Goal: Task Accomplishment & Management: Manage account settings

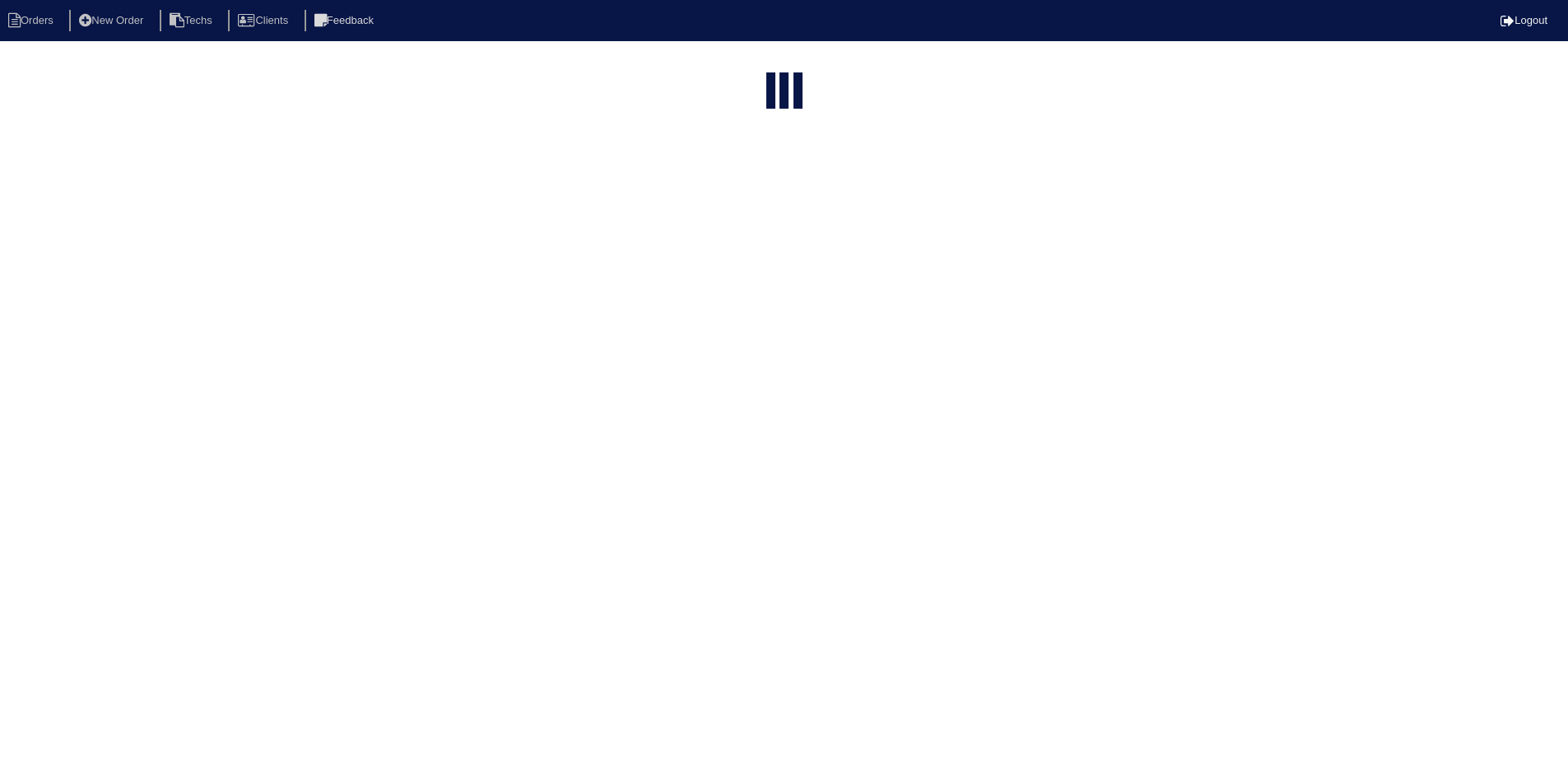
select select "15"
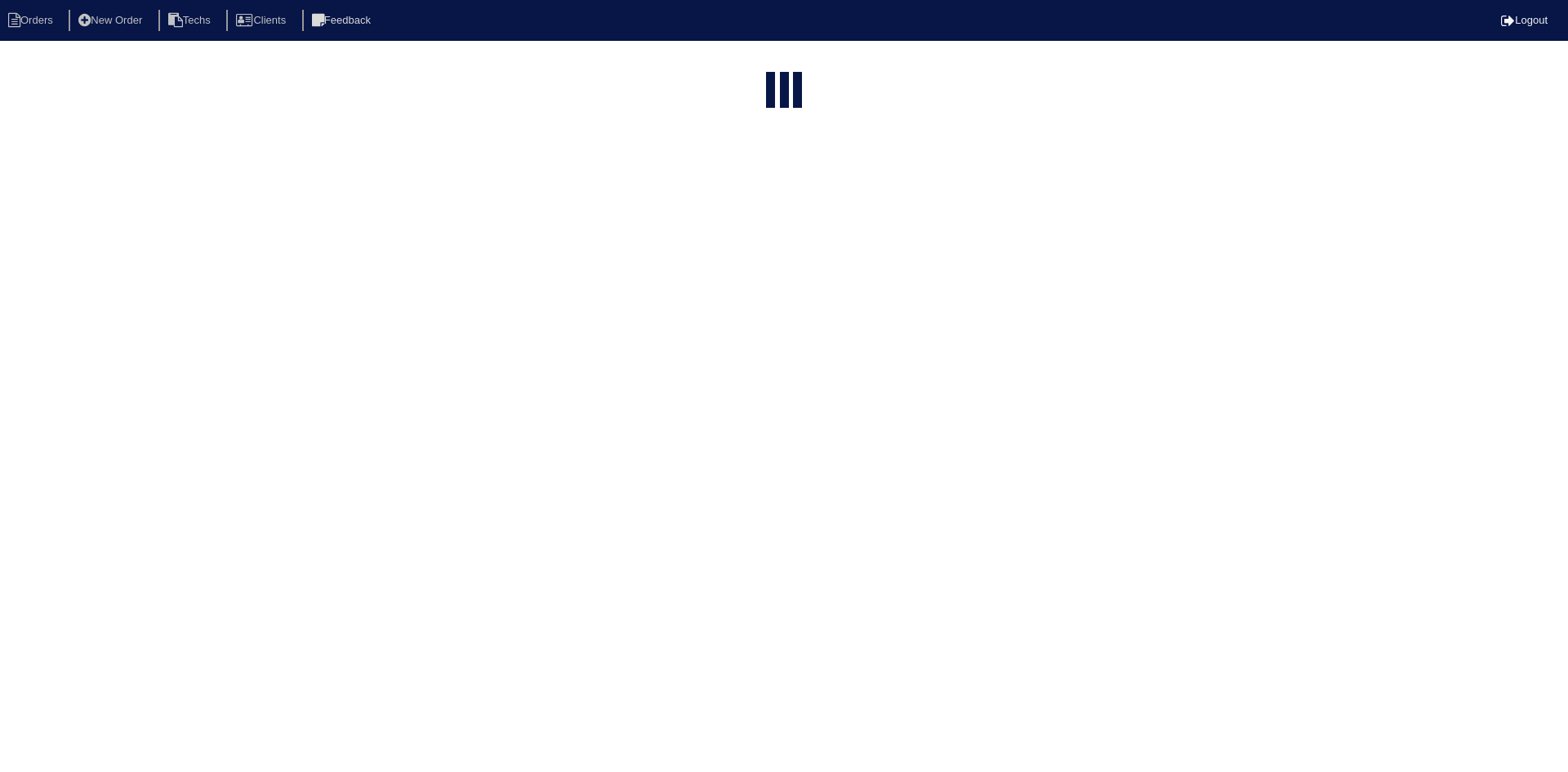
select select "15"
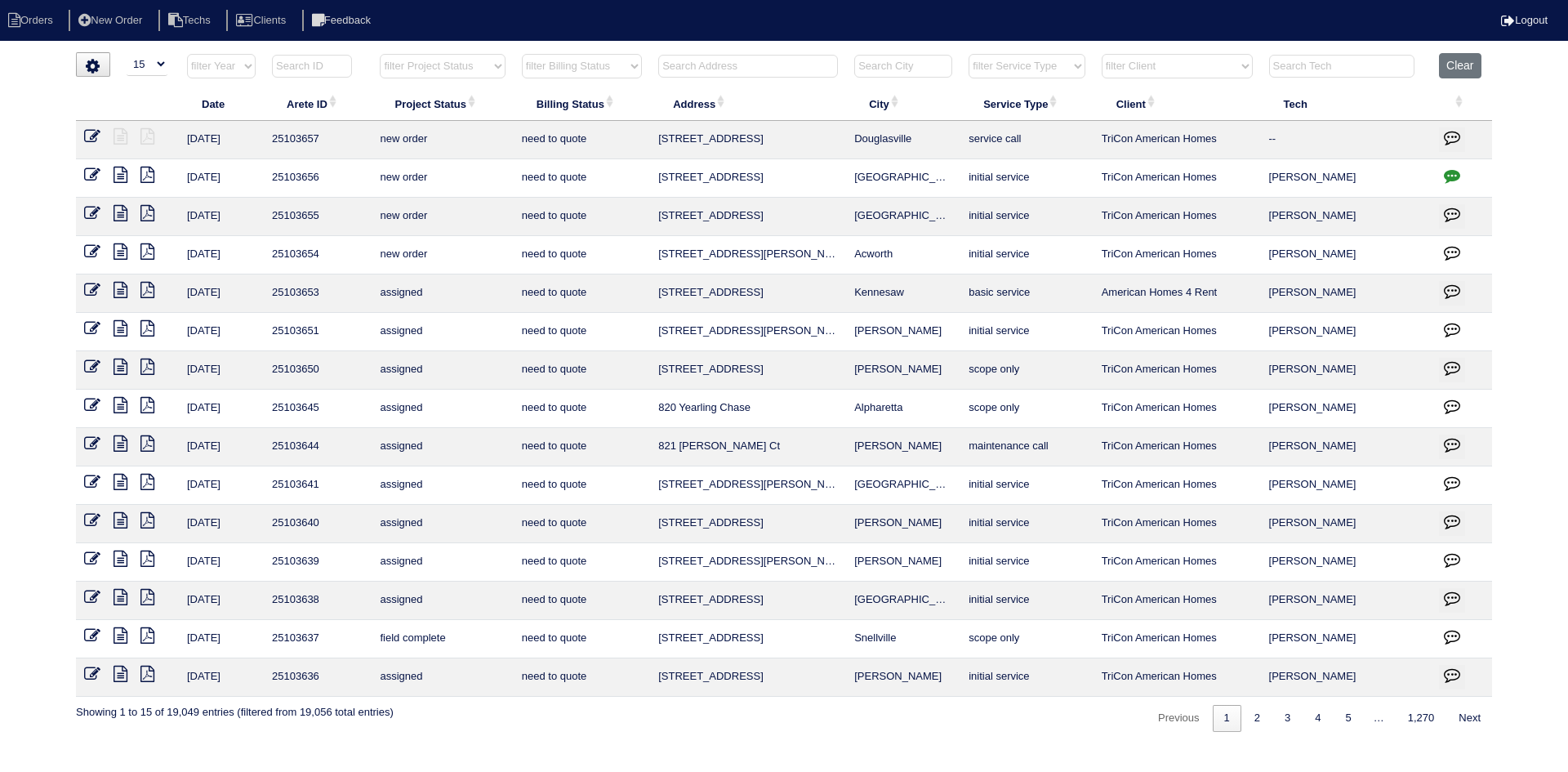
click at [753, 69] on input "text" at bounding box center [747, 66] width 180 height 23
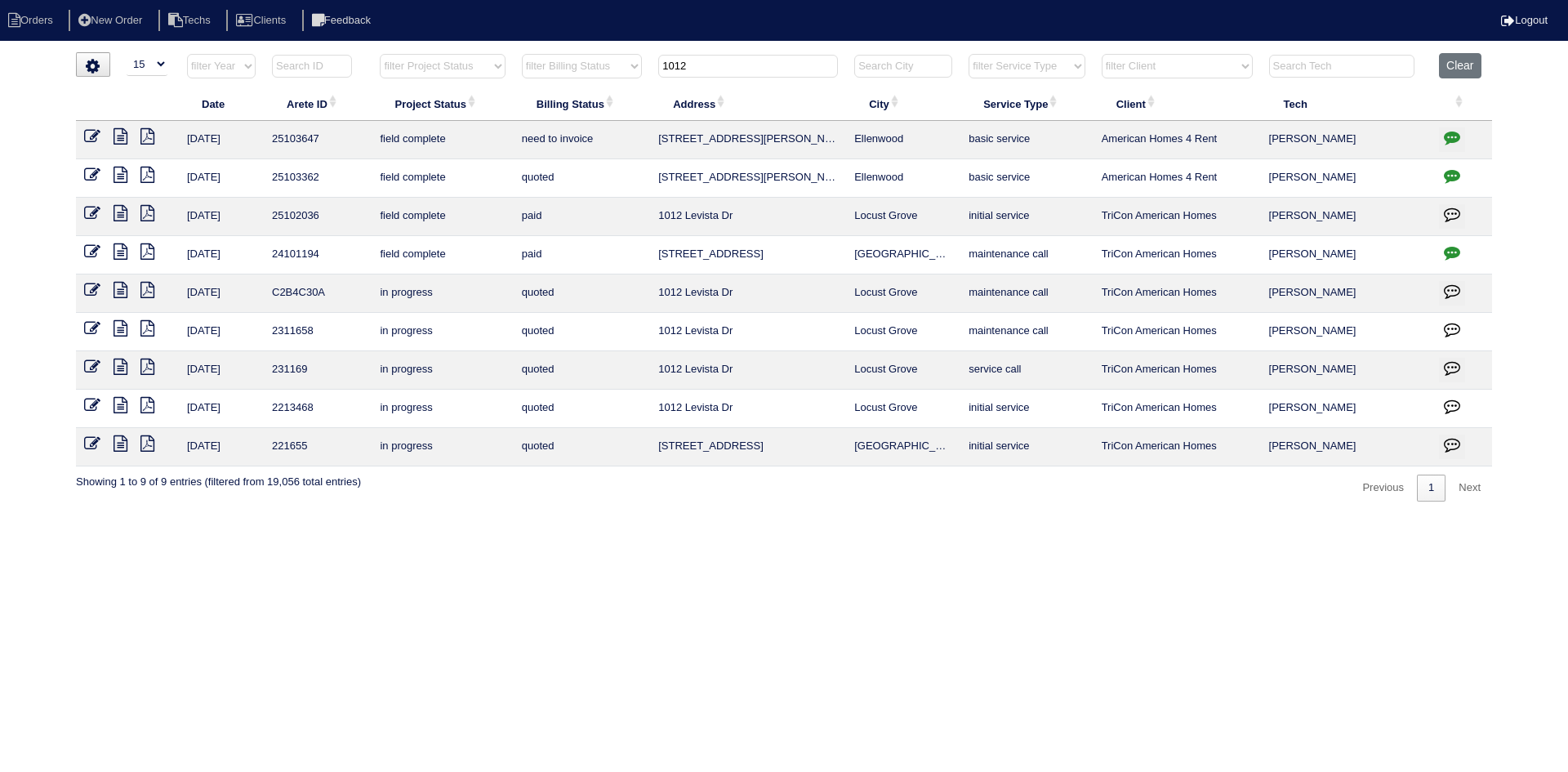
type input "1012"
click at [1470, 63] on button "Clear" at bounding box center [1460, 65] width 41 height 25
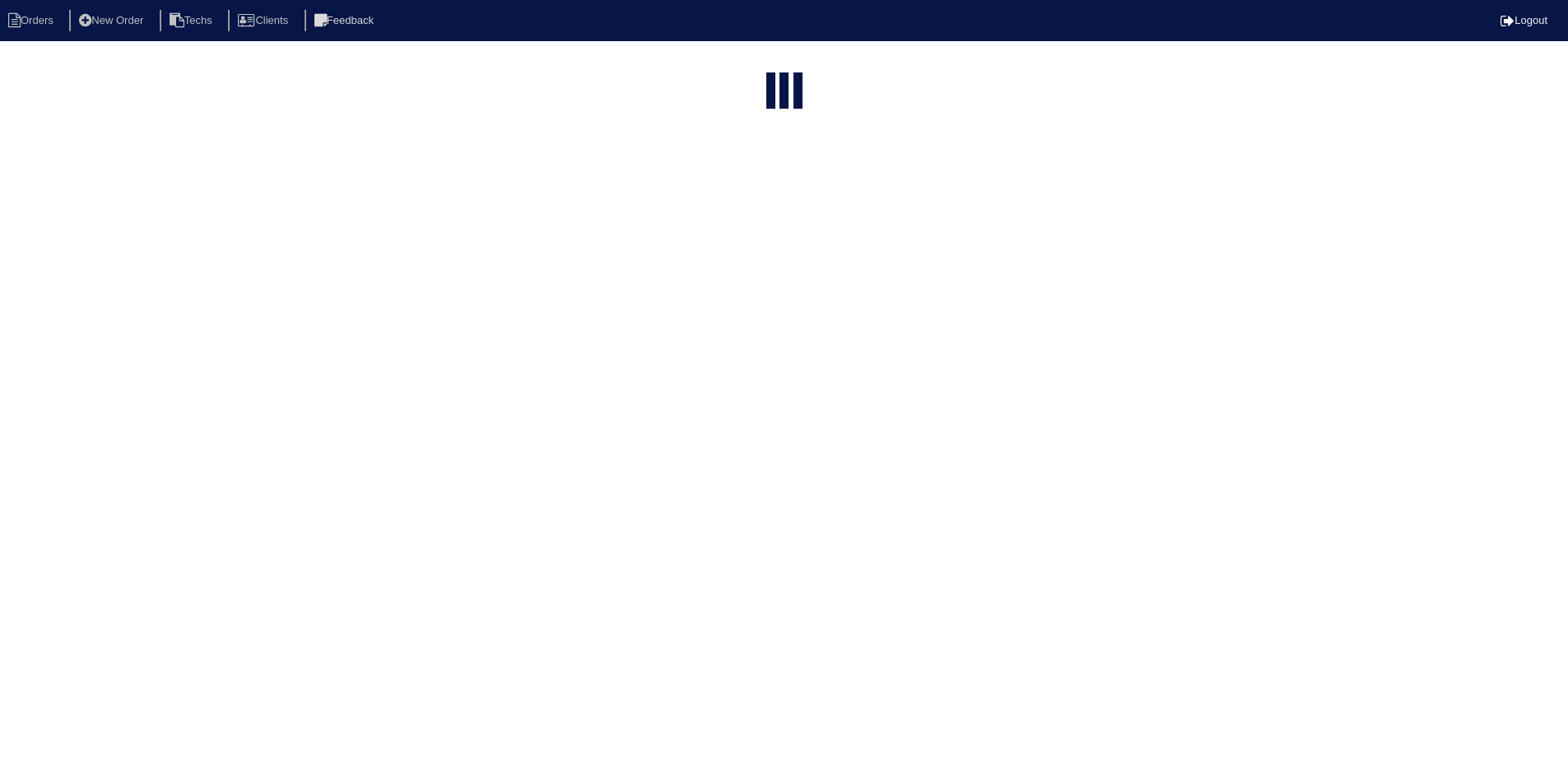
select select "15"
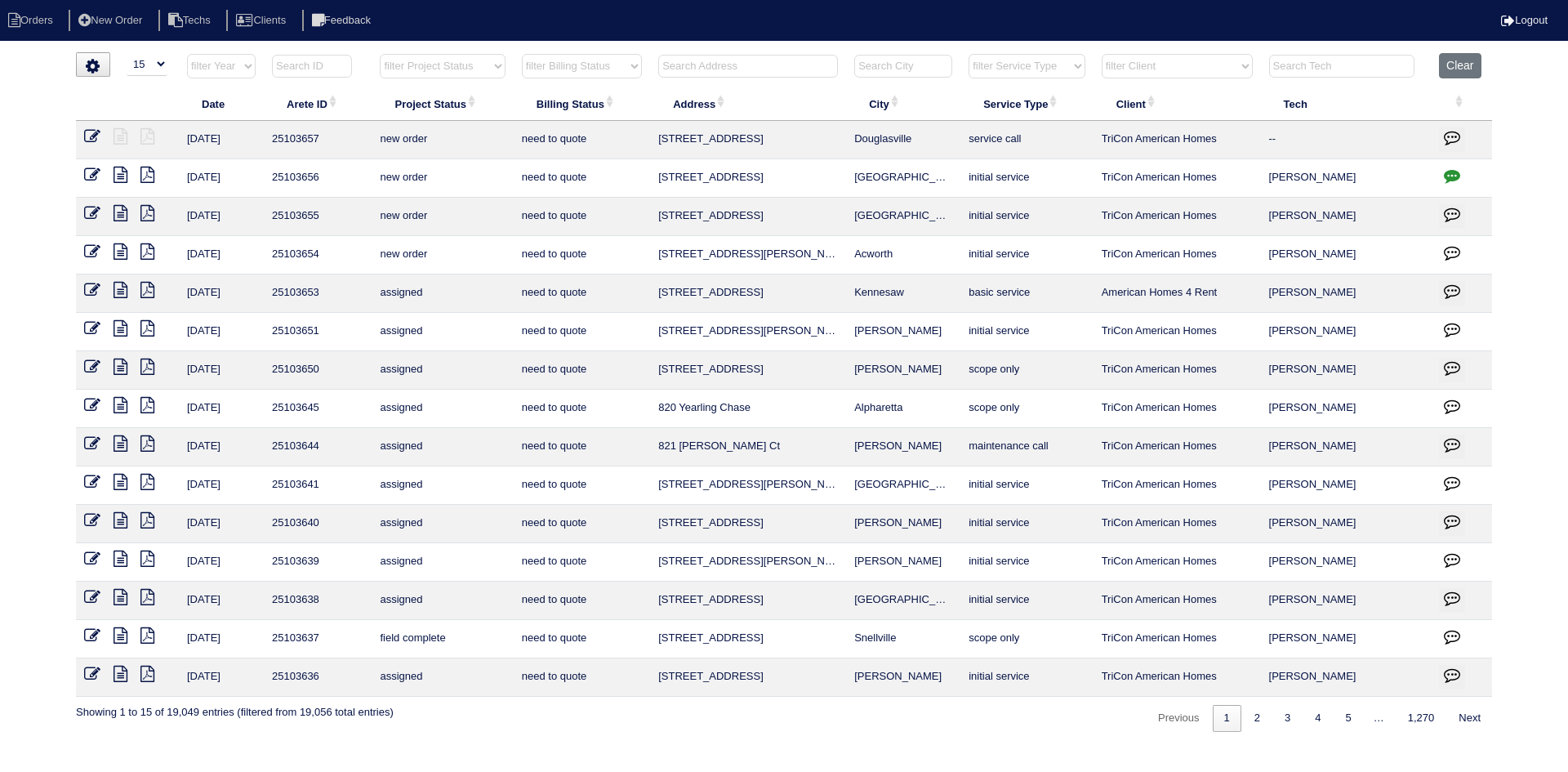
click at [471, 67] on select "filter Project Status -- Any Project Status -- new order assigned in progress f…" at bounding box center [442, 66] width 125 height 25
click at [380, 54] on select "filter Project Status -- Any Project Status -- new order assigned in progress f…" at bounding box center [442, 66] width 125 height 25
select select "field complete"
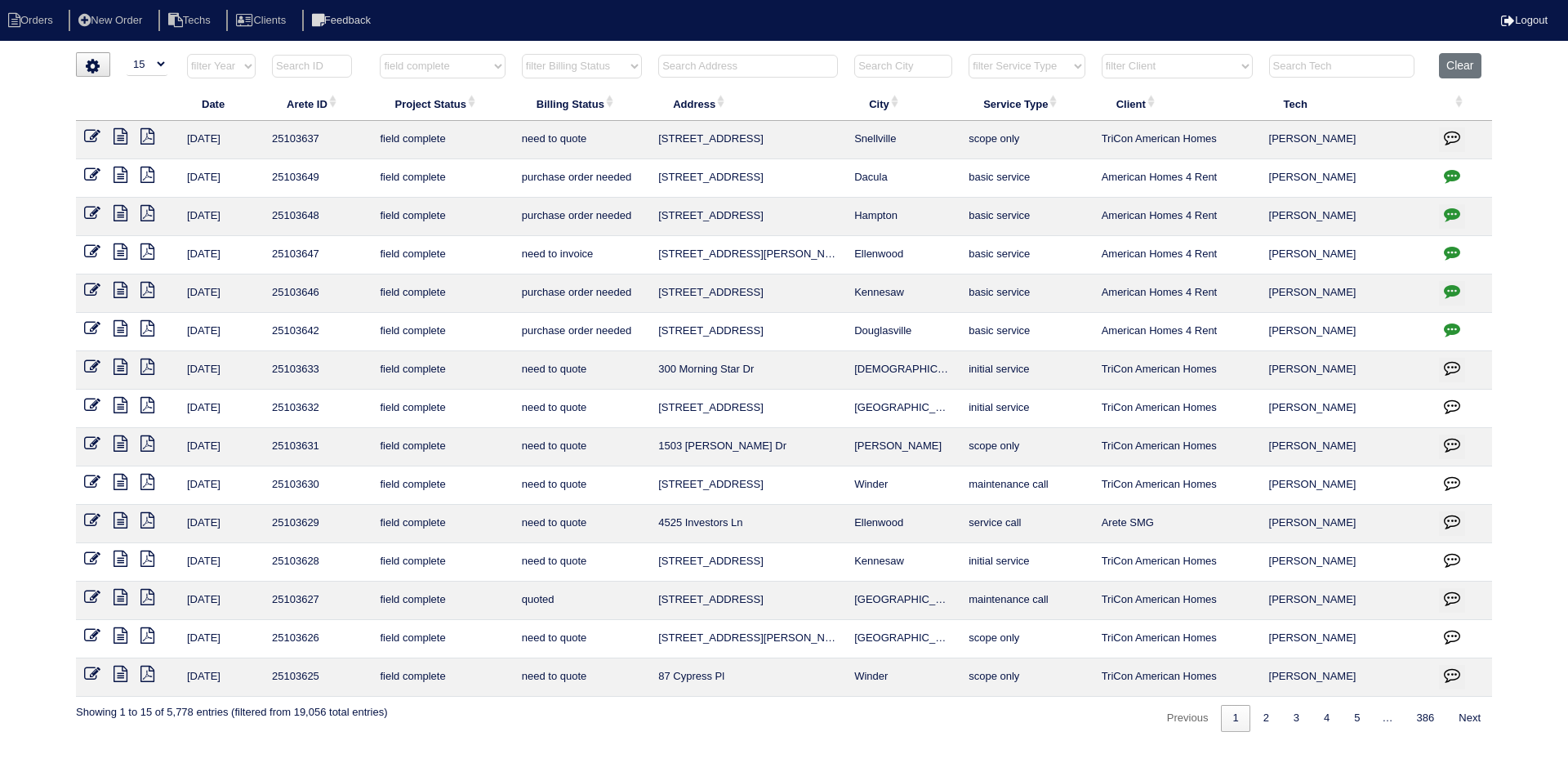
click at [625, 71] on select "filter Billing Status -- Any Billing Status -- need to quote quoted need to inv…" at bounding box center [582, 66] width 120 height 25
select select "need to quote"
click at [522, 54] on select "filter Billing Status -- Any Billing Status -- need to quote quoted need to inv…" at bounding box center [582, 66] width 120 height 25
select select "field complete"
select select "need to quote"
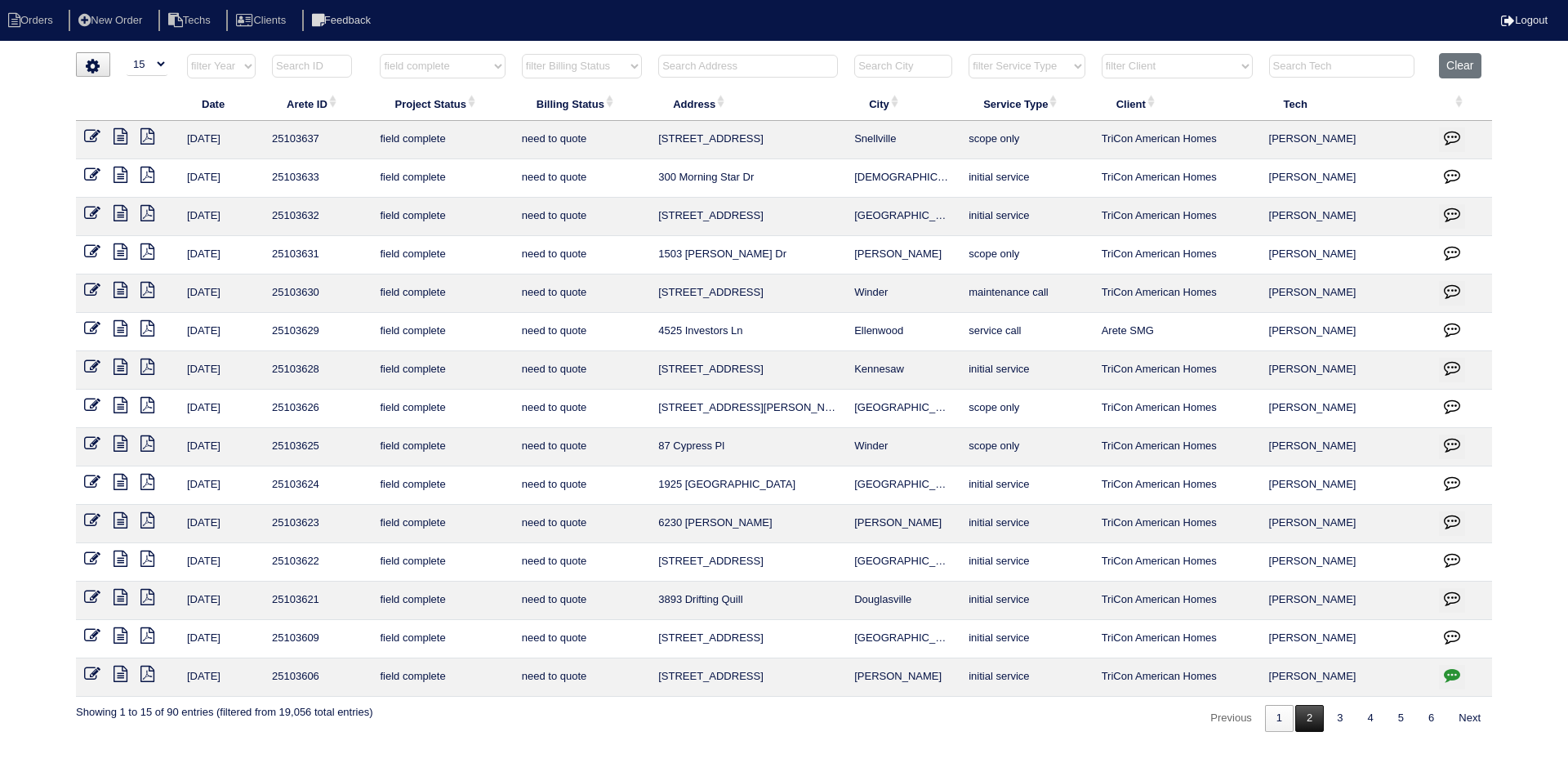
click at [1309, 711] on link "2" at bounding box center [1309, 718] width 28 height 27
select select "field complete"
select select "need to quote"
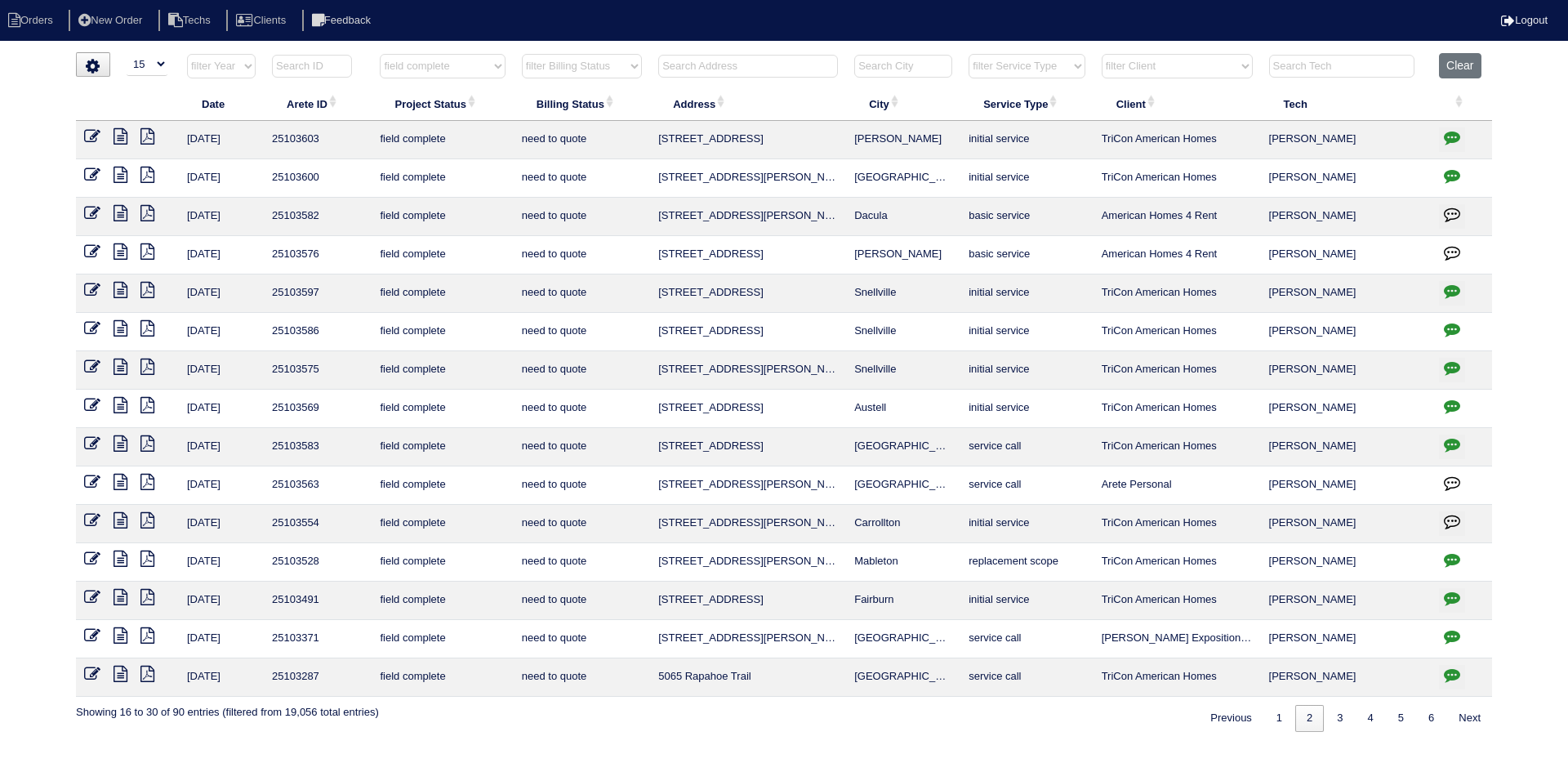
click at [1457, 173] on icon "button" at bounding box center [1452, 175] width 16 height 16
type textarea "9/30/25 - from list - need LB code - KE 10/1/25 - WO put in Appian - KE"
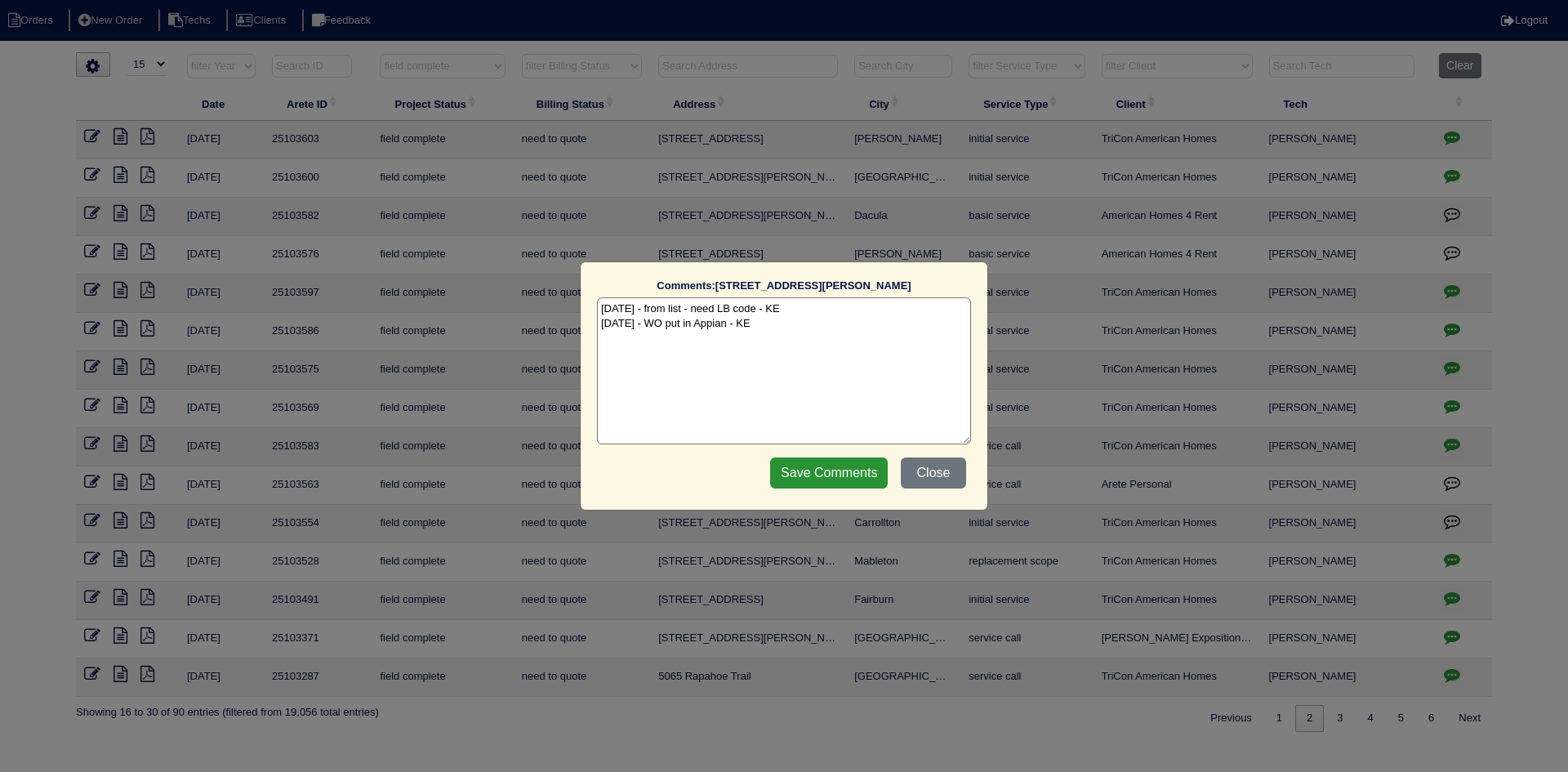
drag, startPoint x: 946, startPoint y: 473, endPoint x: 930, endPoint y: 488, distance: 21.9
click at [946, 472] on button "Close" at bounding box center [934, 473] width 65 height 31
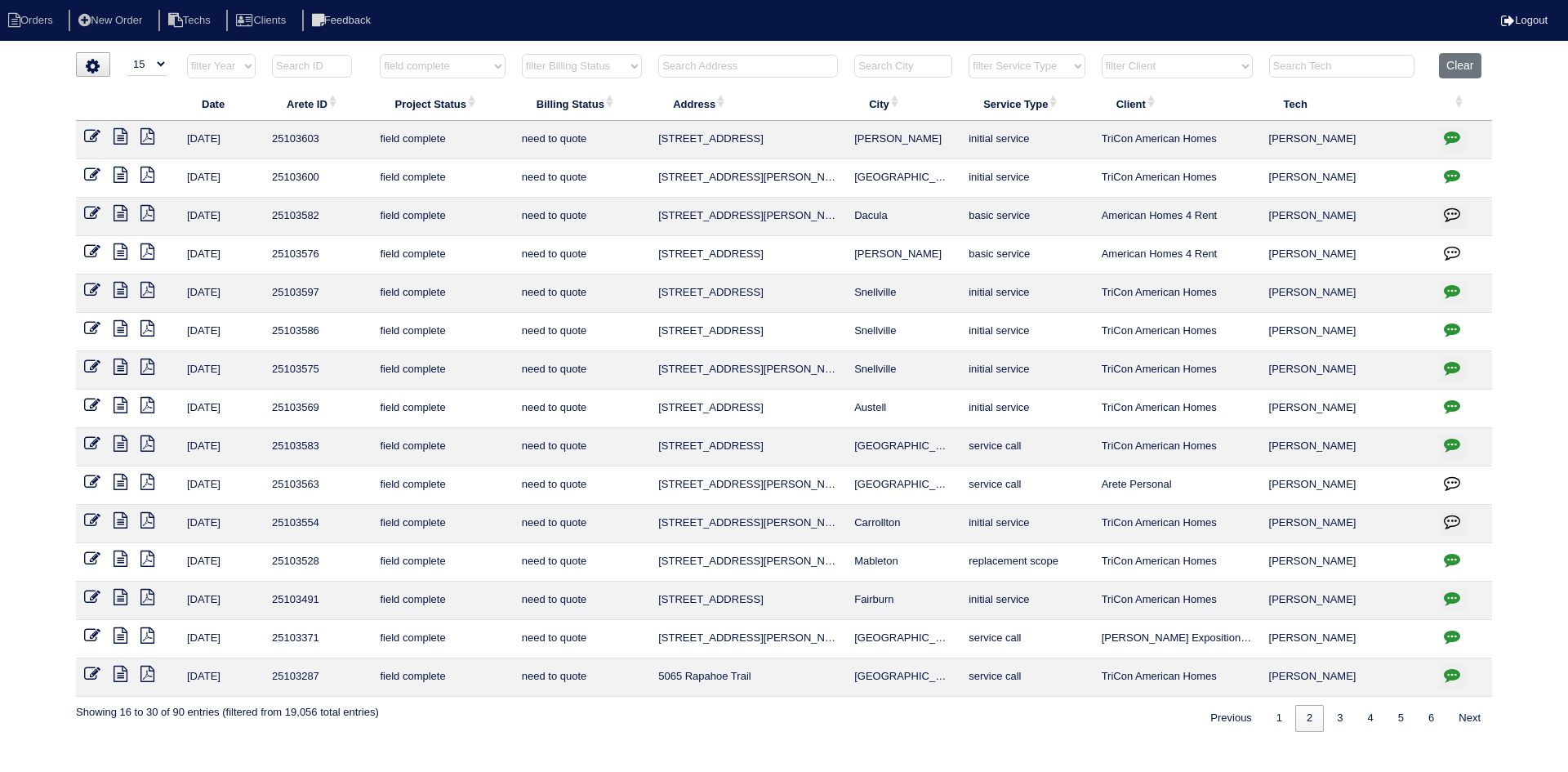
click at [1448, 290] on icon "button" at bounding box center [1452, 291] width 16 height 16
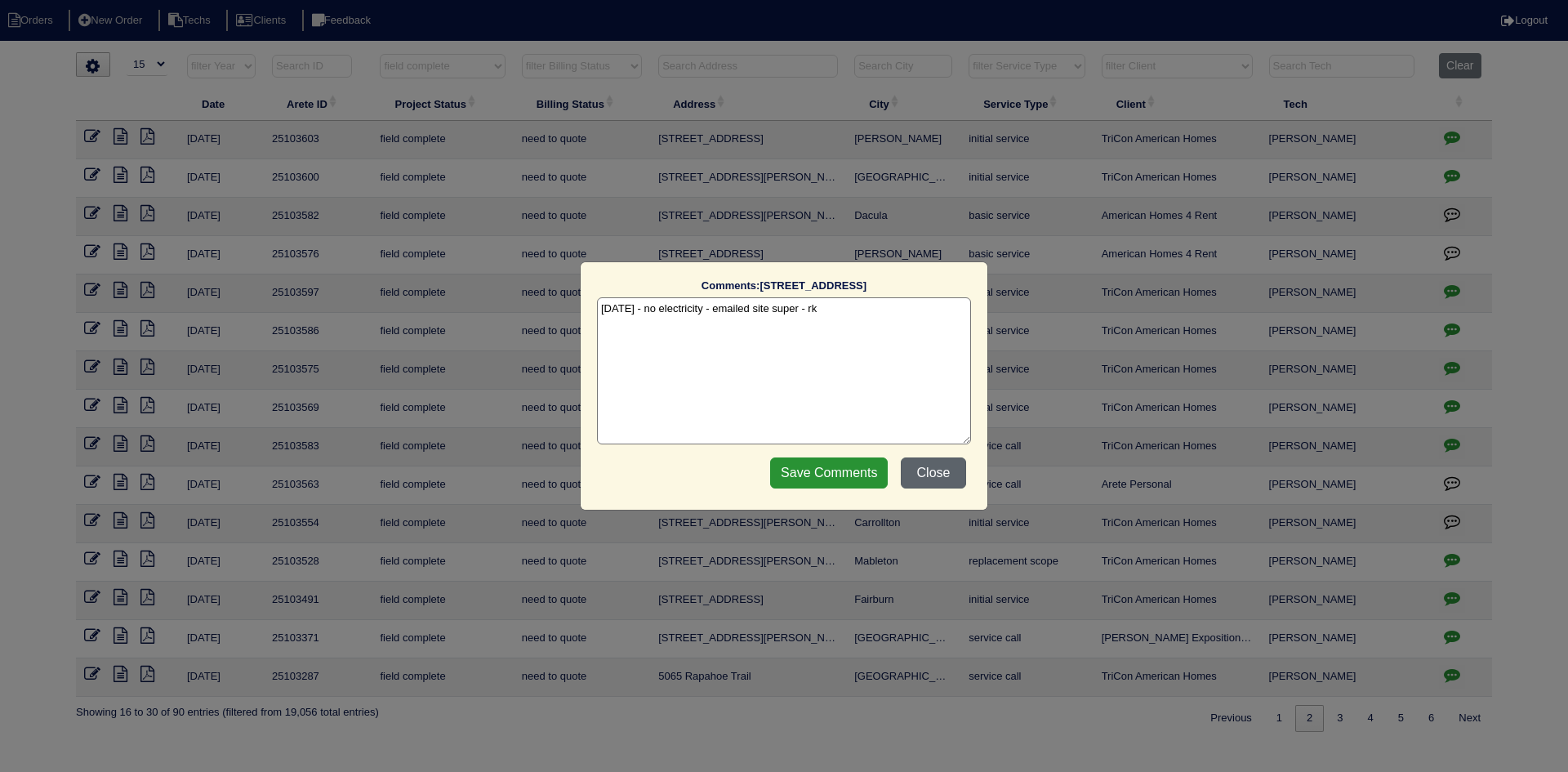
click at [925, 472] on button "Close" at bounding box center [934, 473] width 65 height 31
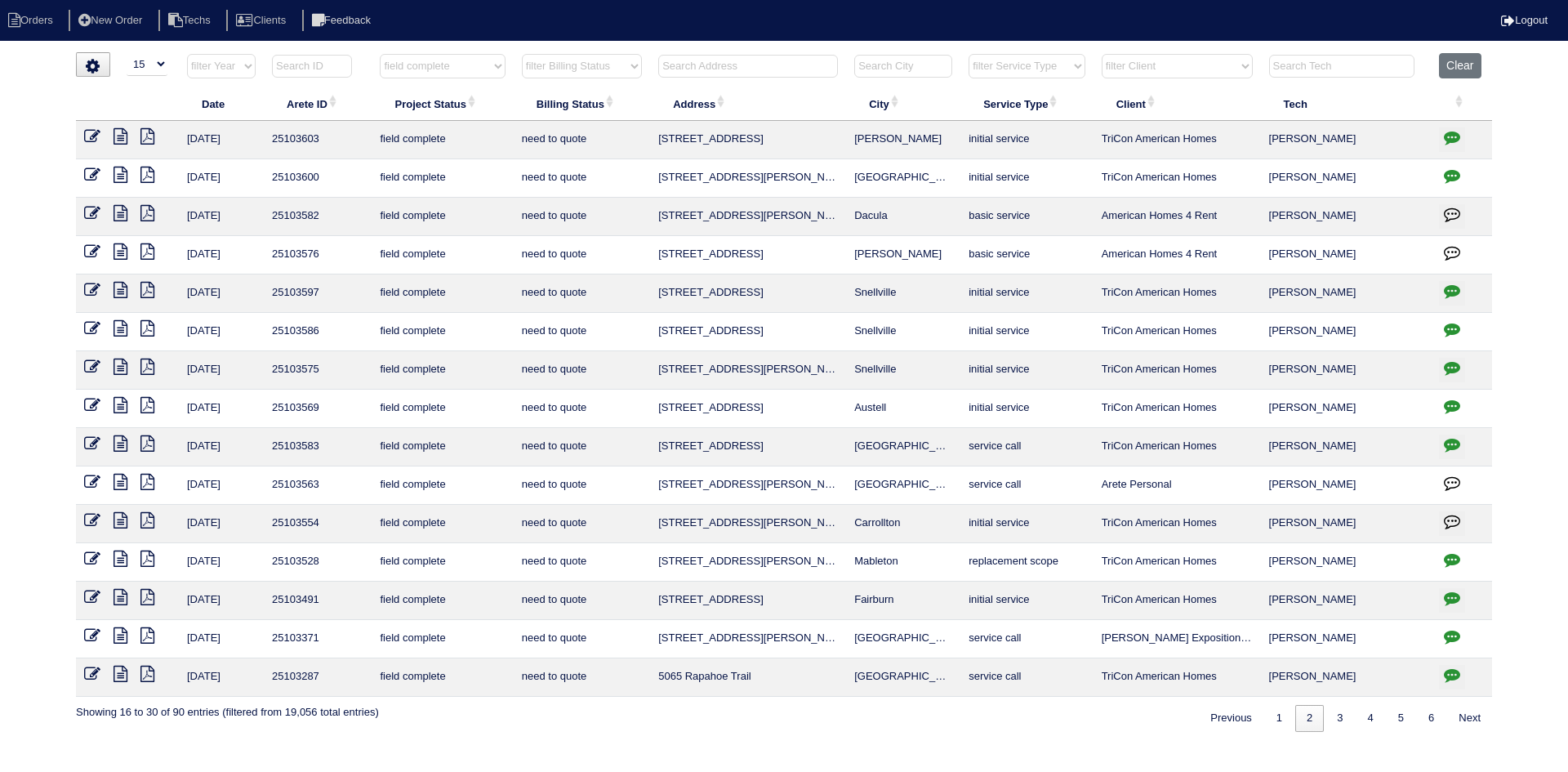
click at [123, 253] on icon at bounding box center [120, 251] width 14 height 16
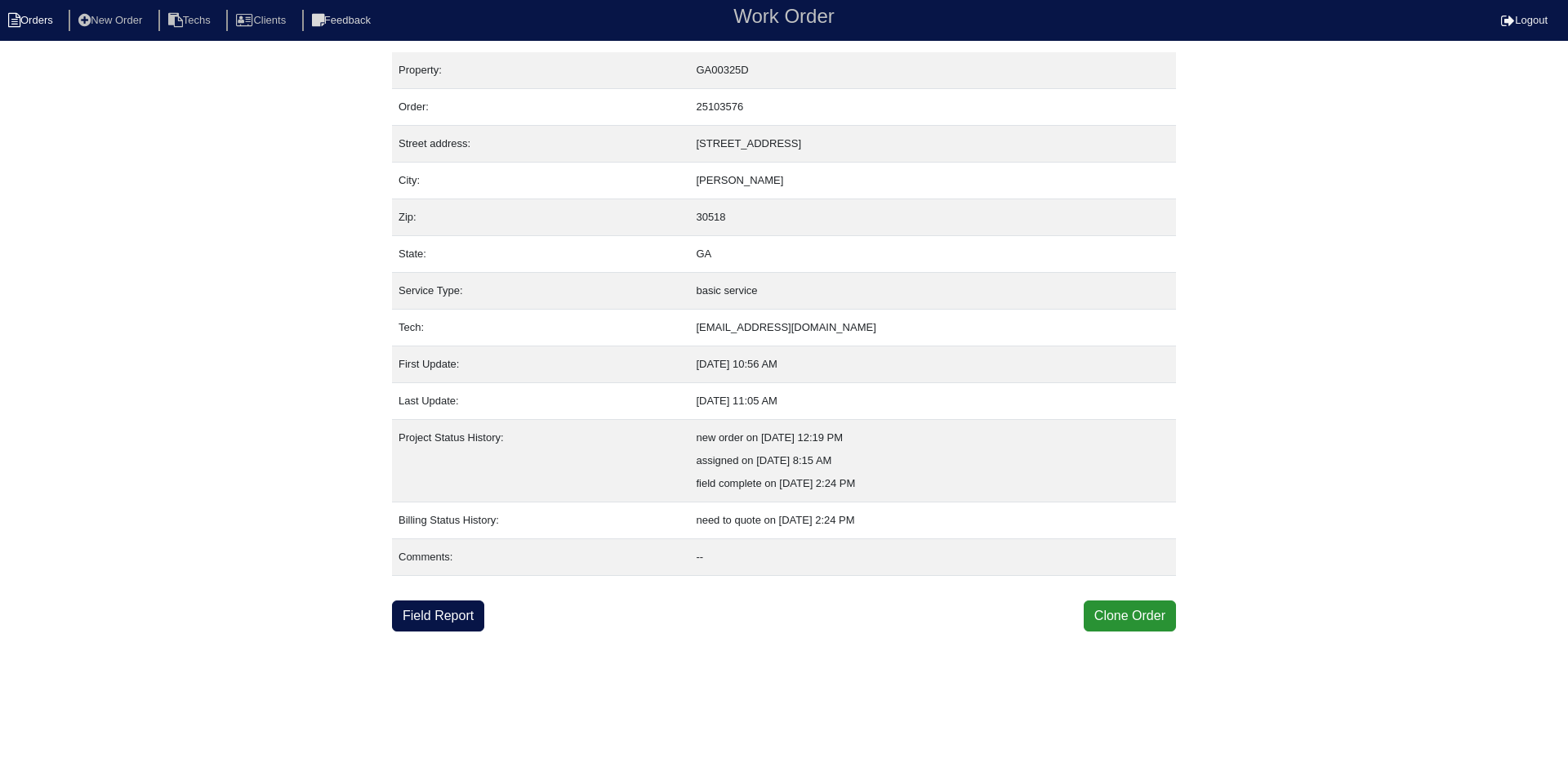
click at [34, 18] on li "Orders" at bounding box center [33, 21] width 66 height 22
select select "15"
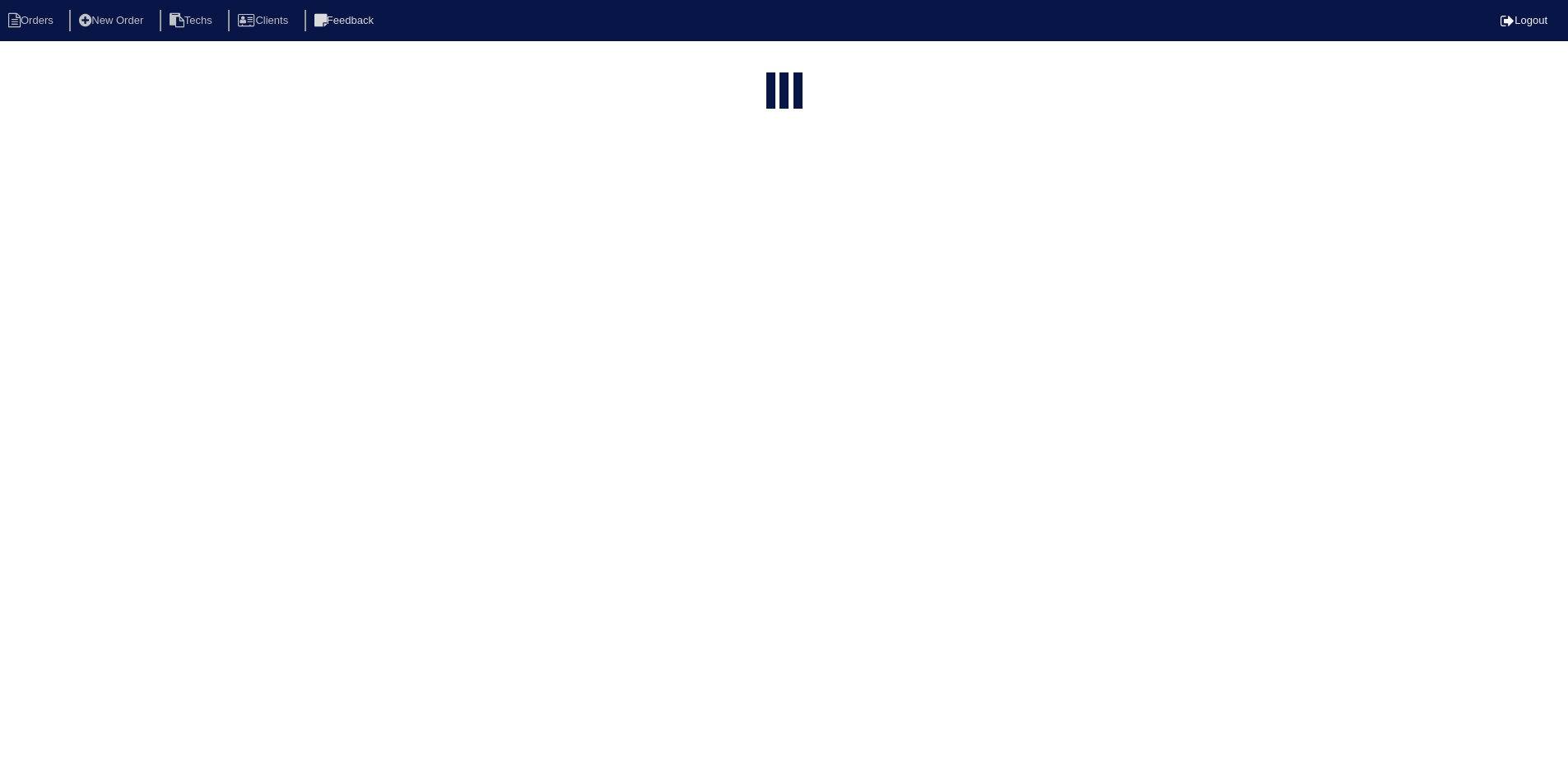
select select "field complete"
select select "need to quote"
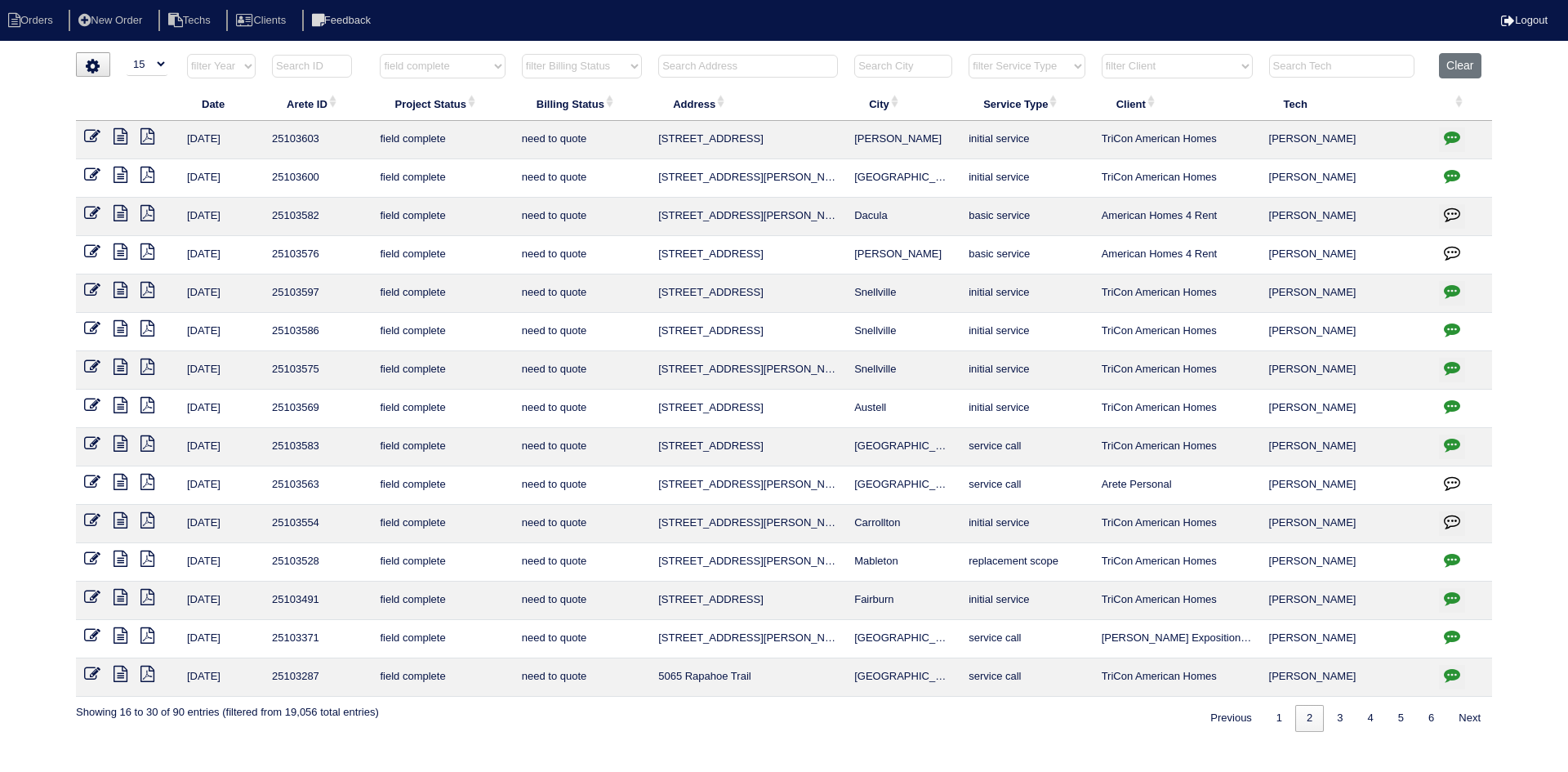
click at [122, 171] on icon at bounding box center [120, 175] width 14 height 16
click at [143, 173] on icon at bounding box center [148, 175] width 14 height 16
click at [119, 176] on icon at bounding box center [120, 175] width 14 height 16
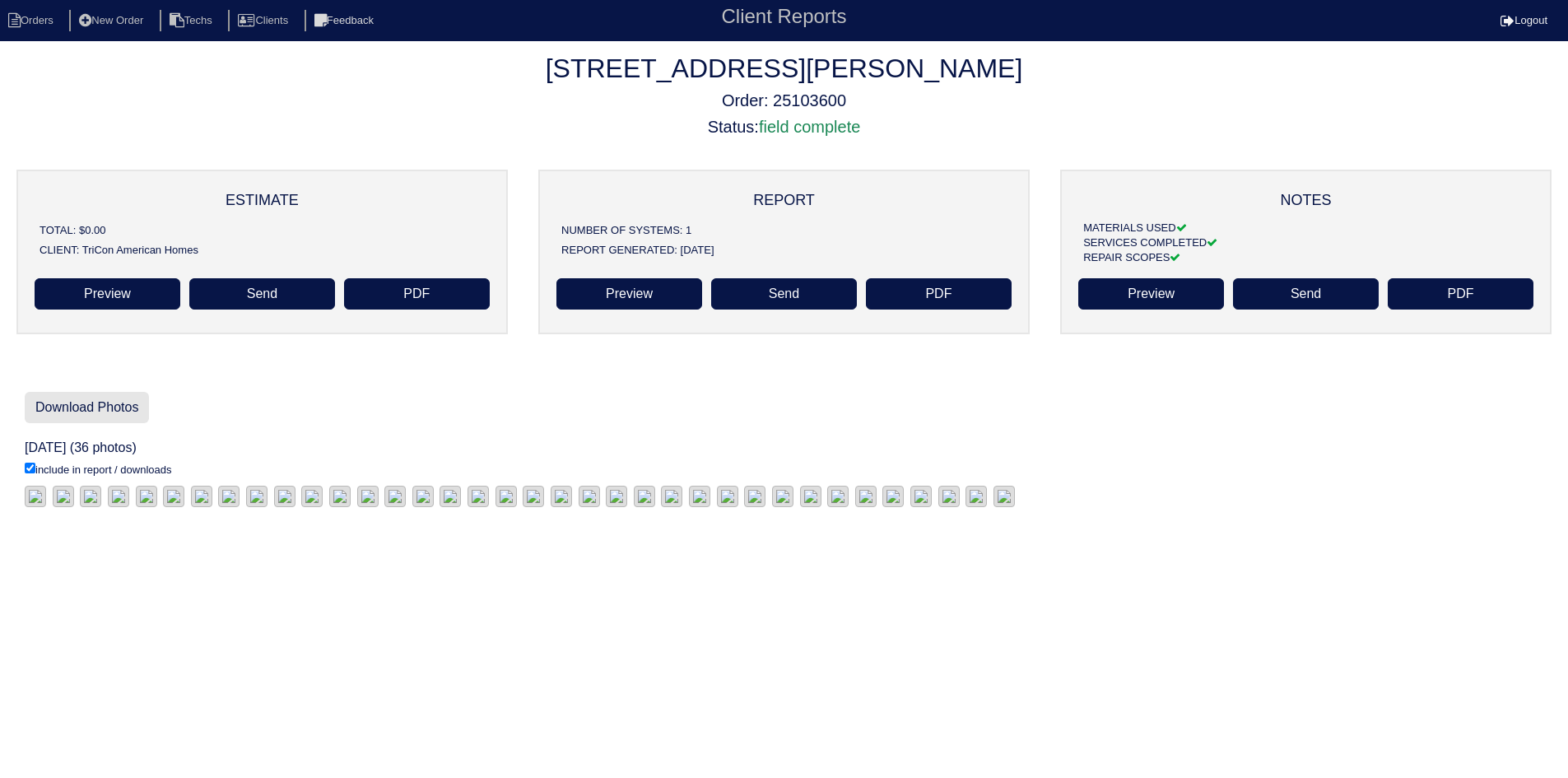
drag, startPoint x: 97, startPoint y: 411, endPoint x: 86, endPoint y: 415, distance: 11.7
click at [97, 411] on link "Download Photos" at bounding box center [87, 407] width 125 height 31
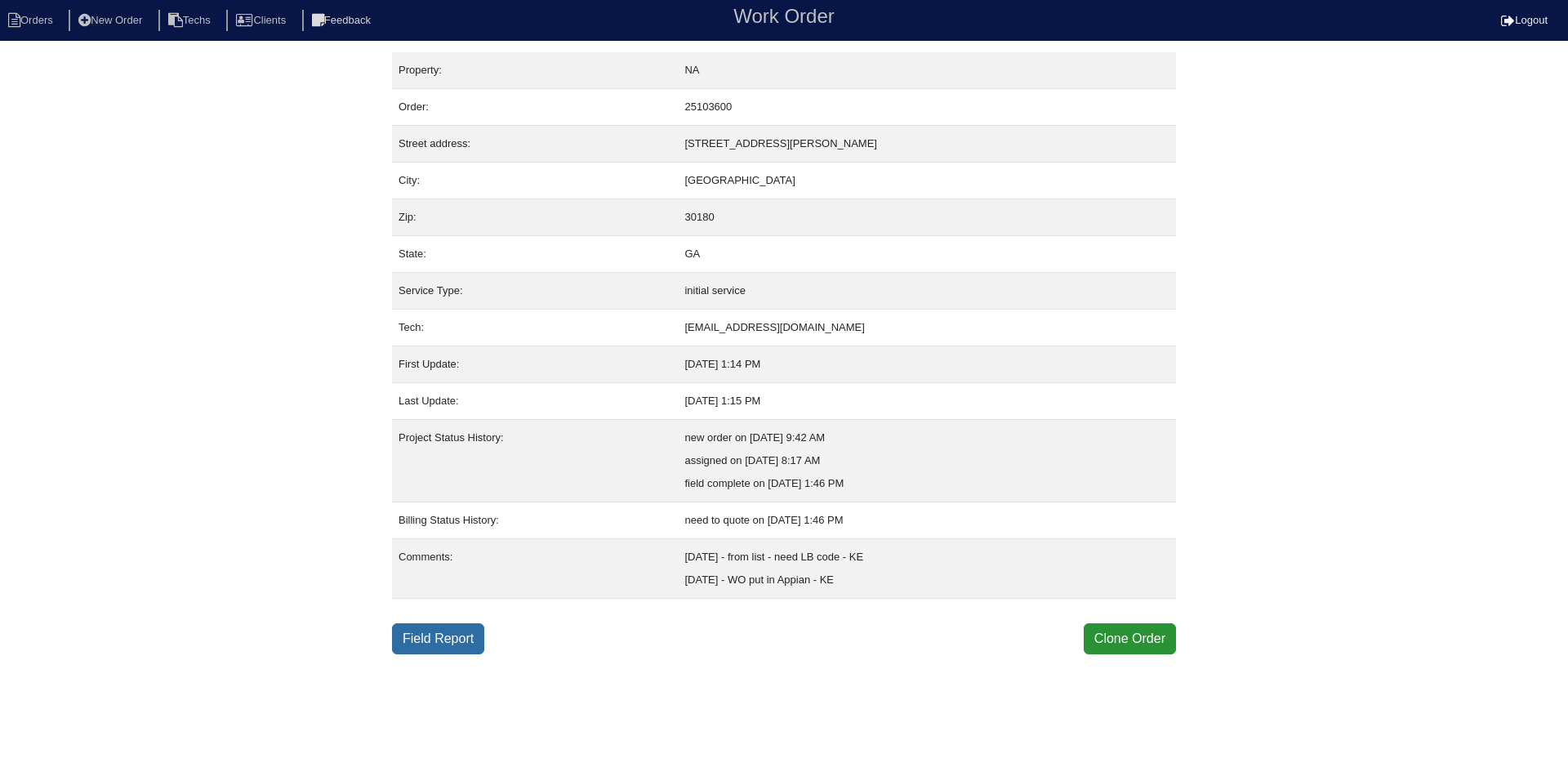
click at [469, 644] on link "Field Report" at bounding box center [437, 639] width 92 height 31
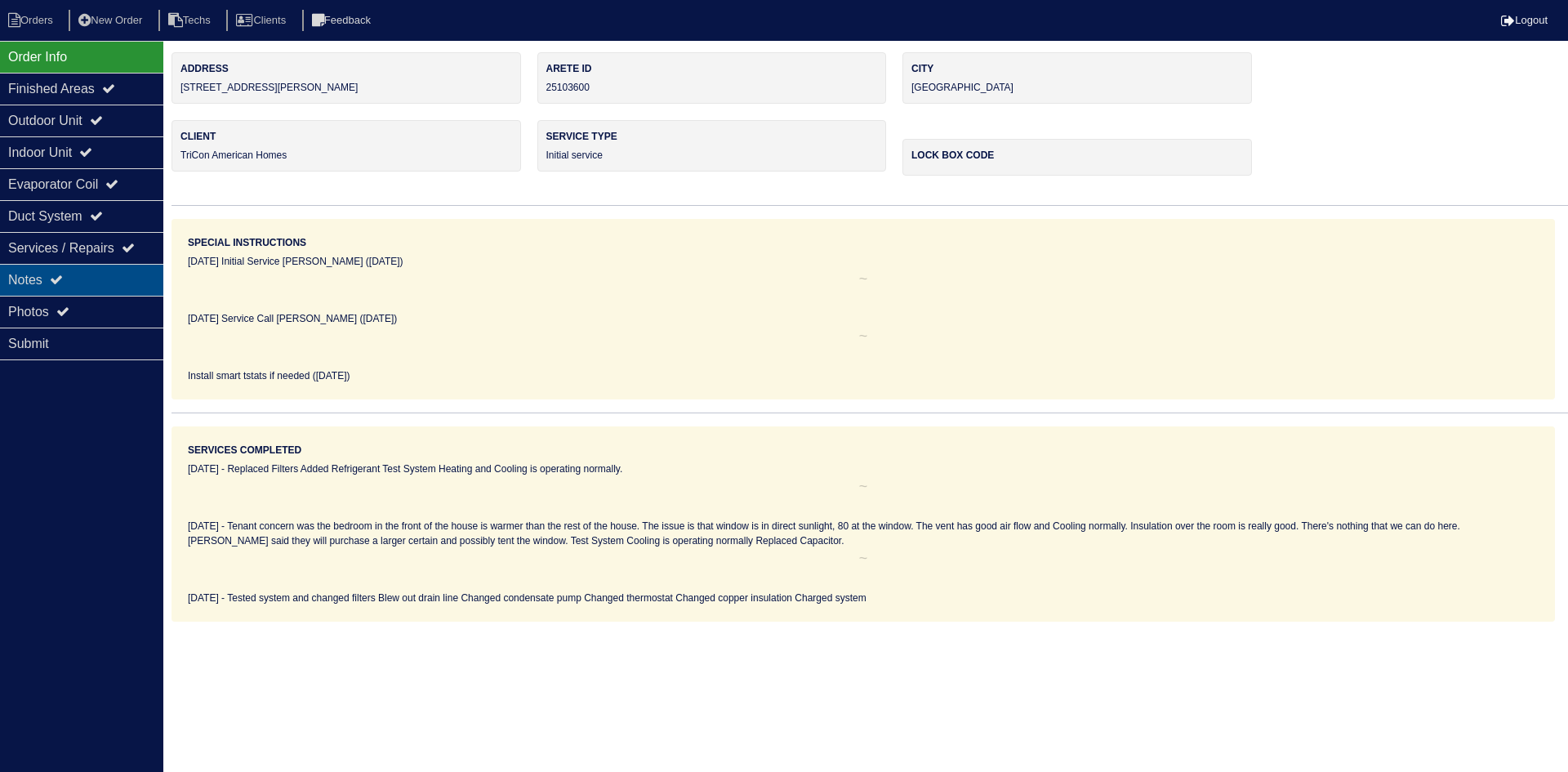
click at [88, 276] on div "Notes" at bounding box center [82, 279] width 163 height 32
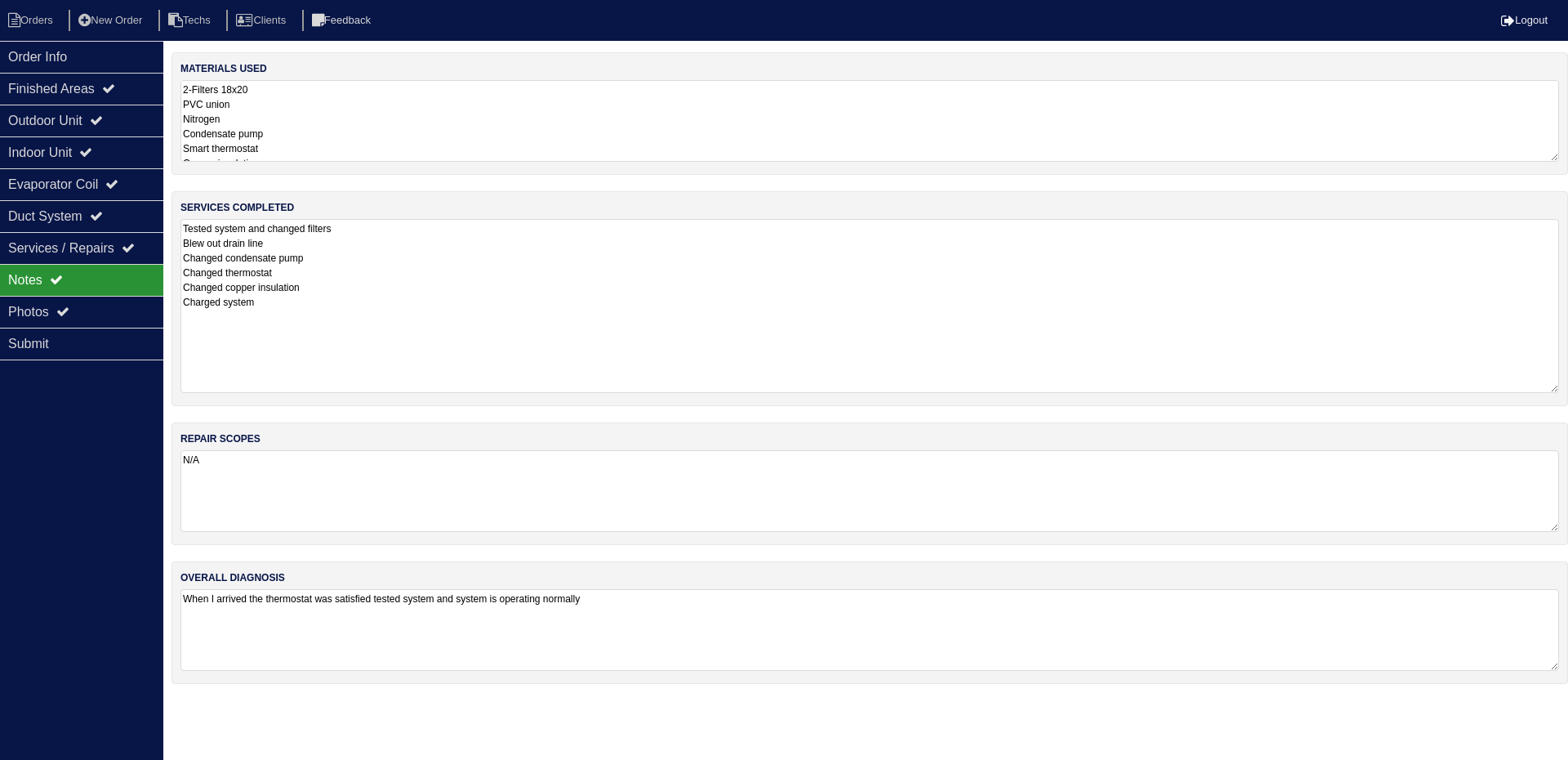
drag, startPoint x: 1553, startPoint y: 296, endPoint x: 1555, endPoint y: 389, distance: 93.0
click at [1555, 389] on textarea "Tested system and changed filters Blew out drain line Changed condensate pump C…" at bounding box center [869, 306] width 1379 height 174
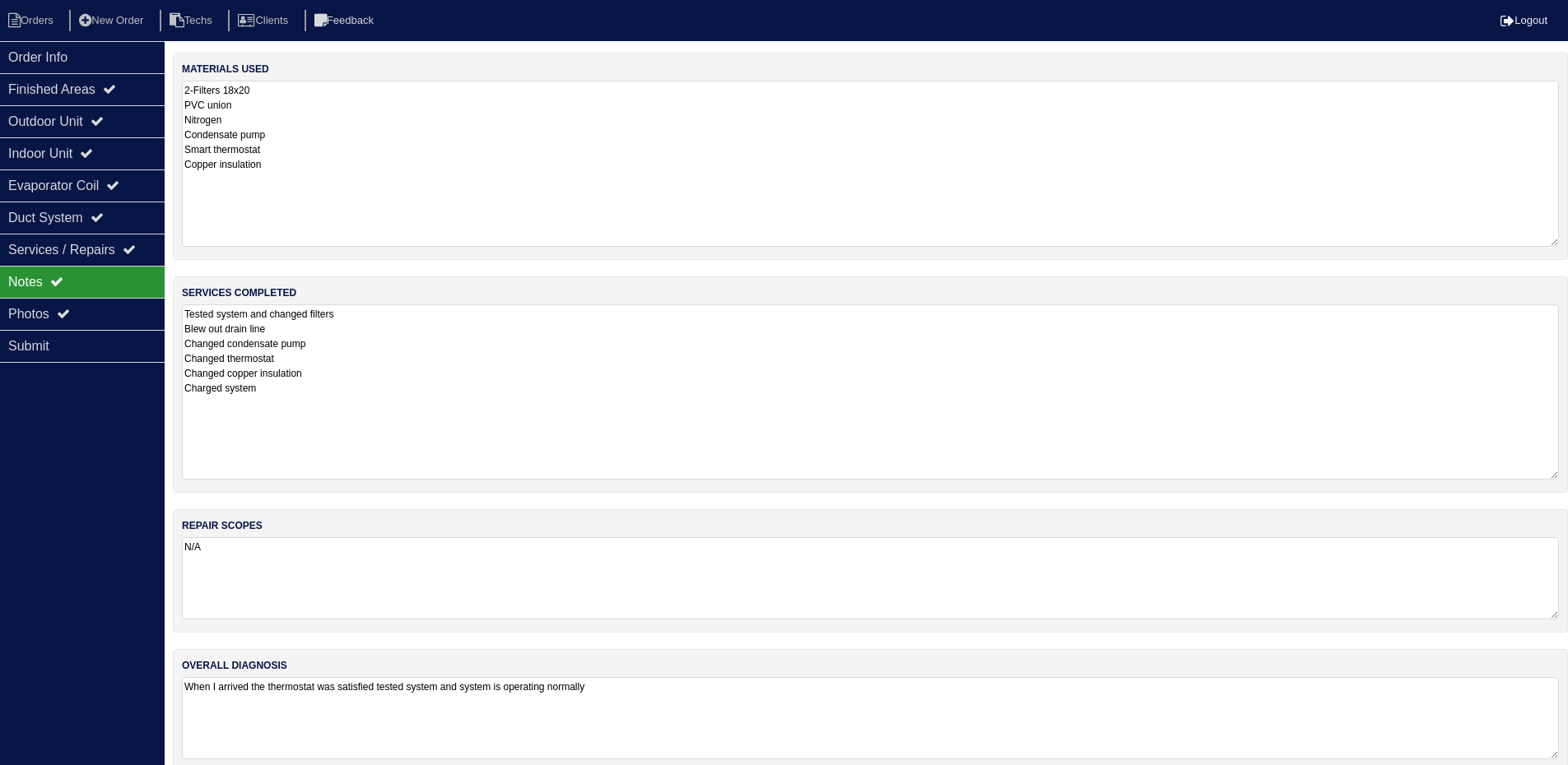
drag, startPoint x: 1565, startPoint y: 160, endPoint x: 1415, endPoint y: 177, distance: 151.0
click at [1568, 243] on html "Orders New Order Techs Clients Feedback Logout Orders New Order Users Clients M…" at bounding box center [784, 395] width 1568 height 789
click at [87, 115] on div "Outdoor Unit" at bounding box center [82, 121] width 165 height 32
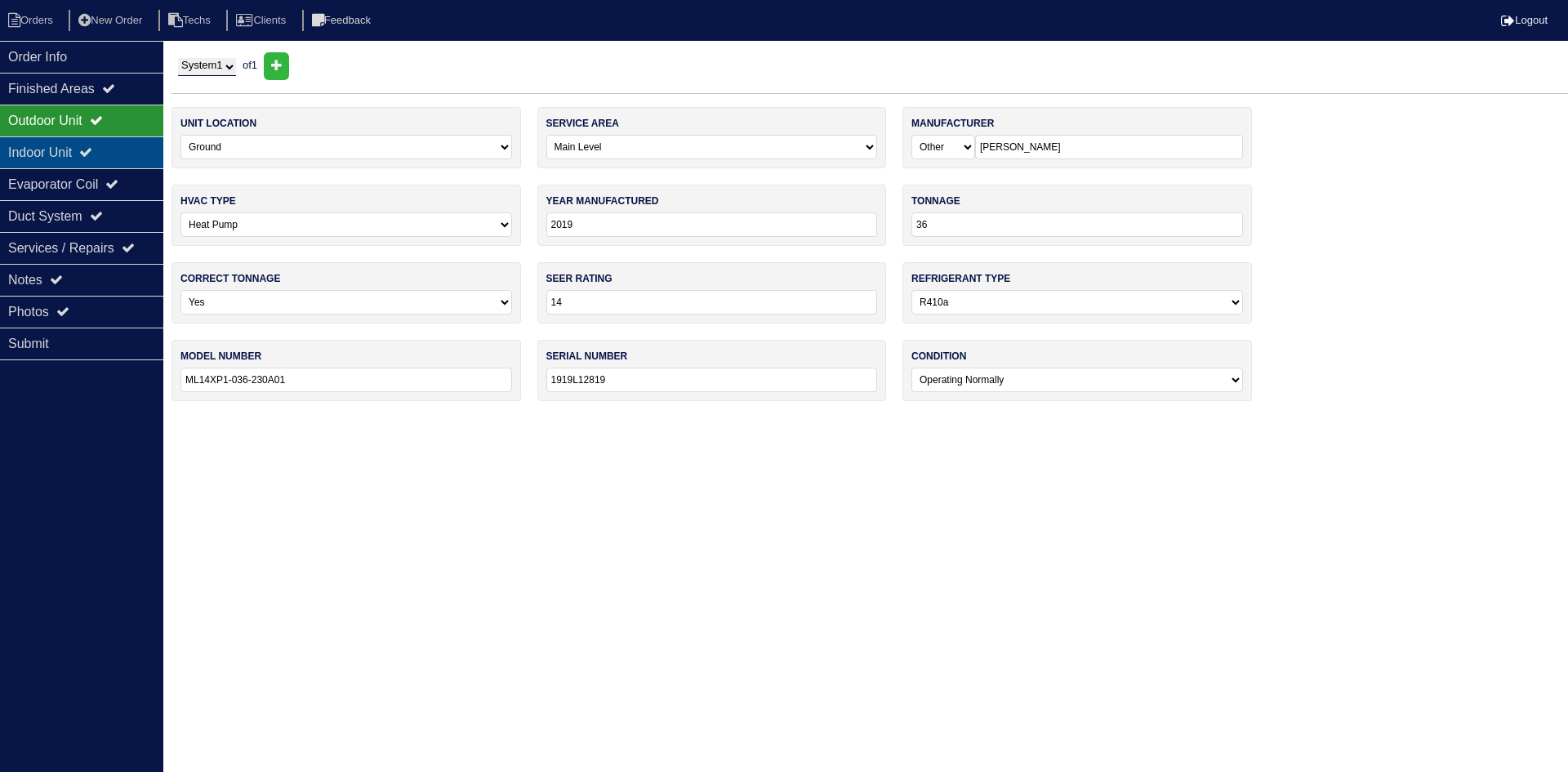
click at [90, 141] on div "Indoor Unit" at bounding box center [82, 152] width 163 height 32
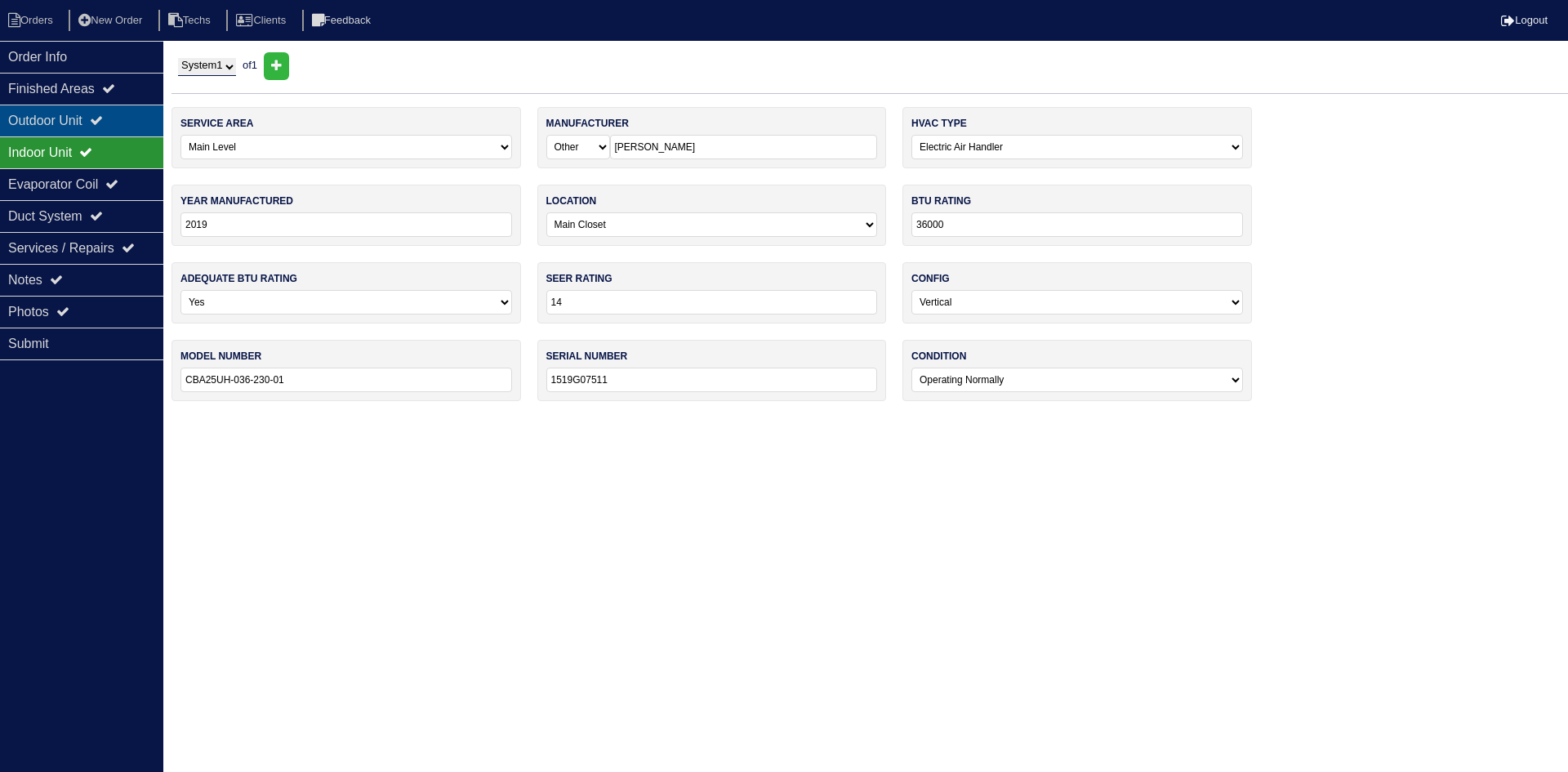
click at [90, 115] on div "Outdoor Unit" at bounding box center [82, 120] width 163 height 32
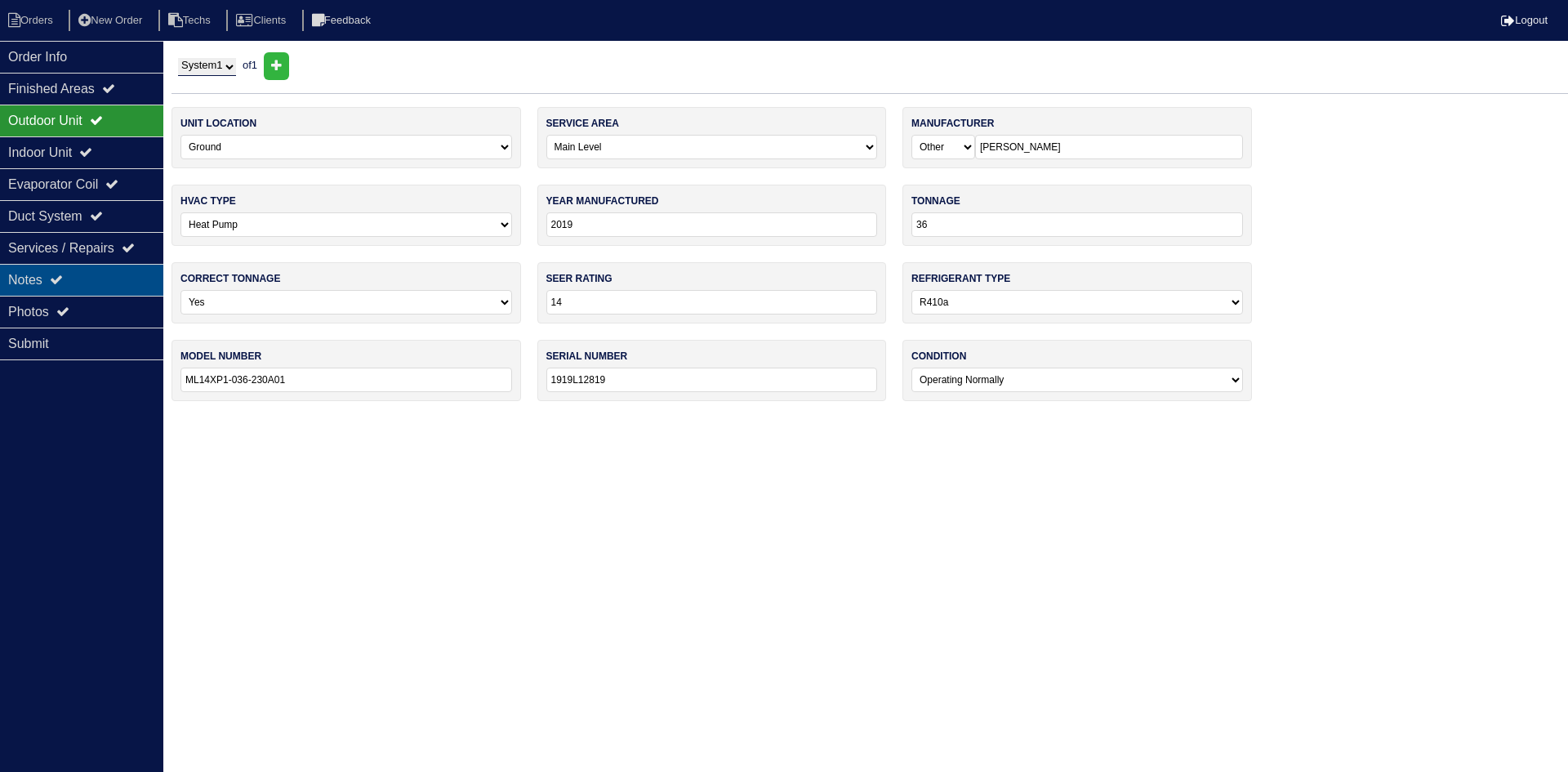
click at [106, 277] on div "Notes" at bounding box center [82, 279] width 163 height 32
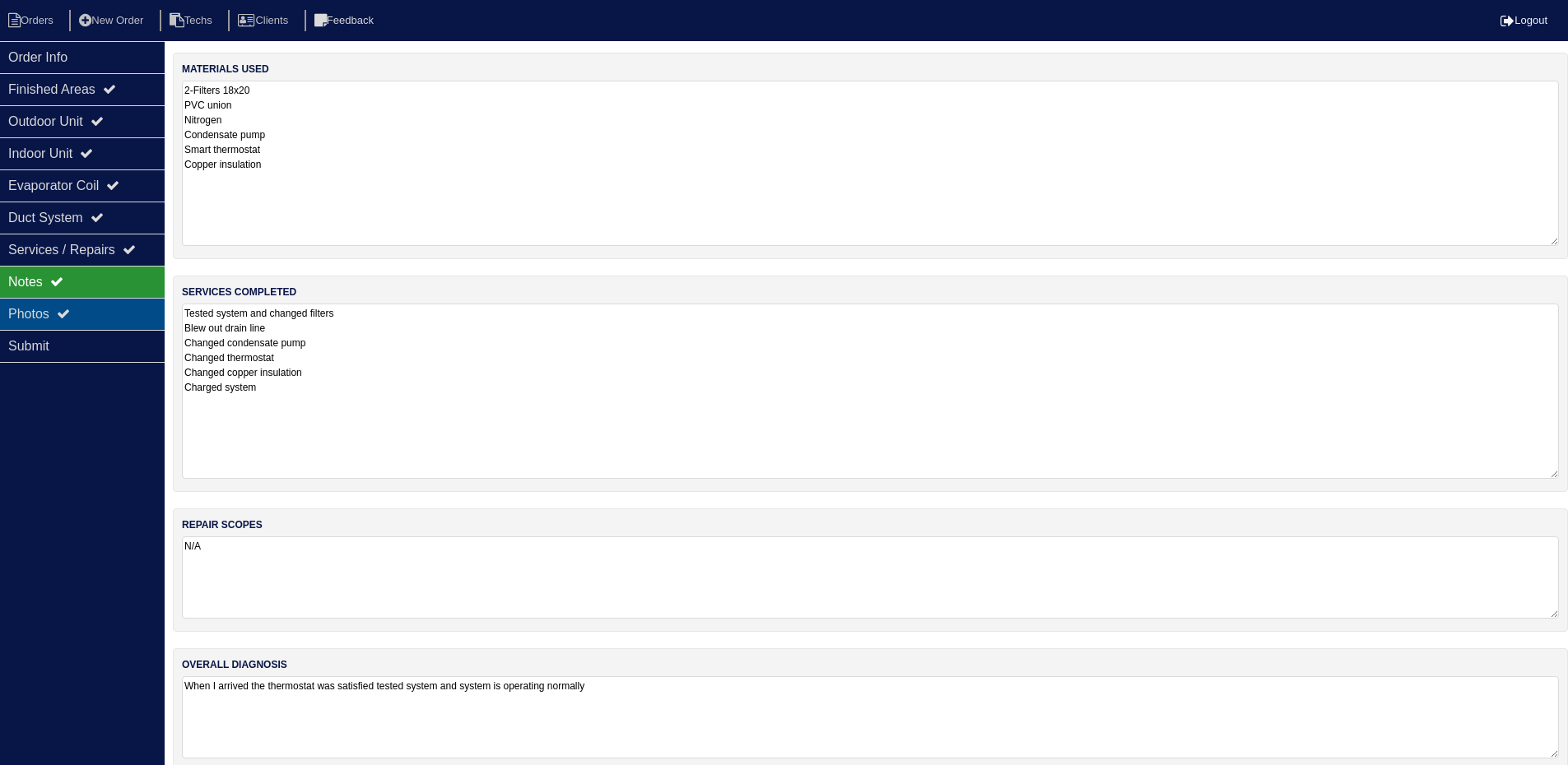
drag, startPoint x: 49, startPoint y: 317, endPoint x: 84, endPoint y: 318, distance: 35.0
click at [49, 317] on div "Photos" at bounding box center [82, 313] width 165 height 32
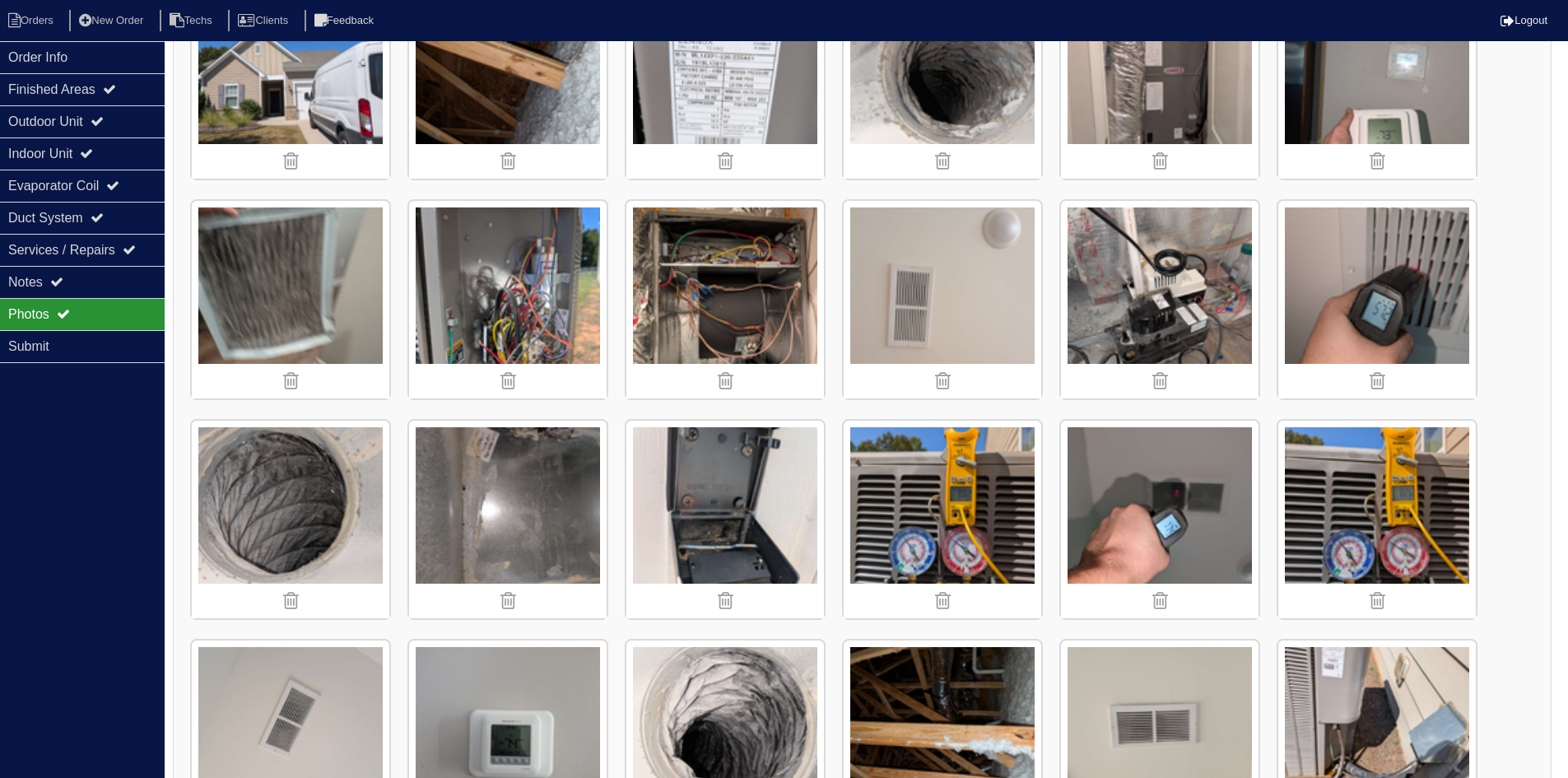
scroll to position [82, 0]
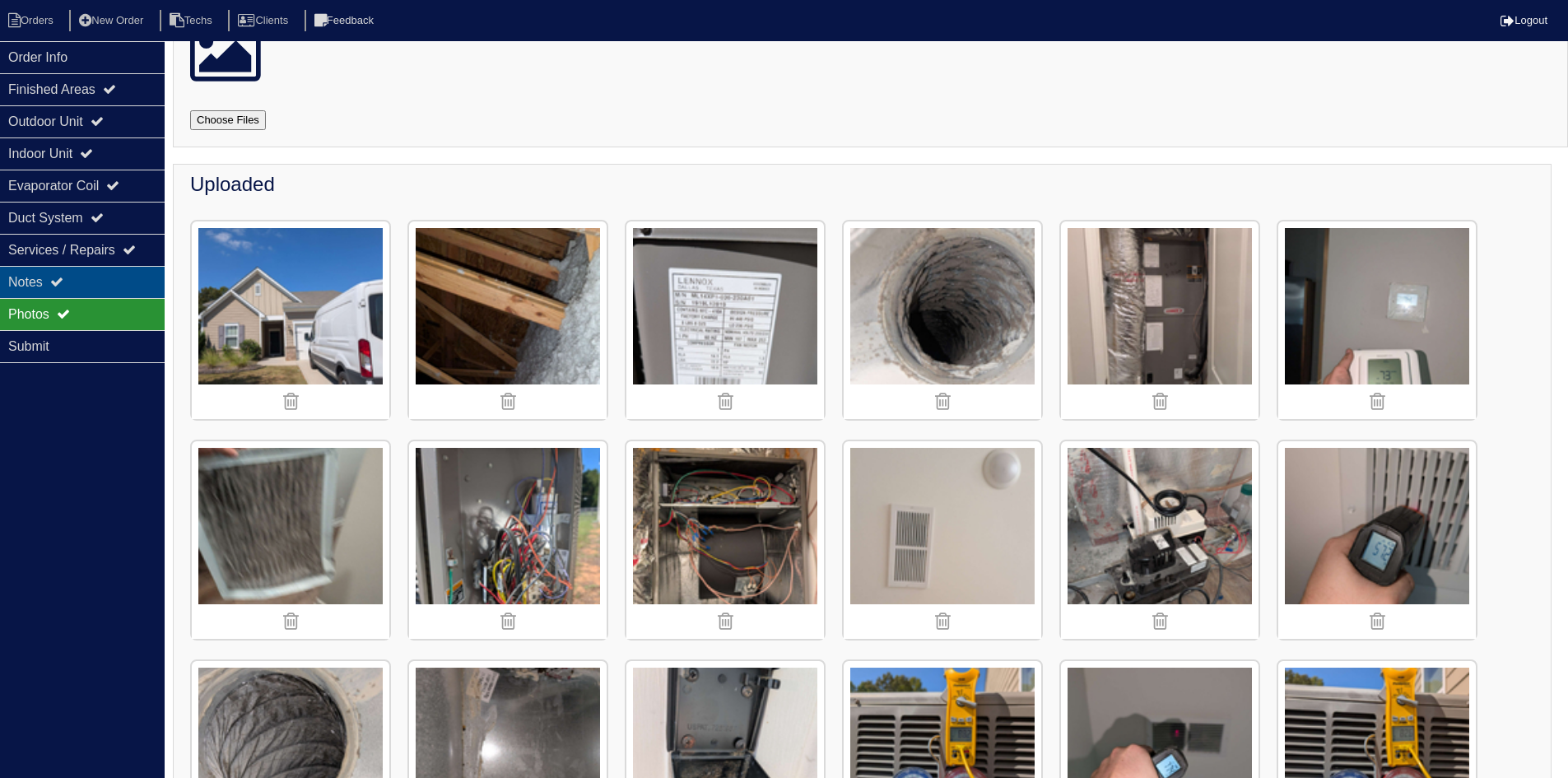
click at [115, 284] on div "Notes" at bounding box center [82, 282] width 165 height 32
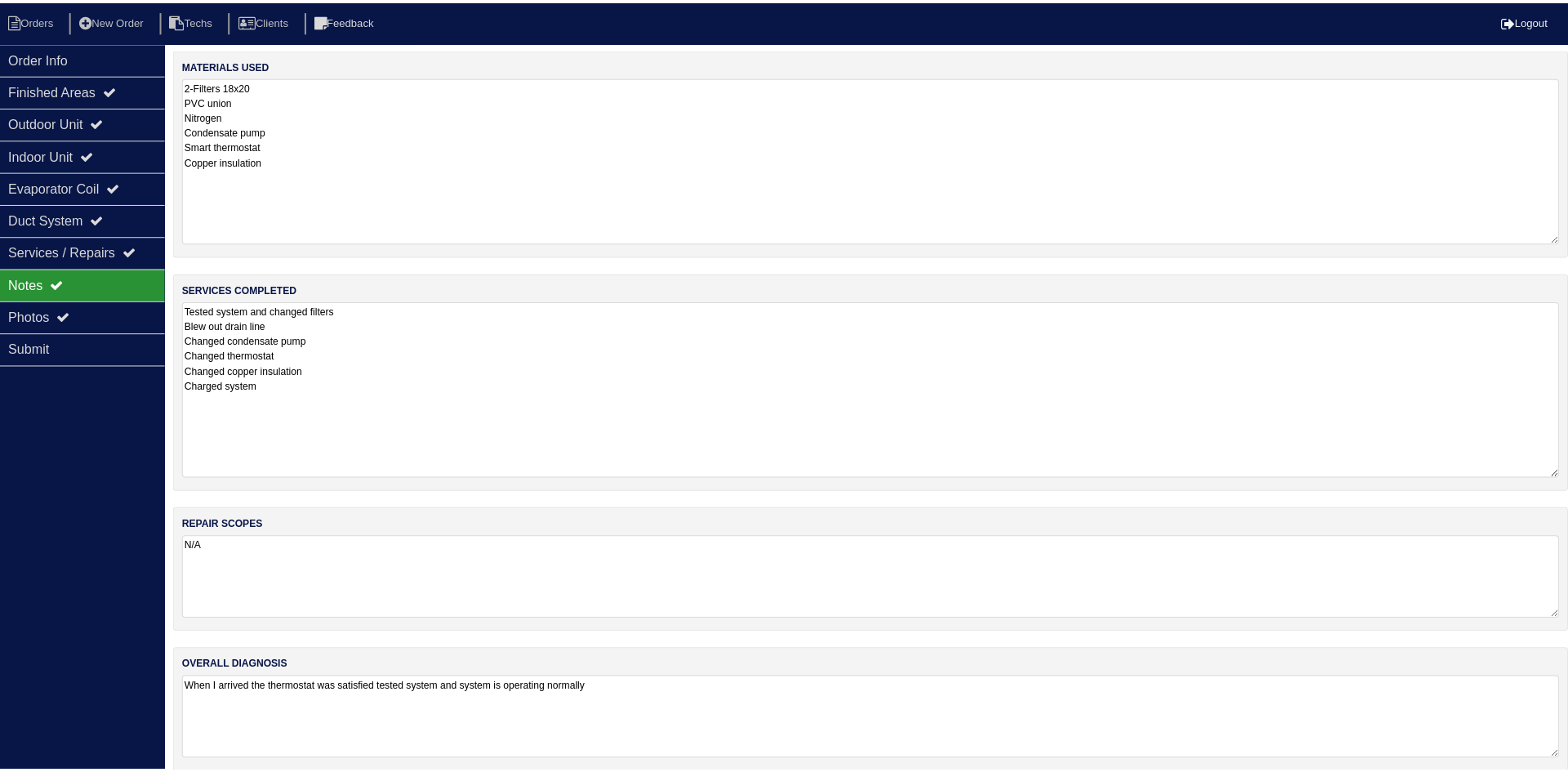
scroll to position [0, 0]
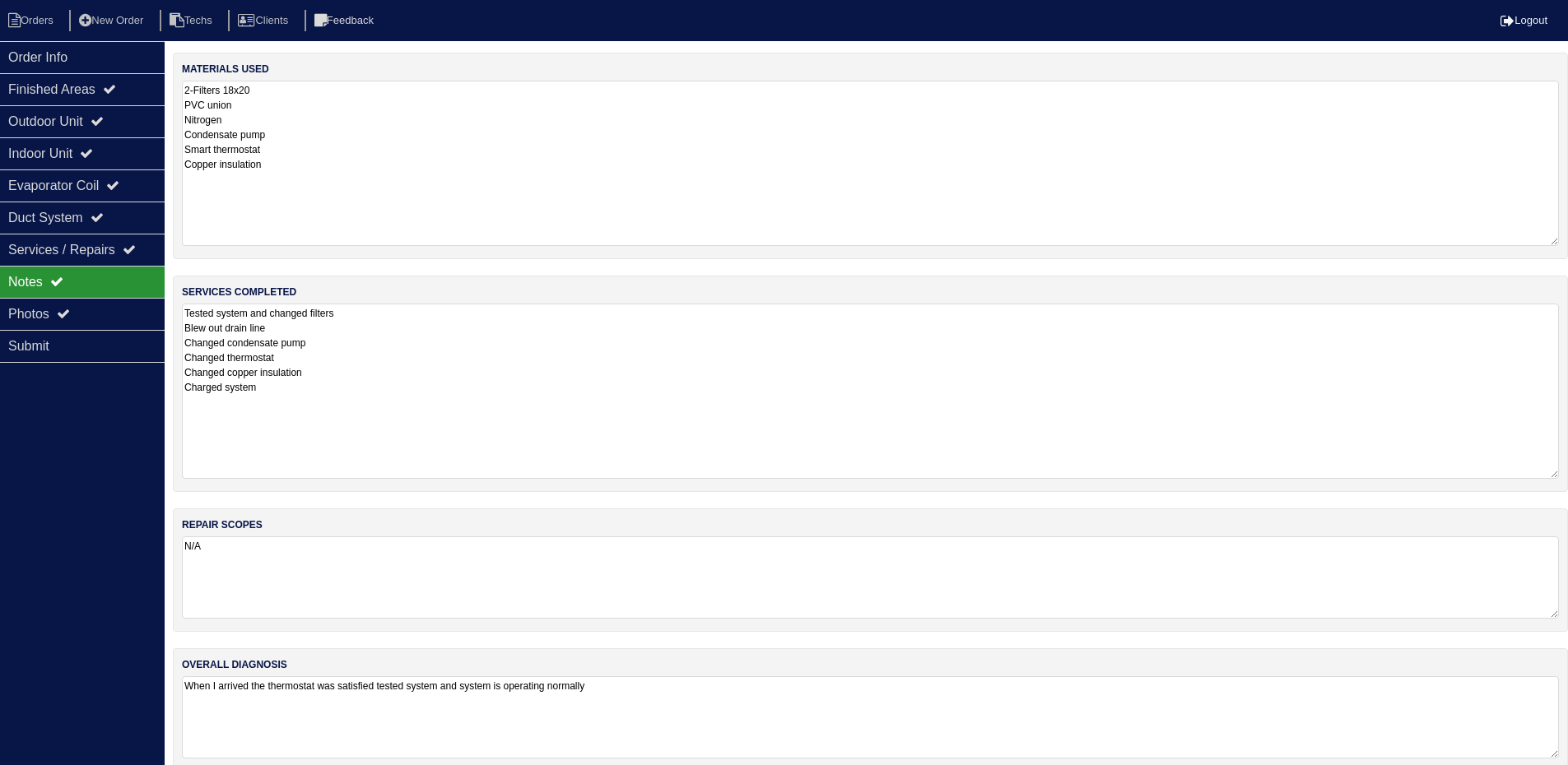
click at [300, 166] on textarea "2-Filters 18x20 PVC union Nitrogen Condensate pump Smart thermostat Copper insu…" at bounding box center [870, 163] width 1377 height 165
type textarea "2-Filters 18x20 PVC union Nitrogen Condensate pump Smart thermostat Copper insu…"
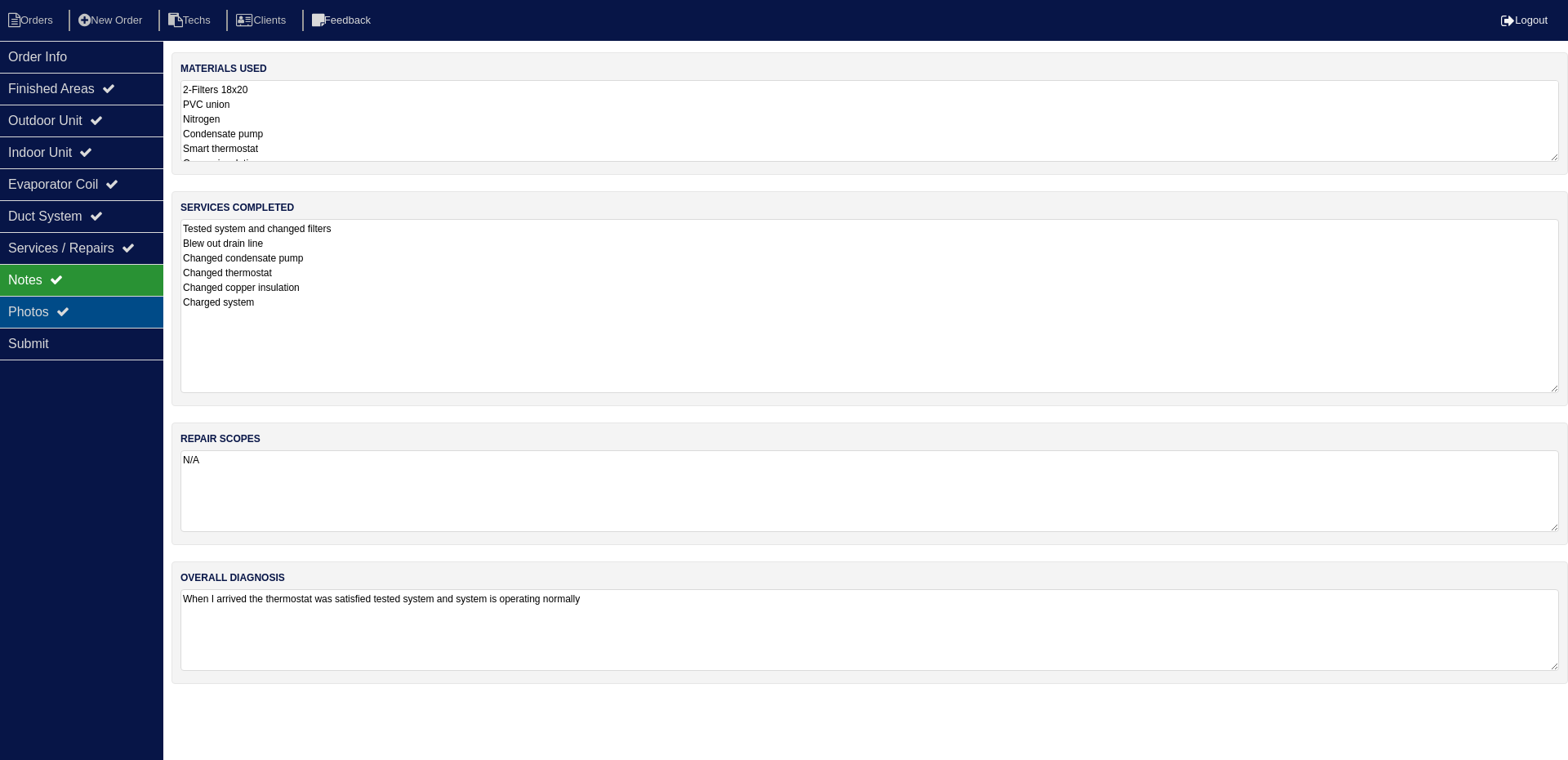
click at [73, 321] on div "Photos" at bounding box center [82, 311] width 163 height 32
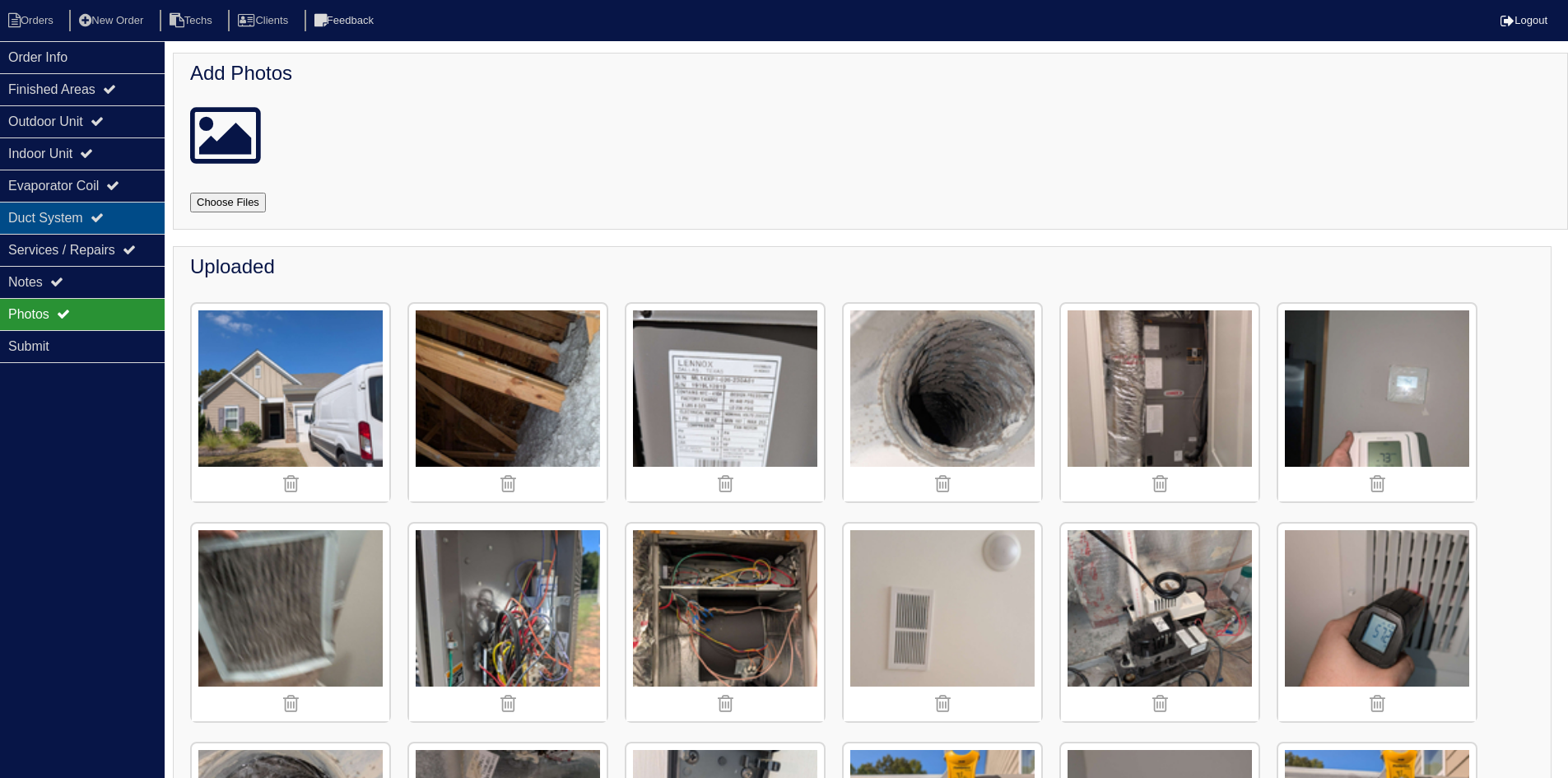
click at [120, 207] on div "Duct System" at bounding box center [82, 217] width 165 height 32
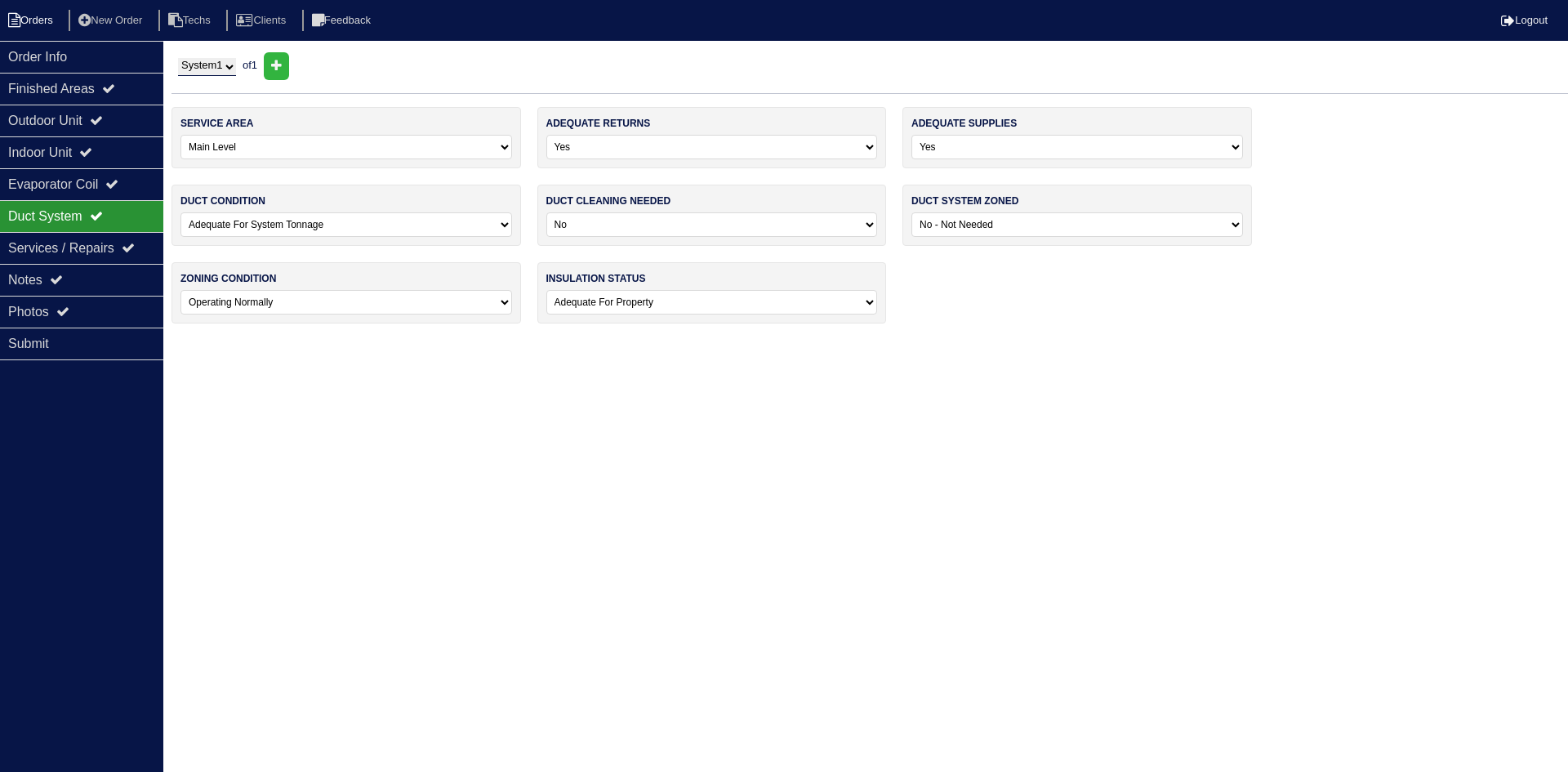
click at [41, 28] on li "Orders" at bounding box center [33, 21] width 66 height 22
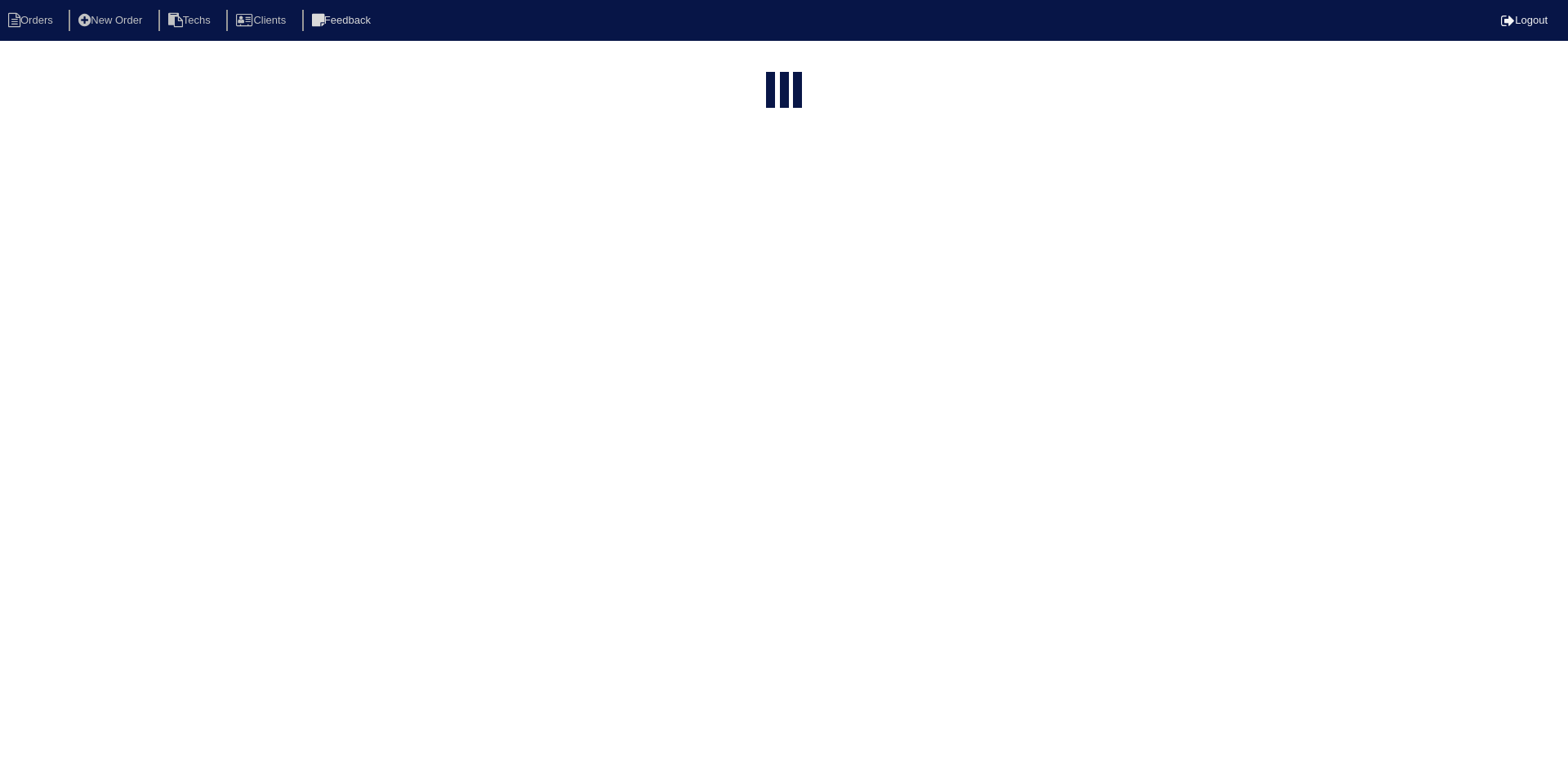
select select "15"
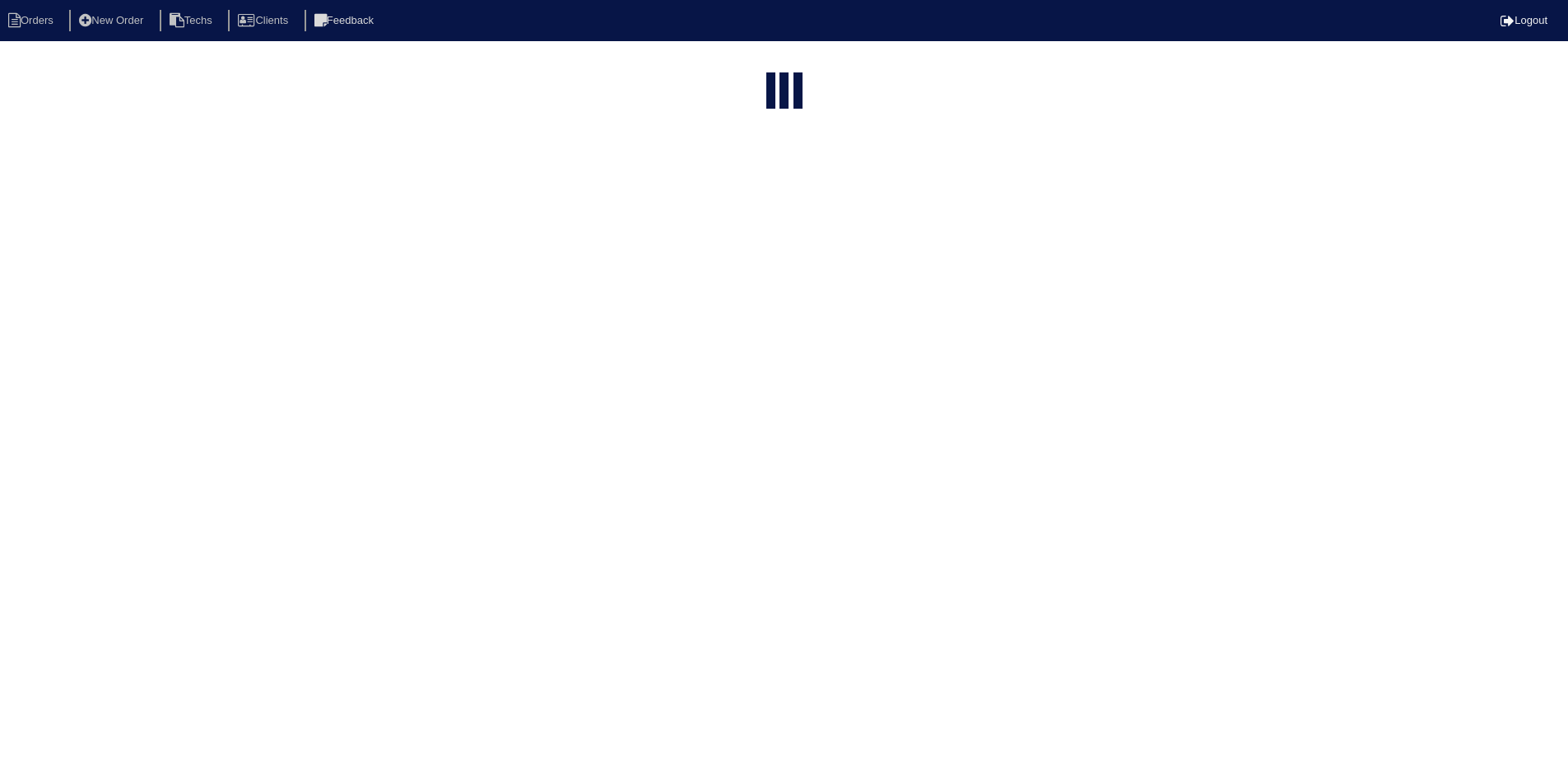
select select "field complete"
select select "need to quote"
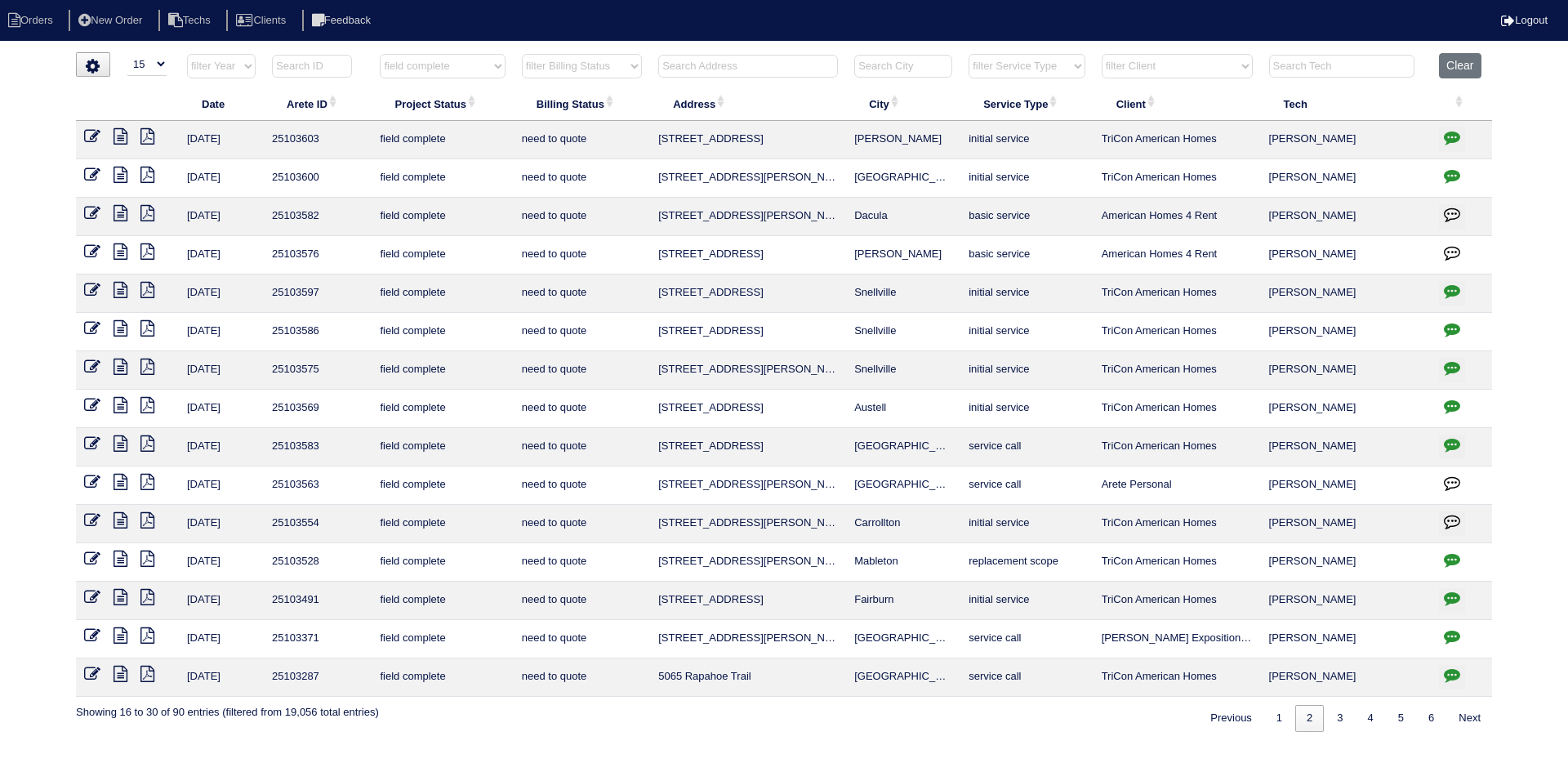
click at [119, 135] on icon at bounding box center [120, 136] width 14 height 16
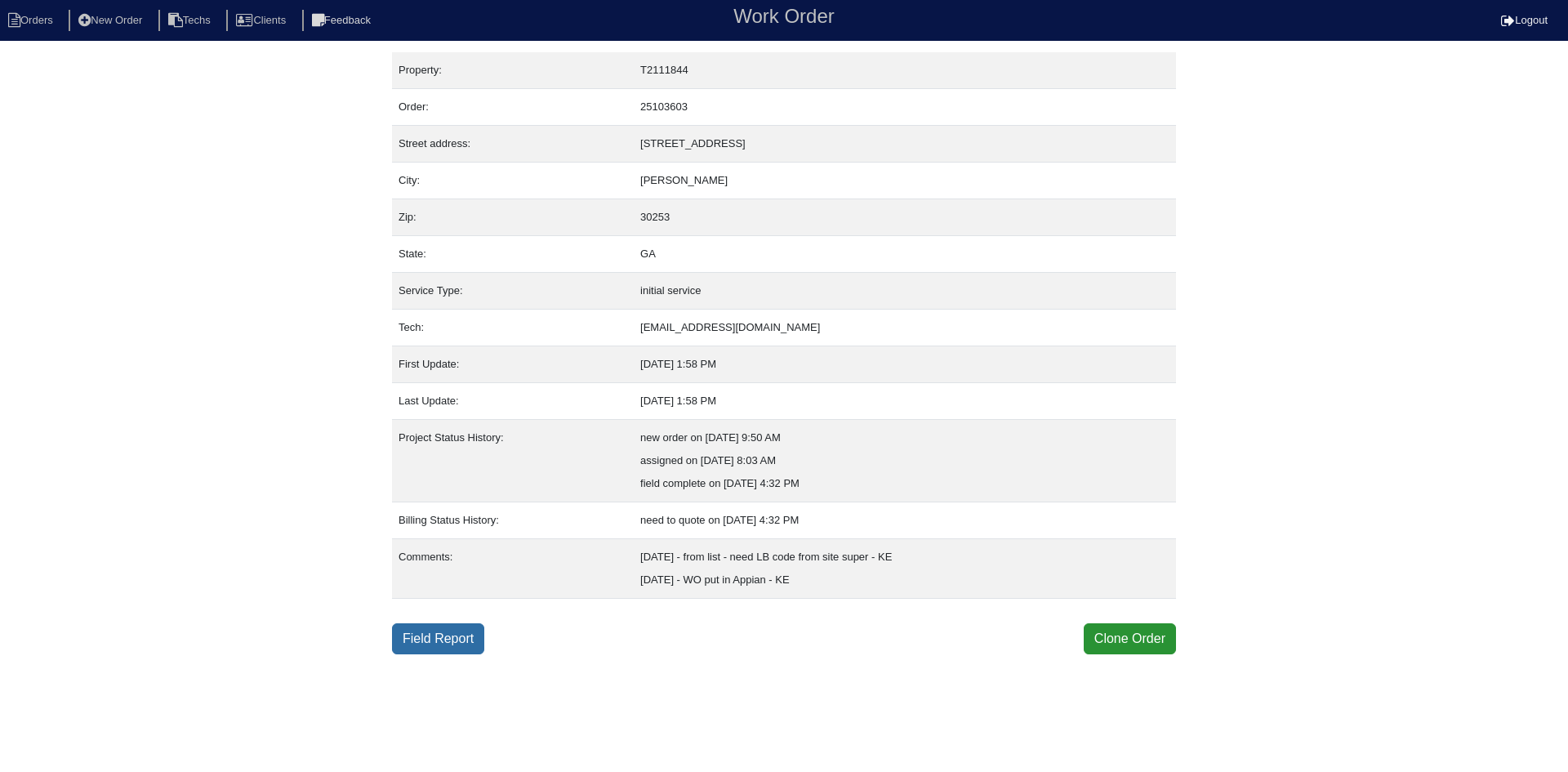
click at [434, 641] on link "Field Report" at bounding box center [437, 639] width 92 height 31
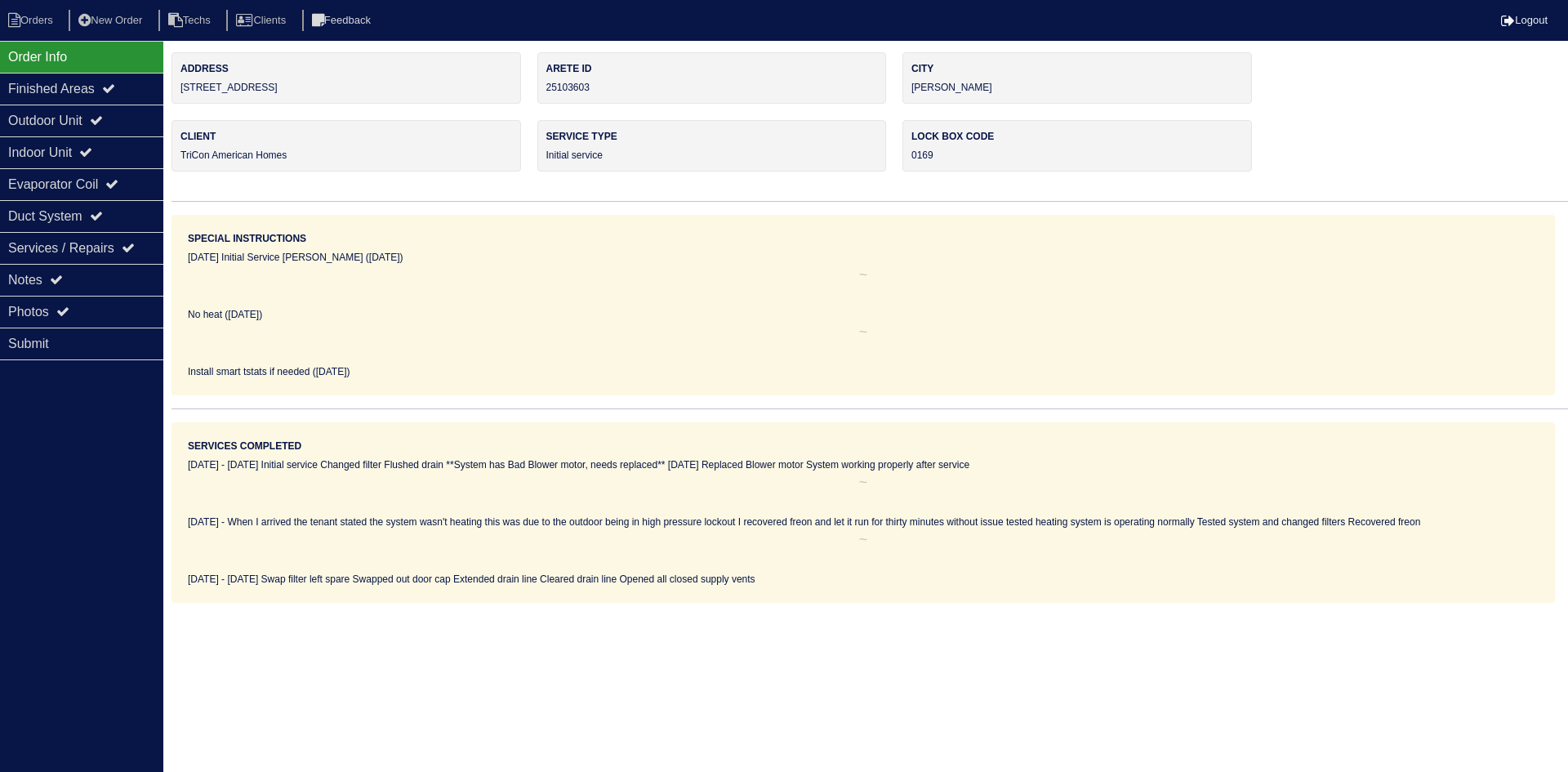
click at [1172, 604] on html "Orders New Order Techs Clients Feedback Logout Orders New Order Users Clients M…" at bounding box center [784, 302] width 1568 height 604
click at [101, 126] on icon at bounding box center [96, 119] width 13 height 13
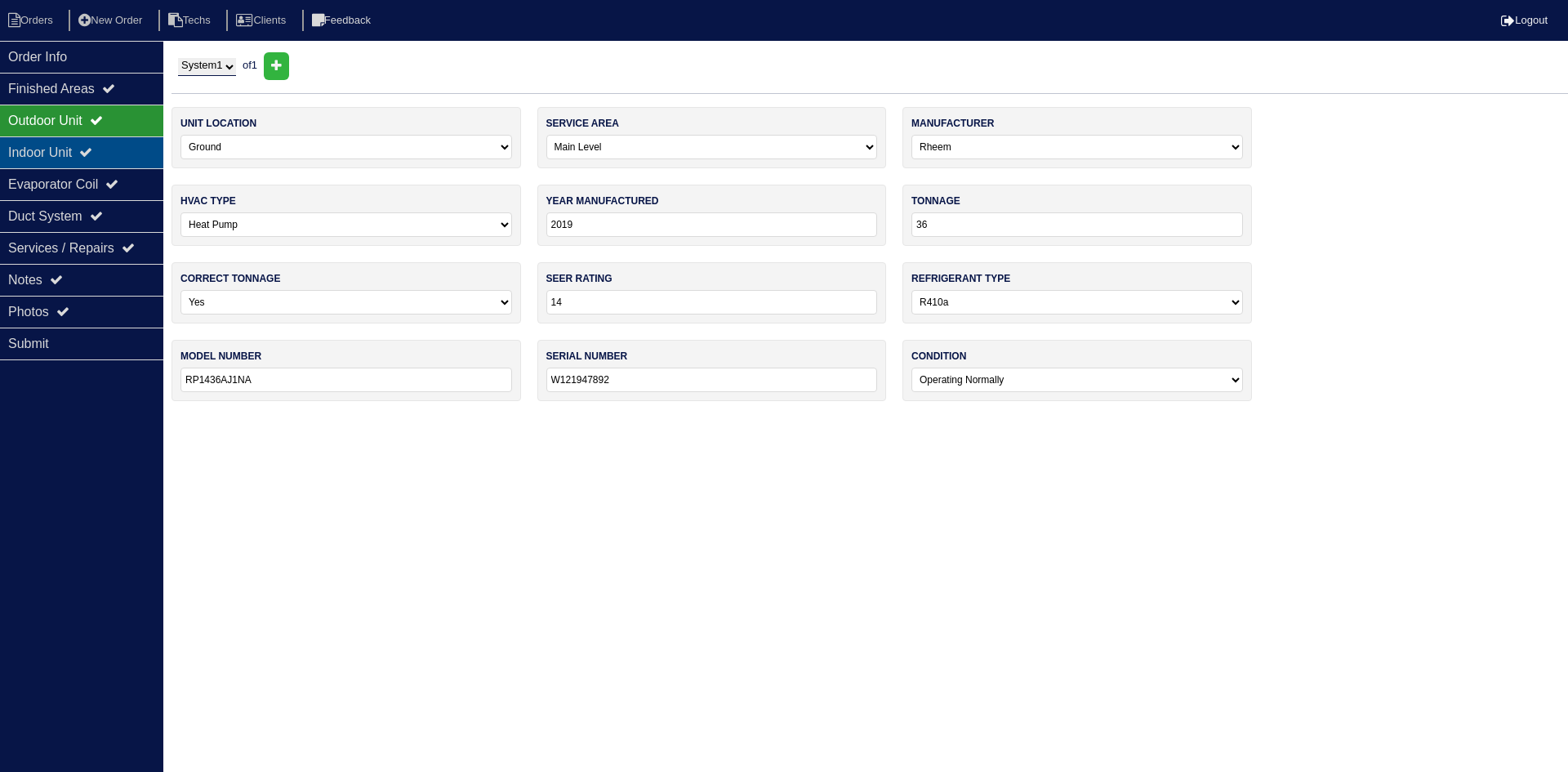
click at [92, 148] on icon at bounding box center [85, 151] width 13 height 13
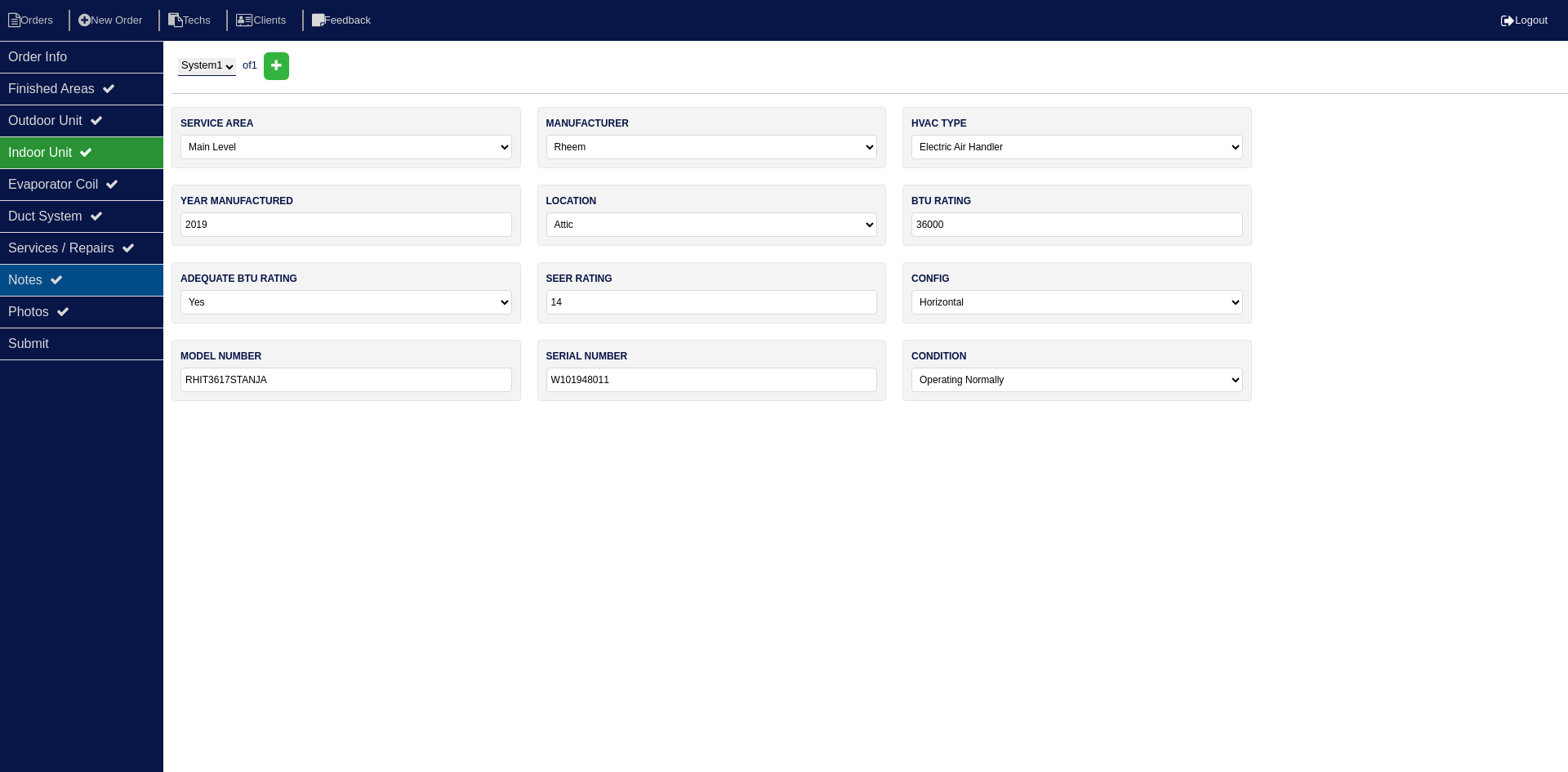
click at [109, 276] on div "Notes" at bounding box center [82, 279] width 163 height 32
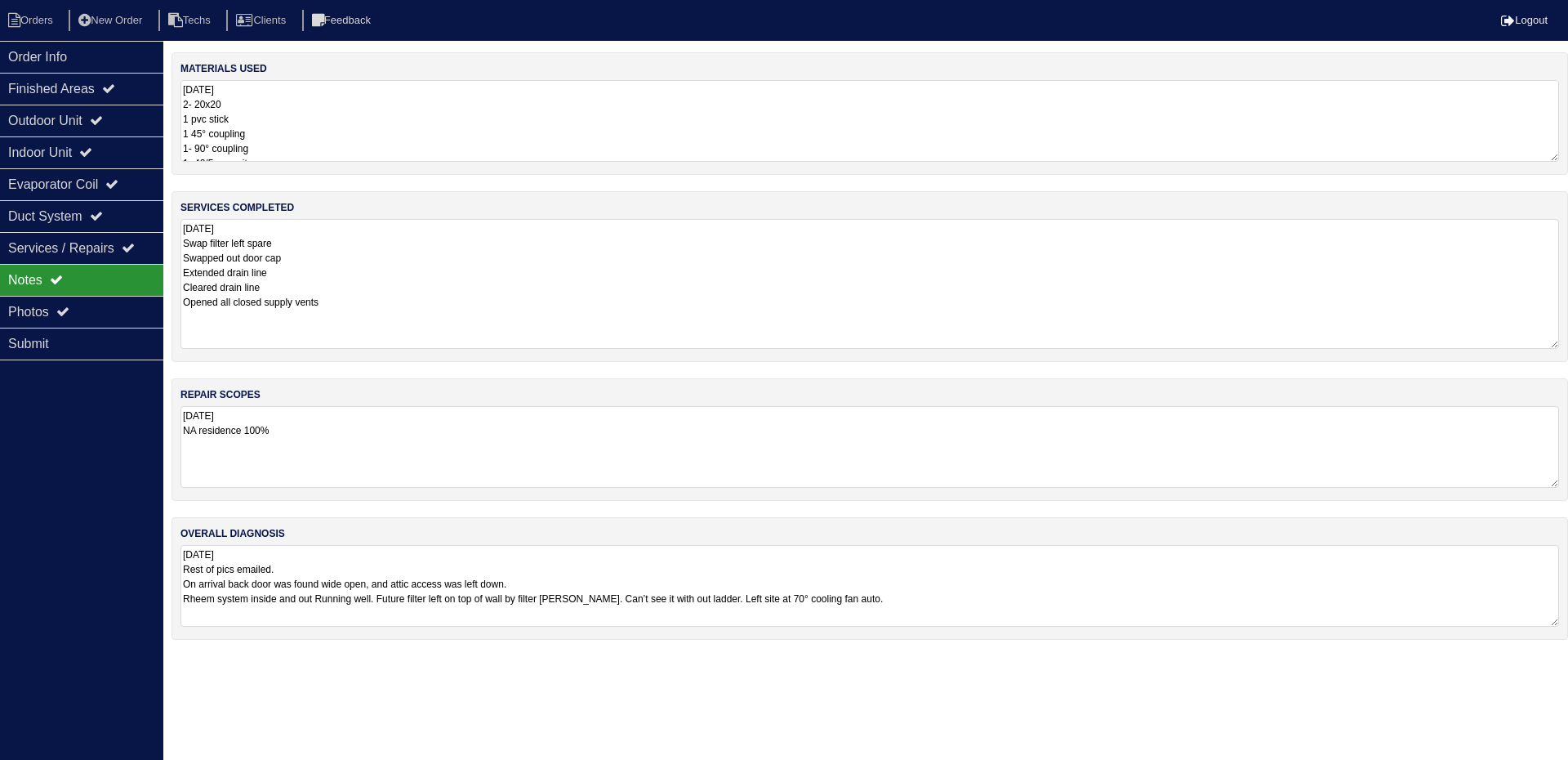
drag, startPoint x: 1553, startPoint y: 296, endPoint x: 1562, endPoint y: 343, distance: 47.9
click at [1562, 343] on div "services completed 10.2.25 Swap filter left spare Swapped out door cap Extended…" at bounding box center [870, 276] width 1397 height 171
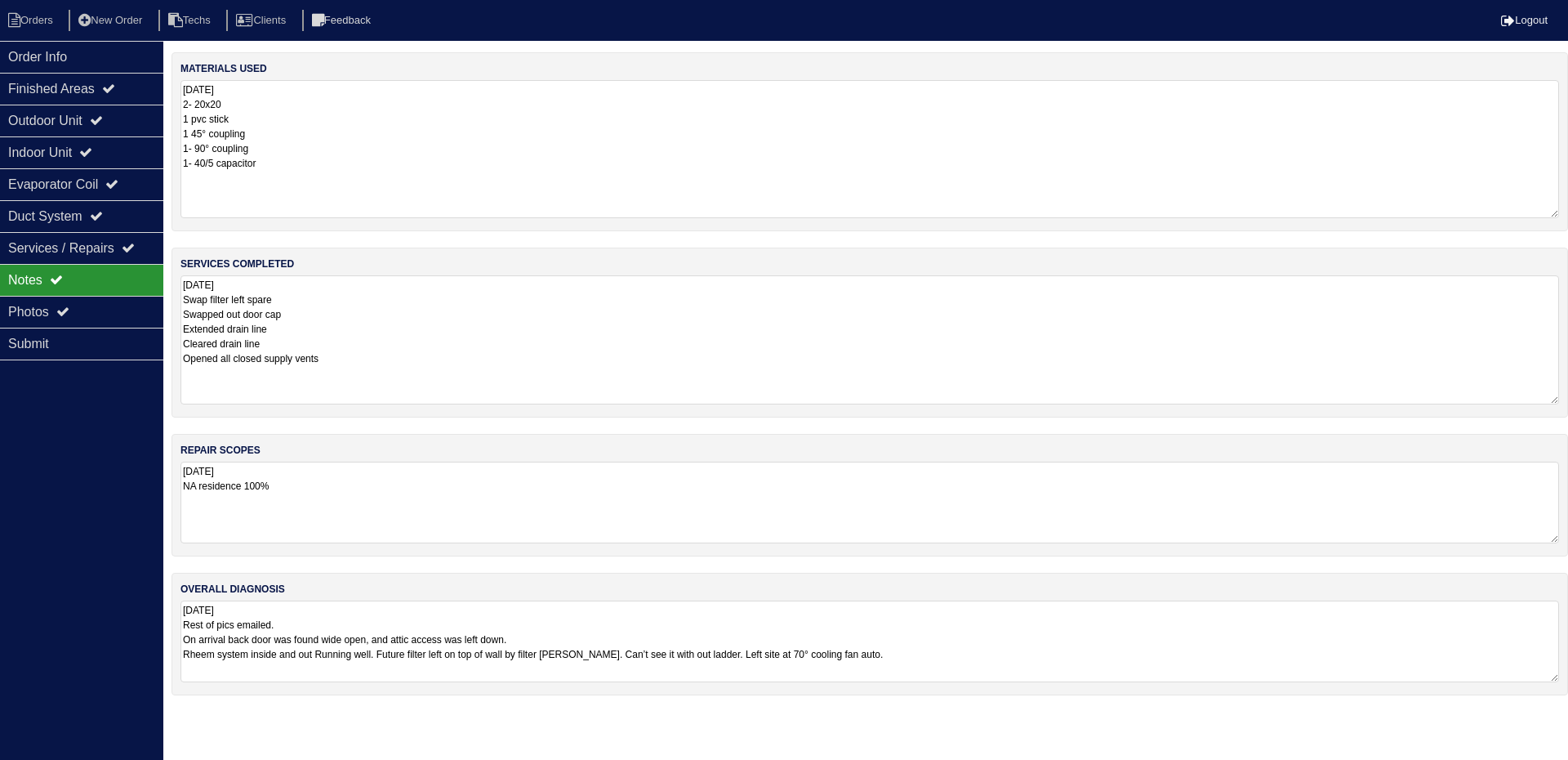
drag, startPoint x: 1553, startPoint y: 155, endPoint x: 1558, endPoint y: 211, distance: 56.2
click at [1558, 211] on textarea "[DATE] 2- 20x20 1 pvc stick 1 45° coupling 1- 90° coupling 1- 40/5 capacitor" at bounding box center [869, 149] width 1379 height 138
click at [103, 122] on icon at bounding box center [96, 120] width 13 height 13
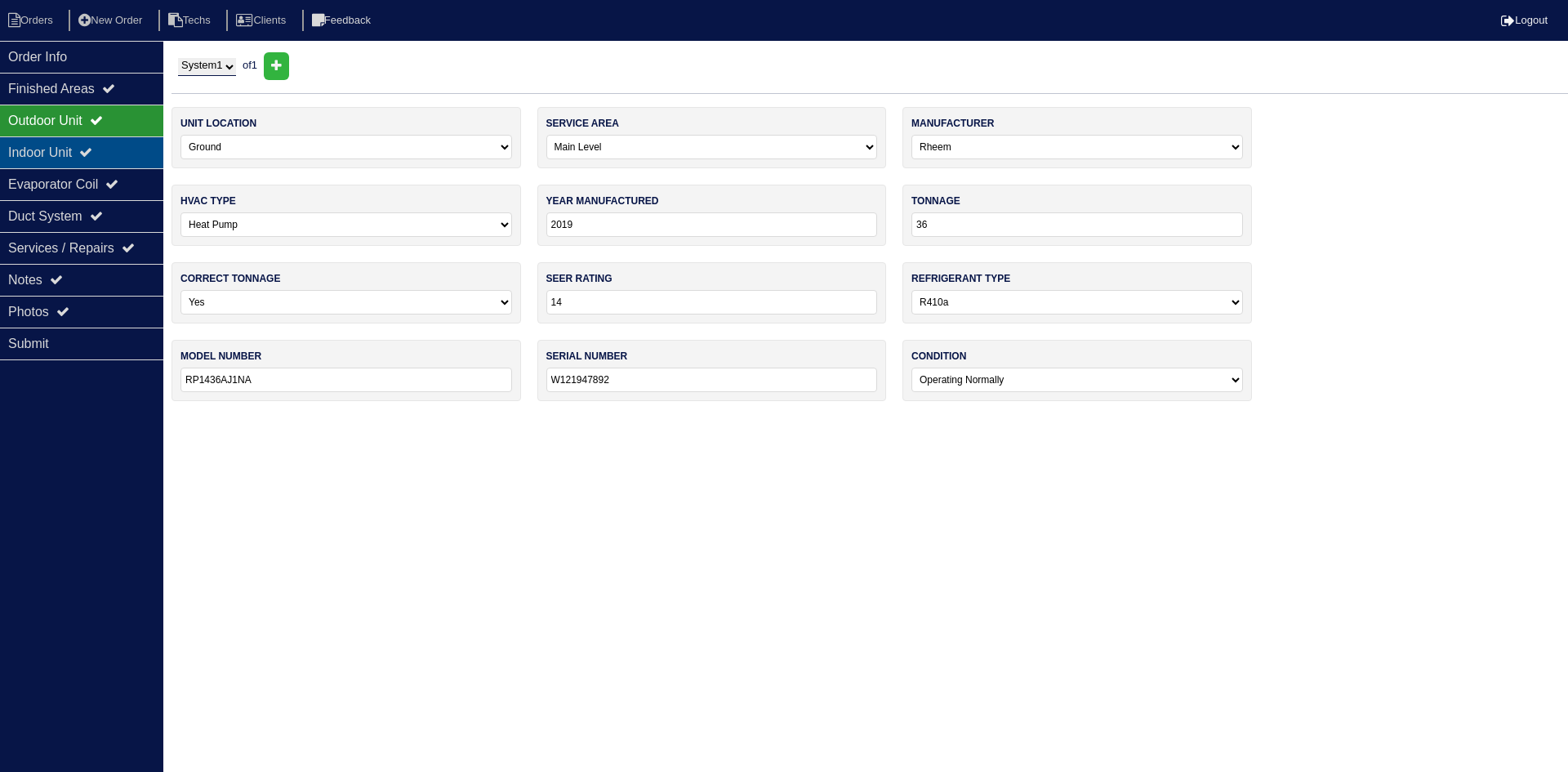
click at [92, 155] on icon at bounding box center [85, 151] width 13 height 13
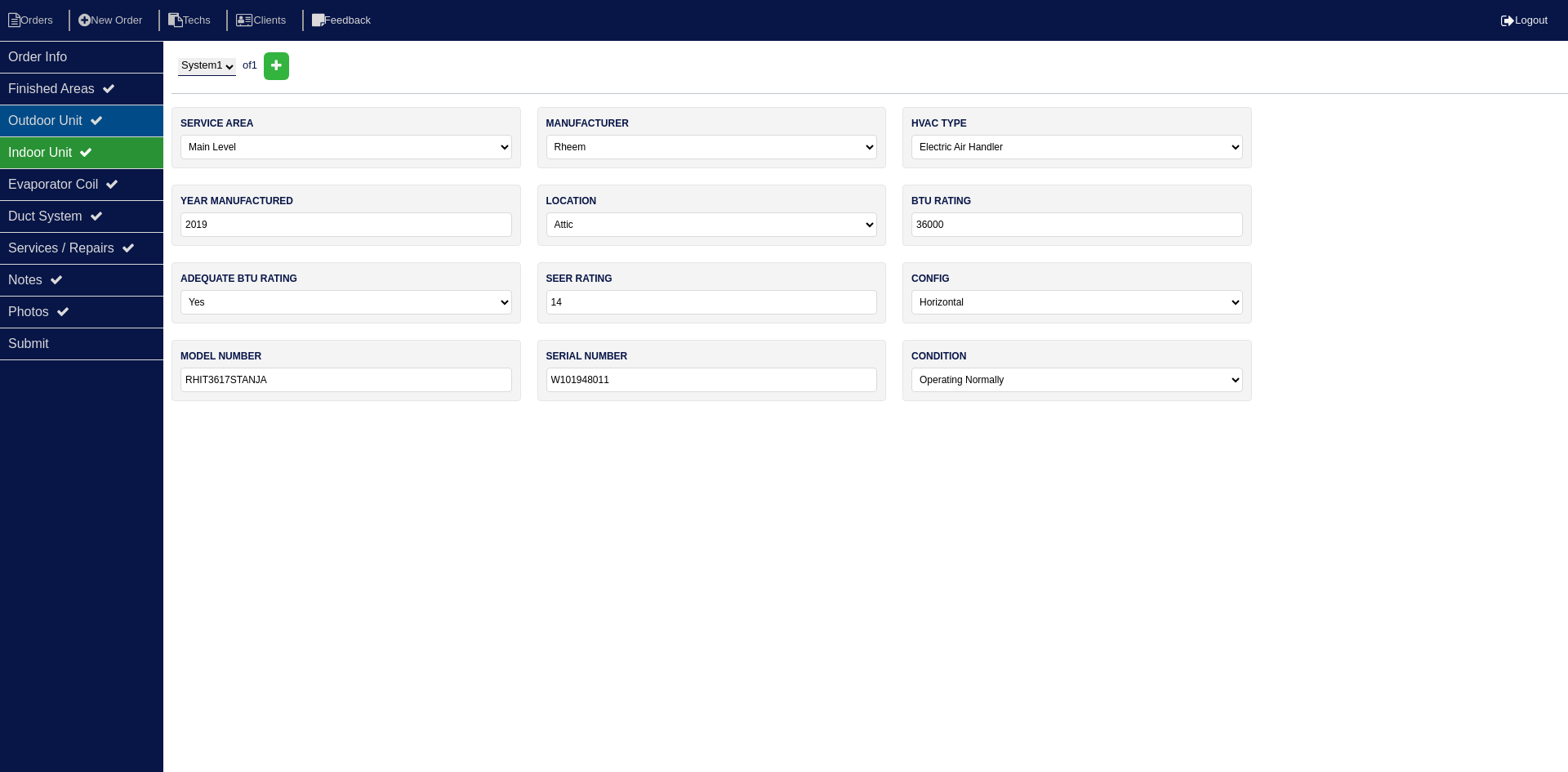
click at [88, 124] on div "Outdoor Unit" at bounding box center [82, 120] width 163 height 32
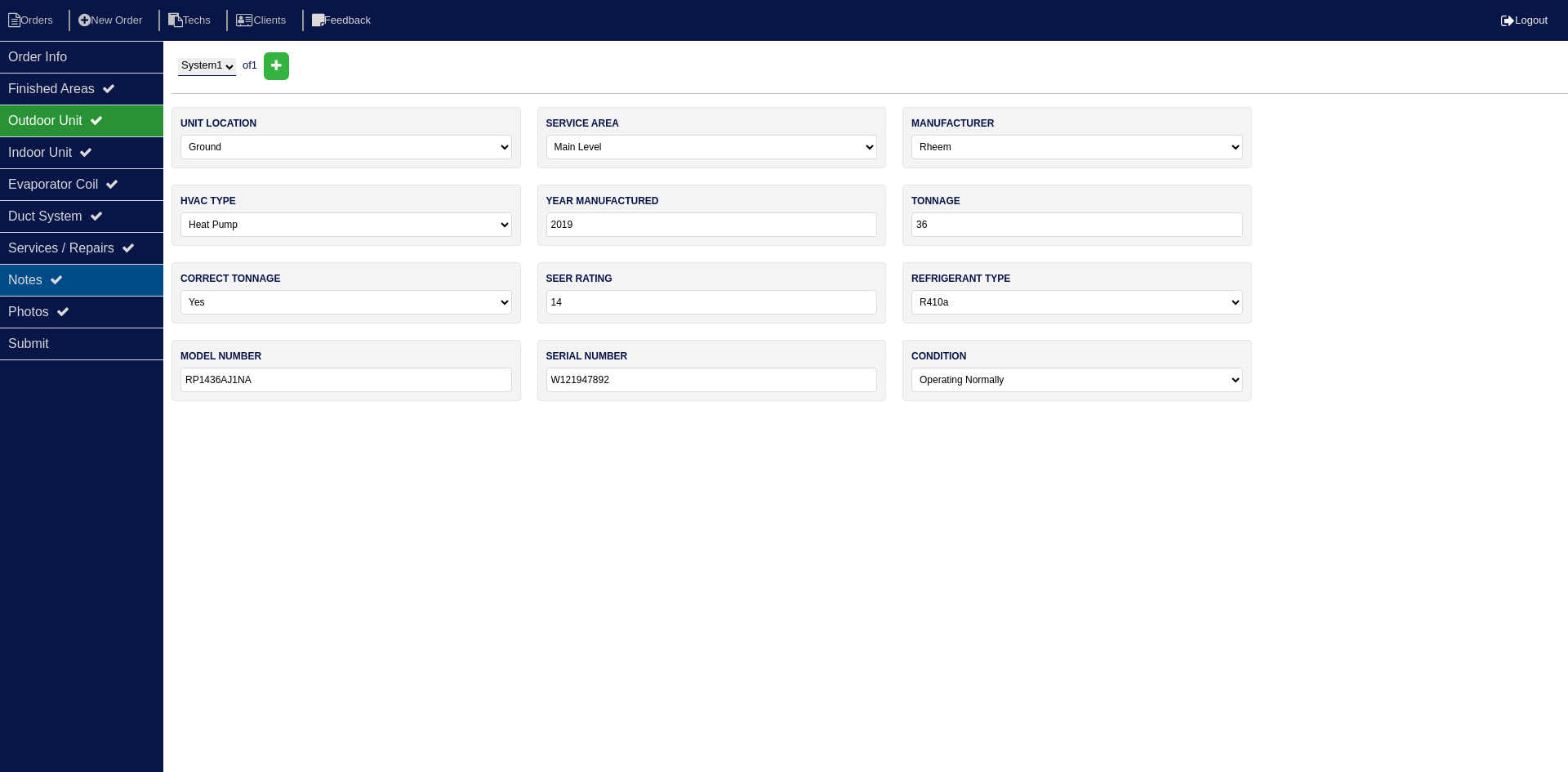
click at [138, 273] on div "Notes" at bounding box center [82, 279] width 163 height 32
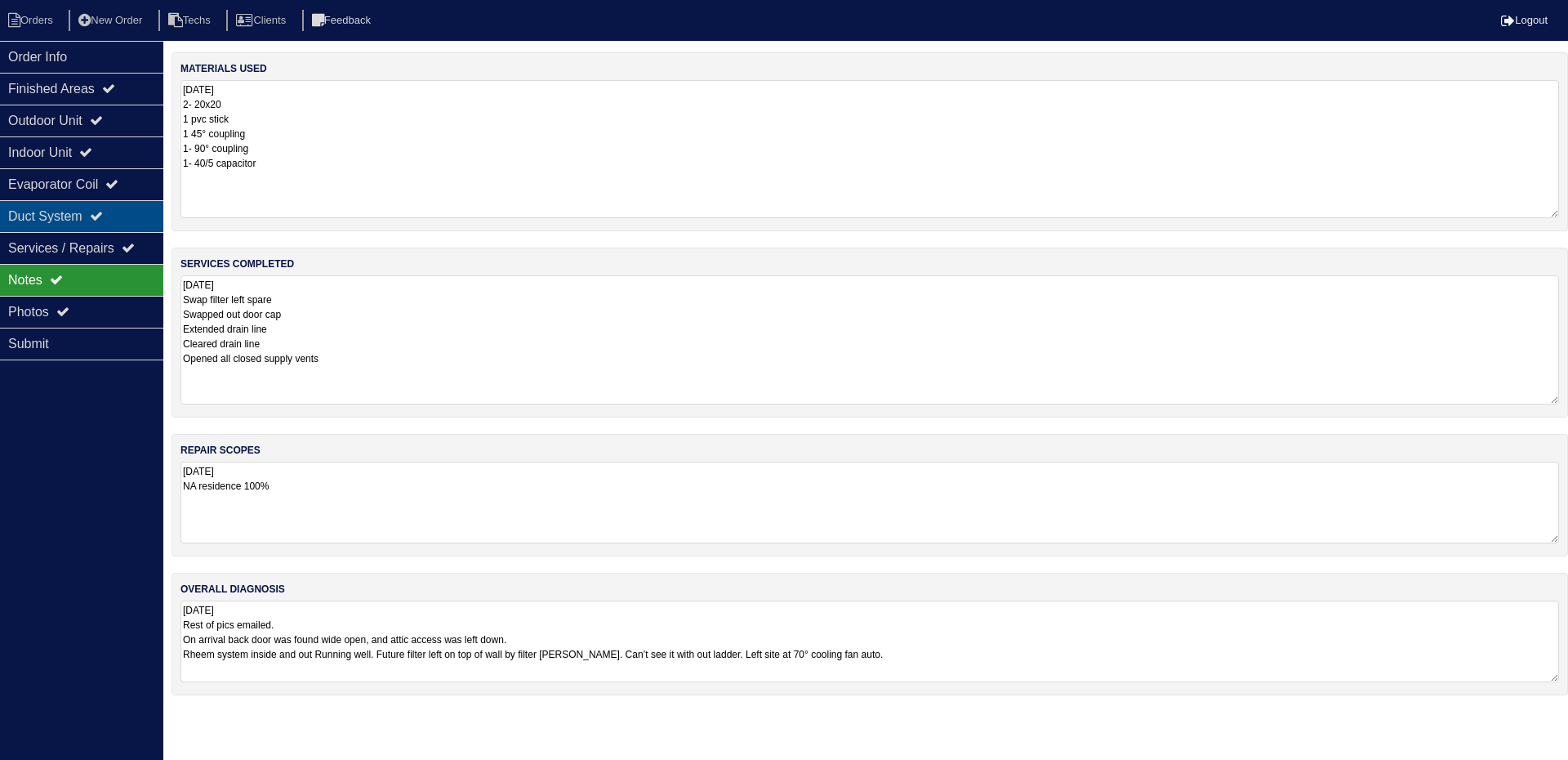
click at [100, 222] on div "Duct System" at bounding box center [82, 216] width 163 height 32
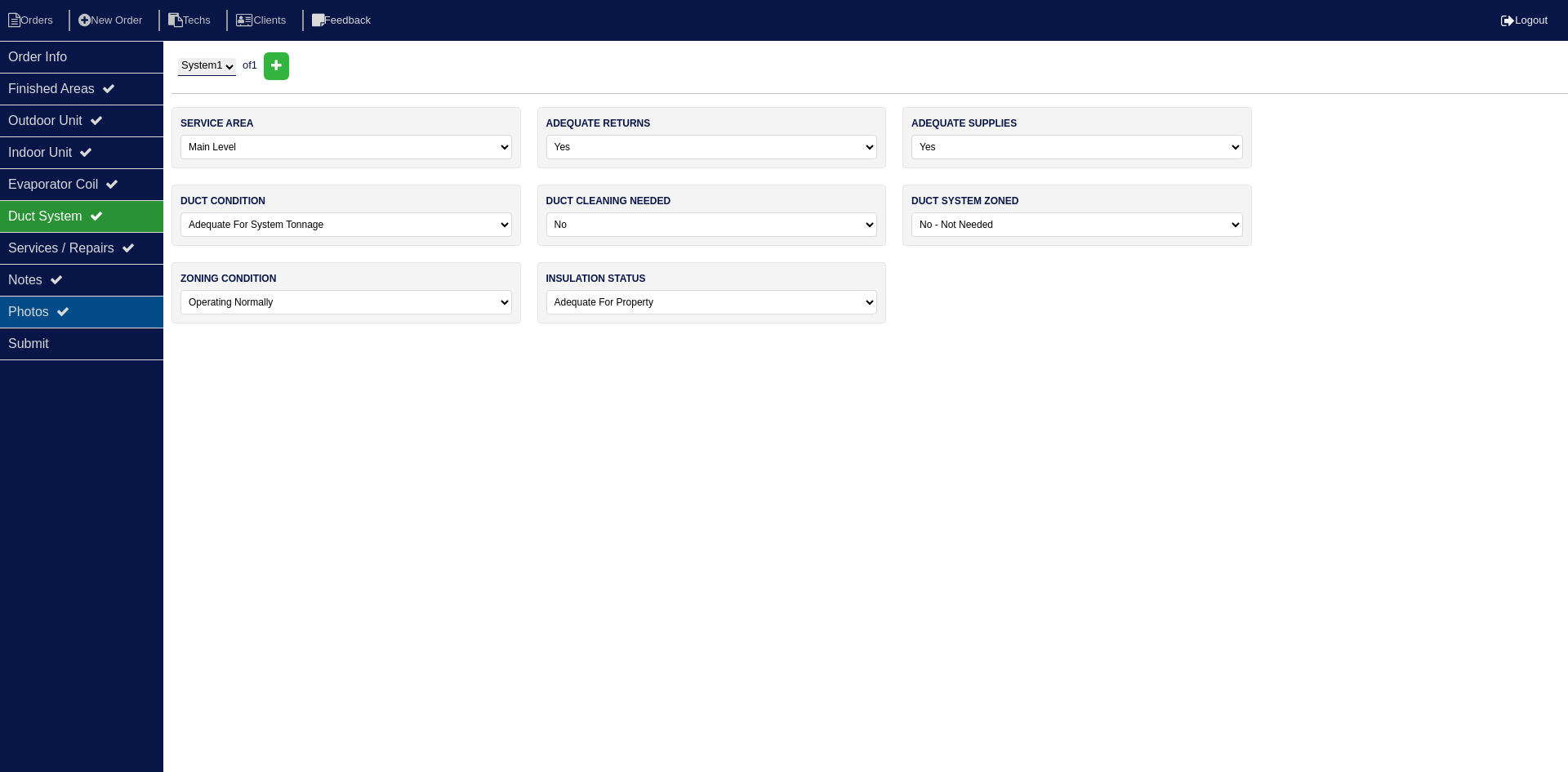
drag, startPoint x: 122, startPoint y: 308, endPoint x: 135, endPoint y: 306, distance: 13.2
click at [120, 308] on div "Photos" at bounding box center [82, 311] width 163 height 32
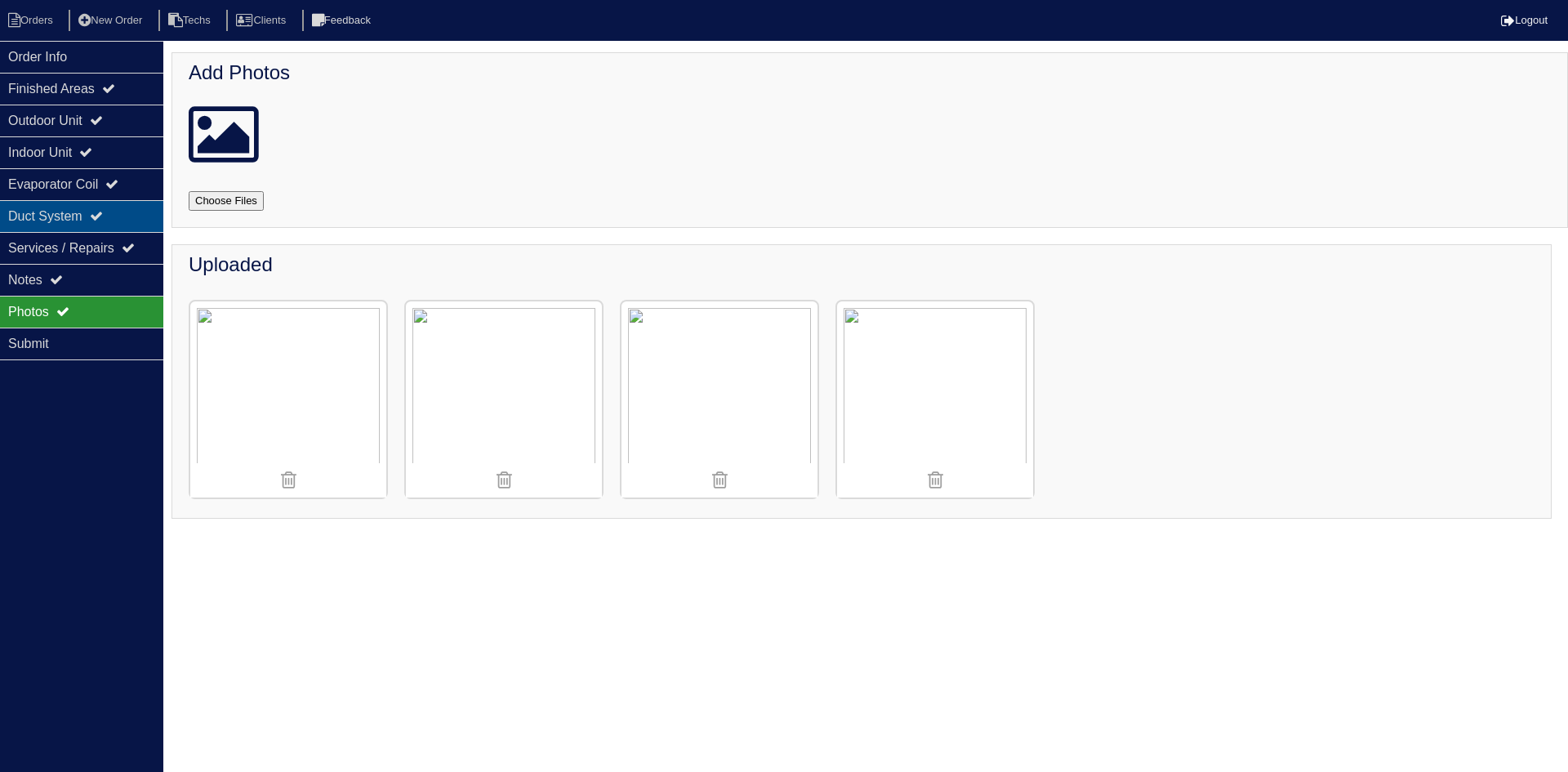
click at [103, 215] on icon at bounding box center [96, 215] width 13 height 13
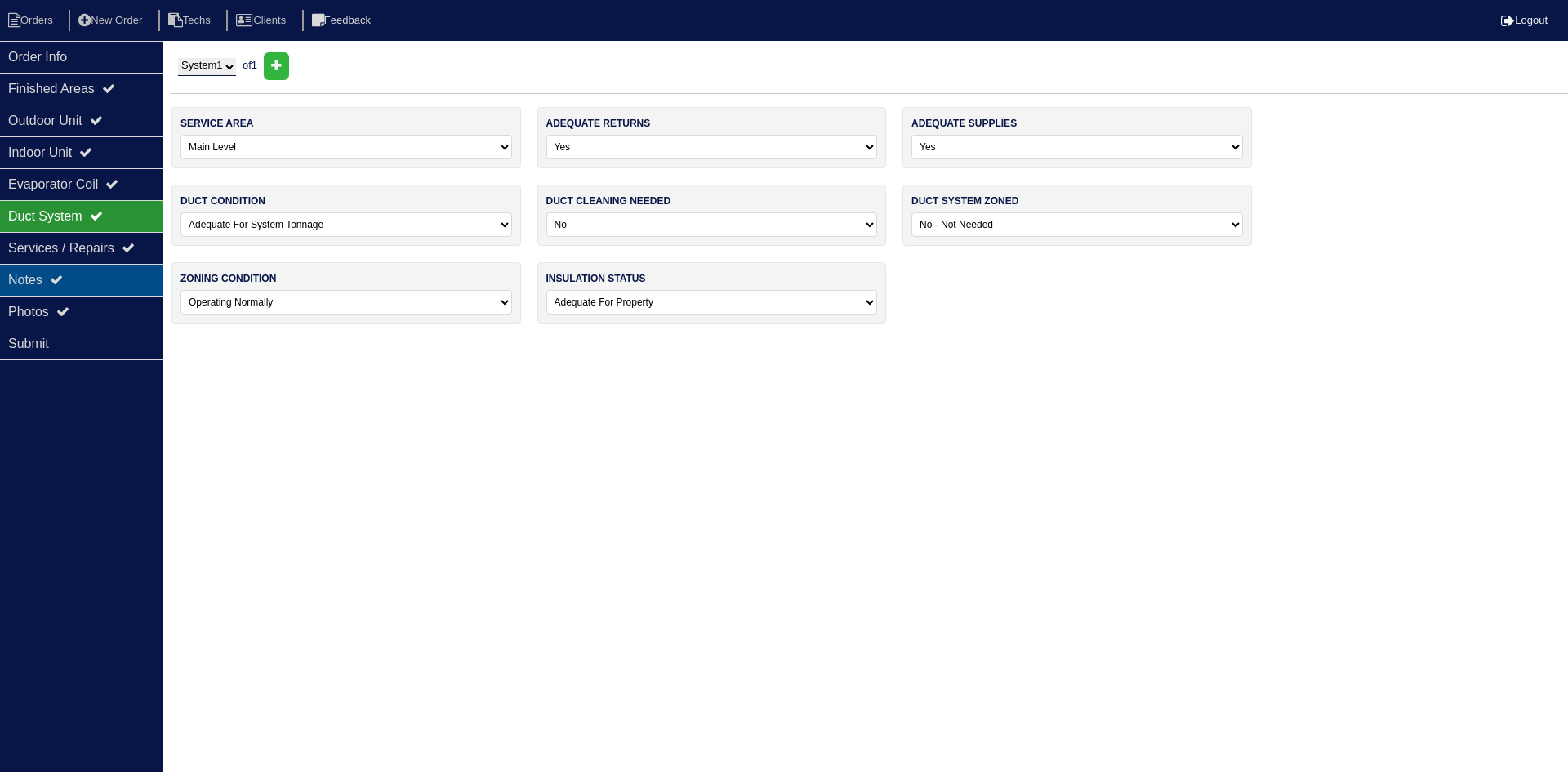
click at [101, 279] on div "Notes" at bounding box center [82, 279] width 163 height 32
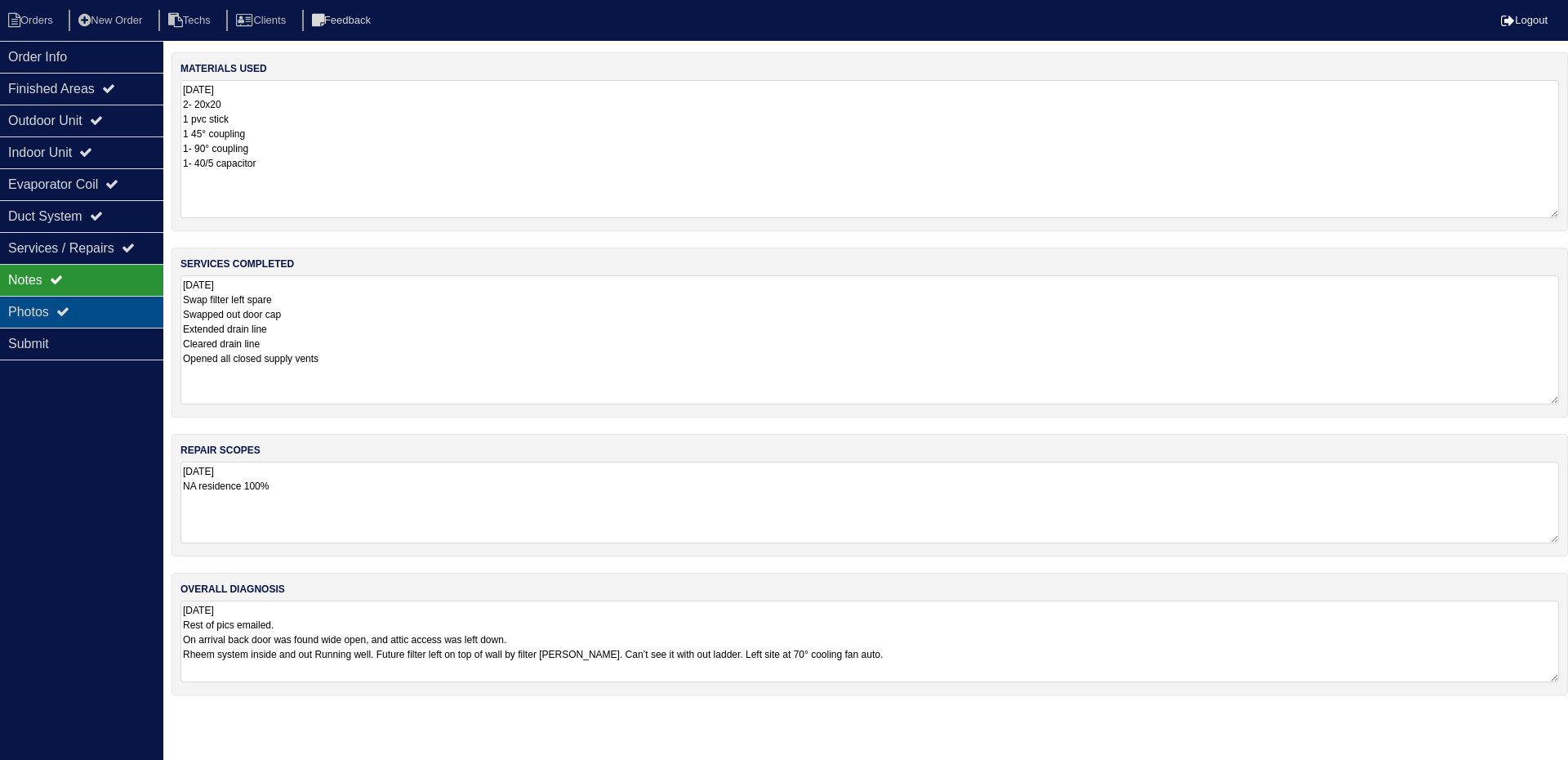
click at [96, 303] on div "Photos" at bounding box center [82, 311] width 163 height 32
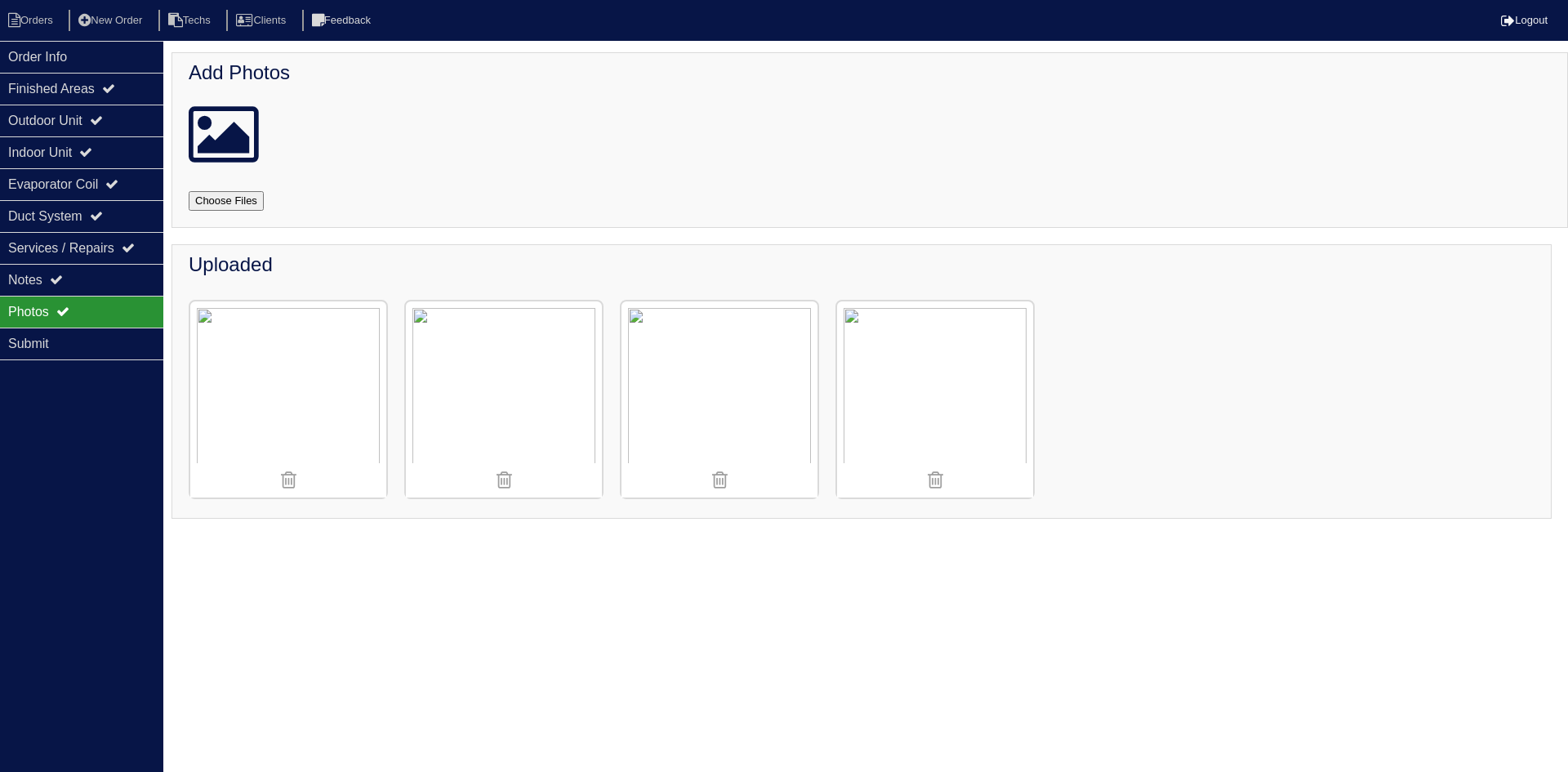
click at [223, 201] on input "file" at bounding box center [246, 200] width 114 height 20
click at [240, 204] on input "file" at bounding box center [246, 200] width 114 height 20
type input "C:\fakepath\FullSizeRender.jpg"
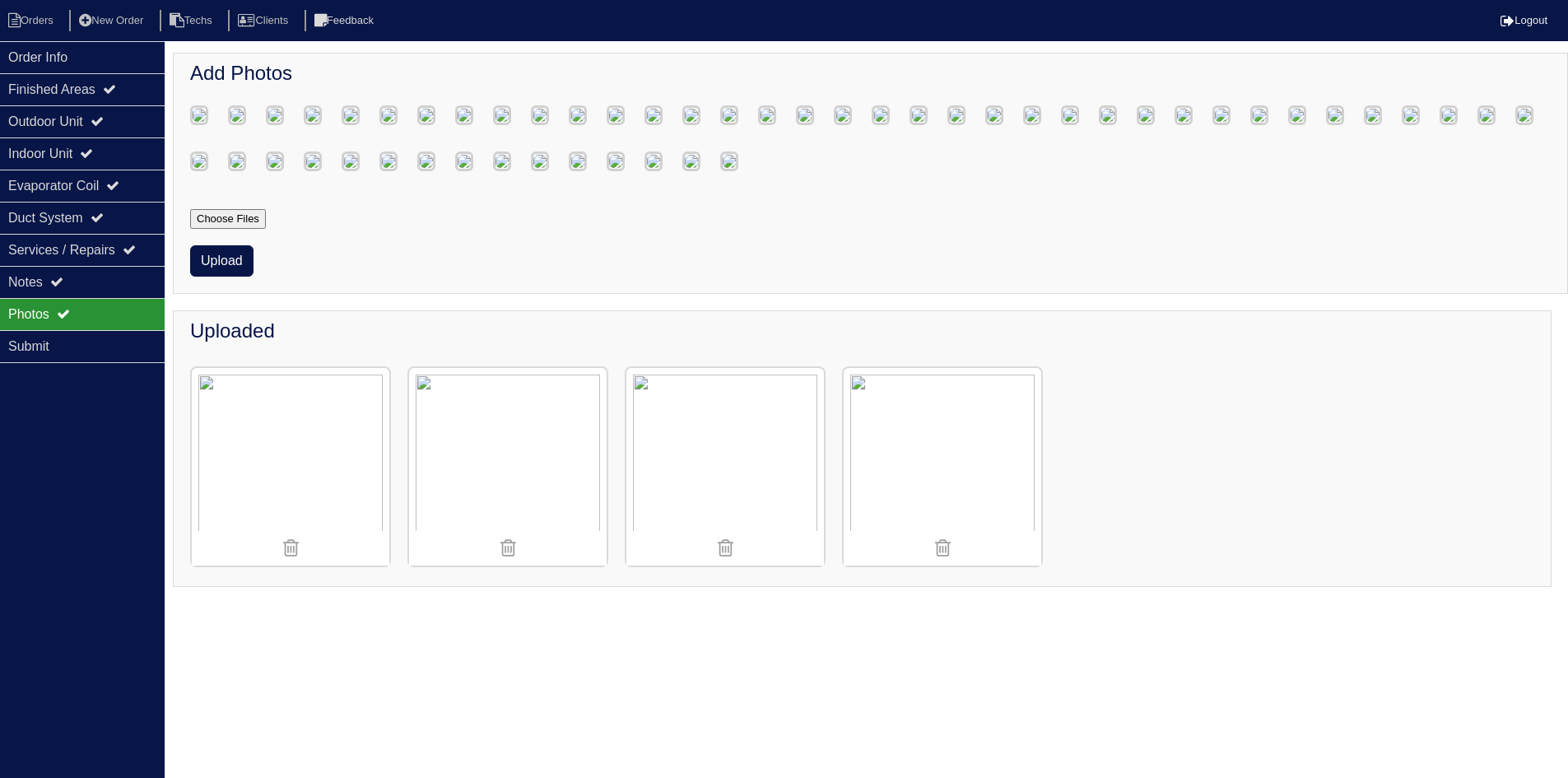
scroll to position [760, 0]
click at [226, 276] on button "Upload" at bounding box center [222, 261] width 63 height 31
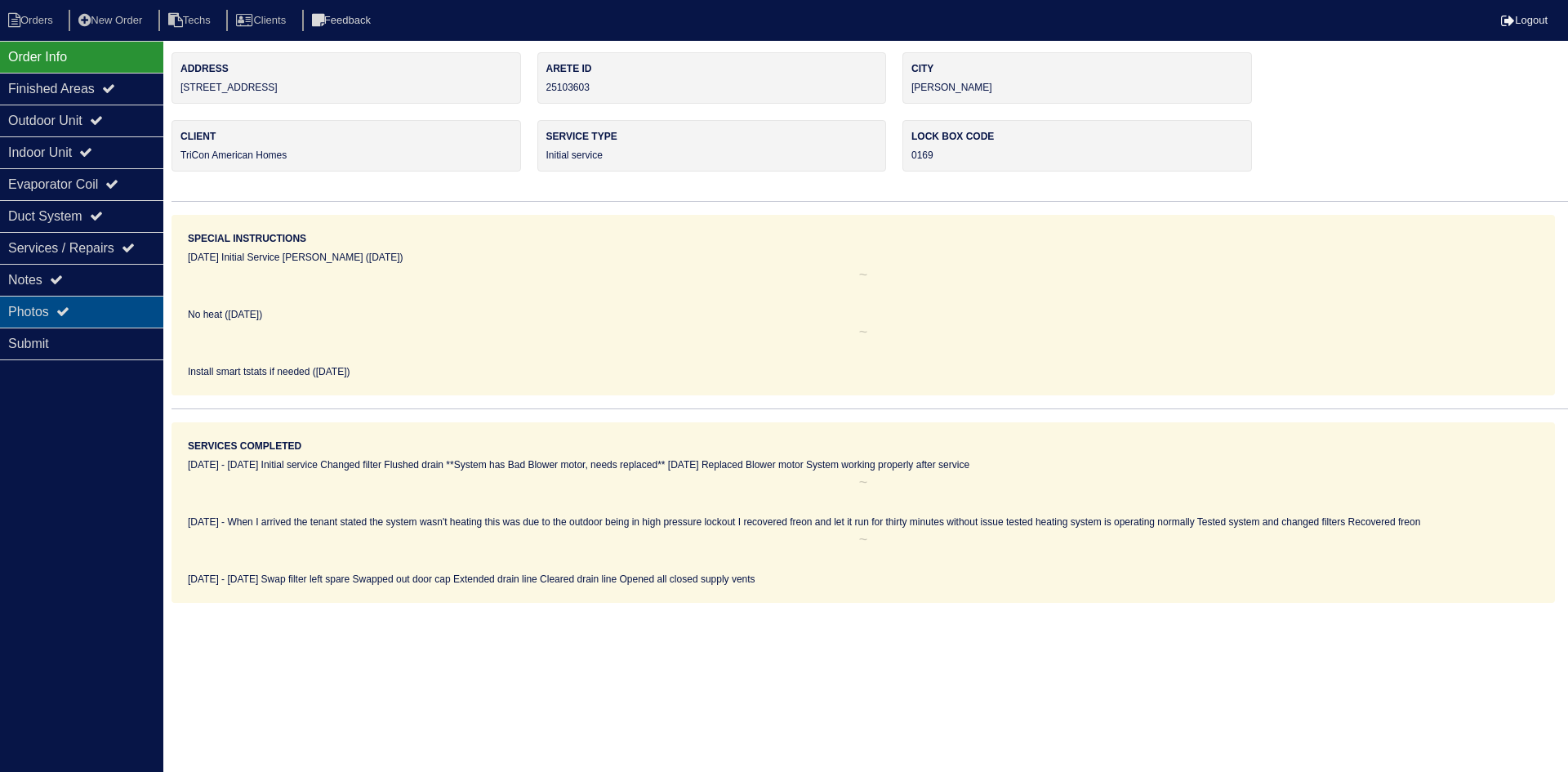
click at [76, 307] on div "Photos" at bounding box center [82, 311] width 163 height 32
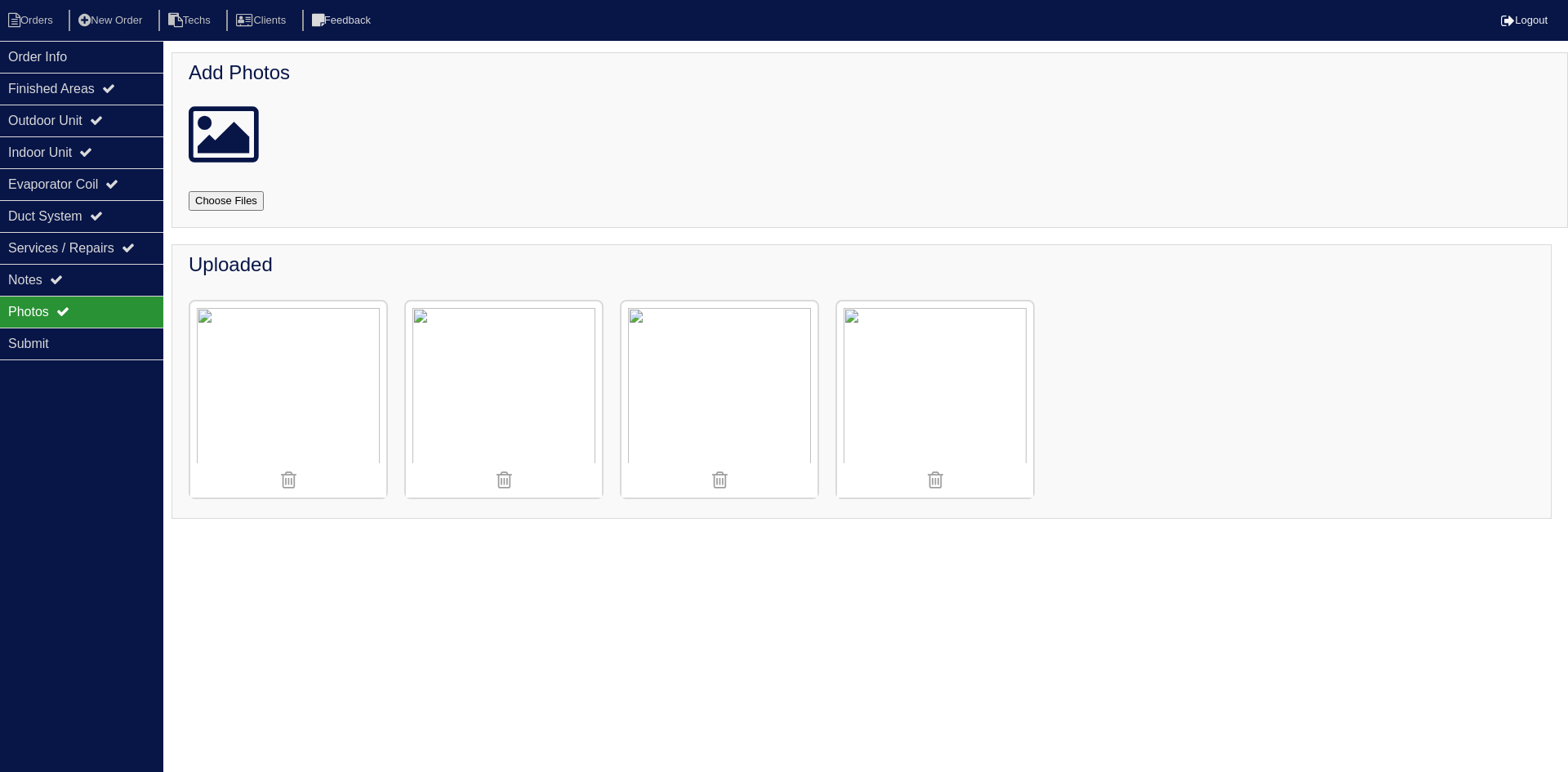
click at [223, 203] on input "file" at bounding box center [246, 200] width 114 height 20
click at [240, 205] on input "file" at bounding box center [246, 200] width 114 height 20
type input "C:\fakepath\FullSizeRender.jpg"
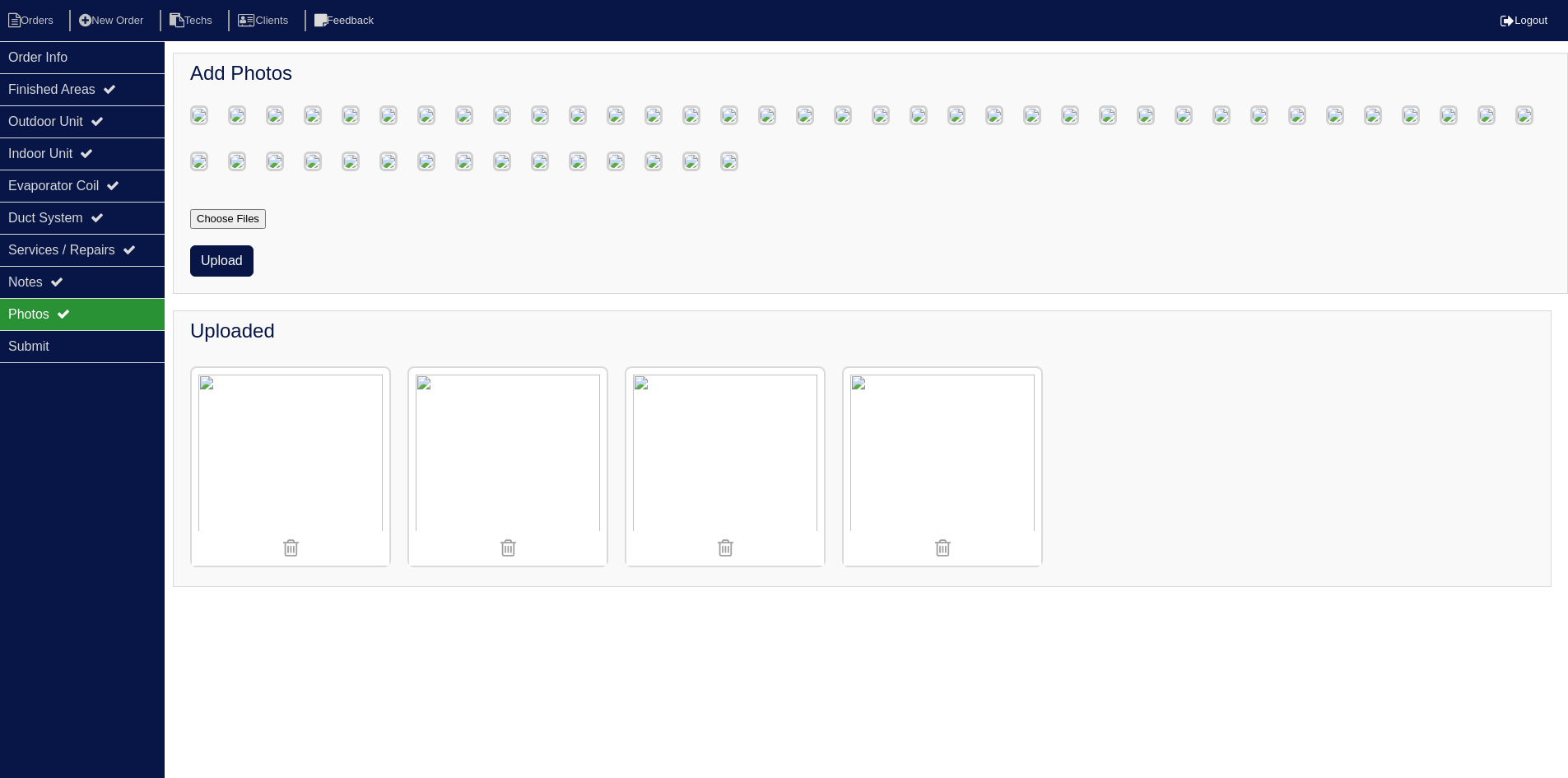
scroll to position [760, 0]
click at [221, 276] on button "Upload" at bounding box center [222, 261] width 63 height 31
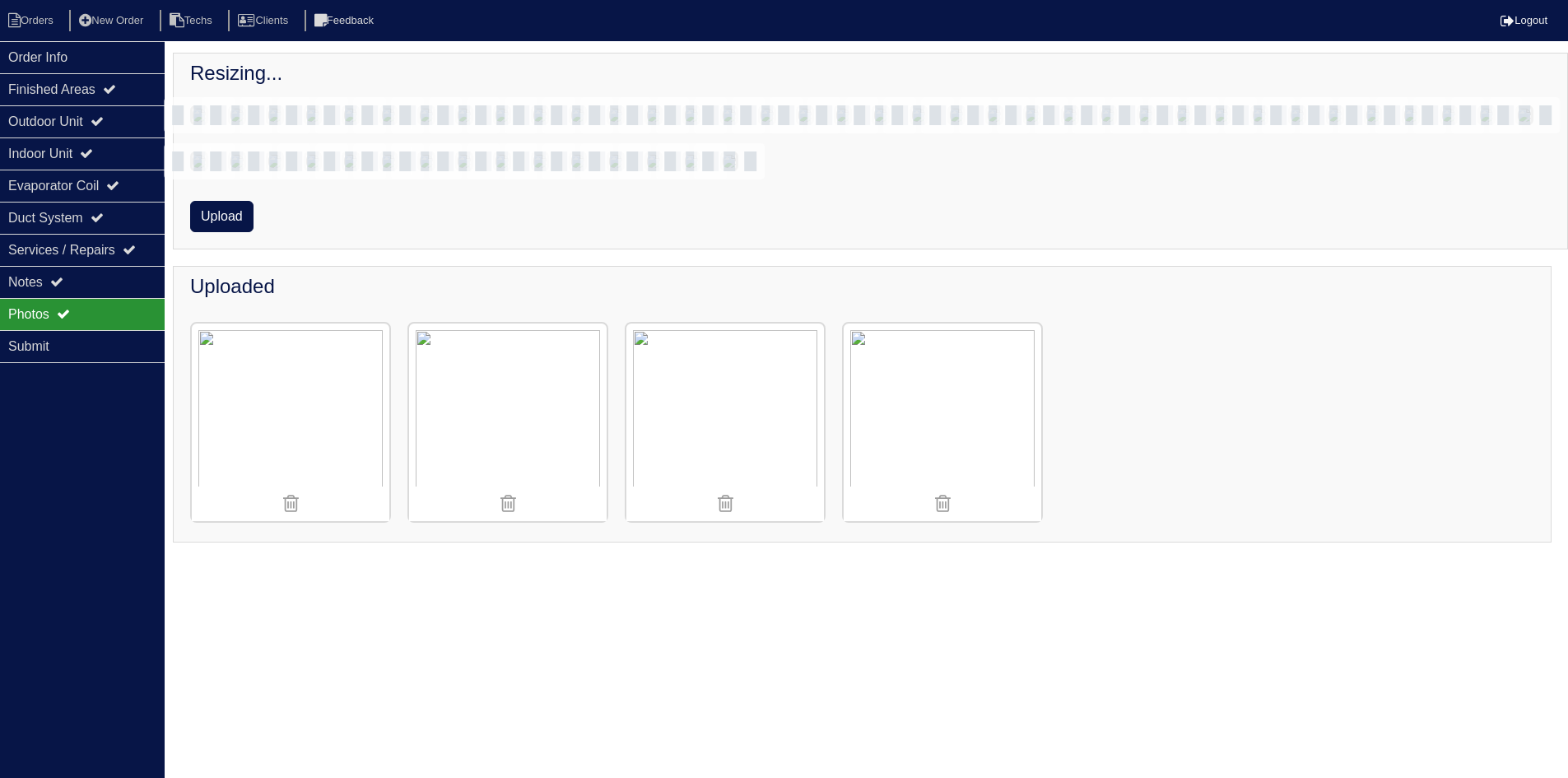
scroll to position [716, 0]
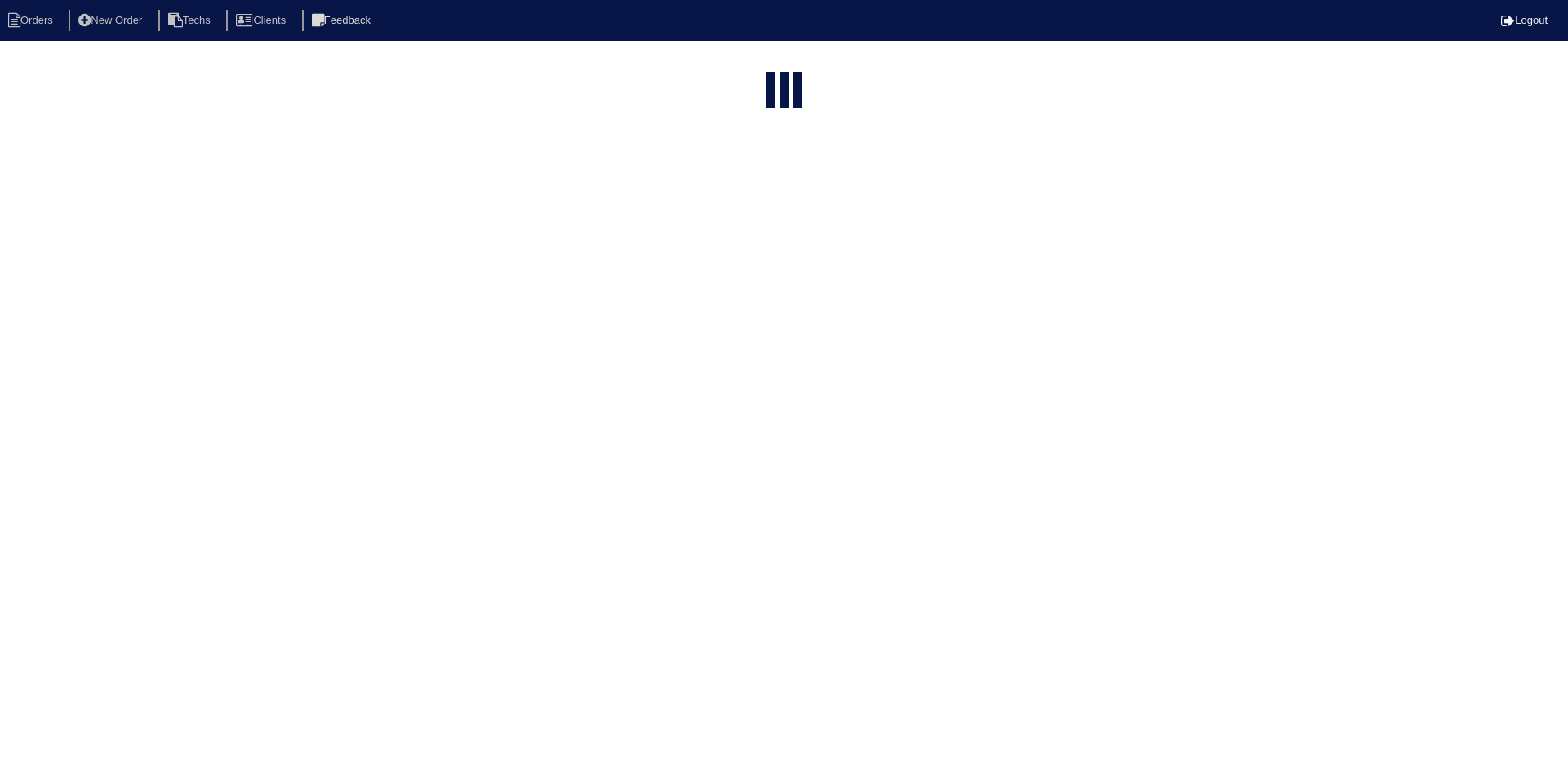
select select "15"
select select "field complete"
select select "need to quote"
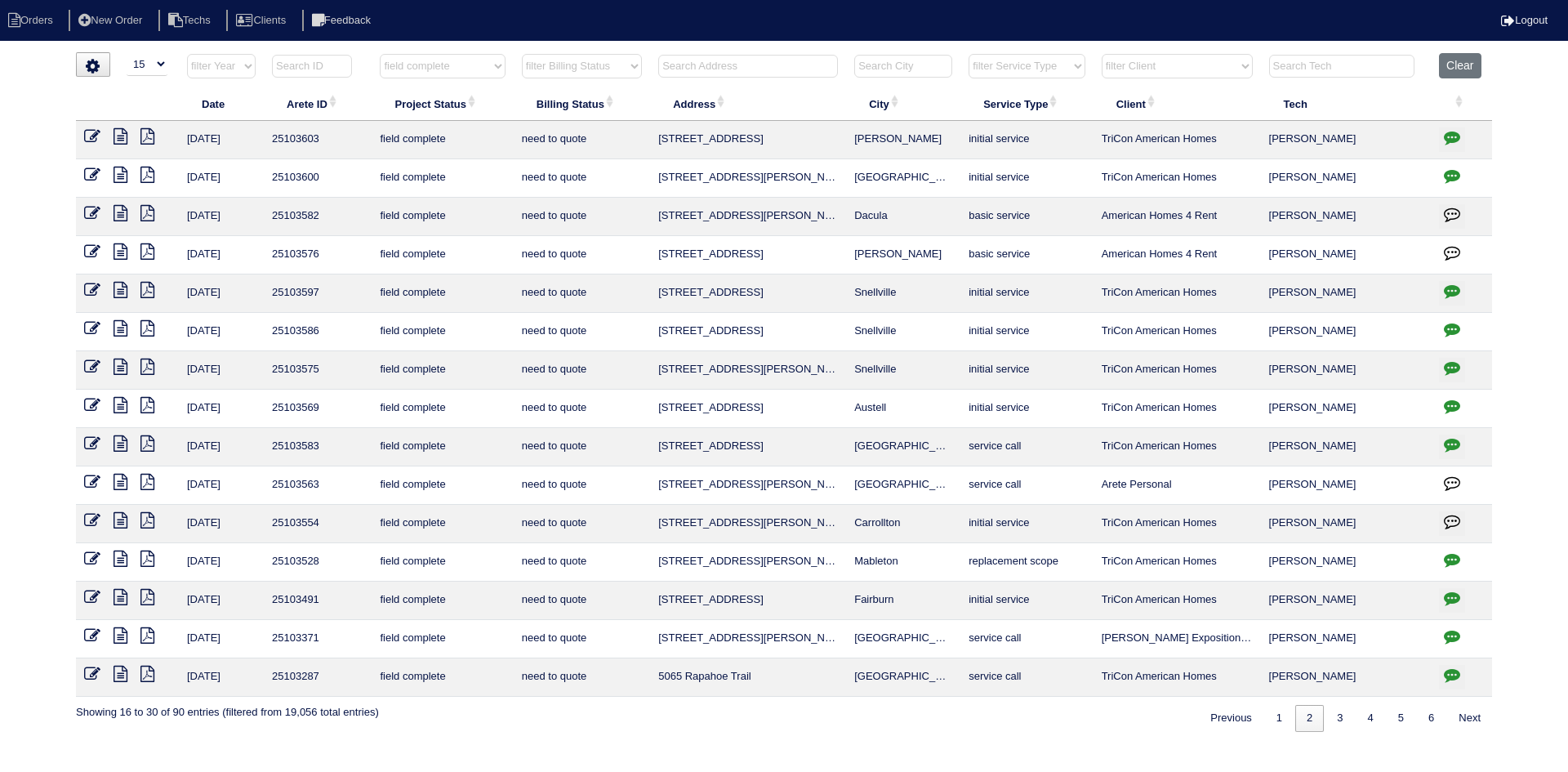
click at [1453, 139] on icon "button" at bounding box center [1452, 137] width 16 height 16
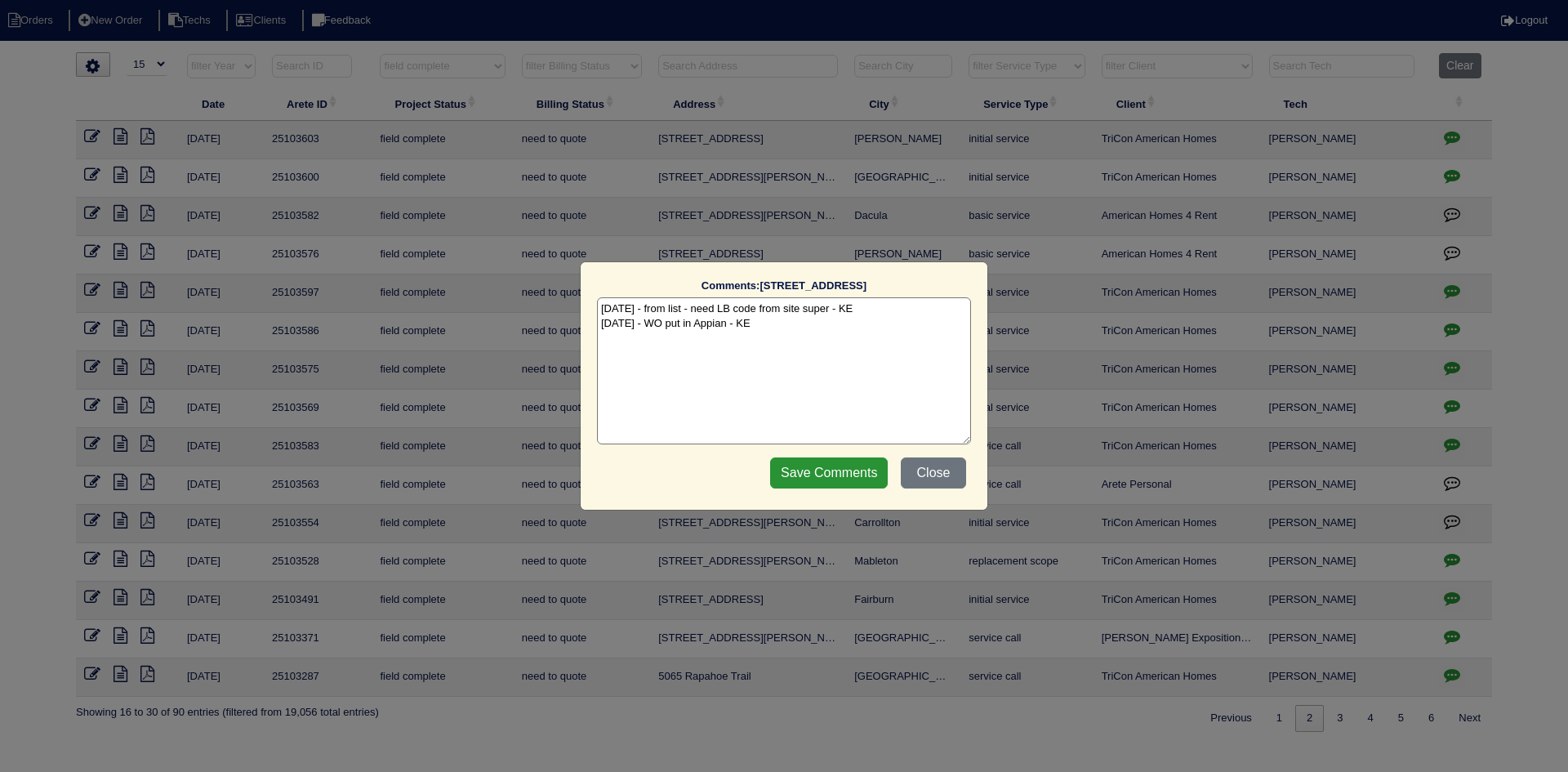
click at [811, 325] on textarea "[DATE] - from list - need LB code from site super - KE [DATE] - WO put in Appia…" at bounding box center [784, 371] width 374 height 147
type textarea "[DATE] - from list - need LB code from site super - KE [DATE] - WO put in Appia…"
click at [823, 483] on input "Save Comments" at bounding box center [828, 473] width 118 height 31
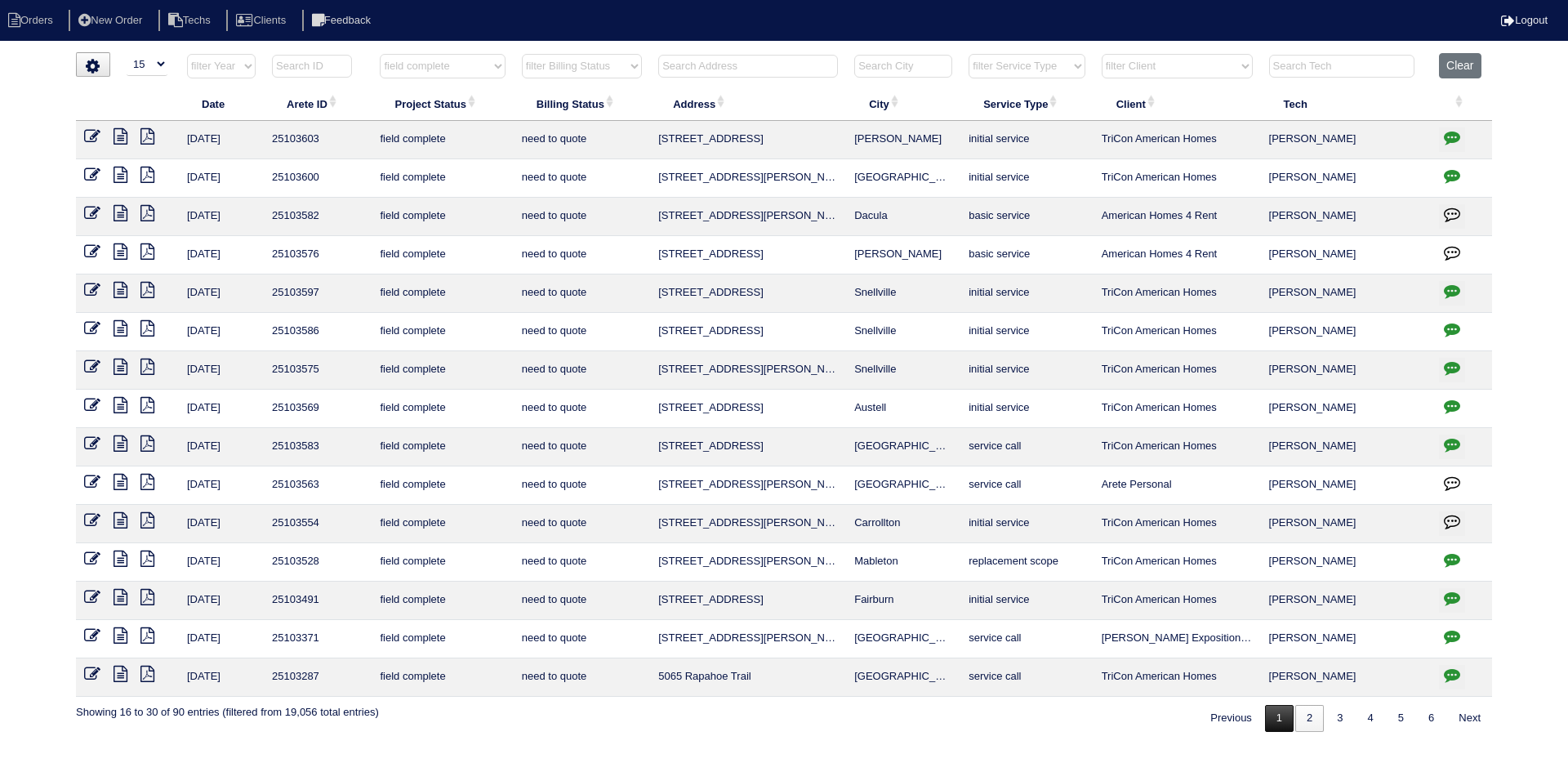
click at [1270, 715] on link "1" at bounding box center [1278, 718] width 28 height 27
select select "field complete"
select select "need to quote"
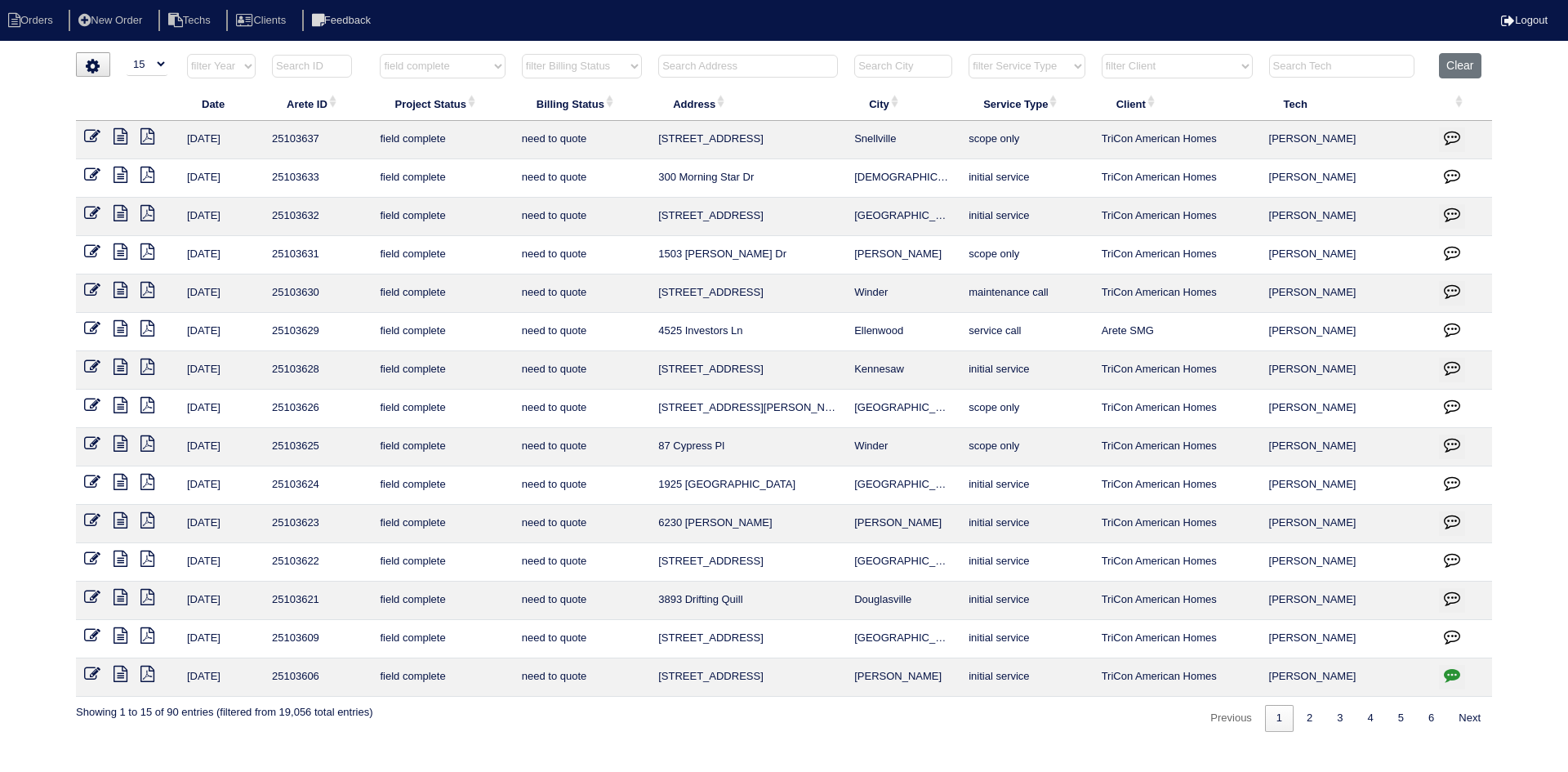
click at [1455, 672] on icon "button" at bounding box center [1452, 675] width 16 height 16
type textarea "9/30/25 - from list - need LB code from site super - KE"
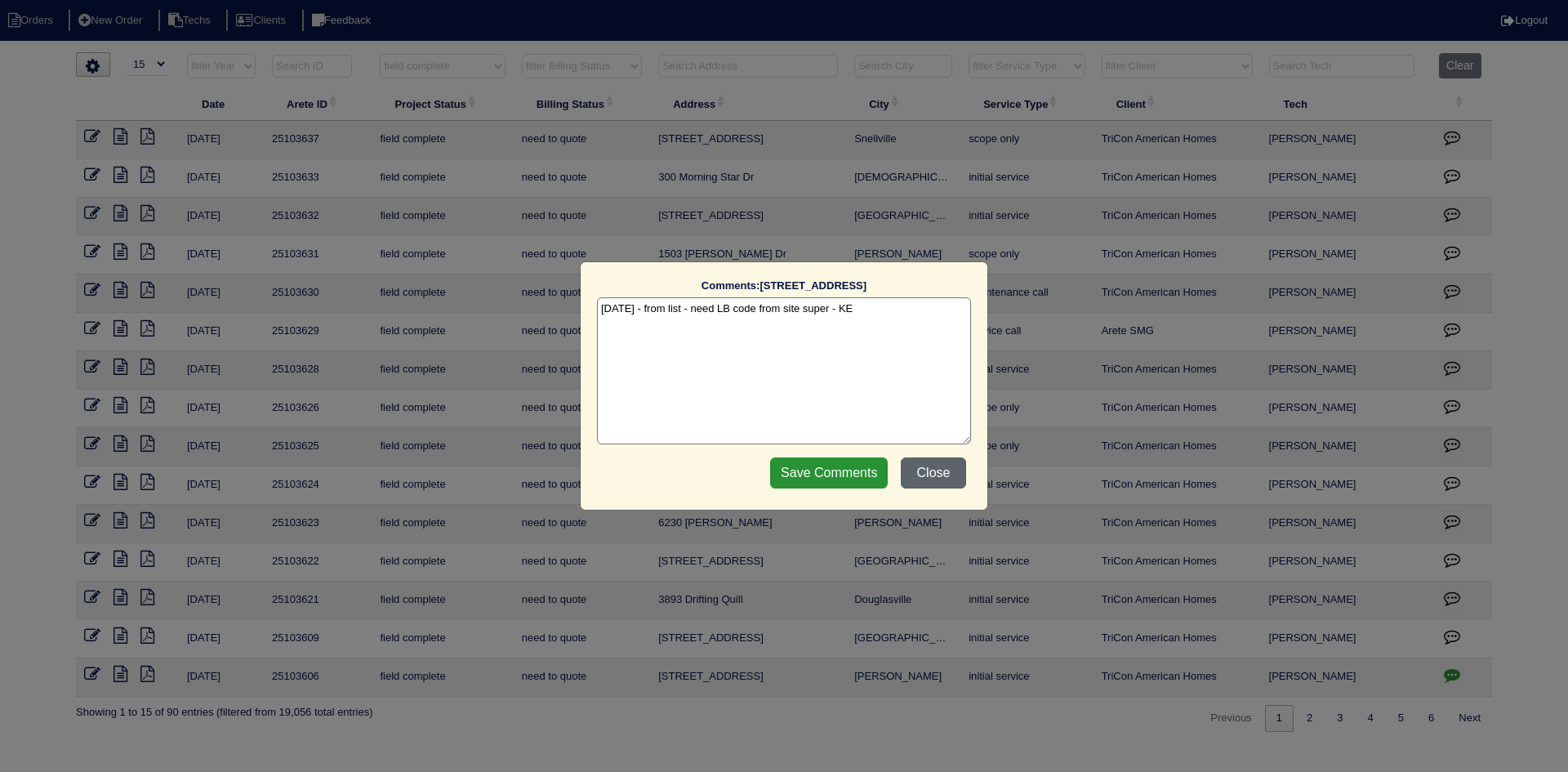
drag, startPoint x: 942, startPoint y: 472, endPoint x: 919, endPoint y: 472, distance: 23.0
click at [941, 472] on button "Close" at bounding box center [934, 473] width 65 height 31
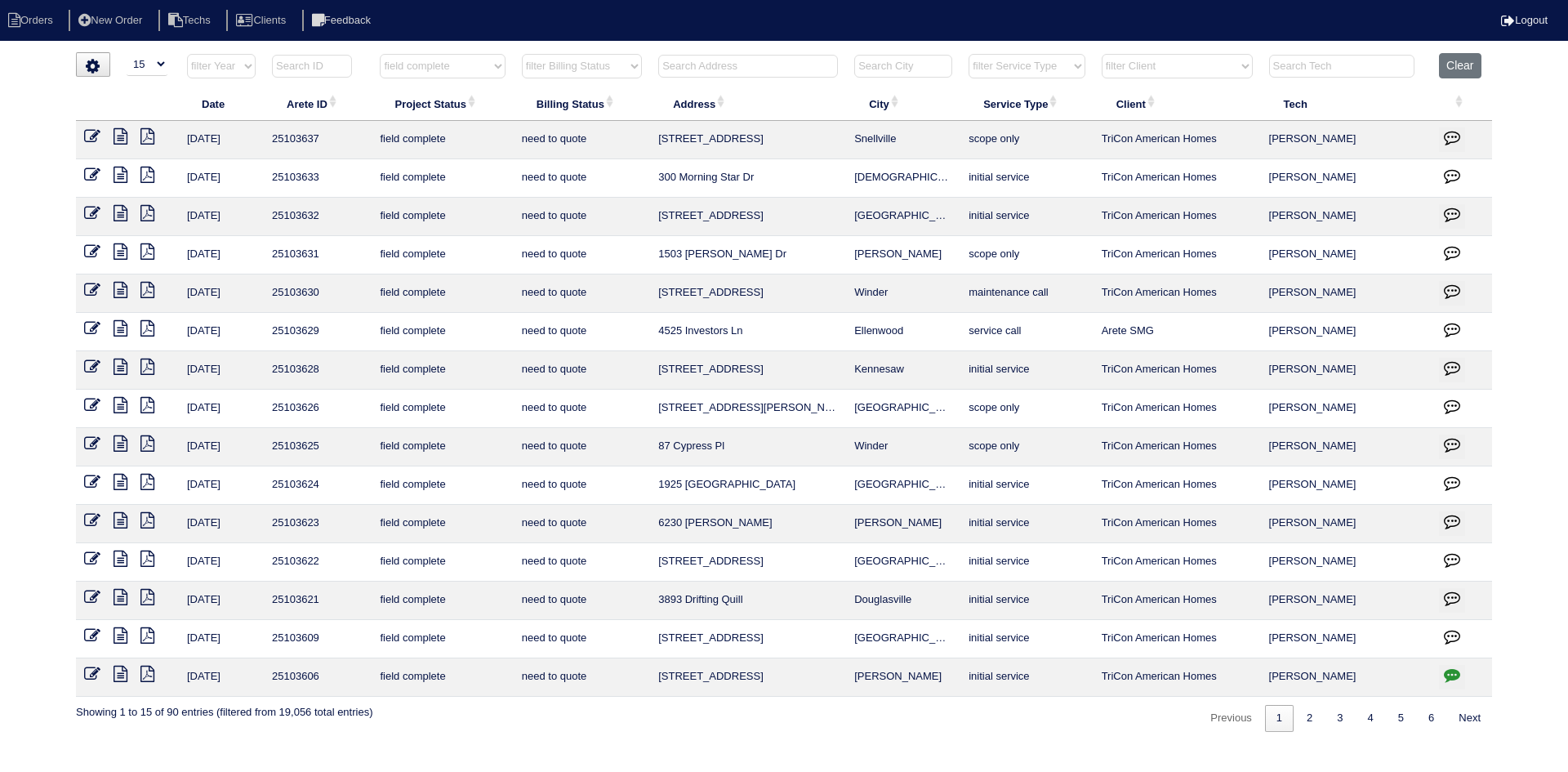
click at [114, 670] on icon at bounding box center [120, 674] width 14 height 16
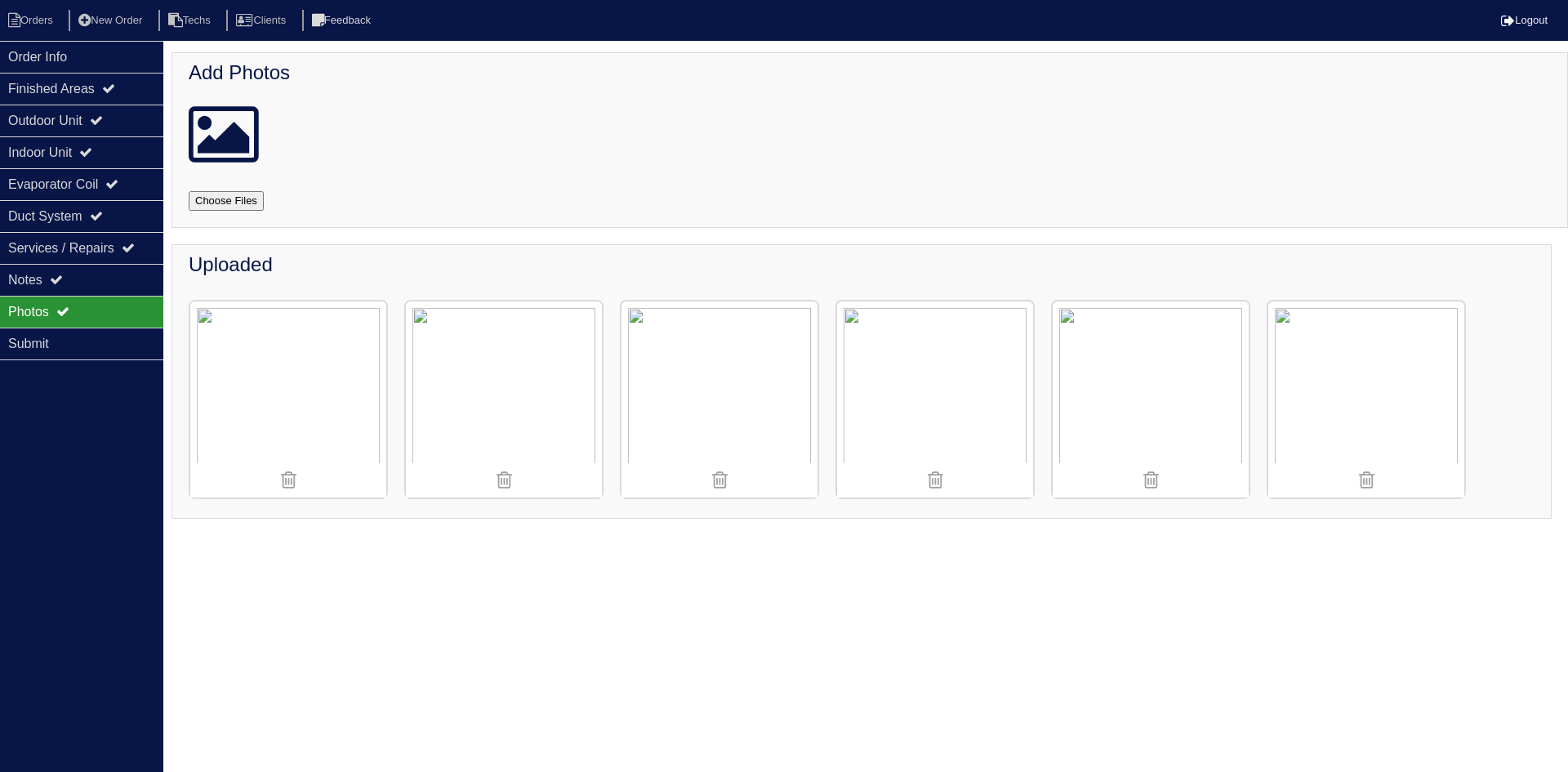
click at [225, 203] on input "file" at bounding box center [246, 200] width 114 height 20
type input "C:\fakepath\IMG_4767.JPG"
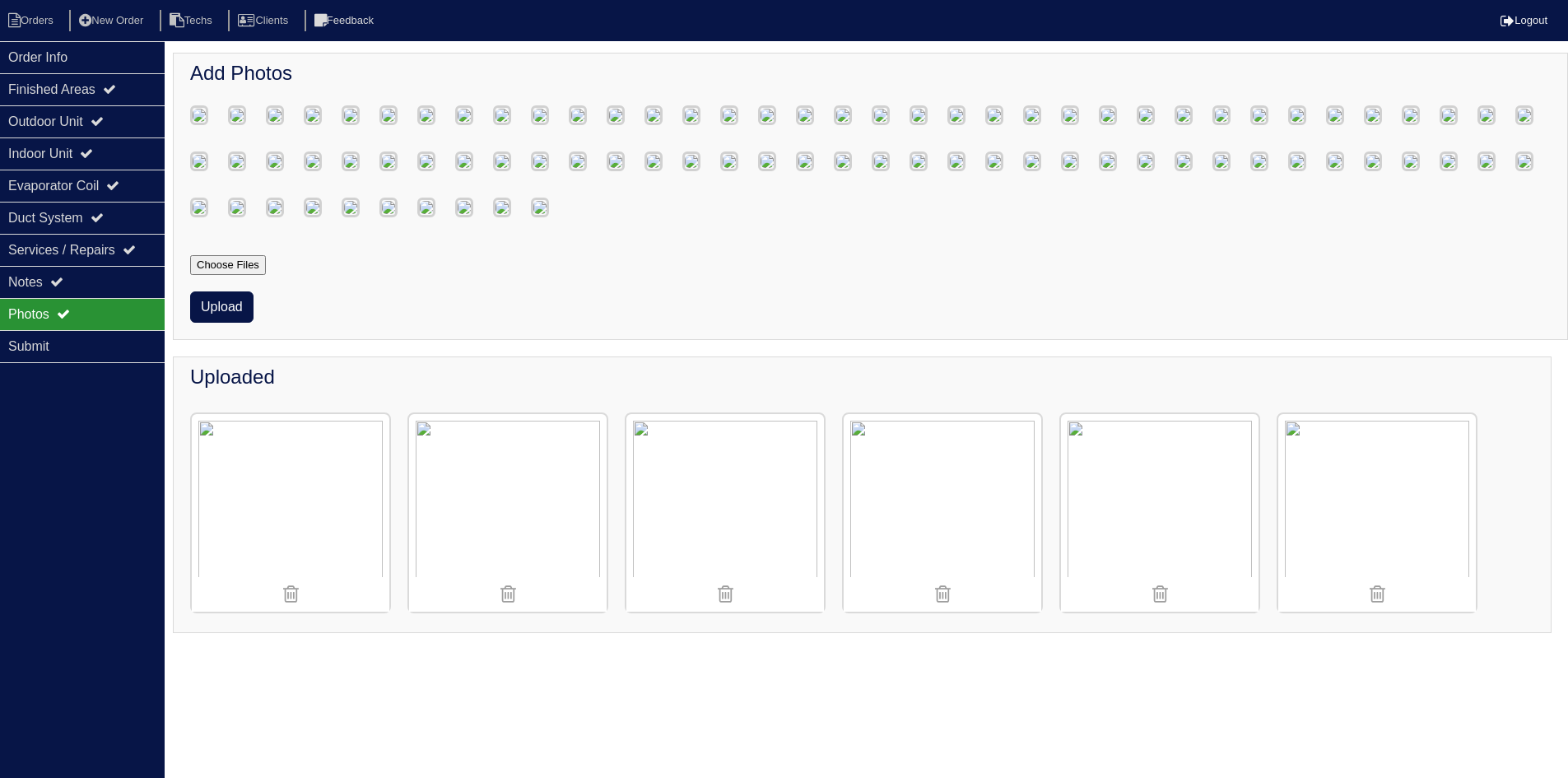
scroll to position [1400, 0]
click at [225, 323] on button "Upload" at bounding box center [222, 308] width 63 height 31
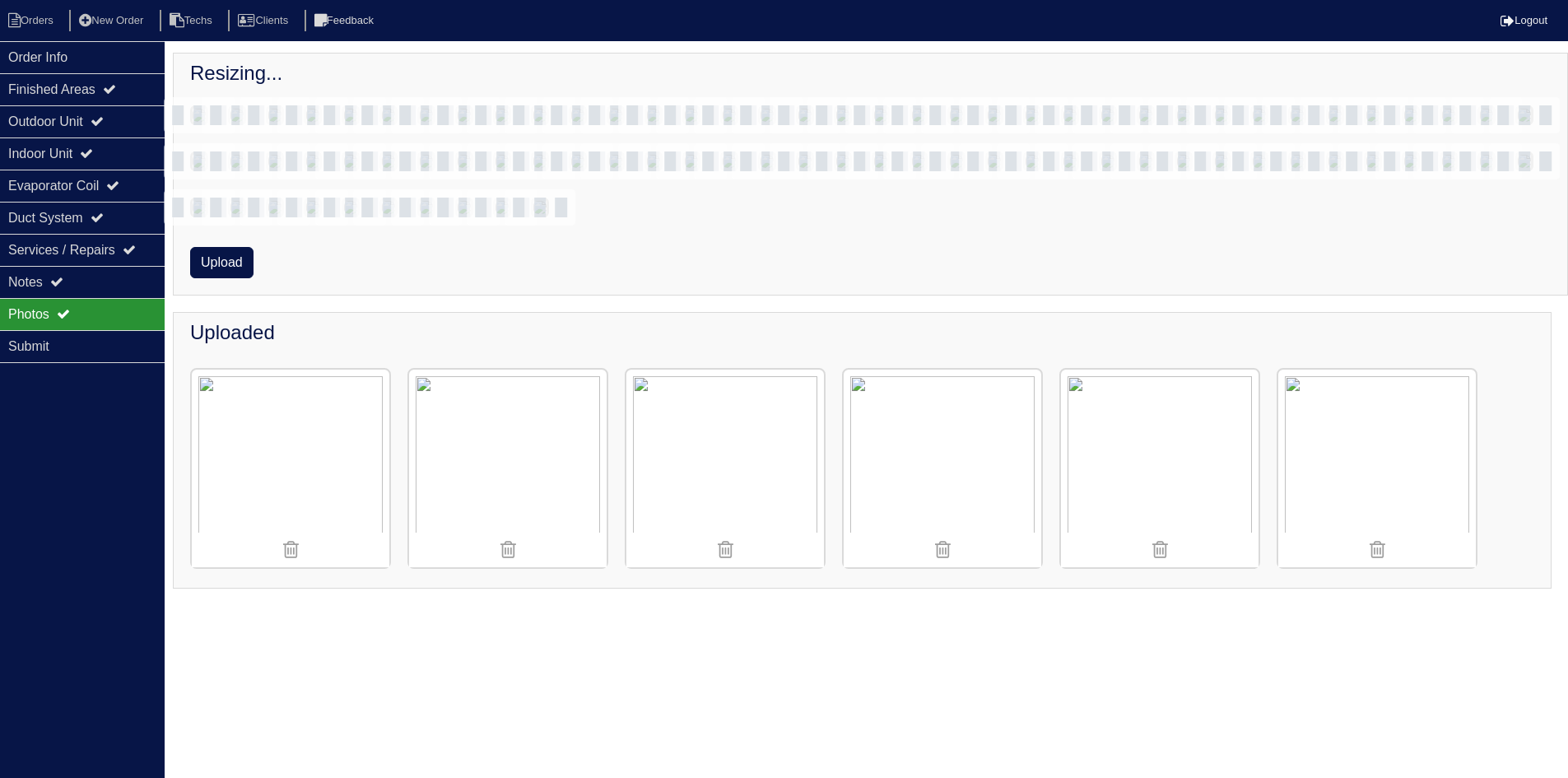
scroll to position [0, 0]
click at [100, 270] on div "Notes" at bounding box center [82, 282] width 165 height 32
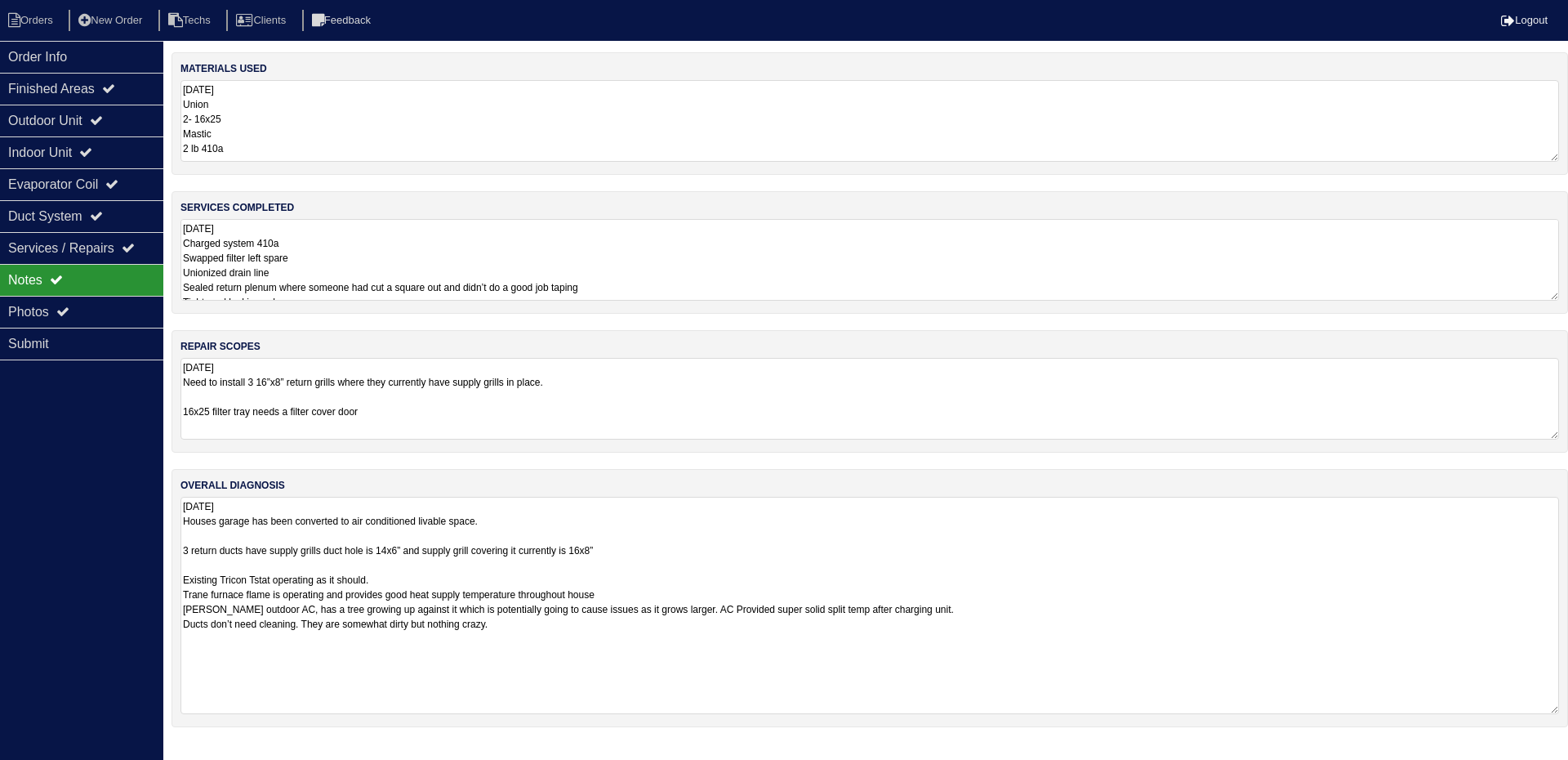
drag, startPoint x: 1550, startPoint y: 575, endPoint x: 1567, endPoint y: 711, distance: 137.1
click at [1555, 711] on div "overall diagnosis 10.2.25 Houses garage has been converted to air conditioned l…" at bounding box center [870, 598] width 1397 height 258
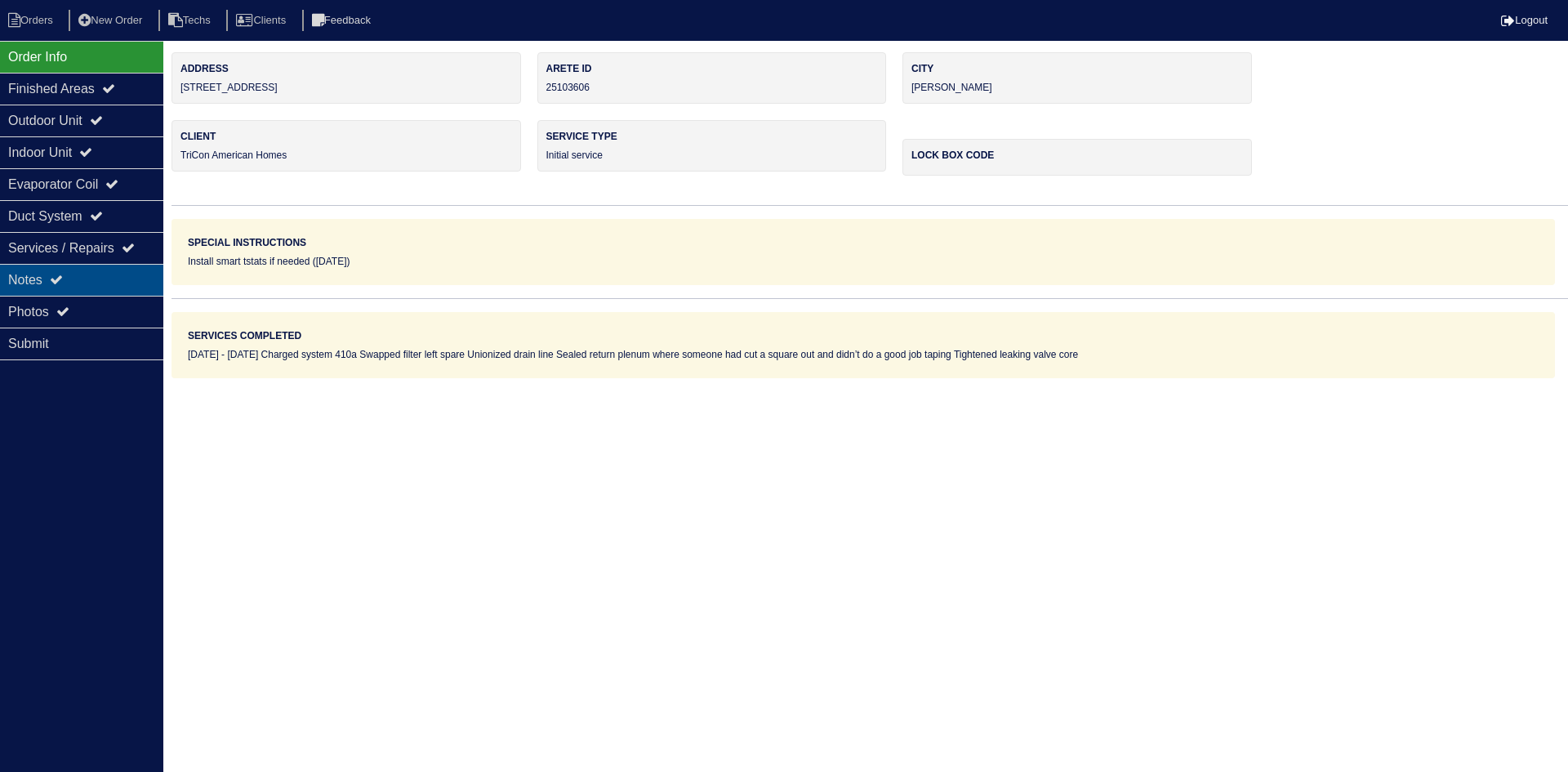
click at [130, 272] on div "Notes" at bounding box center [82, 279] width 163 height 32
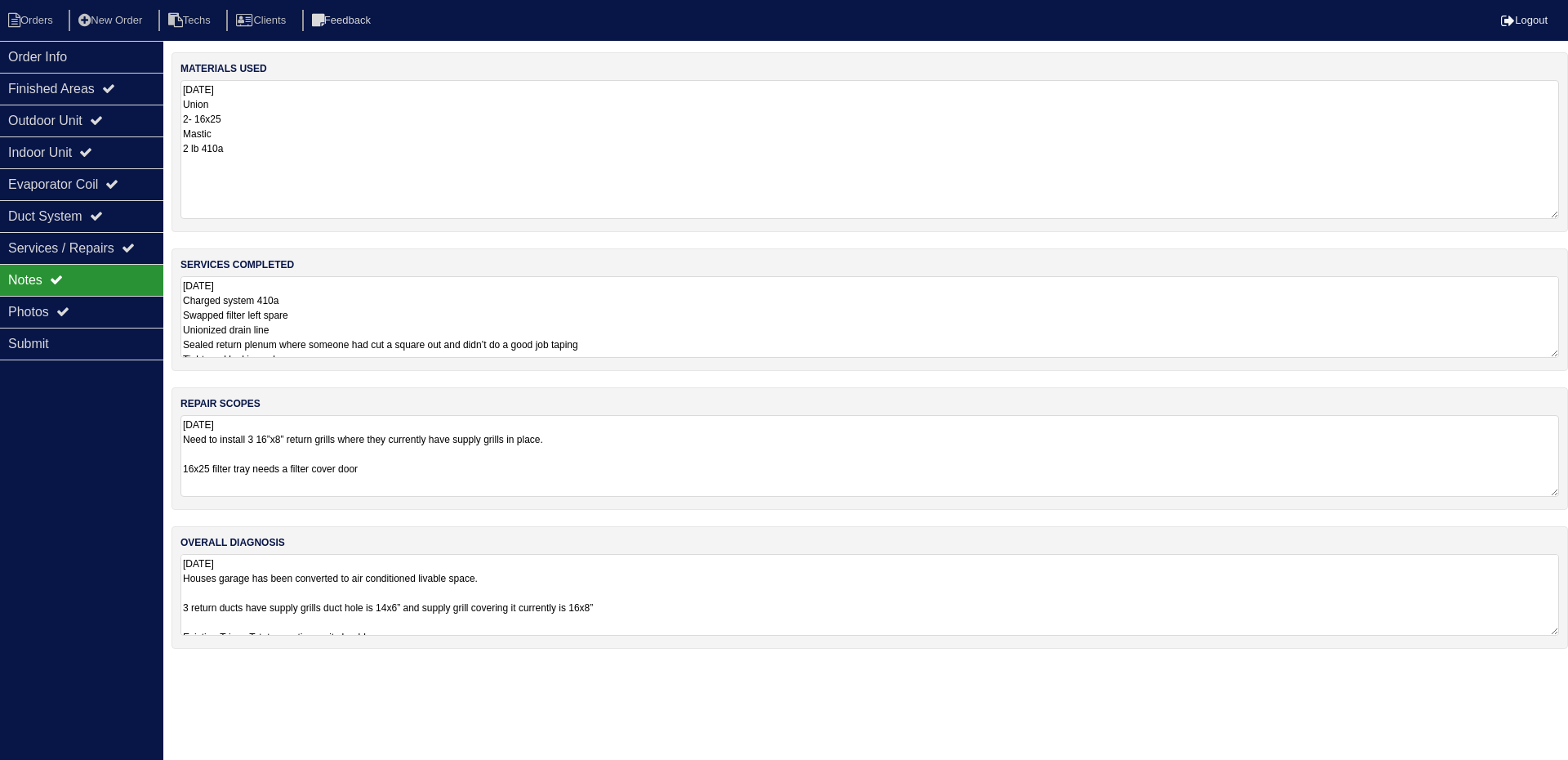
drag, startPoint x: 1551, startPoint y: 153, endPoint x: 1553, endPoint y: 211, distance: 58.0
click at [1553, 211] on textarea "10.2.25 Union 2- 16x25 Mastic 2 lb 410a" at bounding box center [869, 150] width 1379 height 139
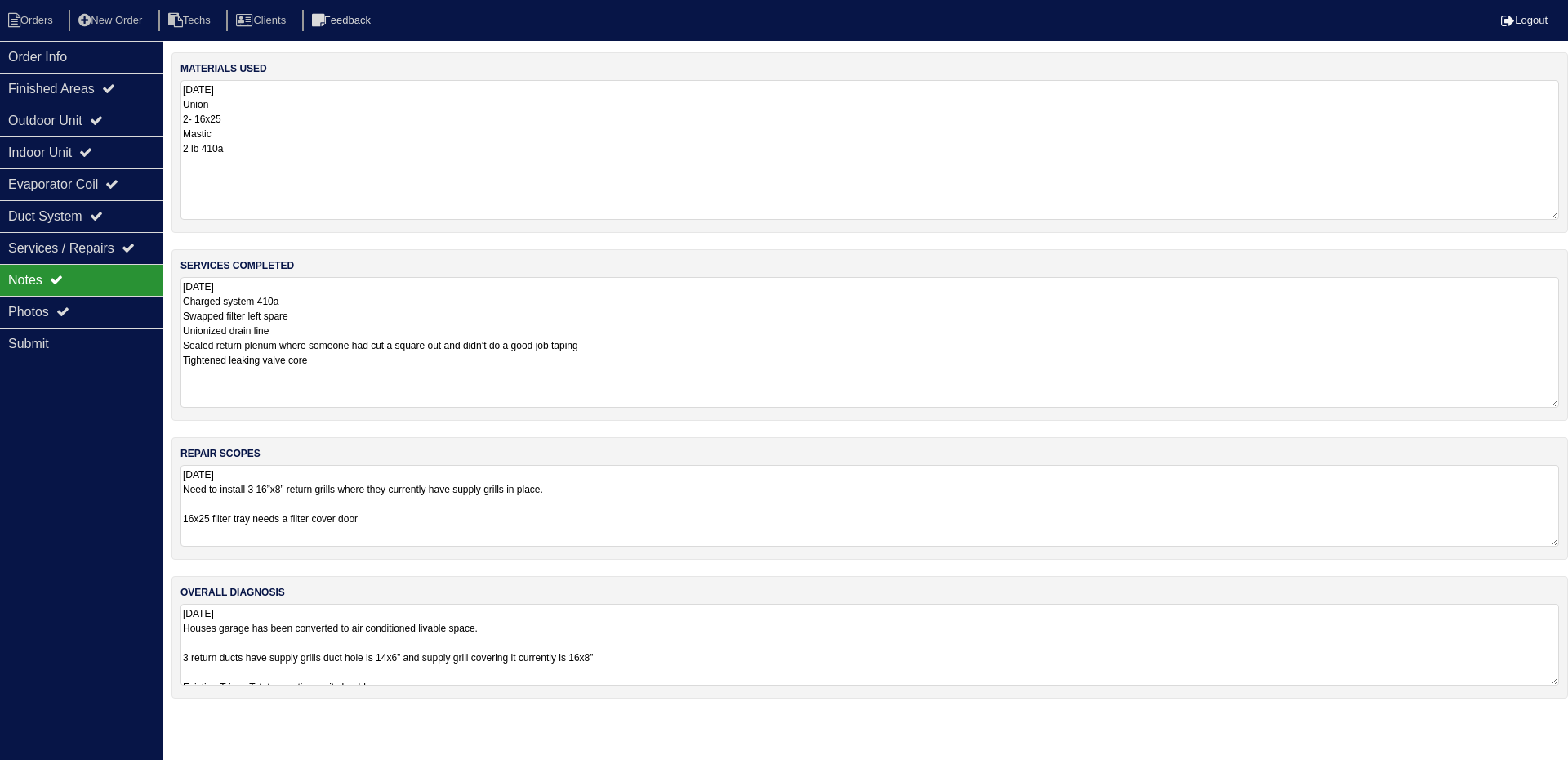
drag, startPoint x: 1555, startPoint y: 353, endPoint x: 1563, endPoint y: 403, distance: 50.6
click at [1563, 403] on div "services completed 10.2.25 Charged system 410a Swapped filter left spare Unioni…" at bounding box center [870, 335] width 1397 height 172
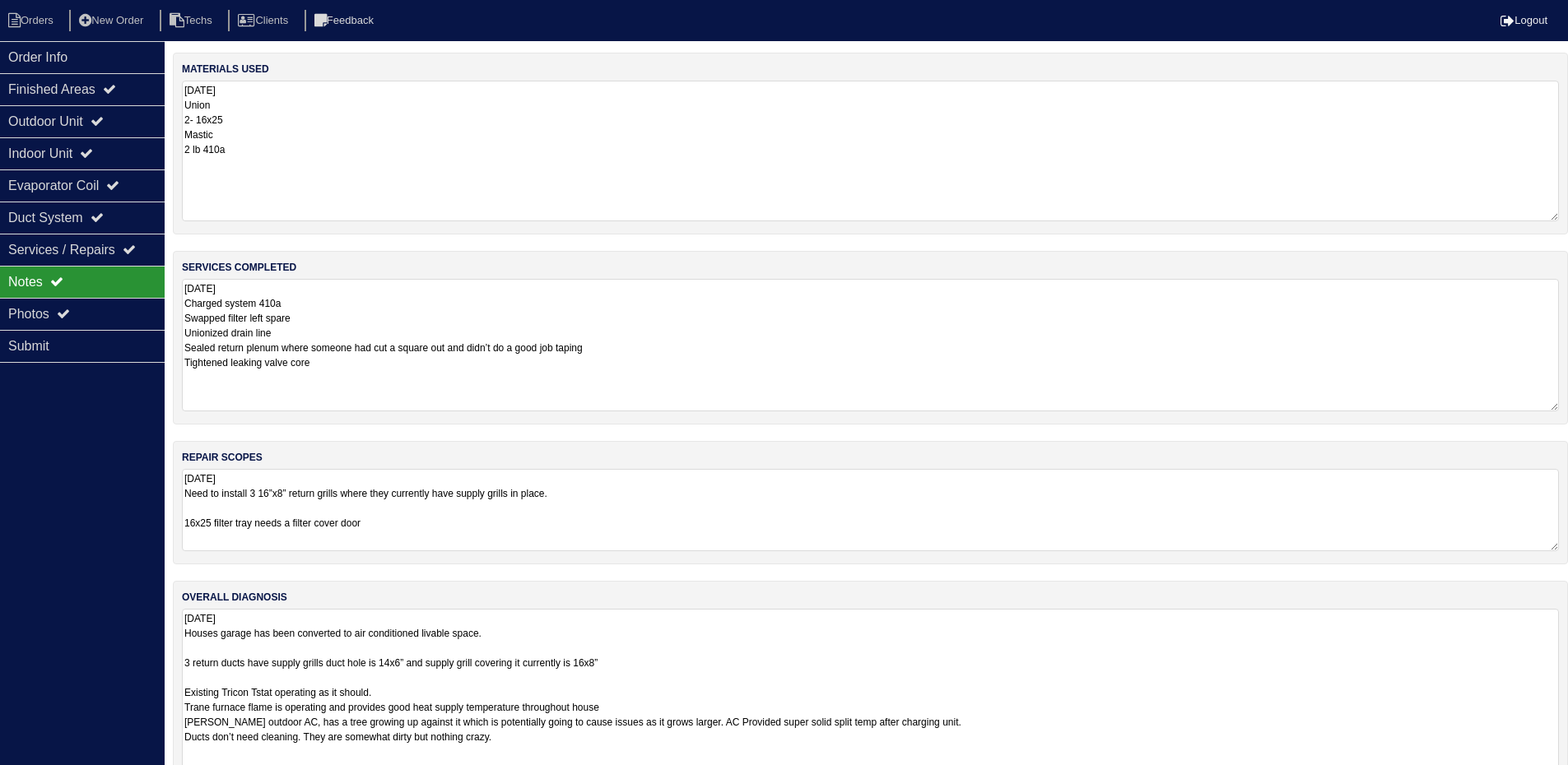
drag, startPoint x: 1567, startPoint y: 683, endPoint x: 1578, endPoint y: 779, distance: 96.6
click at [1568, 776] on html "Orders New Order Techs Clients Feedback Logout Orders New Order Users Clients M…" at bounding box center [784, 408] width 1568 height 817
click at [126, 116] on div "Outdoor Unit" at bounding box center [82, 121] width 165 height 32
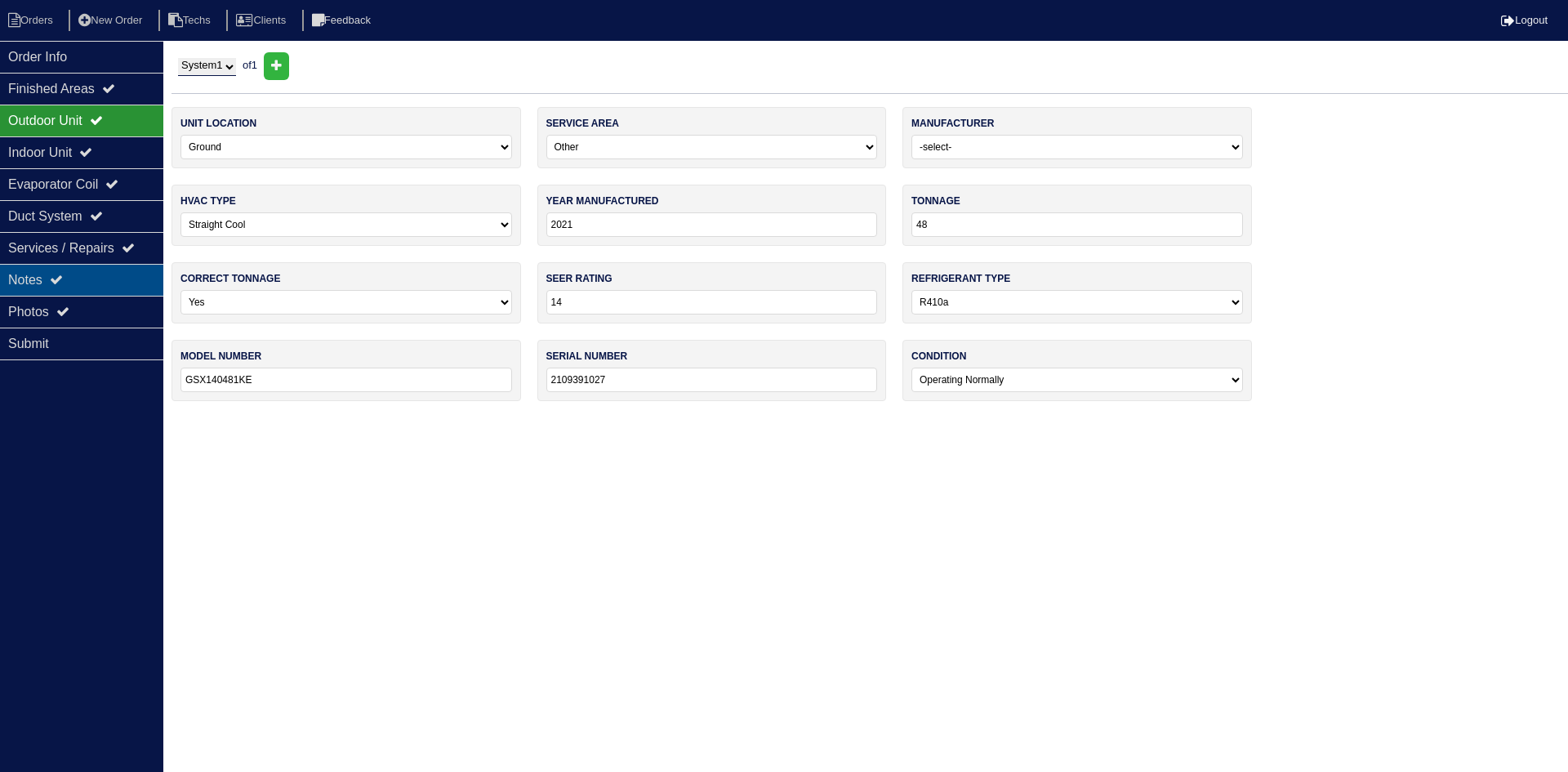
click at [78, 286] on div "Notes" at bounding box center [82, 279] width 163 height 32
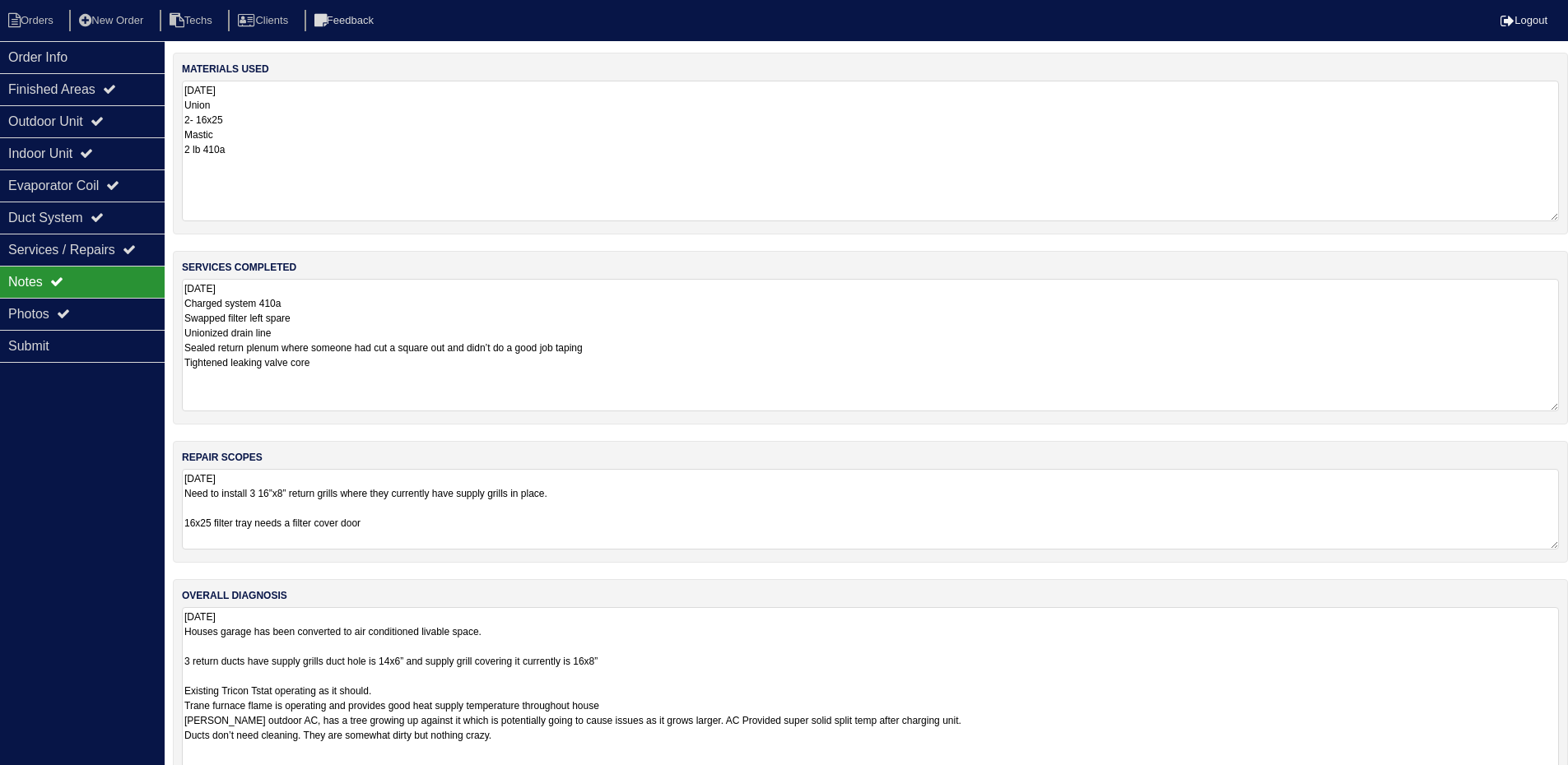
drag, startPoint x: 353, startPoint y: 524, endPoint x: 119, endPoint y: 519, distance: 234.1
click at [120, 518] on div "Order Info Finished Areas Outdoor Unit Indoor Unit Evaporator Coil Duct System …" at bounding box center [784, 434] width 1568 height 762
click at [67, 481] on div "Order Info Finished Areas Outdoor Unit Indoor Unit Evaporator Coil Duct System …" at bounding box center [82, 424] width 165 height 765
drag, startPoint x: 296, startPoint y: 494, endPoint x: 274, endPoint y: 493, distance: 22.0
click at [274, 493] on textarea "10.2.25 Need to install 3 16”x8” return grills where they currently have supply…" at bounding box center [870, 509] width 1377 height 80
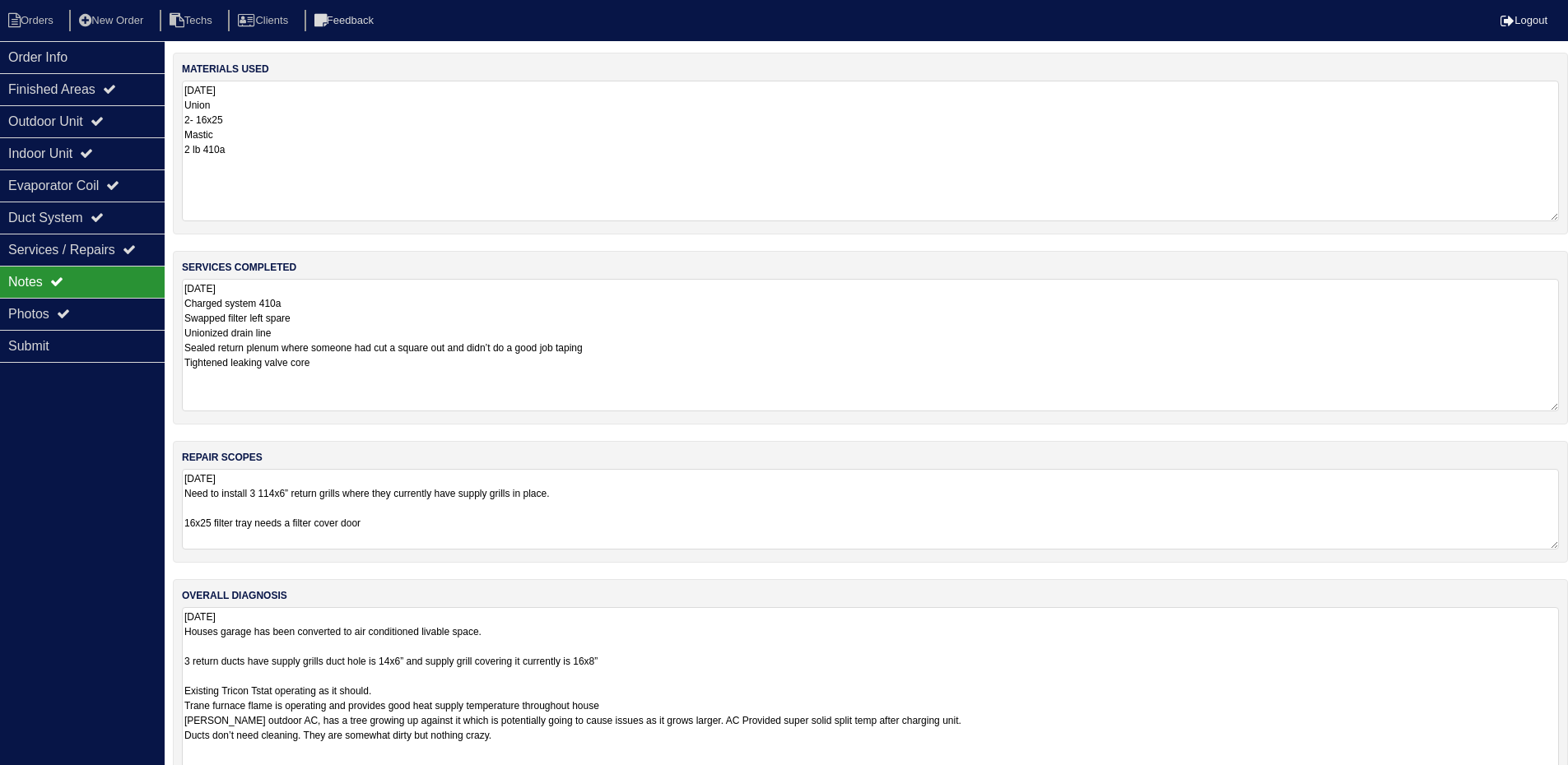
click at [287, 494] on textarea "10.2.25 Need to install 3 114x6” return grills where they currently have supply…" at bounding box center [870, 509] width 1377 height 80
drag, startPoint x: 276, startPoint y: 497, endPoint x: 277, endPoint y: 516, distance: 19.0
click at [276, 498] on textarea "10.2.25 Need to install 3 114"x6” return grills where they currently have suppl…" at bounding box center [870, 509] width 1377 height 80
type textarea "10.2.25 Need to install 3 14"x6” return grills where they currently have supply…"
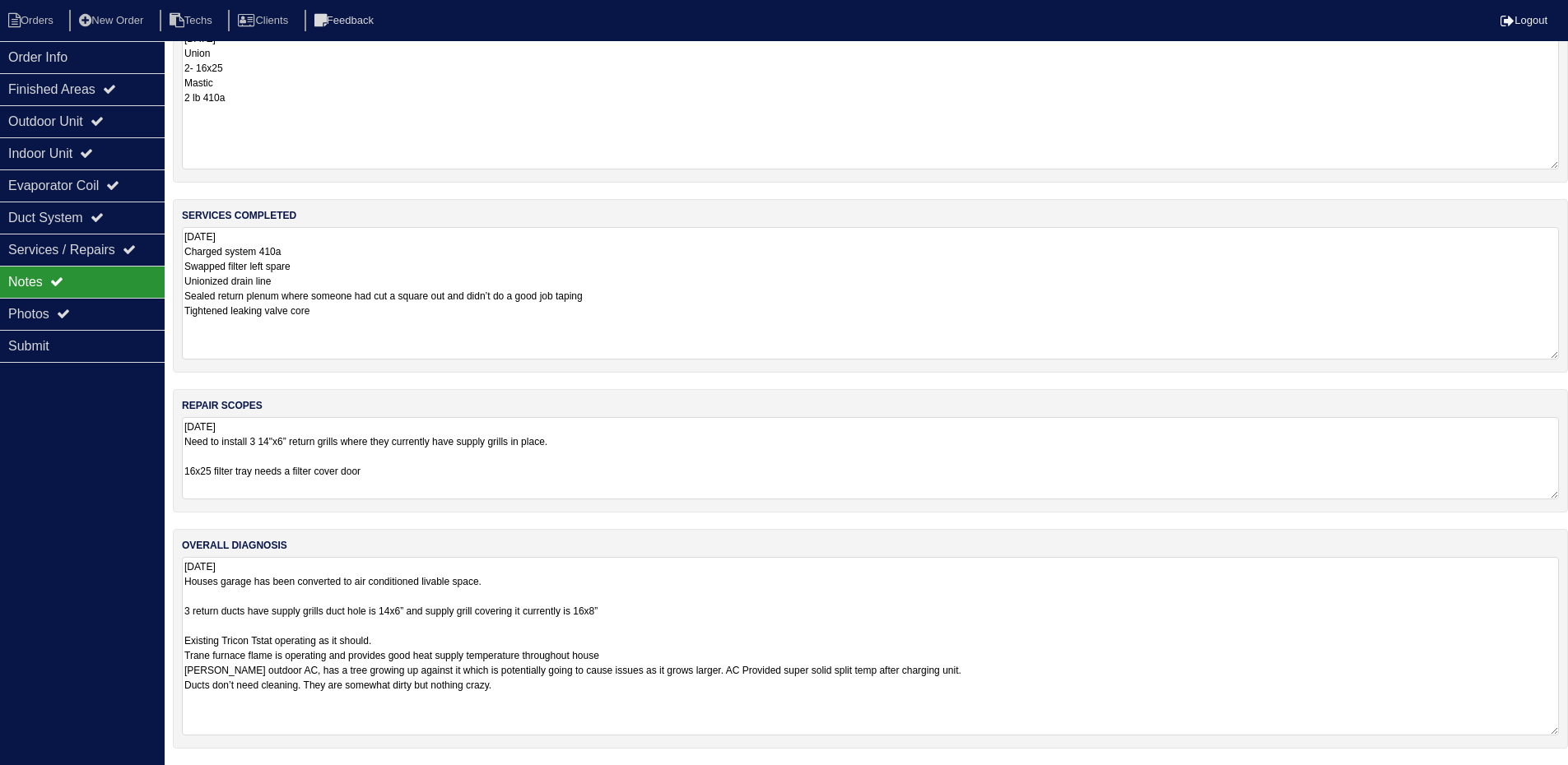
scroll to position [50, 0]
drag, startPoint x: 557, startPoint y: 688, endPoint x: 185, endPoint y: 688, distance: 372.0
click at [185, 688] on textarea "10.2.25 Houses garage has been converted to air conditioned livable space. 3 re…" at bounding box center [870, 646] width 1377 height 177
type textarea "10.2.25 Houses garage has been converted to air conditioned livable space. 3 re…"
click at [99, 207] on div "Duct System" at bounding box center [82, 217] width 165 height 32
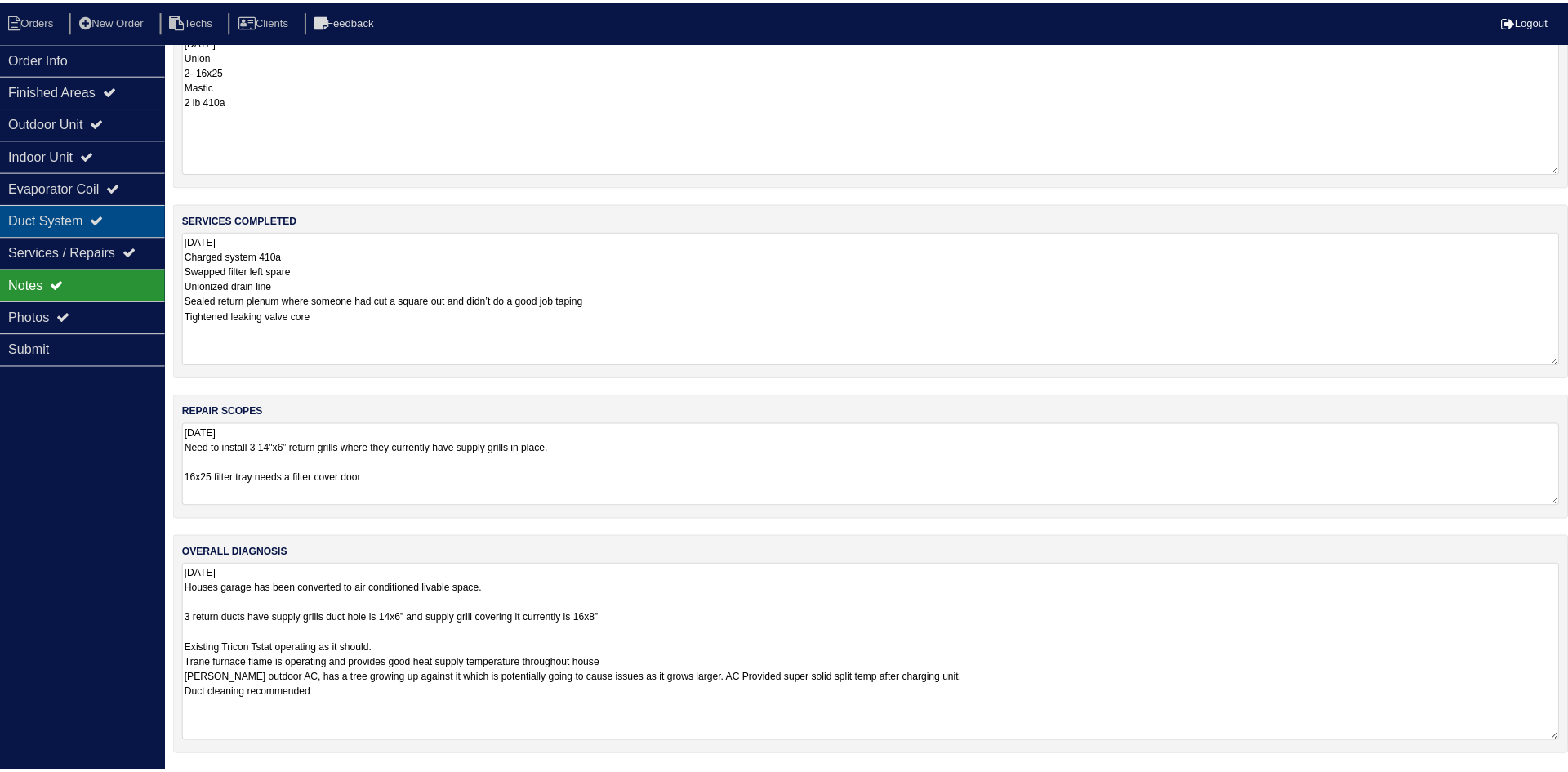
scroll to position [0, 0]
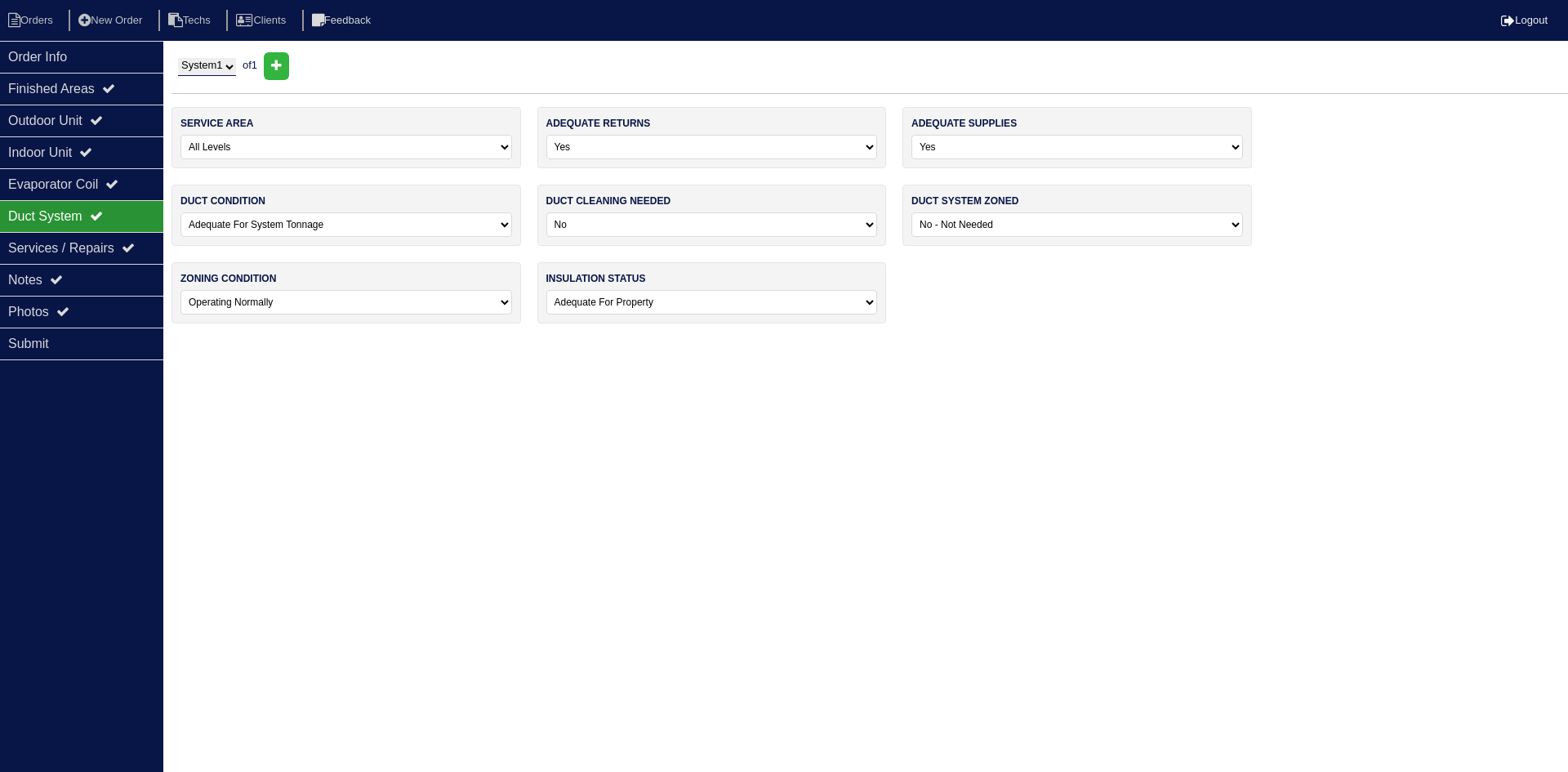
click at [735, 231] on select "-select- No Yes - Recommended But Not Required Yes - Highly Recommended" at bounding box center [712, 224] width 332 height 25
click at [546, 212] on select "-select- No Yes - Recommended But Not Required Yes - Highly Recommended" at bounding box center [712, 224] width 332 height 25
click at [686, 222] on select "-select- No Yes - Recommended But Not Required Yes - Highly Recommended" at bounding box center [712, 224] width 332 height 25
select select "2"
click at [546, 212] on select "-select- No Yes - Recommended But Not Required Yes - Highly Recommended" at bounding box center [712, 224] width 332 height 25
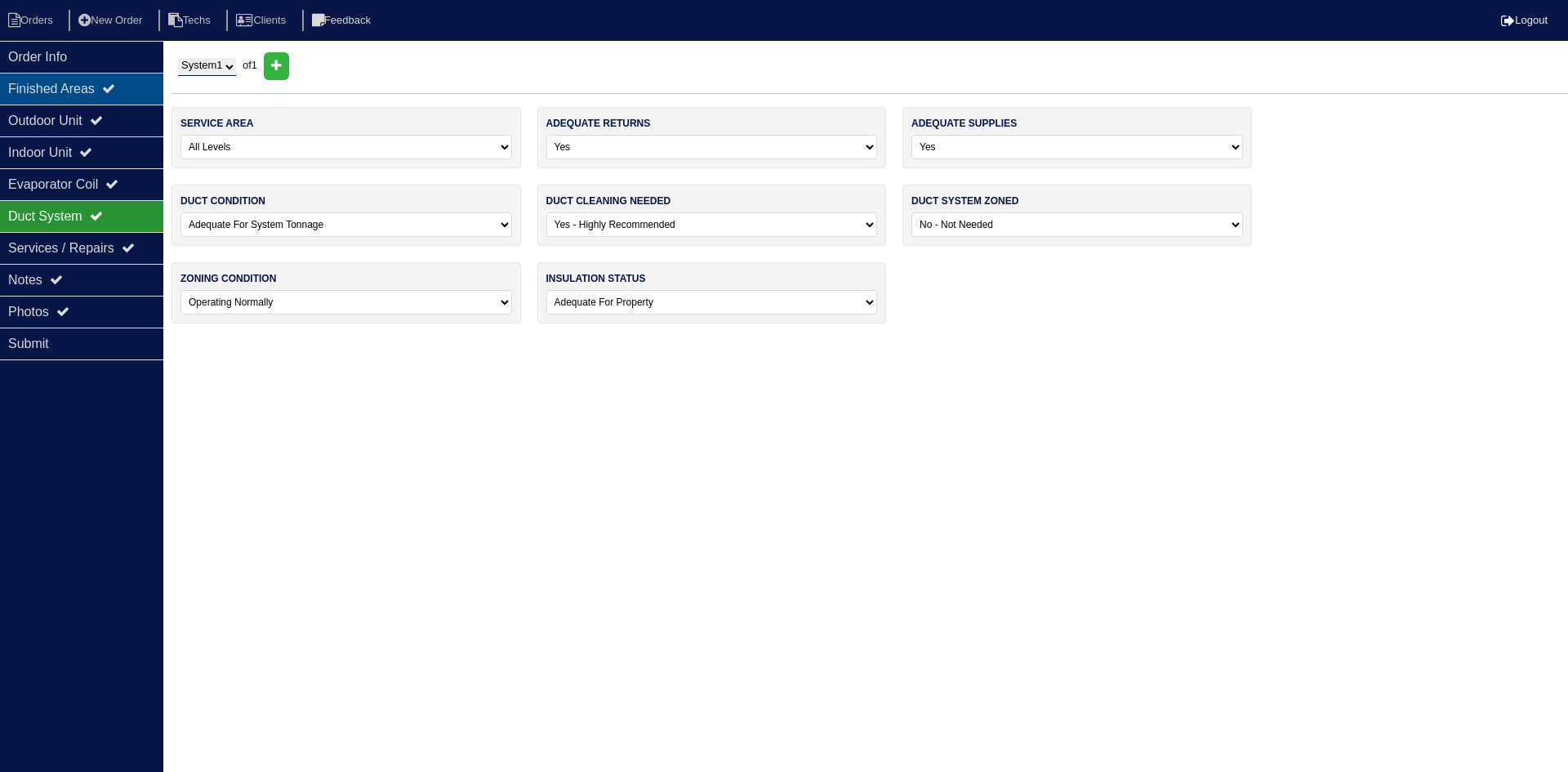
click at [82, 83] on div "Finished Areas" at bounding box center [82, 89] width 163 height 32
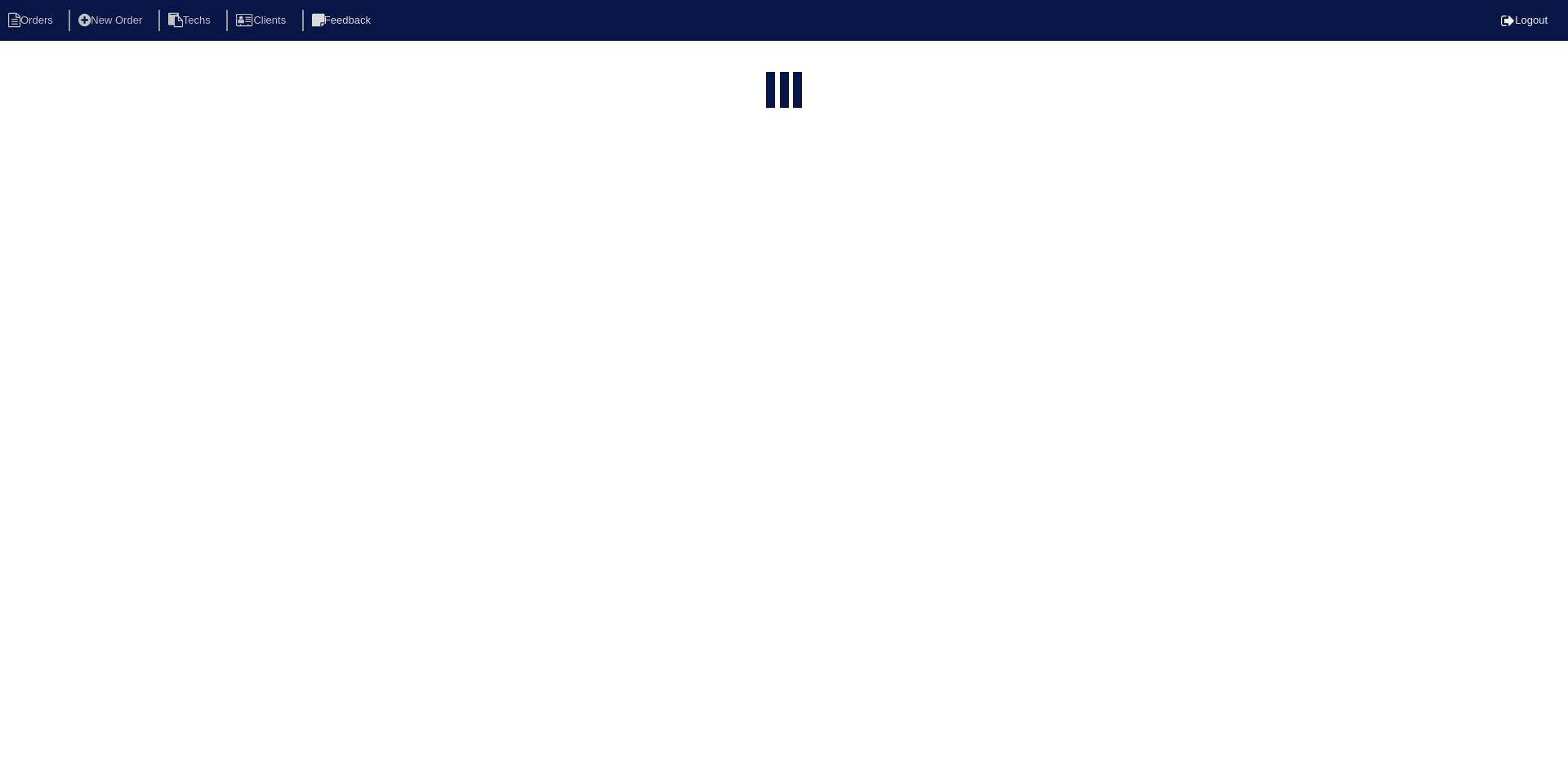
select select "15"
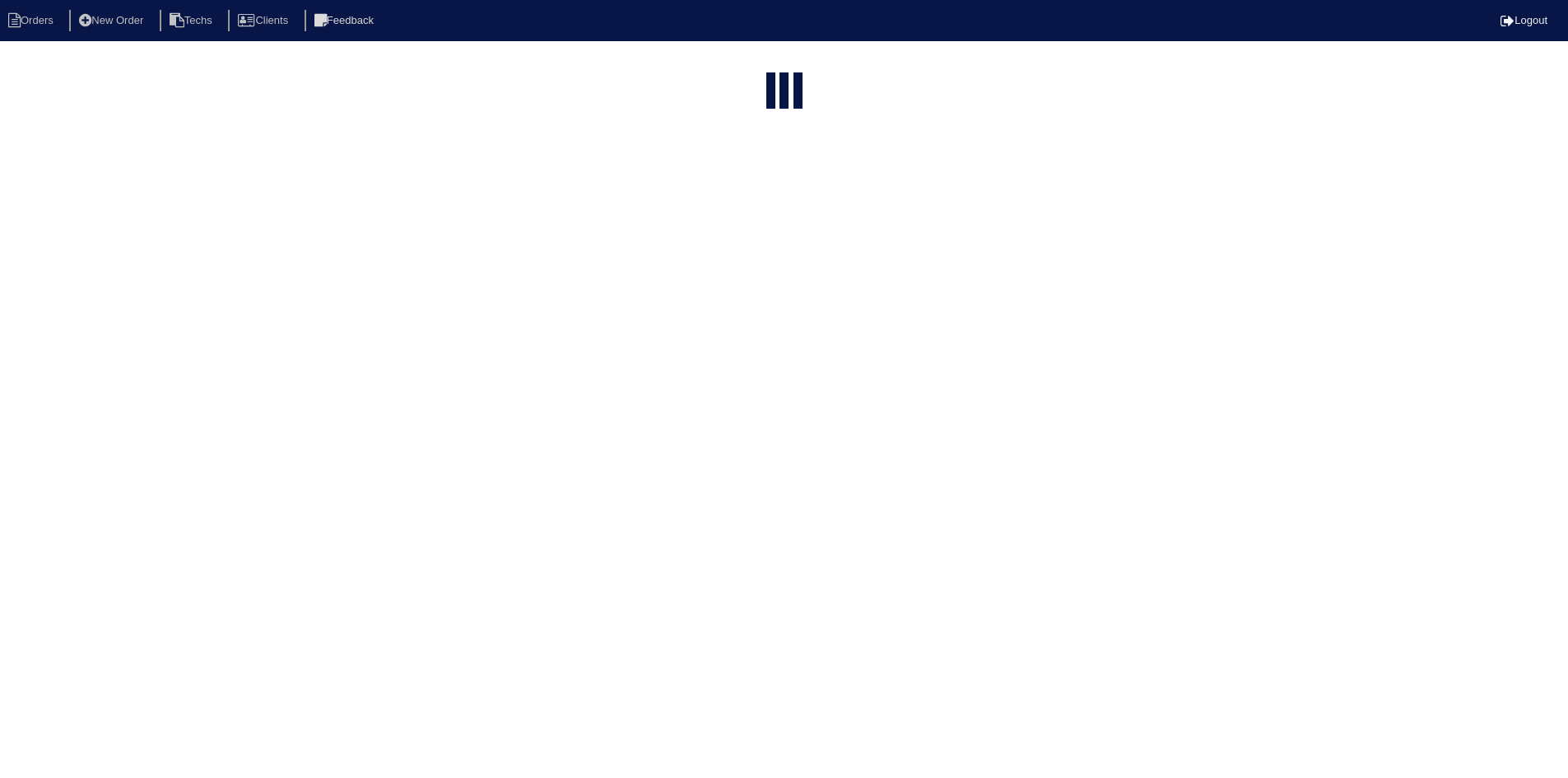
select select "field complete"
select select "need to quote"
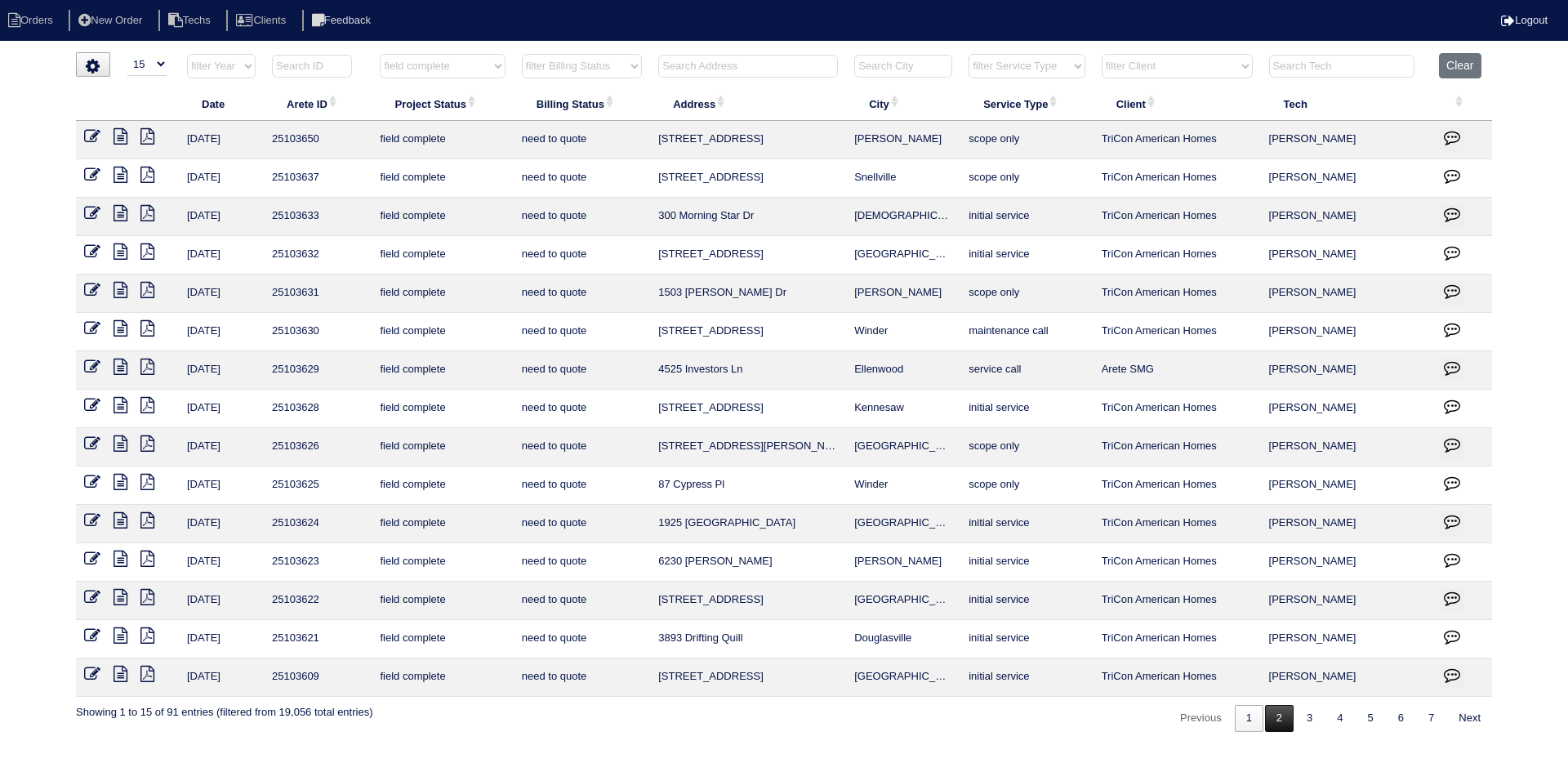
click at [1268, 716] on link "2" at bounding box center [1278, 718] width 28 height 27
select select "field complete"
select select "need to quote"
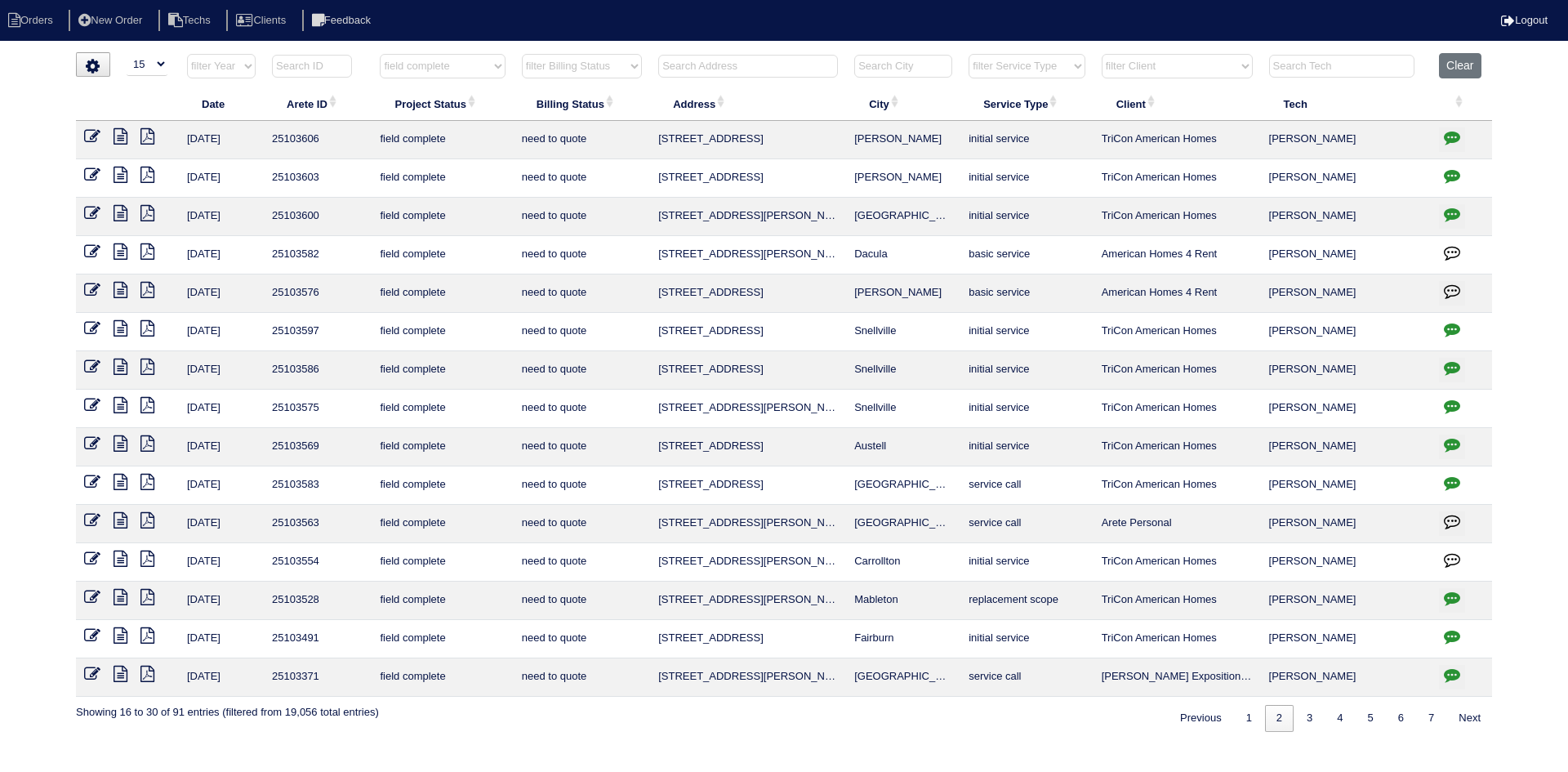
click at [1452, 132] on icon "button" at bounding box center [1452, 137] width 16 height 16
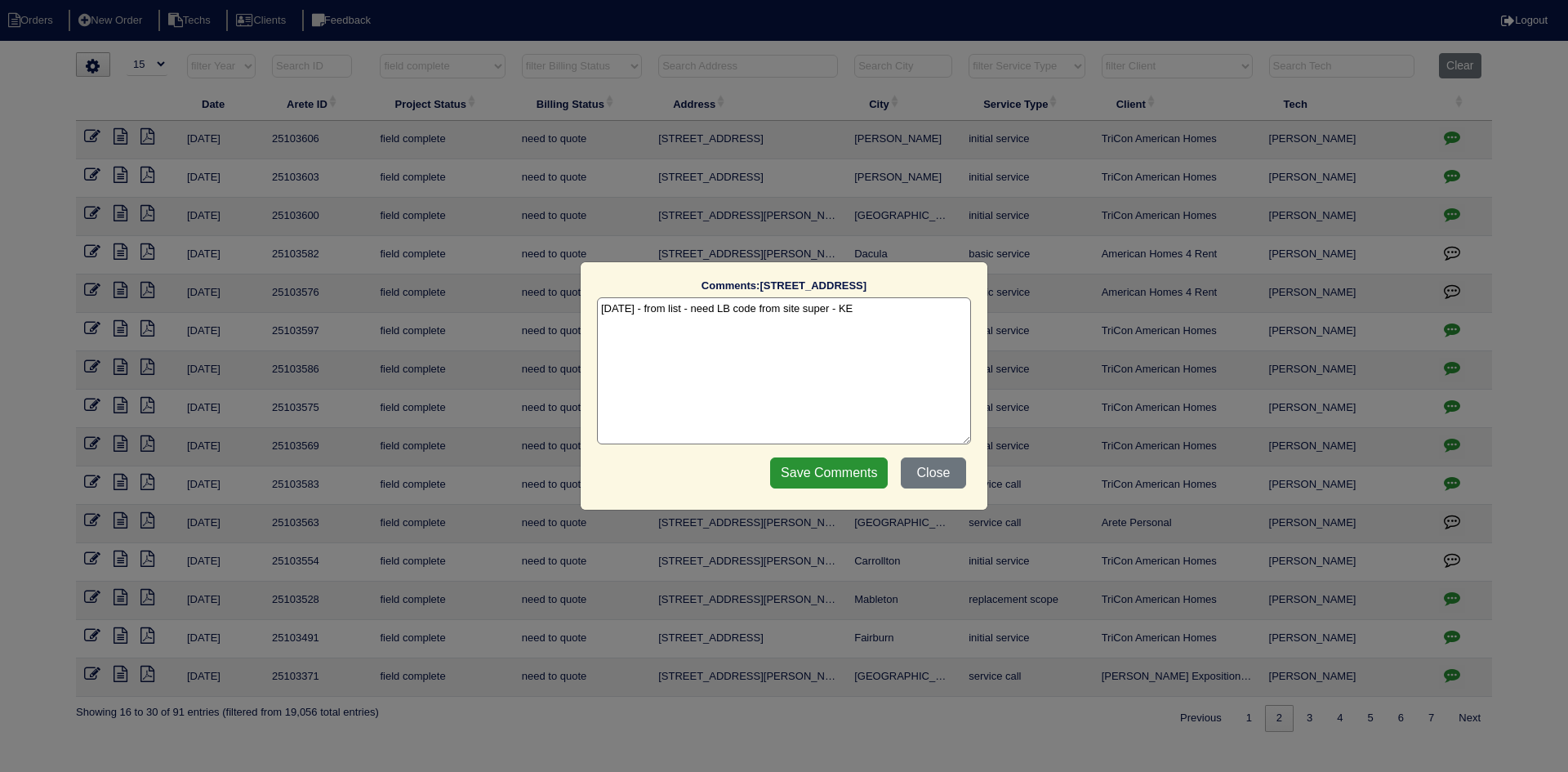
click at [903, 316] on textarea "9/30/25 - from list - need LB code from site super - KE" at bounding box center [784, 371] width 374 height 147
type textarea "9/30/25 - from list - need LB code from site super - KE 10/3/25 - unable to upl…"
click at [812, 469] on input "Save Comments" at bounding box center [828, 473] width 118 height 31
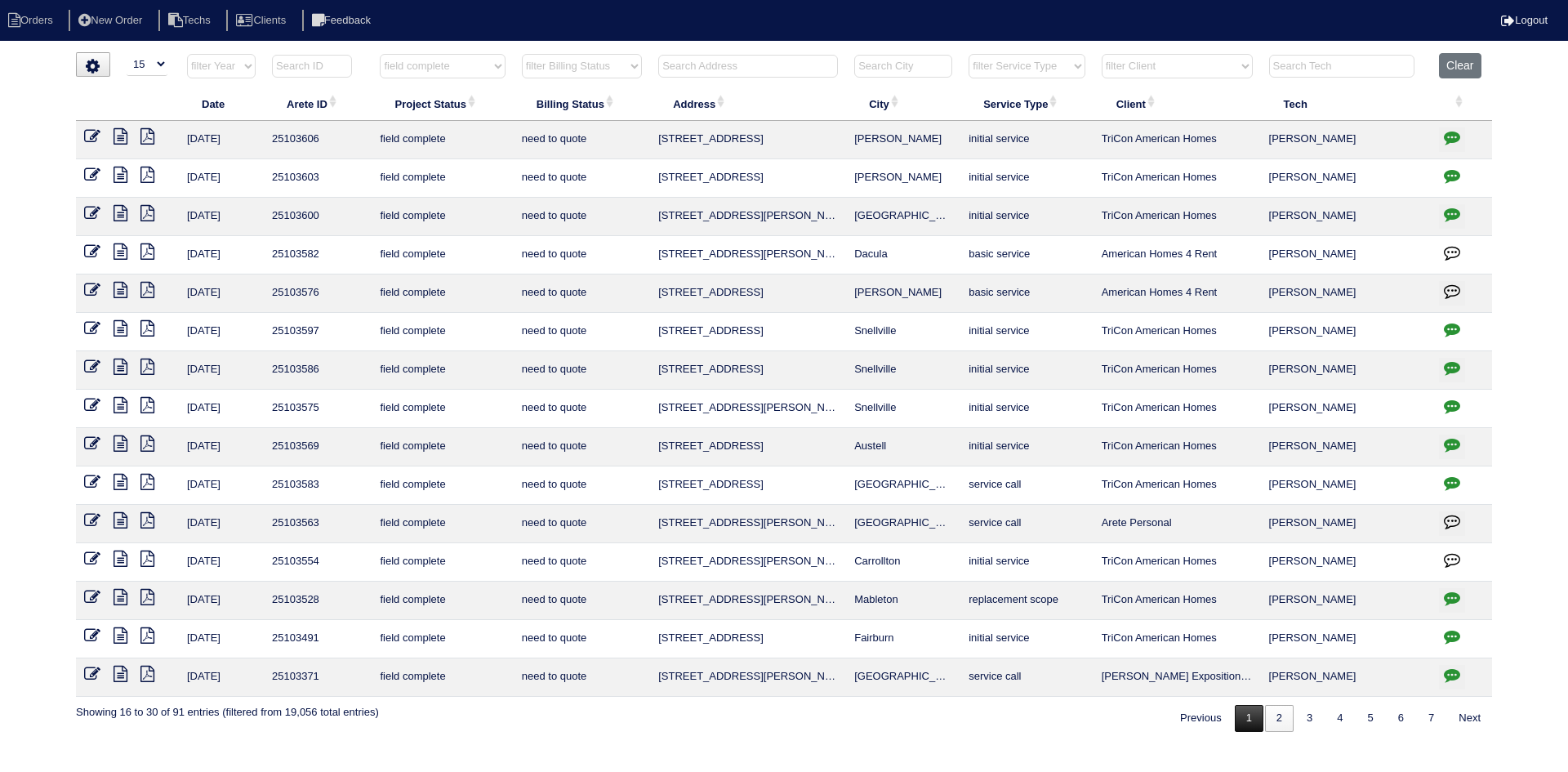
click at [1238, 721] on link "1" at bounding box center [1248, 718] width 28 height 27
select select "field complete"
select select "need to quote"
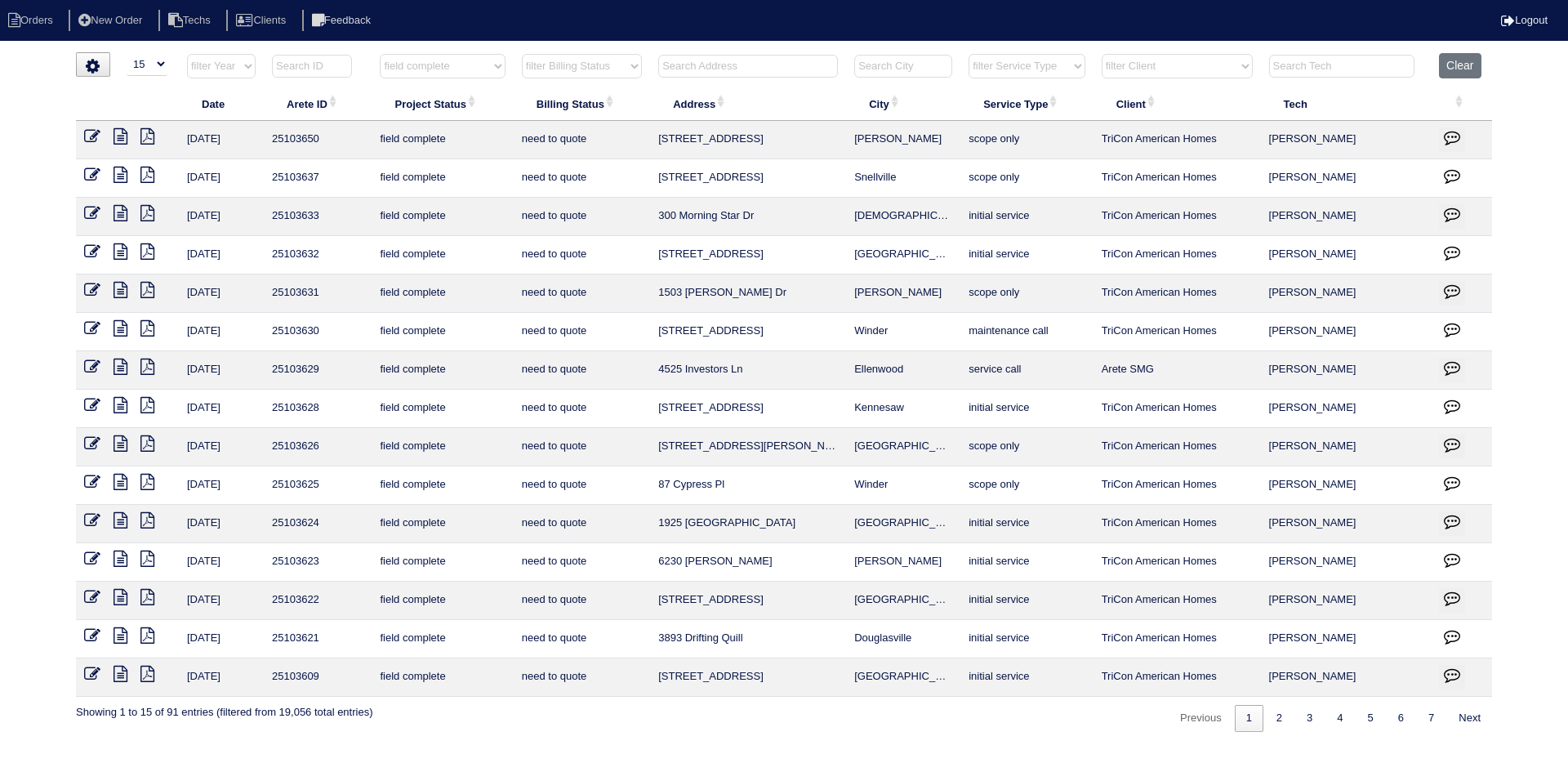
click at [115, 671] on icon at bounding box center [120, 674] width 14 height 16
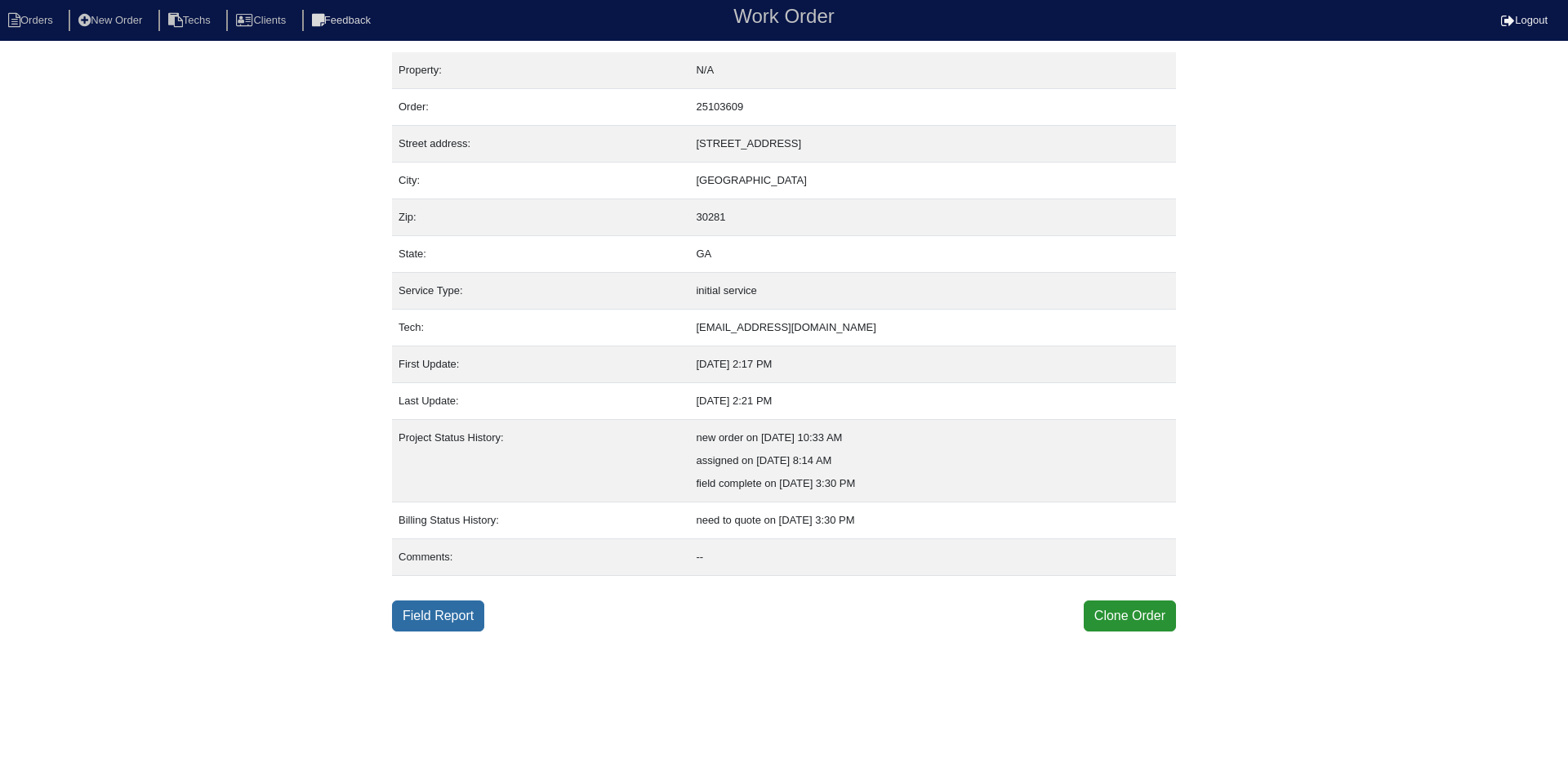
click at [442, 616] on link "Field Report" at bounding box center [437, 616] width 92 height 31
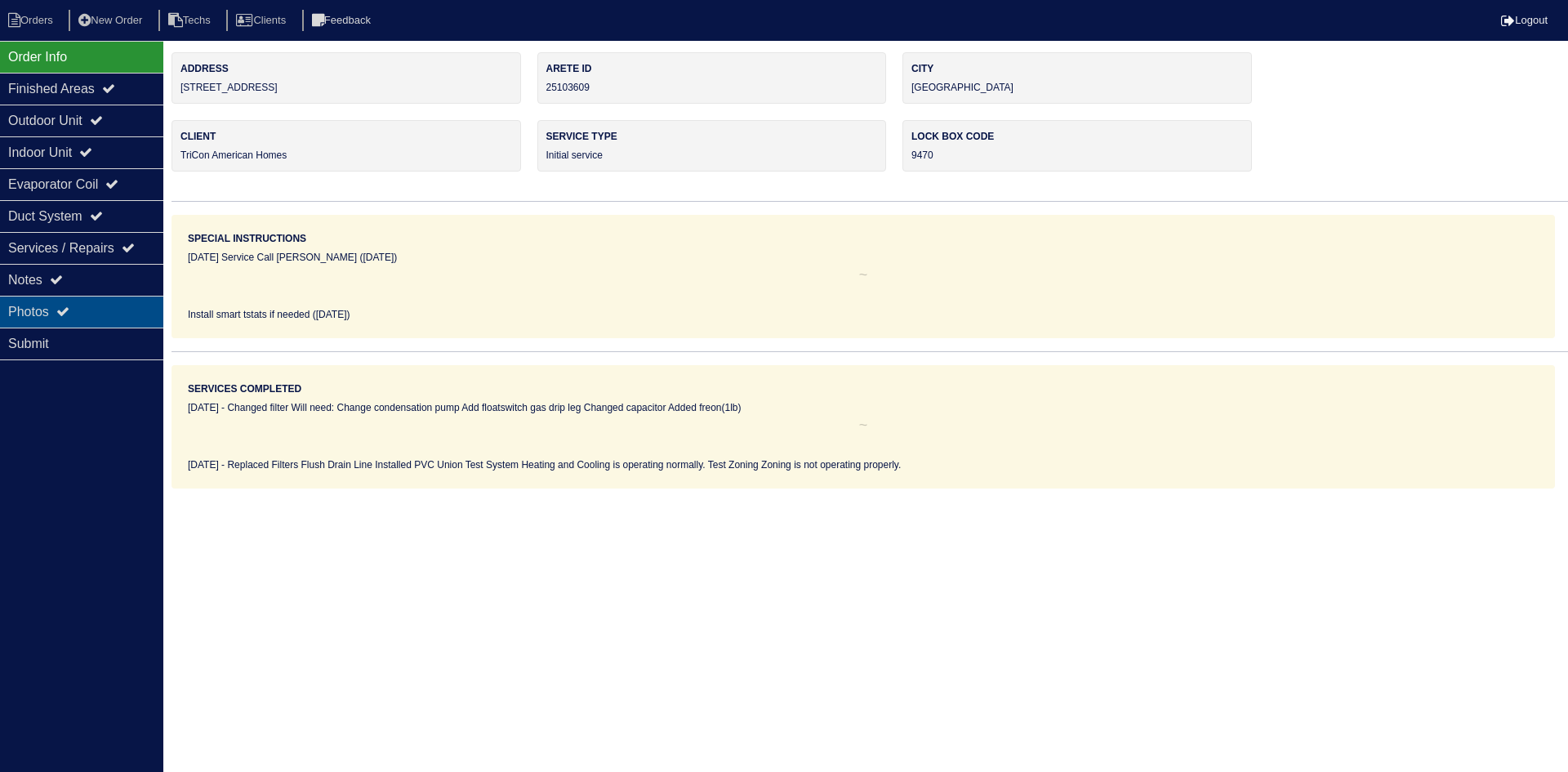
click at [87, 309] on div "Photos" at bounding box center [82, 311] width 163 height 32
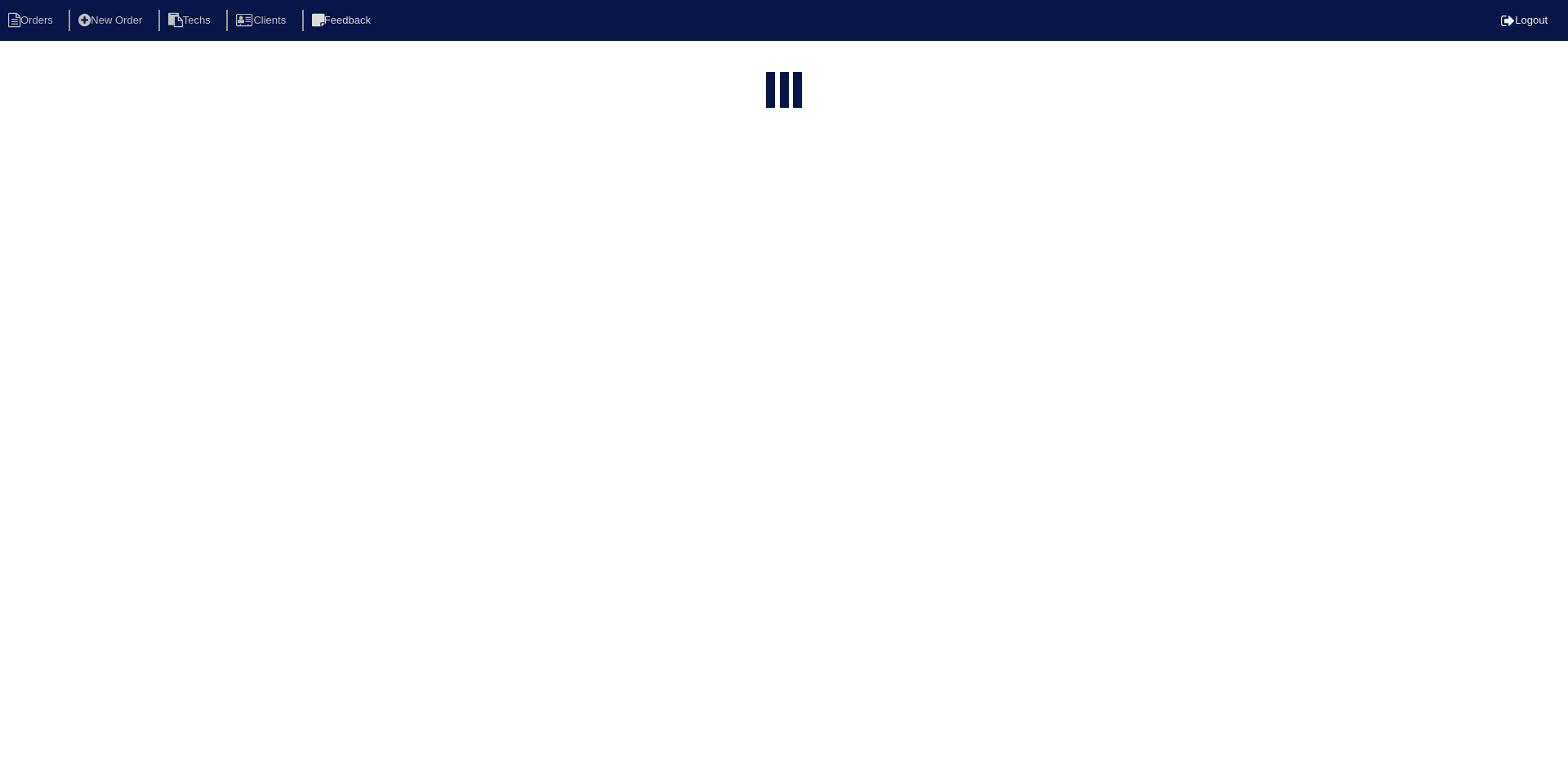
select select "15"
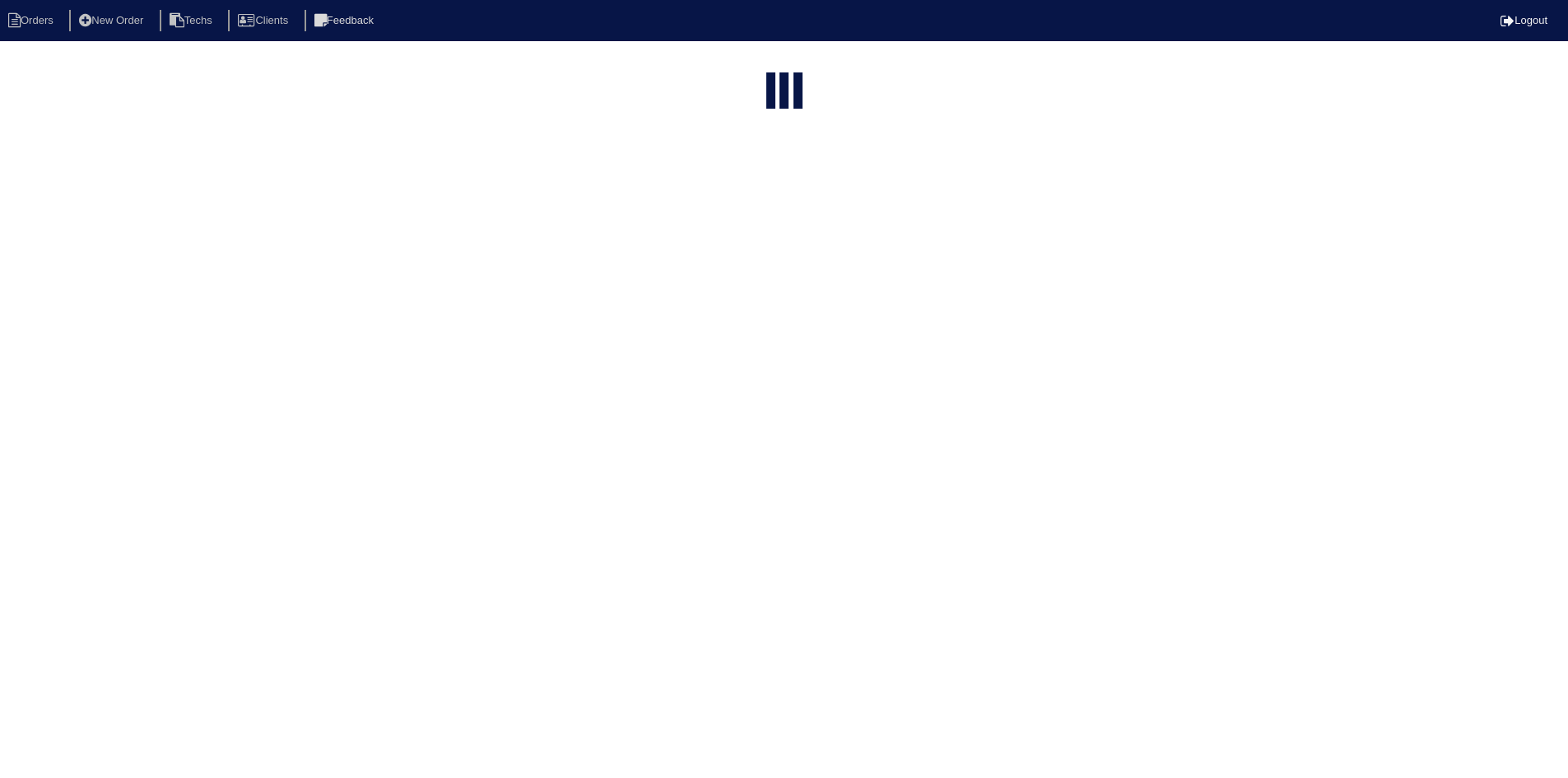
select select "field complete"
select select "need to quote"
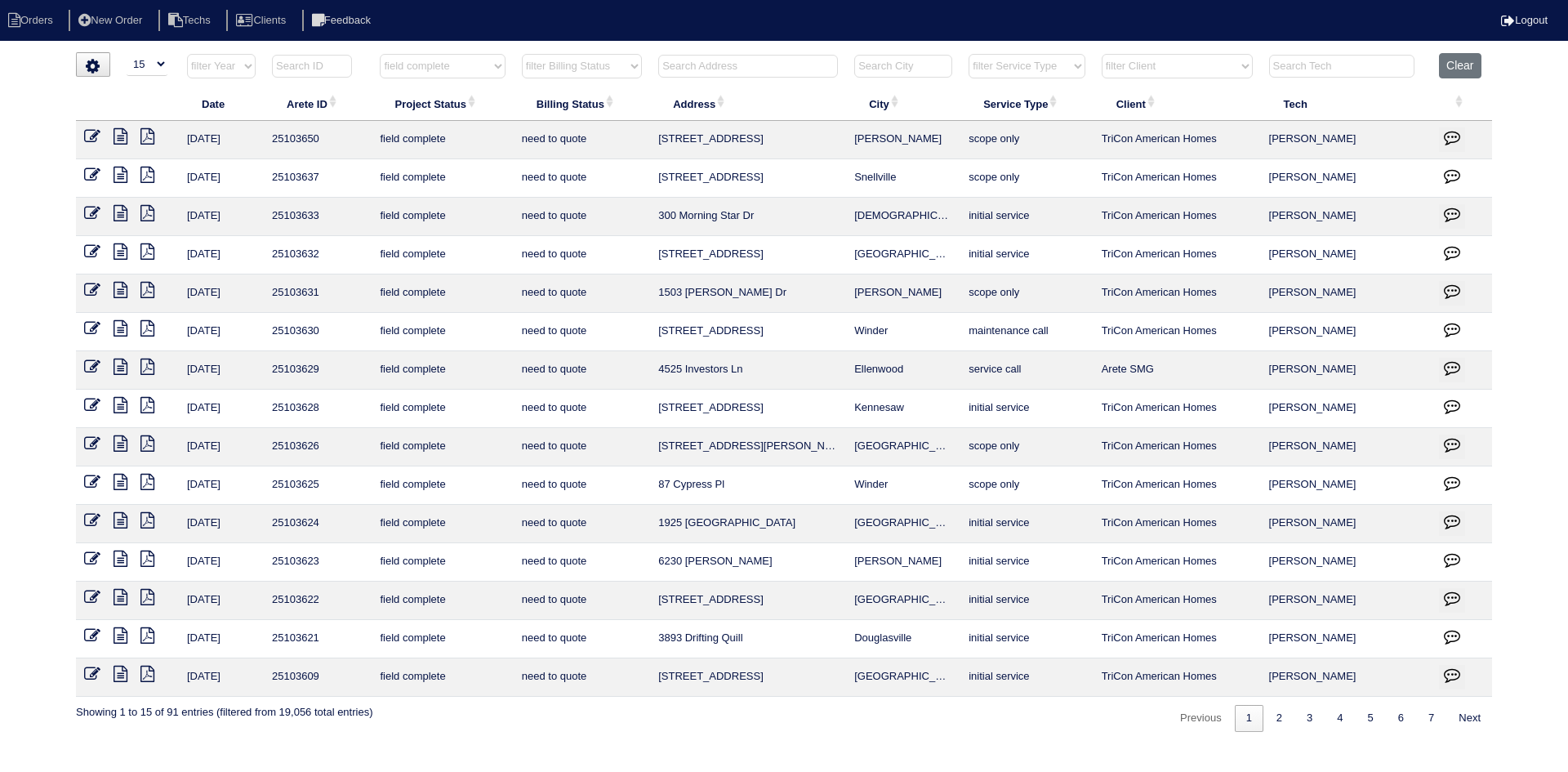
click at [149, 666] on icon at bounding box center [148, 674] width 14 height 16
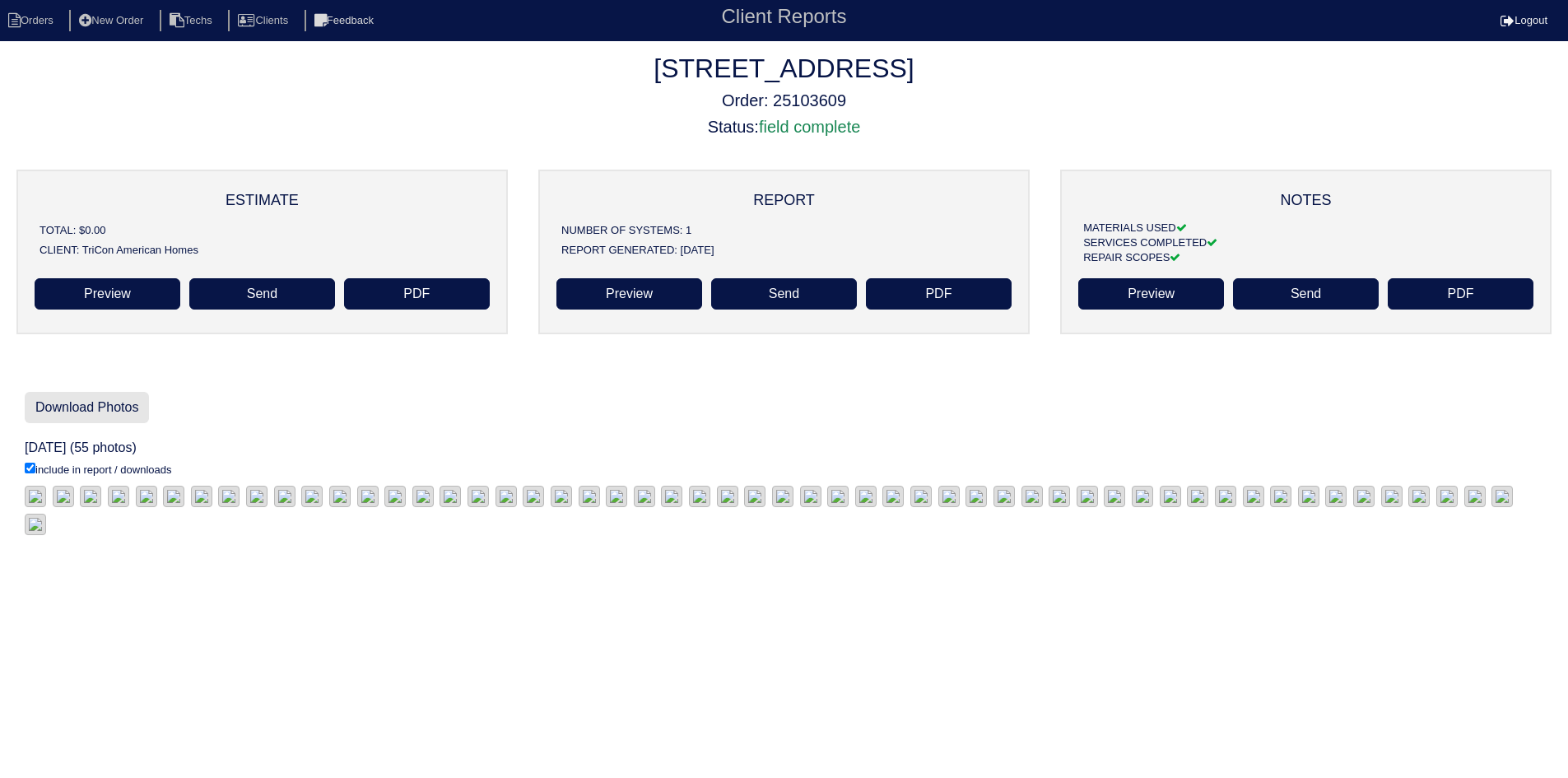
click at [94, 398] on link "Download Photos" at bounding box center [87, 407] width 125 height 31
click at [33, 17] on li "Orders" at bounding box center [33, 21] width 67 height 23
select select "15"
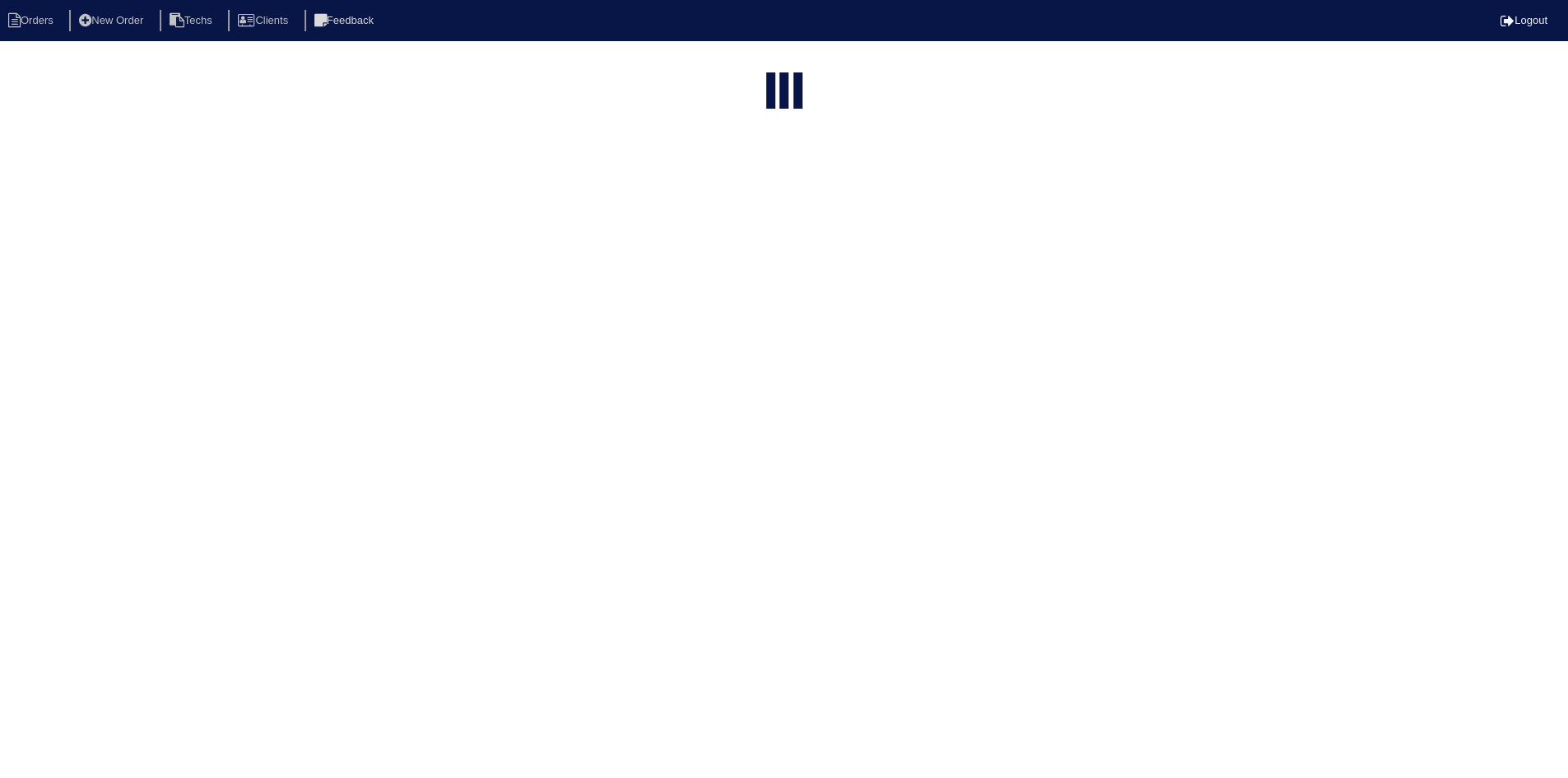
select select "field complete"
select select "need to quote"
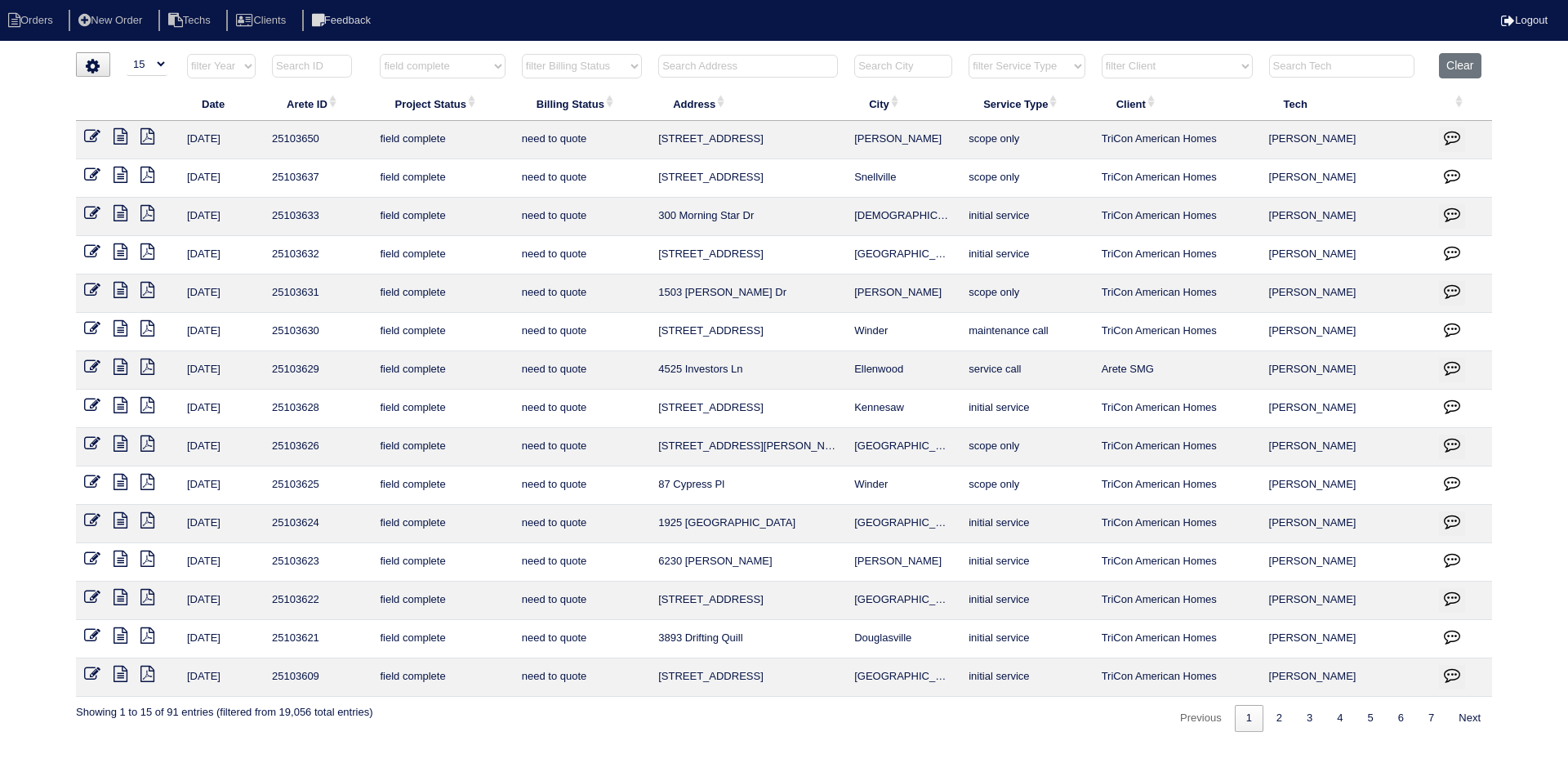
click at [124, 674] on icon at bounding box center [120, 674] width 14 height 16
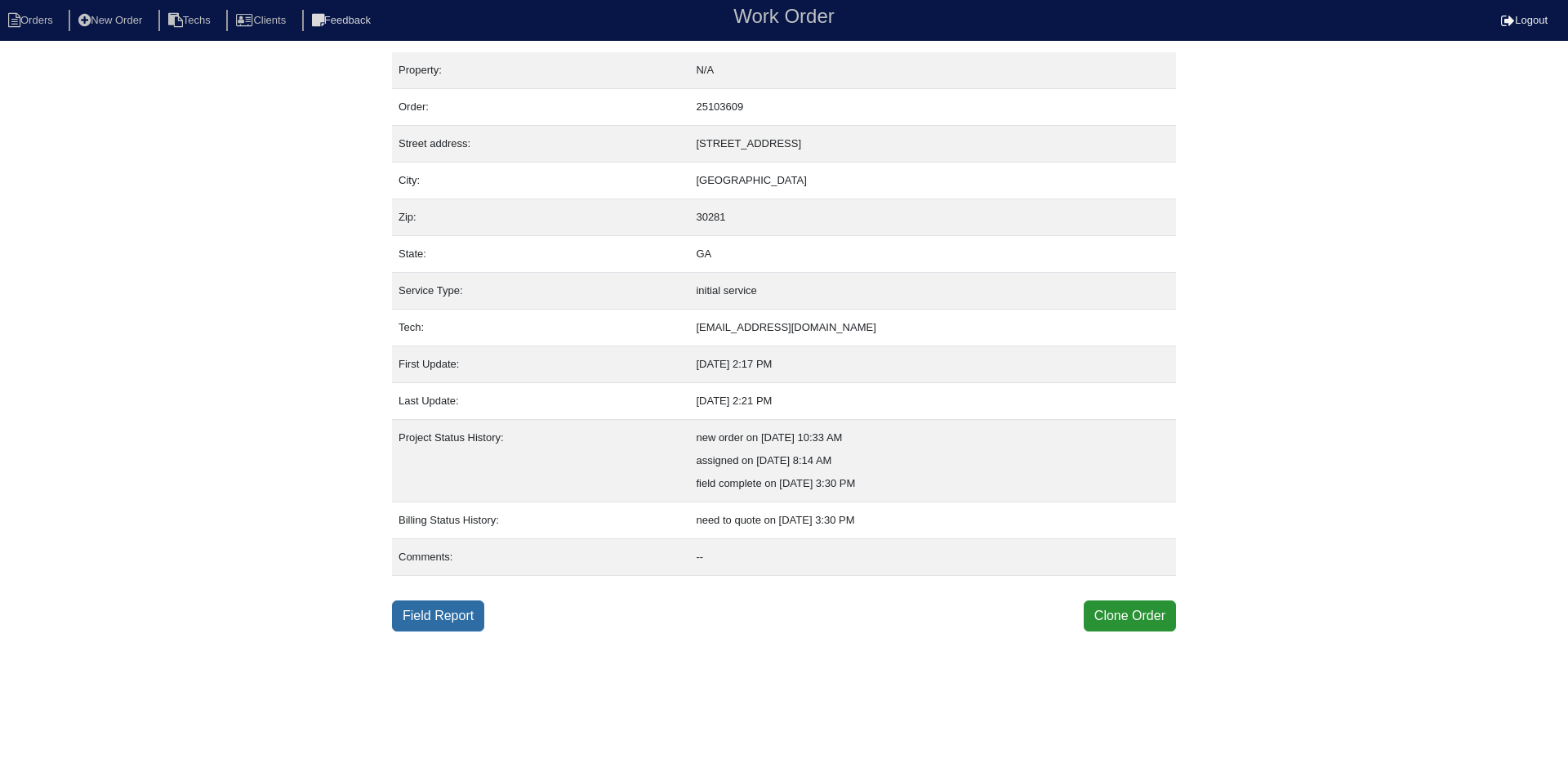
click at [463, 609] on link "Field Report" at bounding box center [437, 616] width 92 height 31
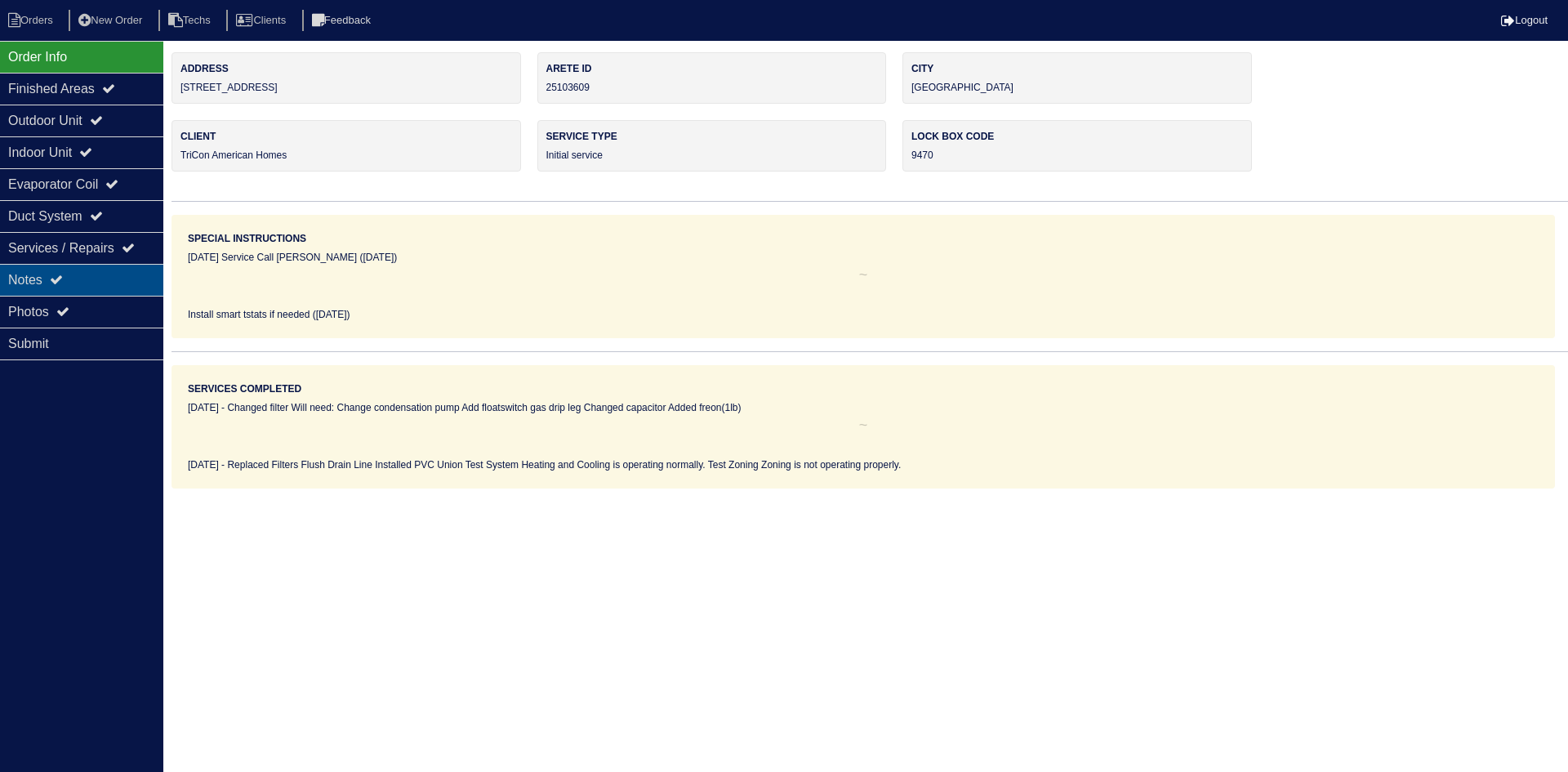
click at [82, 280] on div "Notes" at bounding box center [82, 279] width 163 height 32
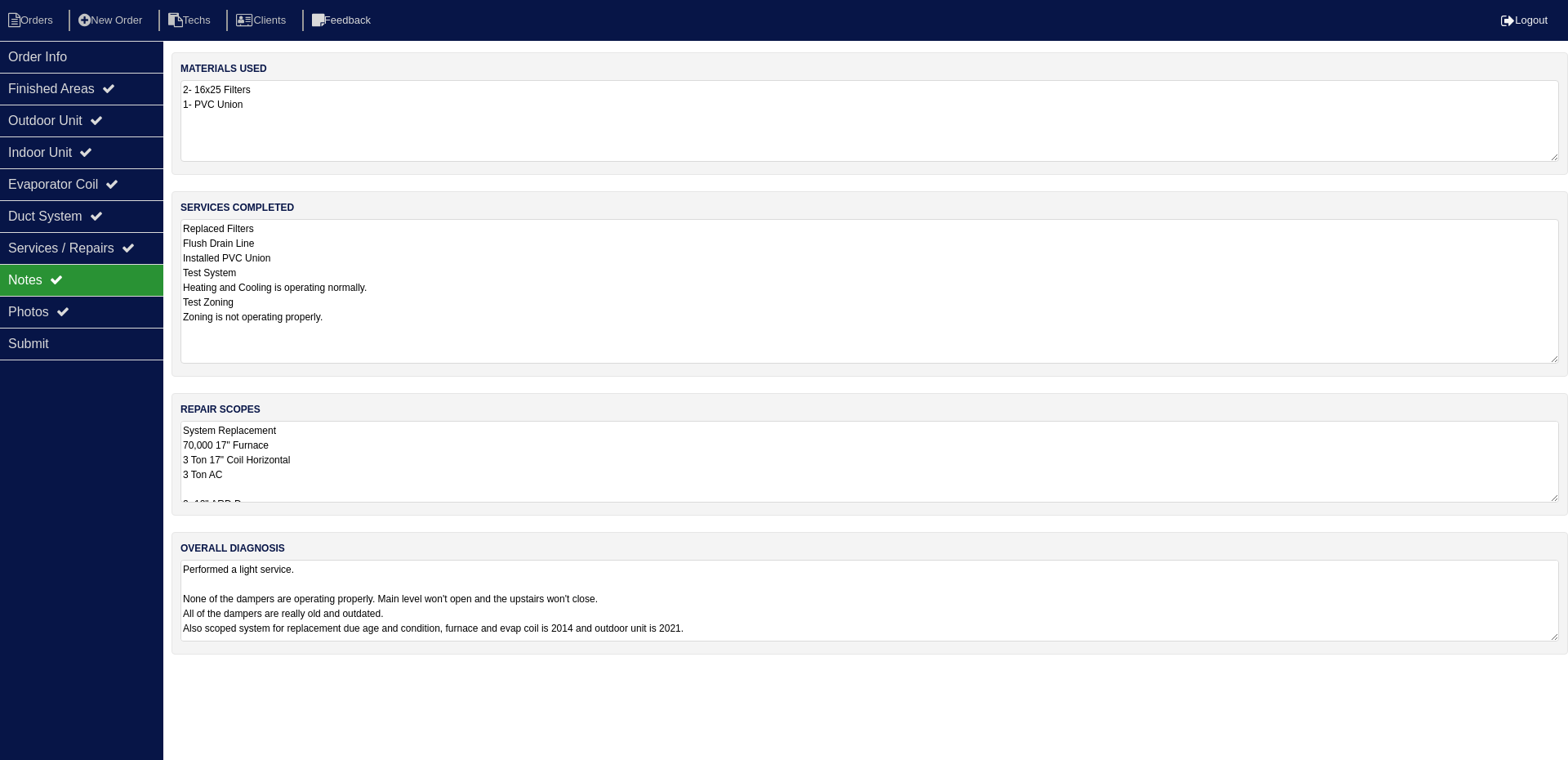
drag, startPoint x: 1553, startPoint y: 297, endPoint x: 1567, endPoint y: 409, distance: 112.9
click at [1553, 361] on textarea "Replaced Filters Flush Drain Line Installed PVC Union Test System Heating and C…" at bounding box center [869, 291] width 1379 height 144
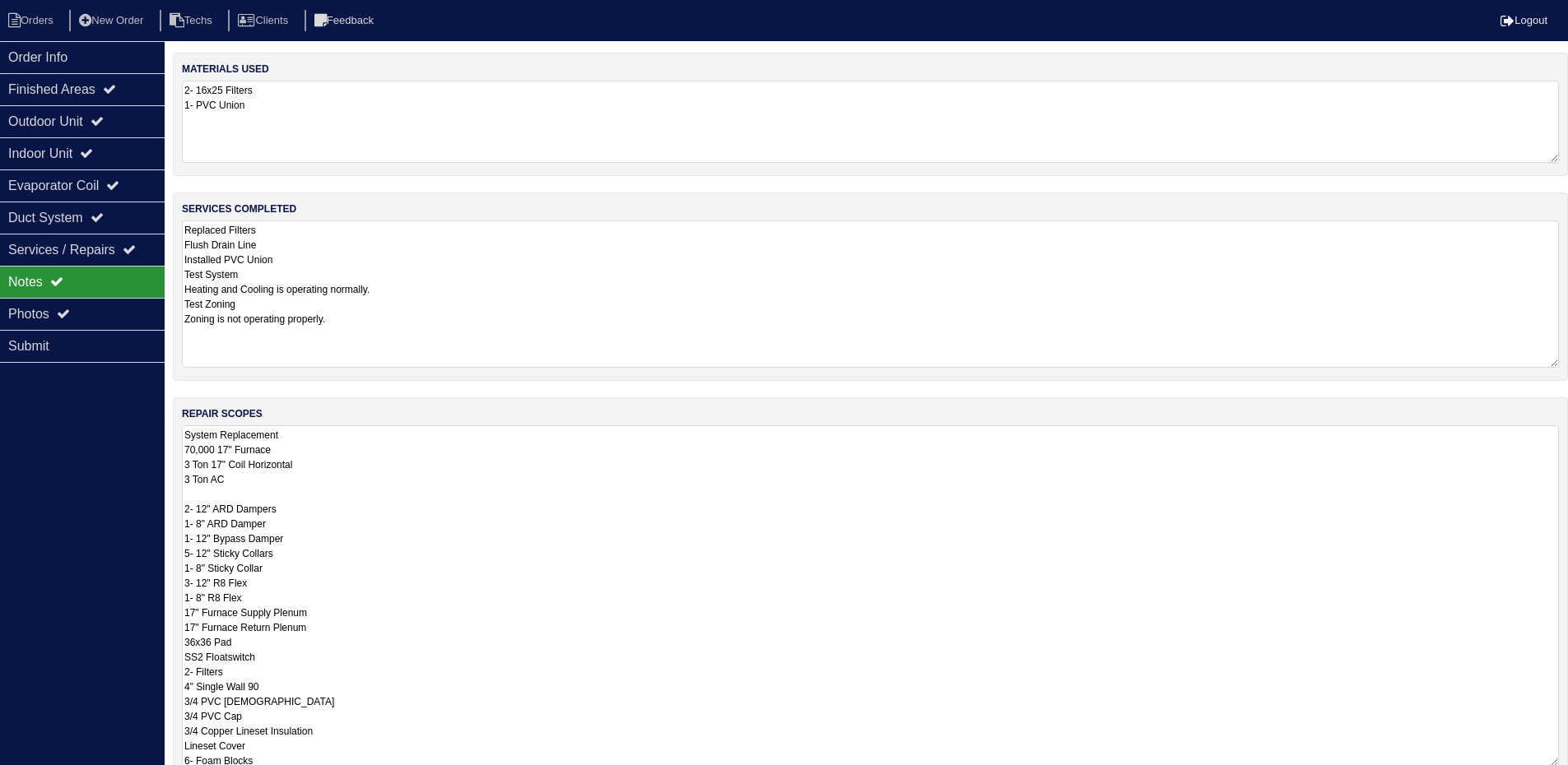
drag, startPoint x: 1566, startPoint y: 506, endPoint x: 1545, endPoint y: 768, distance: 262.8
click at [1545, 768] on html "Orders New Order Techs Clients Feedback Logout Orders New Order Users Clients M…" at bounding box center [784, 468] width 1568 height 936
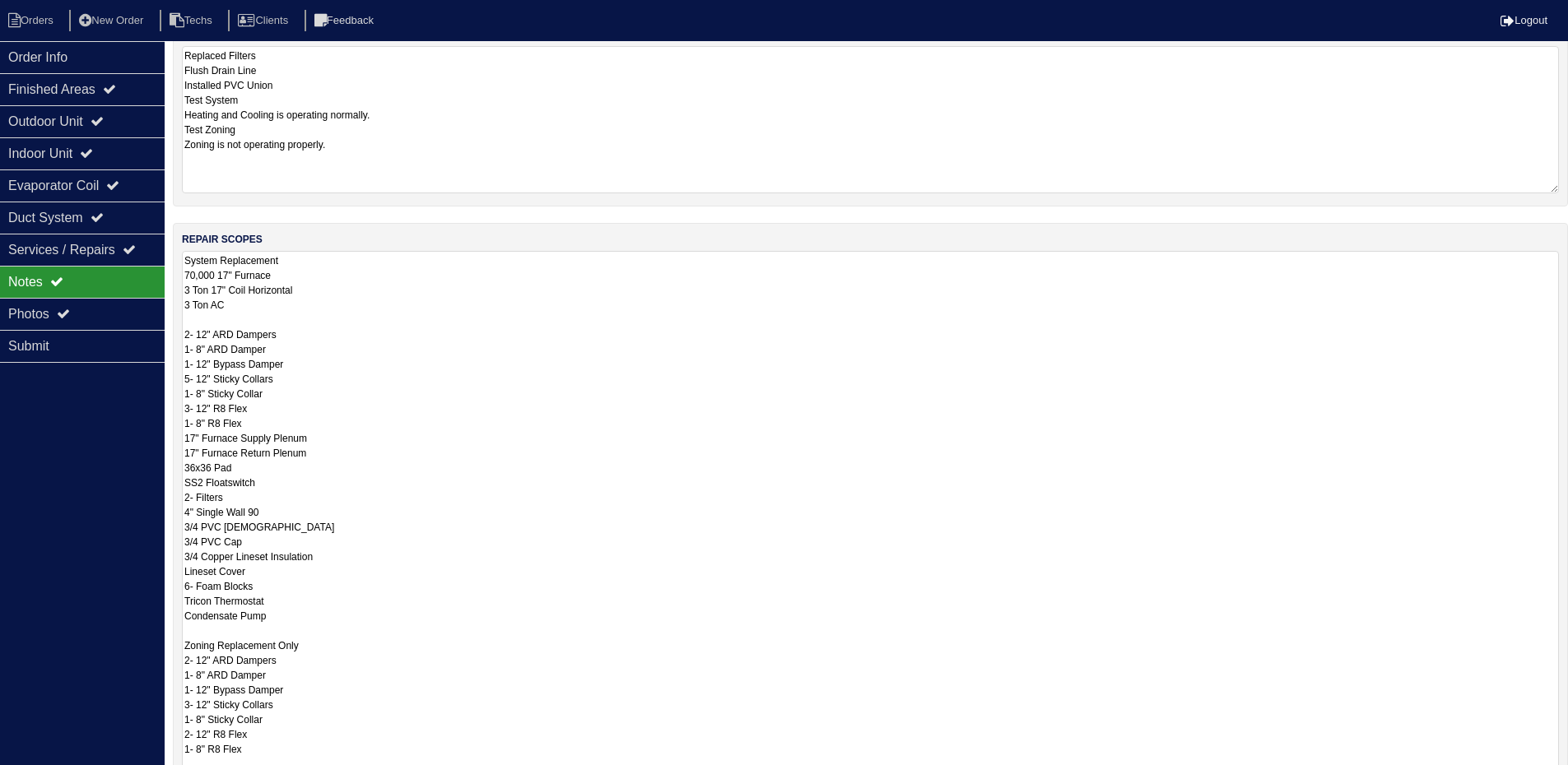
drag, startPoint x: 1551, startPoint y: 592, endPoint x: 1539, endPoint y: 788, distance: 196.4
click at [1539, 776] on html "Orders New Order Techs Clients Feedback Logout Orders New Order Users Clients M…" at bounding box center [784, 390] width 1568 height 1130
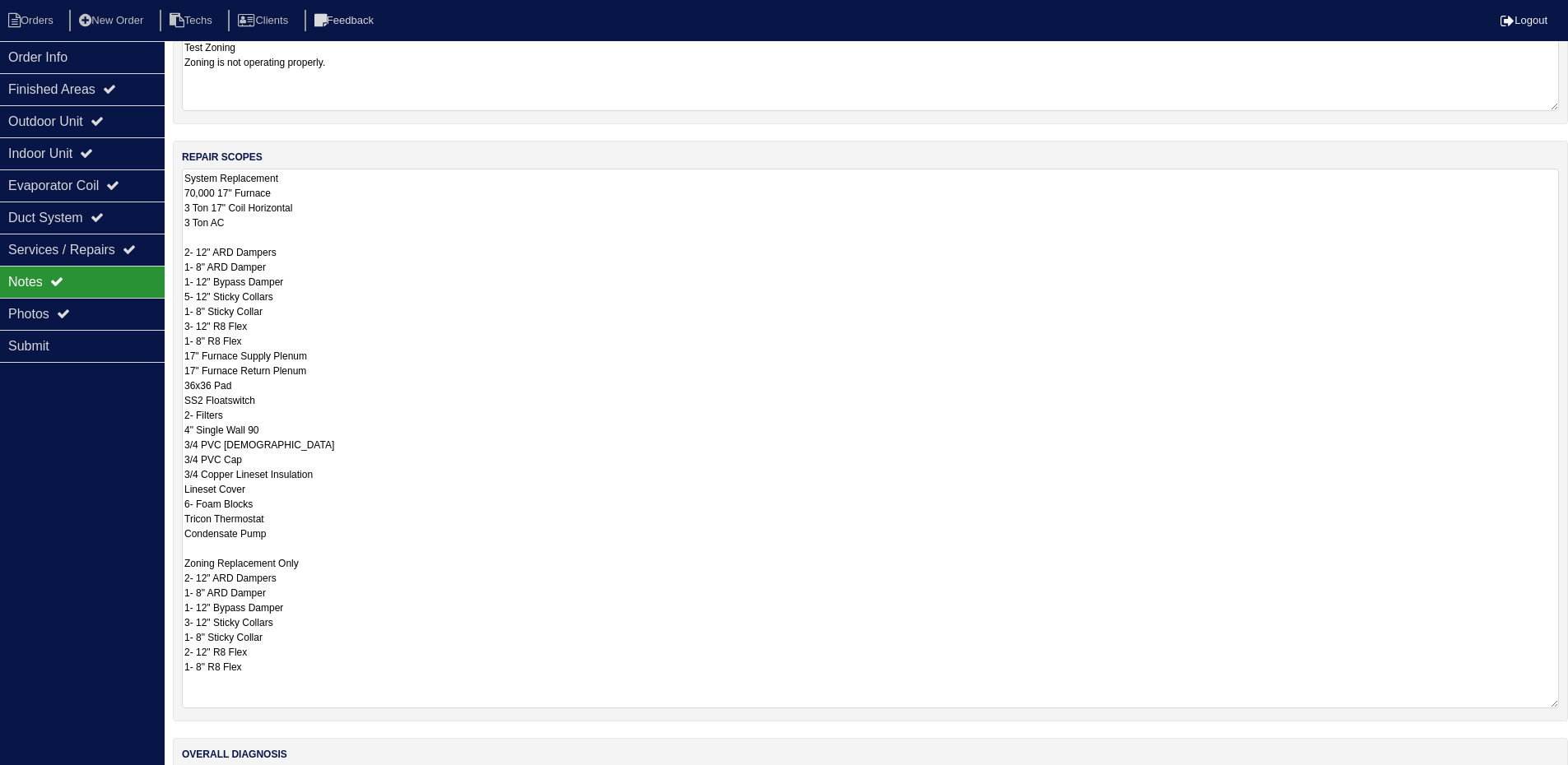
scroll to position [370, 0]
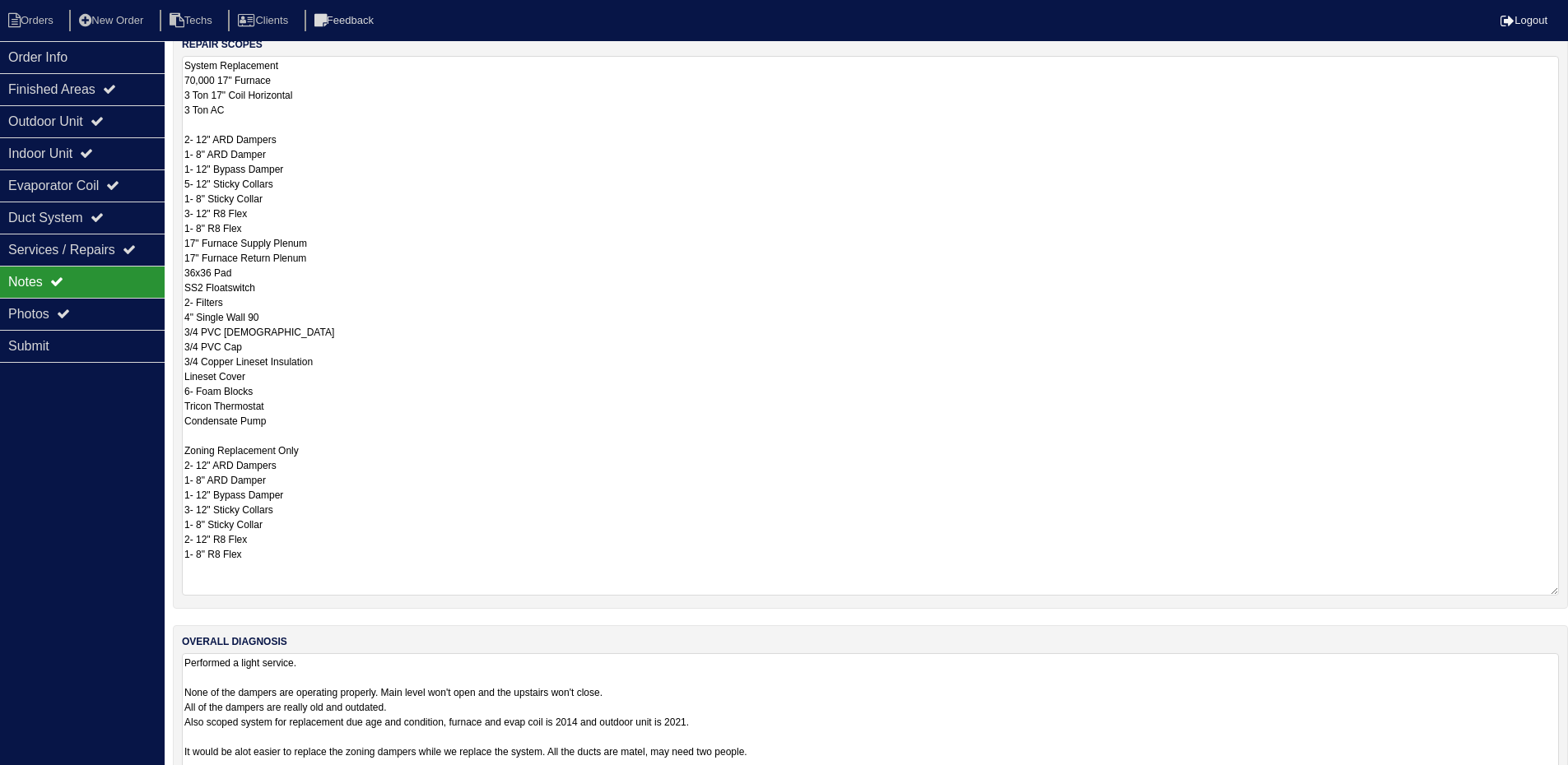
drag, startPoint x: 1552, startPoint y: 730, endPoint x: 1552, endPoint y: 816, distance: 86.0
click at [1552, 776] on html "Orders New Order Techs Clients Feedback Logout Orders New Order Users Clients M…" at bounding box center [784, 241] width 1568 height 1220
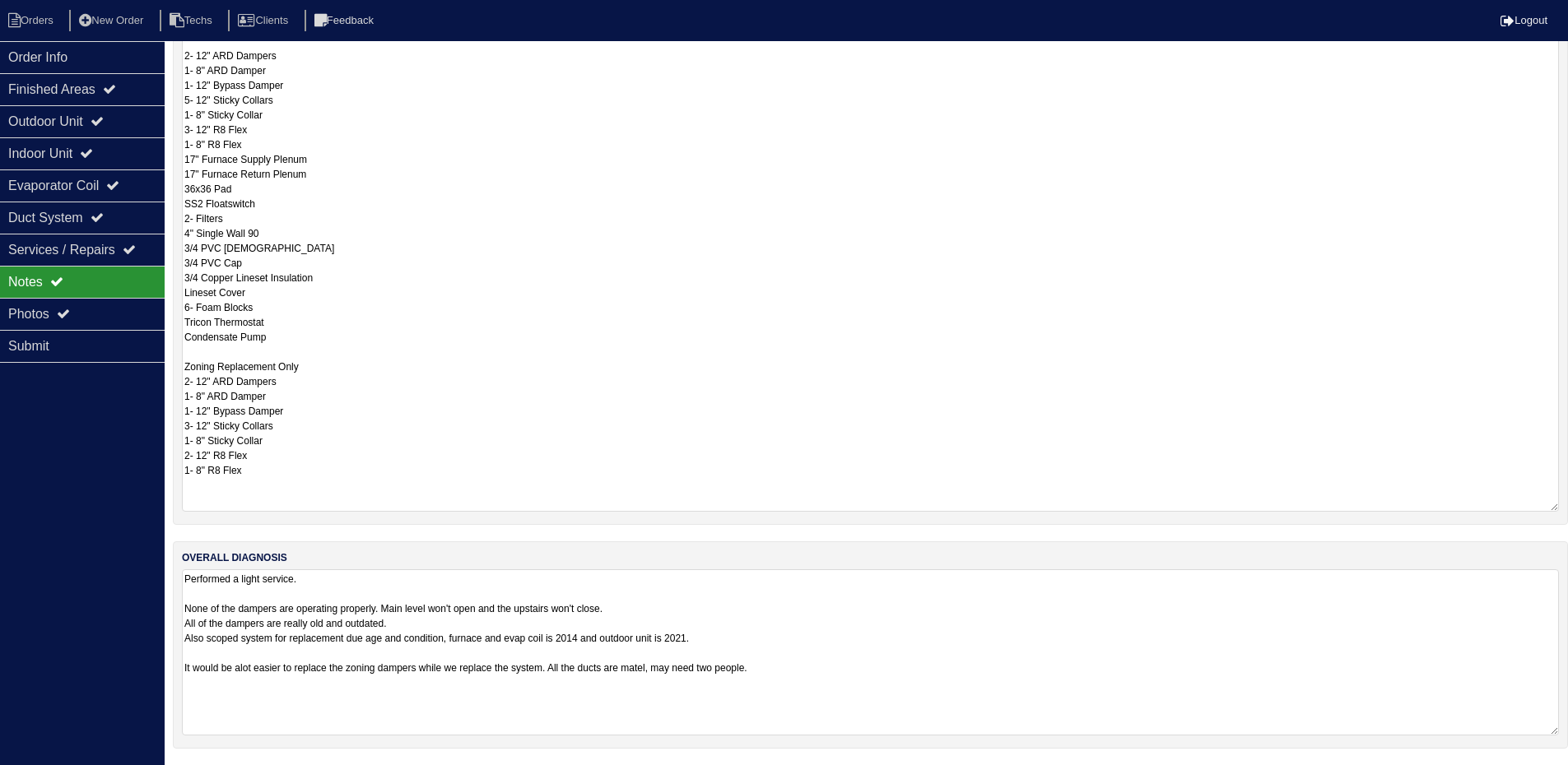
scroll to position [453, 0]
drag, startPoint x: 709, startPoint y: 667, endPoint x: 699, endPoint y: 665, distance: 10.2
click at [699, 665] on textarea "Performed a light service. None of the dampers are operating properly. Main lev…" at bounding box center [870, 652] width 1377 height 166
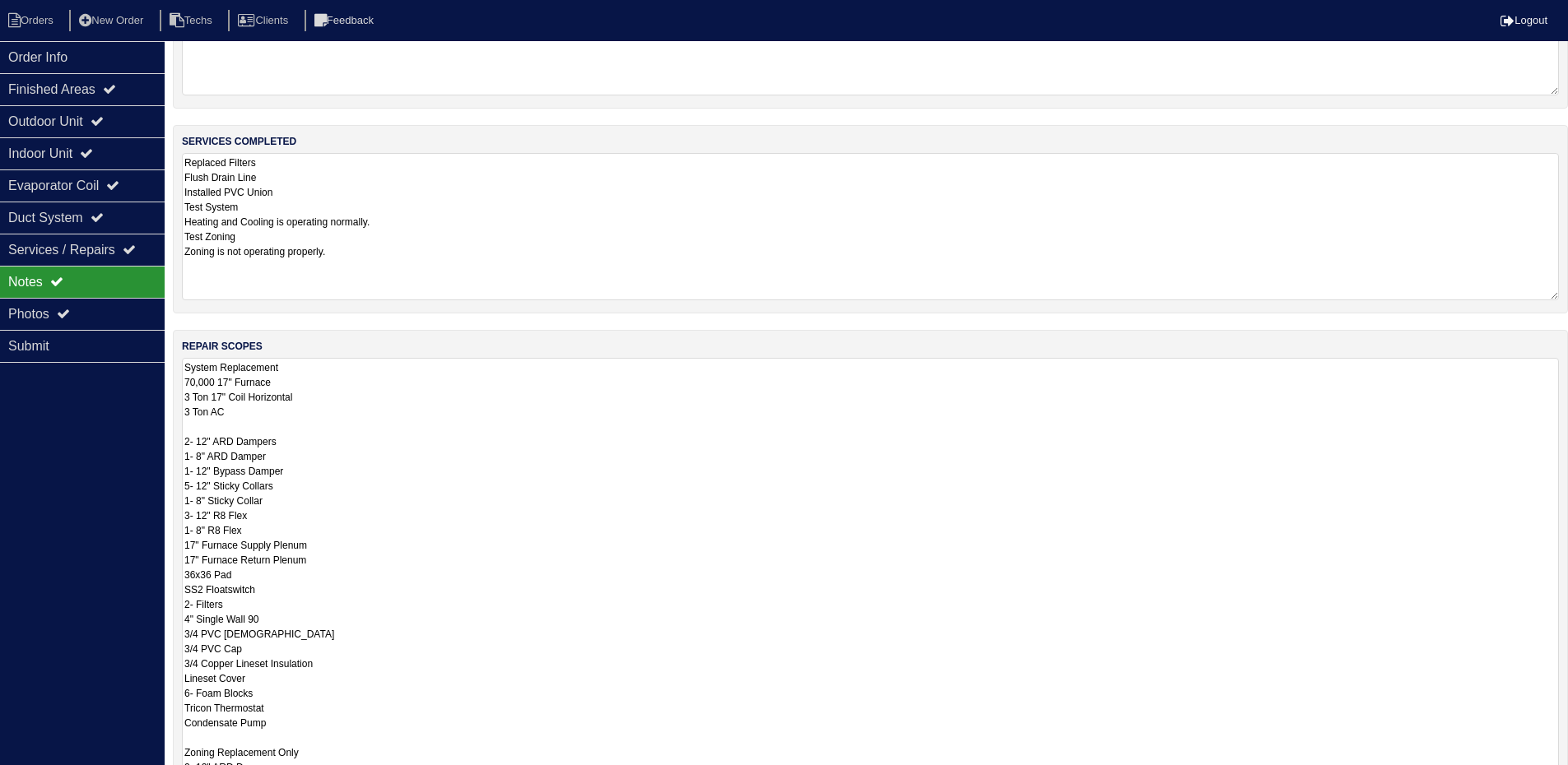
scroll to position [0, 0]
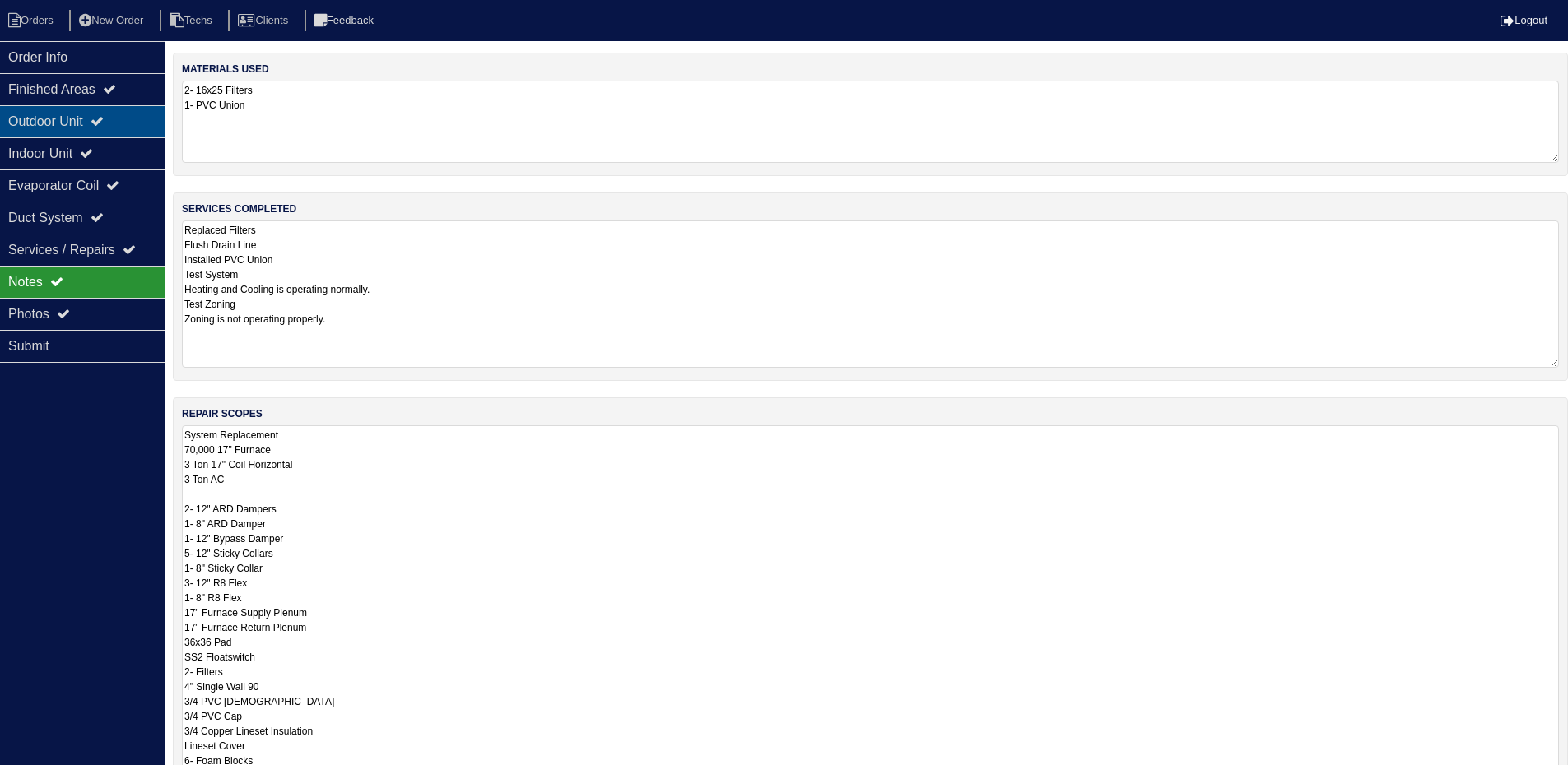
type textarea "Performed a light service. None of the dampers are operating properly. Main lev…"
click at [91, 121] on div "Outdoor Unit" at bounding box center [82, 121] width 165 height 32
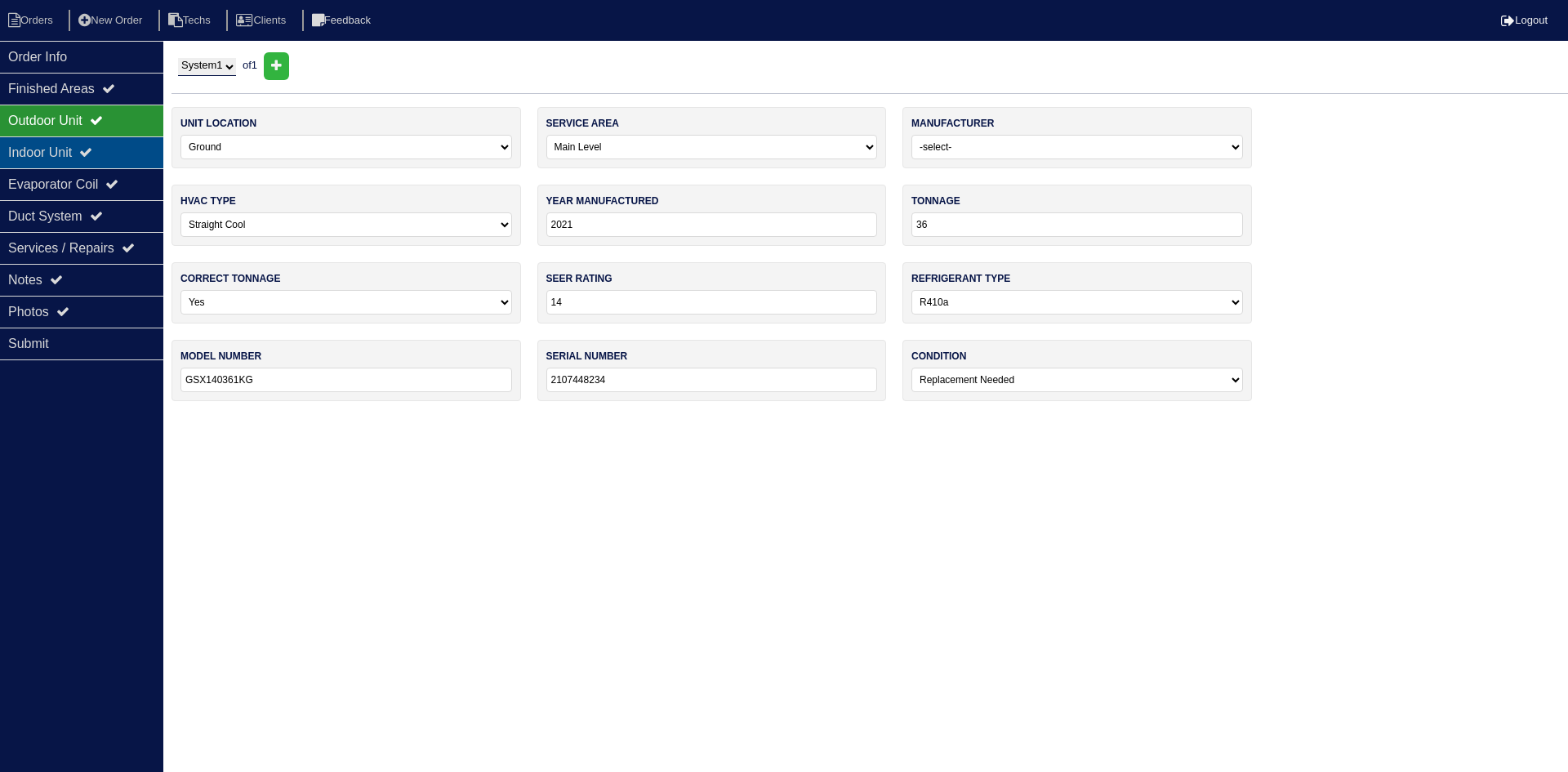
click at [86, 154] on div "Indoor Unit" at bounding box center [82, 152] width 163 height 32
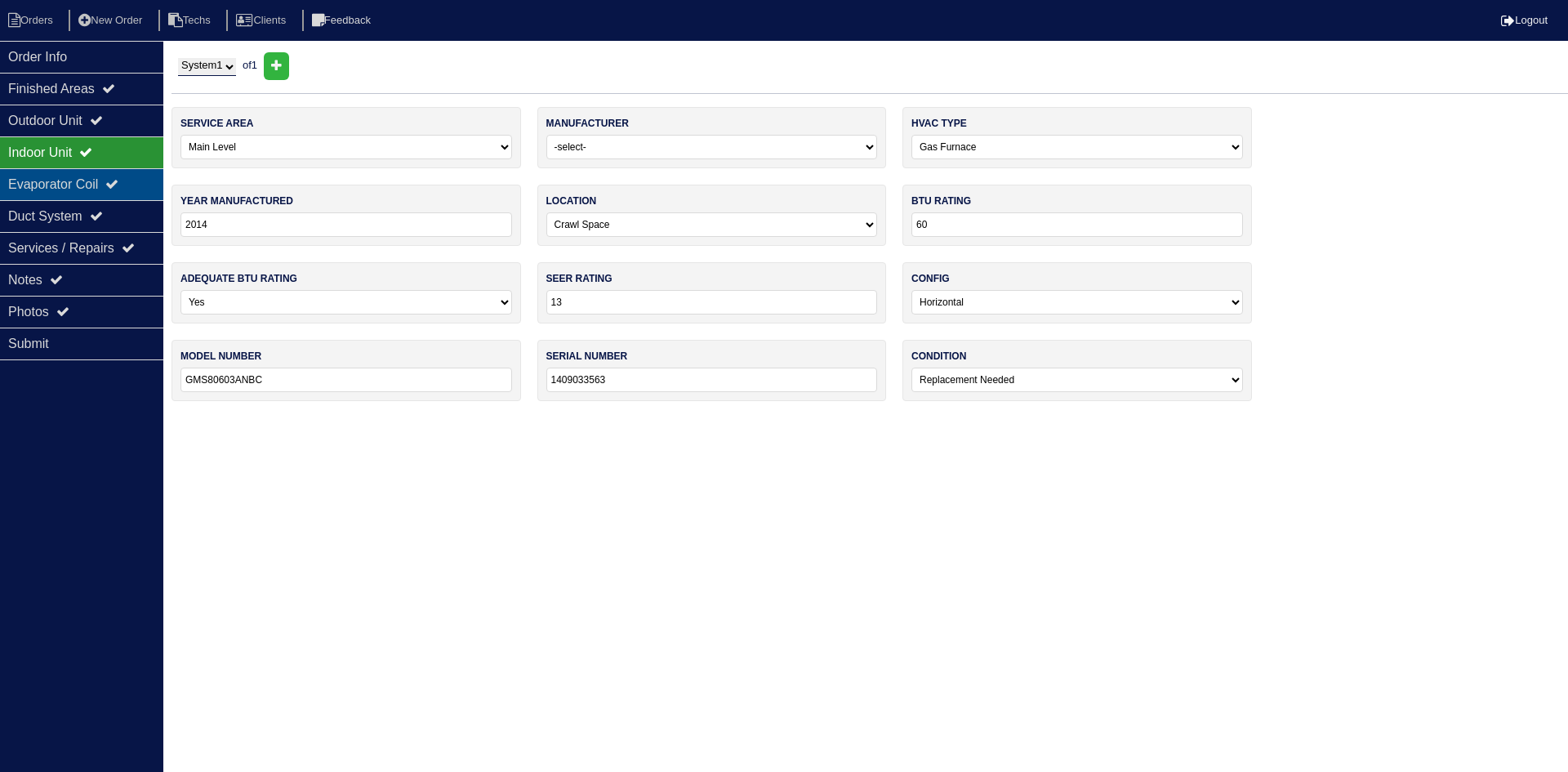
click at [93, 187] on div "Evaporator Coil" at bounding box center [82, 184] width 163 height 32
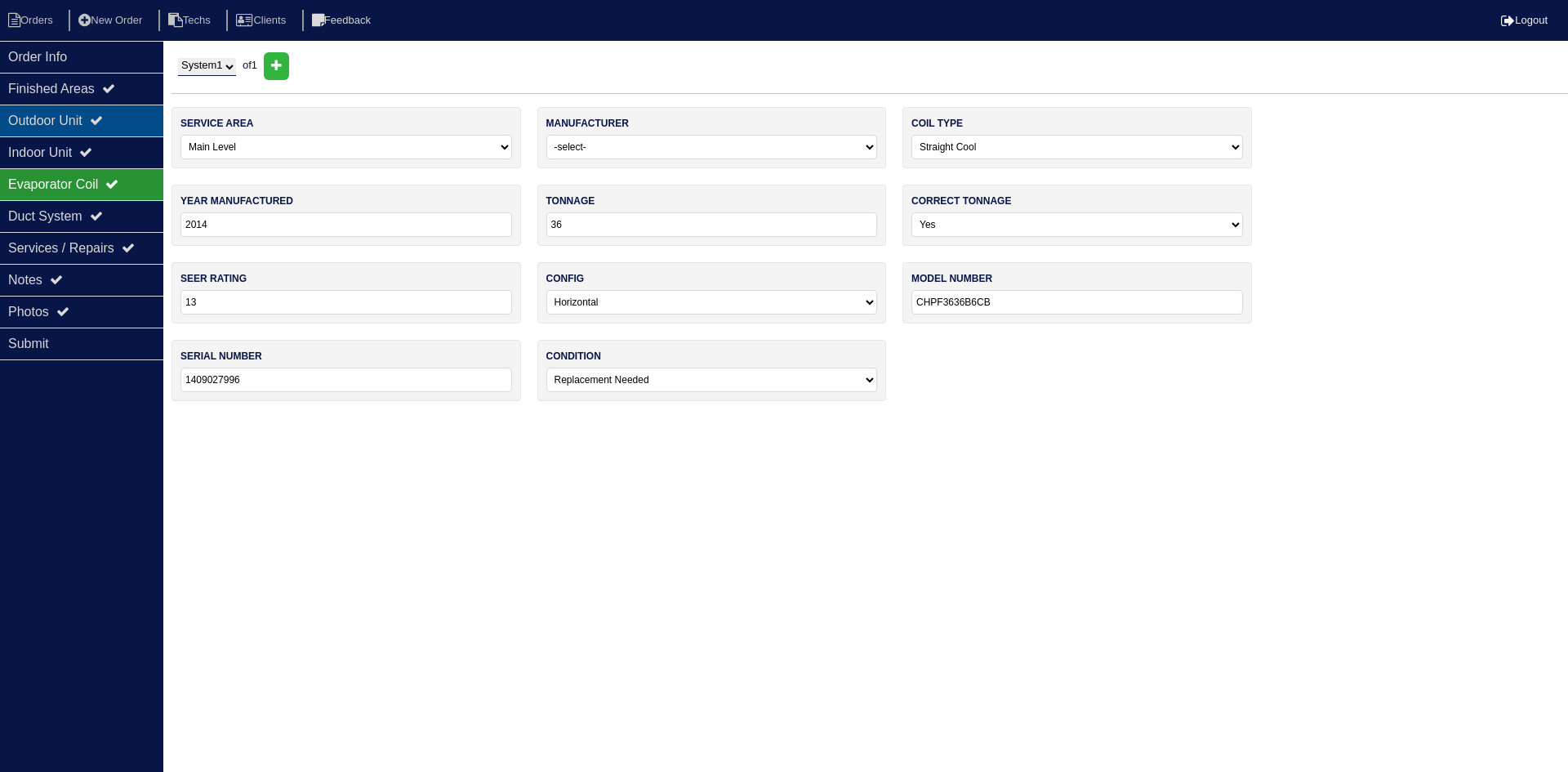
click at [103, 125] on icon at bounding box center [96, 119] width 13 height 13
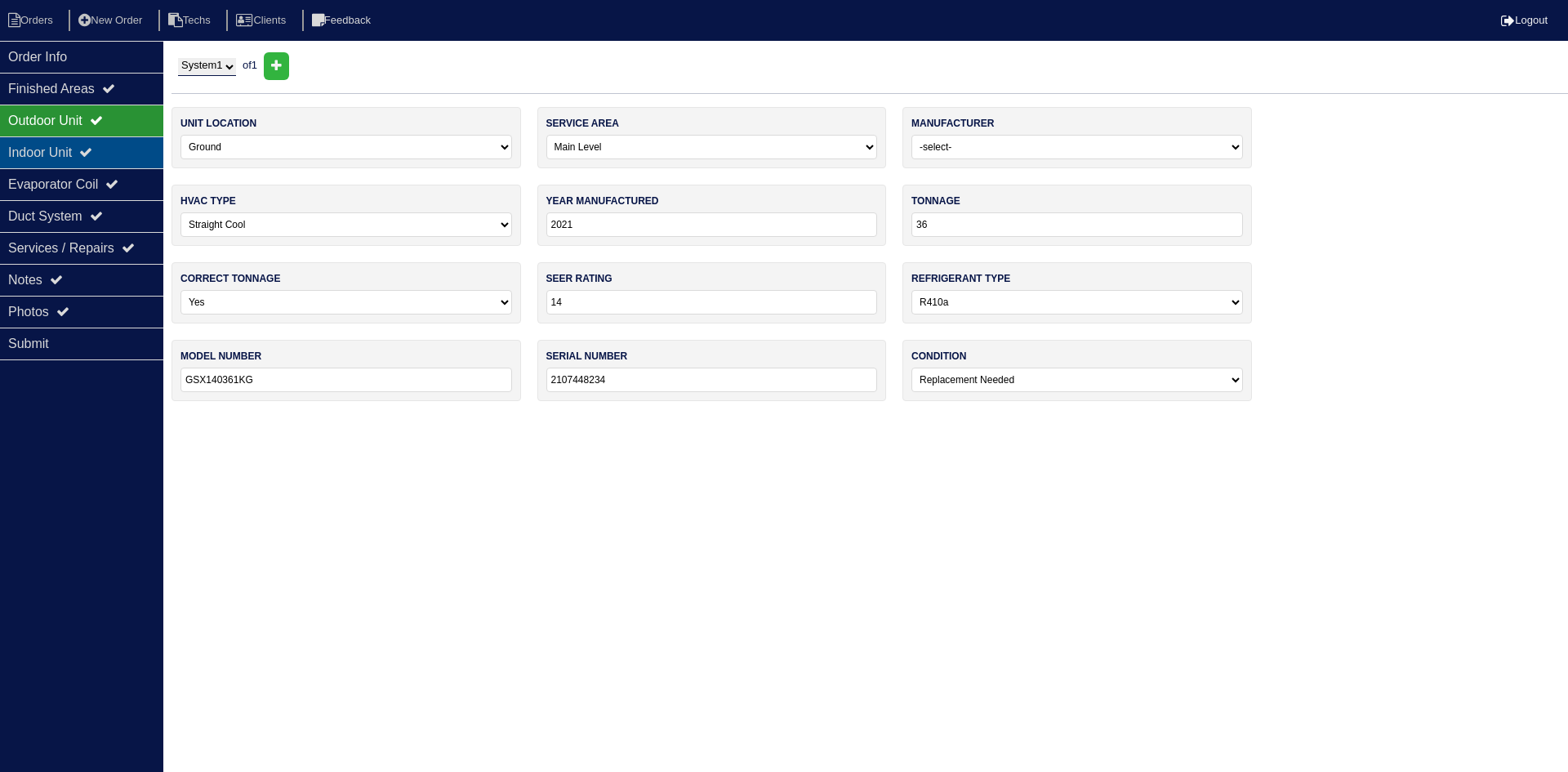
click at [92, 156] on icon at bounding box center [85, 151] width 13 height 13
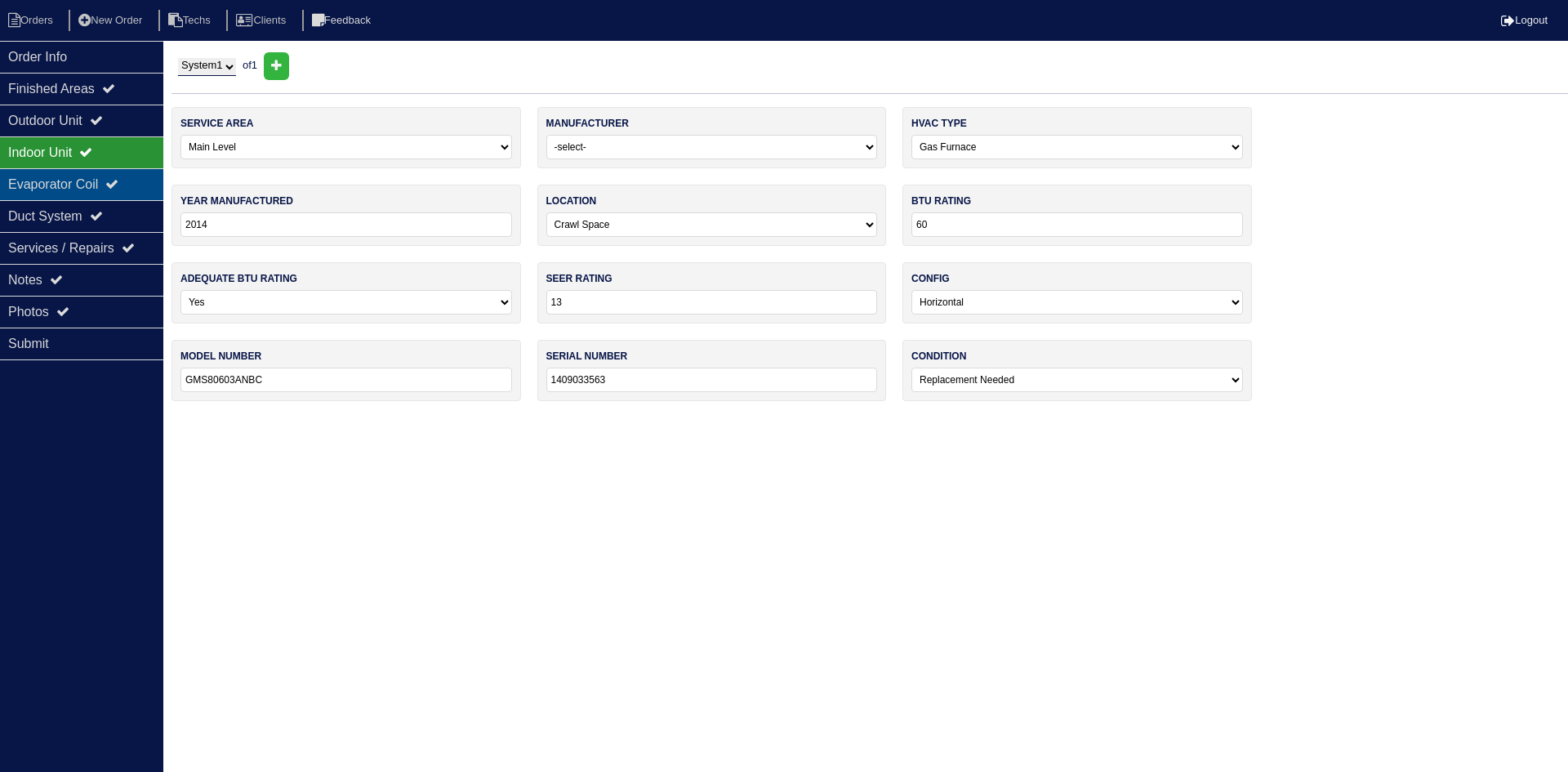
click at [101, 182] on div "Evaporator Coil" at bounding box center [82, 184] width 163 height 32
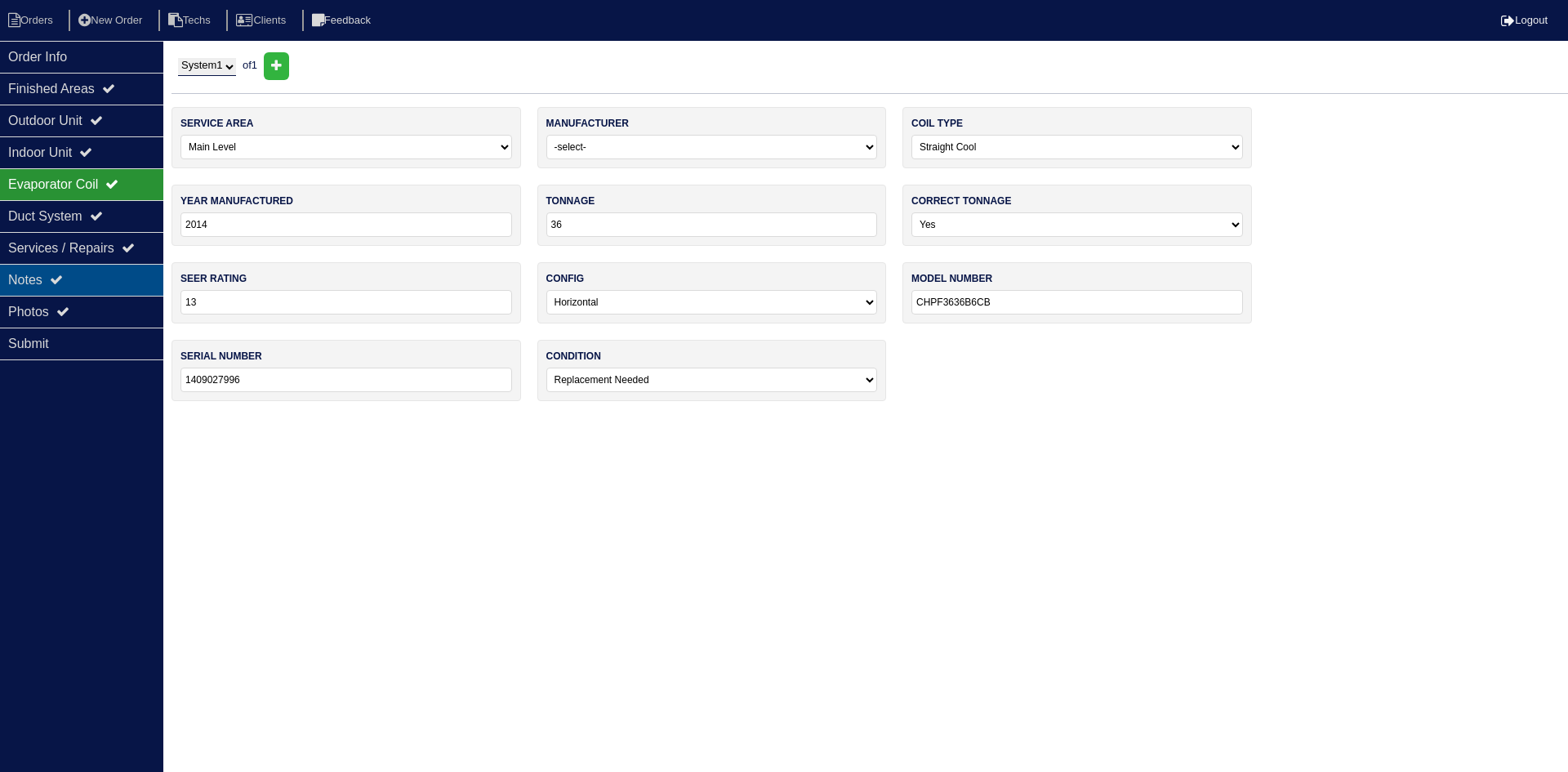
click at [103, 281] on div "Notes" at bounding box center [82, 279] width 163 height 32
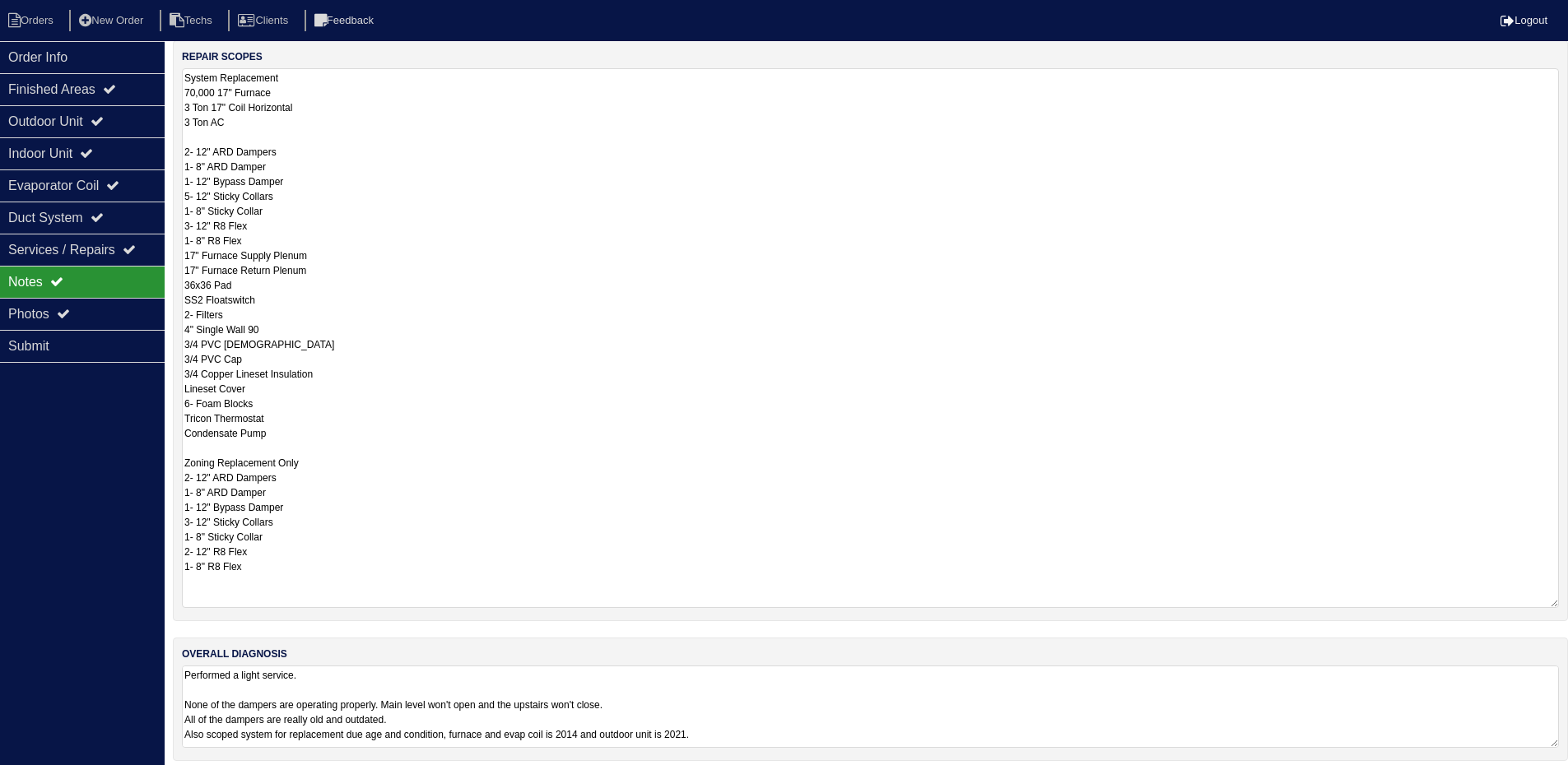
scroll to position [370, 0]
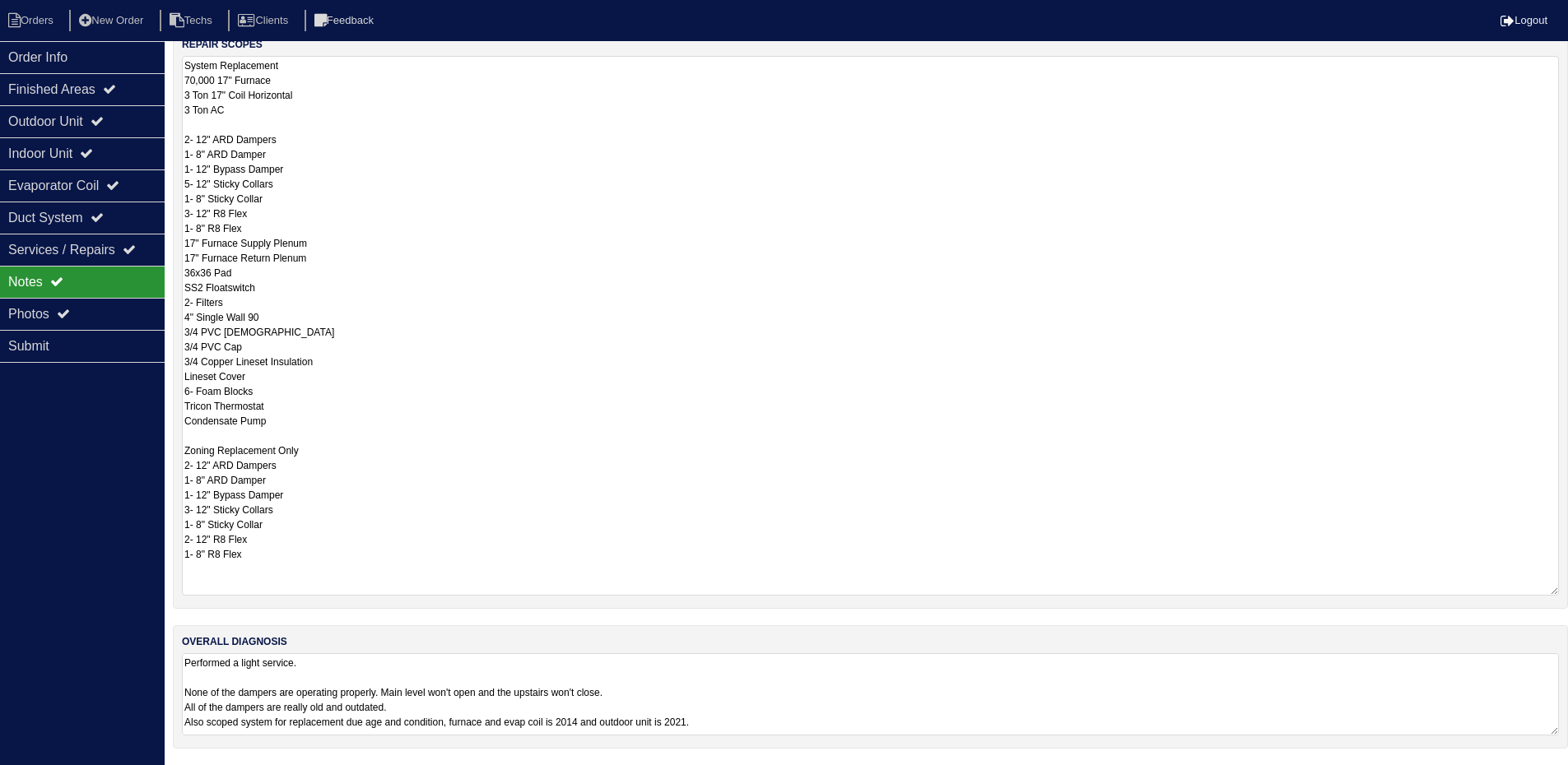
click at [815, 680] on textarea "Performed a light service. None of the dampers are operating properly. Main lev…" at bounding box center [870, 694] width 1377 height 82
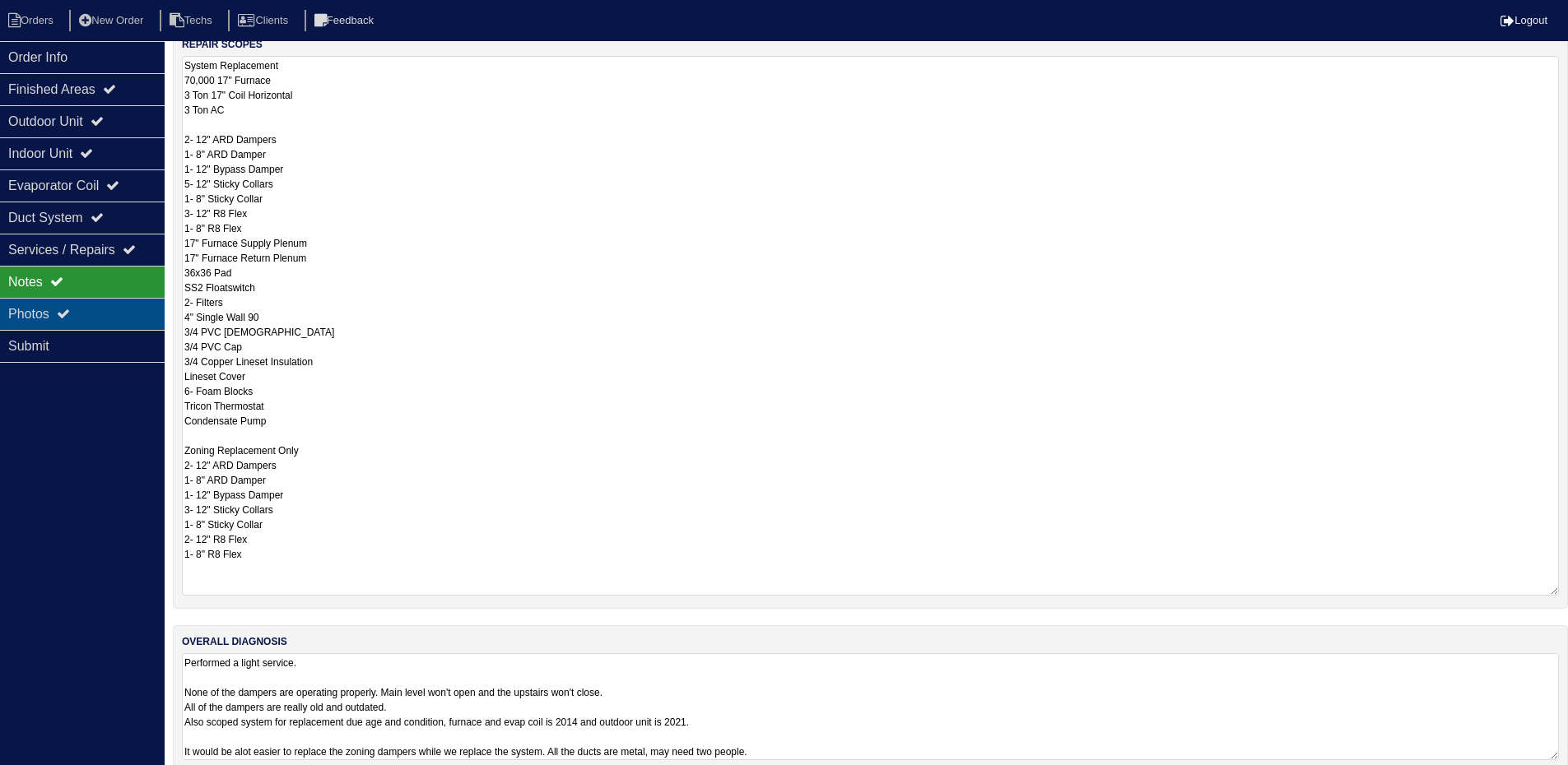
click at [99, 316] on div "Photos" at bounding box center [82, 313] width 165 height 32
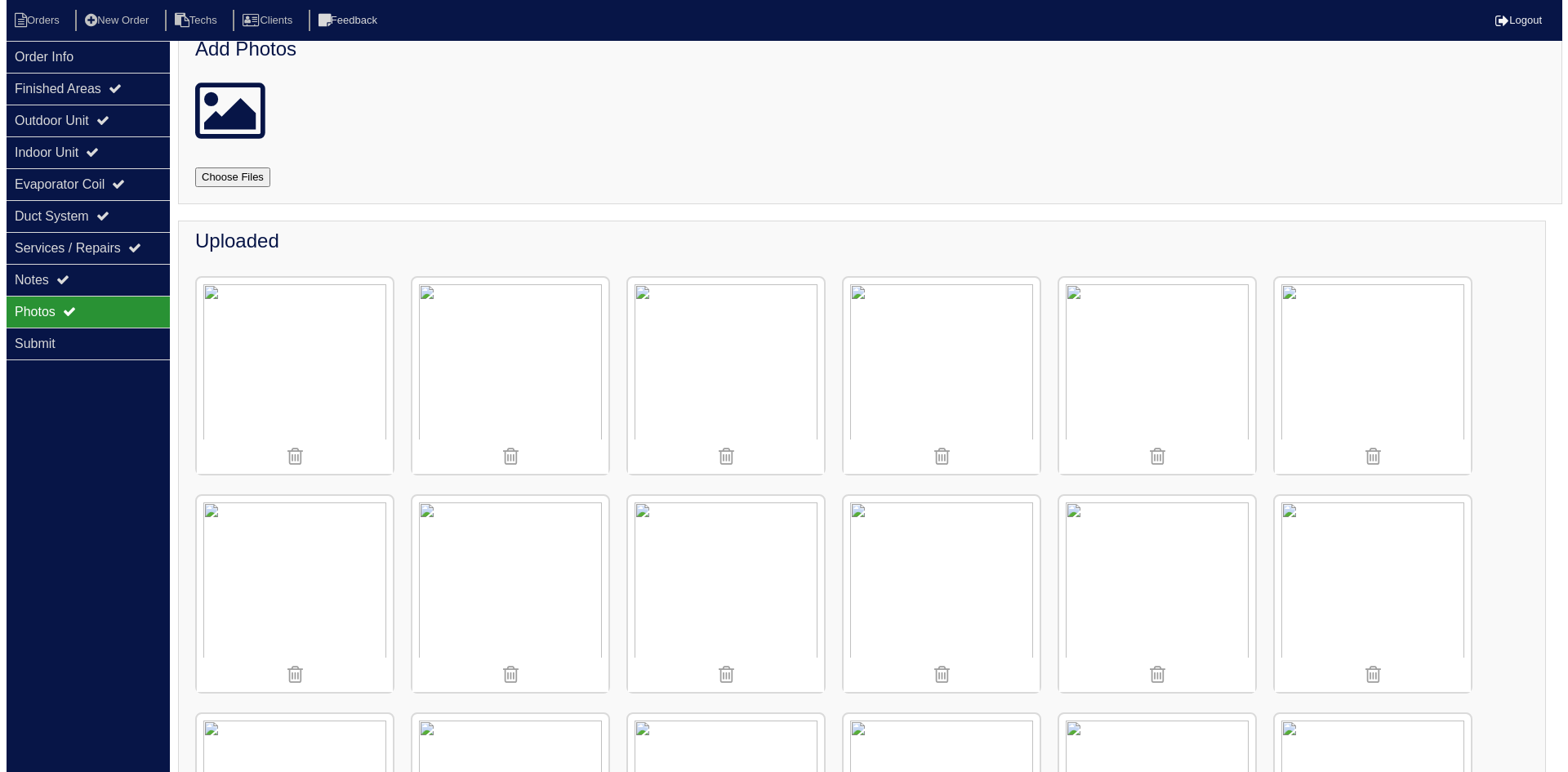
scroll to position [0, 0]
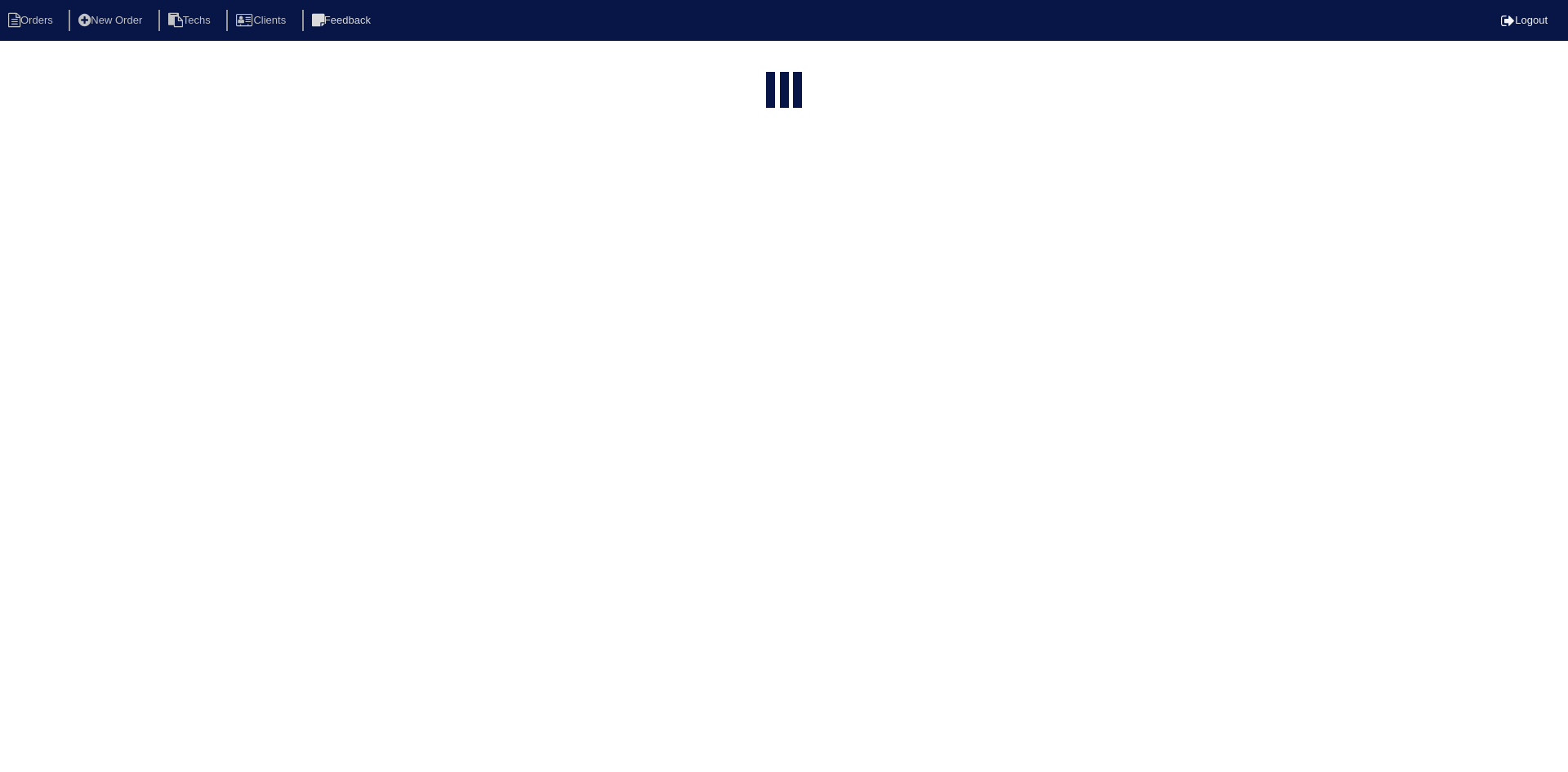
select select "15"
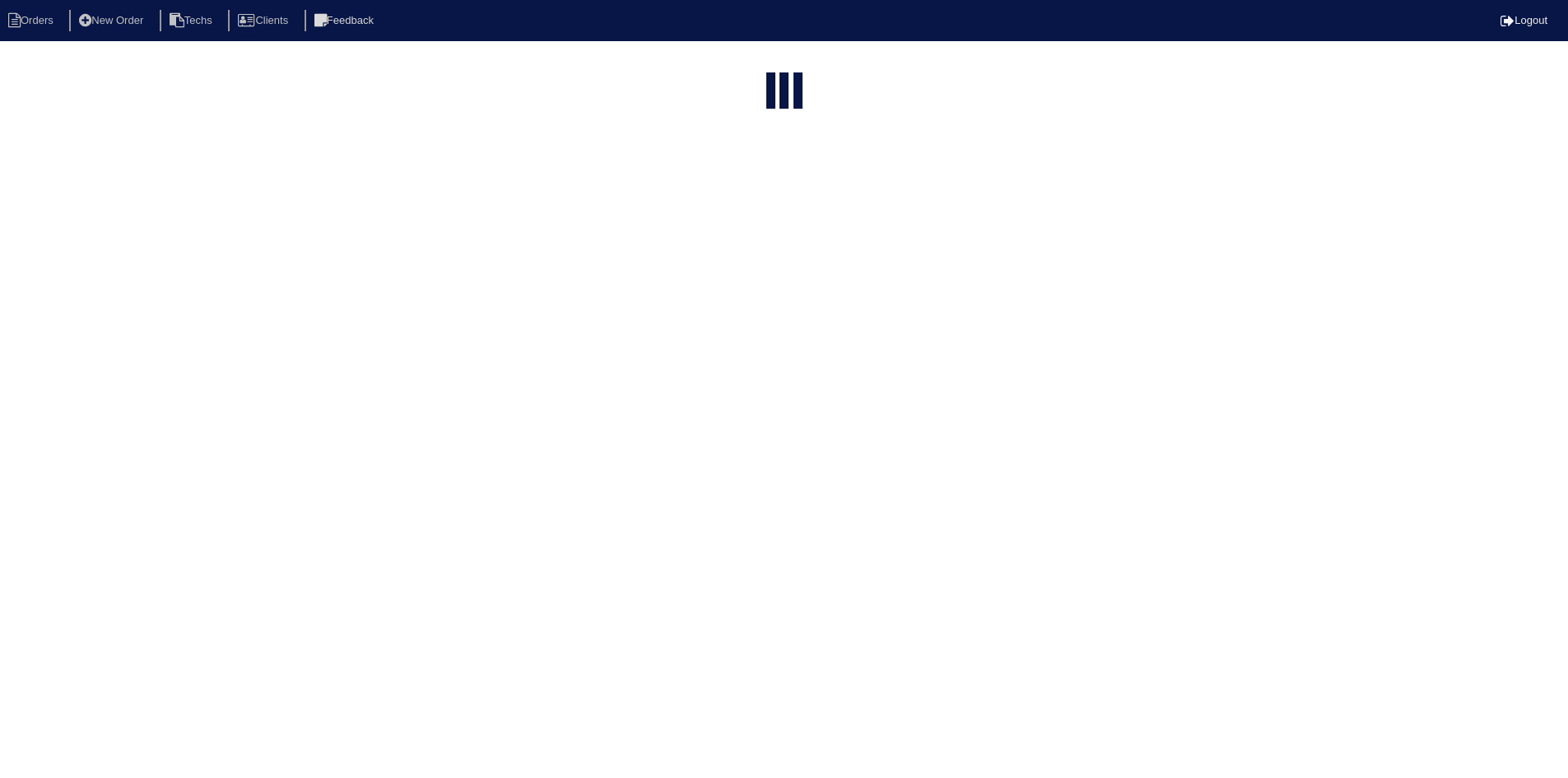
select select "field complete"
select select "need to quote"
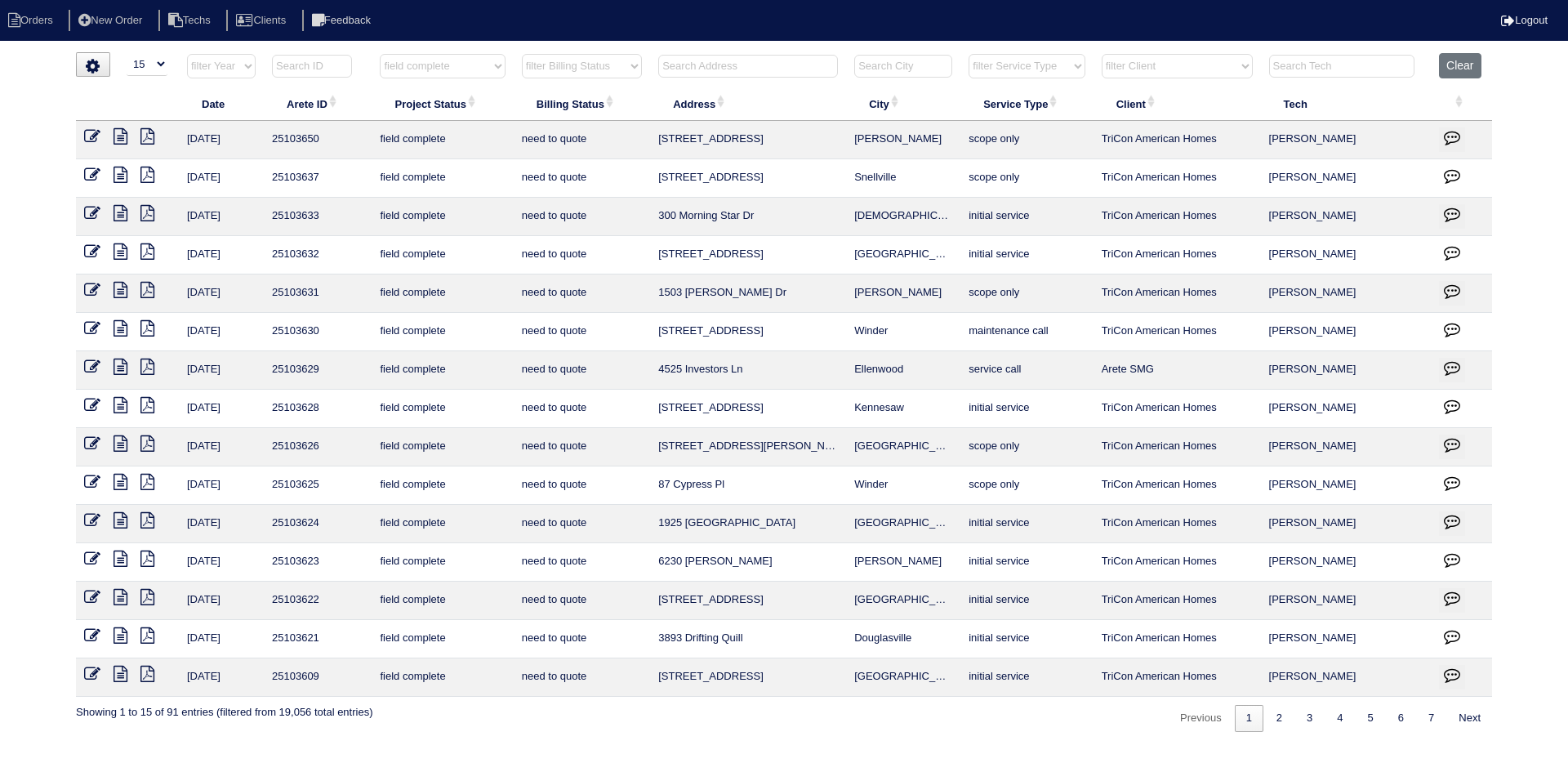
click at [1455, 673] on icon "button" at bounding box center [1452, 675] width 16 height 16
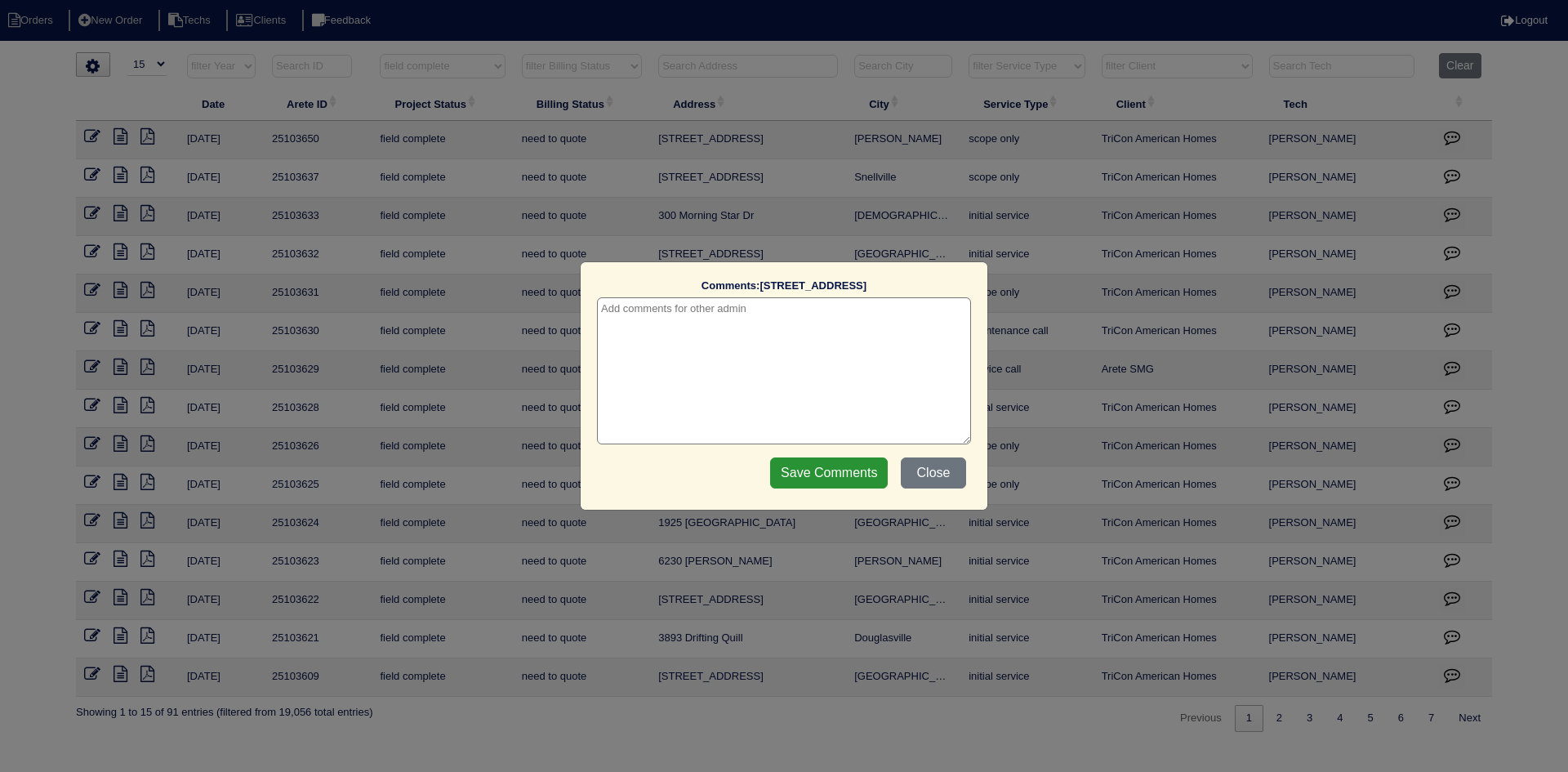
click at [684, 331] on textarea at bounding box center [784, 371] width 374 height 147
type textarea "10/3/25 - how to quote? texted Payton - rk"
click at [838, 464] on input "Save Comments" at bounding box center [828, 473] width 118 height 31
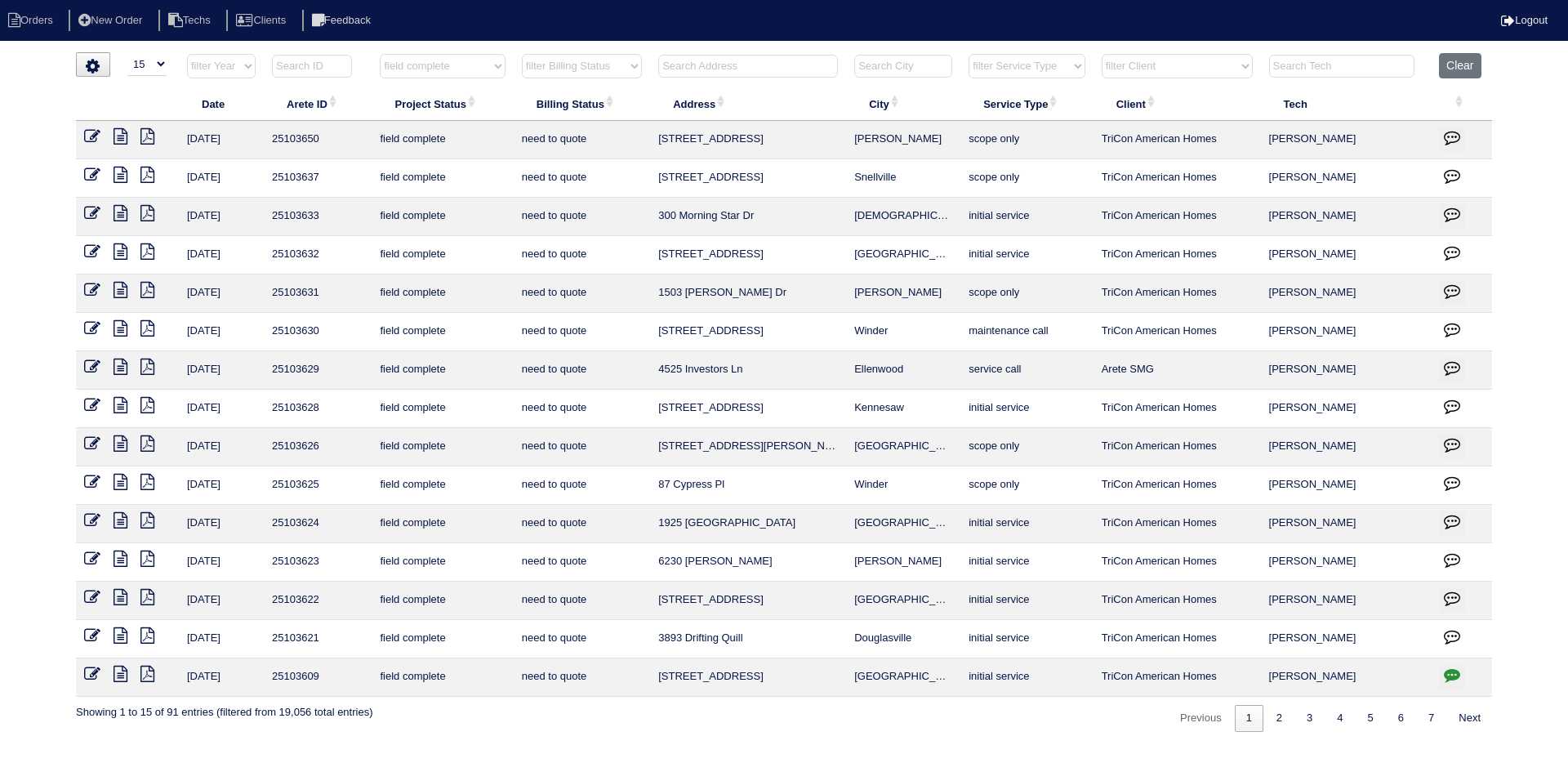
click at [122, 633] on icon at bounding box center [120, 635] width 14 height 16
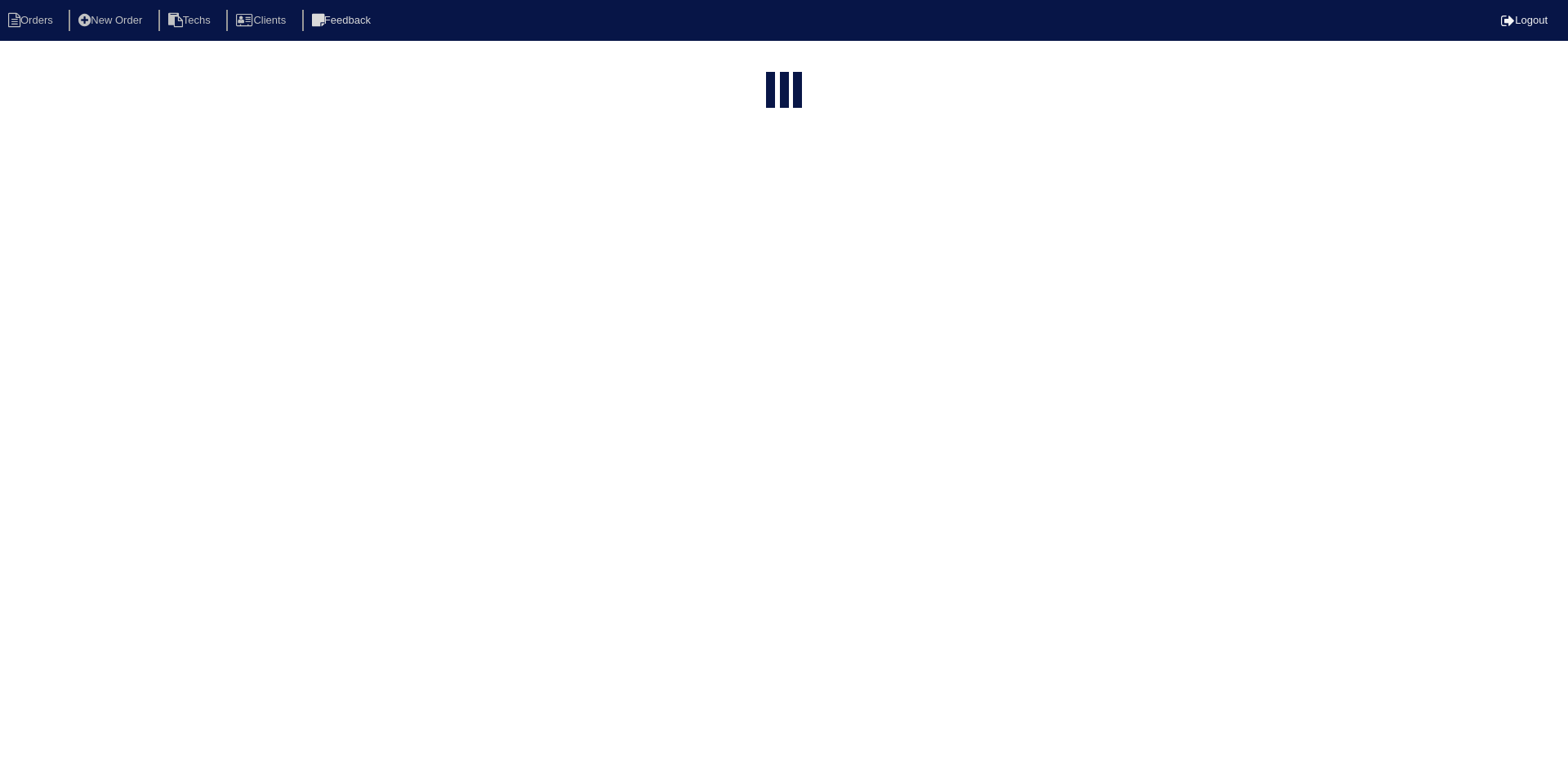
select select "15"
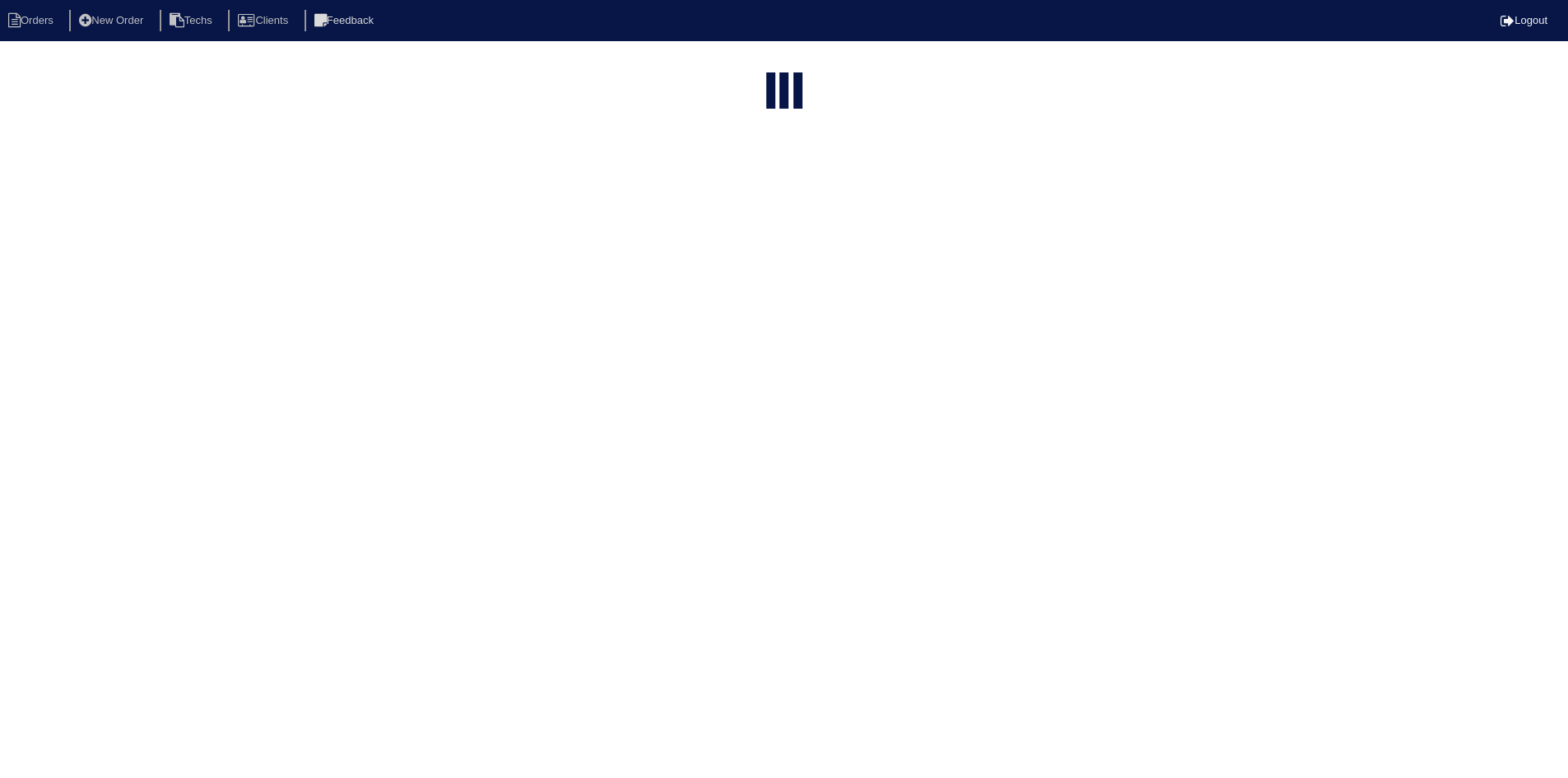
select select "field complete"
select select "need to quote"
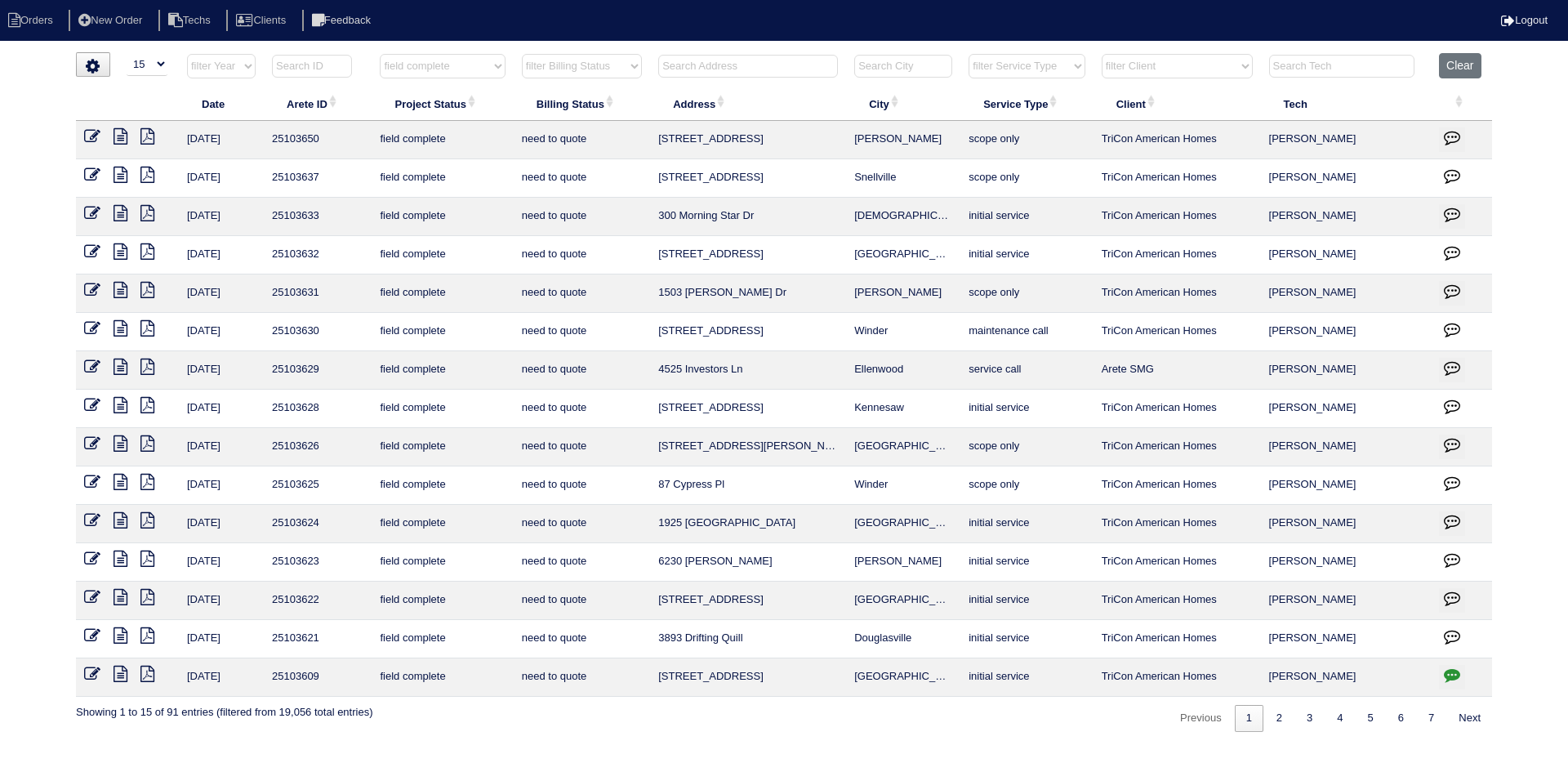
click at [148, 636] on icon at bounding box center [148, 635] width 14 height 16
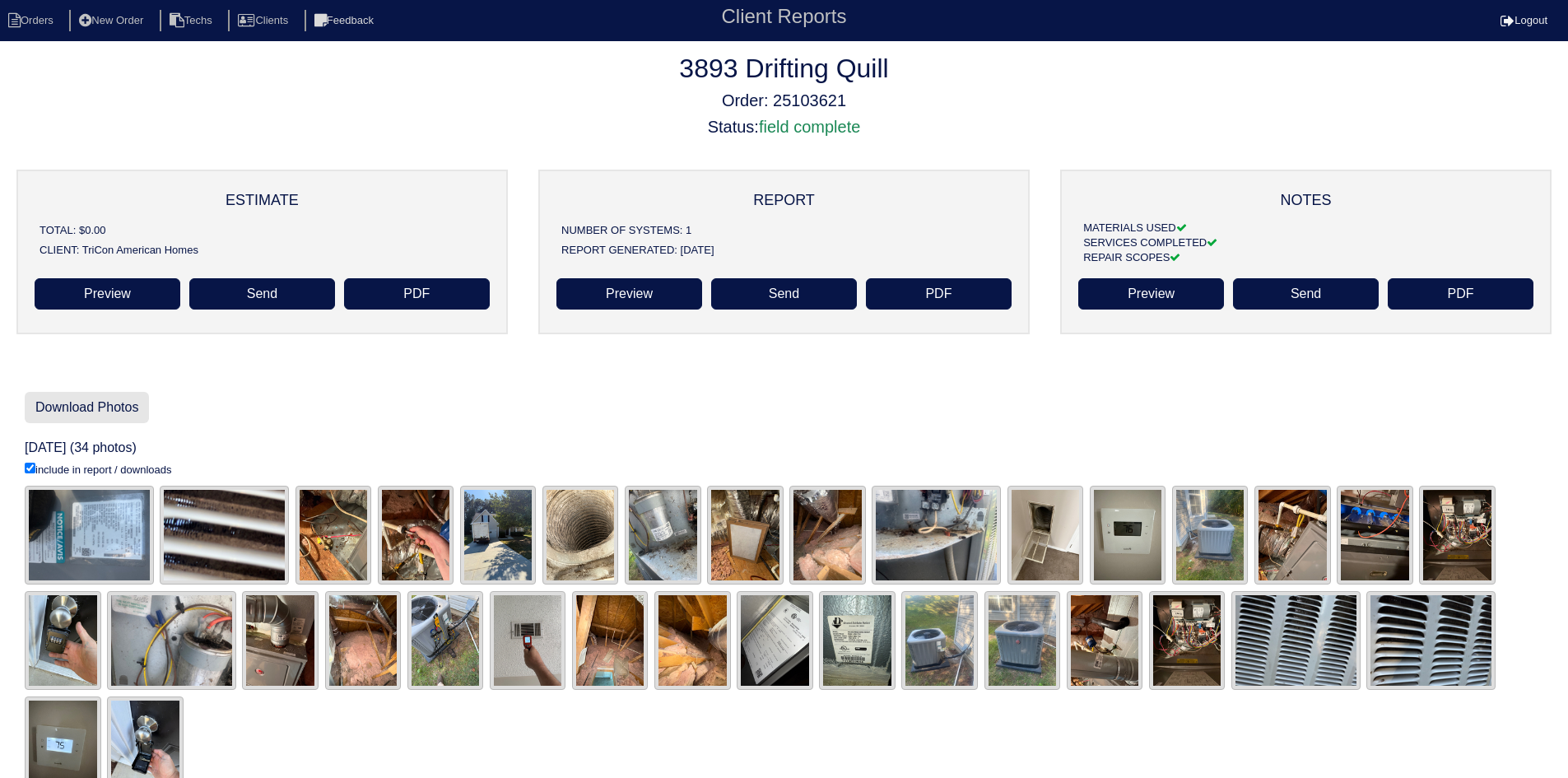
drag, startPoint x: 85, startPoint y: 409, endPoint x: 18, endPoint y: 409, distance: 67.0
click at [85, 409] on link "Download Photos" at bounding box center [87, 407] width 125 height 31
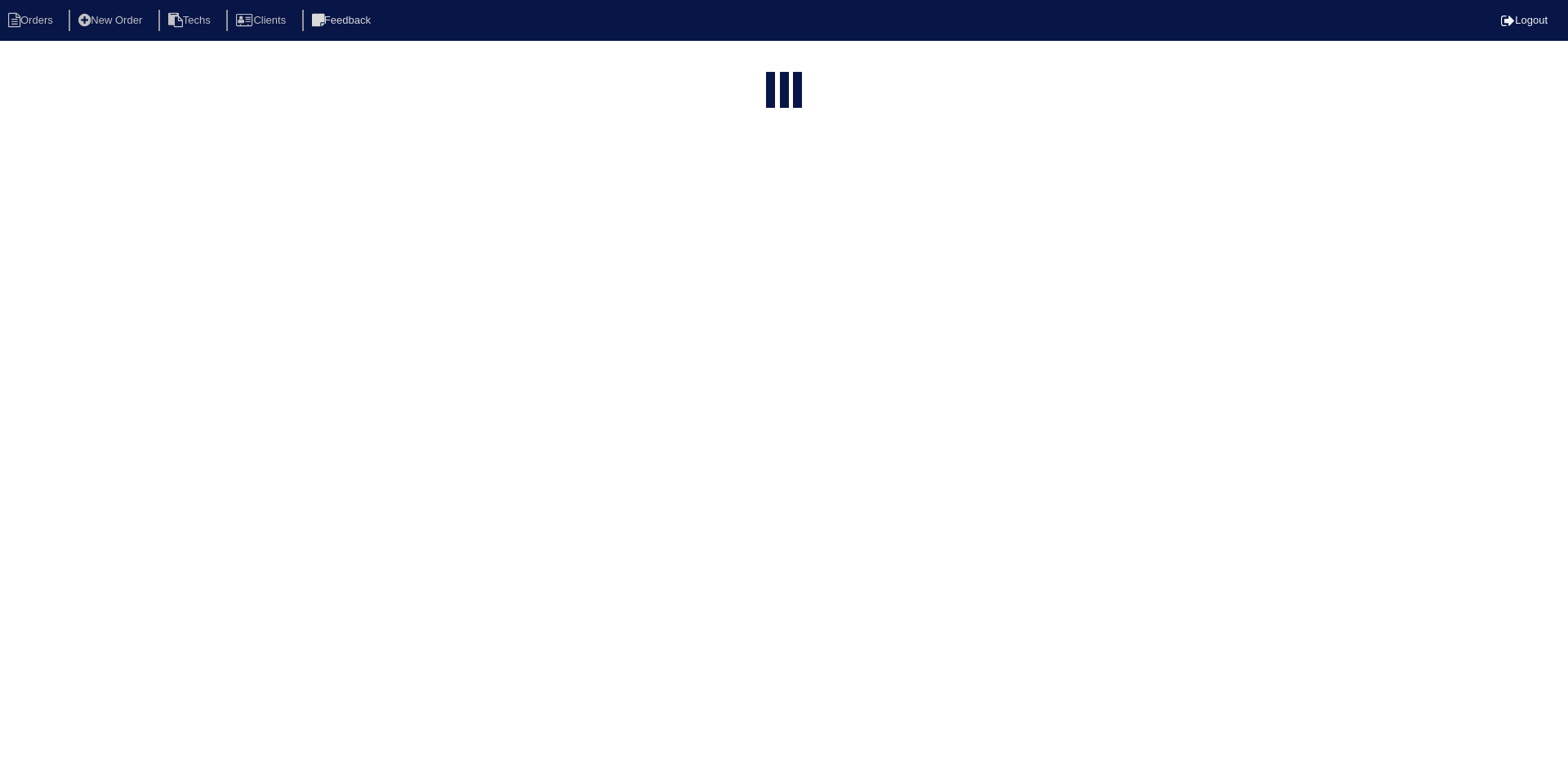
select select "15"
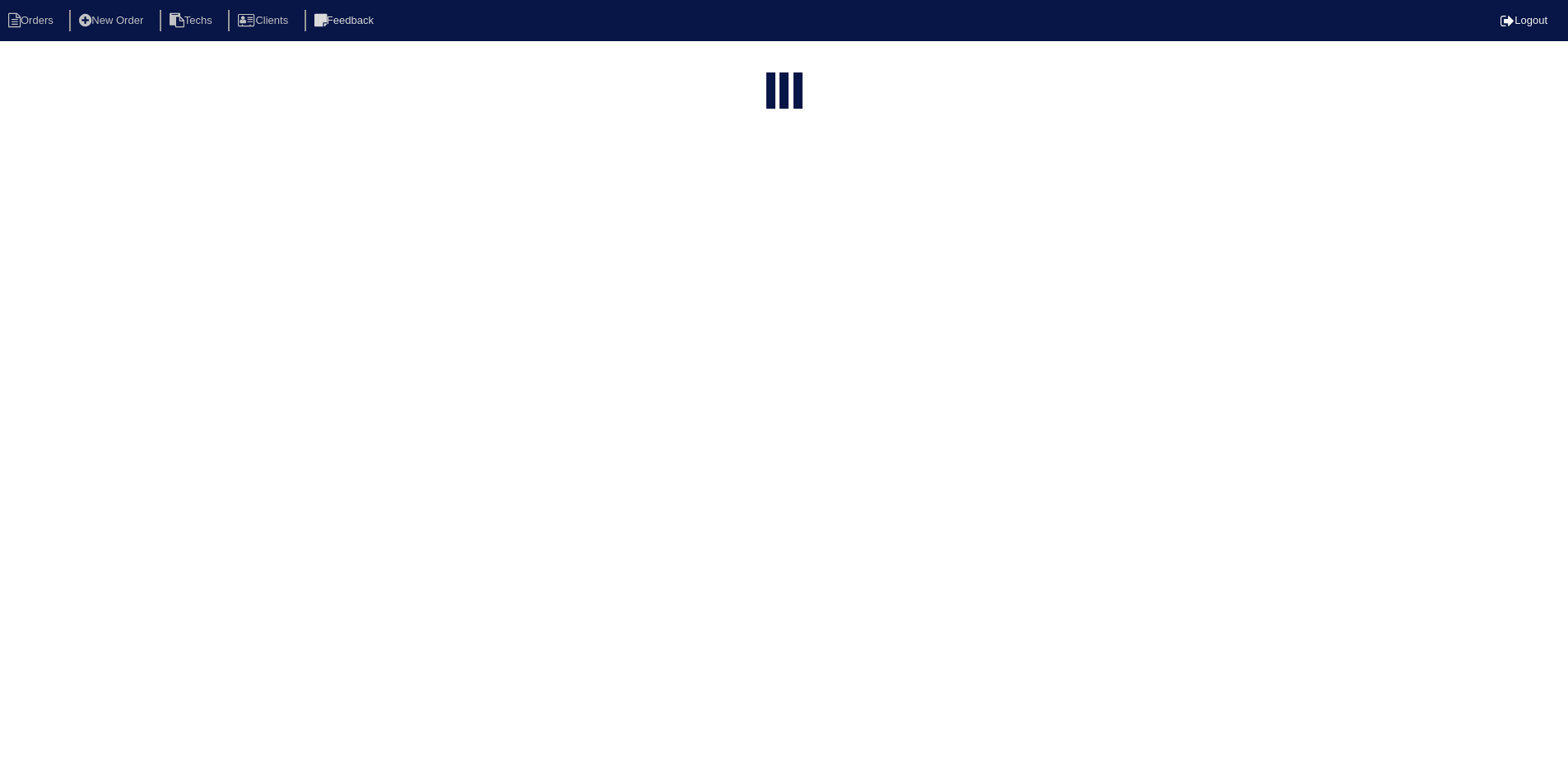
select select "field complete"
select select "need to quote"
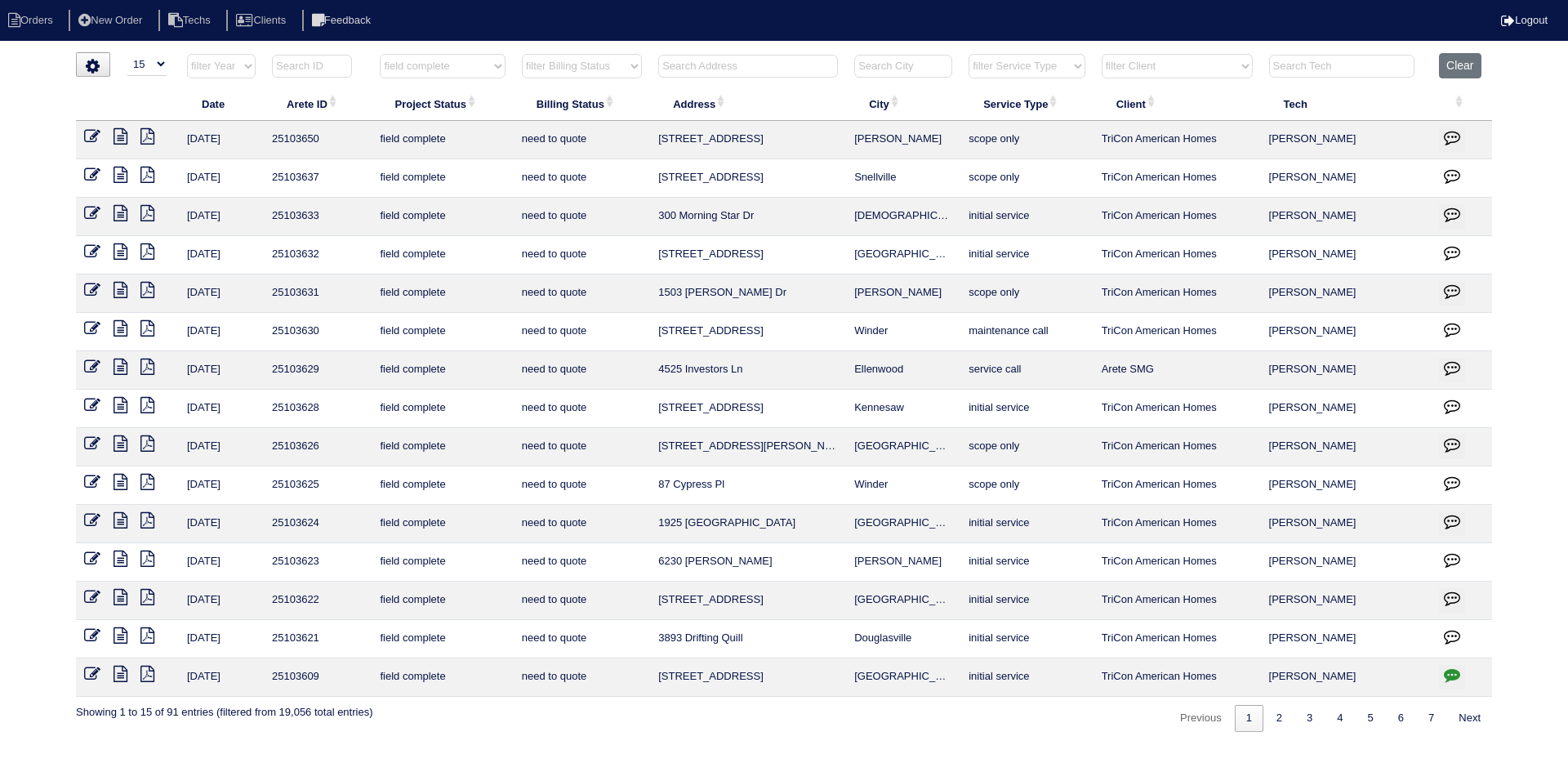
click at [119, 635] on icon at bounding box center [120, 635] width 14 height 16
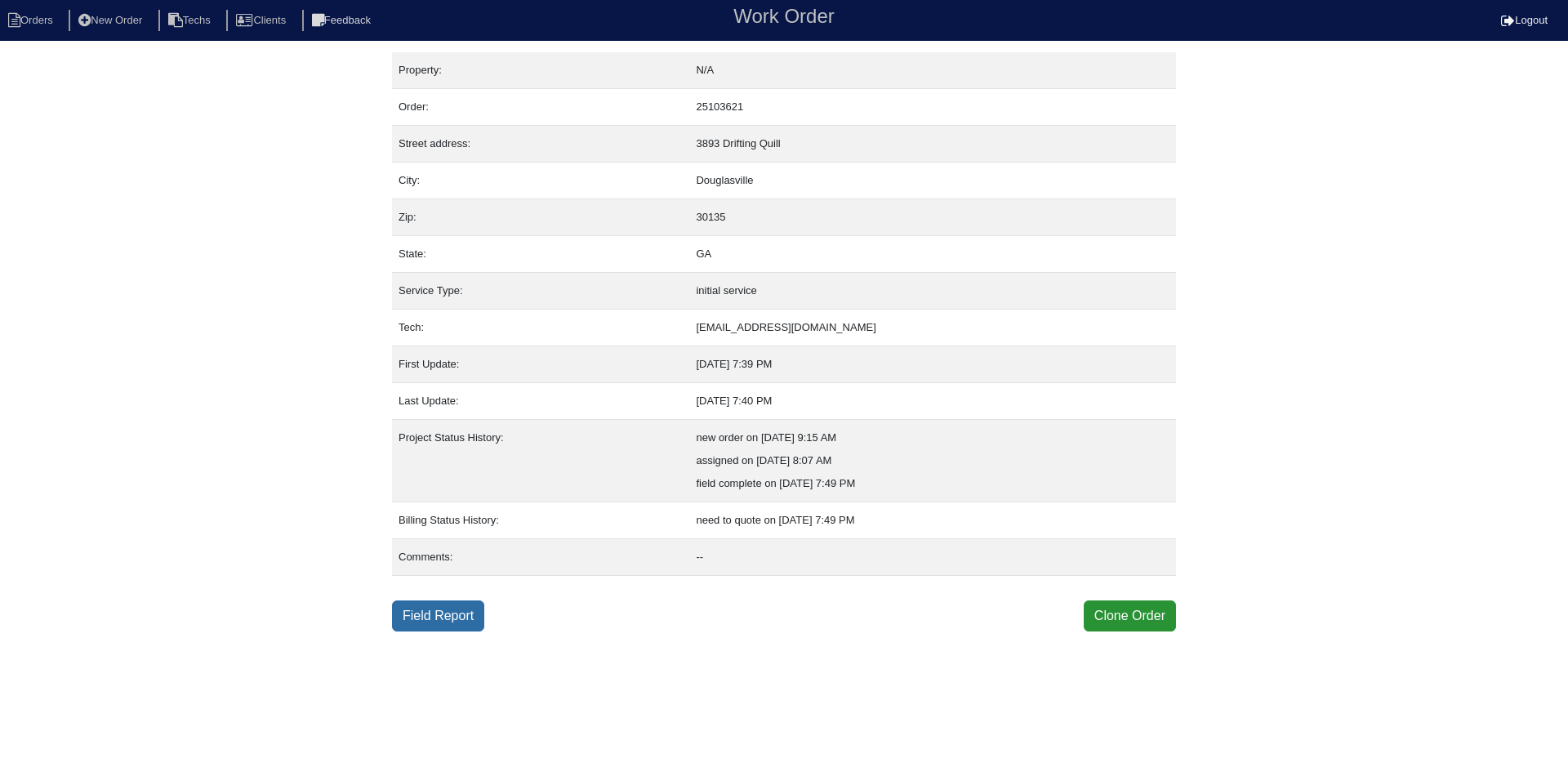
click at [435, 618] on link "Field Report" at bounding box center [437, 616] width 92 height 31
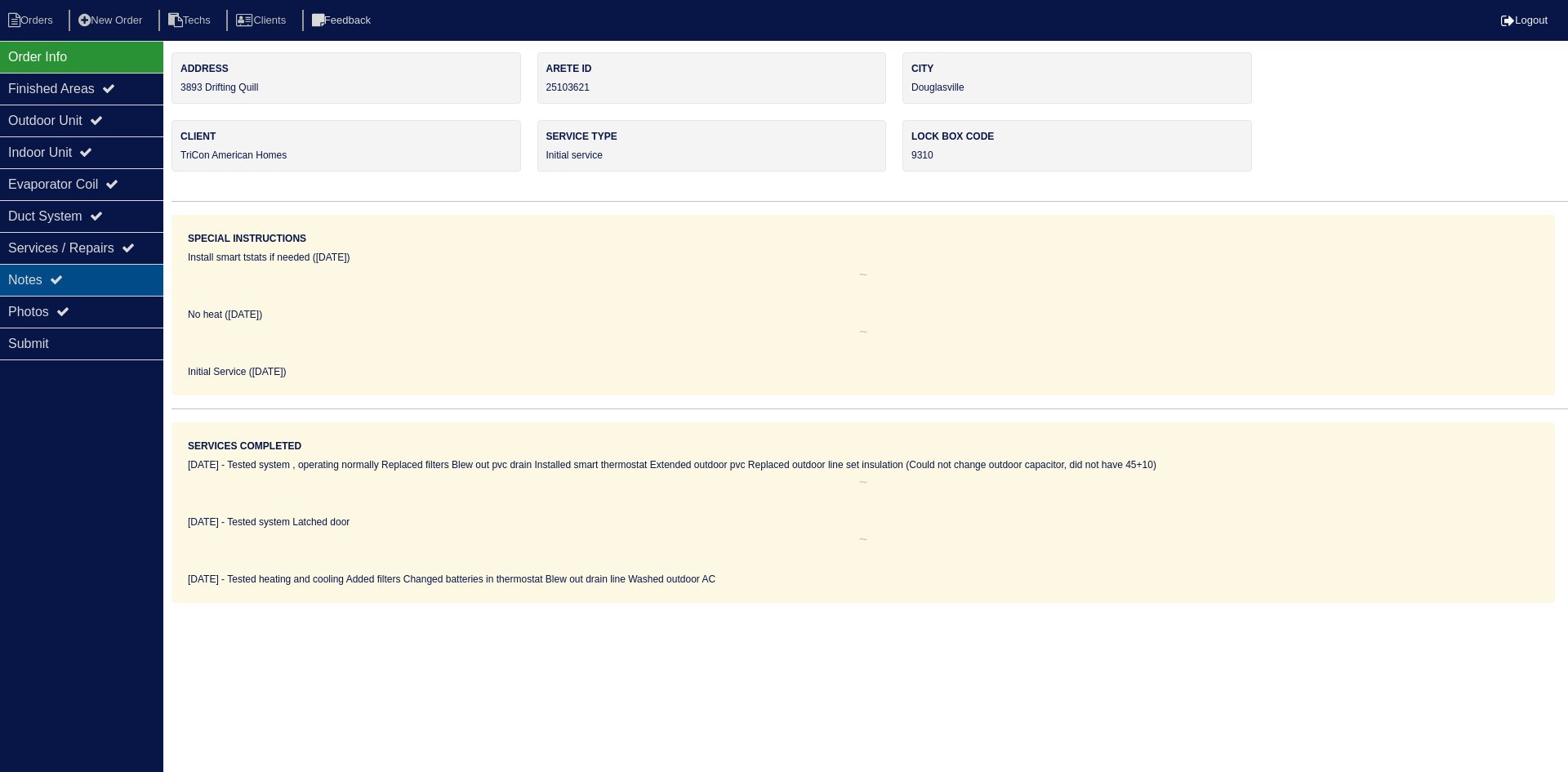
click at [52, 273] on div "Notes" at bounding box center [82, 279] width 163 height 32
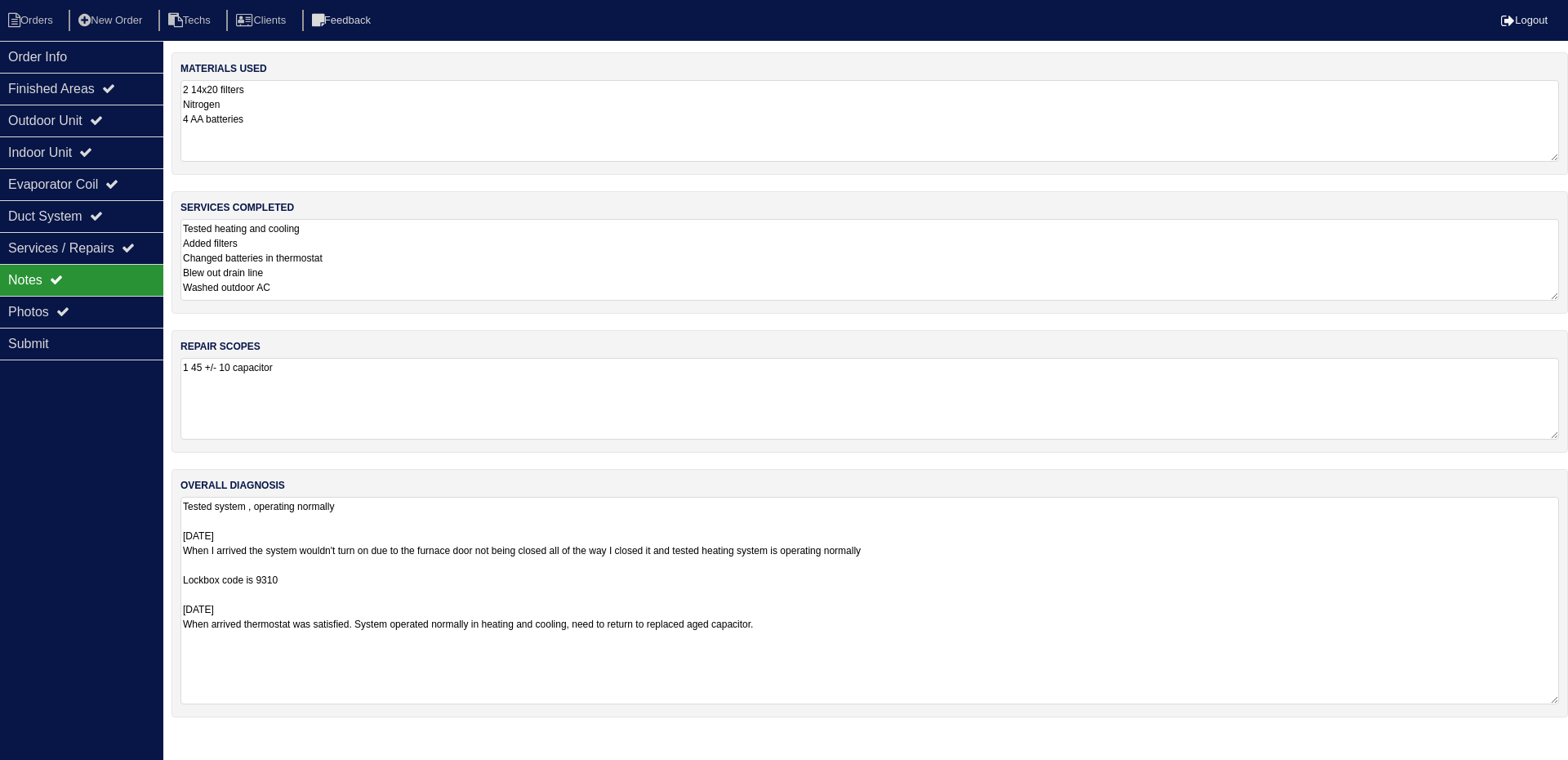
drag, startPoint x: 1557, startPoint y: 573, endPoint x: 1550, endPoint y: 694, distance: 121.2
click at [1553, 698] on textarea "Tested system , operating normally 10-22-24 When I arrived the system wouldn't …" at bounding box center [869, 600] width 1379 height 207
click at [52, 120] on div "Outdoor Unit" at bounding box center [82, 120] width 163 height 32
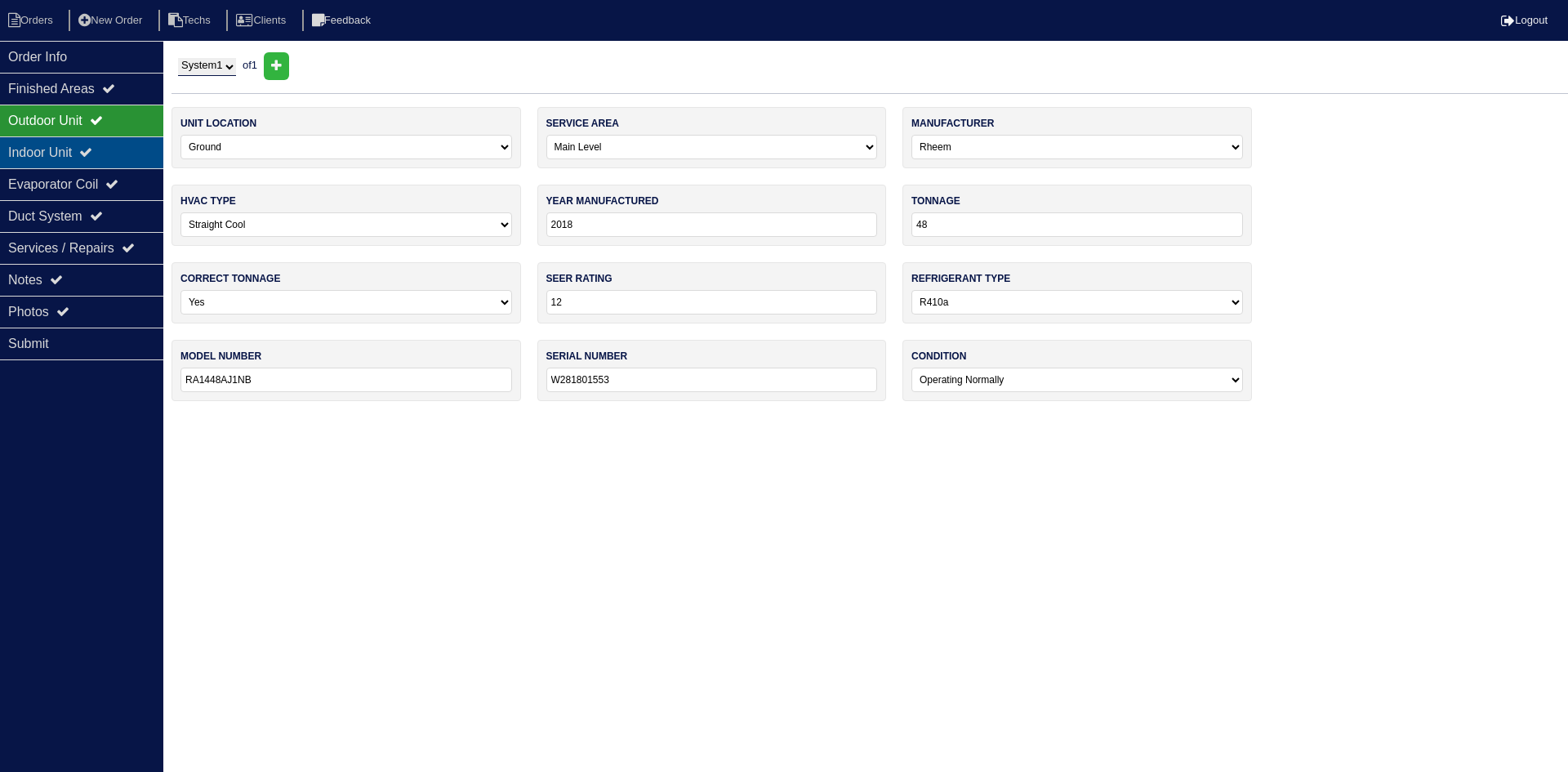
click at [60, 152] on div "Indoor Unit" at bounding box center [82, 152] width 163 height 32
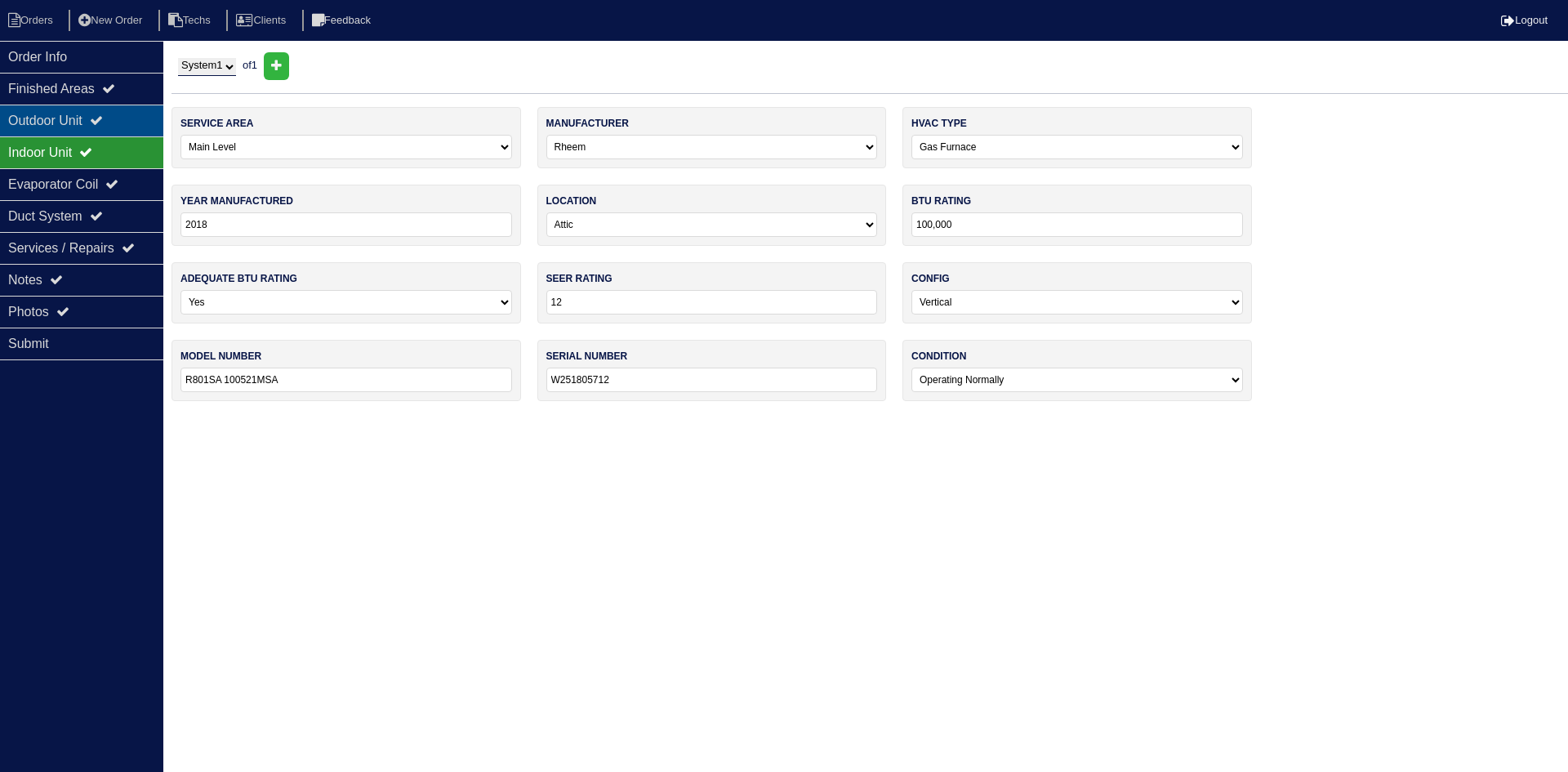
click at [57, 119] on div "Outdoor Unit" at bounding box center [82, 120] width 163 height 32
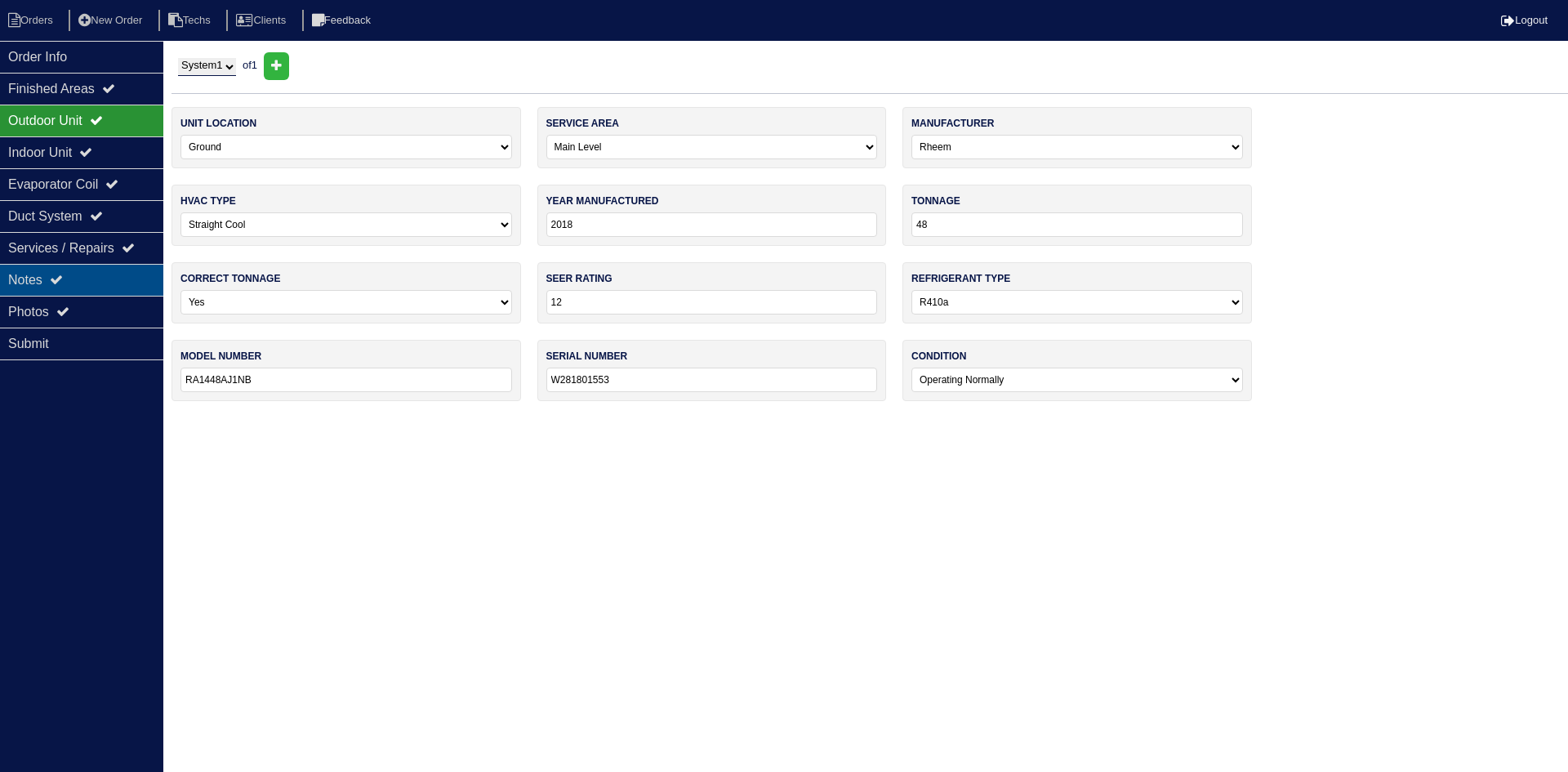
click at [91, 276] on div "Notes" at bounding box center [82, 279] width 163 height 32
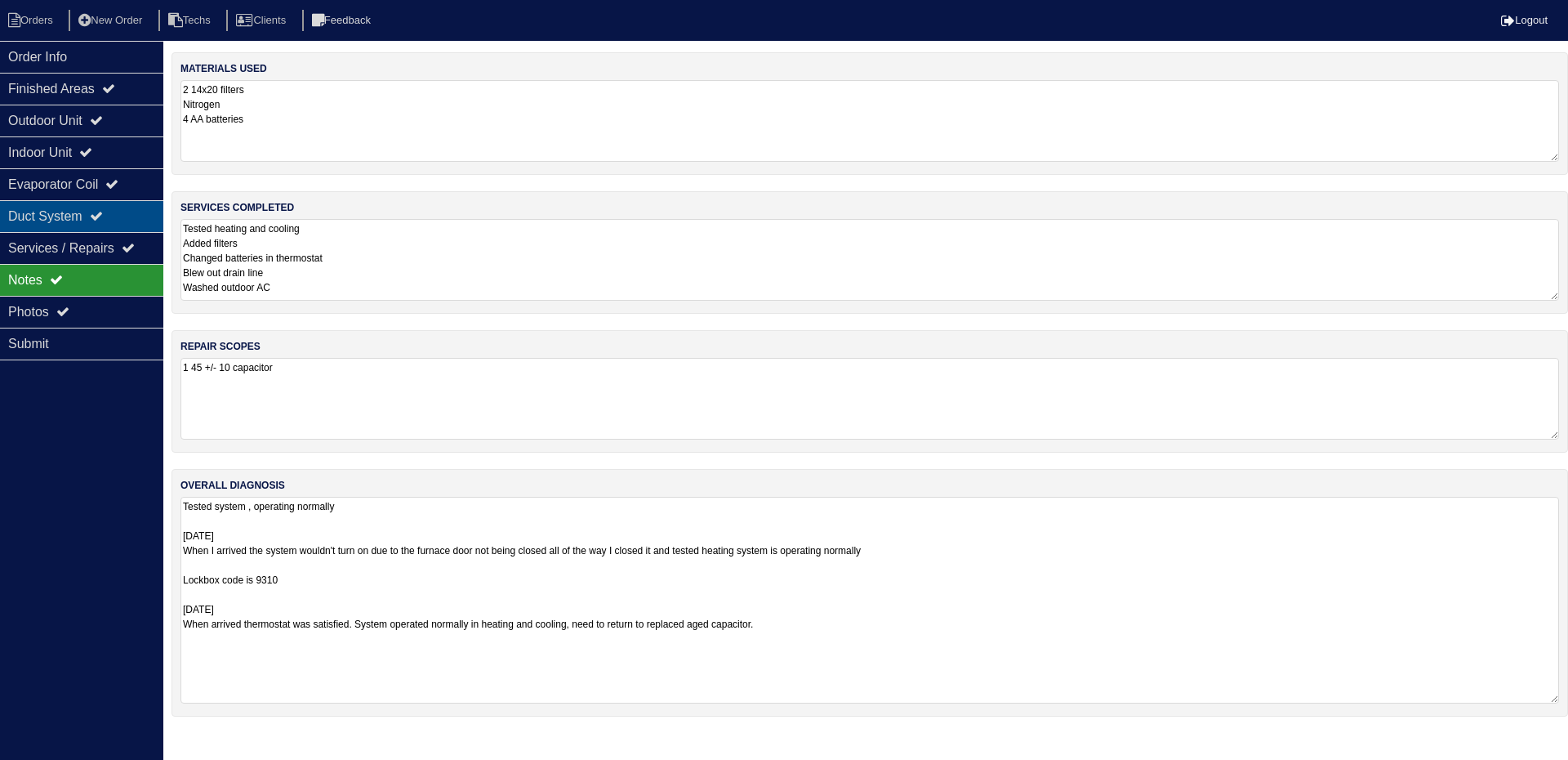
click at [74, 218] on div "Duct System" at bounding box center [82, 216] width 163 height 32
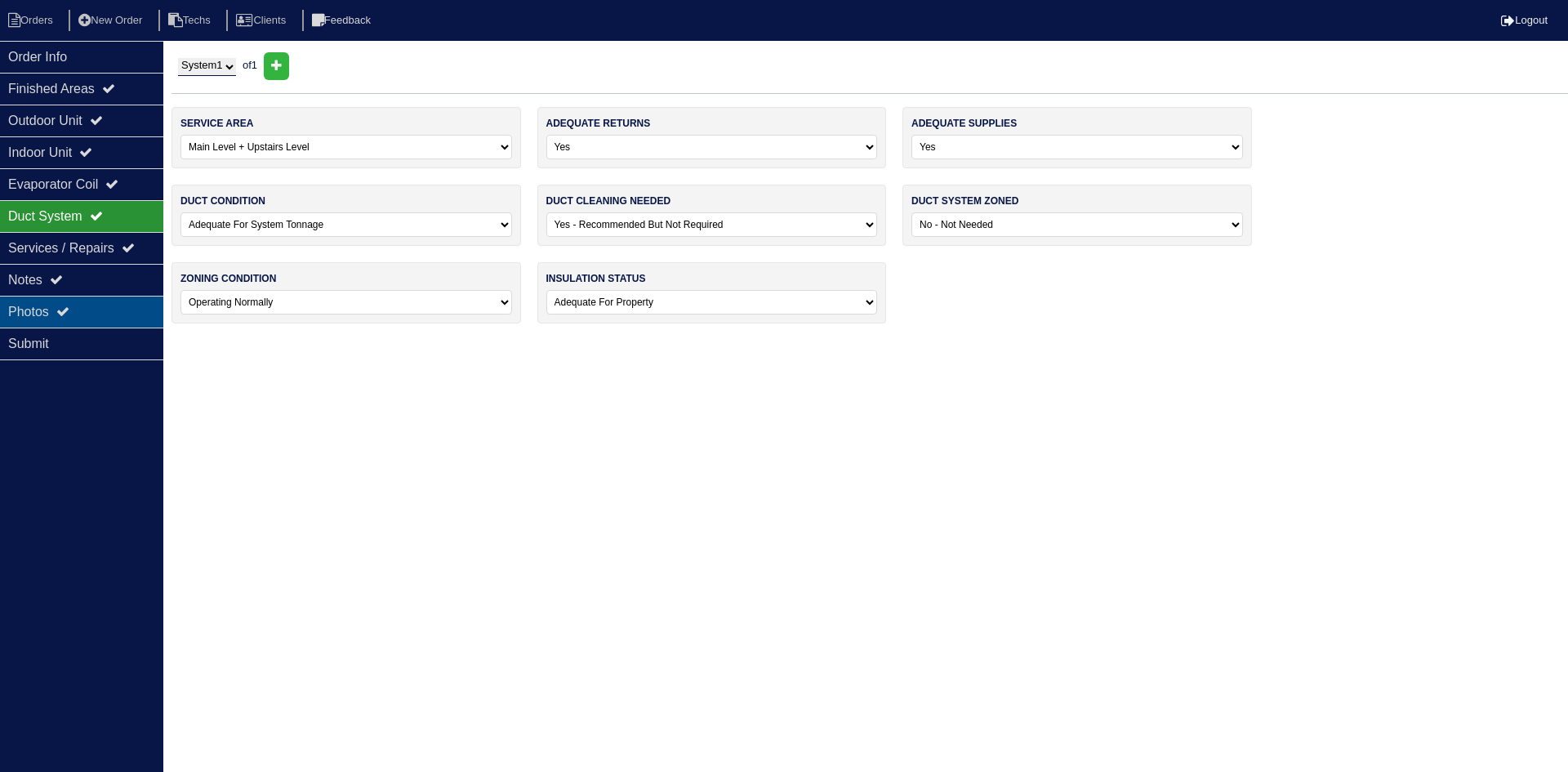
click at [82, 311] on div "Photos" at bounding box center [82, 311] width 163 height 32
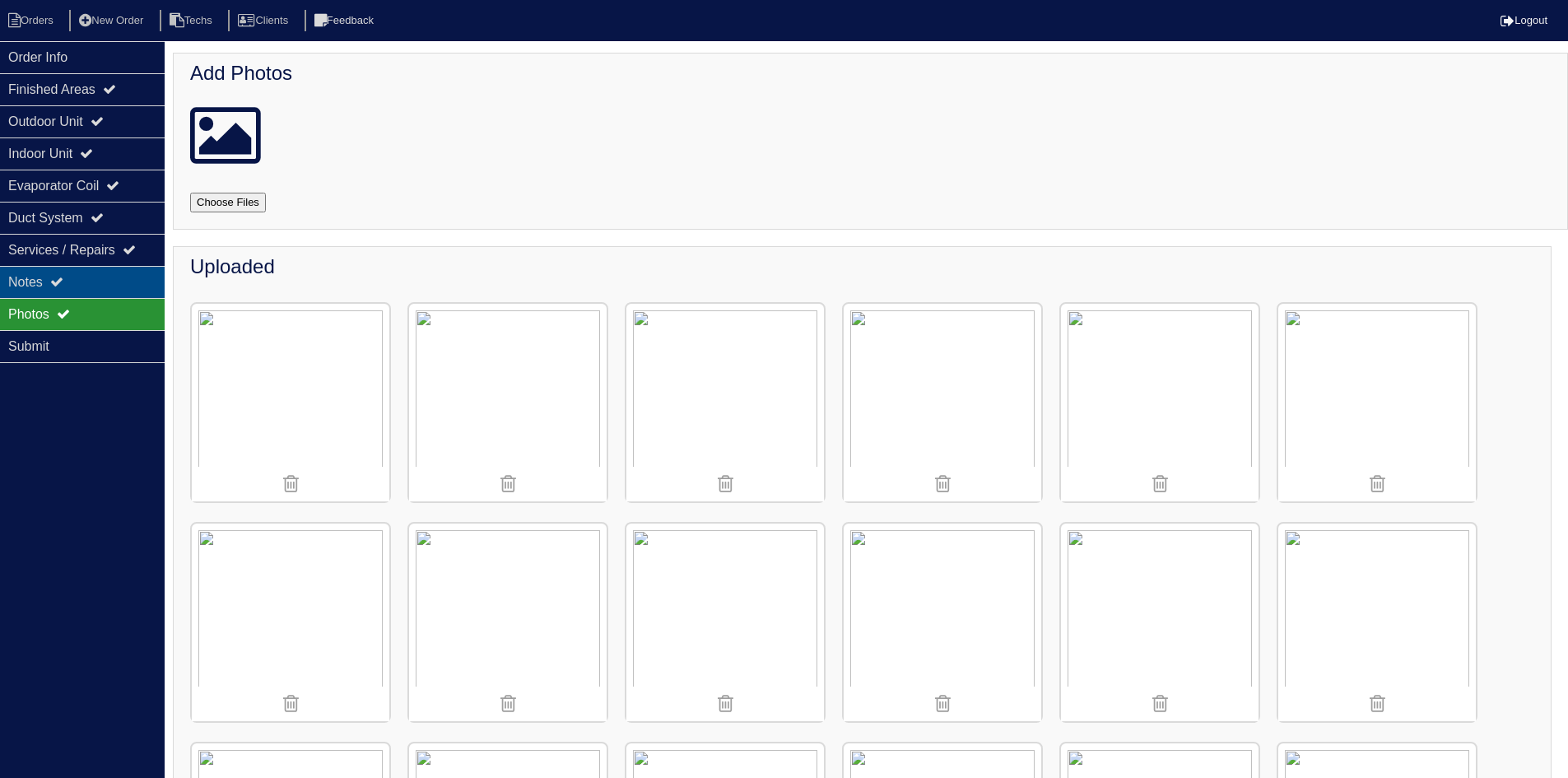
click at [58, 276] on icon at bounding box center [56, 282] width 13 height 13
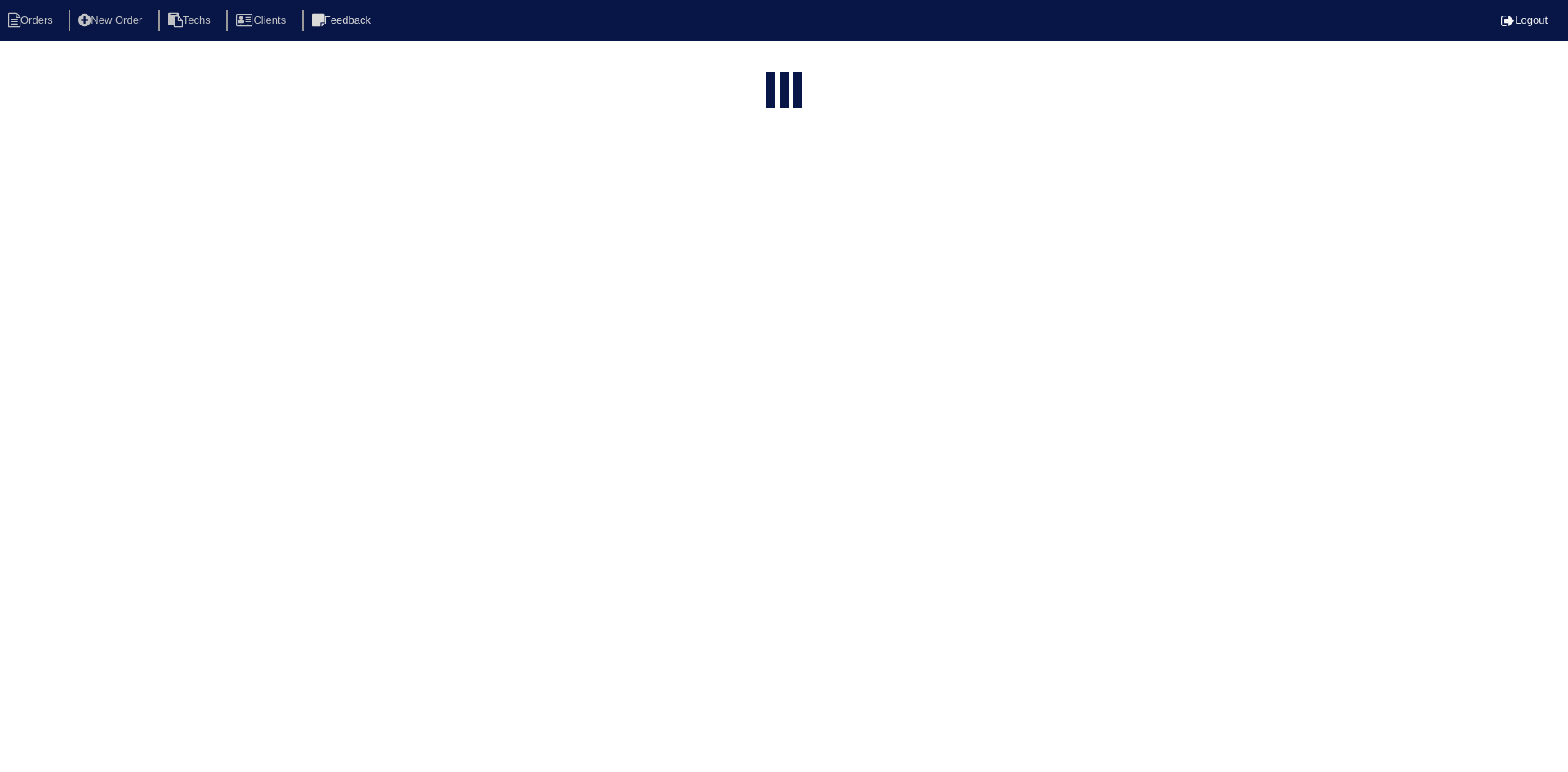
select select "15"
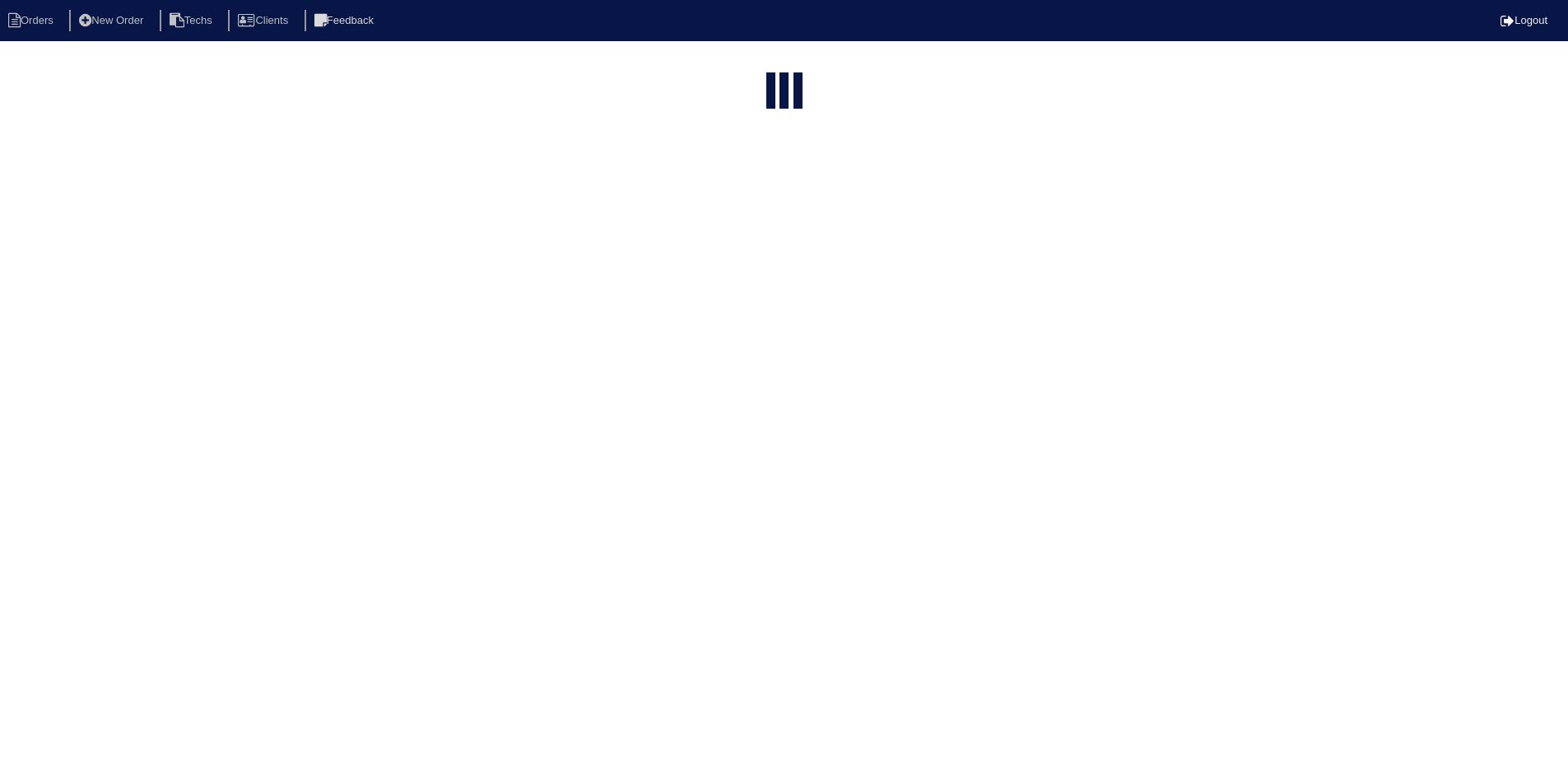
select select "field complete"
select select "need to quote"
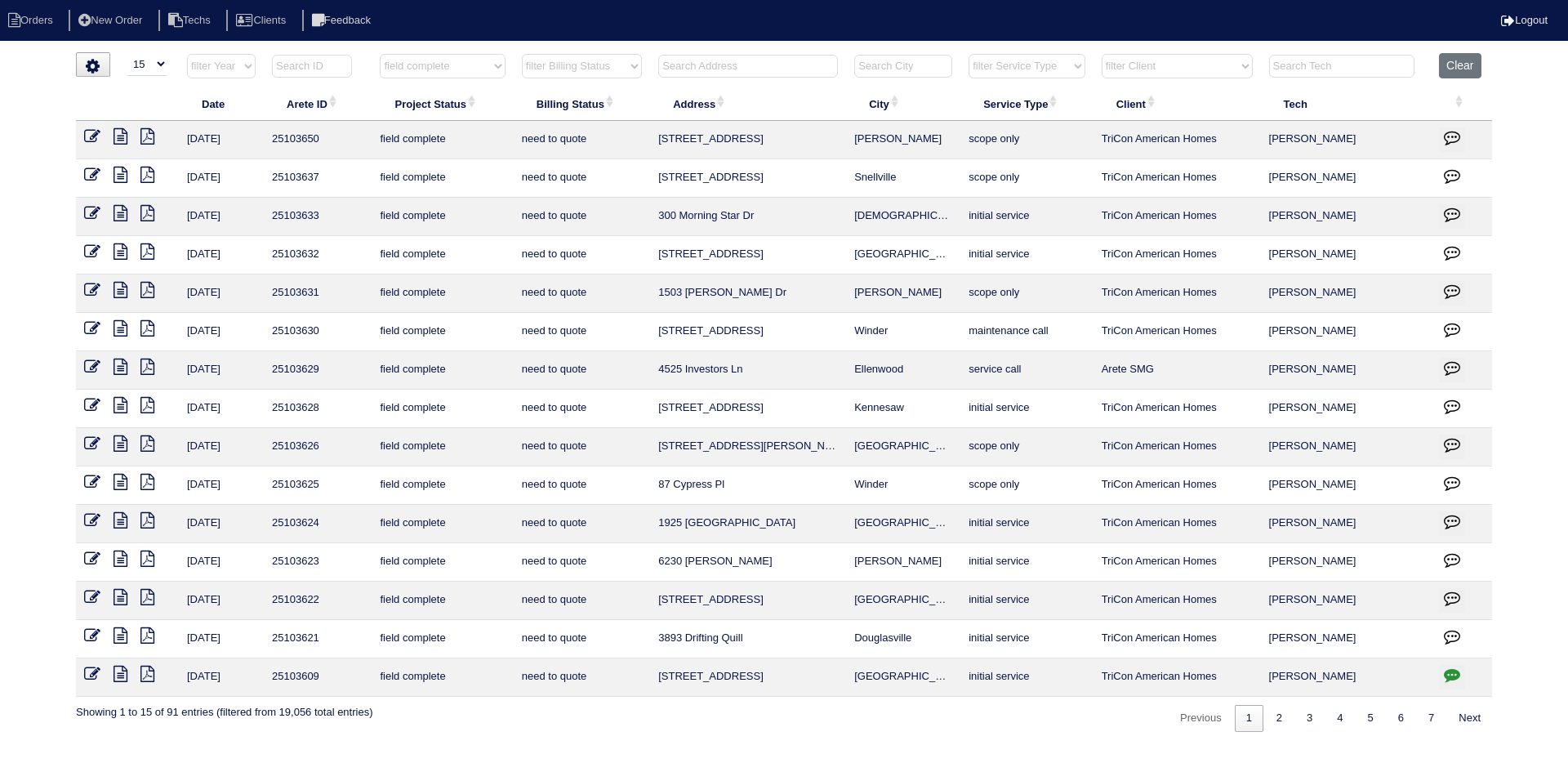
click at [1451, 634] on icon "button" at bounding box center [1452, 636] width 16 height 16
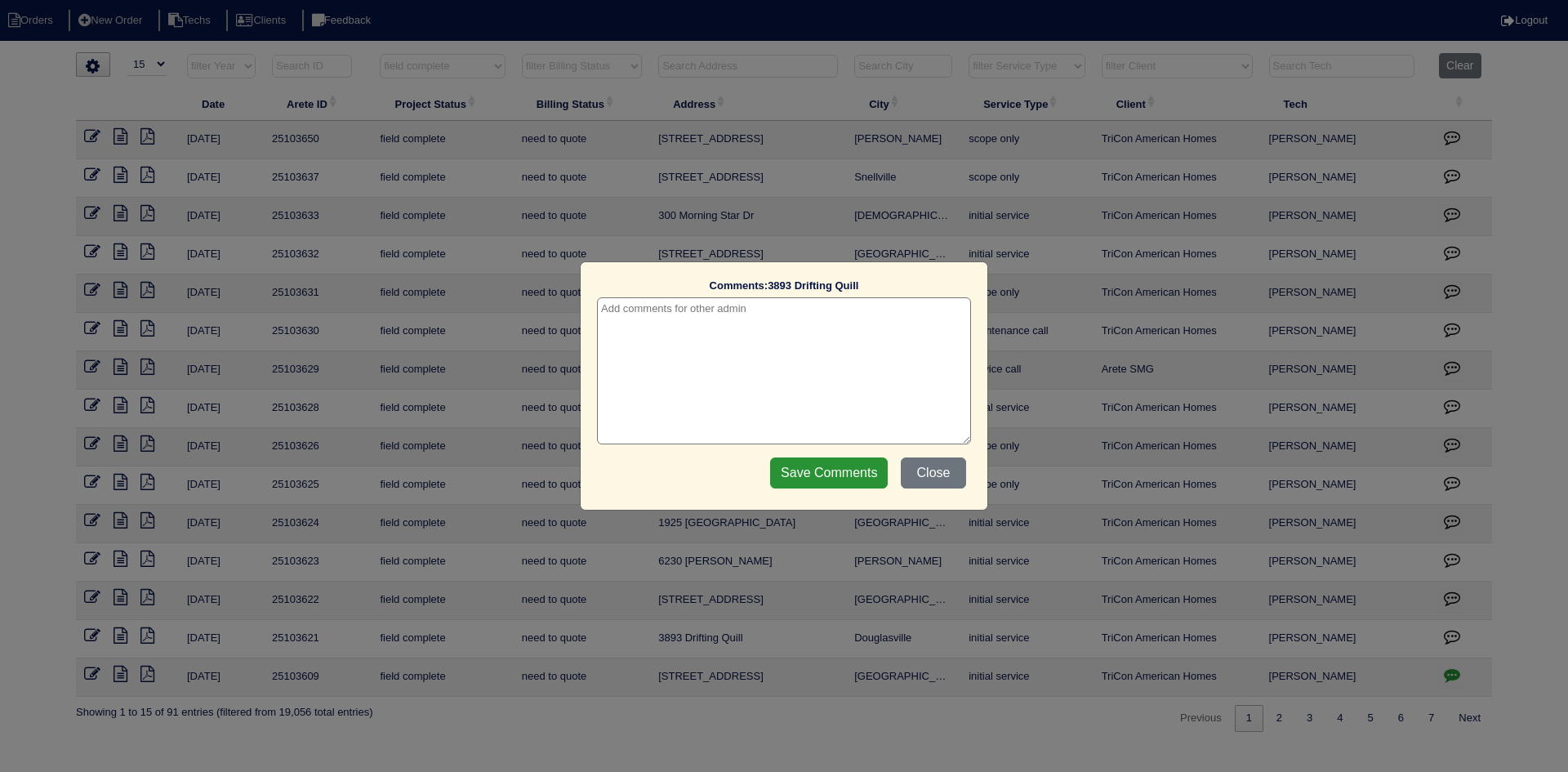
click at [711, 340] on textarea at bounding box center [784, 371] width 374 height 147
type textarea "[DATE] - Need to return to replace outdoor capacitor - emailed [PERSON_NAME]"
click at [830, 460] on input "Save Comments" at bounding box center [828, 473] width 118 height 31
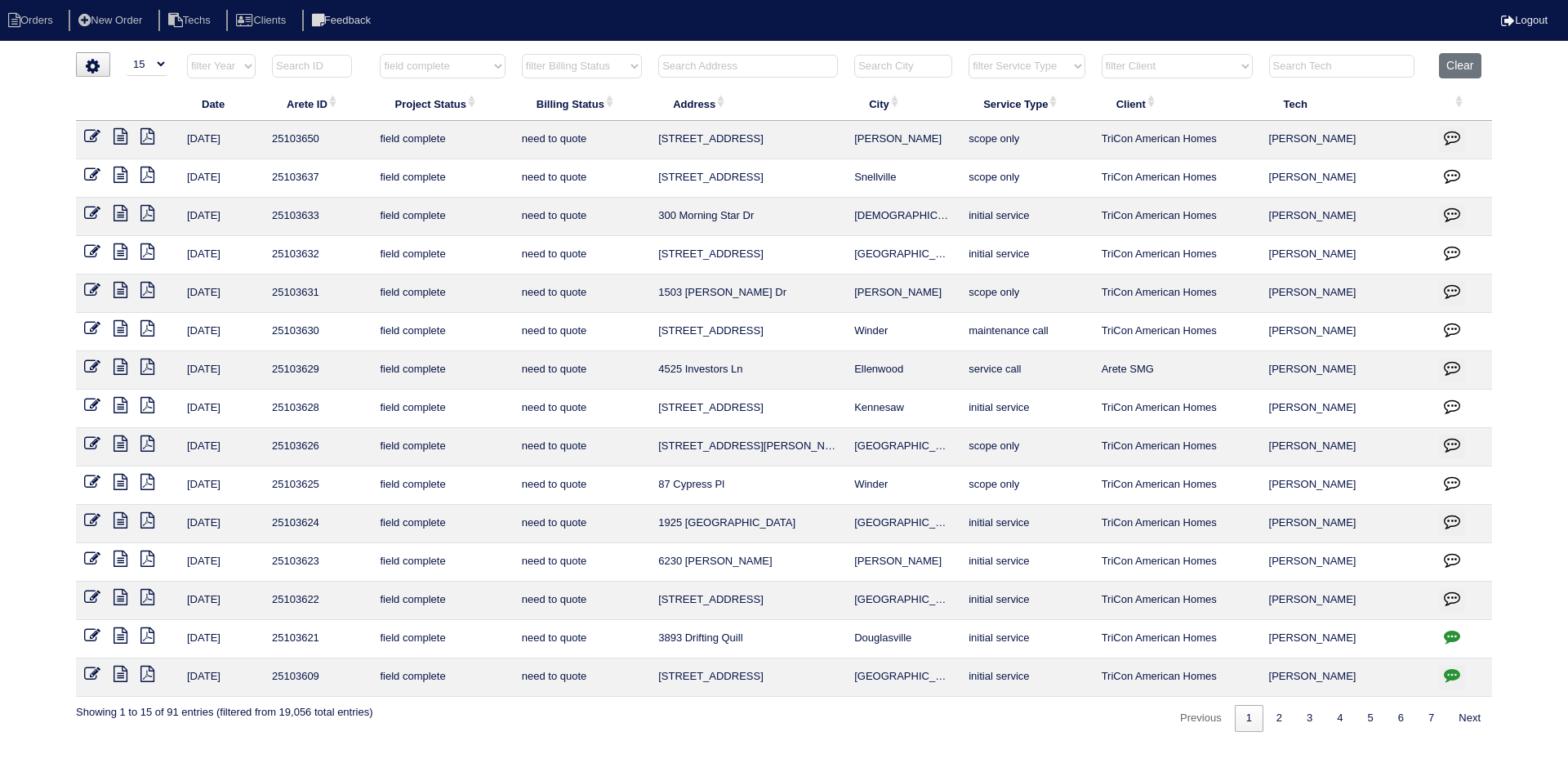
click at [115, 674] on icon at bounding box center [120, 674] width 14 height 16
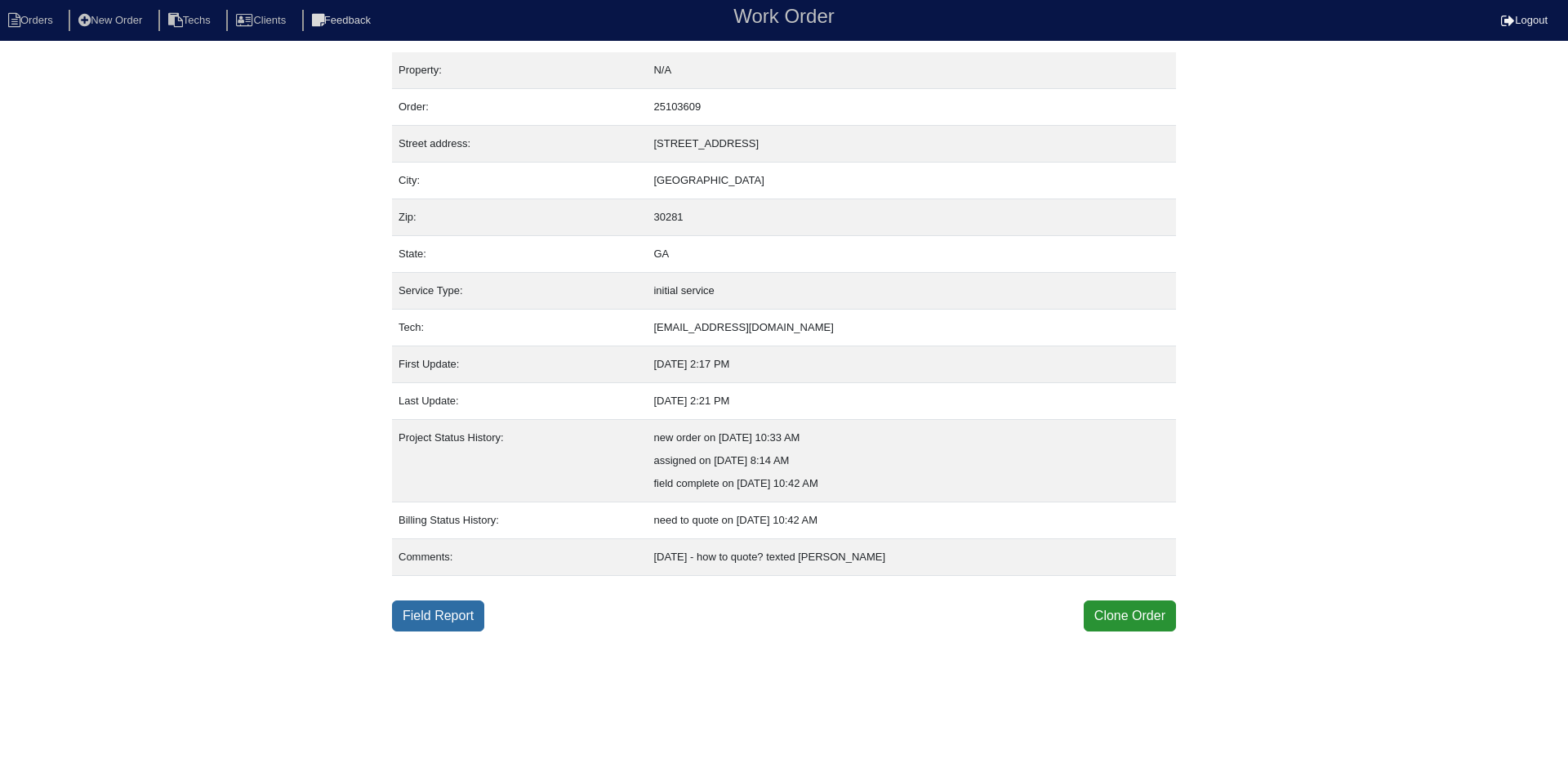
click at [430, 618] on link "Field Report" at bounding box center [437, 616] width 92 height 31
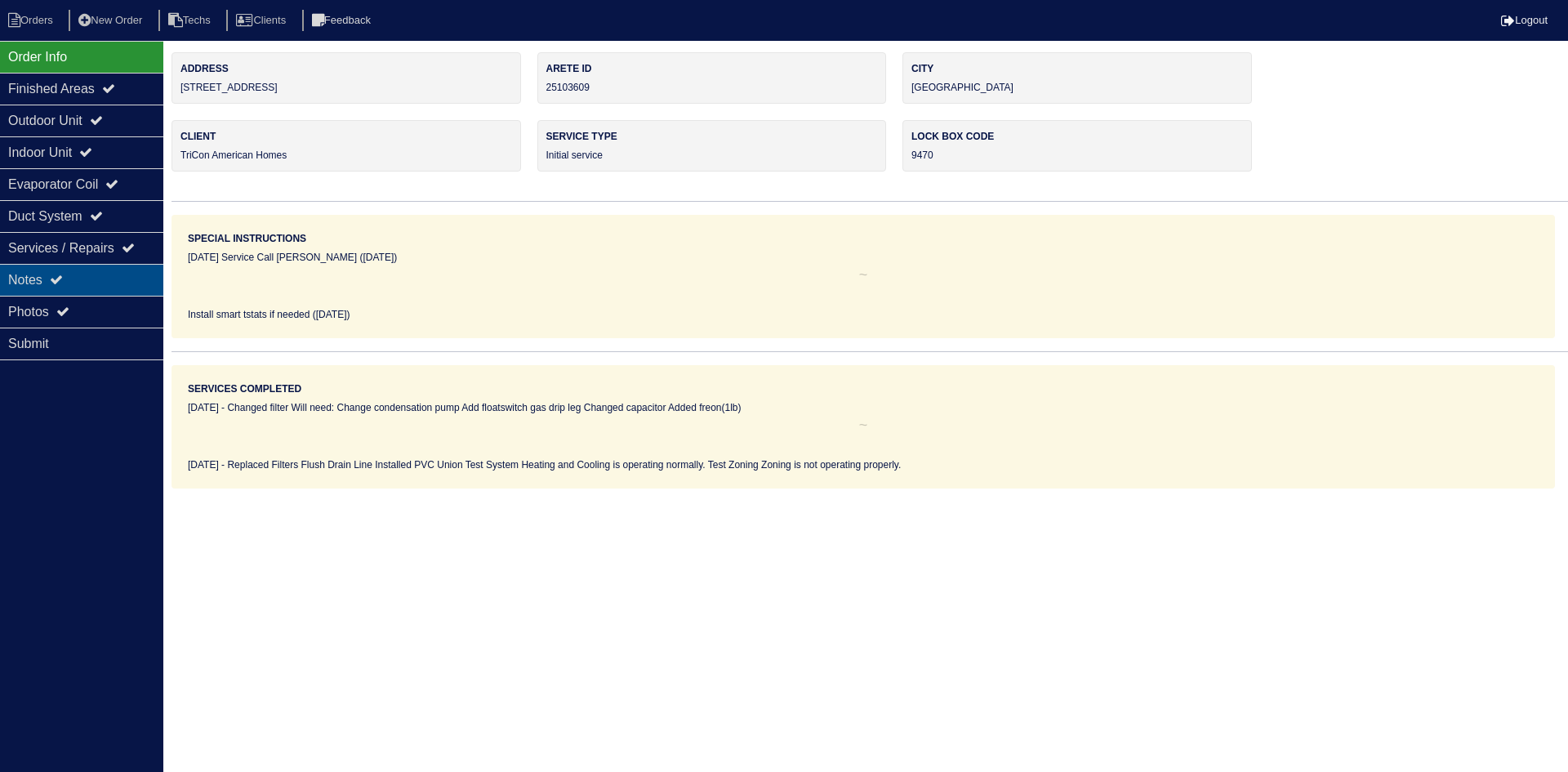
click at [86, 274] on div "Notes" at bounding box center [82, 279] width 163 height 32
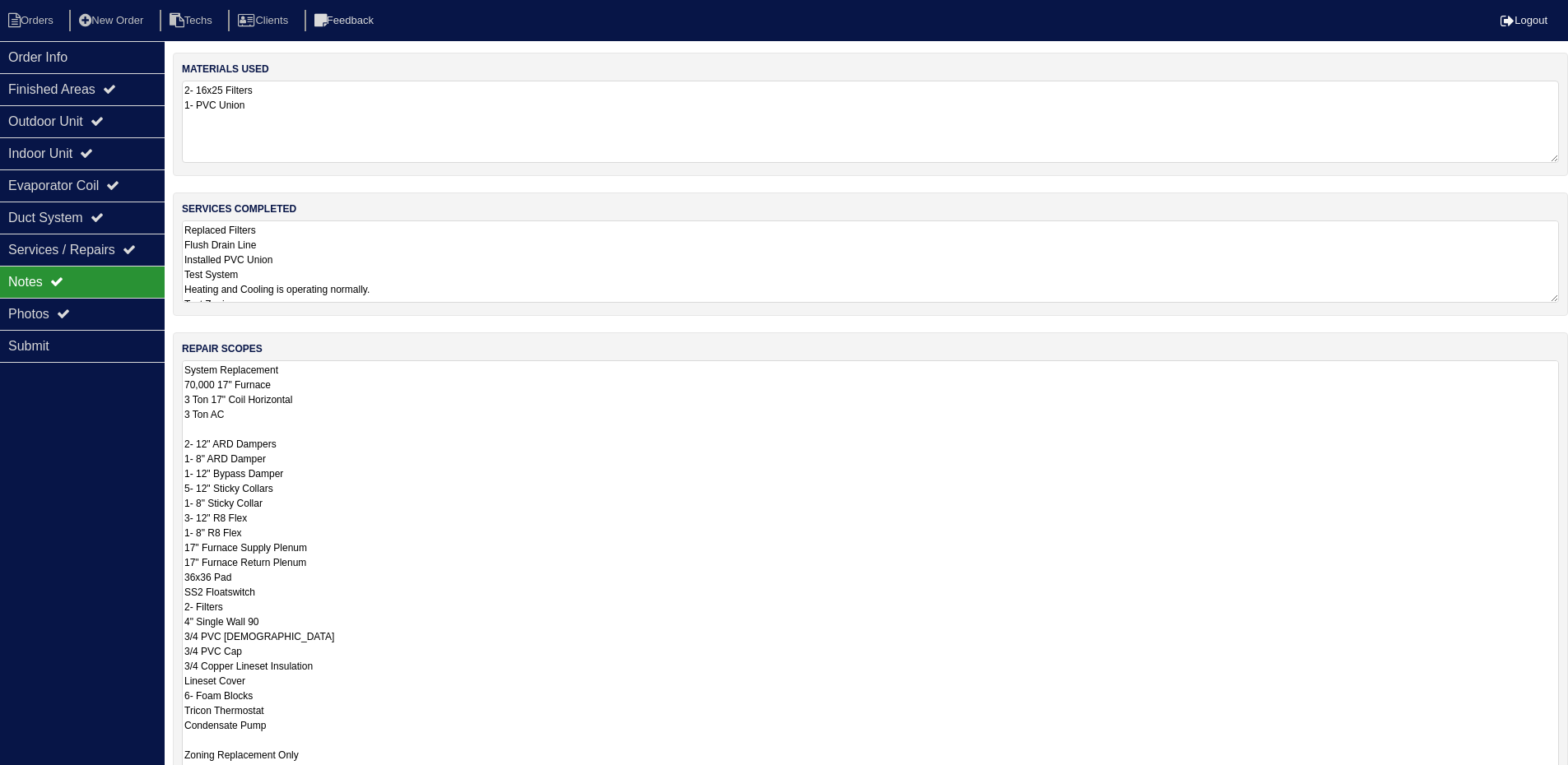
drag, startPoint x: 1567, startPoint y: 434, endPoint x: 1567, endPoint y: 816, distance: 382.0
click at [1567, 776] on html "Orders New Order Techs Clients Feedback Logout Orders New Order Users Clients M…" at bounding box center [784, 497] width 1568 height 994
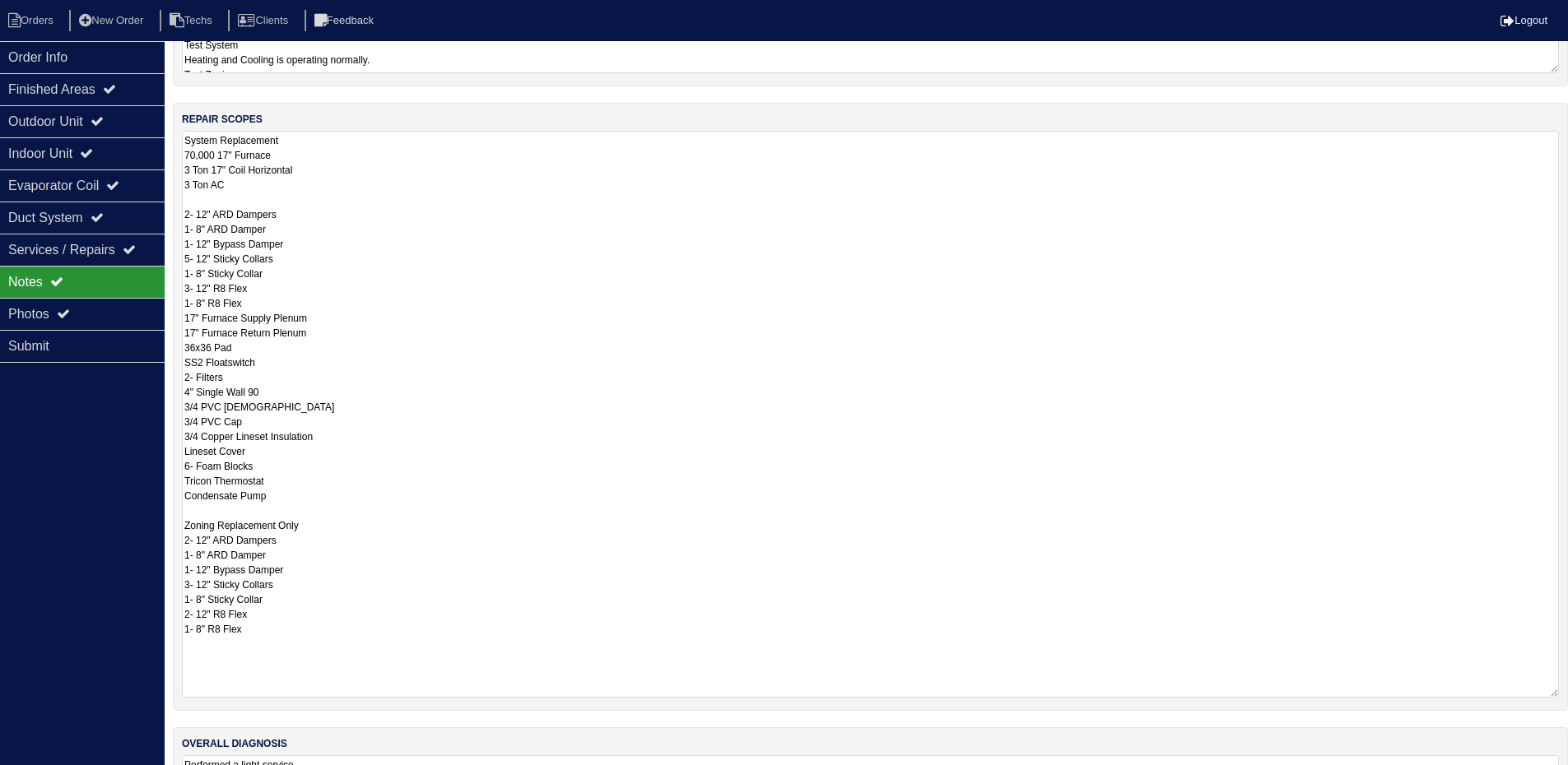
drag, startPoint x: 1553, startPoint y: 591, endPoint x: 1553, endPoint y: 703, distance: 112.0
click at [1553, 698] on textarea "System Replacement 70,000 17" Furnace 3 Ton 17" Coil Horizontal 3 Ton AC 2- 12"…" at bounding box center [870, 414] width 1377 height 567
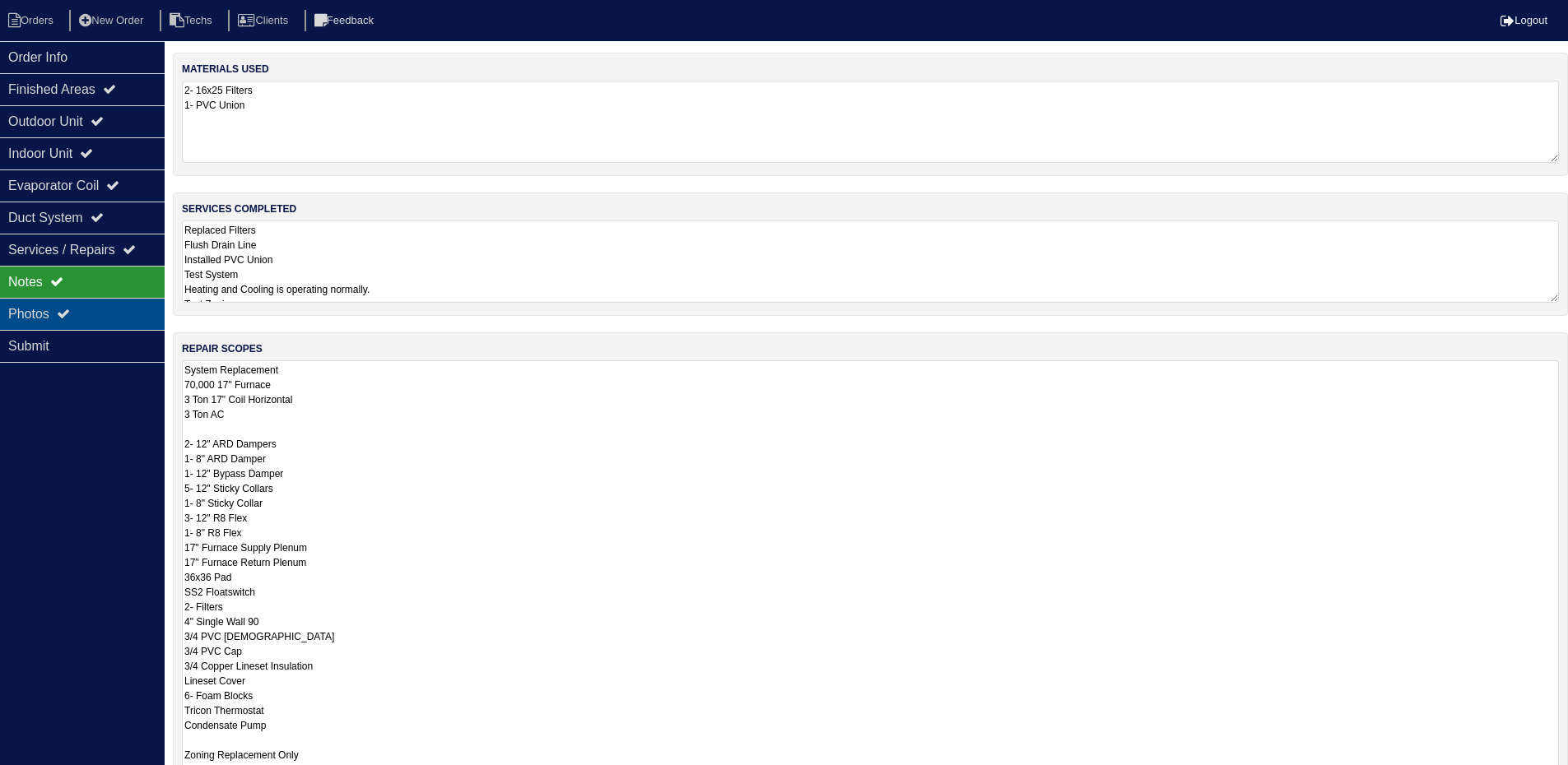
click at [67, 309] on div "Photos" at bounding box center [82, 313] width 165 height 32
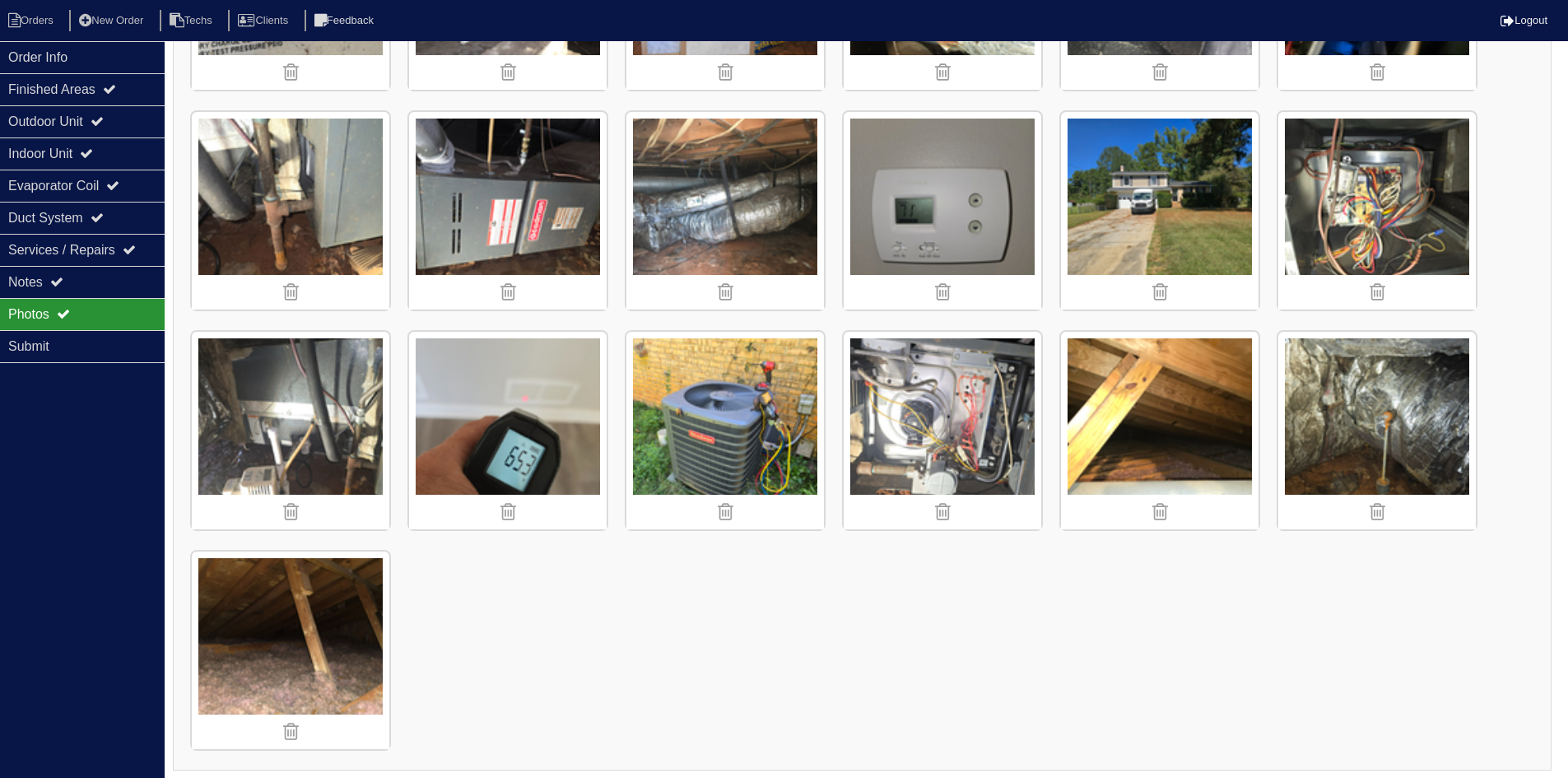
scroll to position [1732, 0]
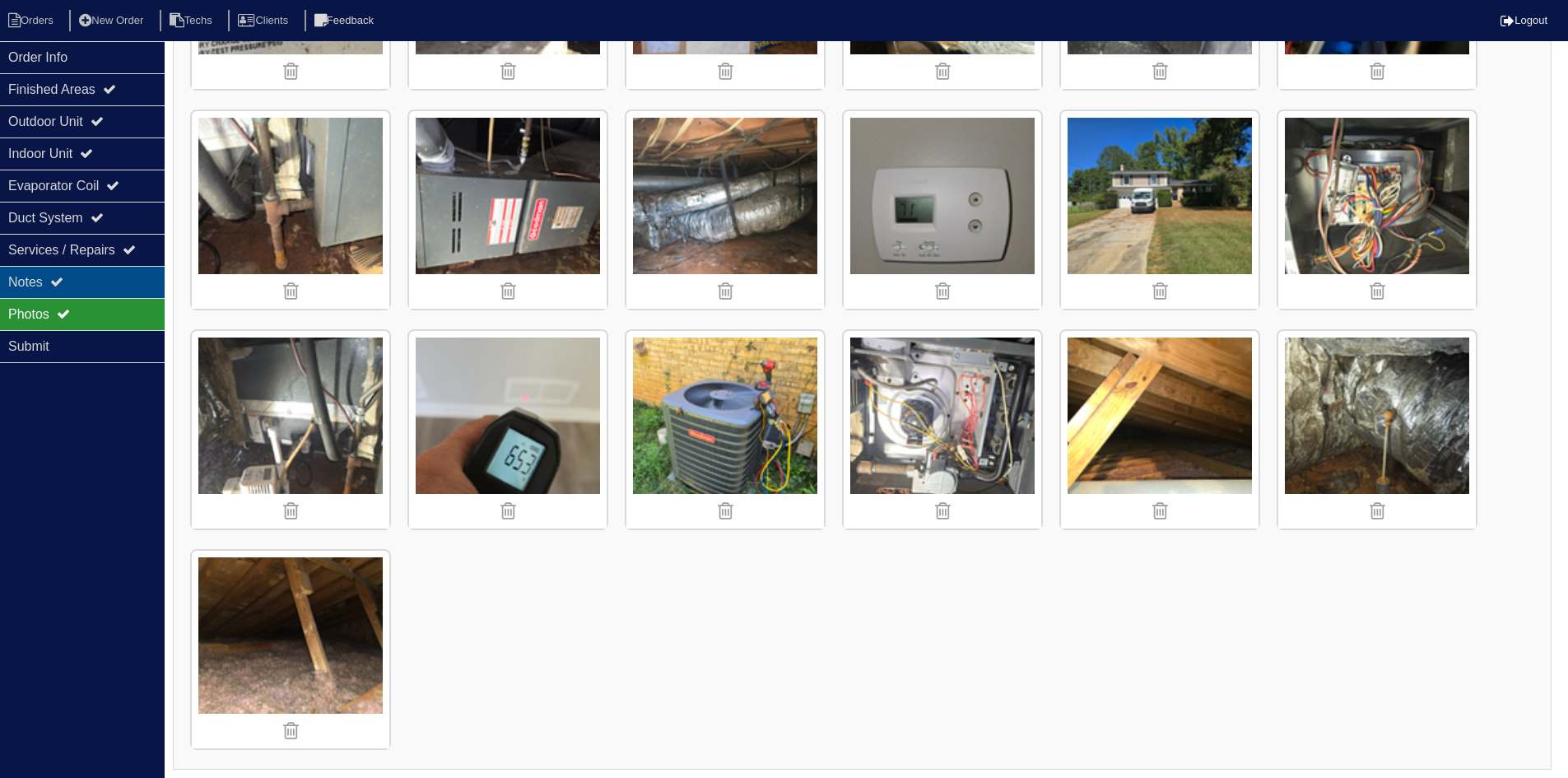
click at [106, 275] on div "Notes" at bounding box center [82, 282] width 165 height 32
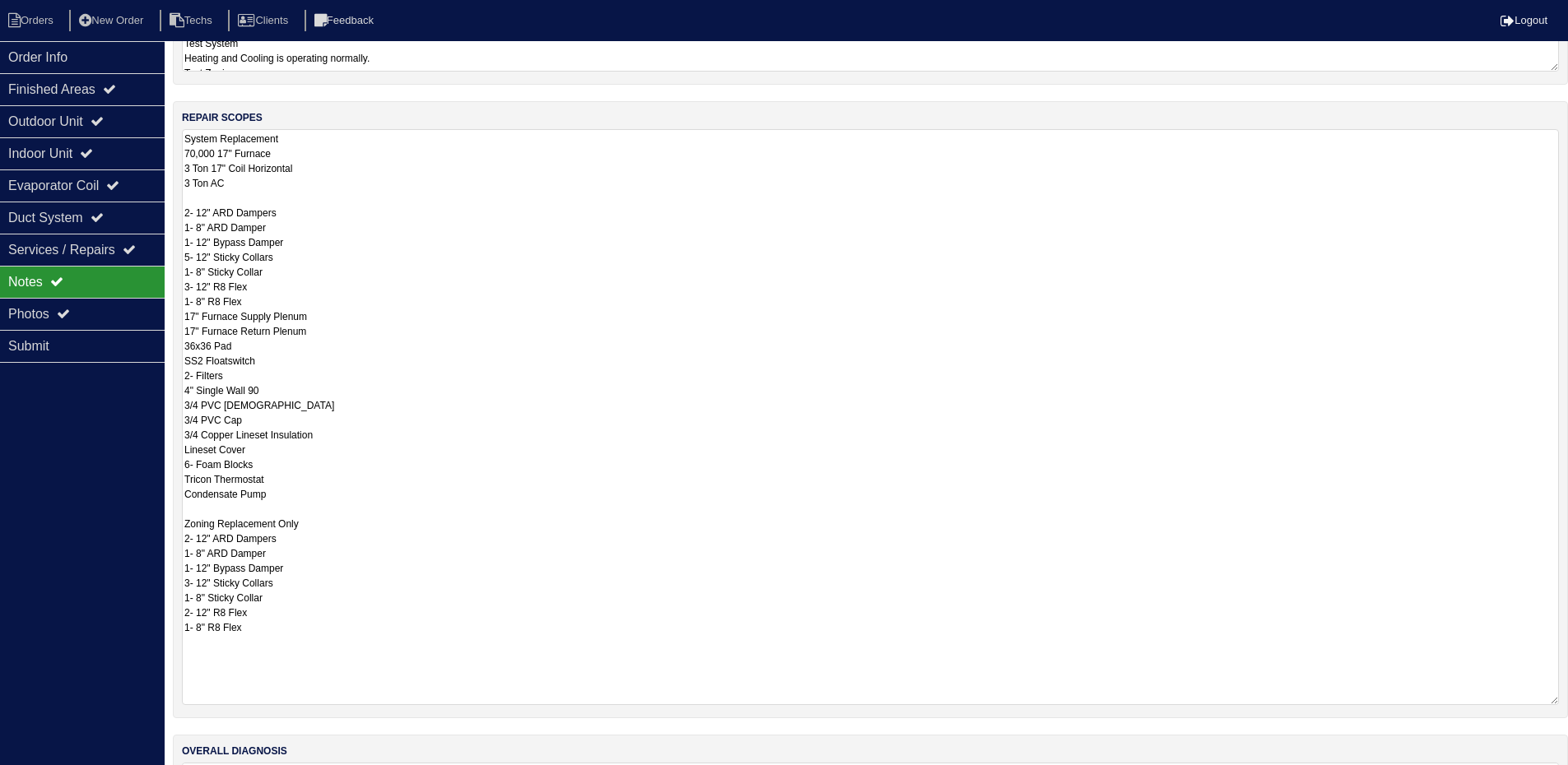
scroll to position [176, 0]
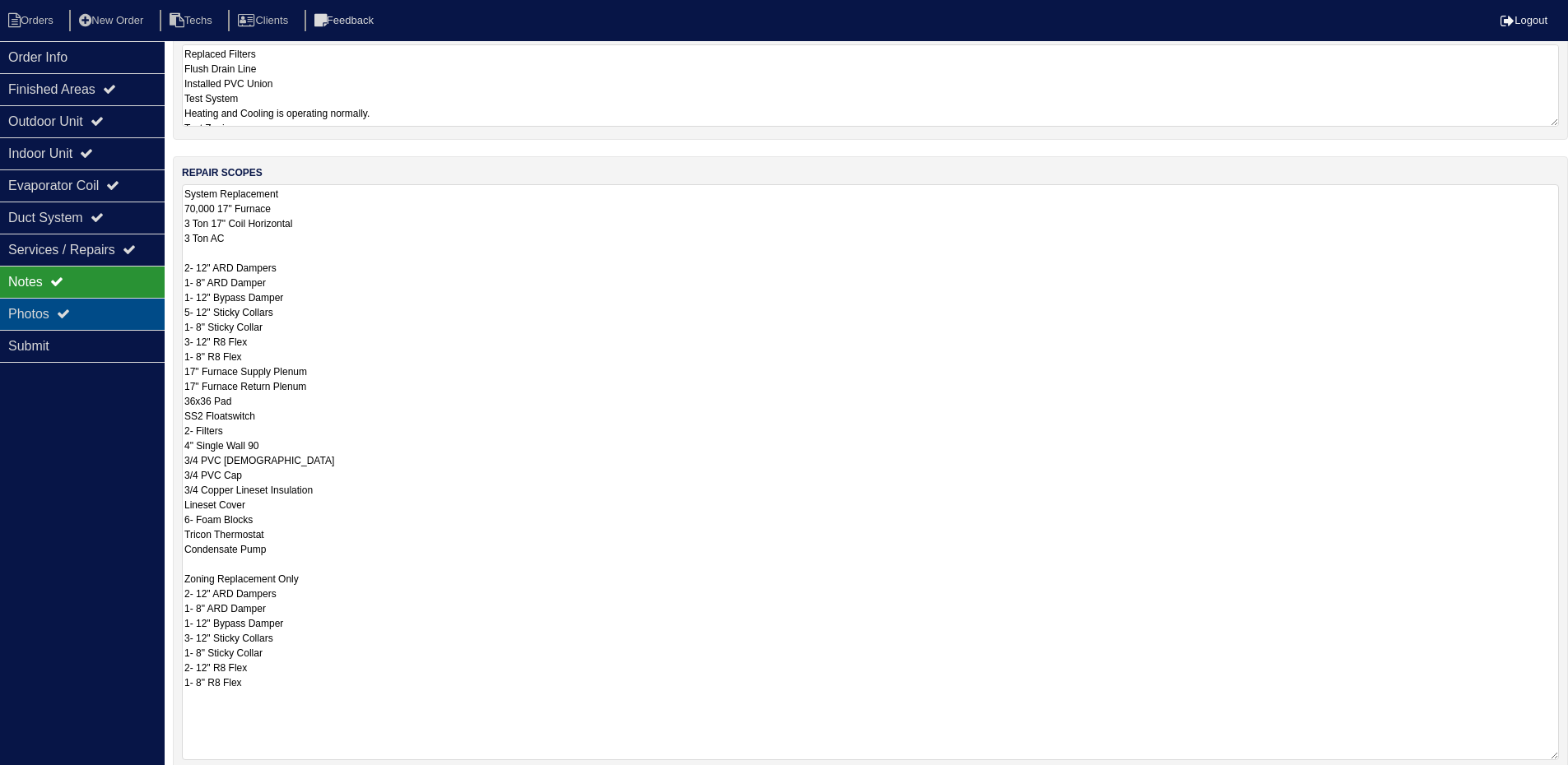
click at [67, 314] on icon at bounding box center [63, 313] width 13 height 13
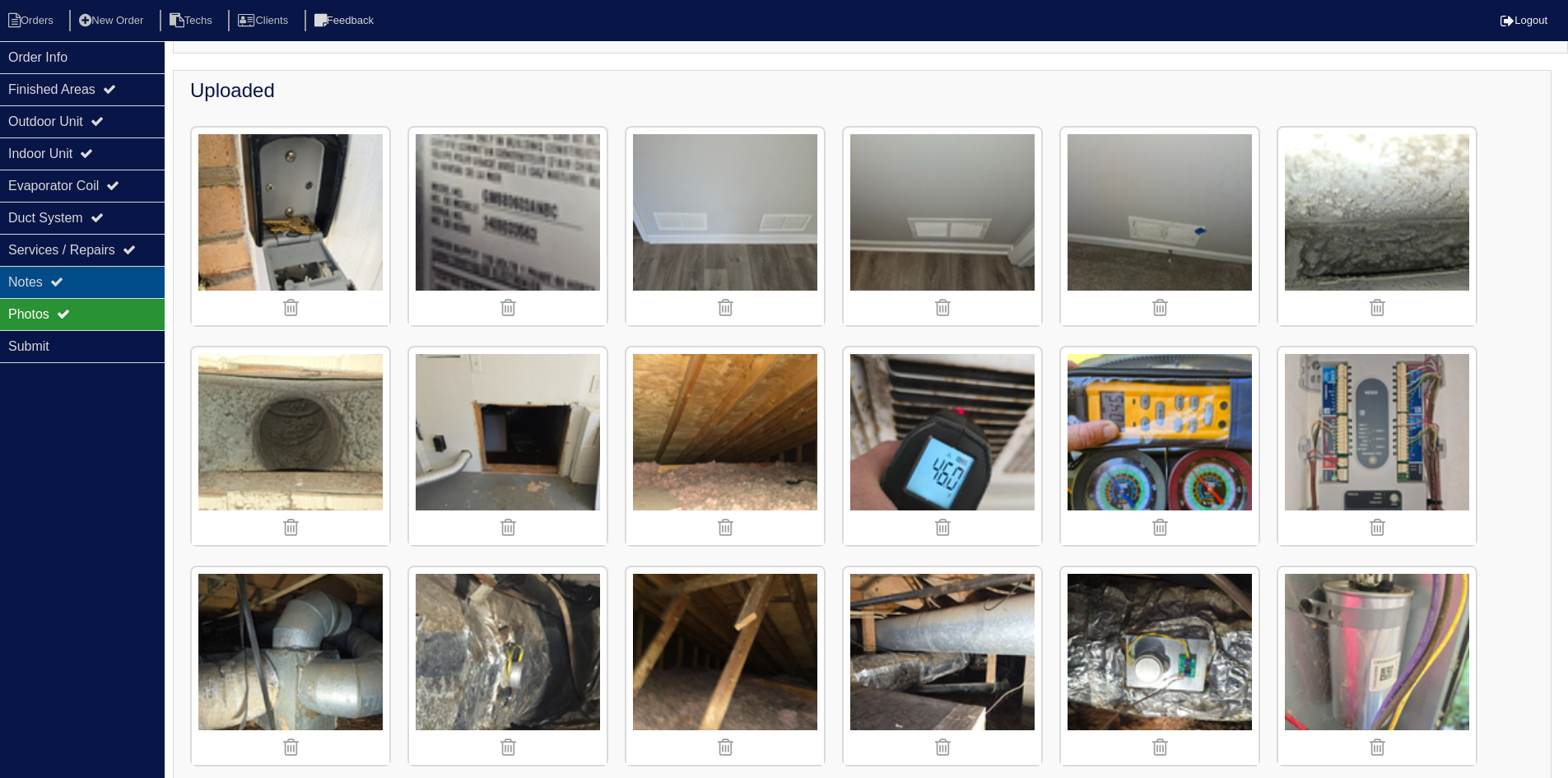
click at [62, 276] on icon at bounding box center [56, 282] width 13 height 13
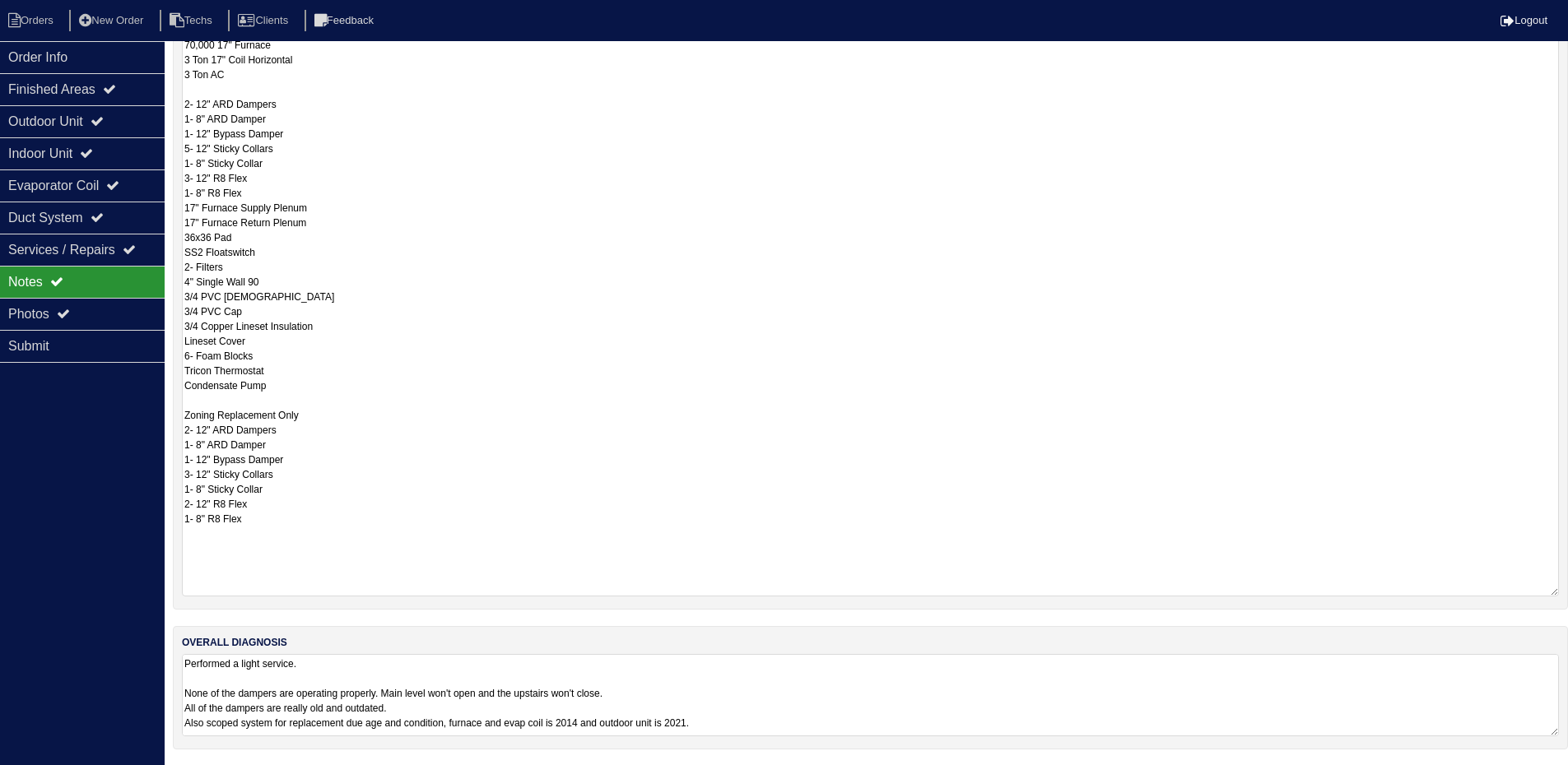
scroll to position [341, 0]
click at [101, 207] on div "Duct System" at bounding box center [82, 217] width 165 height 32
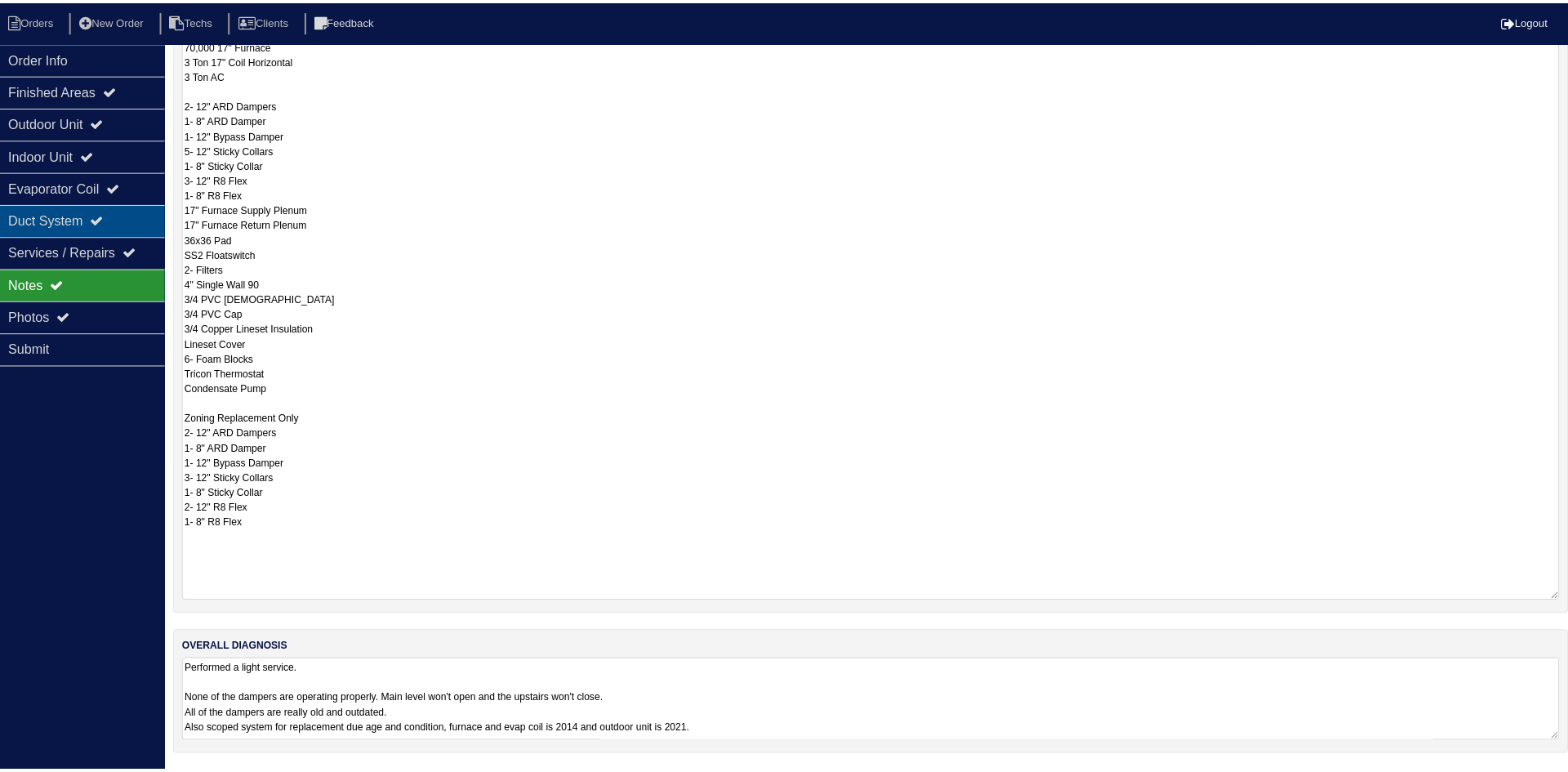
scroll to position [0, 0]
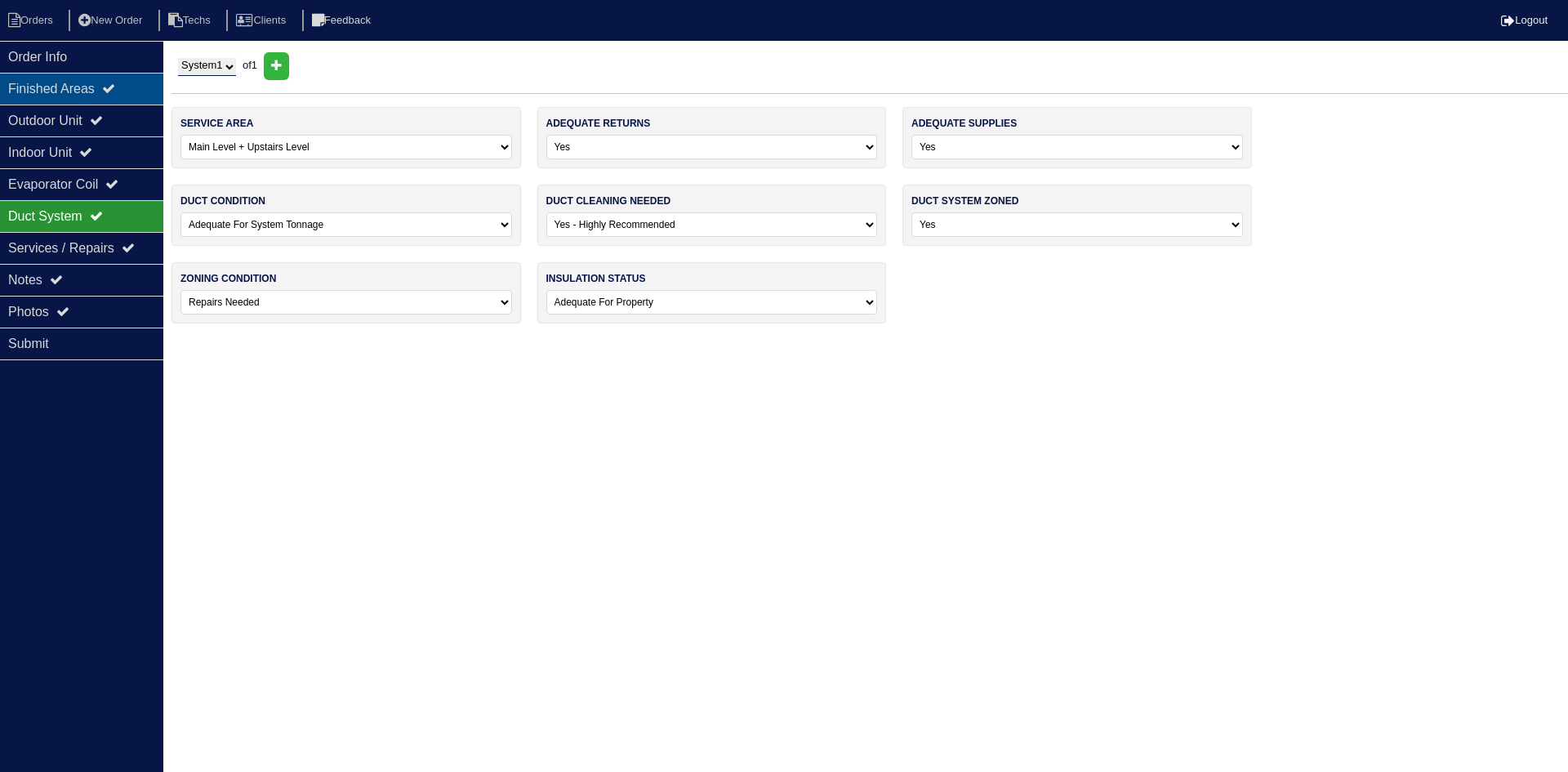
click at [91, 91] on div "Finished Areas" at bounding box center [82, 89] width 163 height 32
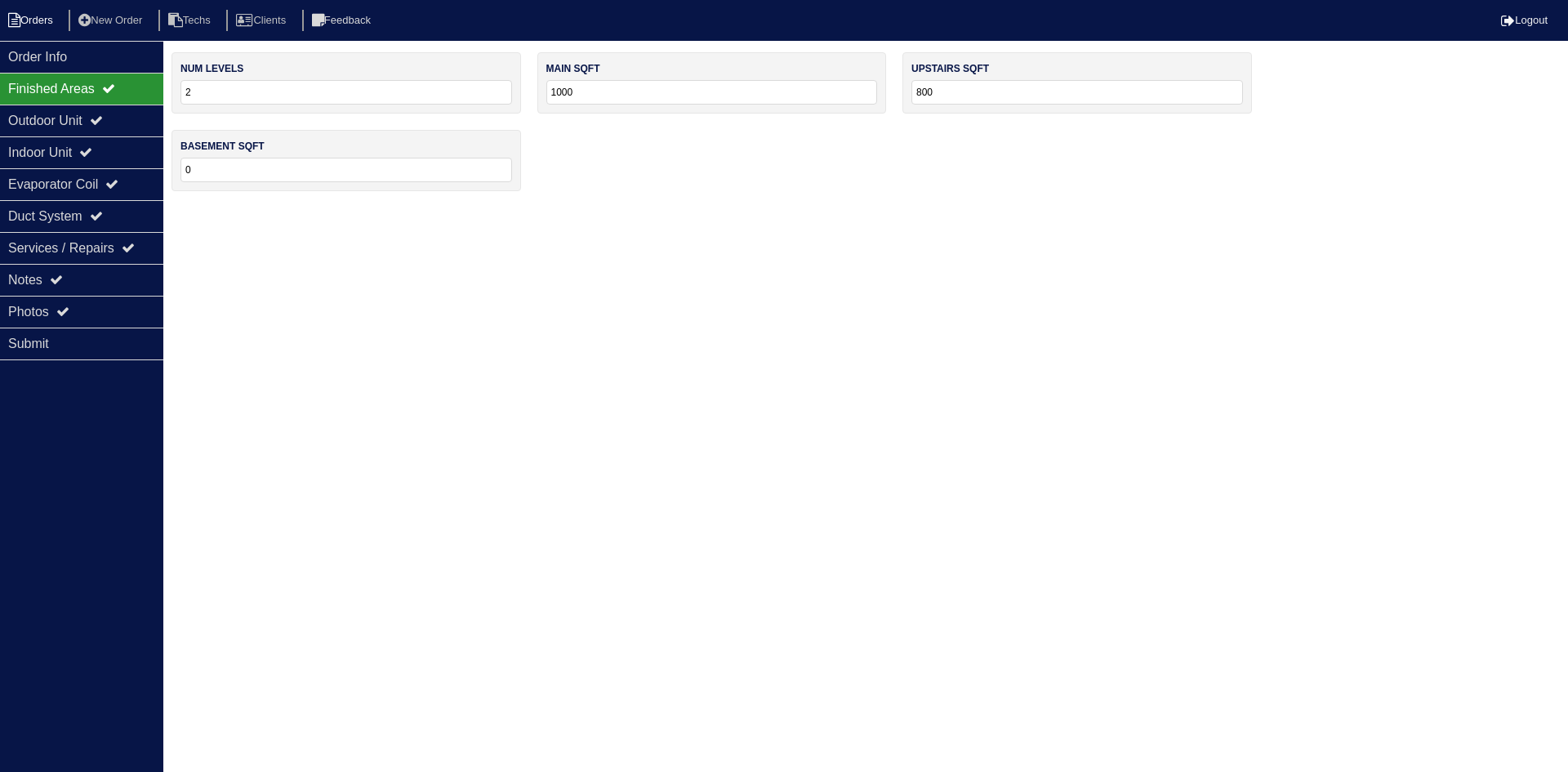
click at [51, 25] on li "Orders" at bounding box center [33, 21] width 66 height 22
select select "15"
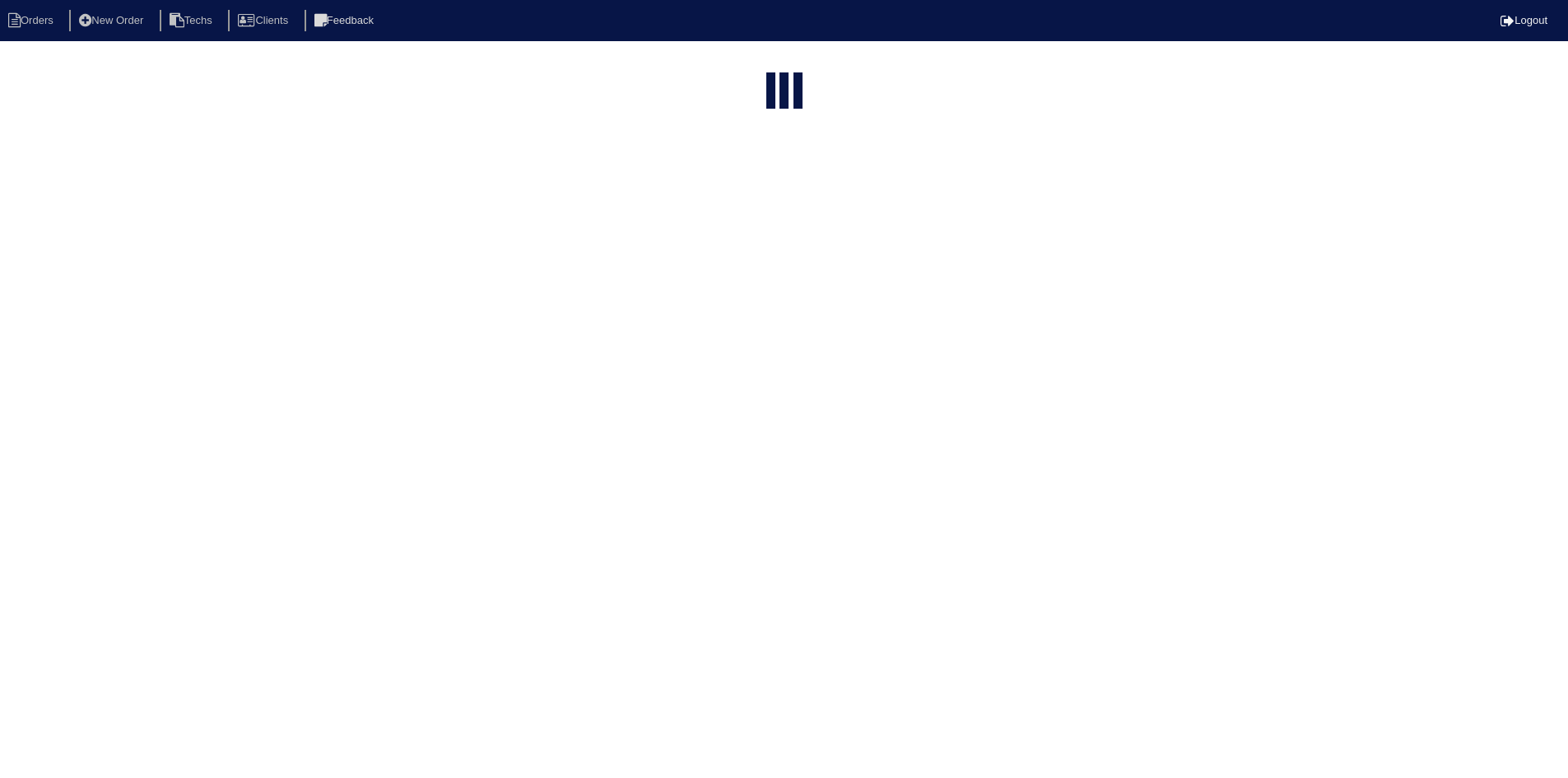
select select "field complete"
select select "need to quote"
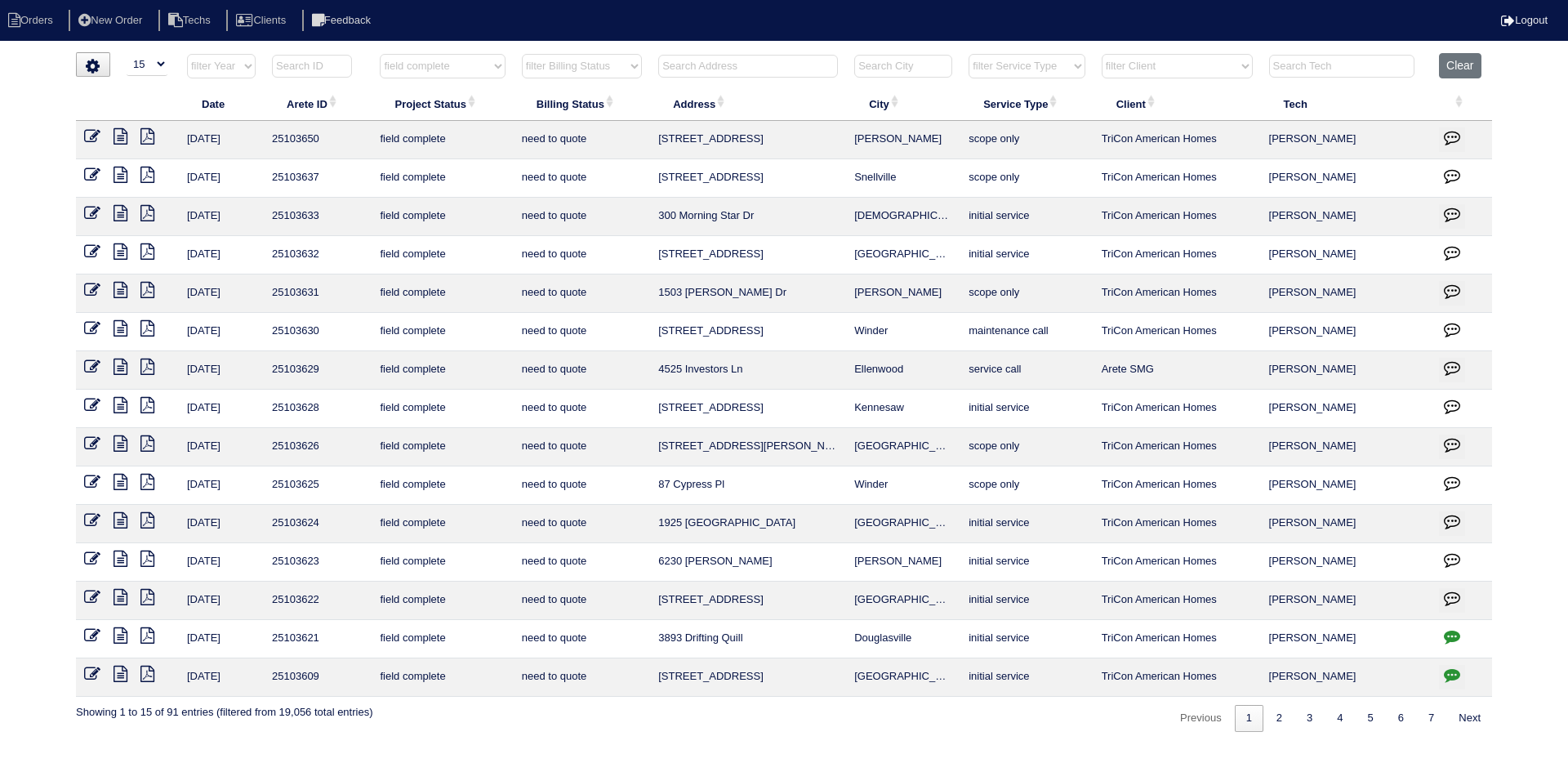
click at [122, 595] on icon at bounding box center [120, 597] width 14 height 16
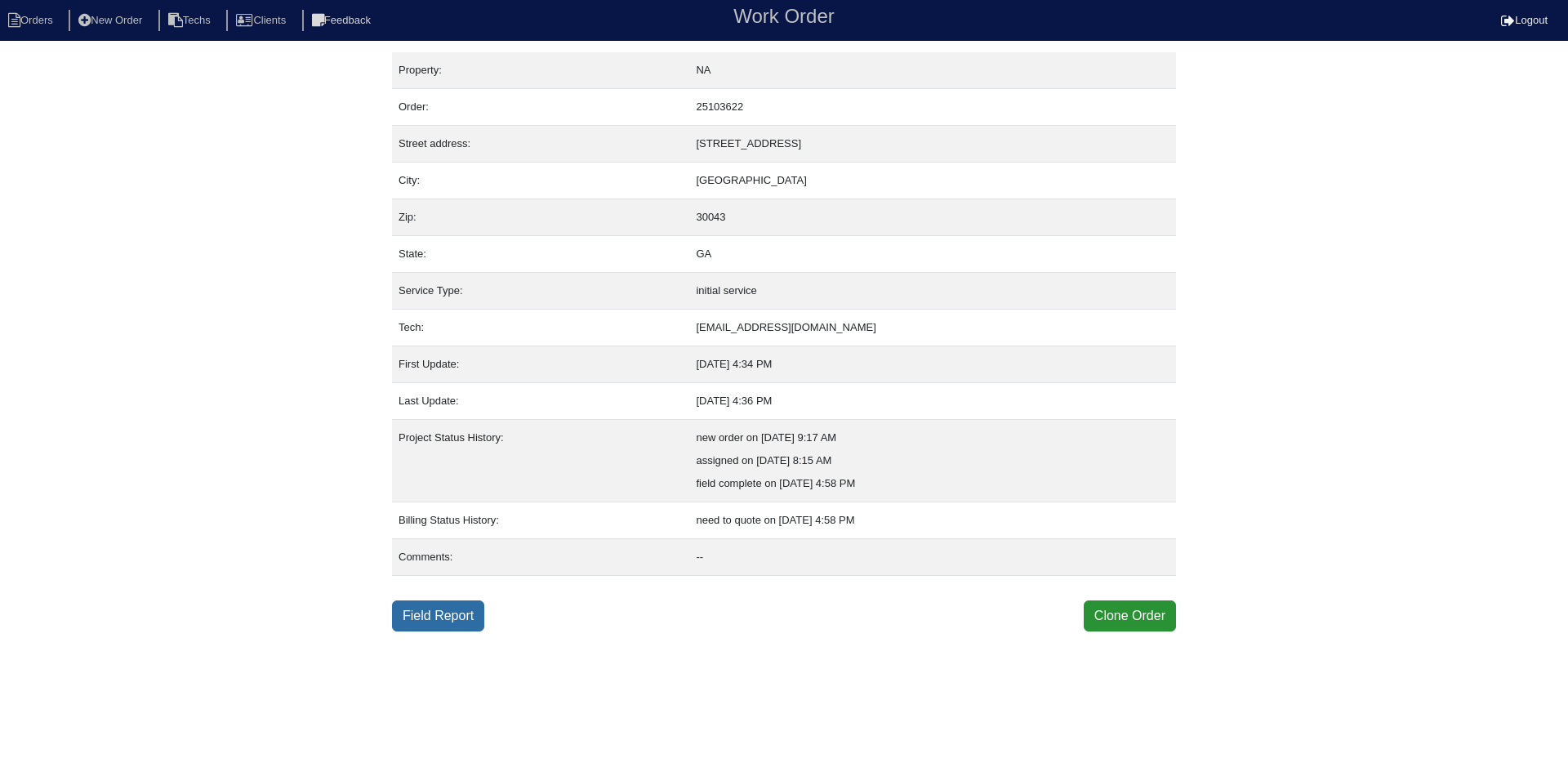
click at [426, 622] on link "Field Report" at bounding box center [437, 616] width 92 height 31
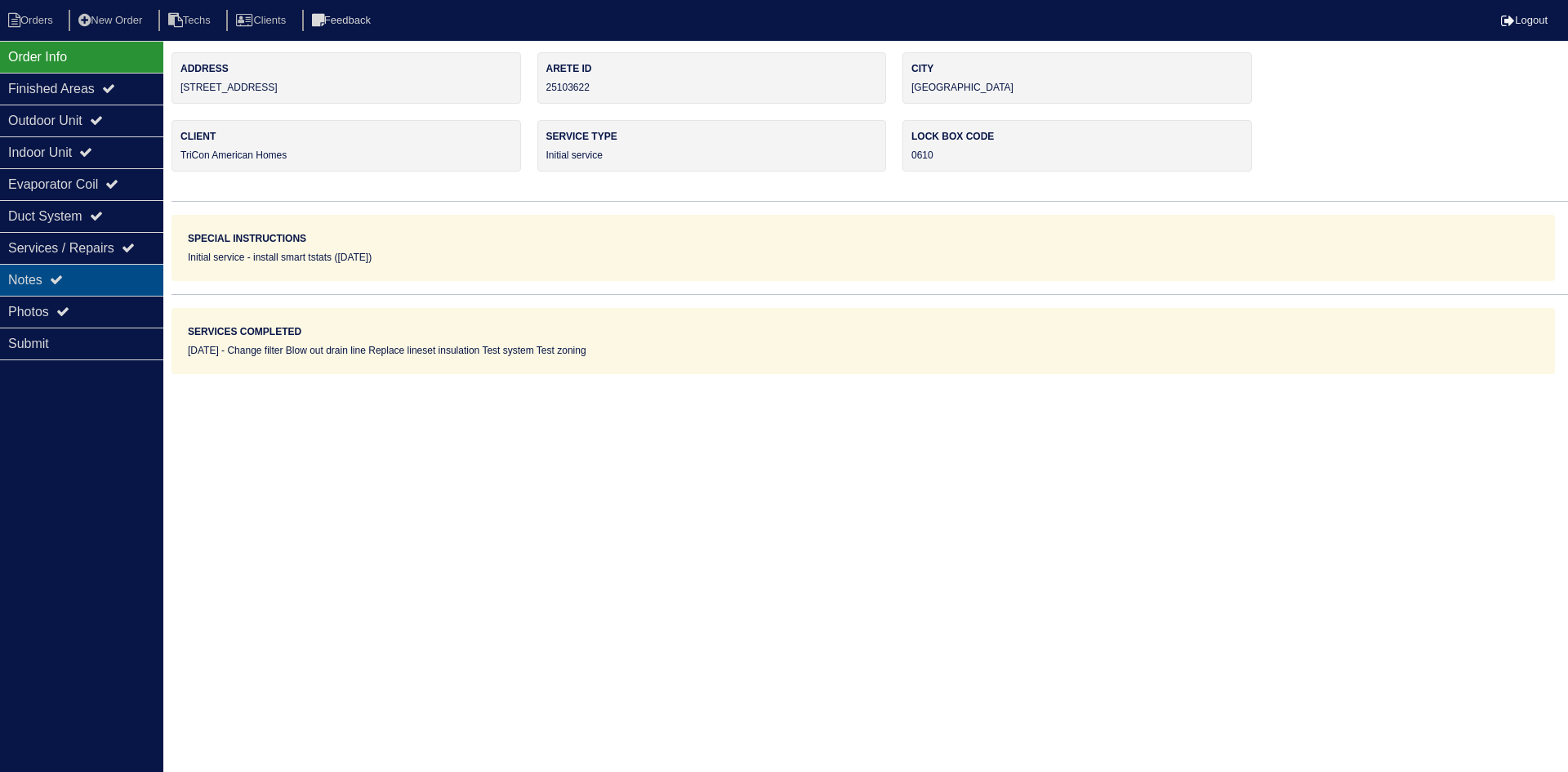
click at [63, 273] on div "Notes" at bounding box center [82, 279] width 163 height 32
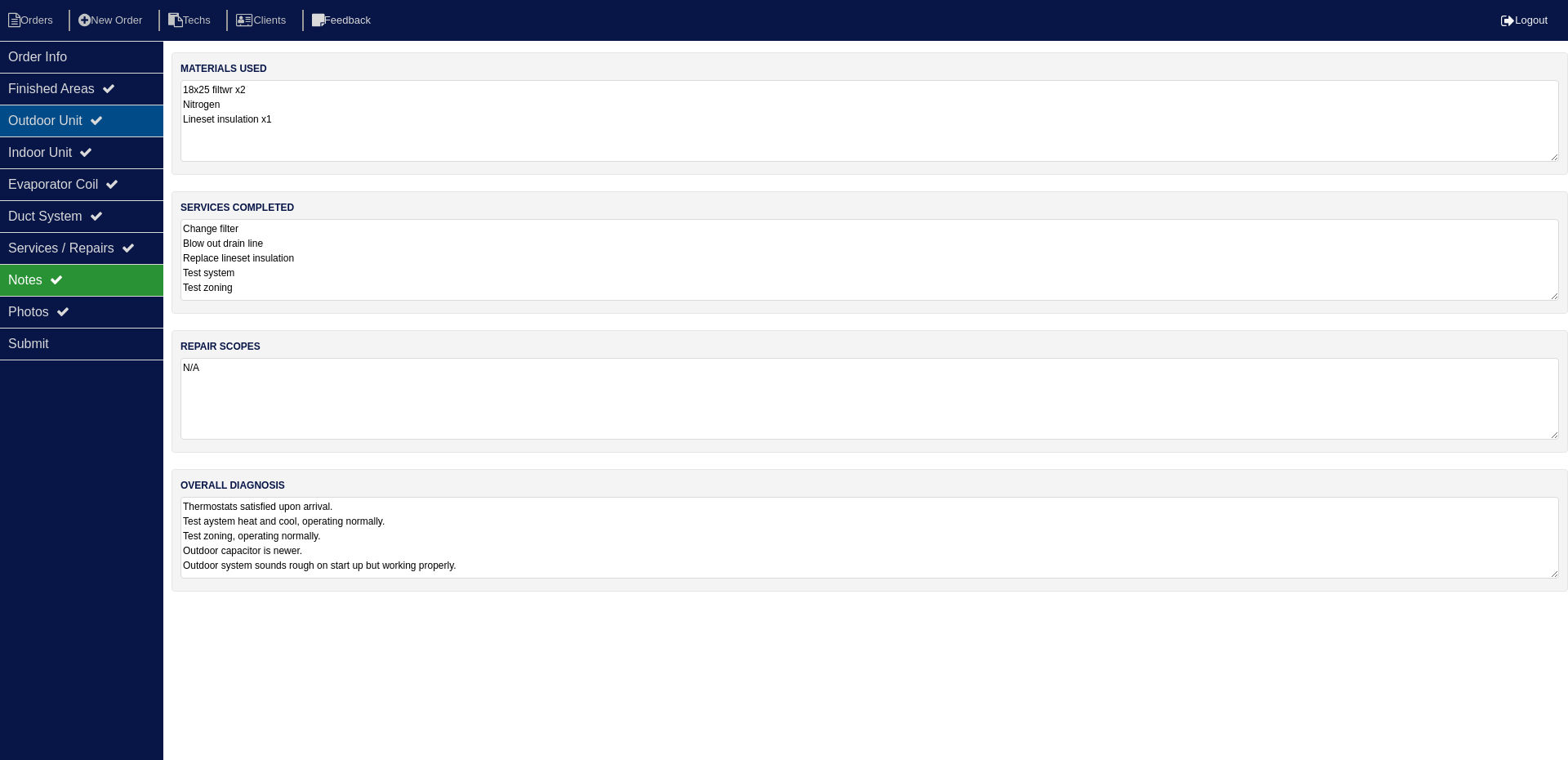
click at [131, 127] on div "Outdoor Unit" at bounding box center [82, 120] width 163 height 32
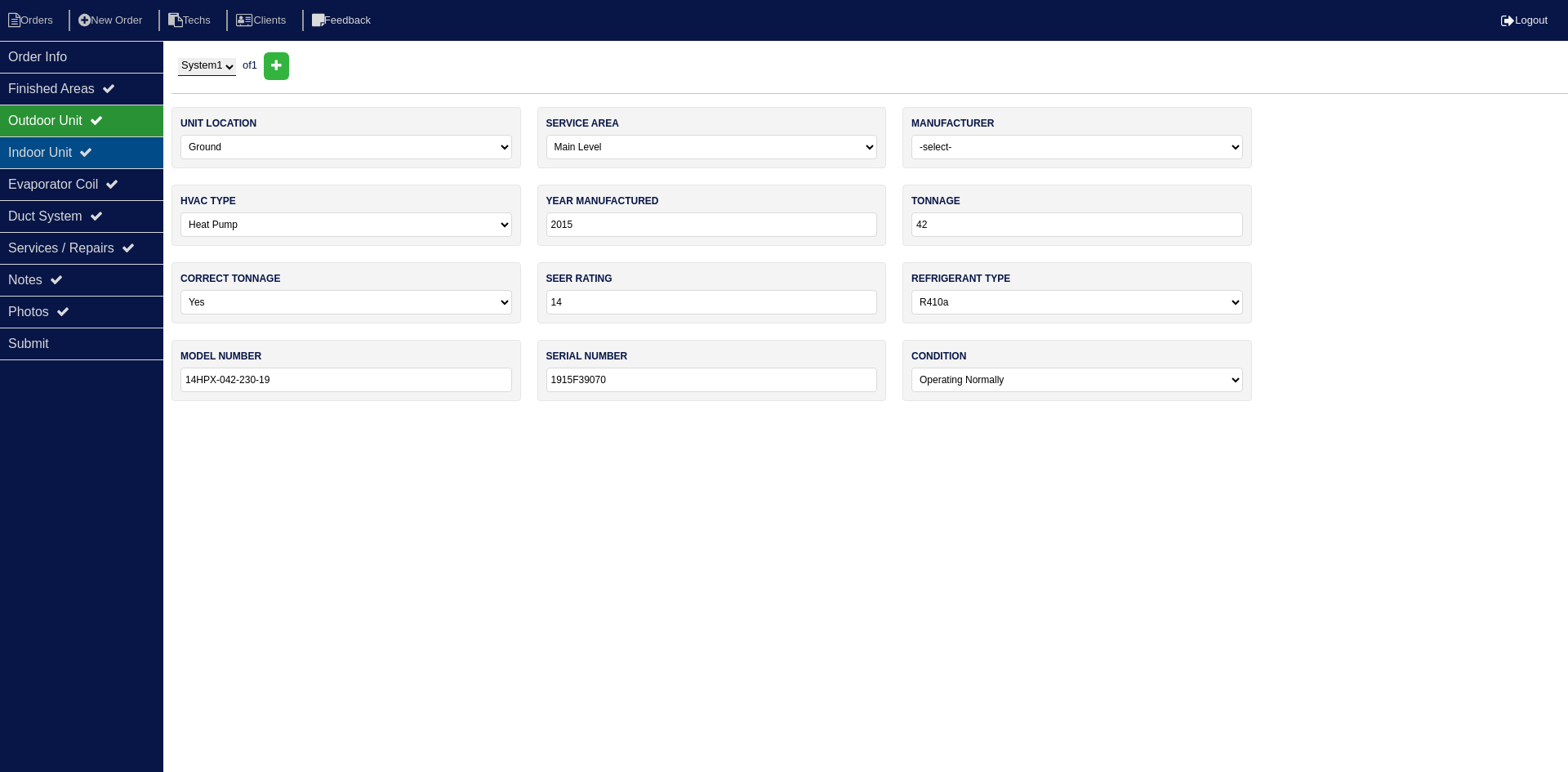
click at [126, 152] on div "Indoor Unit" at bounding box center [82, 152] width 163 height 32
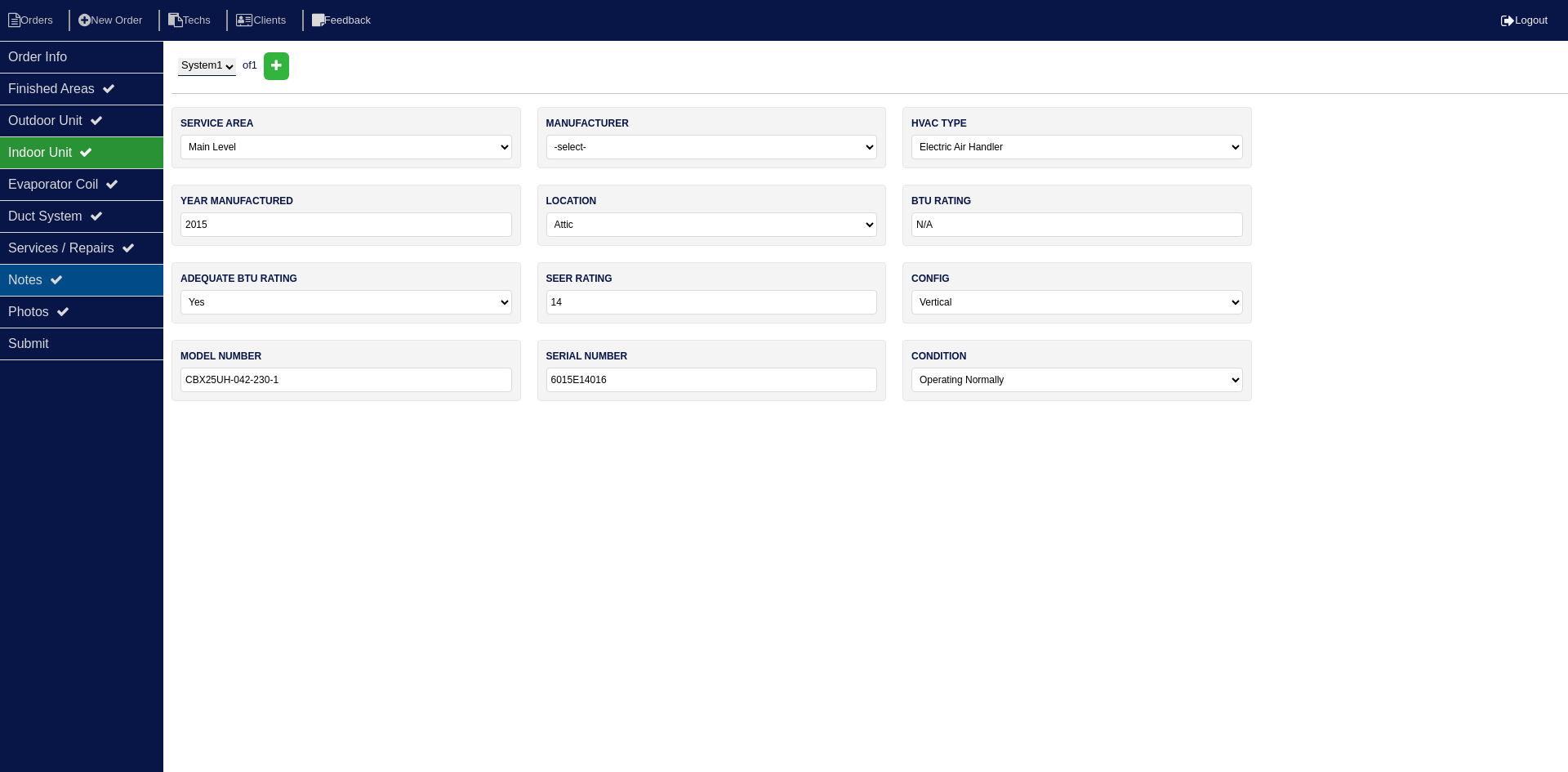
click at [103, 277] on div "Notes" at bounding box center [82, 279] width 163 height 32
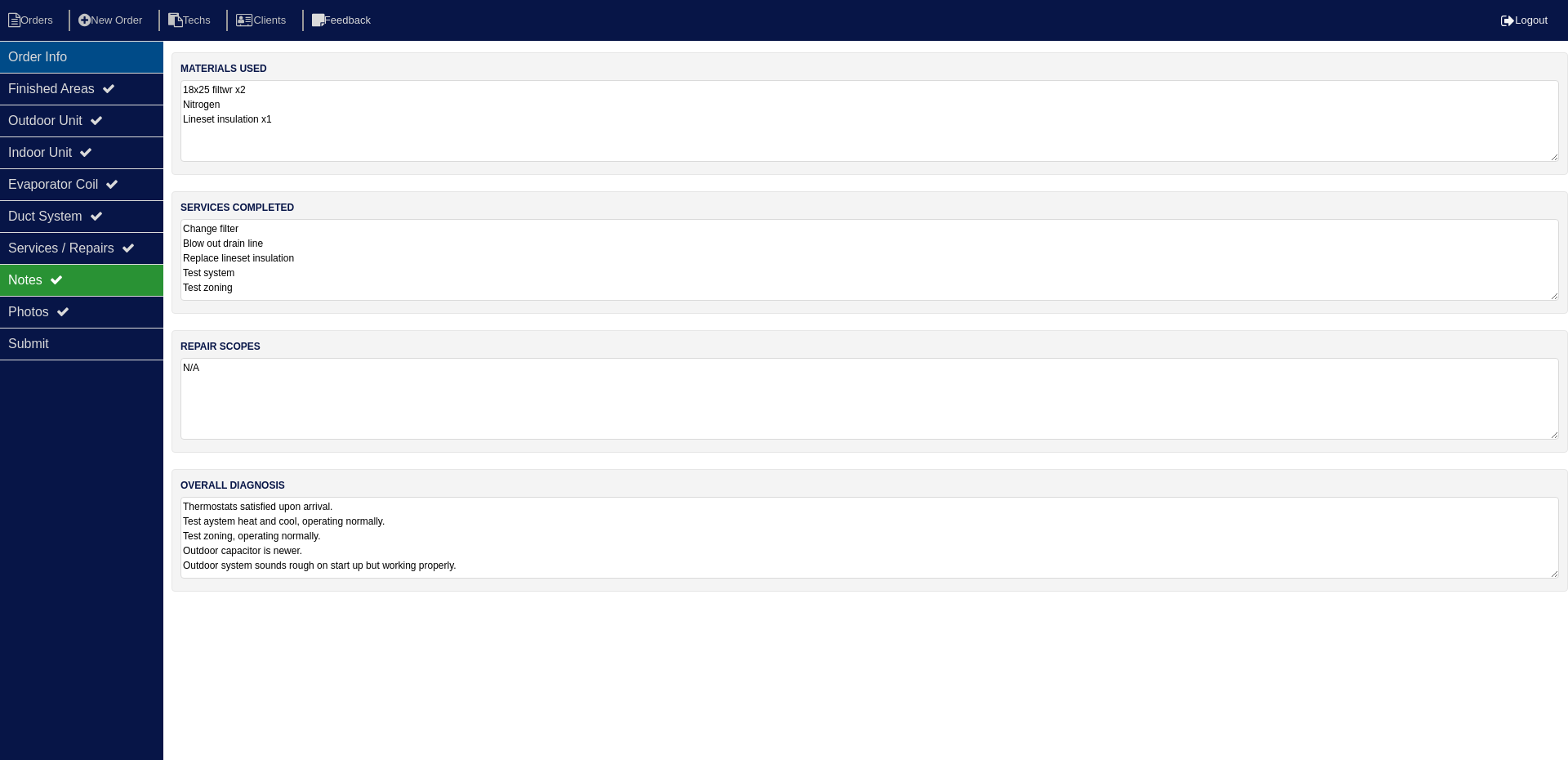
click at [83, 58] on div "Order Info" at bounding box center [82, 57] width 163 height 32
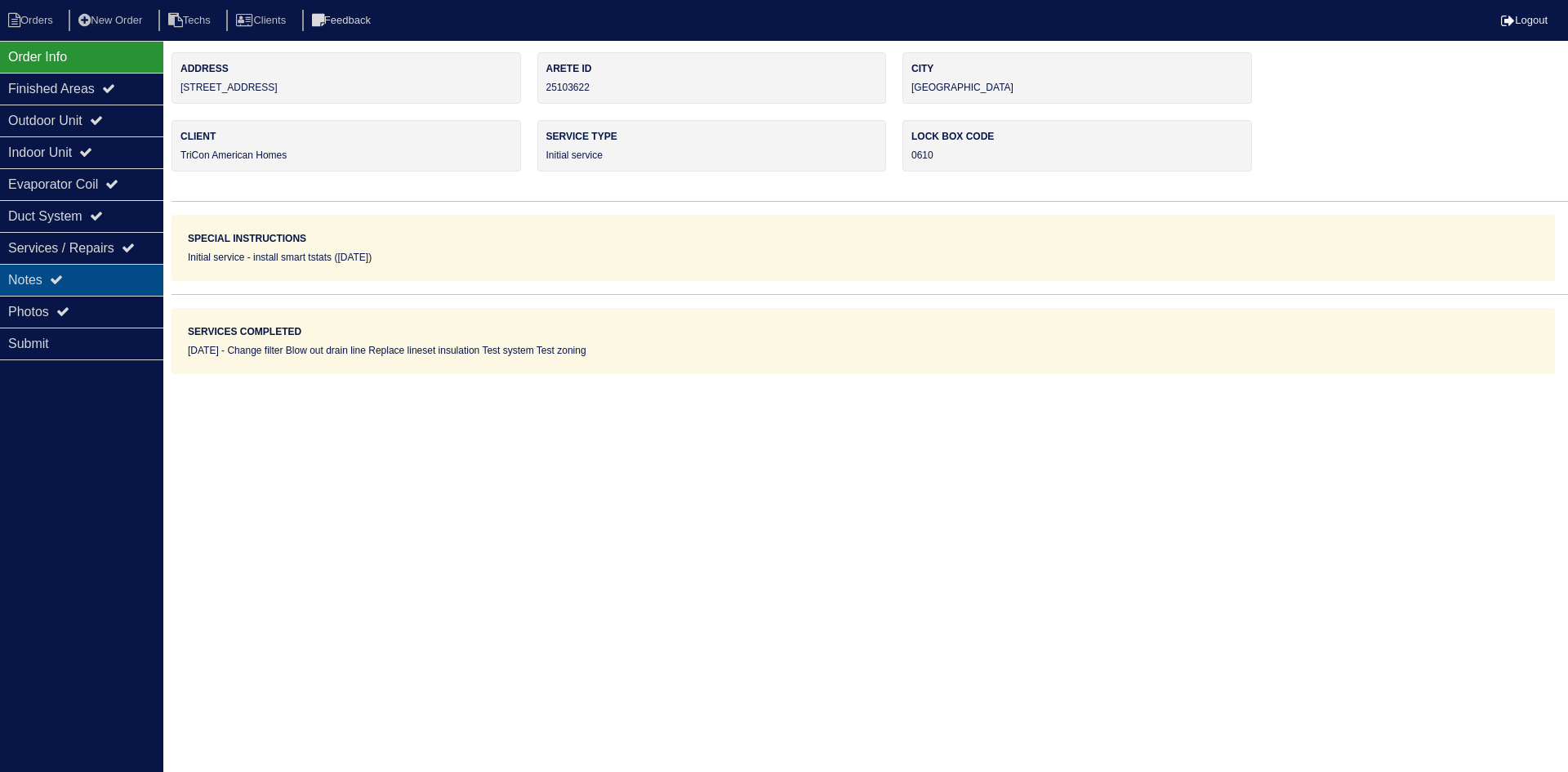
click at [88, 276] on div "Notes" at bounding box center [82, 279] width 163 height 32
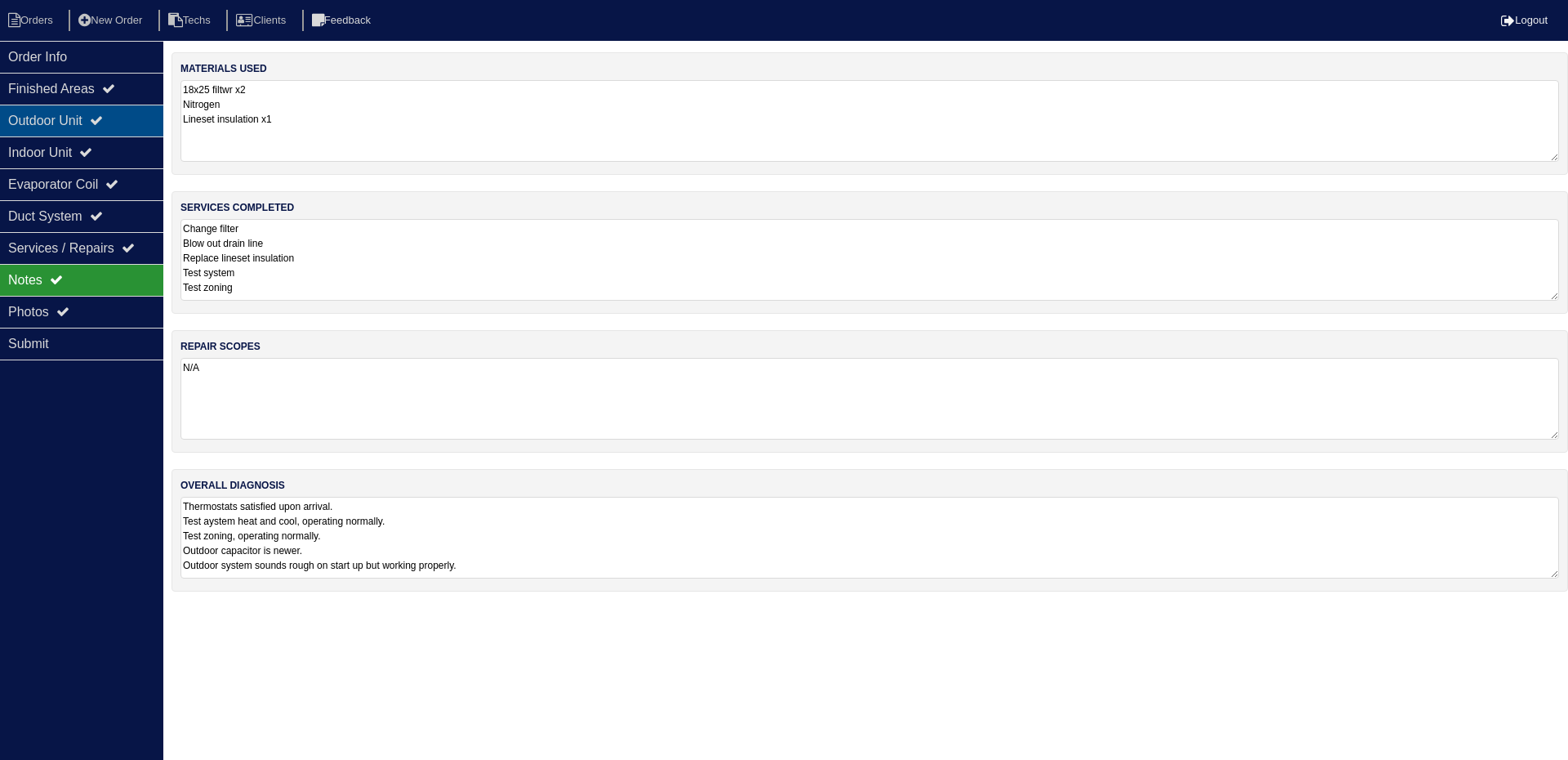
click at [64, 116] on div "Outdoor Unit" at bounding box center [82, 120] width 163 height 32
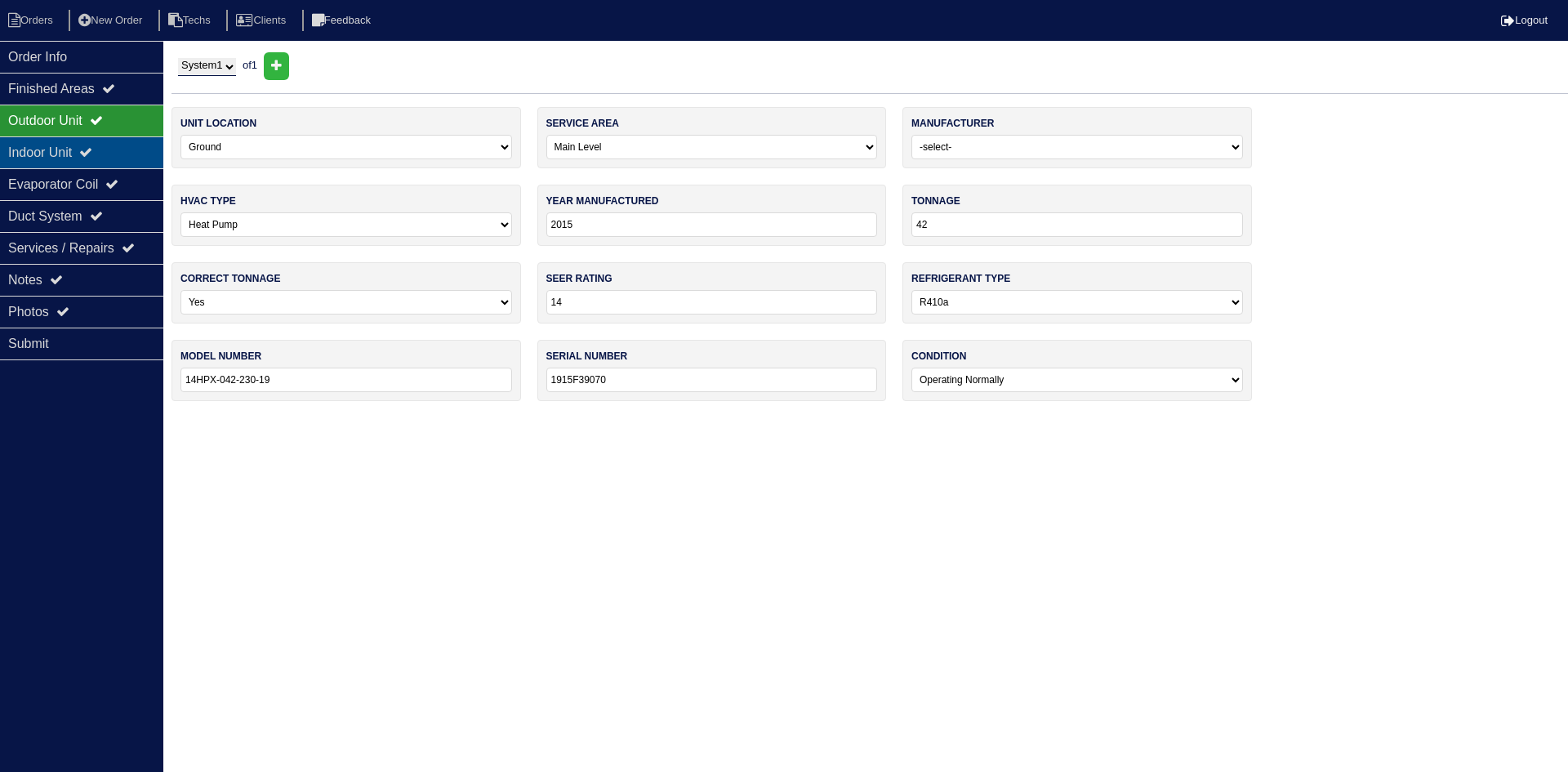
click at [64, 149] on div "Indoor Unit" at bounding box center [82, 152] width 163 height 32
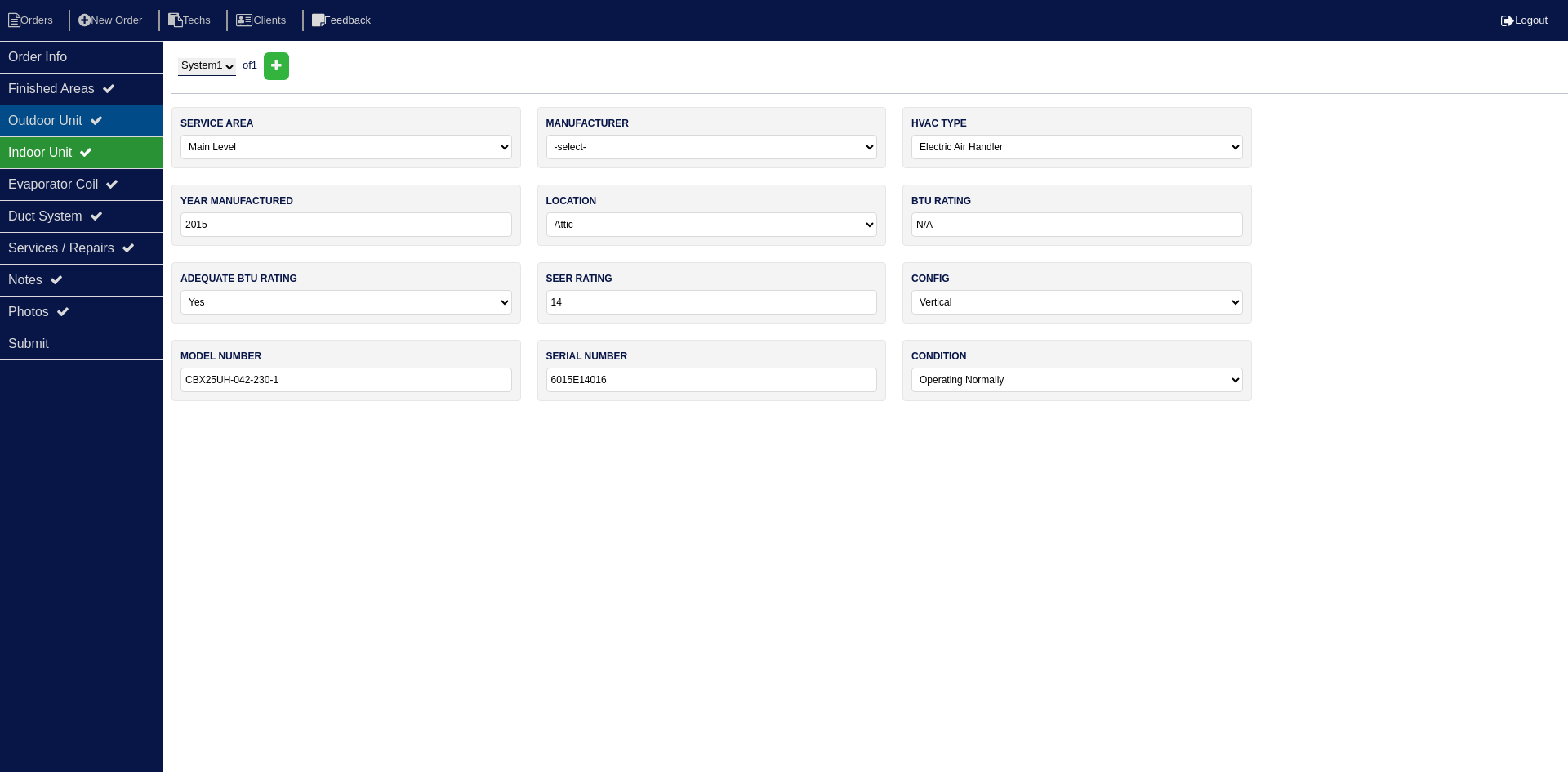
click at [128, 121] on div "Outdoor Unit" at bounding box center [82, 120] width 163 height 32
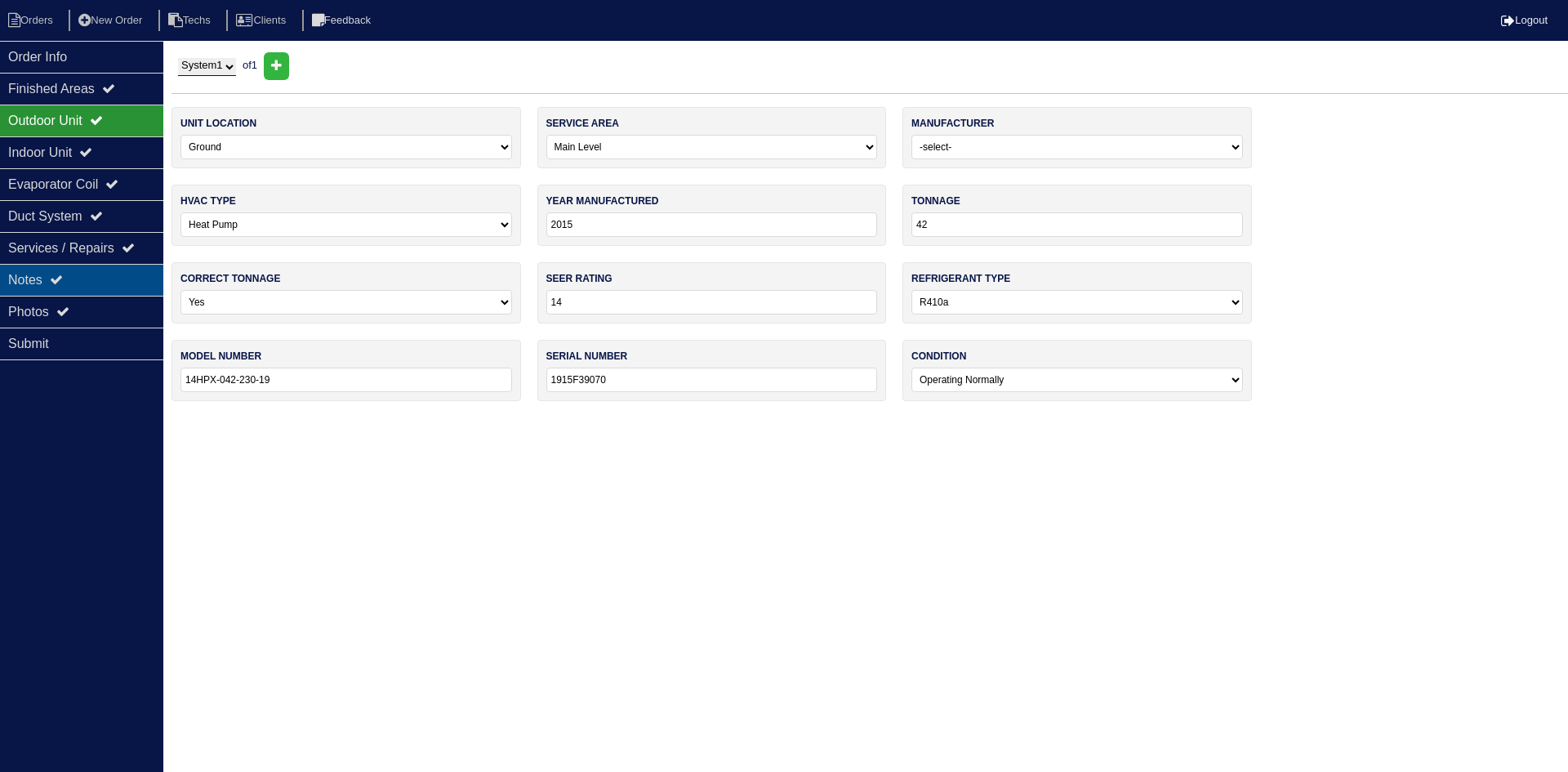
click at [102, 270] on div "Notes" at bounding box center [82, 279] width 163 height 32
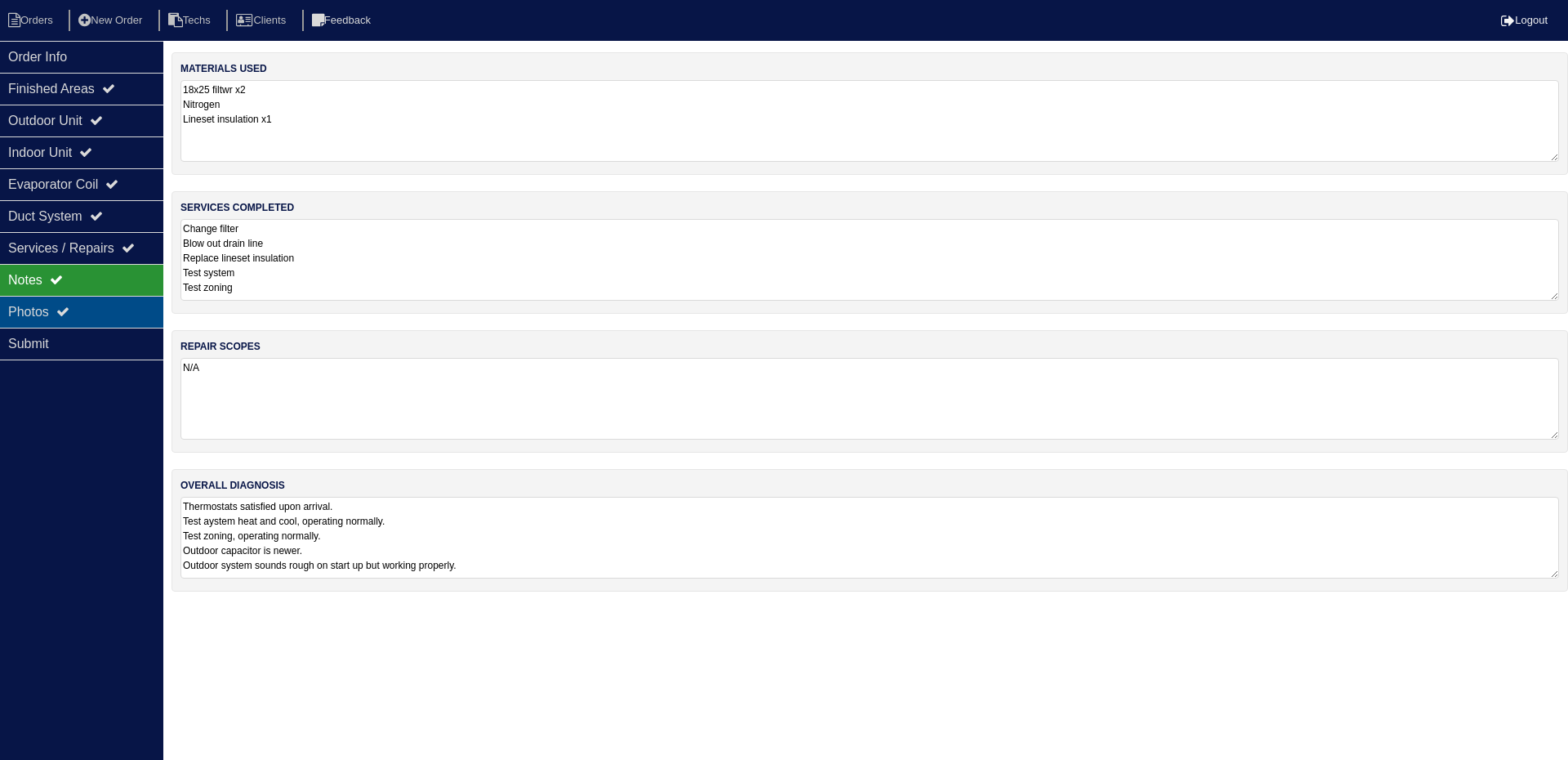
click at [75, 305] on div "Photos" at bounding box center [82, 311] width 163 height 32
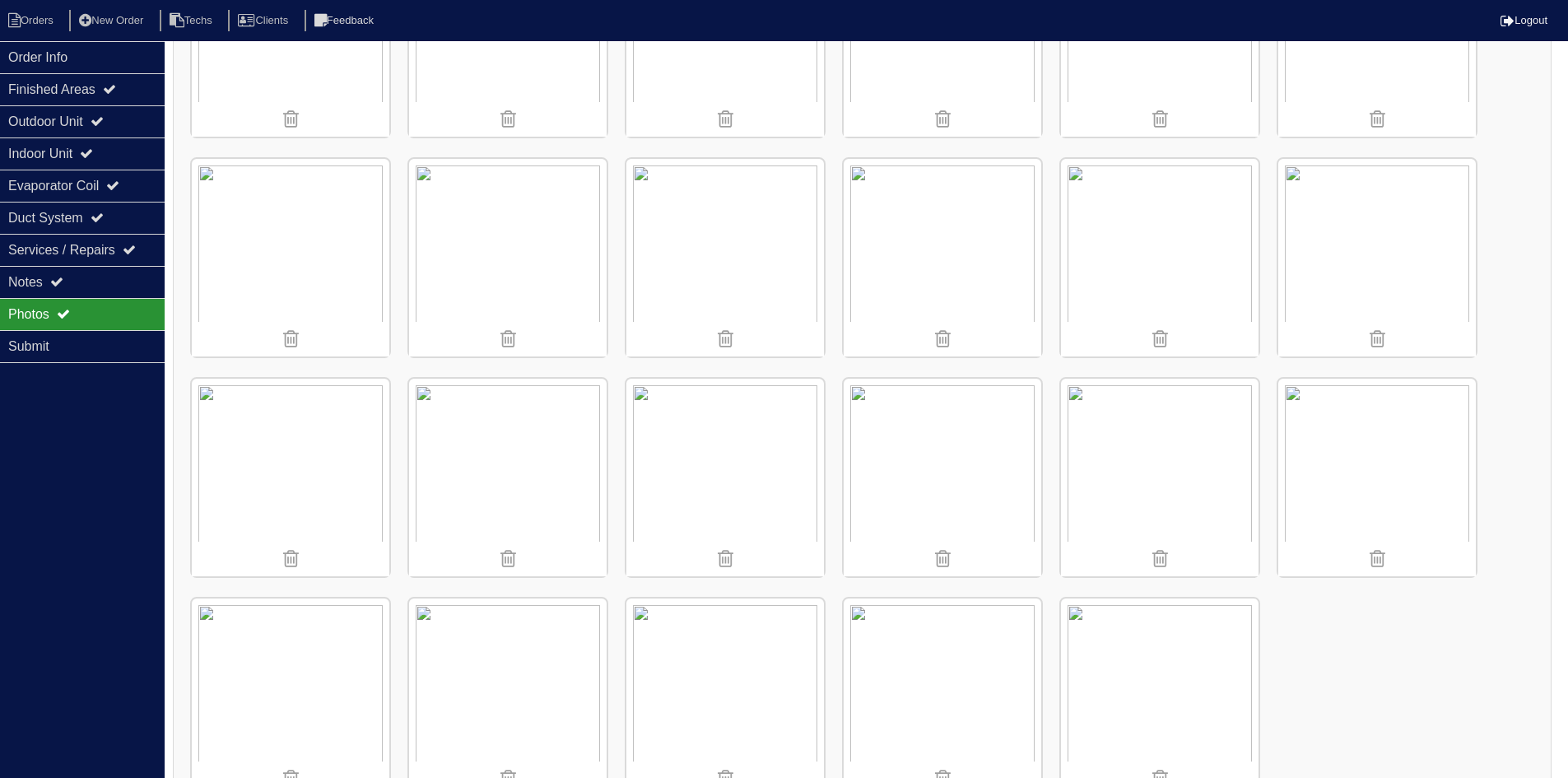
scroll to position [1951, 0]
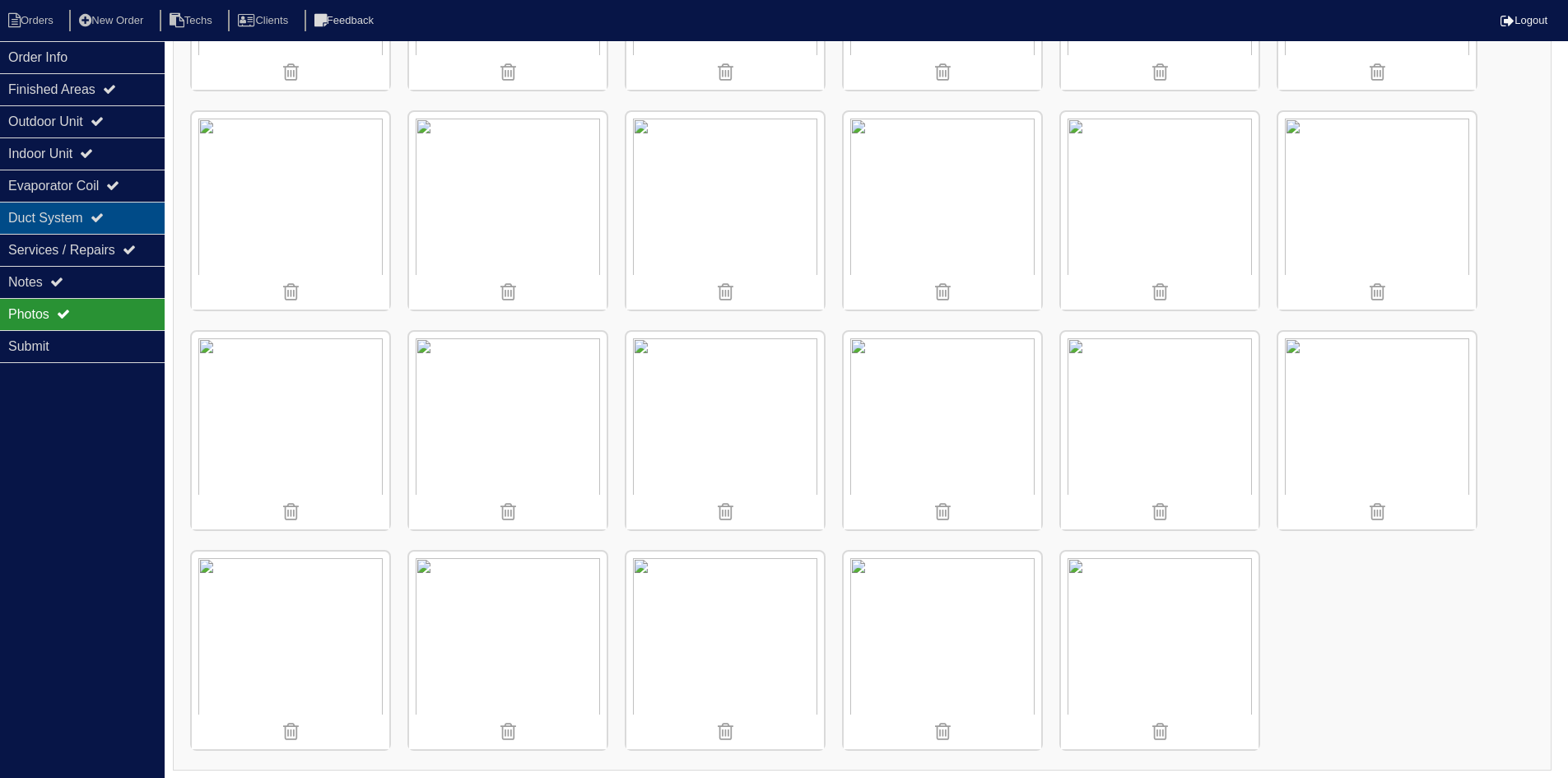
click at [67, 212] on div "Duct System" at bounding box center [82, 217] width 165 height 32
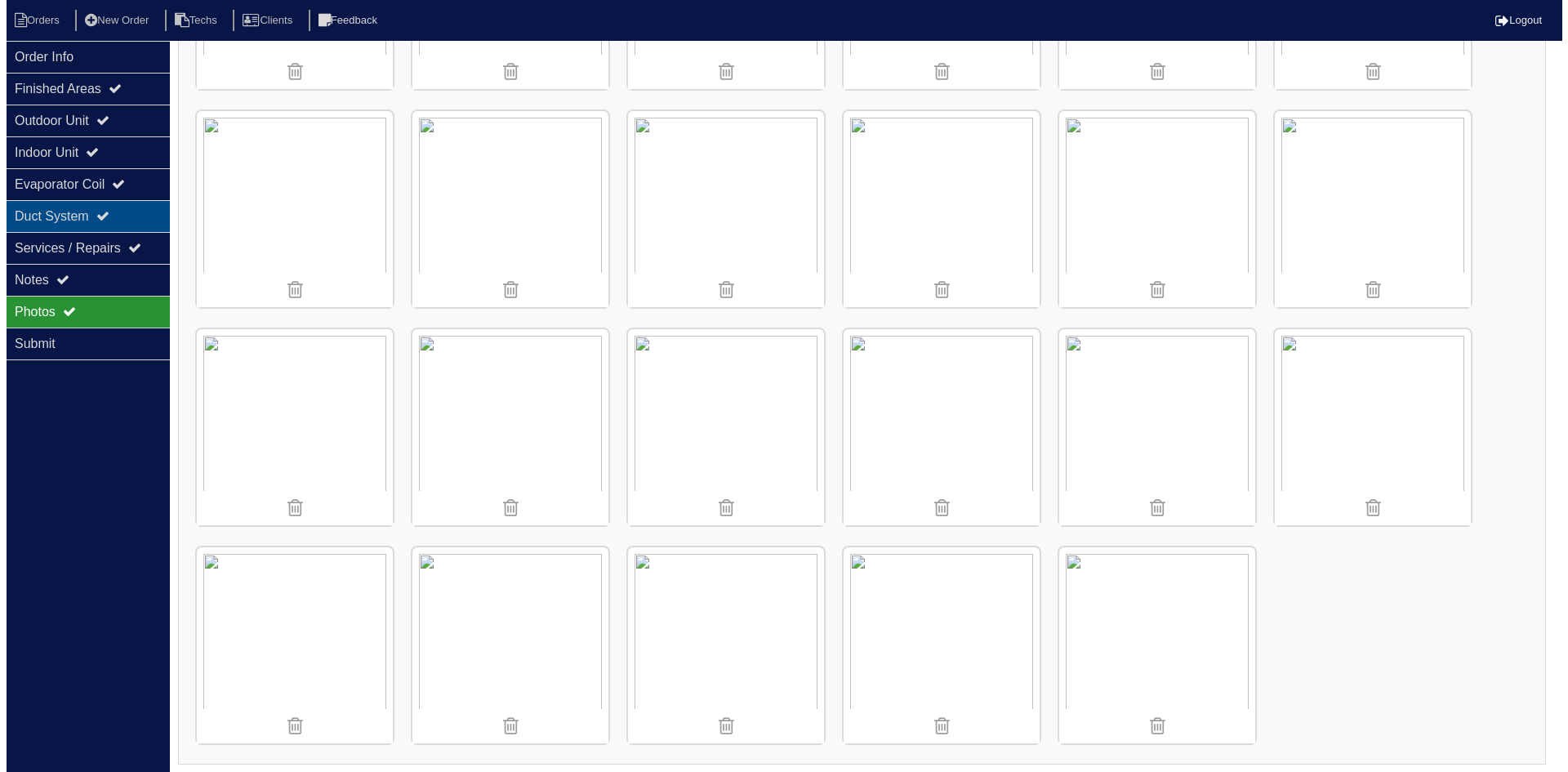
scroll to position [0, 0]
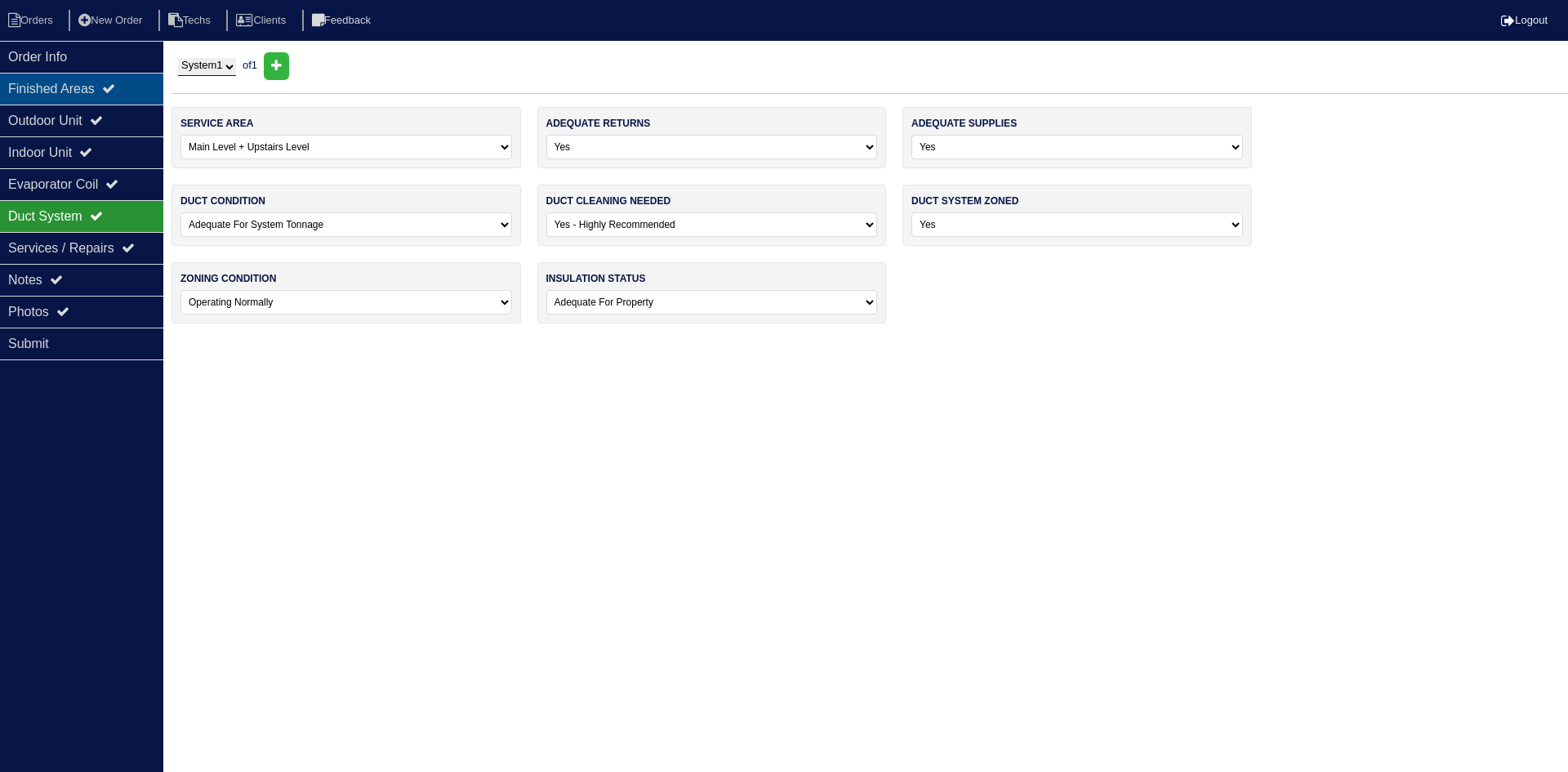
click at [98, 87] on div "Finished Areas" at bounding box center [82, 89] width 163 height 32
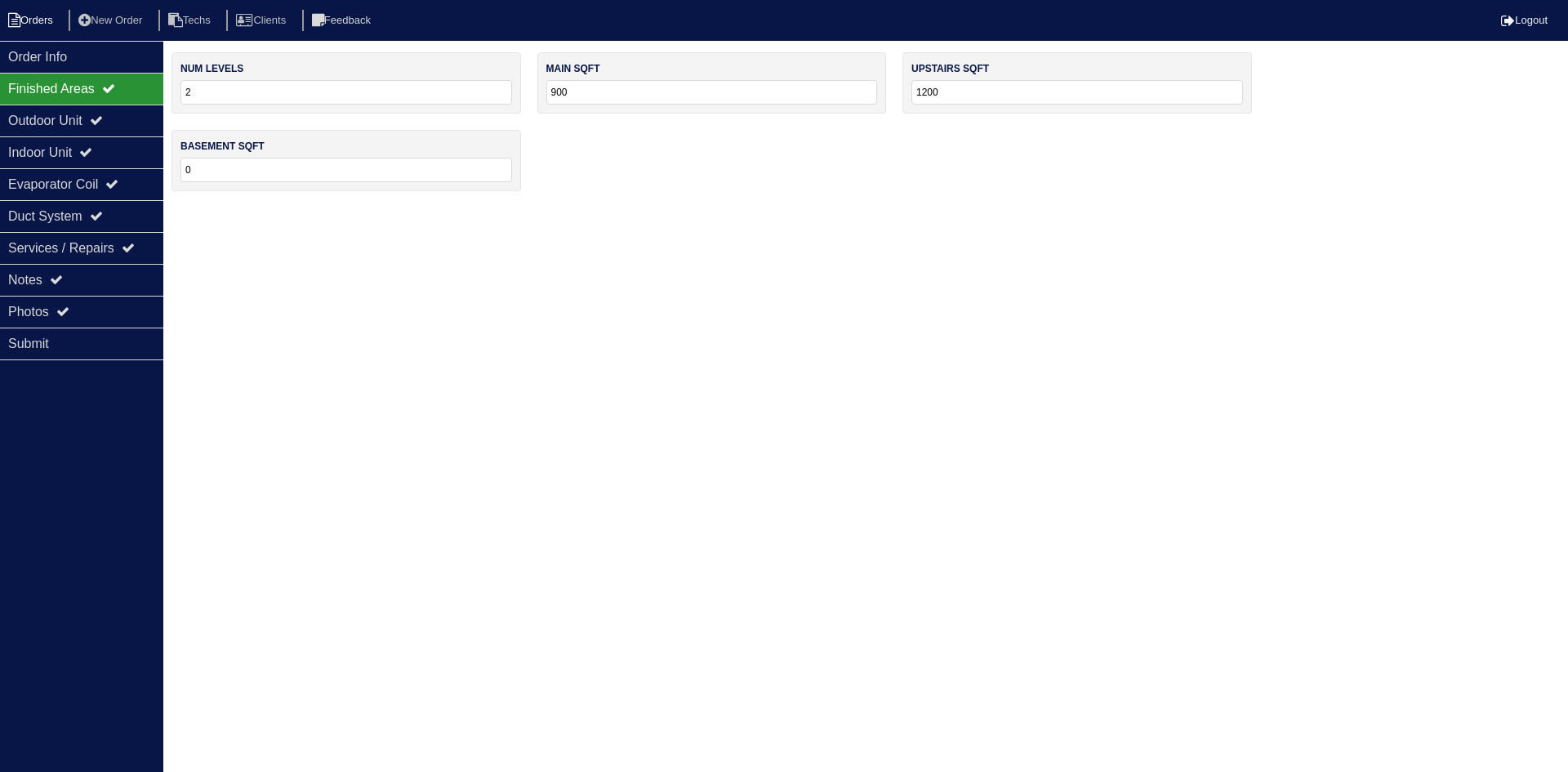
click at [50, 19] on li "Orders" at bounding box center [33, 21] width 66 height 22
select select "15"
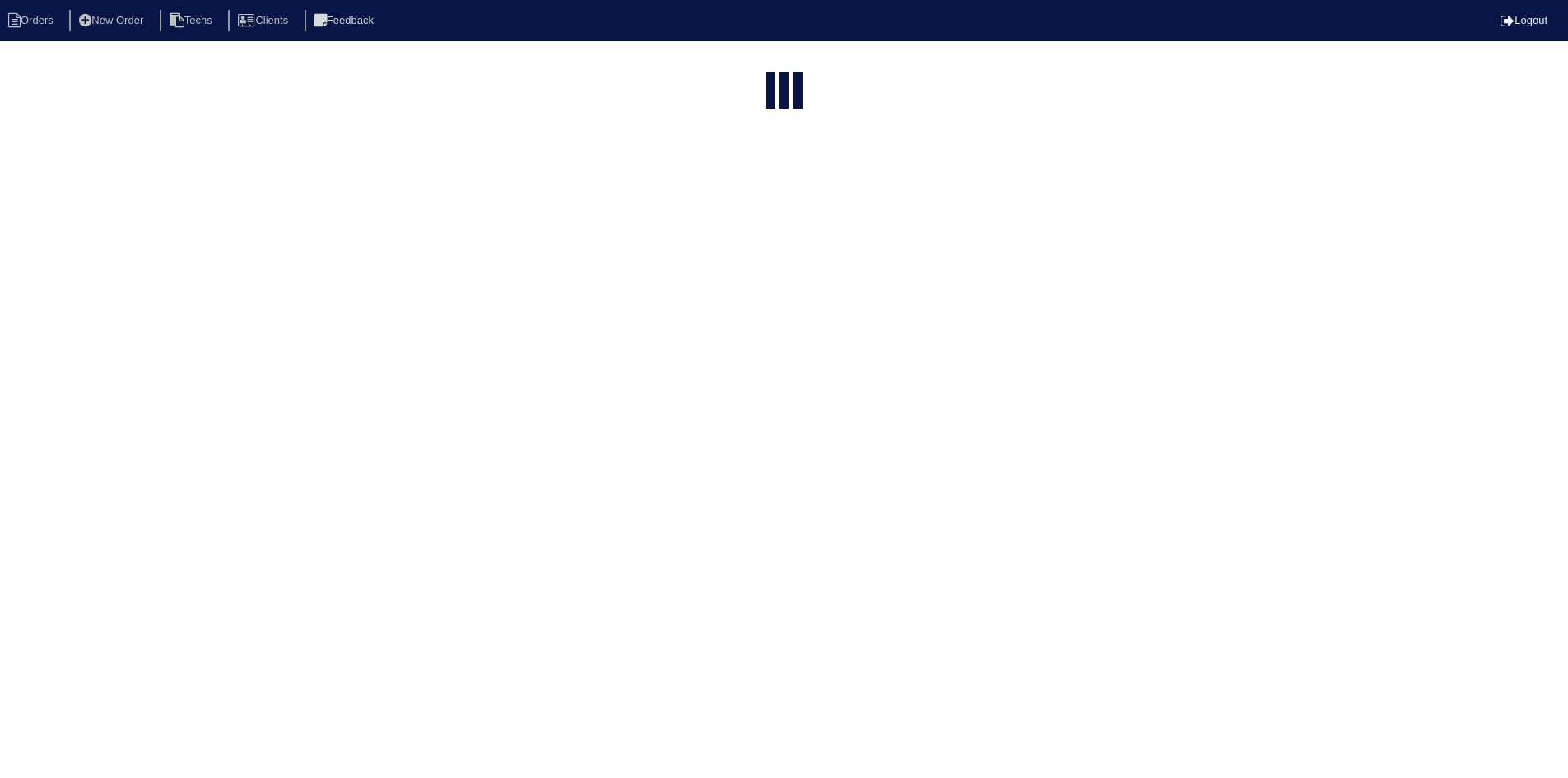
select select "field complete"
select select "need to quote"
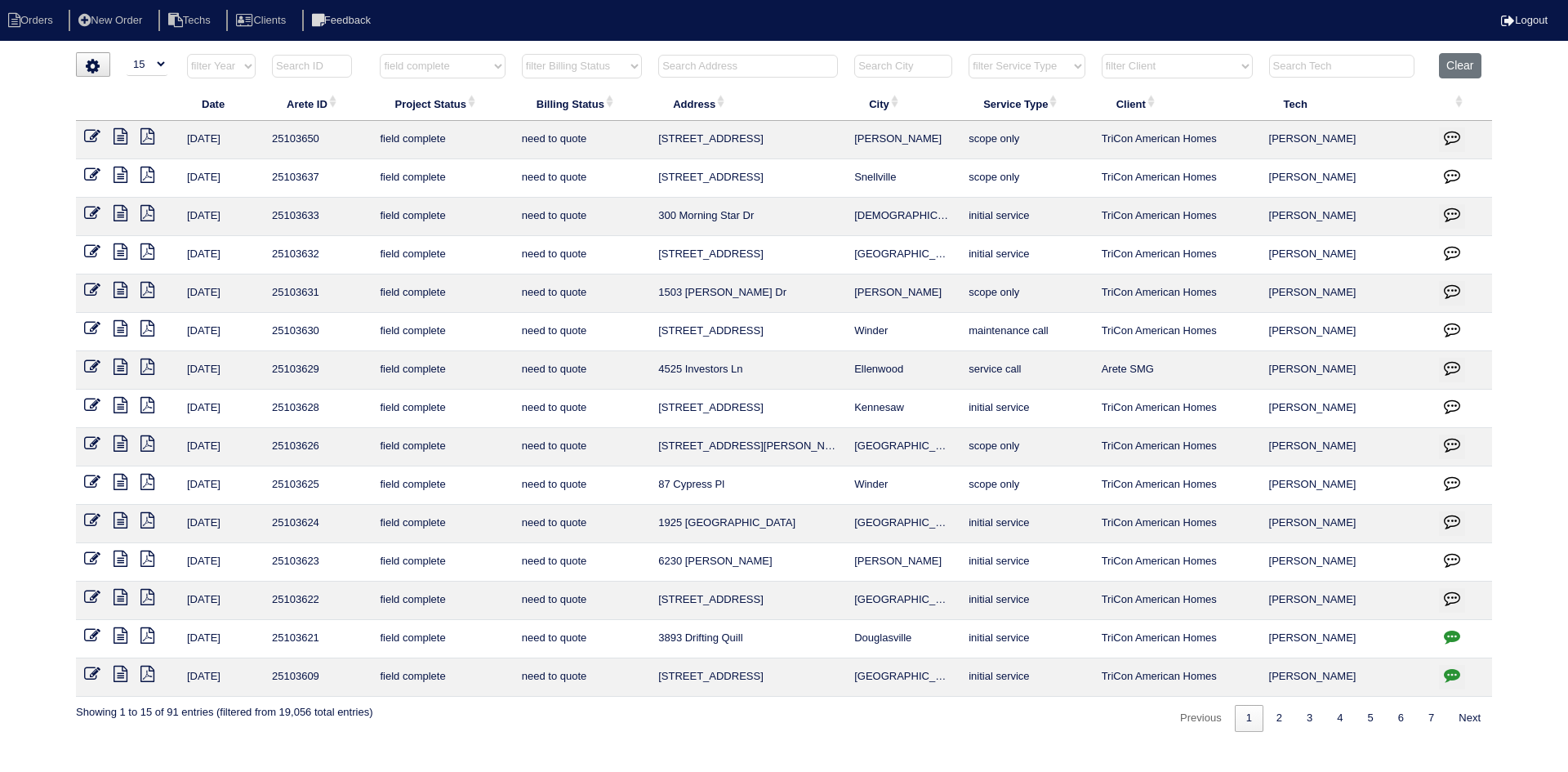
click at [121, 559] on icon at bounding box center [120, 559] width 14 height 16
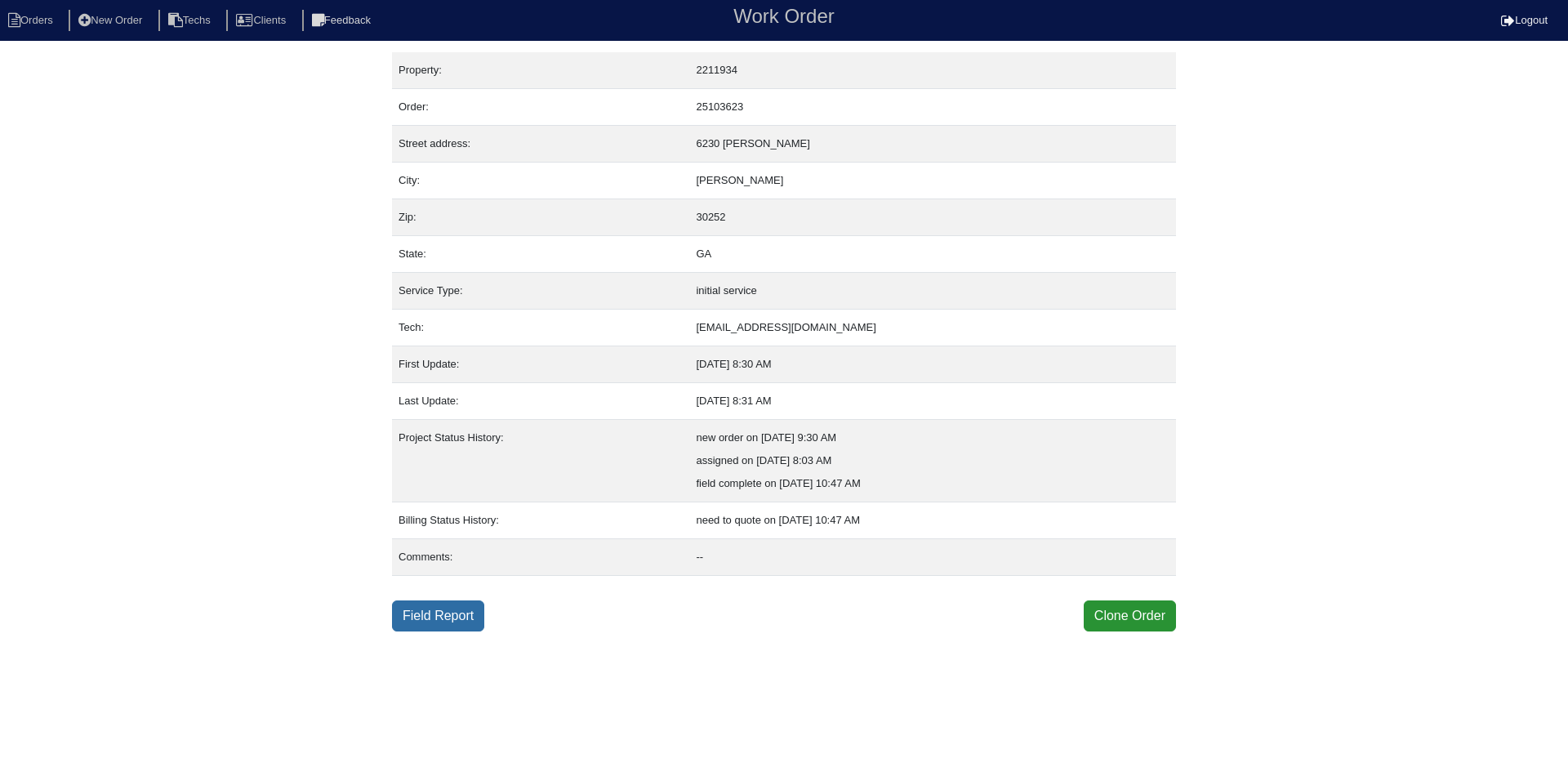
click at [455, 612] on link "Field Report" at bounding box center [437, 616] width 92 height 31
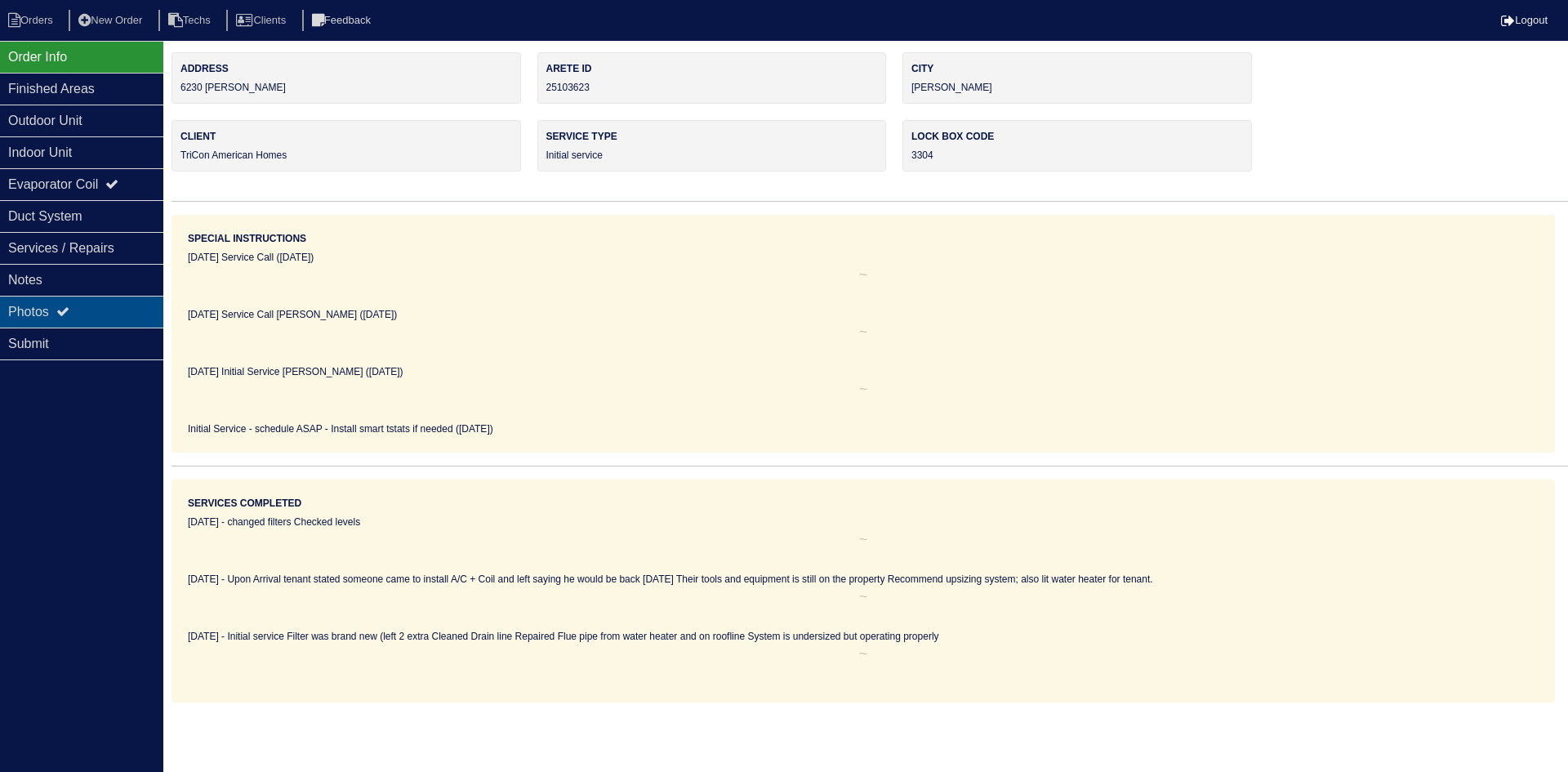
click at [64, 312] on icon at bounding box center [63, 311] width 13 height 13
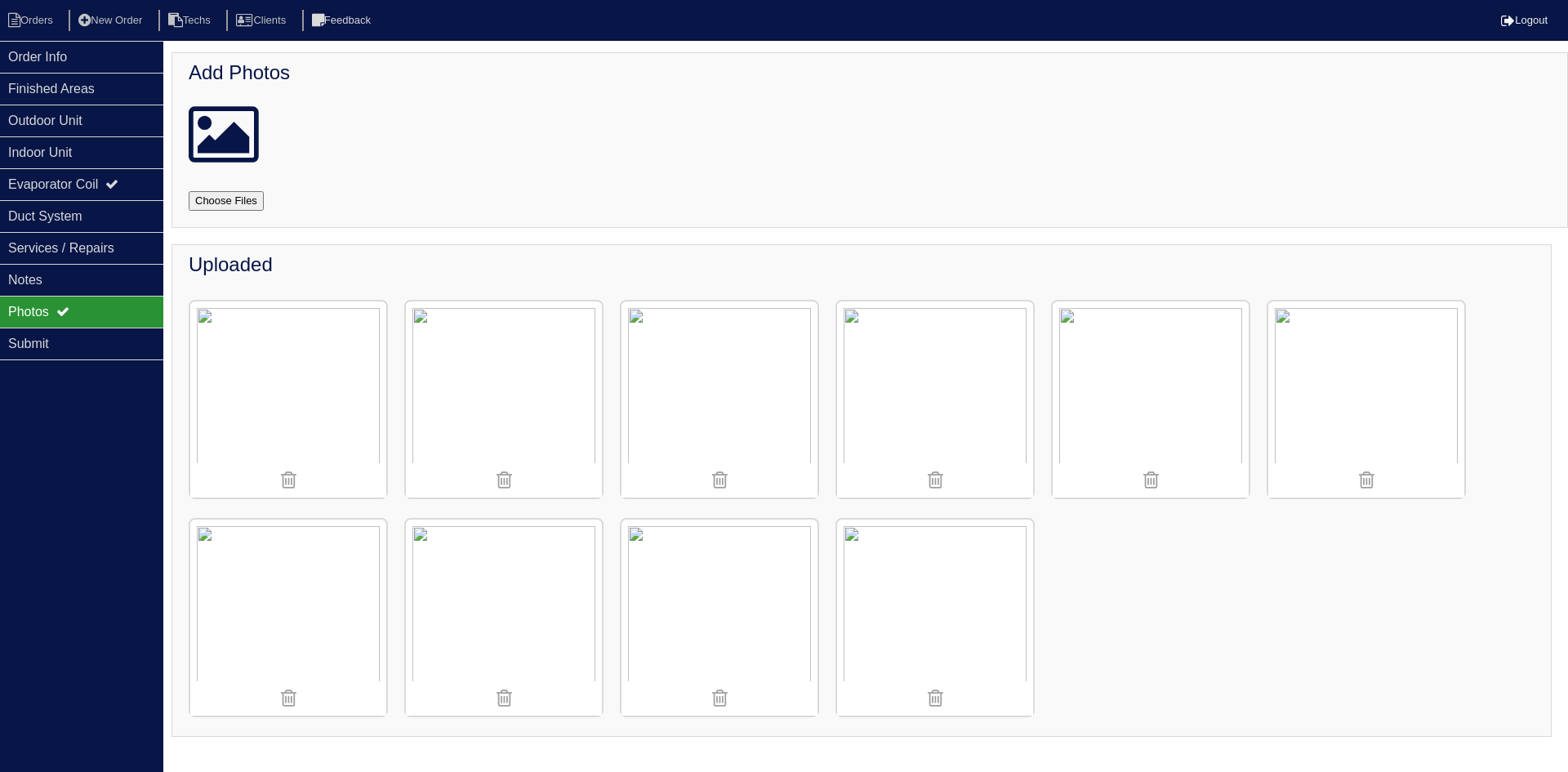
click at [247, 205] on input "file" at bounding box center [246, 200] width 114 height 20
type input "C:\fakepath\IMG_4685.JPG"
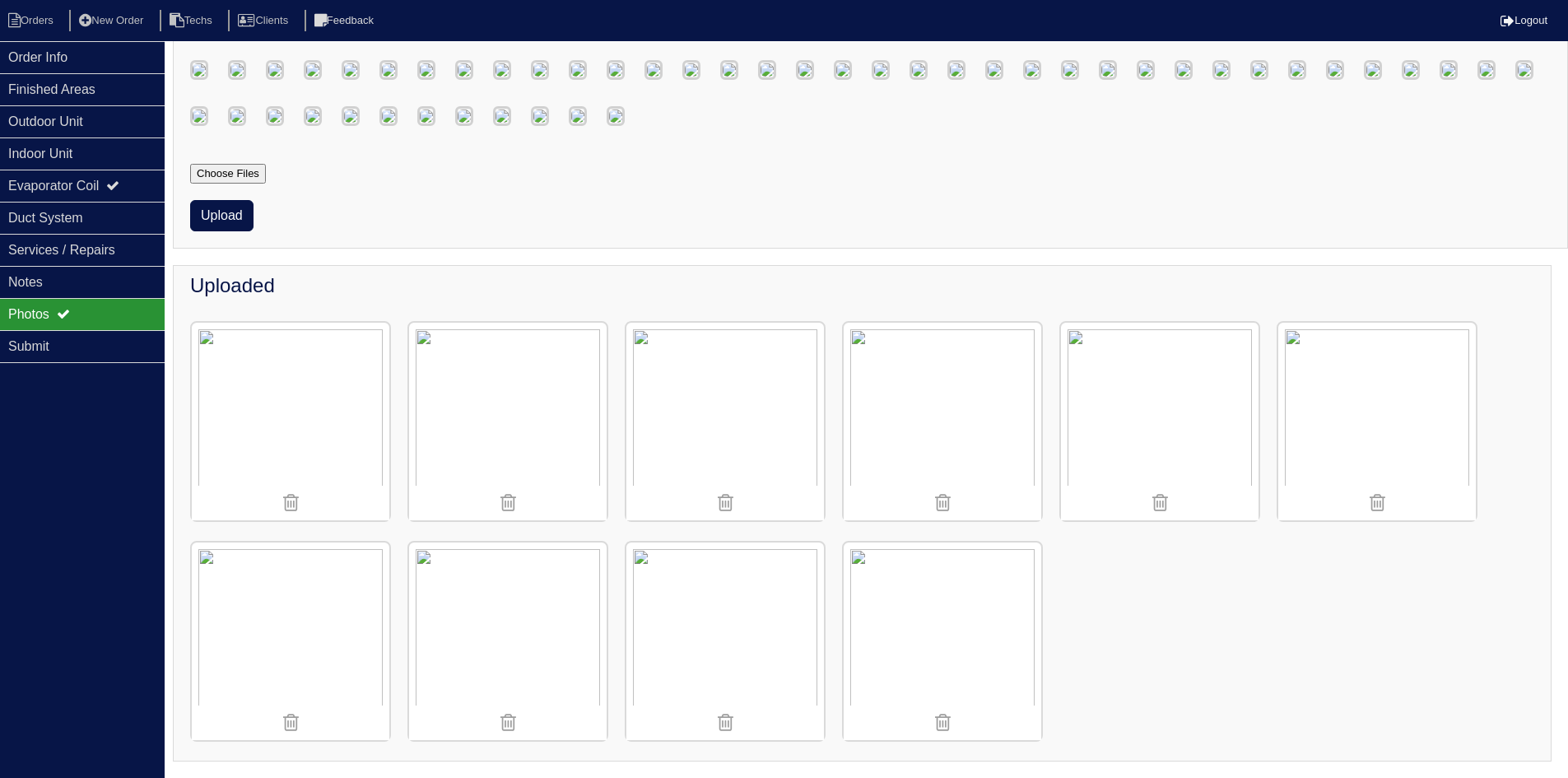
scroll to position [1153, 0]
click at [230, 231] on button "Upload" at bounding box center [222, 216] width 63 height 31
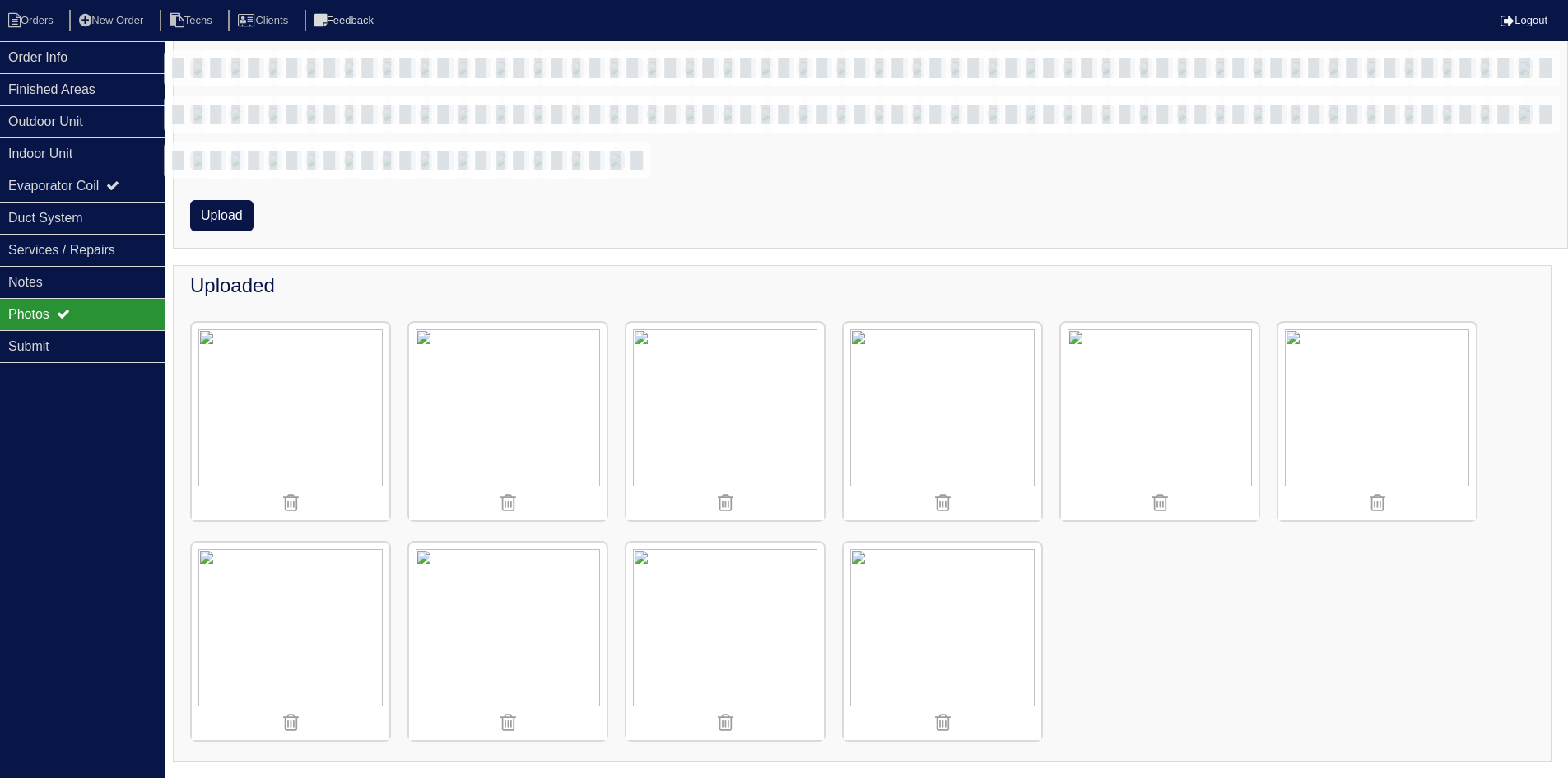
scroll to position [329, 0]
click at [38, 55] on div "Order Info" at bounding box center [82, 57] width 165 height 32
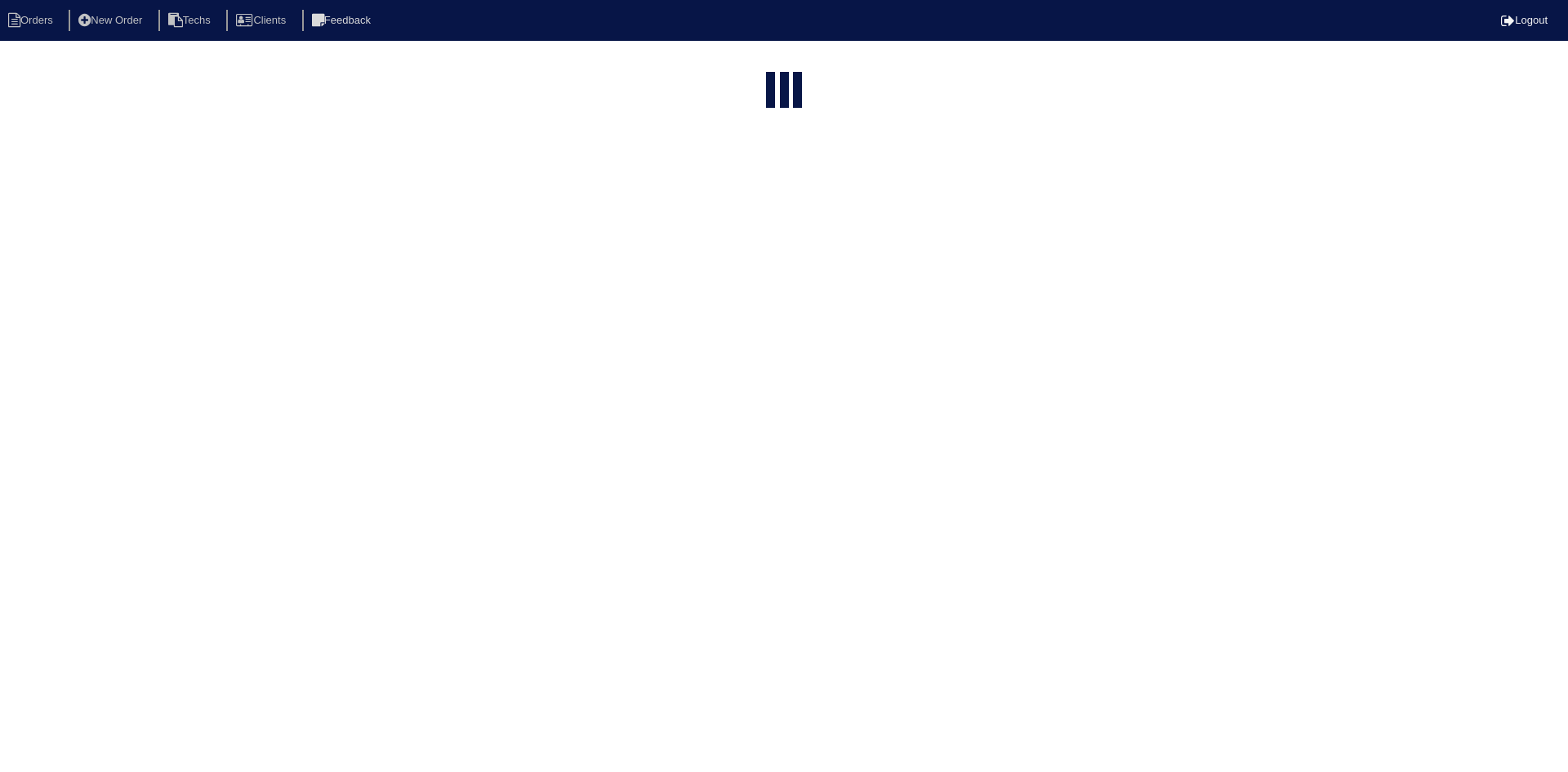
select select "15"
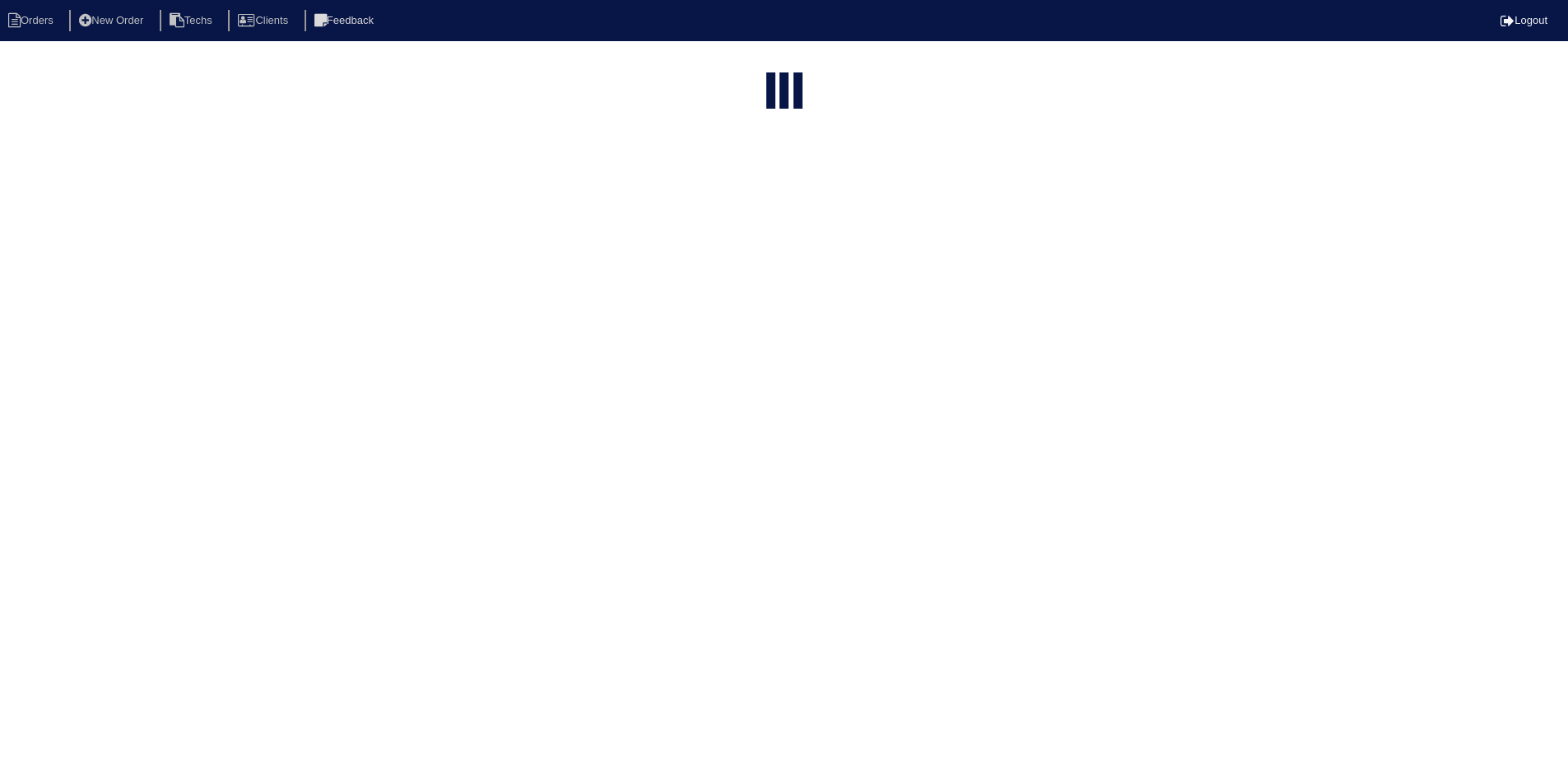
select select "field complete"
select select "need to quote"
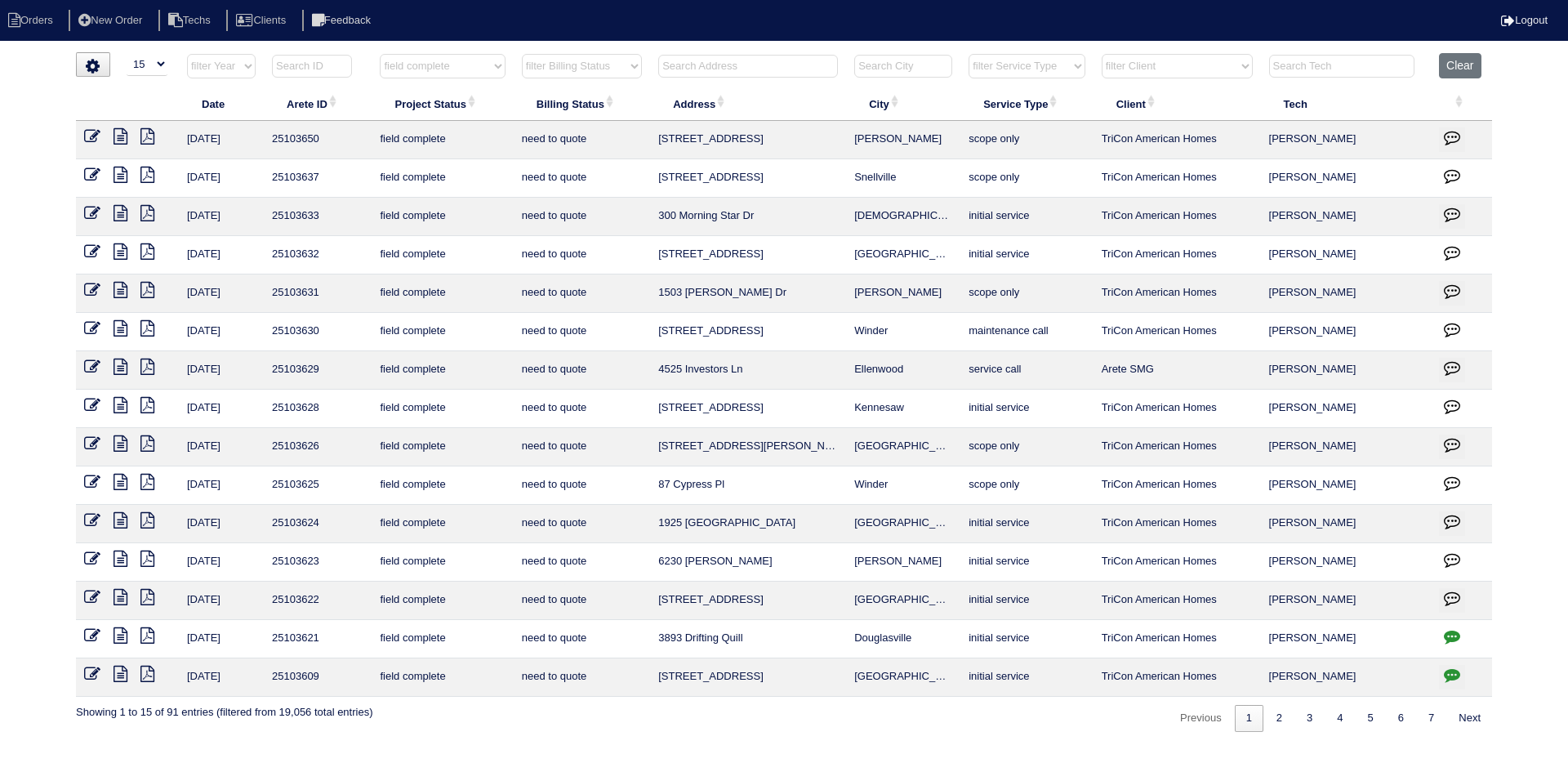
click at [94, 555] on icon at bounding box center [92, 559] width 16 height 16
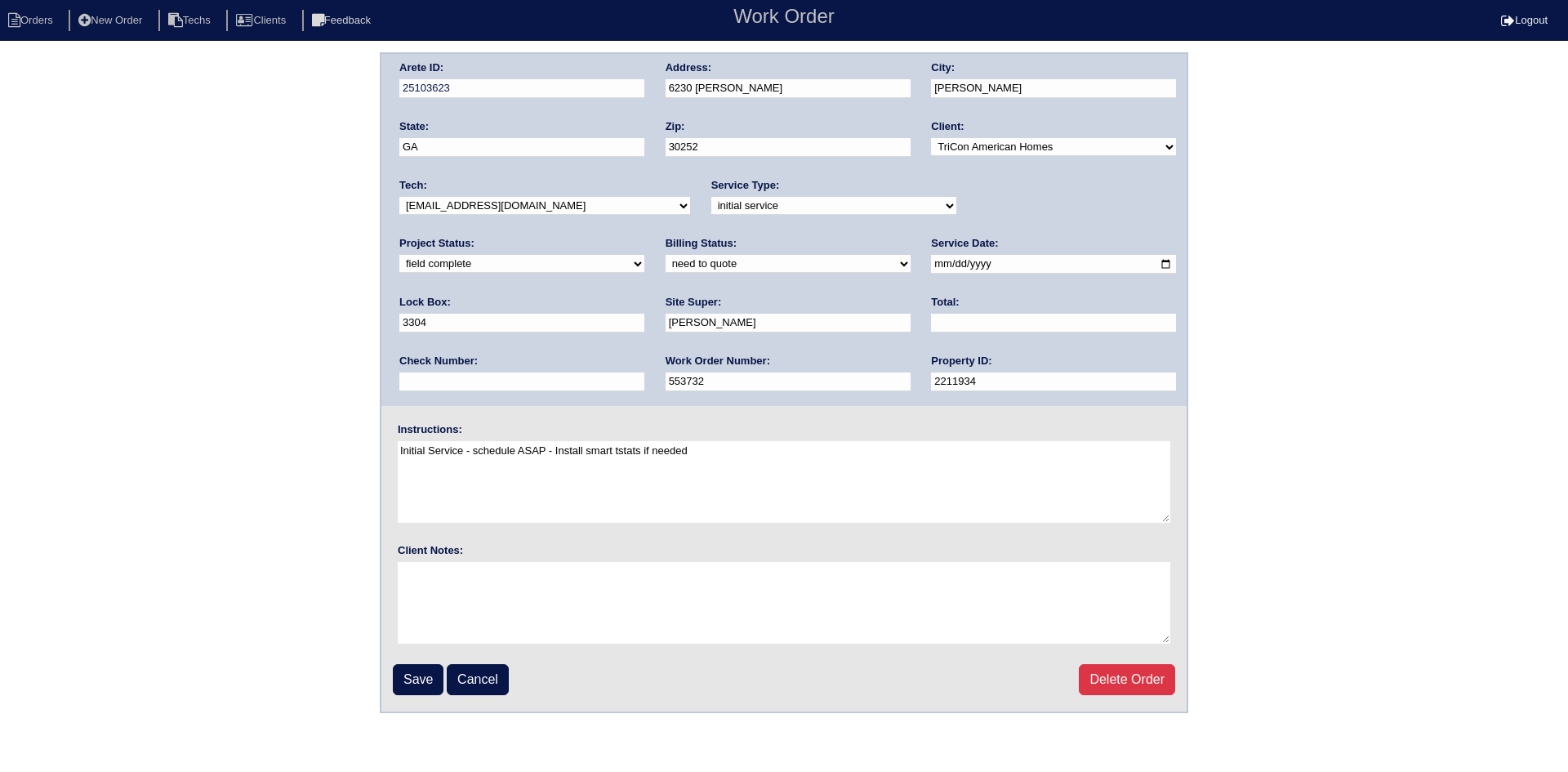
click at [644, 255] on select "new order assigned in progress field complete need to schedule admin review arc…" at bounding box center [522, 264] width 245 height 18
select select "assigned"
click at [644, 255] on select "new order assigned in progress field complete need to schedule admin review arc…" at bounding box center [522, 264] width 245 height 18
click at [421, 674] on input "Save" at bounding box center [418, 680] width 51 height 31
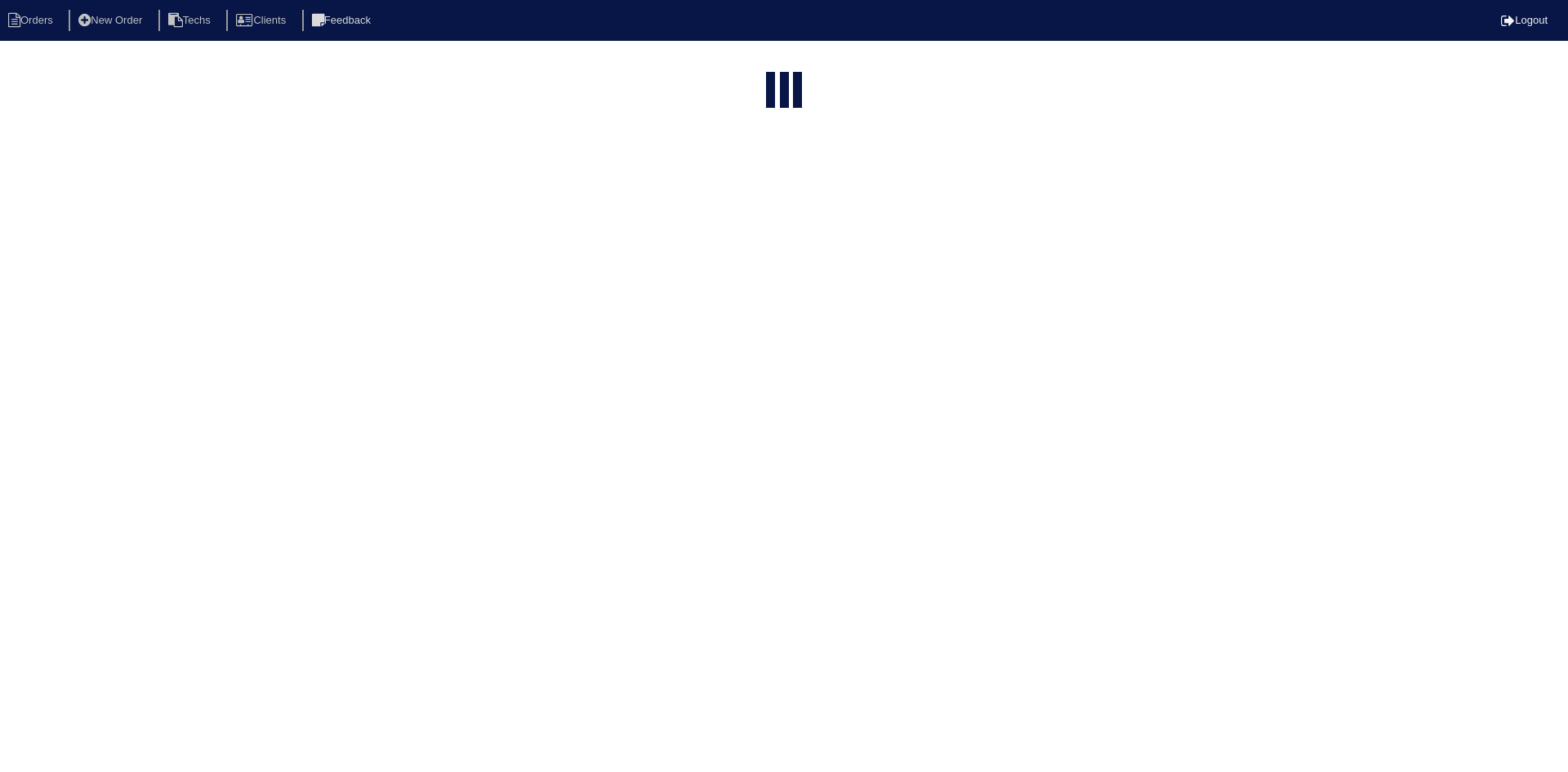
select select "15"
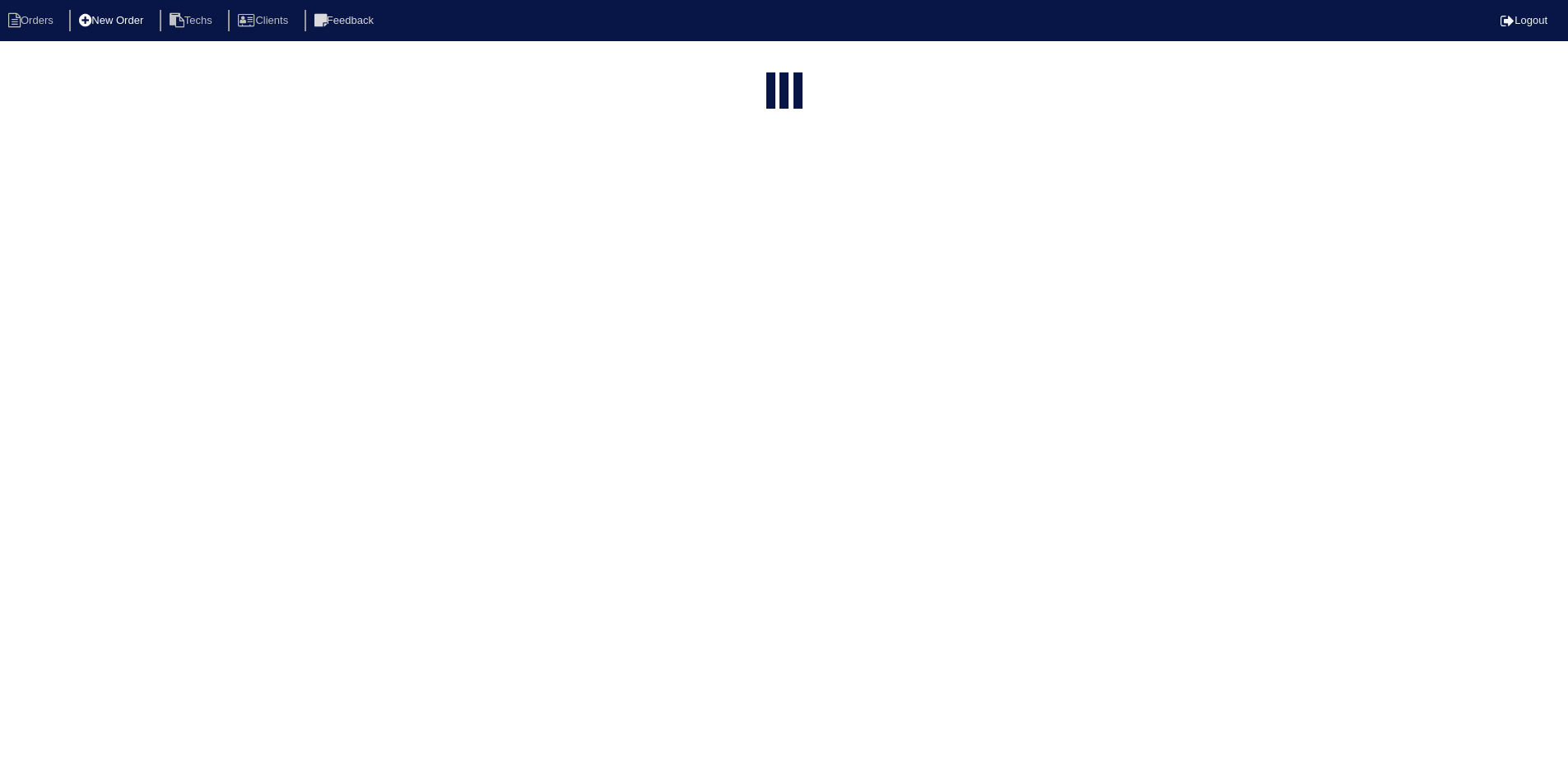
select select "field complete"
select select "need to quote"
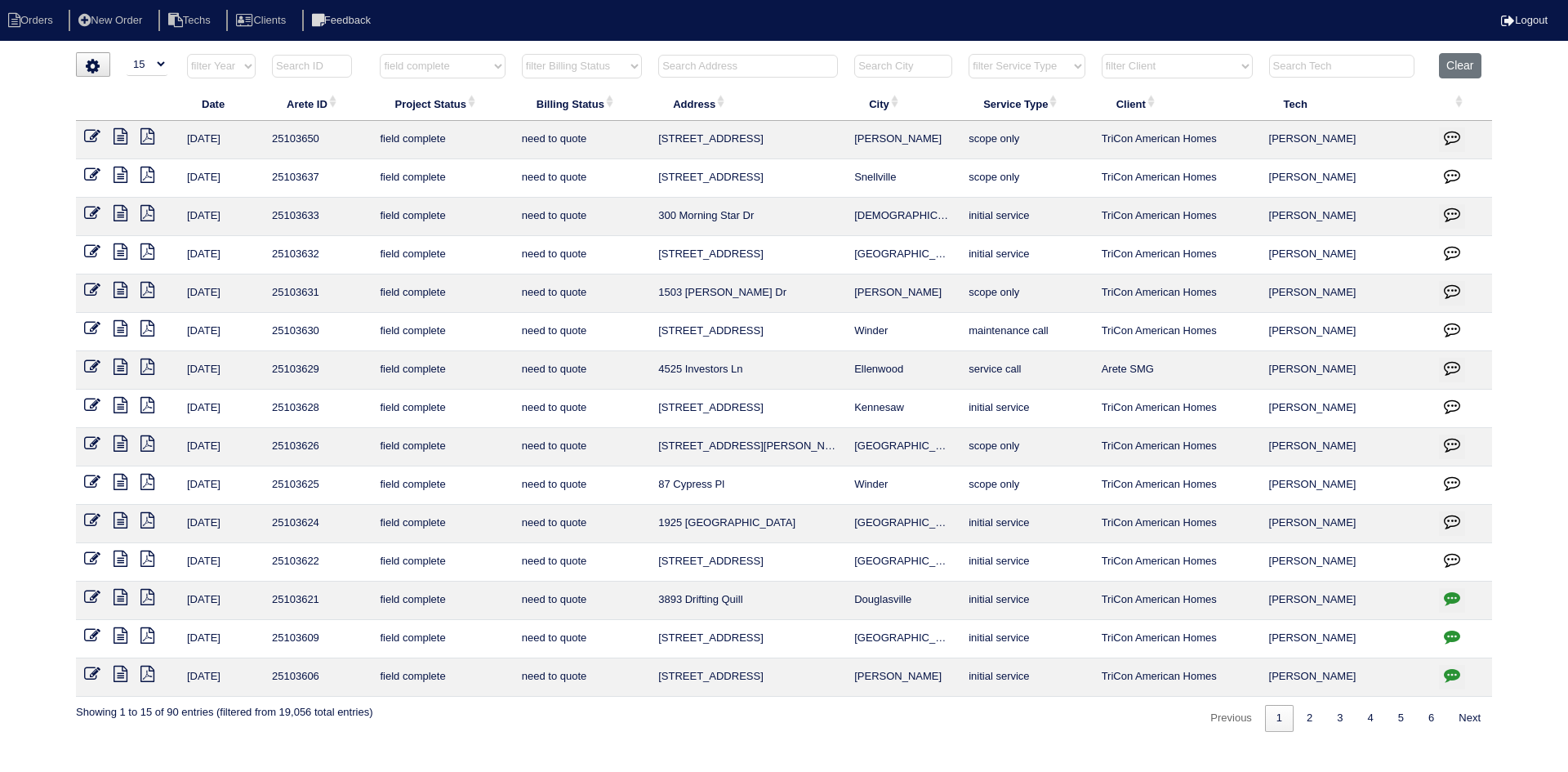
click at [121, 517] on icon at bounding box center [120, 520] width 14 height 16
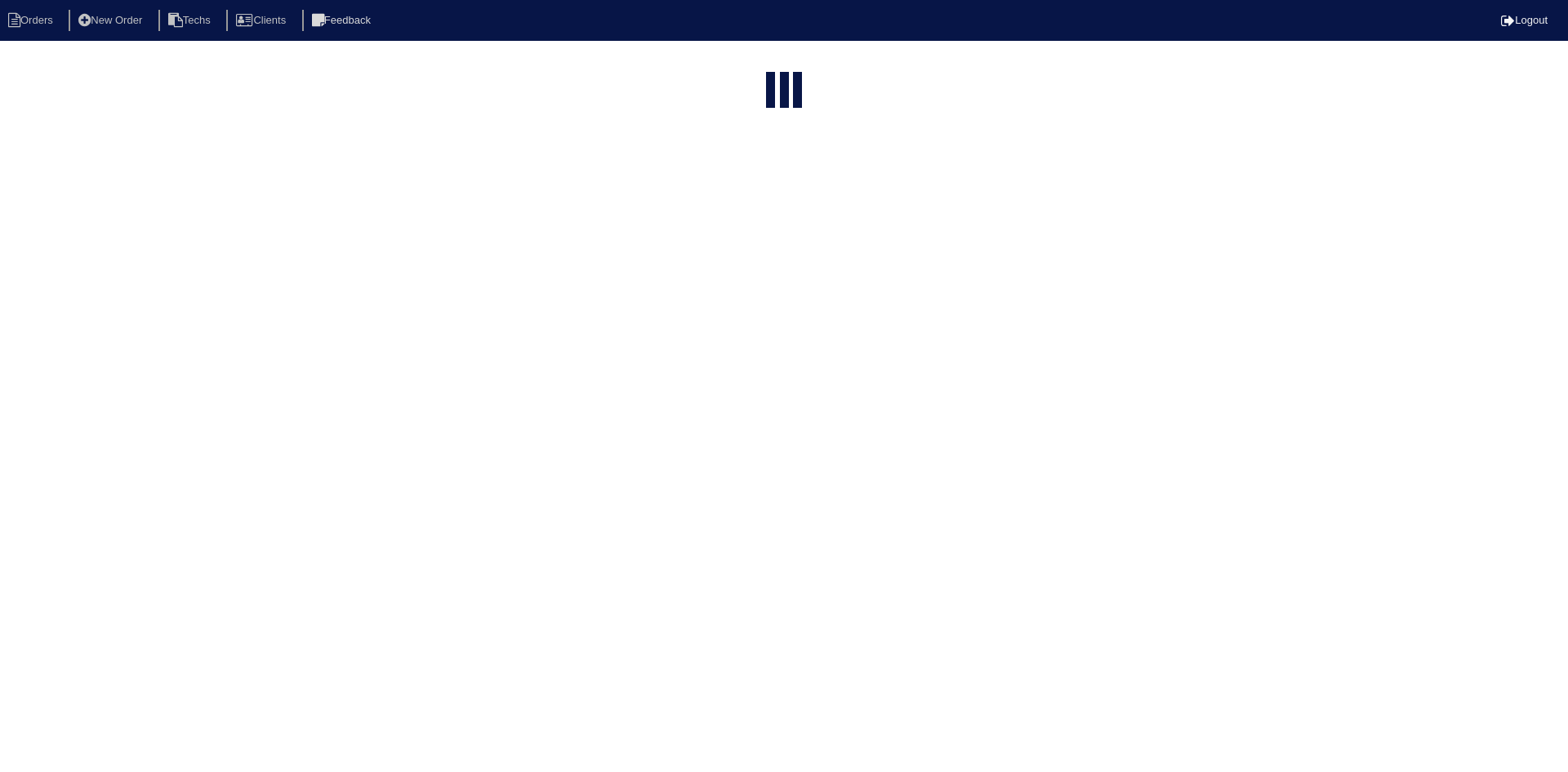
select select "15"
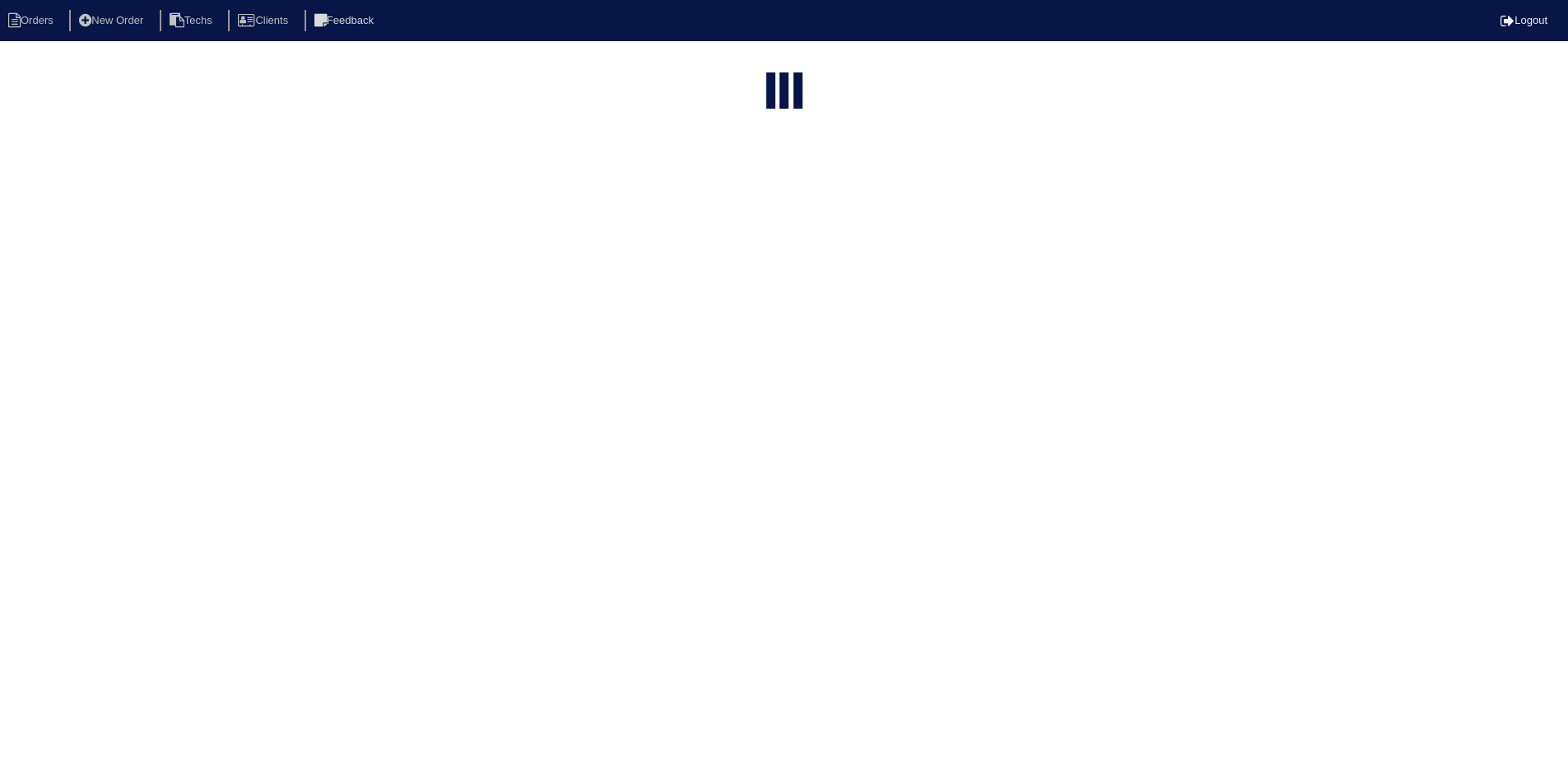
select select "field complete"
select select "need to quote"
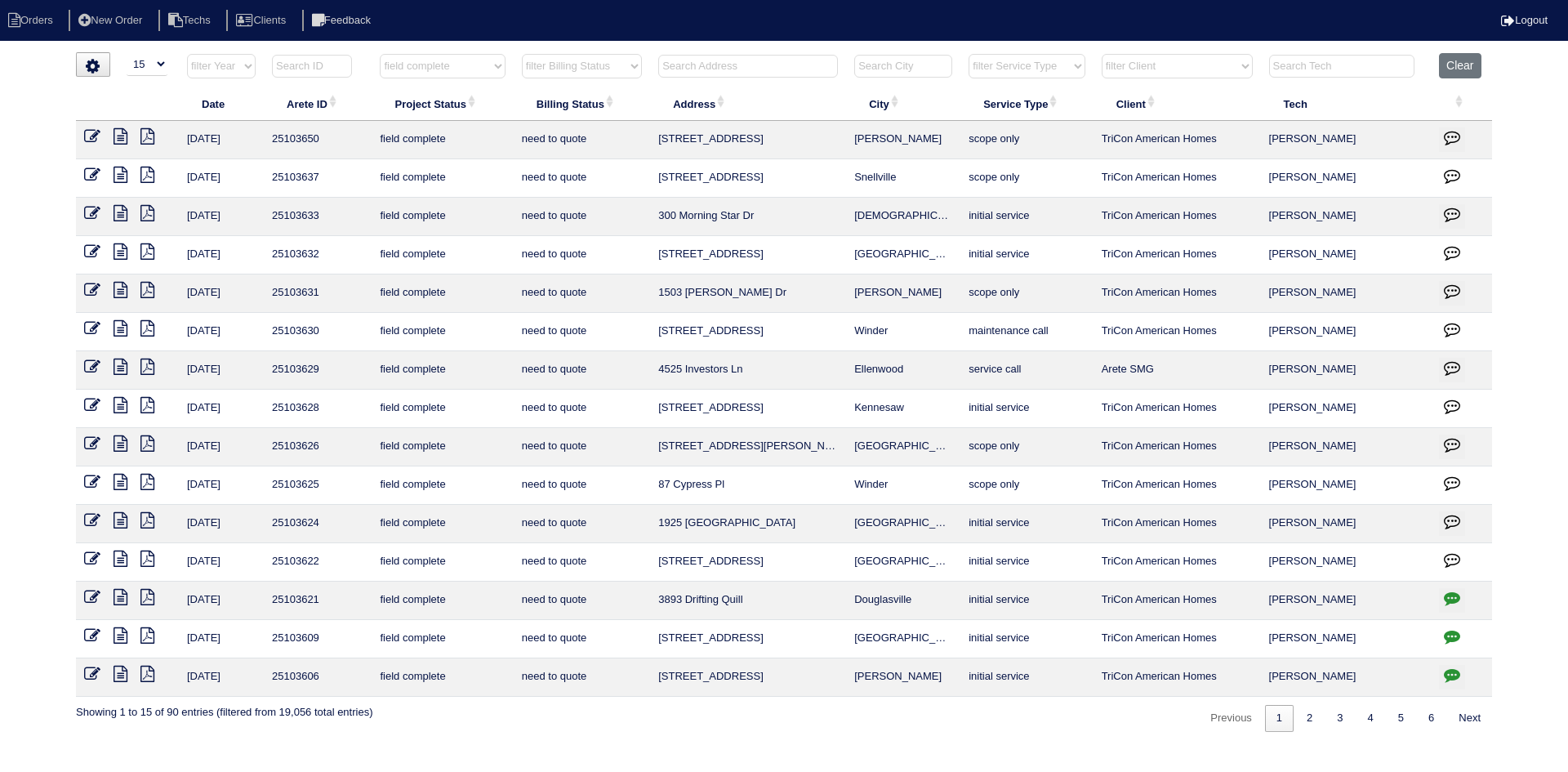
click at [145, 521] on icon at bounding box center [148, 520] width 14 height 16
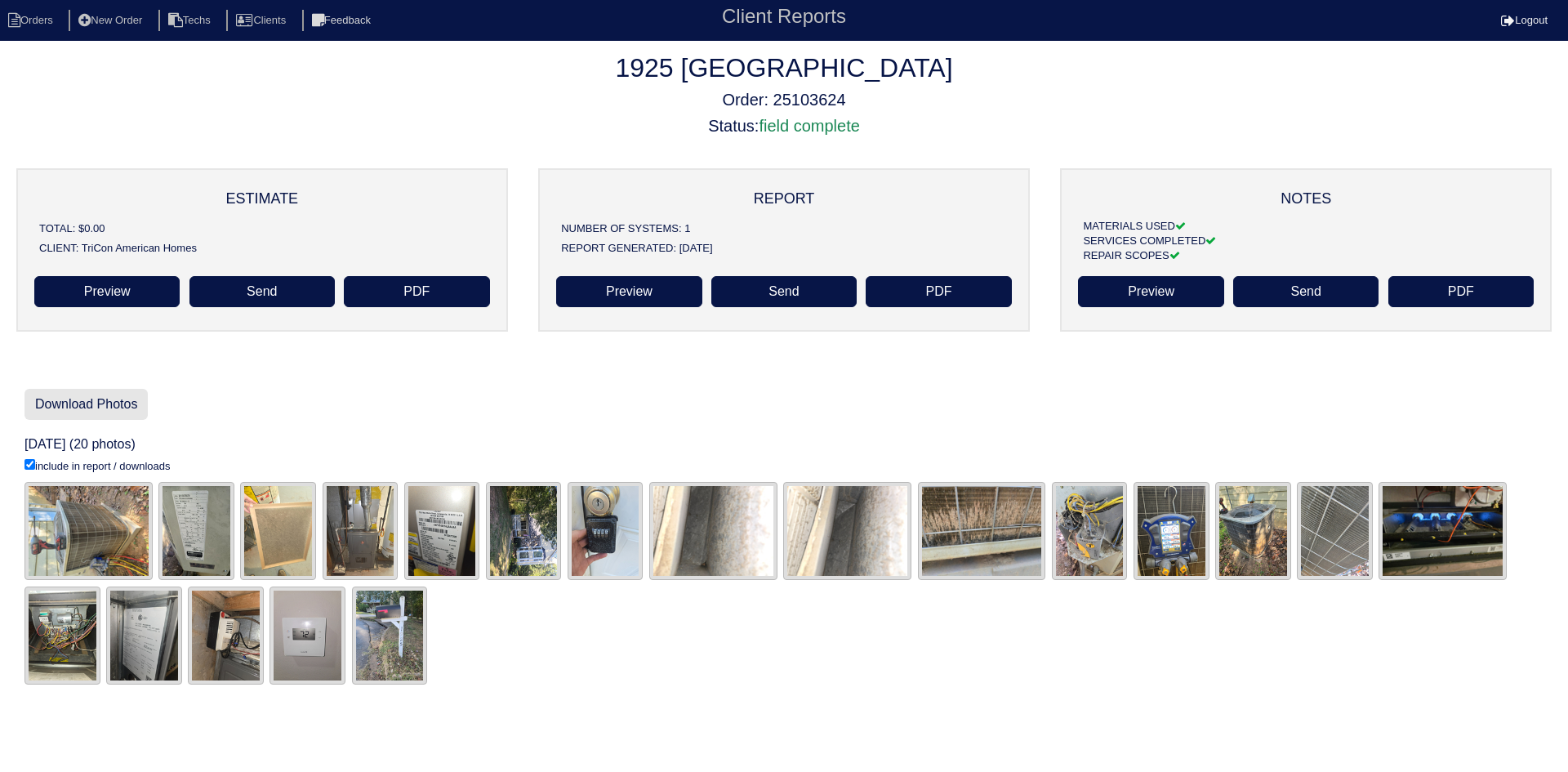
click at [97, 406] on link "Download Photos" at bounding box center [87, 404] width 124 height 31
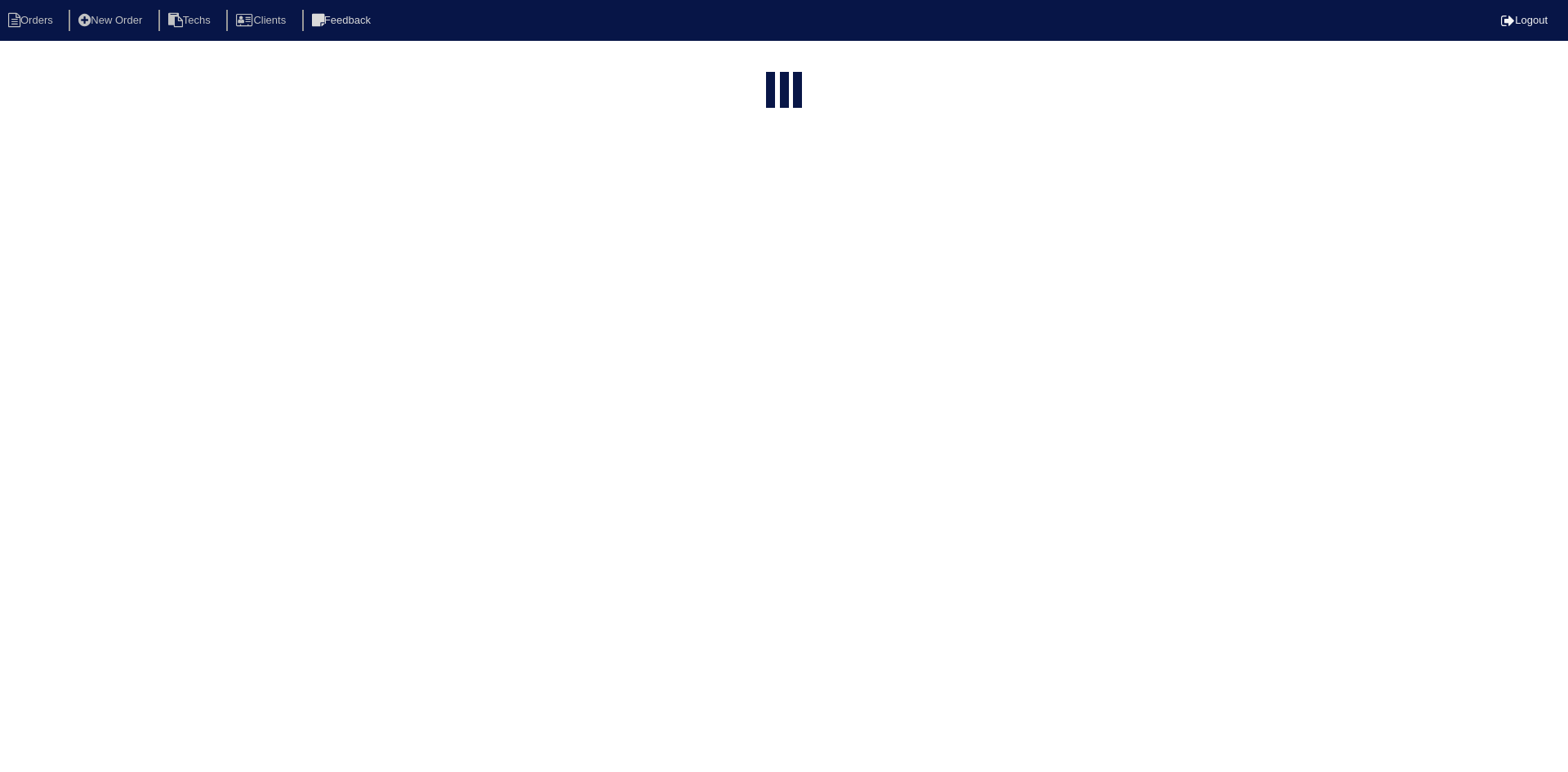
select select "15"
select select "field complete"
select select "need to quote"
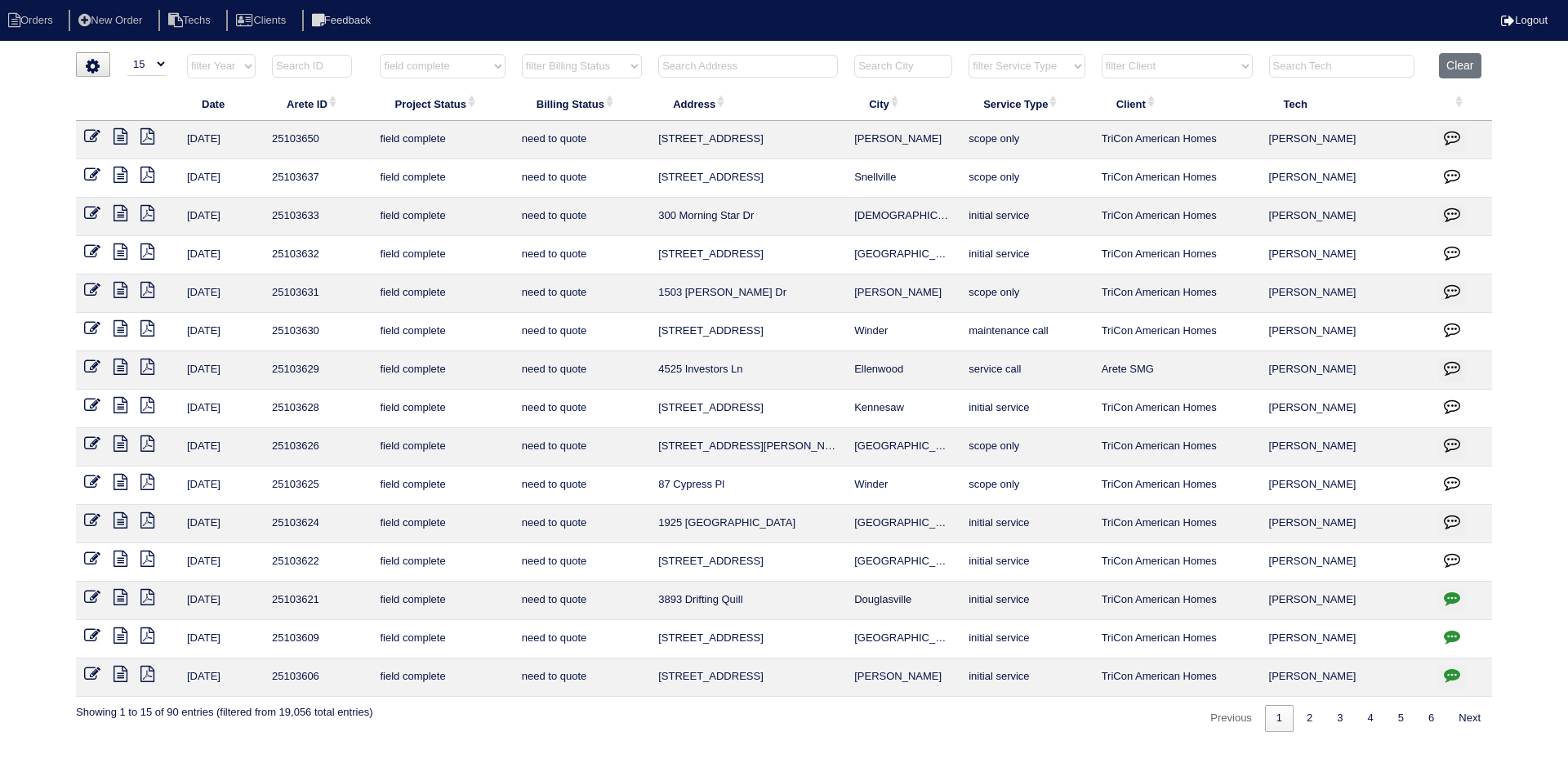
click at [121, 524] on icon at bounding box center [120, 520] width 14 height 16
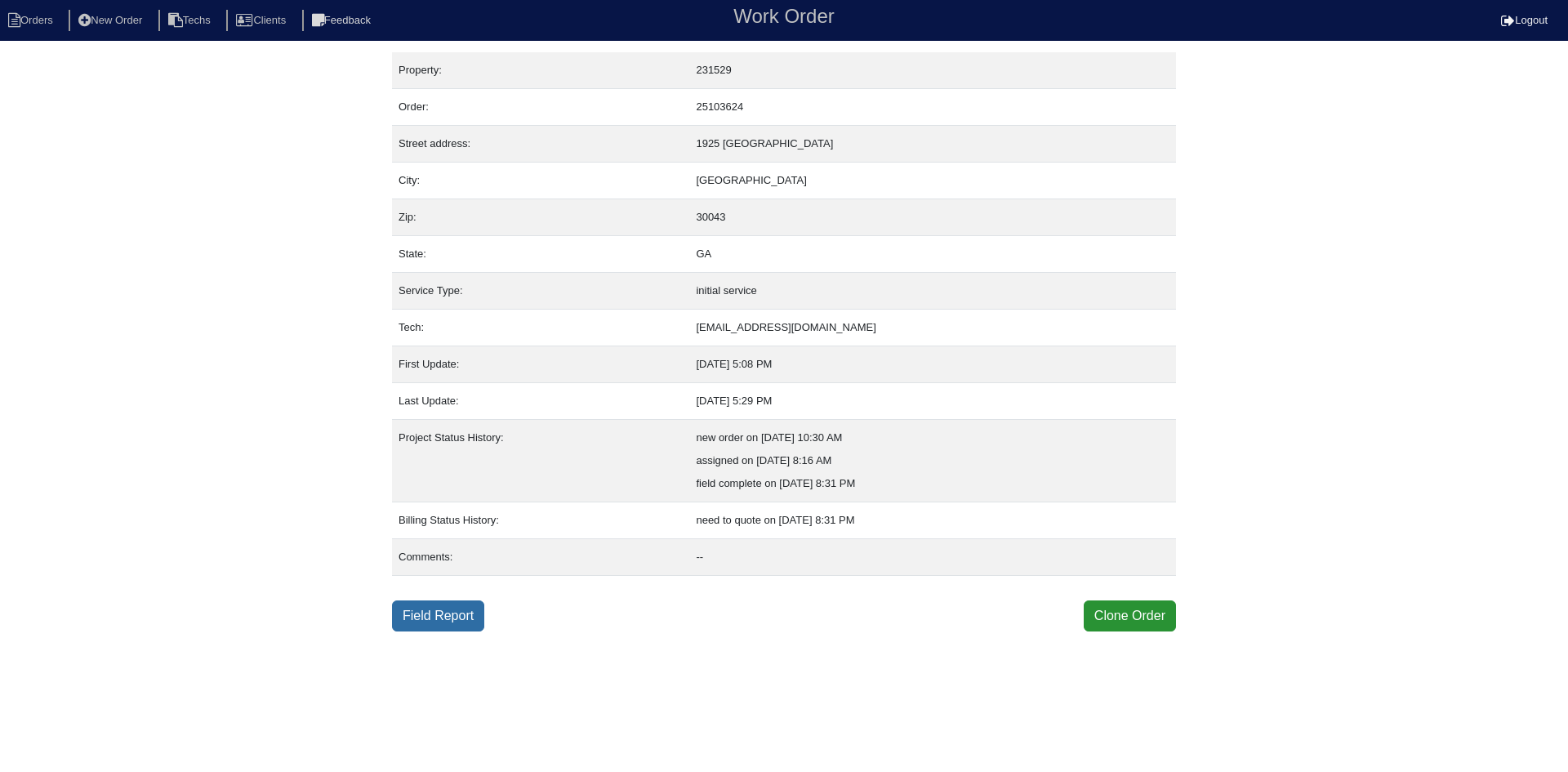
click at [450, 618] on link "Field Report" at bounding box center [437, 616] width 92 height 31
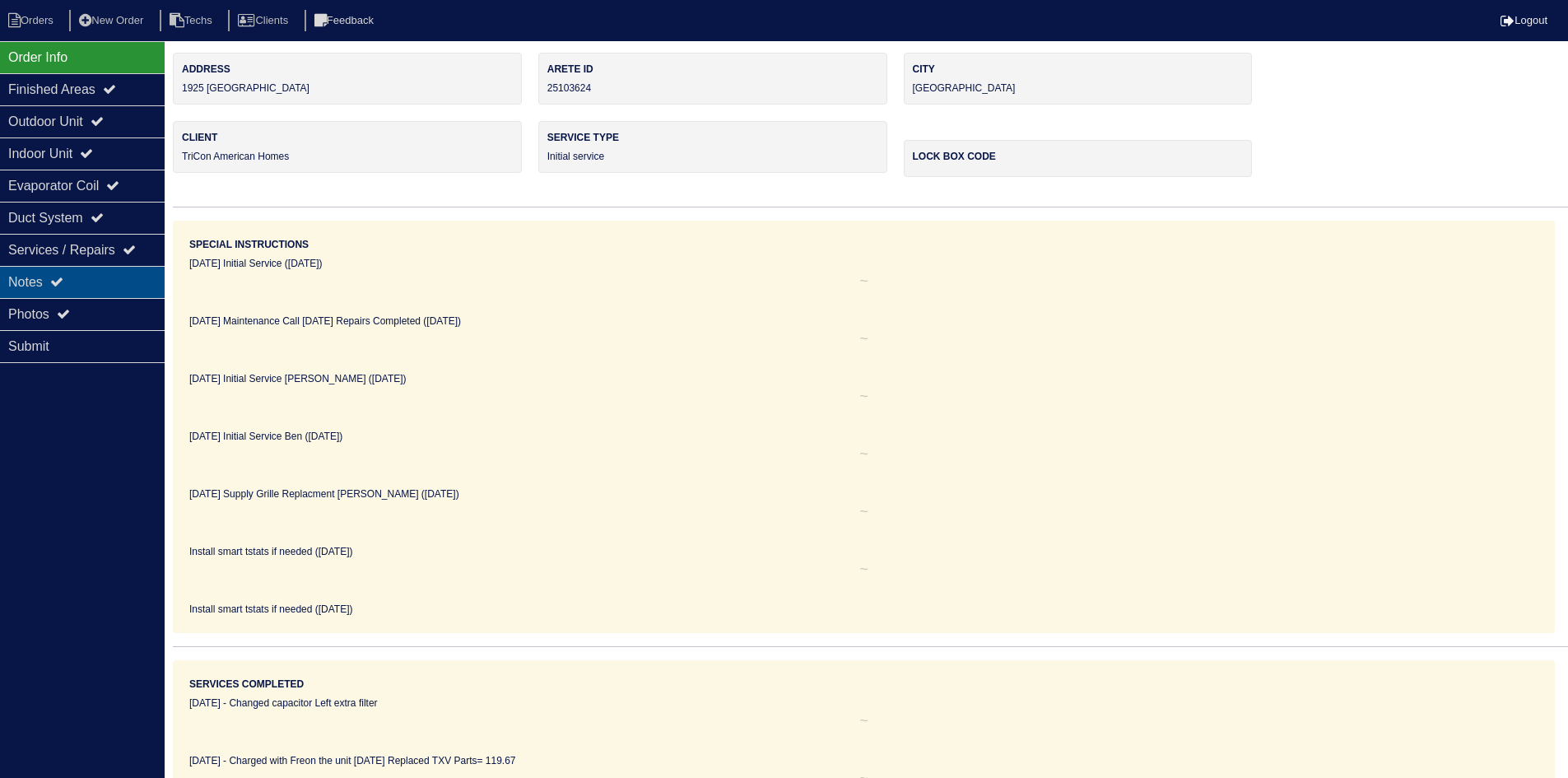
click at [86, 283] on div "Notes" at bounding box center [82, 282] width 165 height 32
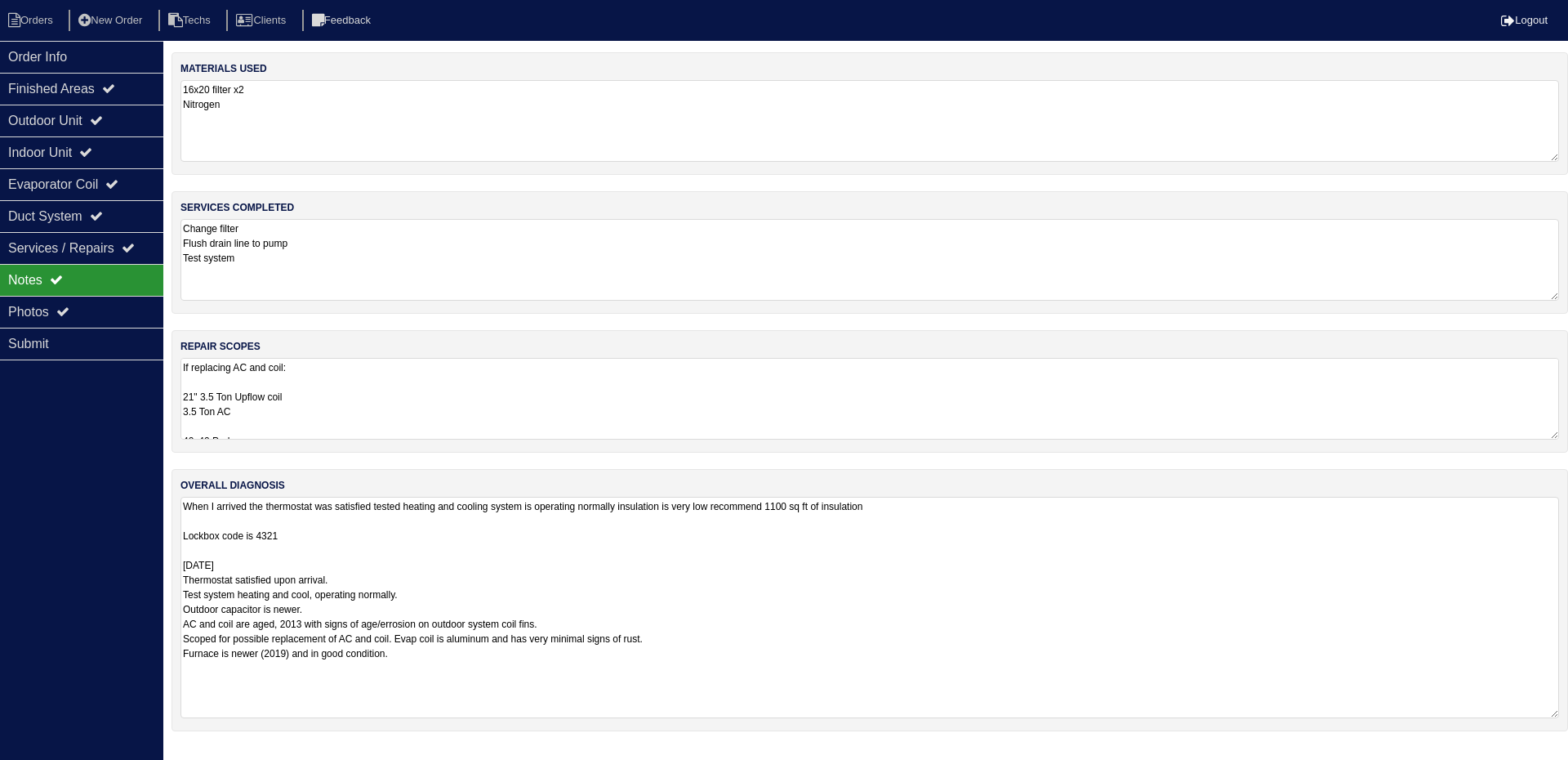
drag, startPoint x: 1556, startPoint y: 575, endPoint x: 1561, endPoint y: 715, distance: 140.1
click at [1561, 715] on div "overall diagnosis When I arrived the thermostat was satisfied tested heating an…" at bounding box center [870, 600] width 1397 height 262
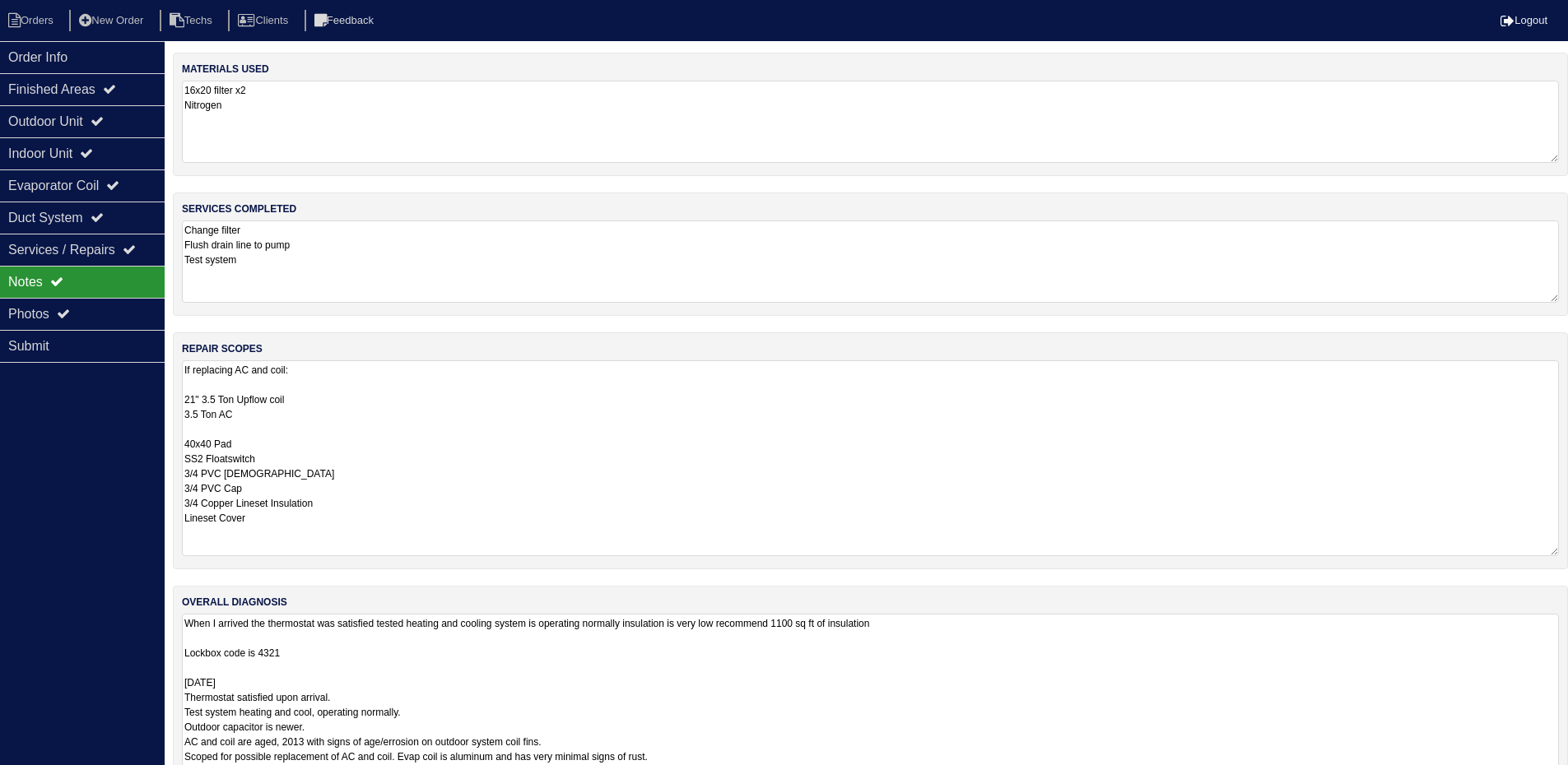
drag, startPoint x: 1565, startPoint y: 438, endPoint x: 1579, endPoint y: 551, distance: 113.9
click at [1568, 551] on html "Orders New Order Techs Clients Feedback Logout Orders New Order Users Clients M…" at bounding box center [784, 433] width 1568 height 866
drag, startPoint x: 105, startPoint y: 114, endPoint x: 110, endPoint y: 145, distance: 31.4
click at [106, 114] on div "Outdoor Unit" at bounding box center [82, 121] width 165 height 32
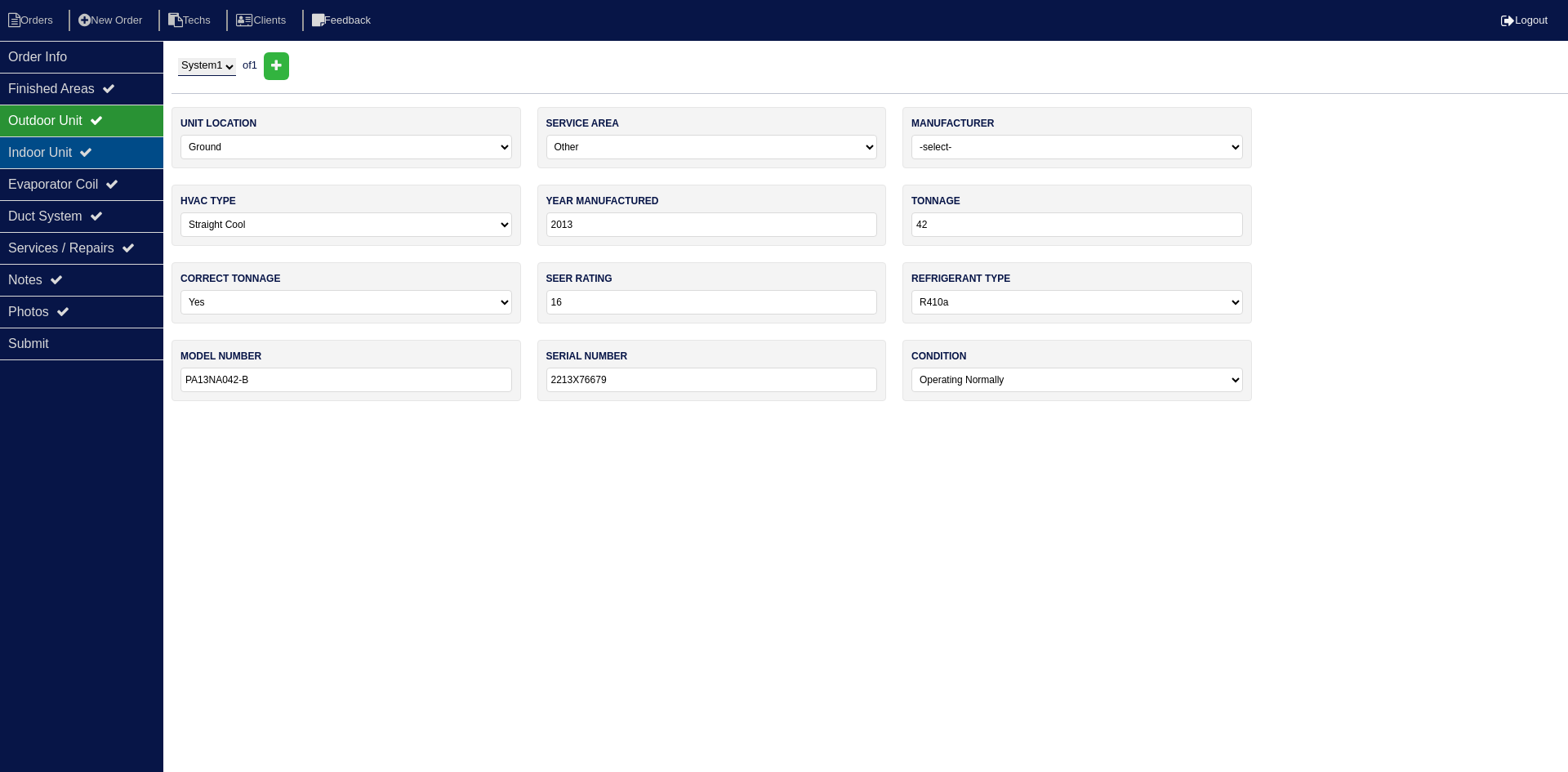
click at [109, 144] on div "Indoor Unit" at bounding box center [82, 152] width 163 height 32
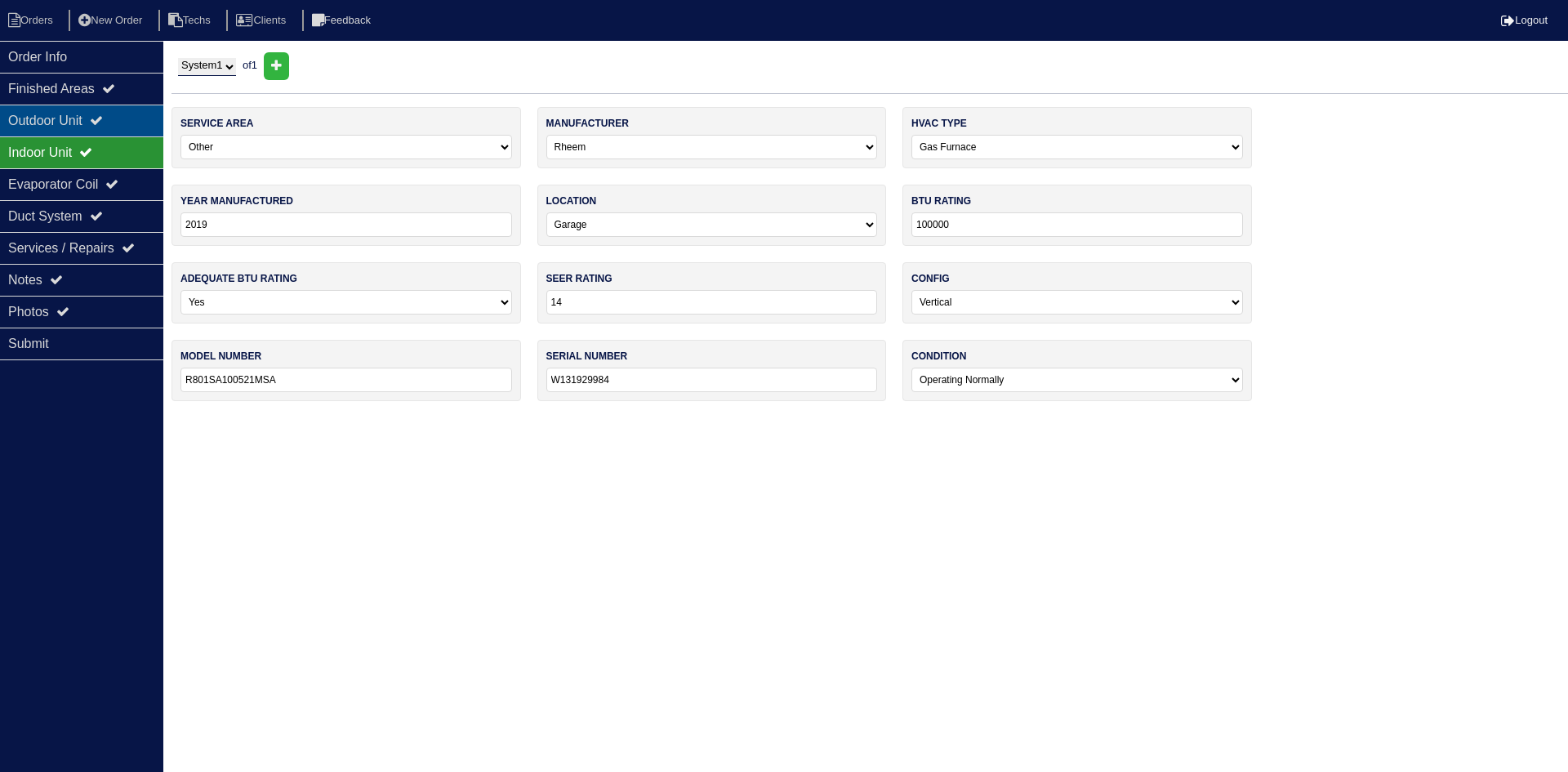
click at [103, 118] on icon at bounding box center [96, 119] width 13 height 13
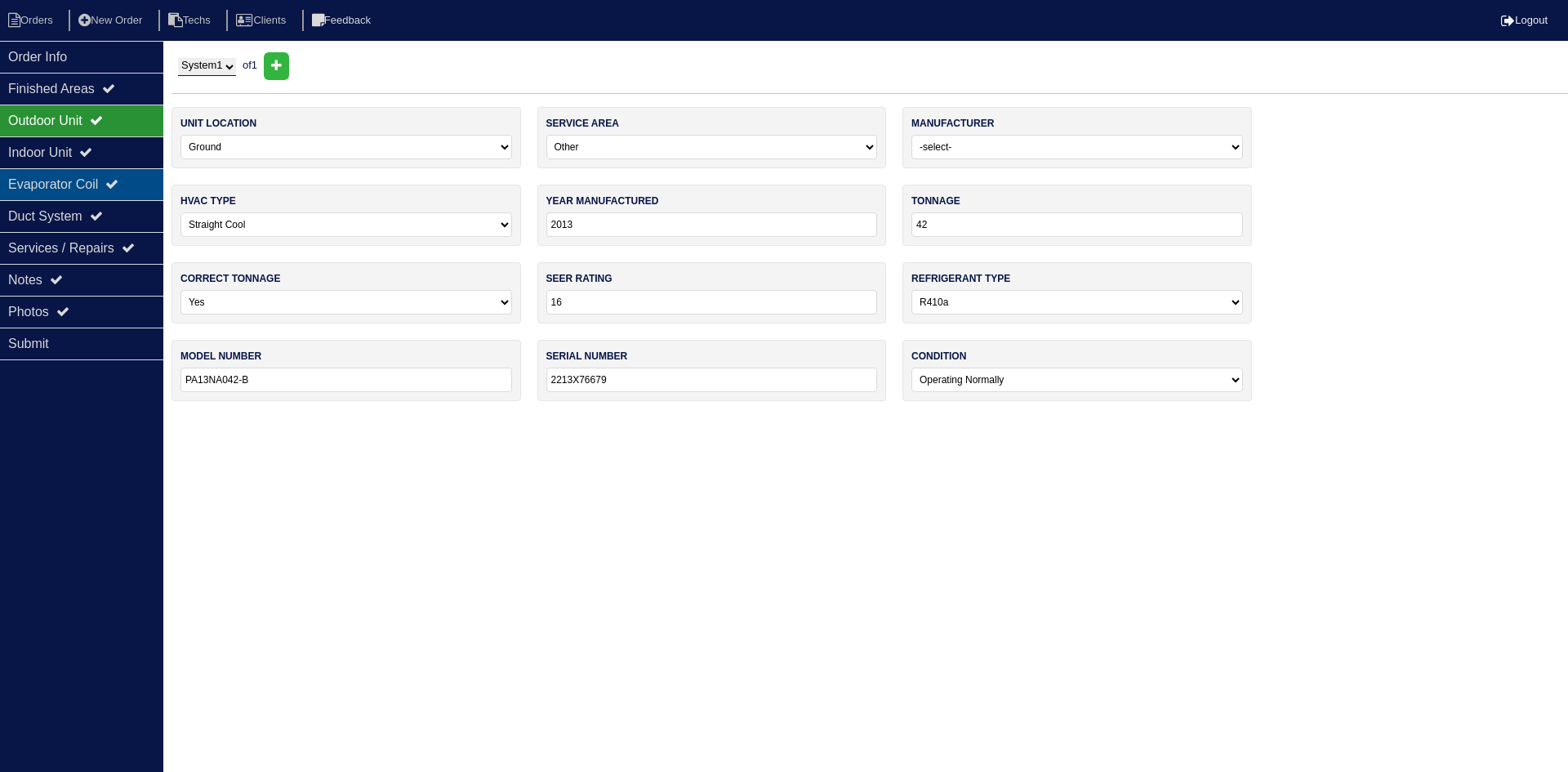
click at [119, 184] on icon at bounding box center [112, 183] width 13 height 13
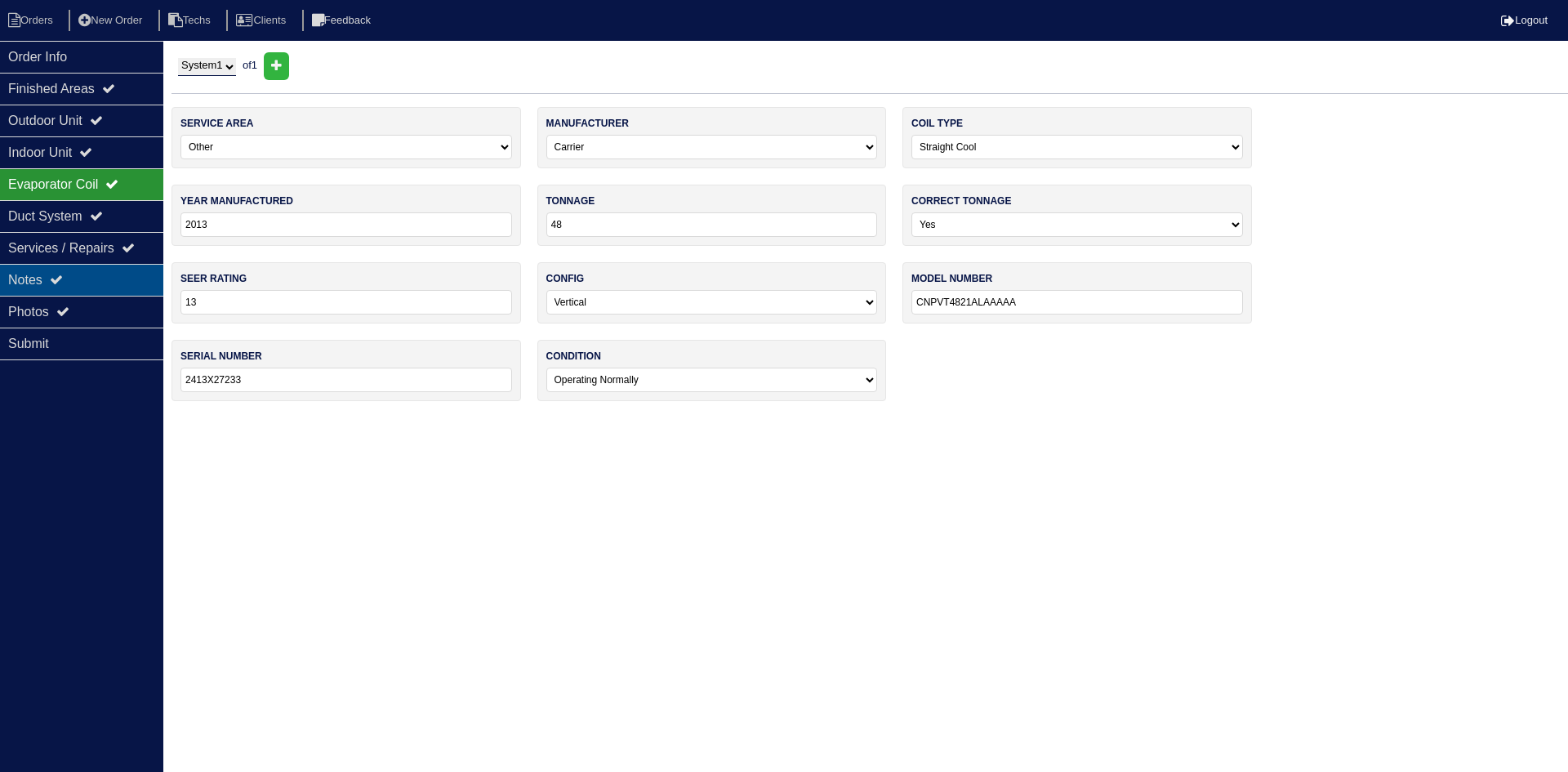
click at [107, 277] on div "Notes" at bounding box center [82, 279] width 163 height 32
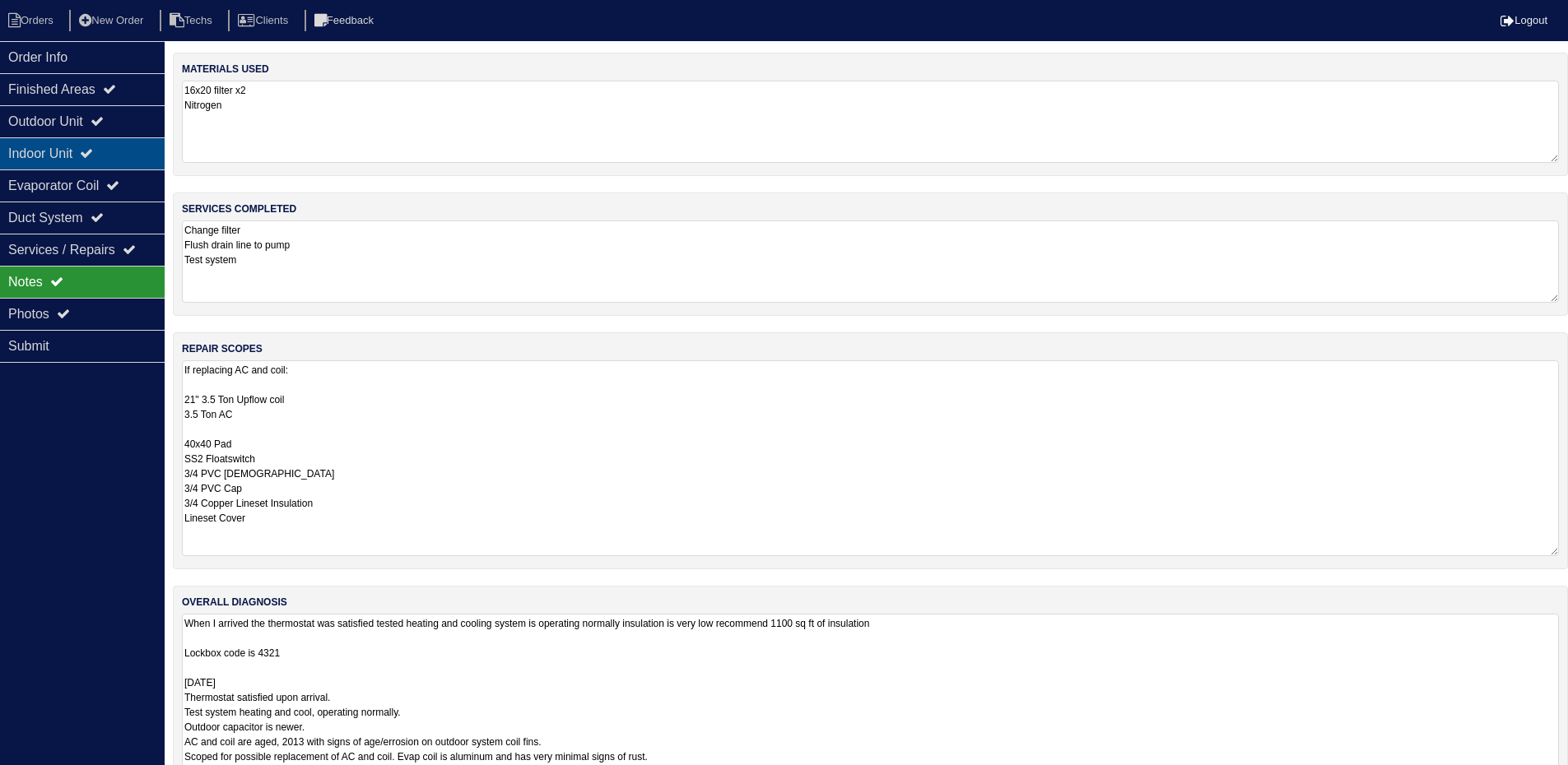
click at [74, 144] on div "Indoor Unit" at bounding box center [82, 153] width 165 height 32
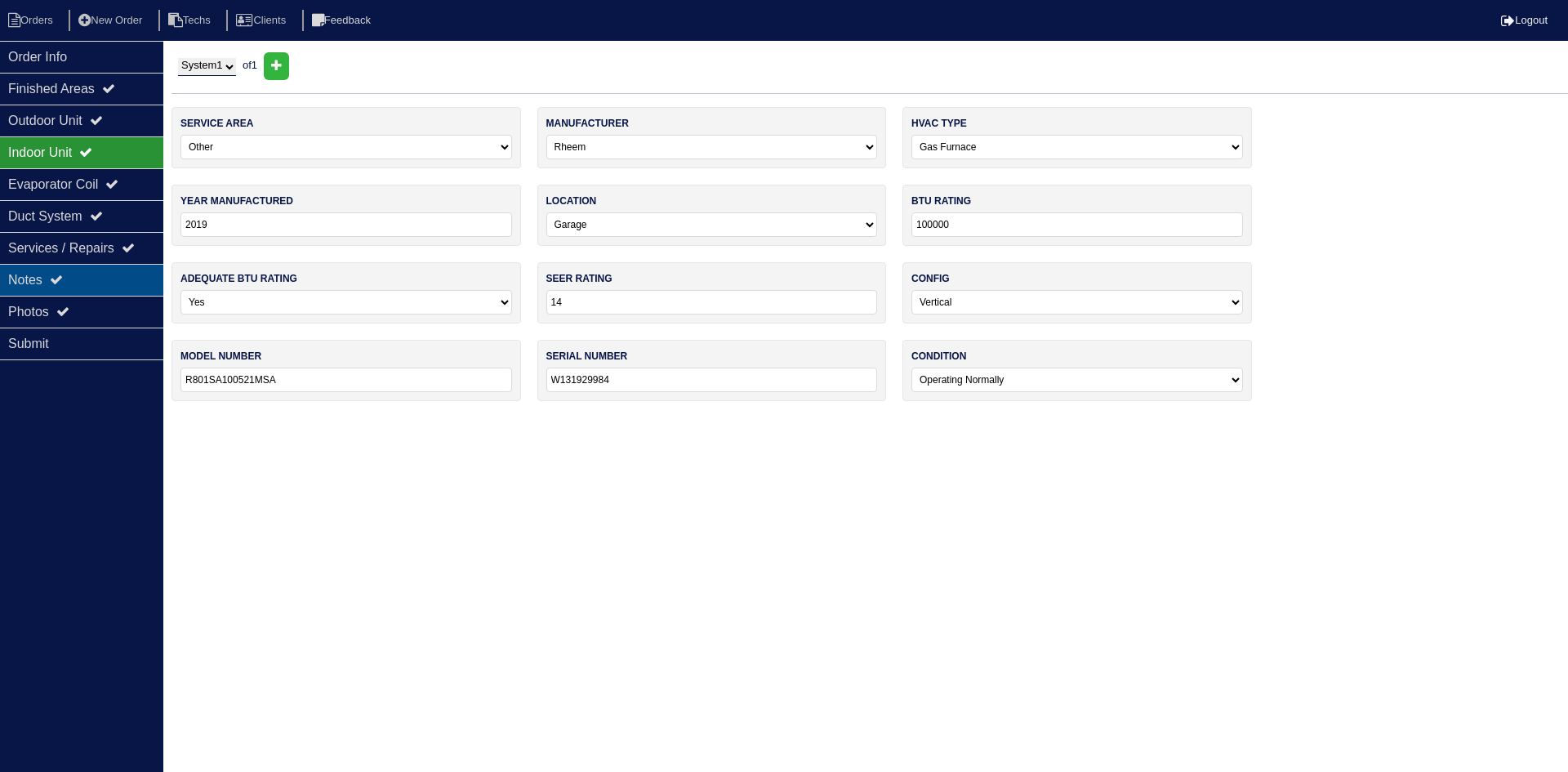
click at [107, 267] on div "Notes" at bounding box center [82, 279] width 163 height 32
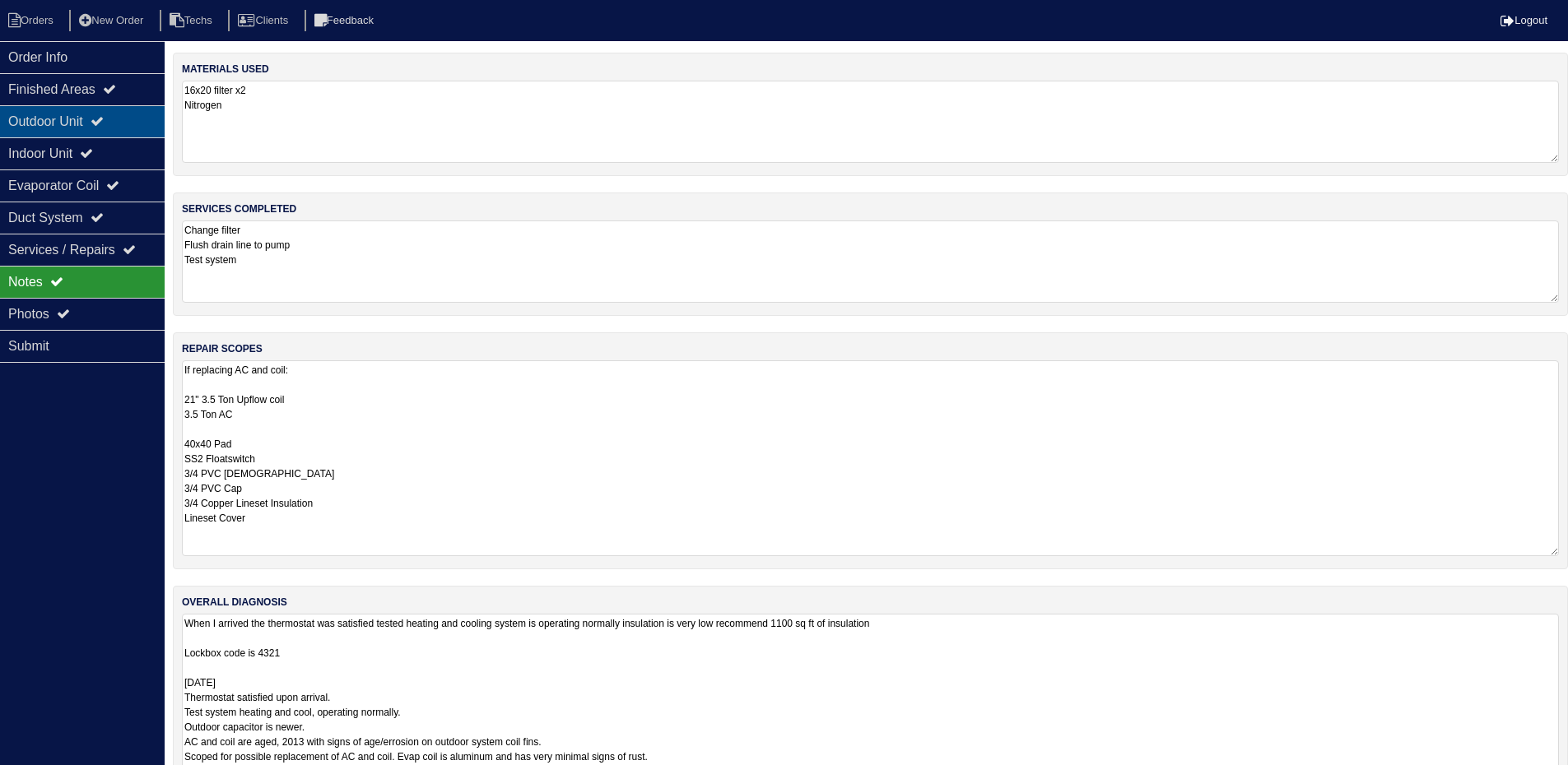
click at [104, 121] on icon at bounding box center [97, 120] width 13 height 13
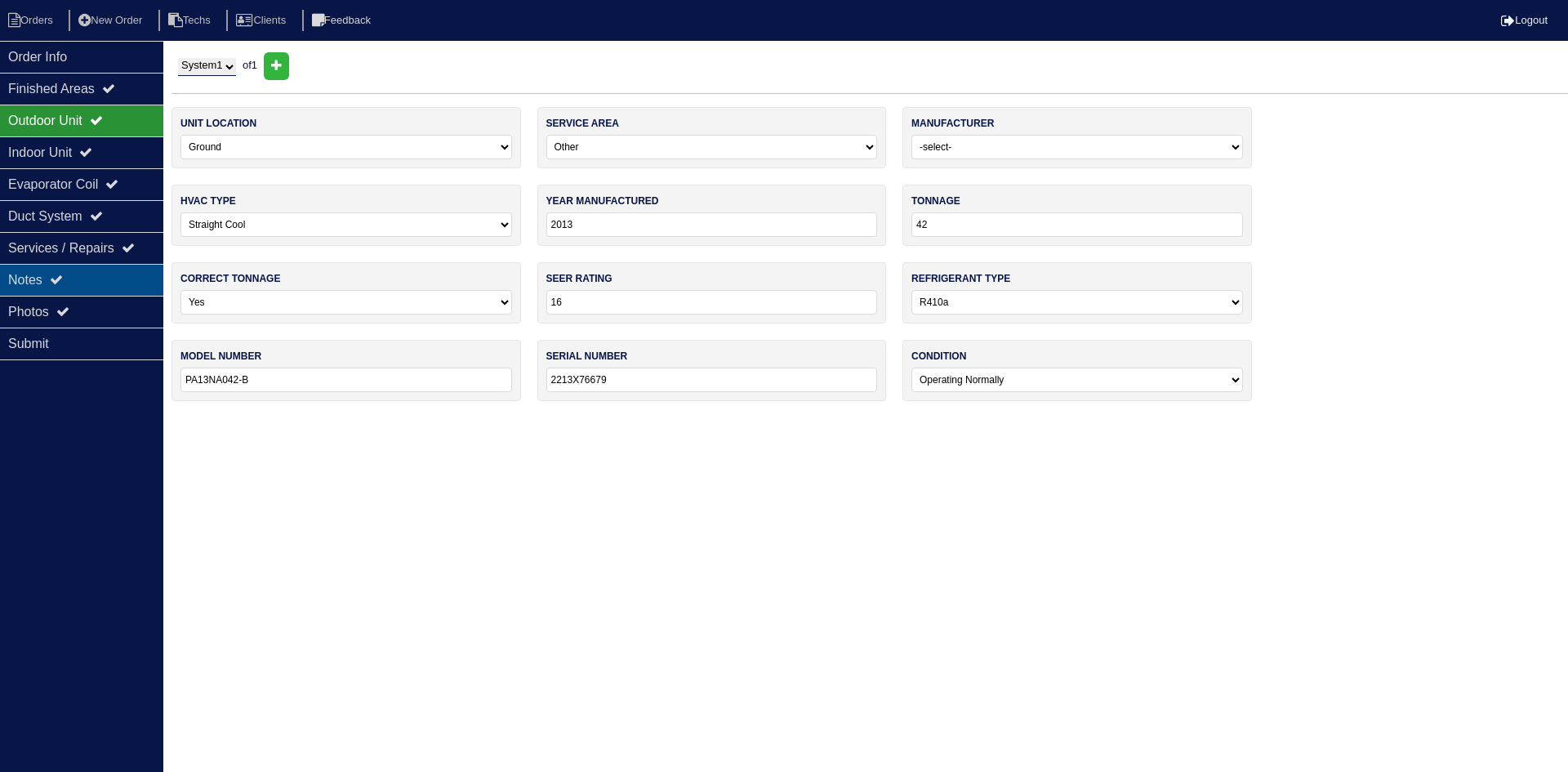
click at [82, 279] on div "Notes" at bounding box center [82, 279] width 163 height 32
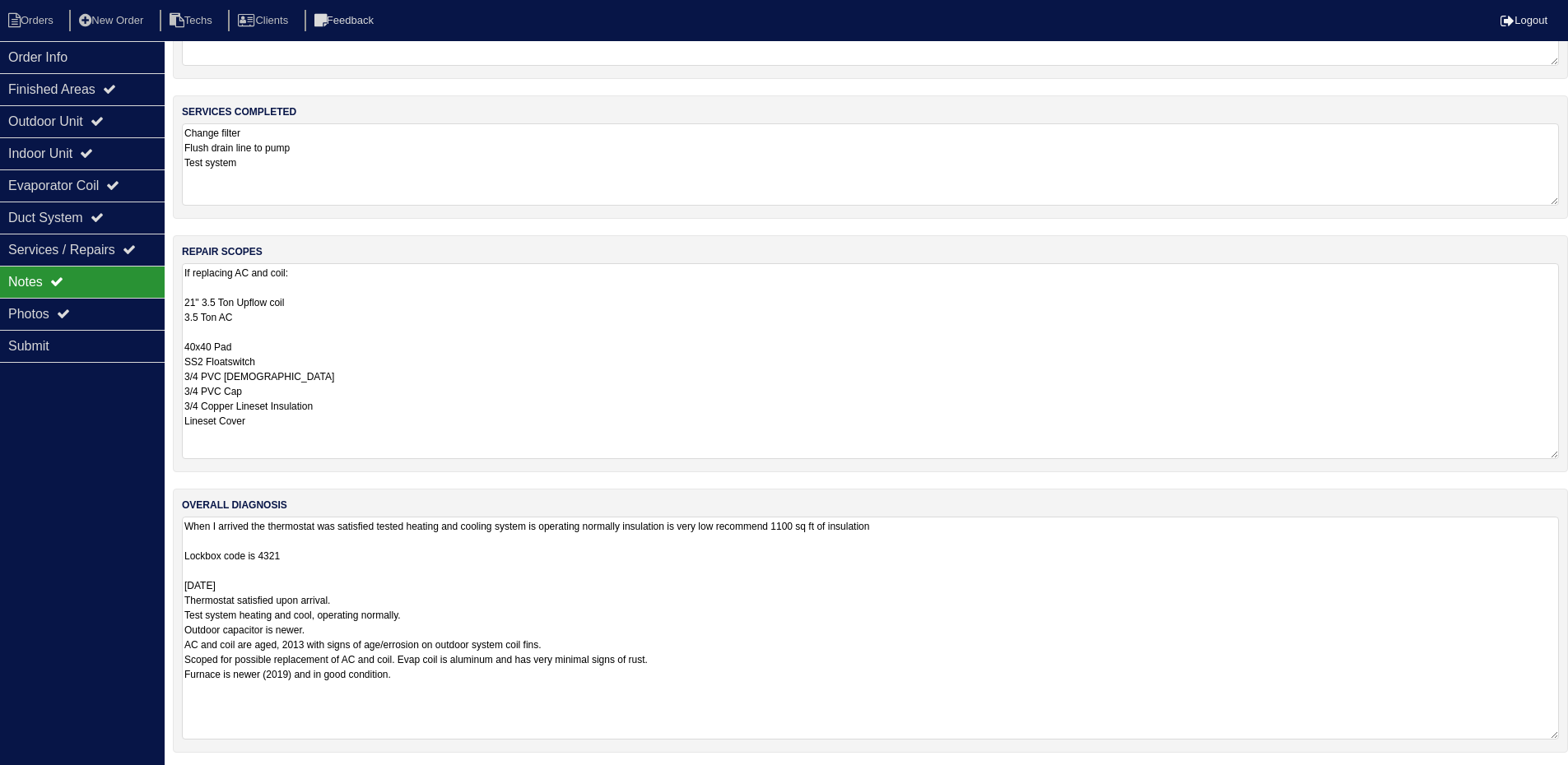
scroll to position [101, 0]
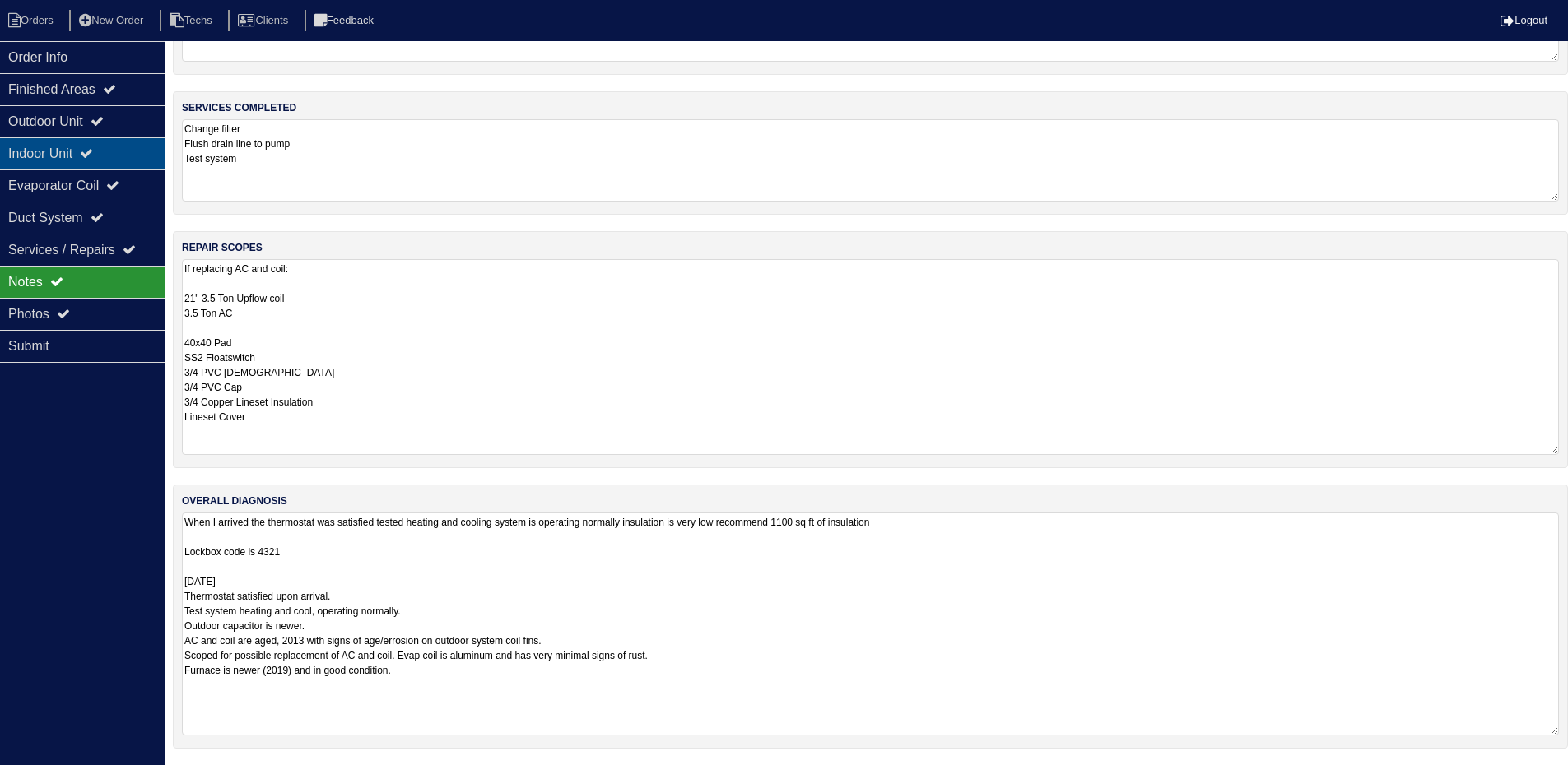
click at [91, 160] on div "Indoor Unit" at bounding box center [82, 153] width 165 height 32
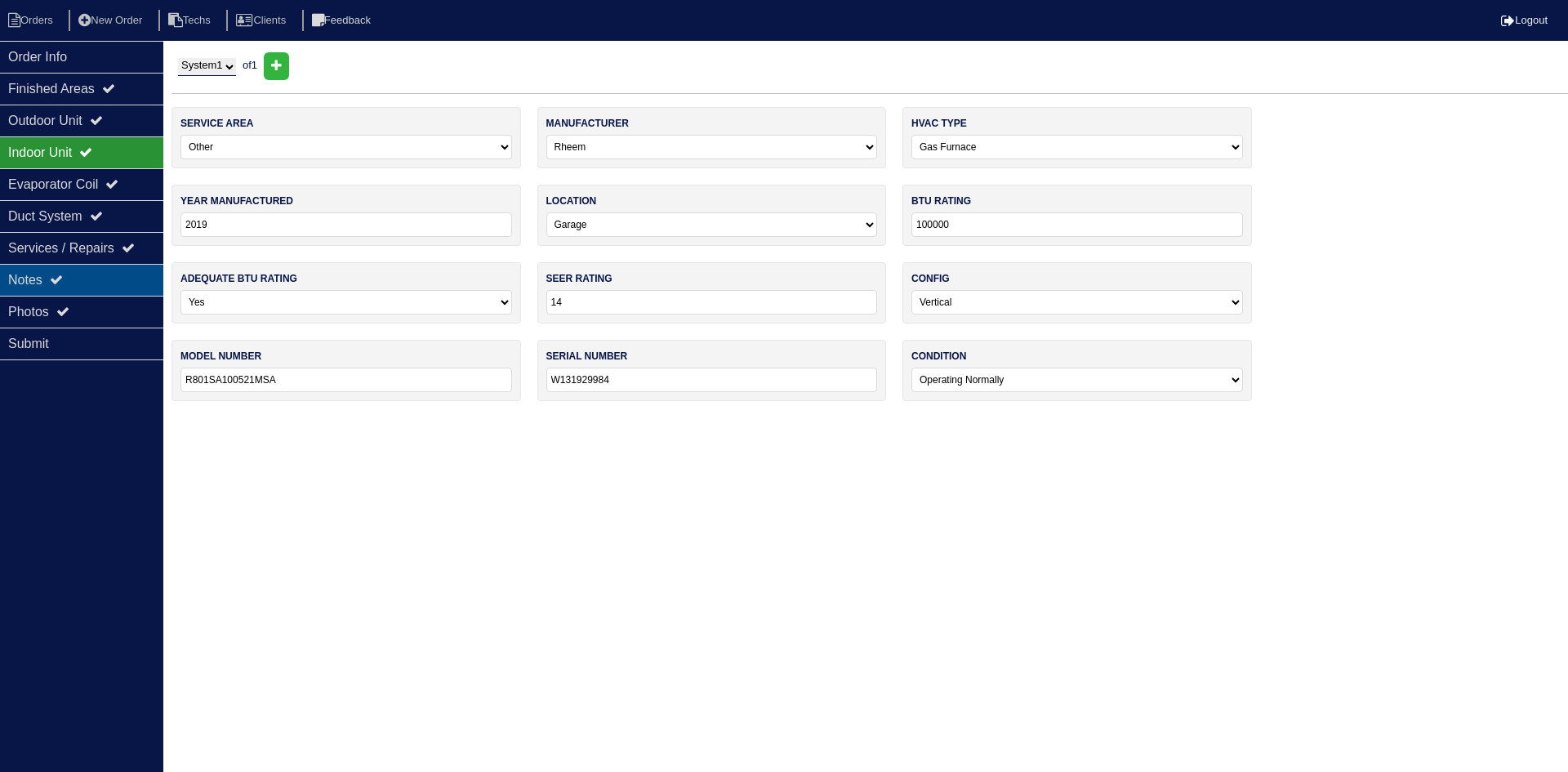
click at [84, 278] on div "Notes" at bounding box center [82, 279] width 163 height 32
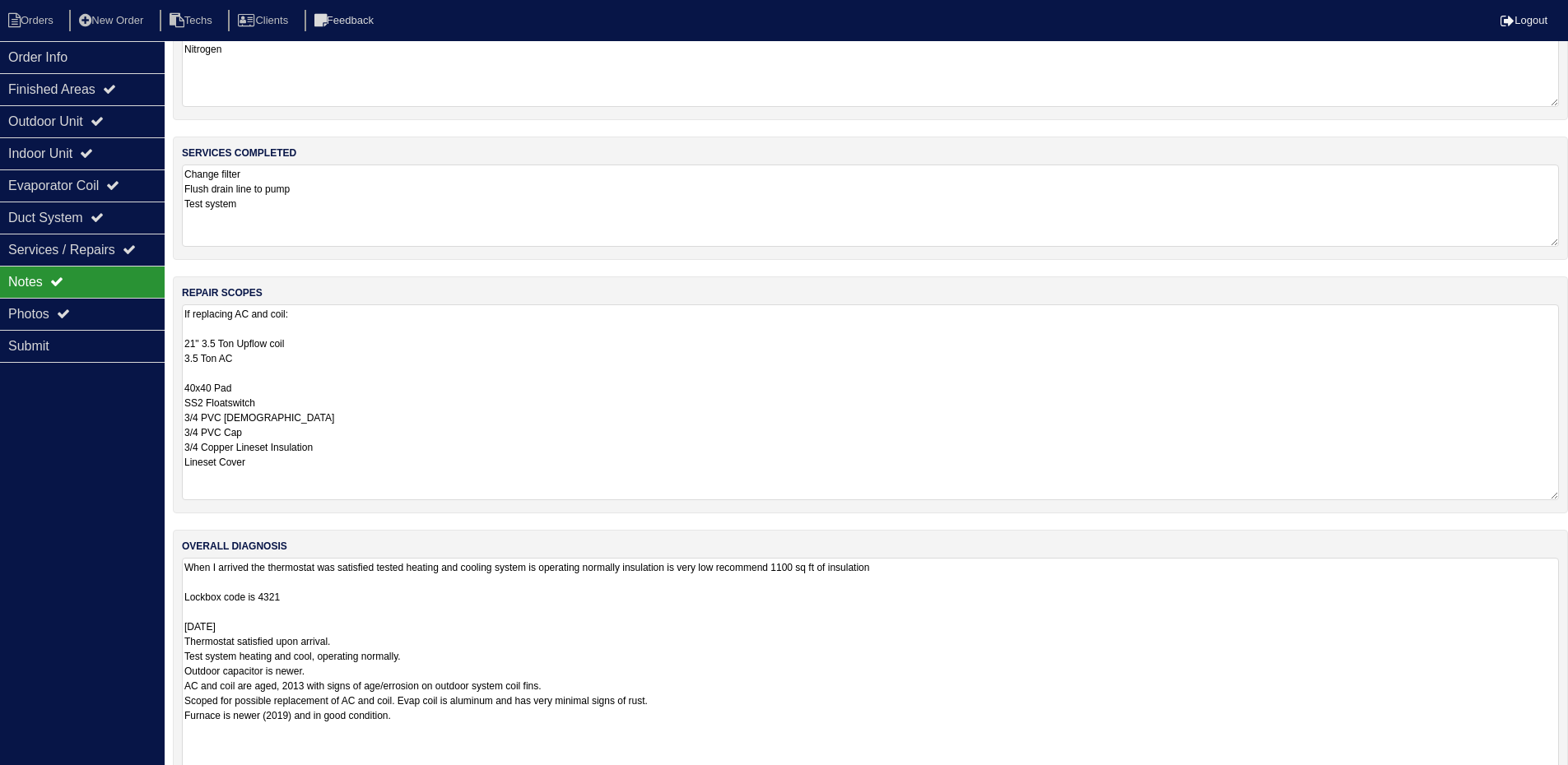
scroll to position [101, 0]
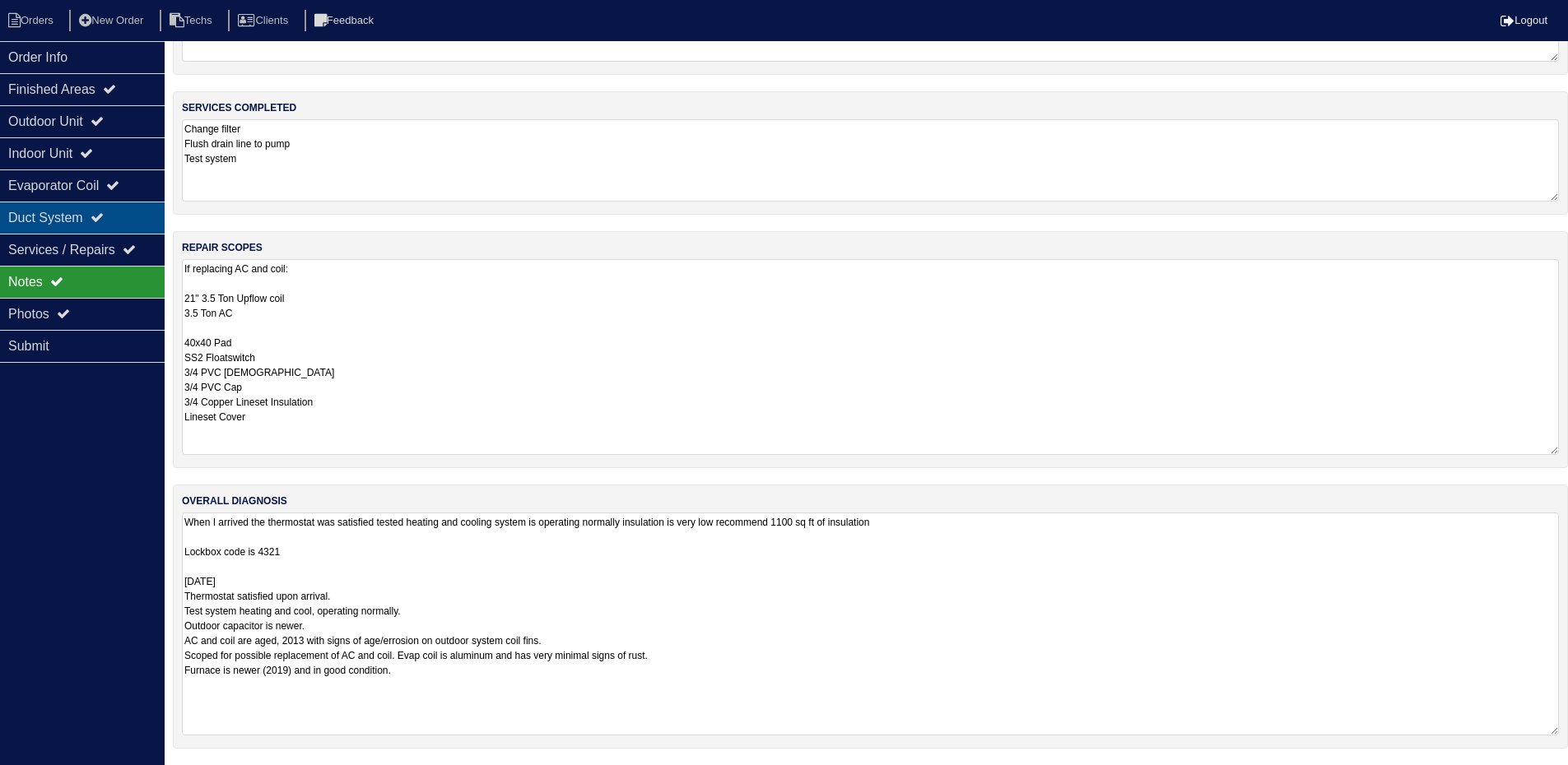
click at [64, 211] on div "Duct System" at bounding box center [82, 217] width 165 height 32
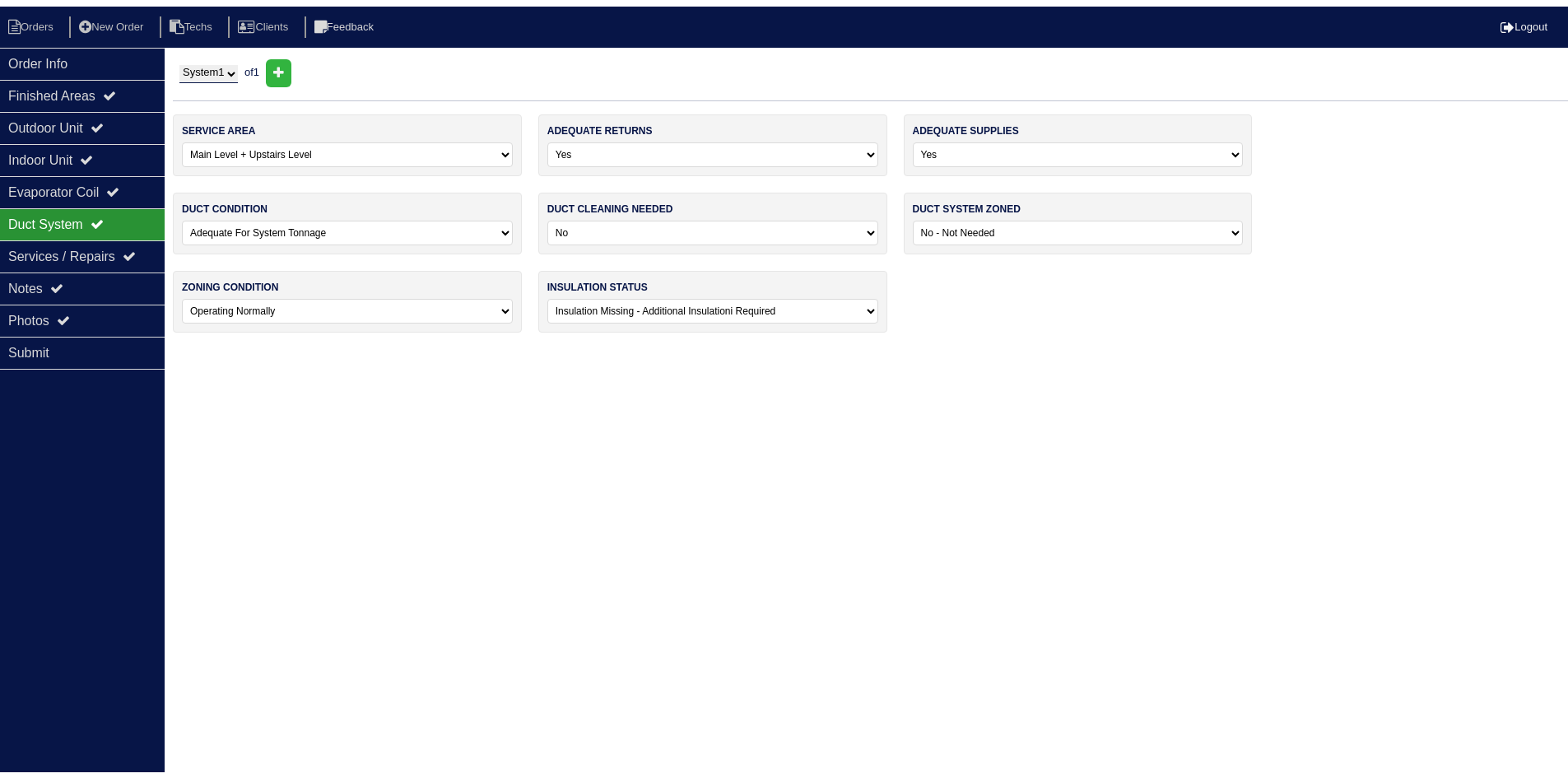
scroll to position [0, 0]
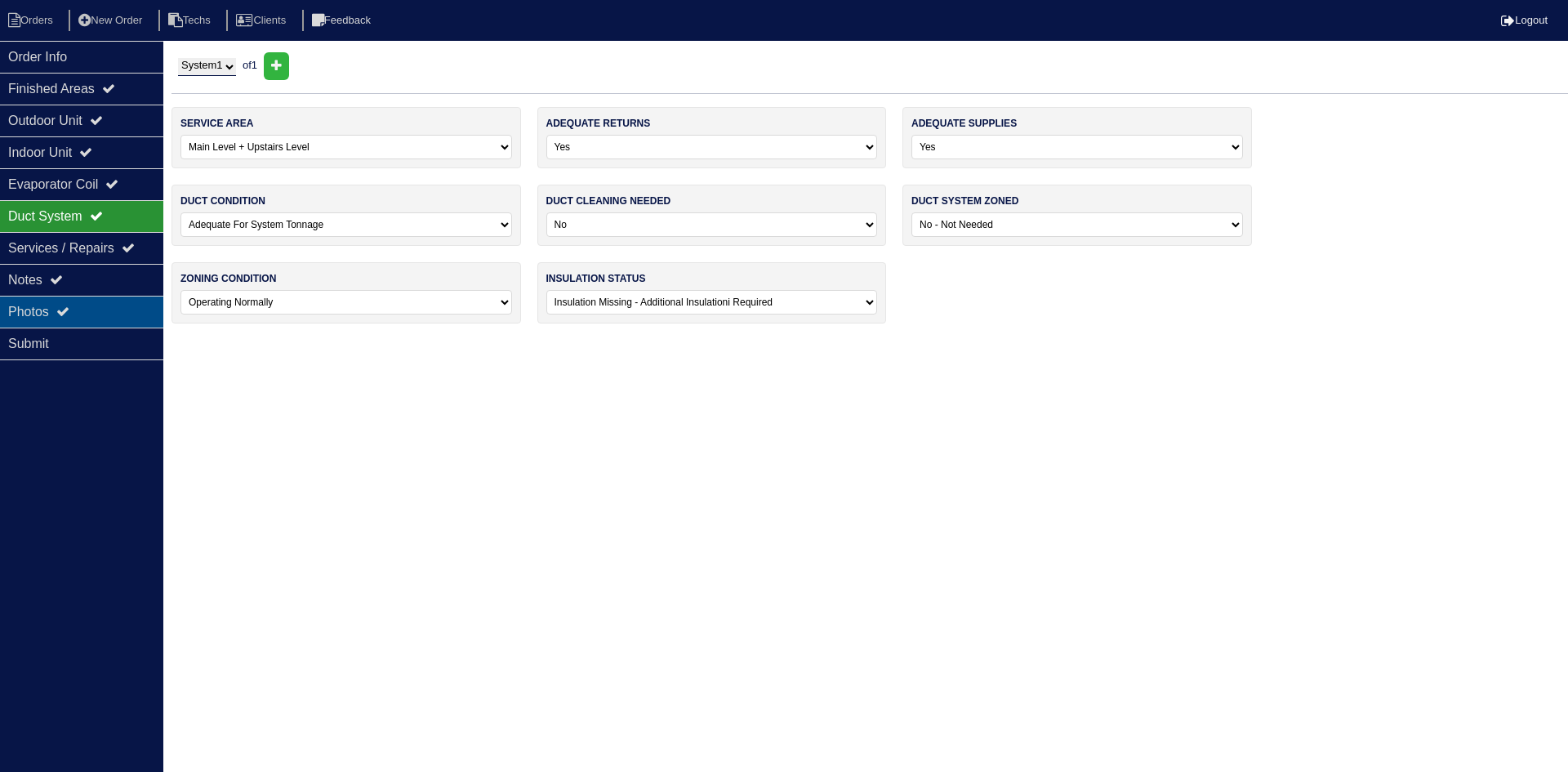
click at [63, 318] on icon at bounding box center [63, 311] width 13 height 13
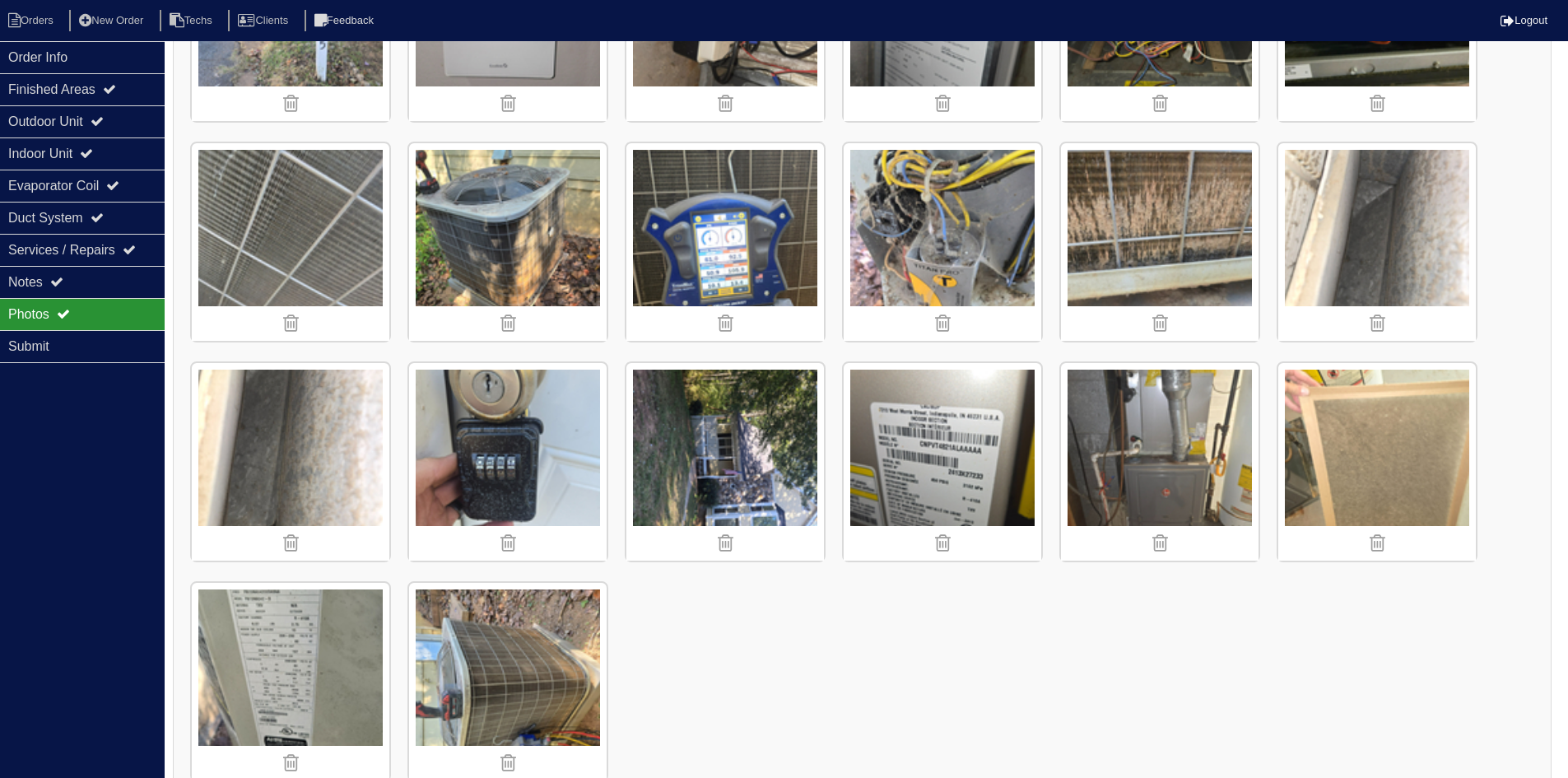
scroll to position [418, 0]
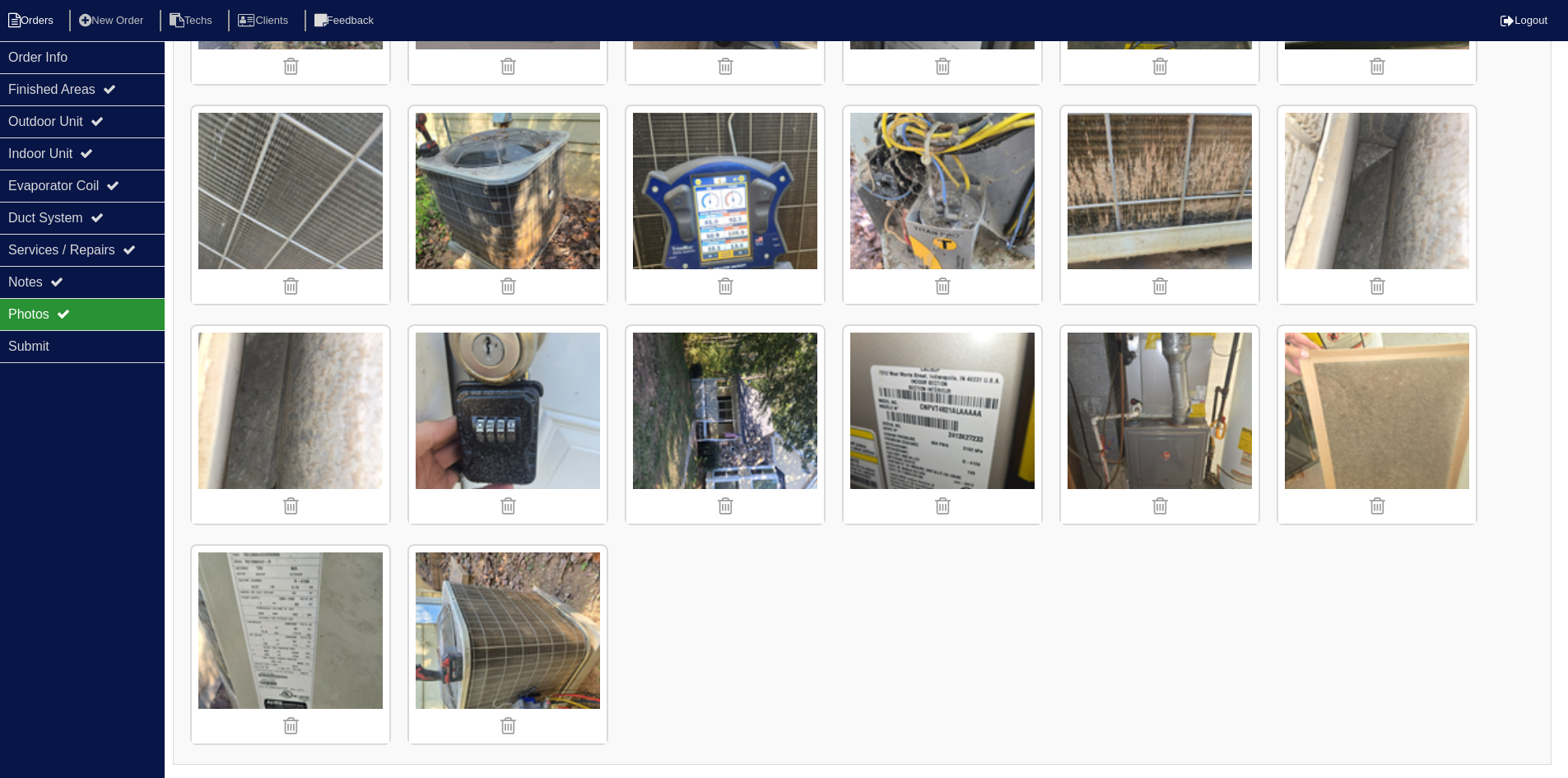
click at [29, 17] on li "Orders" at bounding box center [33, 21] width 67 height 23
select select "15"
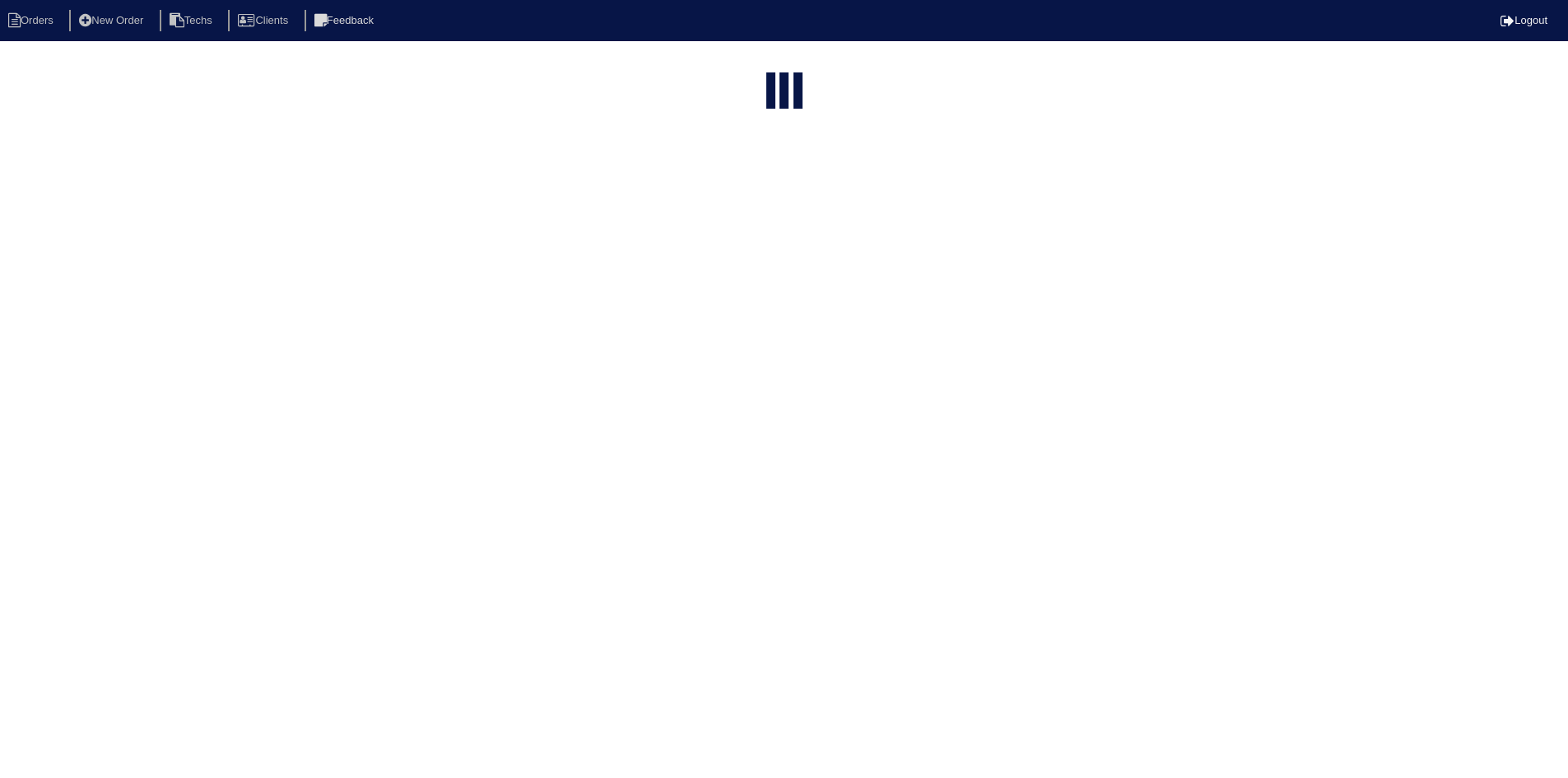
select select "field complete"
select select "need to quote"
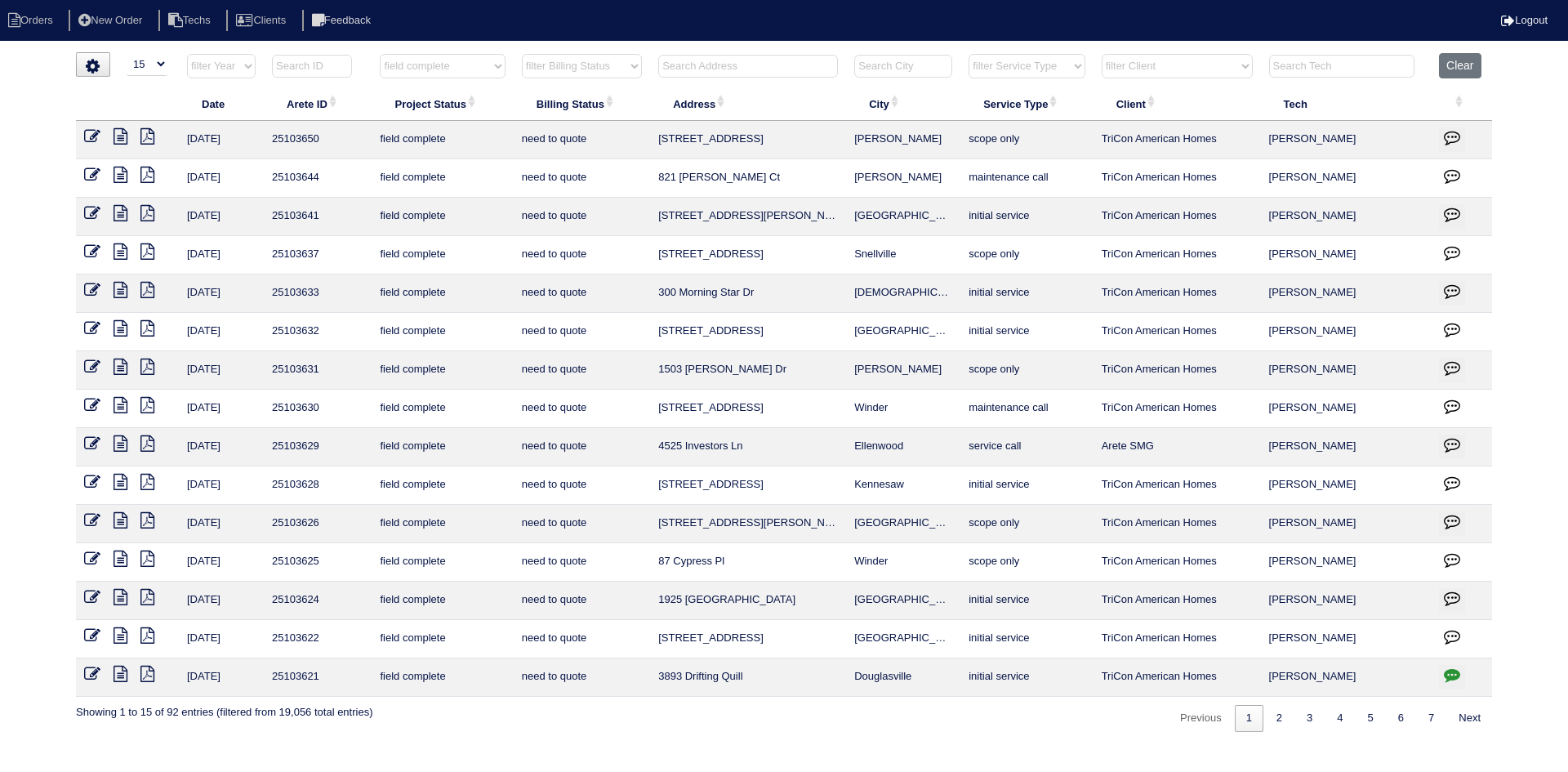
click at [120, 556] on icon at bounding box center [120, 559] width 14 height 16
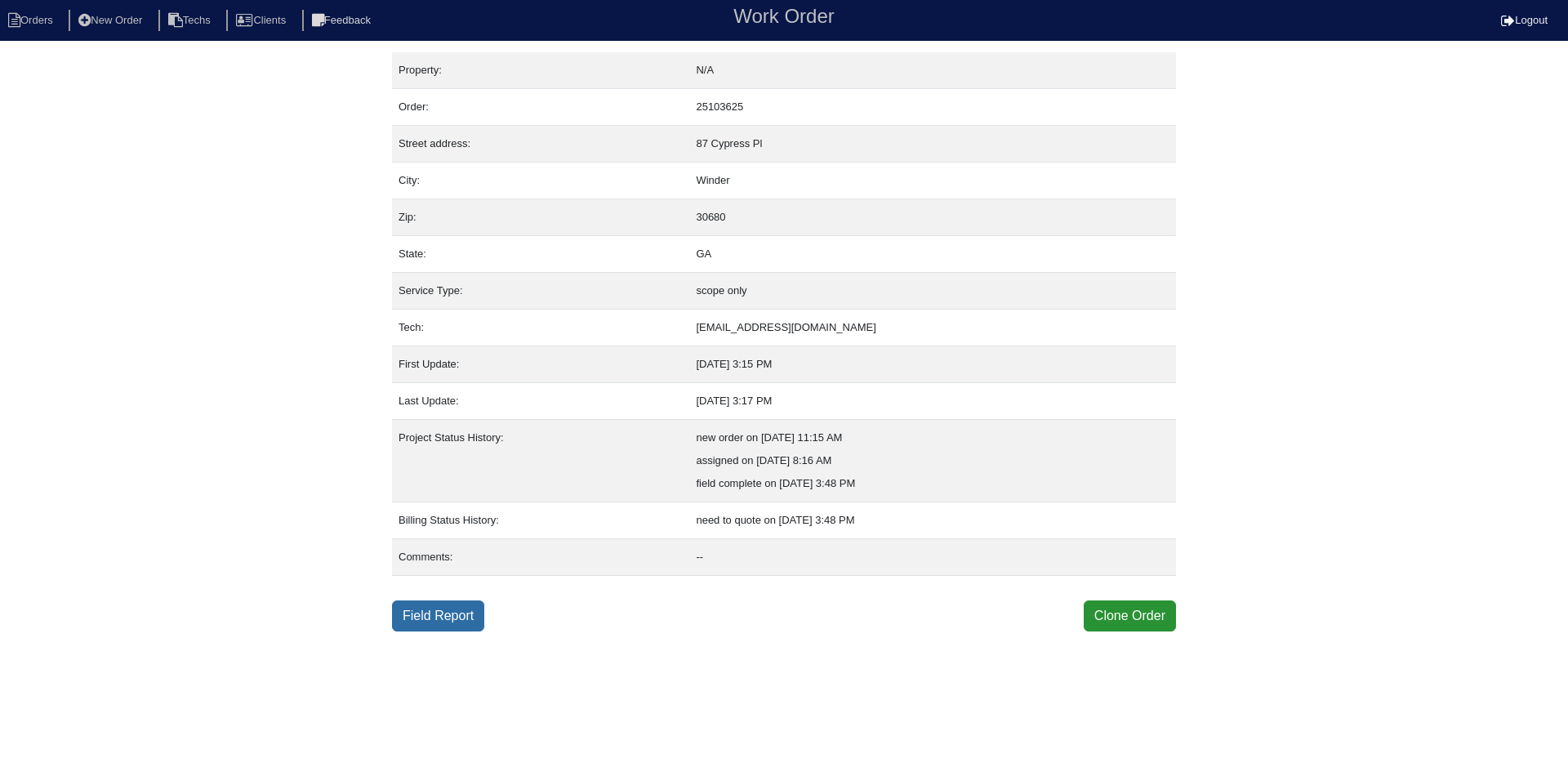
click at [416, 625] on link "Field Report" at bounding box center [437, 616] width 92 height 31
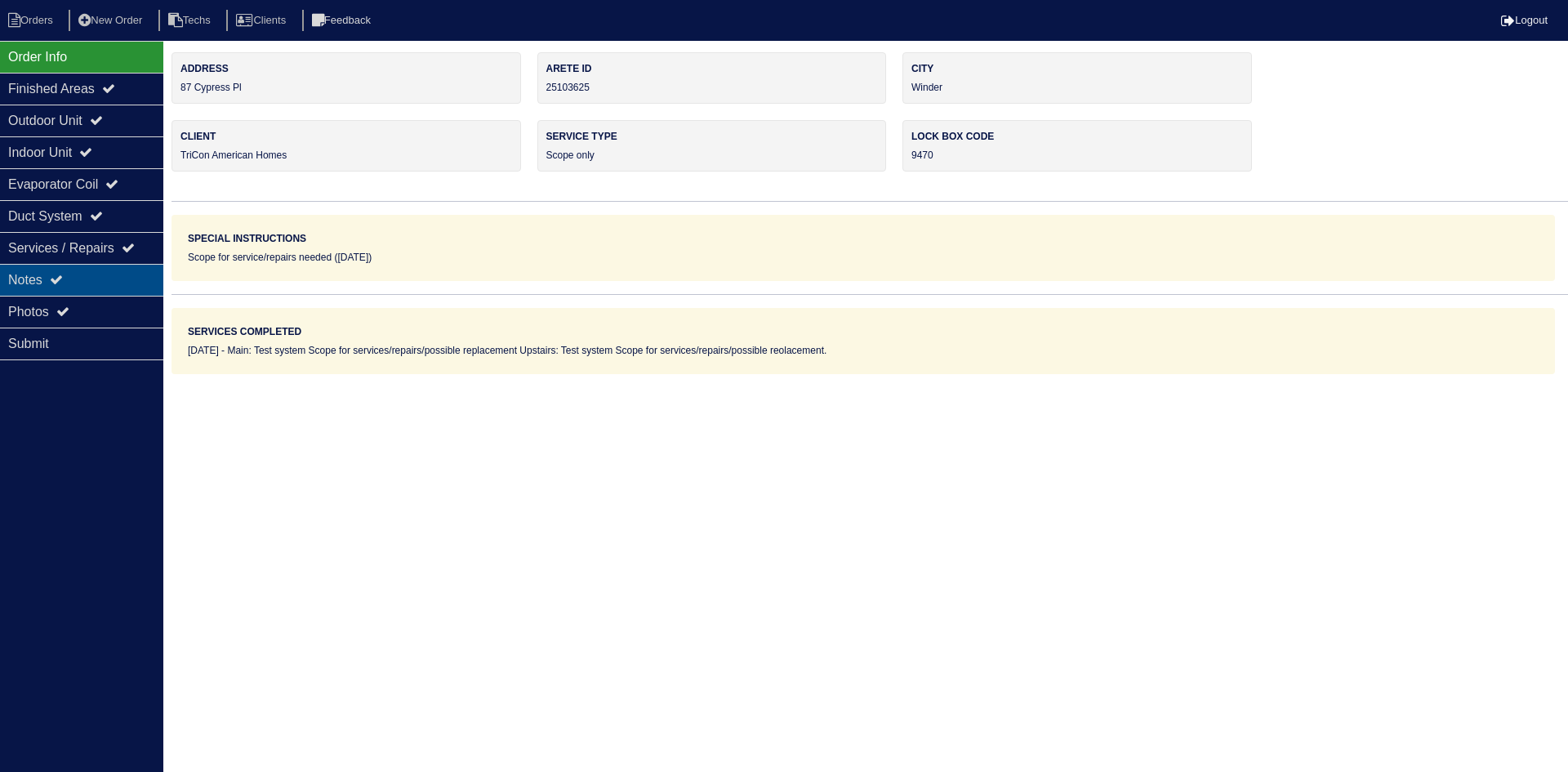
click at [69, 276] on div "Notes" at bounding box center [82, 279] width 163 height 32
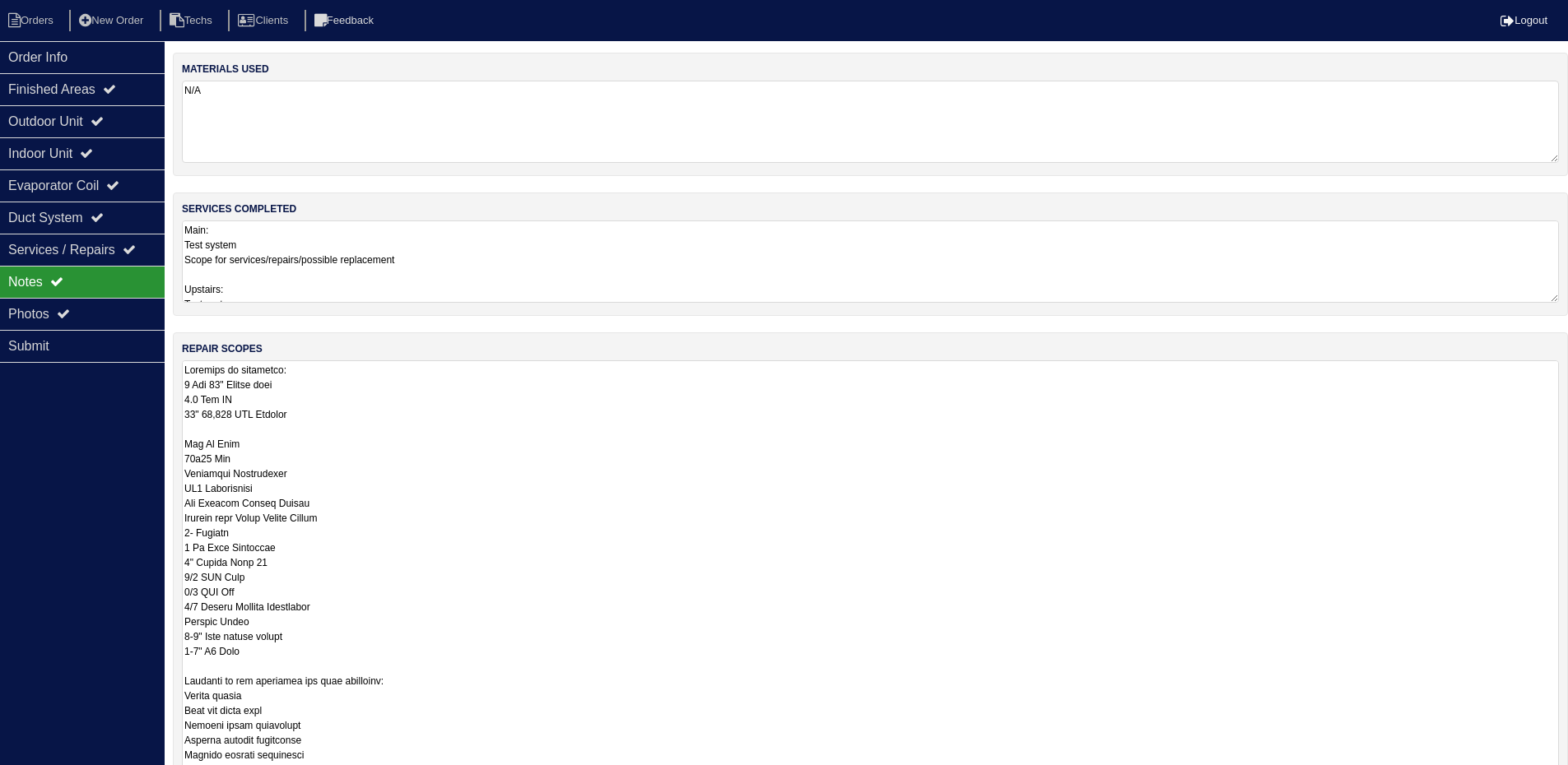
drag, startPoint x: 1563, startPoint y: 435, endPoint x: 1522, endPoint y: 755, distance: 322.6
click at [1568, 776] on html "Orders New Order Techs Clients Feedback Logout Orders New Order Users Clients M…" at bounding box center [784, 496] width 1568 height 993
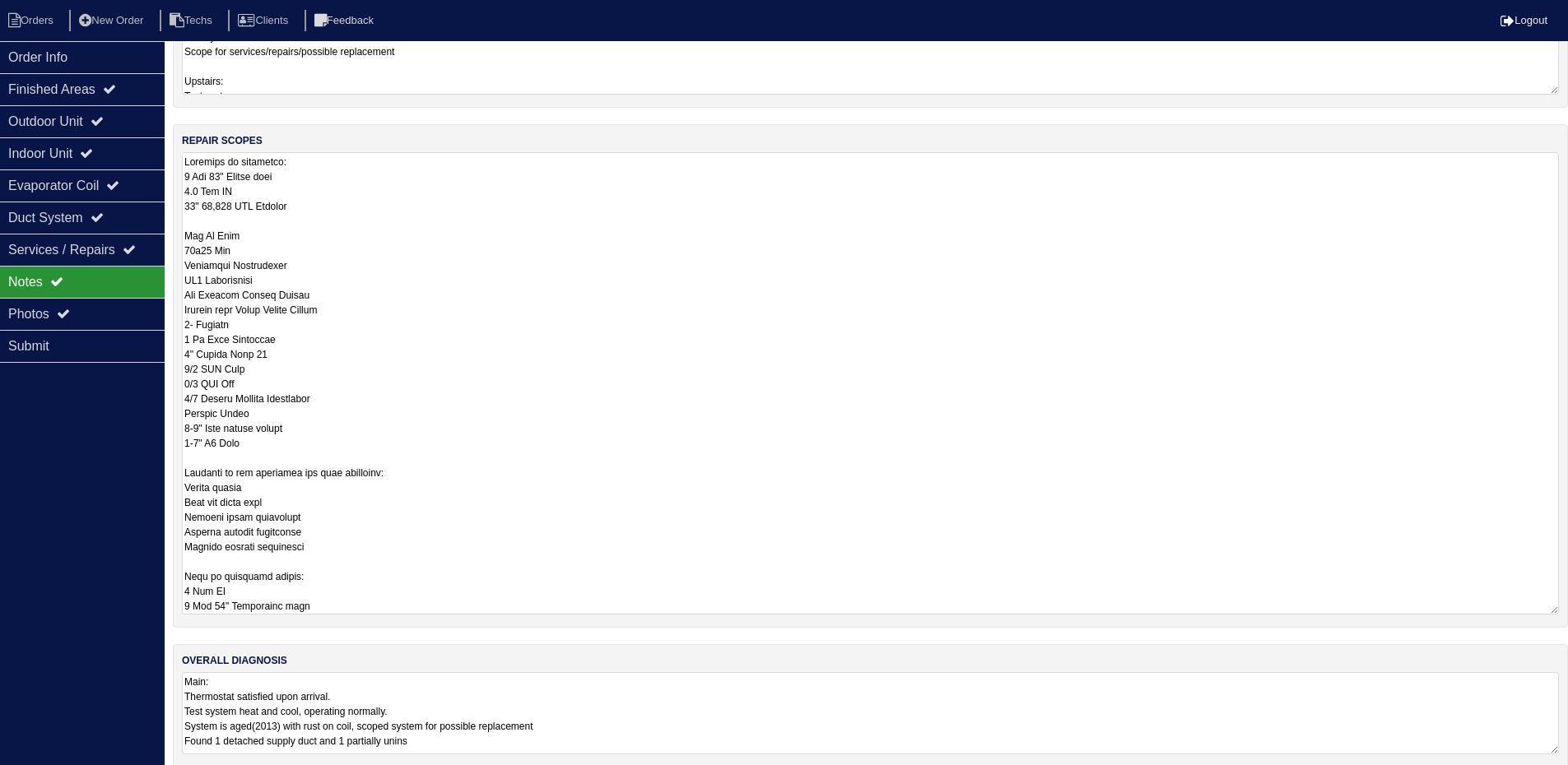
scroll to position [227, 0]
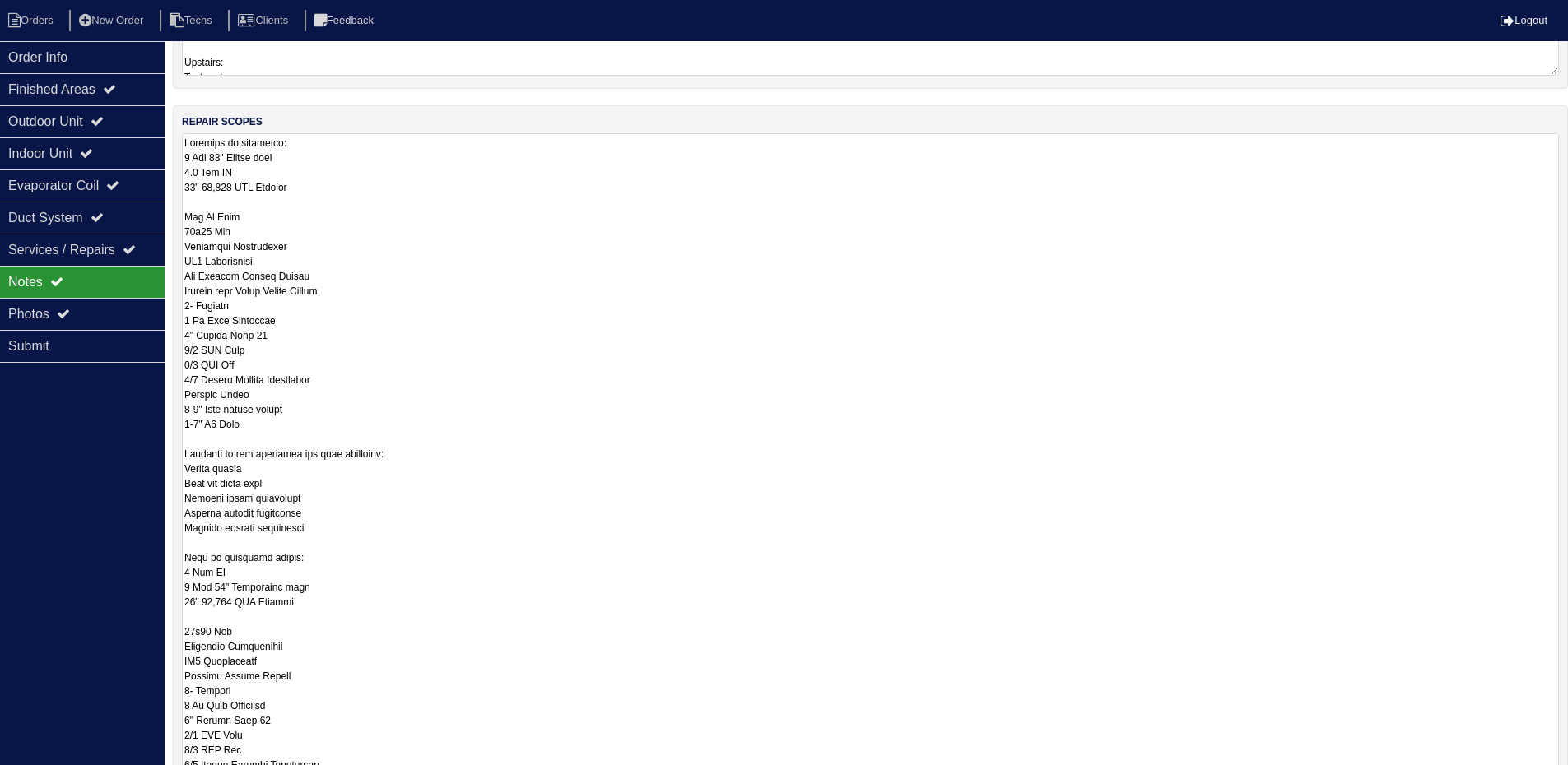
drag, startPoint x: 1555, startPoint y: 589, endPoint x: 1413, endPoint y: 595, distance: 142.1
click at [1568, 776] on html "Orders New Order Techs Clients Feedback Logout Orders New Order Users Clients M…" at bounding box center [784, 381] width 1568 height 1216
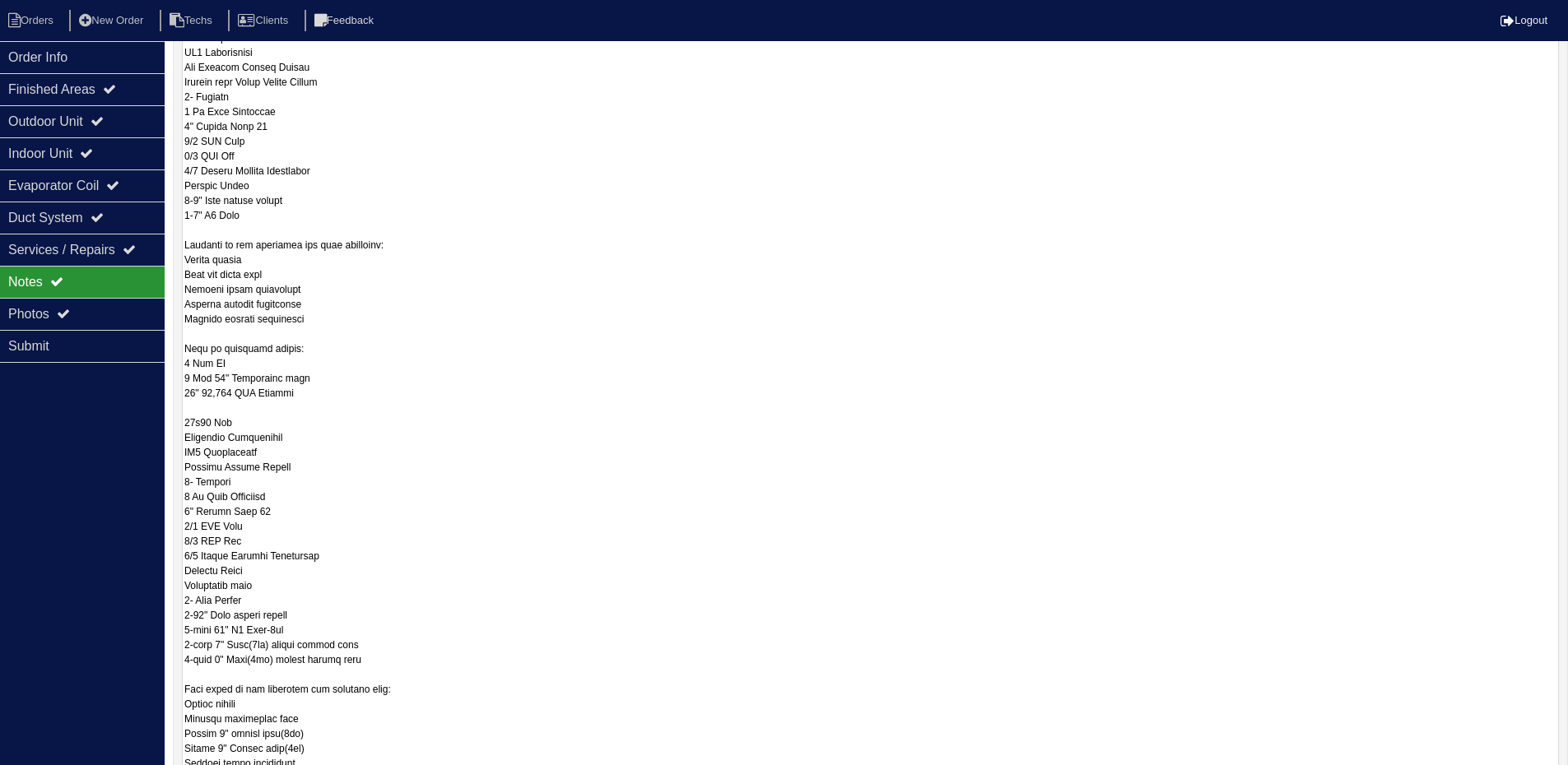
scroll to position [0, 0]
drag, startPoint x: 1552, startPoint y: 588, endPoint x: 1539, endPoint y: 707, distance: 119.7
click at [1561, 776] on html "Orders New Order Techs Clients Feedback Logout Orders New Order Users Clients M…" at bounding box center [784, 278] width 1568 height 1429
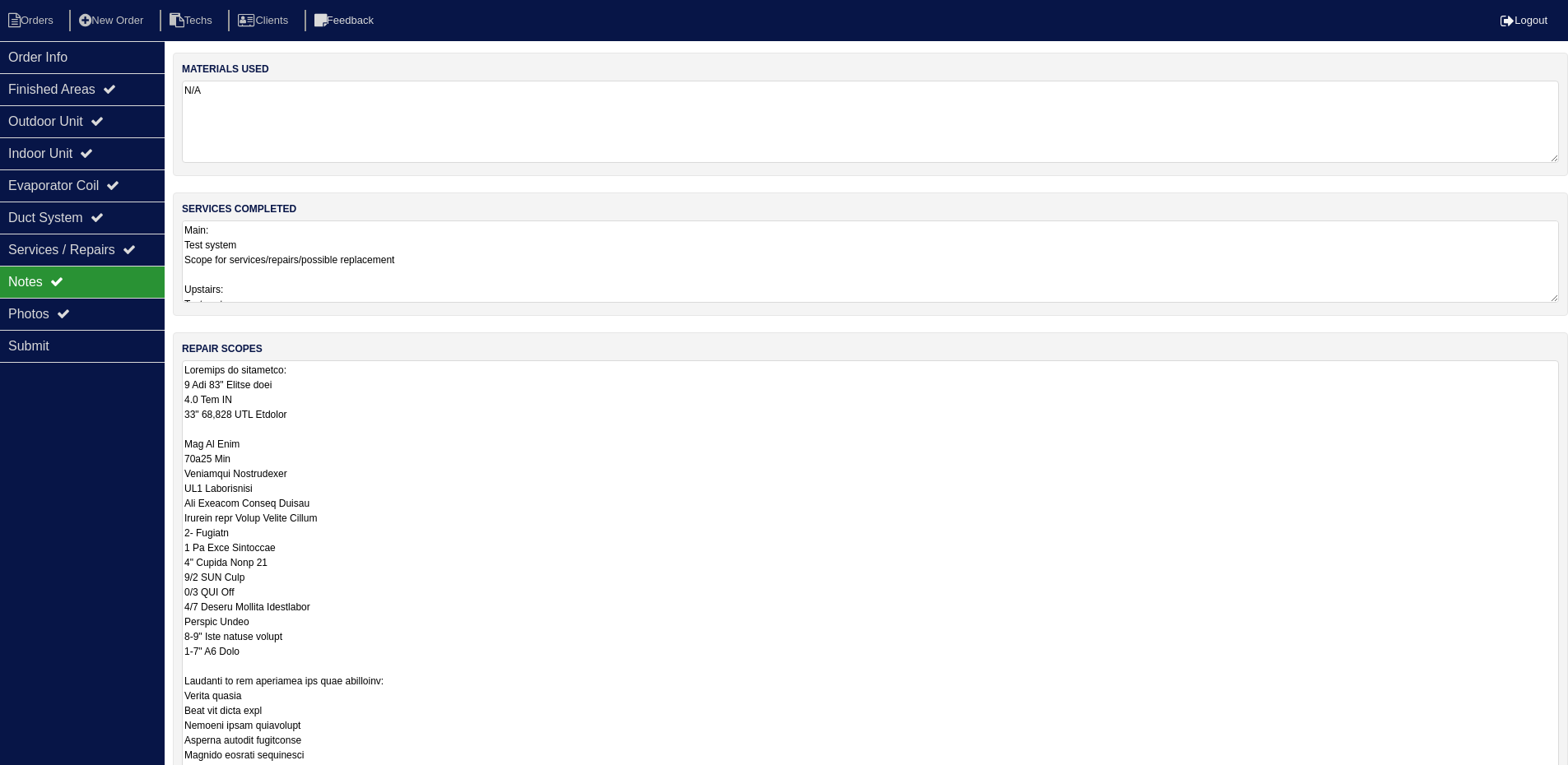
click at [556, 252] on textarea "Main: Test system Scope for services/repairs/possible replacement Upstairs: Tes…" at bounding box center [870, 261] width 1377 height 82
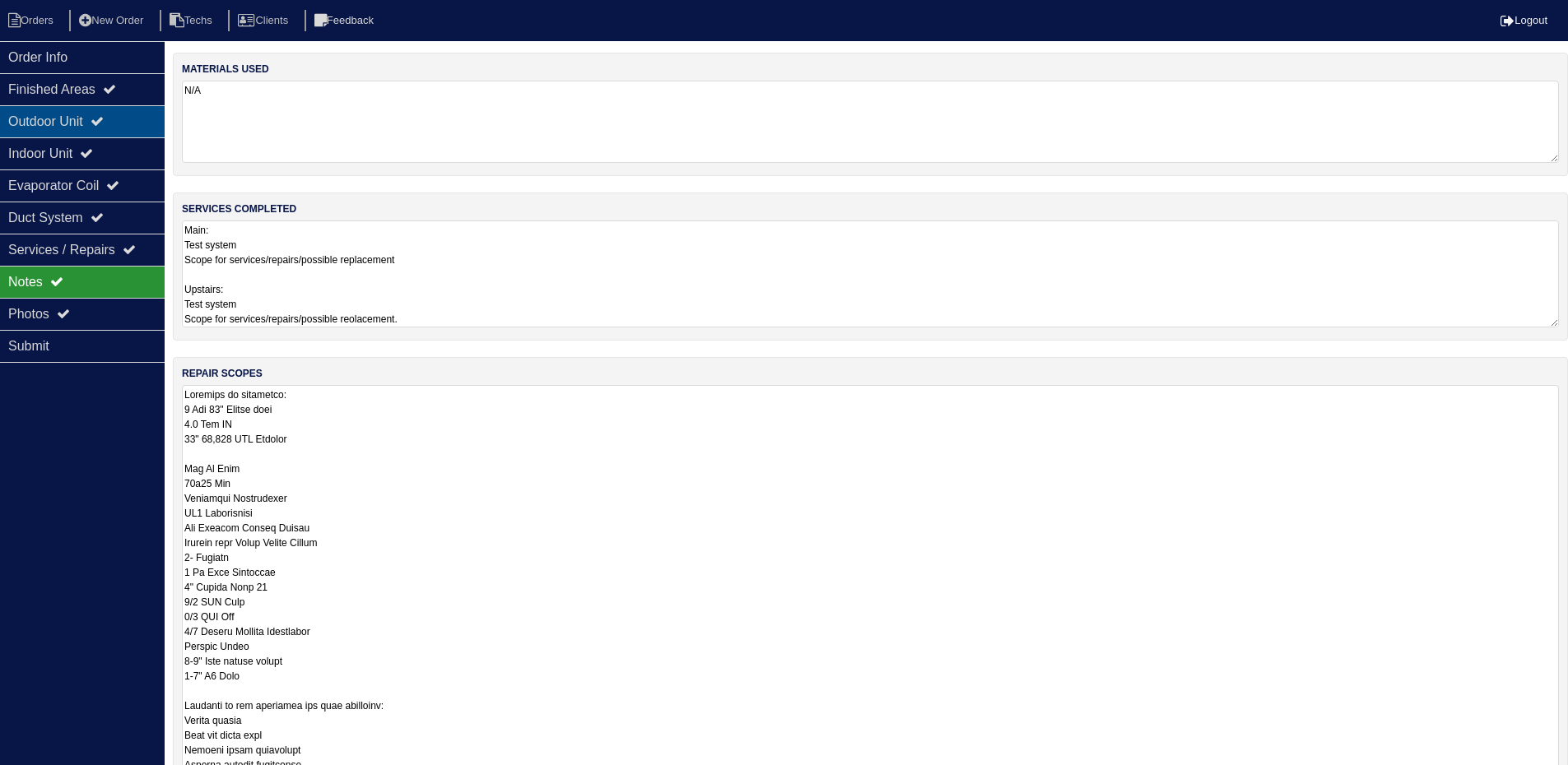
click at [94, 112] on div "Outdoor Unit" at bounding box center [82, 121] width 165 height 32
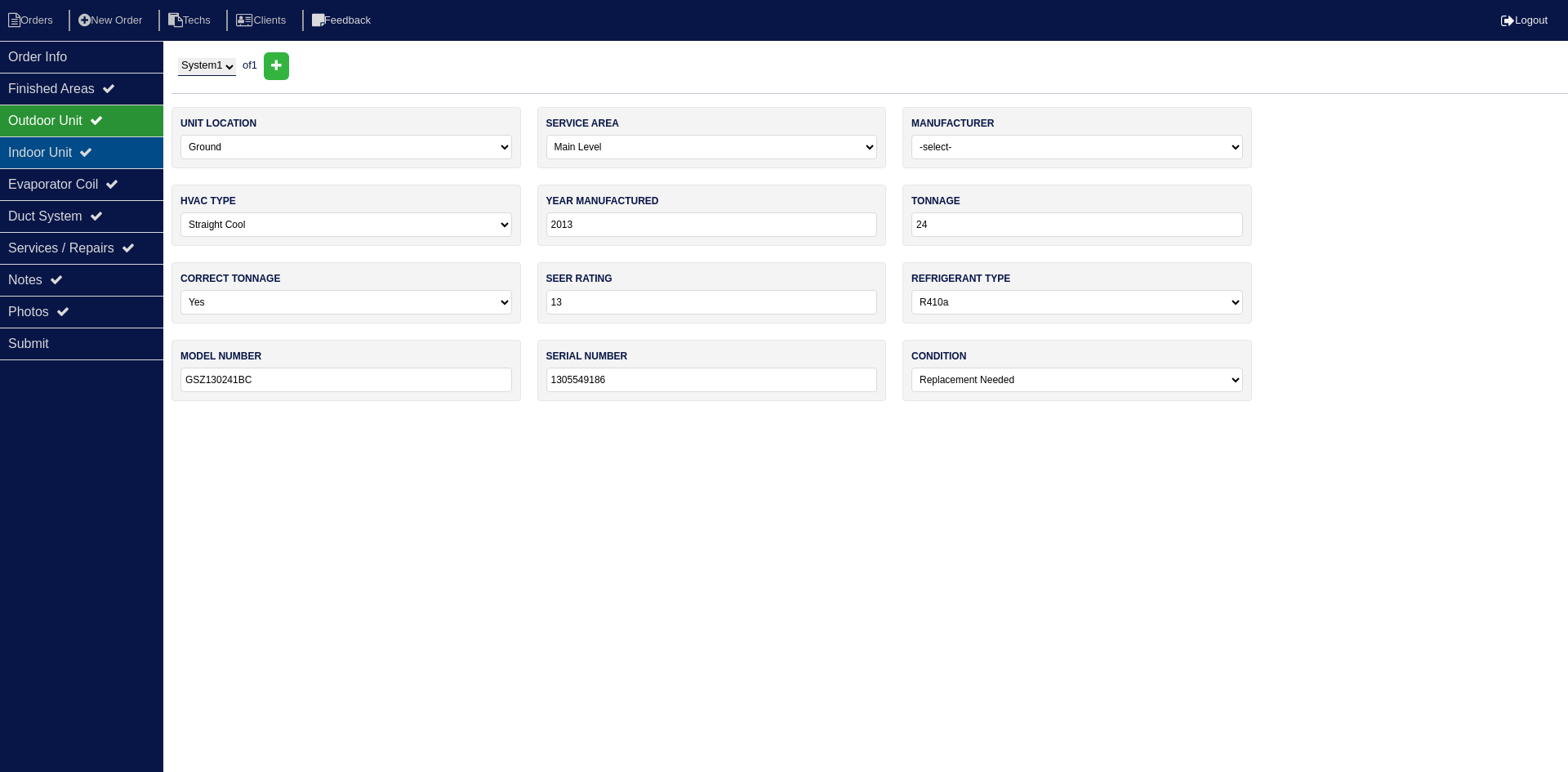
click at [92, 146] on icon at bounding box center [85, 151] width 13 height 13
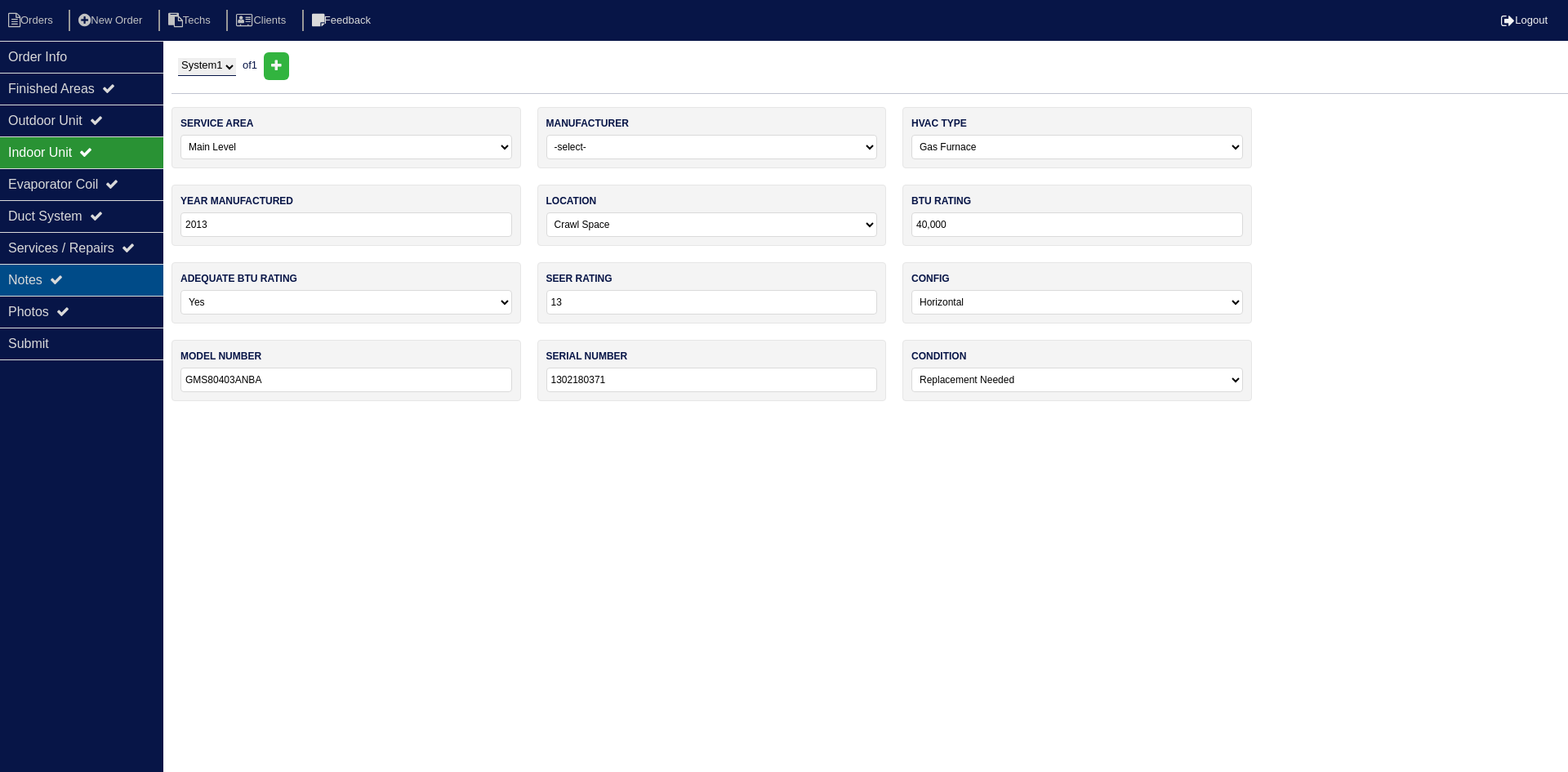
click at [107, 273] on div "Notes" at bounding box center [82, 279] width 163 height 32
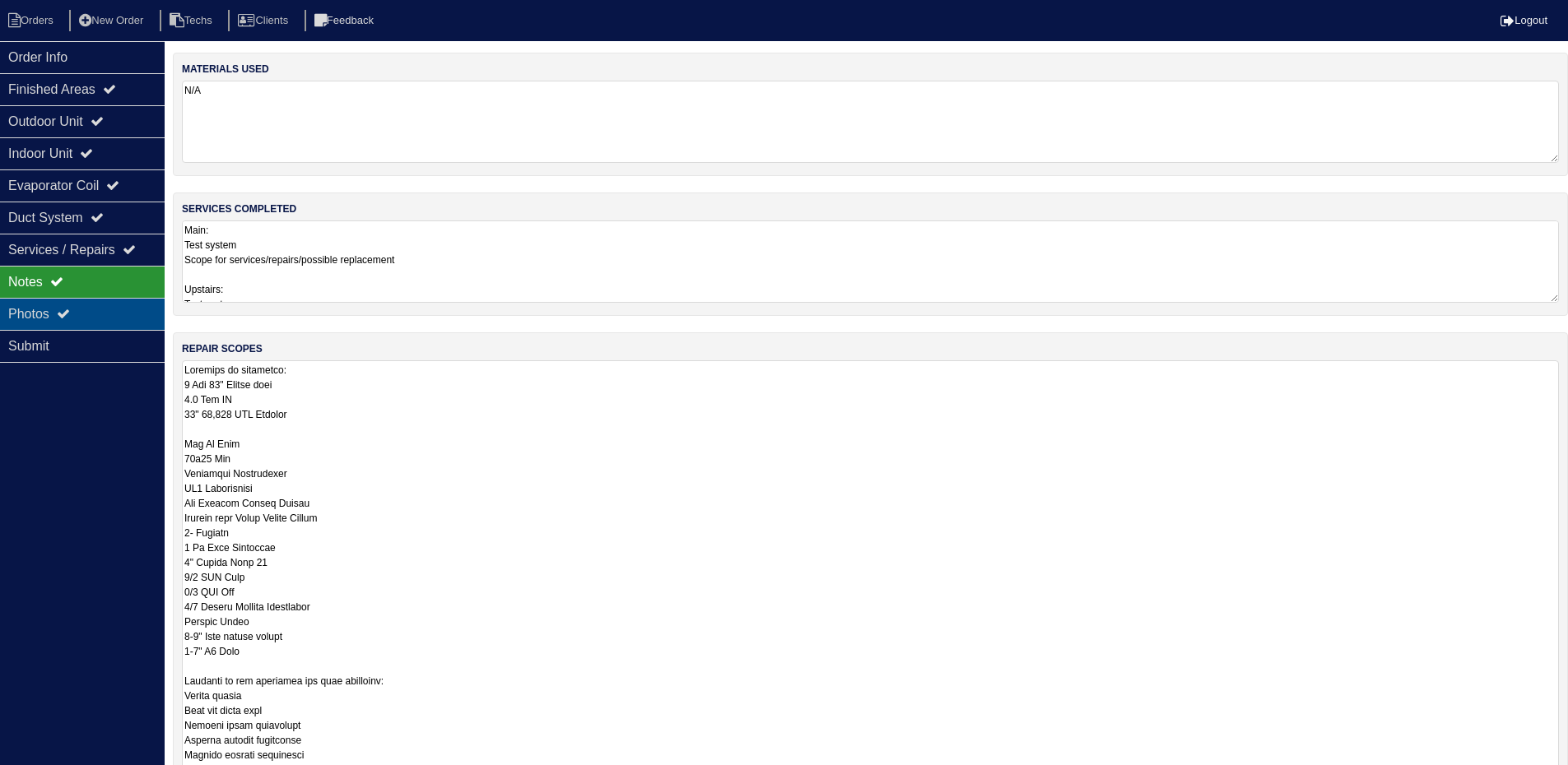
click at [107, 307] on div "Photos" at bounding box center [82, 313] width 165 height 32
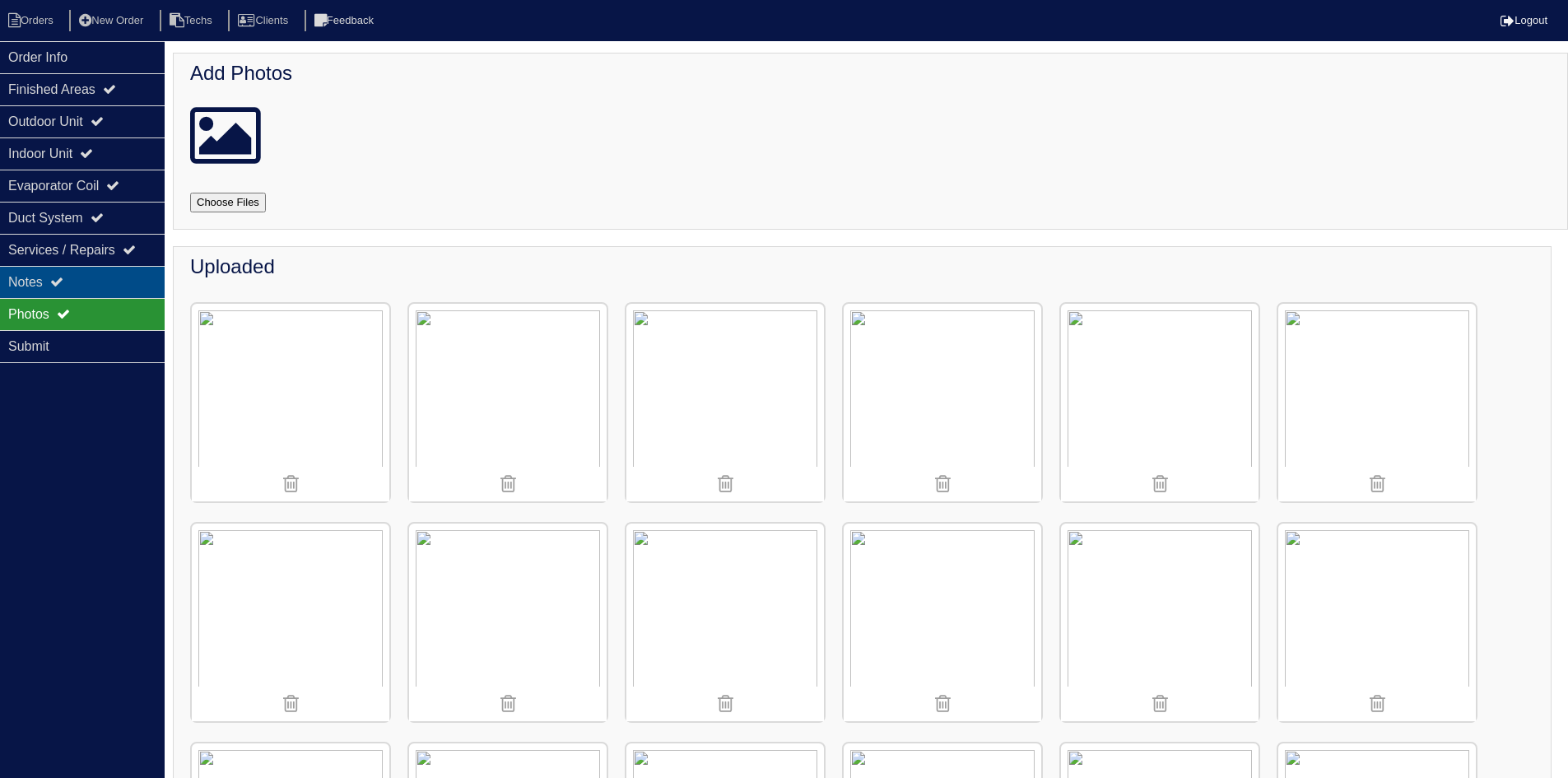
click at [63, 280] on icon at bounding box center [56, 282] width 13 height 13
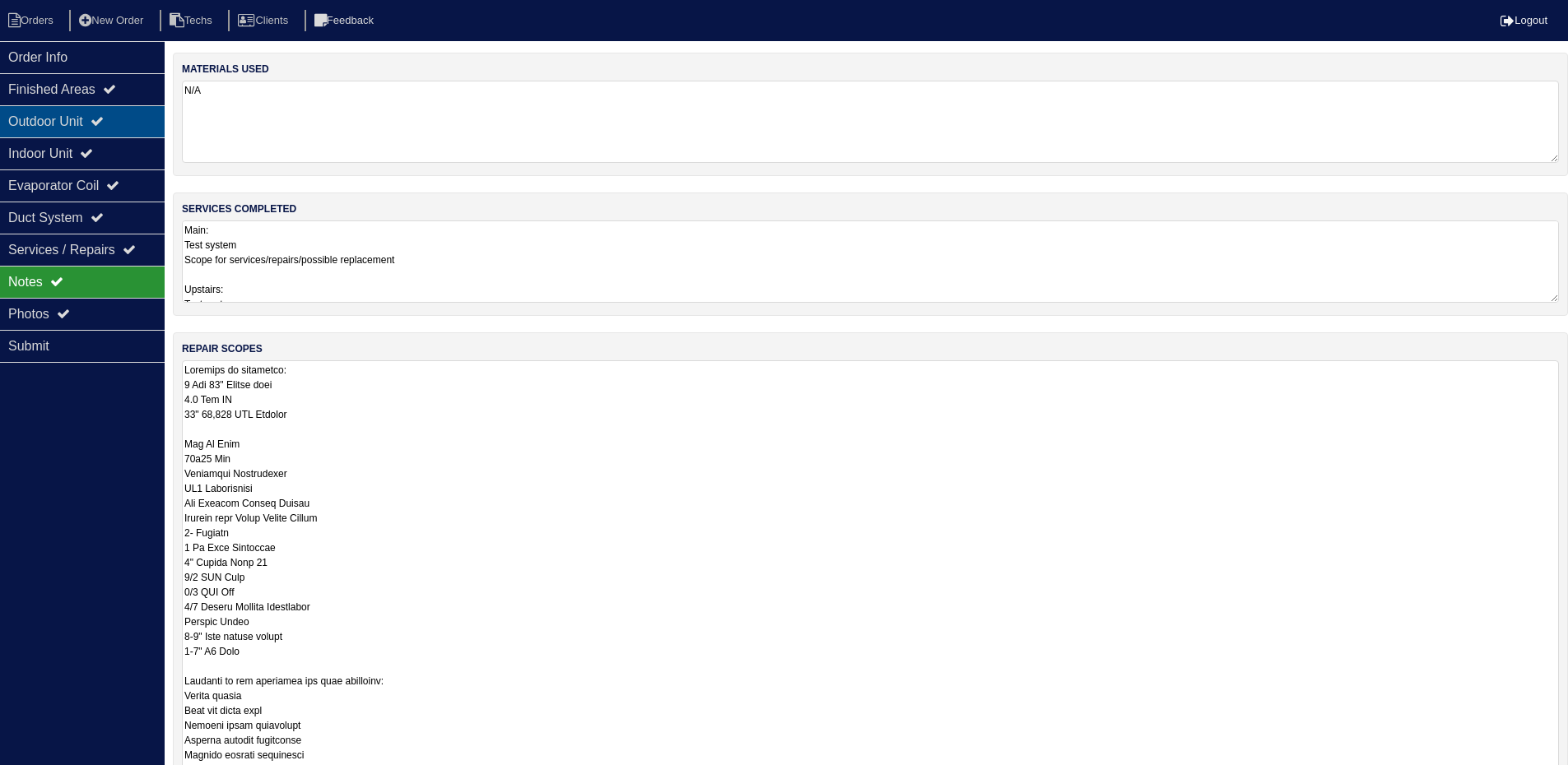
click at [122, 119] on div "Outdoor Unit" at bounding box center [82, 121] width 165 height 32
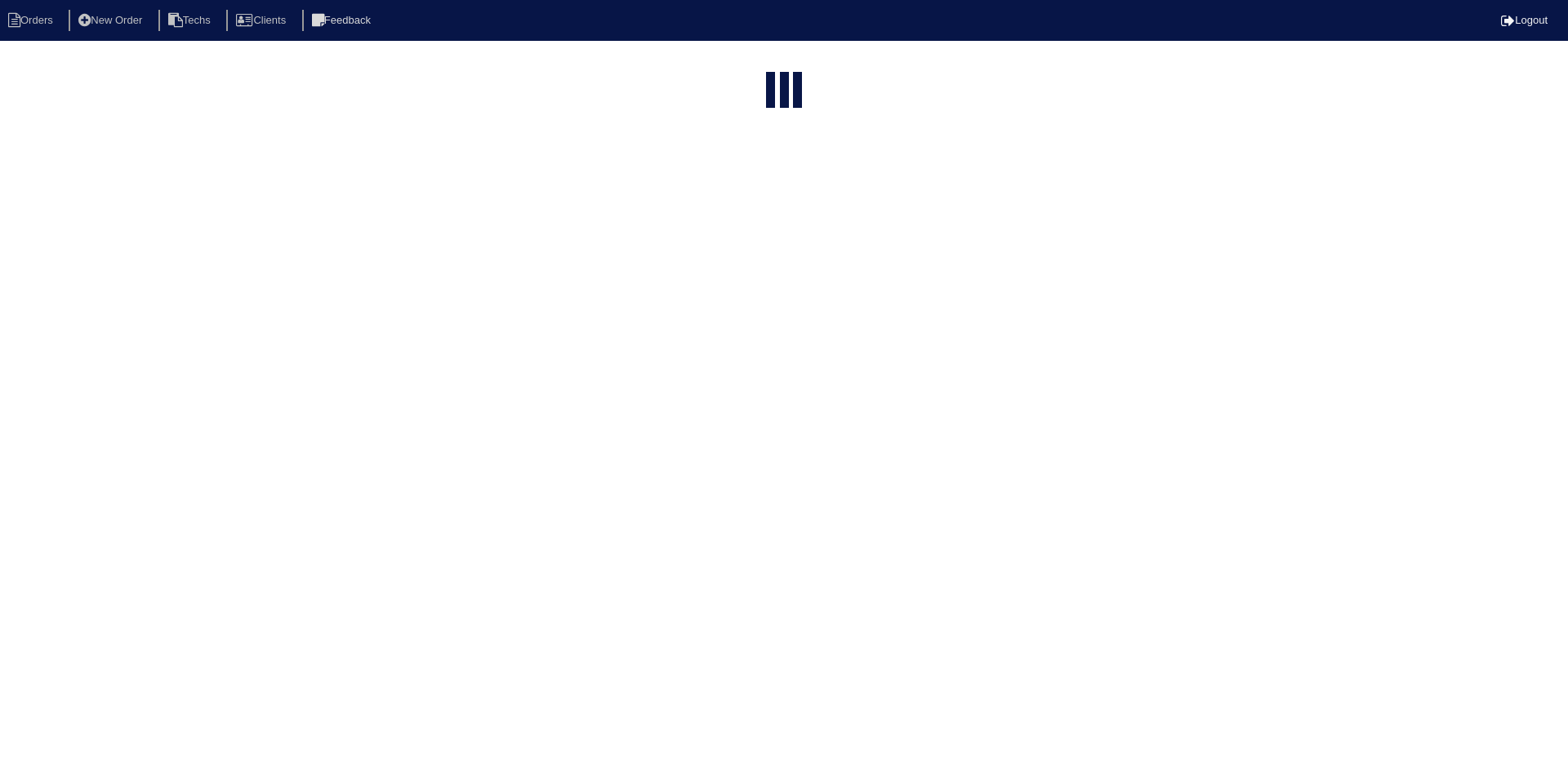
select select "15"
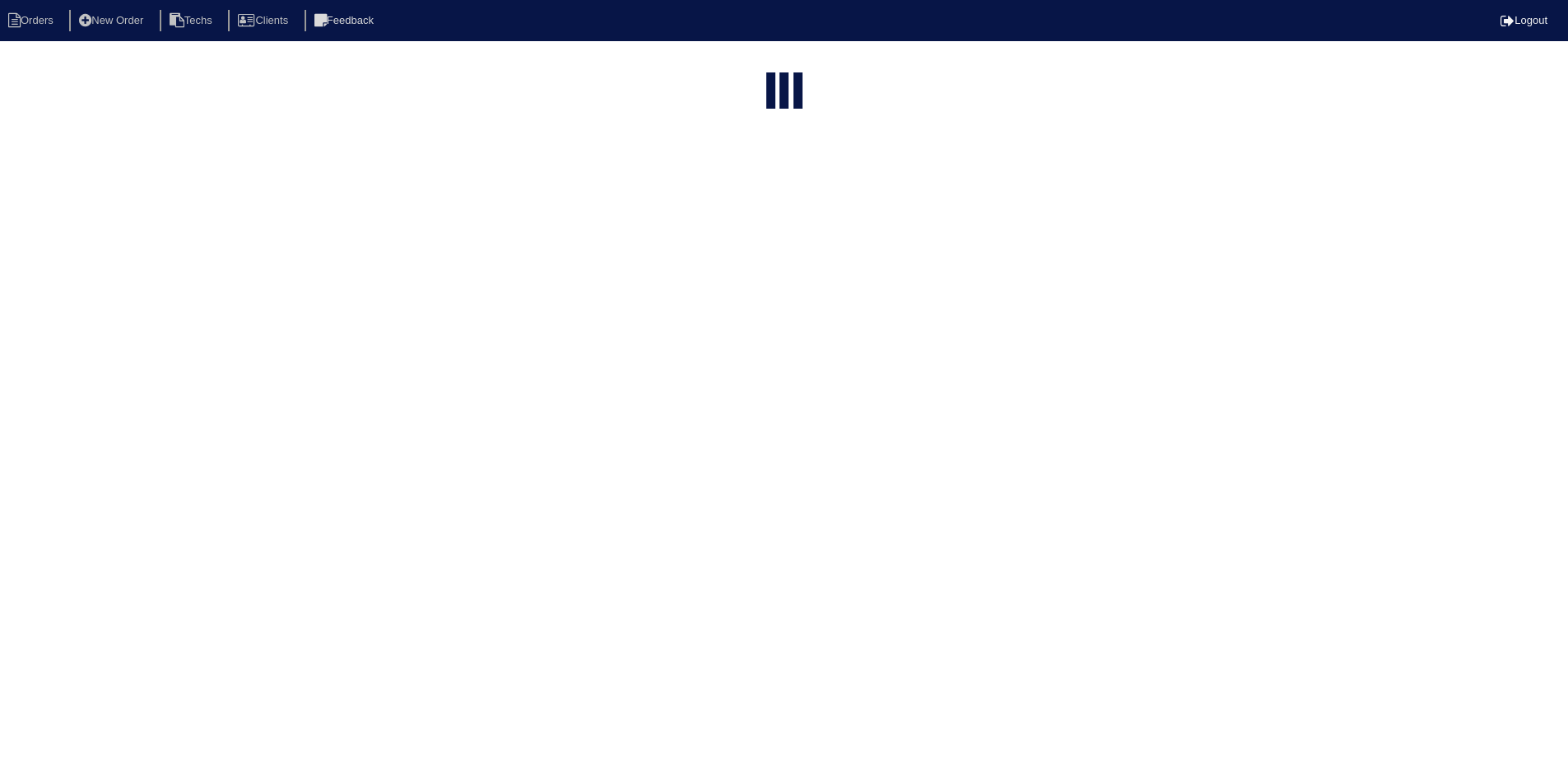
select select "field complete"
select select "need to quote"
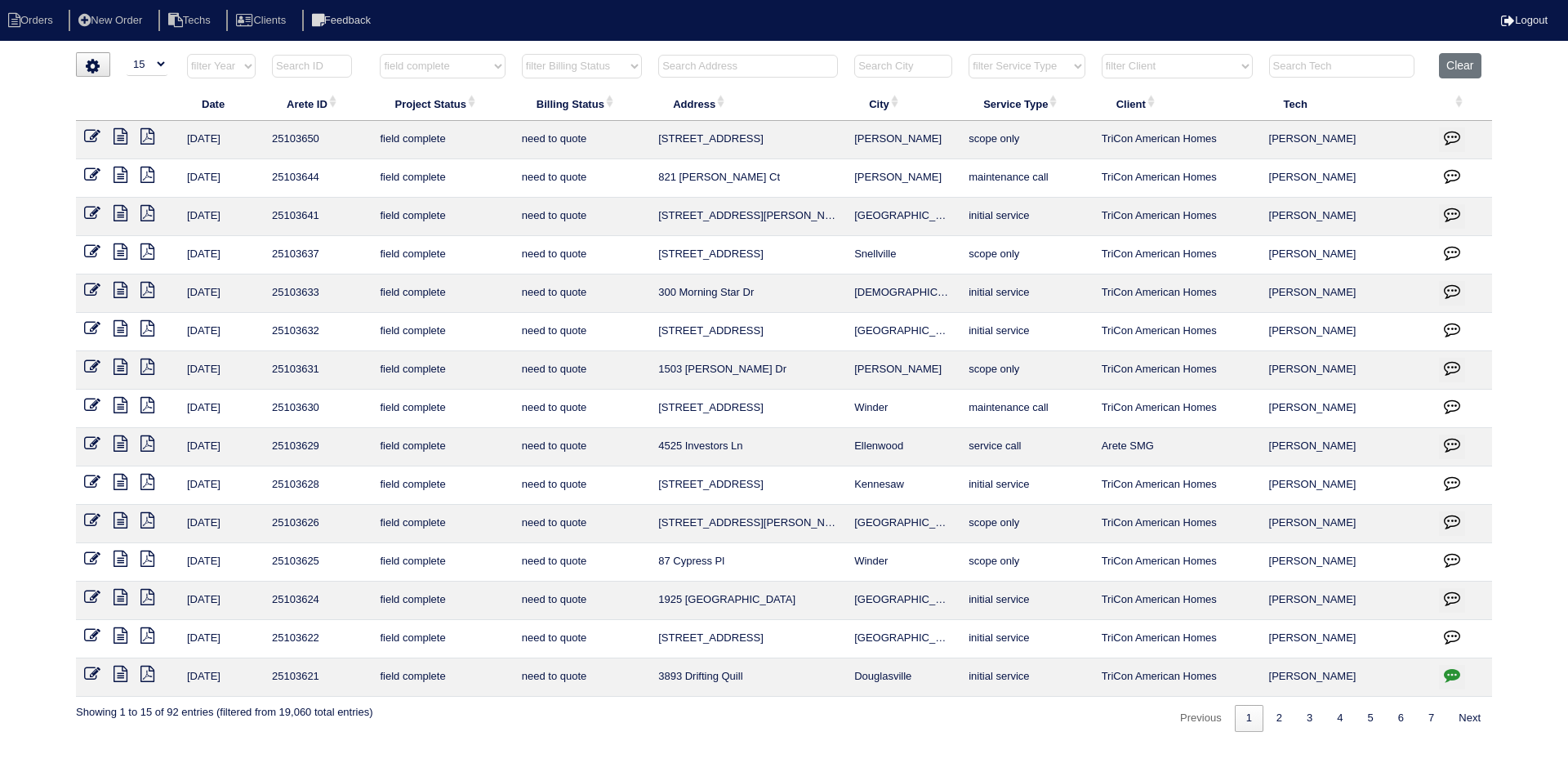
click at [88, 558] on icon at bounding box center [92, 559] width 16 height 16
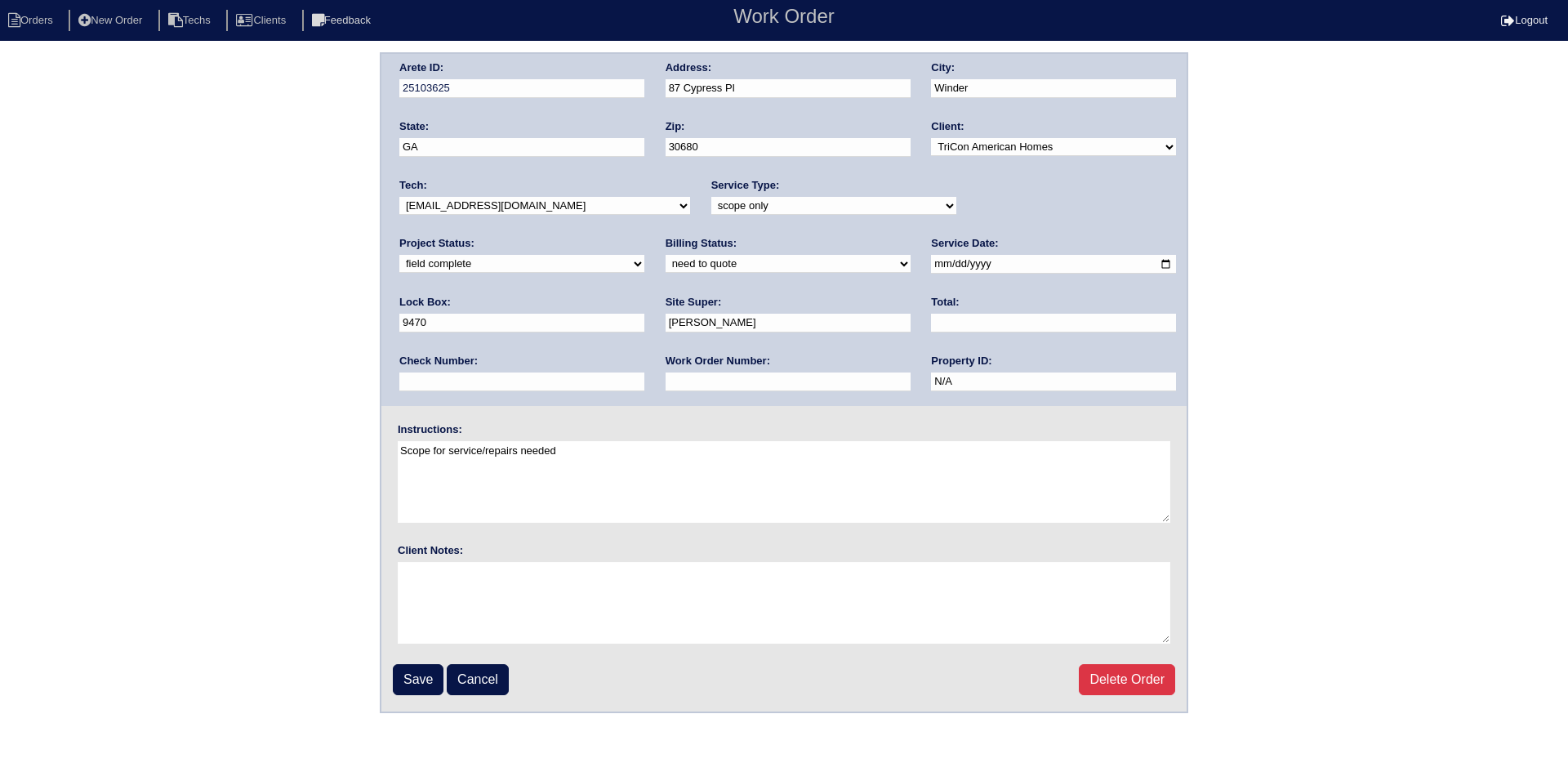
click at [644, 255] on select "new order assigned in progress field complete need to schedule admin review arc…" at bounding box center [522, 264] width 245 height 18
select select "assigned"
click at [644, 255] on select "new order assigned in progress field complete need to schedule admin review arc…" at bounding box center [522, 264] width 245 height 18
click at [413, 670] on input "Save" at bounding box center [418, 680] width 51 height 31
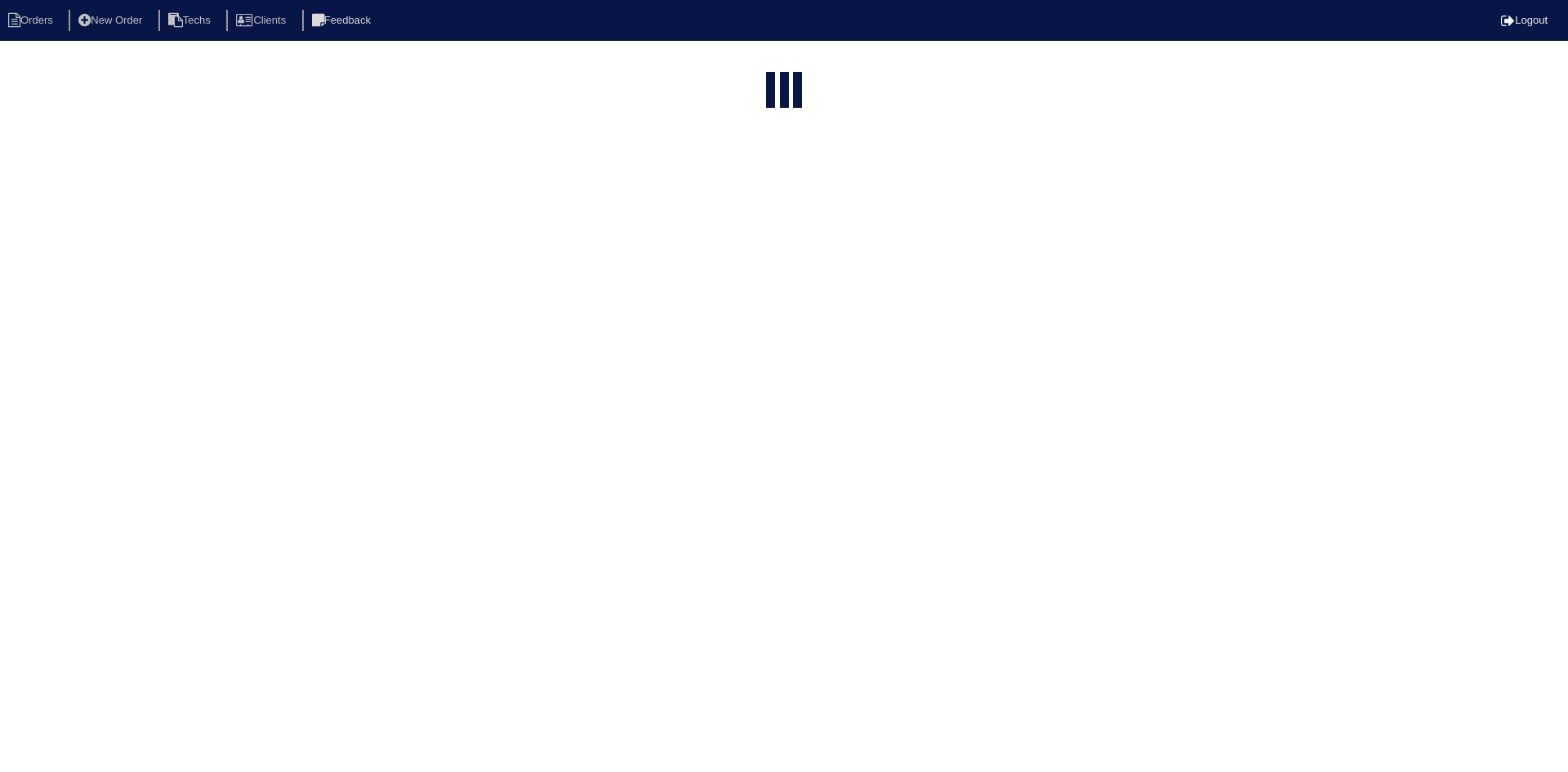
select select "15"
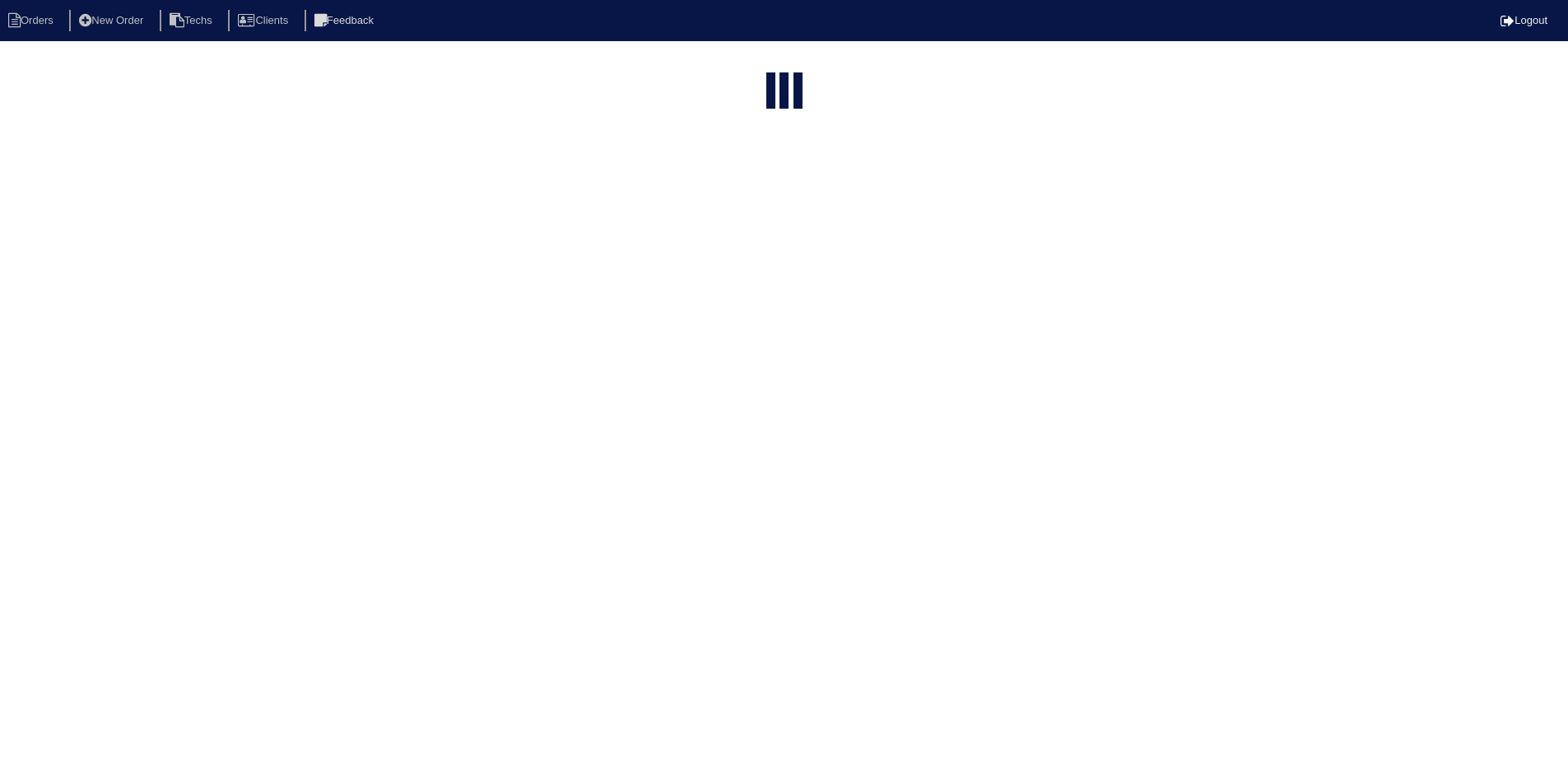
select select "field complete"
select select "need to quote"
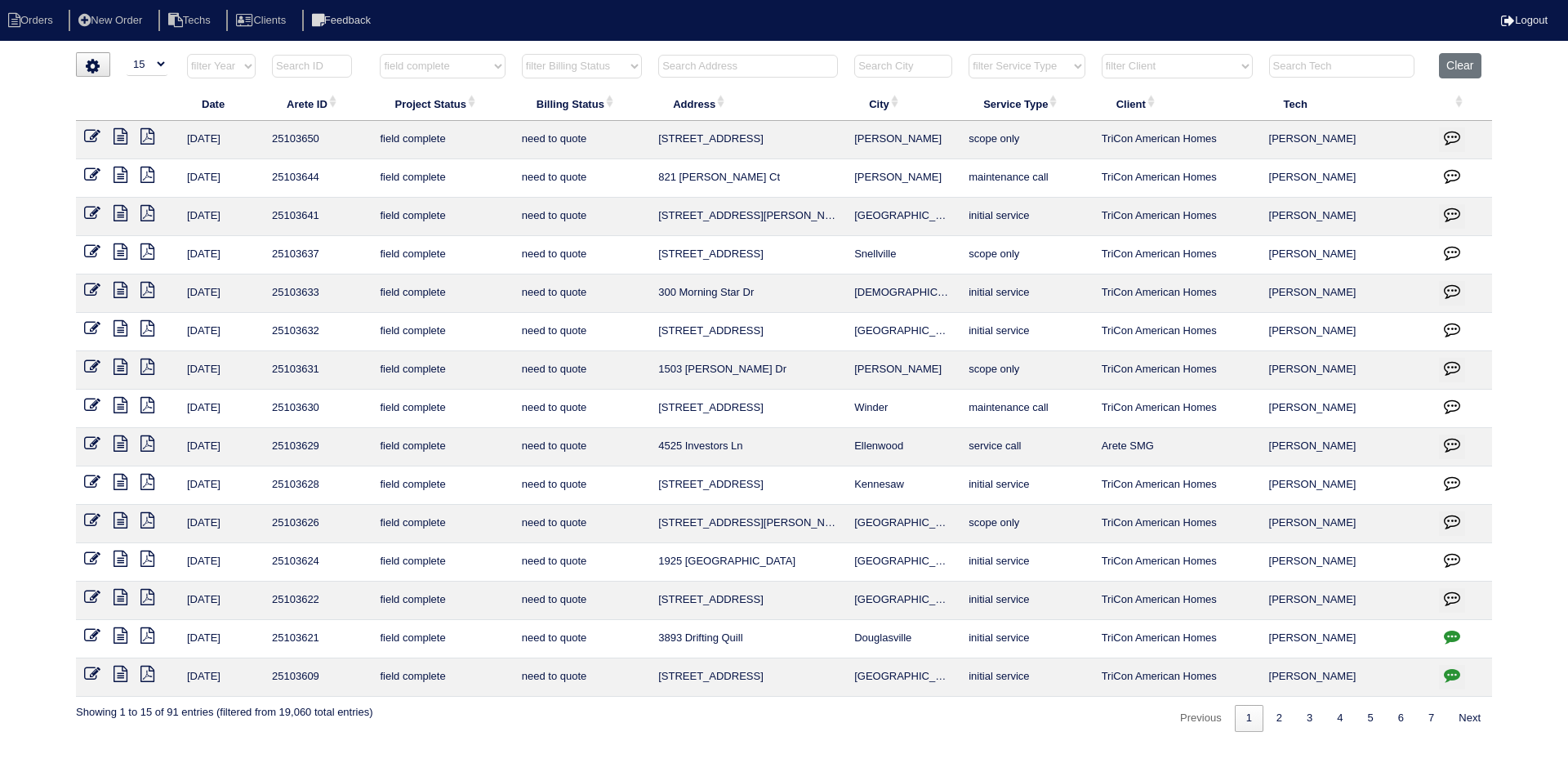
click at [117, 174] on icon at bounding box center [120, 175] width 14 height 16
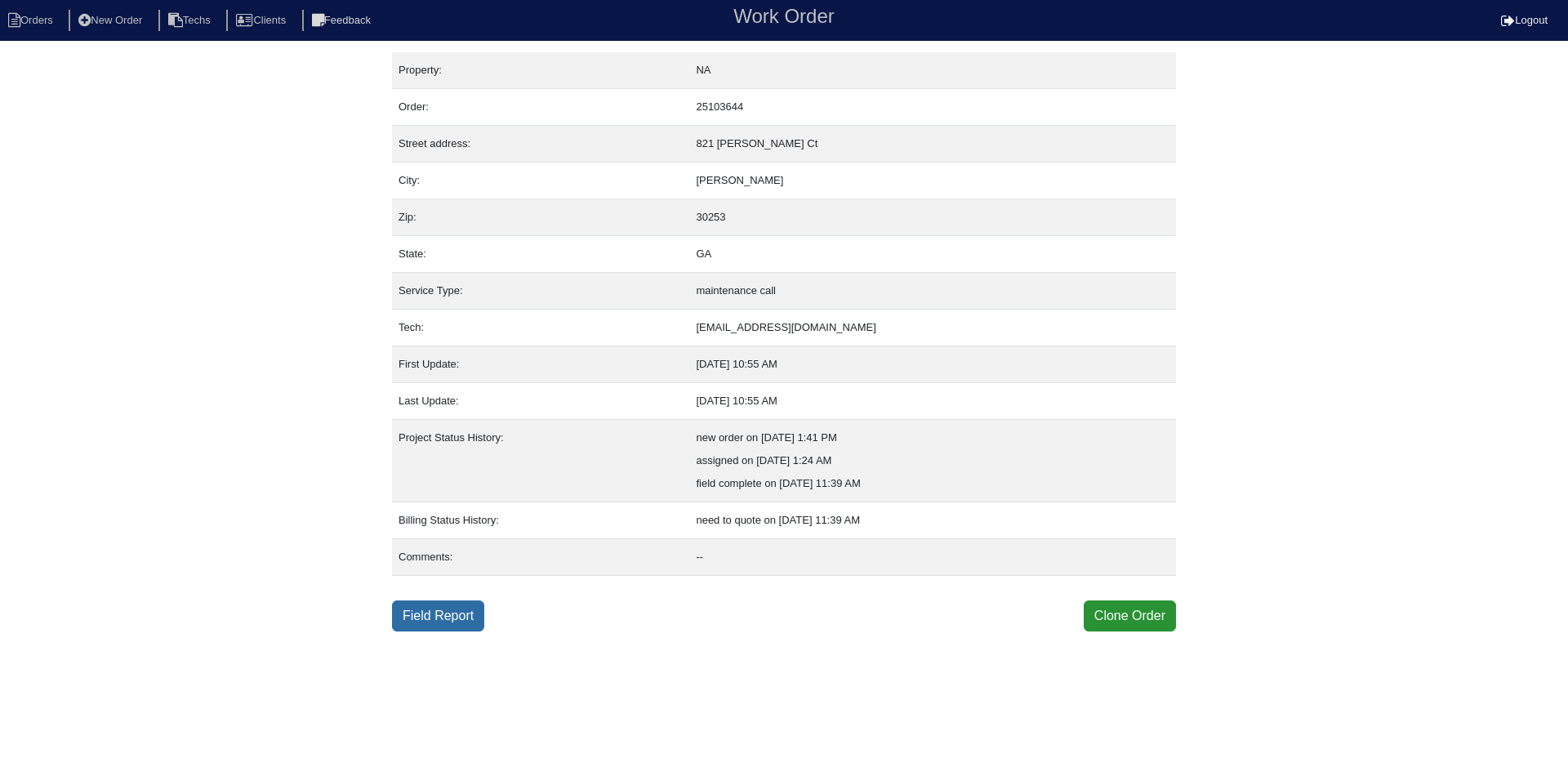
click at [455, 624] on link "Field Report" at bounding box center [437, 616] width 92 height 31
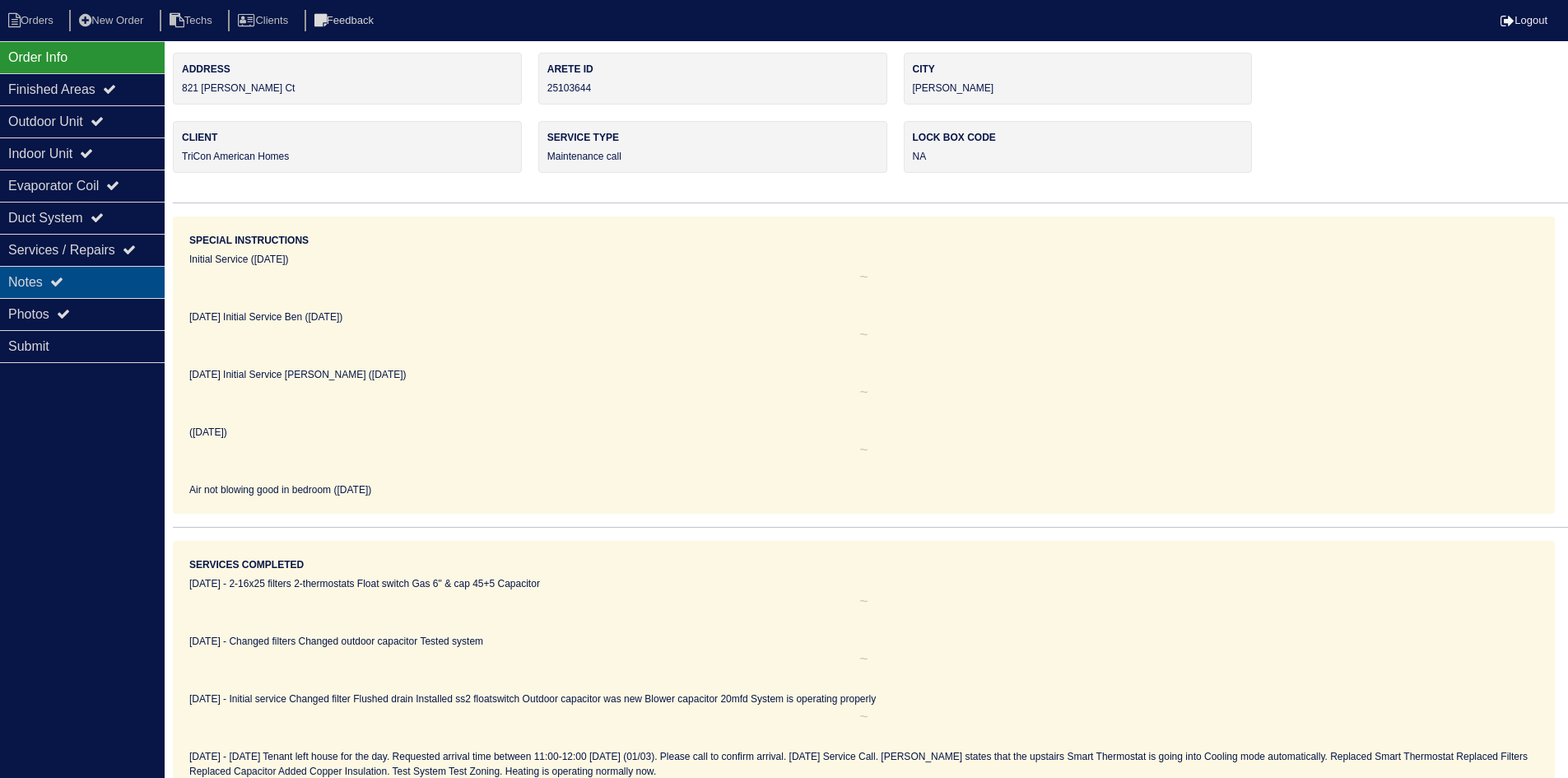
click at [128, 276] on div "Notes" at bounding box center [82, 282] width 165 height 32
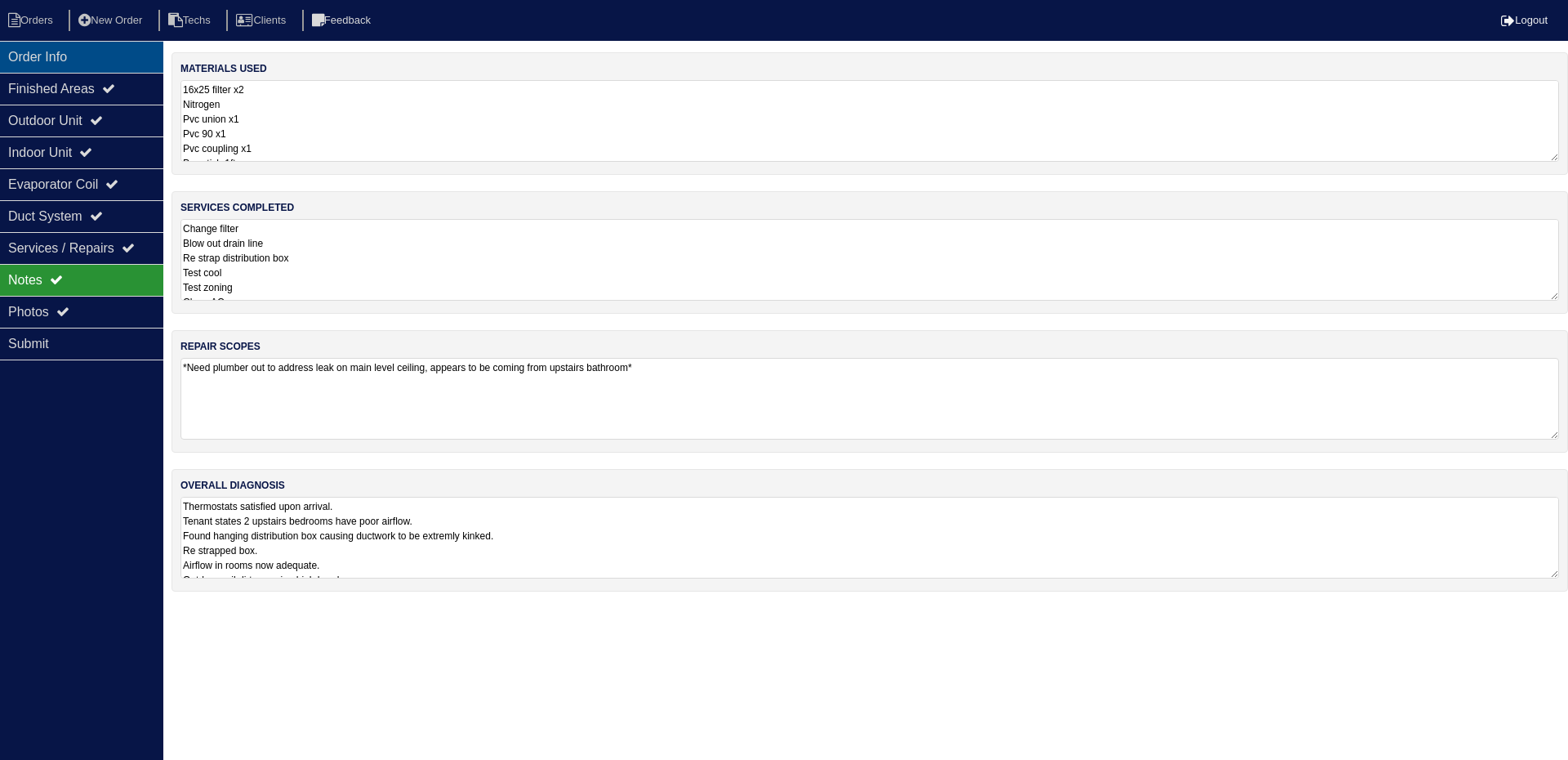
click at [95, 58] on div "Order Info" at bounding box center [82, 57] width 163 height 32
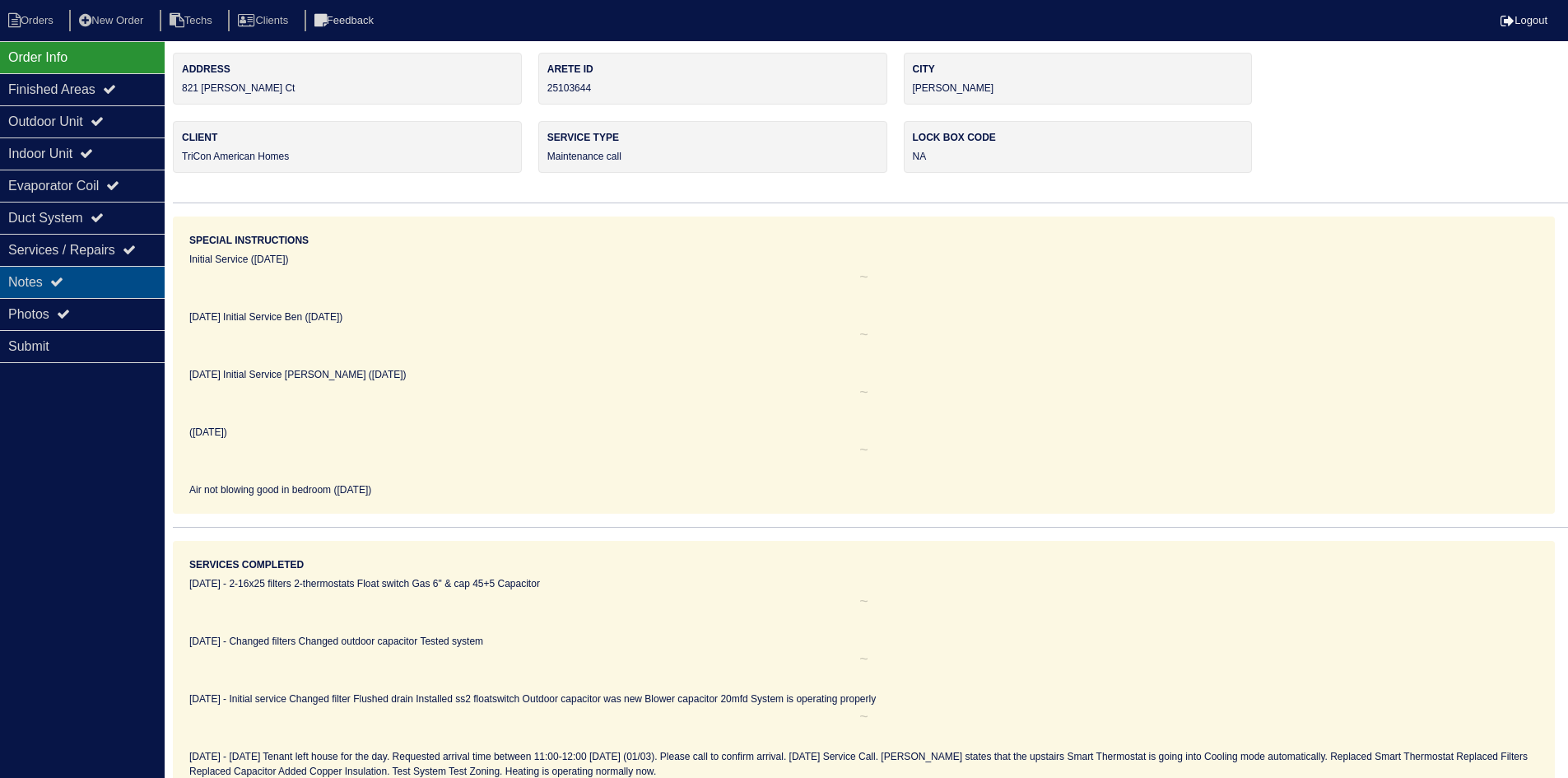
click at [99, 275] on div "Notes" at bounding box center [82, 282] width 165 height 32
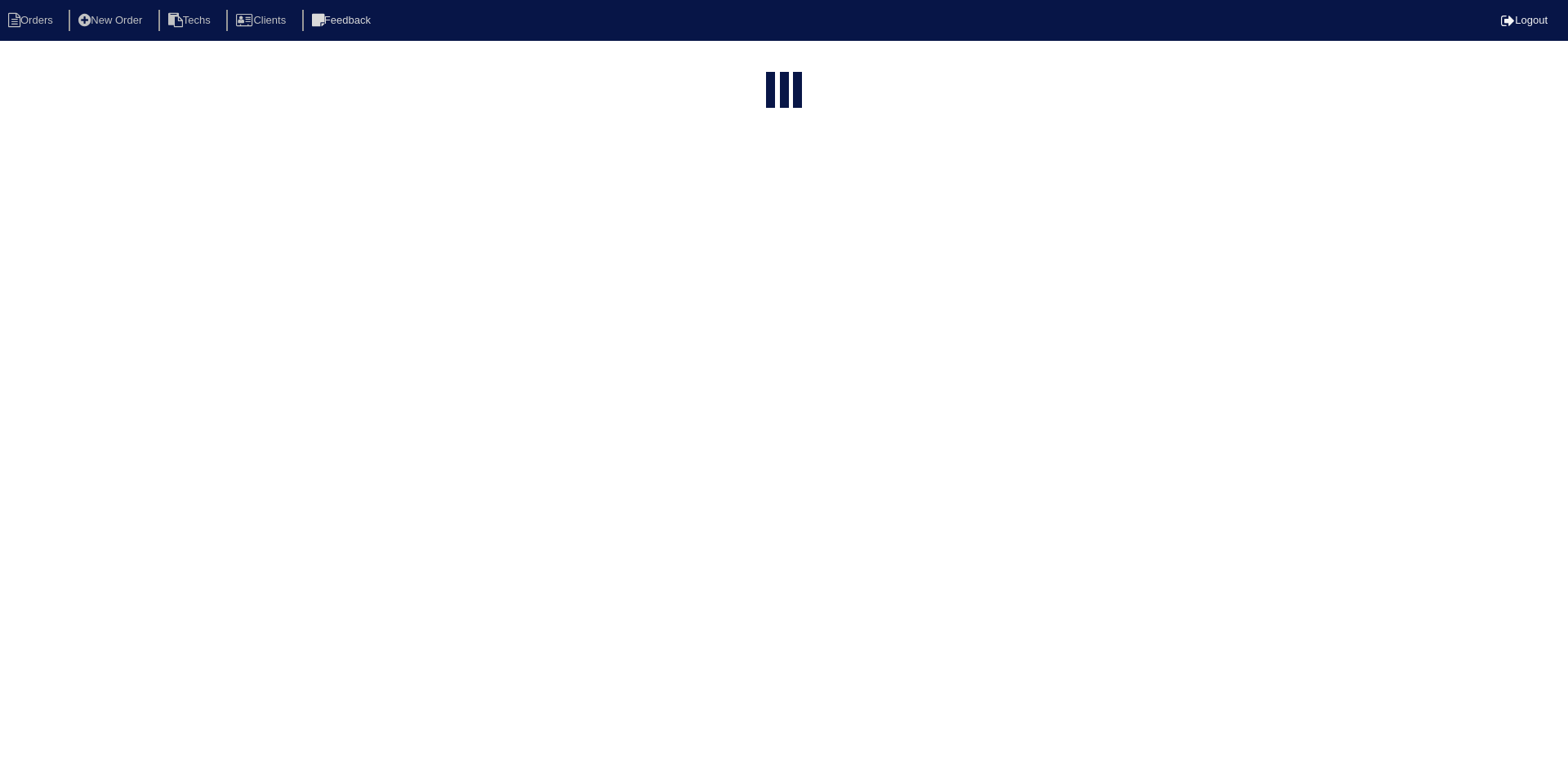
select select "15"
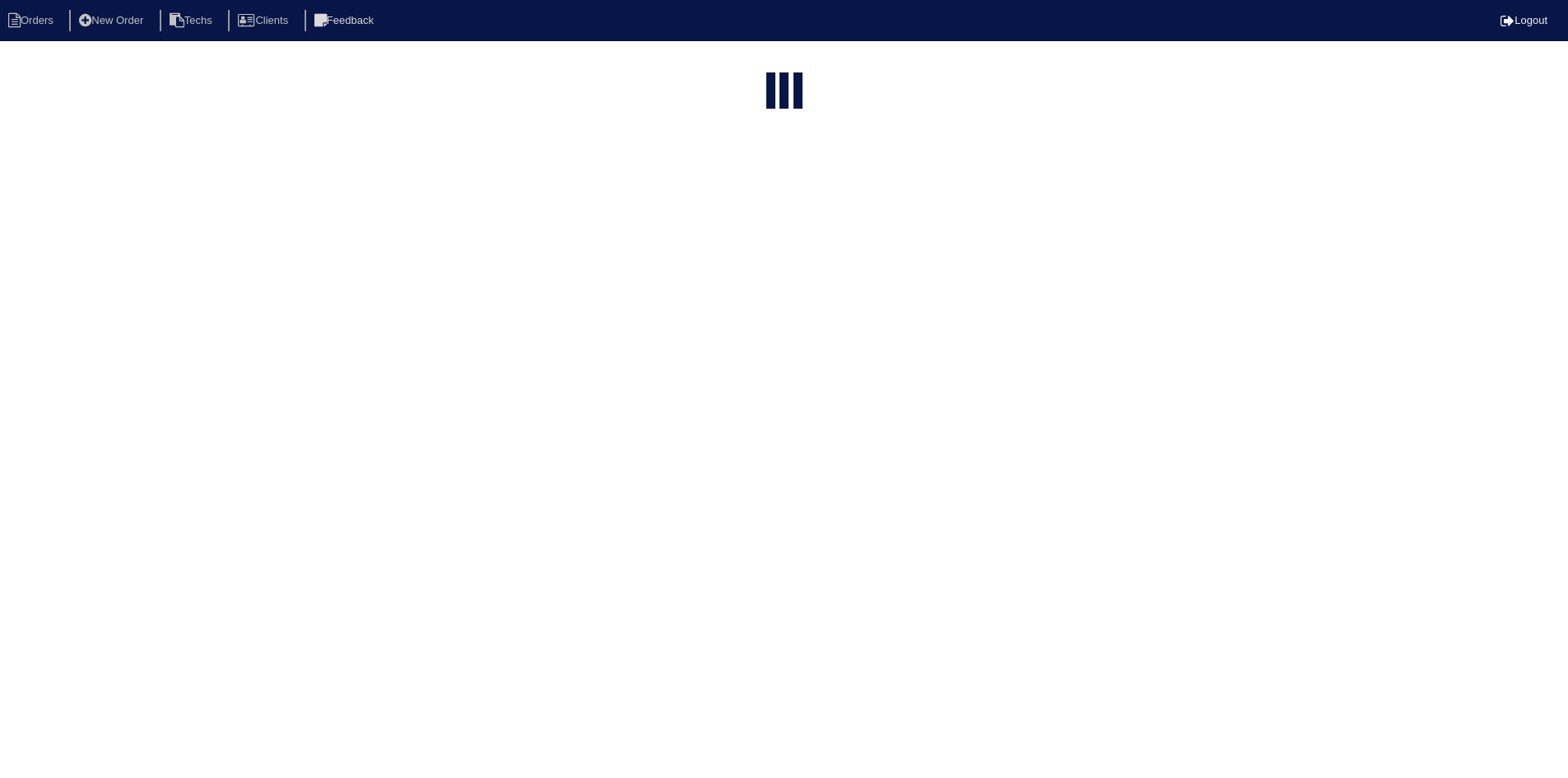
select select "field complete"
select select "need to quote"
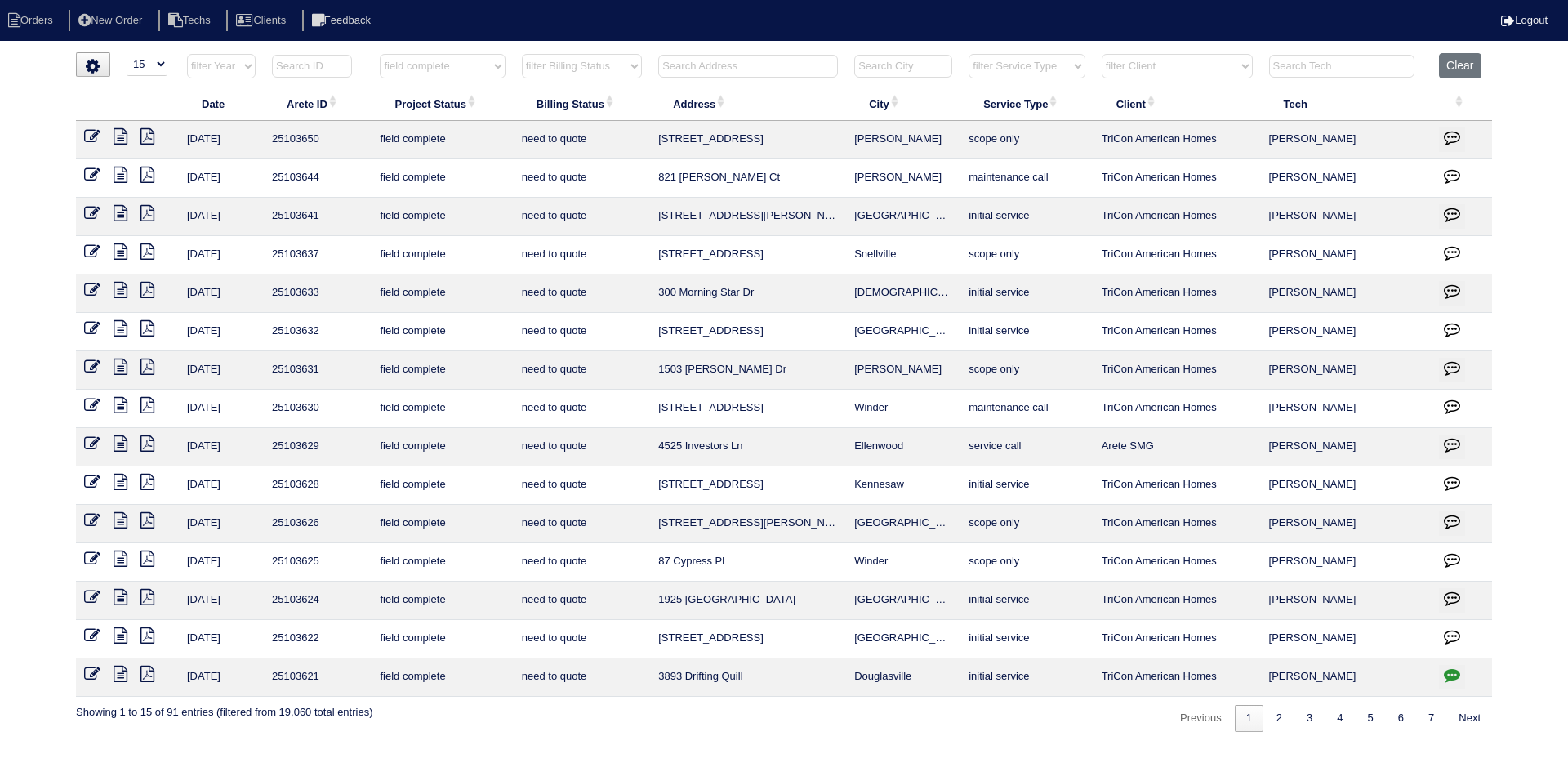
click at [1451, 171] on icon "button" at bounding box center [1452, 175] width 16 height 16
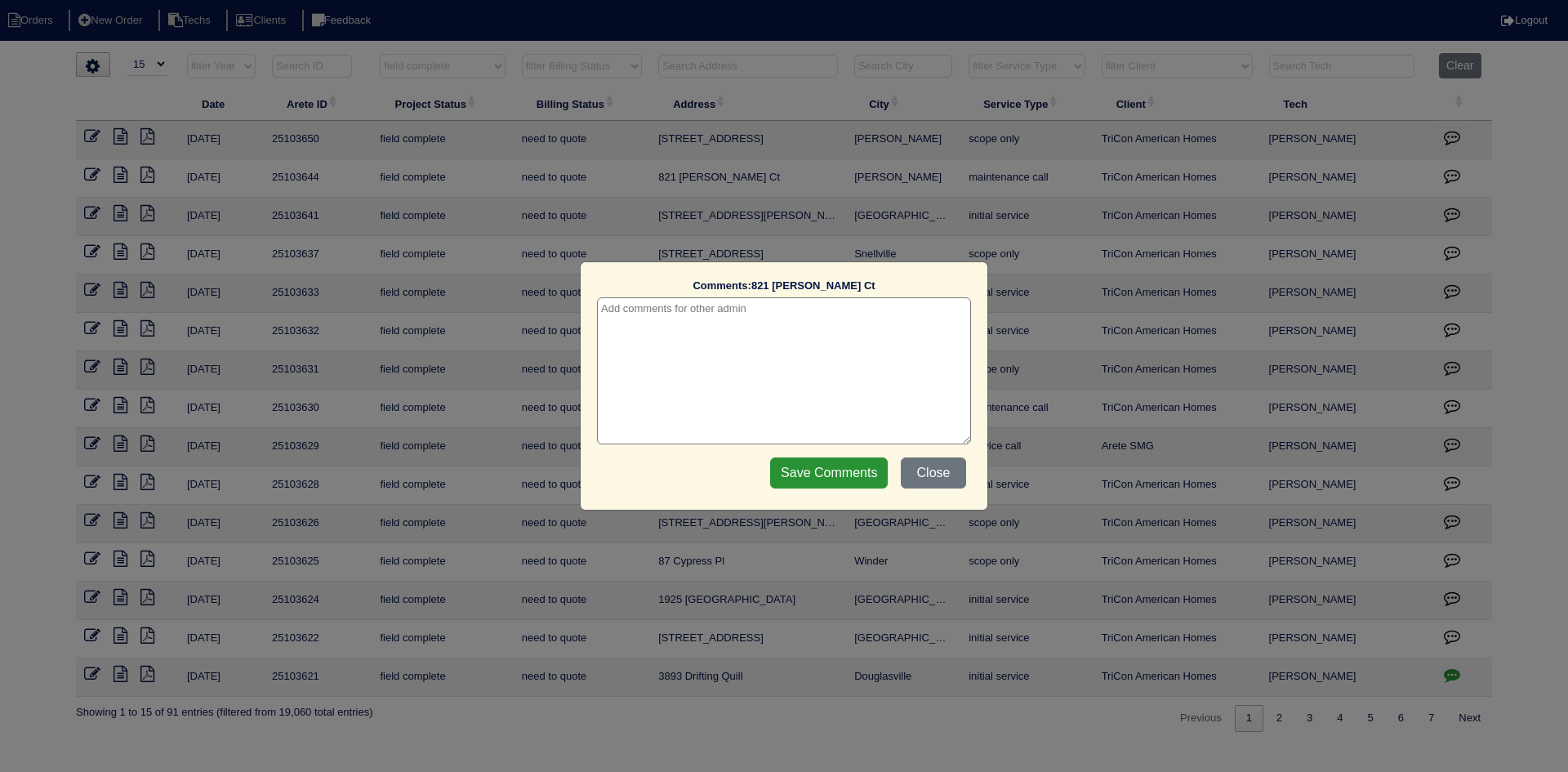
click at [856, 314] on textarea at bounding box center [784, 371] width 374 height 147
type textarea "[DATE] - emailed site super and added note to work order concerning water leak …"
click at [810, 477] on input "Save Comments" at bounding box center [828, 473] width 118 height 31
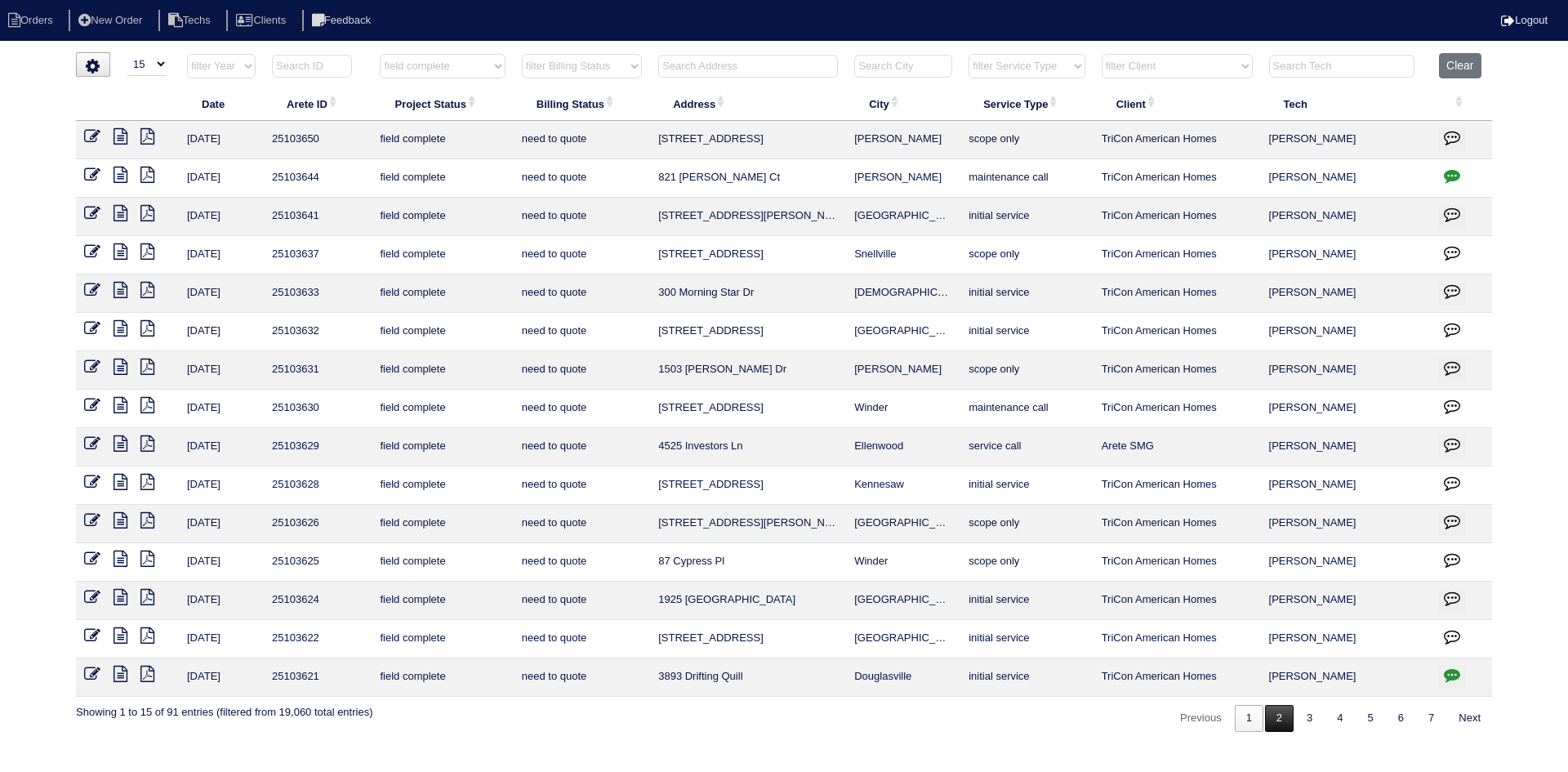
click at [1283, 716] on link "2" at bounding box center [1278, 718] width 28 height 27
select select "field complete"
select select "need to quote"
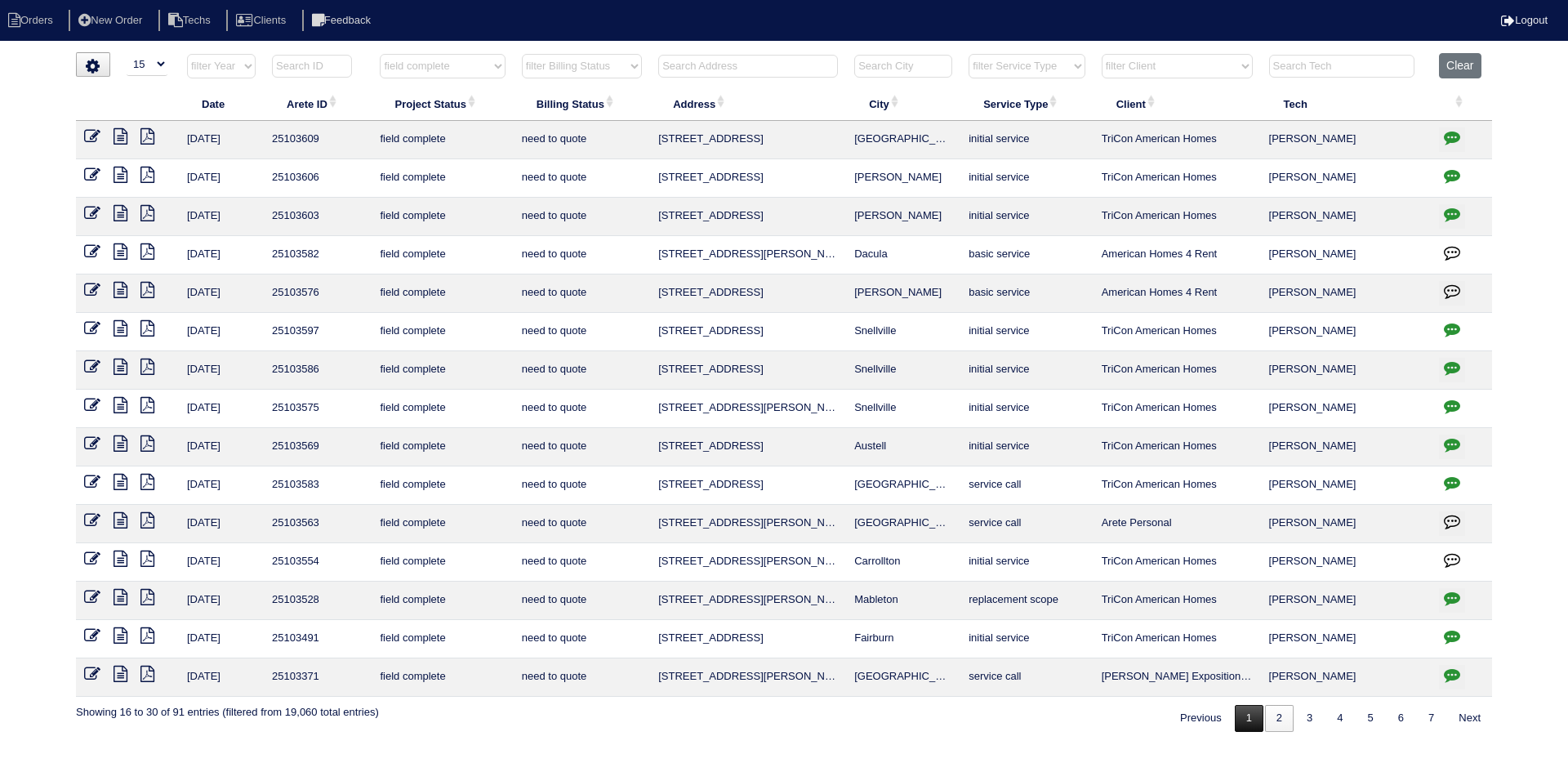
click at [1243, 720] on link "1" at bounding box center [1248, 718] width 28 height 27
select select "field complete"
select select "need to quote"
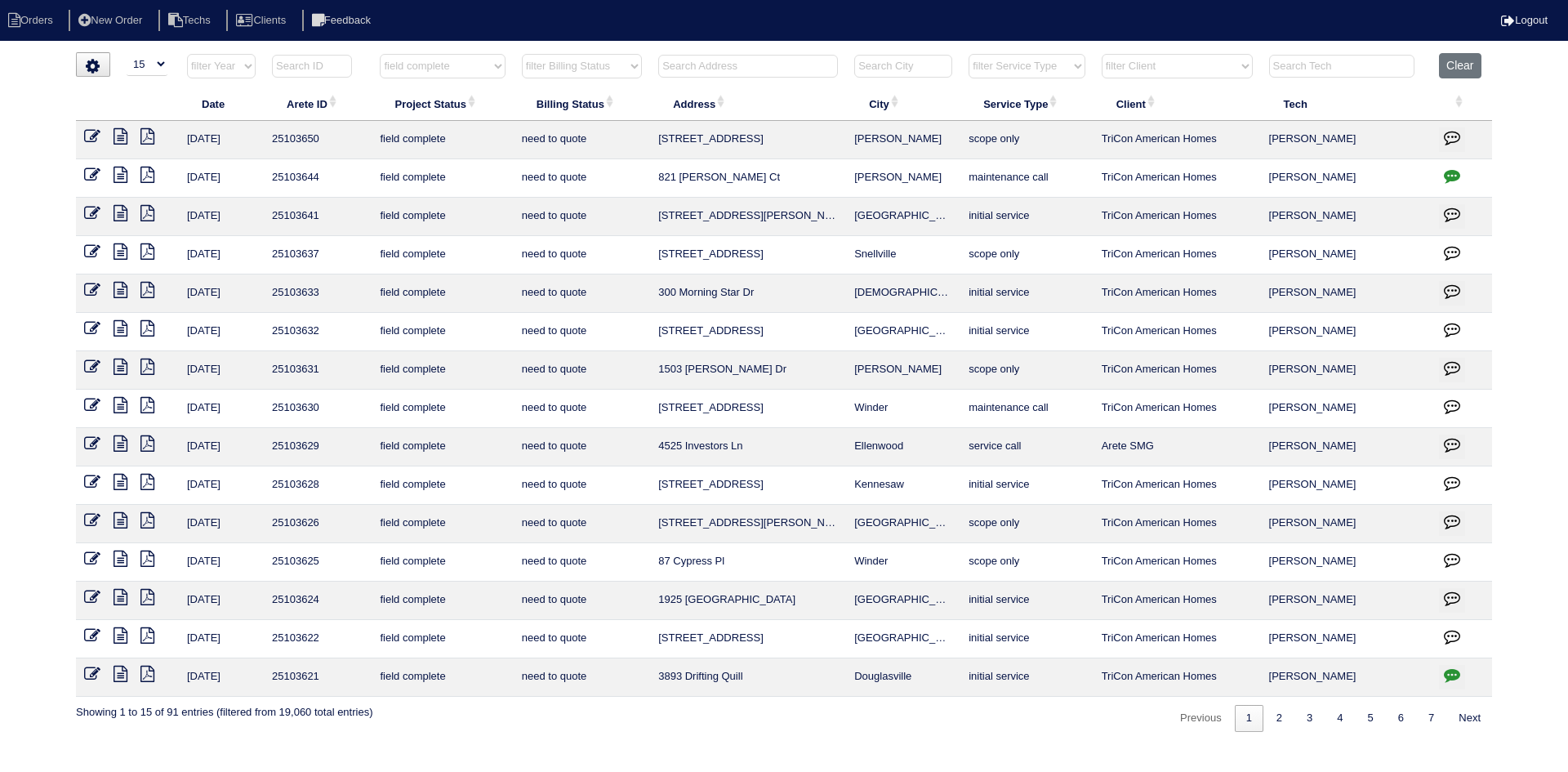
click at [121, 555] on icon at bounding box center [120, 559] width 14 height 16
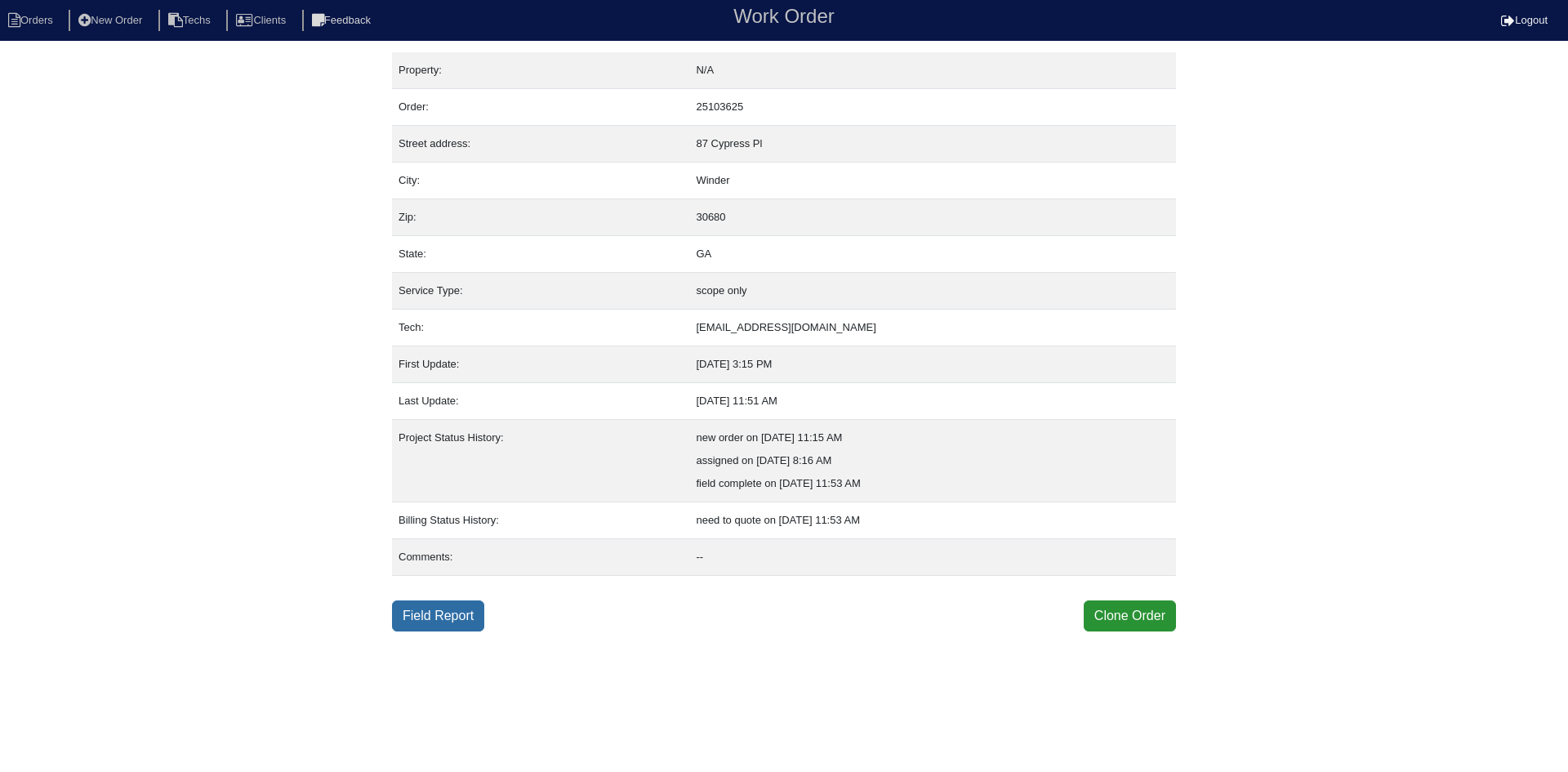
click at [441, 610] on link "Field Report" at bounding box center [437, 616] width 92 height 31
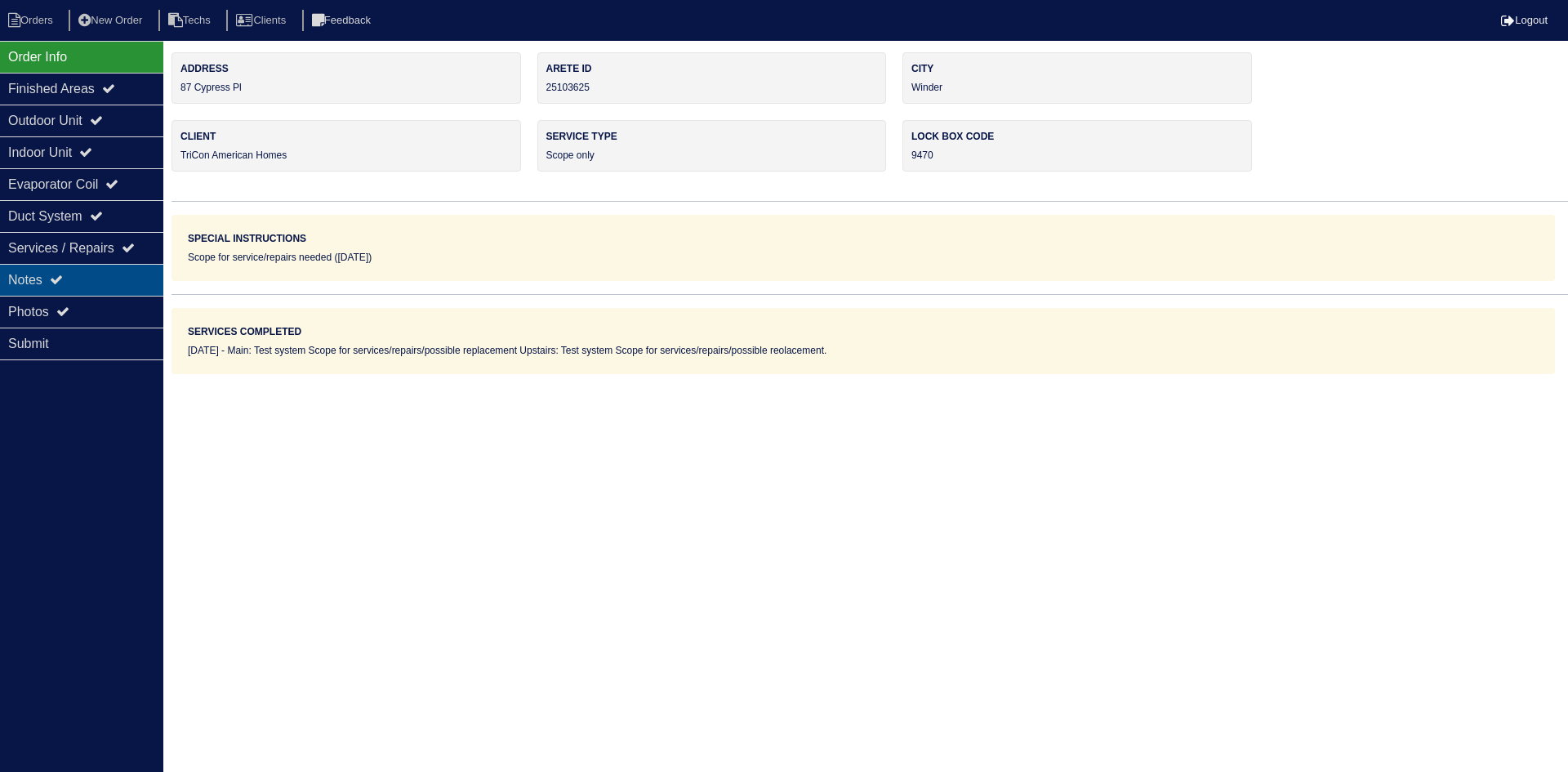
click at [125, 273] on div "Notes" at bounding box center [82, 279] width 163 height 32
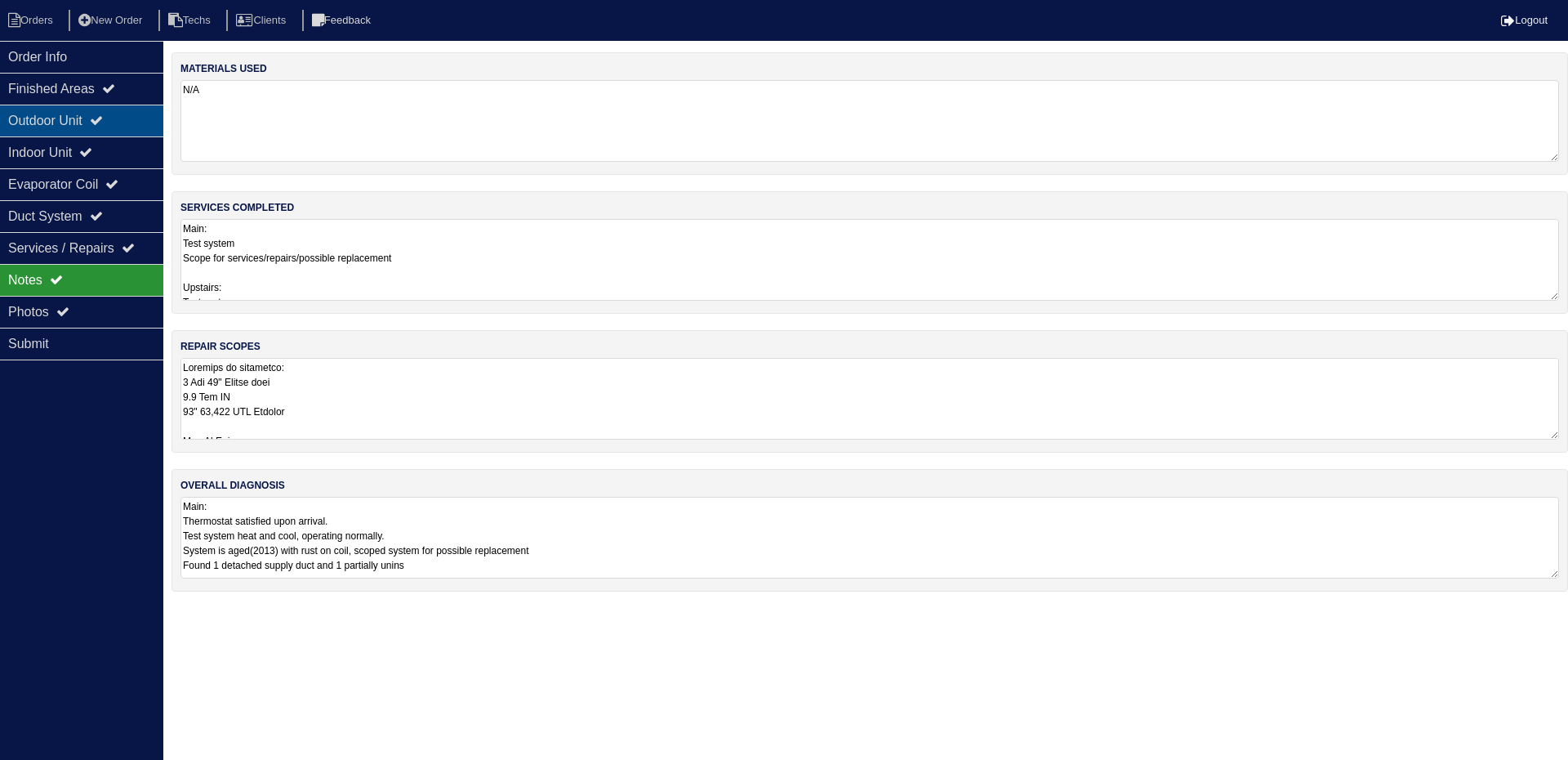
click at [103, 124] on icon at bounding box center [96, 120] width 13 height 13
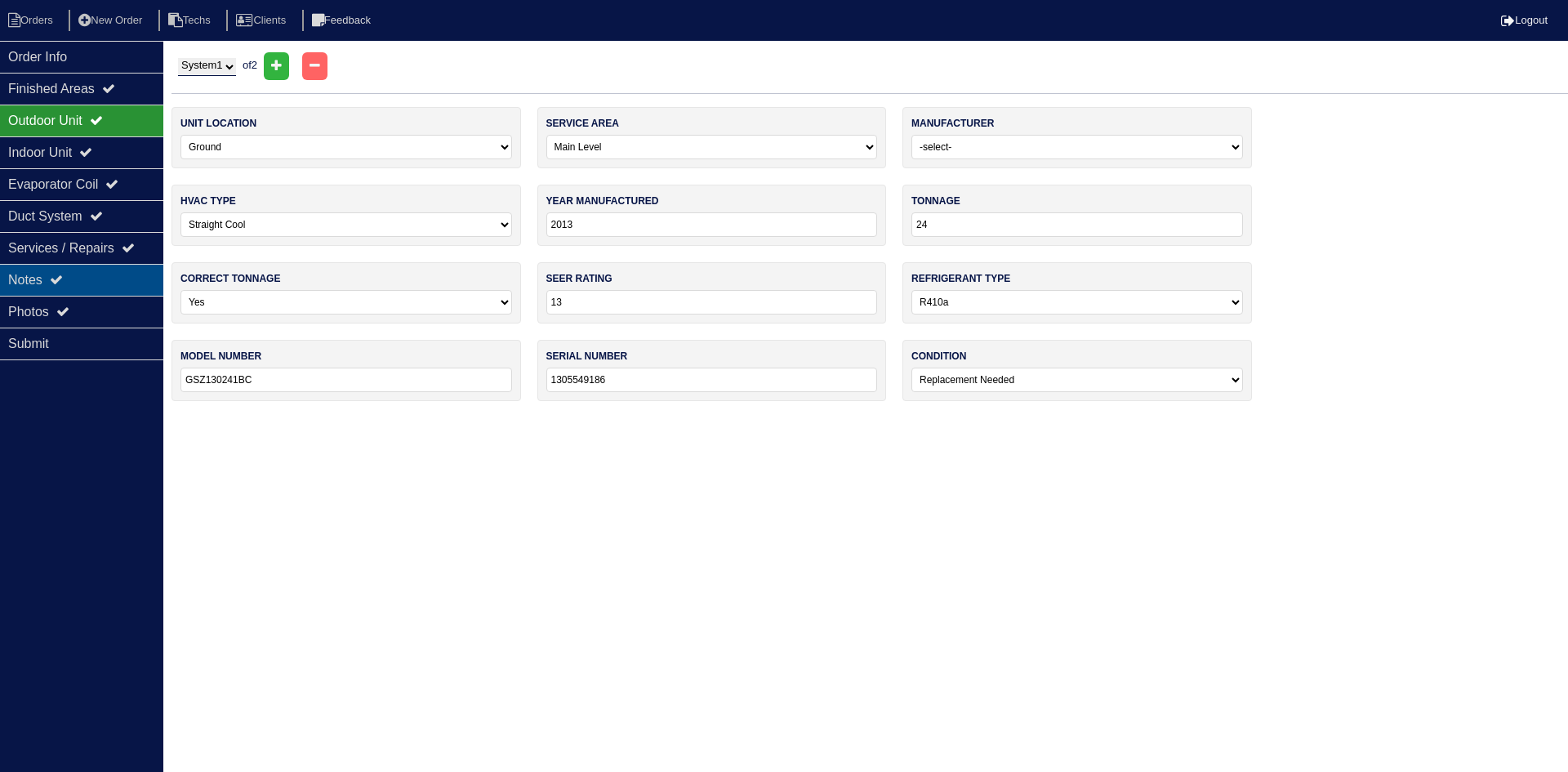
click at [46, 278] on div "Notes" at bounding box center [82, 279] width 163 height 32
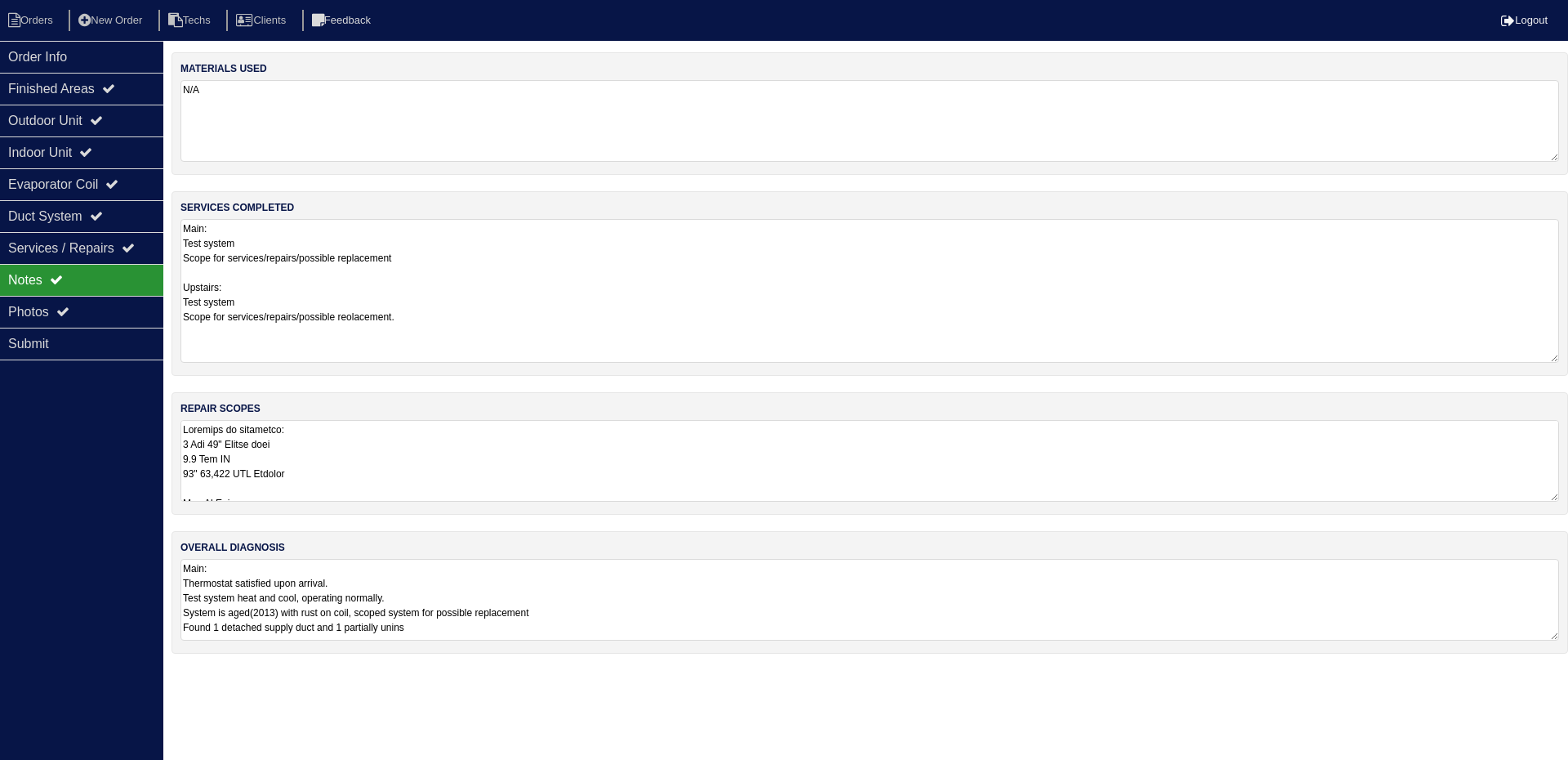
drag, startPoint x: 1550, startPoint y: 295, endPoint x: 1558, endPoint y: 353, distance: 58.5
click at [1557, 354] on textarea "Main: Test system Scope for services/repairs/possible replacement Upstairs: Tes…" at bounding box center [869, 291] width 1379 height 144
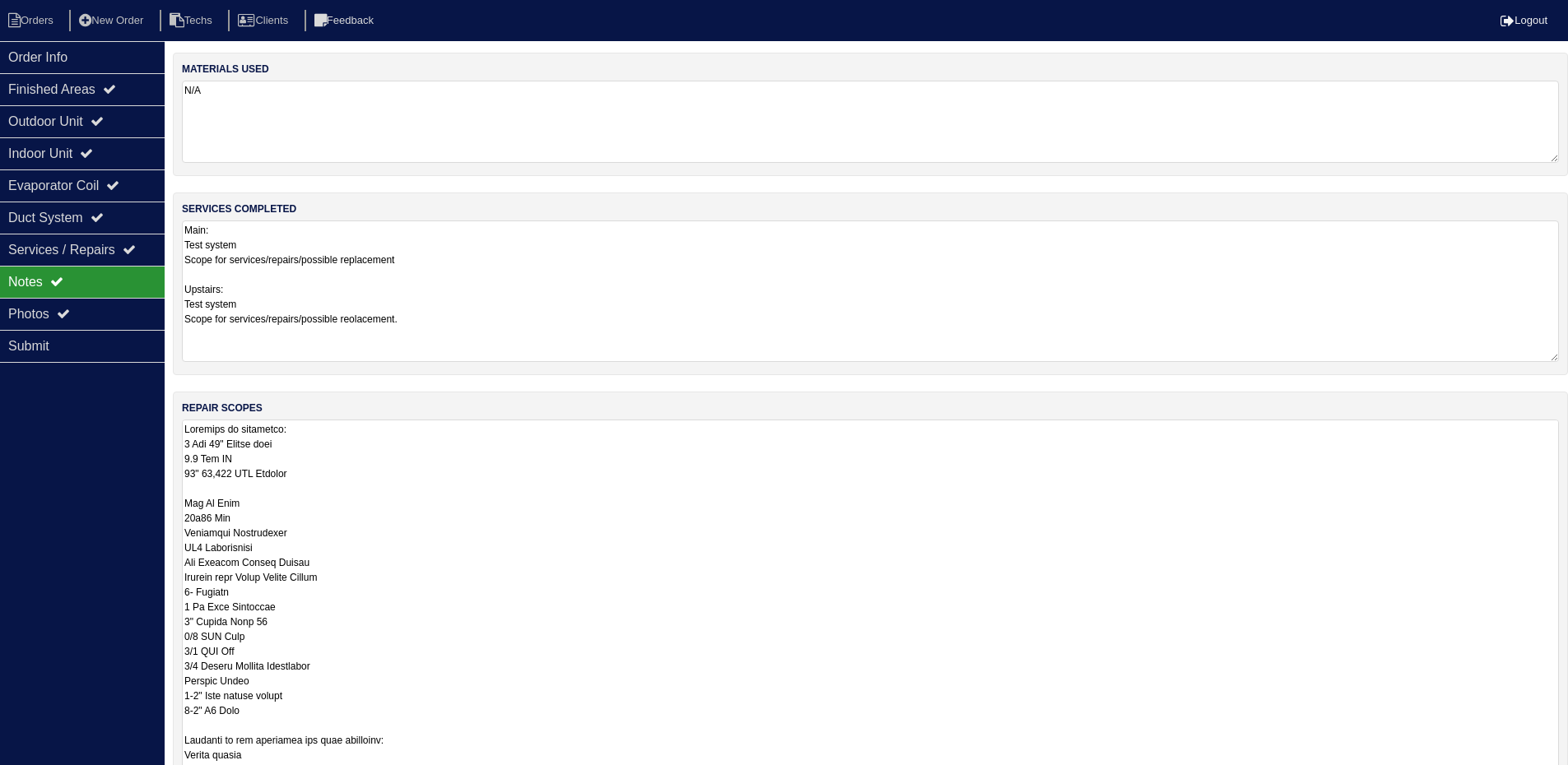
drag, startPoint x: 1565, startPoint y: 496, endPoint x: 1541, endPoint y: 816, distance: 320.9
click at [1541, 776] on html "Orders New Order Techs Clients Feedback Logout Orders New Order Users Clients M…" at bounding box center [784, 495] width 1568 height 991
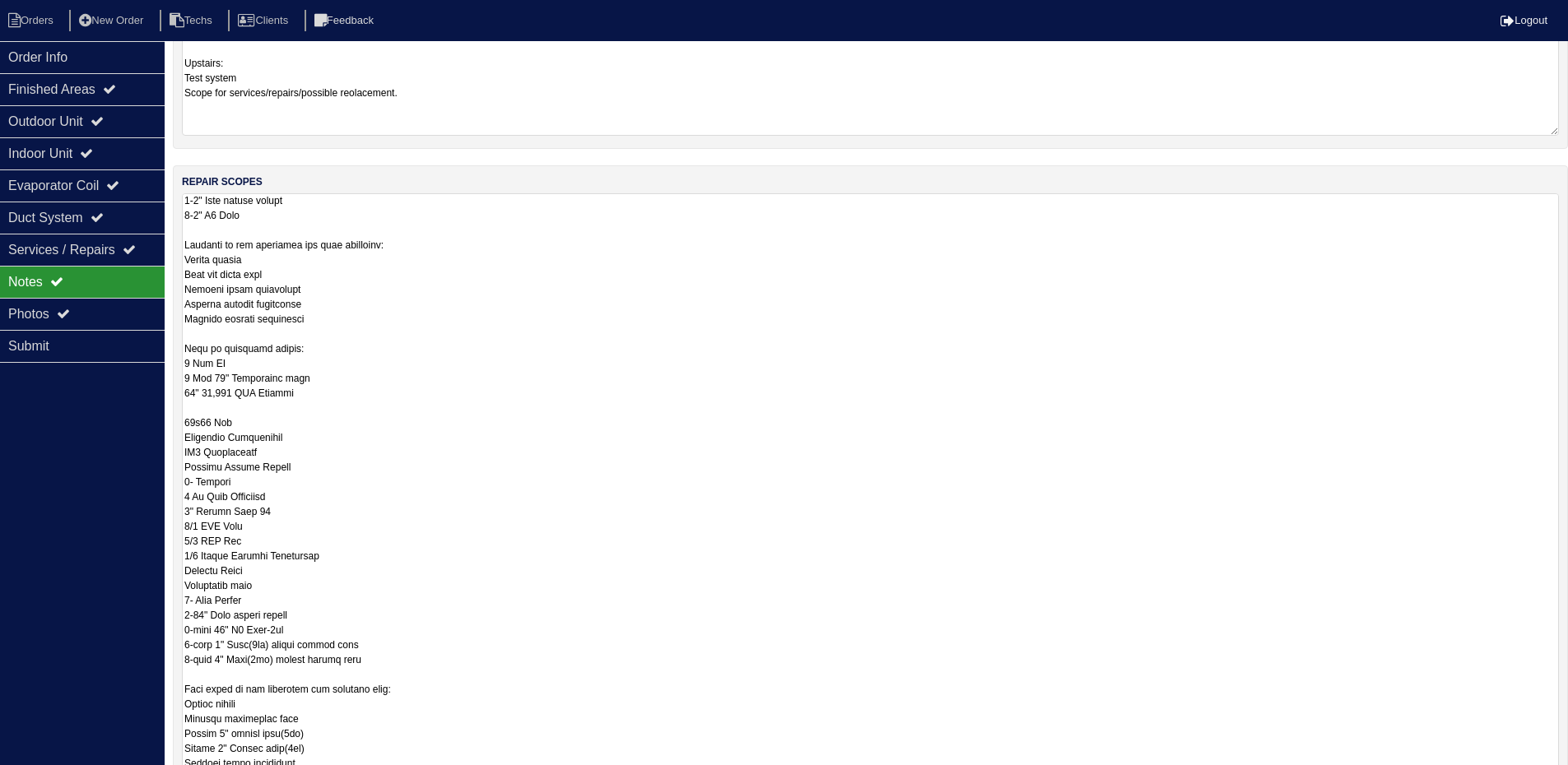
scroll to position [248, 0]
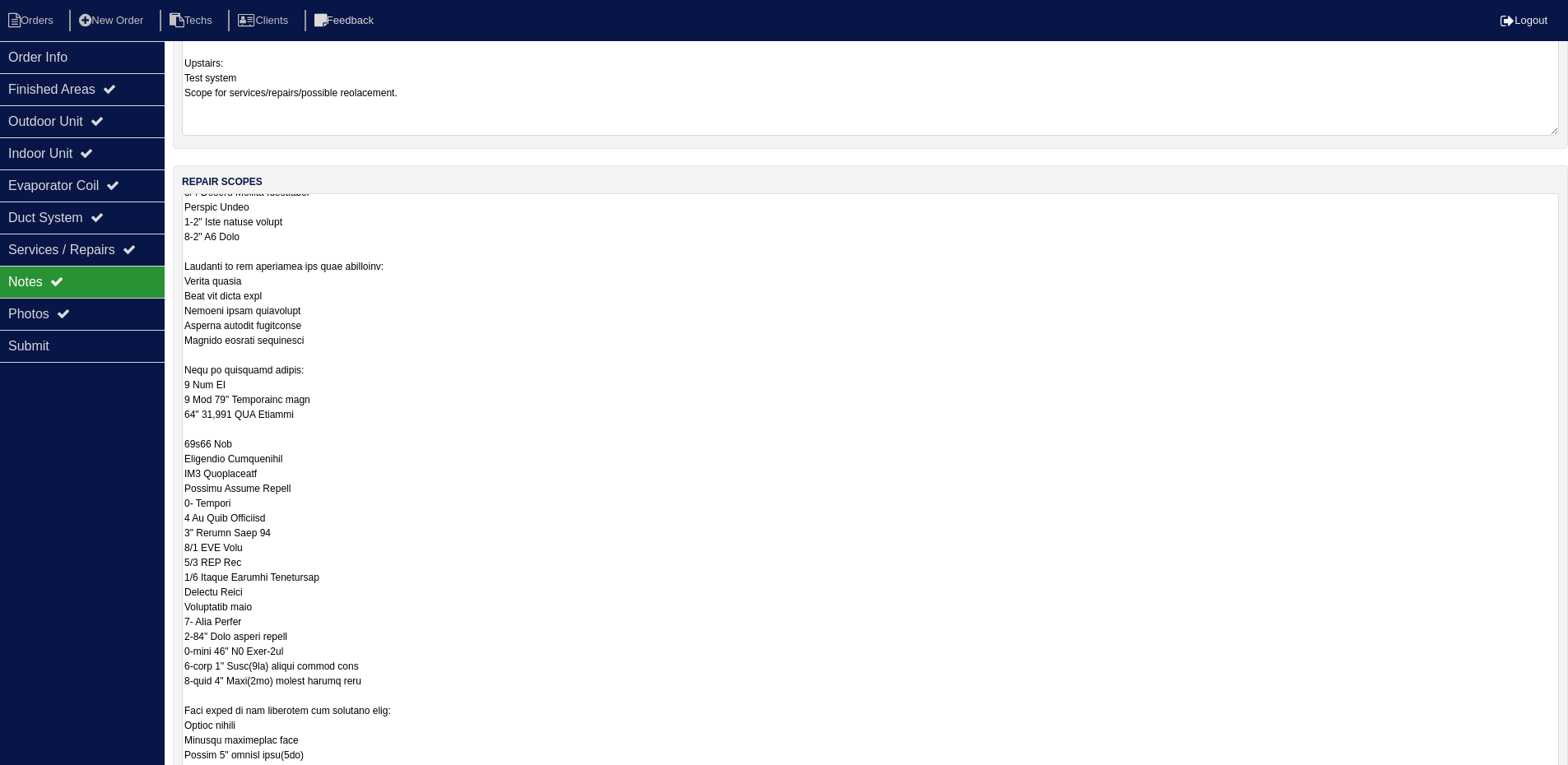
drag, startPoint x: 1554, startPoint y: 588, endPoint x: 1539, endPoint y: 816, distance: 228.5
click at [1539, 776] on html "Orders New Order Techs Clients Feedback Logout Orders New Order Users Clients M…" at bounding box center [784, 384] width 1568 height 1220
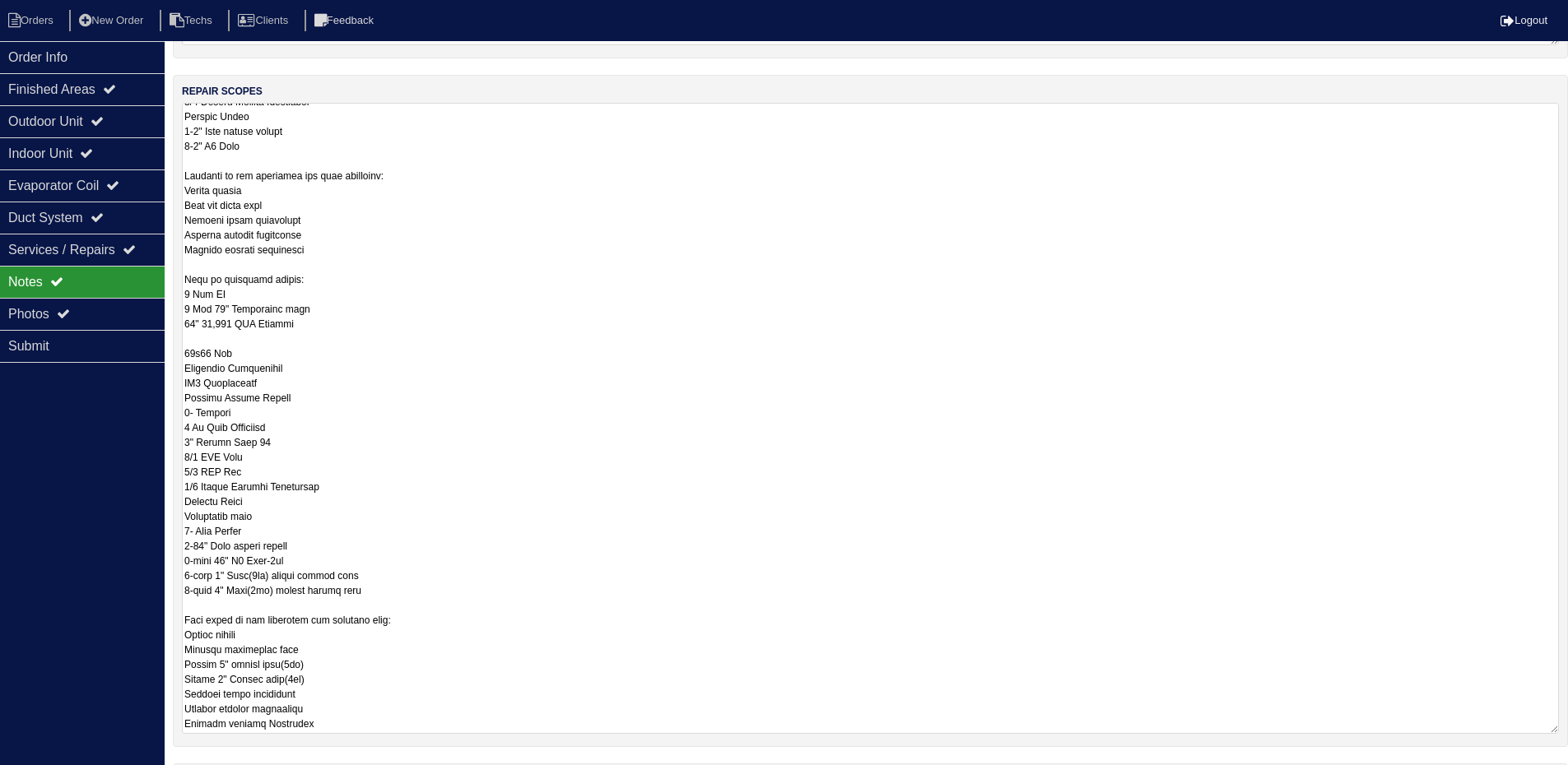
scroll to position [455, 0]
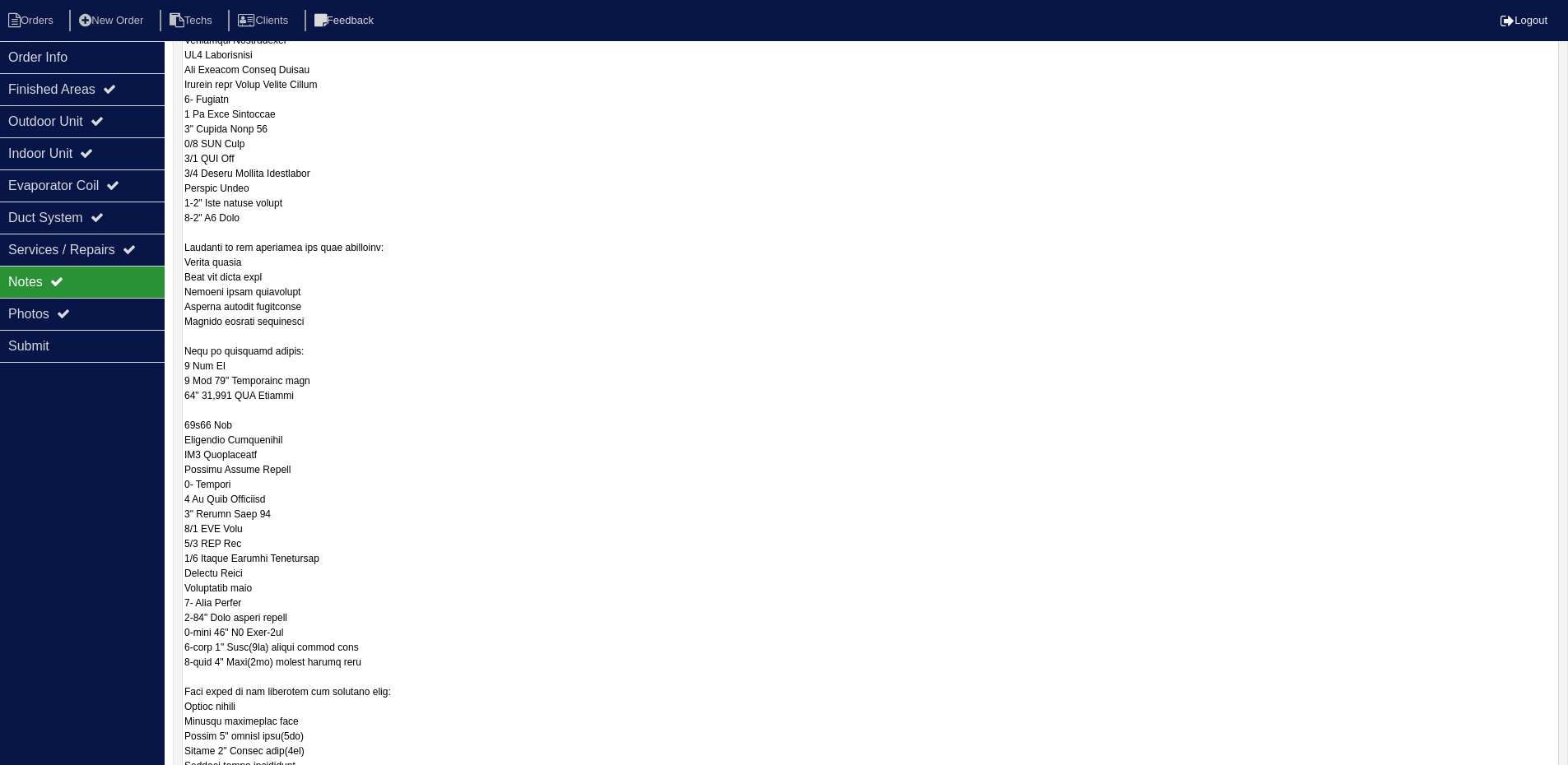
drag, startPoint x: 1552, startPoint y: 589, endPoint x: 1548, endPoint y: 807, distance: 218.0
click at [1548, 776] on html "Orders New Order Techs Clients Feedback Logout Orders New Order Users Clients M…" at bounding box center [784, 254] width 1568 height 1420
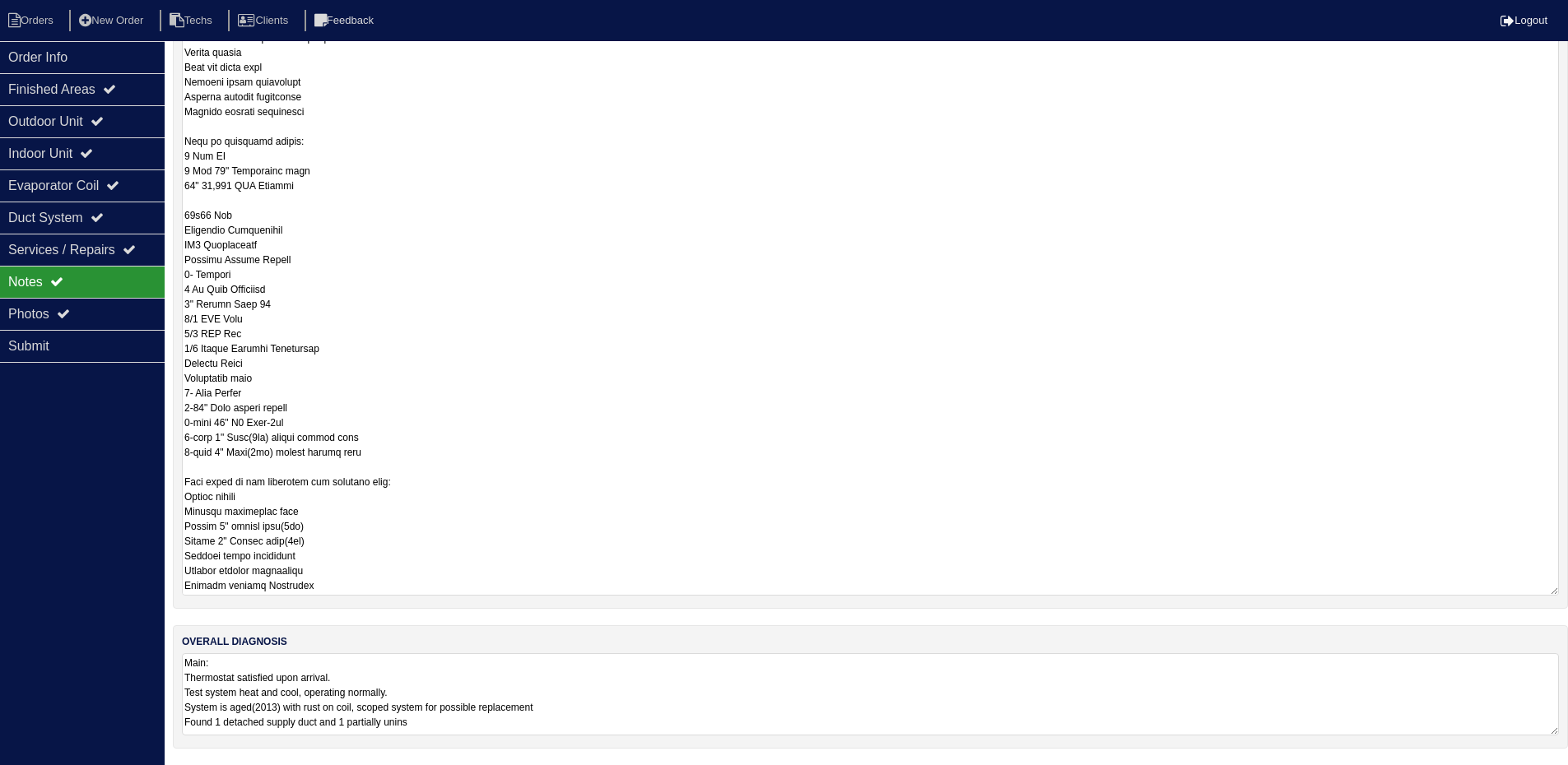
scroll to position [0, 0]
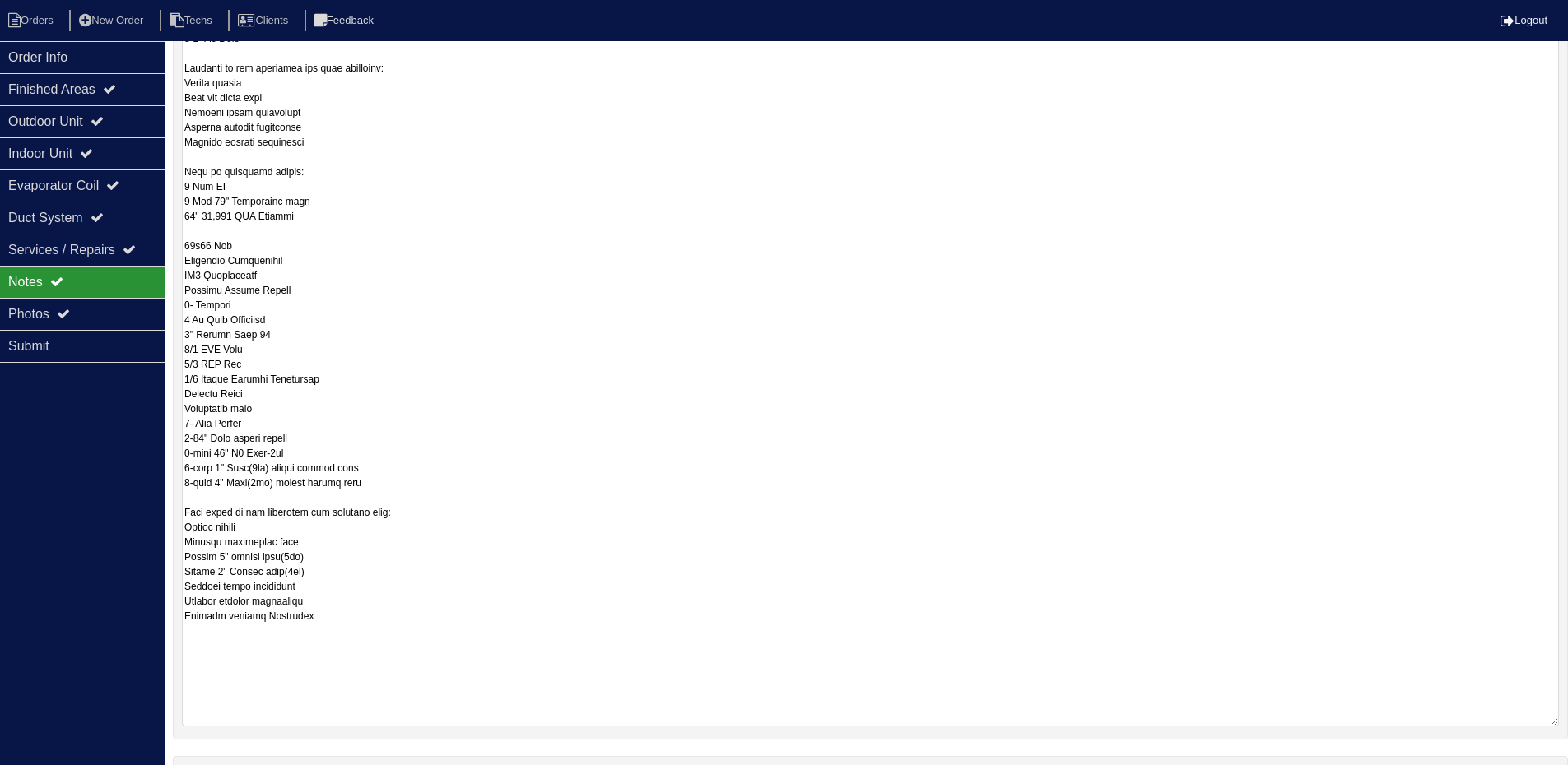
drag, startPoint x: 1553, startPoint y: 591, endPoint x: 1557, endPoint y: 722, distance: 131.1
click at [1557, 722] on textarea at bounding box center [870, 236] width 1377 height 979
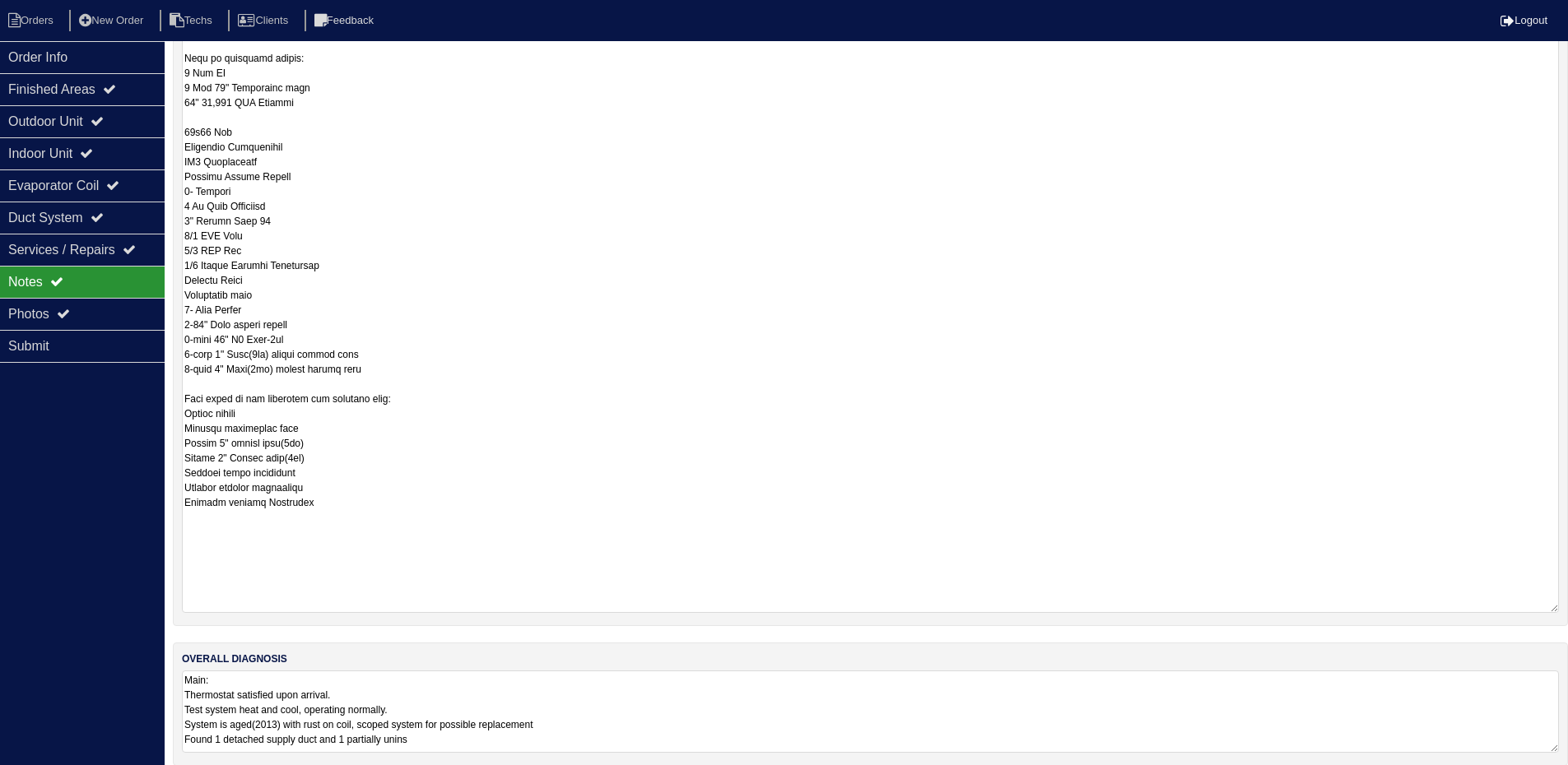
scroll to position [803, 0]
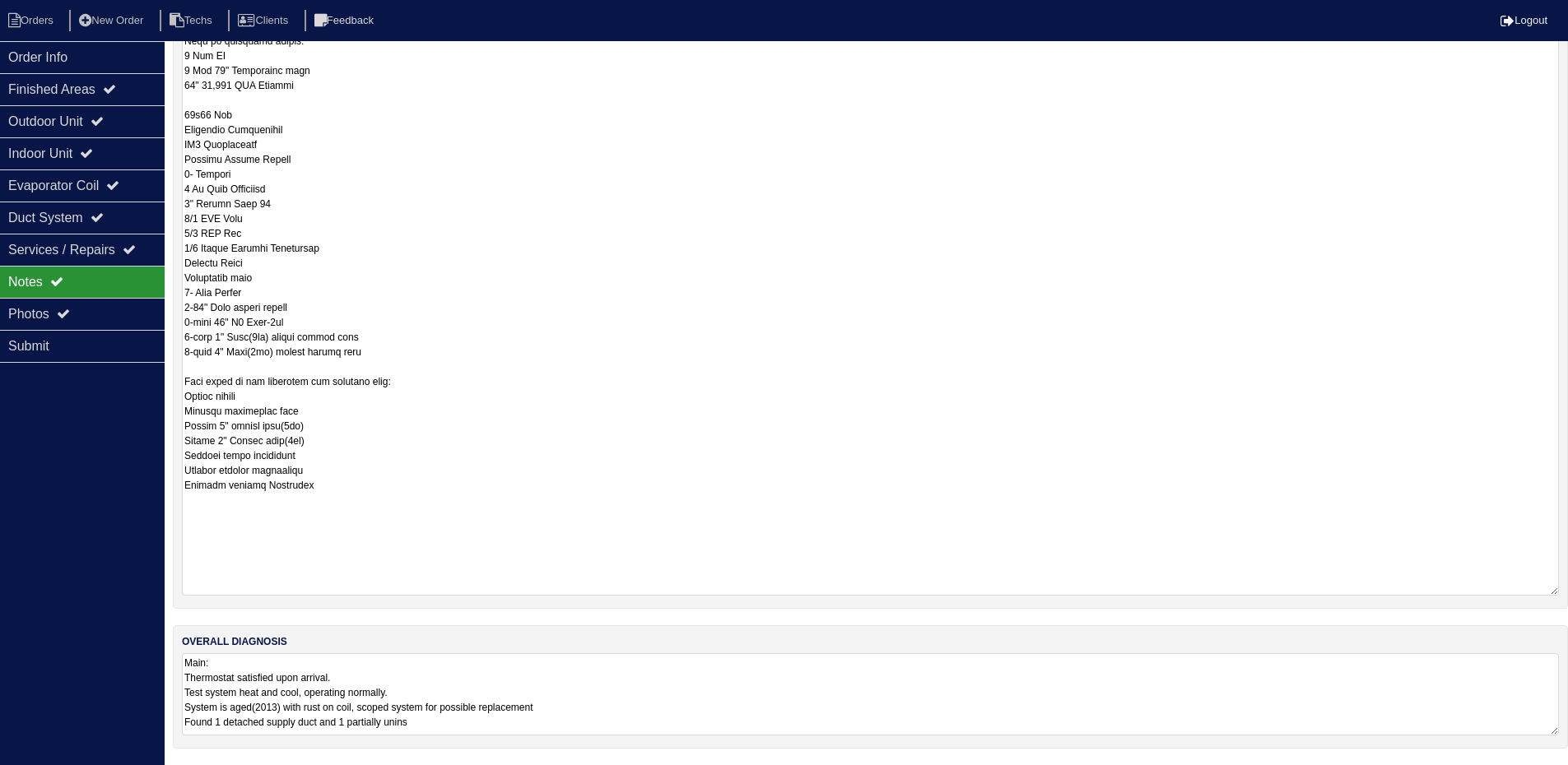
click at [616, 691] on textarea "Main: Thermostat satisfied upon arrival. Test system heat and cool, operating n…" at bounding box center [870, 694] width 1377 height 82
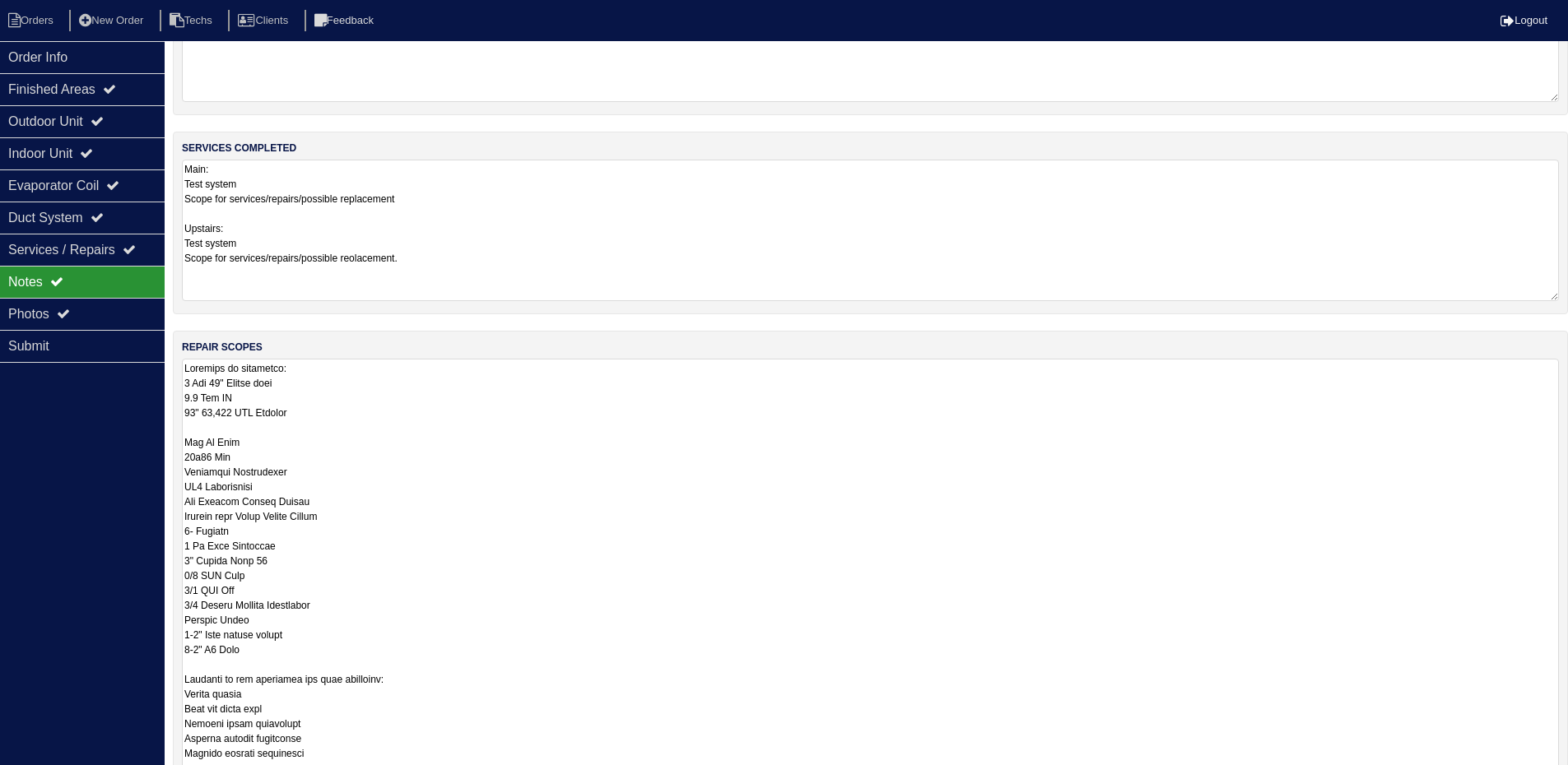
scroll to position [0, 0]
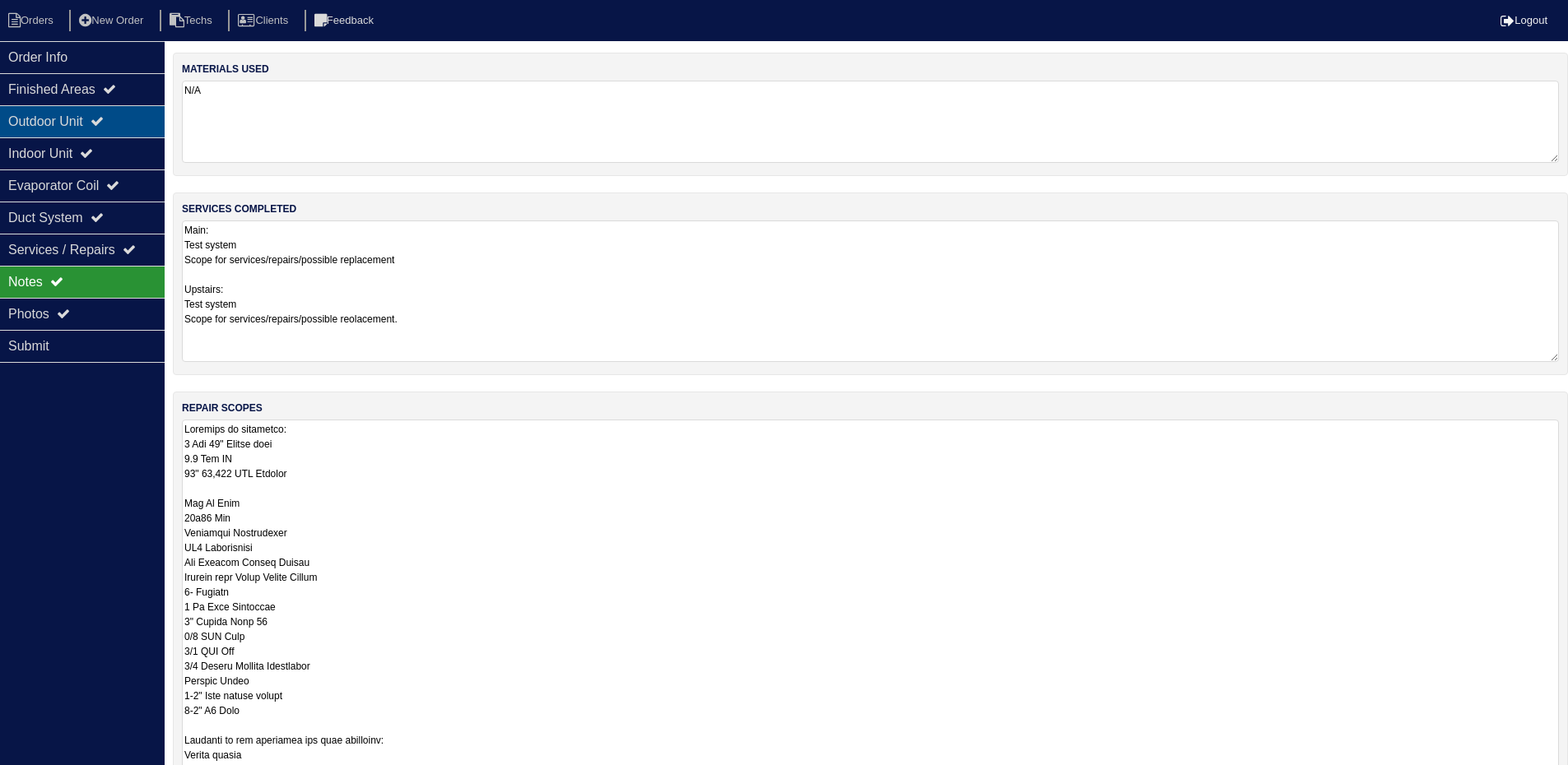
click at [94, 117] on div "Outdoor Unit" at bounding box center [82, 121] width 165 height 32
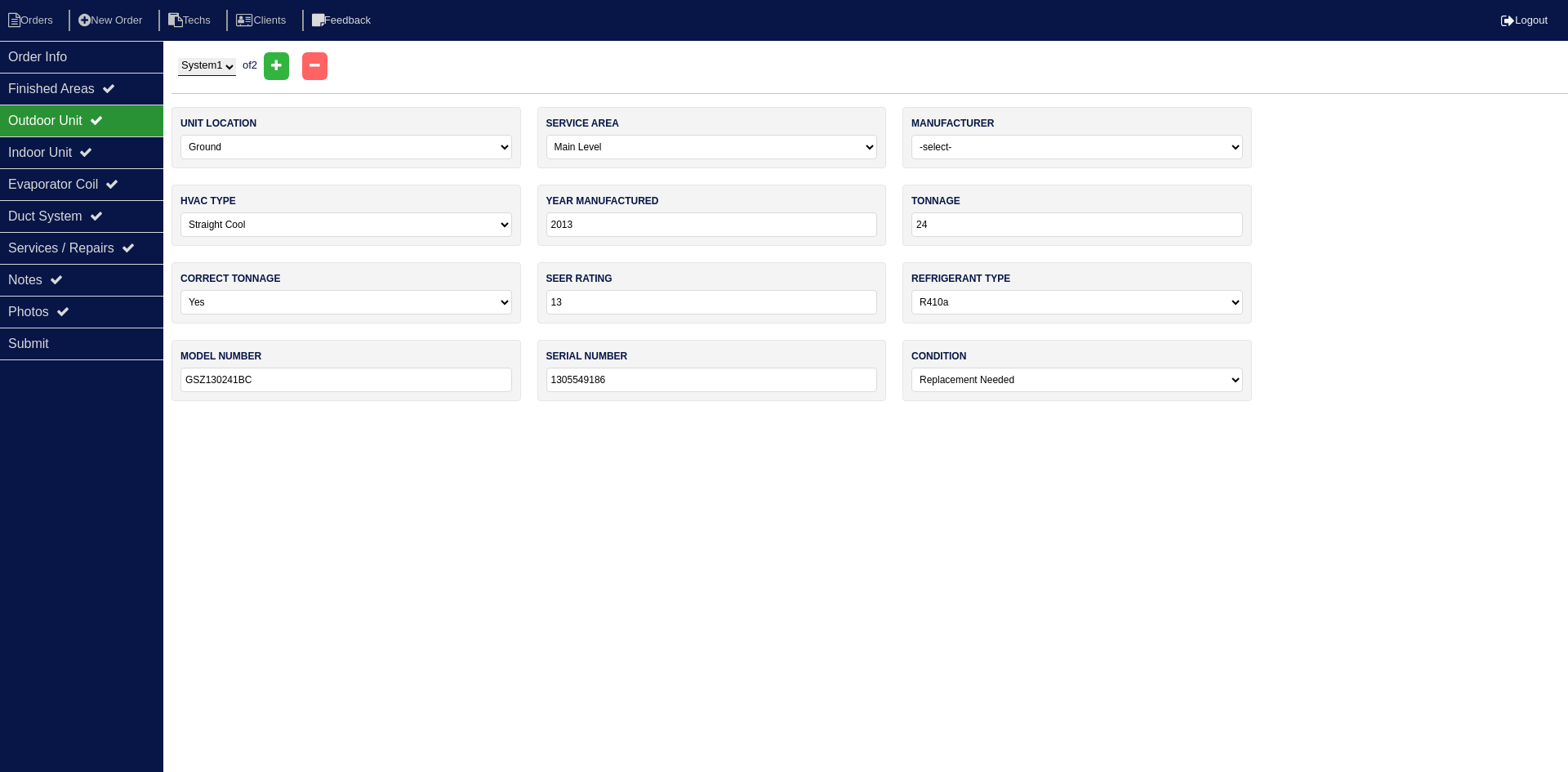
click at [245, 64] on div "System 1 System 2 of 2" at bounding box center [870, 66] width 1397 height 28
click at [230, 69] on select "System 1 System 2" at bounding box center [206, 66] width 58 height 18
select select "2"
click at [178, 58] on select "System 1 System 2" at bounding box center [206, 66] width 58 height 18
select select "1"
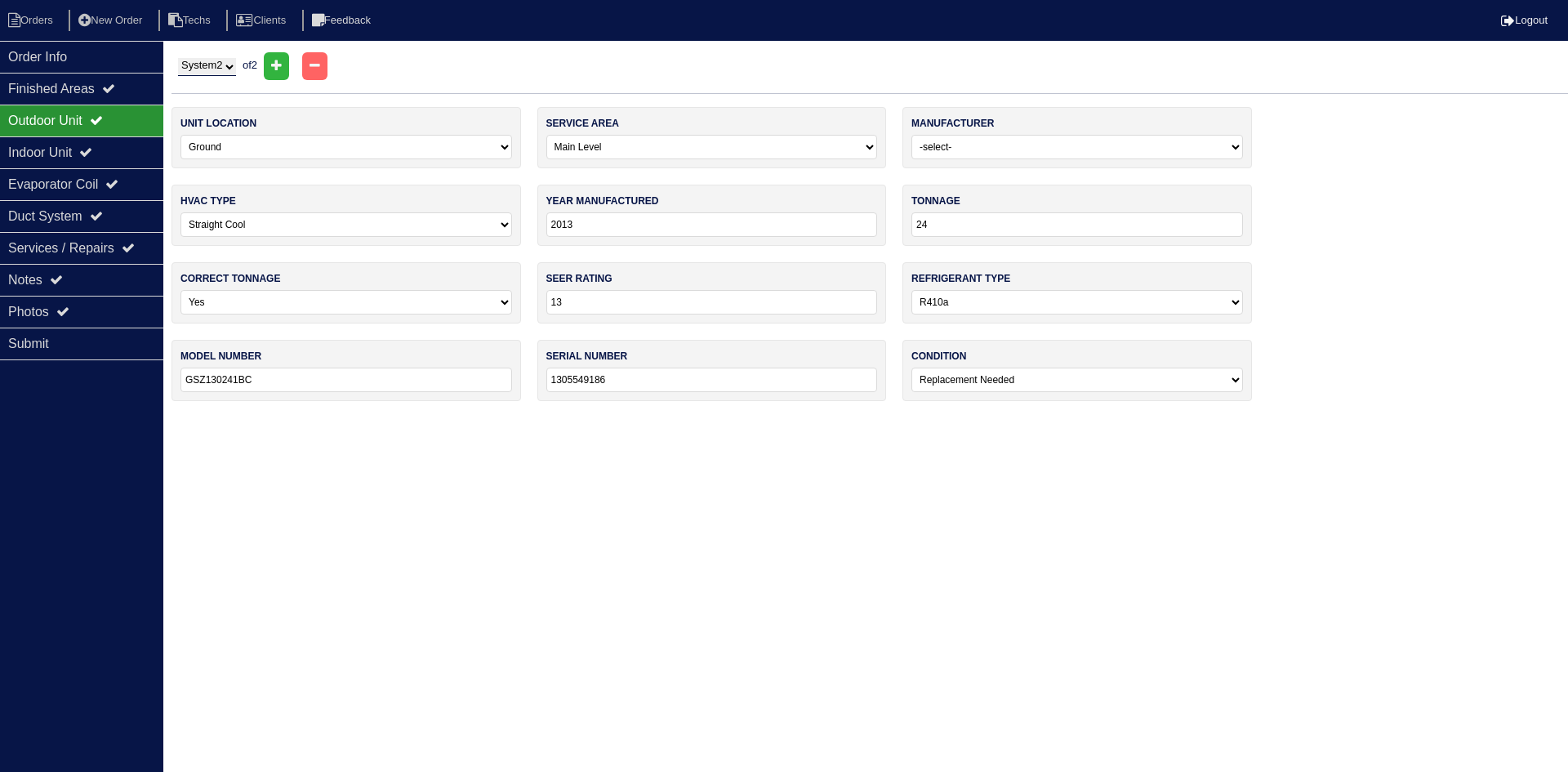
type input "18"
type input "GSZ130181AD"
type input "1305608350"
click at [82, 149] on div "Indoor Unit" at bounding box center [82, 152] width 163 height 32
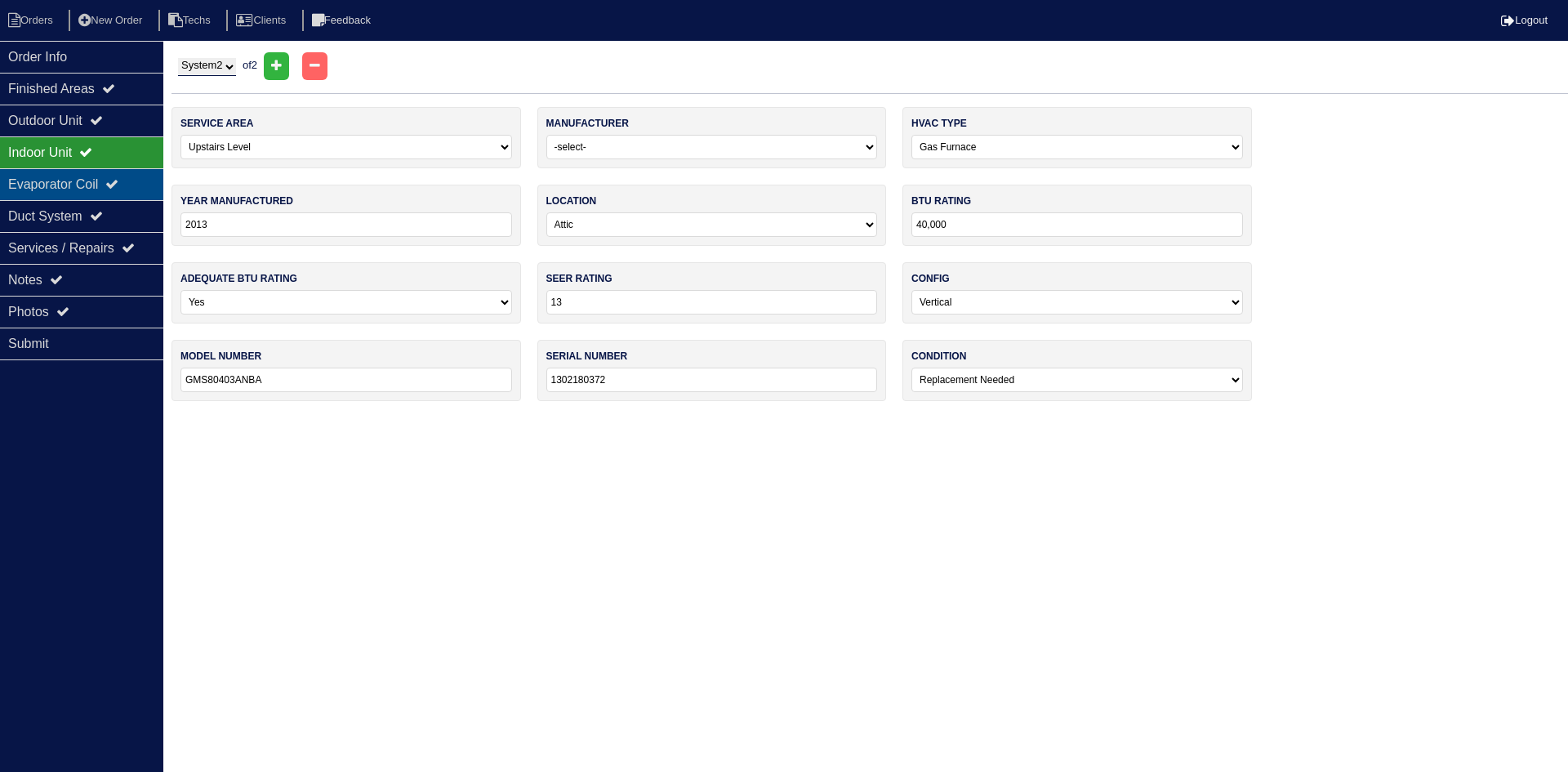
click at [88, 187] on div "Evaporator Coil" at bounding box center [82, 184] width 163 height 32
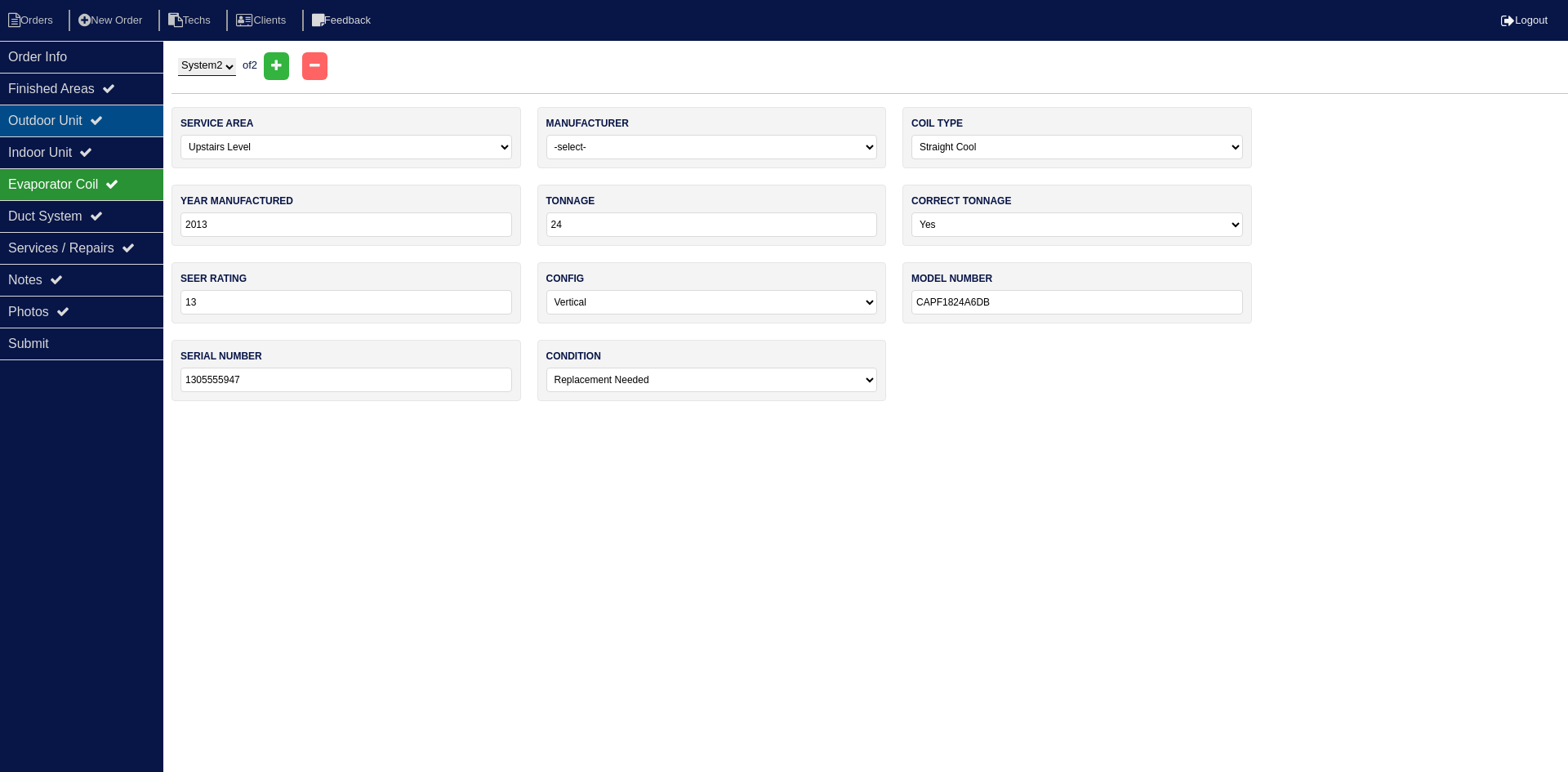
click at [103, 126] on icon at bounding box center [96, 119] width 13 height 13
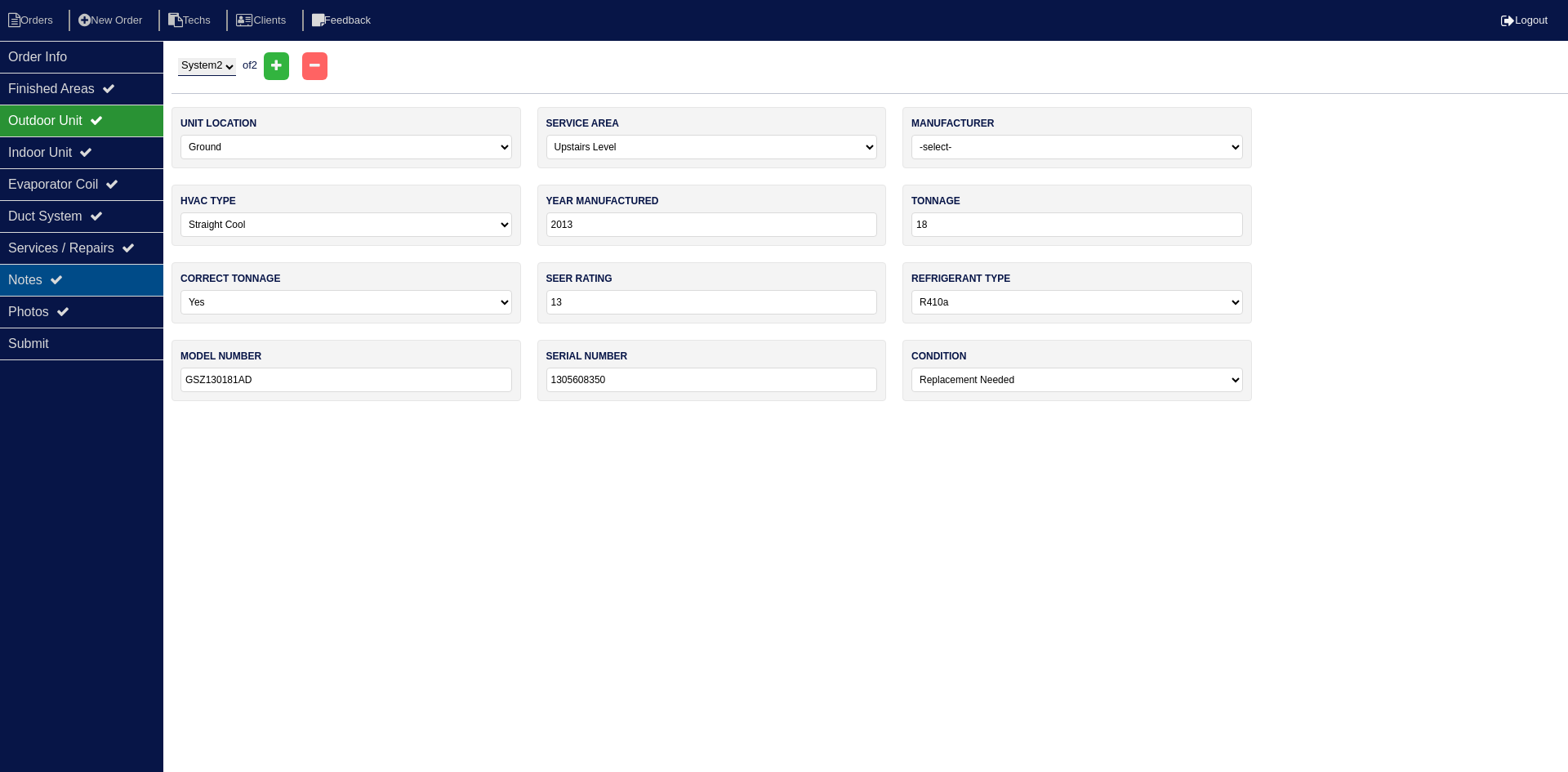
drag, startPoint x: 106, startPoint y: 273, endPoint x: 18, endPoint y: 286, distance: 89.0
click at [106, 273] on div "Notes" at bounding box center [82, 279] width 163 height 32
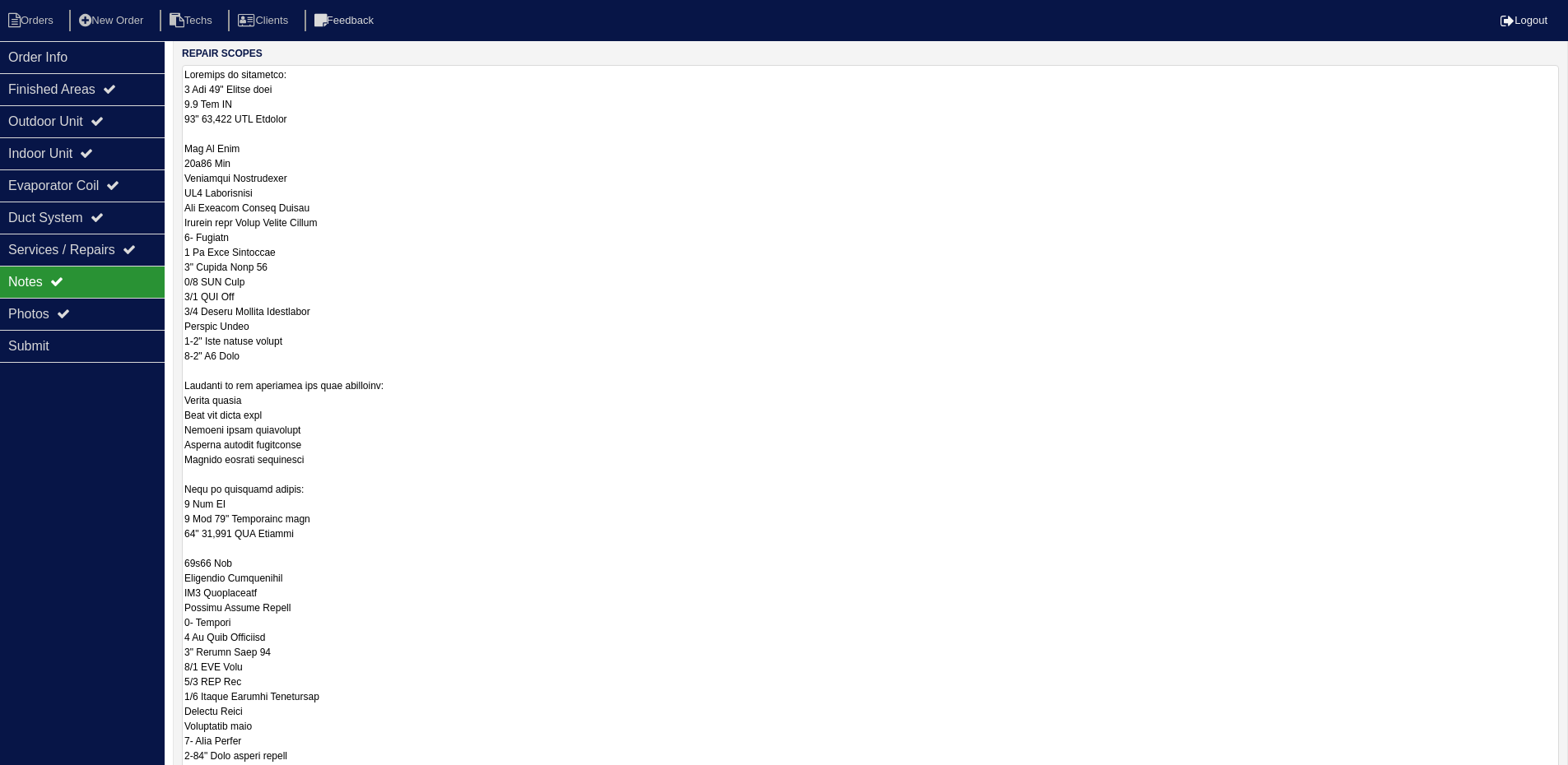
scroll to position [411, 0]
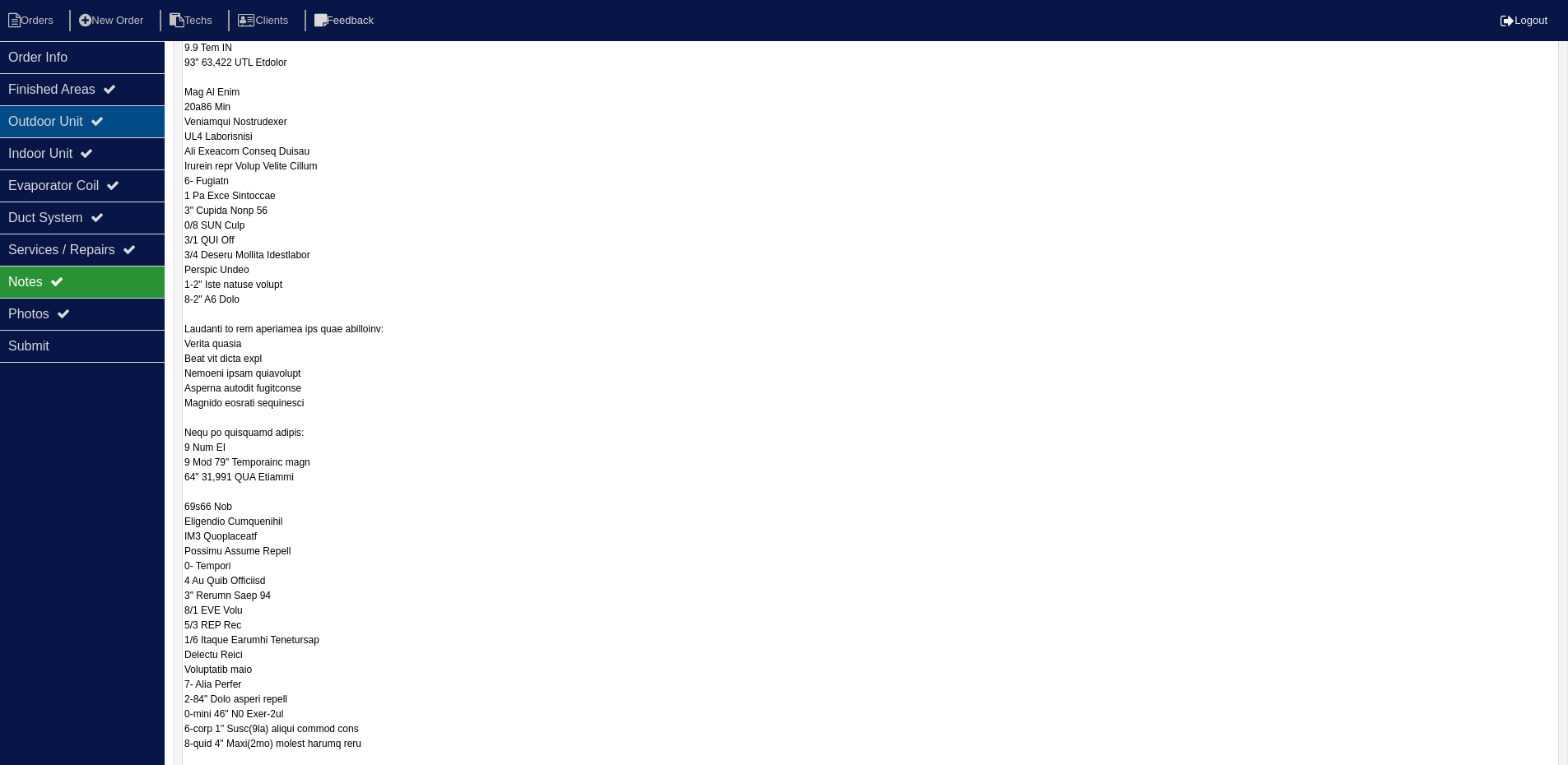
click at [92, 122] on div "Outdoor Unit" at bounding box center [82, 121] width 165 height 32
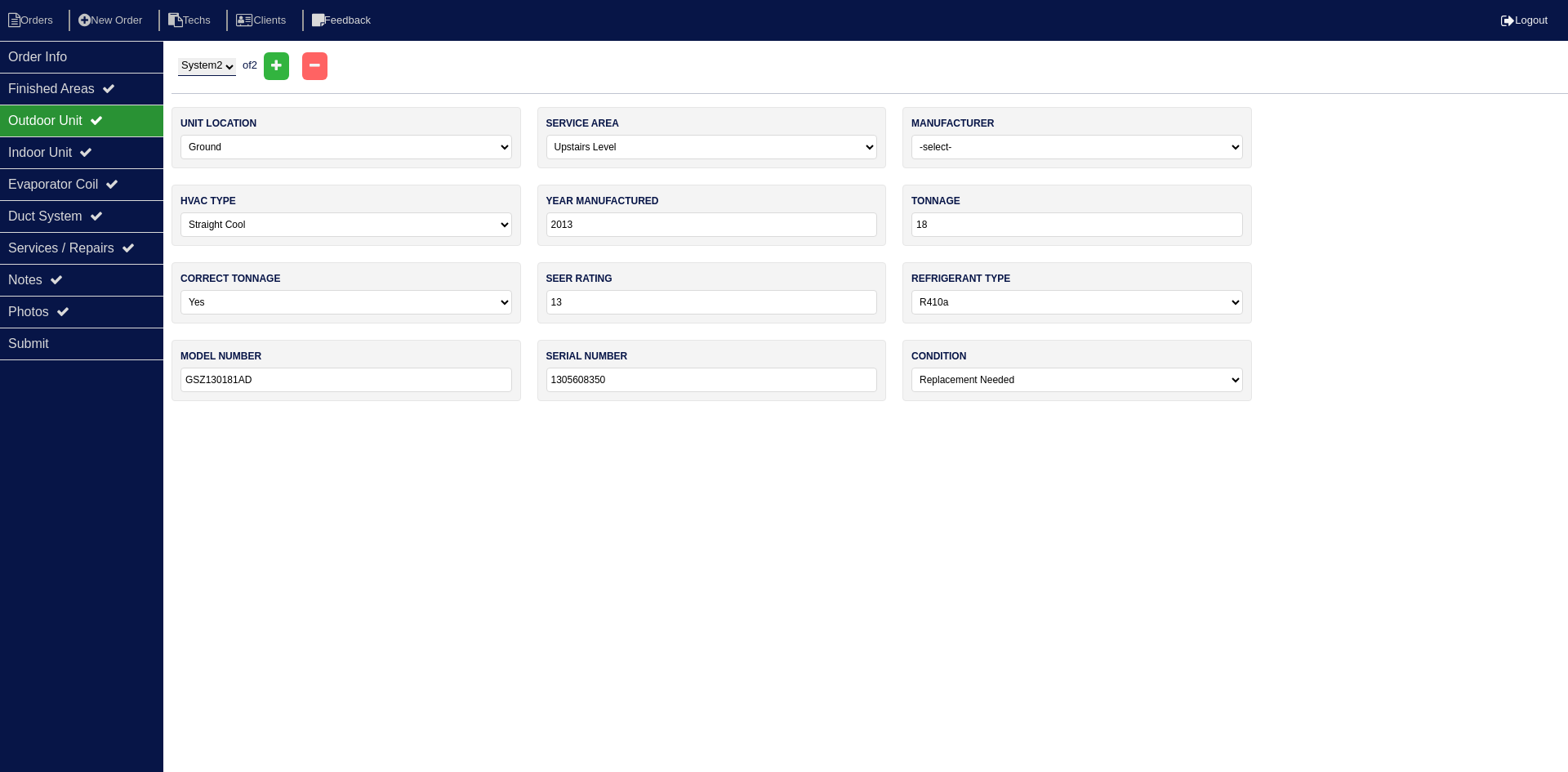
drag, startPoint x: 231, startPoint y: 66, endPoint x: 235, endPoint y: 75, distance: 9.8
click at [231, 66] on select "System 1 System 2" at bounding box center [206, 66] width 58 height 18
select select "1"
click at [178, 58] on select "System 1 System 2" at bounding box center [206, 66] width 58 height 18
select select "0"
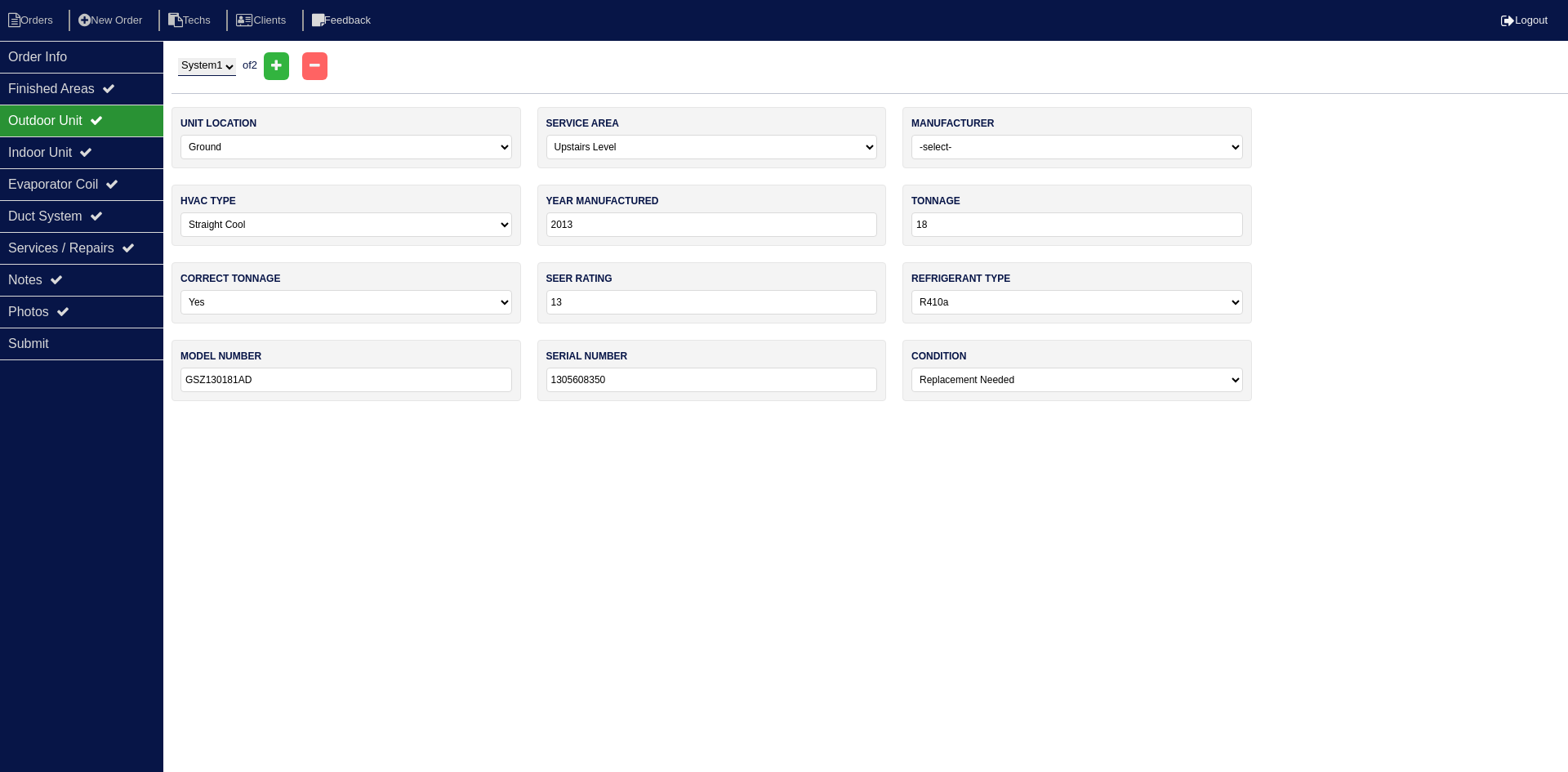
type input "24"
type input "GSZ130241BC"
type input "1305549186"
select select "0"
select select "1"
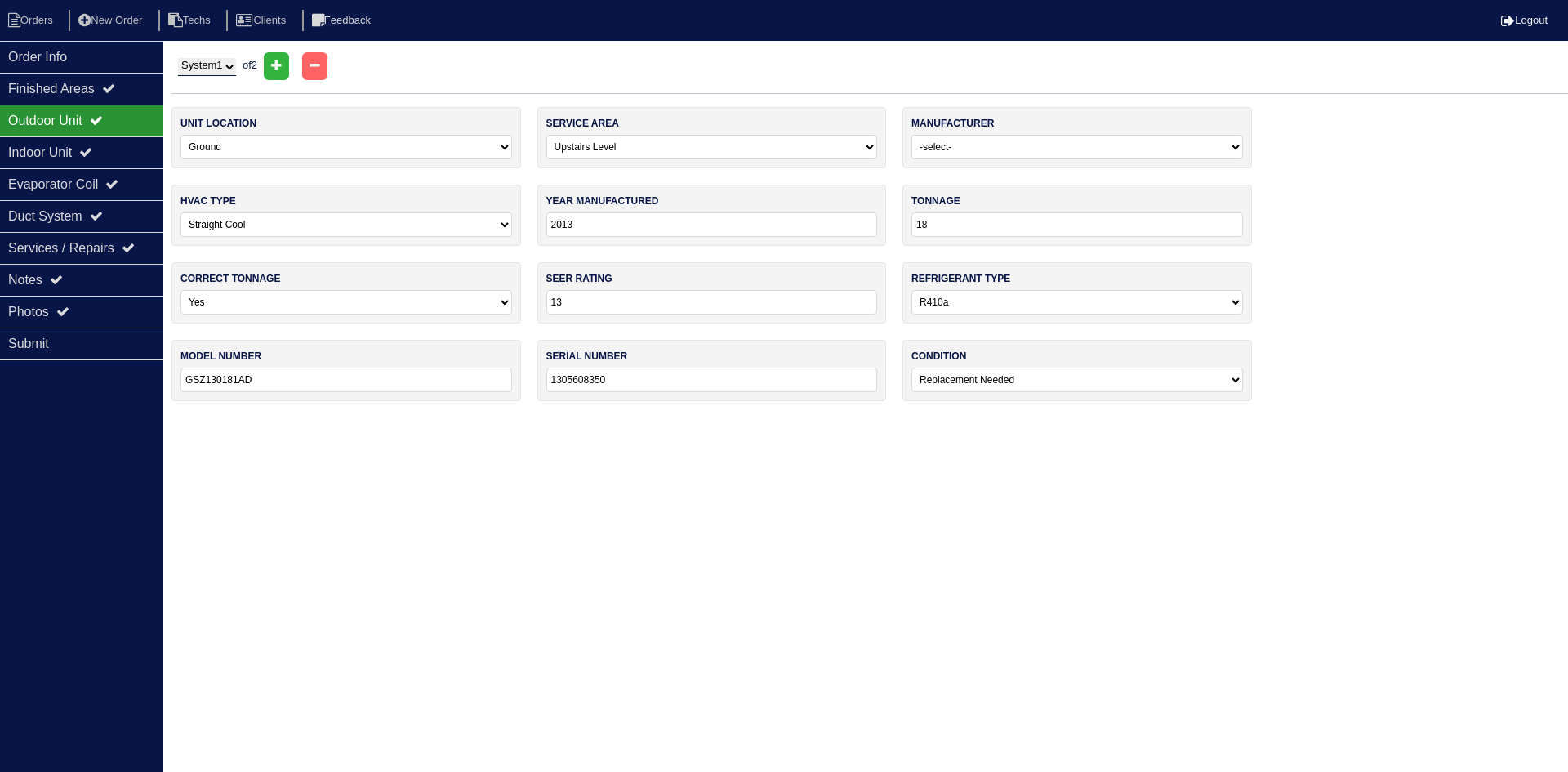
type input "N/A"
click at [131, 150] on div "Indoor Unit" at bounding box center [82, 152] width 163 height 32
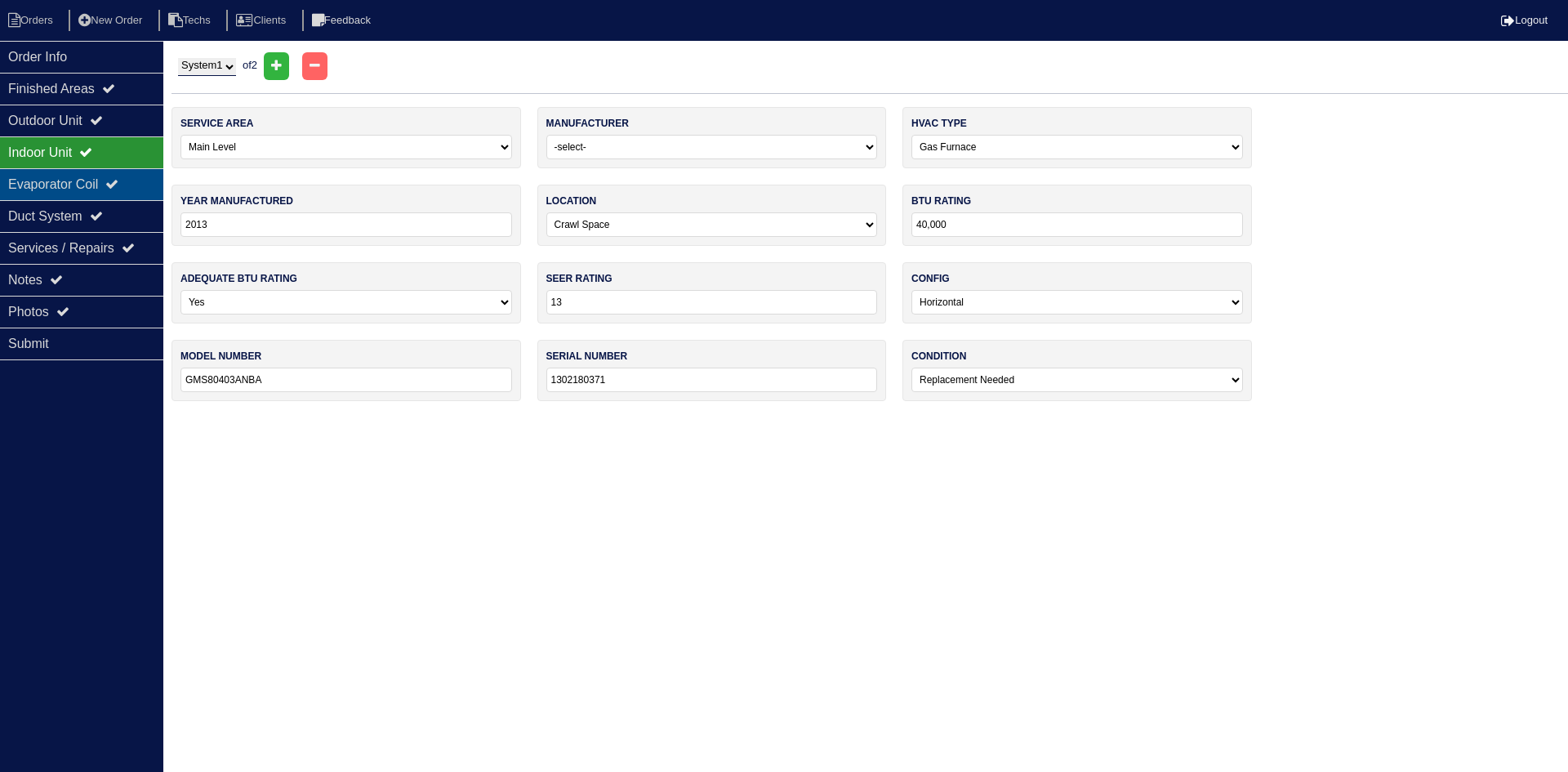
click at [119, 186] on icon at bounding box center [112, 183] width 13 height 13
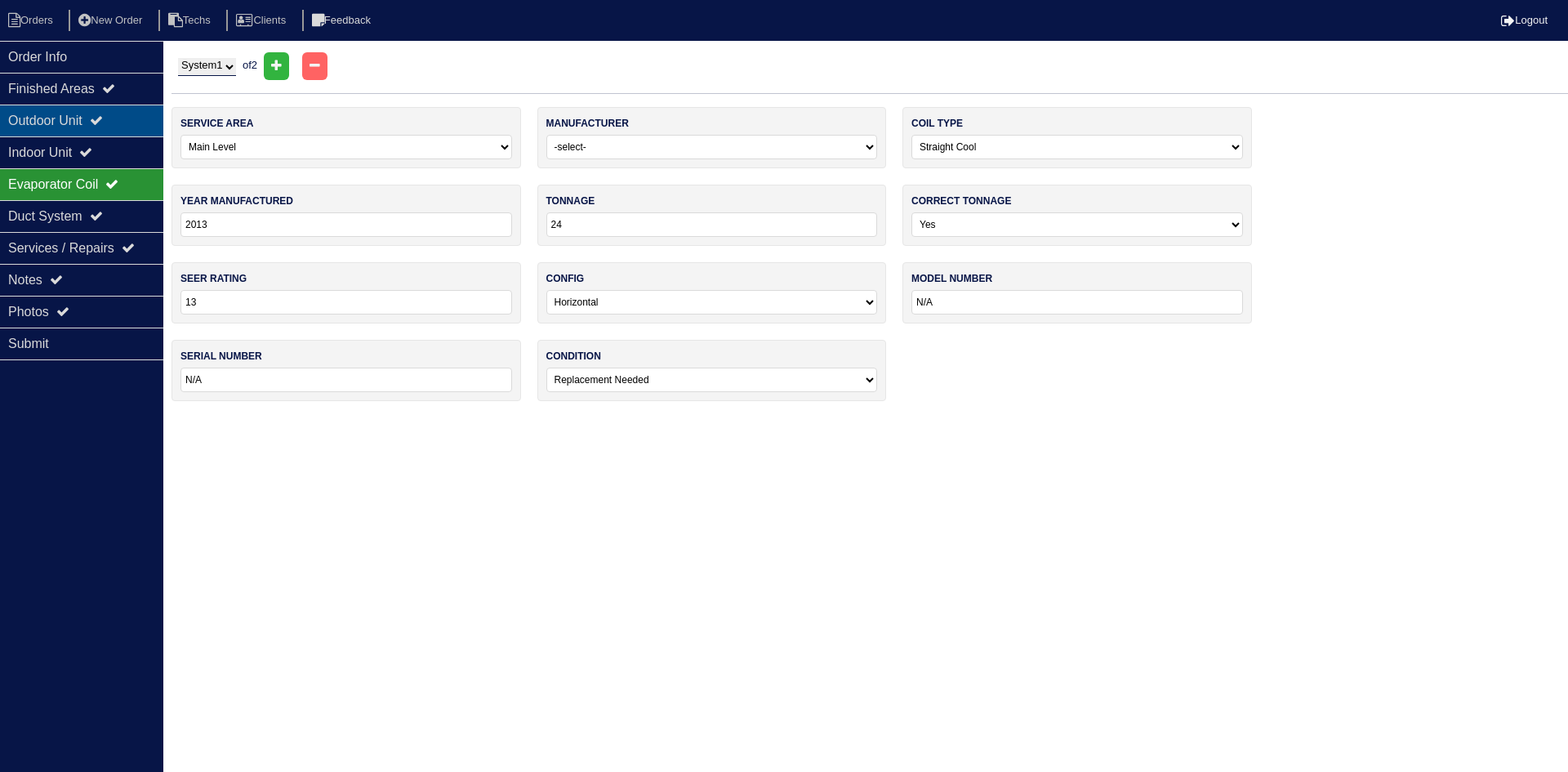
click at [135, 125] on div "Outdoor Unit" at bounding box center [82, 120] width 163 height 32
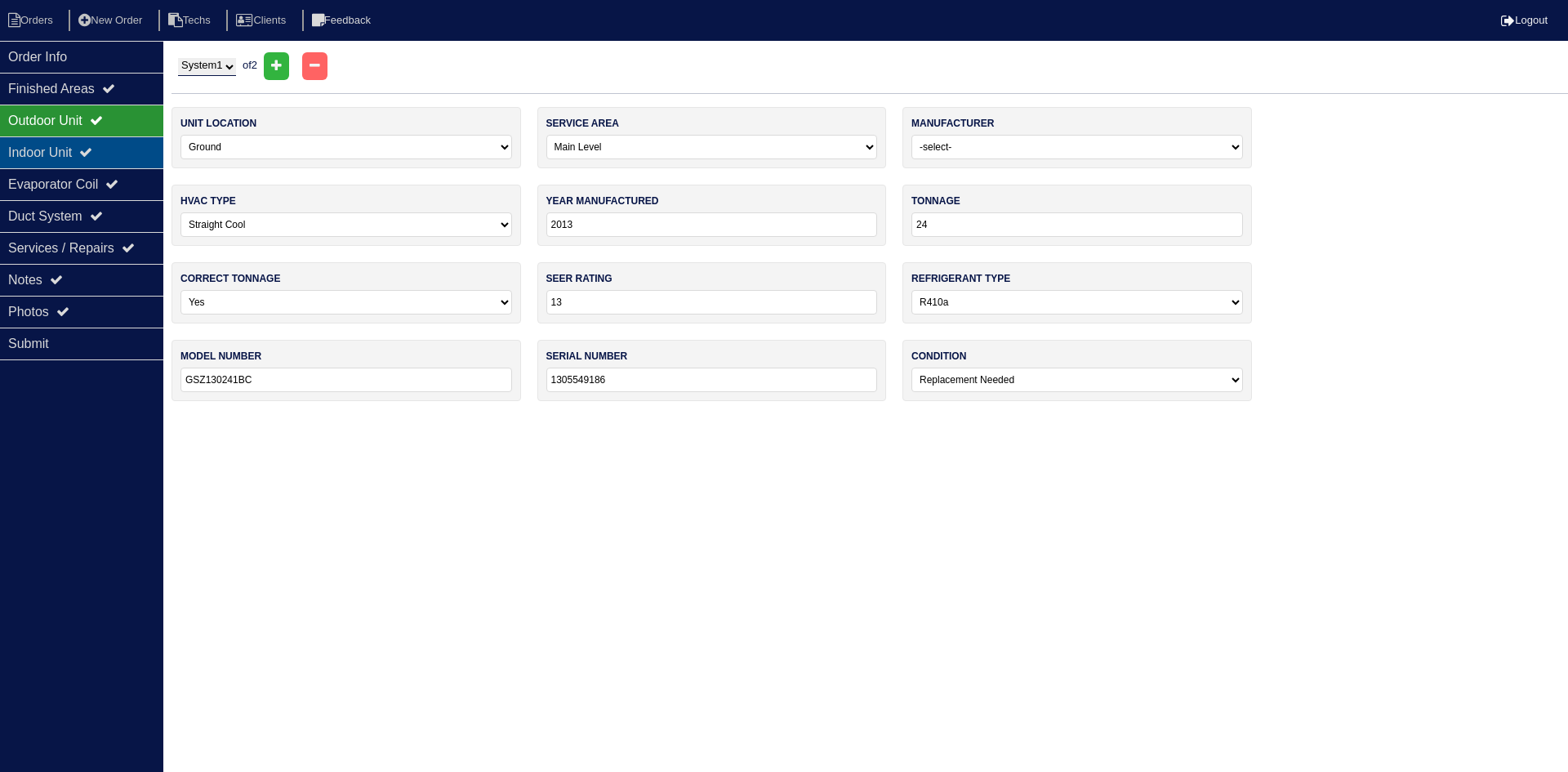
click at [130, 144] on div "Indoor Unit" at bounding box center [82, 152] width 163 height 32
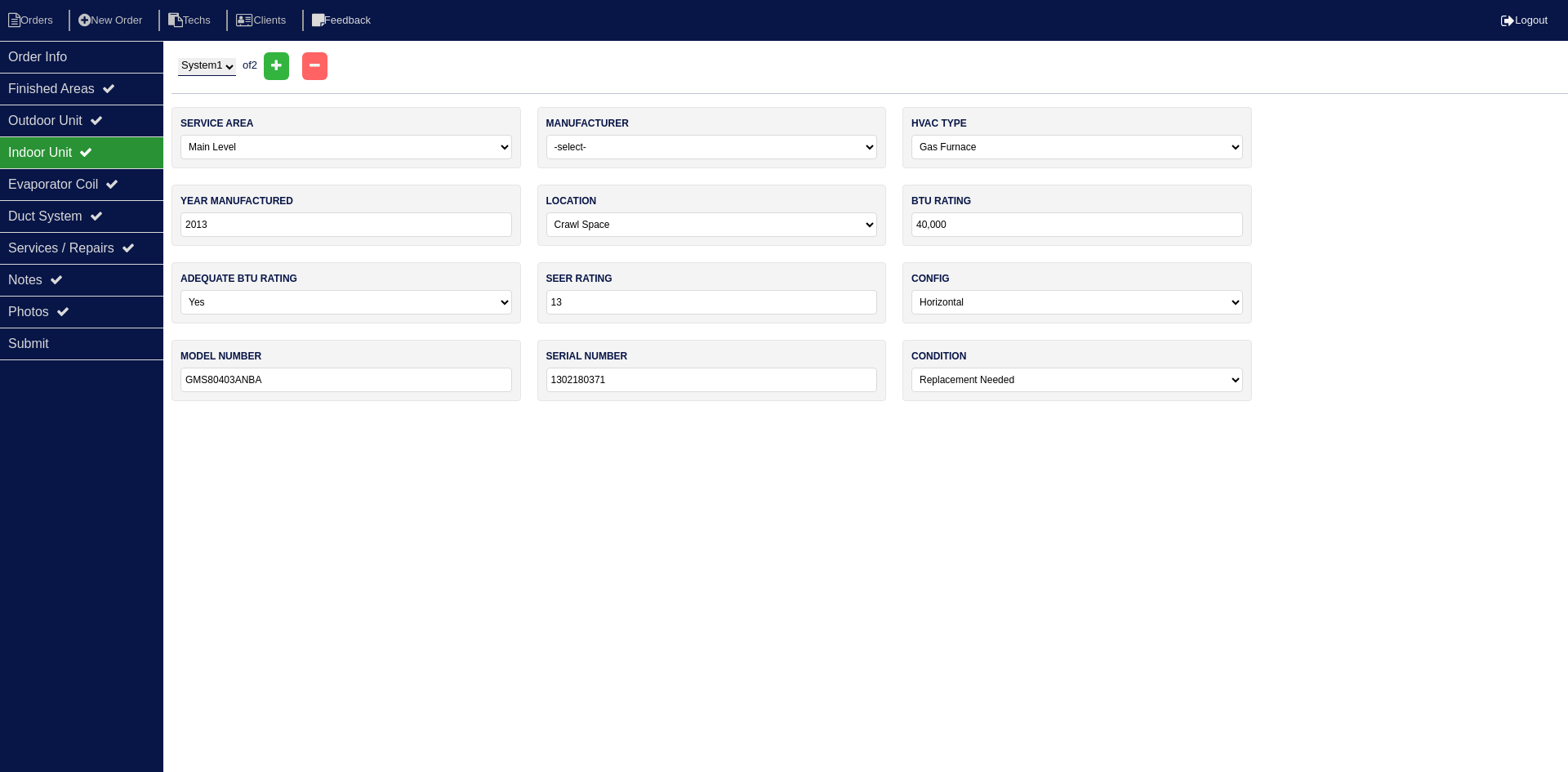
drag, startPoint x: 240, startPoint y: 64, endPoint x: 240, endPoint y: 75, distance: 11.0
click at [236, 64] on select "System 1 System 2" at bounding box center [206, 66] width 58 height 18
click at [178, 58] on select "System 1 System 2" at bounding box center [206, 66] width 58 height 18
click at [223, 70] on select "System 1 System 2" at bounding box center [206, 66] width 58 height 18
select select "2"
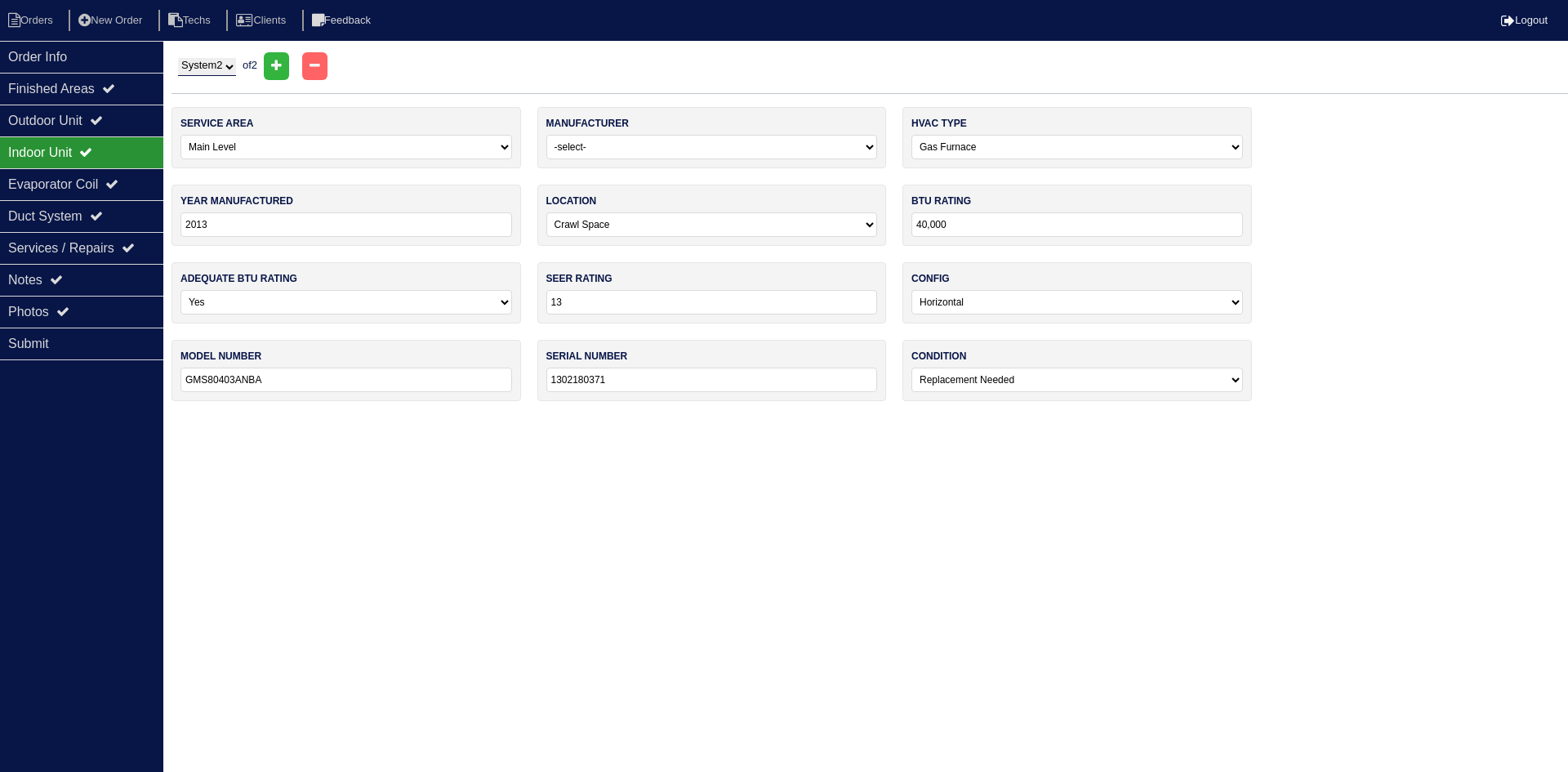
click at [178, 58] on select "System 1 System 2" at bounding box center [206, 66] width 58 height 18
select select "1"
select select "0"
type input "1302180372"
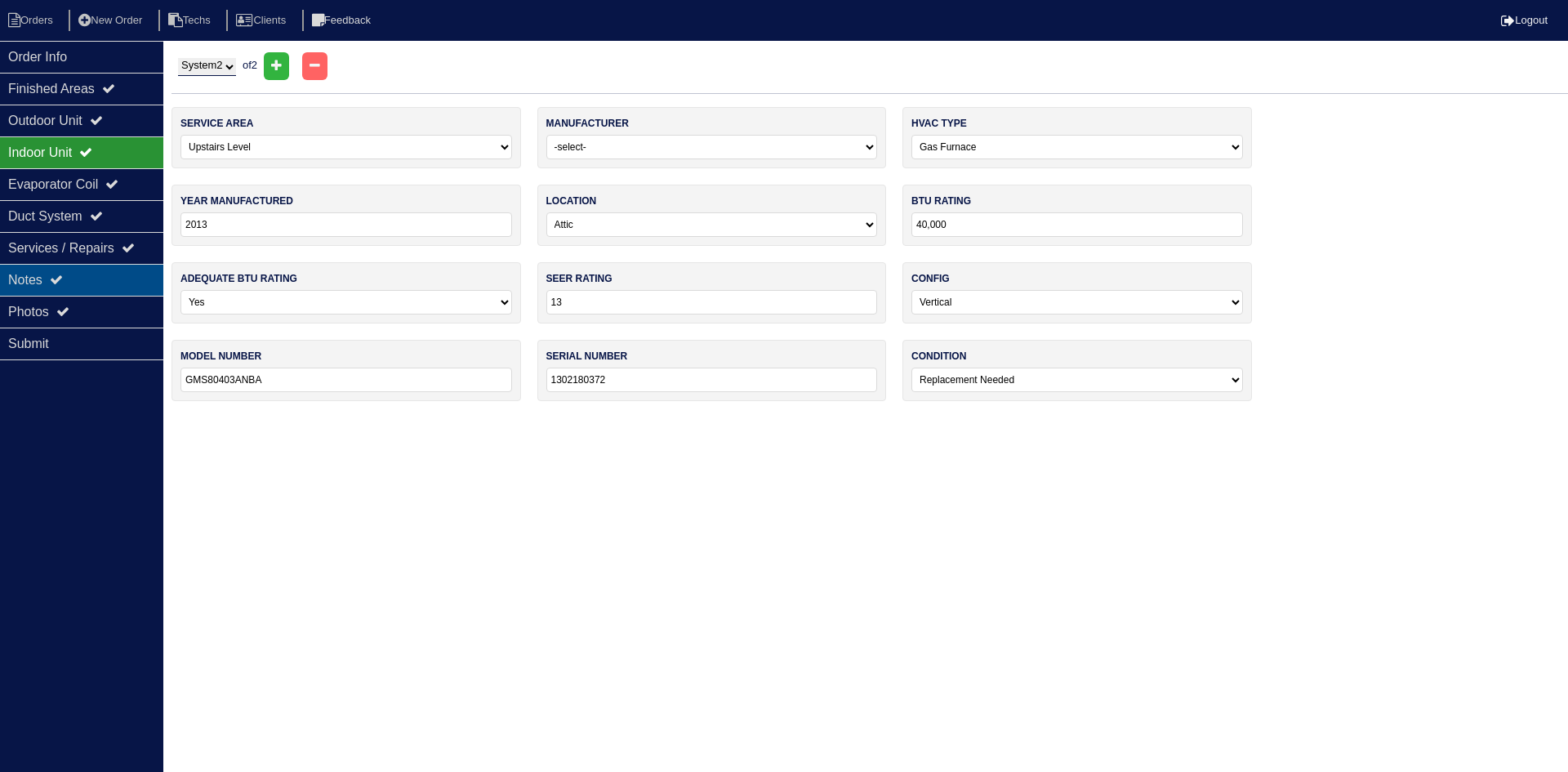
click at [125, 289] on div "Notes" at bounding box center [82, 279] width 163 height 32
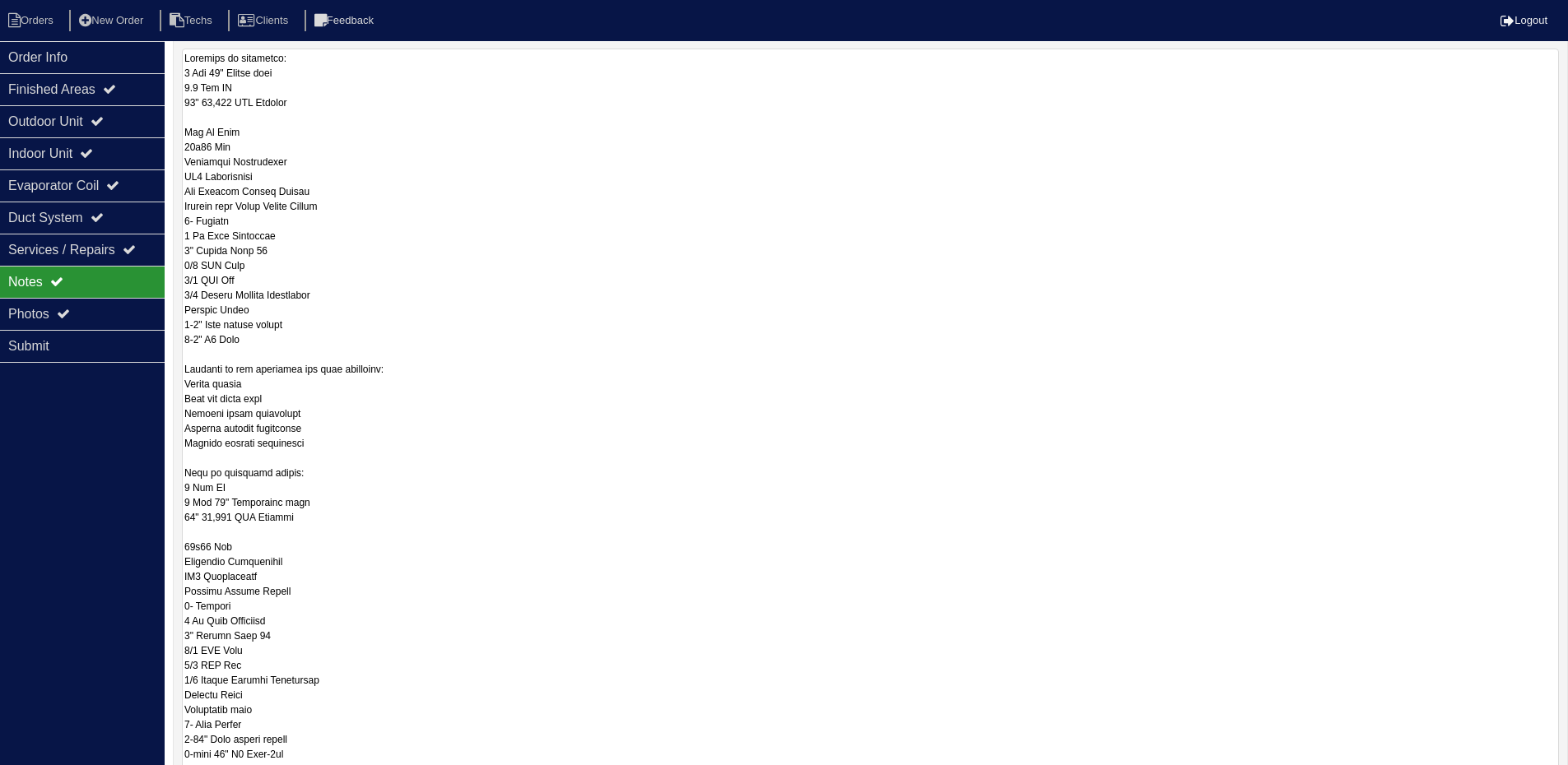
scroll to position [164, 0]
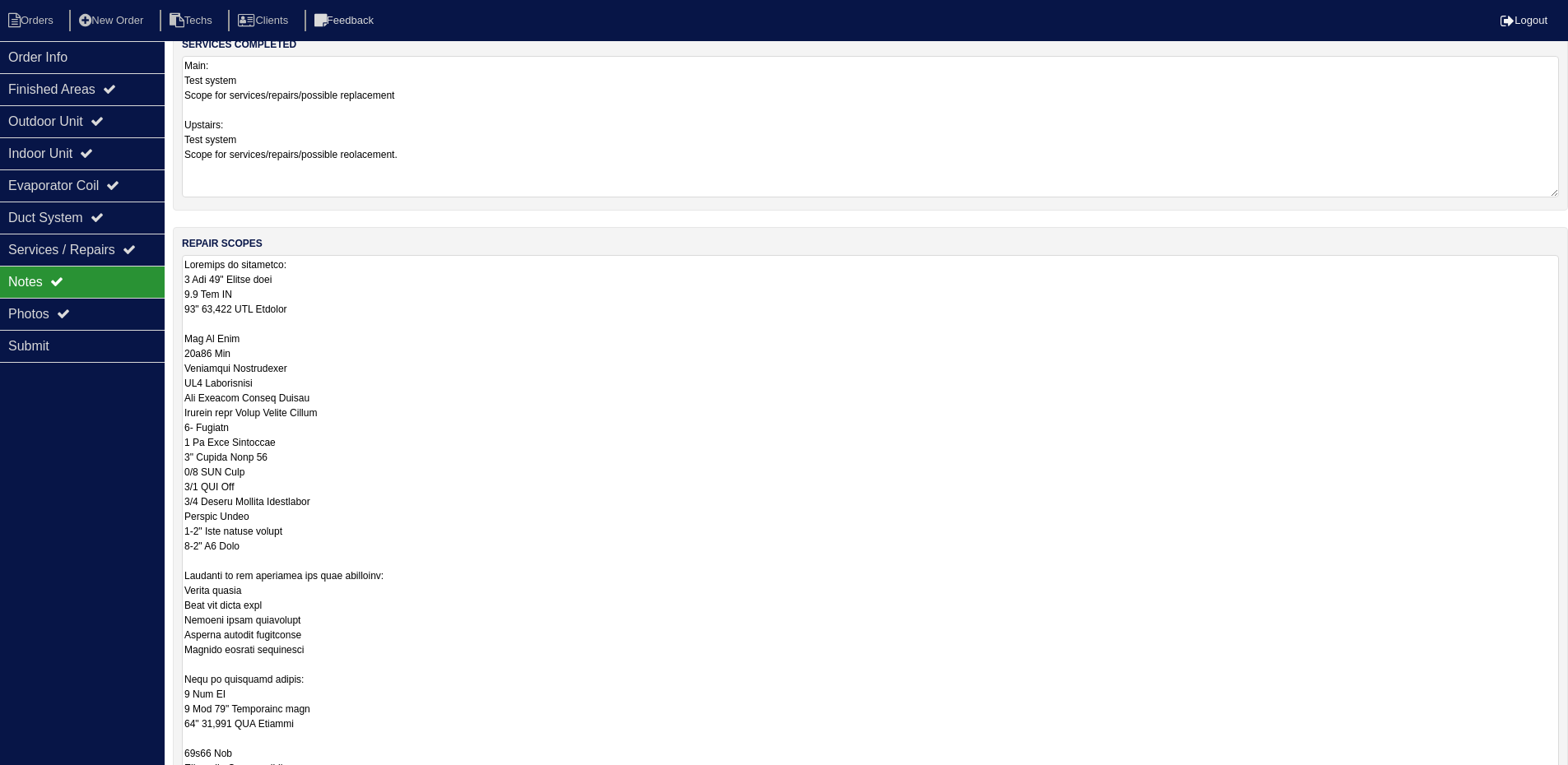
drag, startPoint x: 242, startPoint y: 402, endPoint x: 182, endPoint y: 399, distance: 60.1
click at [182, 399] on textarea at bounding box center [870, 743] width 1377 height 977
drag, startPoint x: 314, startPoint y: 396, endPoint x: 173, endPoint y: 400, distance: 141.1
click at [173, 400] on div "repair scopes" at bounding box center [870, 736] width 1395 height 1019
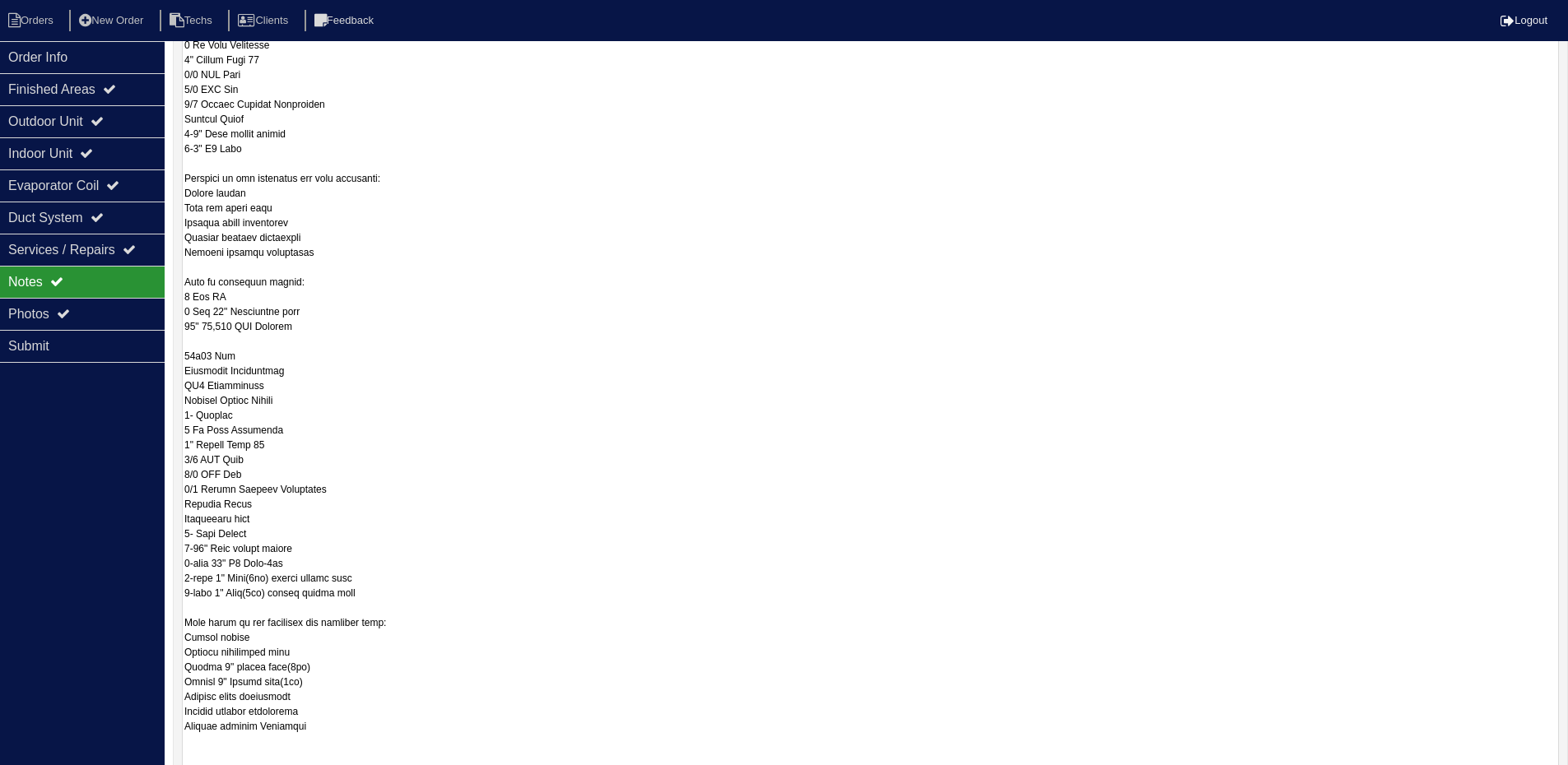
scroll to position [575, 0]
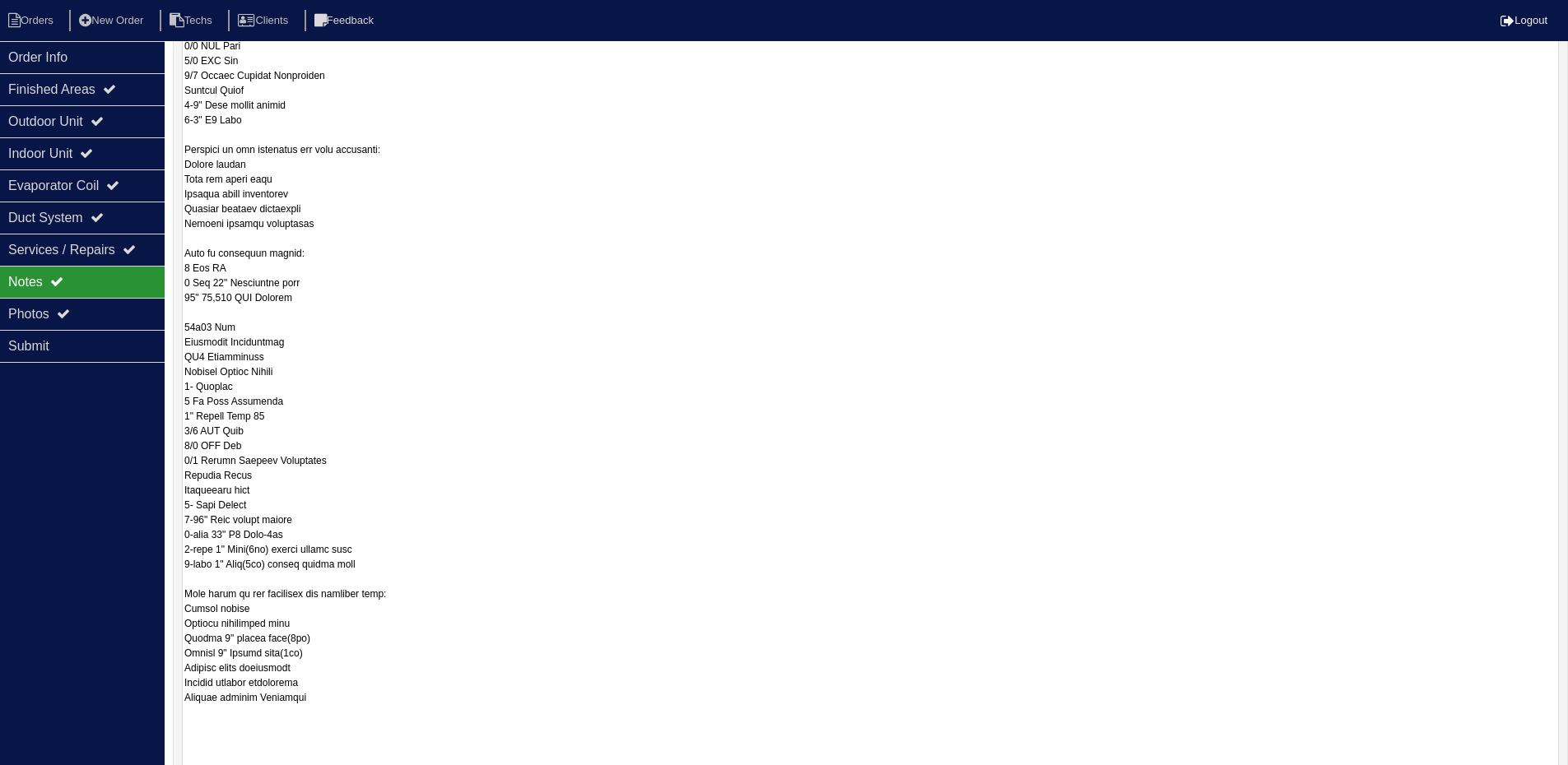
type textarea "Upstairs if replacing: 2 Ton 14" Upflow coil 1.5 Ton AC 14" 40,000 BTU Furnace …"
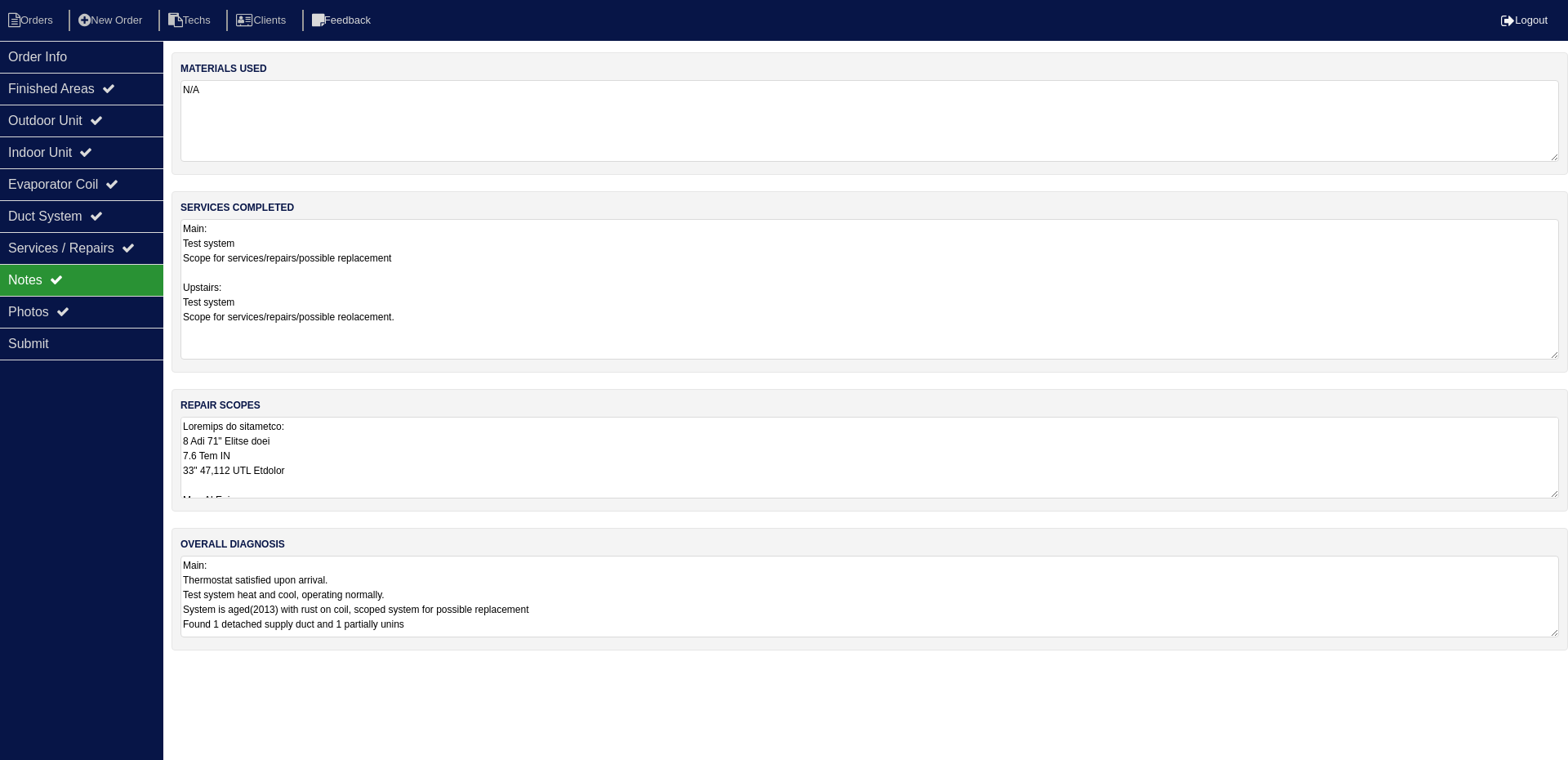
drag, startPoint x: 521, startPoint y: 126, endPoint x: 534, endPoint y: 130, distance: 13.6
click at [521, 126] on textarea "N/A" at bounding box center [869, 120] width 1379 height 82
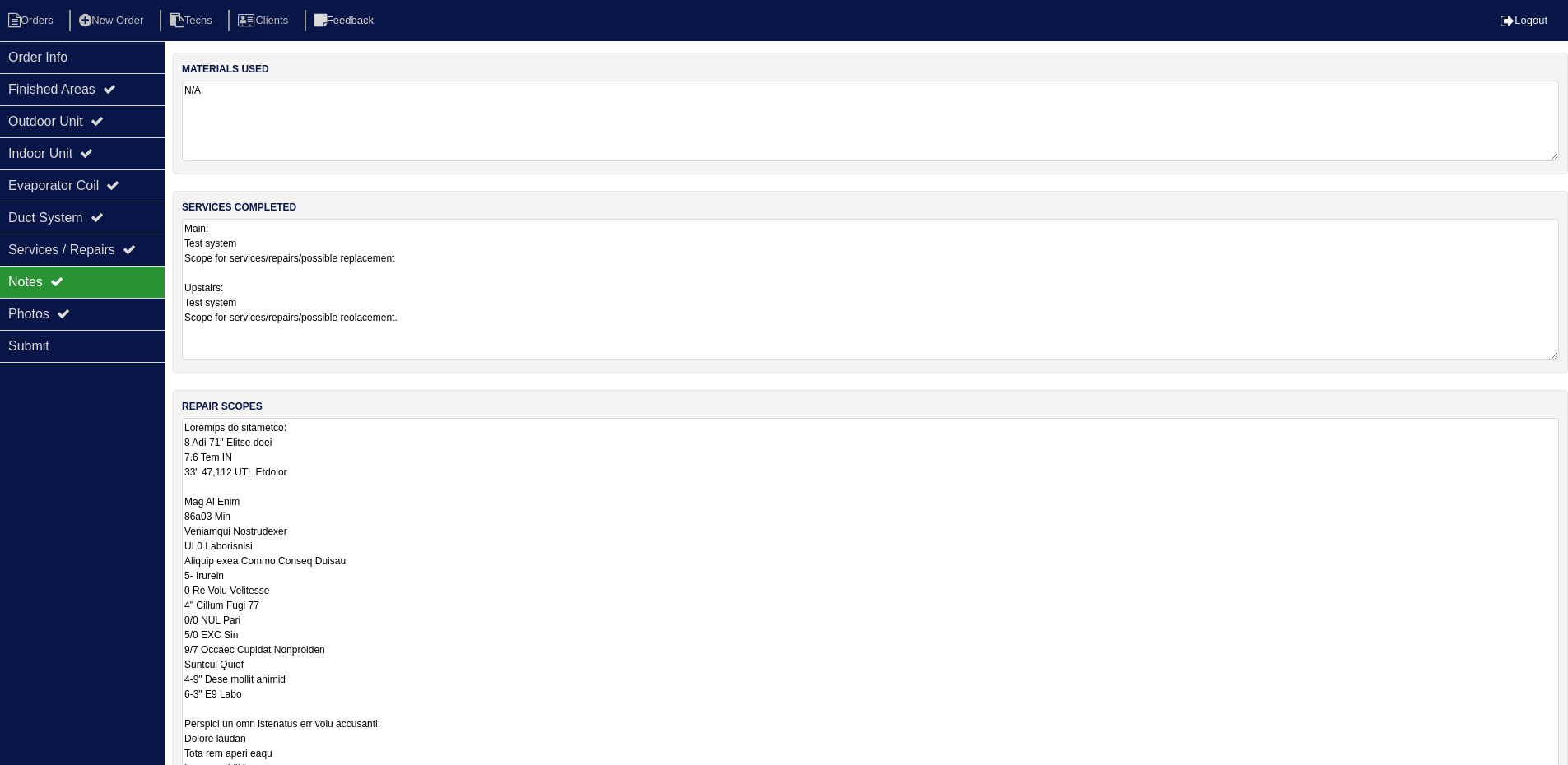
drag, startPoint x: 1566, startPoint y: 498, endPoint x: 1539, endPoint y: 816, distance: 319.1
click at [1539, 776] on html "Orders New Order Techs Clients Feedback Logout Orders New Order Users Clients M…" at bounding box center [784, 493] width 1568 height 987
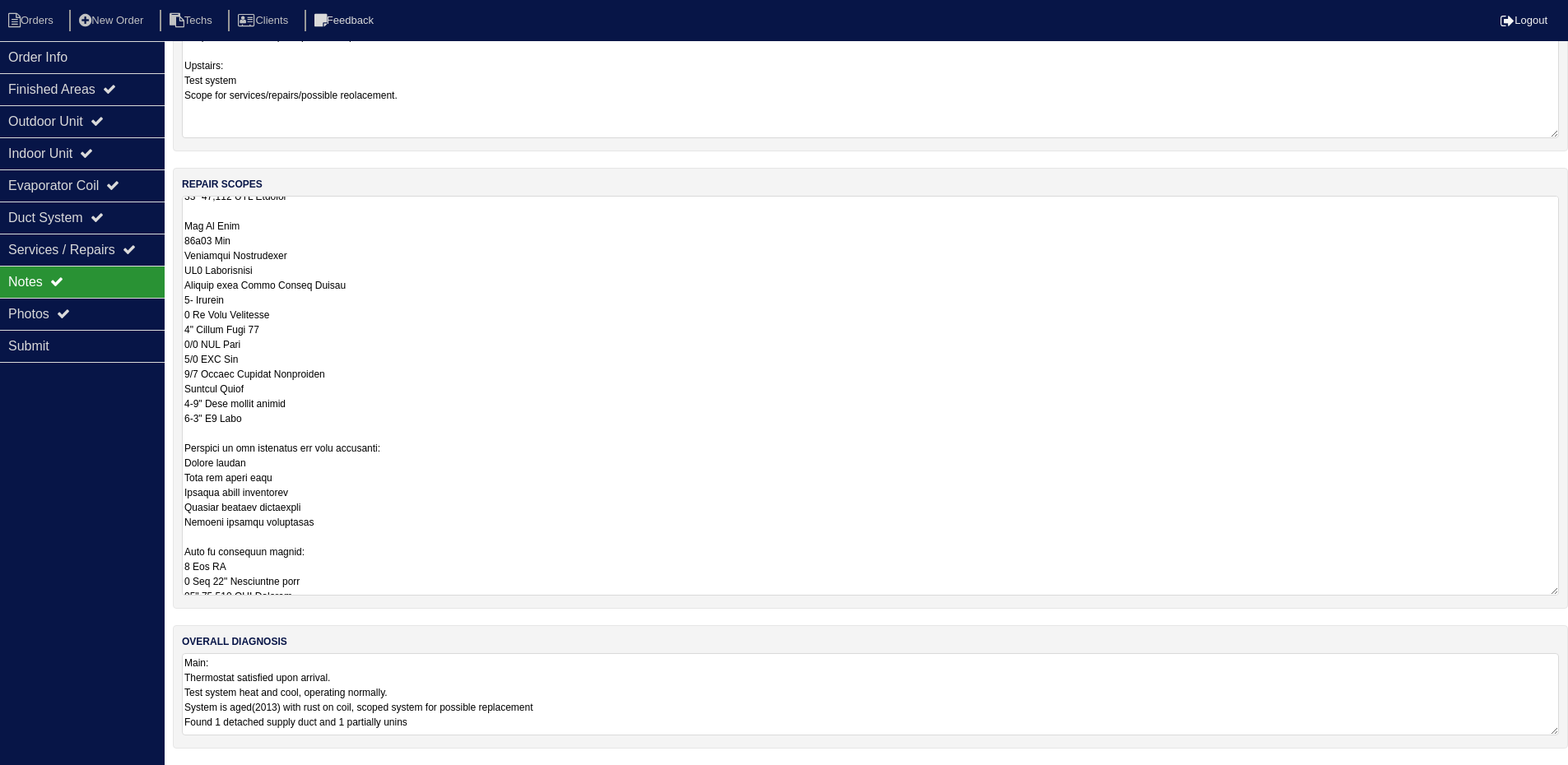
scroll to position [82, 0]
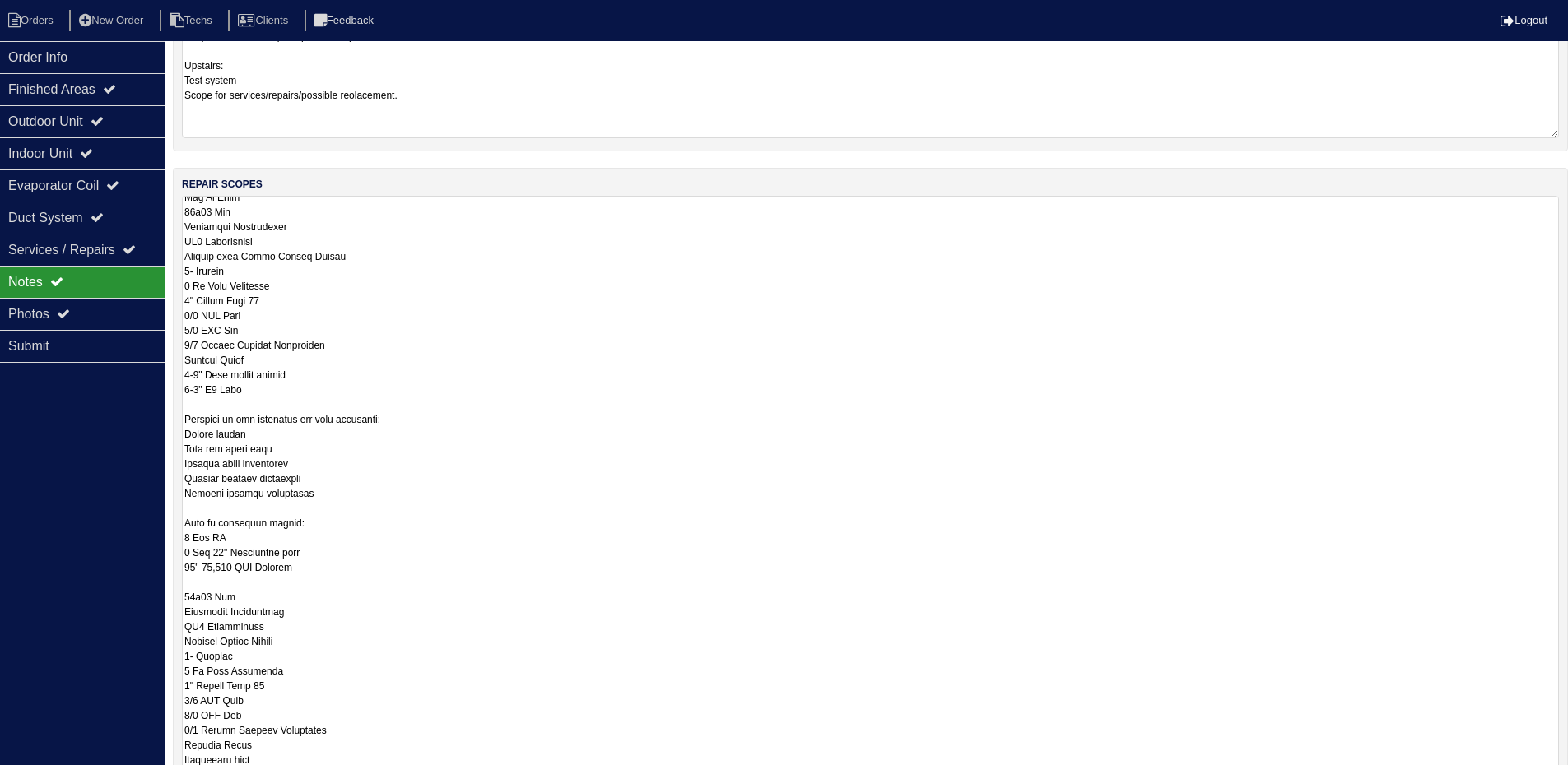
drag, startPoint x: 1555, startPoint y: 591, endPoint x: 1571, endPoint y: 816, distance: 225.6
click at [1568, 776] on html "Orders New Order Techs Clients Feedback Logout Orders New Order Users Clients M…" at bounding box center [784, 383] width 1568 height 1212
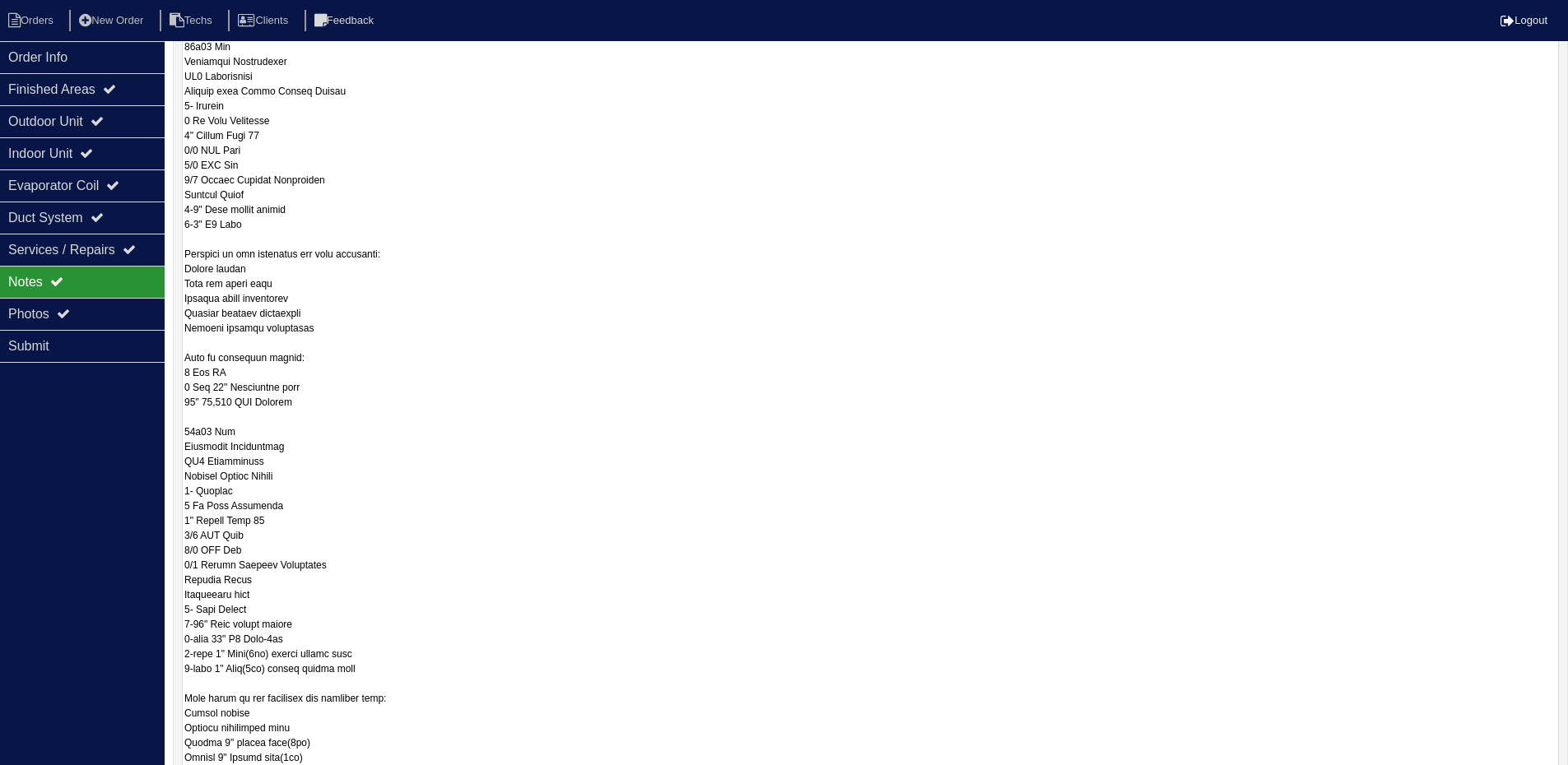
scroll to position [22, 0]
drag, startPoint x: 1552, startPoint y: 591, endPoint x: 1564, endPoint y: 807, distance: 216.3
click at [1564, 776] on html "Orders New Order Techs Clients Feedback Logout Orders New Order Users Clients M…" at bounding box center [784, 267] width 1568 height 1429
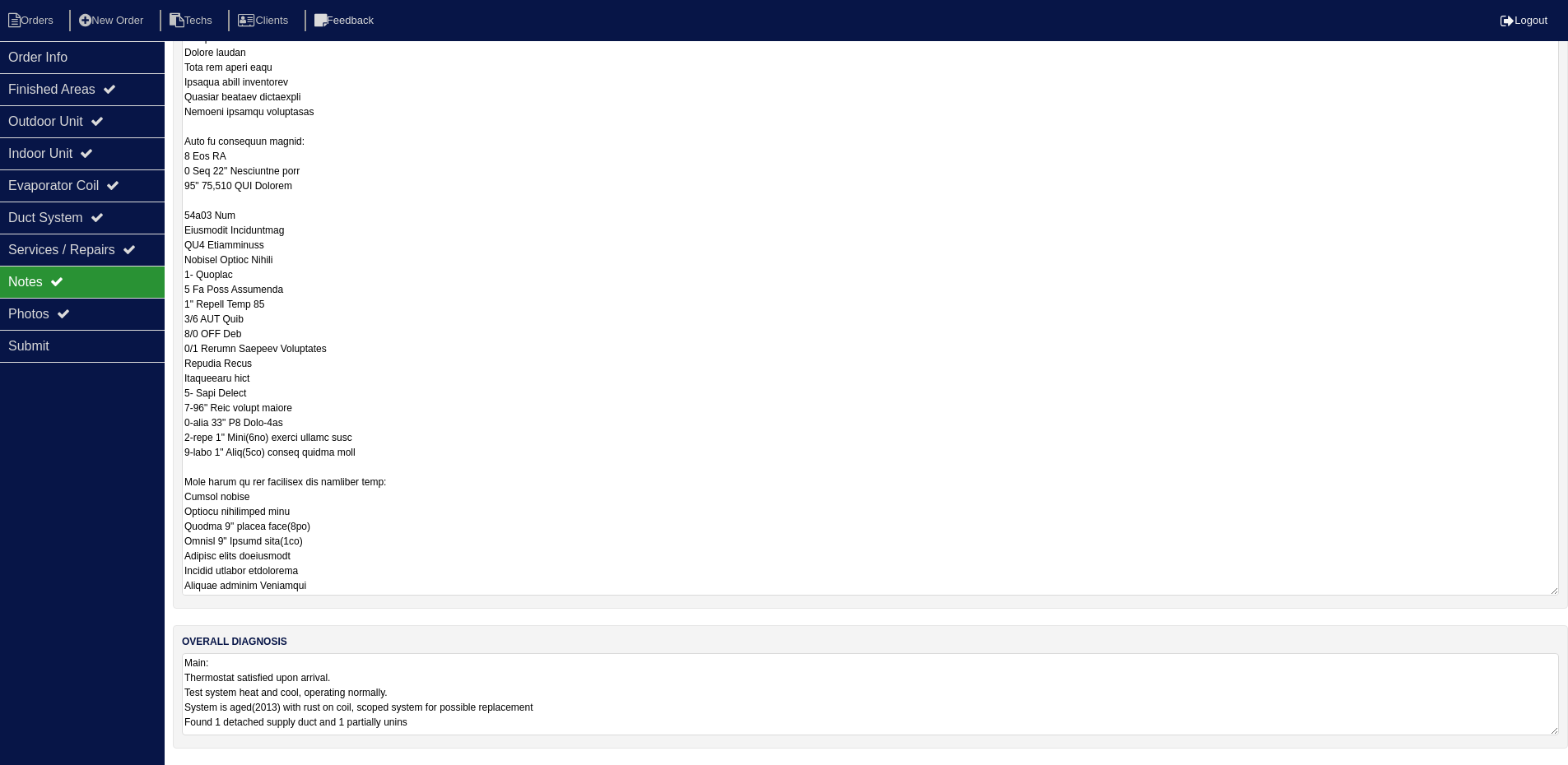
scroll to position [0, 0]
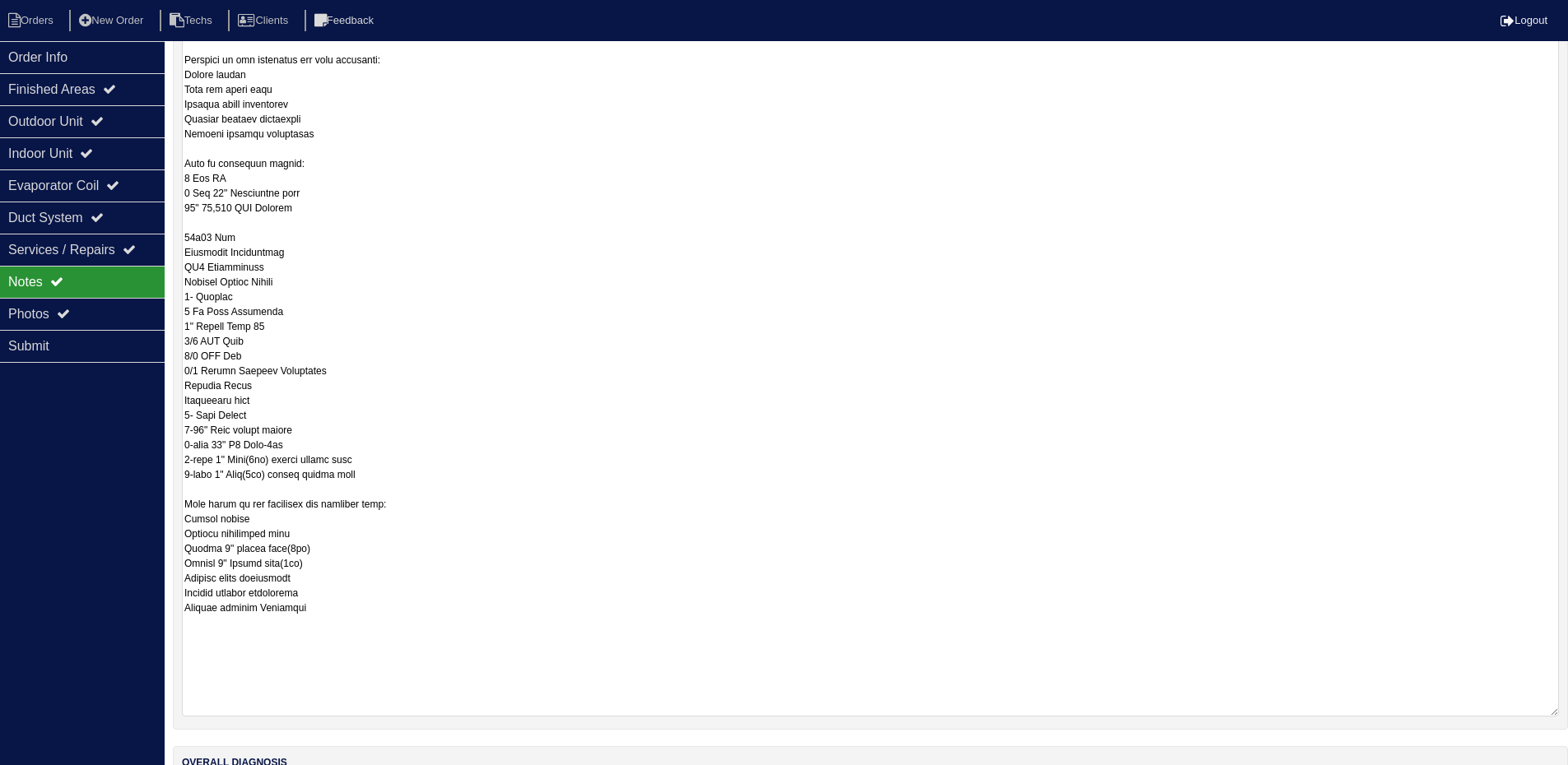
drag, startPoint x: 1552, startPoint y: 591, endPoint x: 1552, endPoint y: 711, distance: 120.0
click at [1552, 711] on textarea at bounding box center [870, 235] width 1377 height 962
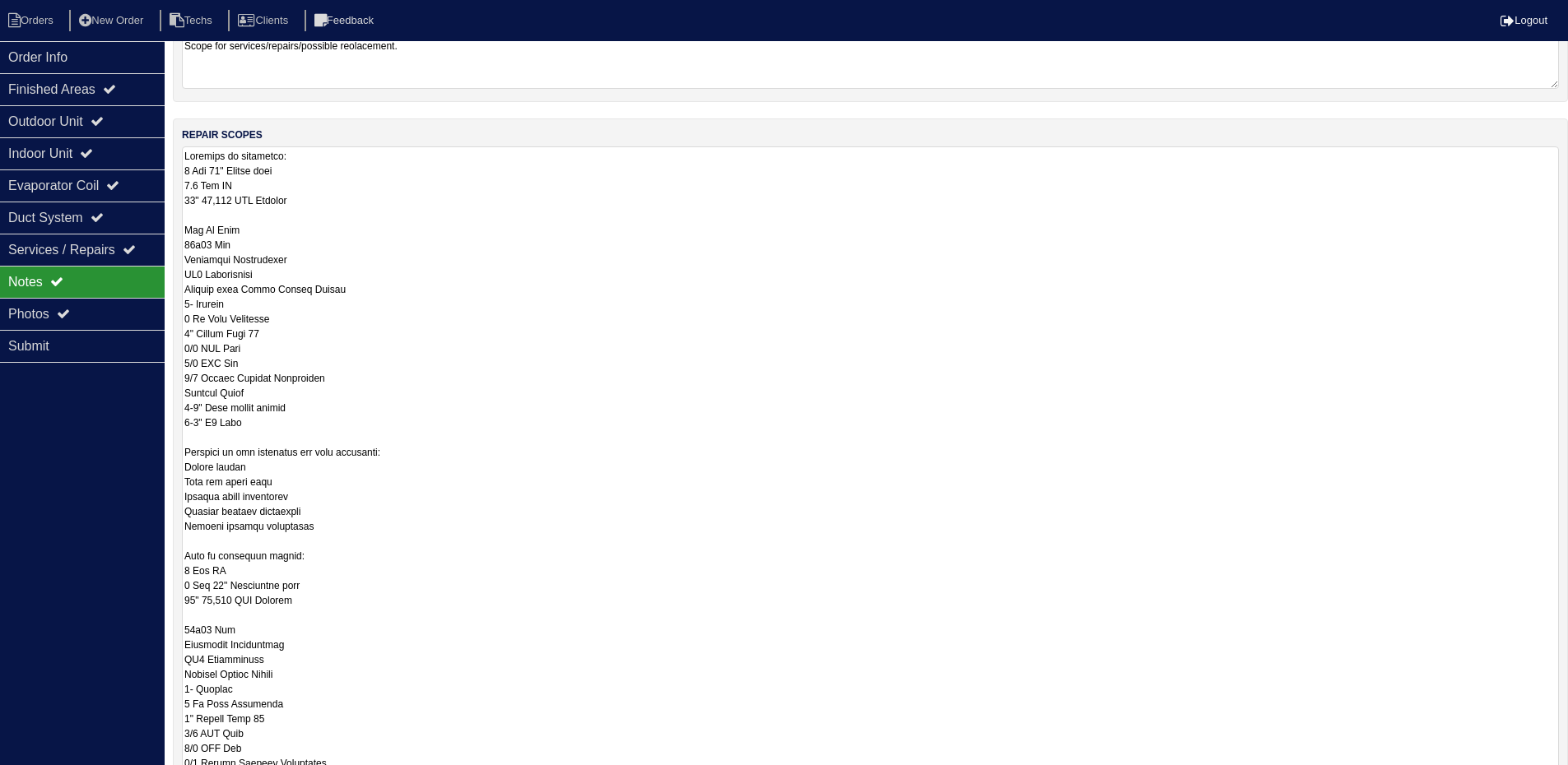
scroll to position [254, 0]
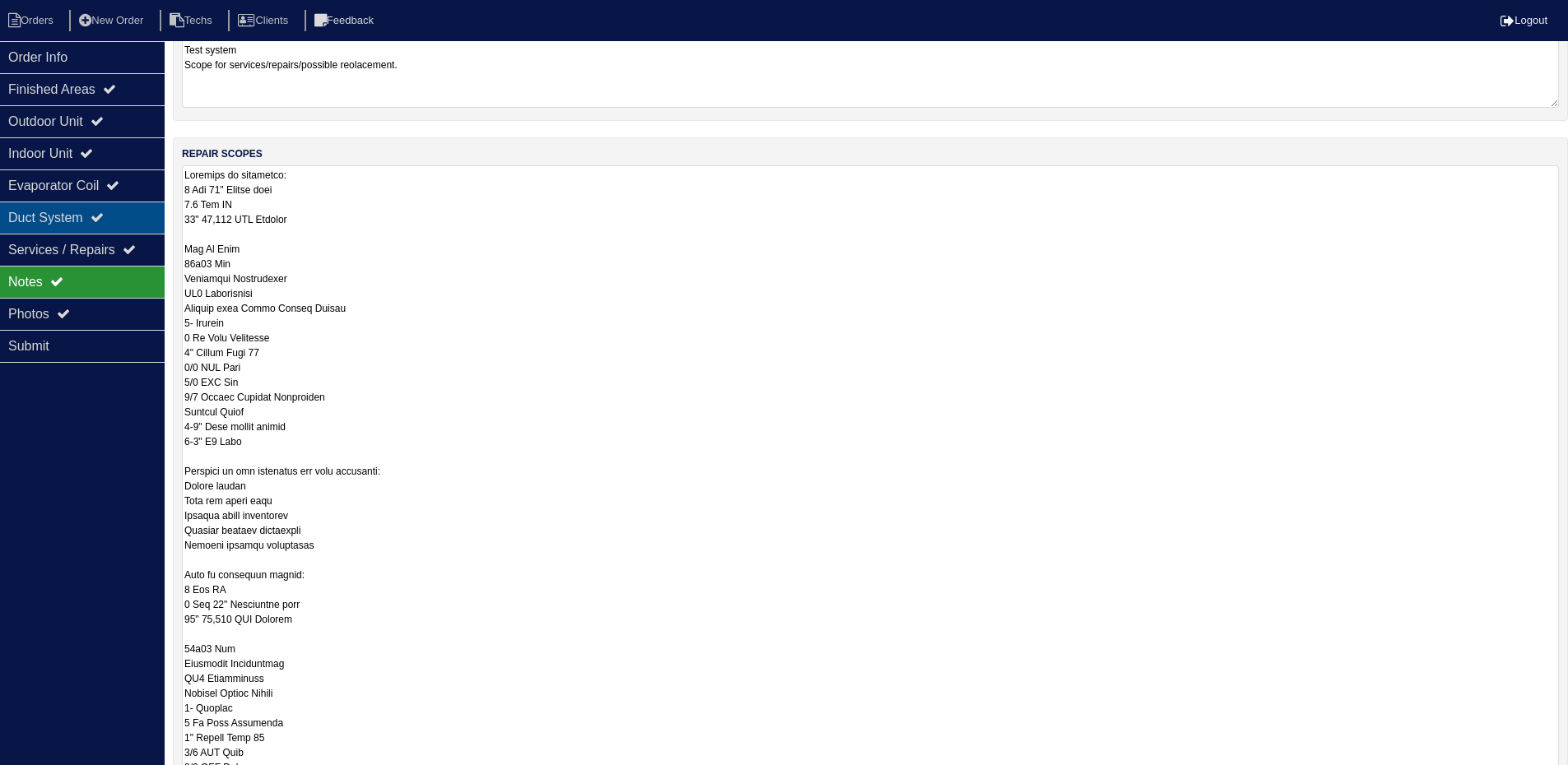
click at [88, 214] on div "Duct System" at bounding box center [82, 217] width 165 height 32
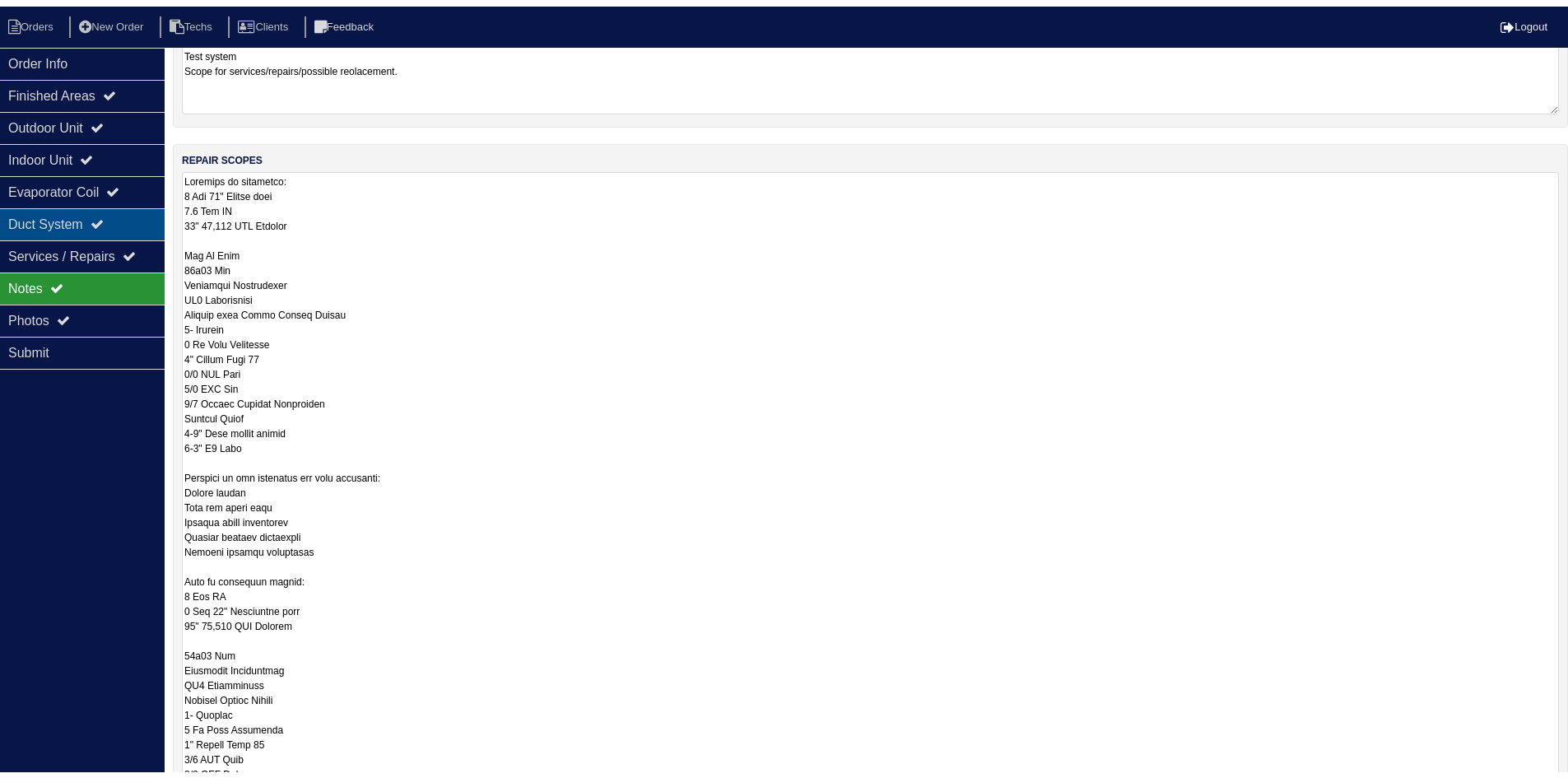
scroll to position [0, 0]
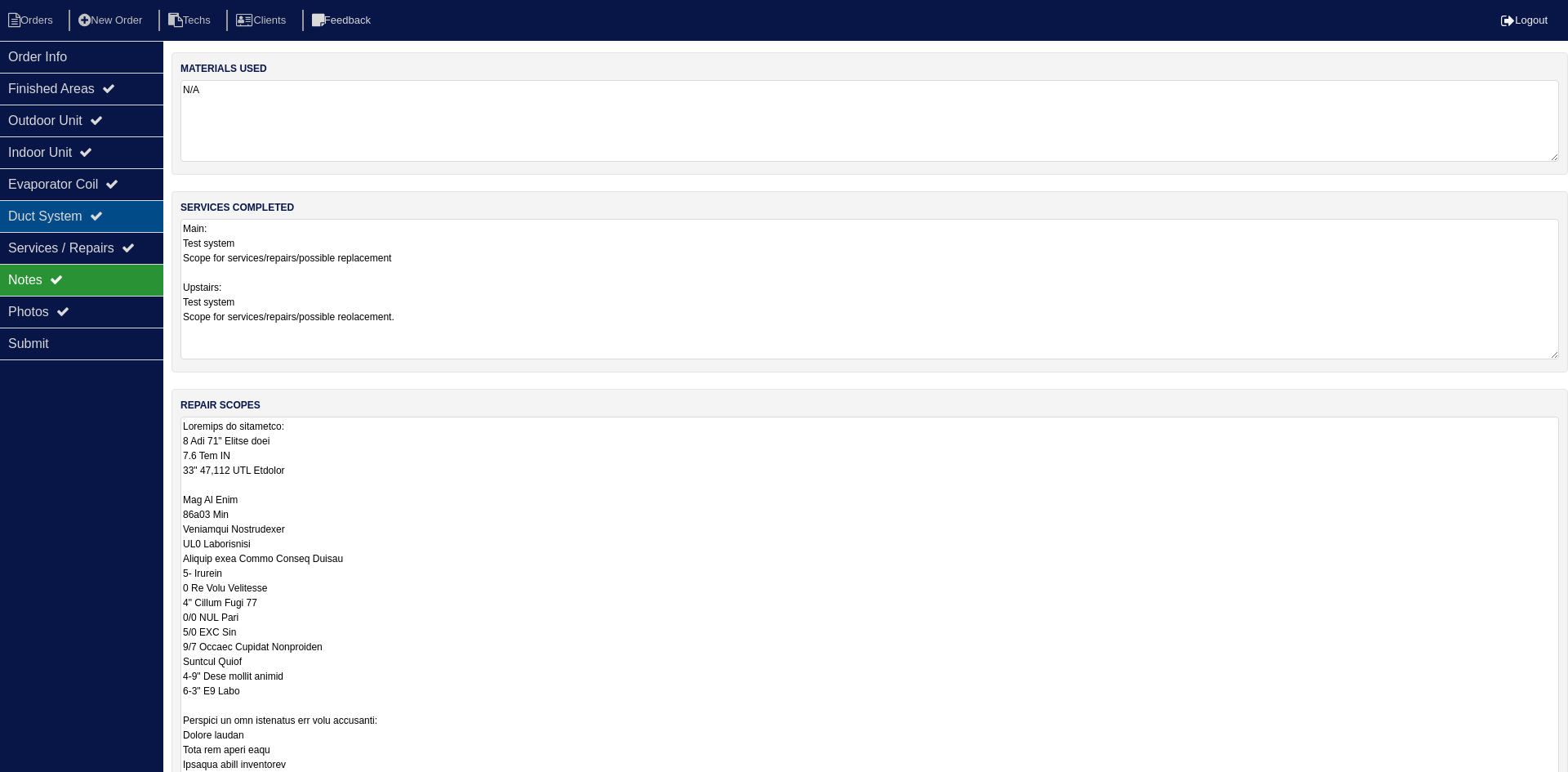
select select "2"
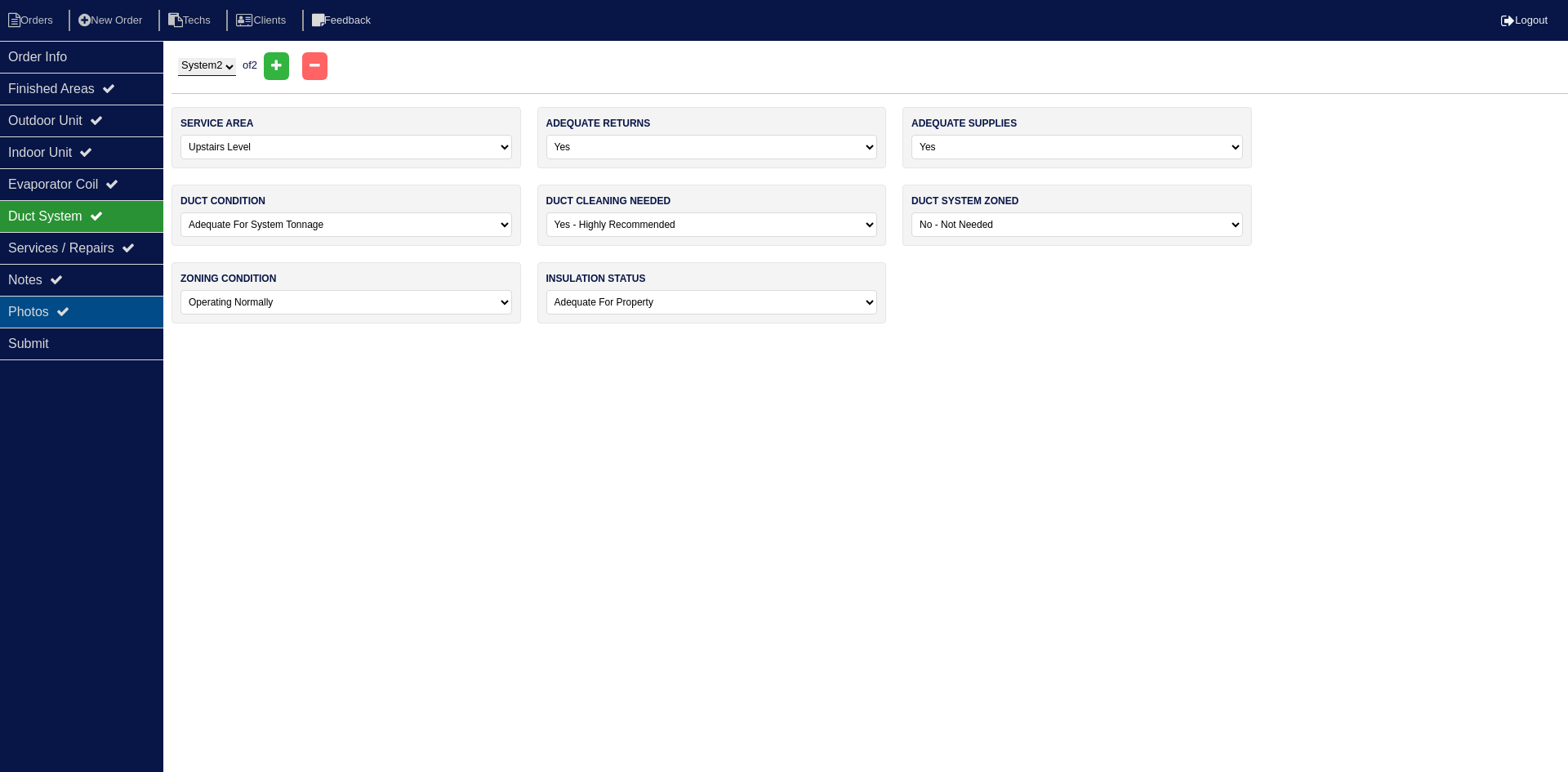
click at [80, 301] on div "Photos" at bounding box center [82, 311] width 163 height 32
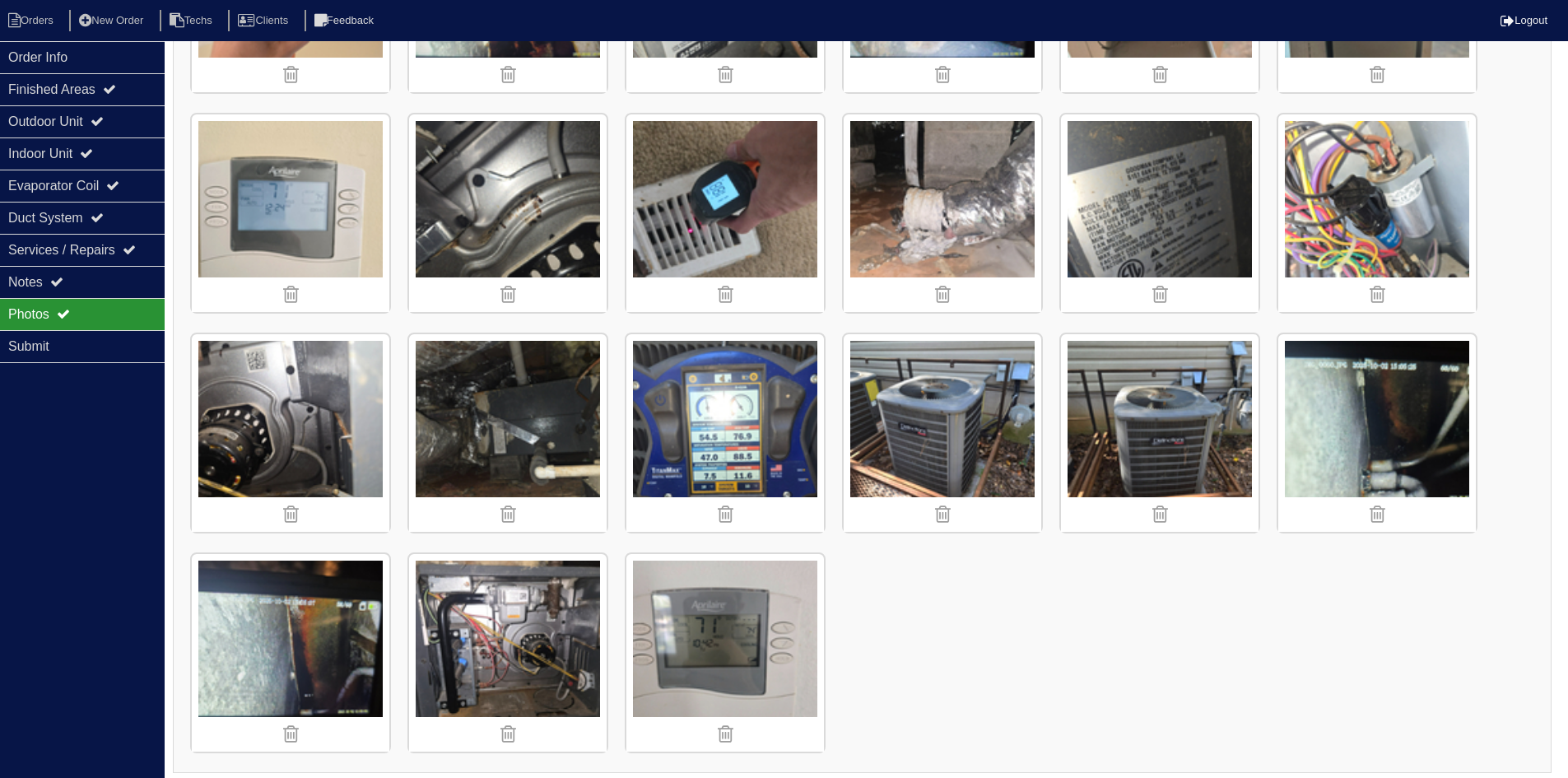
scroll to position [2389, 0]
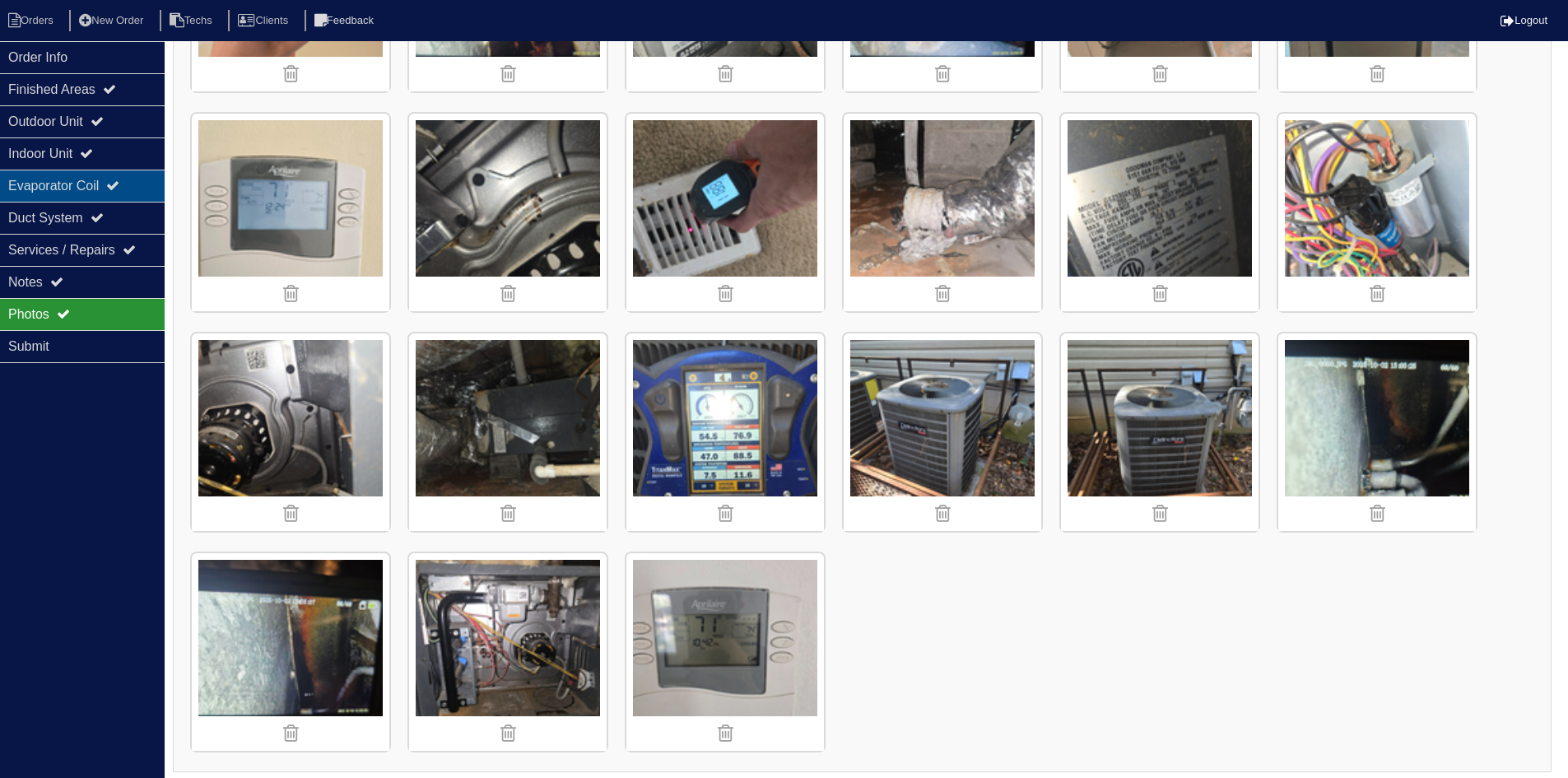
click at [125, 178] on div "Evaporator Coil" at bounding box center [82, 185] width 165 height 32
select select "2"
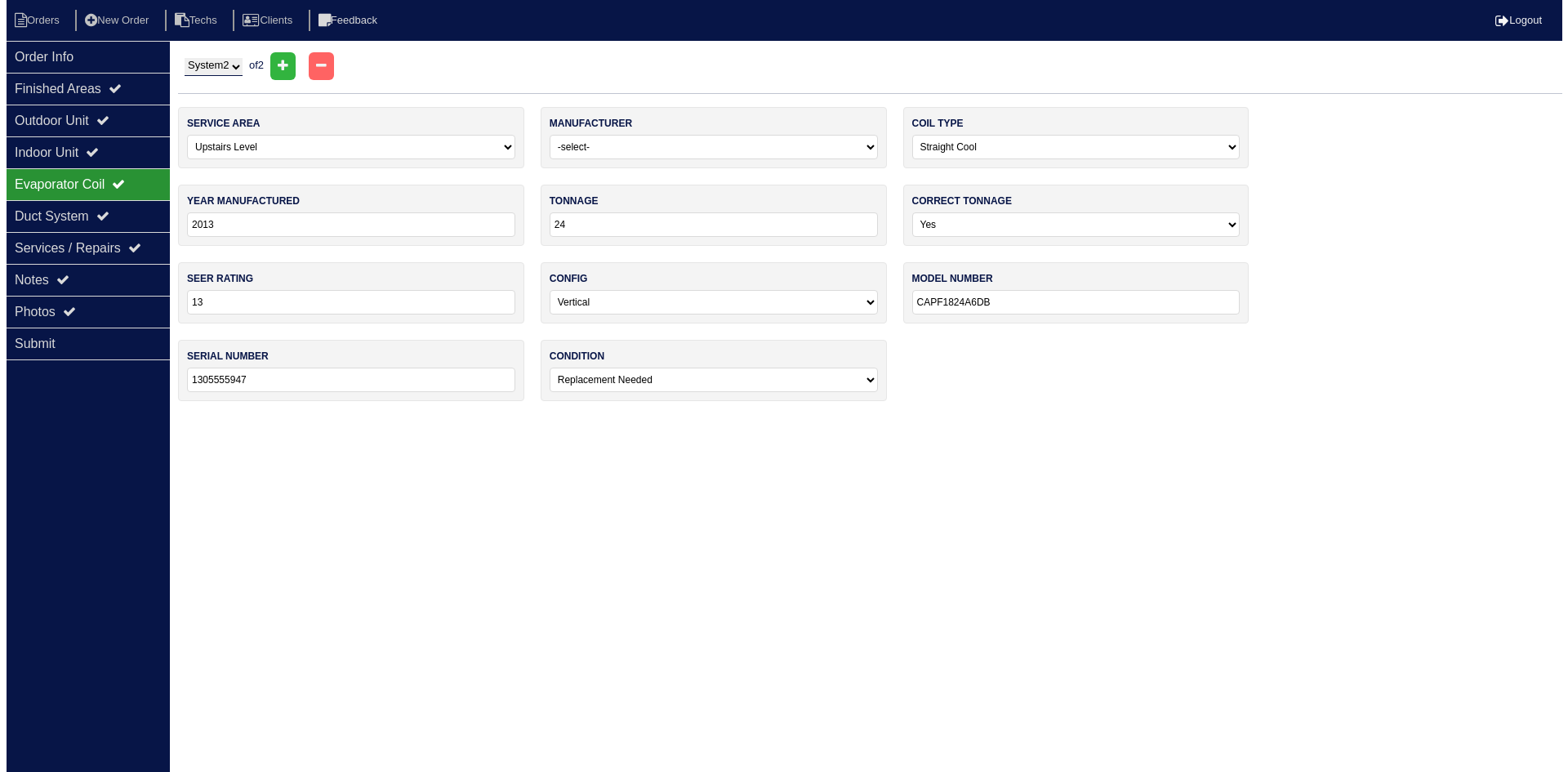
scroll to position [0, 0]
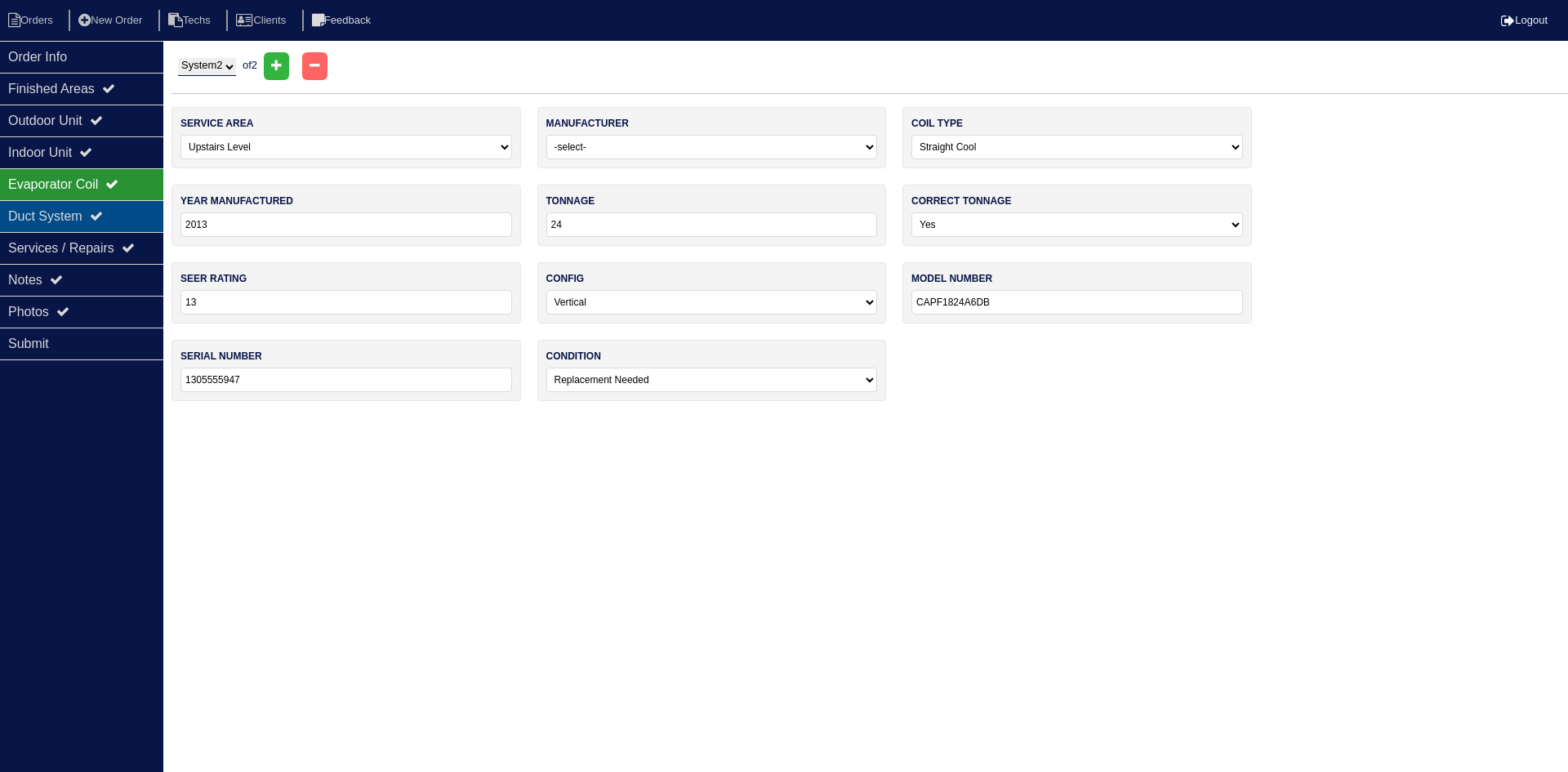
click at [85, 212] on div "Duct System" at bounding box center [82, 216] width 163 height 32
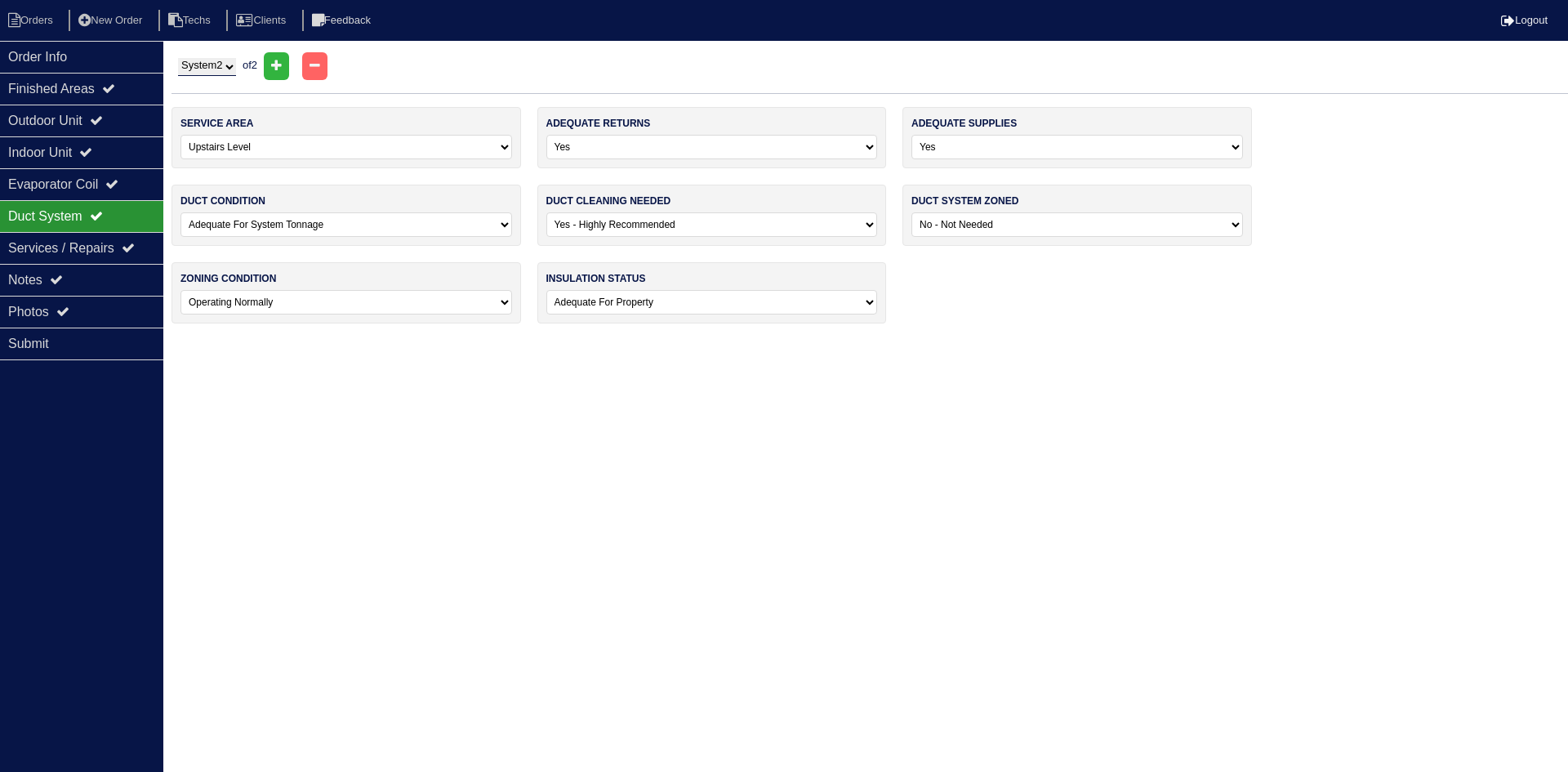
click at [654, 217] on select "-select- No Yes - Recommended But Not Required Yes - Highly Recommended" at bounding box center [712, 224] width 332 height 25
select select "1"
click at [546, 212] on select "-select- No Yes - Recommended But Not Required Yes - Highly Recommended" at bounding box center [712, 224] width 332 height 25
click at [100, 307] on div "Photos" at bounding box center [82, 311] width 163 height 32
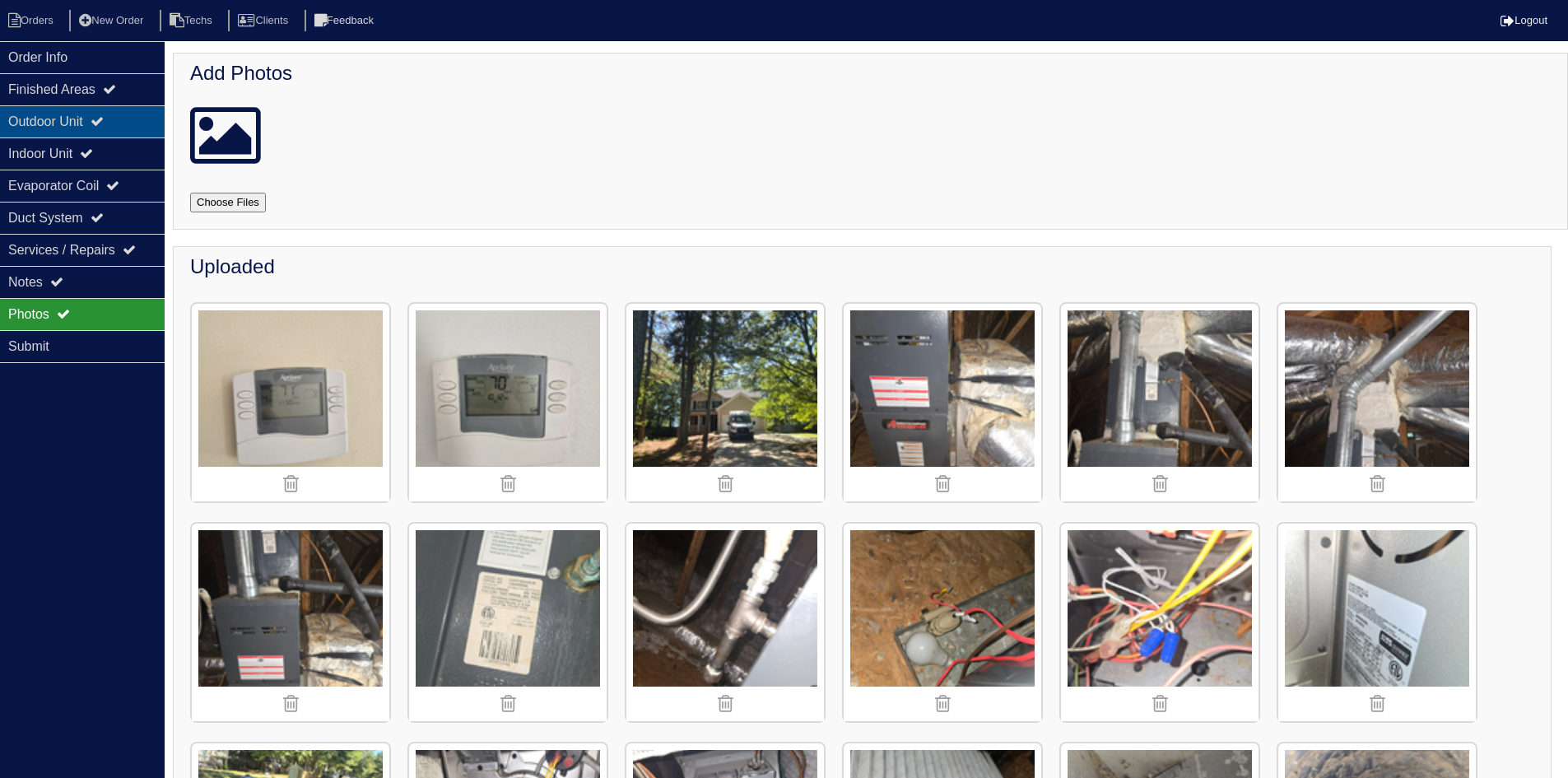
click at [98, 113] on div "Outdoor Unit" at bounding box center [82, 121] width 165 height 32
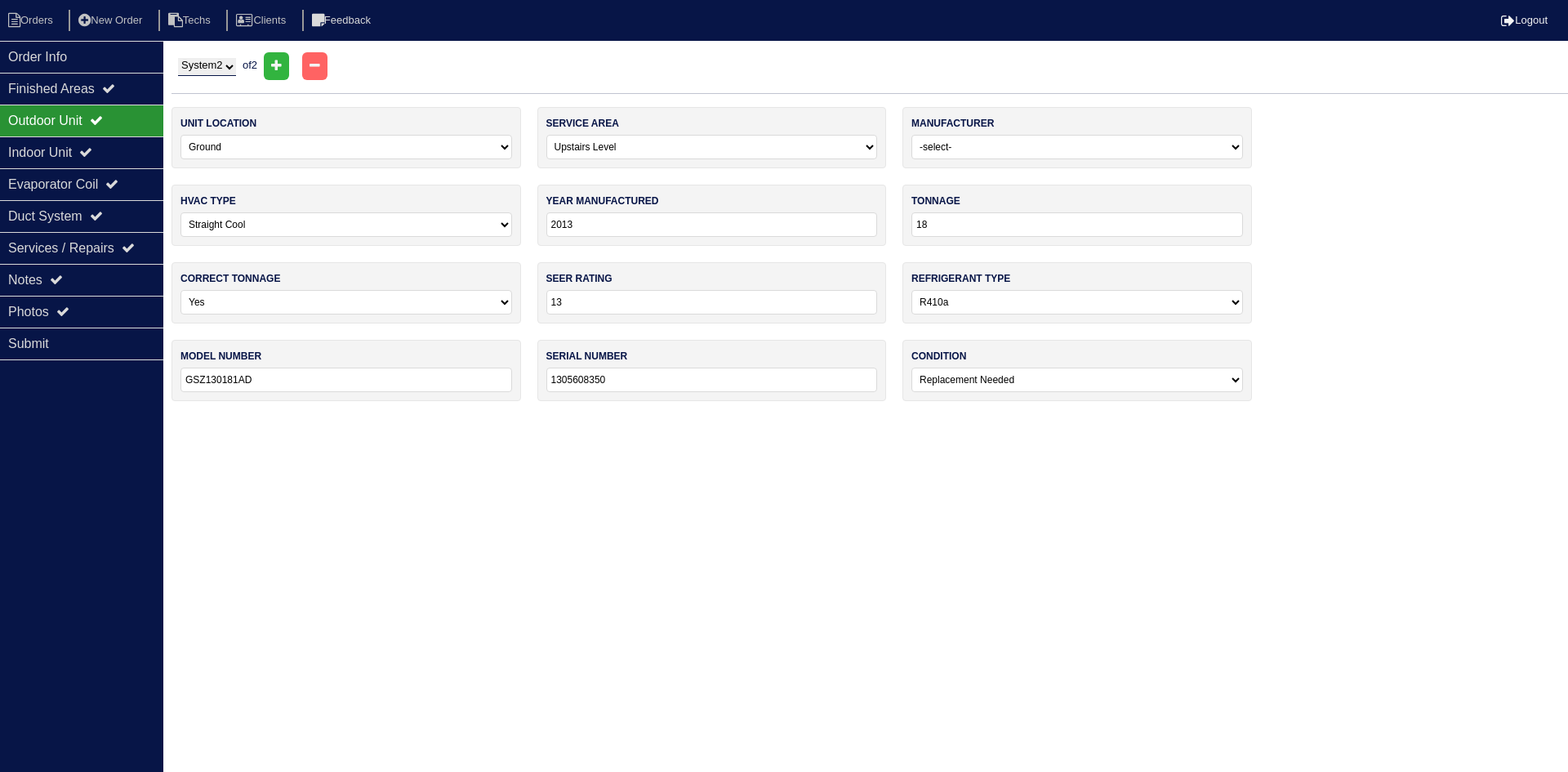
click at [198, 71] on select "System 1 System 2" at bounding box center [206, 66] width 58 height 18
select select "1"
click at [178, 58] on select "System 1 System 2" at bounding box center [206, 66] width 58 height 18
select select "0"
type input "24"
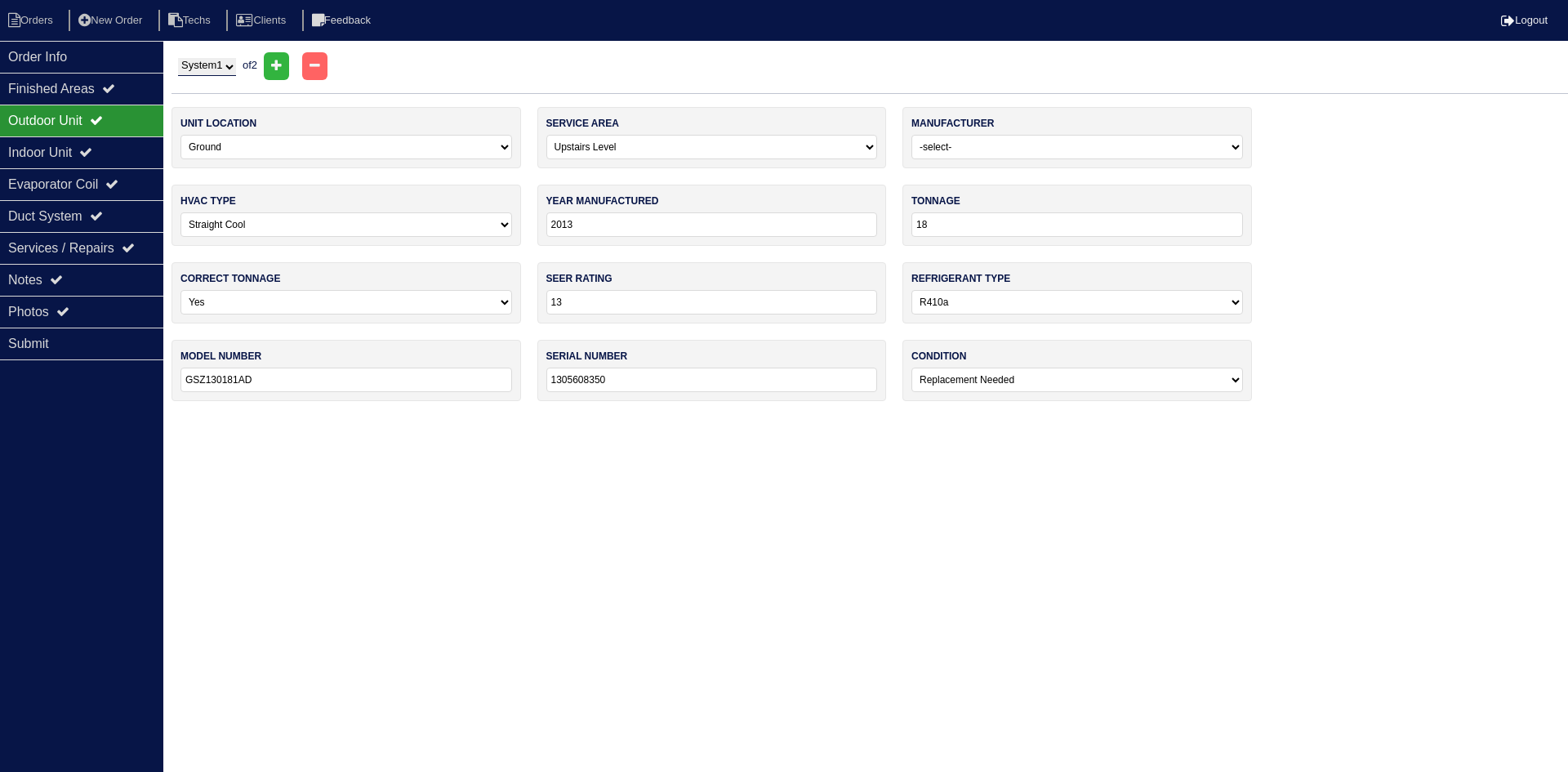
type input "GSZ130241BC"
type input "1305549186"
click at [79, 214] on div "Duct System" at bounding box center [82, 216] width 163 height 32
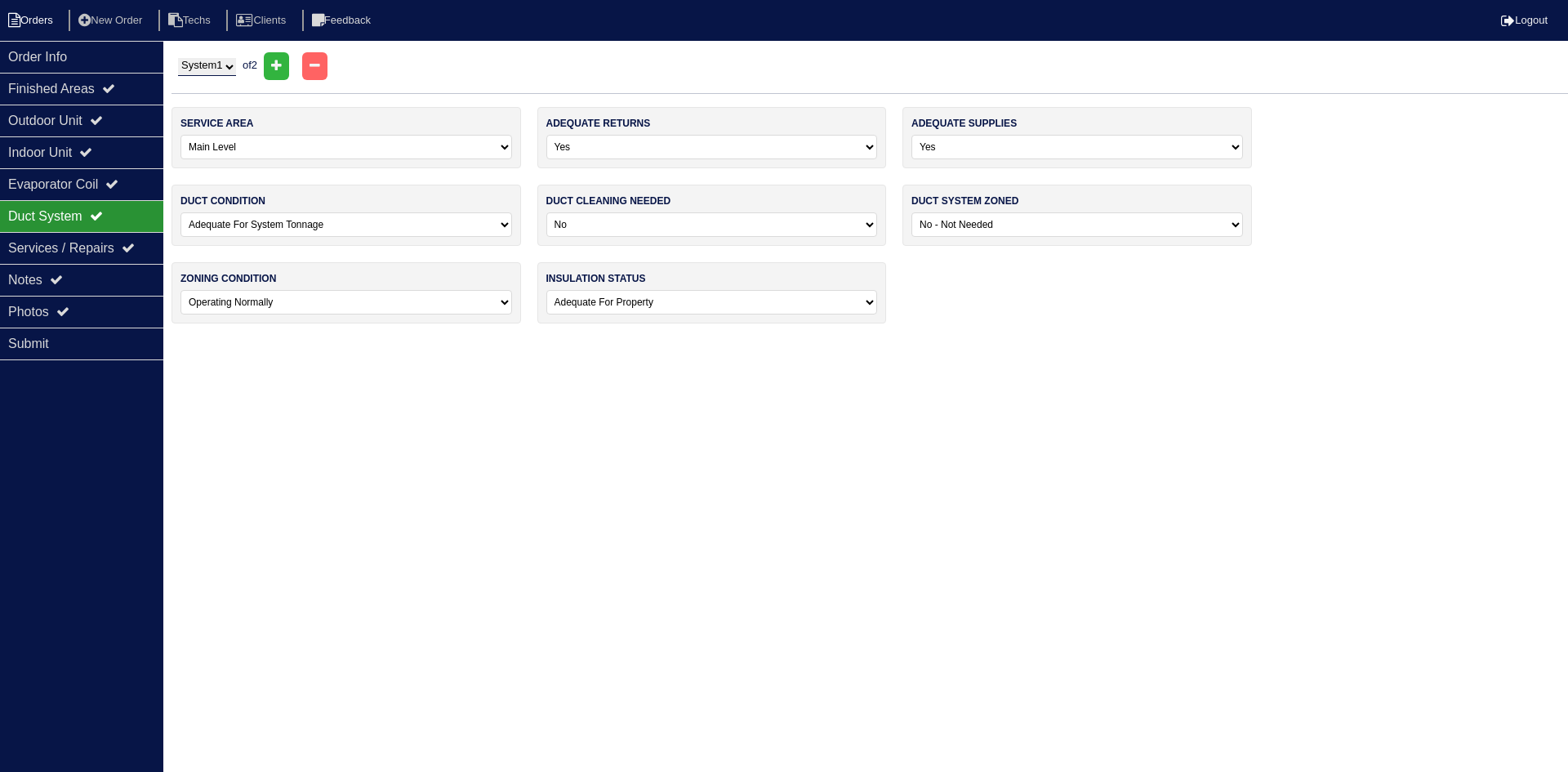
click at [49, 16] on li "Orders" at bounding box center [33, 21] width 66 height 22
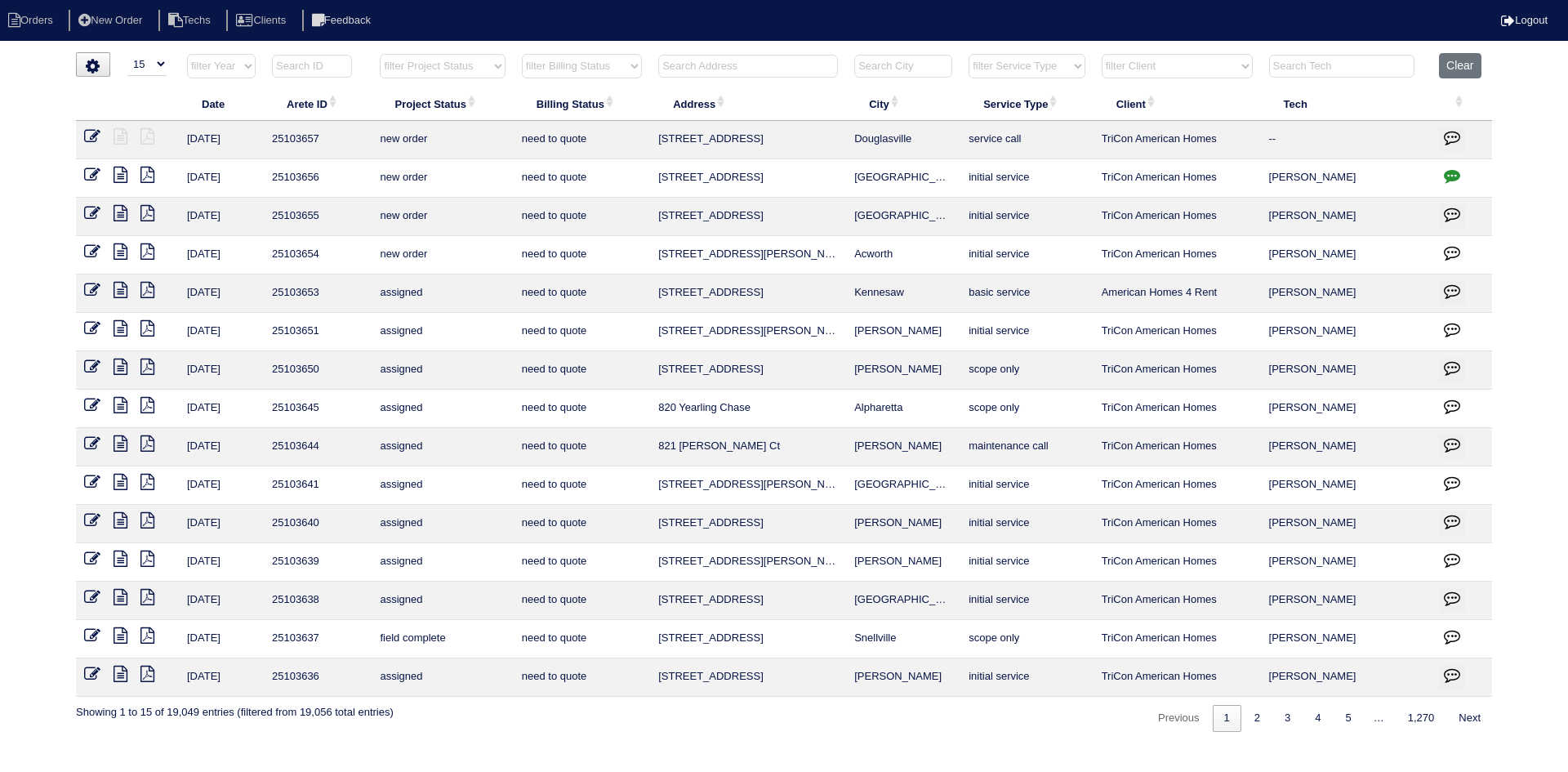
select select "15"
click at [690, 72] on input "text" at bounding box center [747, 66] width 180 height 23
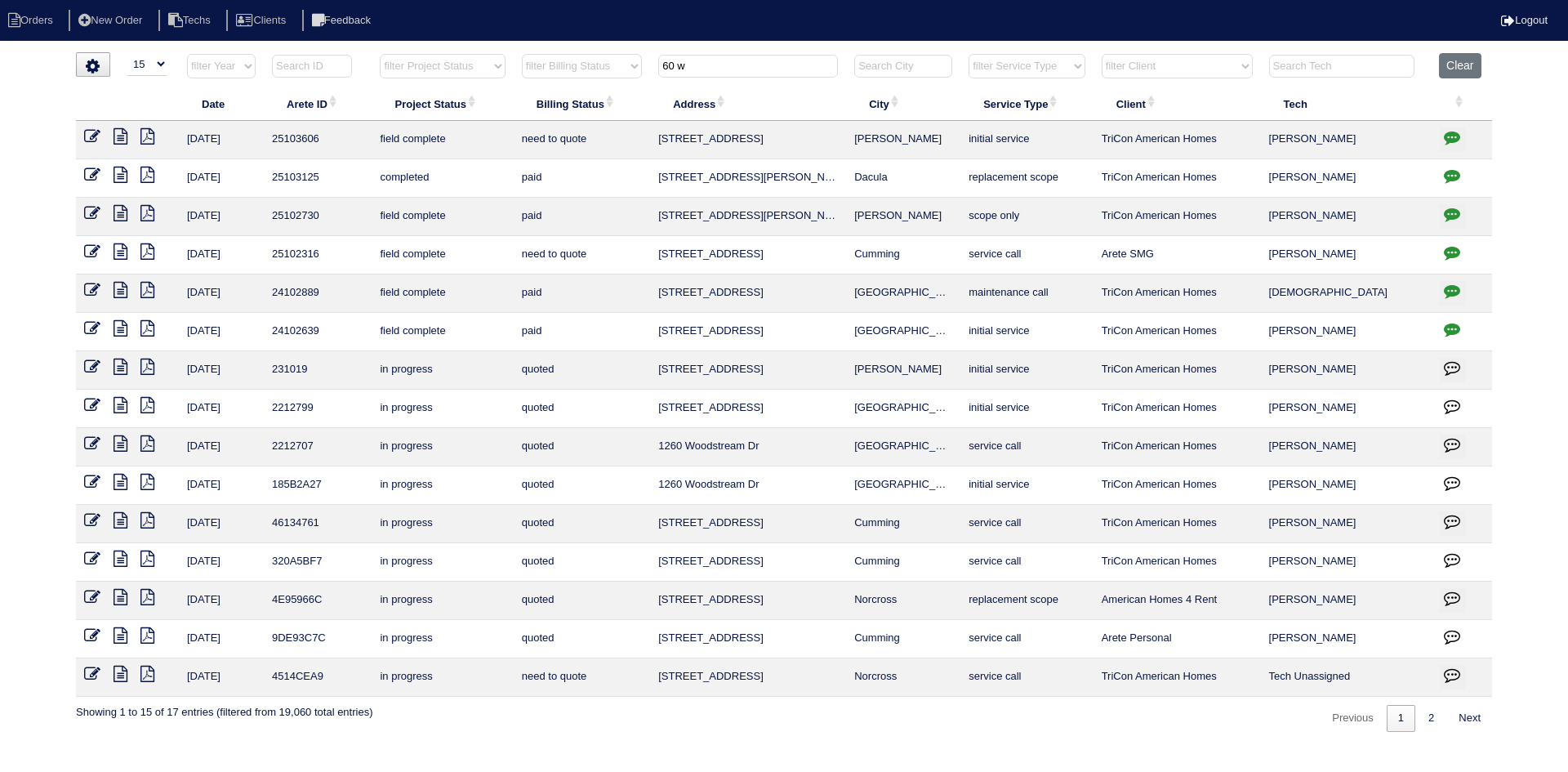
type input "60 w"
click at [125, 138] on icon at bounding box center [120, 136] width 14 height 16
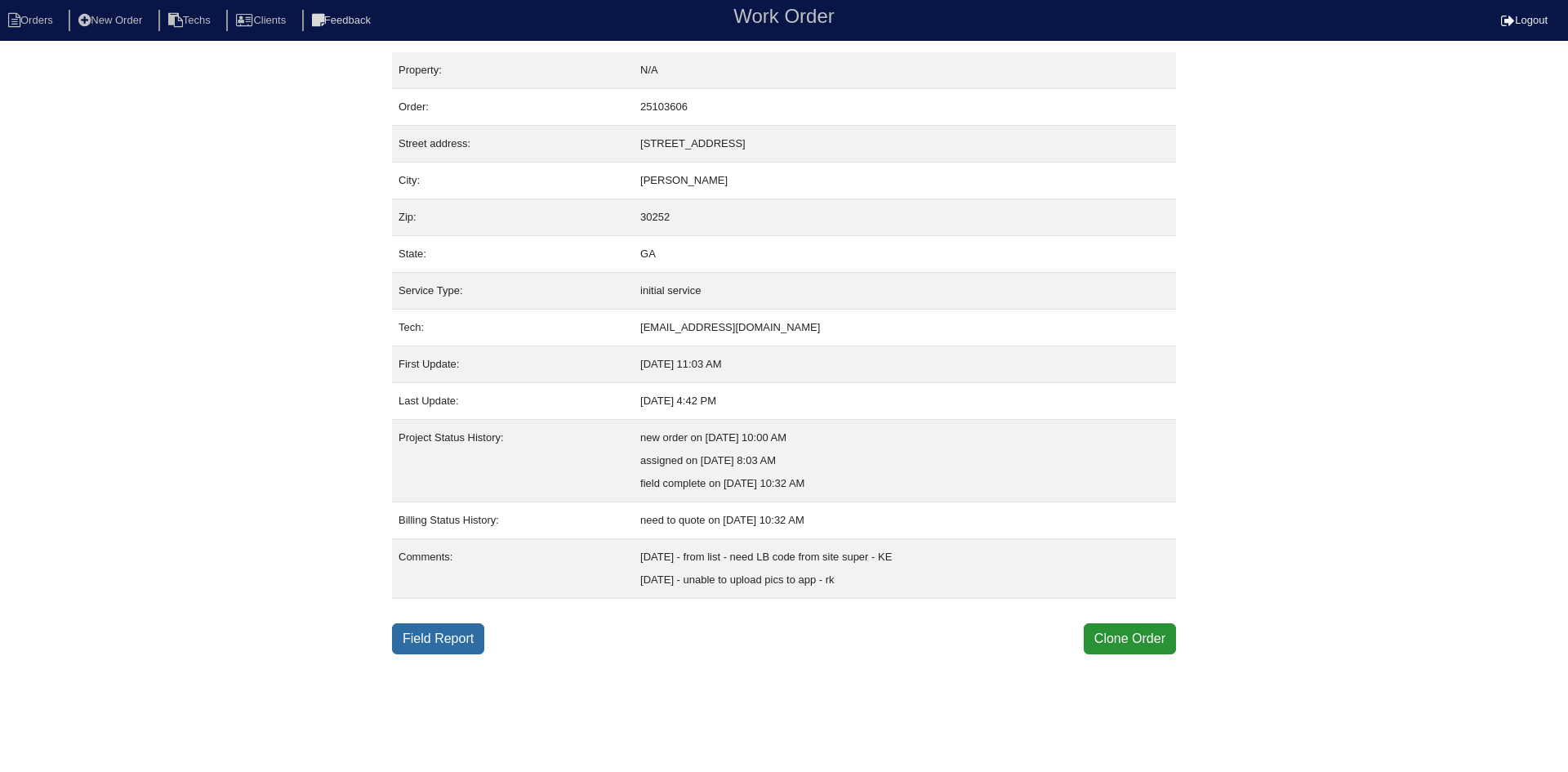
click at [446, 634] on link "Field Report" at bounding box center [437, 639] width 92 height 31
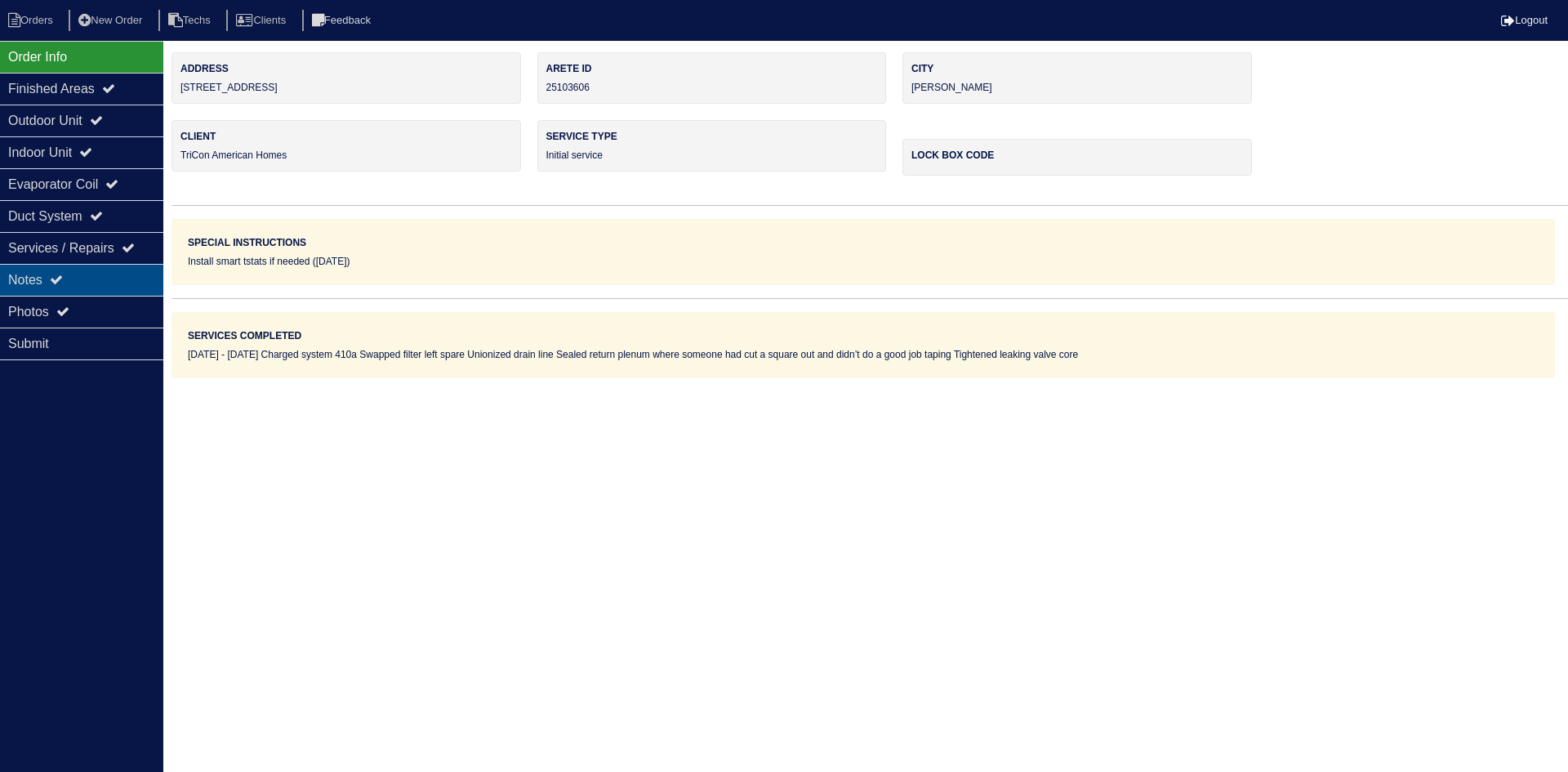
click at [44, 273] on div "Notes" at bounding box center [82, 279] width 163 height 32
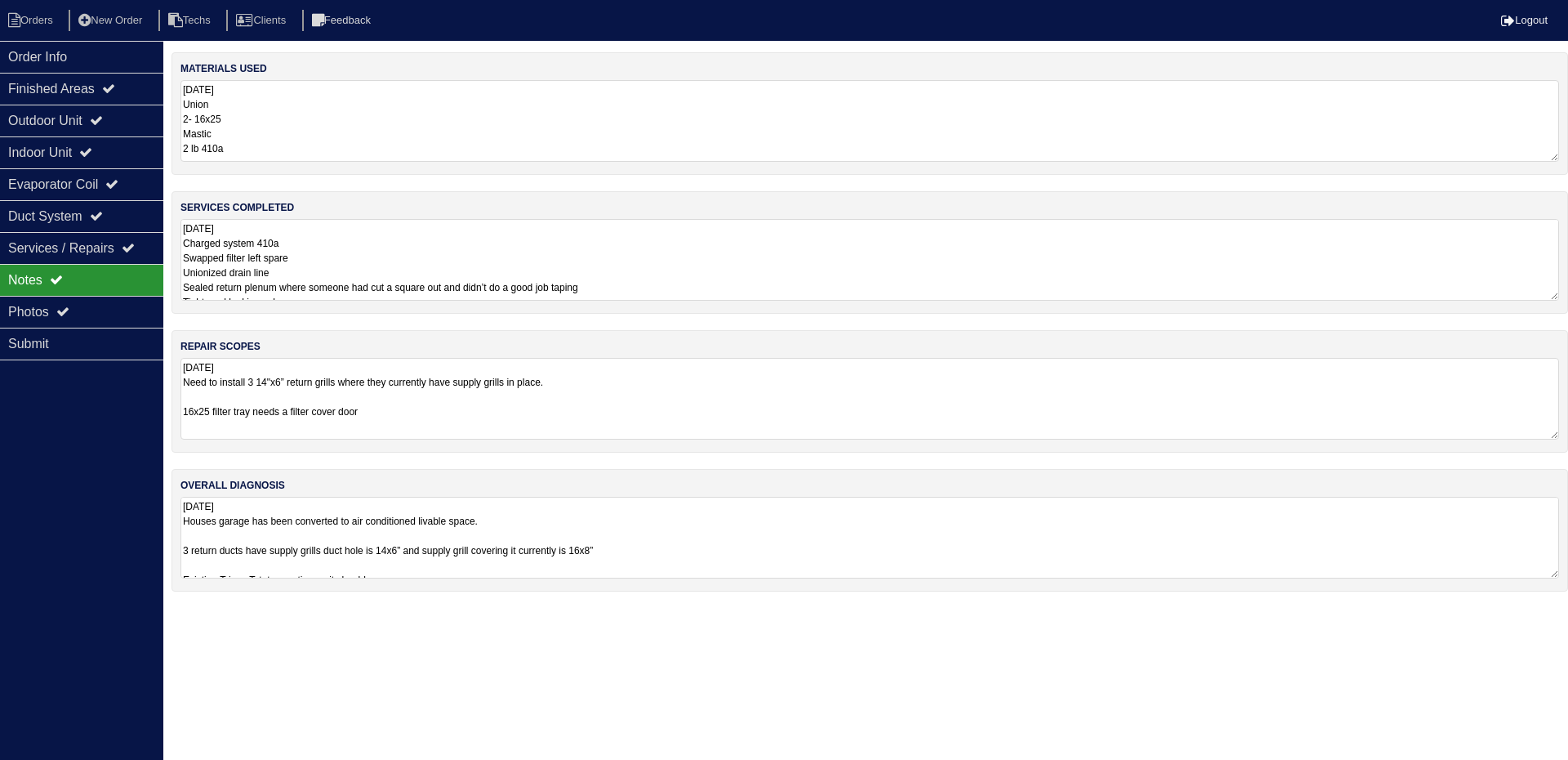
click at [807, 538] on textarea "[DATE] Houses garage has been converted to air conditioned livable space. 3 ret…" at bounding box center [869, 537] width 1379 height 82
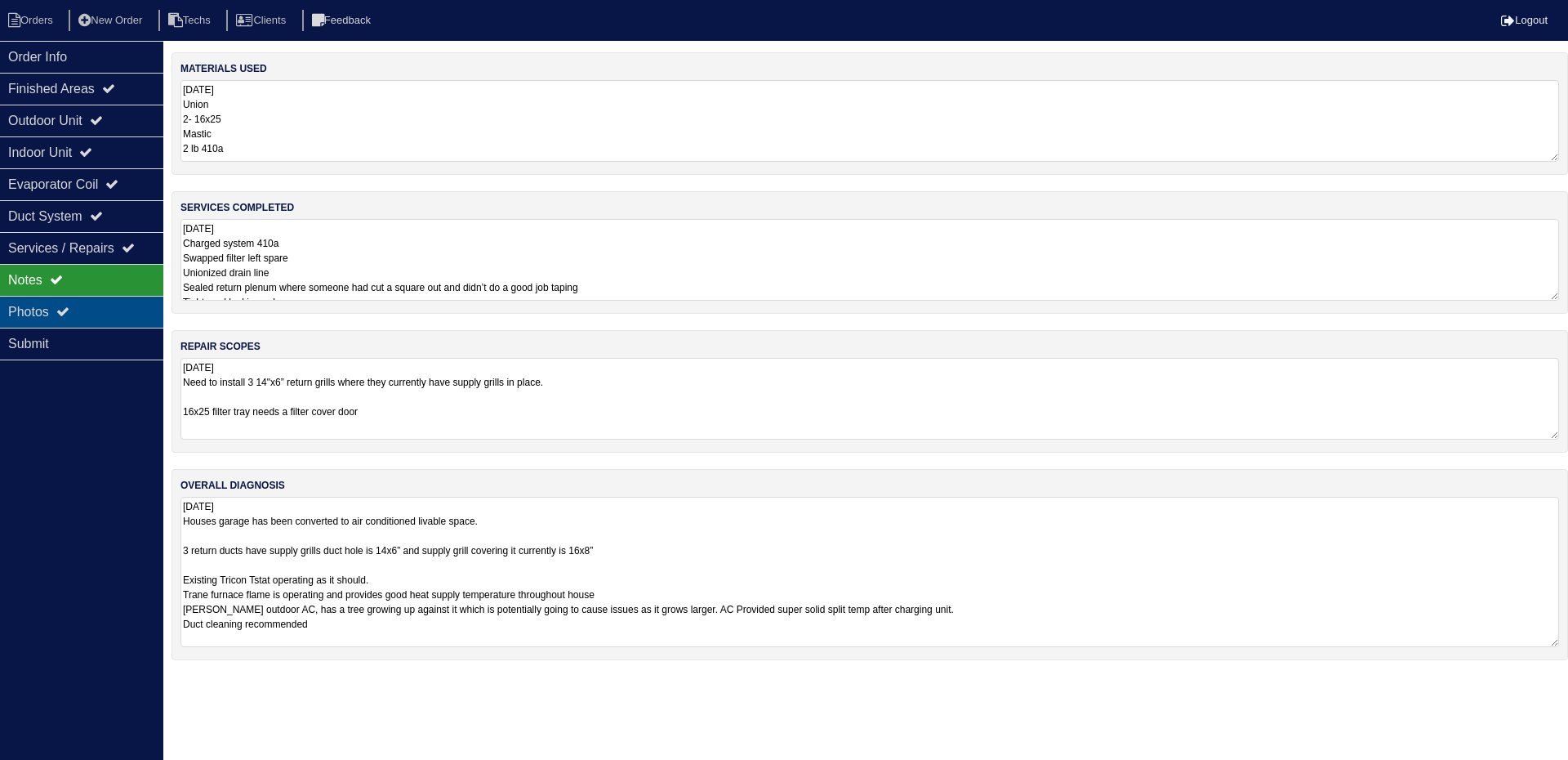
click at [116, 299] on div "Photos" at bounding box center [82, 311] width 163 height 32
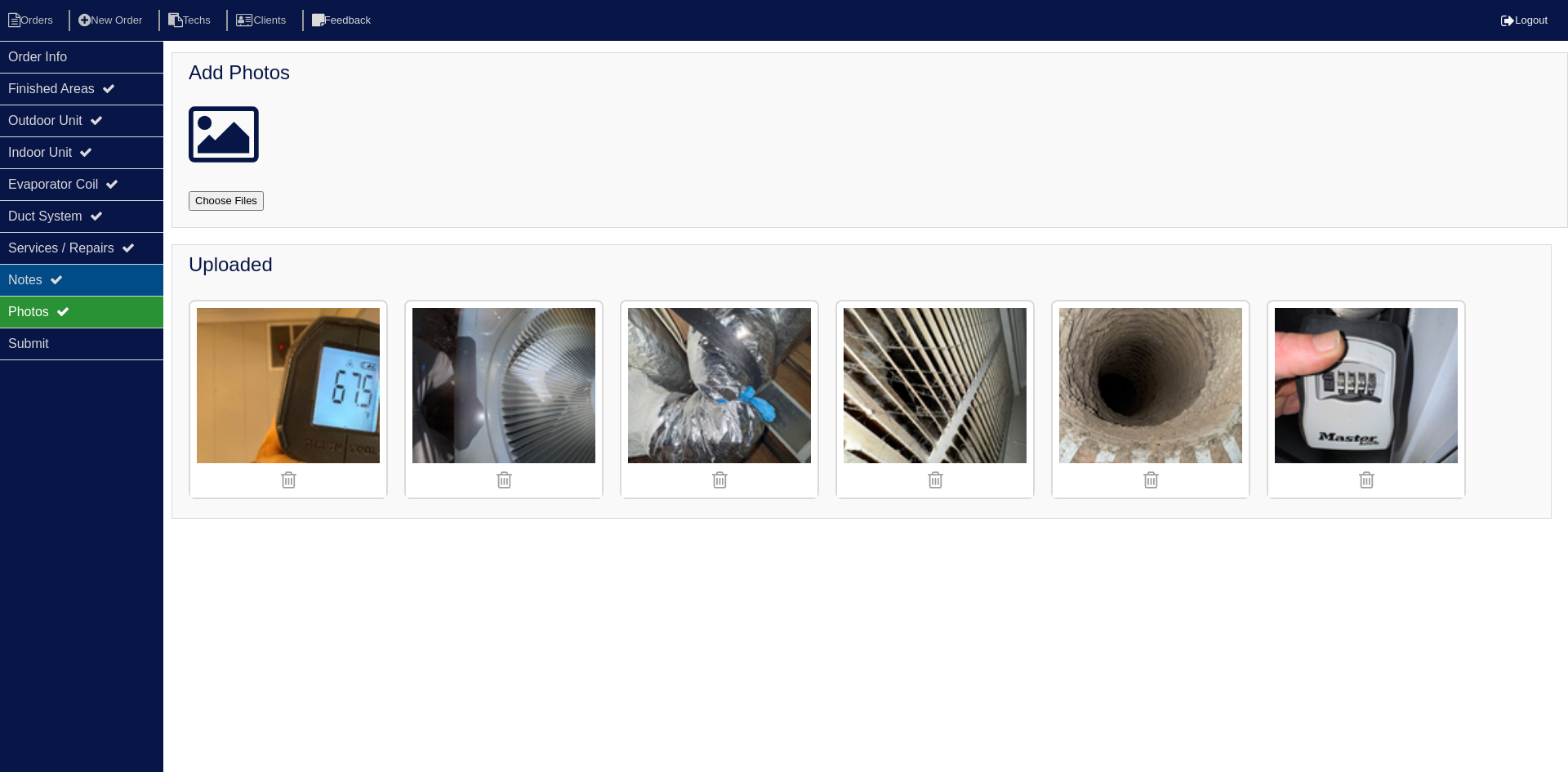
click at [90, 279] on div "Notes" at bounding box center [82, 279] width 163 height 32
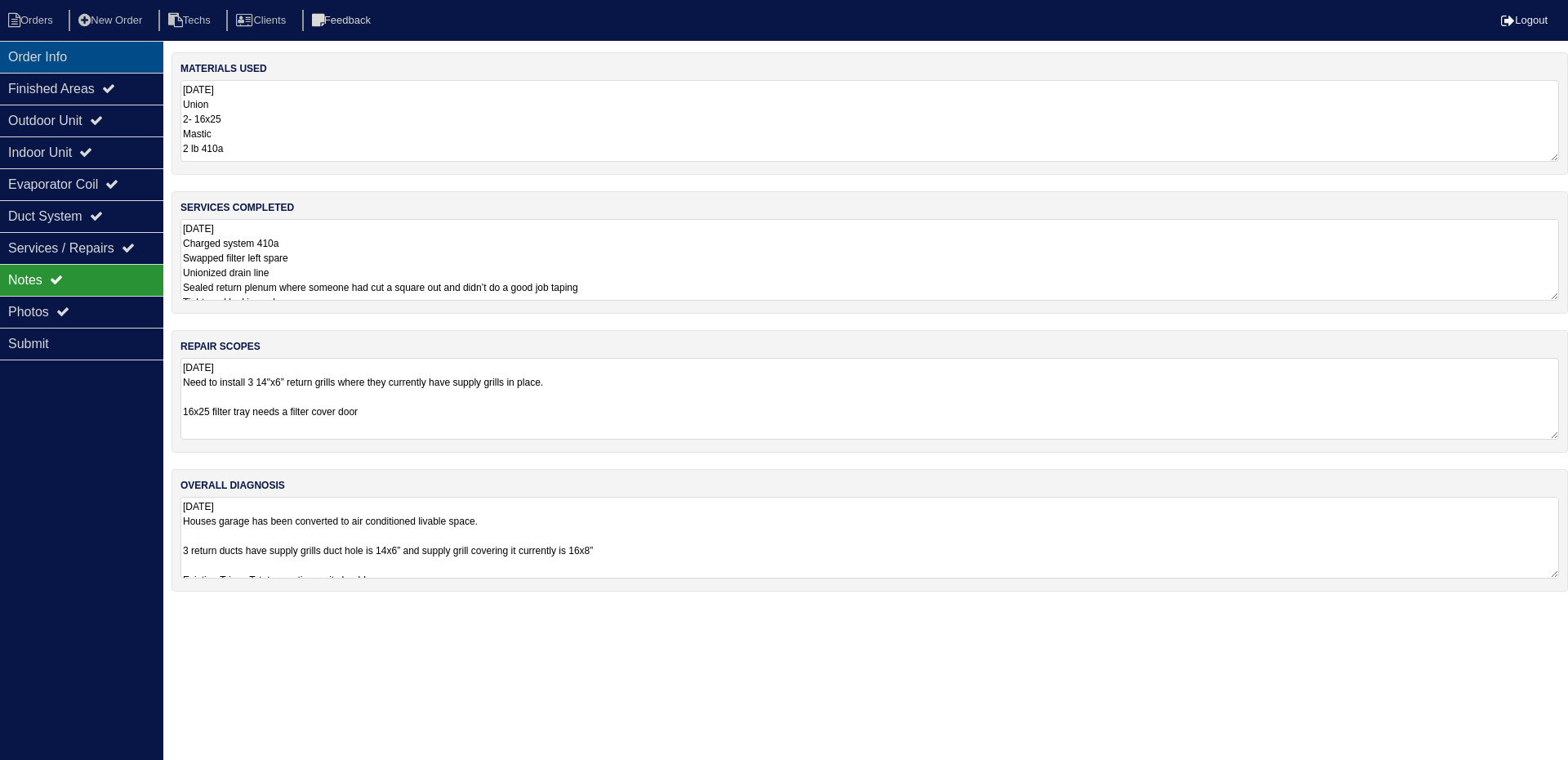
click at [97, 63] on div "Order Info" at bounding box center [82, 57] width 163 height 32
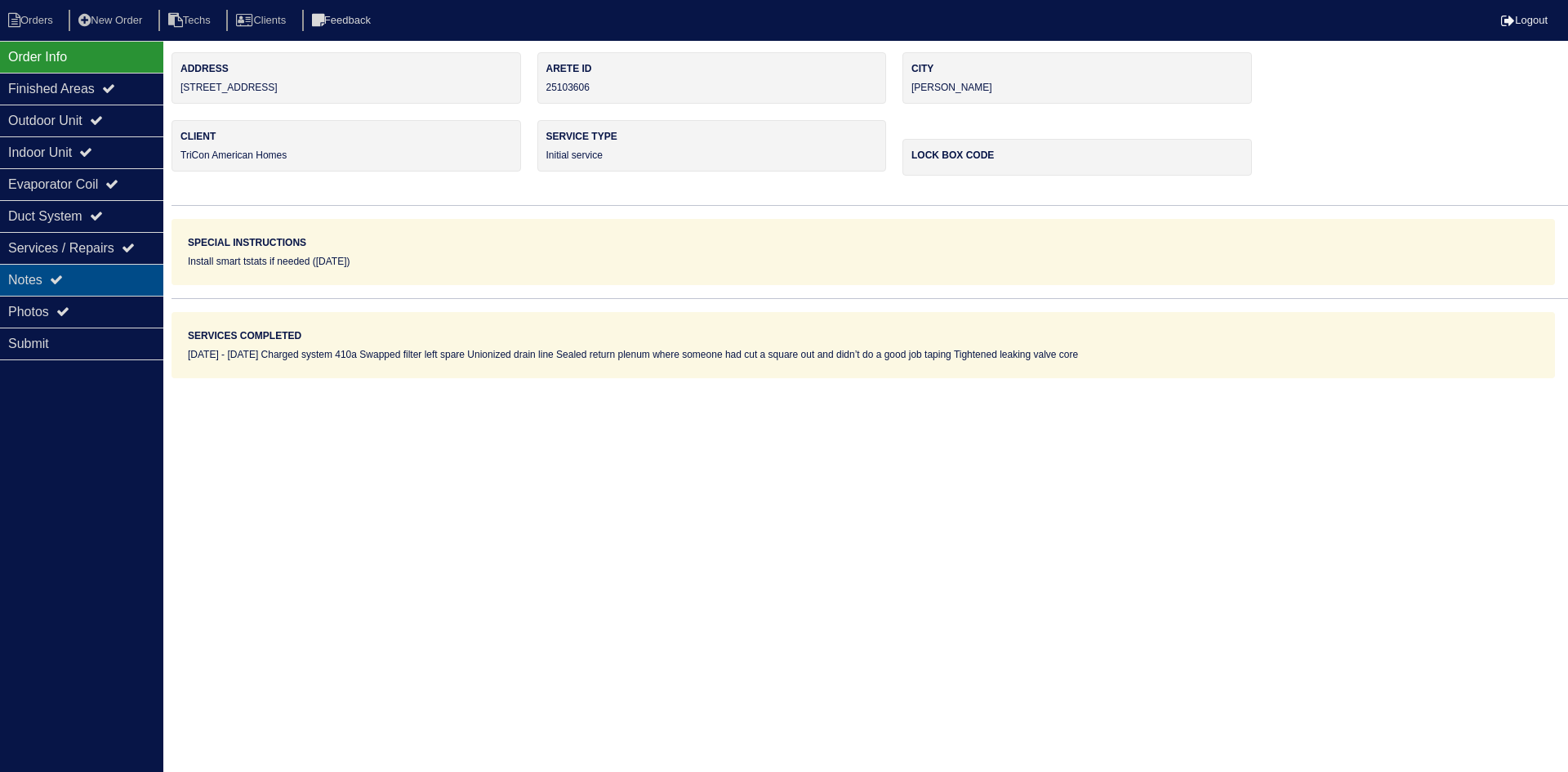
click at [94, 279] on div "Notes" at bounding box center [82, 279] width 163 height 32
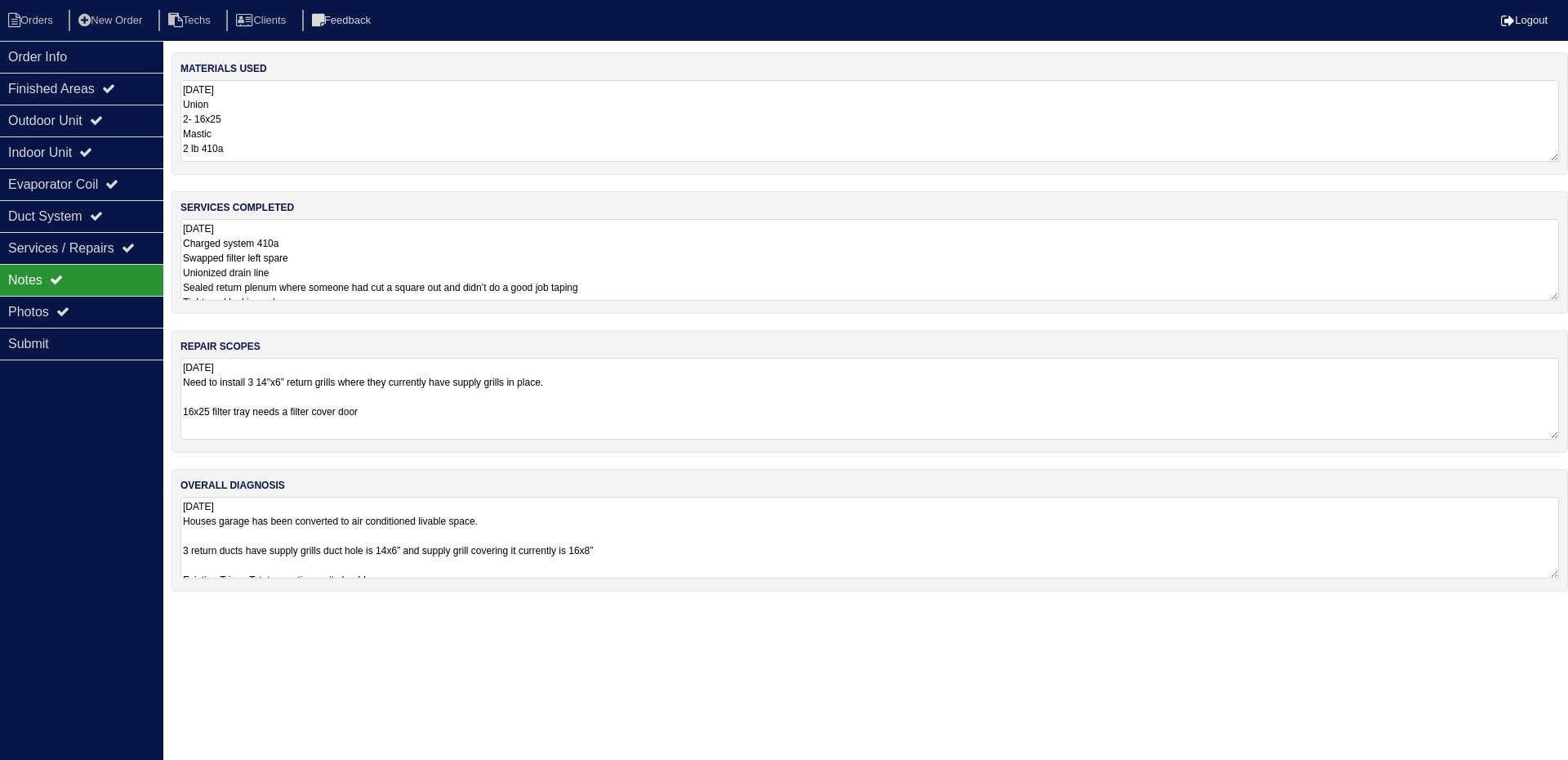
click at [723, 261] on textarea "[DATE] Charged system 410a Swapped filter left spare Unionized drain line Seale…" at bounding box center [869, 260] width 1379 height 82
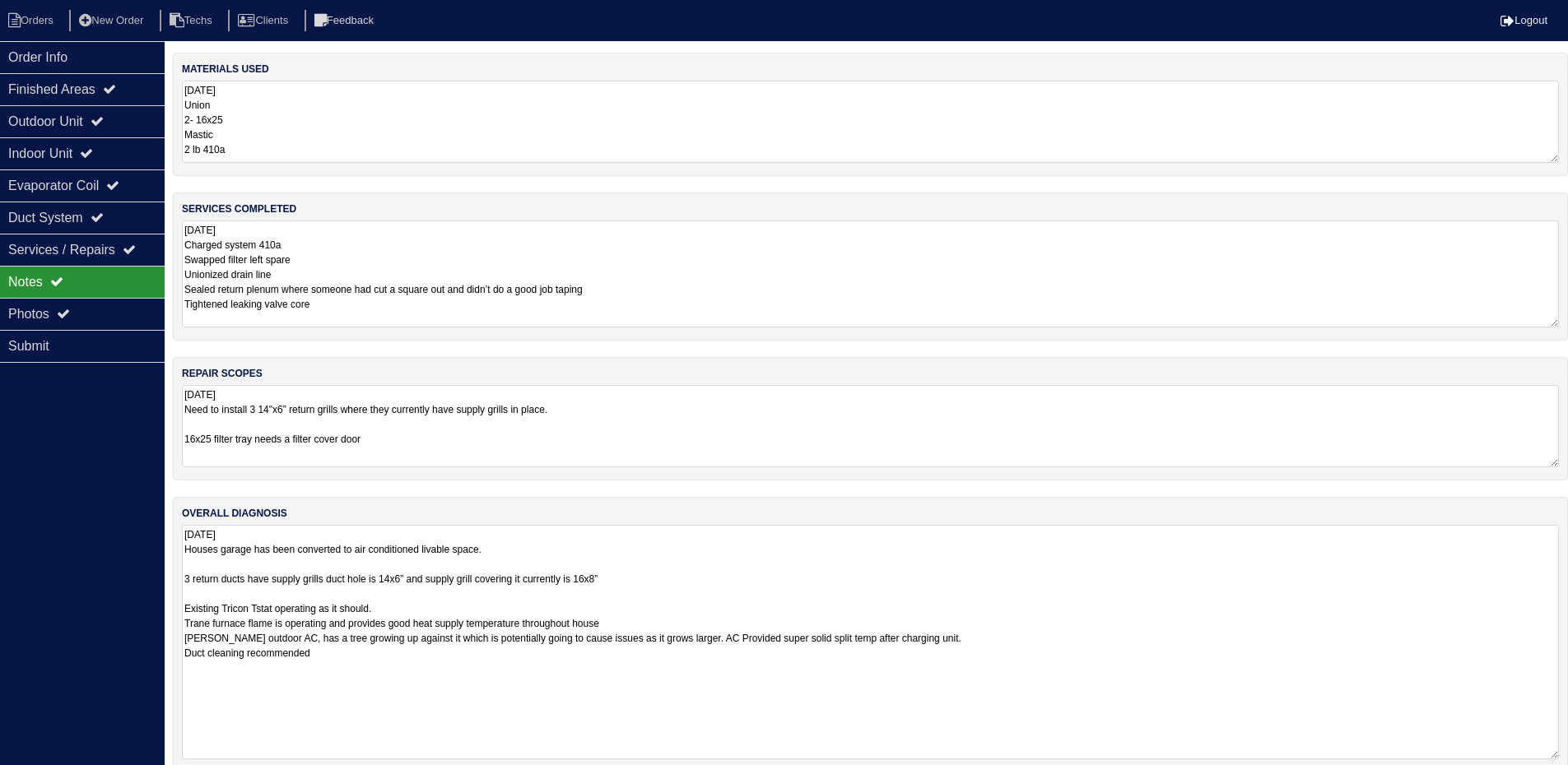
drag, startPoint x: 1567, startPoint y: 605, endPoint x: 1547, endPoint y: 726, distance: 122.6
click at [1568, 753] on html "Orders New Order Techs Clients Feedback Logout Orders New Order Users Clients M…" at bounding box center [784, 395] width 1568 height 789
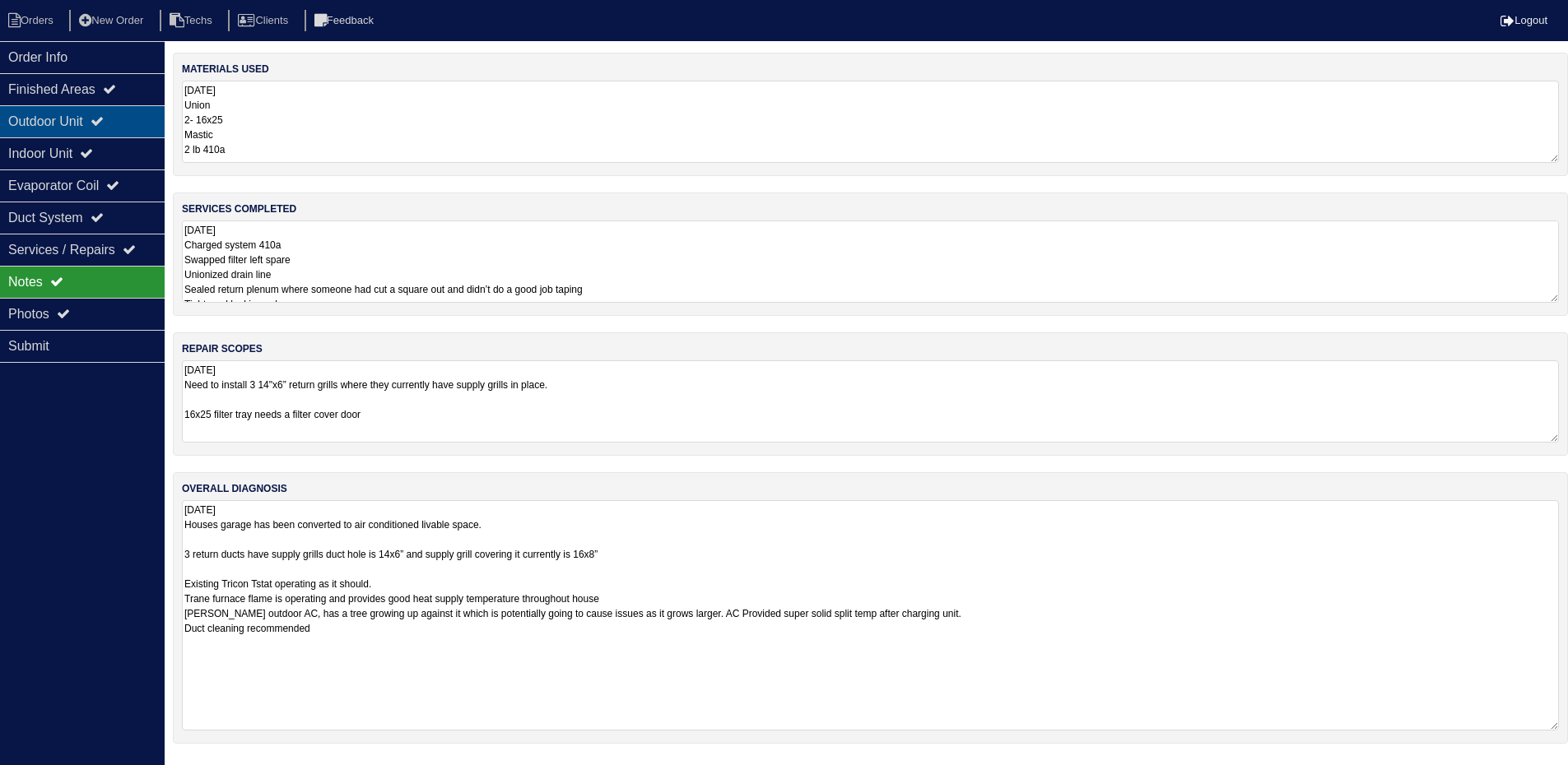
click at [97, 126] on div "Outdoor Unit" at bounding box center [82, 121] width 165 height 32
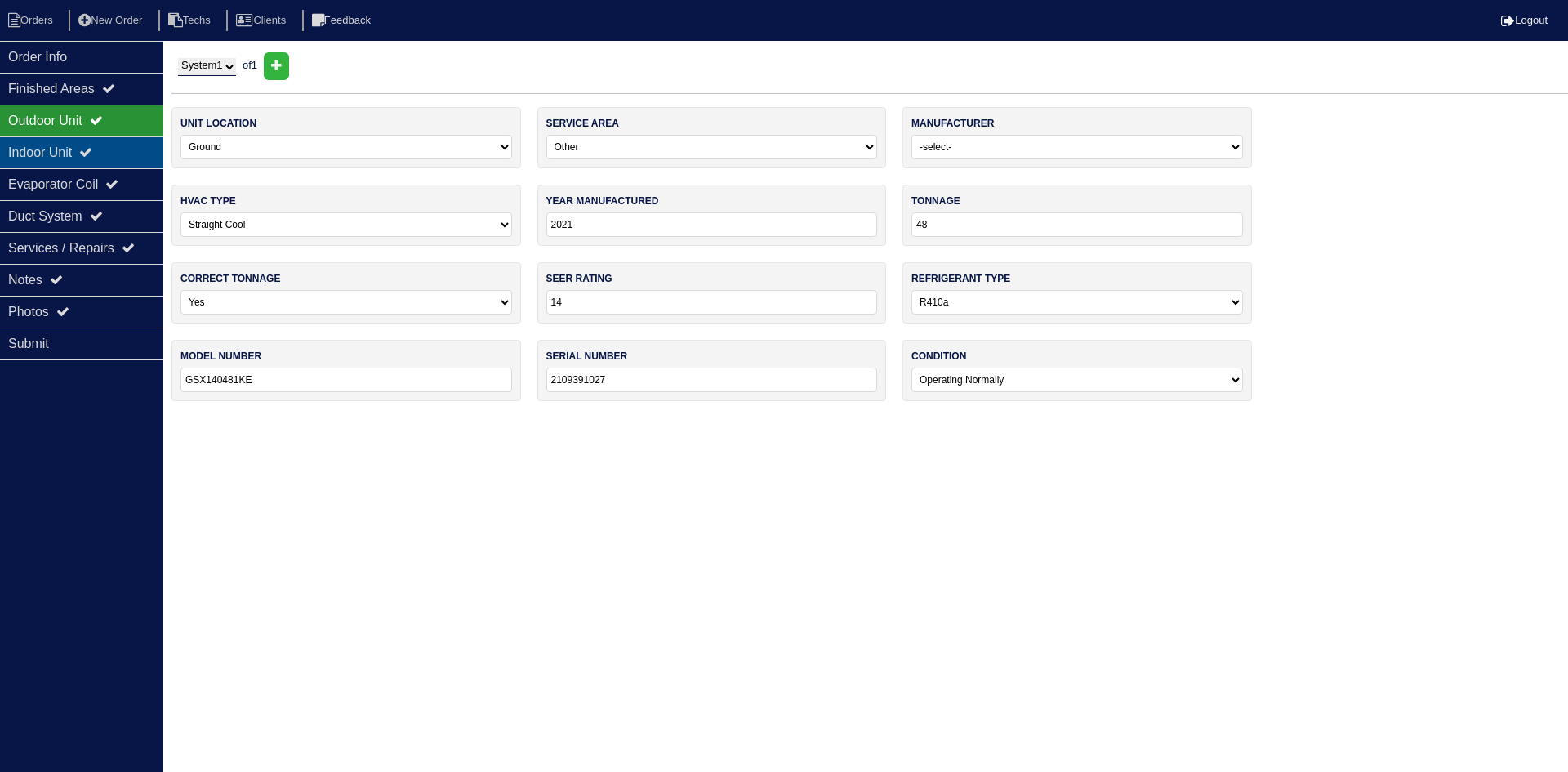
click at [92, 150] on icon at bounding box center [85, 151] width 13 height 13
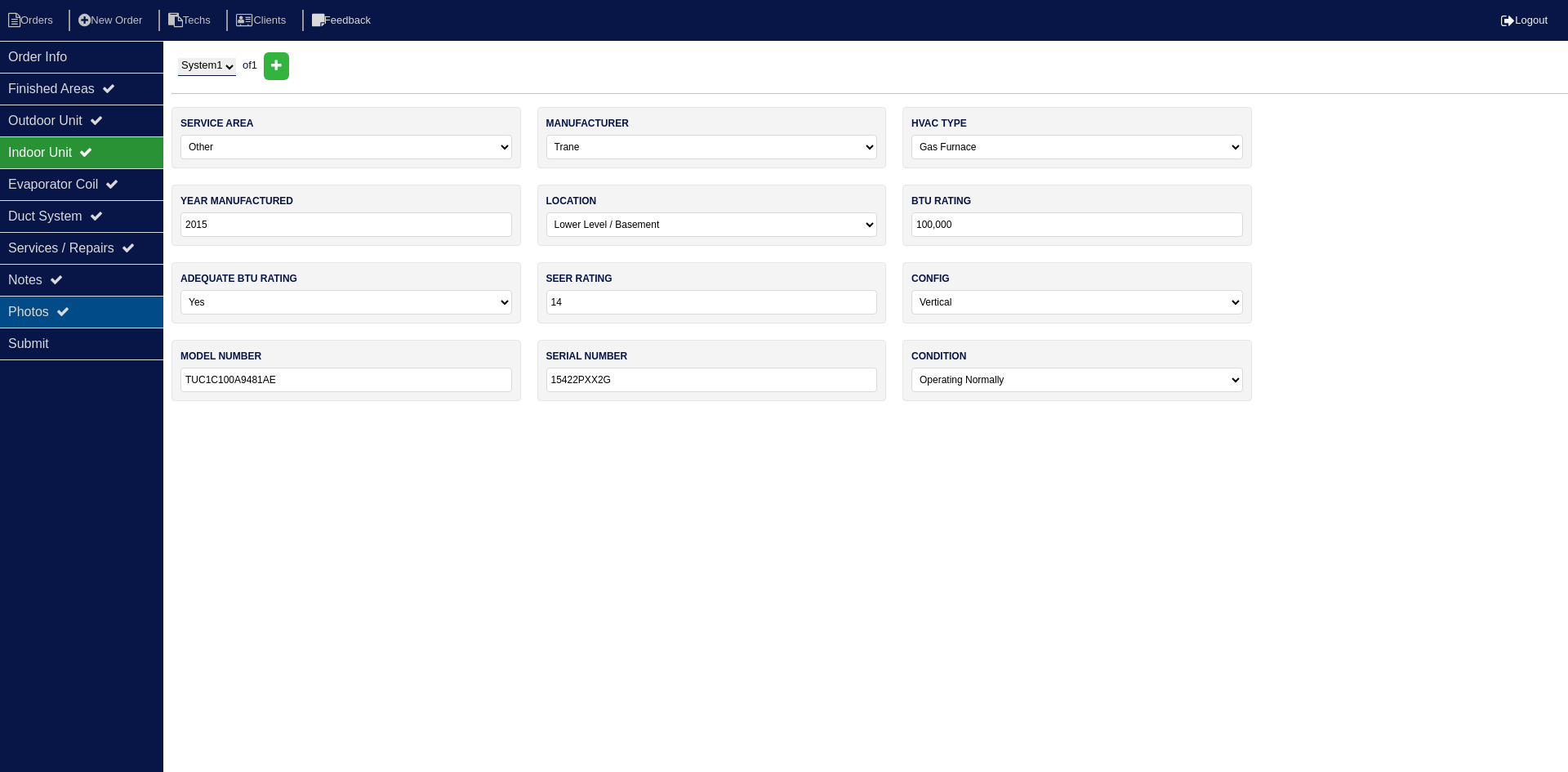
click at [104, 306] on div "Photos" at bounding box center [82, 311] width 163 height 32
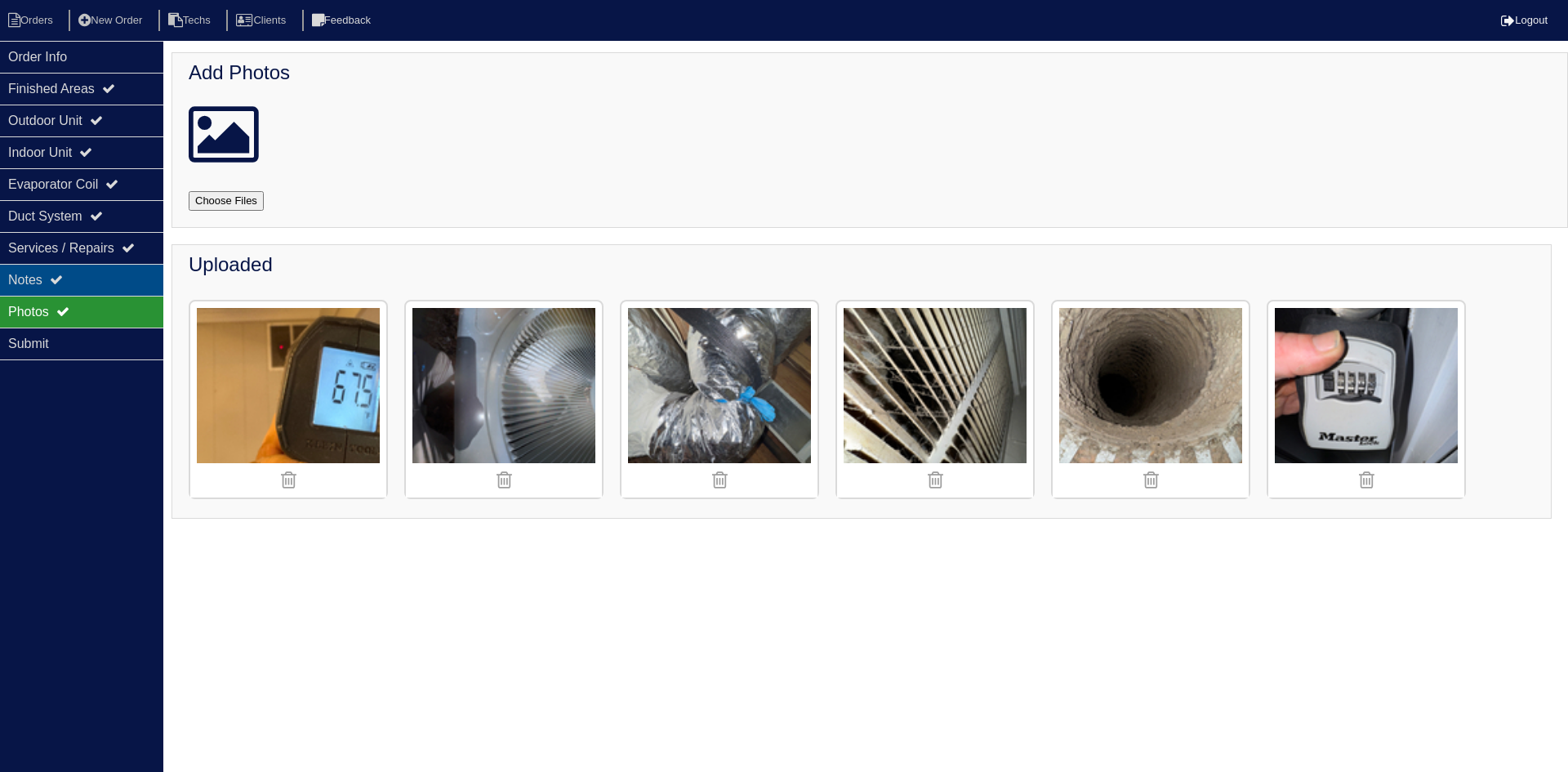
click at [100, 277] on div "Notes" at bounding box center [82, 279] width 163 height 32
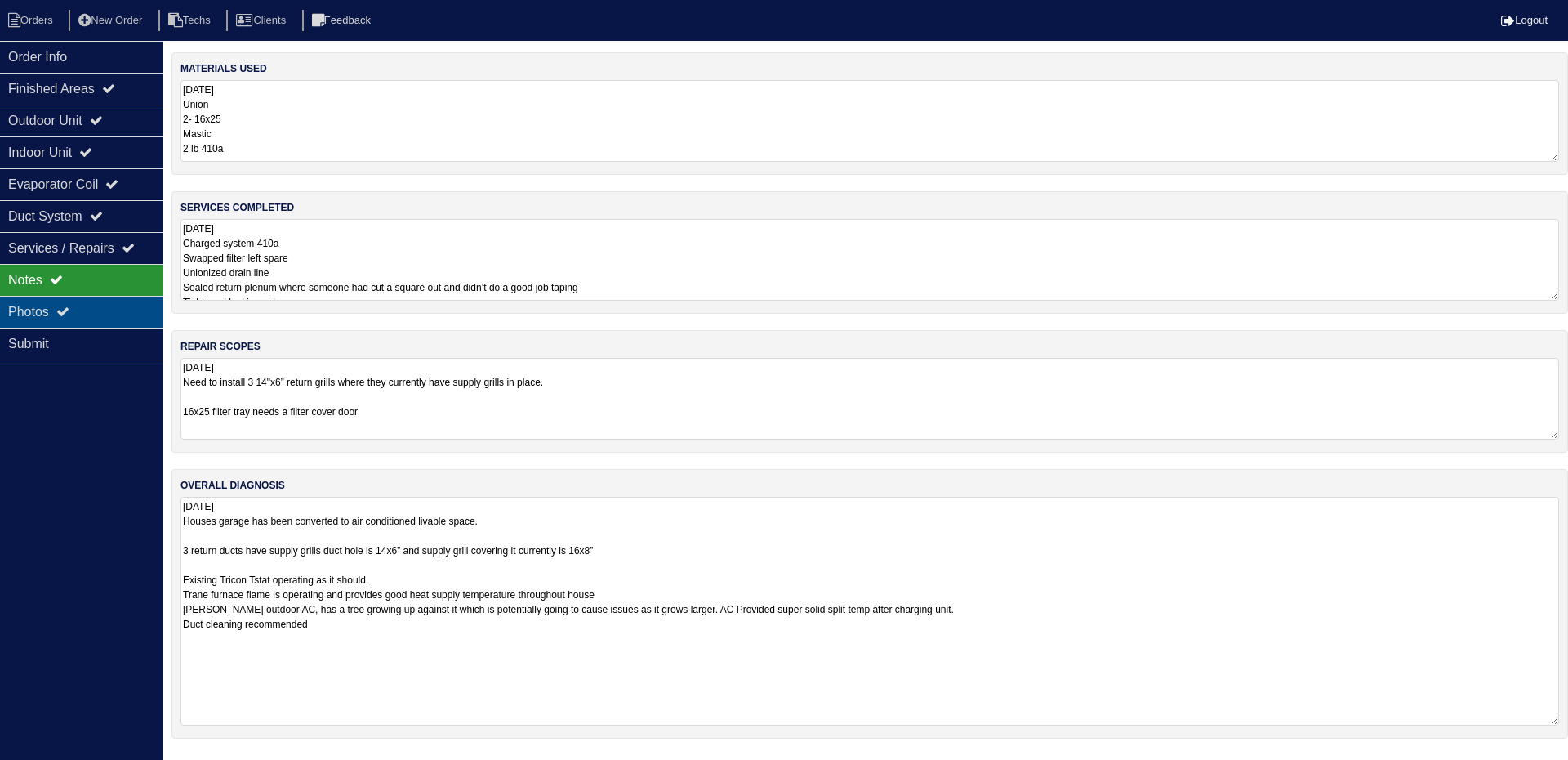
click at [101, 312] on div "Photos" at bounding box center [82, 311] width 163 height 32
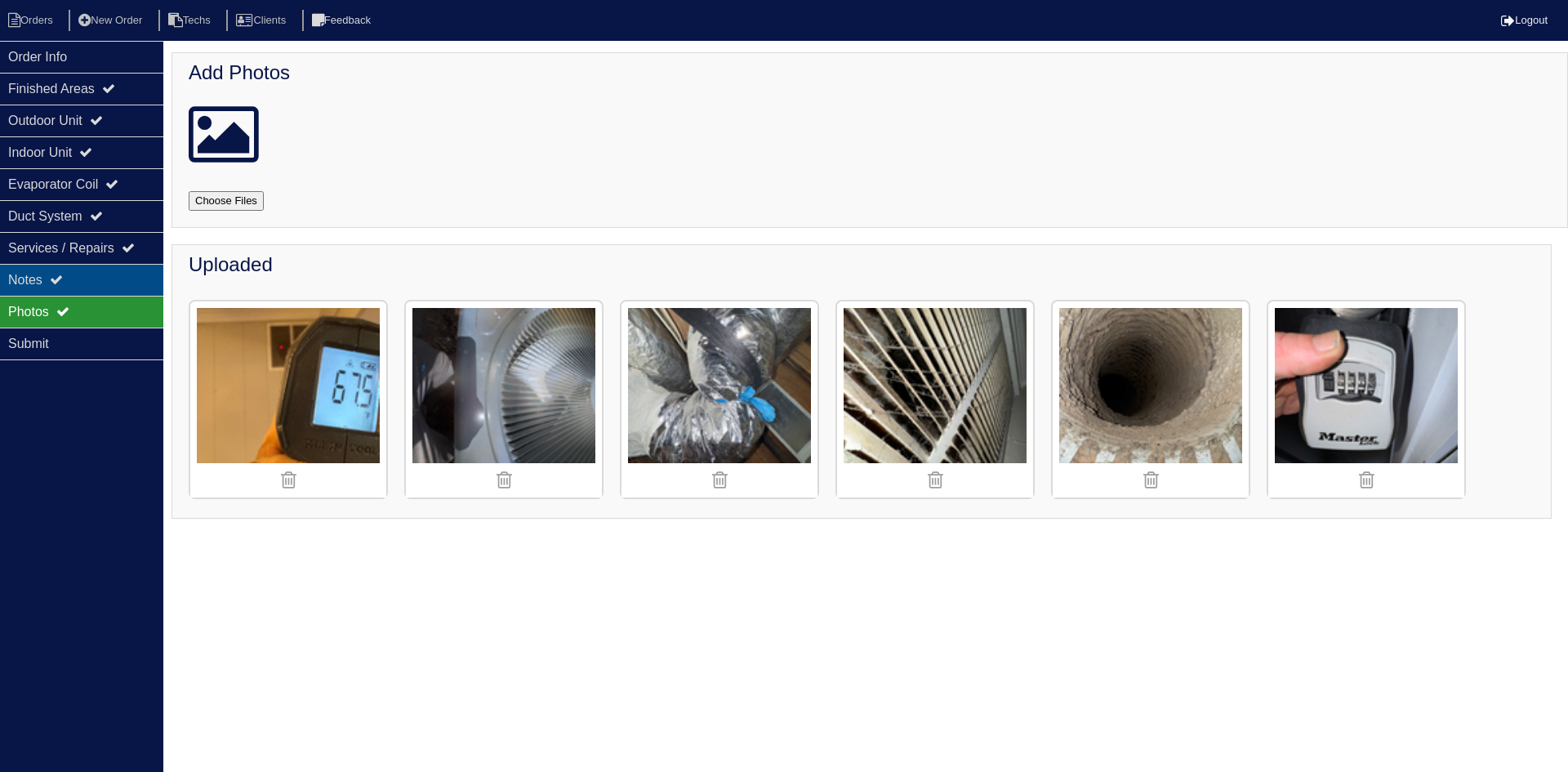
click at [120, 270] on div "Notes" at bounding box center [82, 279] width 163 height 32
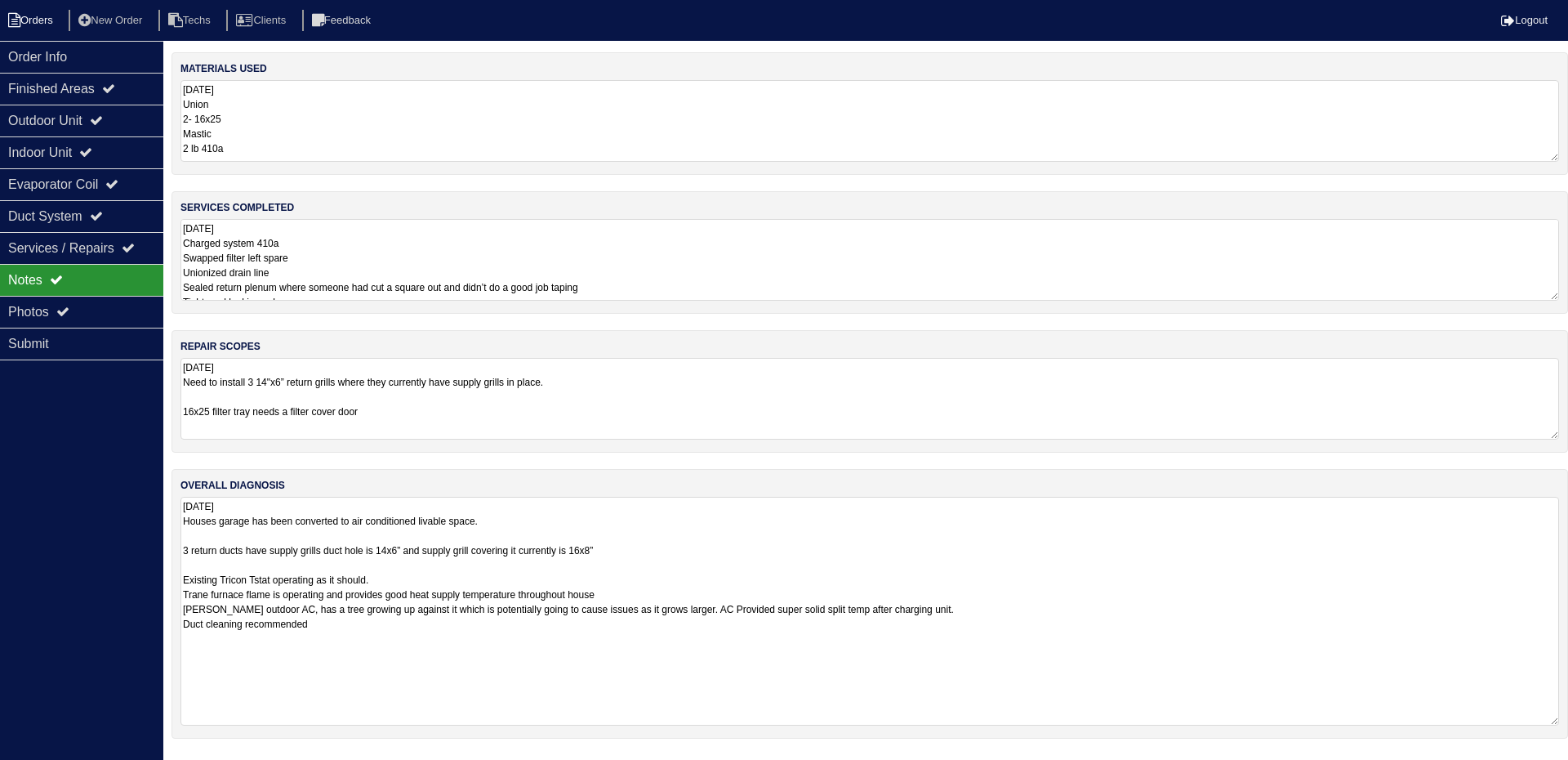
click at [39, 21] on li "Orders" at bounding box center [33, 21] width 66 height 22
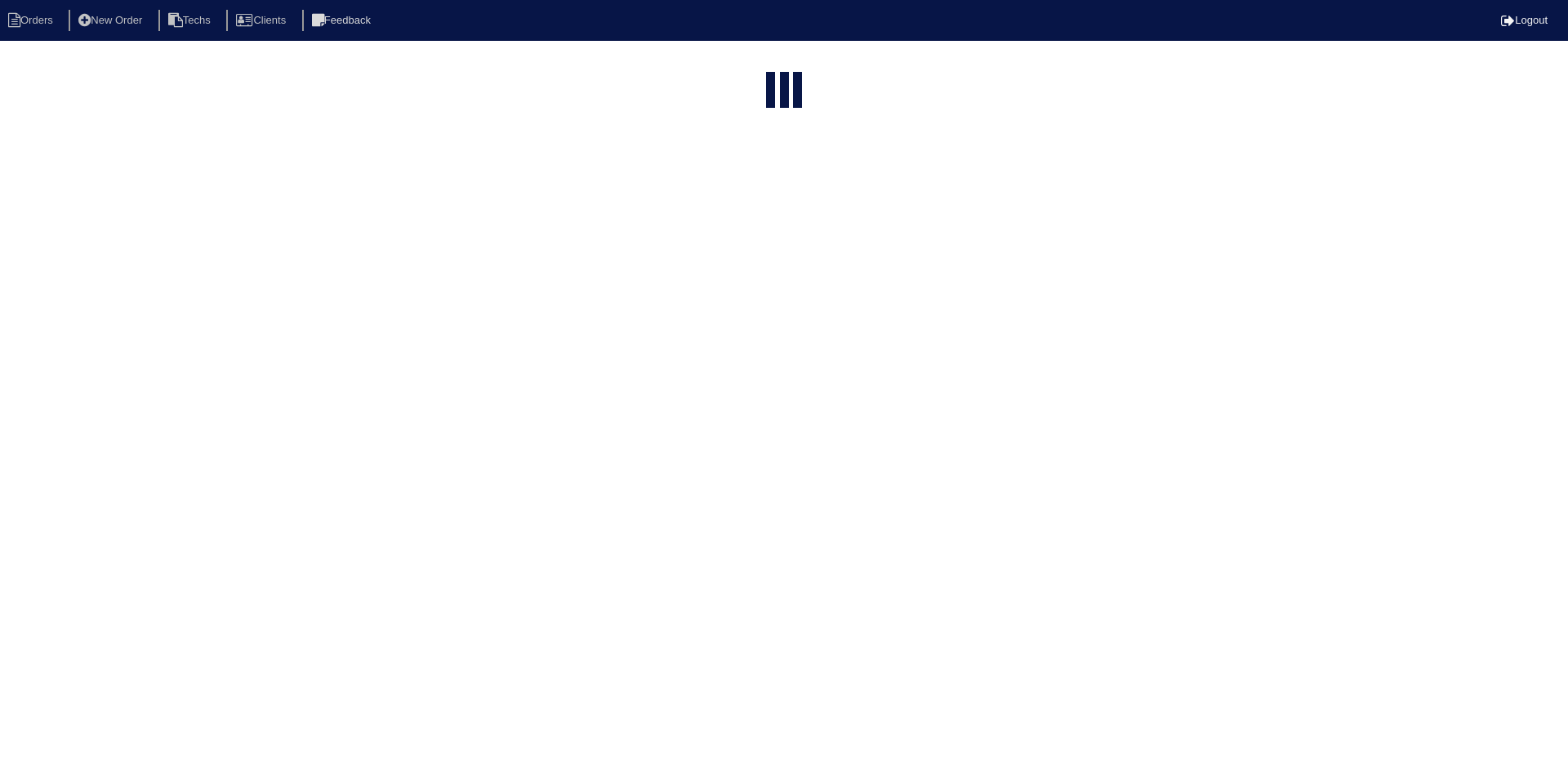
select select "15"
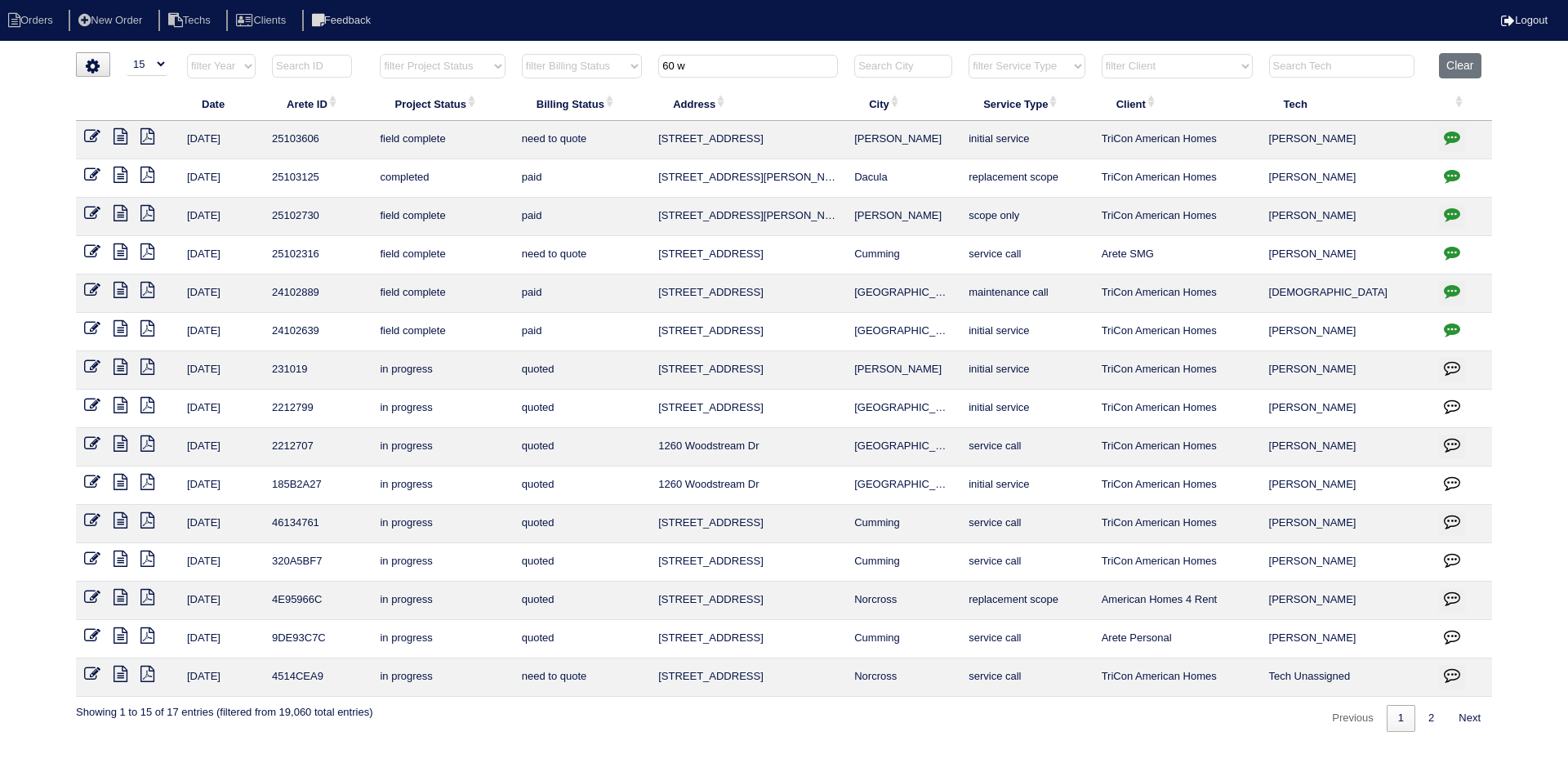
drag, startPoint x: 708, startPoint y: 62, endPoint x: 660, endPoint y: 62, distance: 48.0
click at [660, 62] on input "60 w" at bounding box center [747, 66] width 180 height 23
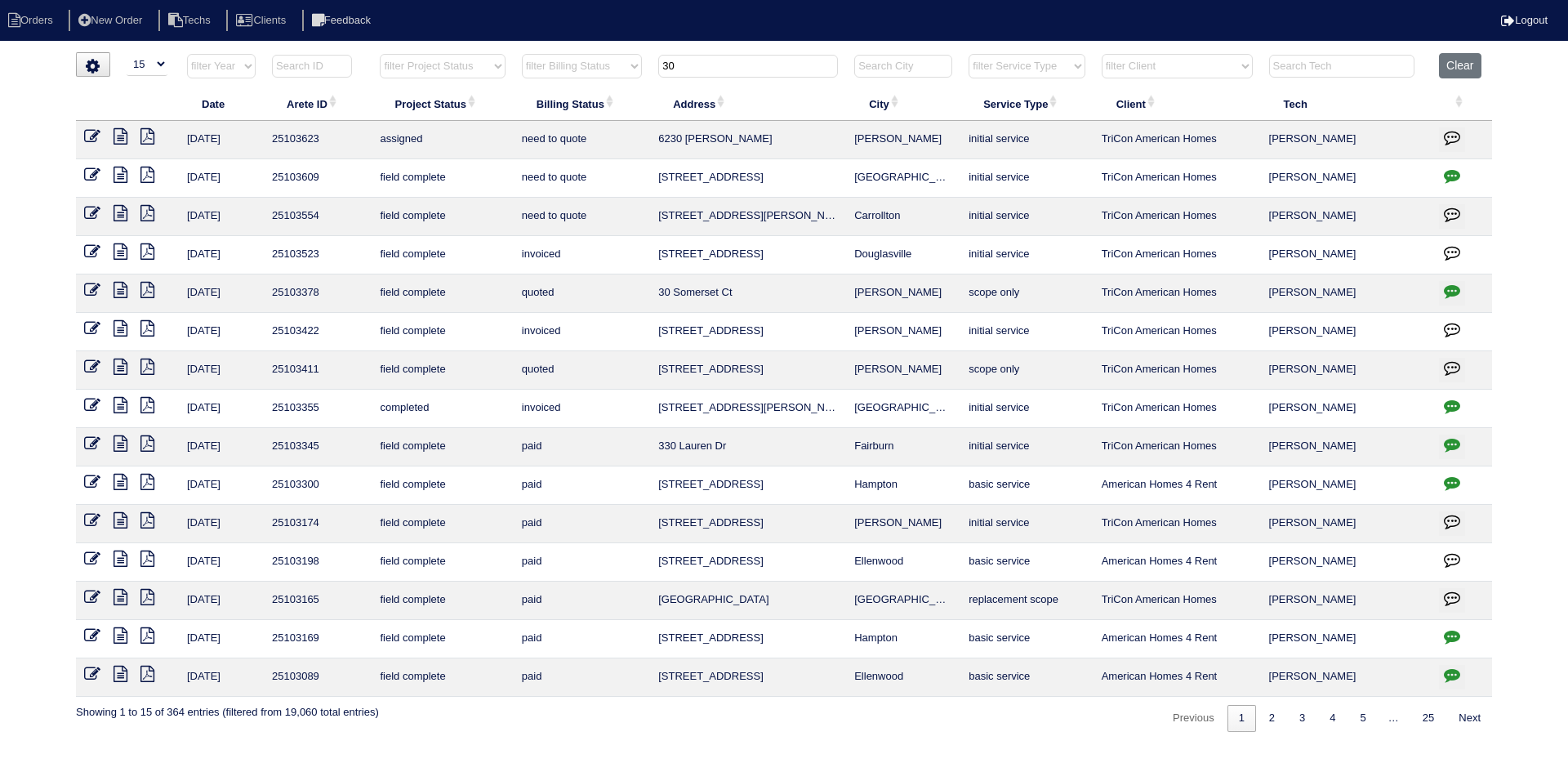
type input "30"
click at [118, 174] on icon at bounding box center [120, 175] width 14 height 16
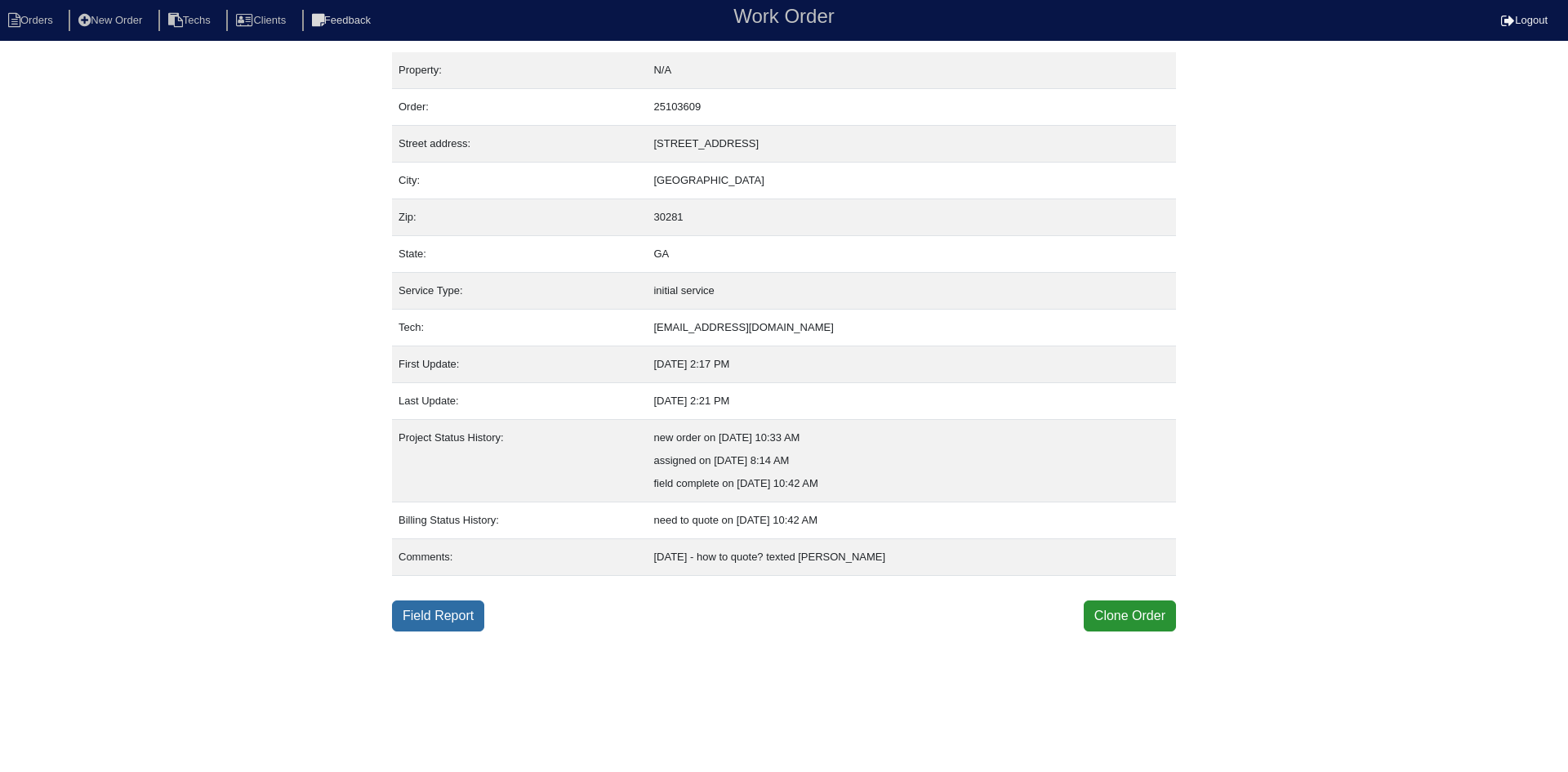
click at [434, 621] on link "Field Report" at bounding box center [437, 616] width 92 height 31
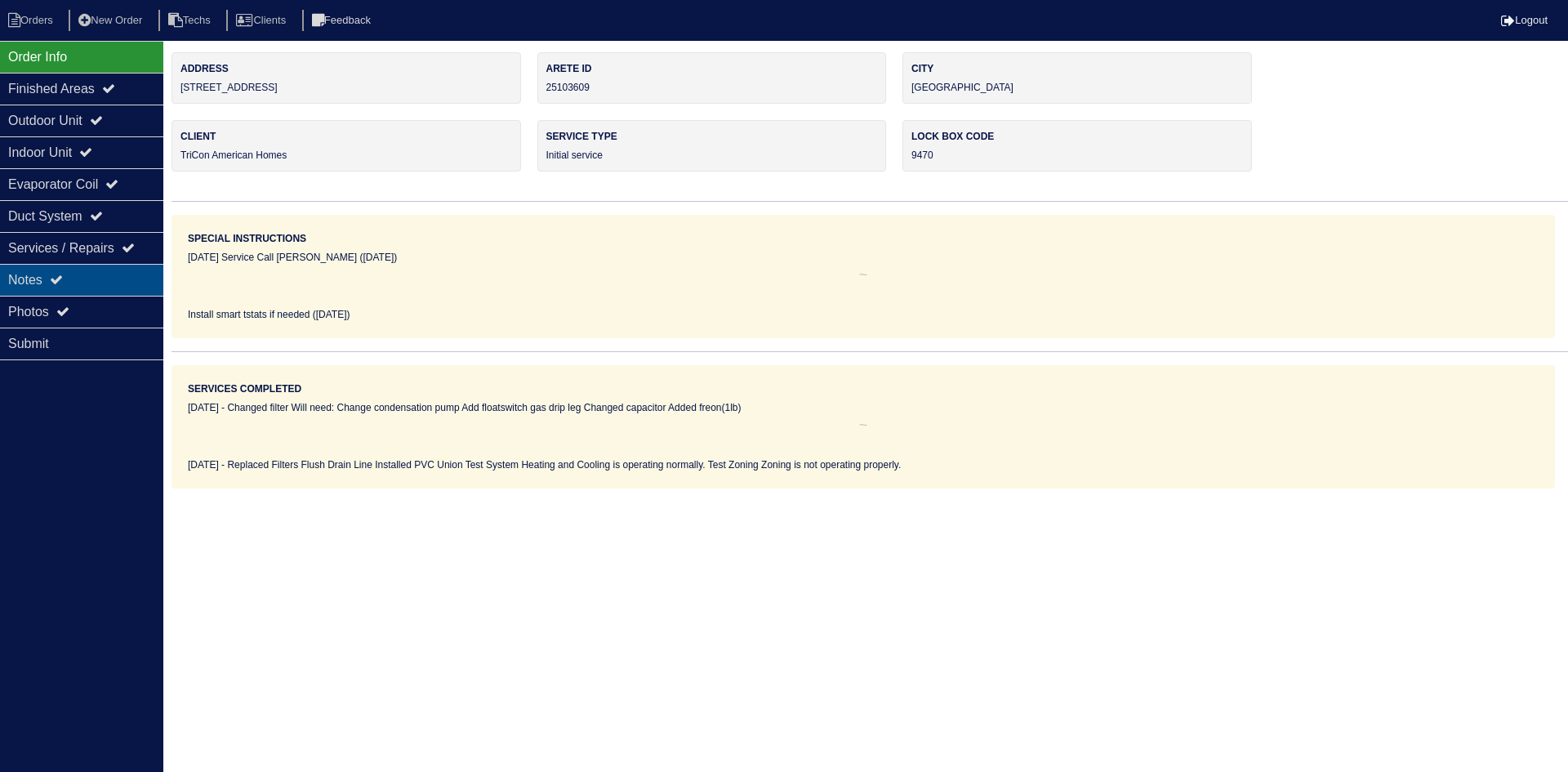
click at [107, 287] on div "Notes" at bounding box center [82, 279] width 163 height 32
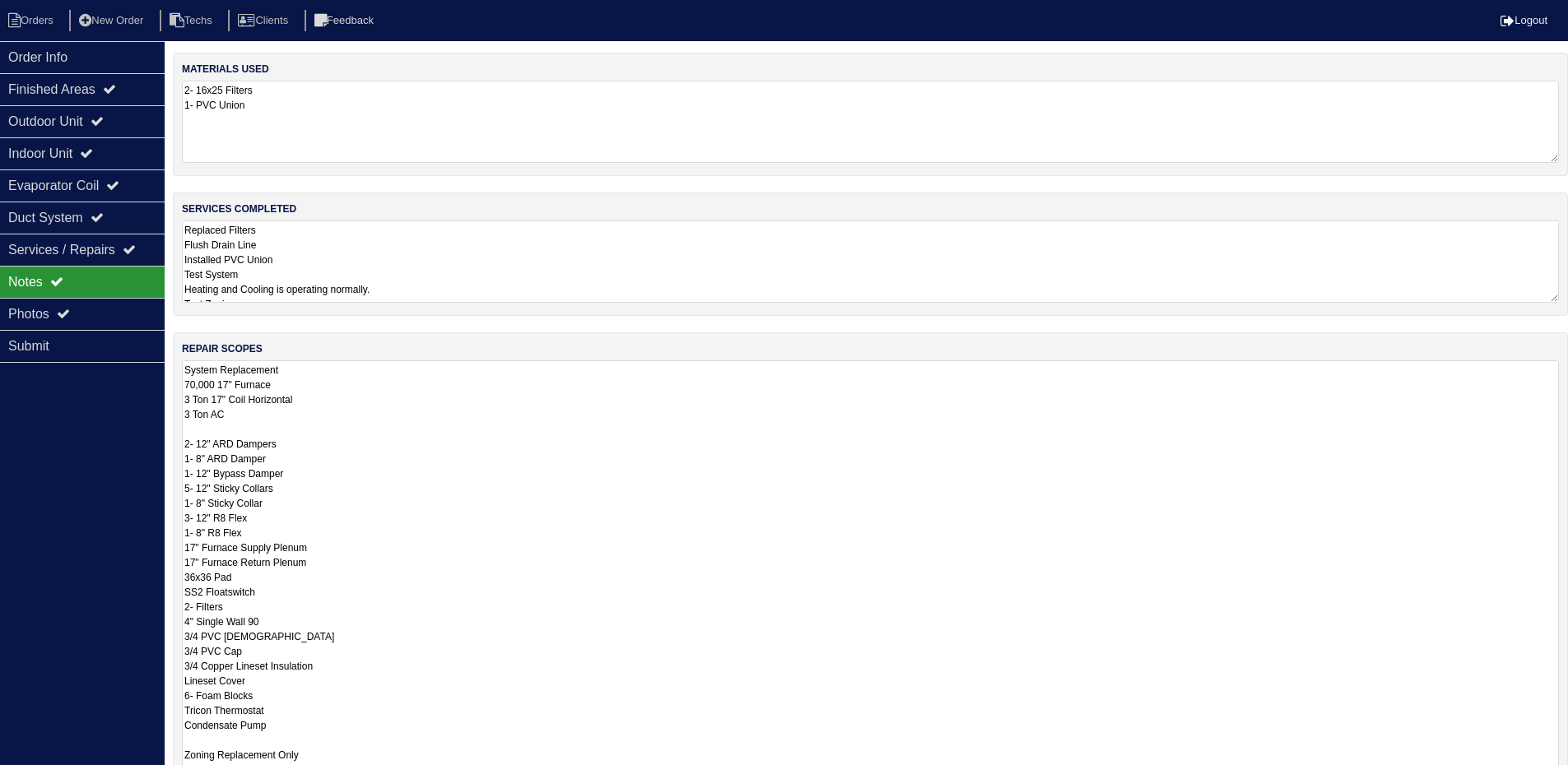
drag, startPoint x: 1566, startPoint y: 434, endPoint x: 1579, endPoint y: 816, distance: 382.2
click at [1568, 776] on html "Orders New Order Techs Clients Feedback Logout Orders New Order Users Clients M…" at bounding box center [784, 497] width 1568 height 993
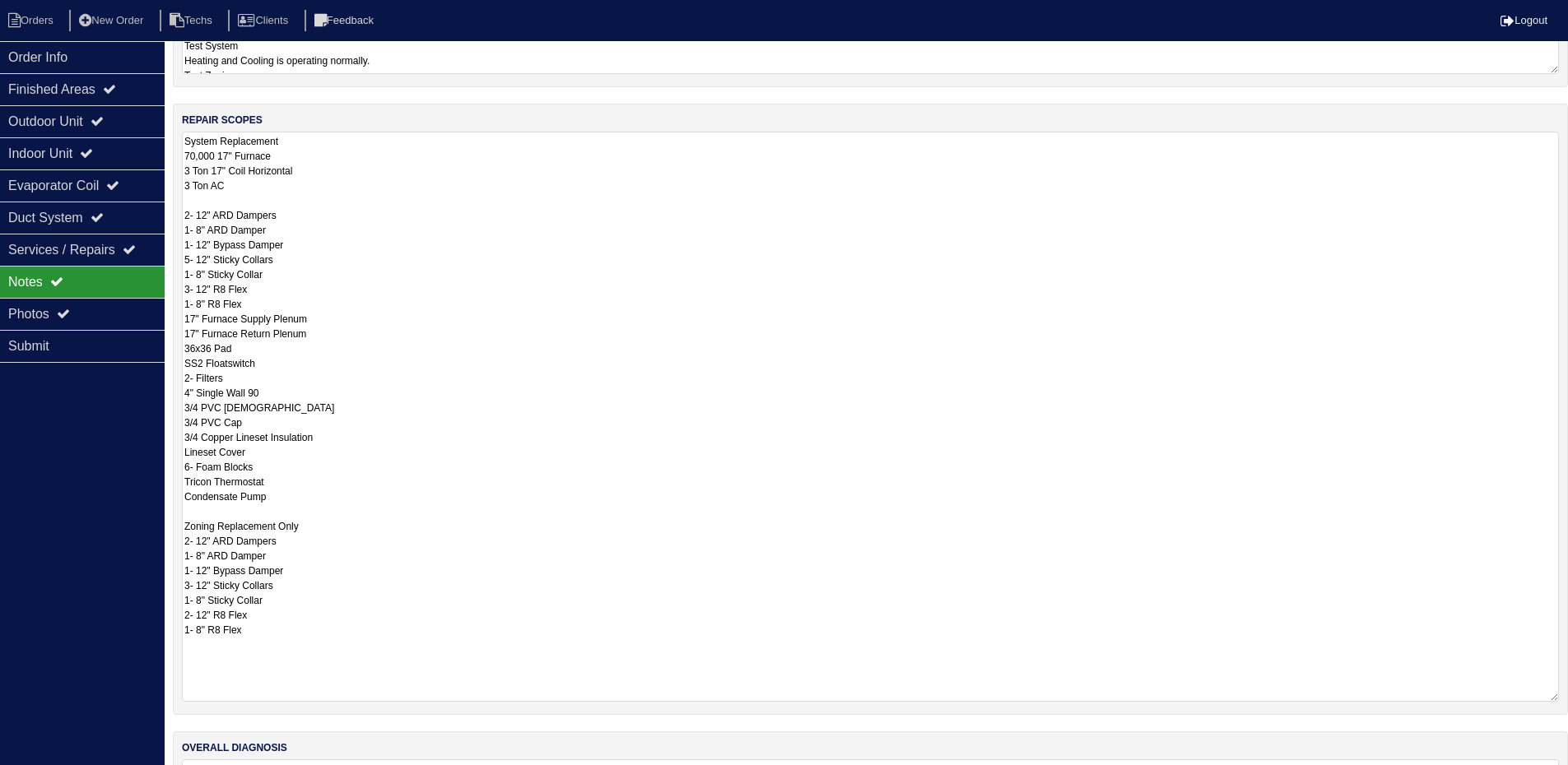
drag, startPoint x: 1553, startPoint y: 591, endPoint x: 1554, endPoint y: 697, distance: 106.0
click at [1554, 697] on textarea "System Replacement 70,000 17" Furnace 3 Ton 17" Coil Horizontal 3 Ton AC 2- 12"…" at bounding box center [870, 416] width 1377 height 570
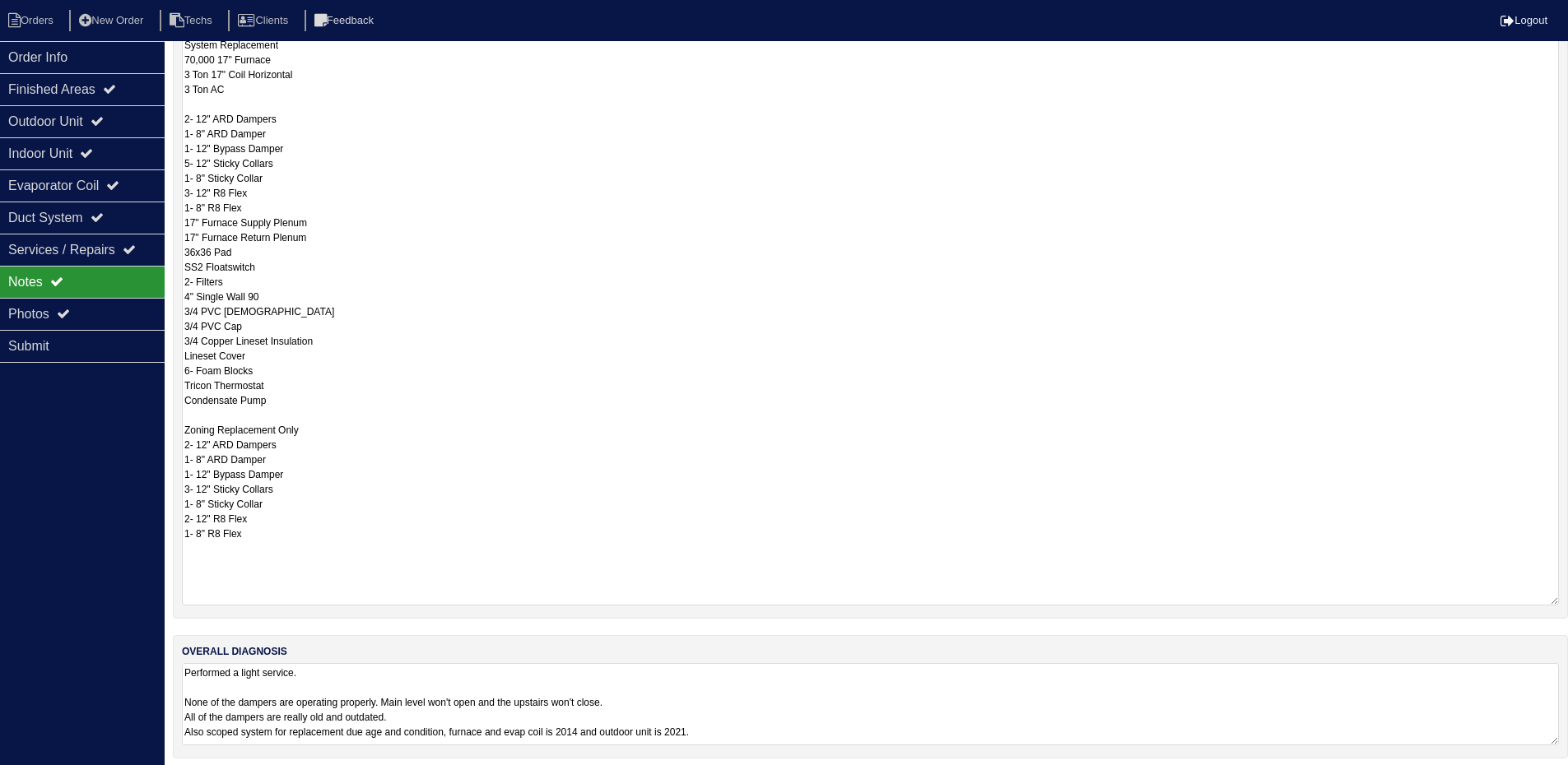
scroll to position [335, 0]
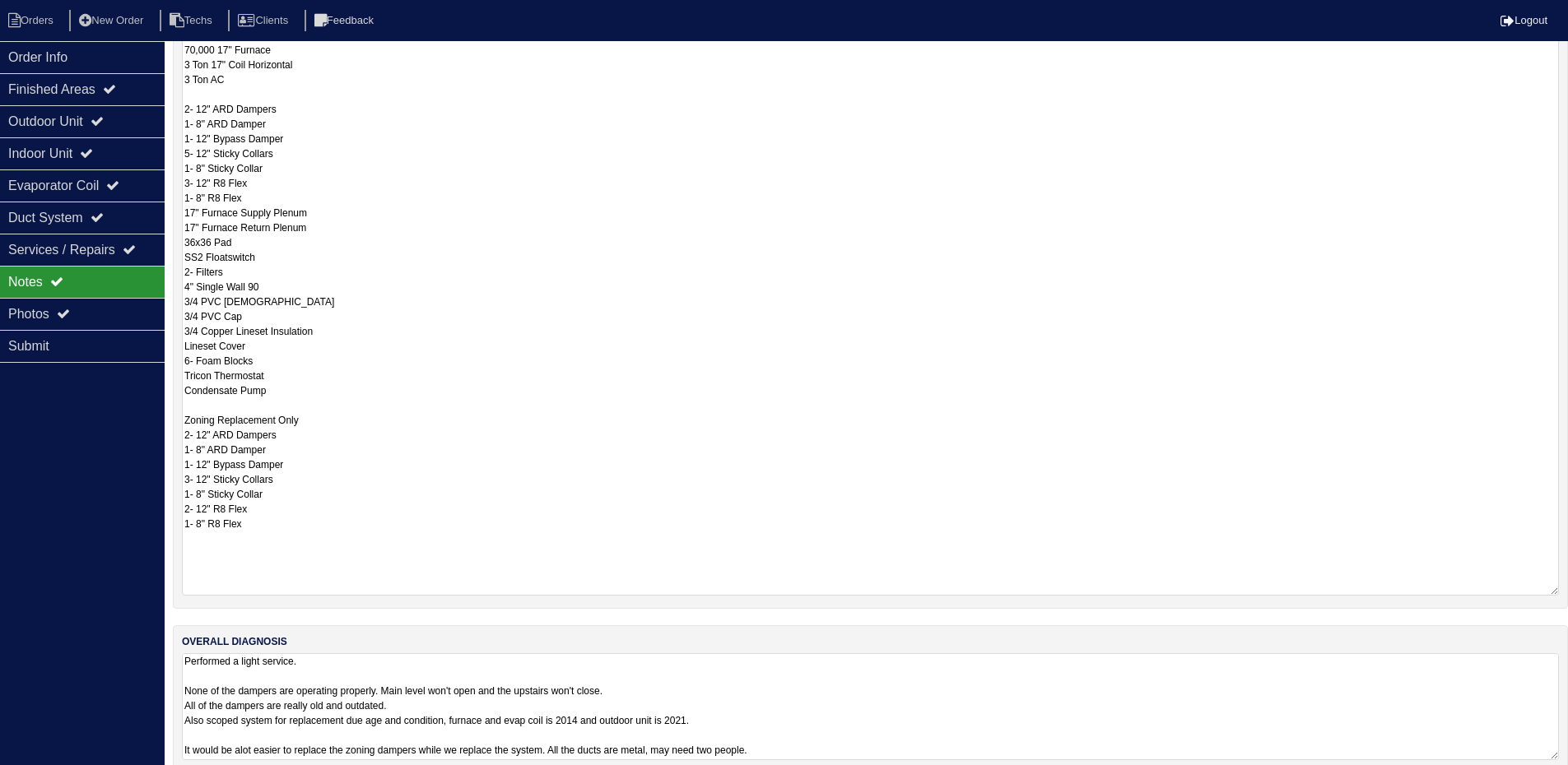
click at [959, 695] on textarea "Performed a light service. None of the dampers are operating properly. Main lev…" at bounding box center [870, 707] width 1377 height 107
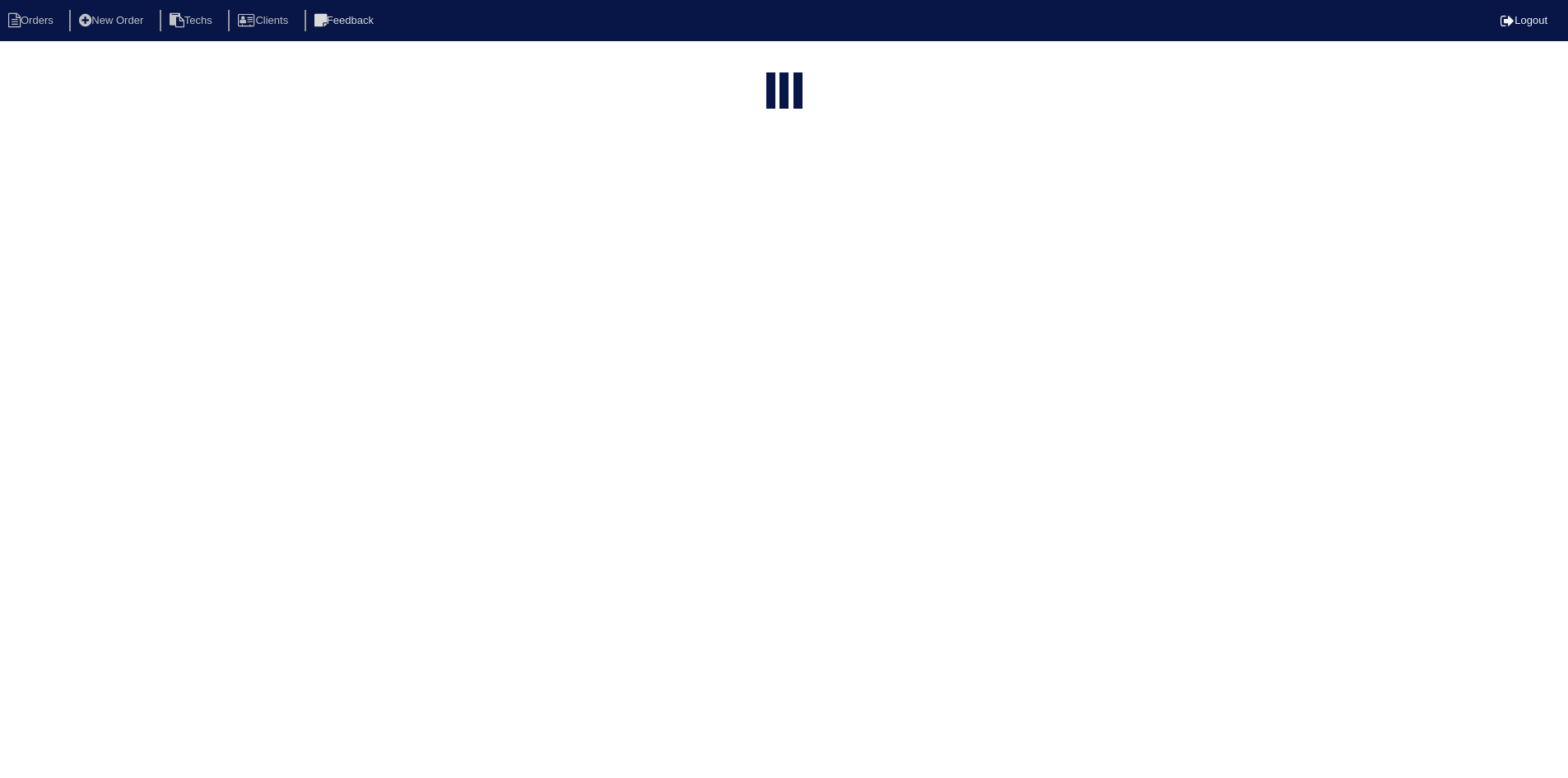
select select "15"
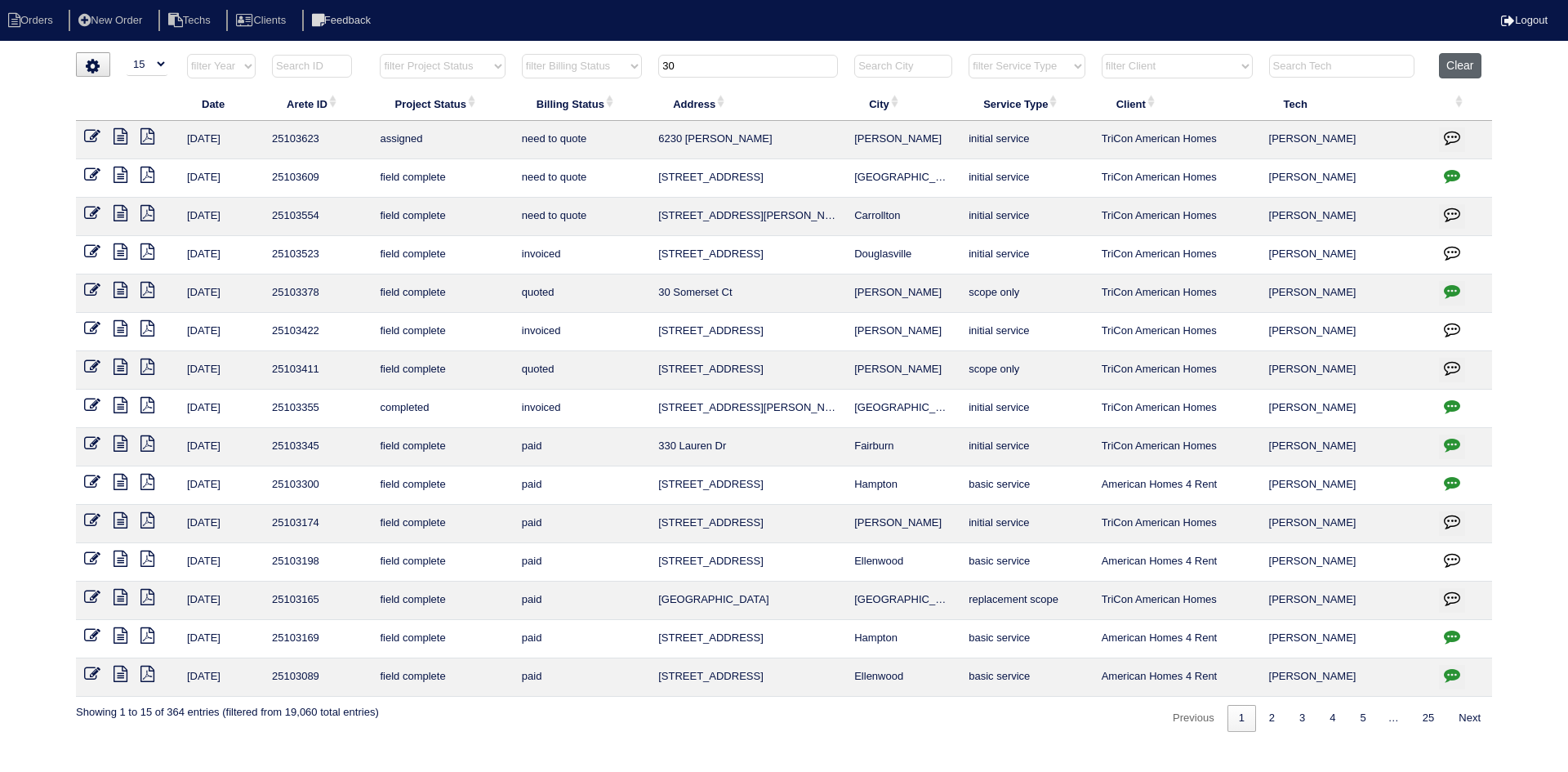
click at [1464, 63] on button "Clear" at bounding box center [1460, 65] width 41 height 25
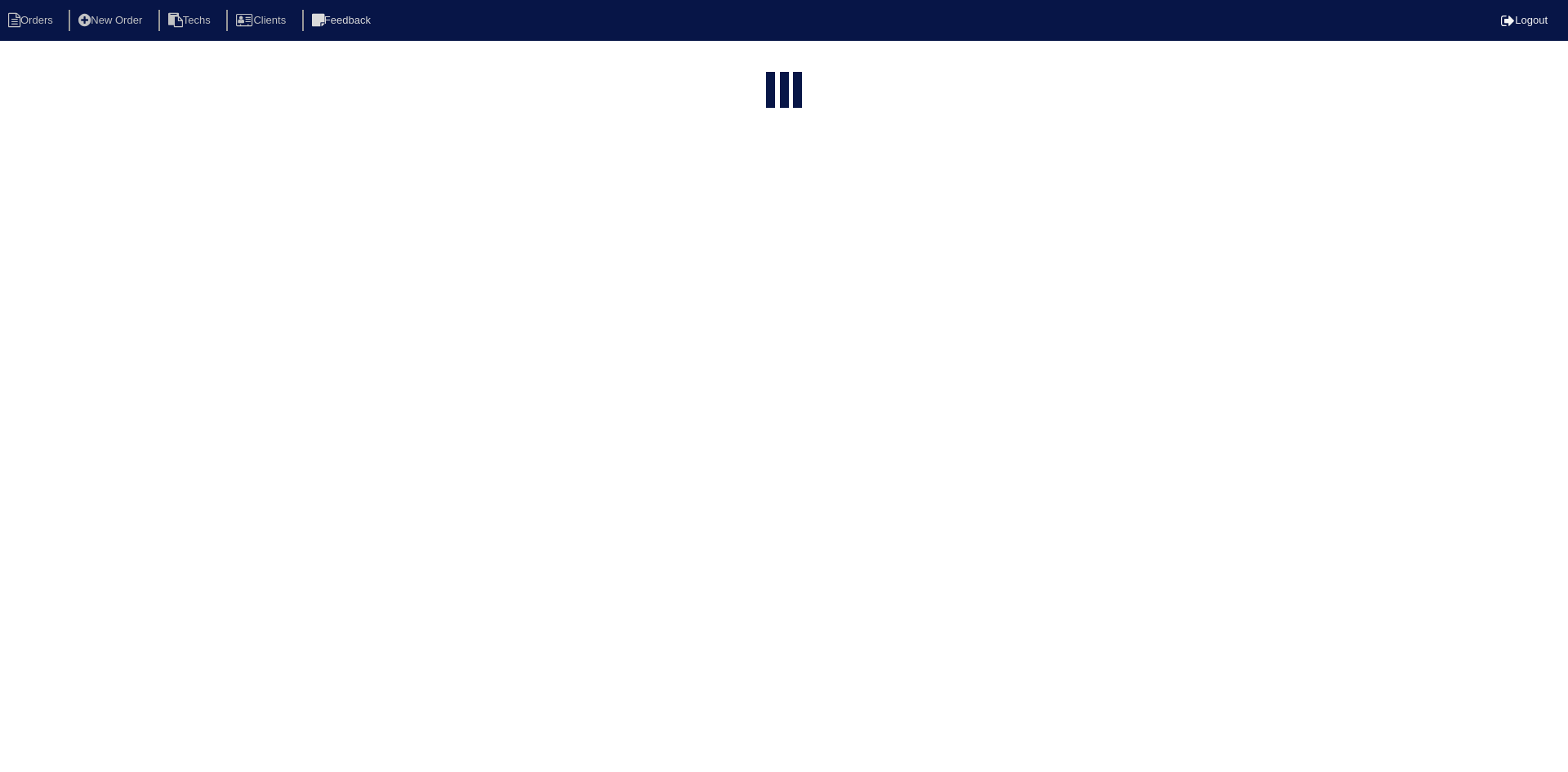
select select "15"
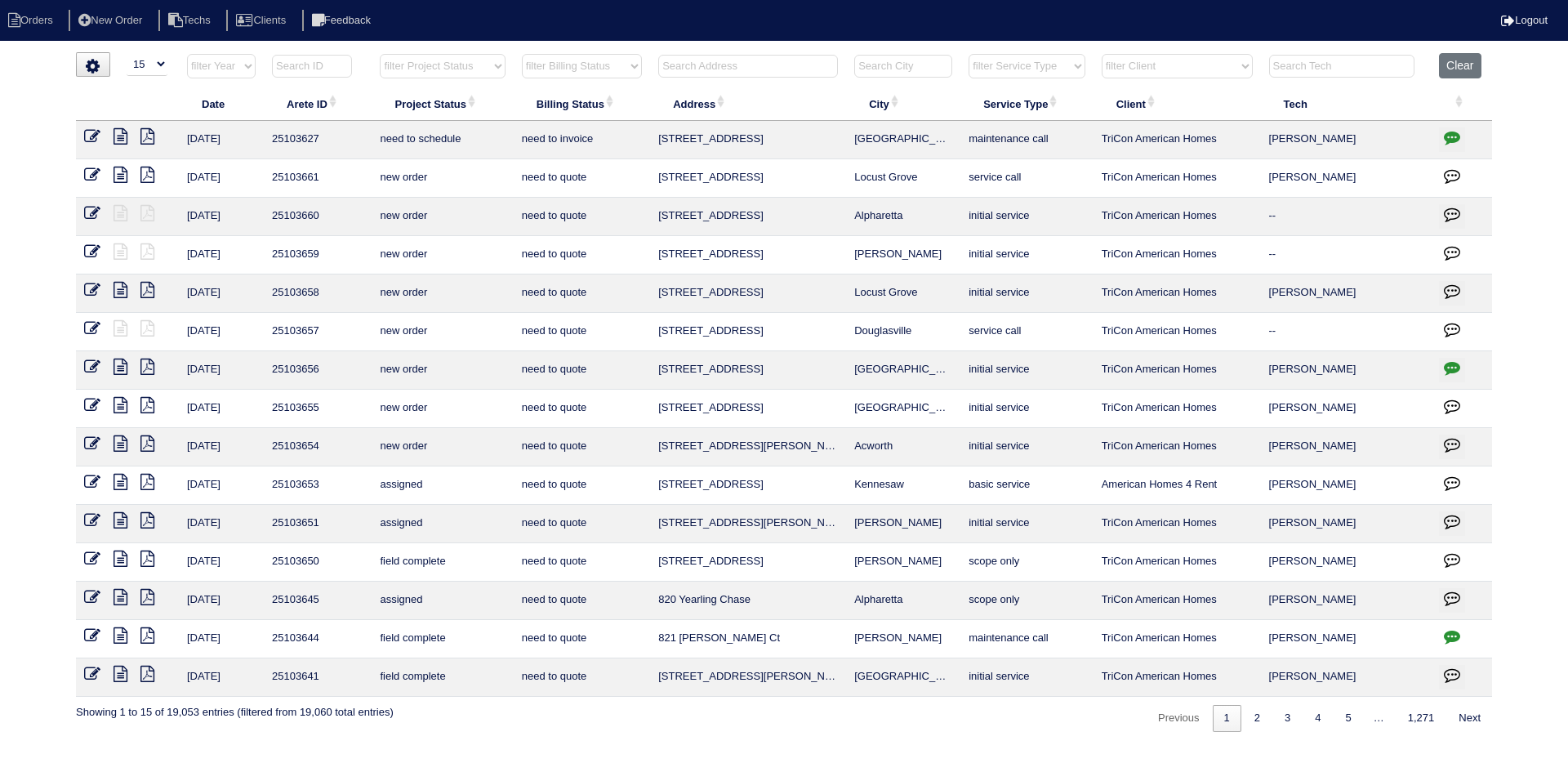
click at [498, 66] on select "filter Project Status -- Any Project Status -- new order assigned in progress f…" at bounding box center [442, 66] width 125 height 25
click at [380, 54] on select "filter Project Status -- Any Project Status -- new order assigned in progress f…" at bounding box center [442, 66] width 125 height 25
select select "field complete"
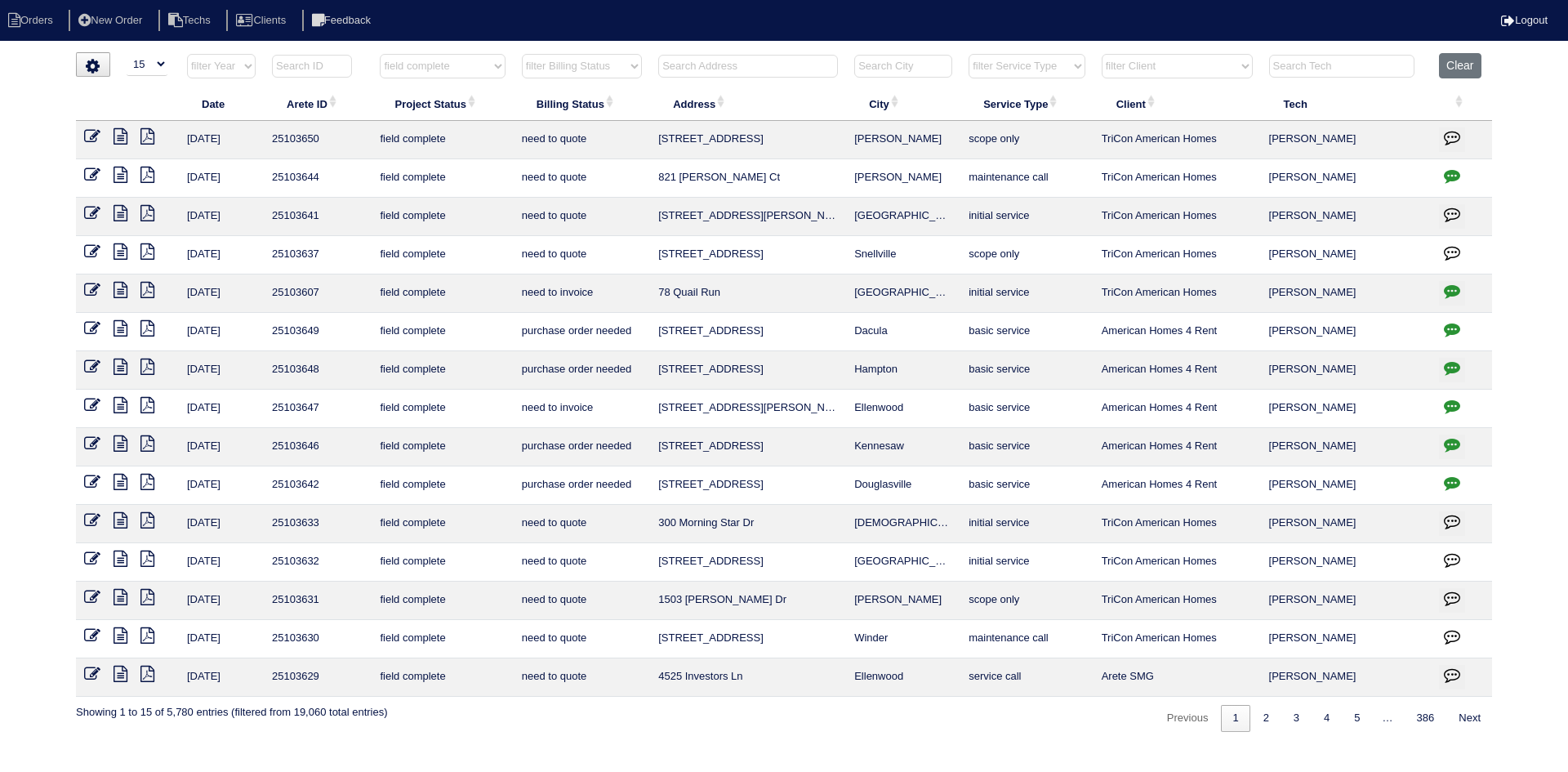
click at [623, 64] on select "filter Billing Status -- Any Billing Status -- need to quote quoted need to inv…" at bounding box center [582, 66] width 120 height 25
select select "need to quote"
click at [522, 54] on select "filter Billing Status -- Any Billing Status -- need to quote quoted need to inv…" at bounding box center [582, 66] width 120 height 25
select select "field complete"
select select "need to quote"
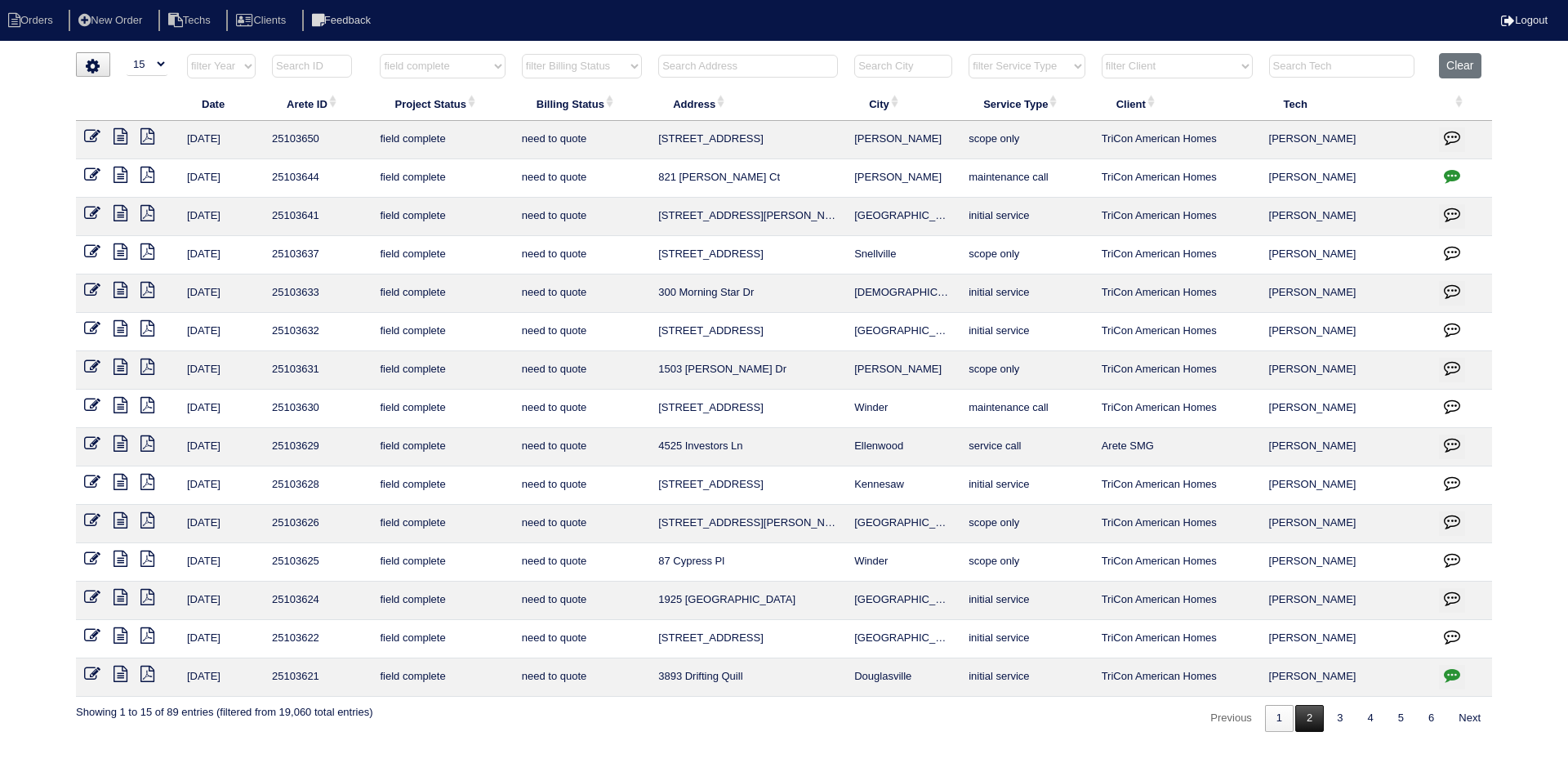
click at [1303, 723] on link "2" at bounding box center [1309, 718] width 28 height 27
select select "field complete"
select select "need to quote"
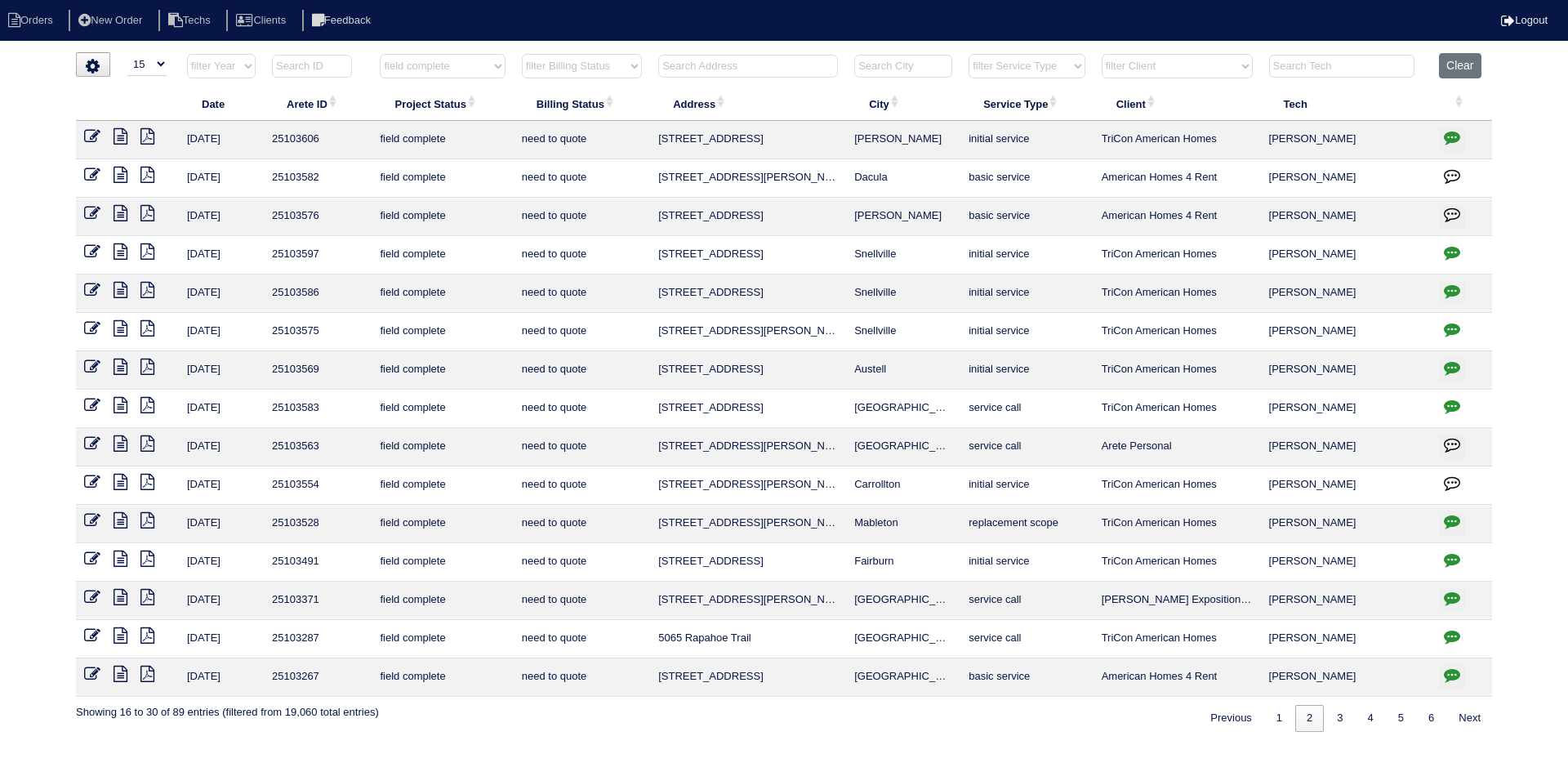
drag, startPoint x: 1273, startPoint y: 720, endPoint x: 1055, endPoint y: 746, distance: 219.5
click at [1273, 720] on link "1" at bounding box center [1278, 718] width 28 height 27
select select "field complete"
select select "need to quote"
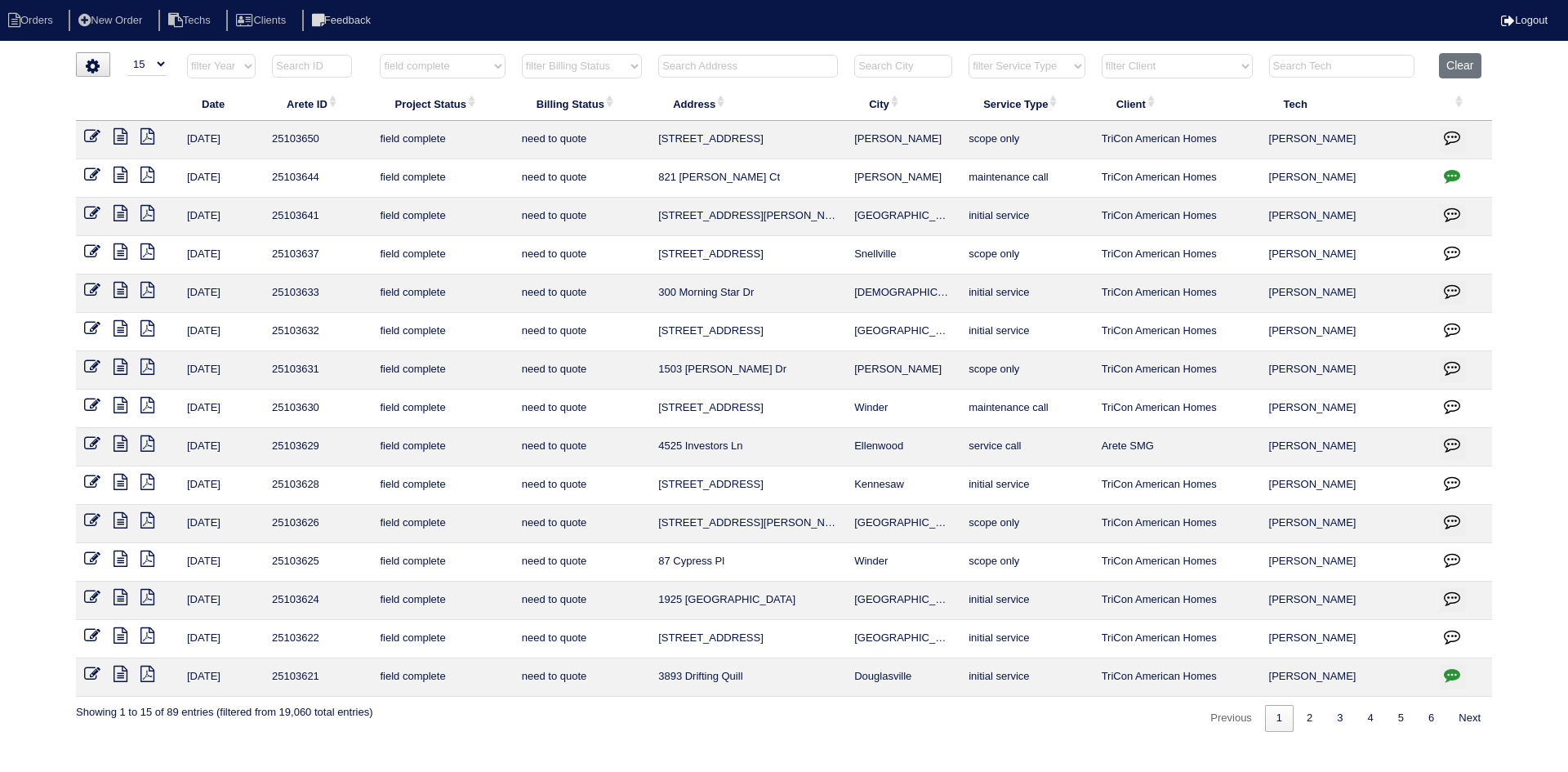
click at [119, 518] on icon at bounding box center [120, 520] width 14 height 16
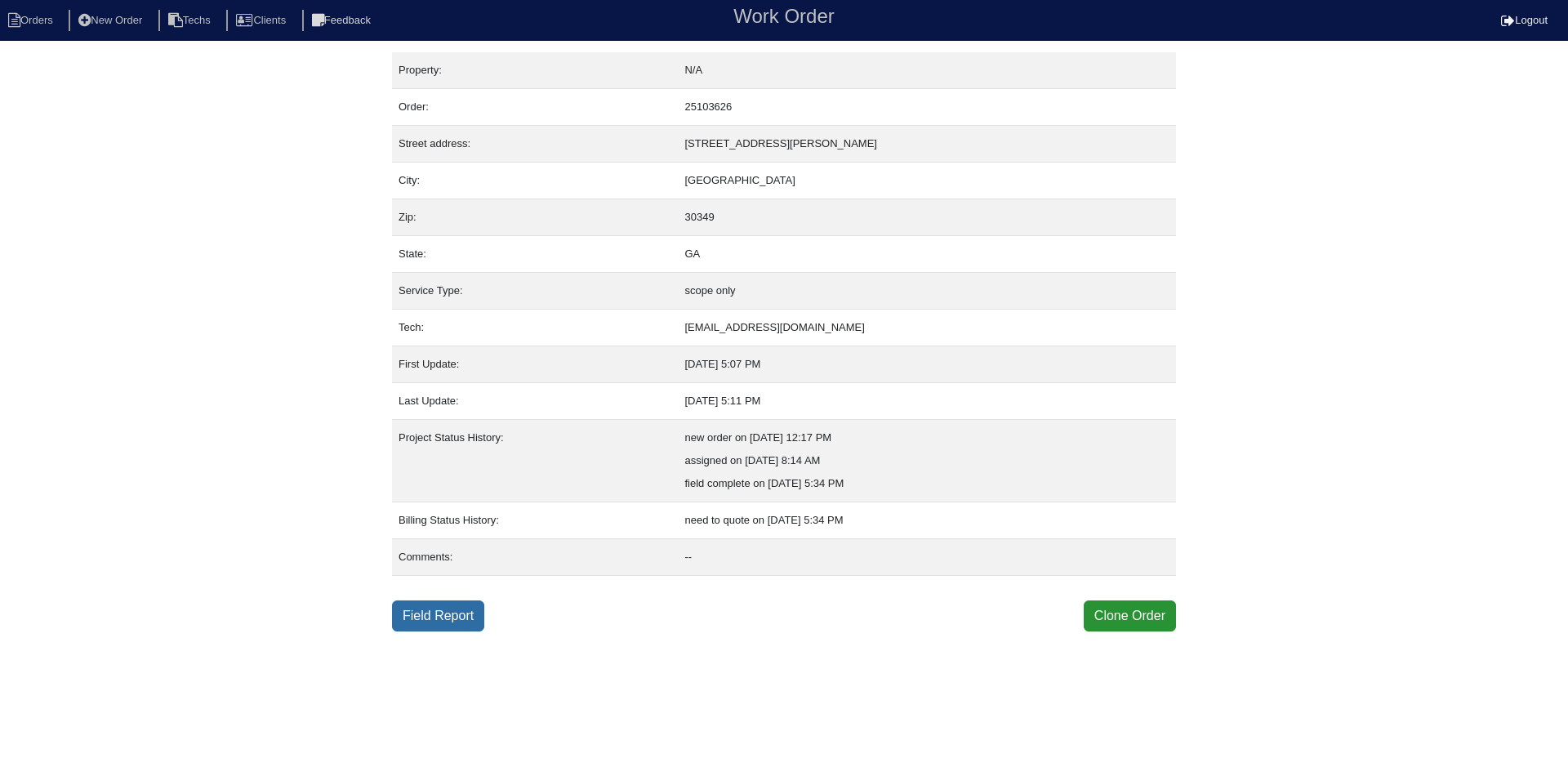
click at [439, 612] on link "Field Report" at bounding box center [437, 616] width 92 height 31
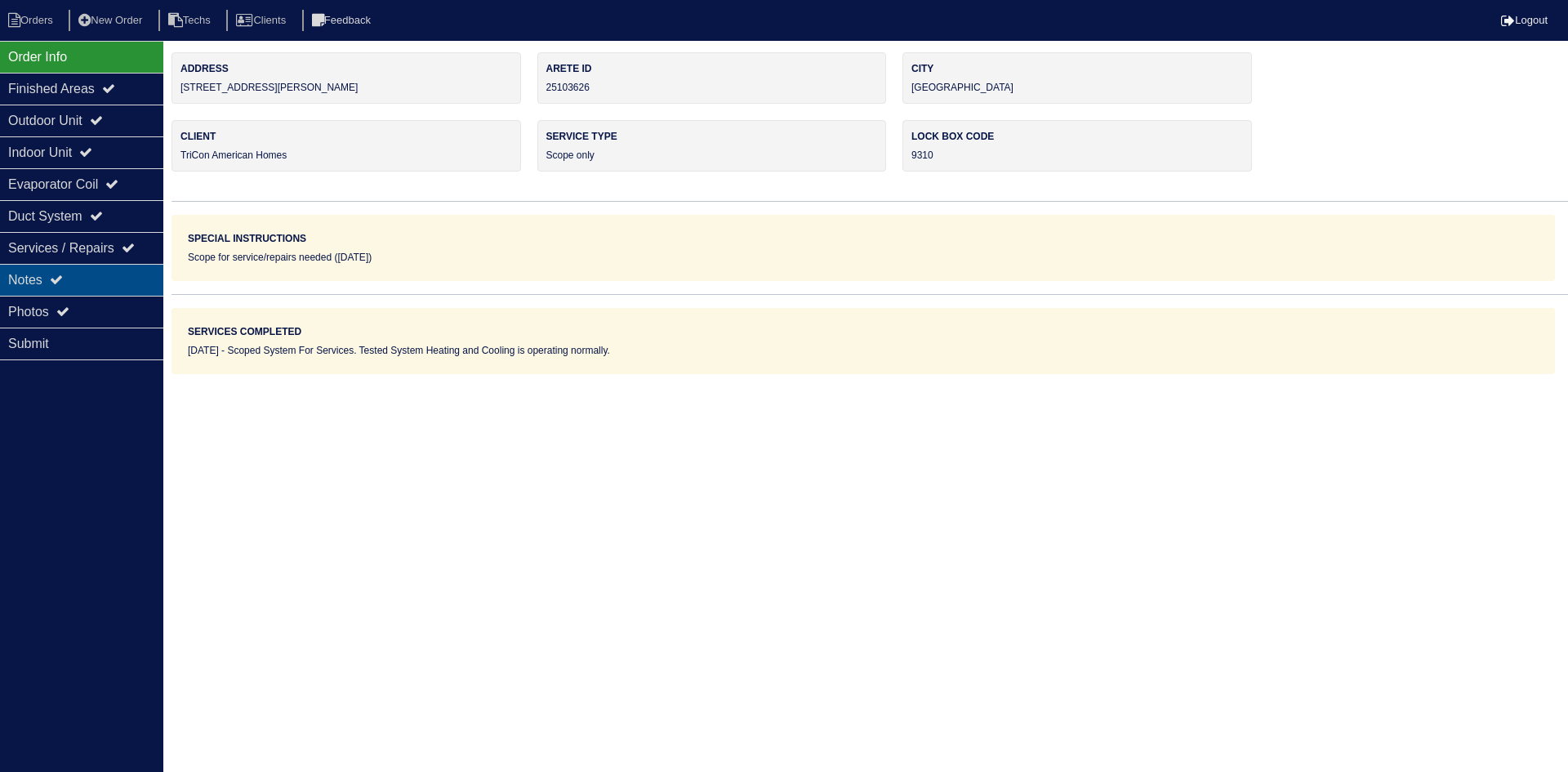
click at [119, 273] on div "Notes" at bounding box center [82, 279] width 163 height 32
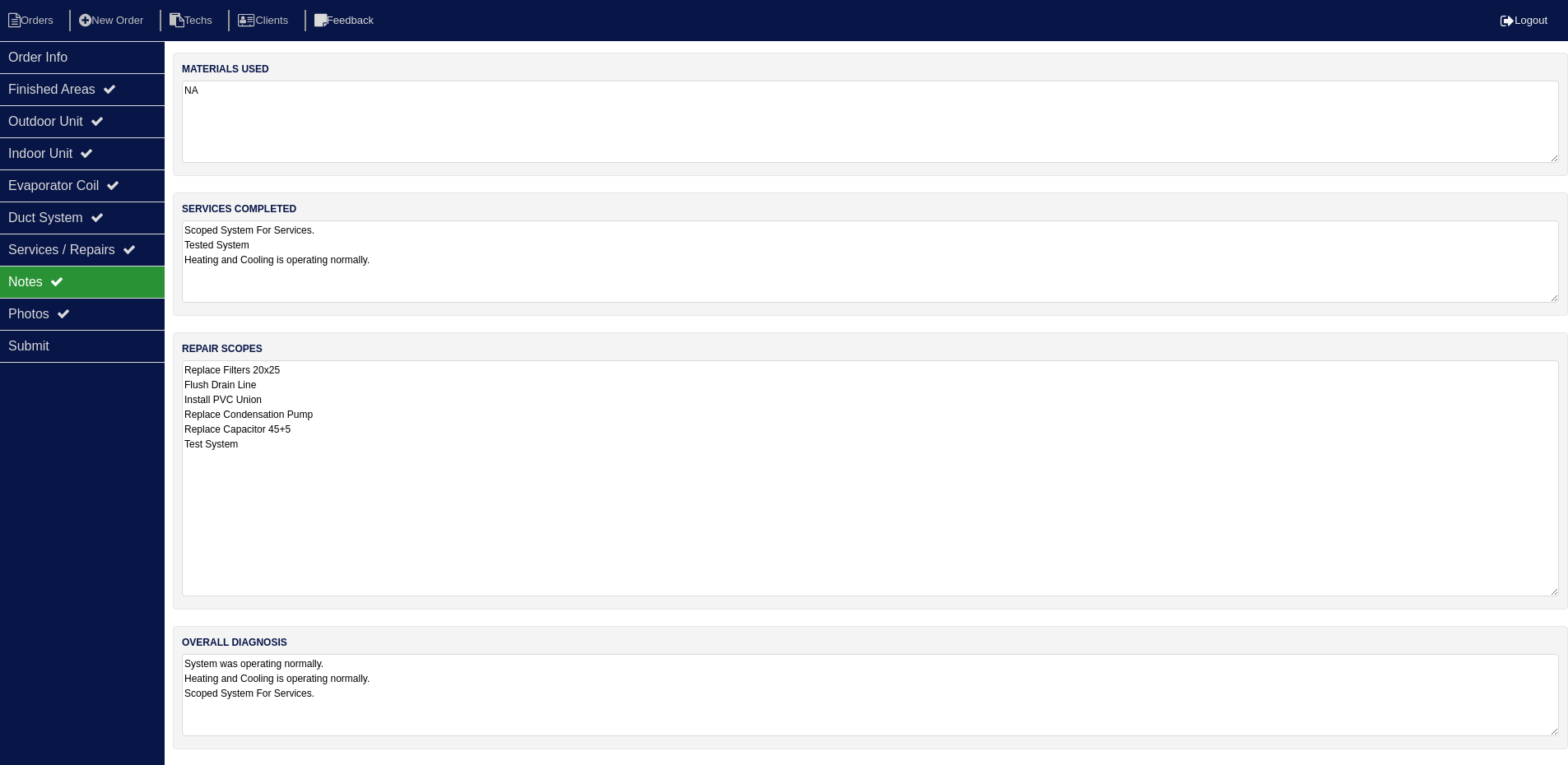
drag, startPoint x: 1565, startPoint y: 440, endPoint x: 1568, endPoint y: 593, distance: 153.0
click at [1568, 593] on html "Orders New Order Techs Clients Feedback Logout Orders New Order Users Clients M…" at bounding box center [784, 382] width 1568 height 766
click at [97, 122] on div "Outdoor Unit" at bounding box center [82, 121] width 165 height 32
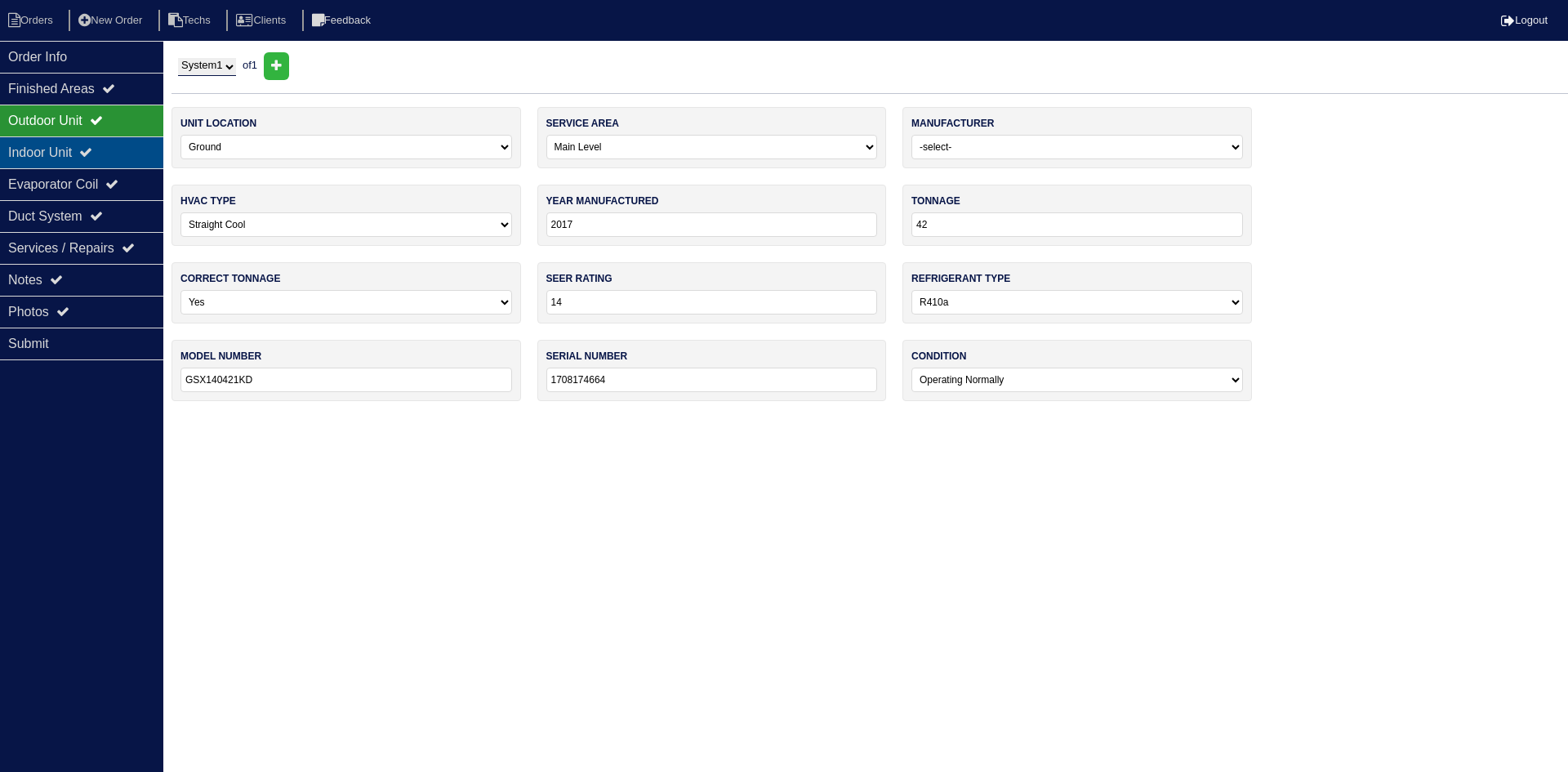
click at [87, 148] on div "Indoor Unit" at bounding box center [82, 152] width 163 height 32
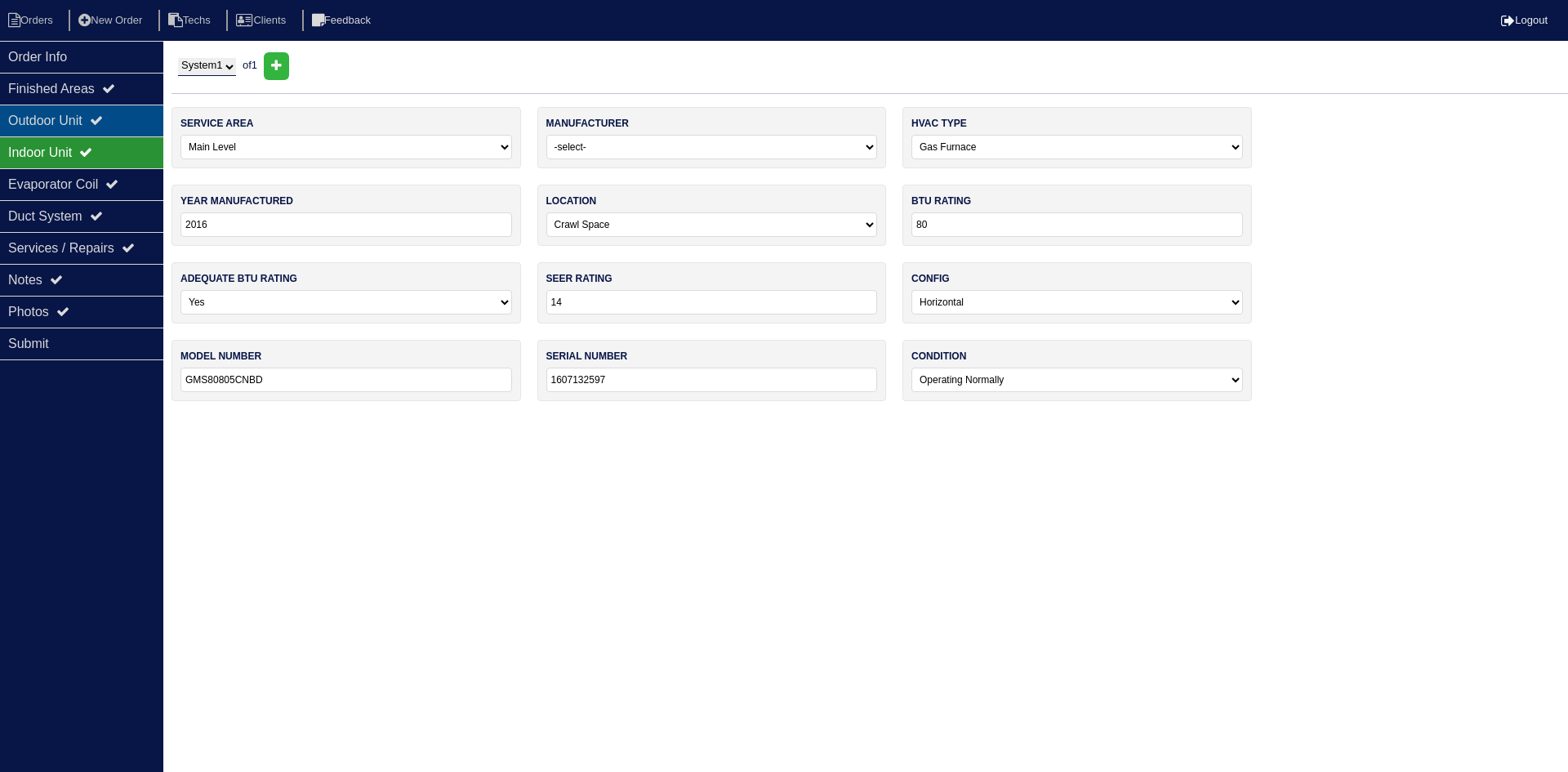
click at [89, 119] on div "Outdoor Unit" at bounding box center [82, 120] width 163 height 32
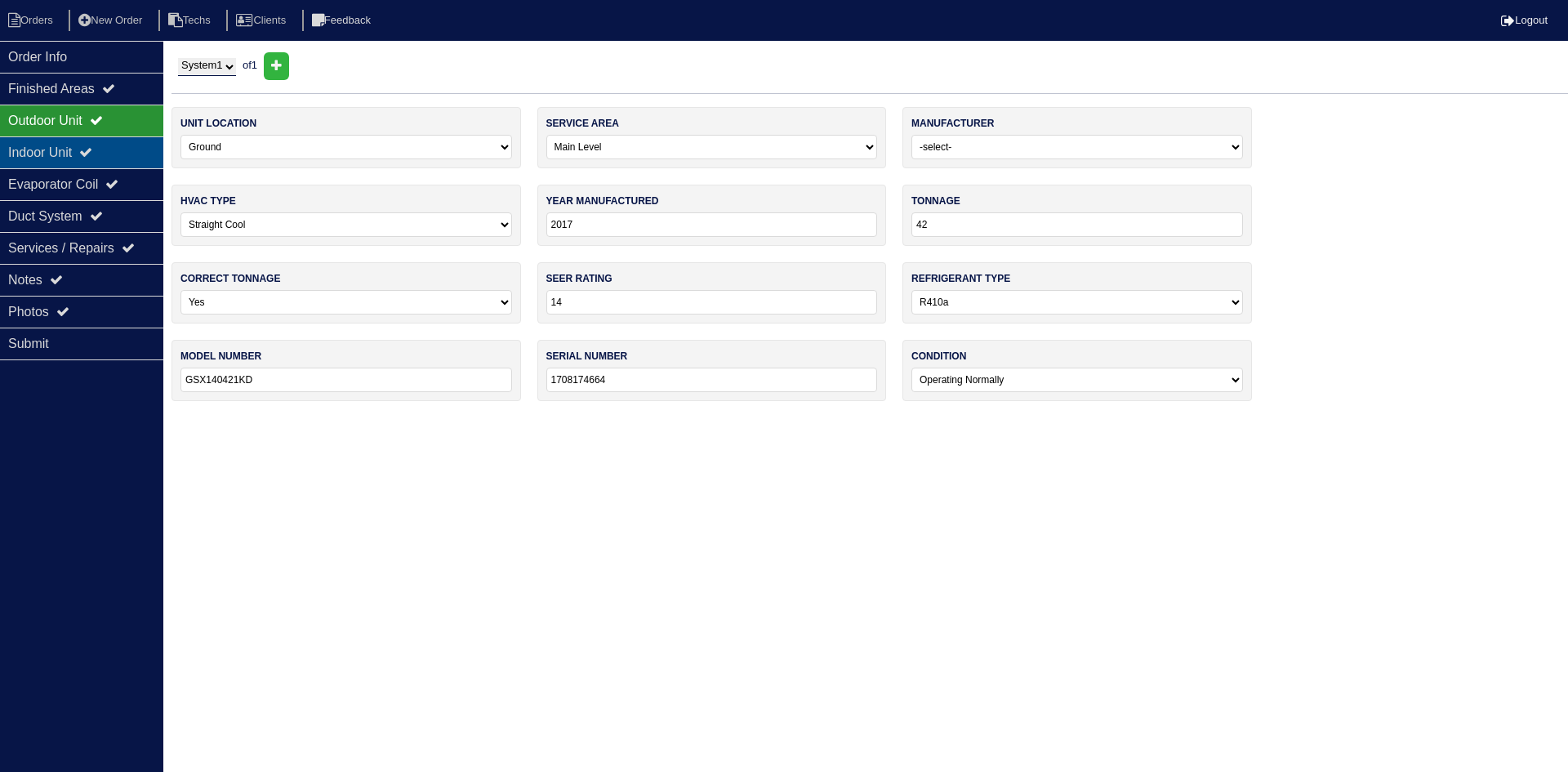
click at [92, 156] on icon at bounding box center [85, 151] width 13 height 13
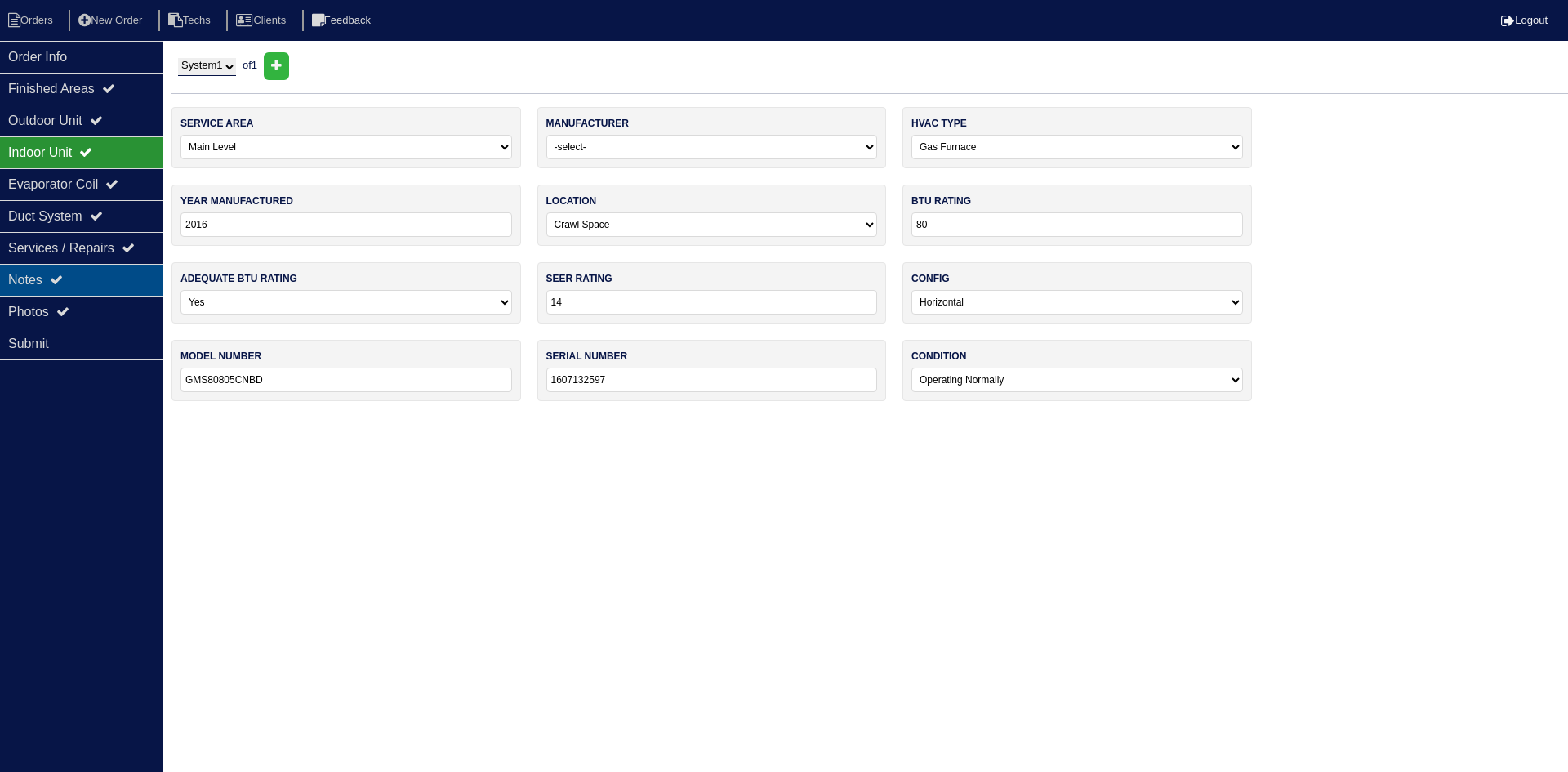
click at [76, 281] on div "Notes" at bounding box center [82, 279] width 163 height 32
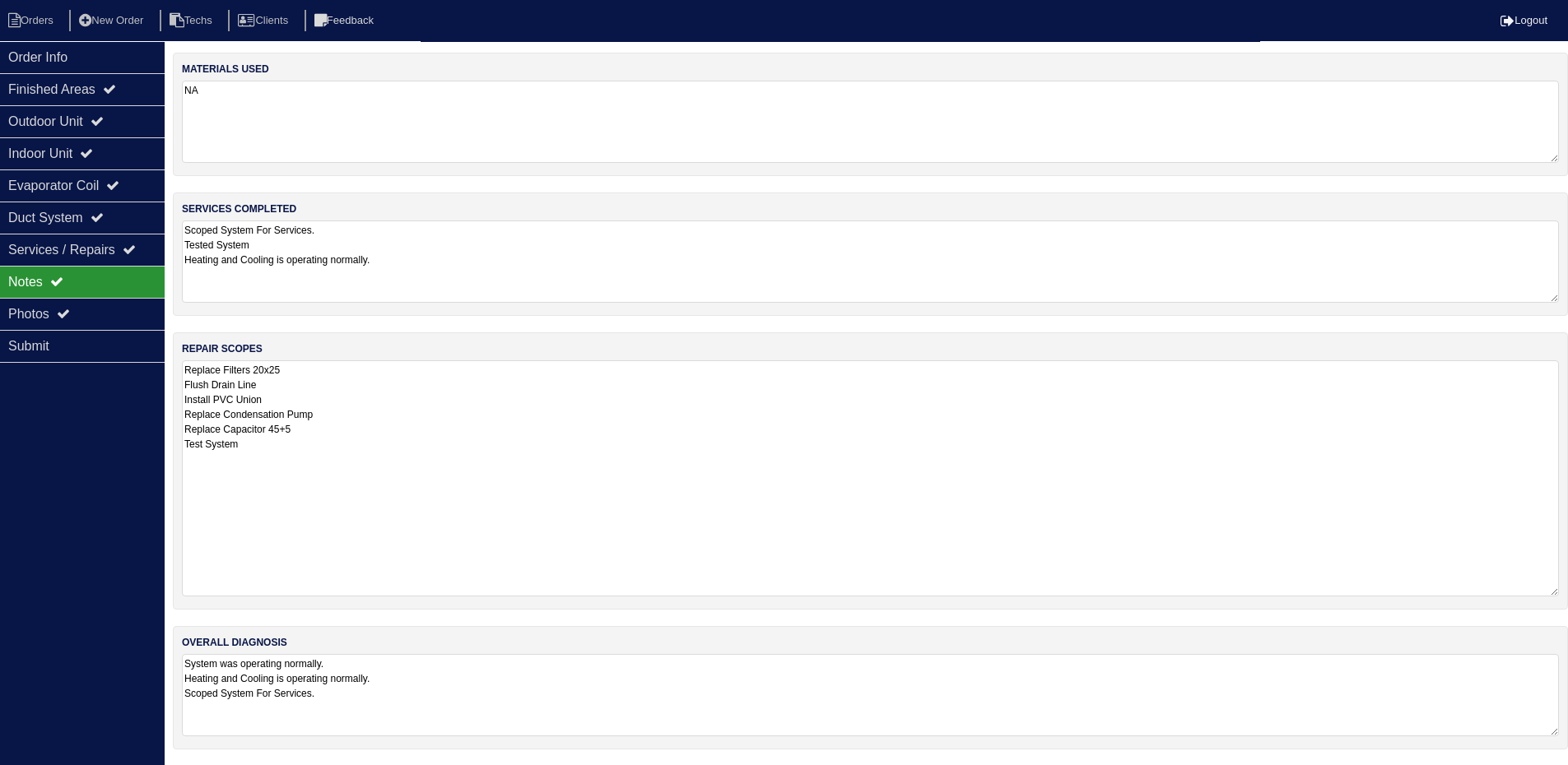
scroll to position [1, 0]
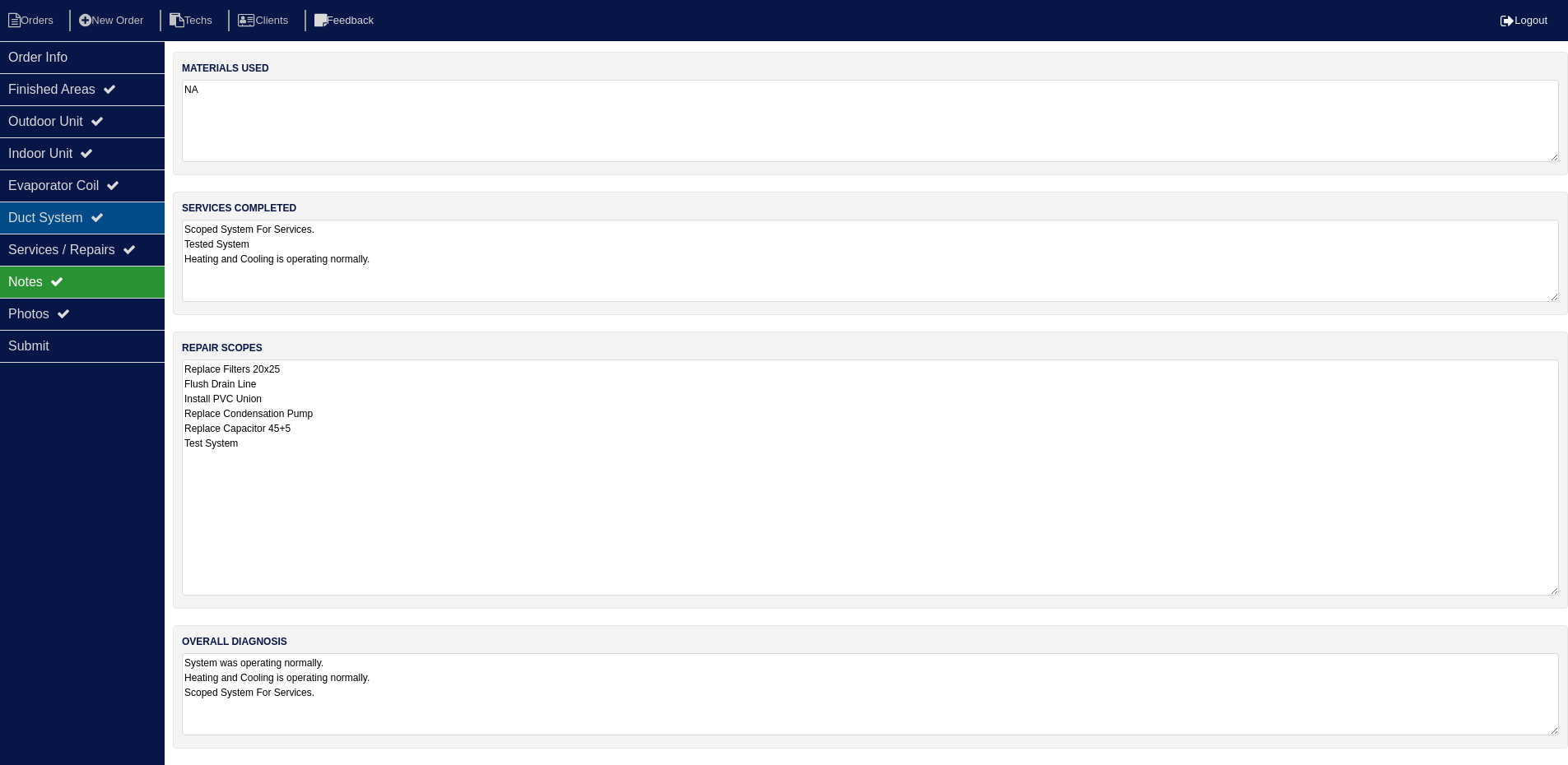
click at [117, 210] on div "Duct System" at bounding box center [82, 217] width 165 height 32
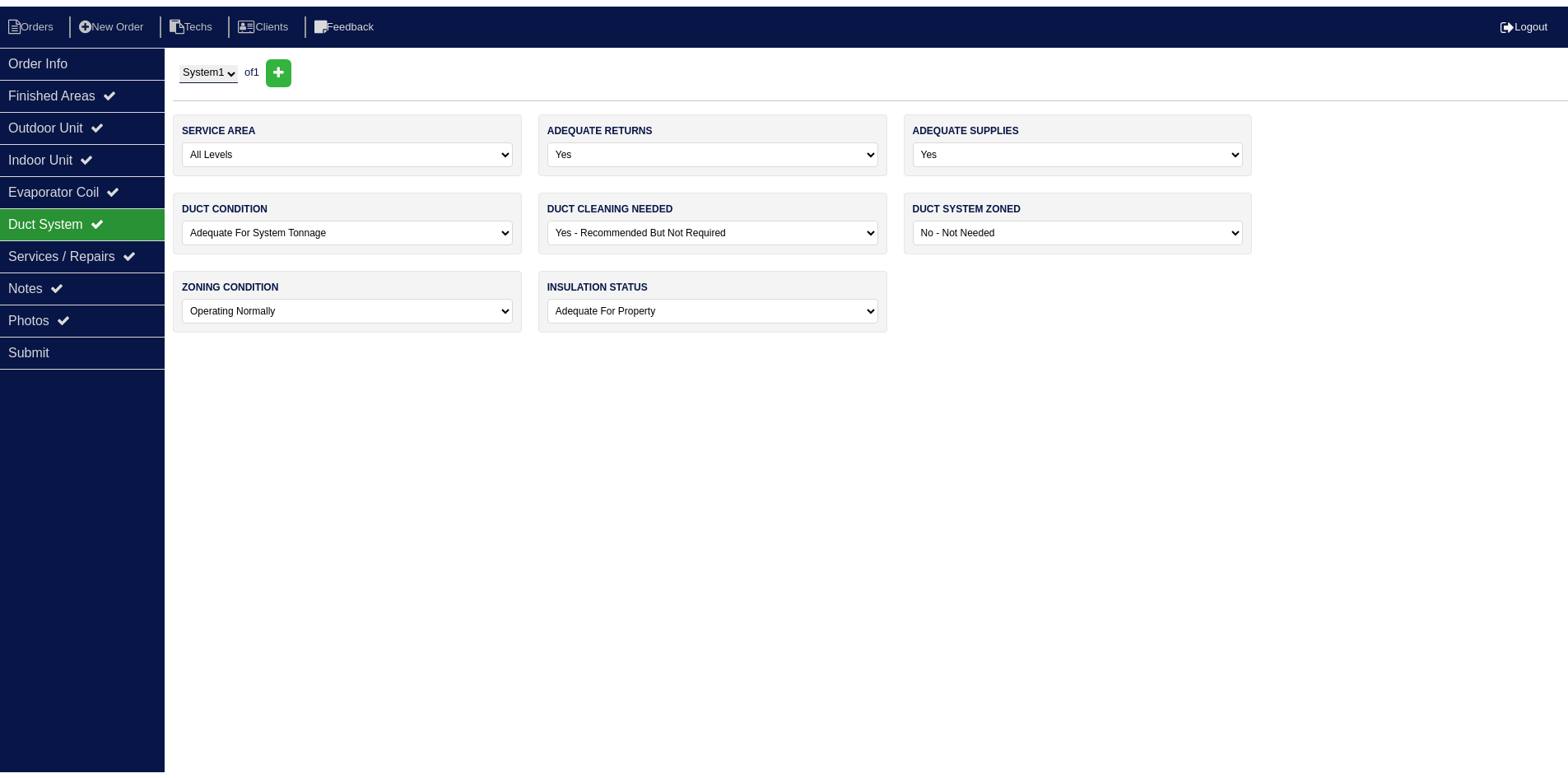
scroll to position [0, 0]
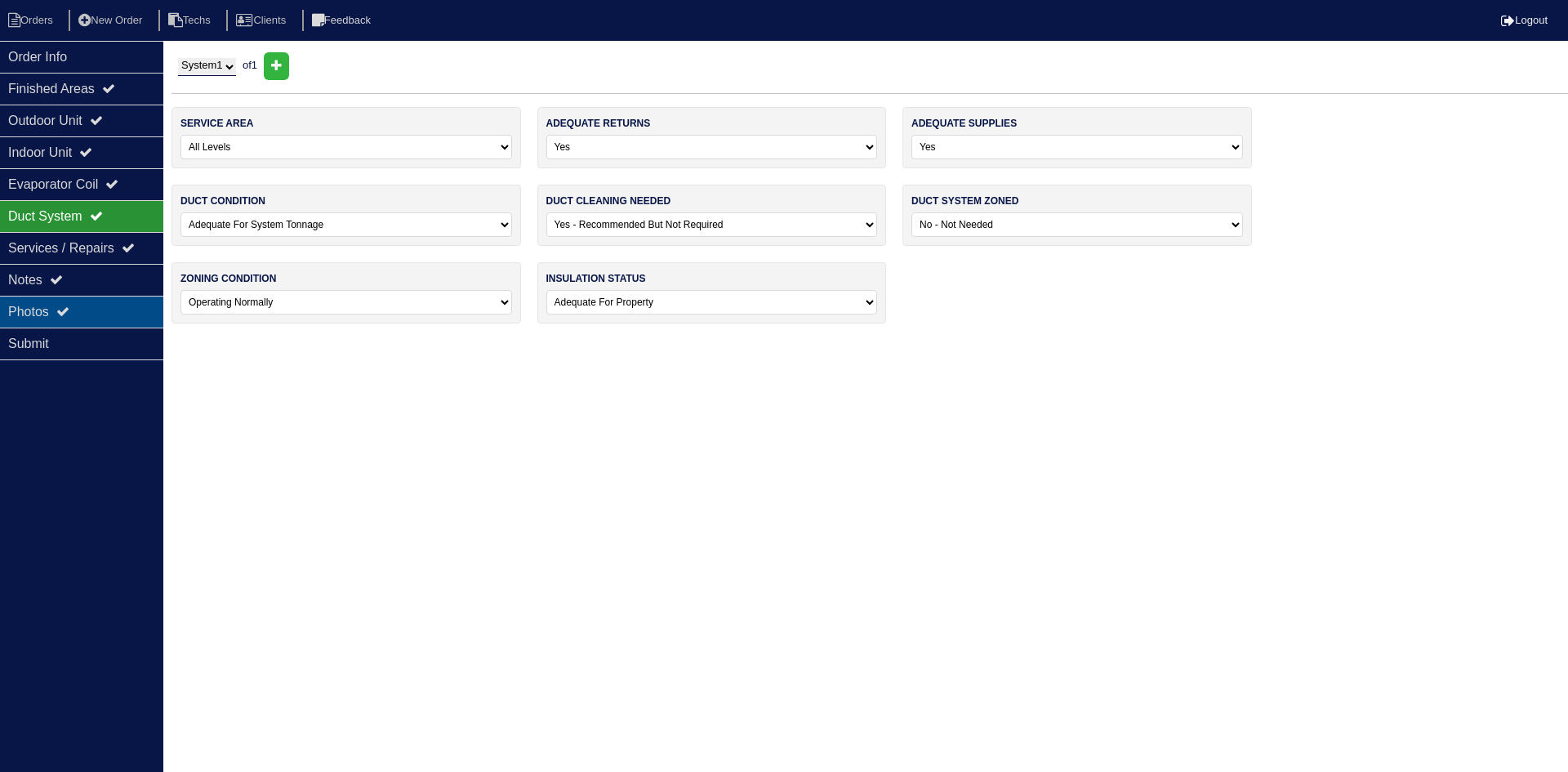
click at [117, 300] on div "Photos" at bounding box center [82, 311] width 163 height 32
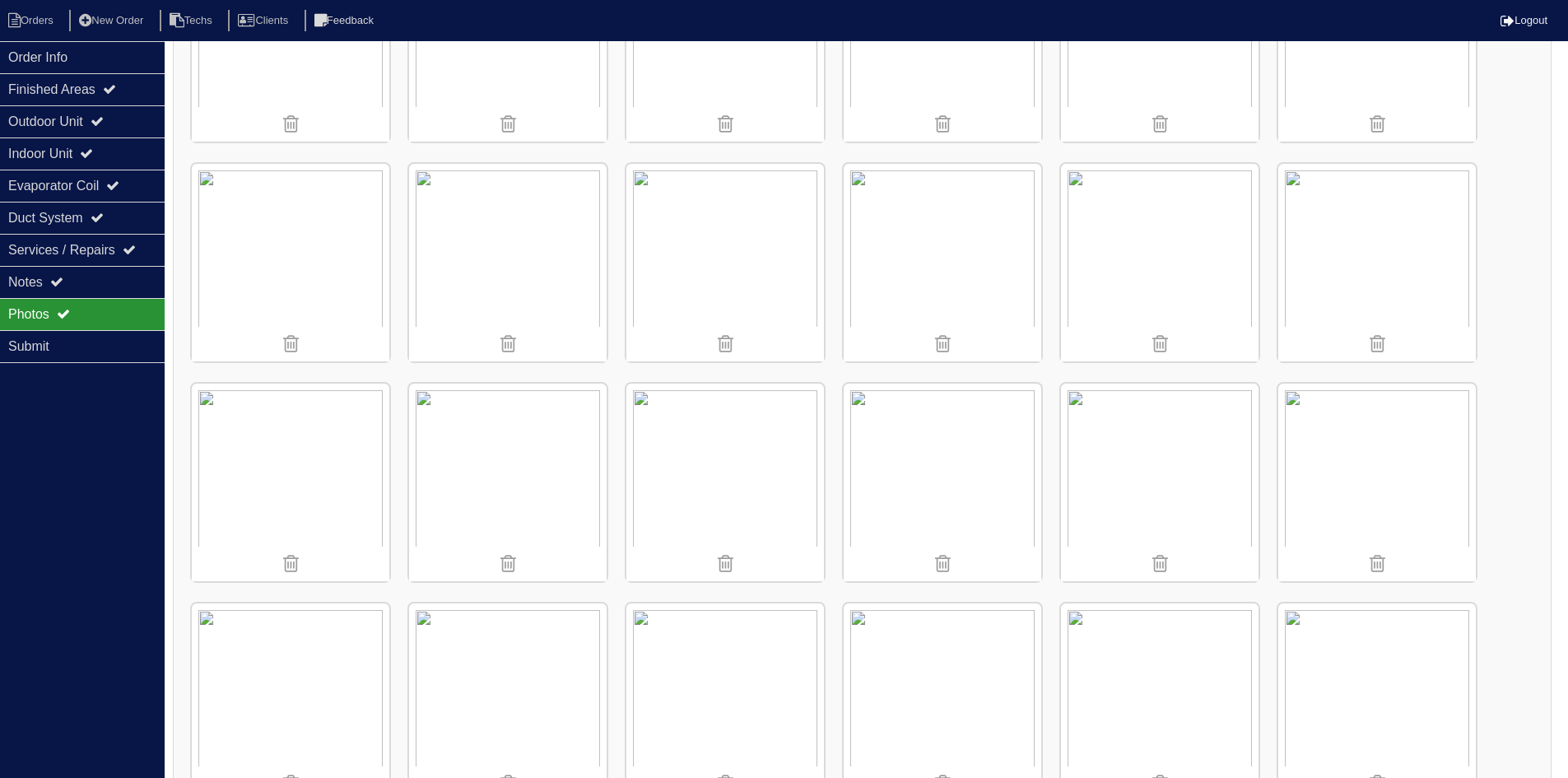
scroll to position [576, 0]
click at [62, 99] on div "Finished Areas" at bounding box center [82, 89] width 165 height 32
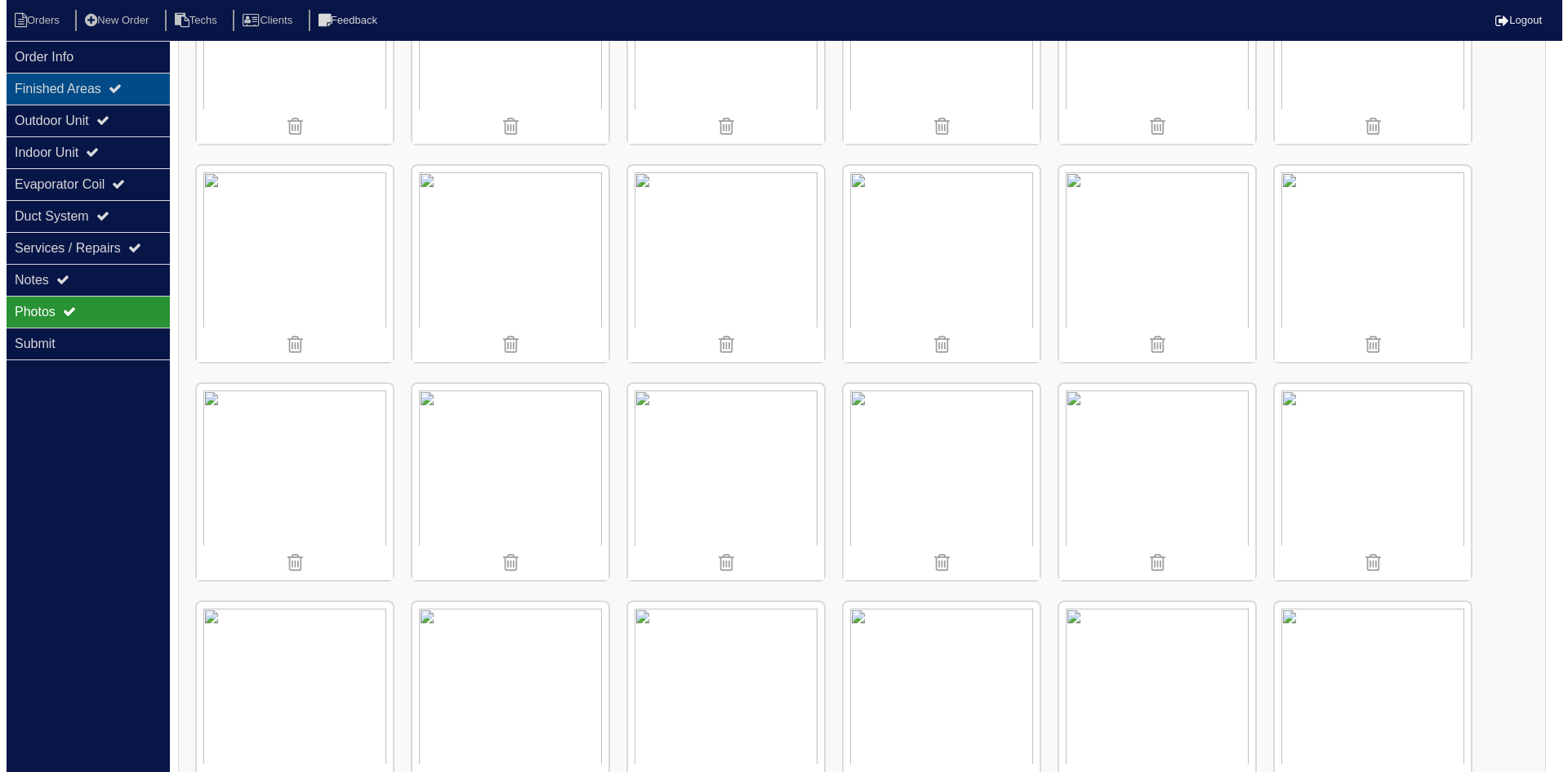
scroll to position [0, 0]
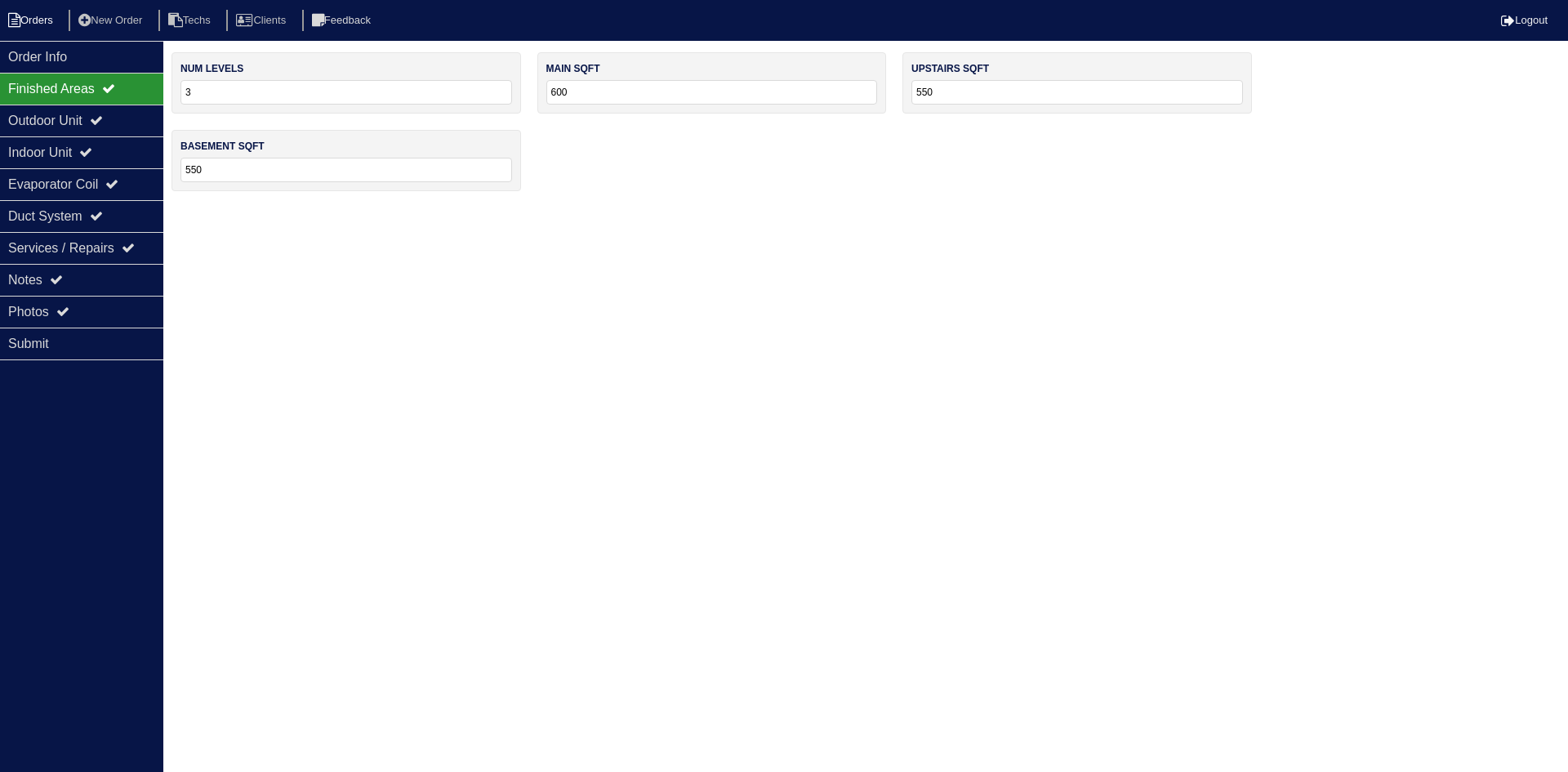
click at [28, 19] on li "Orders" at bounding box center [33, 21] width 66 height 22
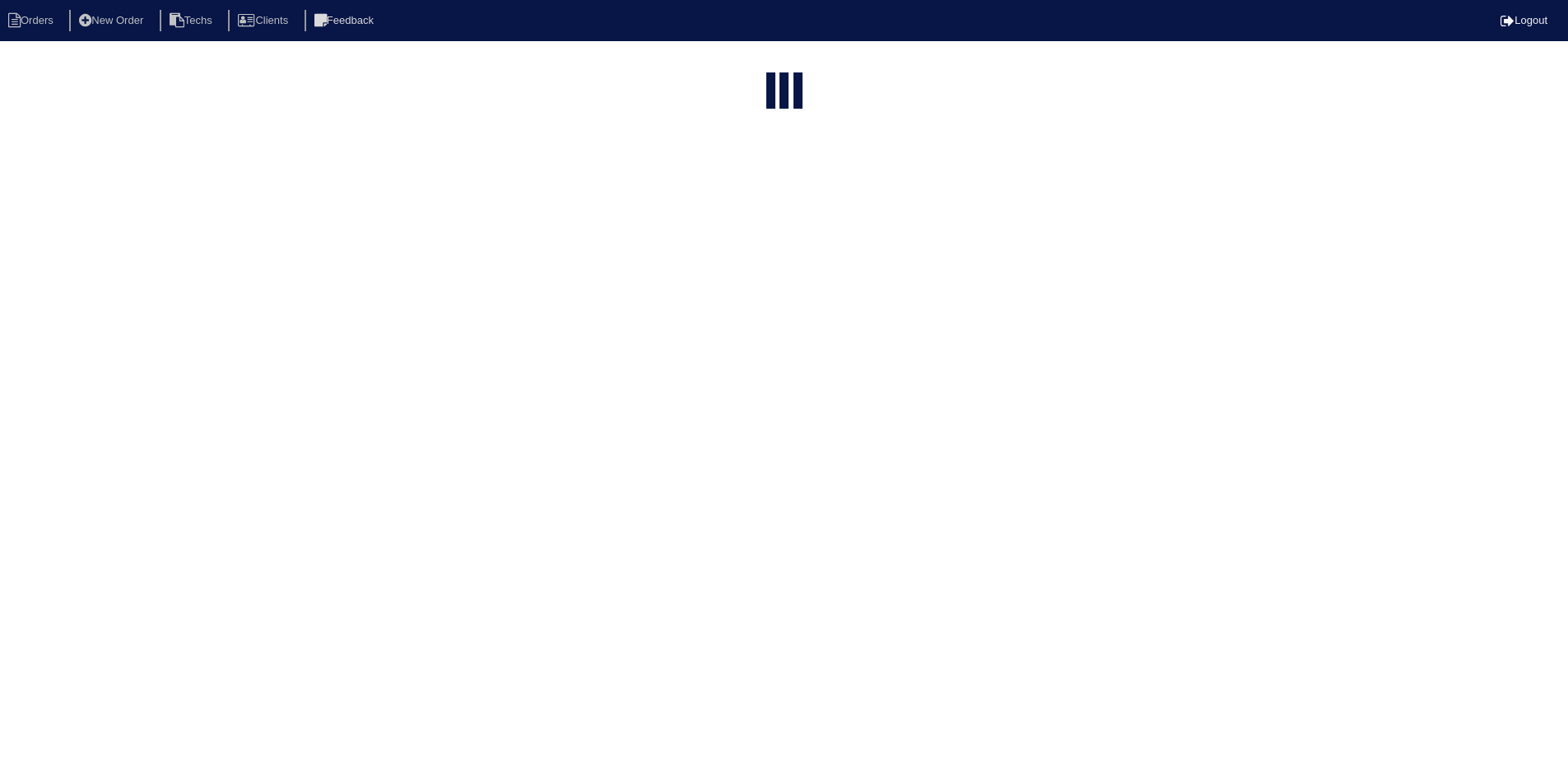
select select "15"
select select "field complete"
select select "need to quote"
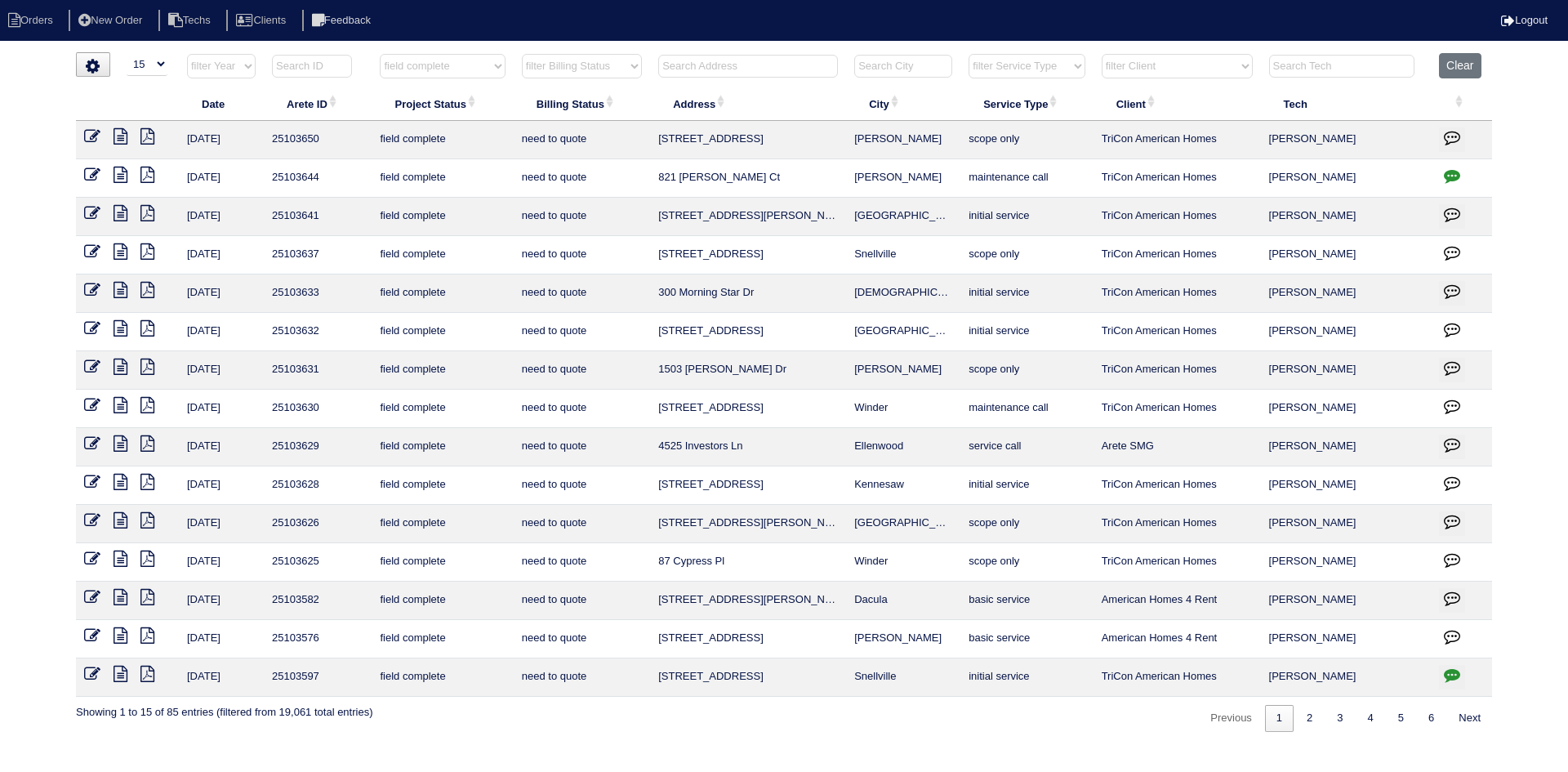
click at [120, 477] on icon at bounding box center [120, 481] width 14 height 16
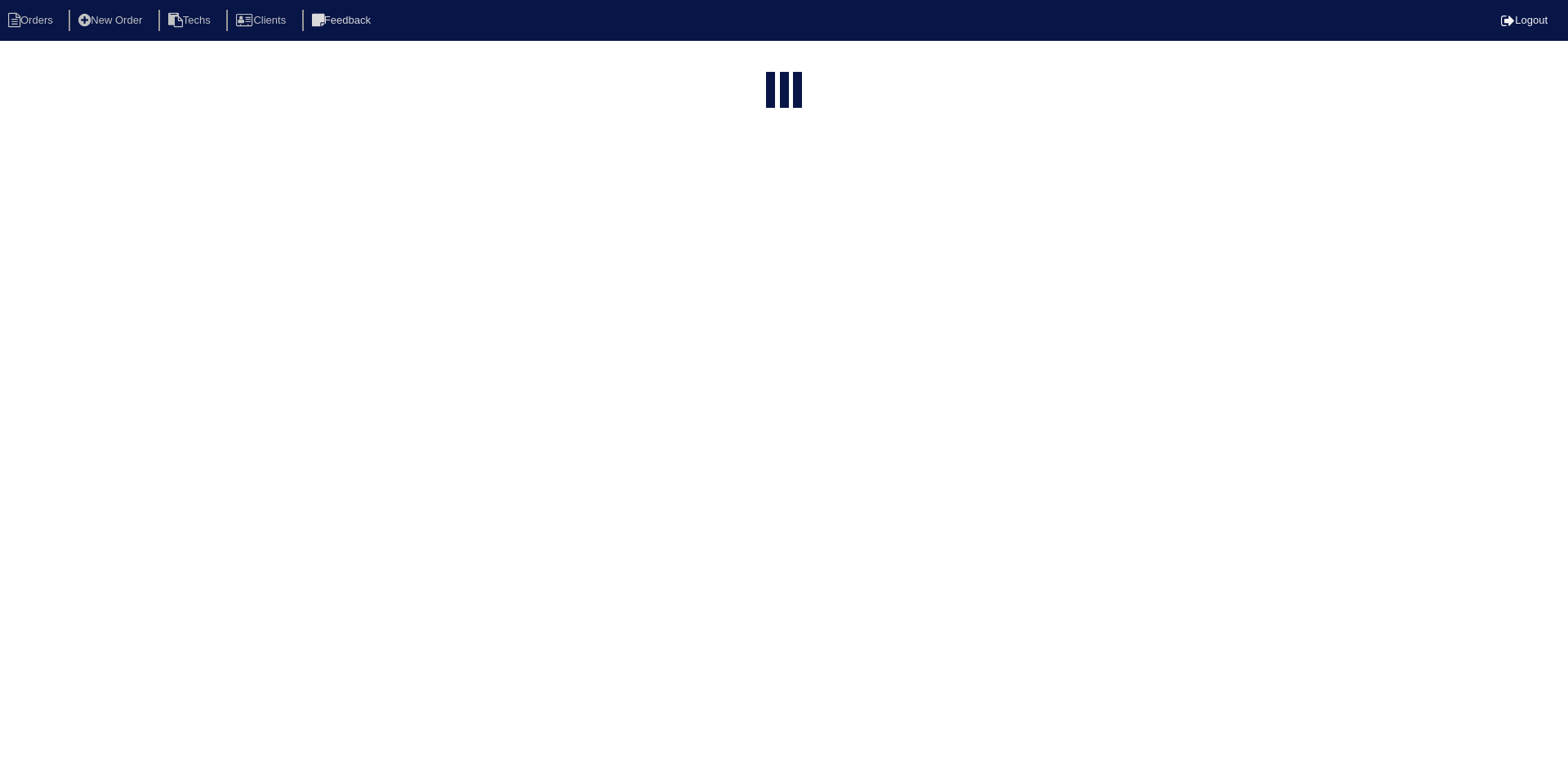
select select "15"
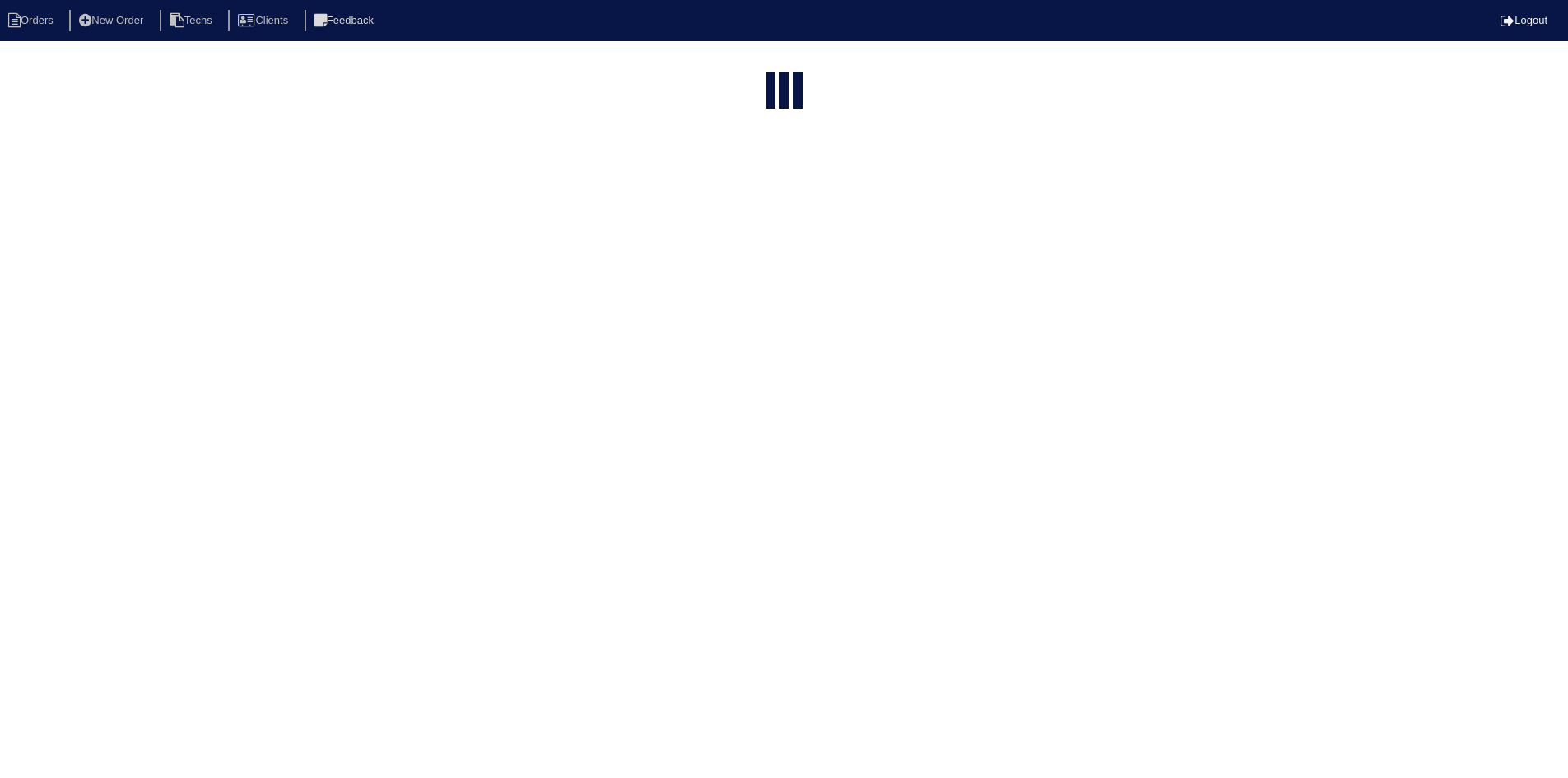
select select "field complete"
select select "need to quote"
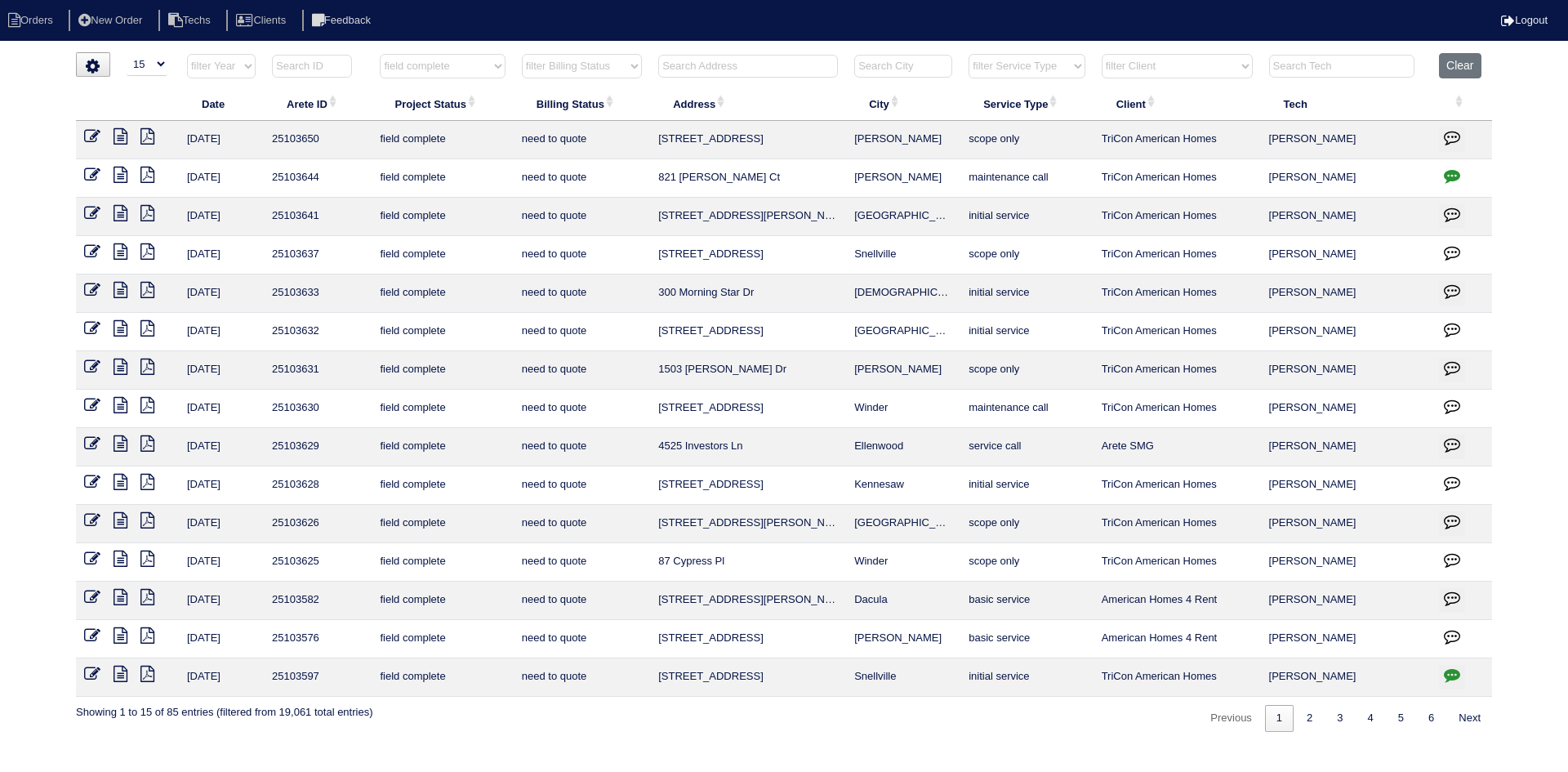
click at [149, 481] on icon at bounding box center [148, 481] width 14 height 16
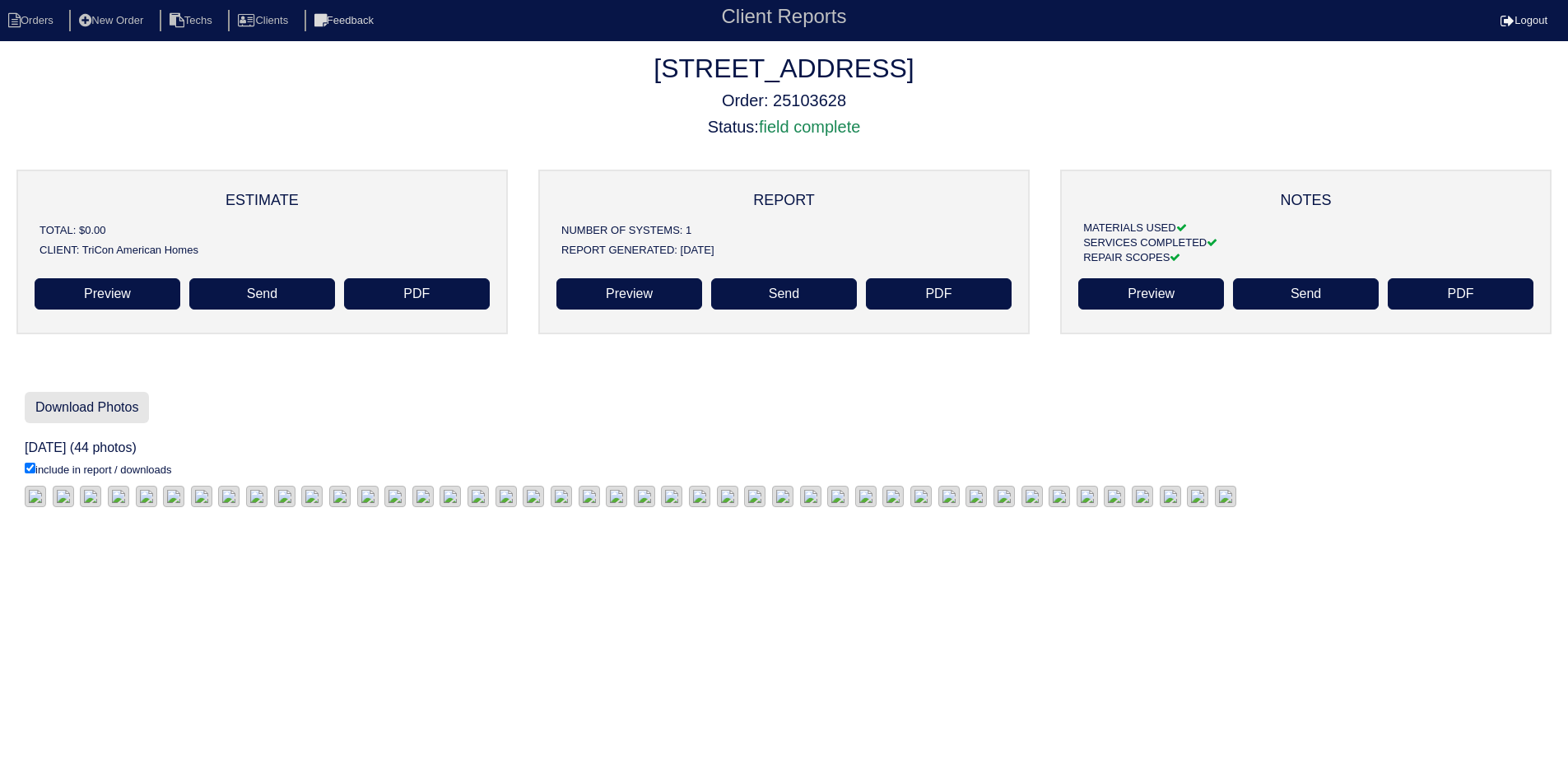
click at [90, 406] on link "Download Photos" at bounding box center [87, 407] width 125 height 31
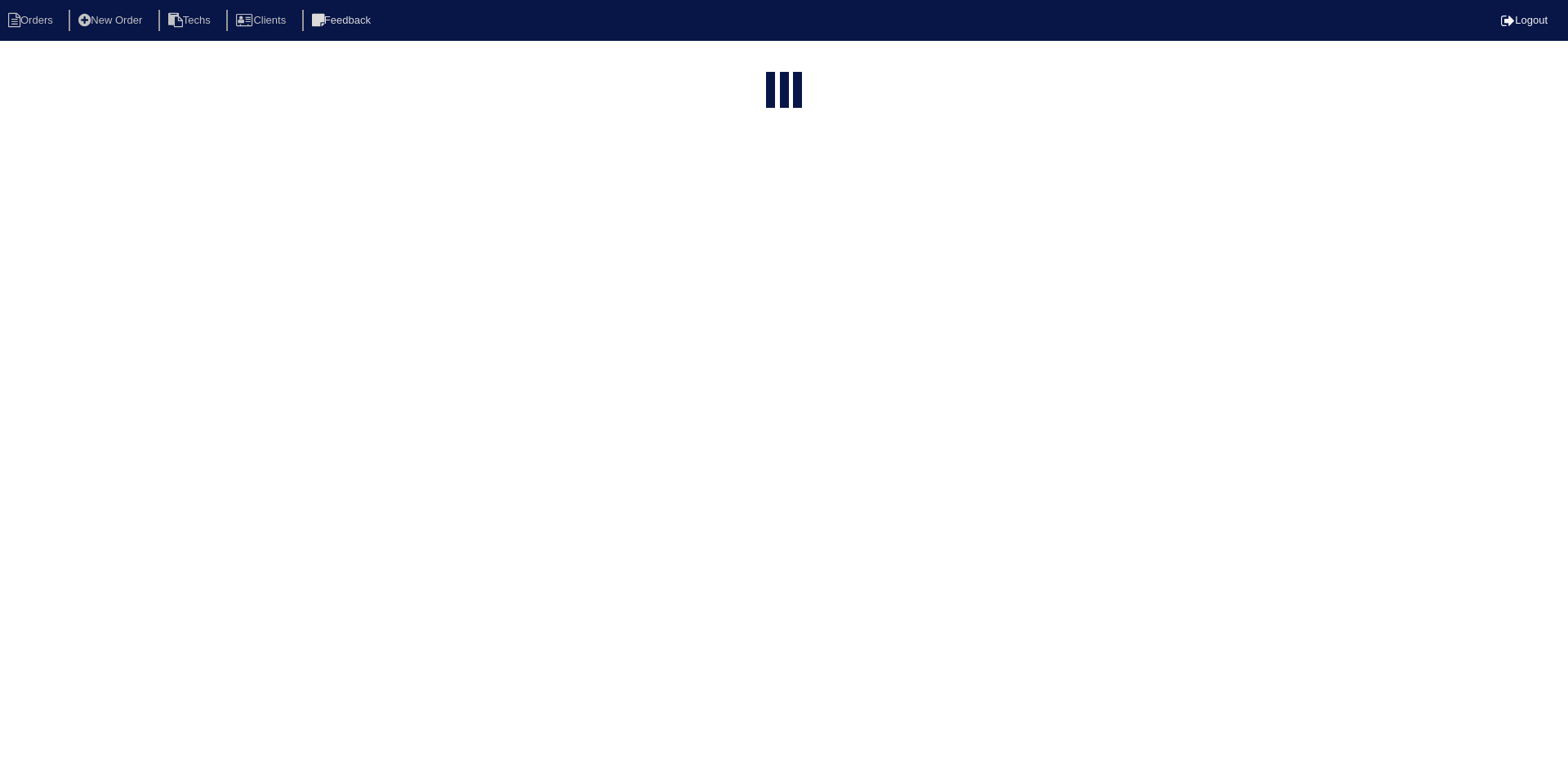
select select "15"
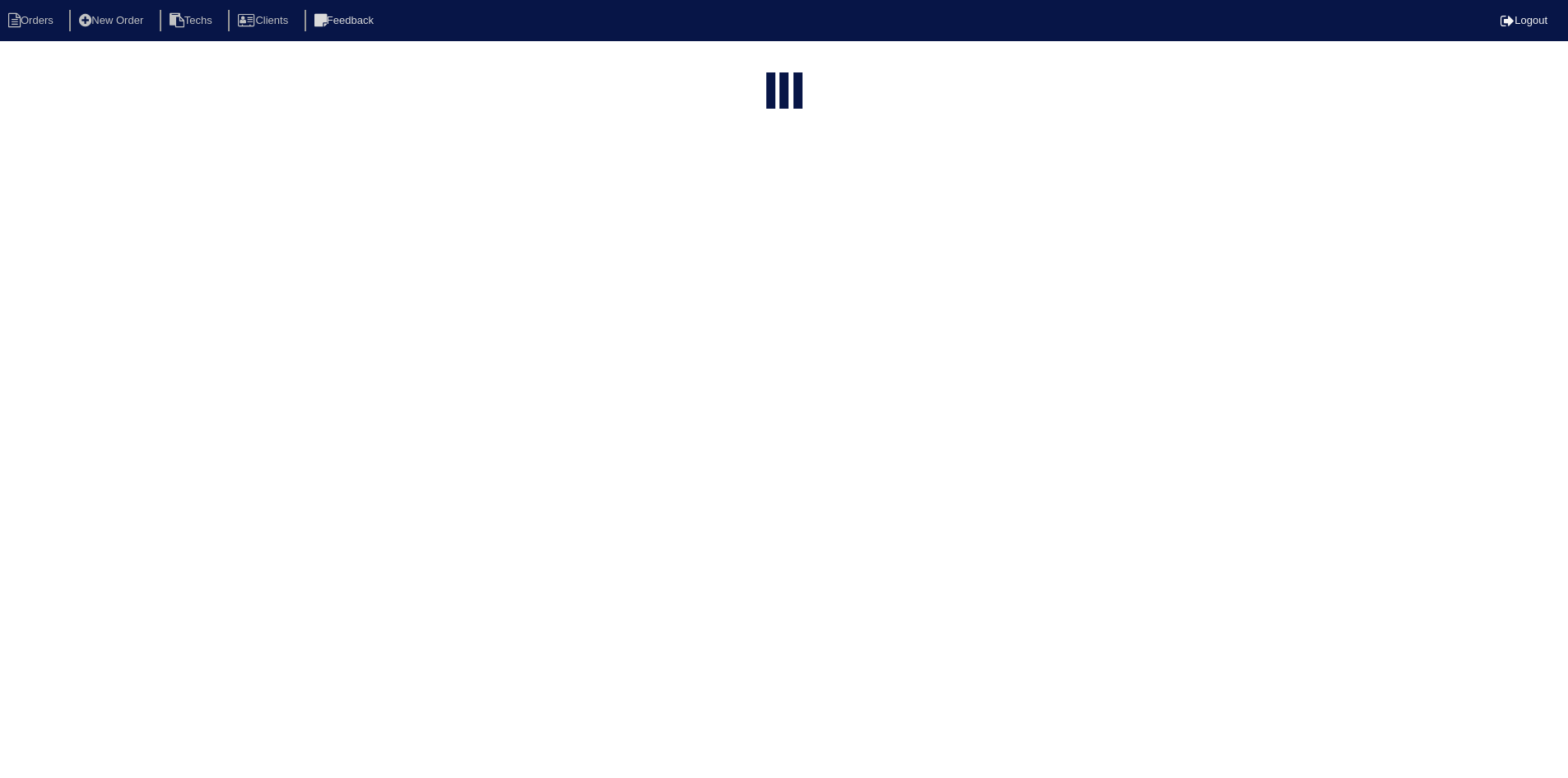
select select "field complete"
select select "need to quote"
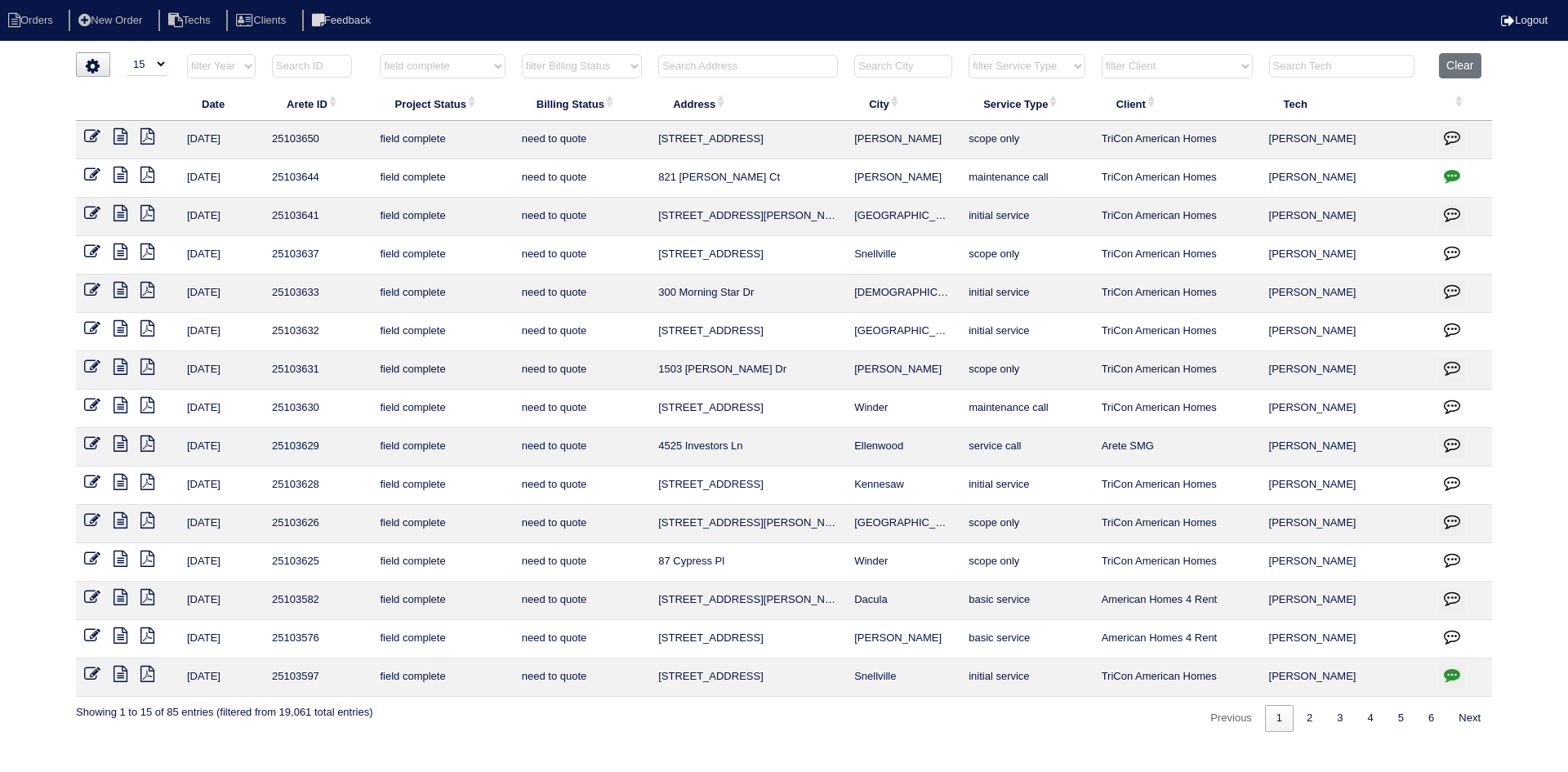
click at [124, 483] on icon at bounding box center [120, 481] width 14 height 16
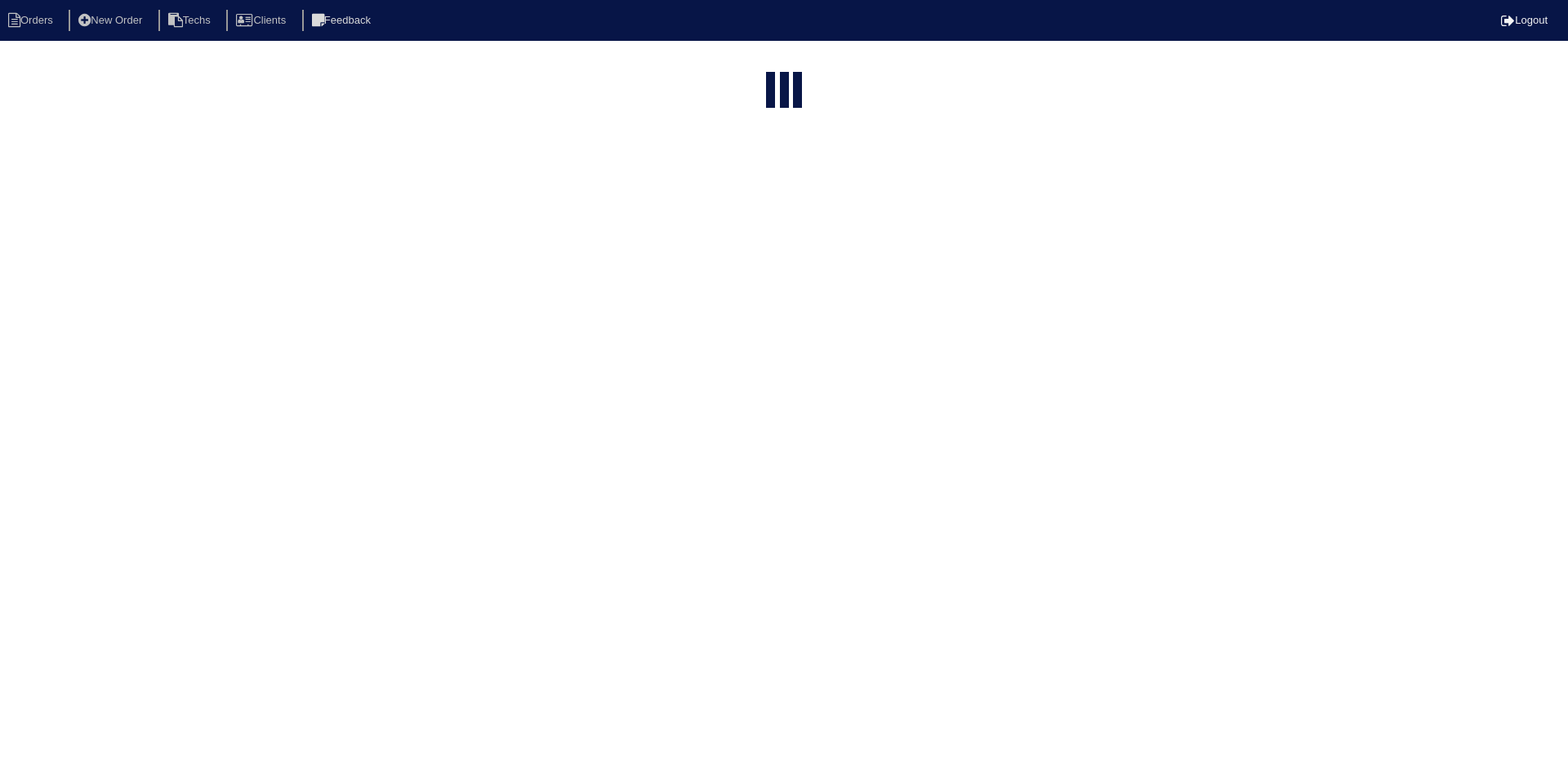
select select "15"
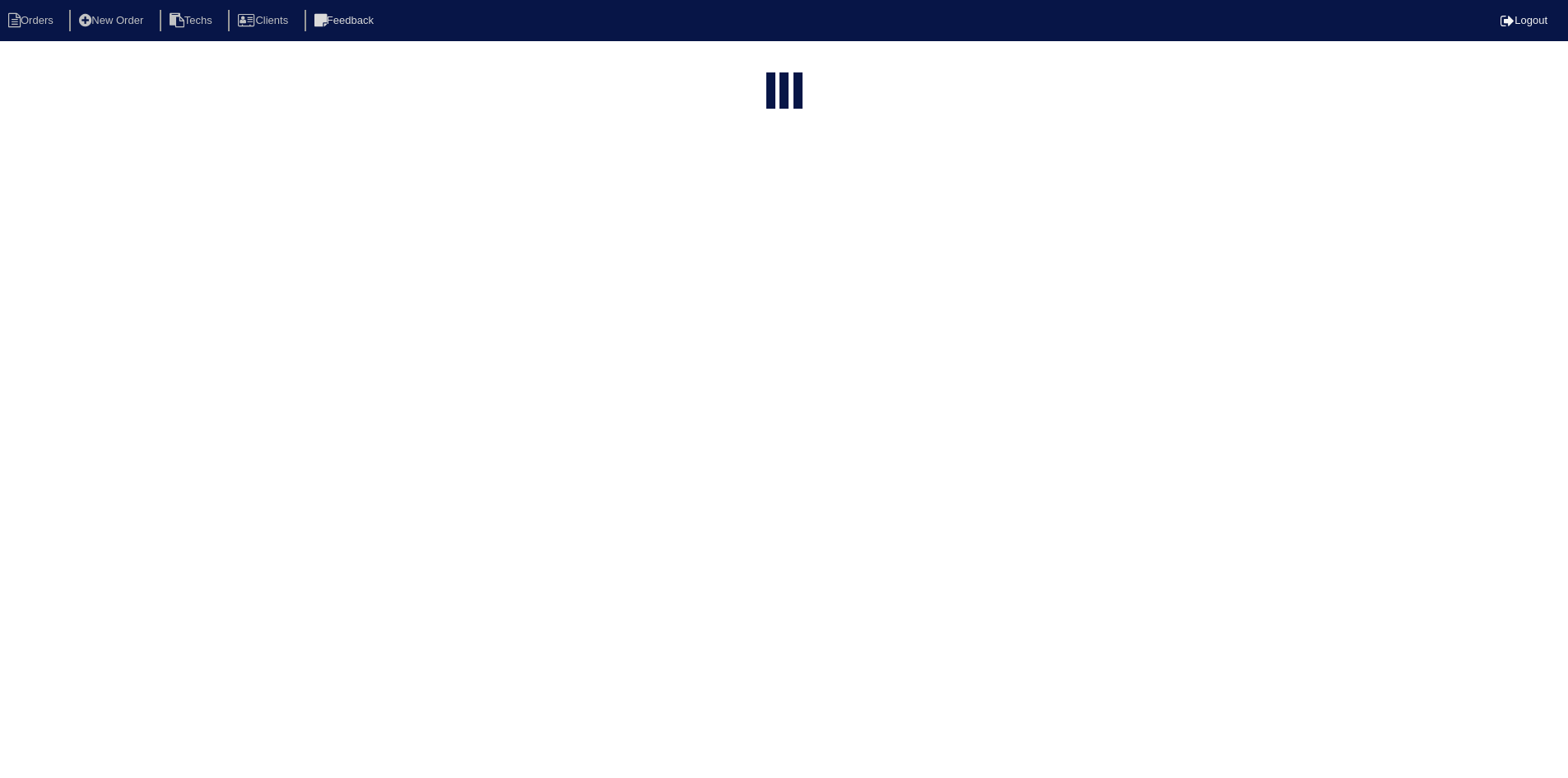
select select "field complete"
select select "need to quote"
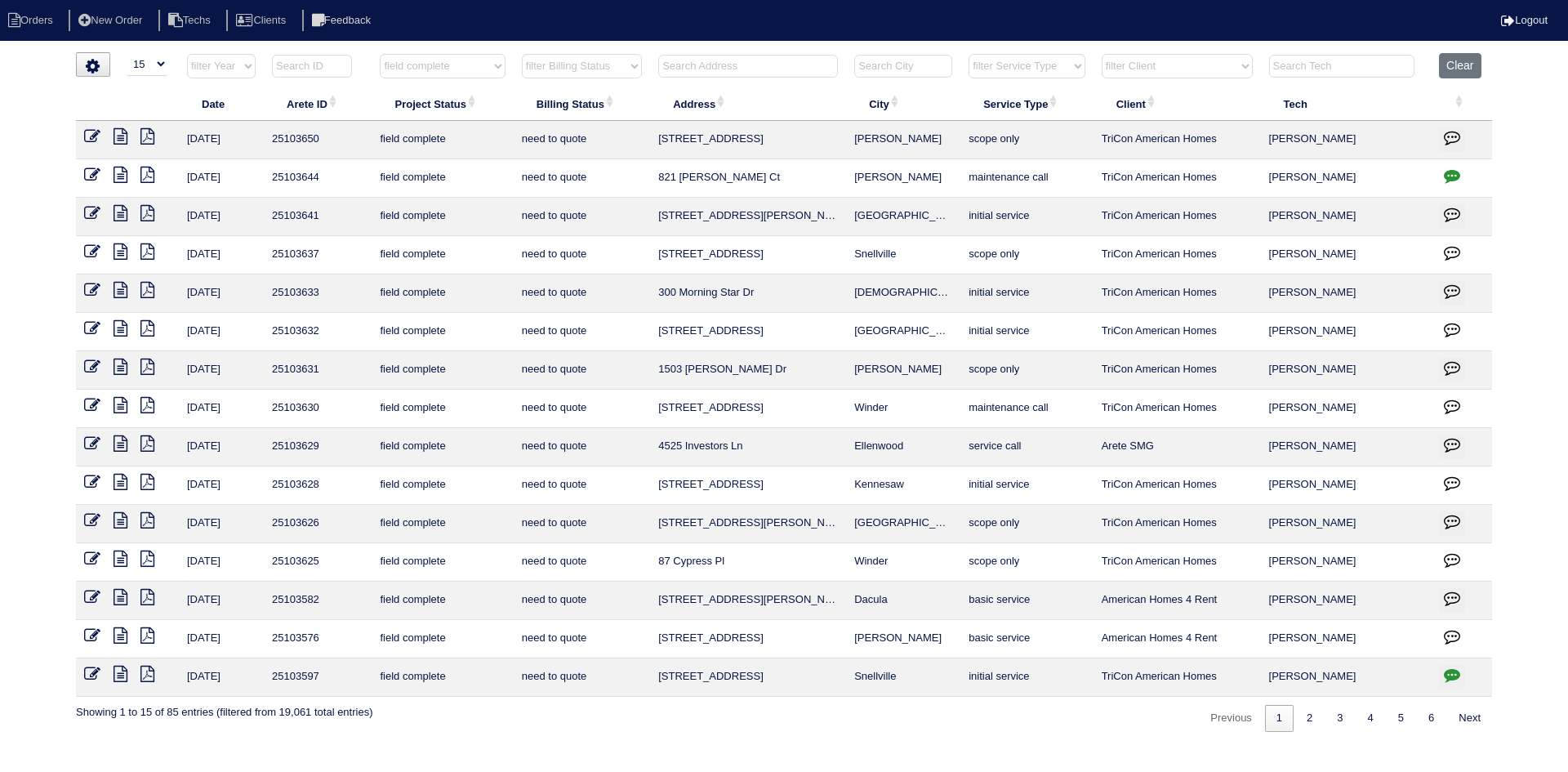
click at [735, 68] on input "text" at bounding box center [747, 66] width 180 height 23
type input "87"
select select "field complete"
select select "need to quote"
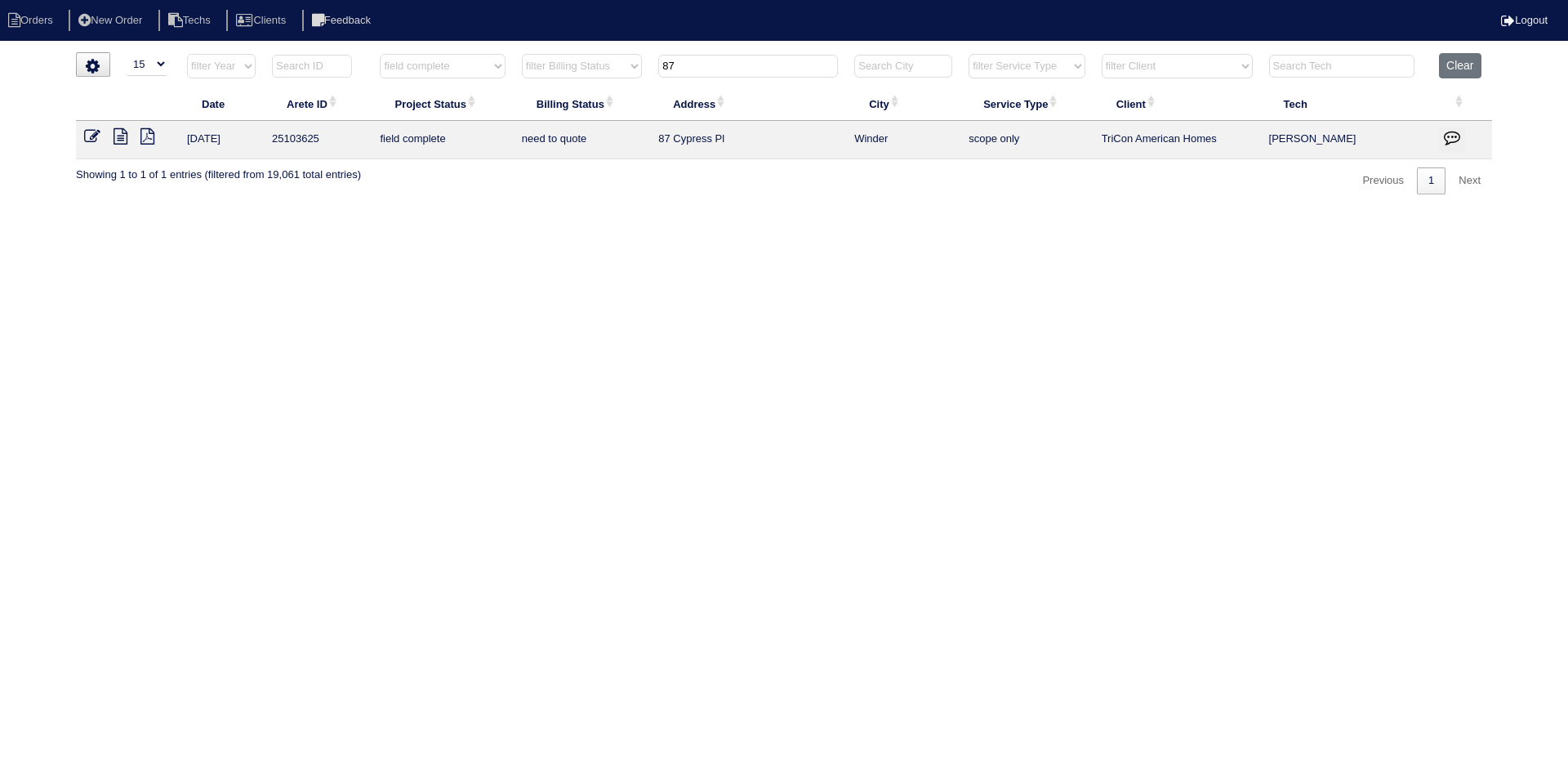
type input "87"
click at [117, 138] on icon at bounding box center [120, 136] width 14 height 16
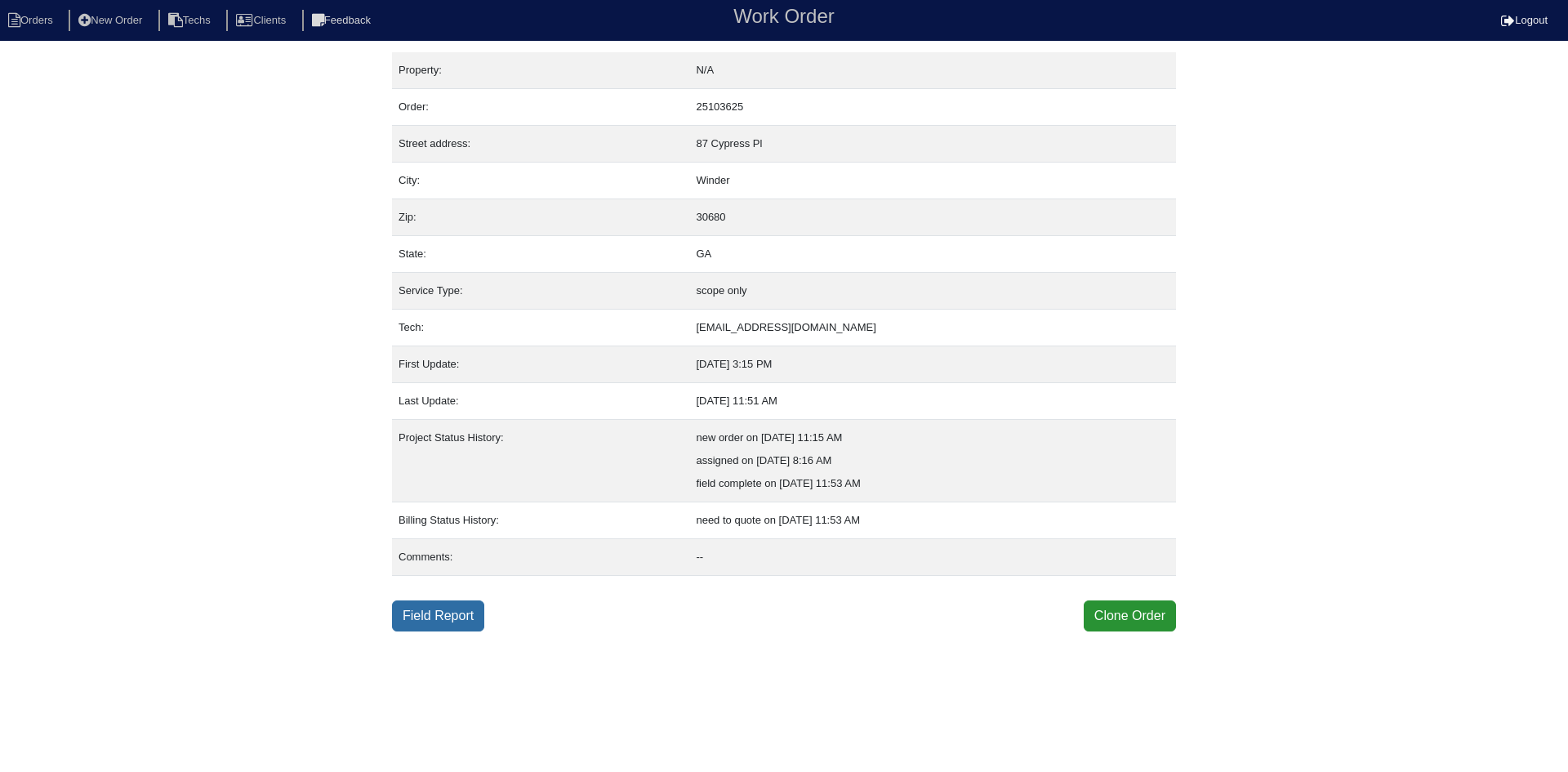
click at [438, 620] on link "Field Report" at bounding box center [437, 616] width 92 height 31
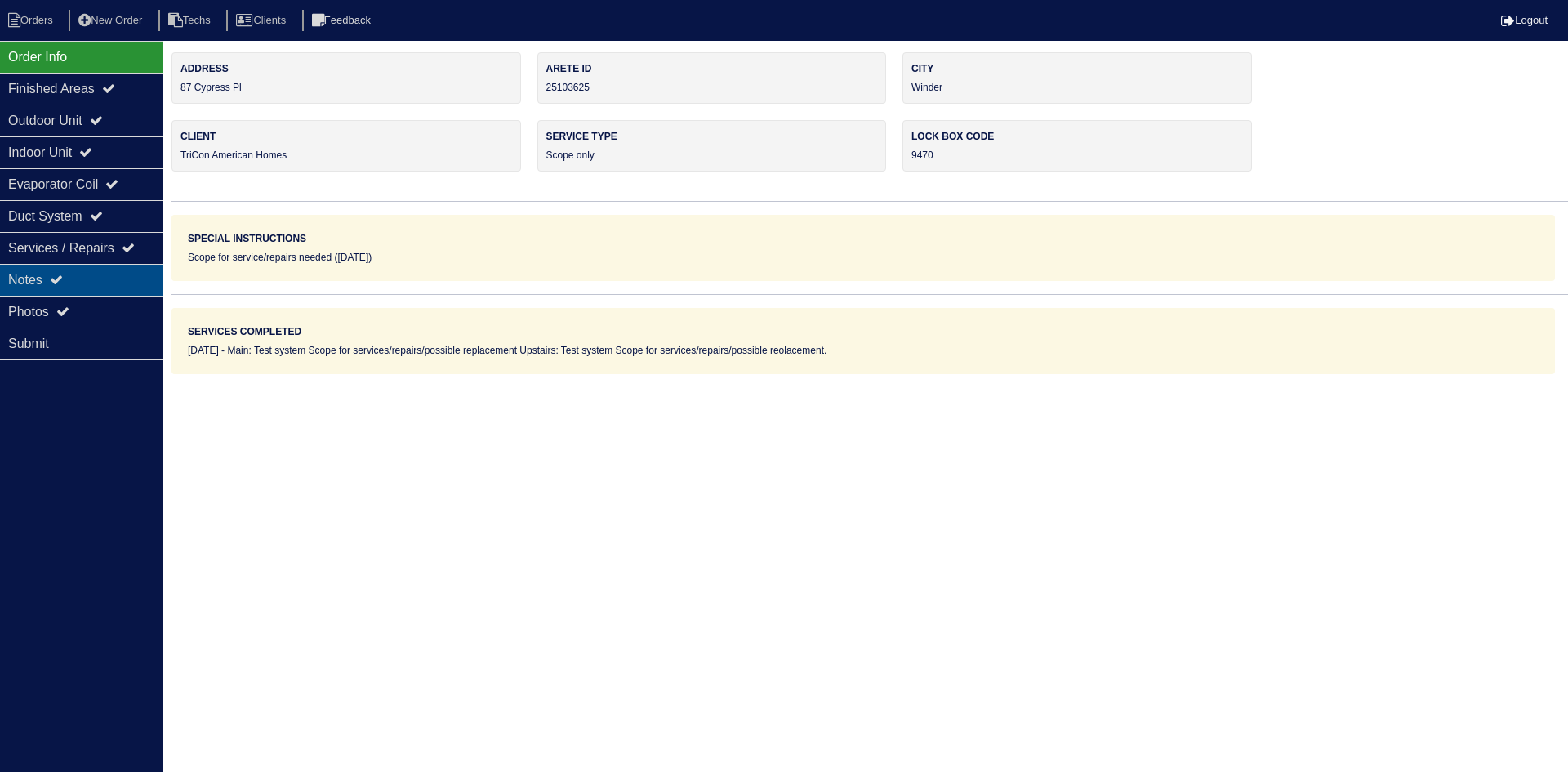
click at [131, 271] on div "Notes" at bounding box center [82, 279] width 163 height 32
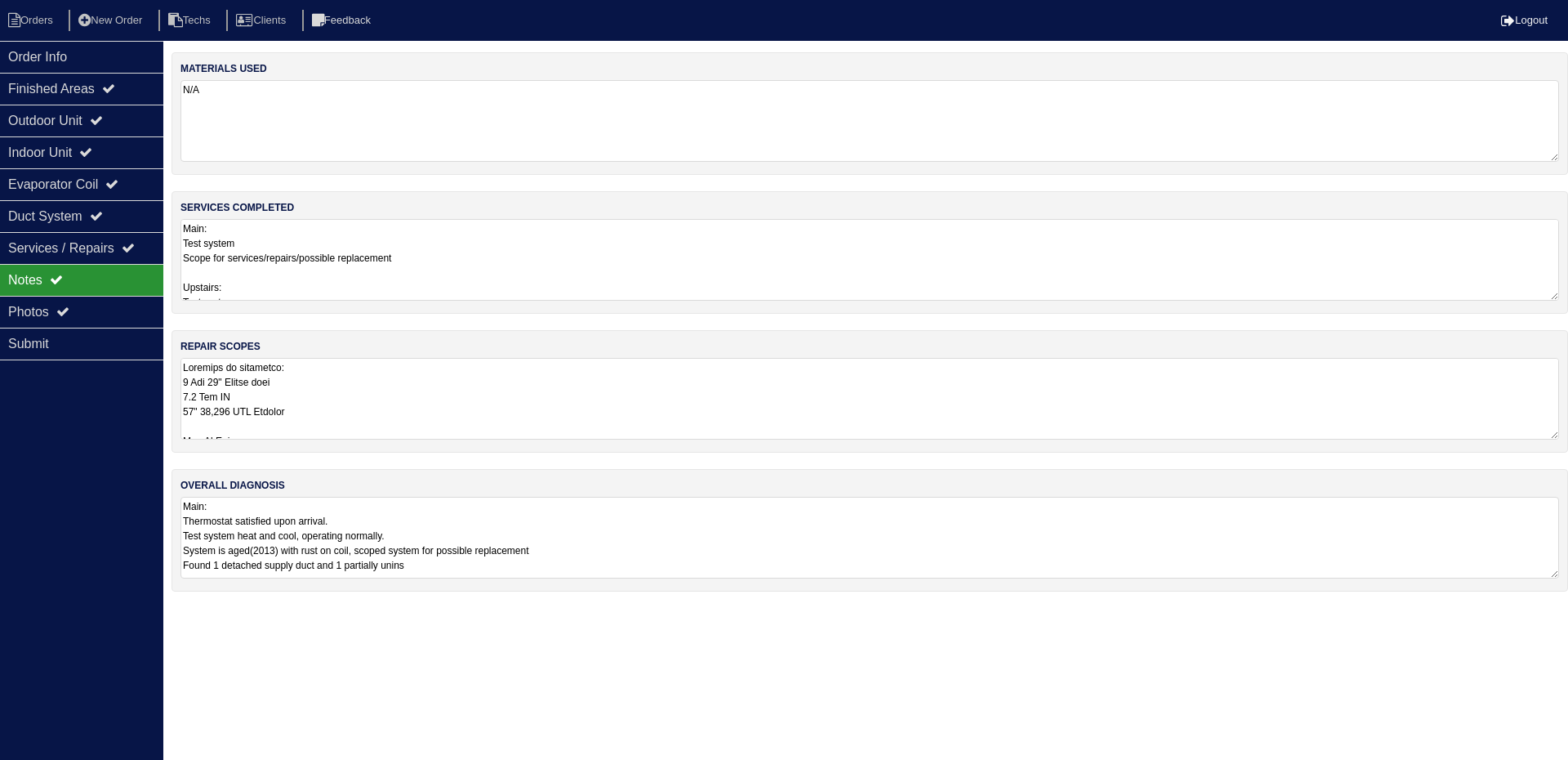
click at [477, 395] on textarea at bounding box center [869, 398] width 1379 height 82
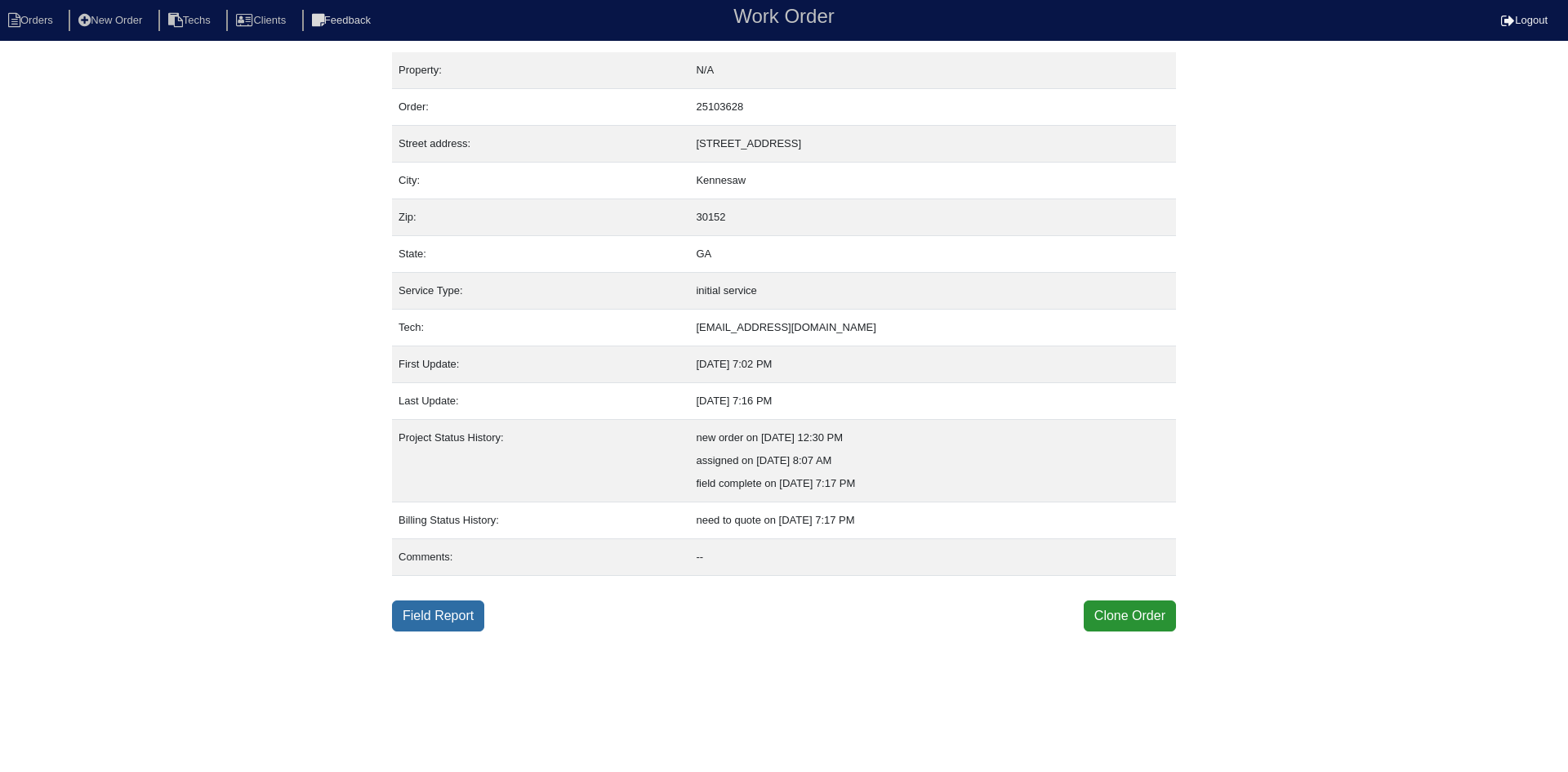
click at [444, 619] on link "Field Report" at bounding box center [437, 616] width 92 height 31
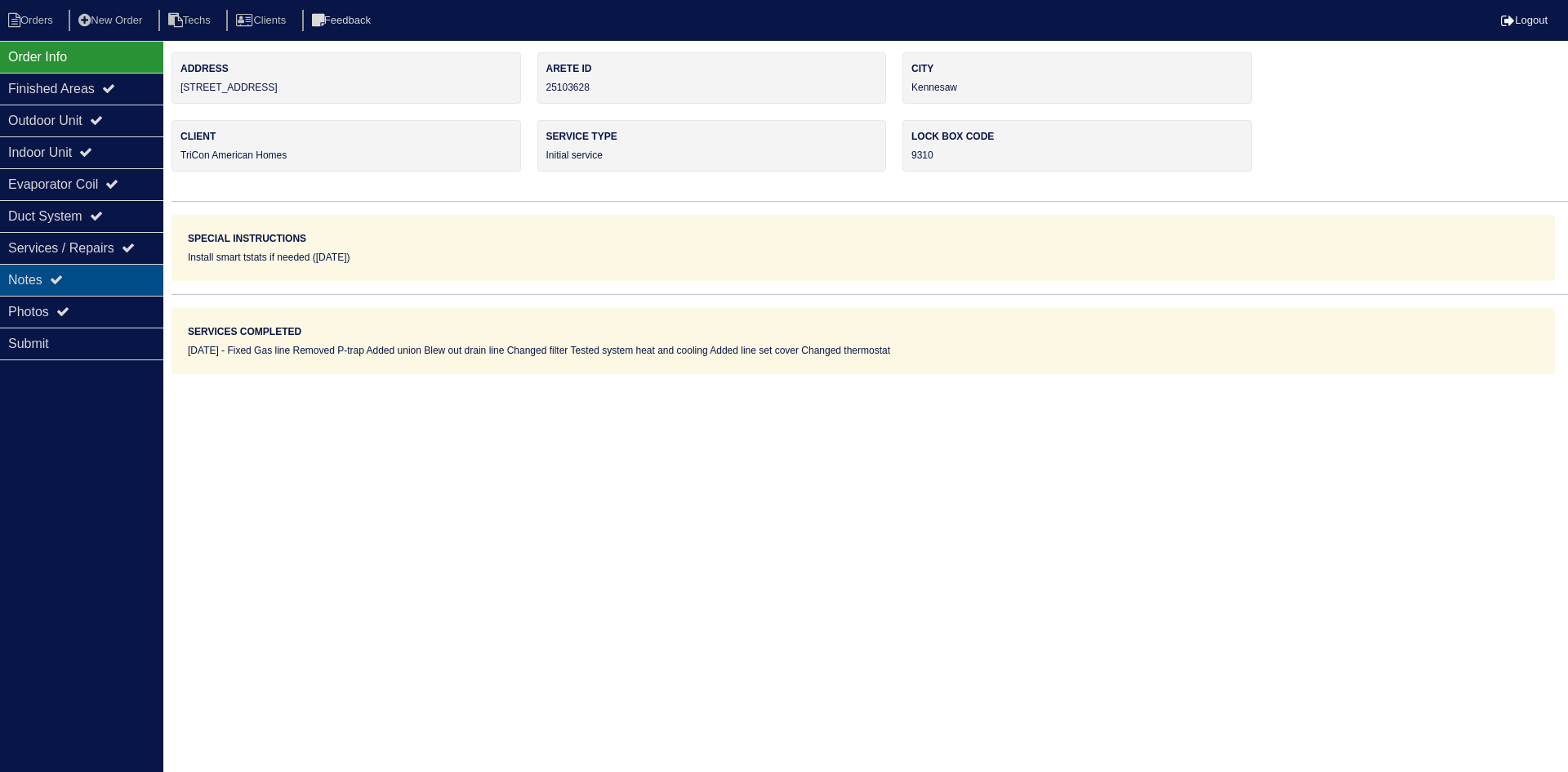
click at [119, 277] on div "Notes" at bounding box center [82, 279] width 163 height 32
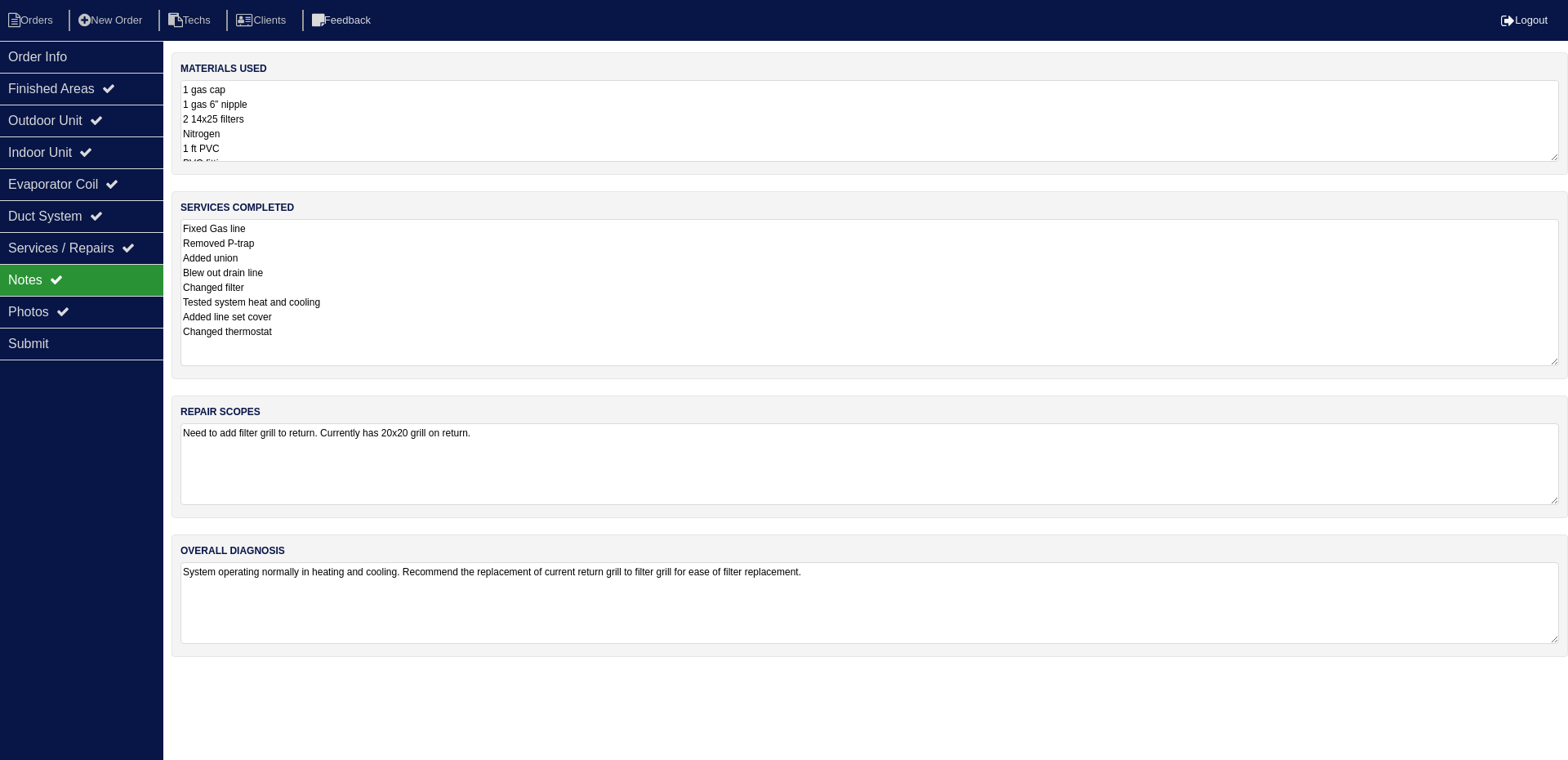
drag, startPoint x: 1553, startPoint y: 296, endPoint x: 1477, endPoint y: 247, distance: 90.4
click at [1551, 359] on textarea "Fixed Gas line Removed P-trap Added union Blew out drain line Changed filter Te…" at bounding box center [869, 292] width 1379 height 147
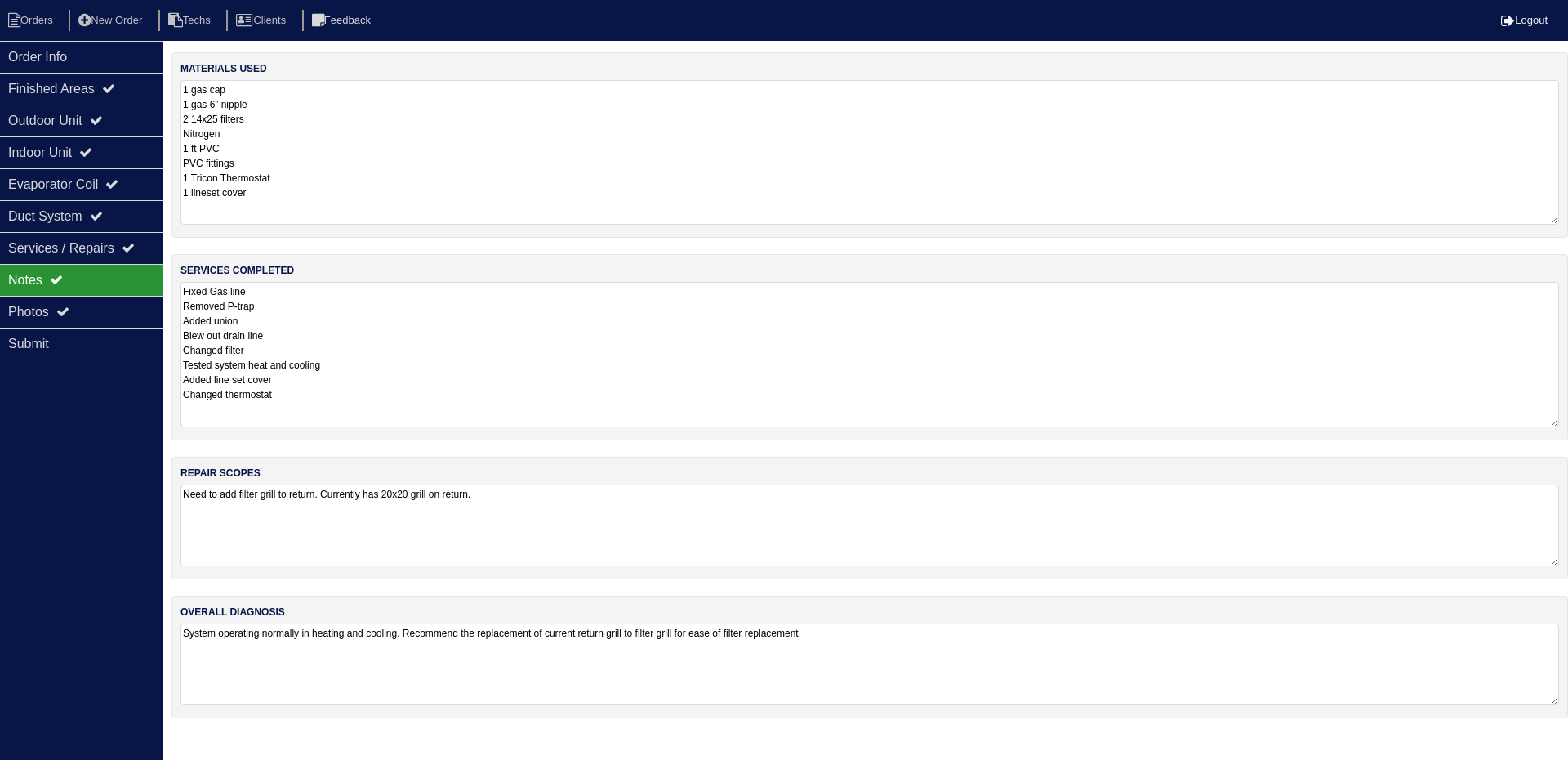
drag, startPoint x: 1555, startPoint y: 154, endPoint x: 1558, endPoint y: 217, distance: 63.1
click at [1558, 217] on textarea "1 gas cap 1 gas 6” nipple 2 14x25 filters Nitrogen 1 ft PVC PVC fittings 1 Tric…" at bounding box center [869, 152] width 1379 height 144
click at [72, 298] on div "Photos" at bounding box center [82, 311] width 163 height 32
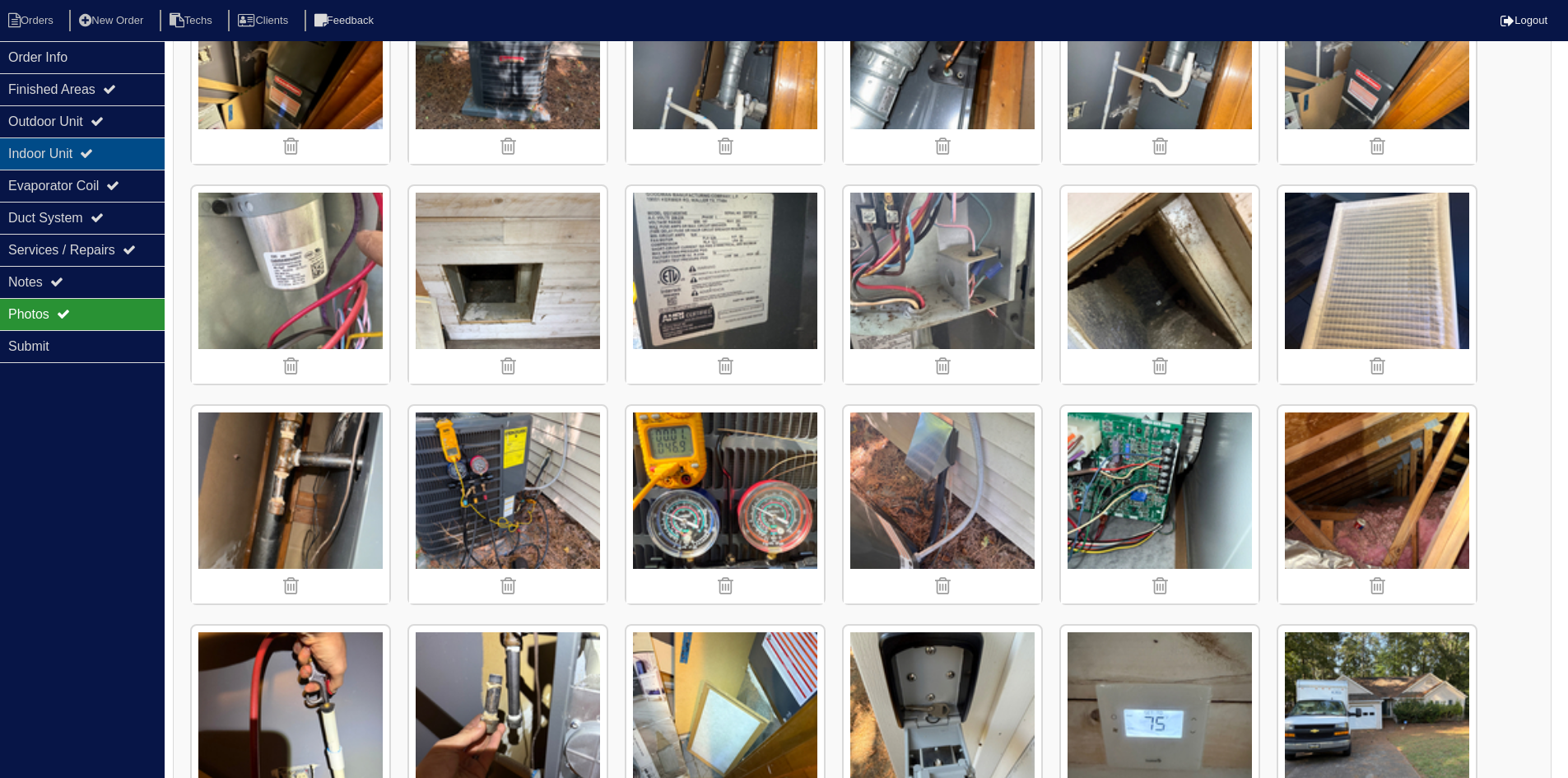
scroll to position [82, 0]
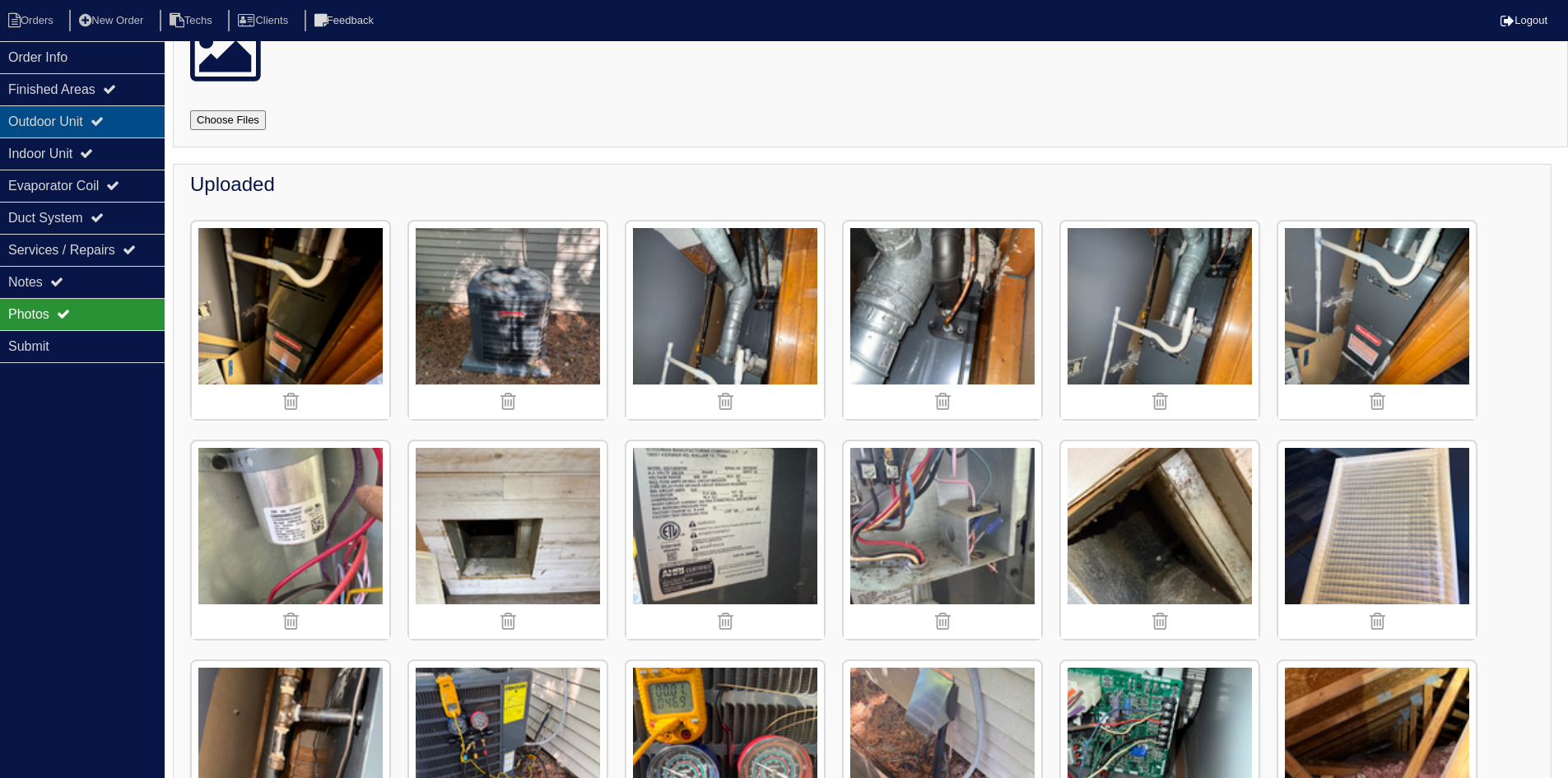
click at [78, 119] on div "Outdoor Unit" at bounding box center [82, 121] width 165 height 32
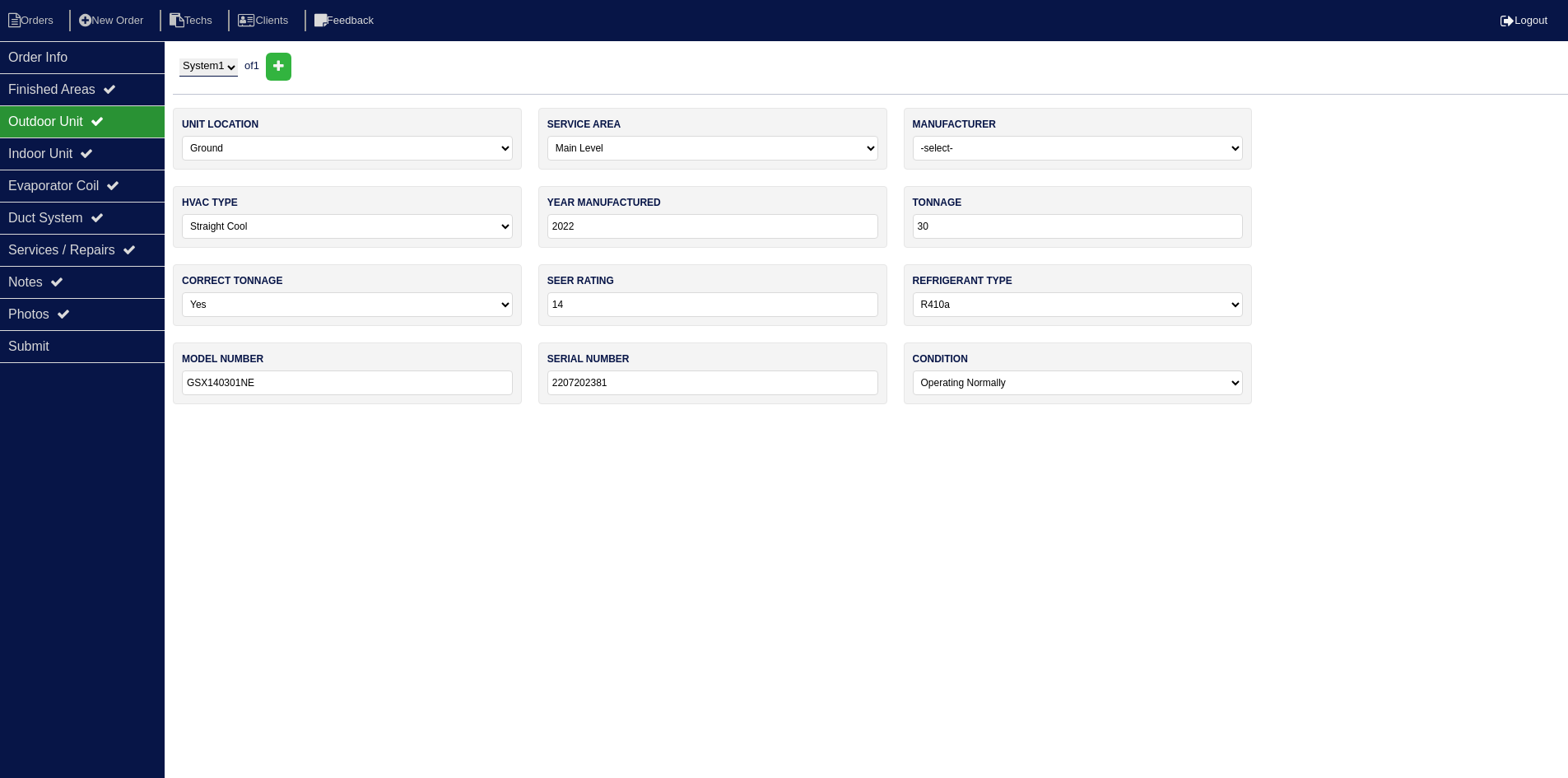
scroll to position [0, 0]
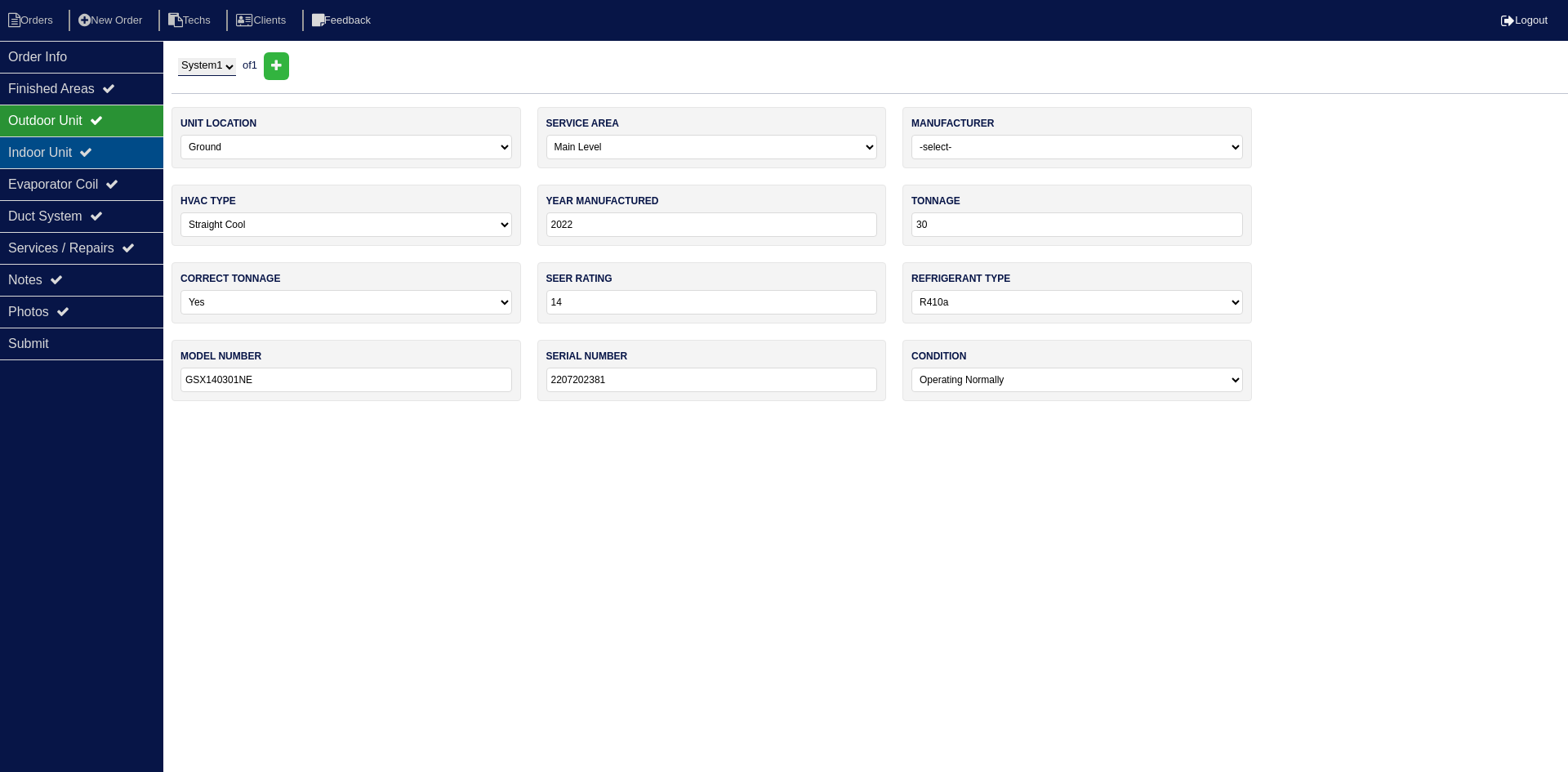
click at [107, 142] on div "Indoor Unit" at bounding box center [82, 152] width 163 height 32
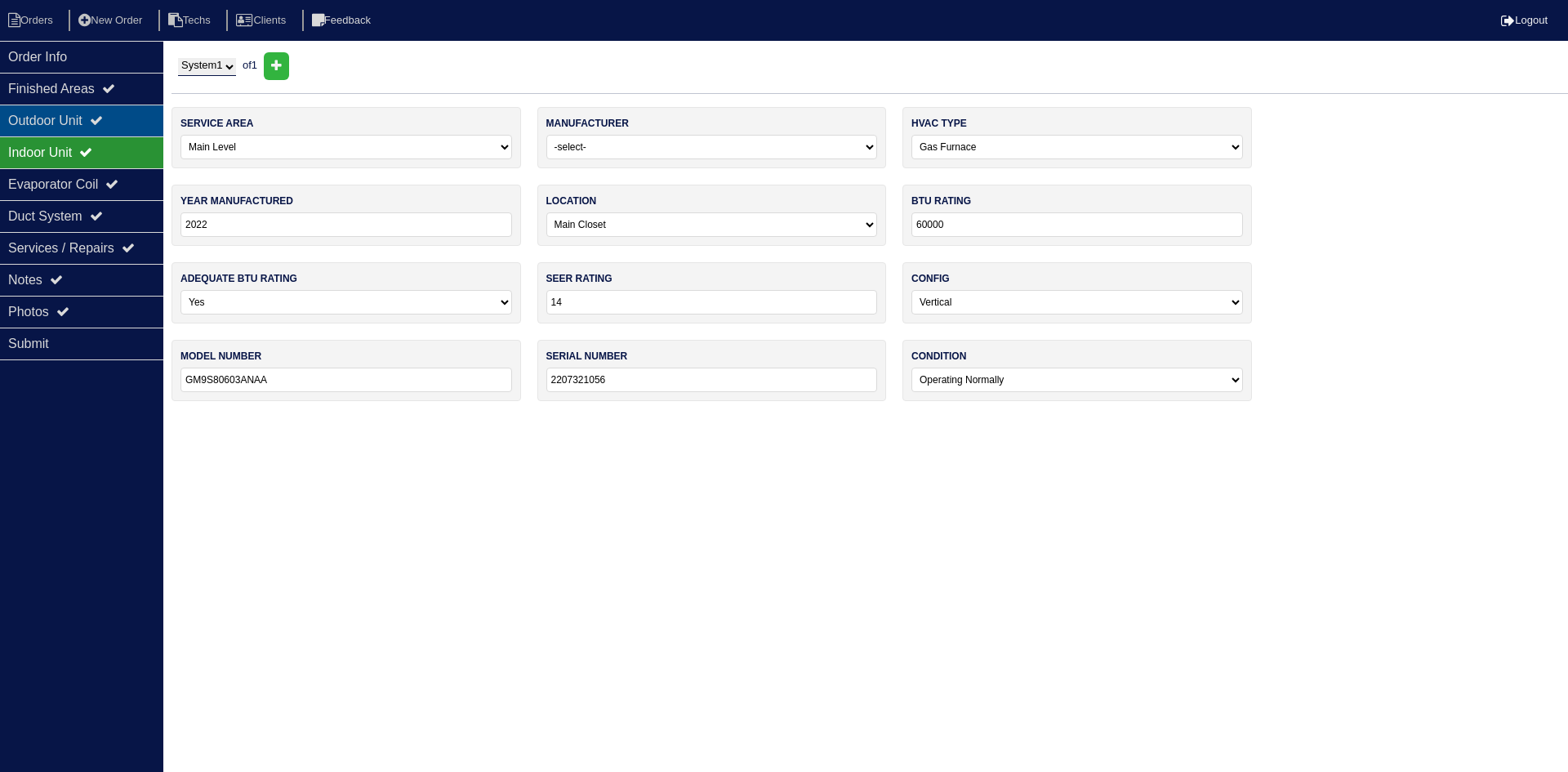
click at [98, 119] on div "Outdoor Unit" at bounding box center [82, 120] width 163 height 32
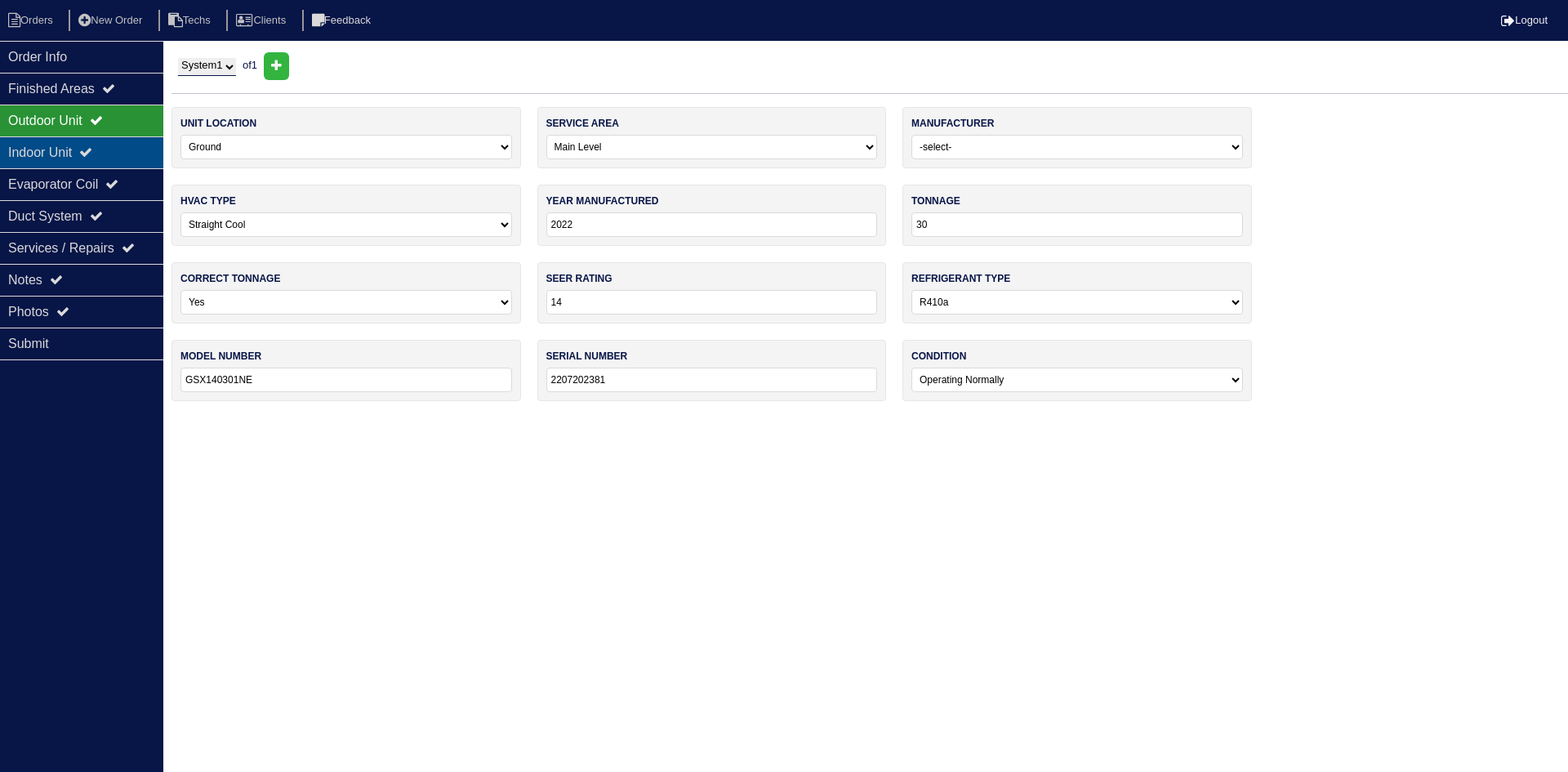
click at [92, 146] on icon at bounding box center [85, 151] width 13 height 13
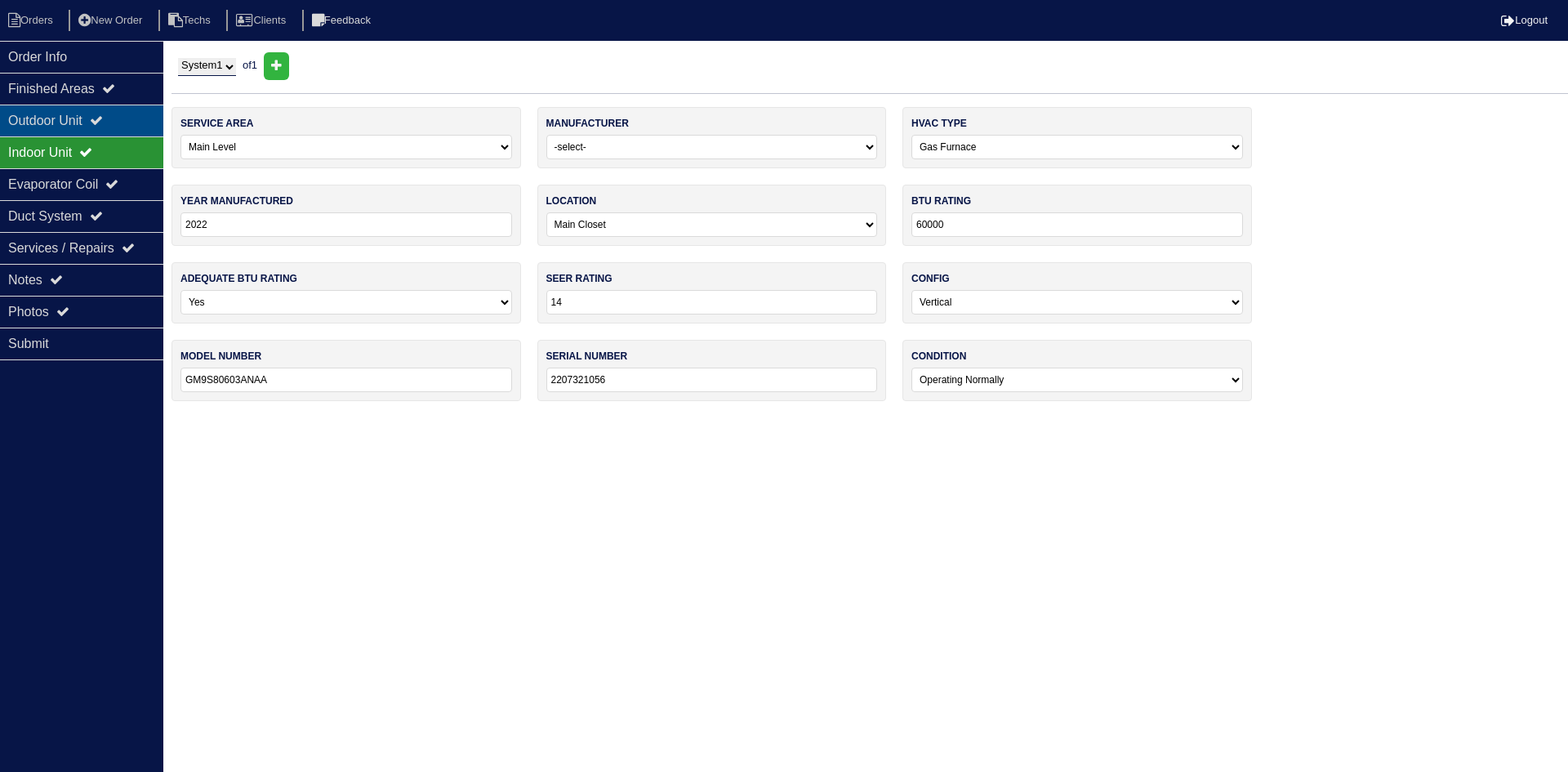
click at [97, 115] on div "Outdoor Unit" at bounding box center [82, 120] width 163 height 32
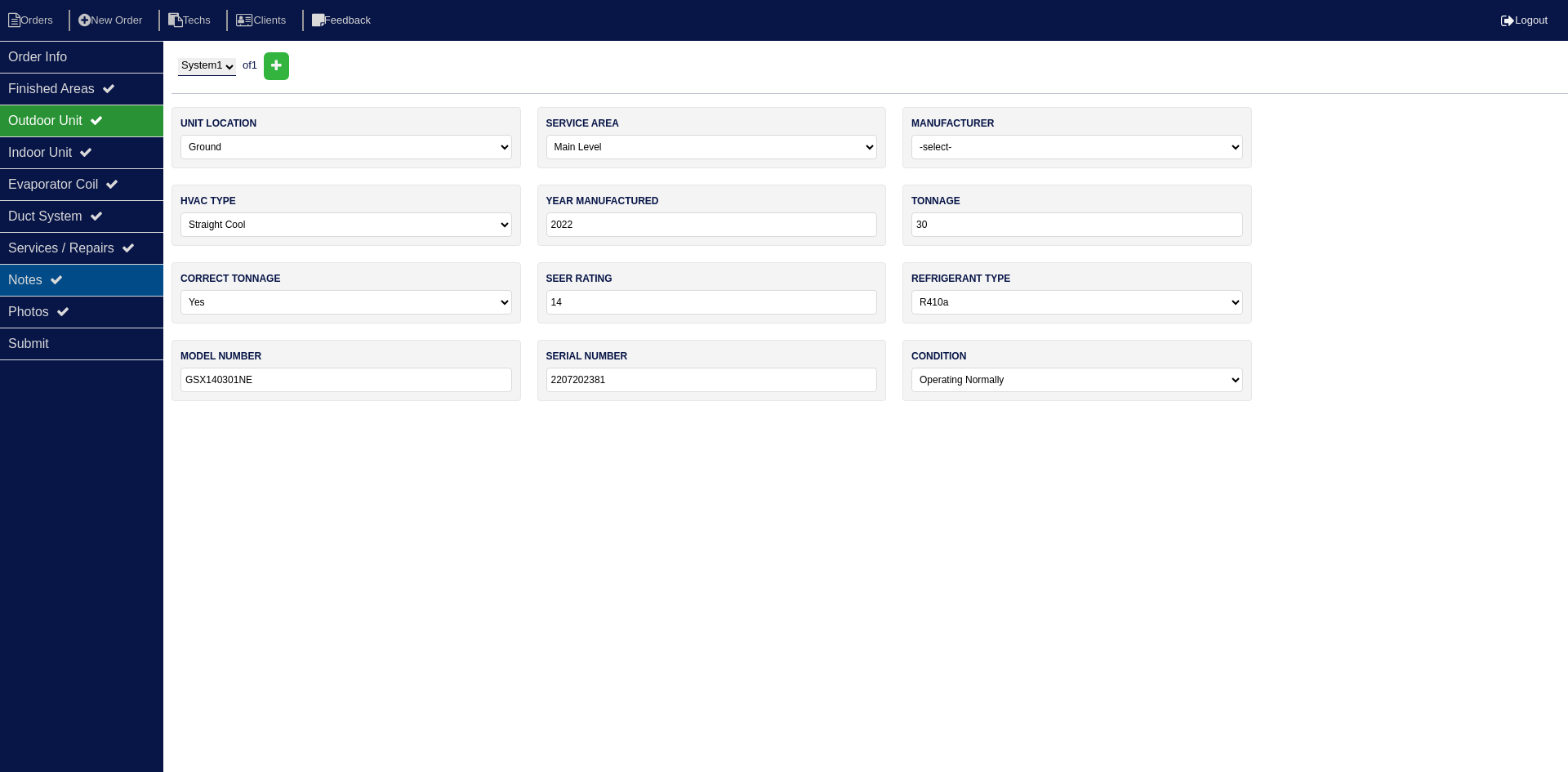
click at [61, 273] on div "Notes" at bounding box center [82, 279] width 163 height 32
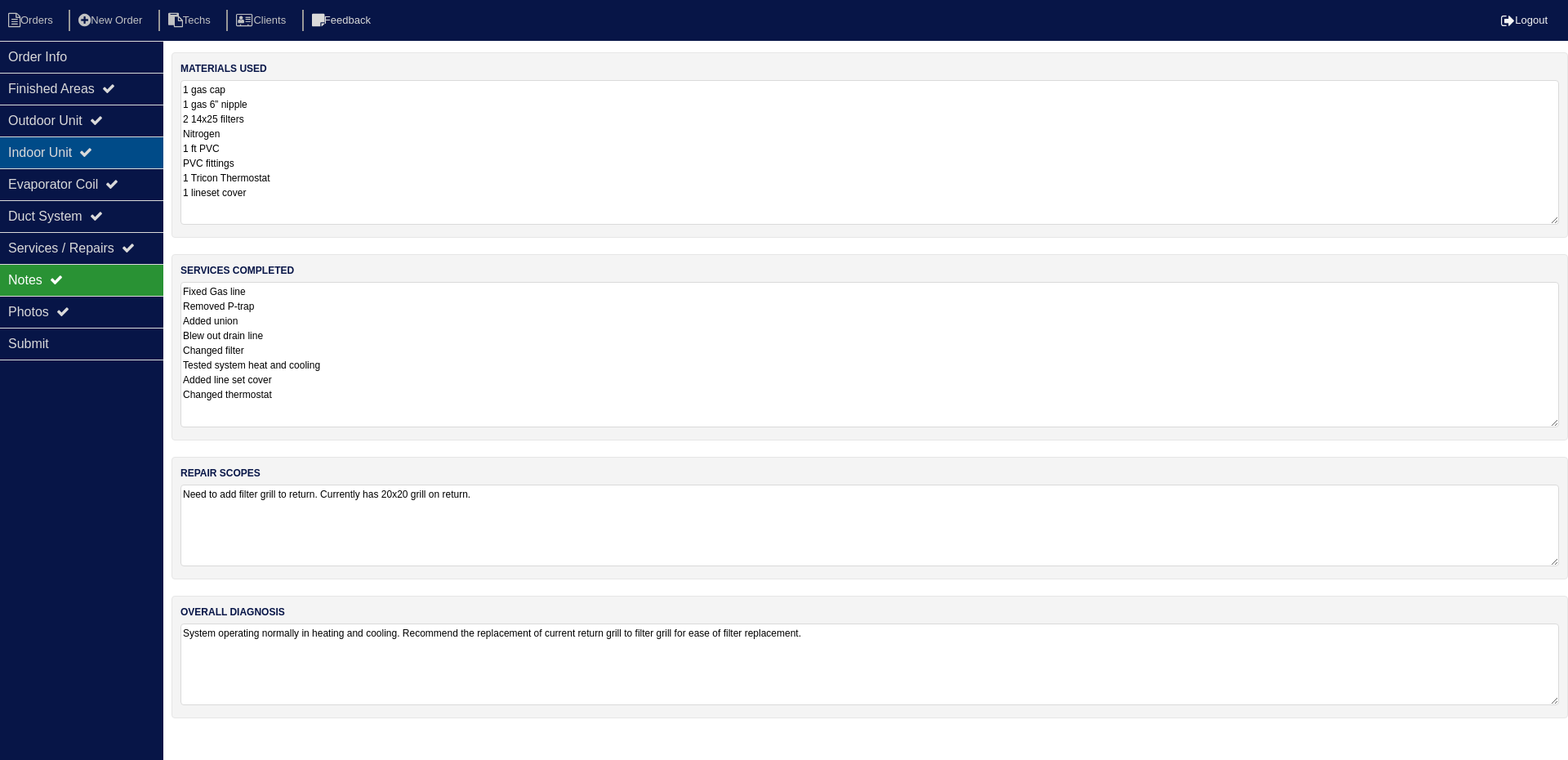
click at [87, 155] on div "Indoor Unit" at bounding box center [82, 152] width 163 height 32
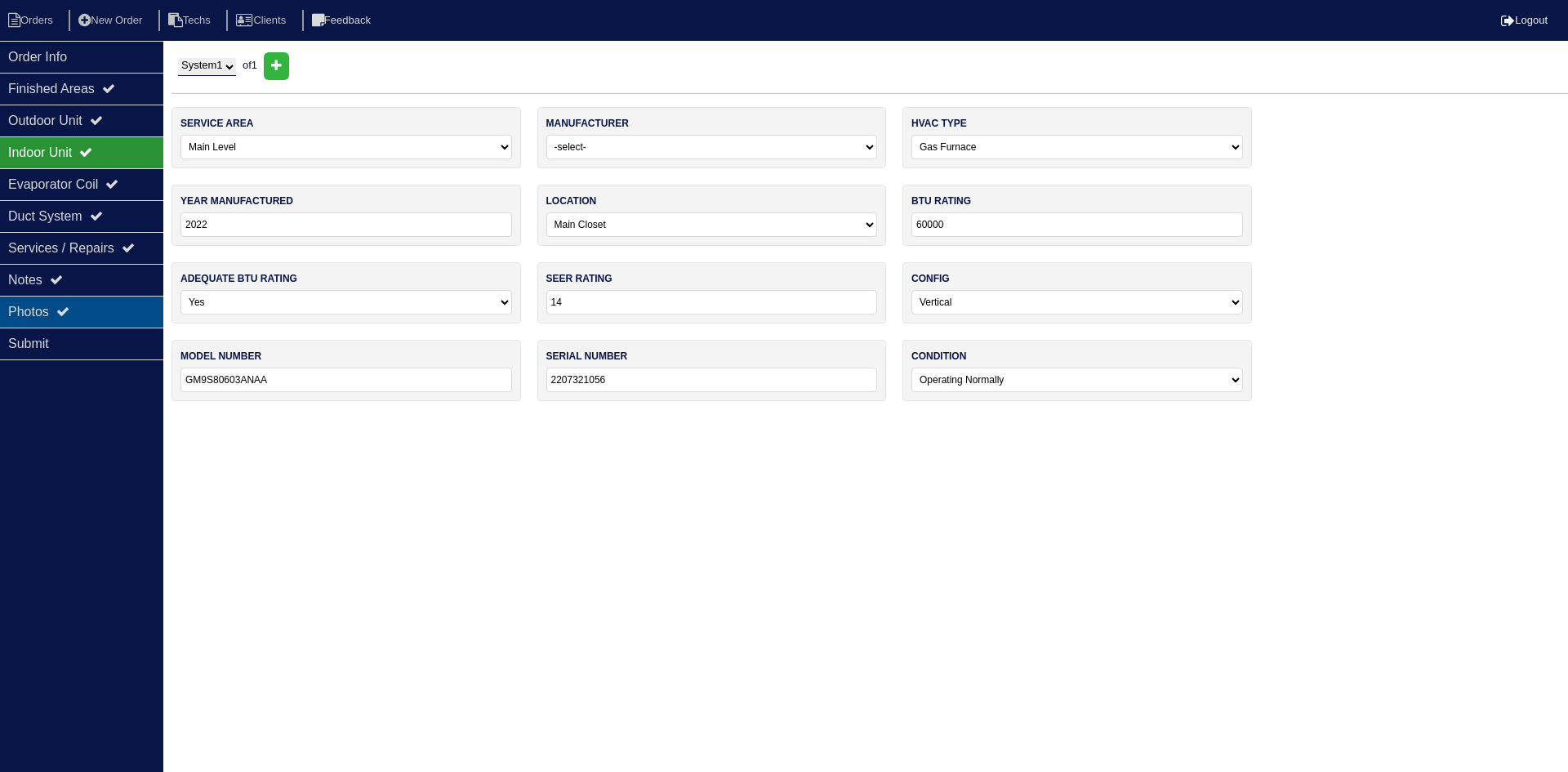
click at [66, 306] on icon at bounding box center [63, 311] width 13 height 13
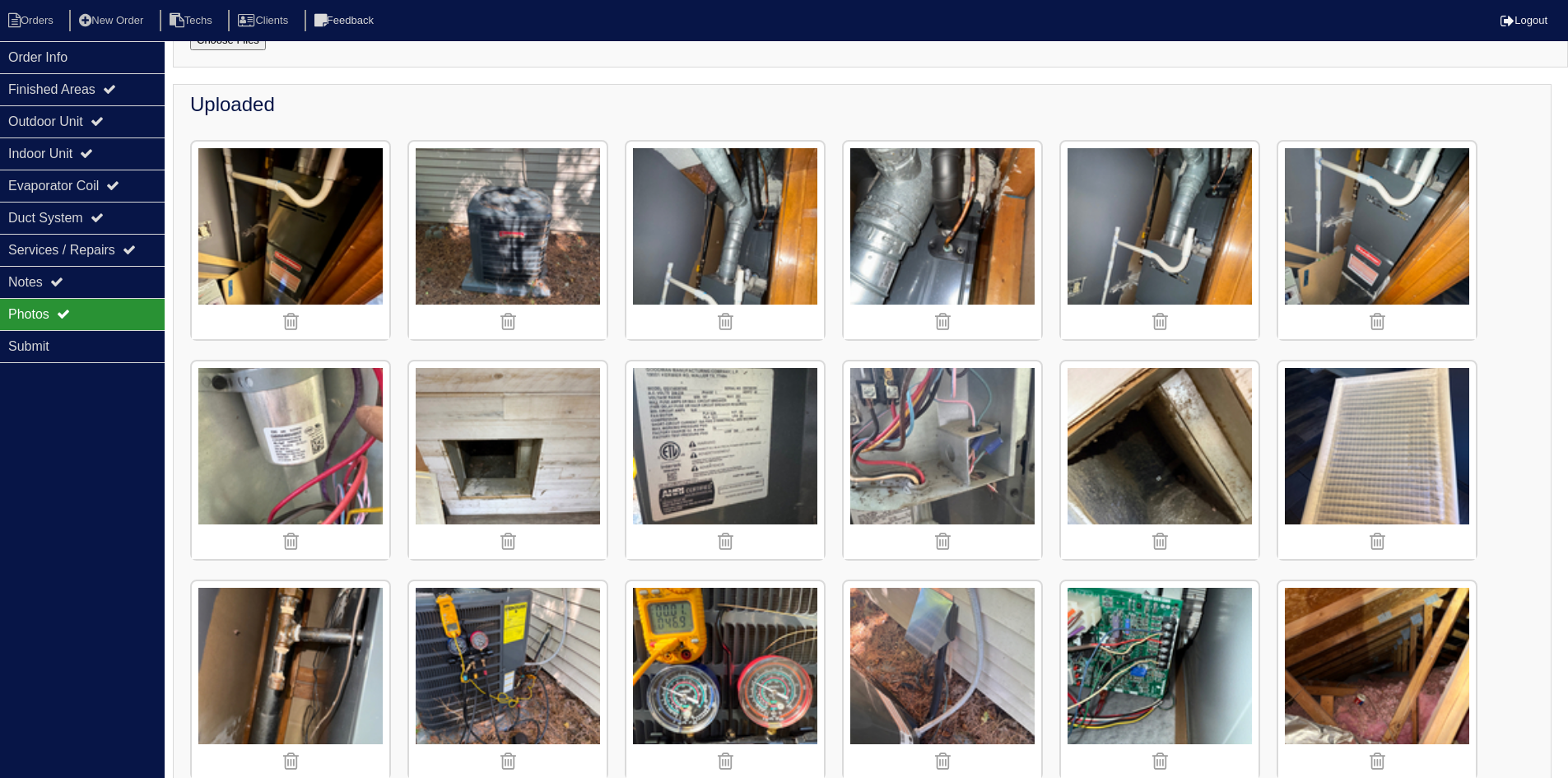
scroll to position [165, 0]
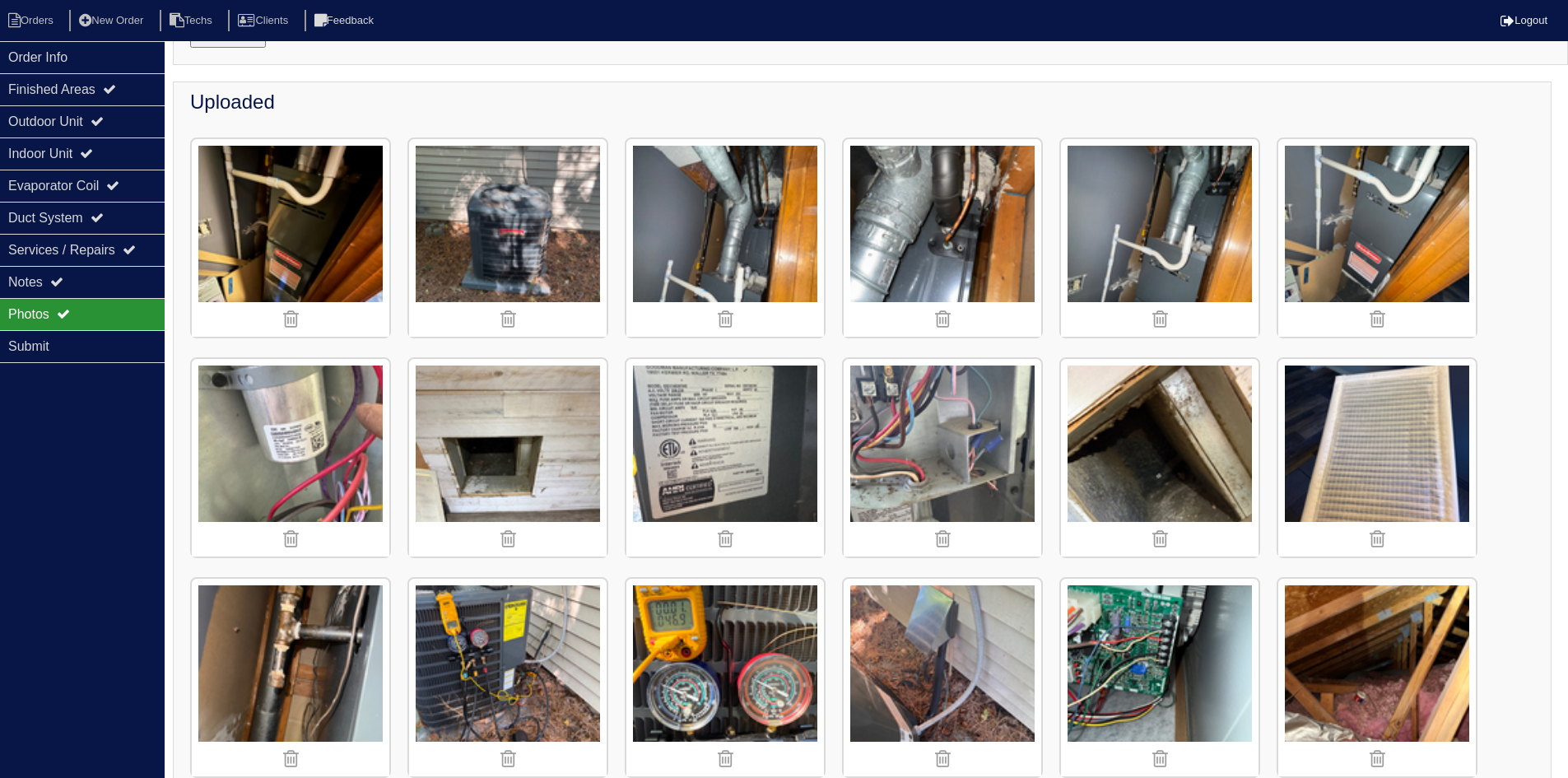
click at [692, 246] on img at bounding box center [725, 238] width 197 height 198
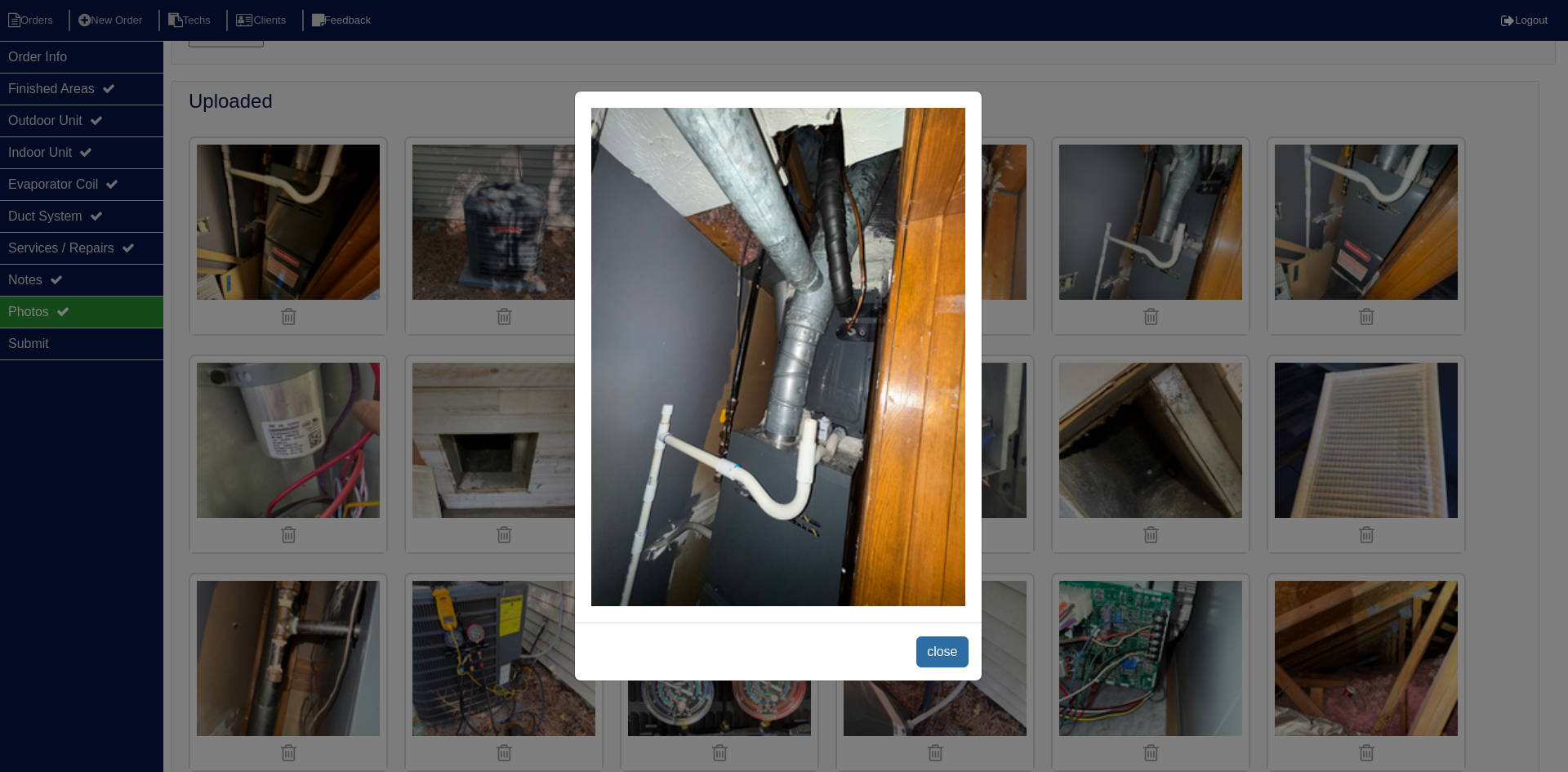
click at [946, 653] on span "close" at bounding box center [943, 653] width 52 height 31
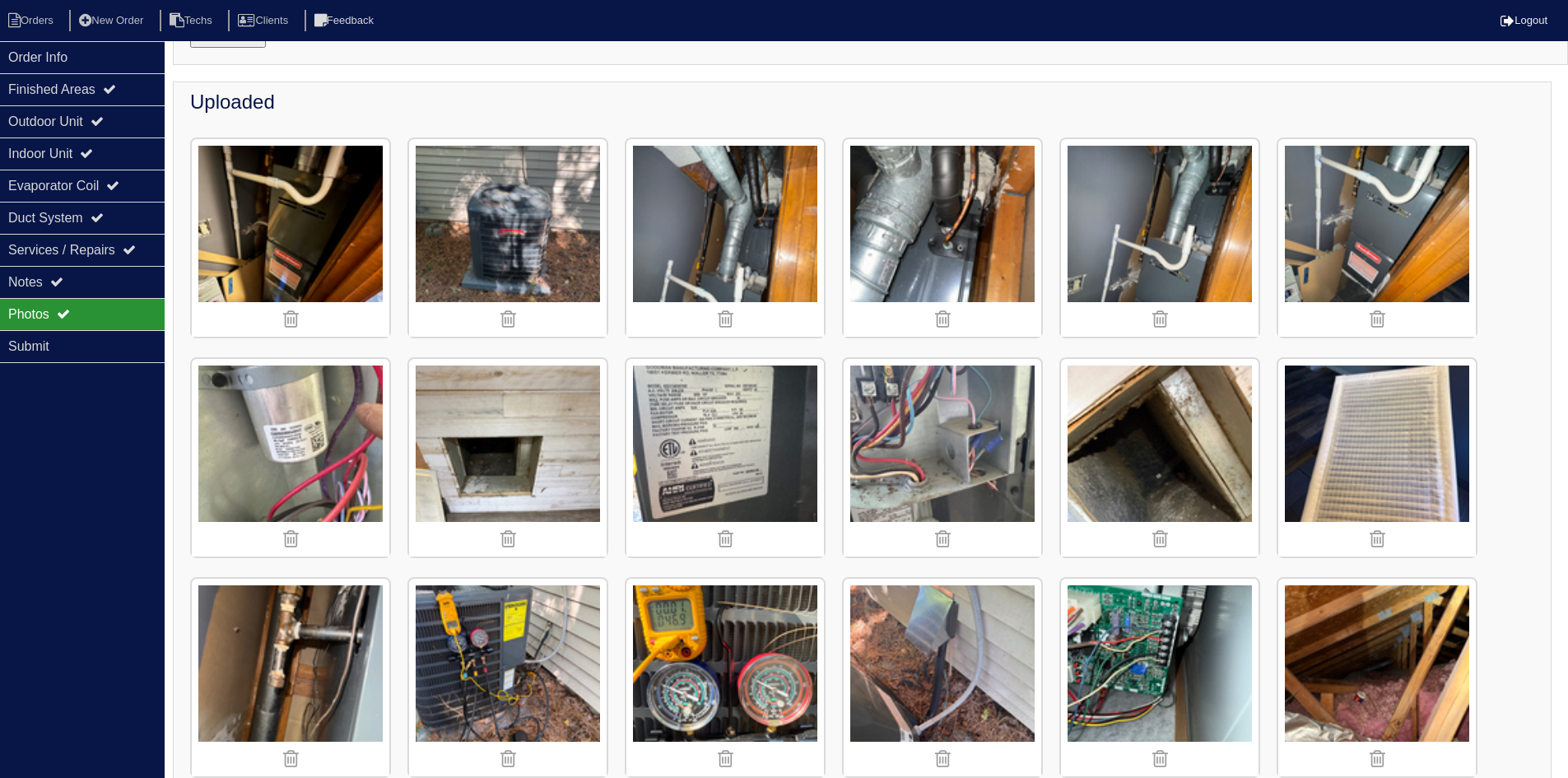
click at [1132, 264] on img at bounding box center [1159, 238] width 197 height 198
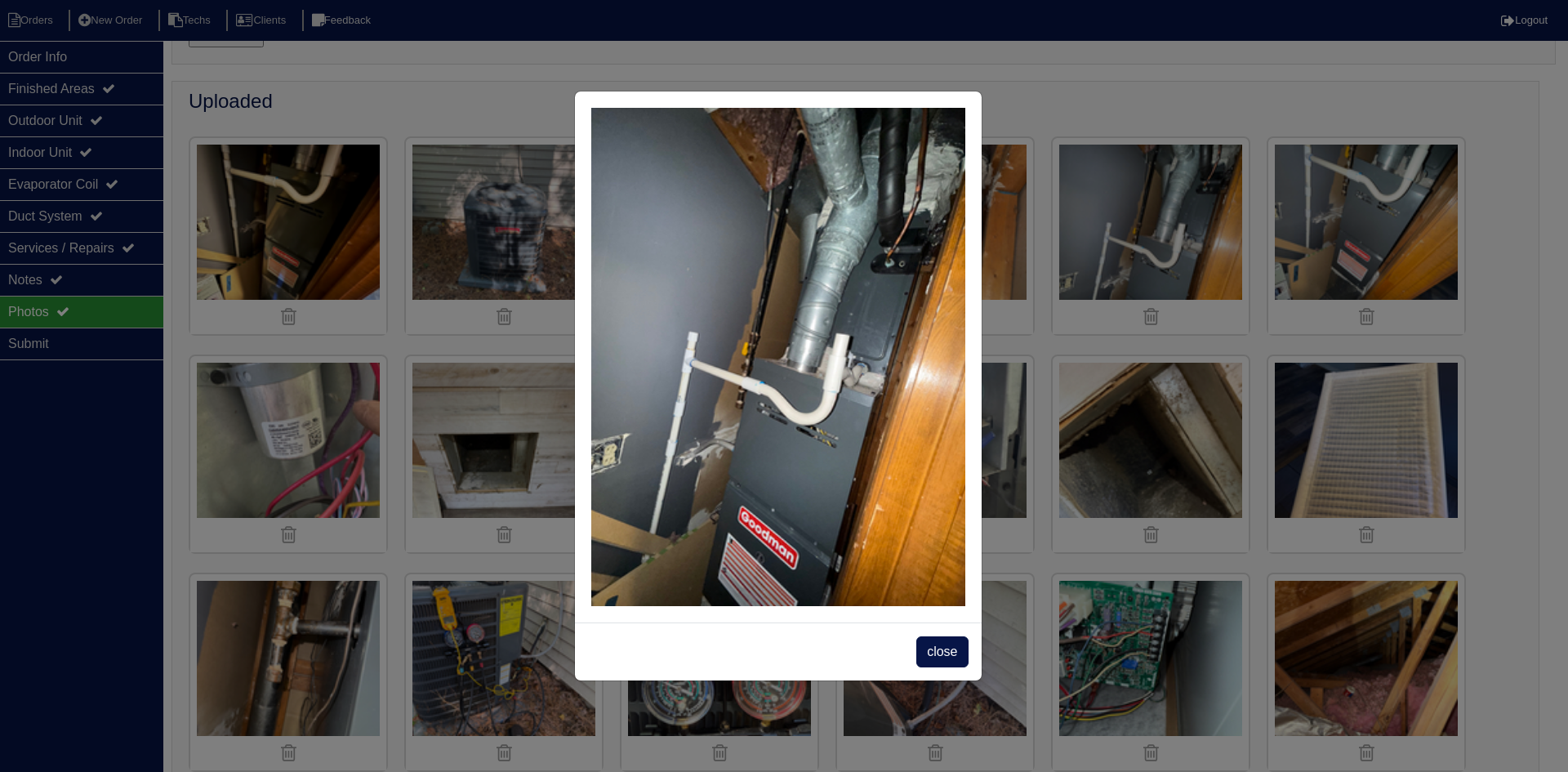
drag, startPoint x: 937, startPoint y: 658, endPoint x: 927, endPoint y: 550, distance: 108.5
click at [937, 657] on span "close" at bounding box center [943, 653] width 52 height 31
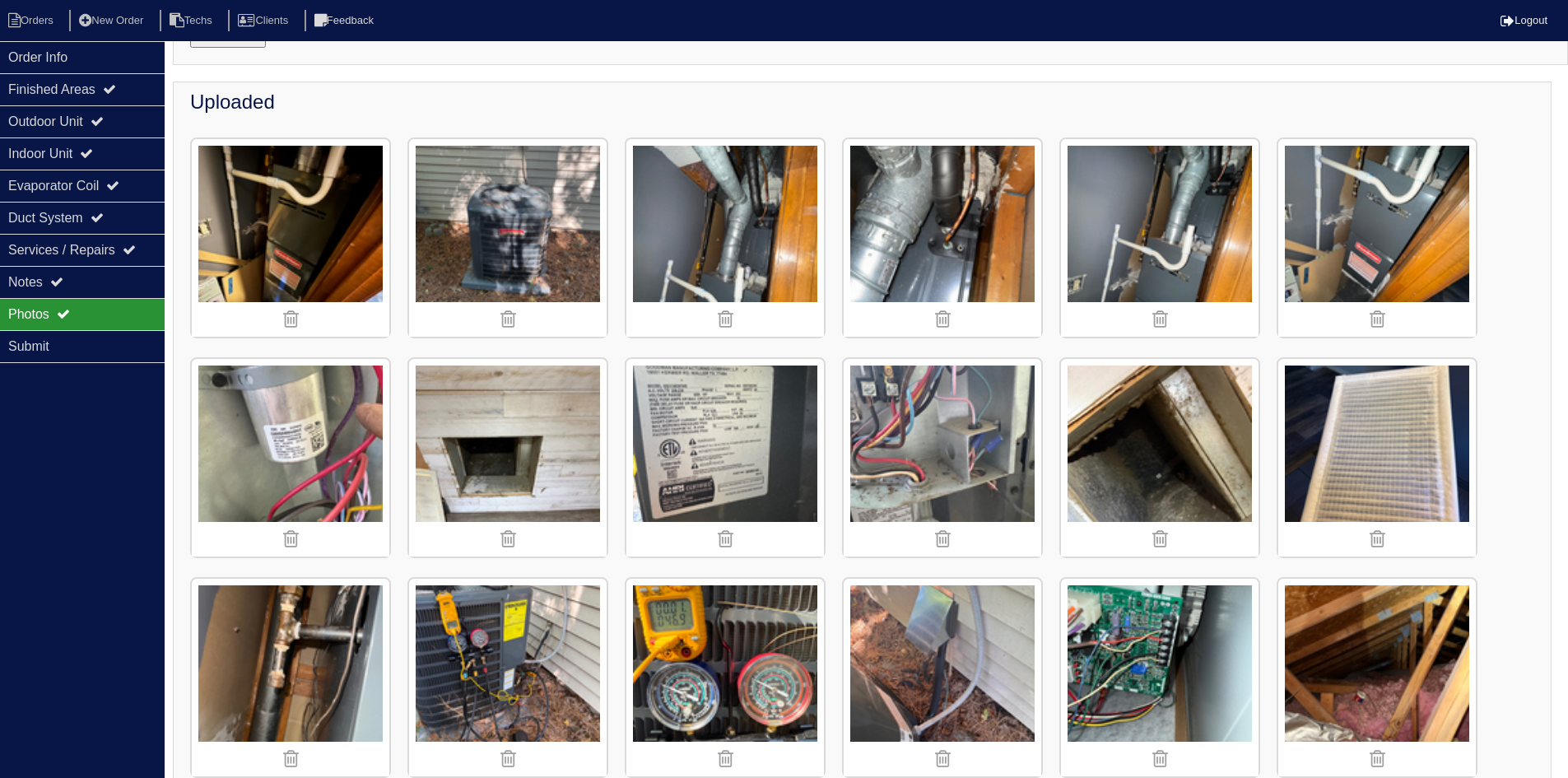
click at [1337, 254] on img at bounding box center [1377, 238] width 197 height 198
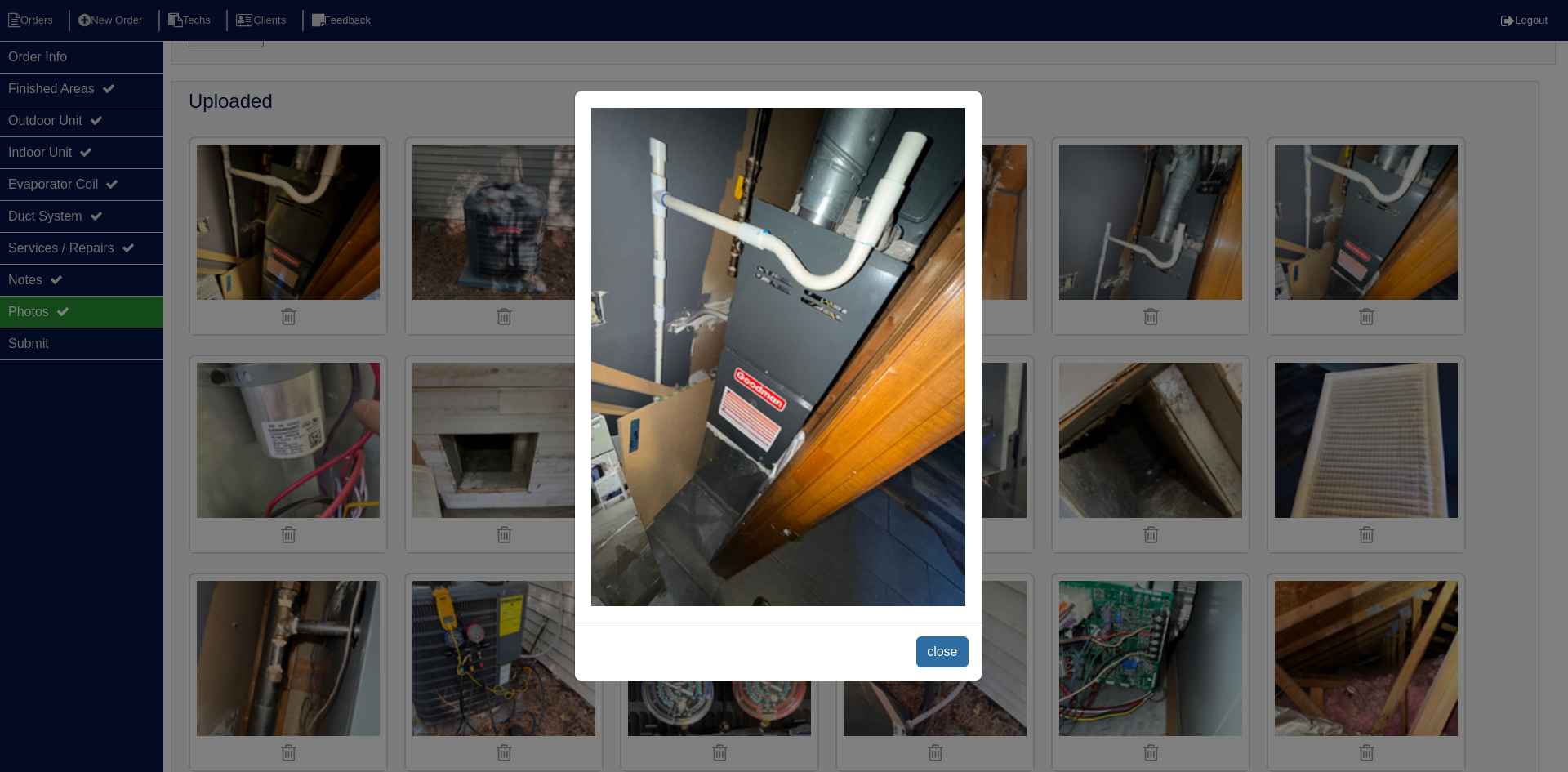
click at [952, 649] on span "close" at bounding box center [943, 653] width 52 height 31
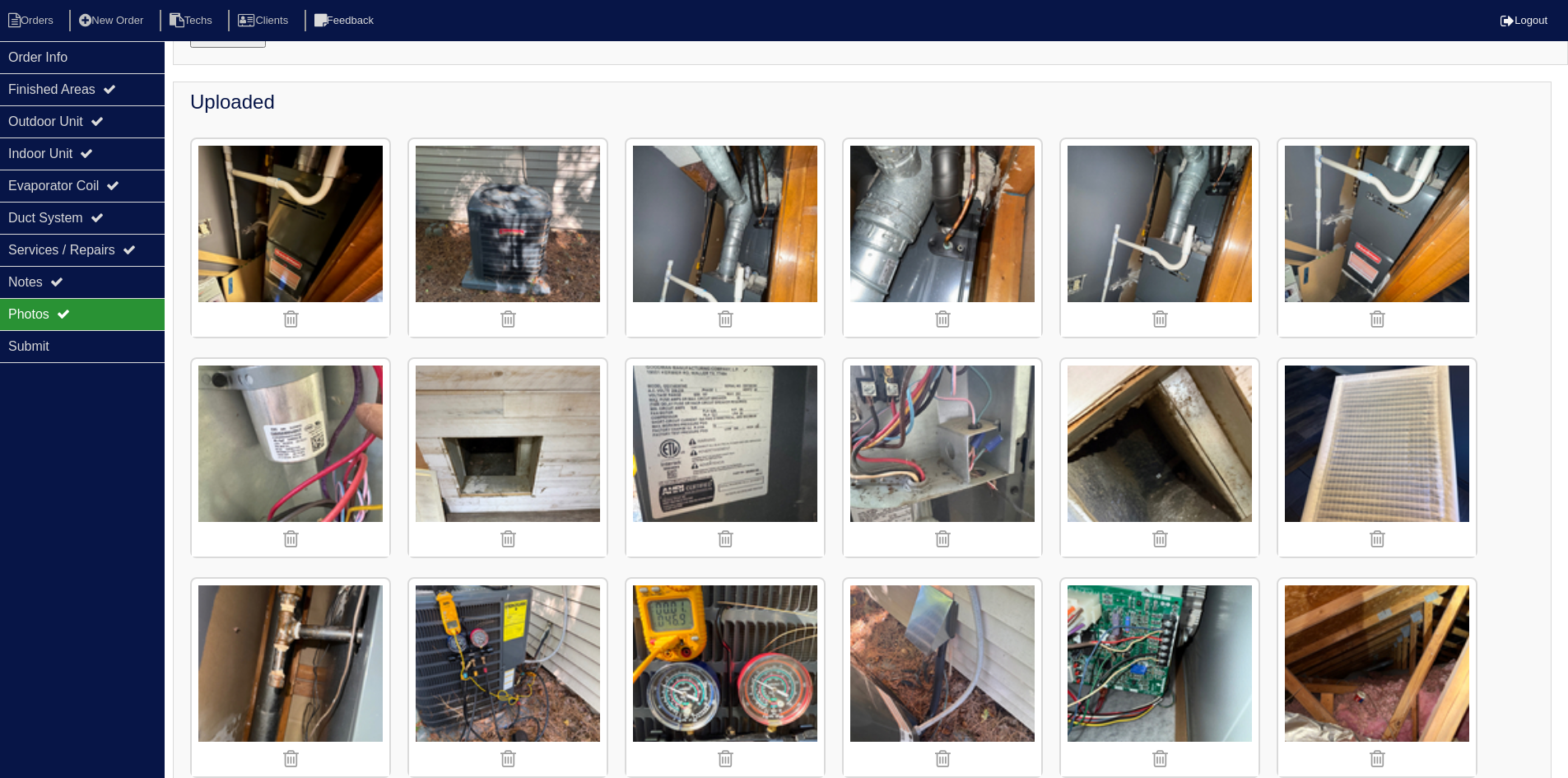
click at [347, 270] on img at bounding box center [290, 238] width 197 height 198
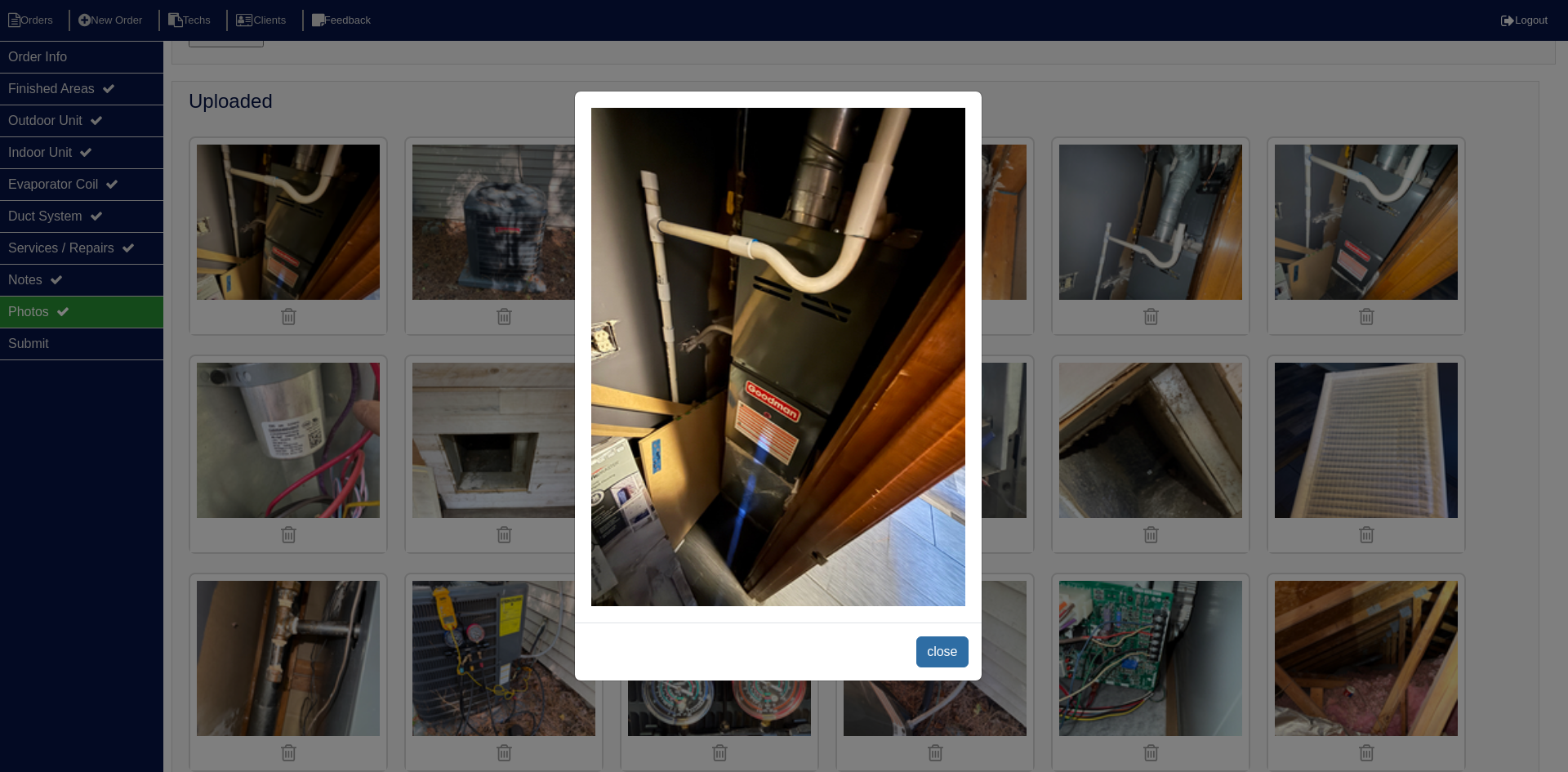
click at [945, 652] on span "close" at bounding box center [943, 653] width 52 height 31
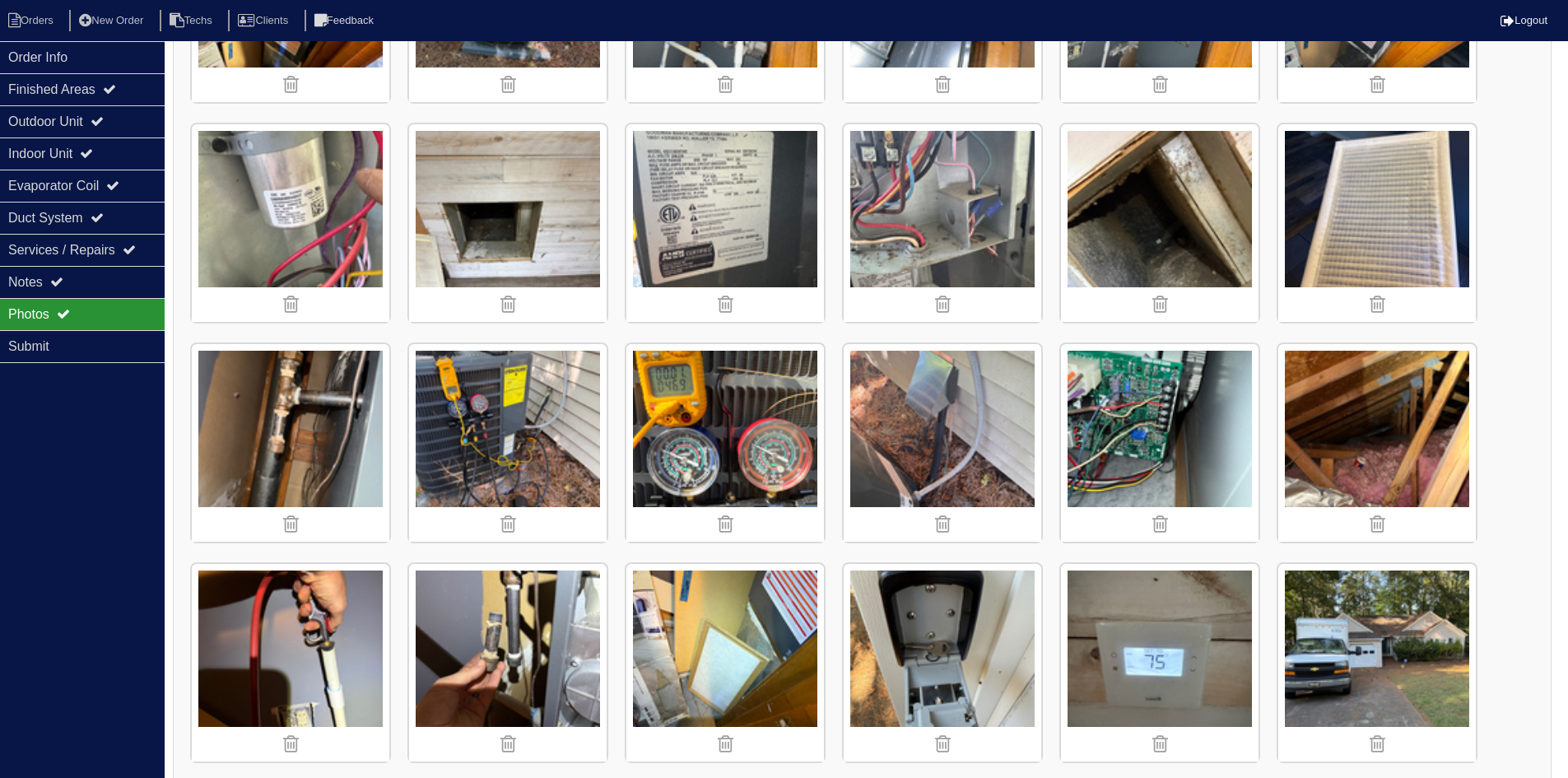
scroll to position [412, 0]
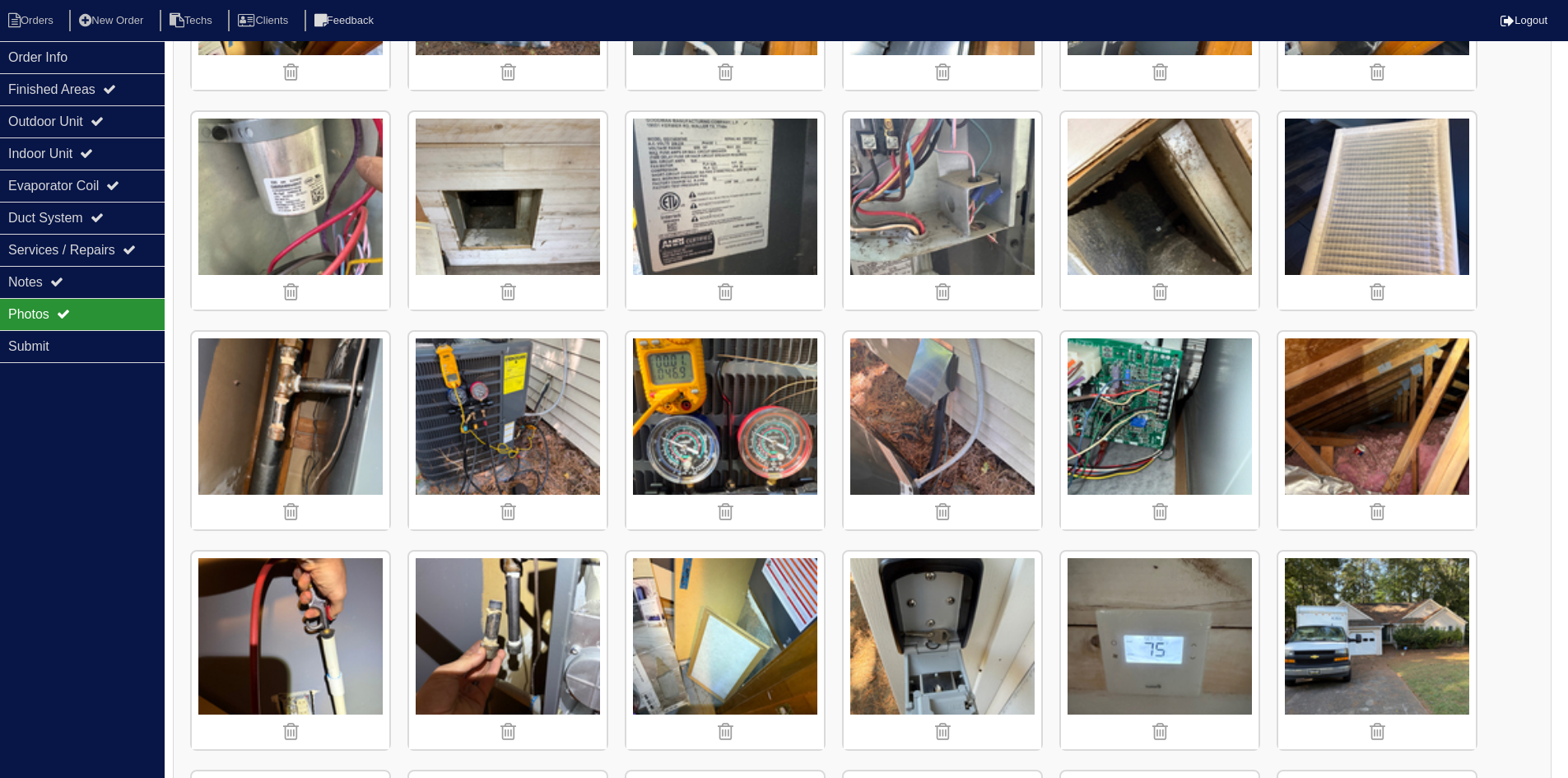
click at [943, 256] on img at bounding box center [942, 211] width 197 height 198
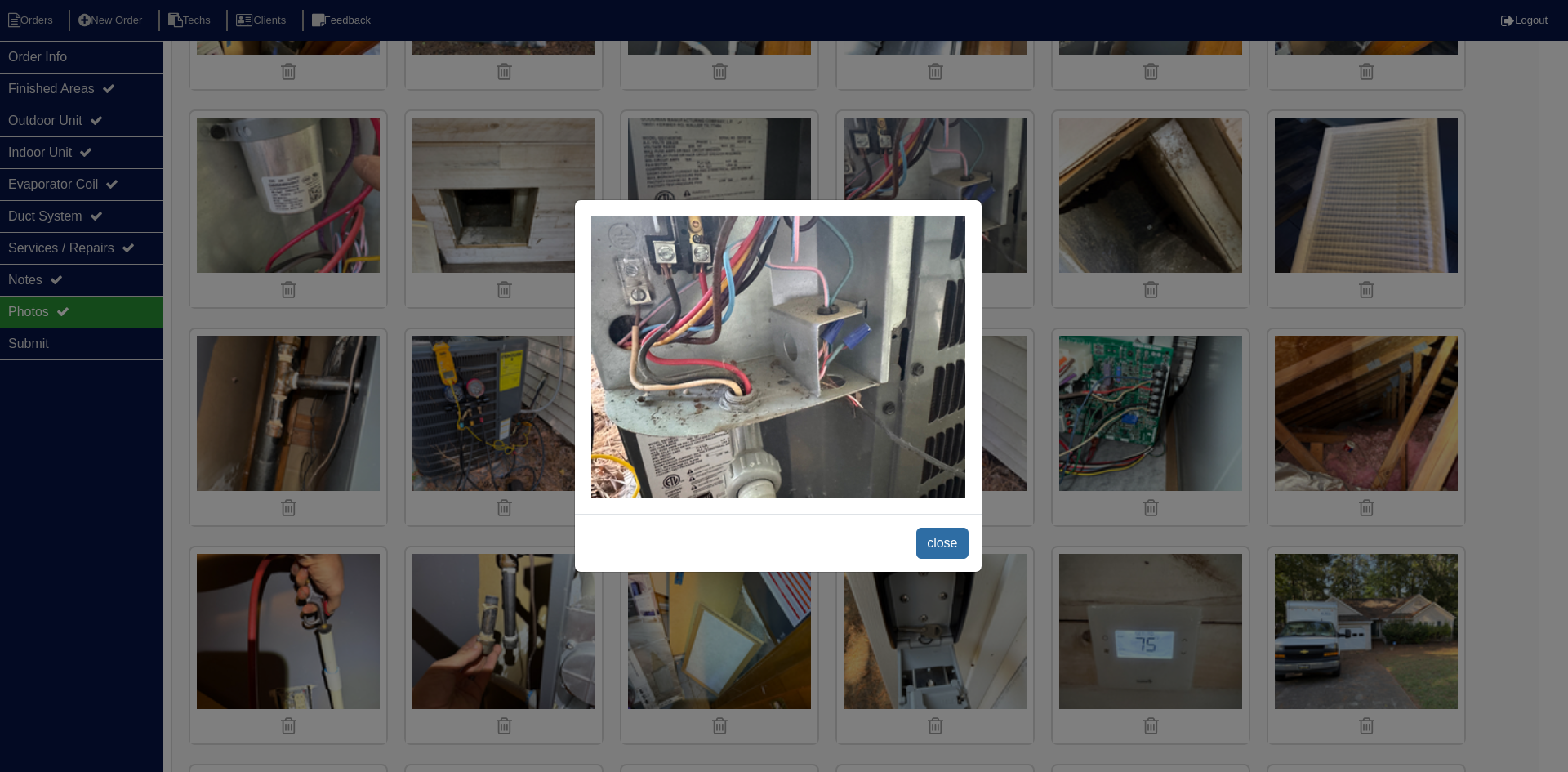
click at [948, 542] on span "close" at bounding box center [943, 543] width 52 height 31
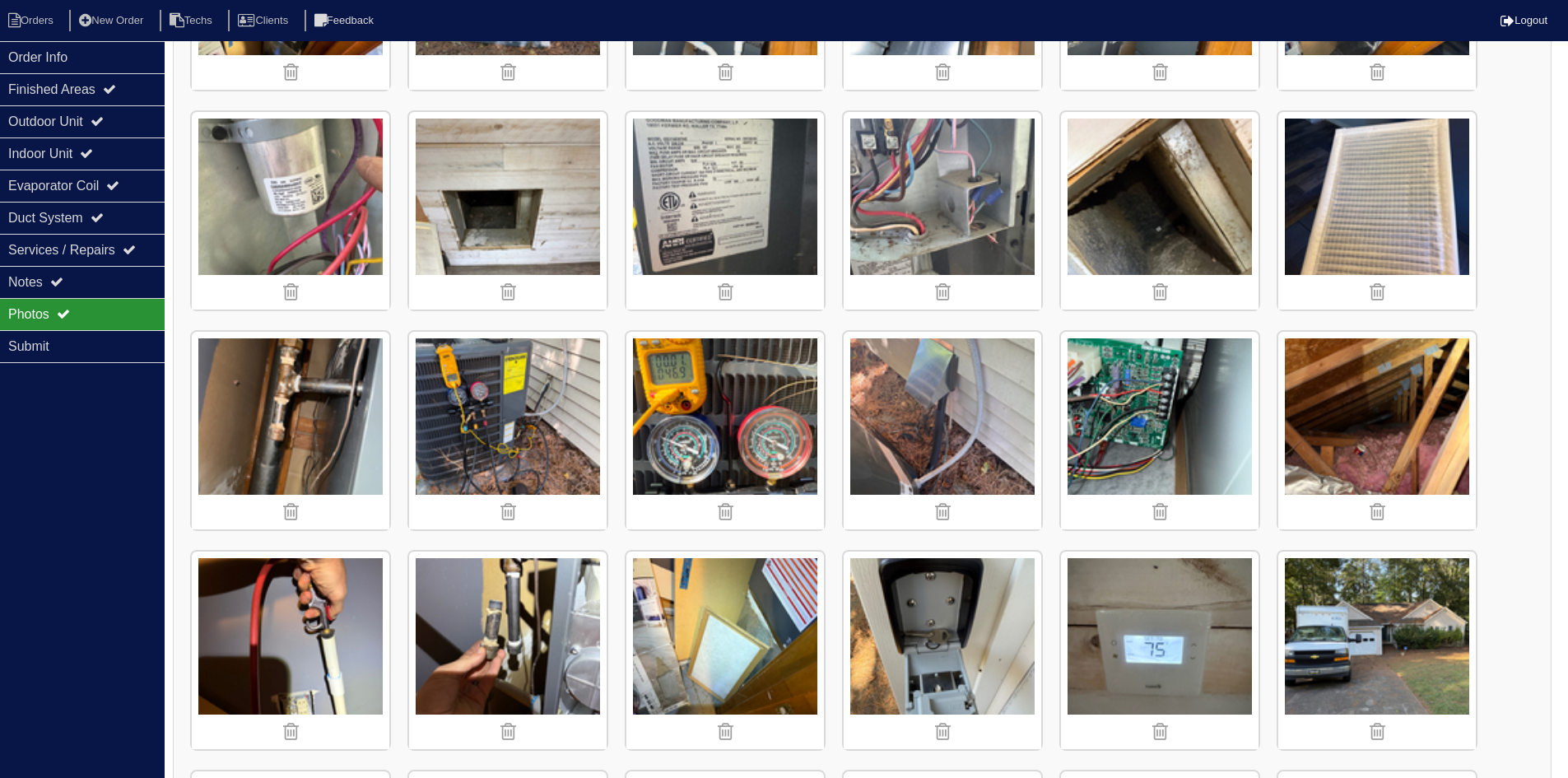
click at [1098, 250] on img at bounding box center [1159, 211] width 197 height 198
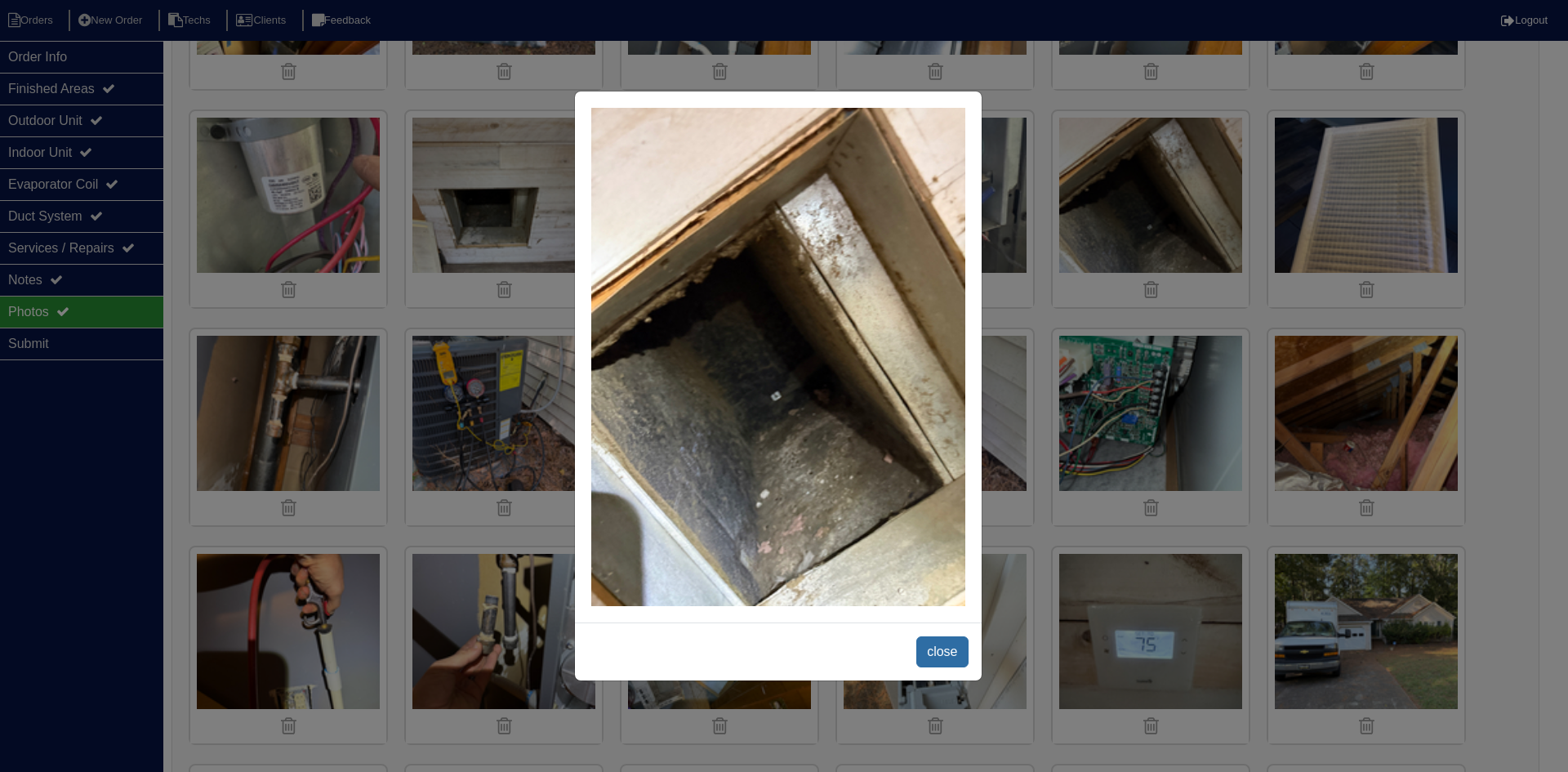
click at [942, 647] on span "close" at bounding box center [943, 653] width 52 height 31
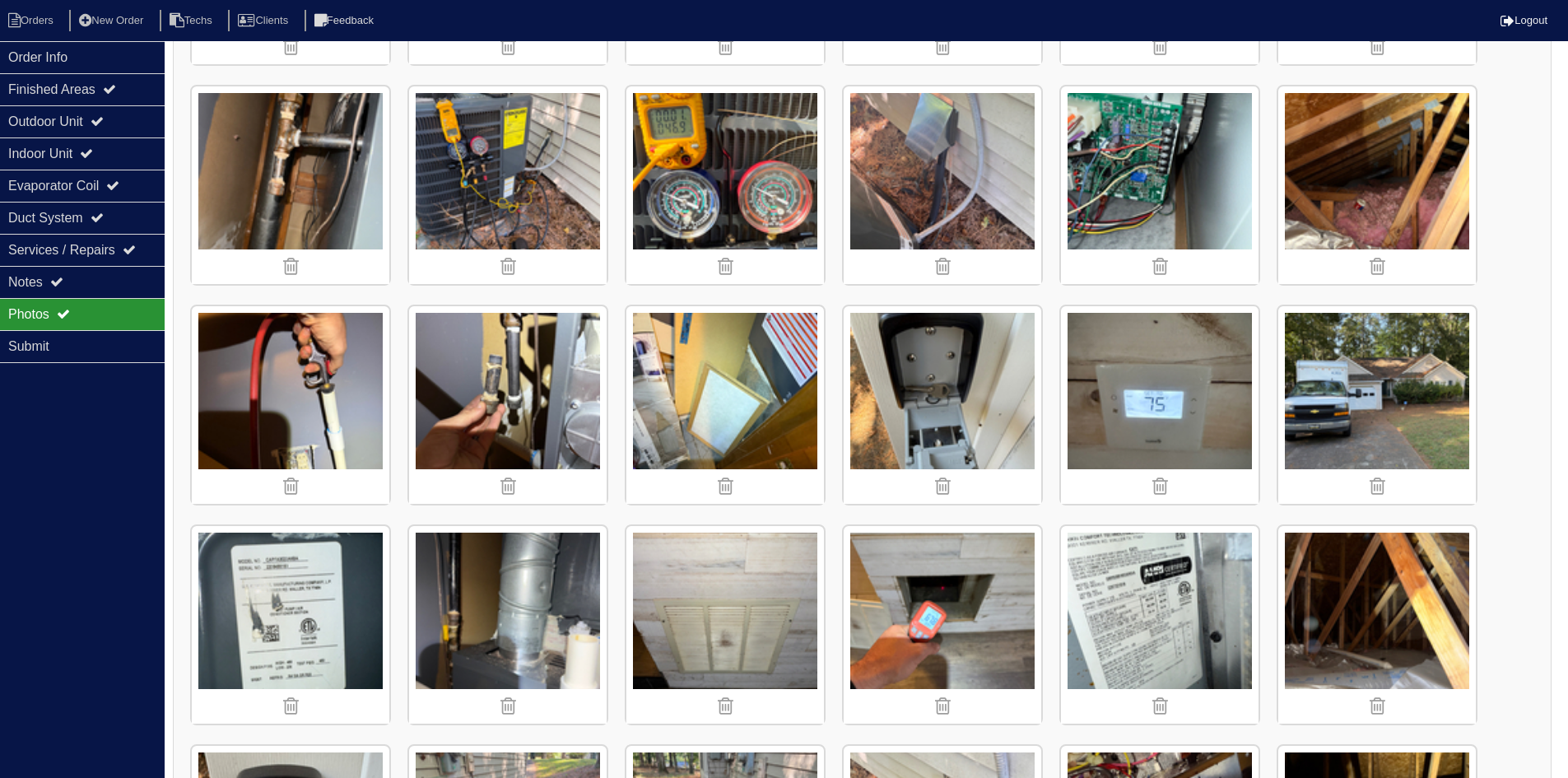
scroll to position [658, 0]
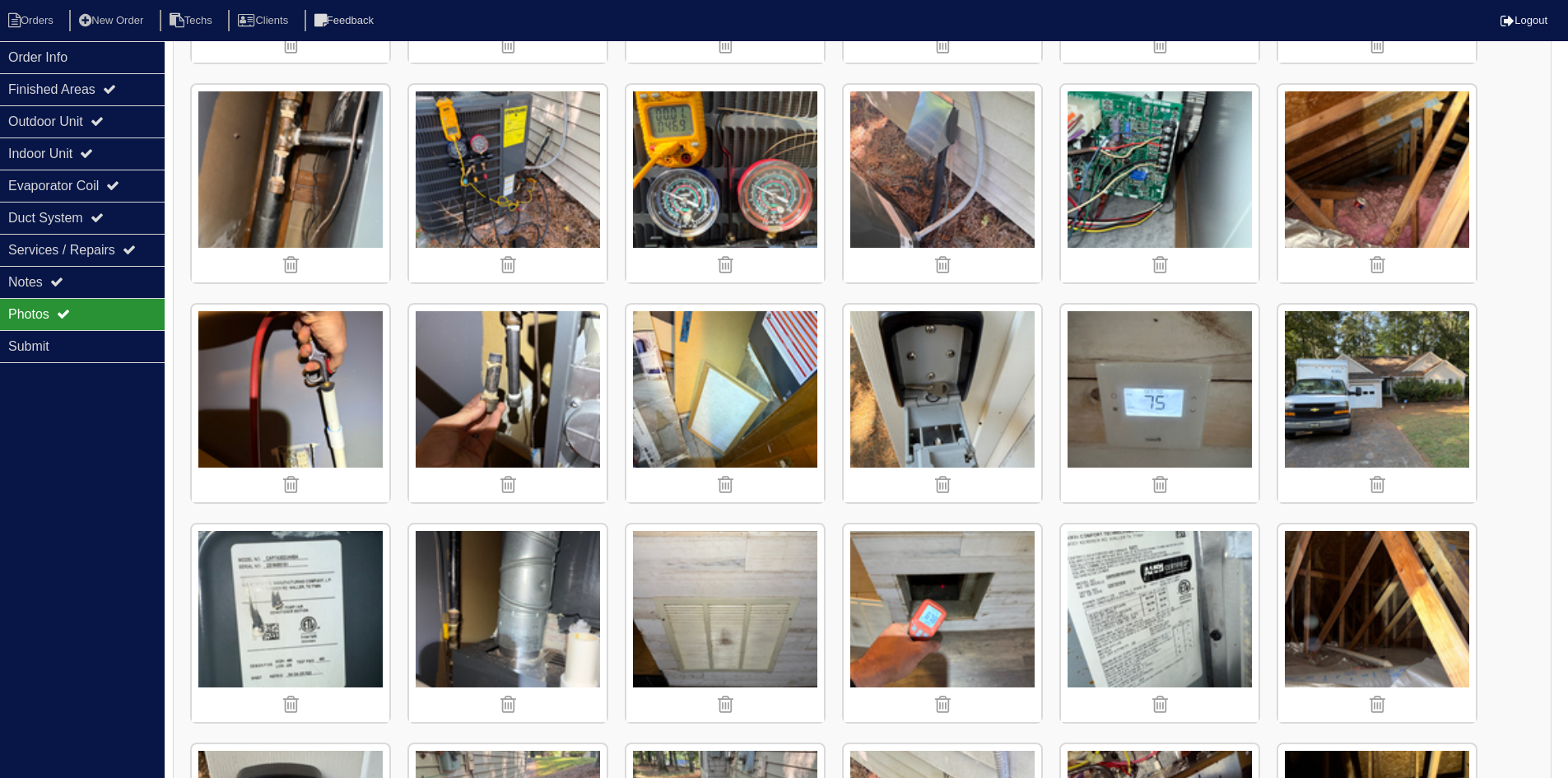
click at [705, 412] on img at bounding box center [725, 404] width 197 height 198
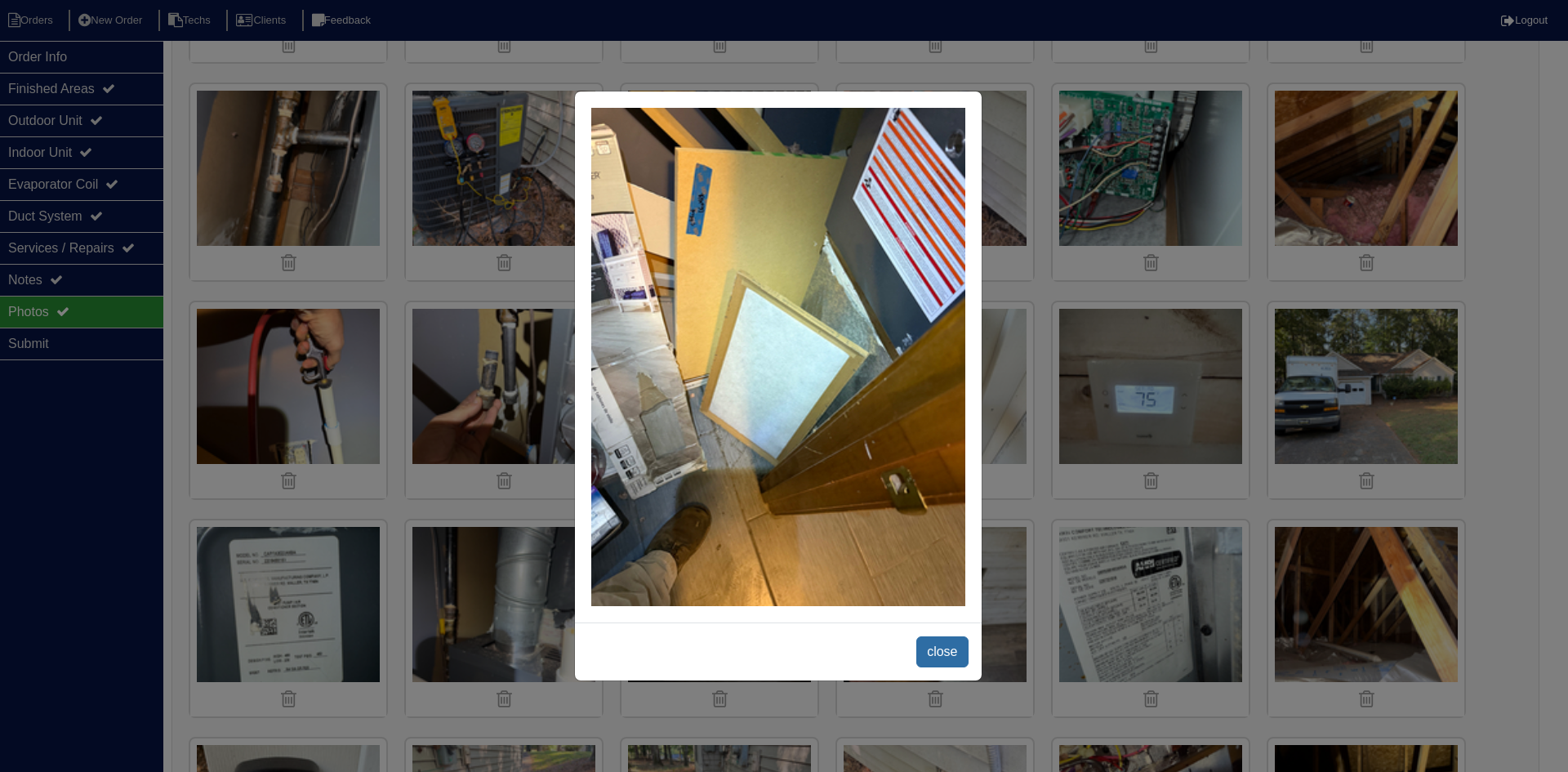
click at [930, 656] on span "close" at bounding box center [943, 653] width 52 height 31
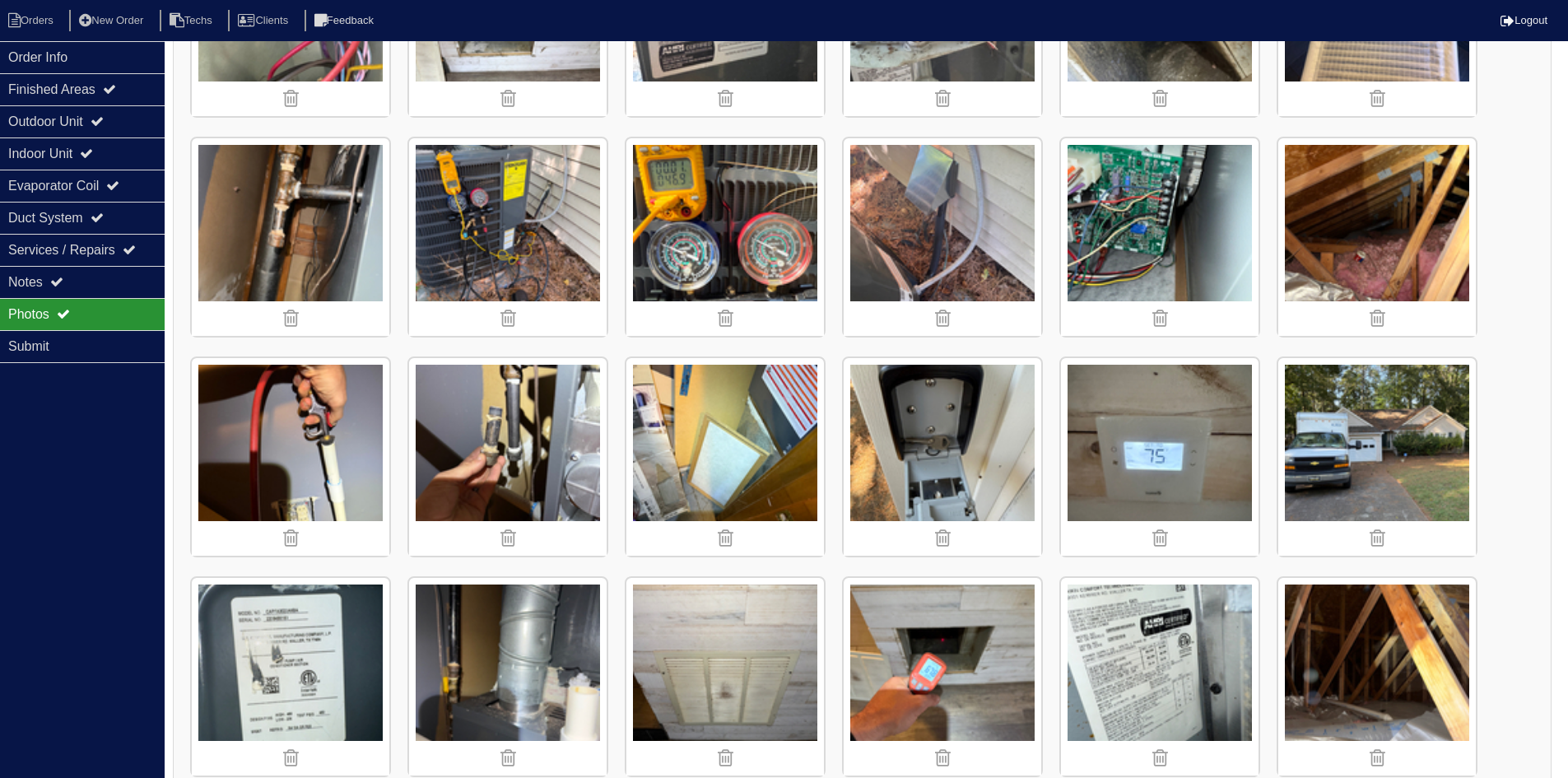
scroll to position [576, 0]
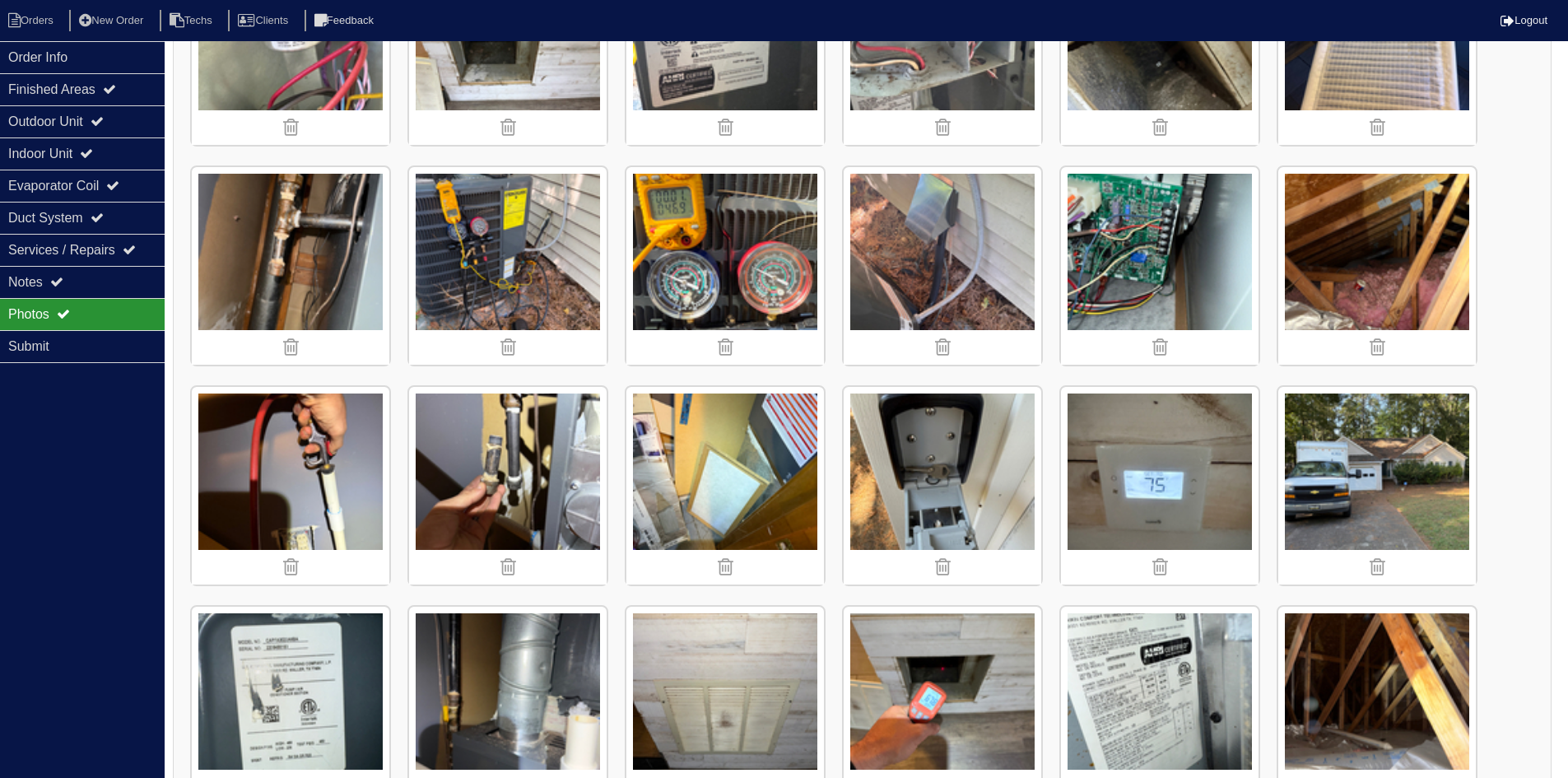
click at [1153, 296] on img at bounding box center [1159, 266] width 197 height 198
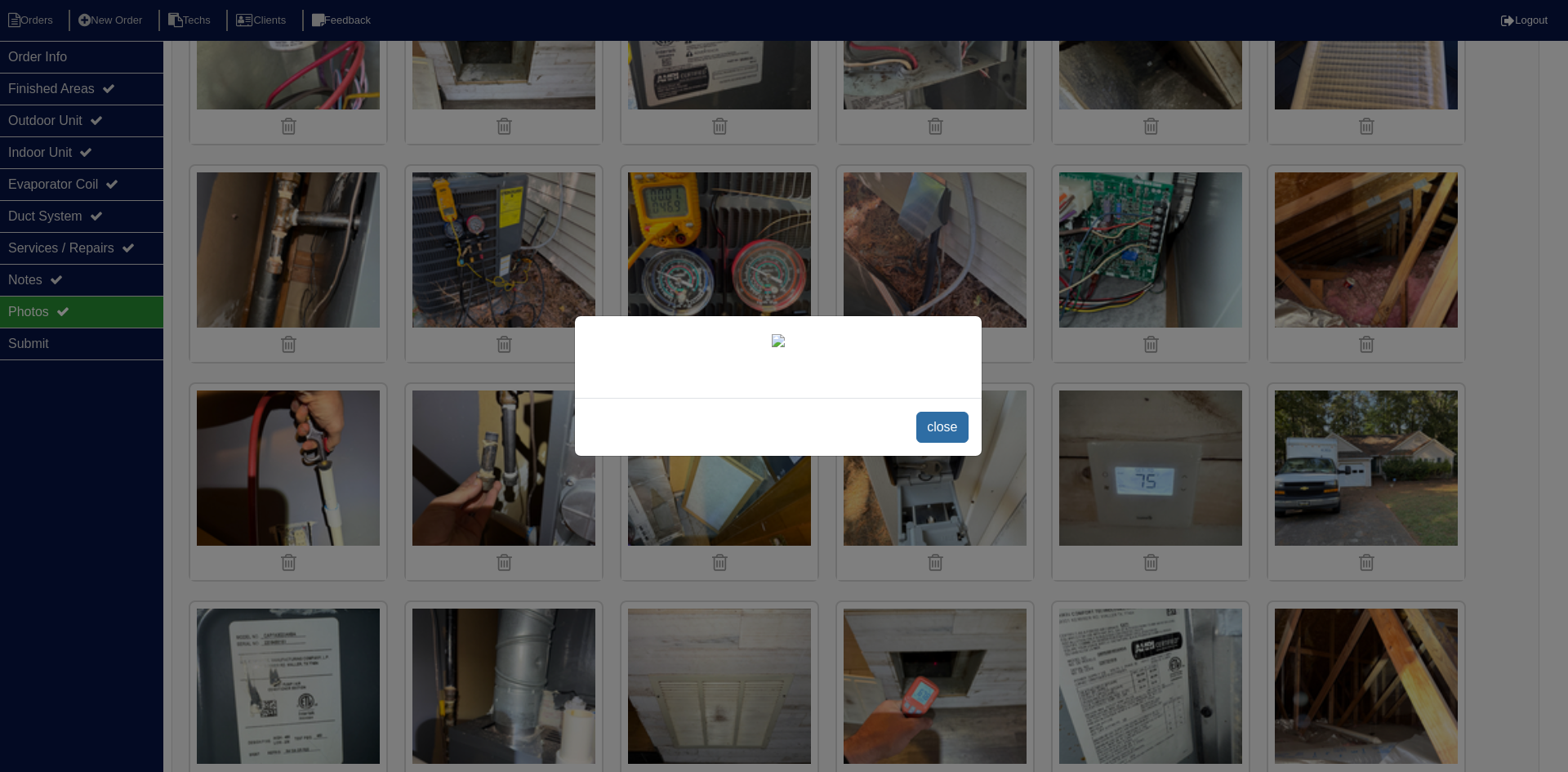
click at [937, 443] on span "close" at bounding box center [943, 427] width 52 height 31
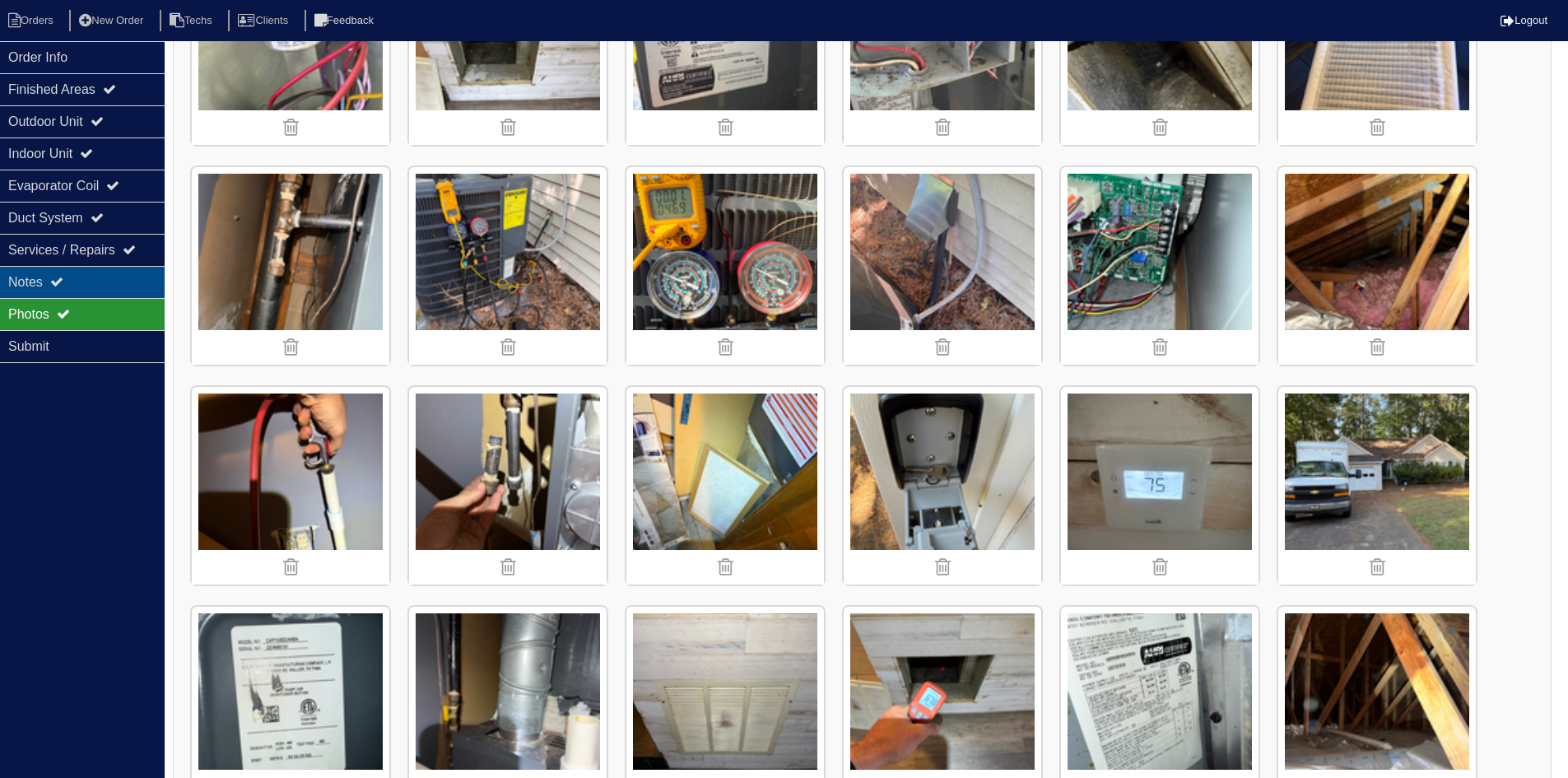
click at [71, 276] on div "Notes" at bounding box center [82, 282] width 165 height 32
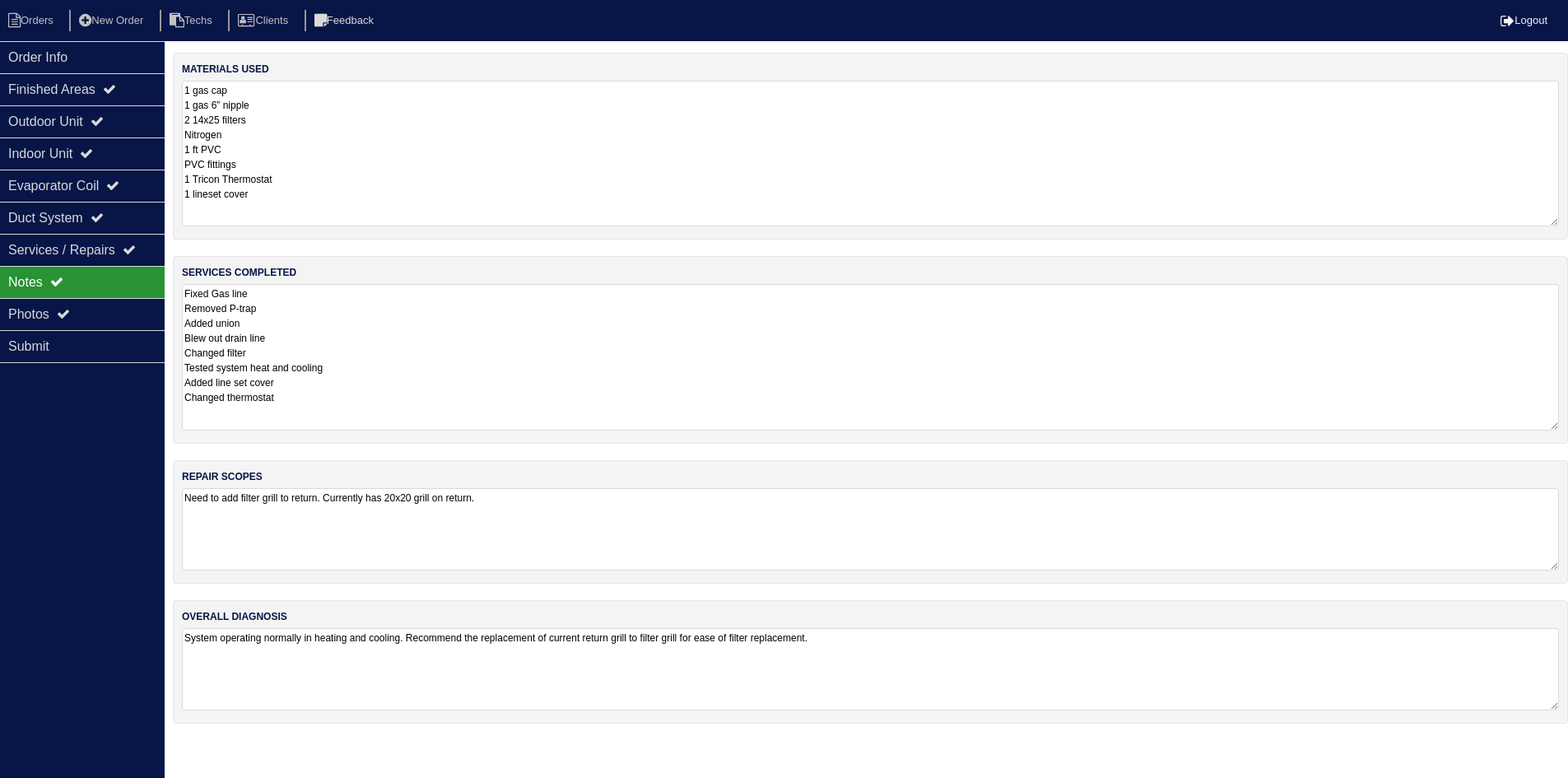
scroll to position [0, 0]
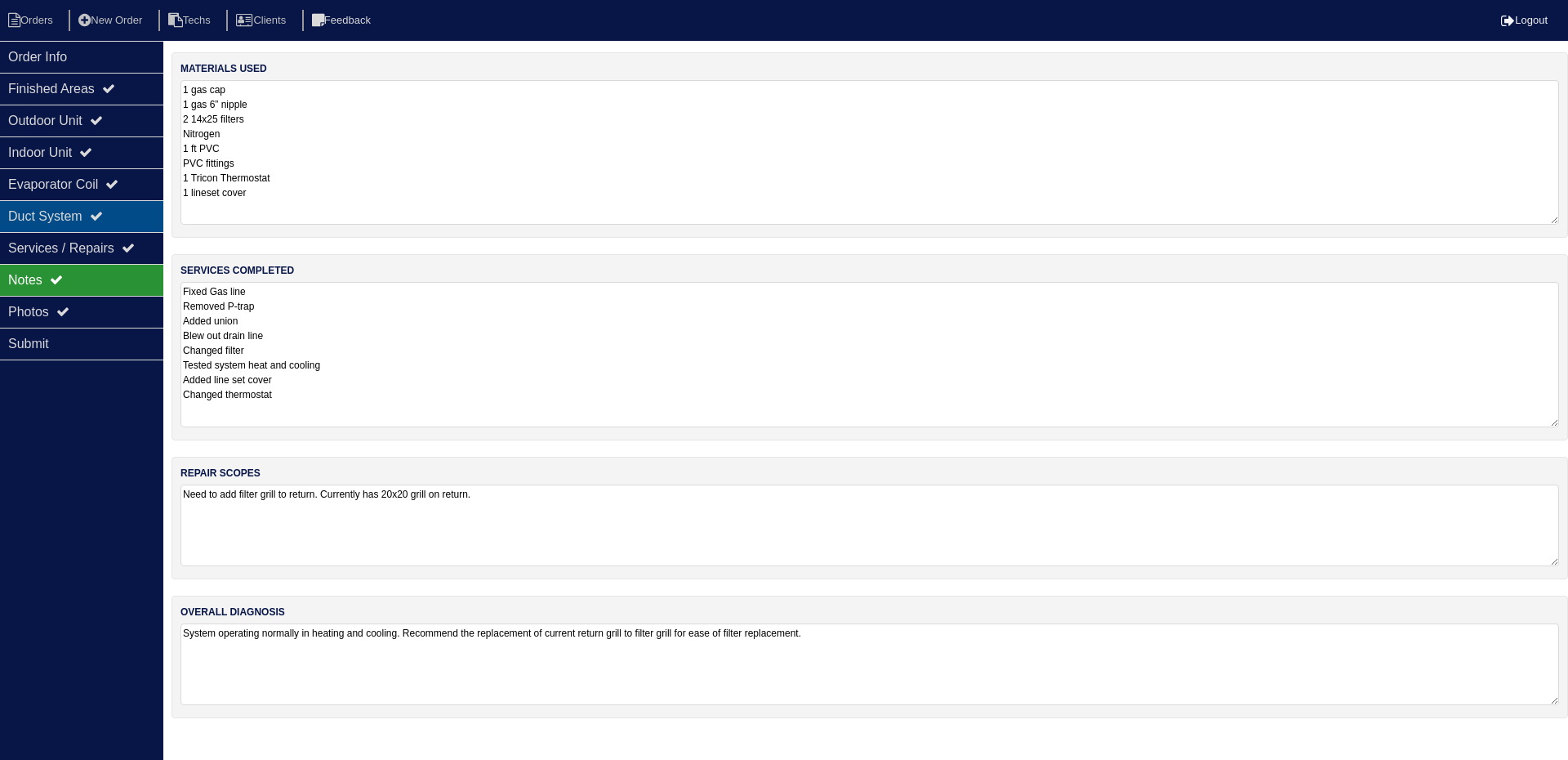
click at [92, 216] on div "Duct System" at bounding box center [82, 216] width 163 height 32
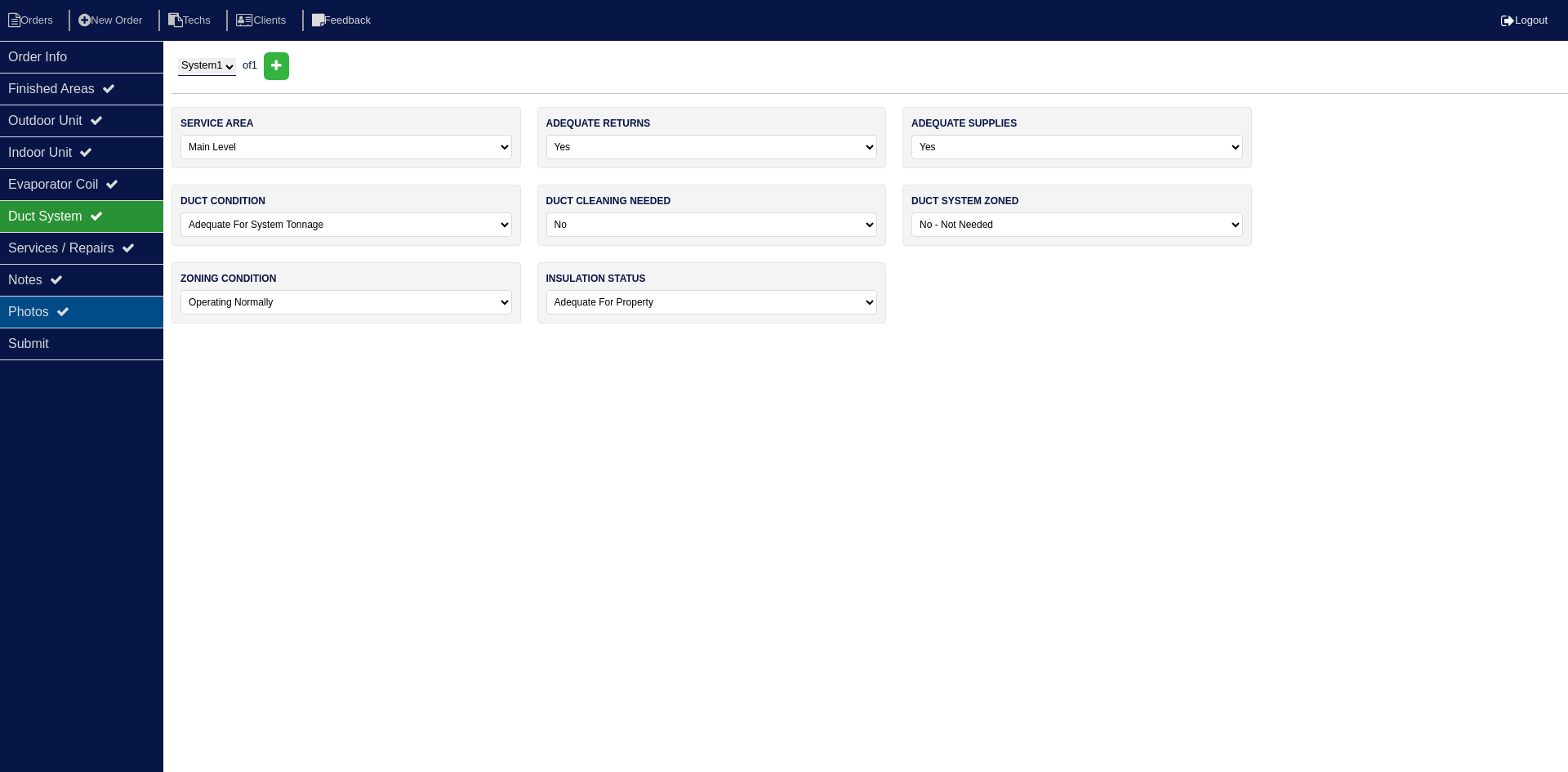
click at [87, 316] on div "Photos" at bounding box center [82, 311] width 163 height 32
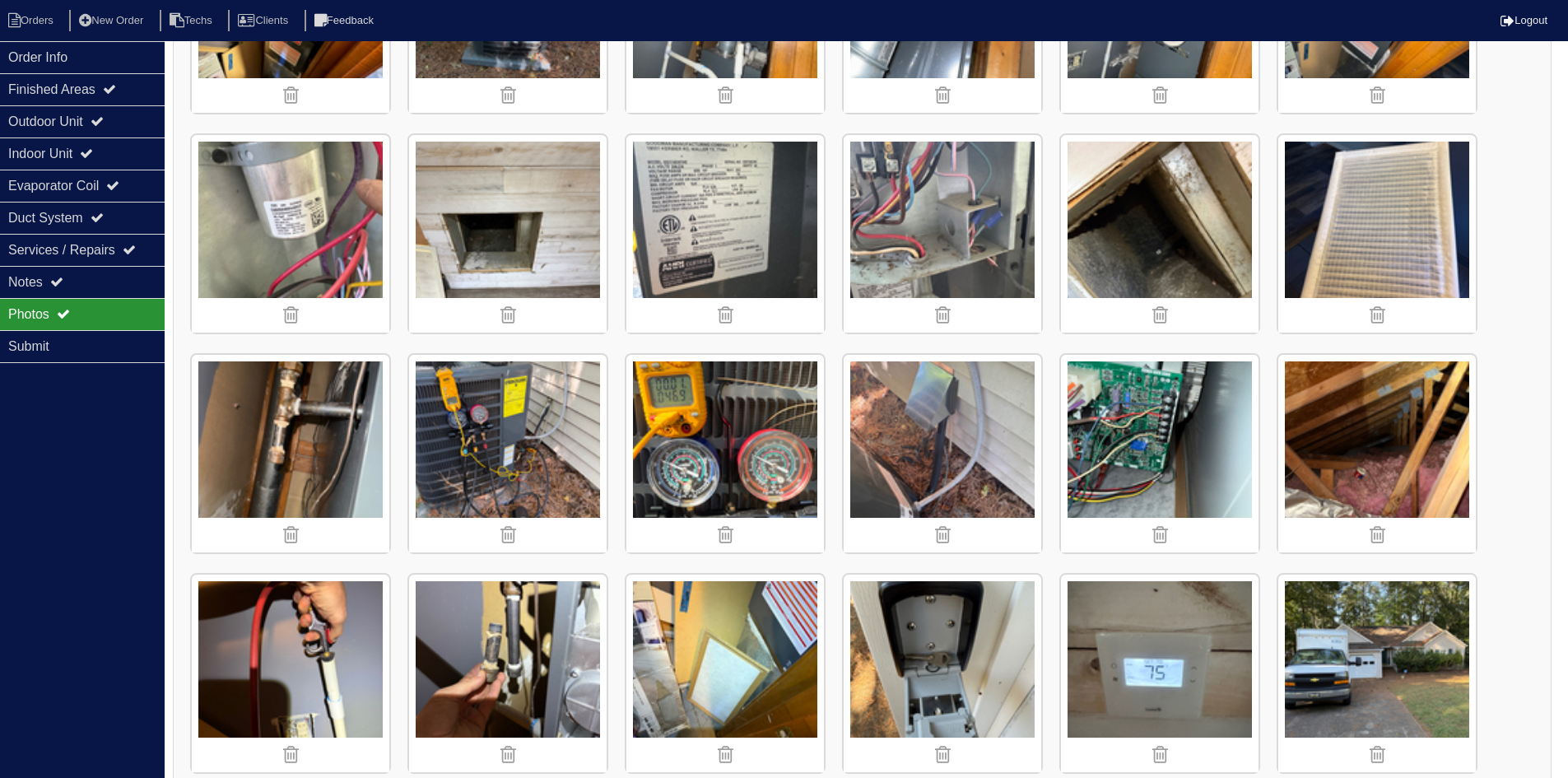
scroll to position [412, 0]
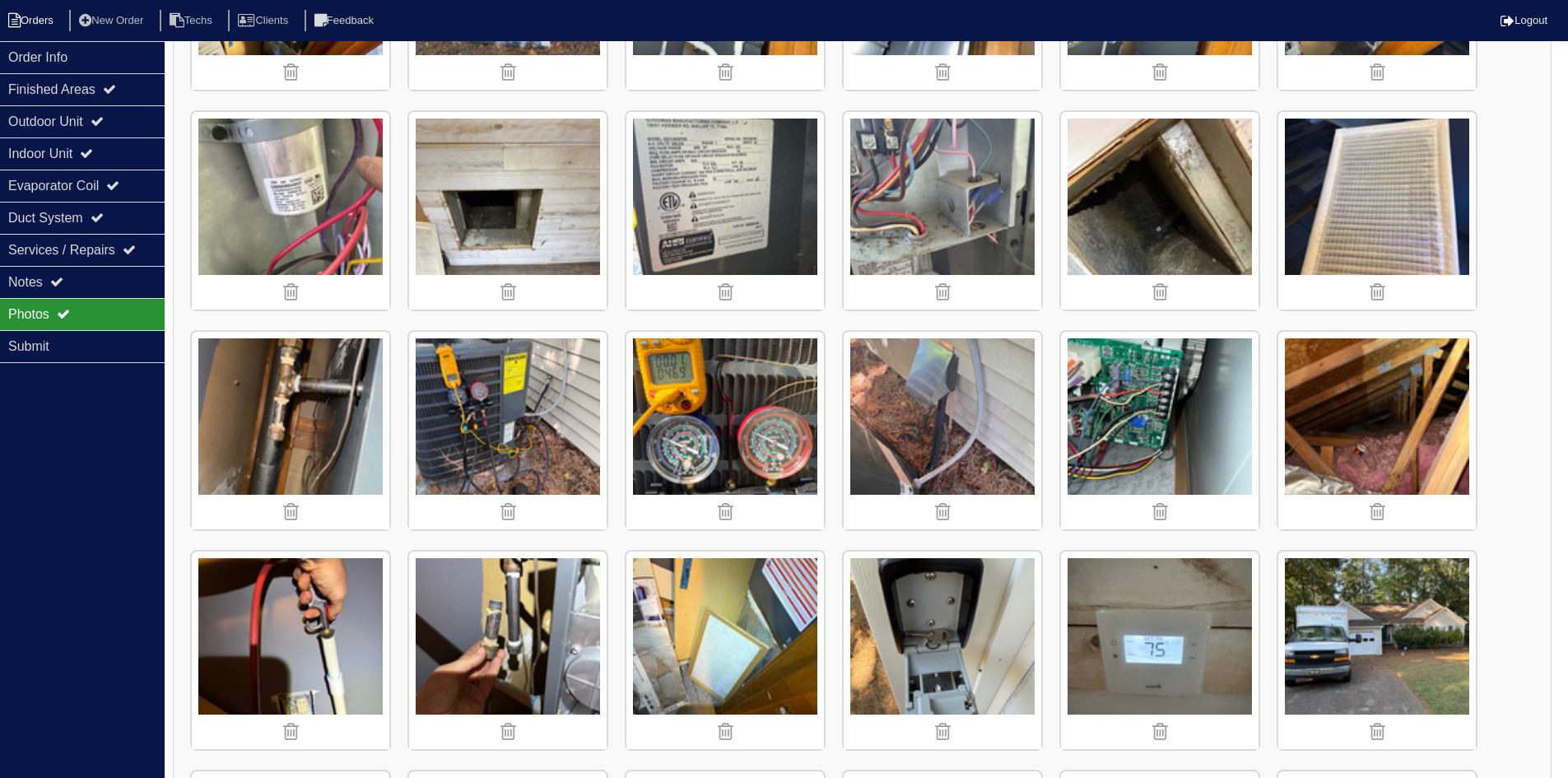
click at [35, 14] on li "Orders" at bounding box center [33, 21] width 67 height 23
select select "15"
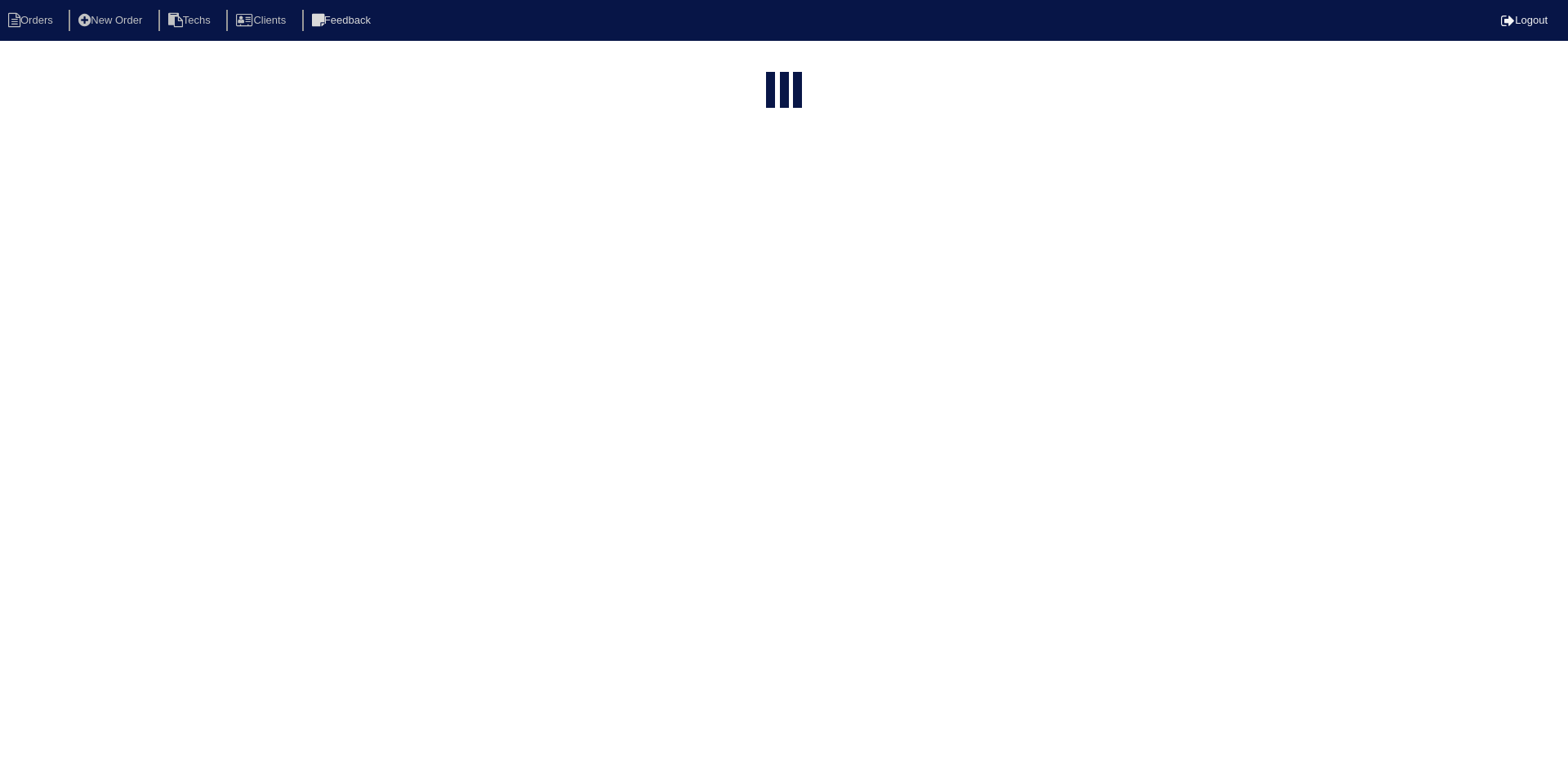
type input "87"
select select "field complete"
select select "need to quote"
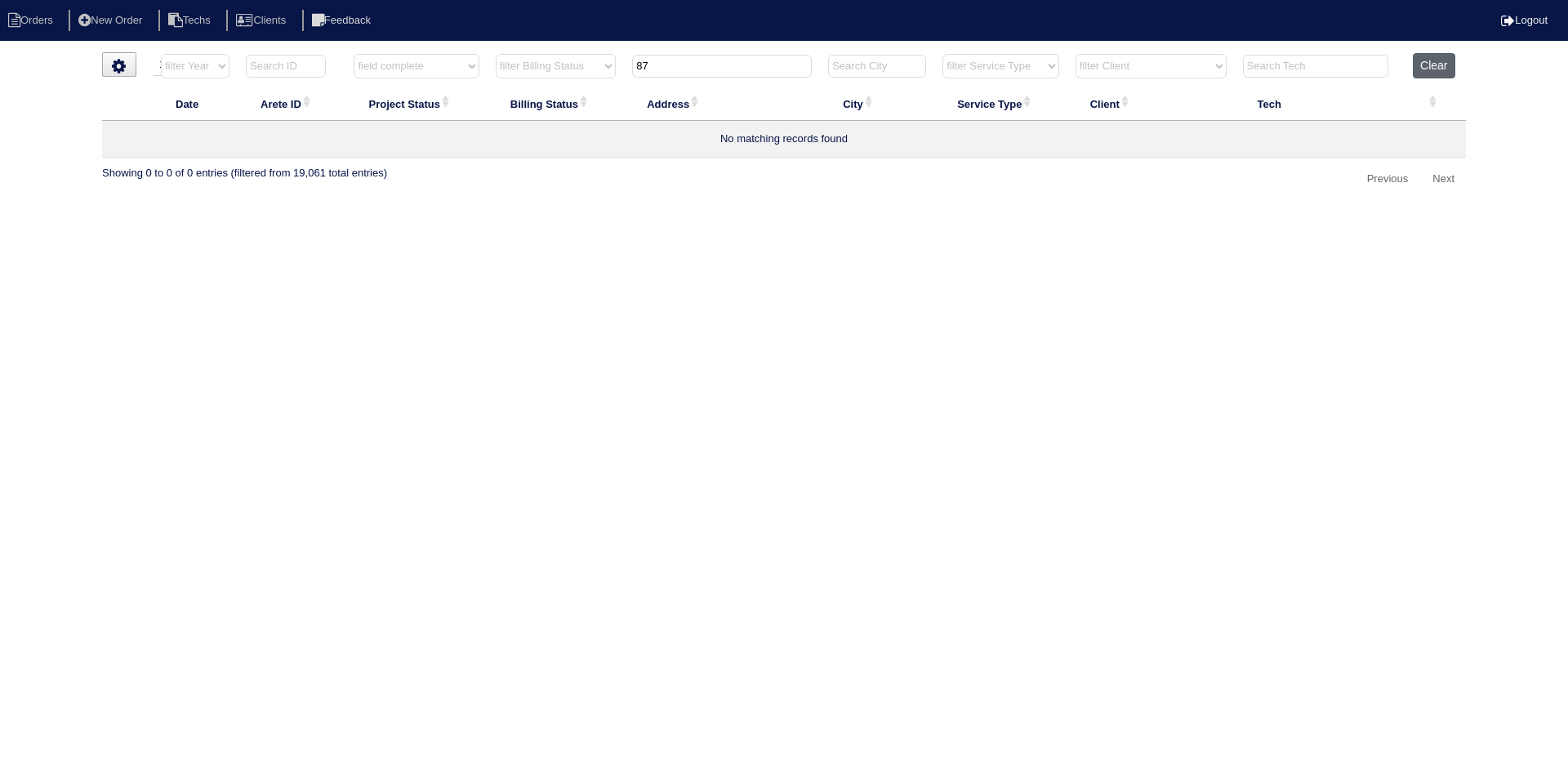
click at [1435, 68] on button "Clear" at bounding box center [1434, 65] width 41 height 25
select select
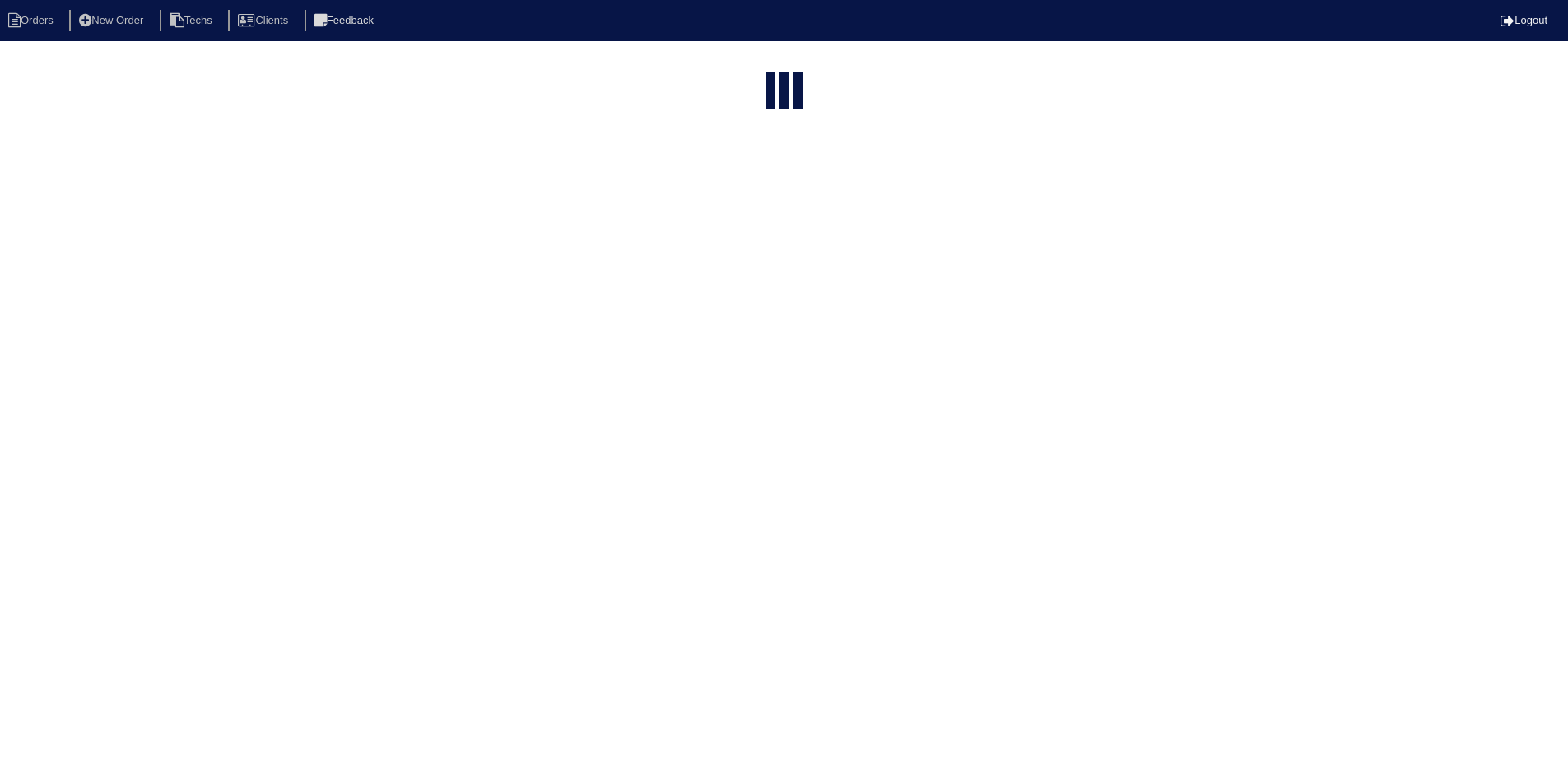
select select "15"
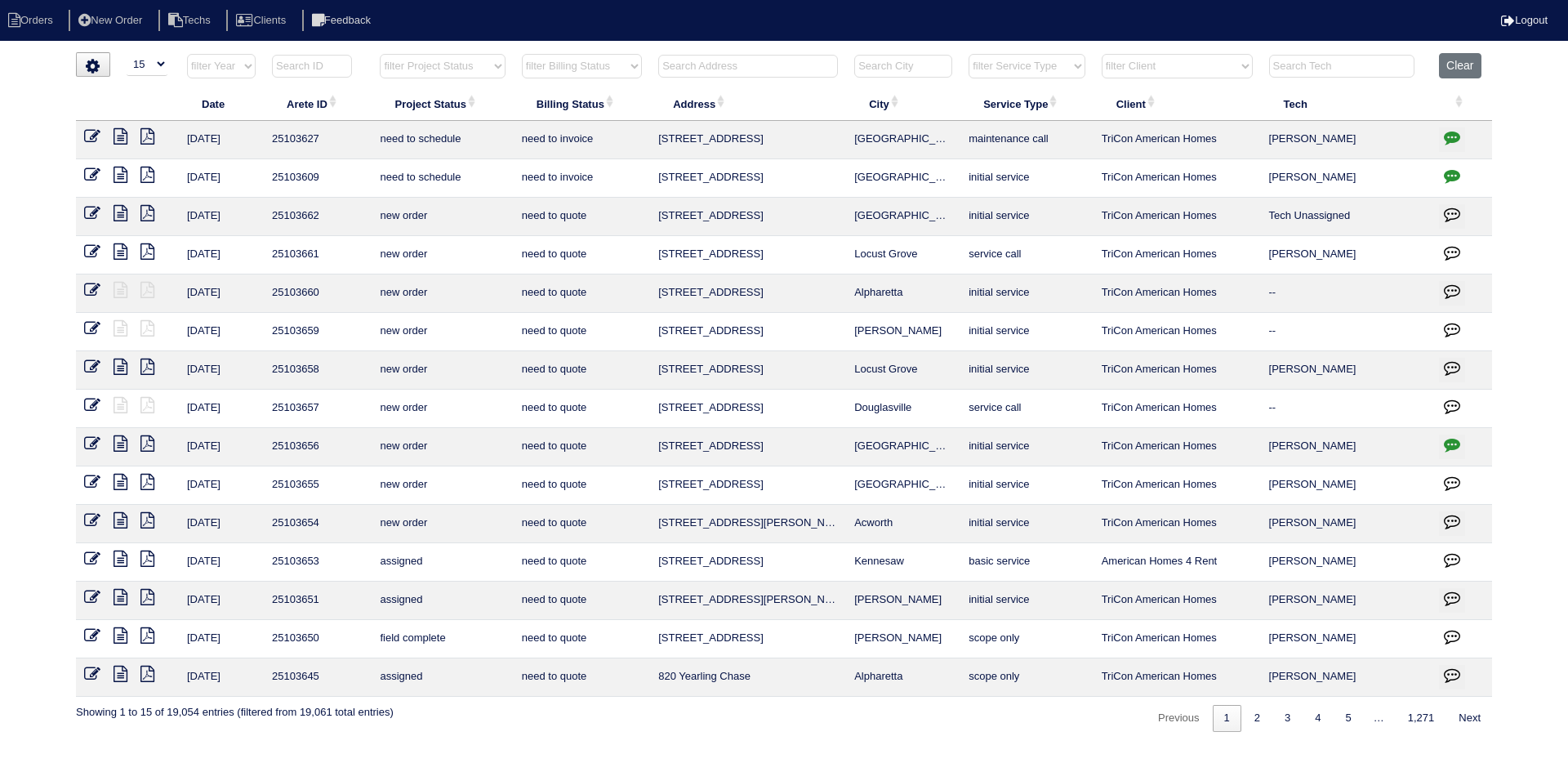
click at [480, 70] on select "filter Project Status -- Any Project Status -- new order assigned in progress f…" at bounding box center [442, 66] width 125 height 25
click at [380, 54] on select "filter Project Status -- Any Project Status -- new order assigned in progress f…" at bounding box center [442, 66] width 125 height 25
select select "field complete"
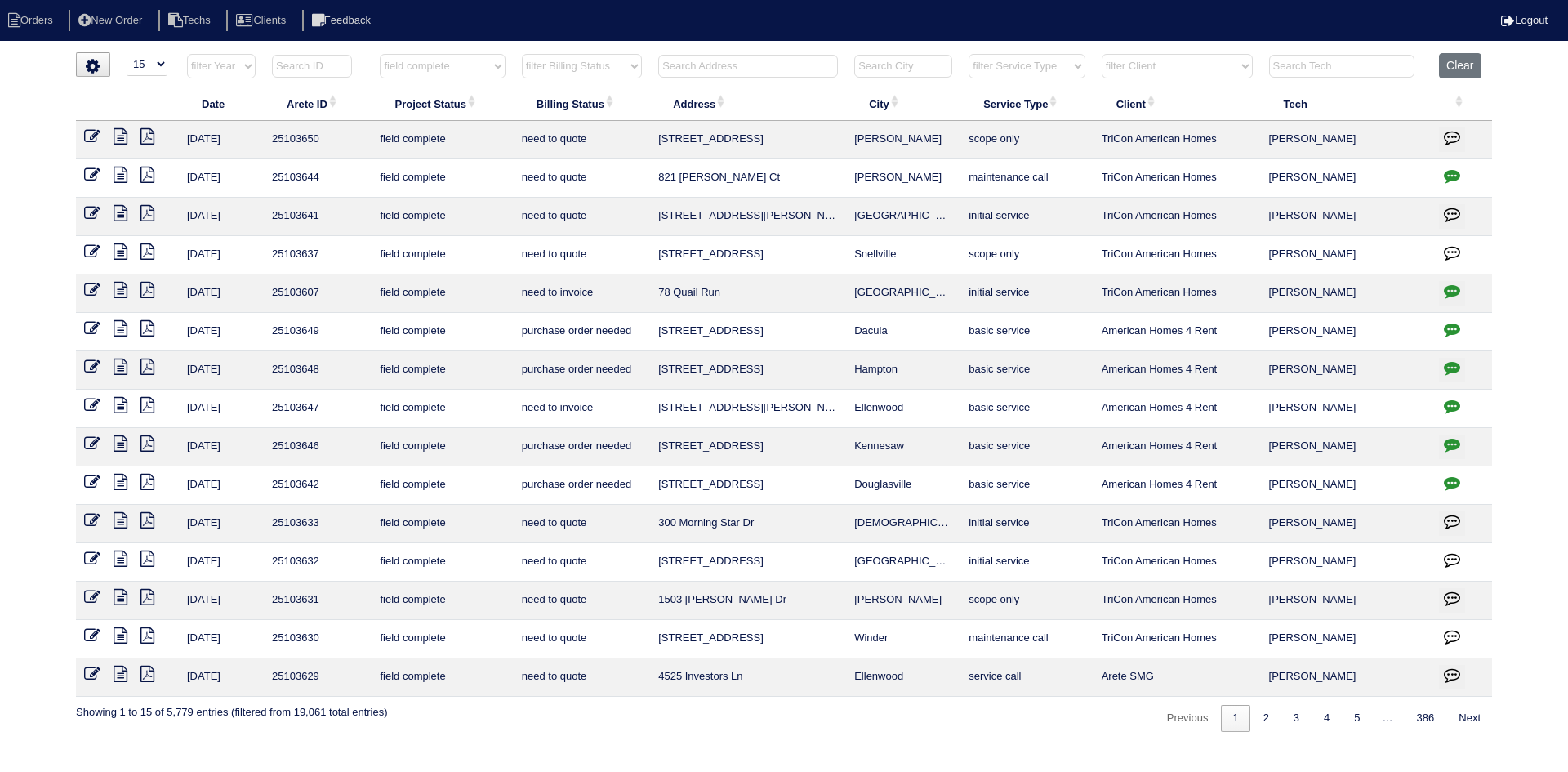
drag, startPoint x: 570, startPoint y: 69, endPoint x: 574, endPoint y: 77, distance: 8.9
click at [570, 69] on select "filter Billing Status -- Any Billing Status -- need to quote quoted need to inv…" at bounding box center [582, 66] width 120 height 25
select select "need to quote"
click at [522, 54] on select "filter Billing Status -- Any Billing Status -- need to quote quoted need to inv…" at bounding box center [582, 66] width 120 height 25
select select "field complete"
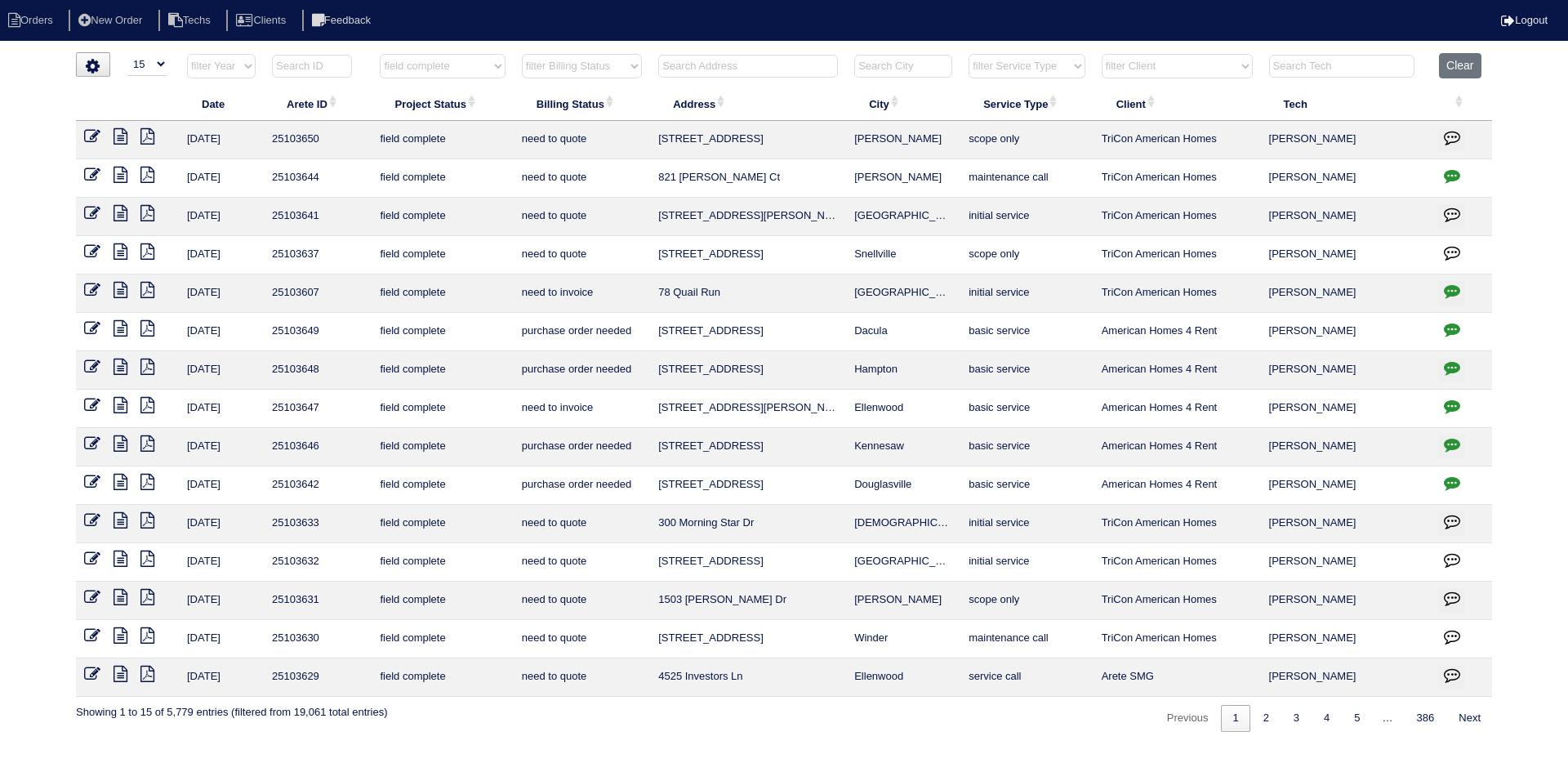
select select "need to quote"
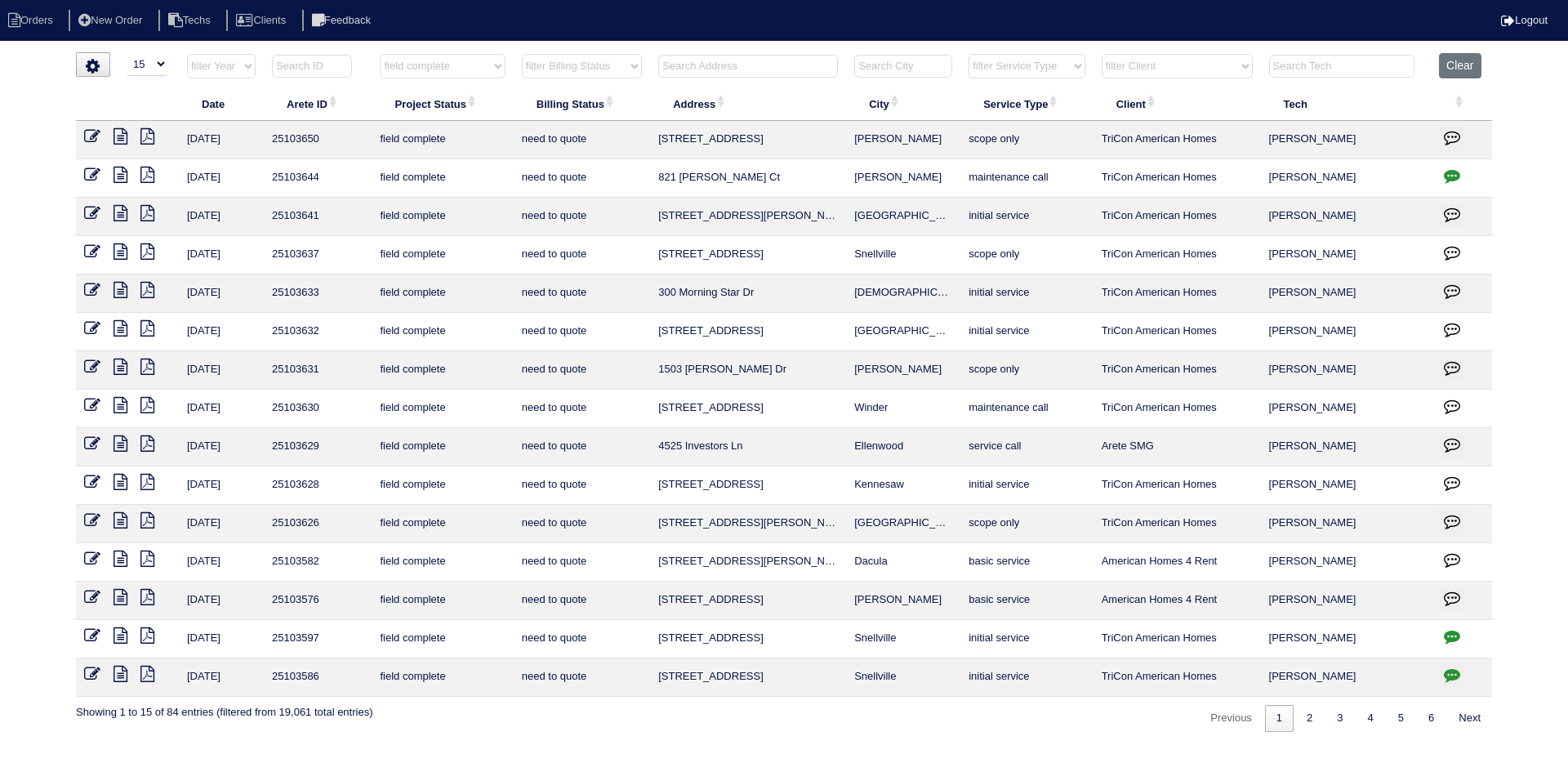
click at [122, 406] on icon at bounding box center [120, 405] width 14 height 16
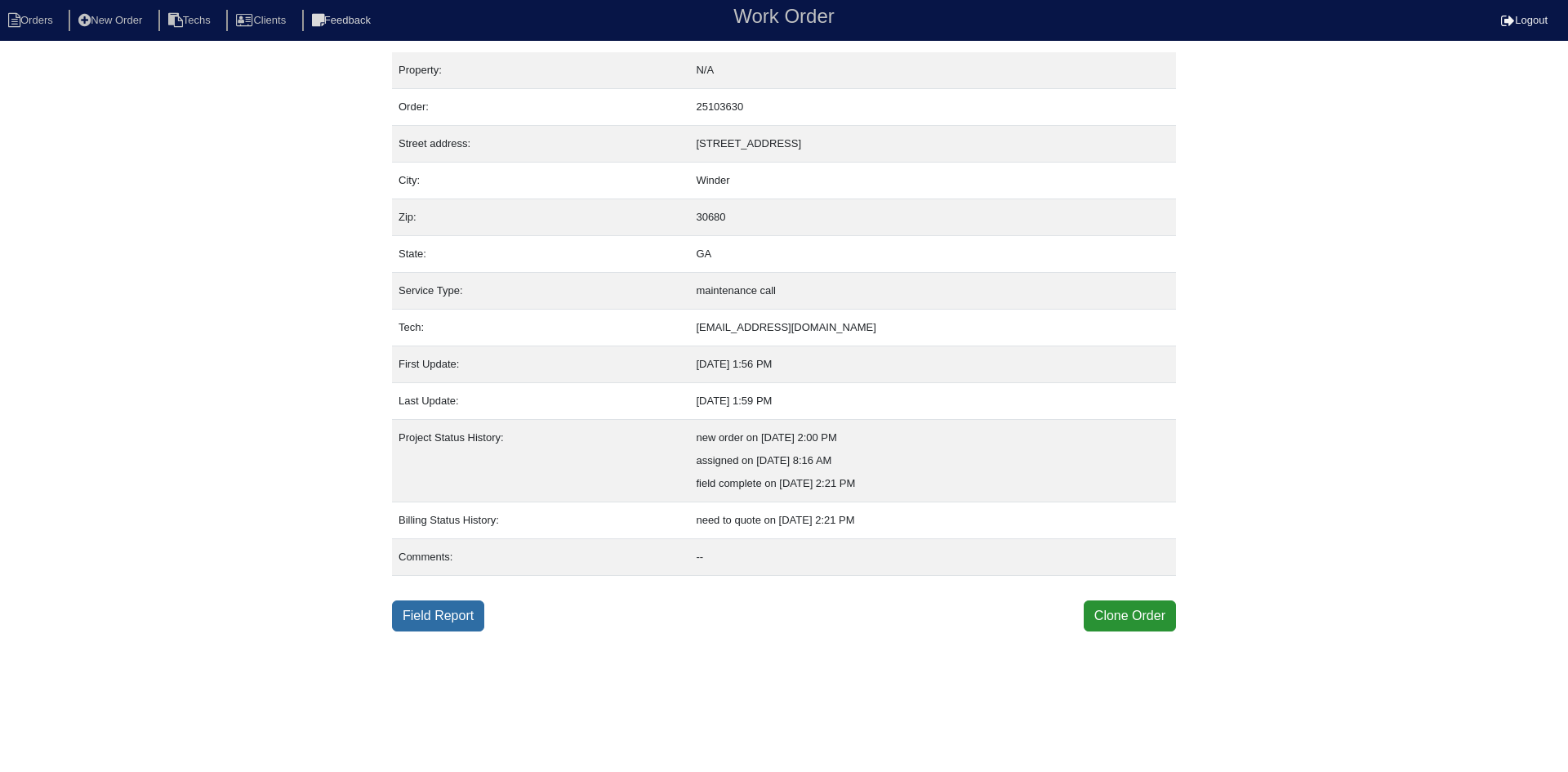
click at [418, 625] on link "Field Report" at bounding box center [437, 616] width 92 height 31
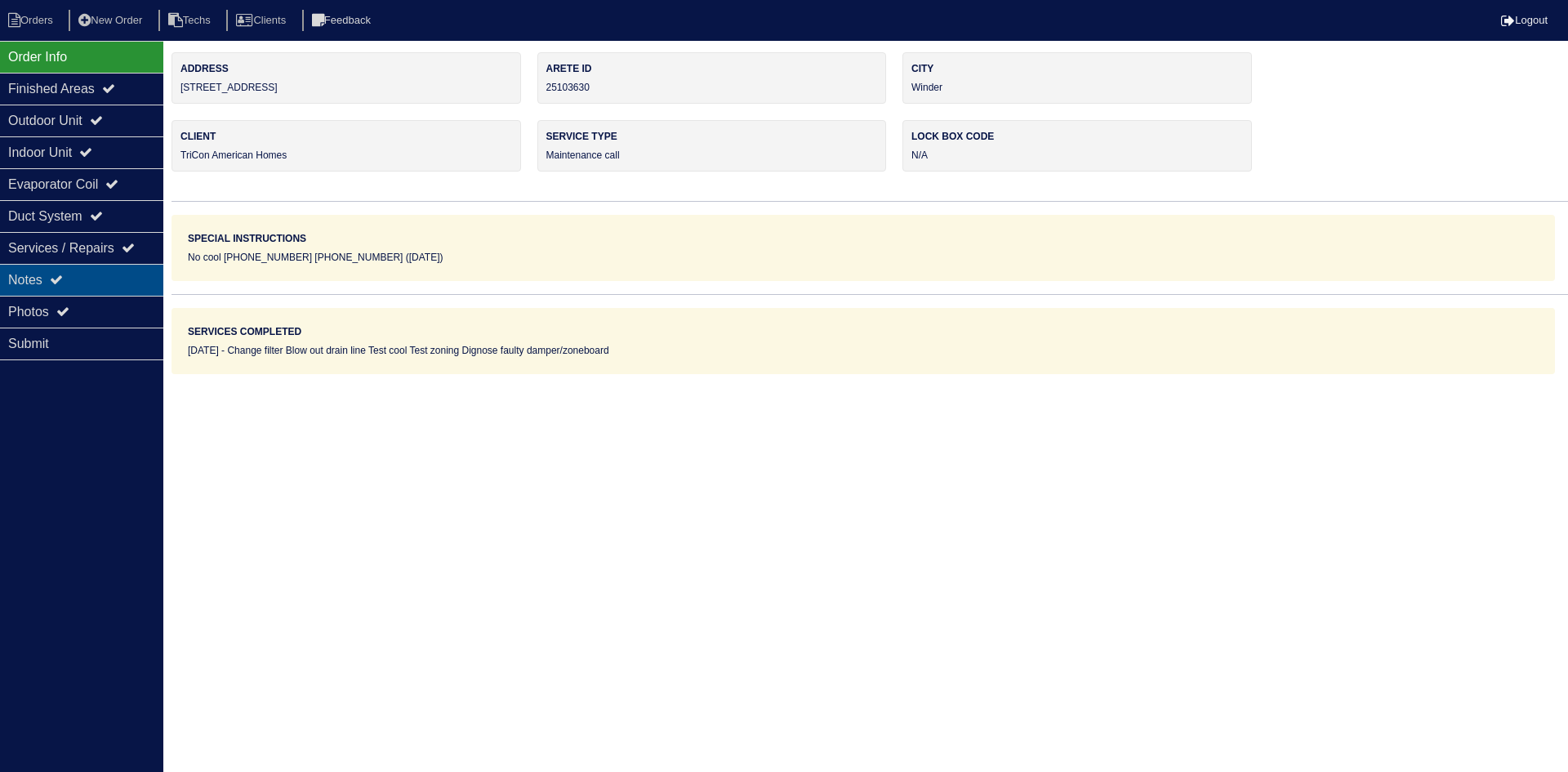
click at [72, 277] on div "Notes" at bounding box center [82, 279] width 163 height 32
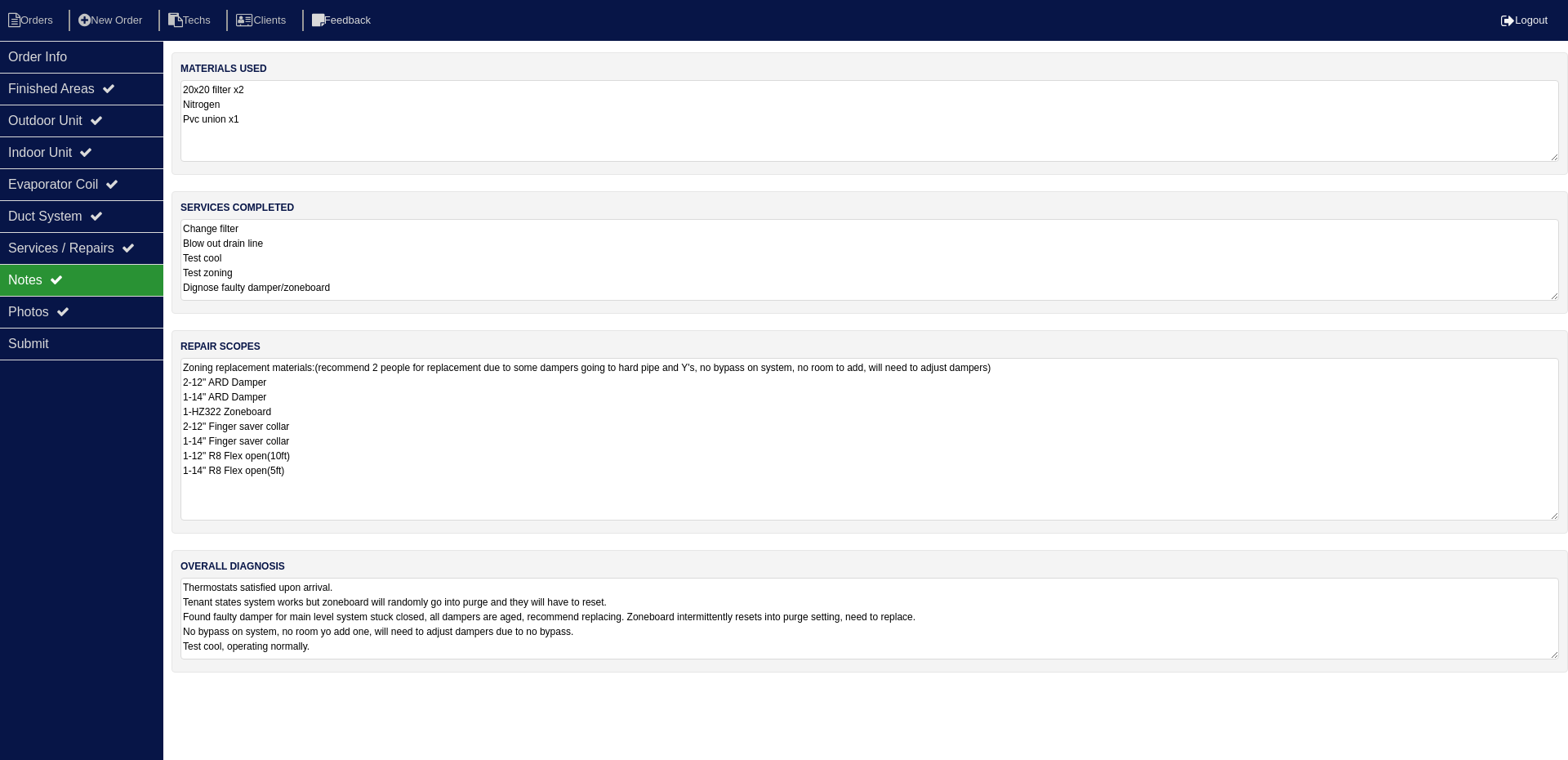
drag, startPoint x: 1554, startPoint y: 432, endPoint x: 1565, endPoint y: 513, distance: 81.7
click at [1565, 513] on div "repair scopes Zoning replacement materials:(recommend 2 people for replacement …" at bounding box center [870, 432] width 1397 height 204
click at [134, 121] on div "Outdoor Unit" at bounding box center [82, 120] width 163 height 32
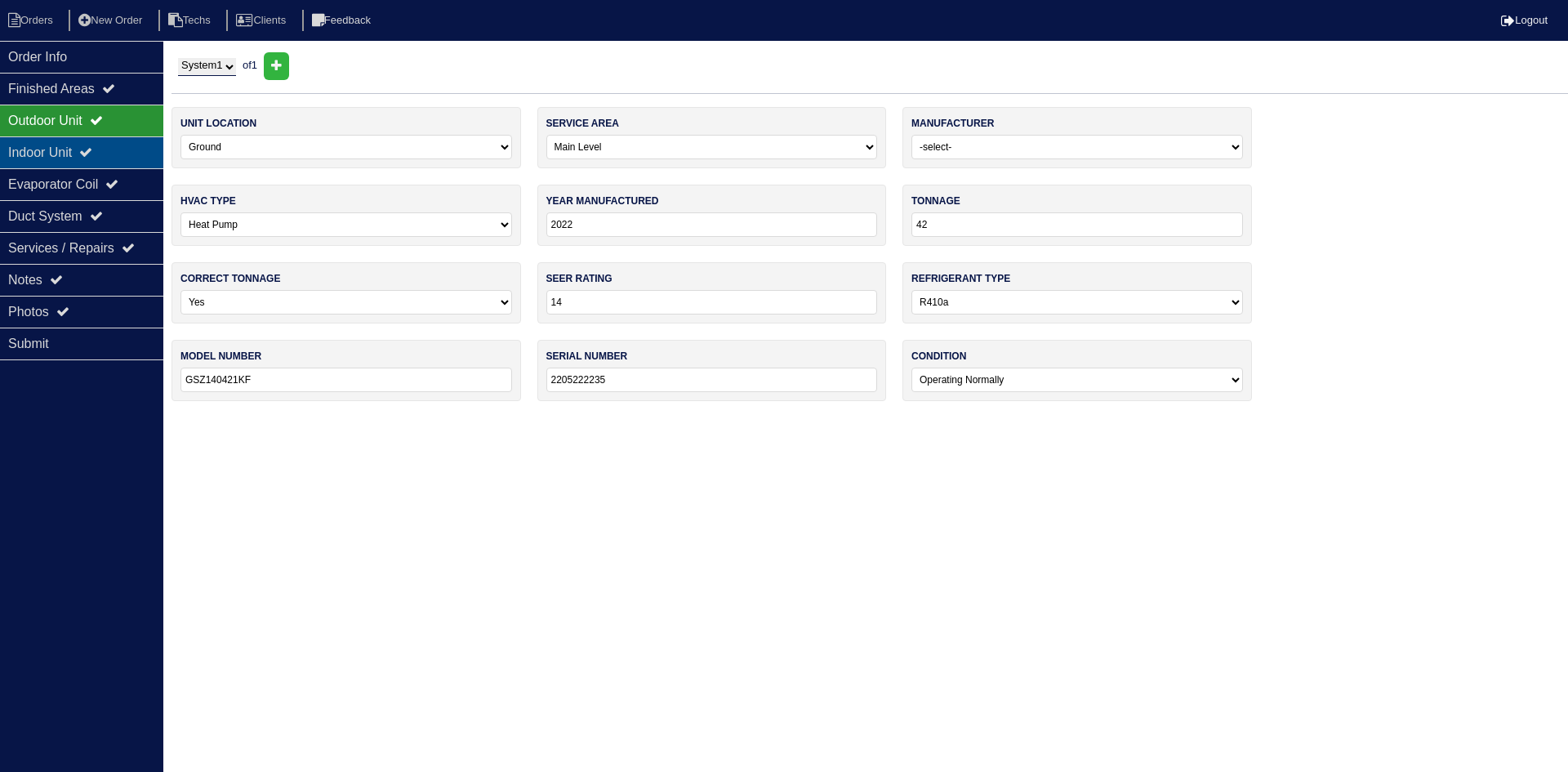
click at [116, 151] on div "Indoor Unit" at bounding box center [82, 152] width 163 height 32
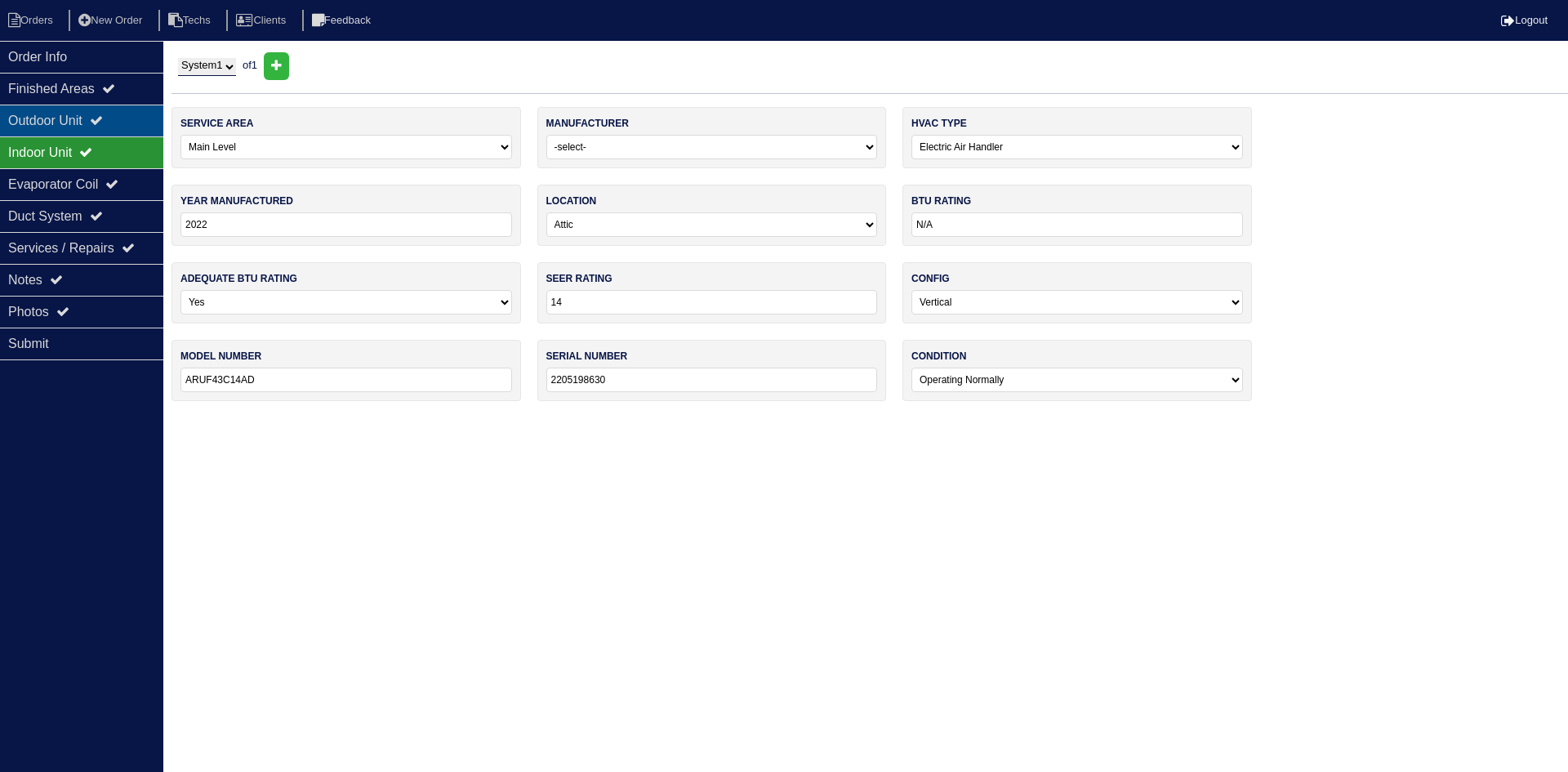
click at [119, 122] on div "Outdoor Unit" at bounding box center [82, 120] width 163 height 32
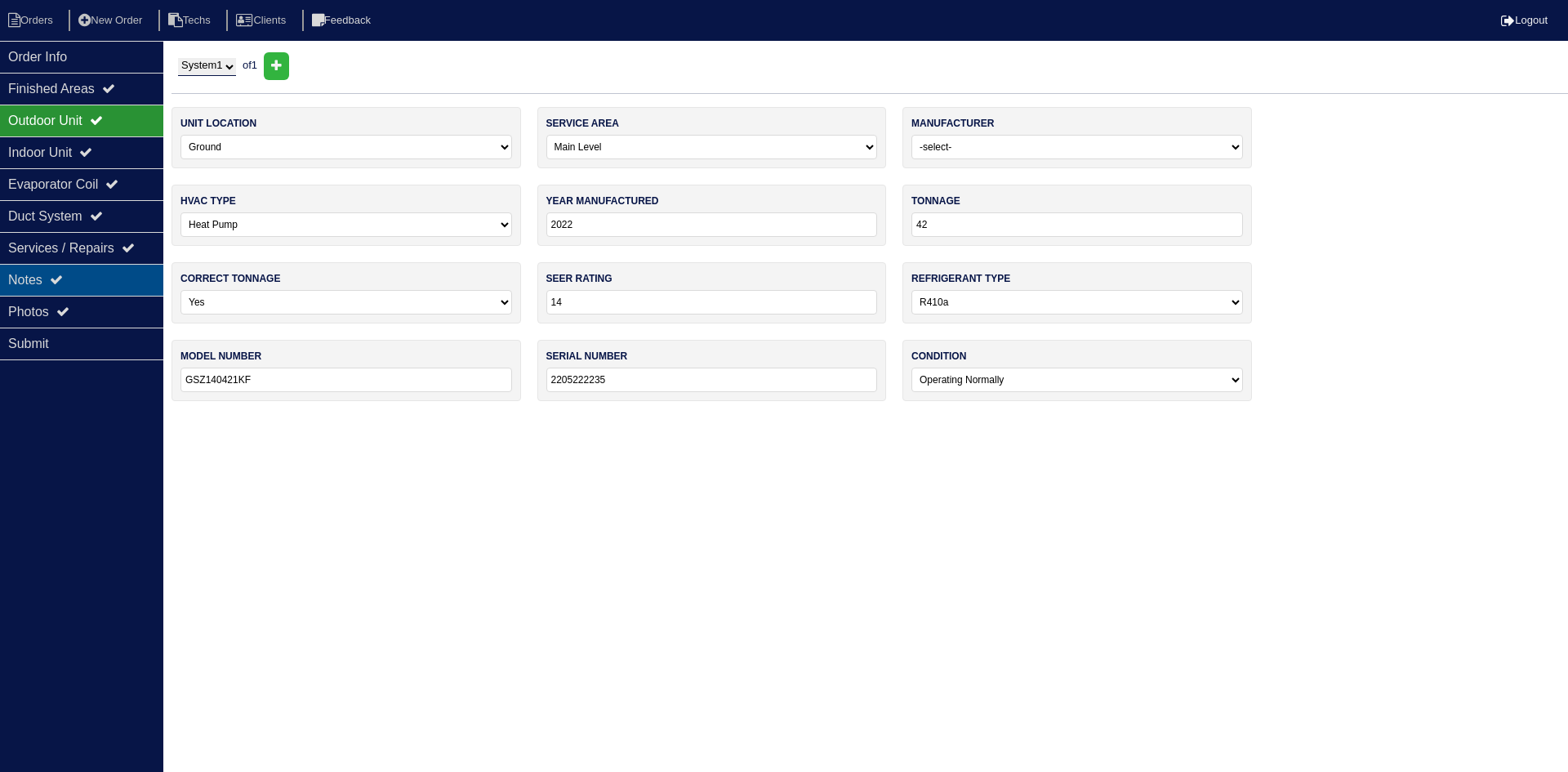
click at [24, 282] on div "Notes" at bounding box center [82, 279] width 163 height 32
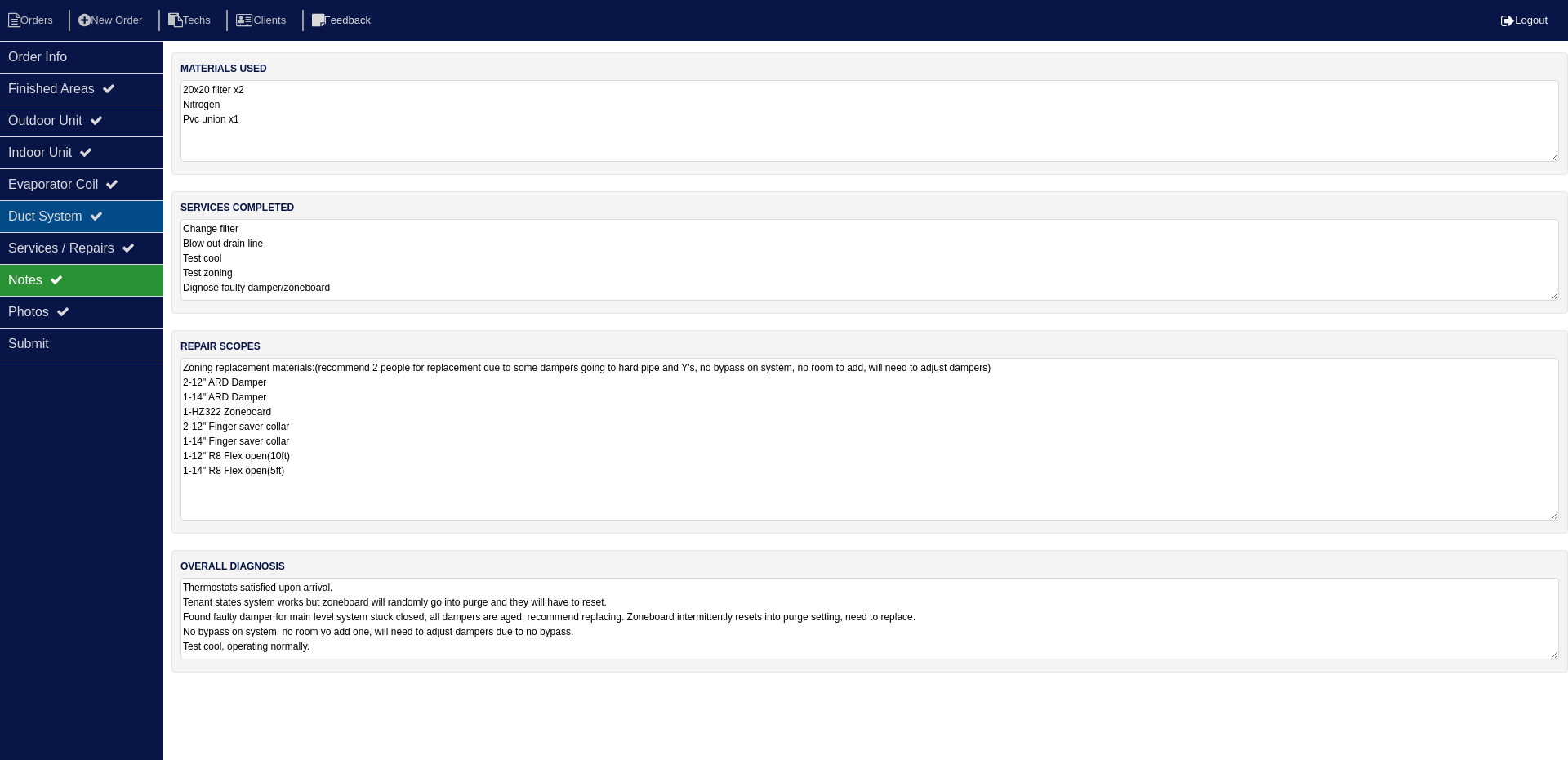
click at [96, 214] on div "Duct System" at bounding box center [82, 216] width 163 height 32
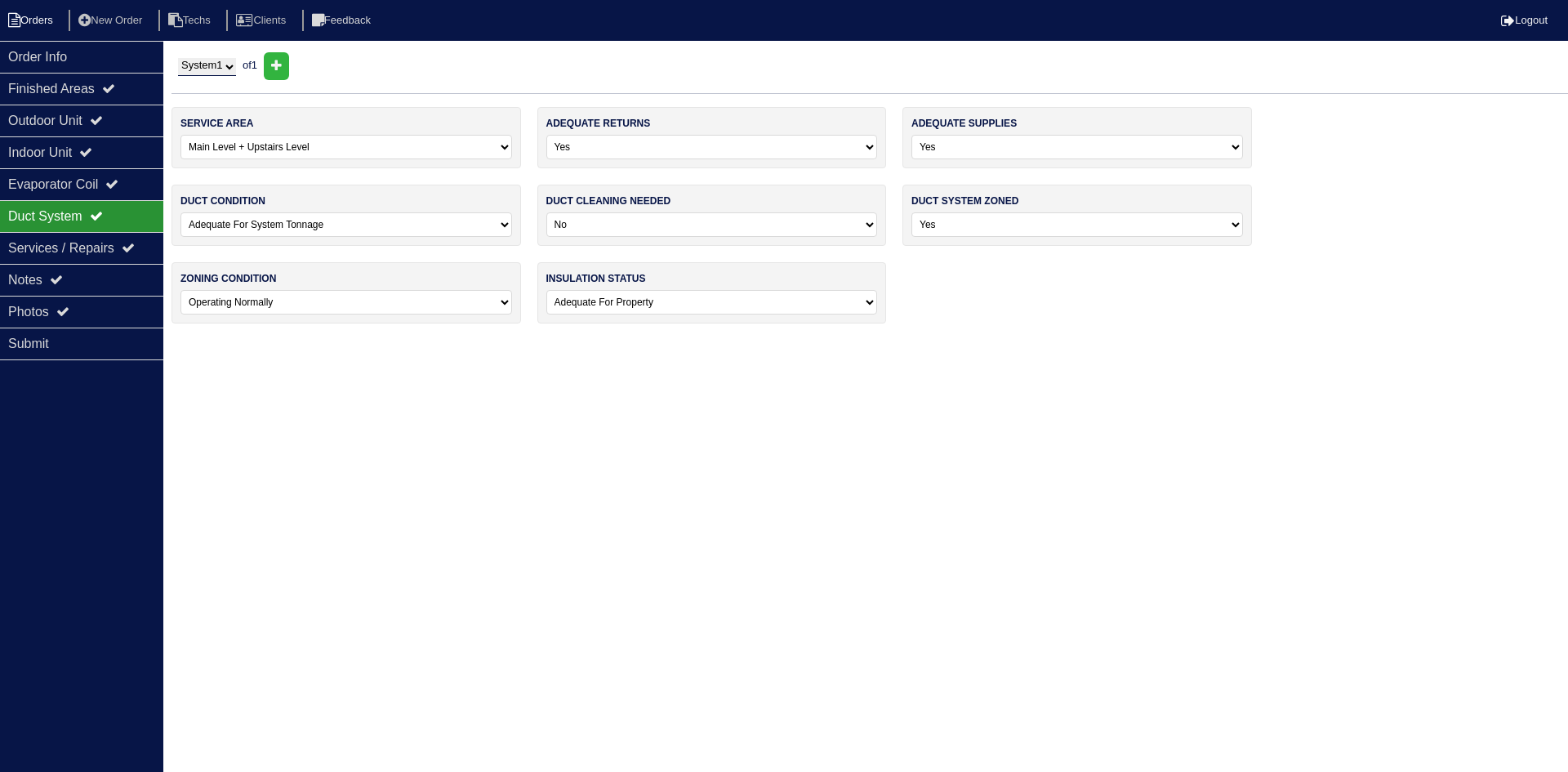
click at [28, 25] on li "Orders" at bounding box center [33, 21] width 66 height 22
select select "15"
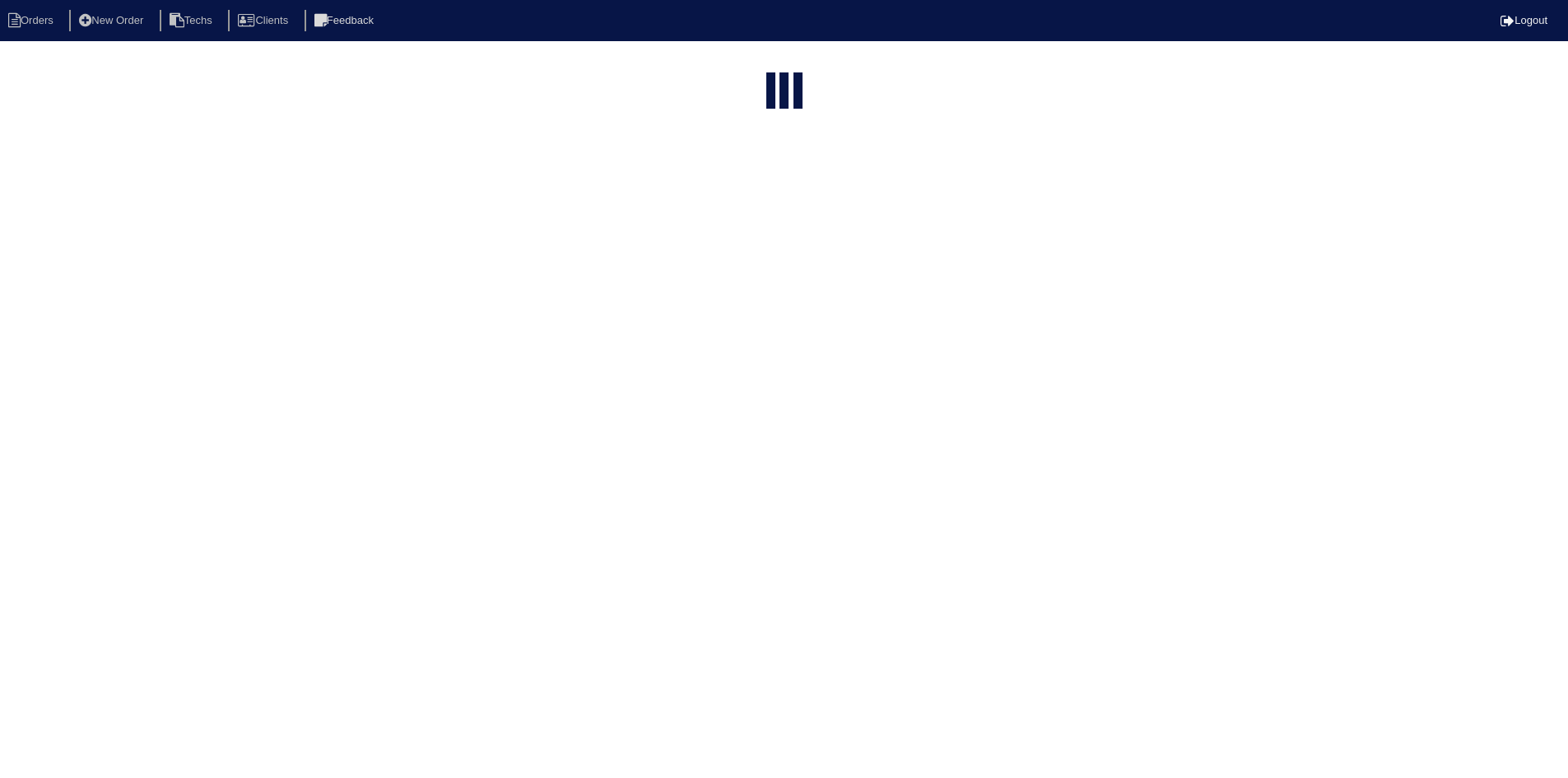
select select "field complete"
select select "need to quote"
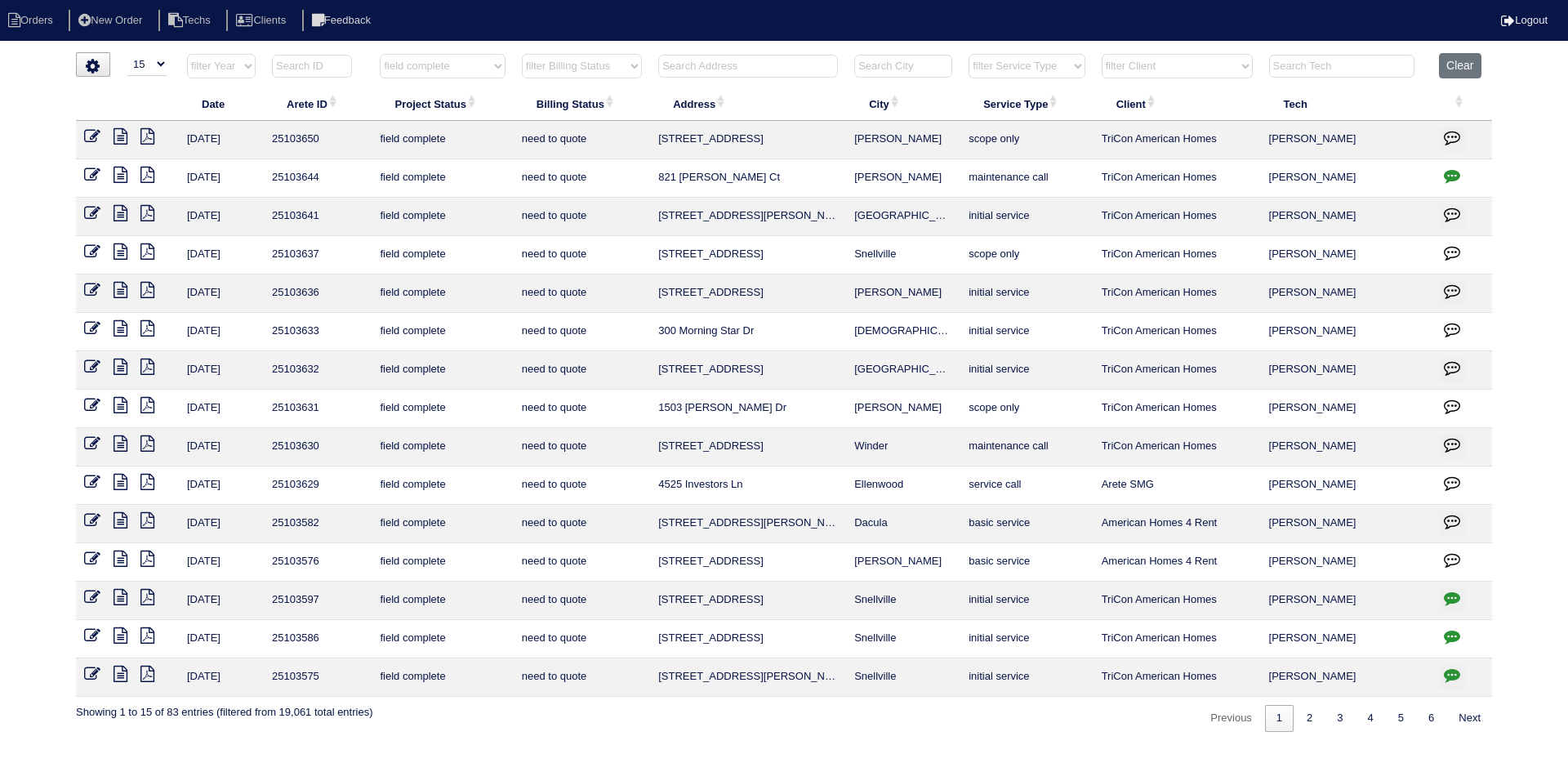
click at [118, 404] on icon at bounding box center [120, 405] width 14 height 16
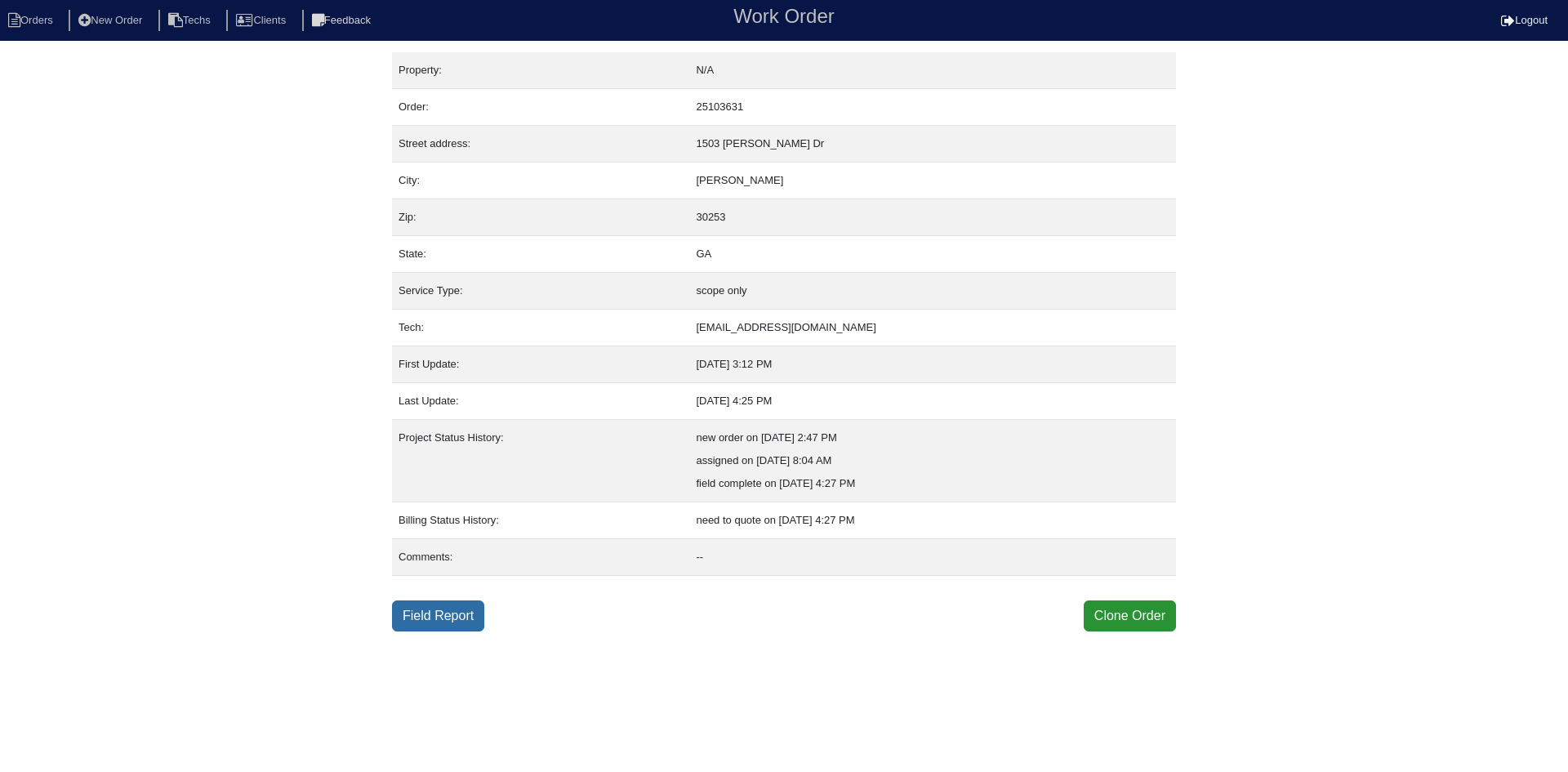
click at [417, 621] on link "Field Report" at bounding box center [437, 616] width 92 height 31
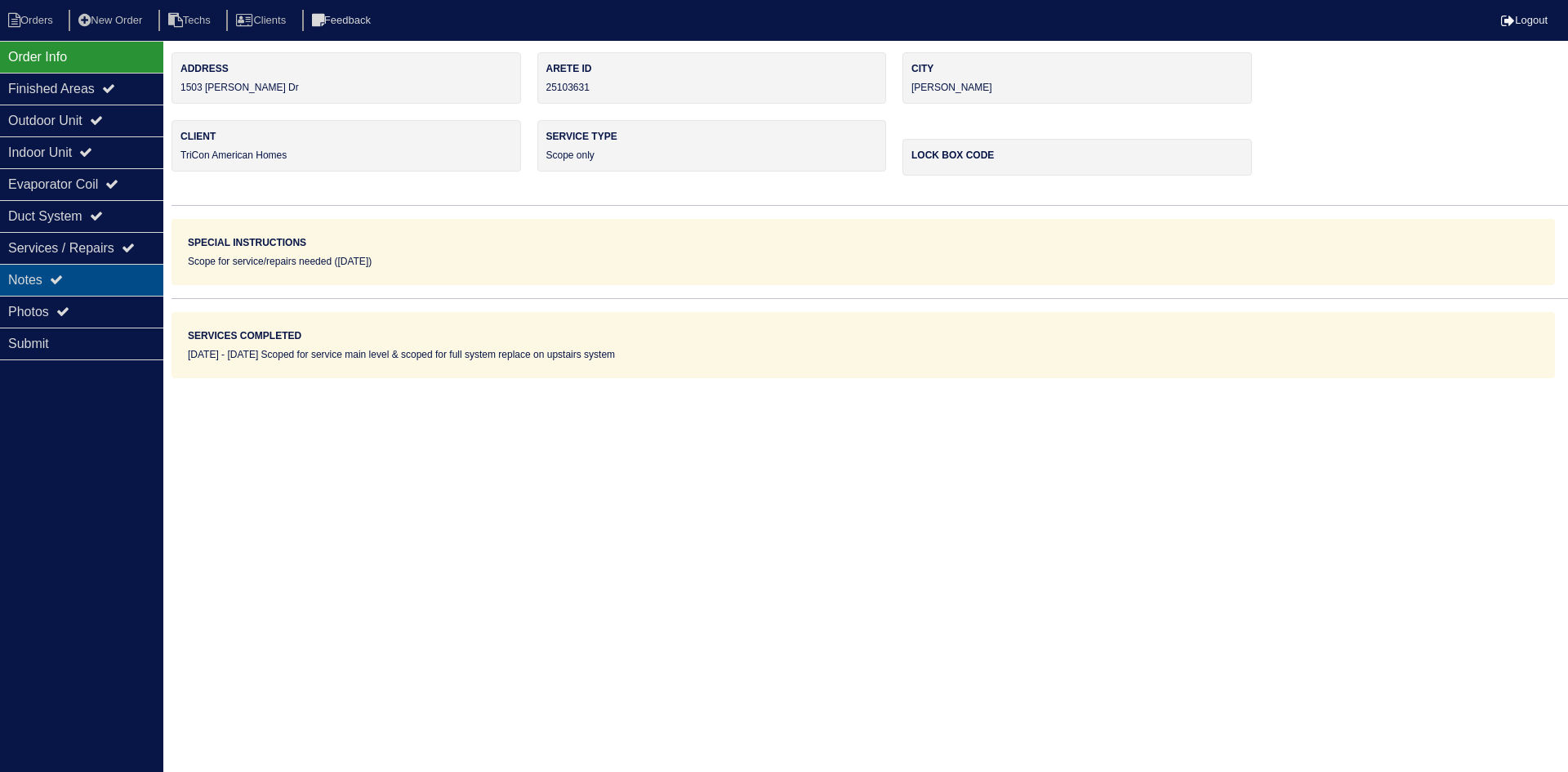
click at [61, 273] on div "Notes" at bounding box center [82, 279] width 163 height 32
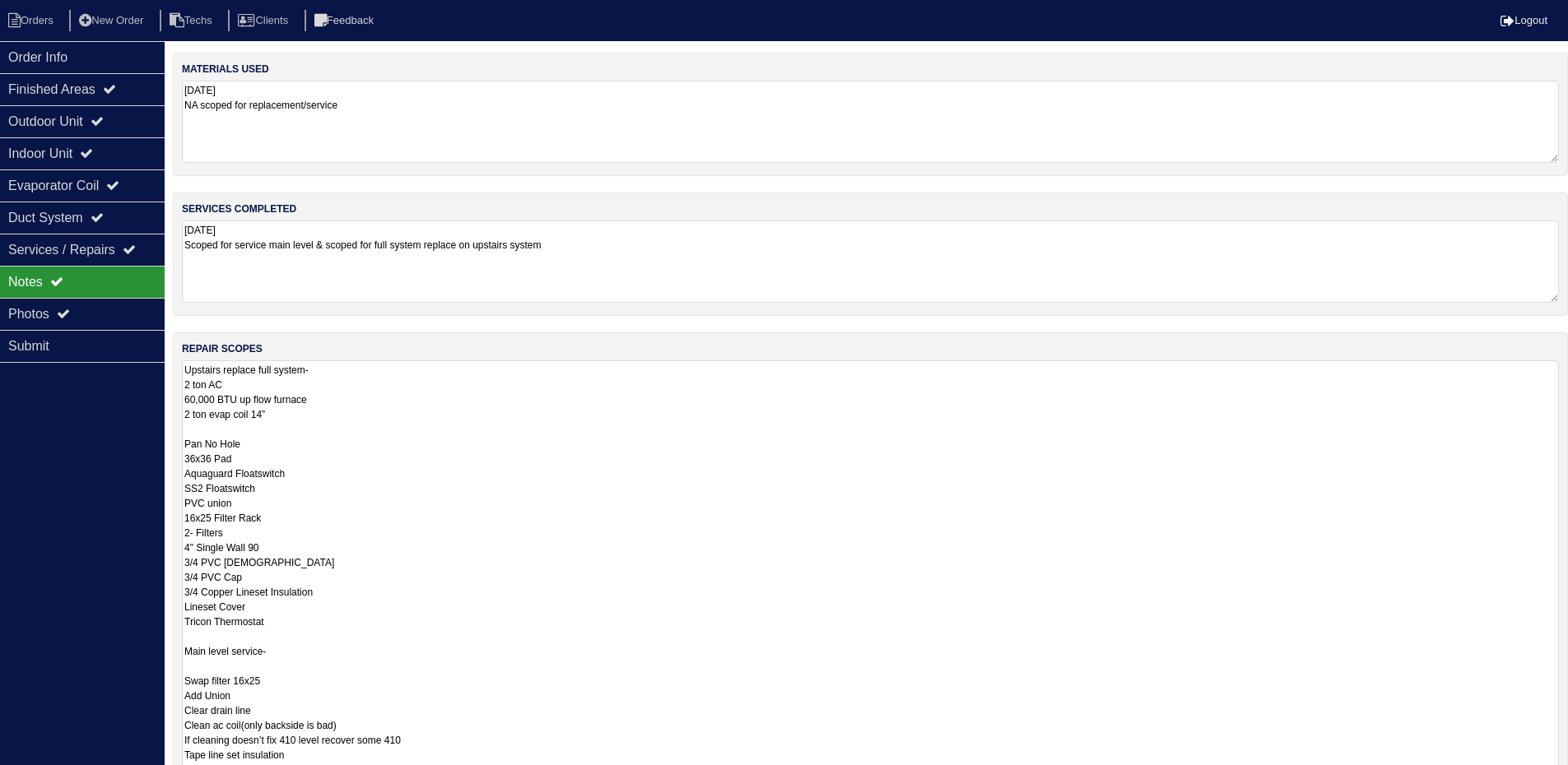
drag, startPoint x: 1568, startPoint y: 438, endPoint x: 1571, endPoint y: 807, distance: 369.0
click at [1568, 776] on html "Orders New Order Techs Clients Feedback Logout Orders New Order Users Clients M…" at bounding box center [784, 495] width 1568 height 991
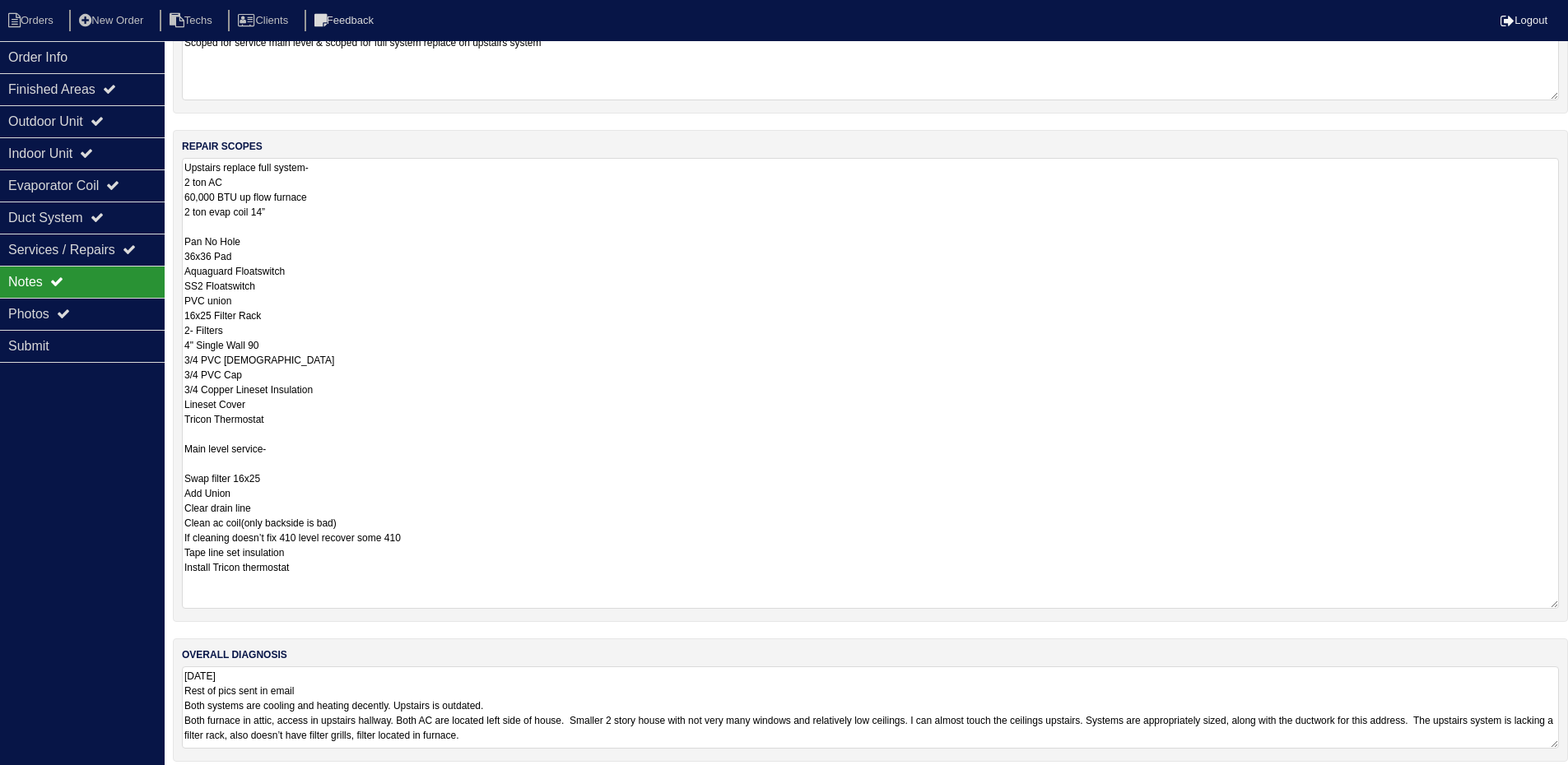
scroll to position [215, 0]
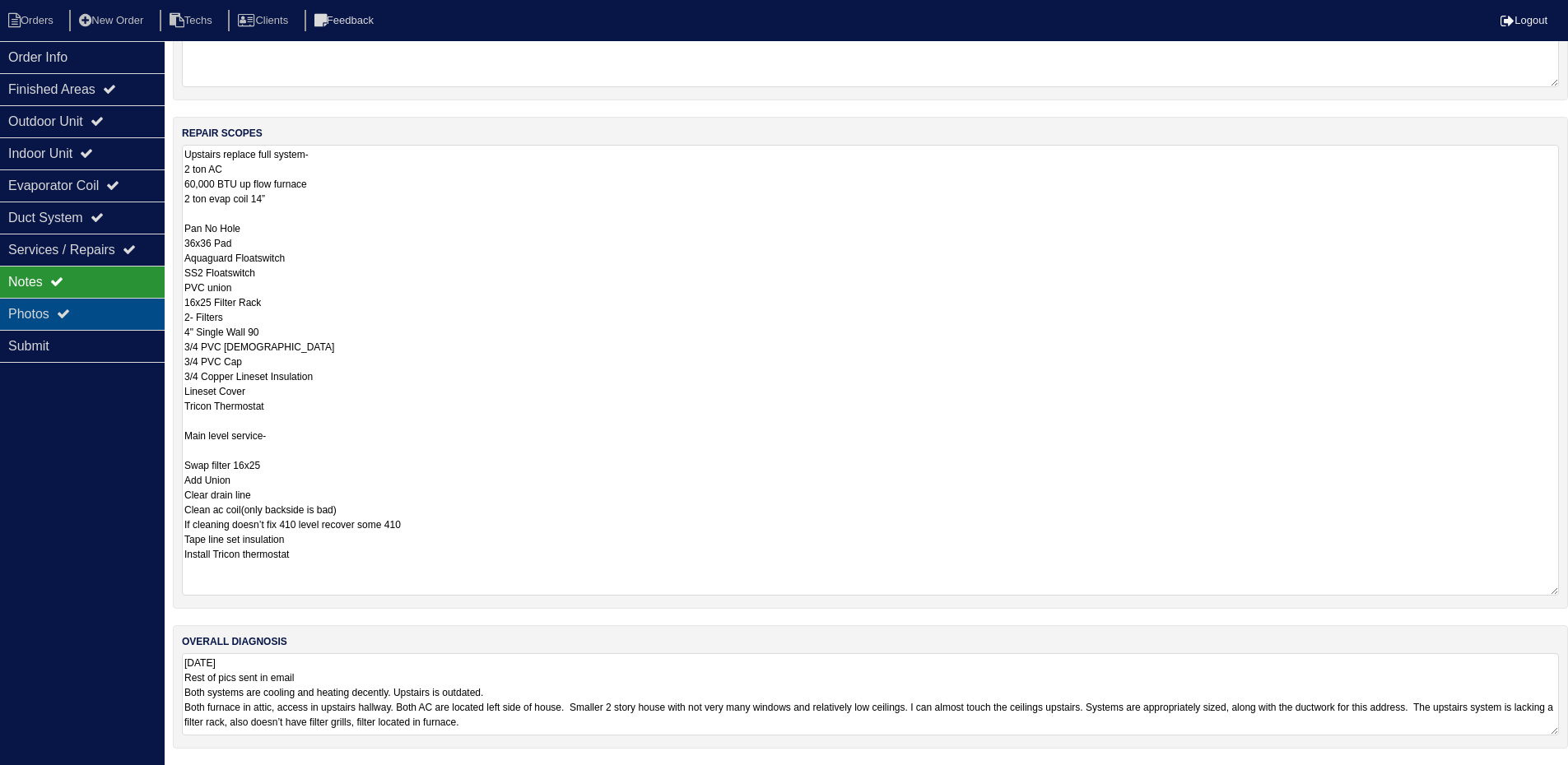
click at [87, 319] on div "Photos" at bounding box center [82, 313] width 165 height 32
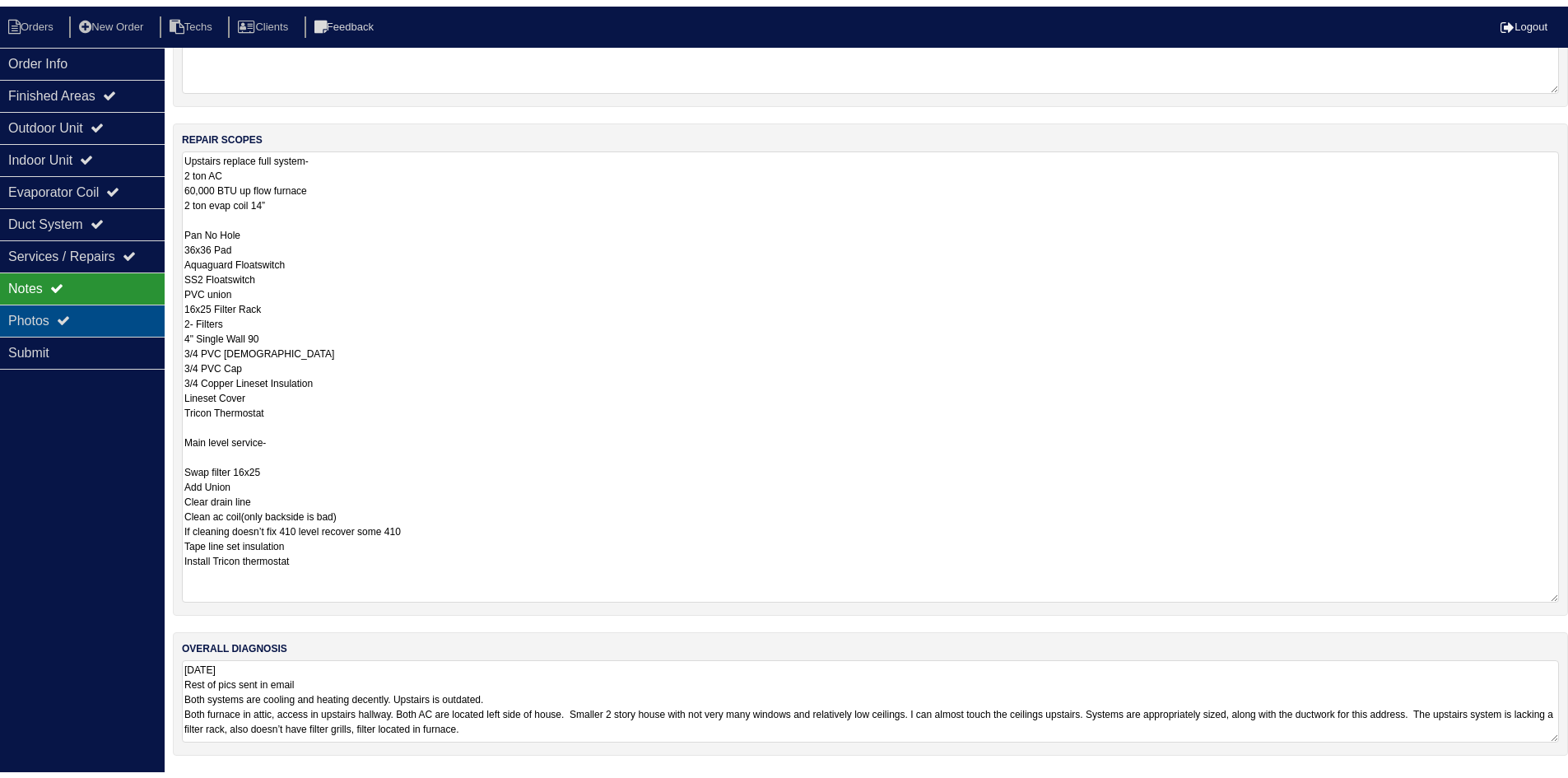
scroll to position [0, 0]
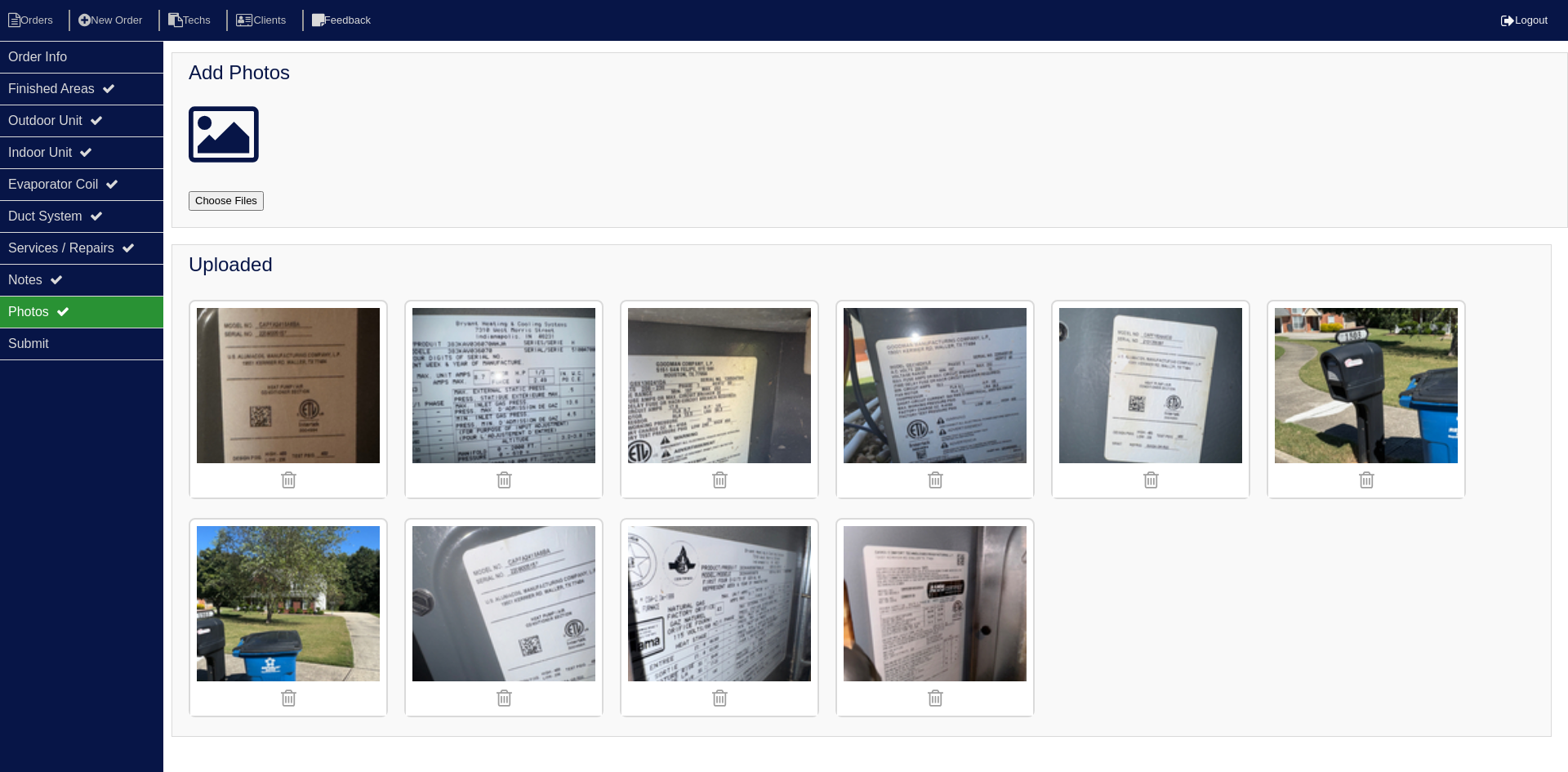
click at [217, 198] on input "file" at bounding box center [246, 200] width 114 height 20
type input "C:\fakepath\IMG_4904.JPG"
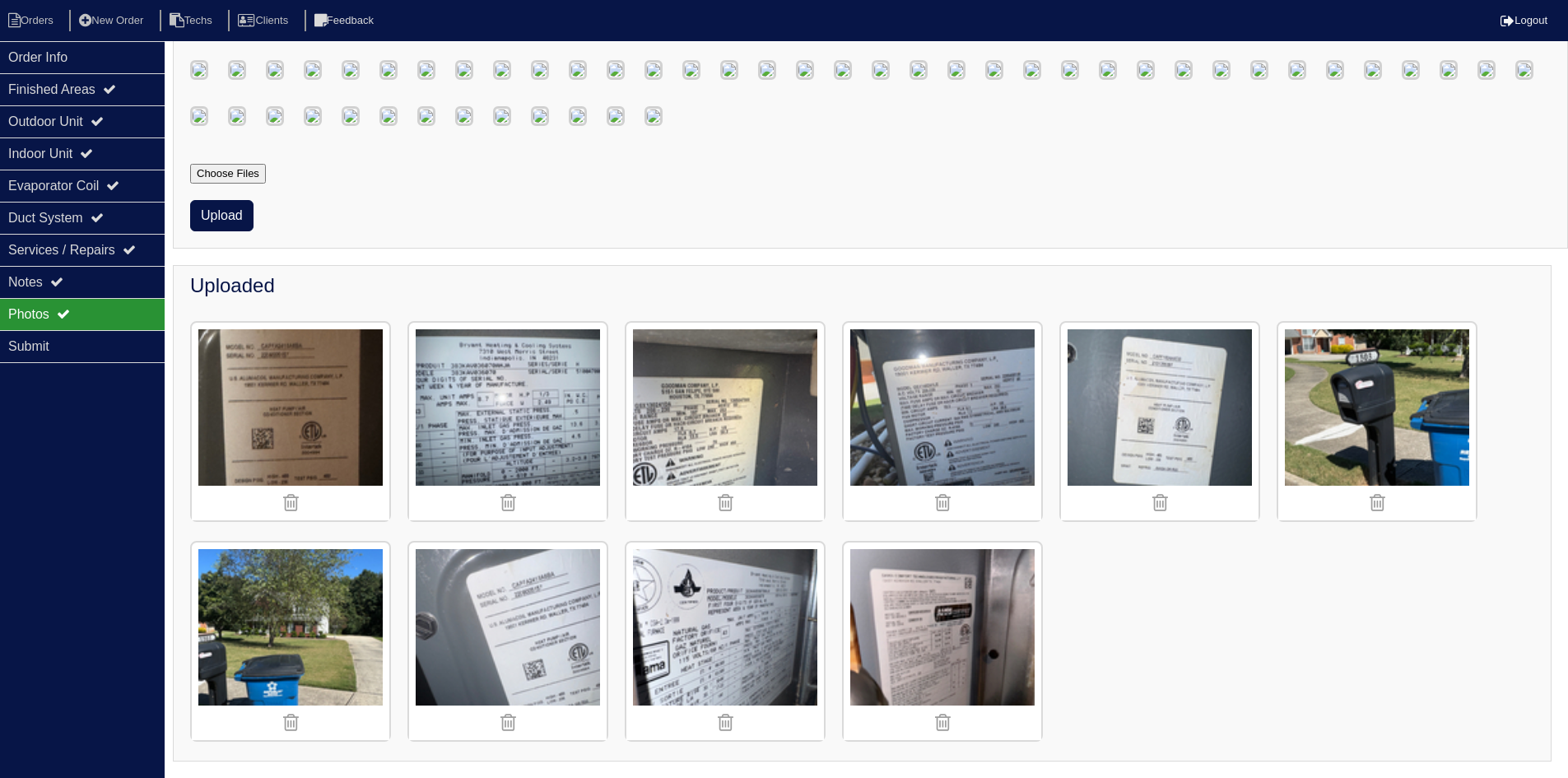
scroll to position [1318, 0]
click at [231, 231] on button "Upload" at bounding box center [222, 216] width 63 height 31
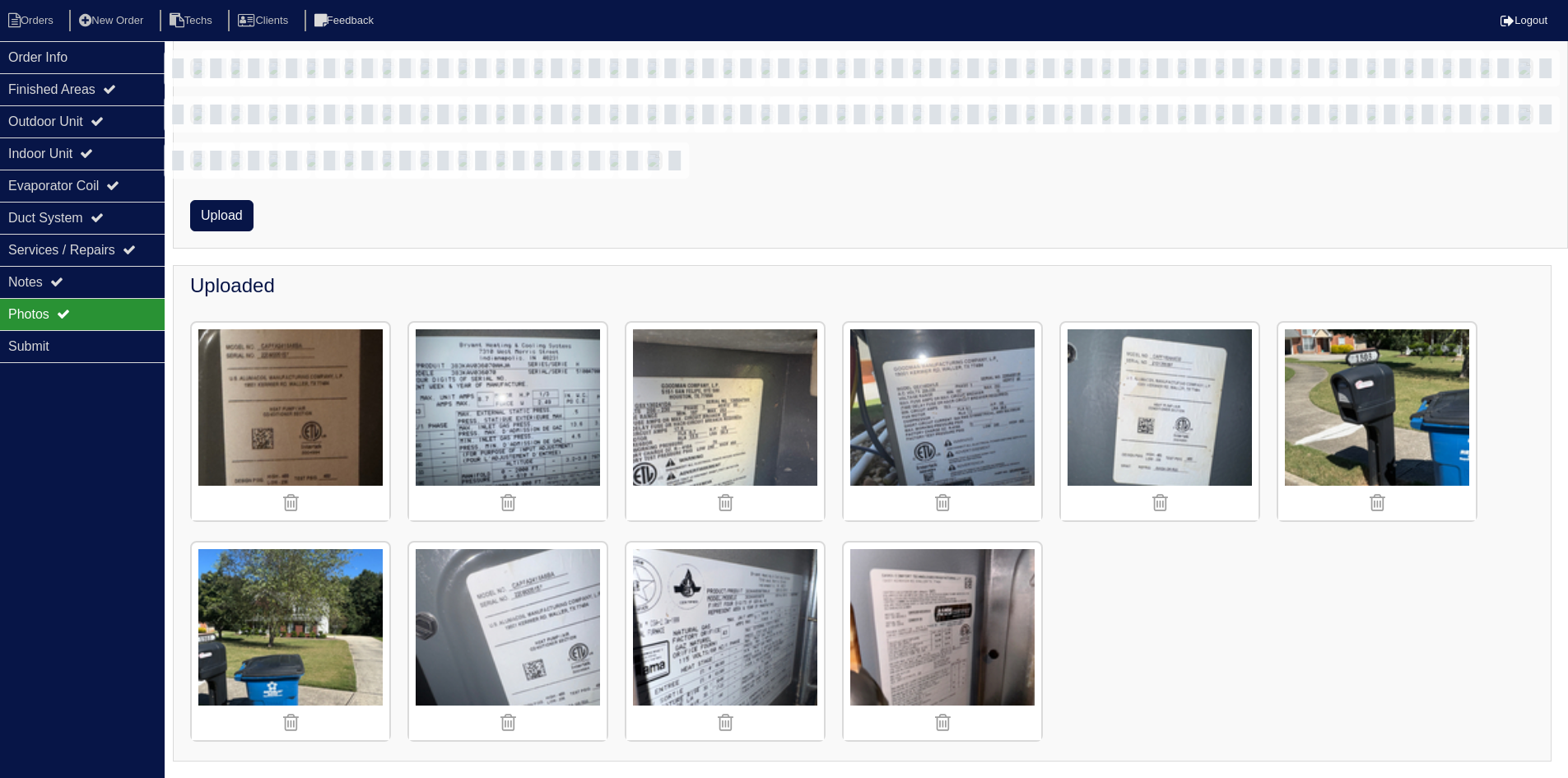
scroll to position [906, 0]
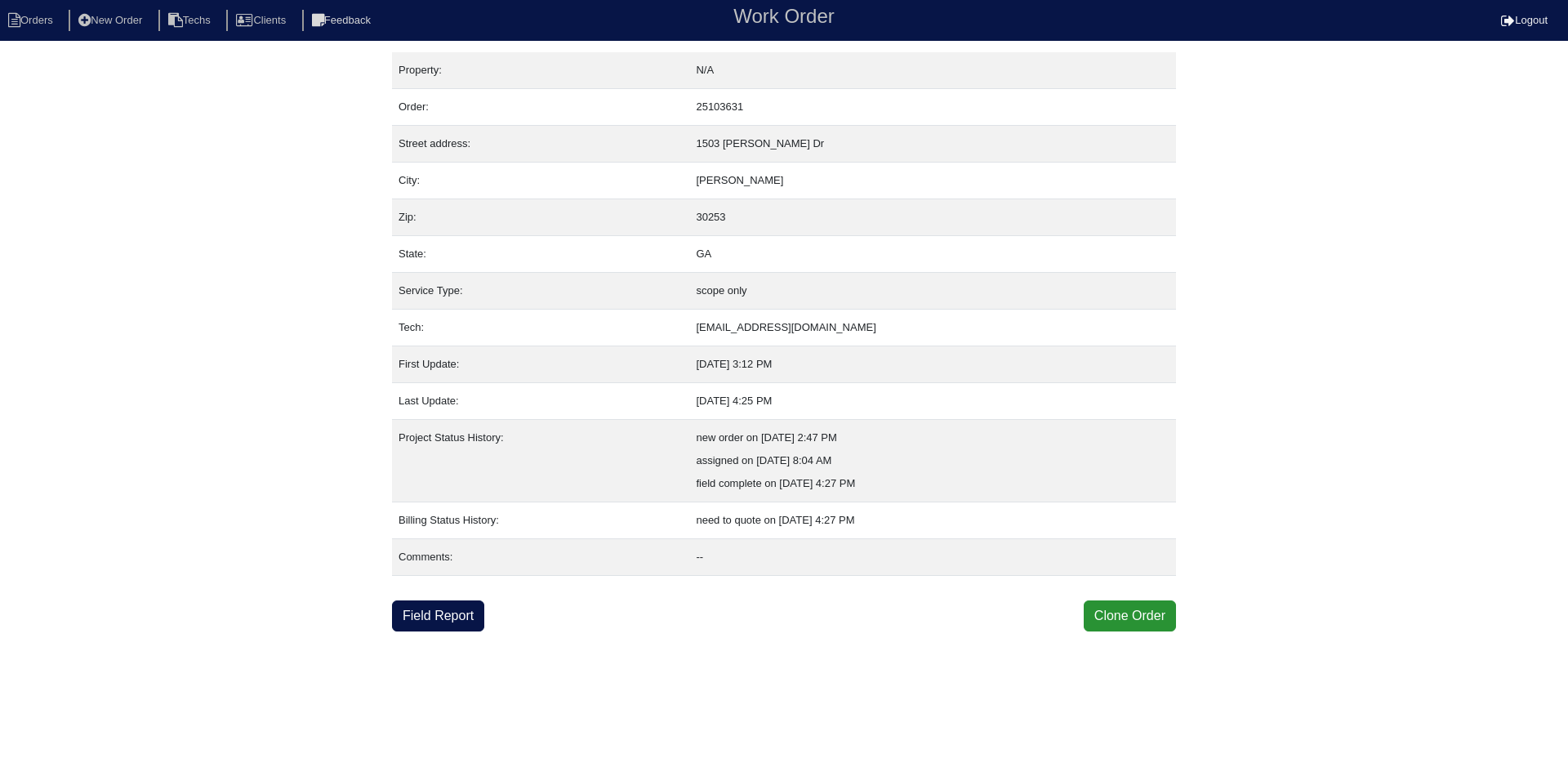
click at [414, 632] on html "Orders New Order Techs Clients Feedback Work Order Logout Work Order Orders New…" at bounding box center [784, 316] width 1568 height 632
click at [430, 610] on link "Field Report" at bounding box center [437, 616] width 92 height 31
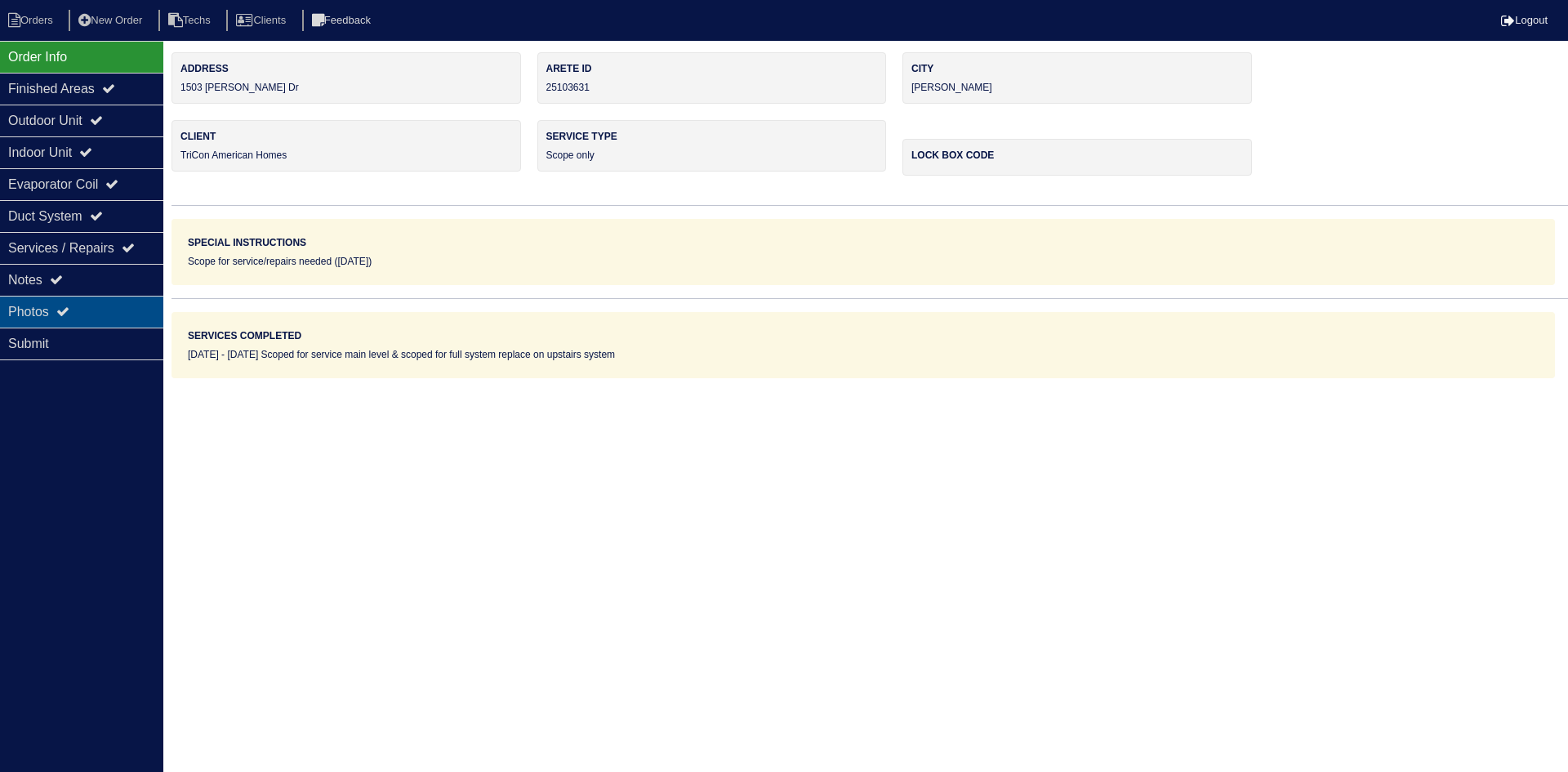
click at [106, 306] on div "Photos" at bounding box center [82, 311] width 163 height 32
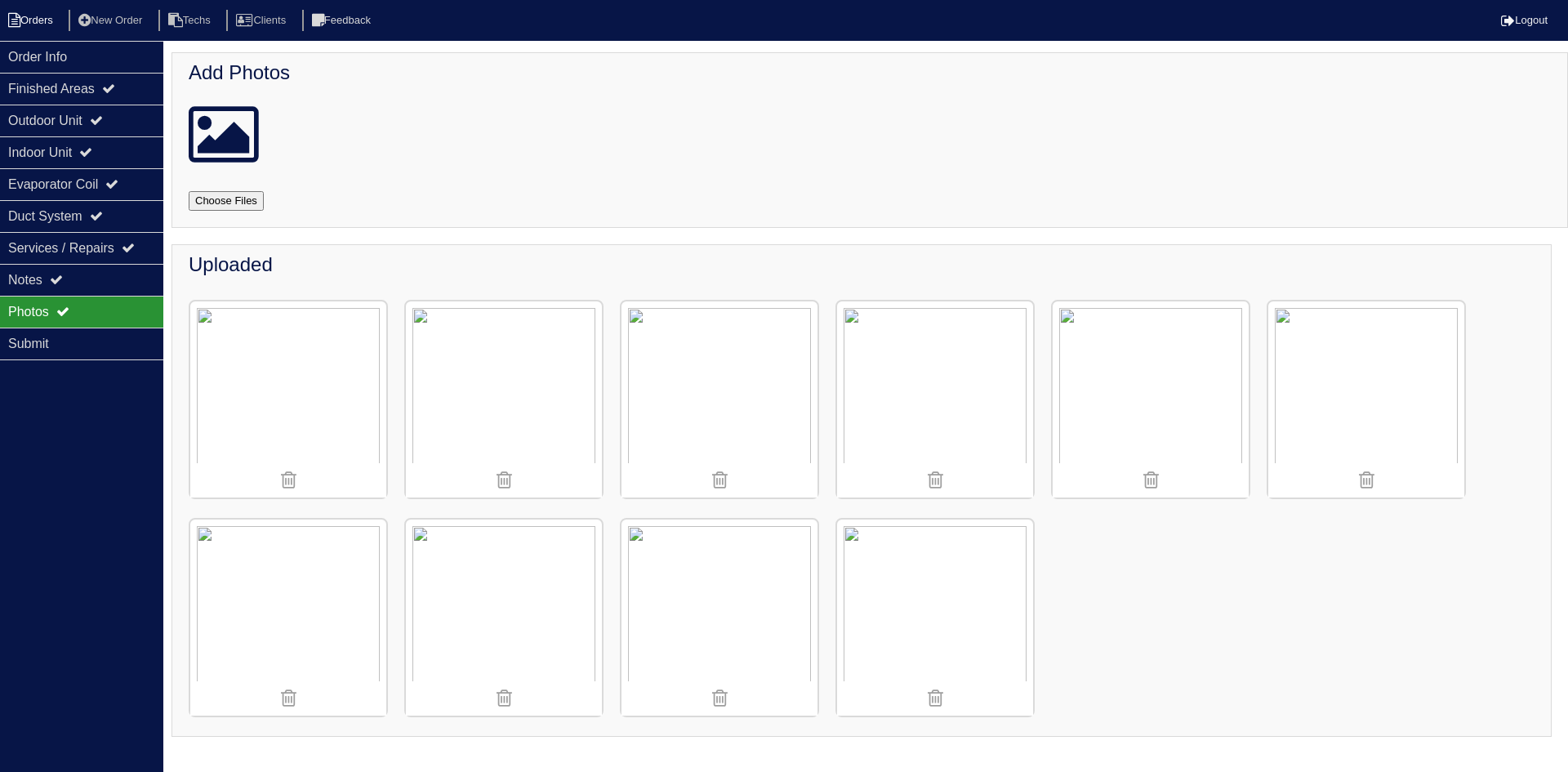
click at [38, 22] on li "Orders" at bounding box center [33, 21] width 66 height 22
select select "15"
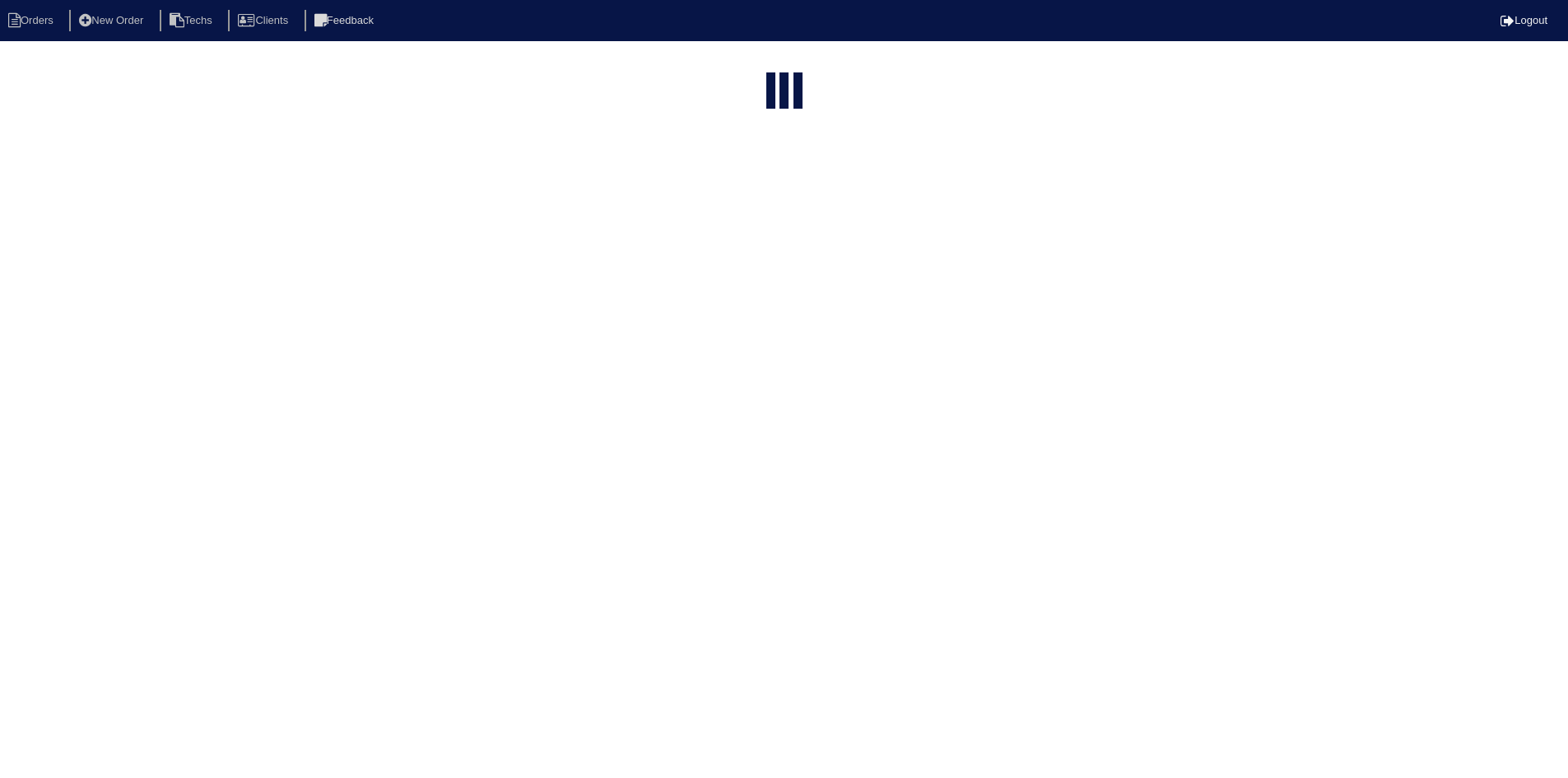
select select "field complete"
select select "need to quote"
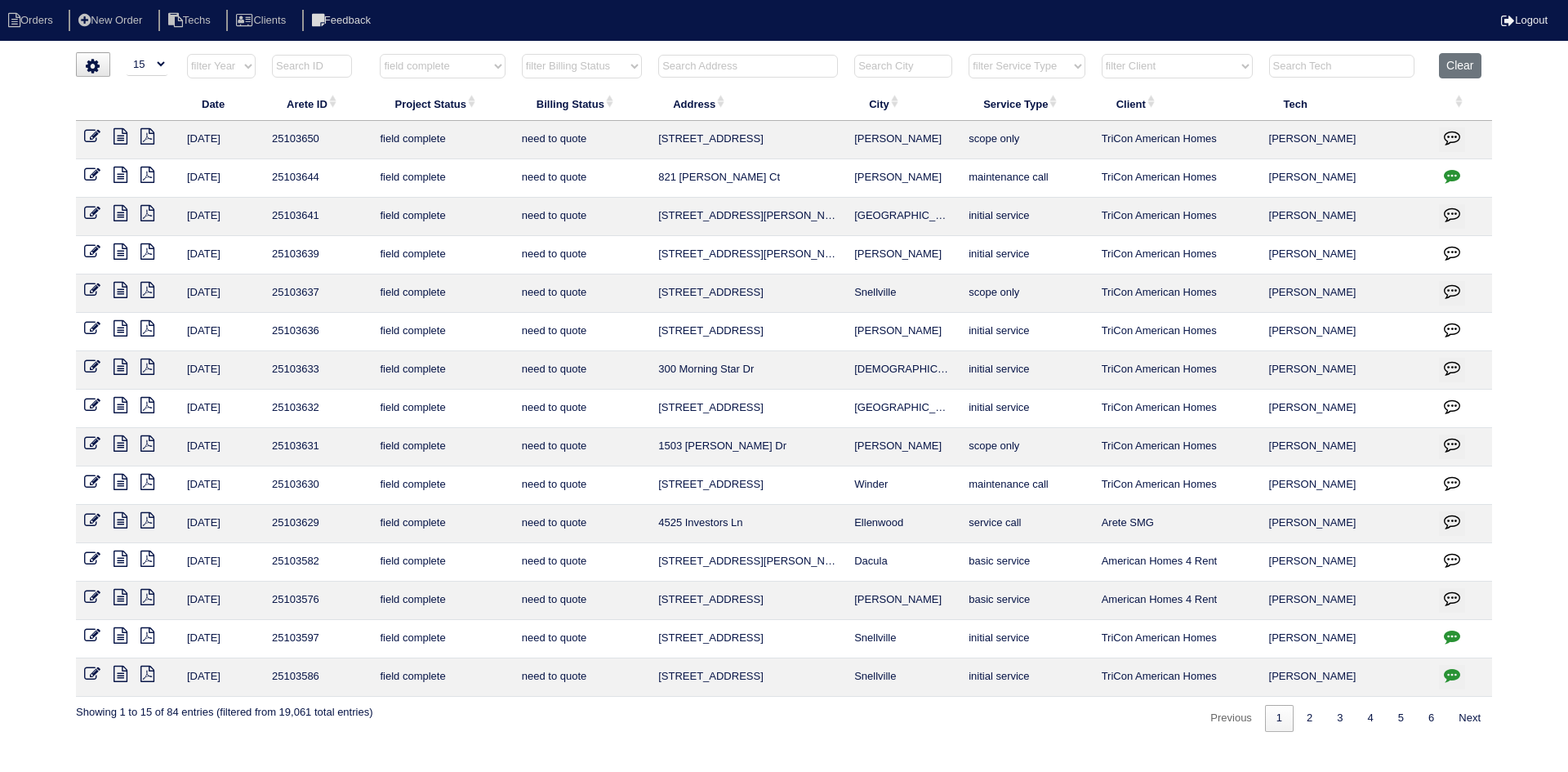
click at [119, 443] on icon at bounding box center [120, 444] width 14 height 16
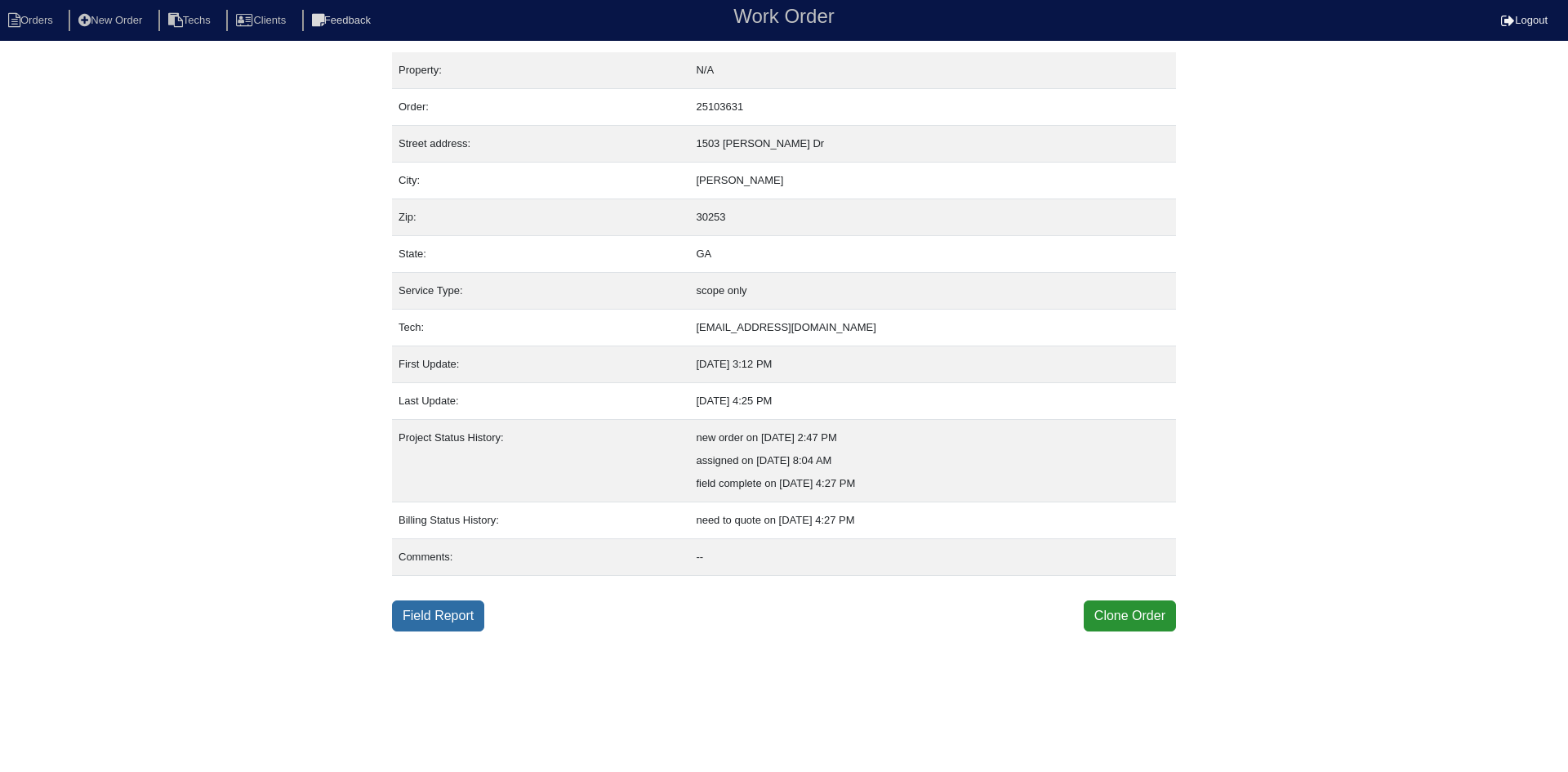
click at [406, 622] on link "Field Report" at bounding box center [437, 616] width 92 height 31
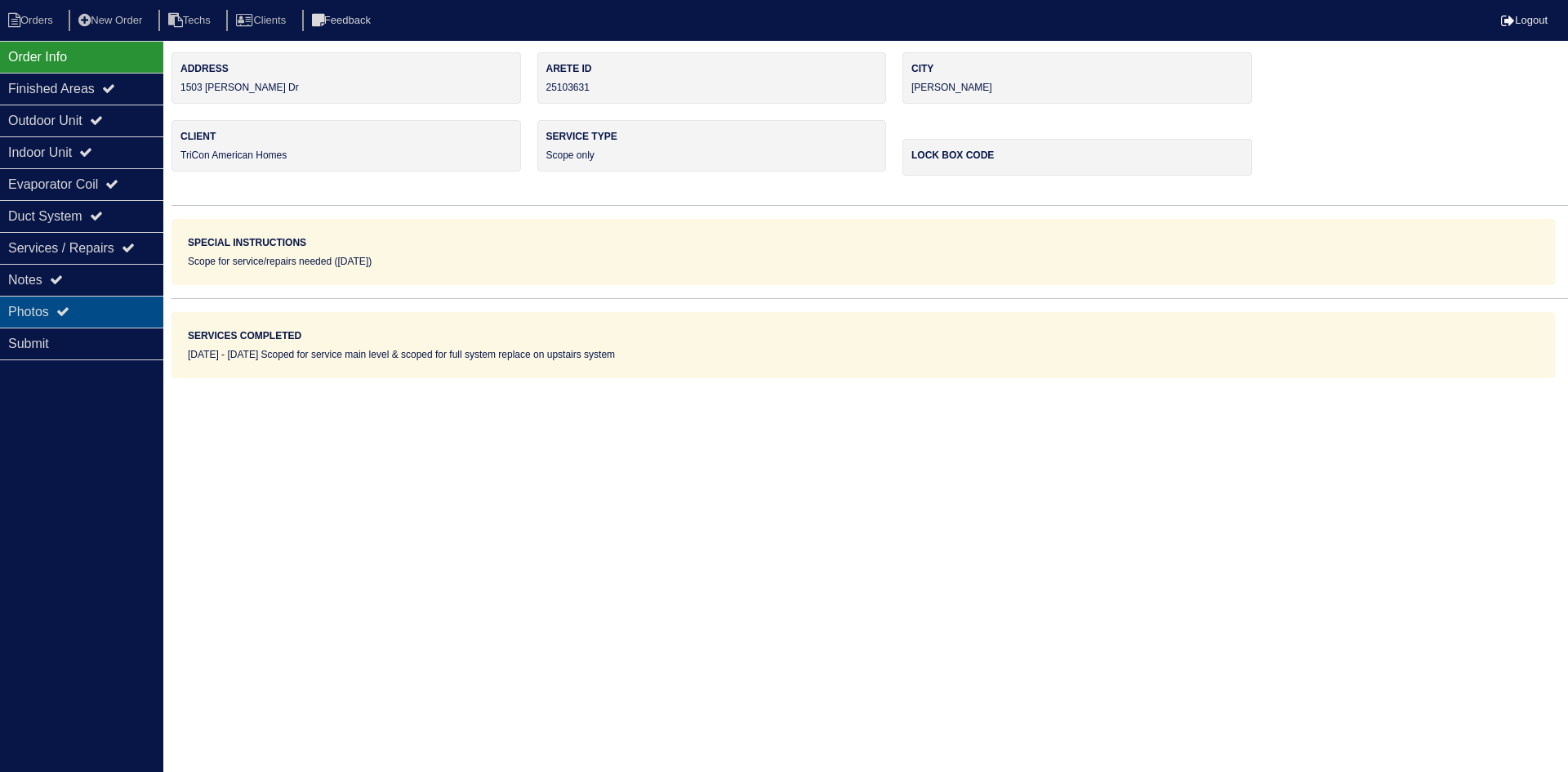
click at [69, 309] on icon at bounding box center [63, 311] width 13 height 13
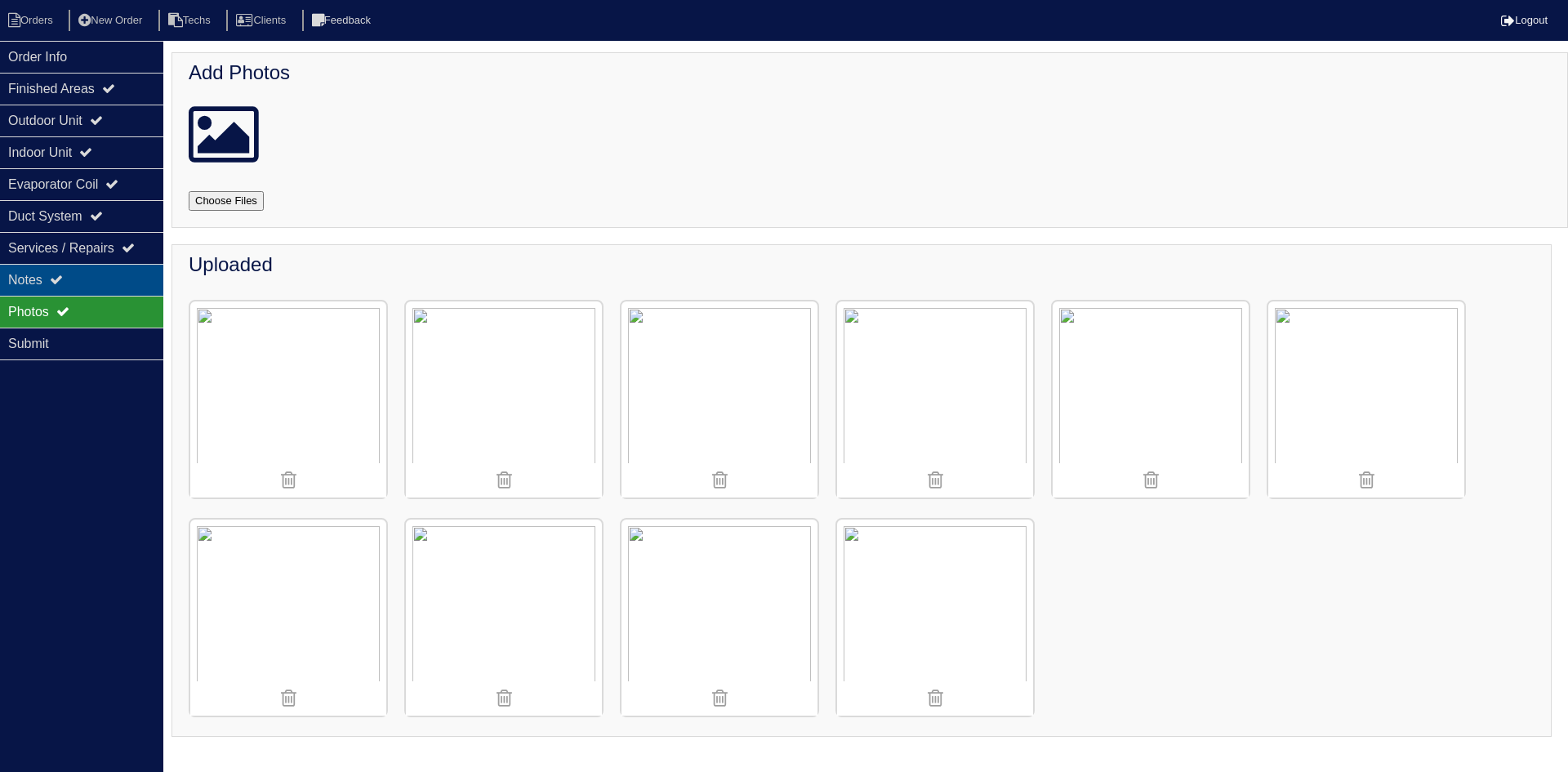
click at [63, 277] on icon at bounding box center [56, 279] width 13 height 13
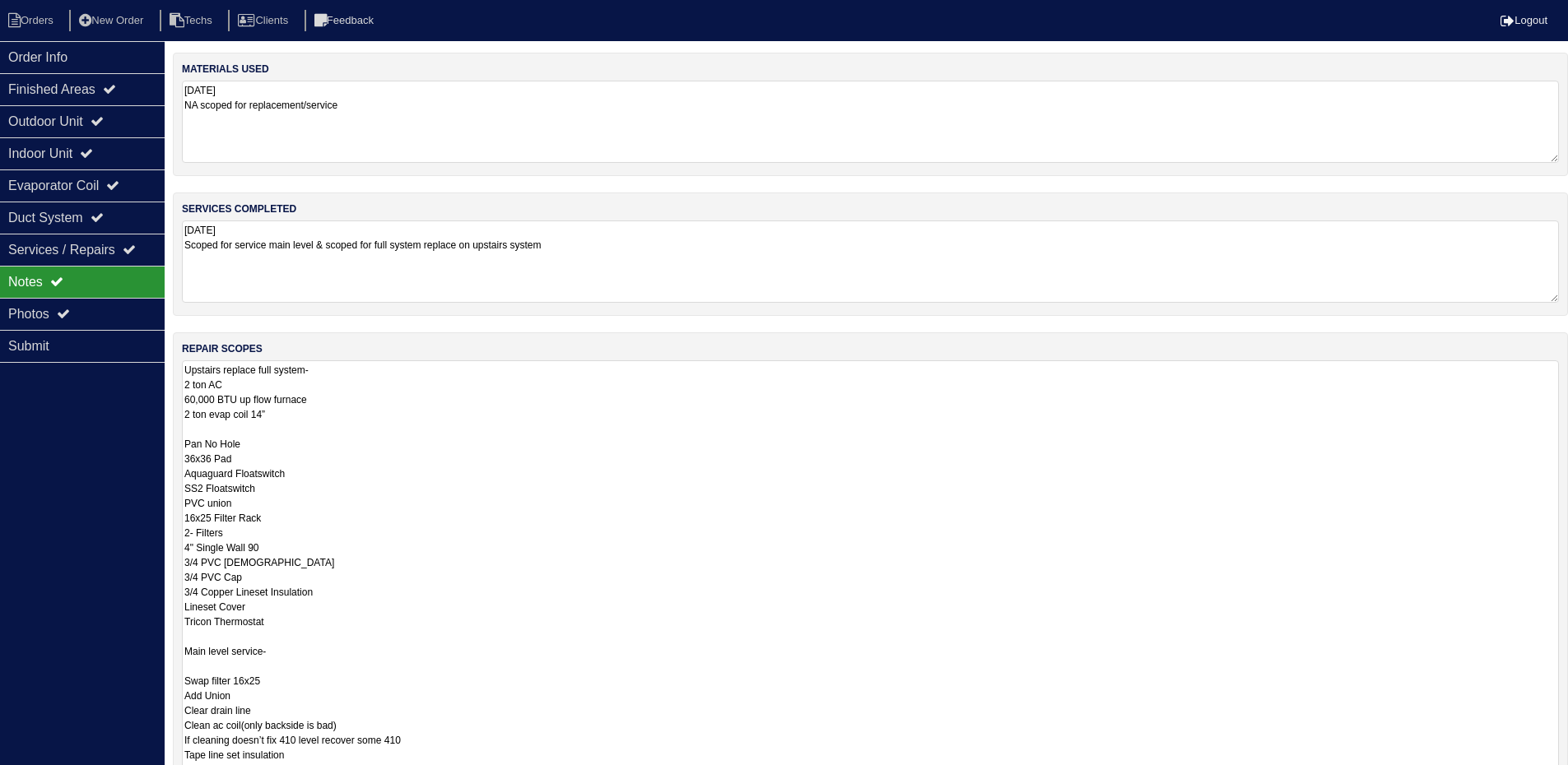
drag, startPoint x: 1566, startPoint y: 438, endPoint x: 1544, endPoint y: 762, distance: 324.7
click at [1568, 776] on html "Orders New Order Techs Clients Feedback Logout Orders New Order Users Clients M…" at bounding box center [784, 495] width 1568 height 991
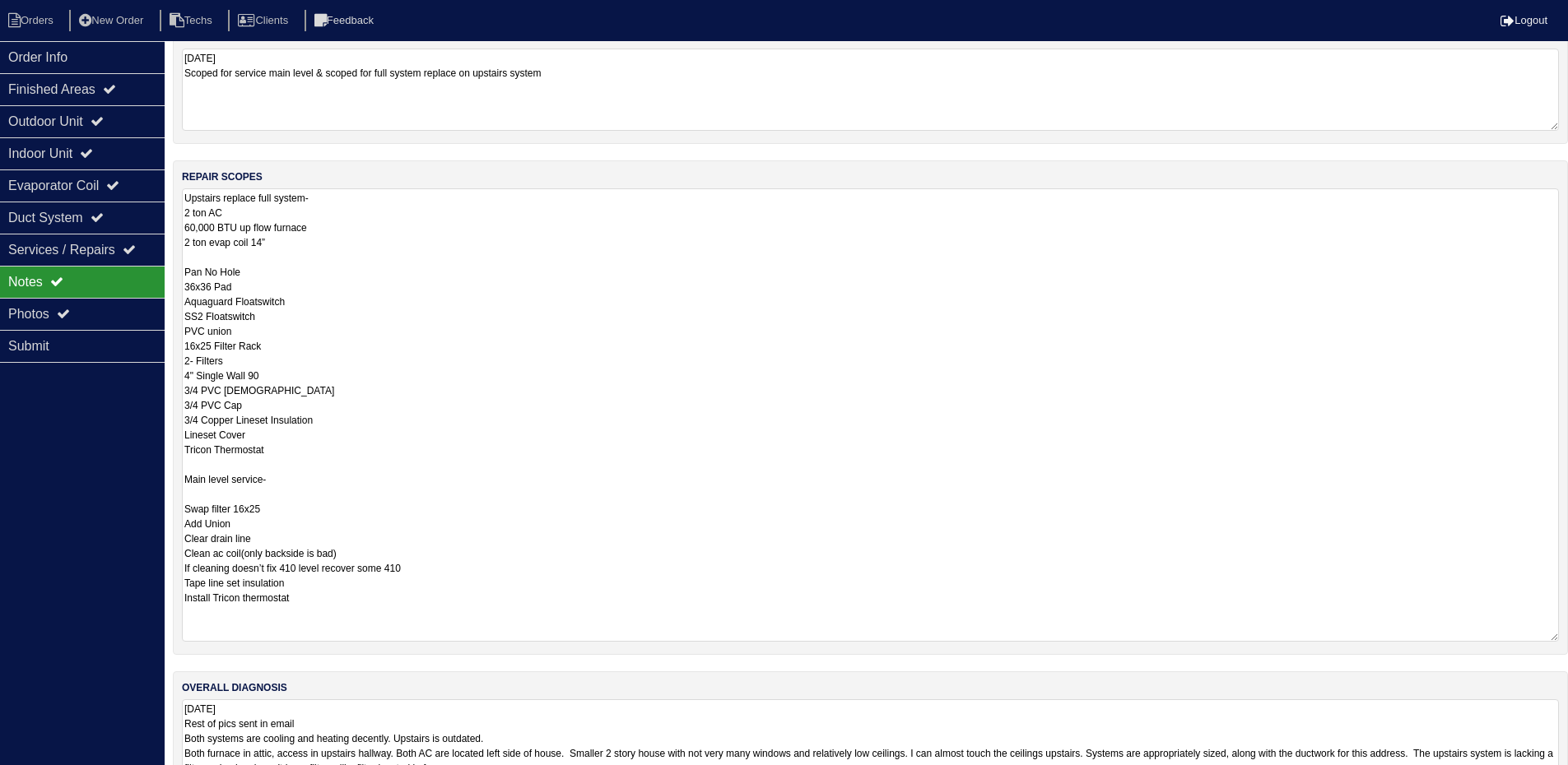
scroll to position [136, 0]
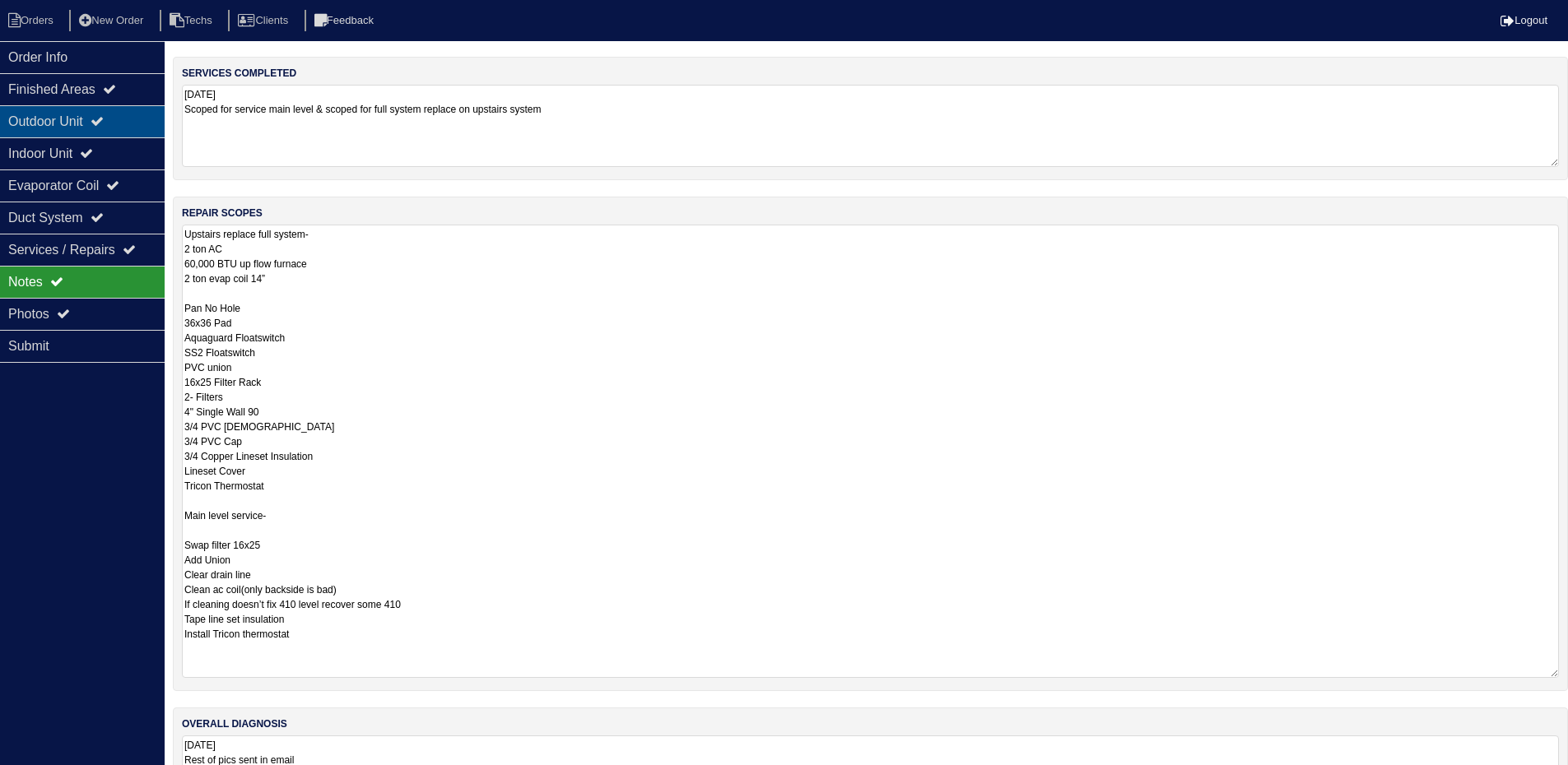
click at [81, 124] on div "Outdoor Unit" at bounding box center [82, 121] width 165 height 32
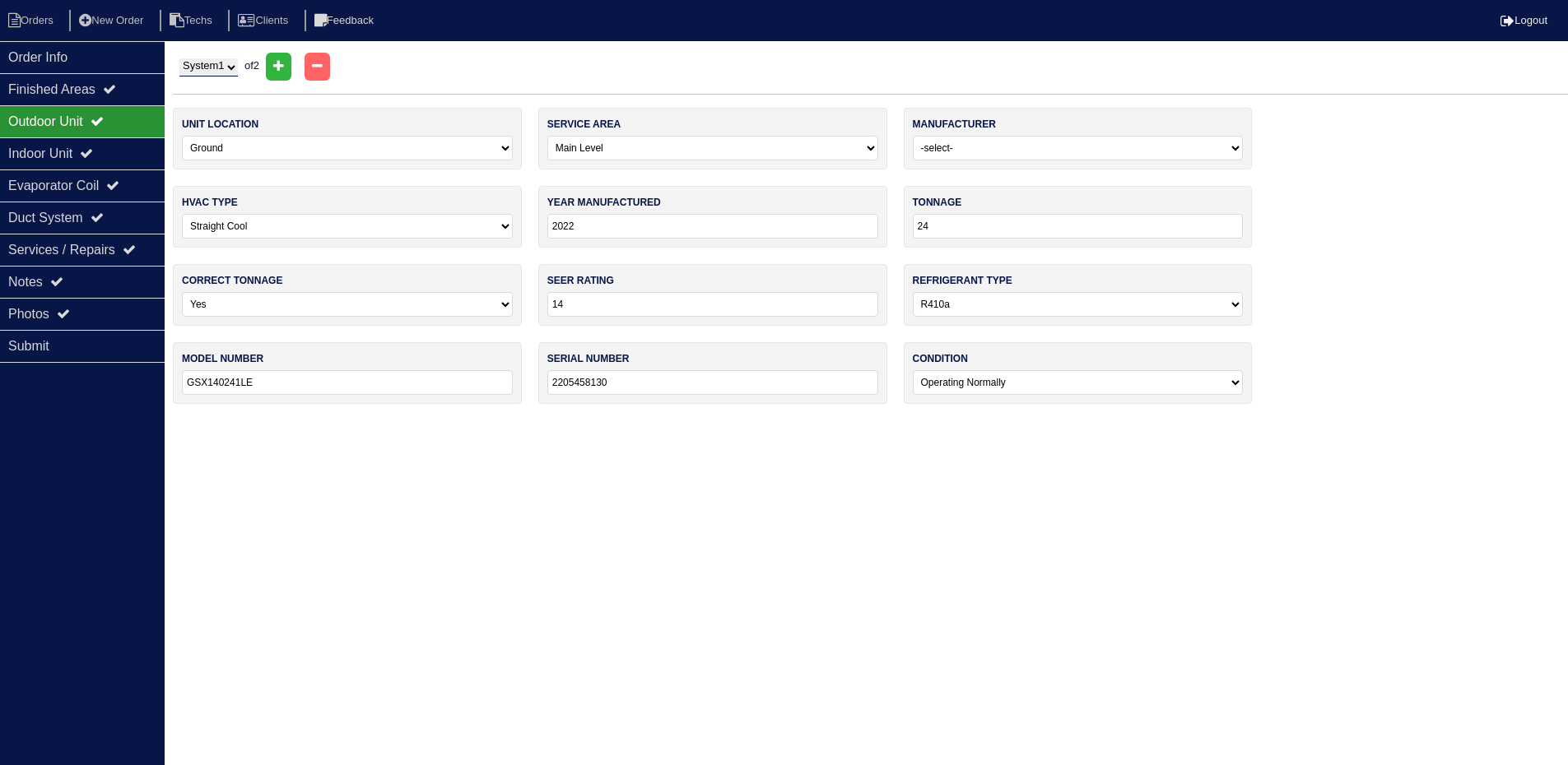
scroll to position [0, 0]
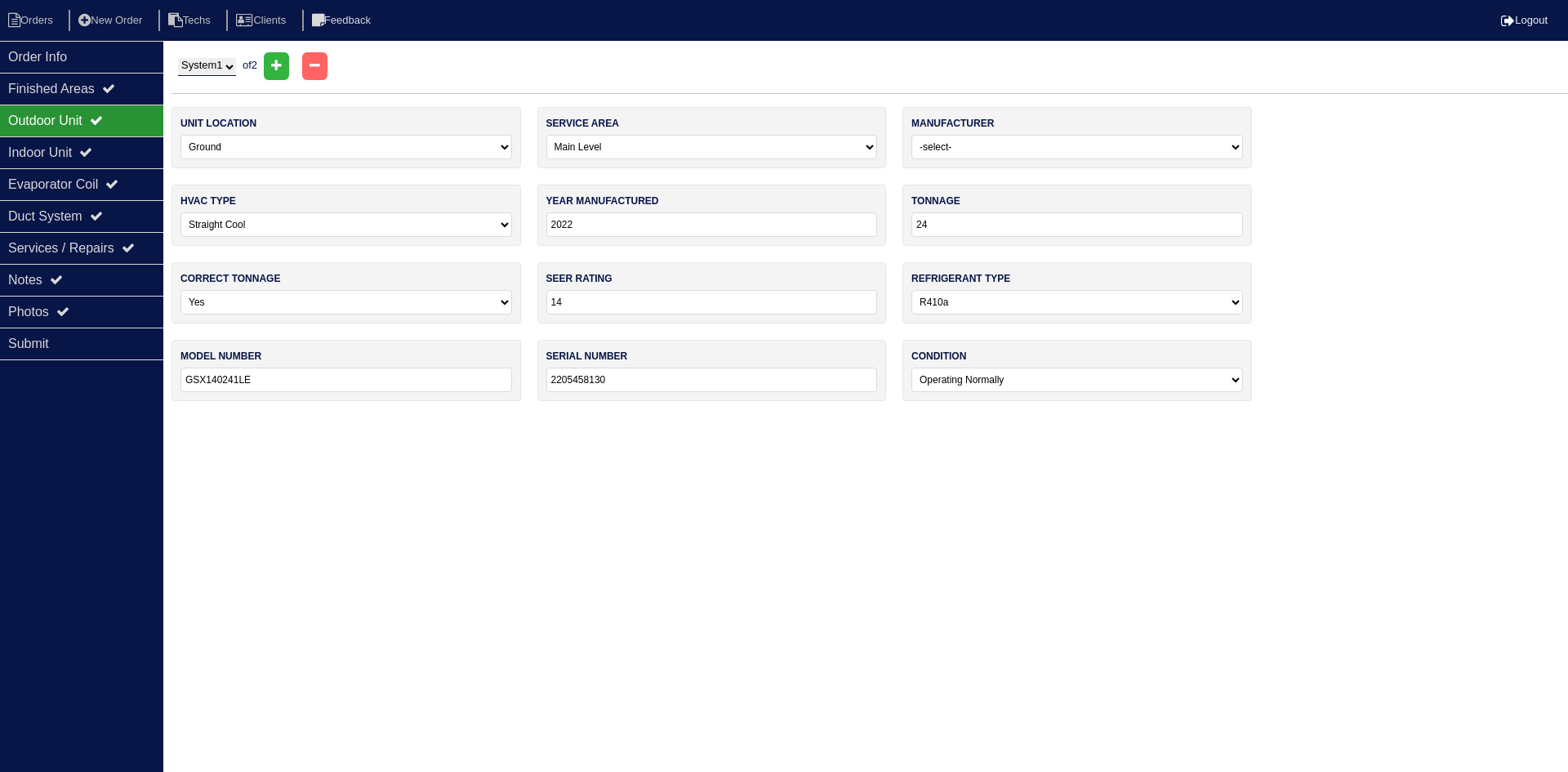
click at [215, 65] on select "System 1 System 2" at bounding box center [206, 66] width 58 height 18
select select "2"
click at [178, 58] on select "System 1 System 2" at bounding box center [206, 66] width 58 height 18
select select "1"
select select "Amana"
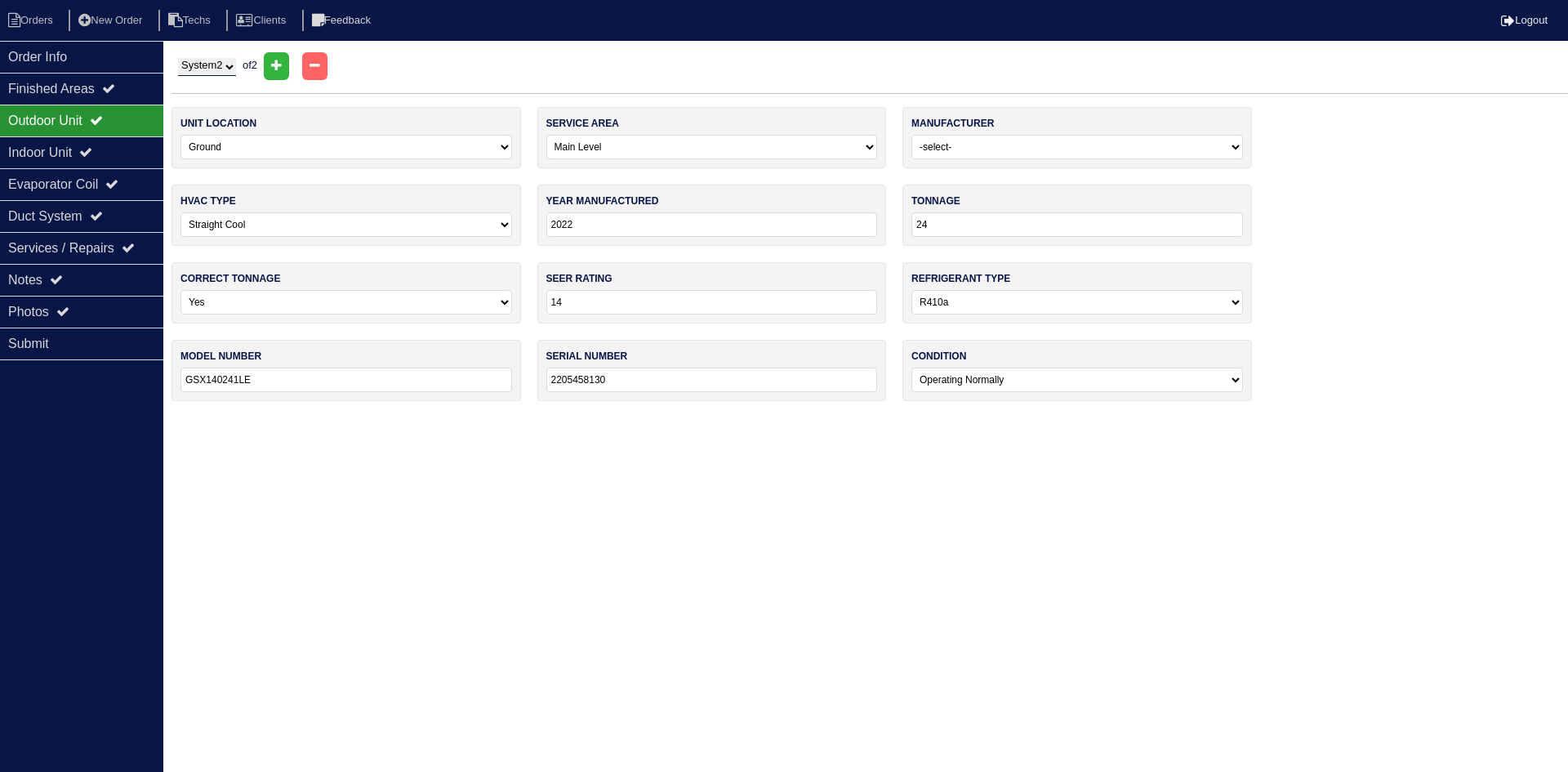
type input "2013"
type input "13"
type input "GSX130241DA"
type input "1305047800"
select select "2"
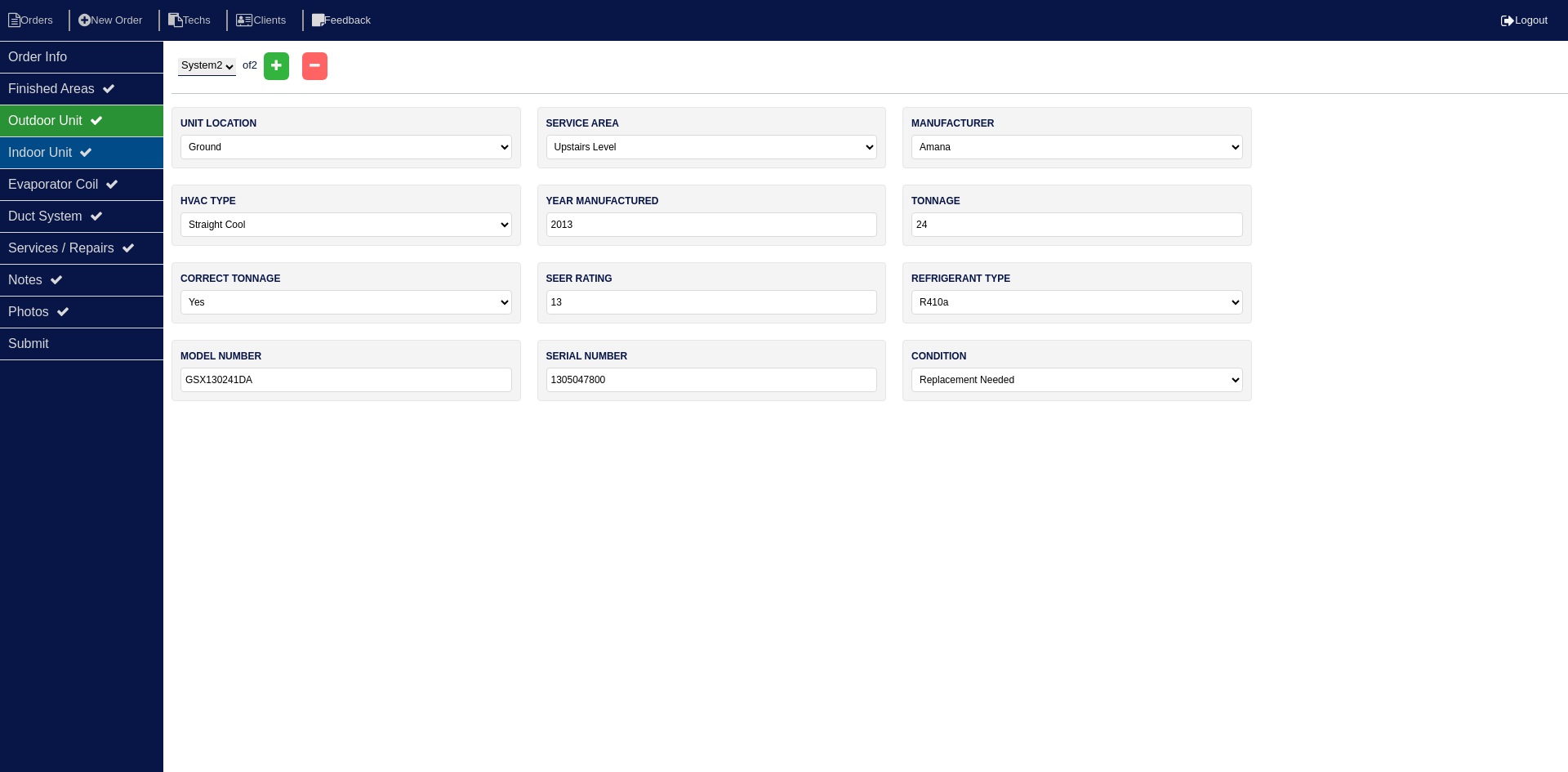
click at [91, 145] on div "Indoor Unit" at bounding box center [82, 152] width 163 height 32
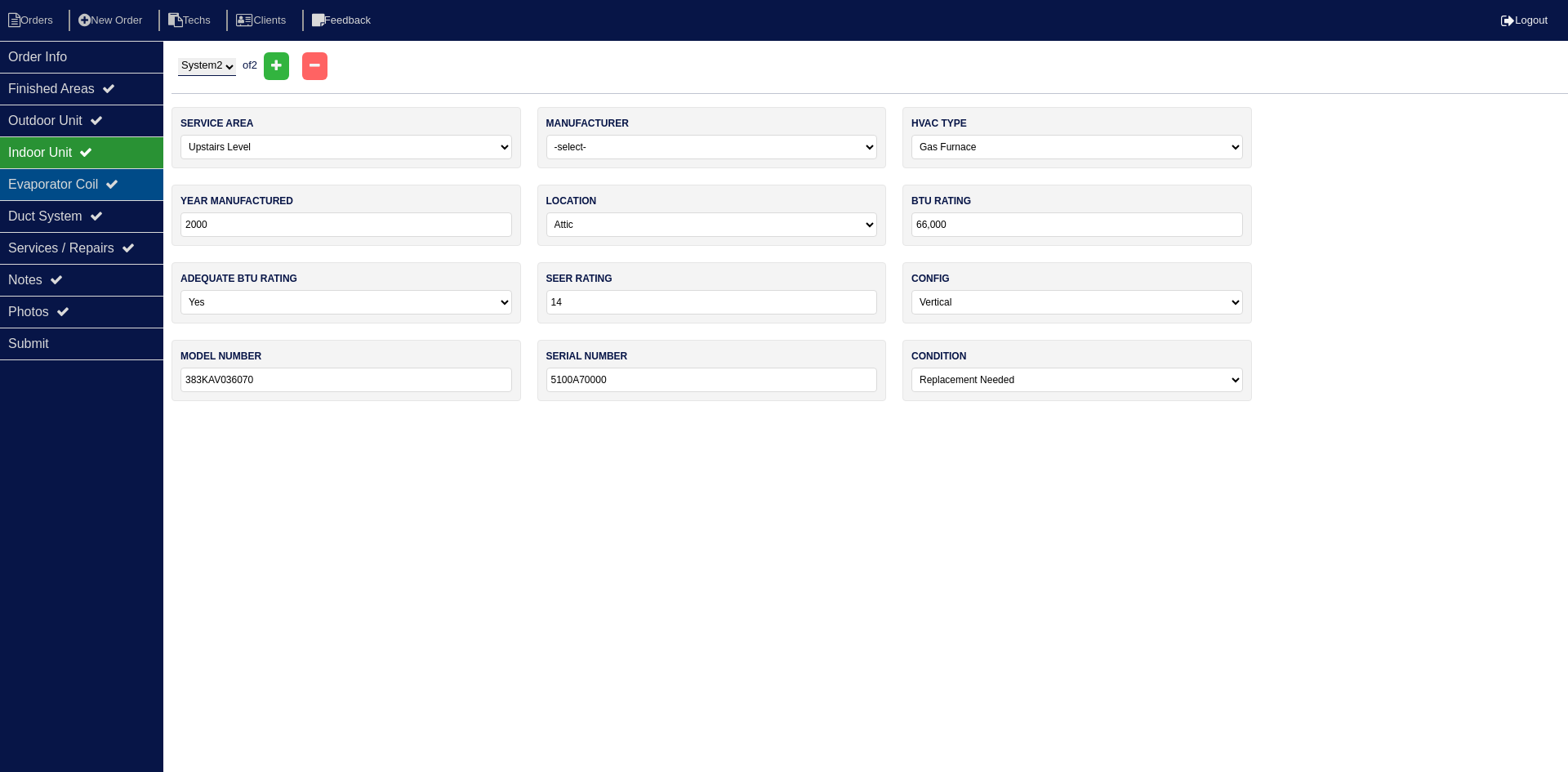
click at [91, 182] on div "Evaporator Coil" at bounding box center [82, 184] width 163 height 32
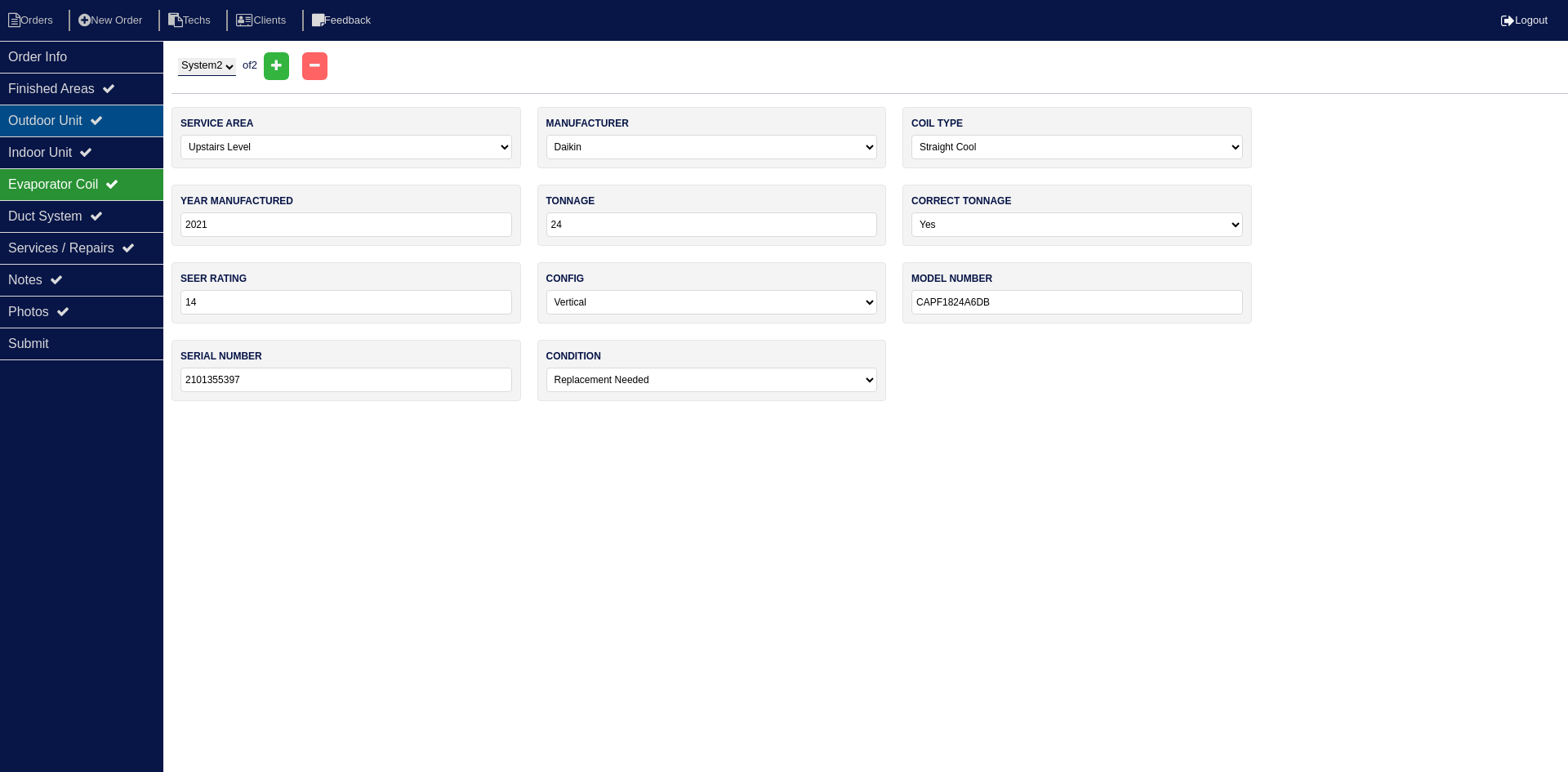
click at [93, 126] on div "Outdoor Unit" at bounding box center [82, 120] width 163 height 32
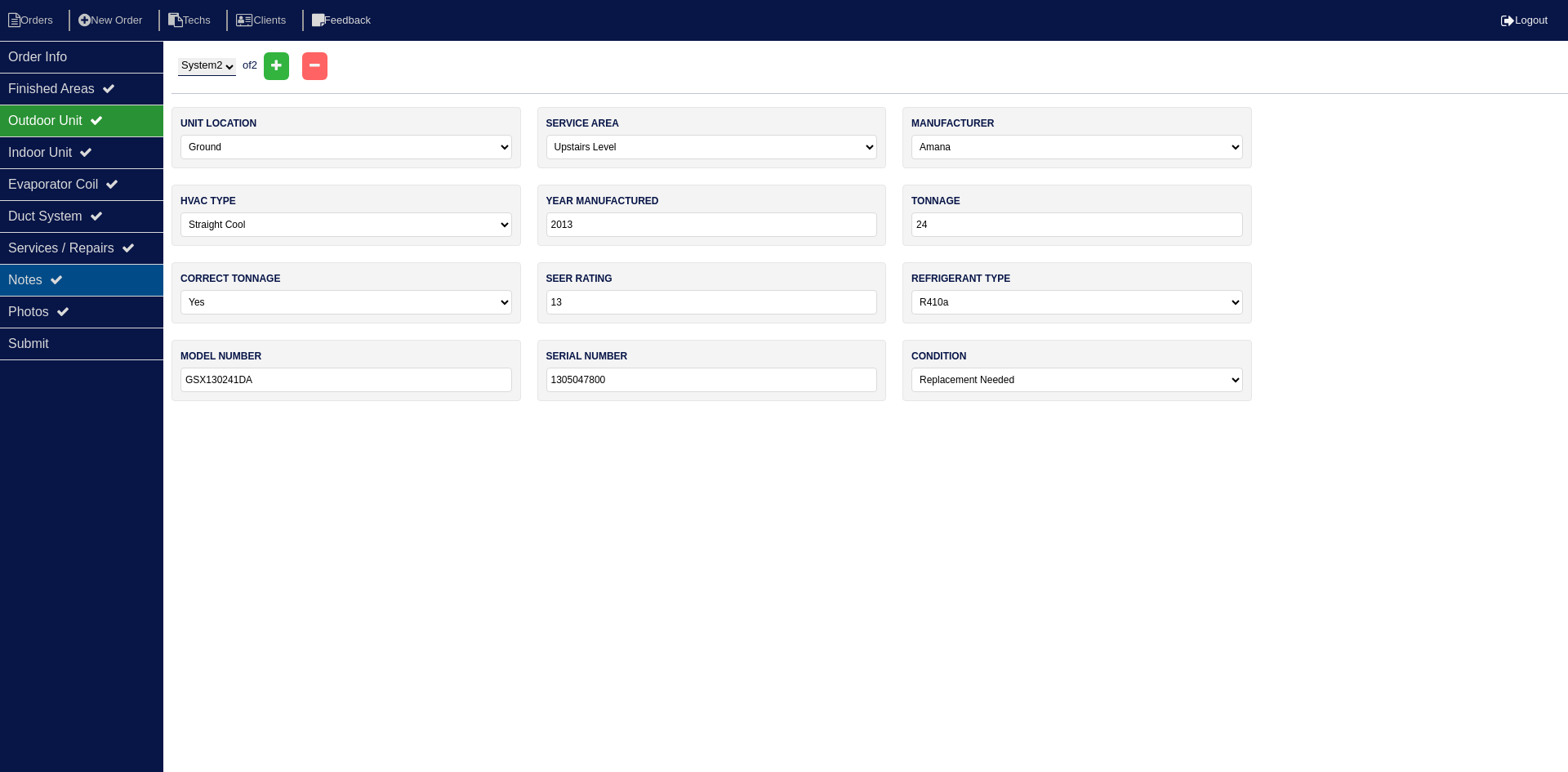
click at [46, 279] on div "Notes" at bounding box center [82, 279] width 163 height 32
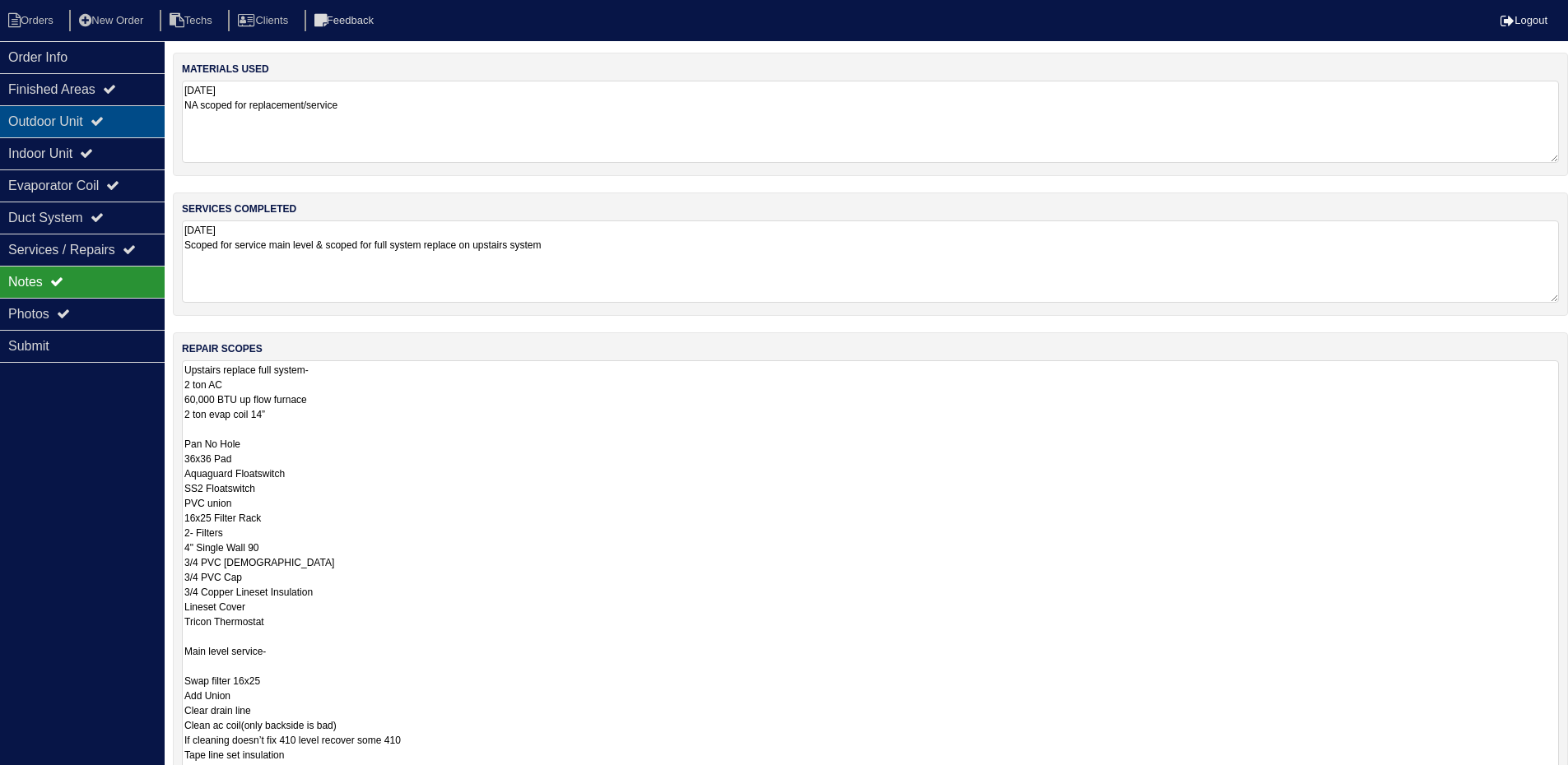
click at [92, 122] on div "Outdoor Unit" at bounding box center [82, 121] width 165 height 32
select select "2"
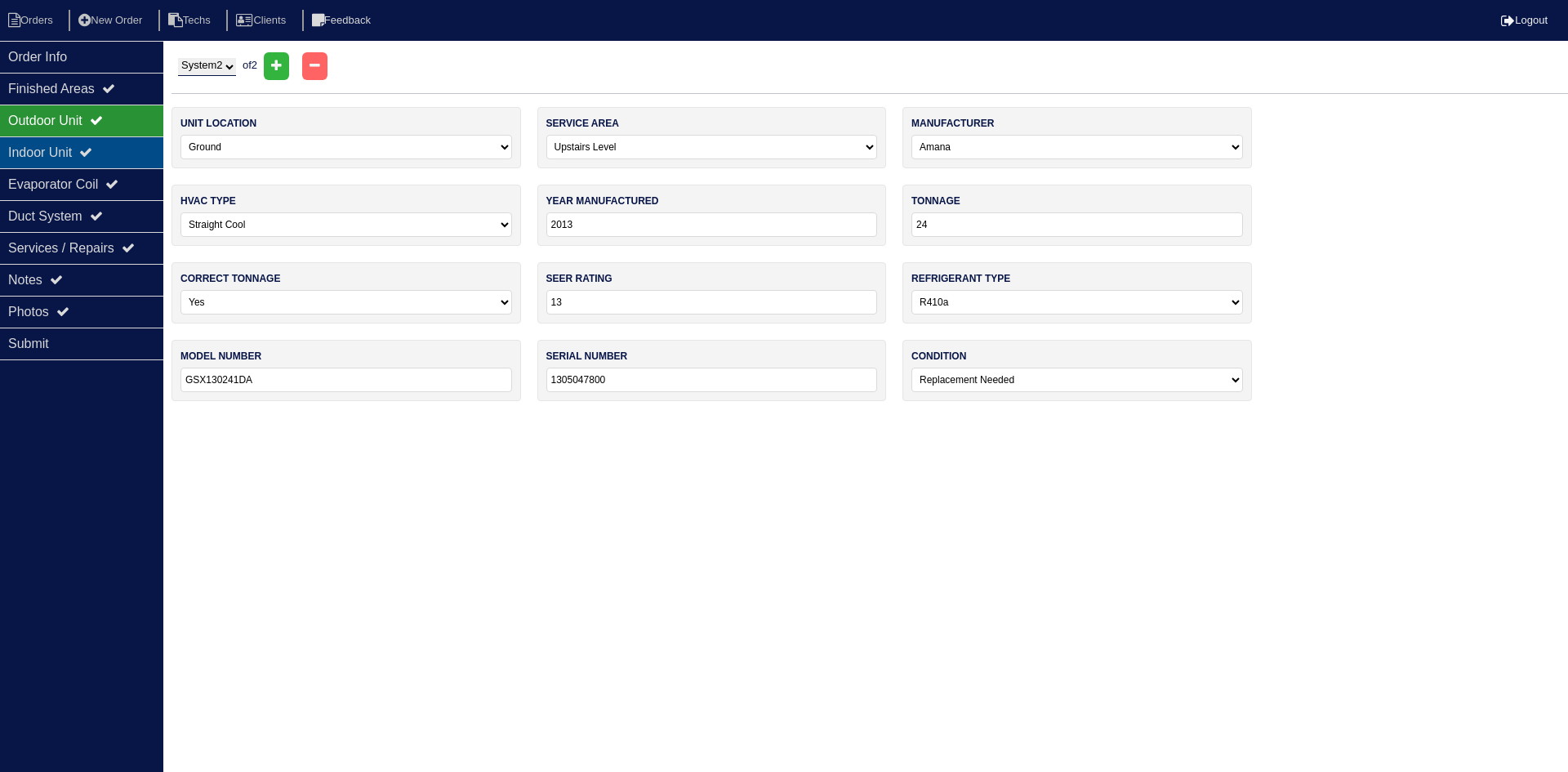
click at [92, 151] on icon at bounding box center [85, 151] width 13 height 13
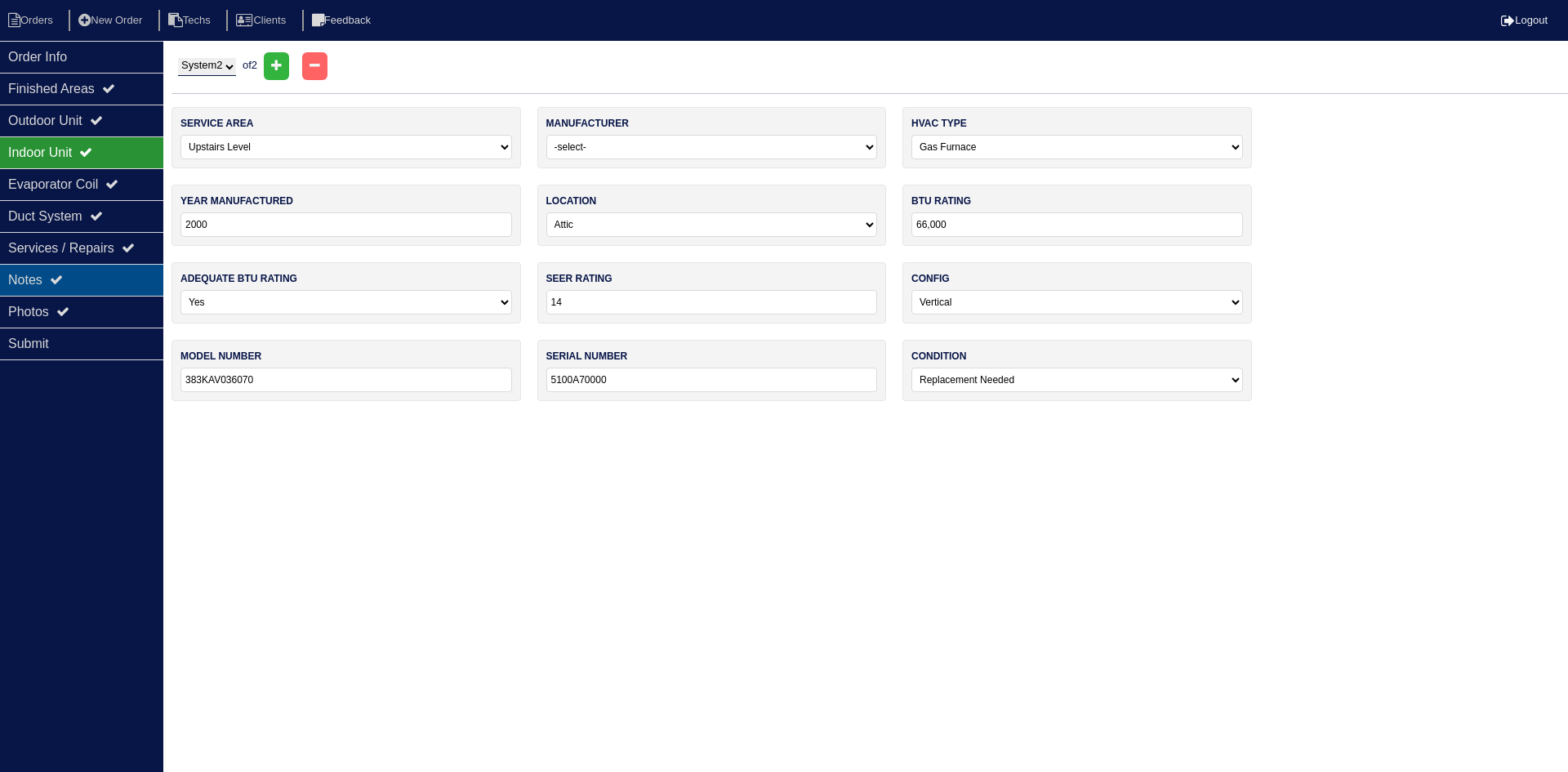
click at [96, 279] on div "Notes" at bounding box center [82, 279] width 163 height 32
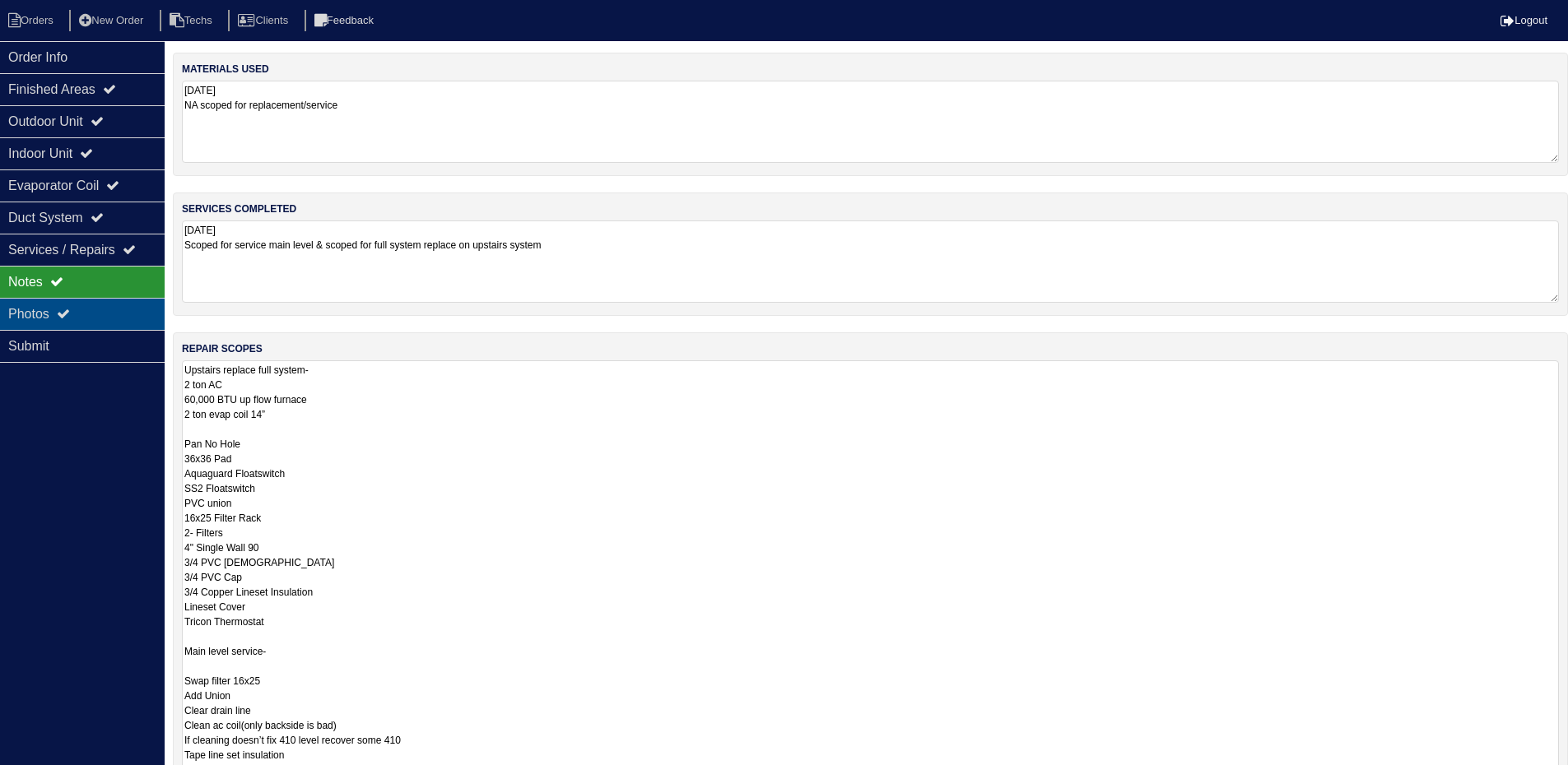
click at [75, 305] on div "Photos" at bounding box center [82, 313] width 165 height 32
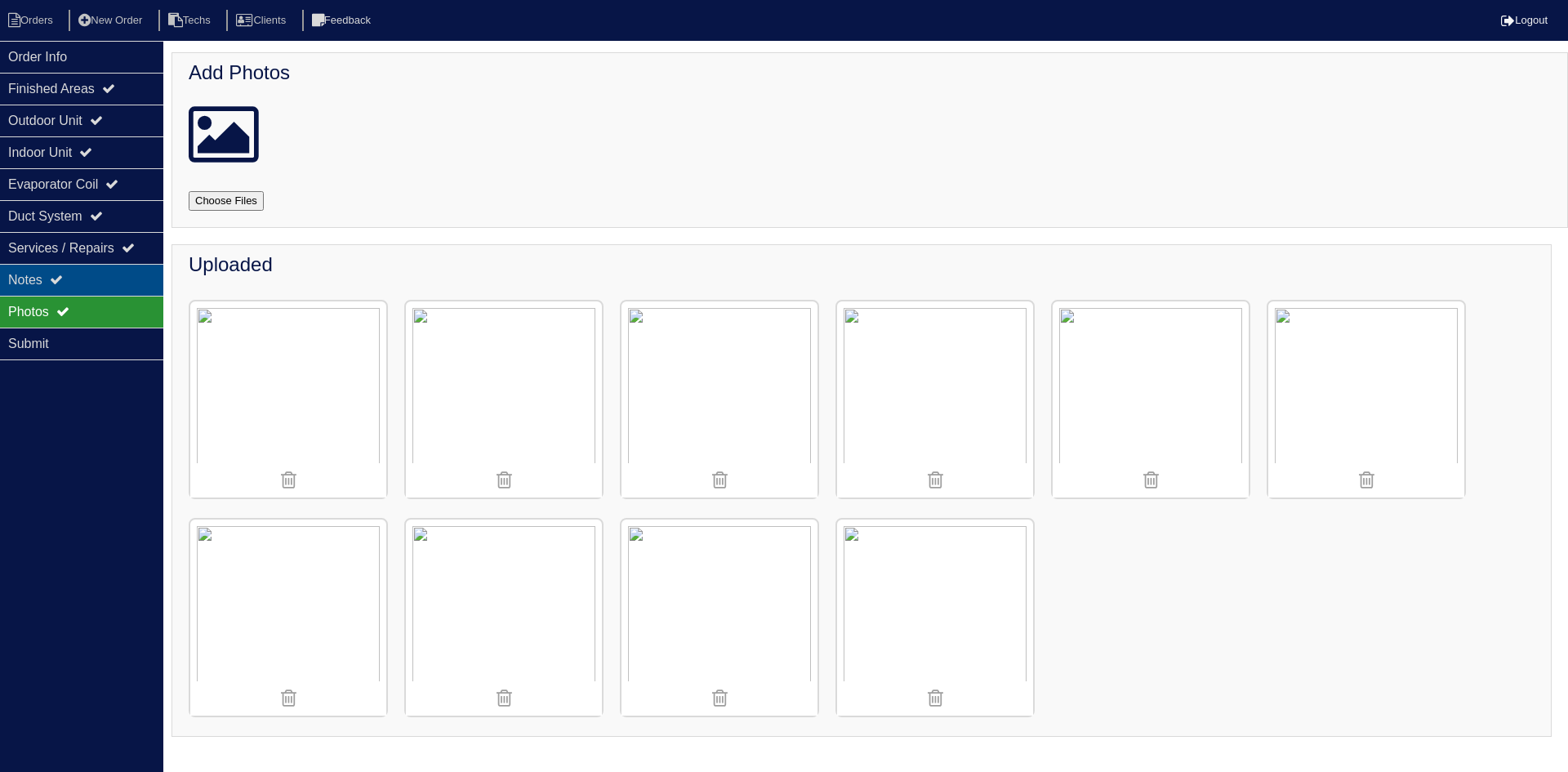
click at [88, 273] on div "Notes" at bounding box center [82, 279] width 163 height 32
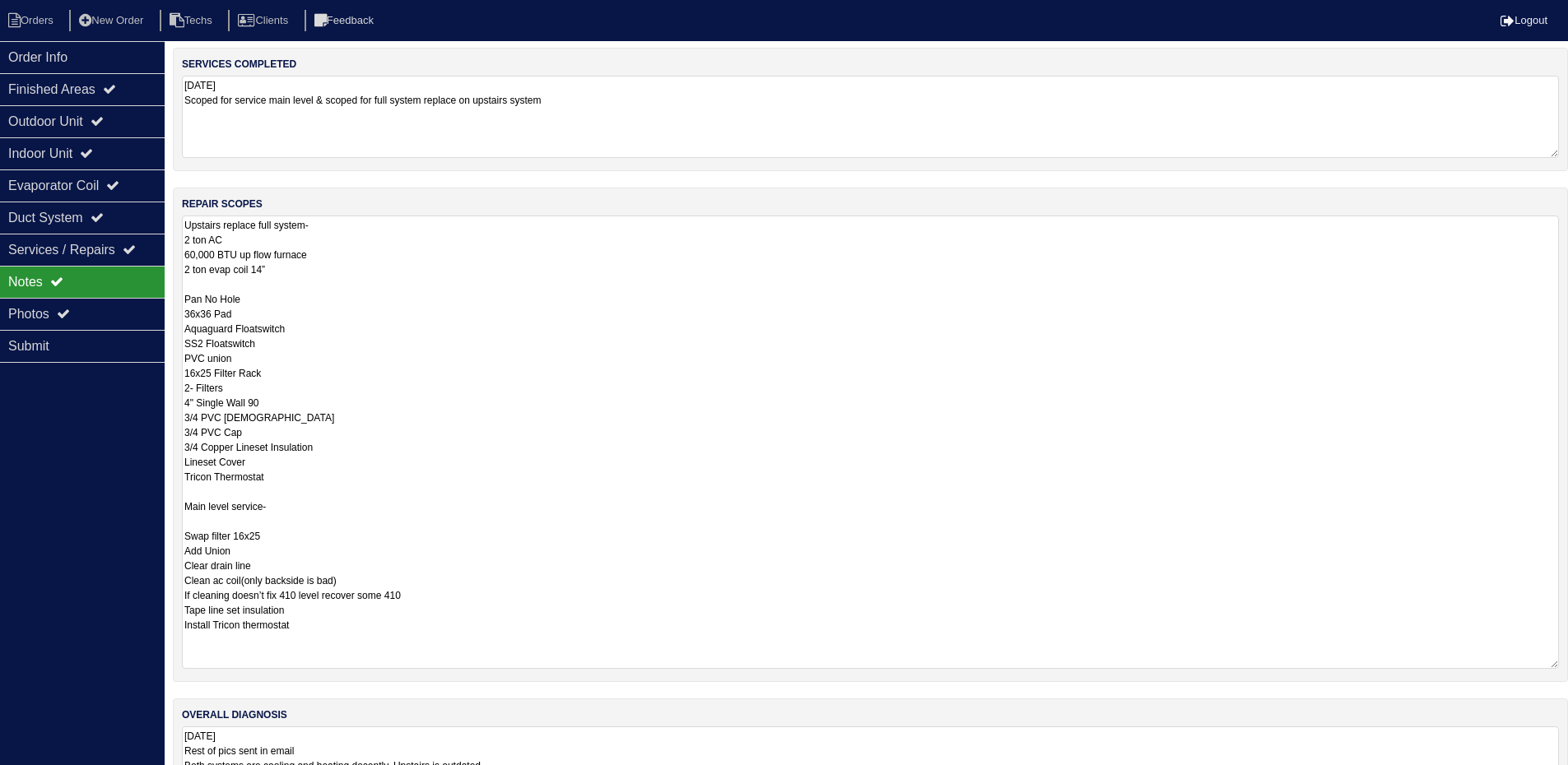
scroll to position [164, 0]
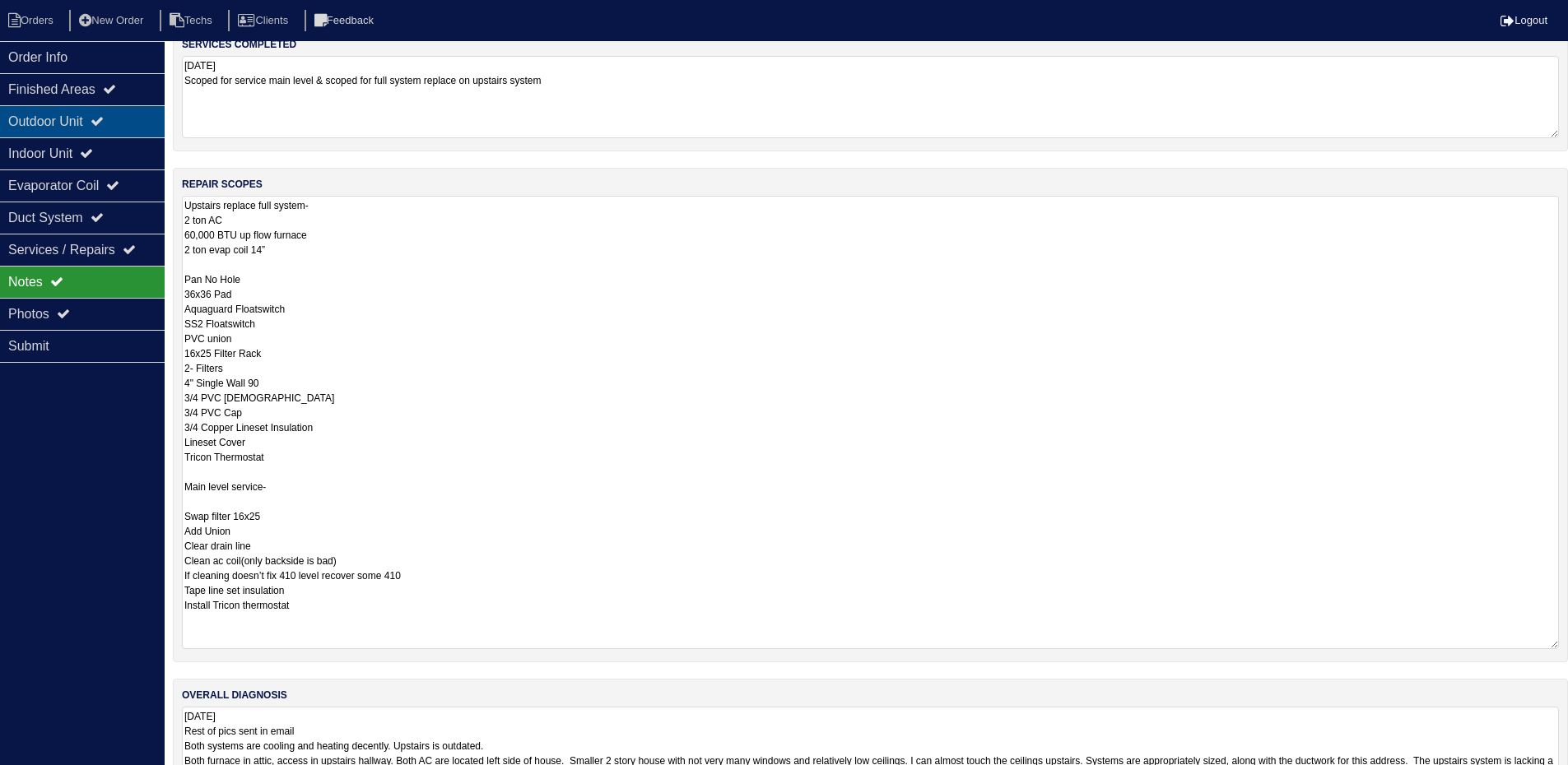
click at [104, 124] on icon at bounding box center [97, 120] width 13 height 13
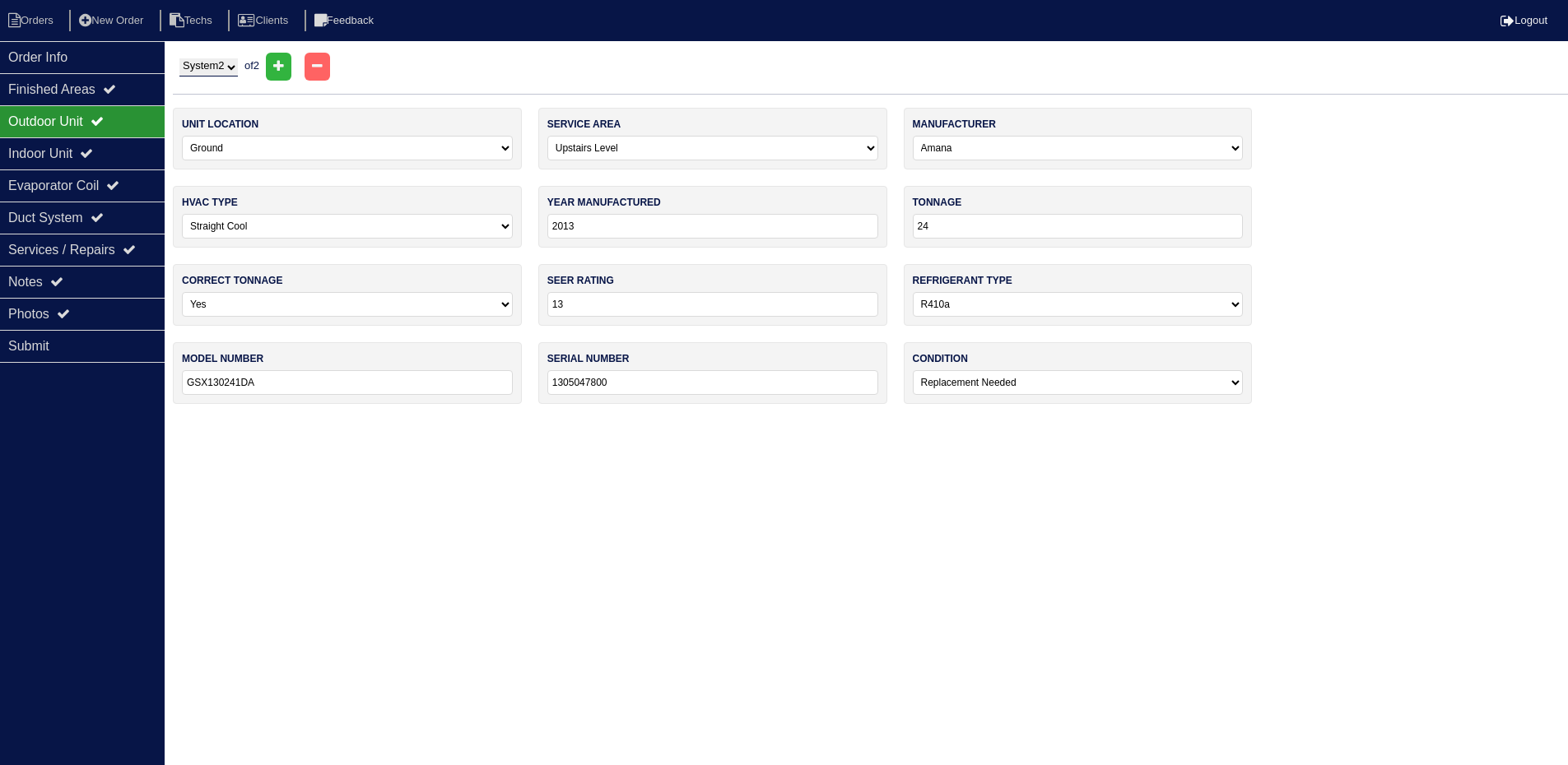
scroll to position [0, 0]
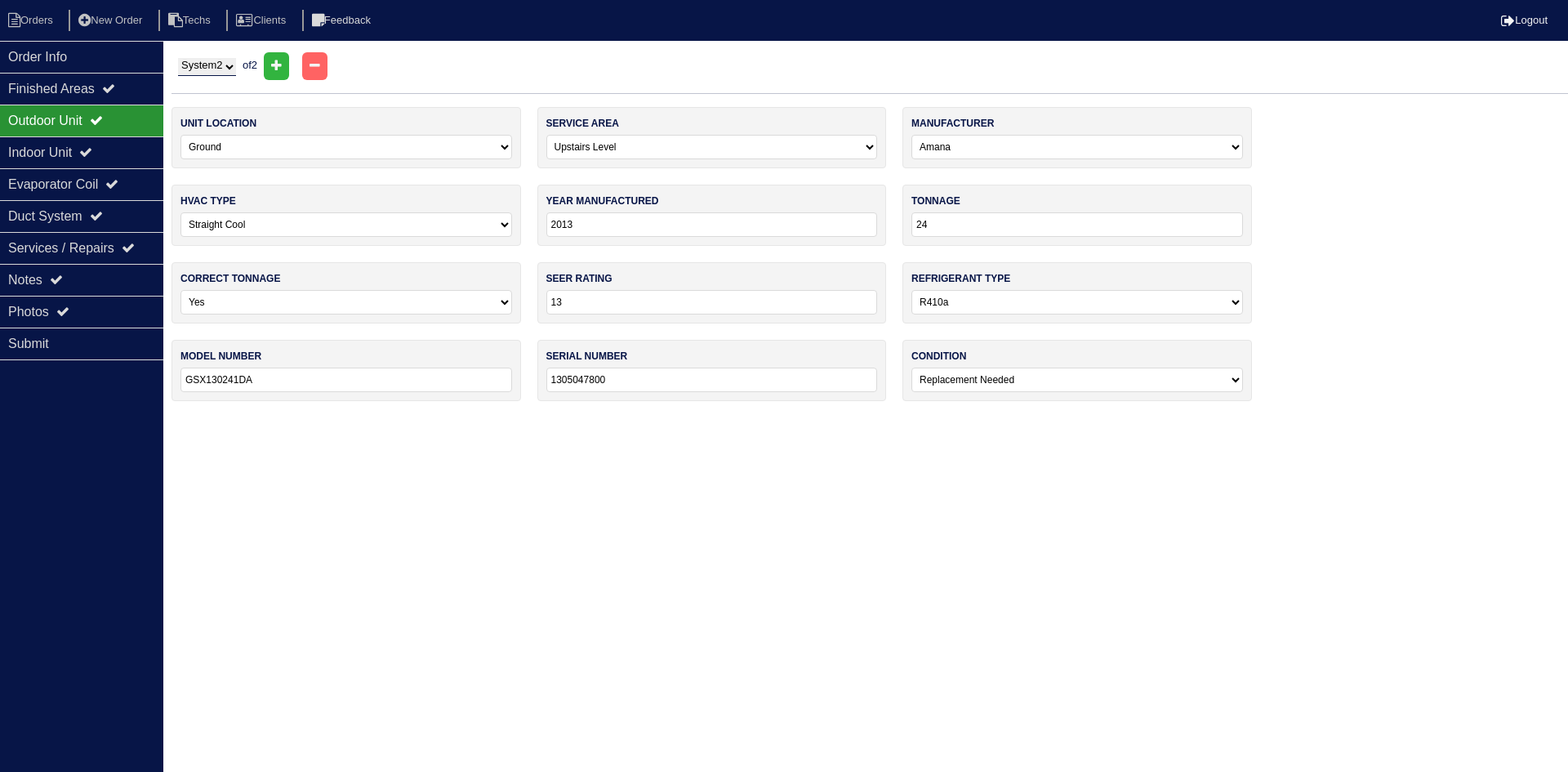
click at [199, 65] on select "System 1 System 2" at bounding box center [206, 66] width 58 height 18
select select "1"
click at [178, 58] on select "System 1 System 2" at bounding box center [206, 66] width 58 height 18
select select "0"
select select "[PERSON_NAME]"
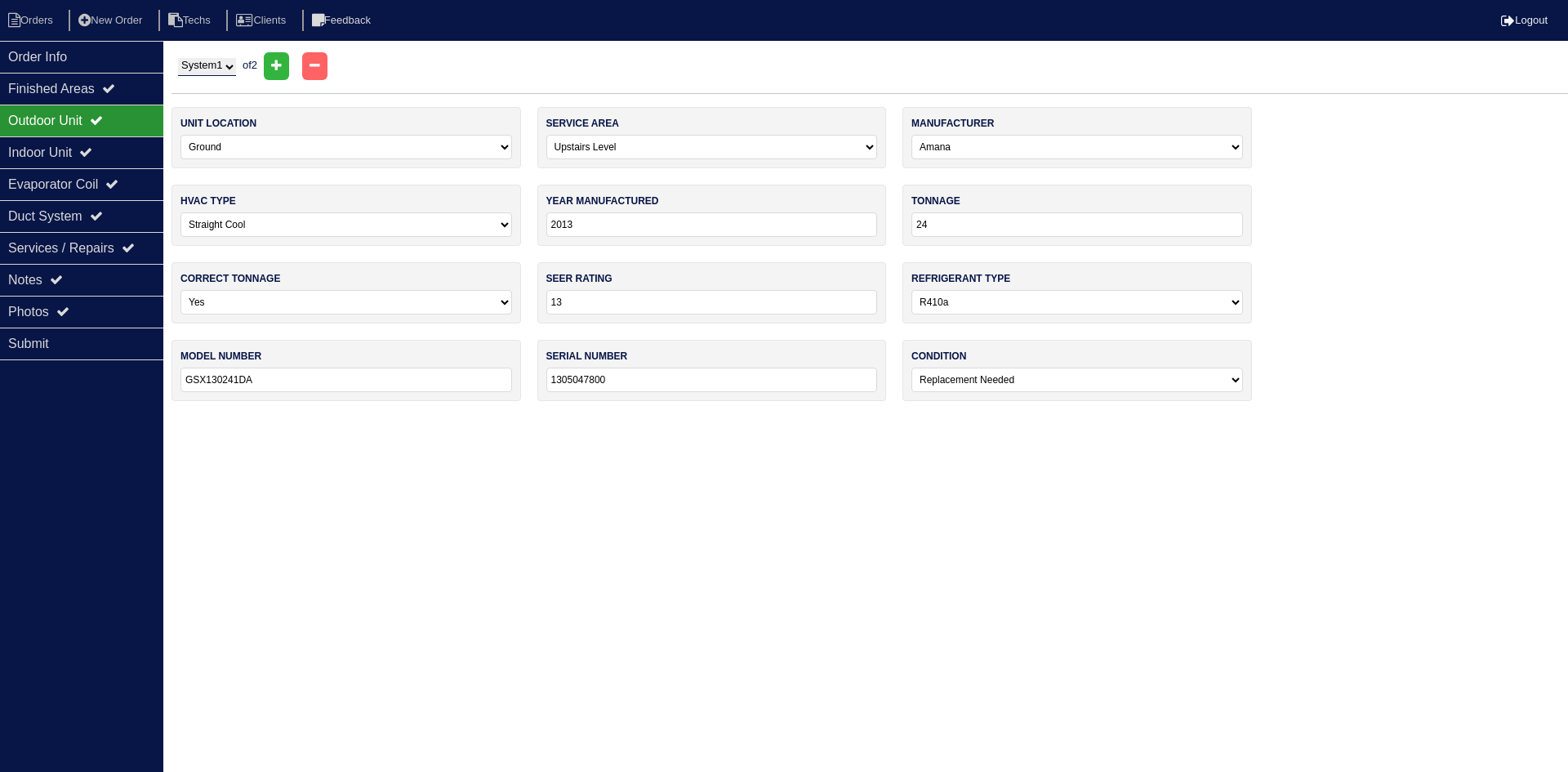
type input "2022"
type input "14"
type input "GSX140241LE"
type input "2205458130"
select select "0"
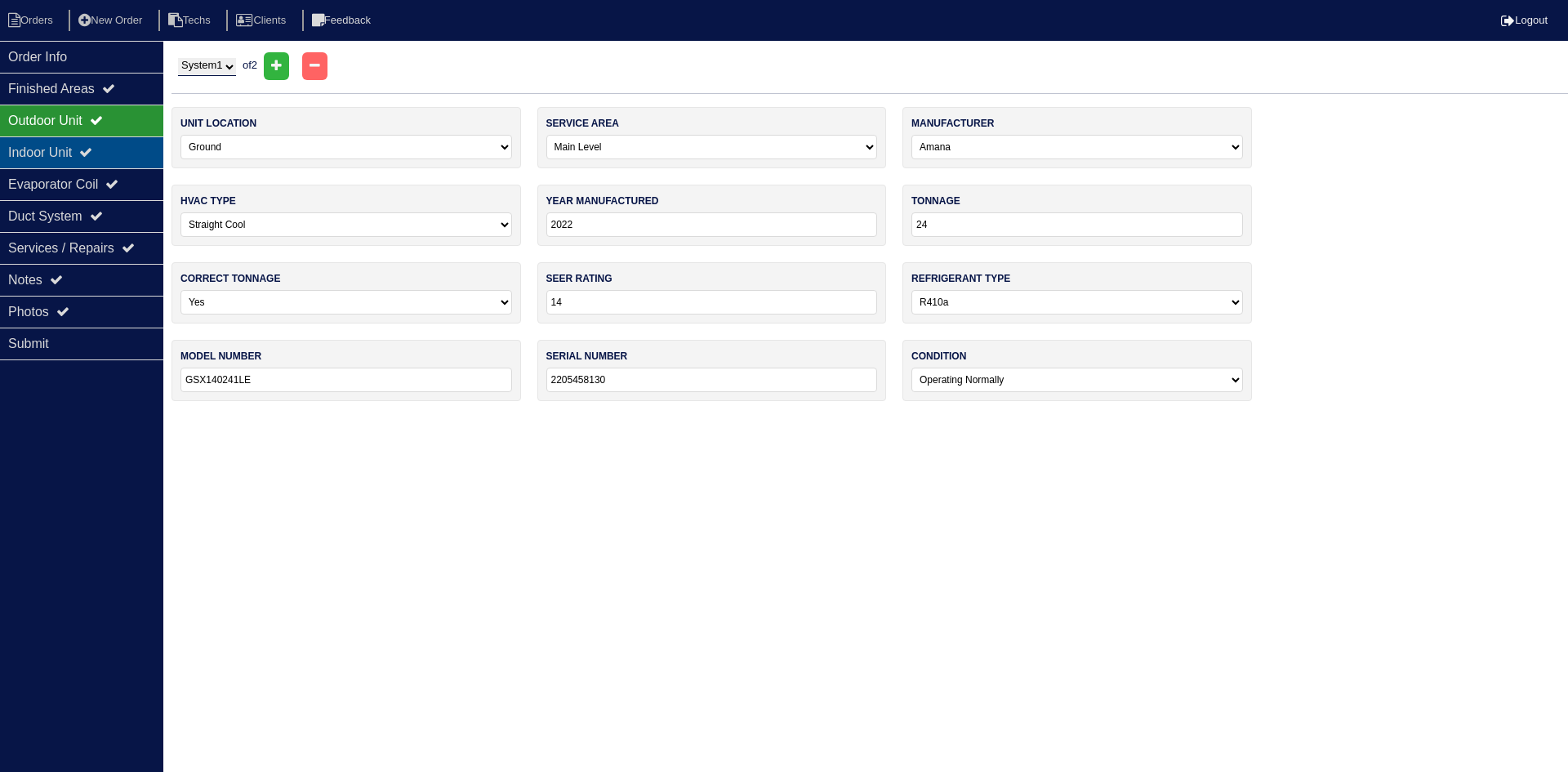
click at [47, 152] on div "Indoor Unit" at bounding box center [82, 152] width 163 height 32
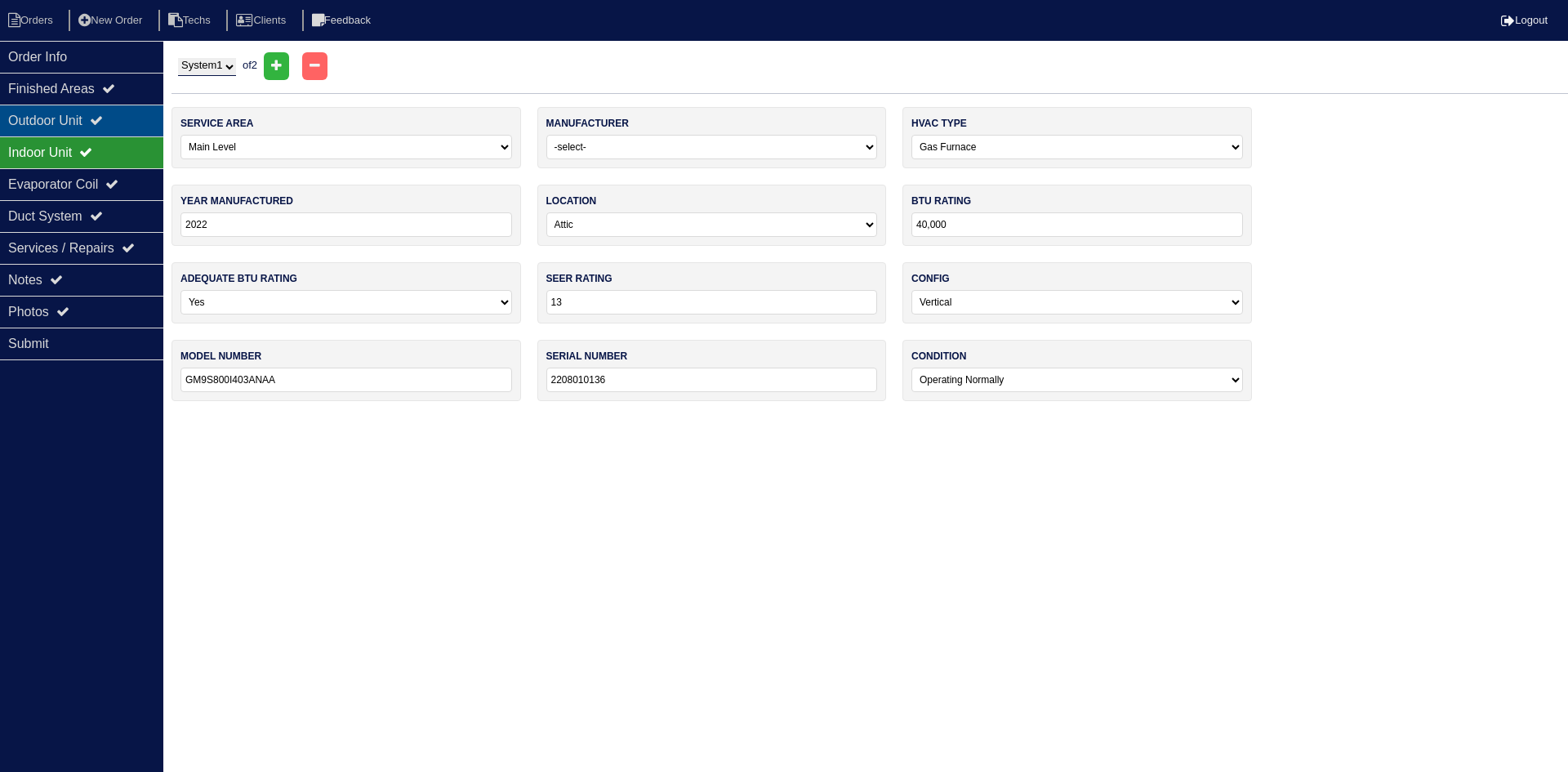
click at [58, 120] on div "Outdoor Unit" at bounding box center [82, 120] width 163 height 32
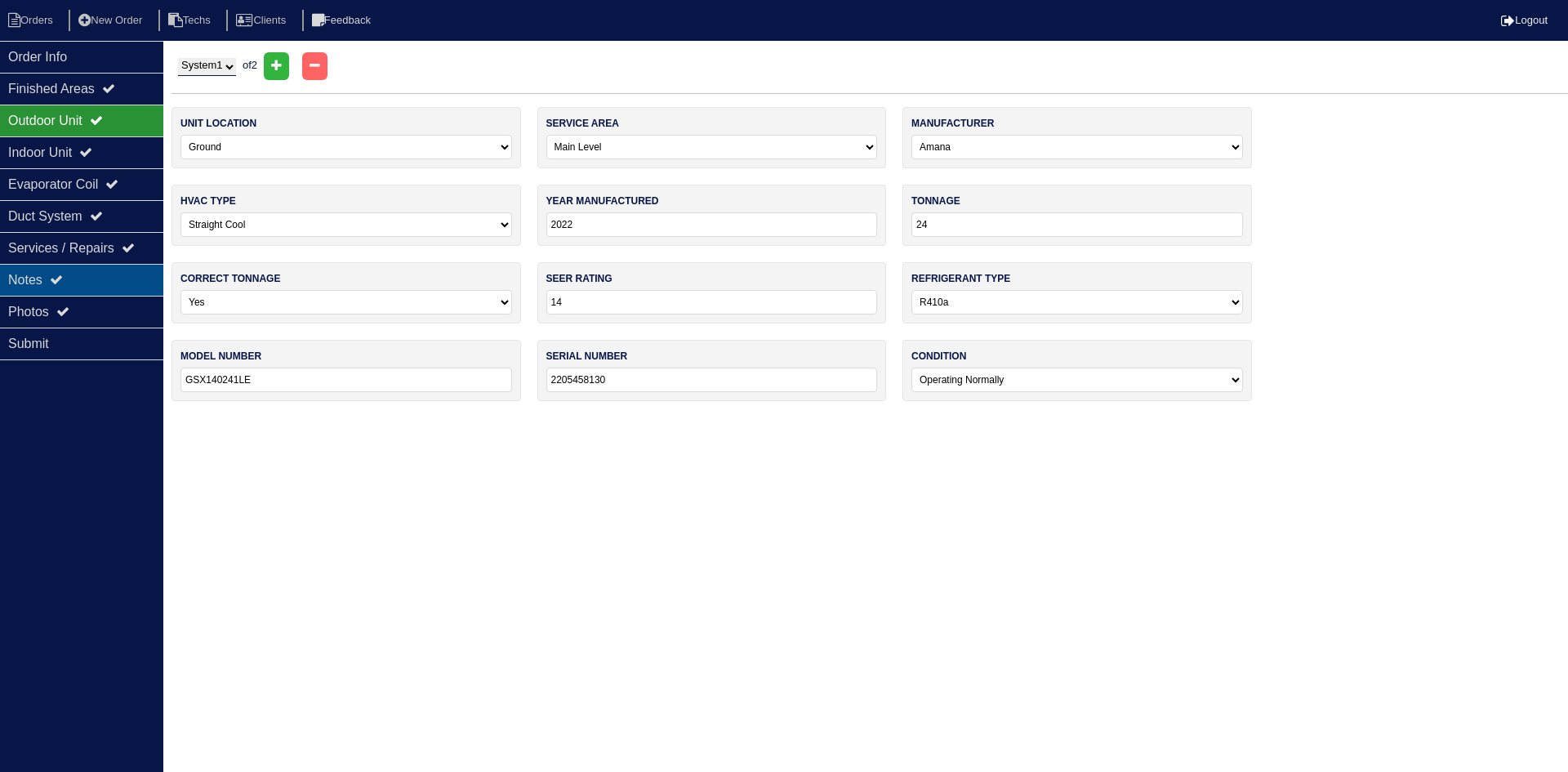
click at [64, 287] on div "Notes" at bounding box center [82, 279] width 163 height 32
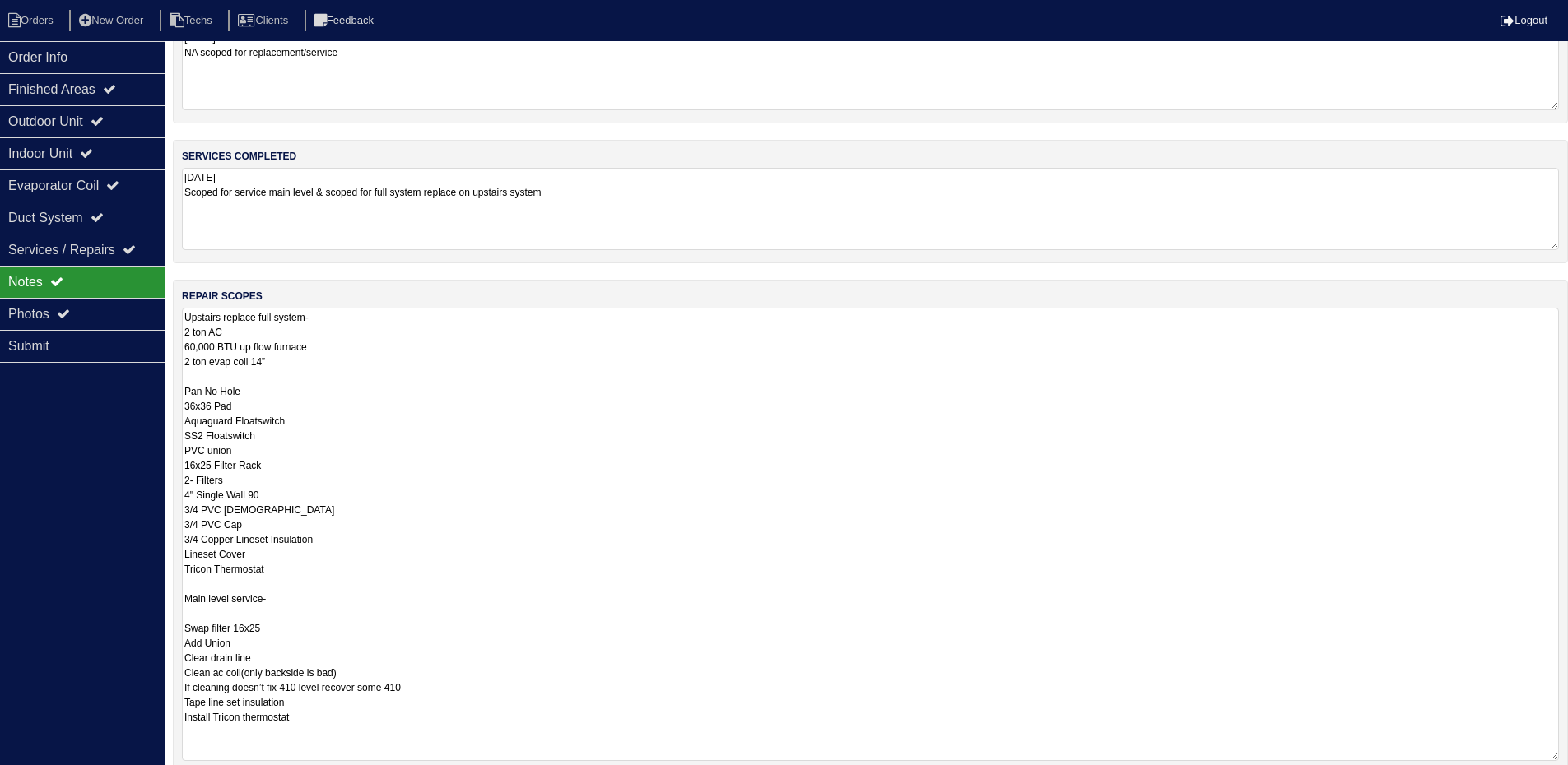
scroll to position [218, 0]
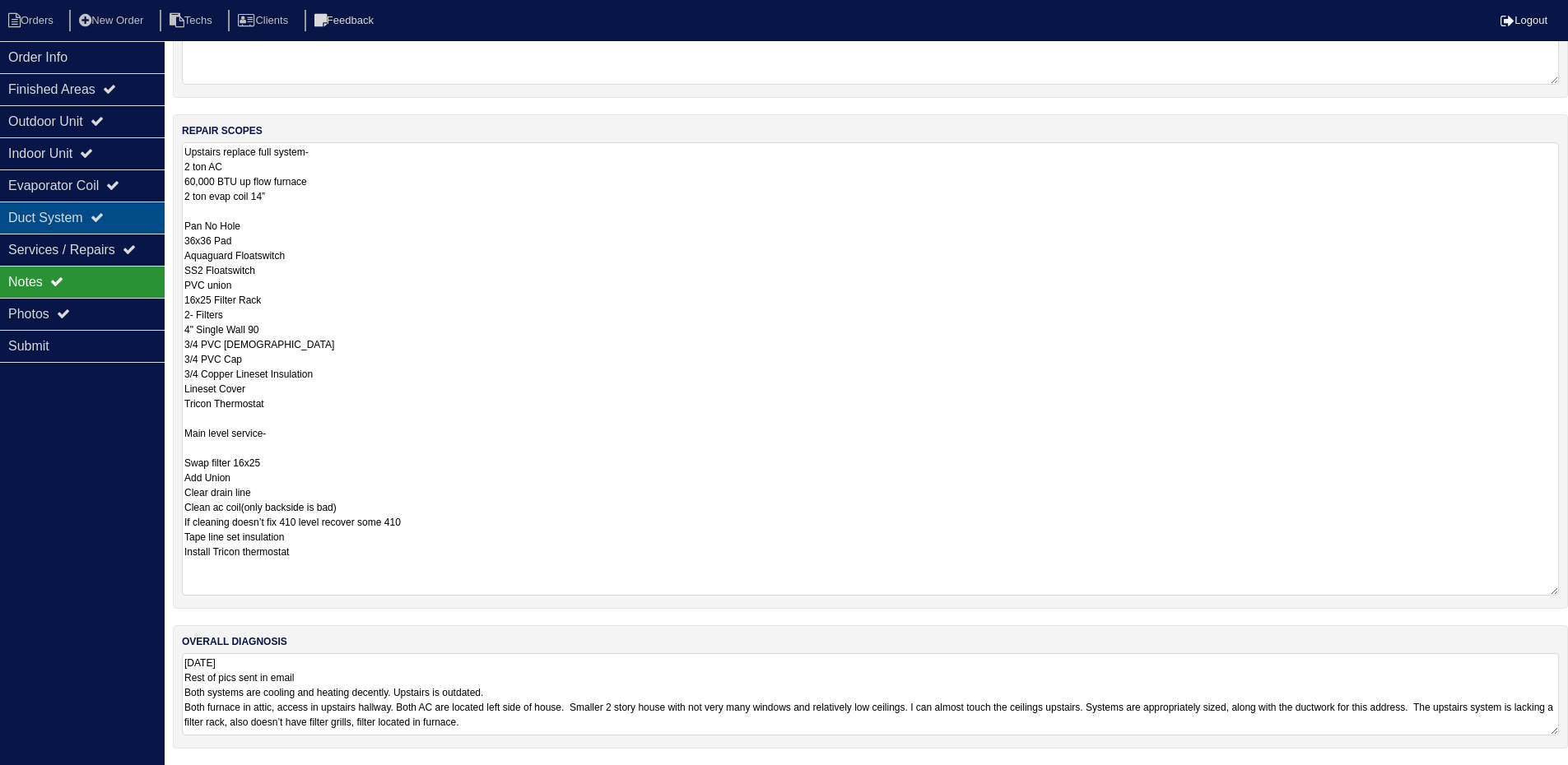
click at [56, 221] on div "Duct System" at bounding box center [82, 217] width 165 height 32
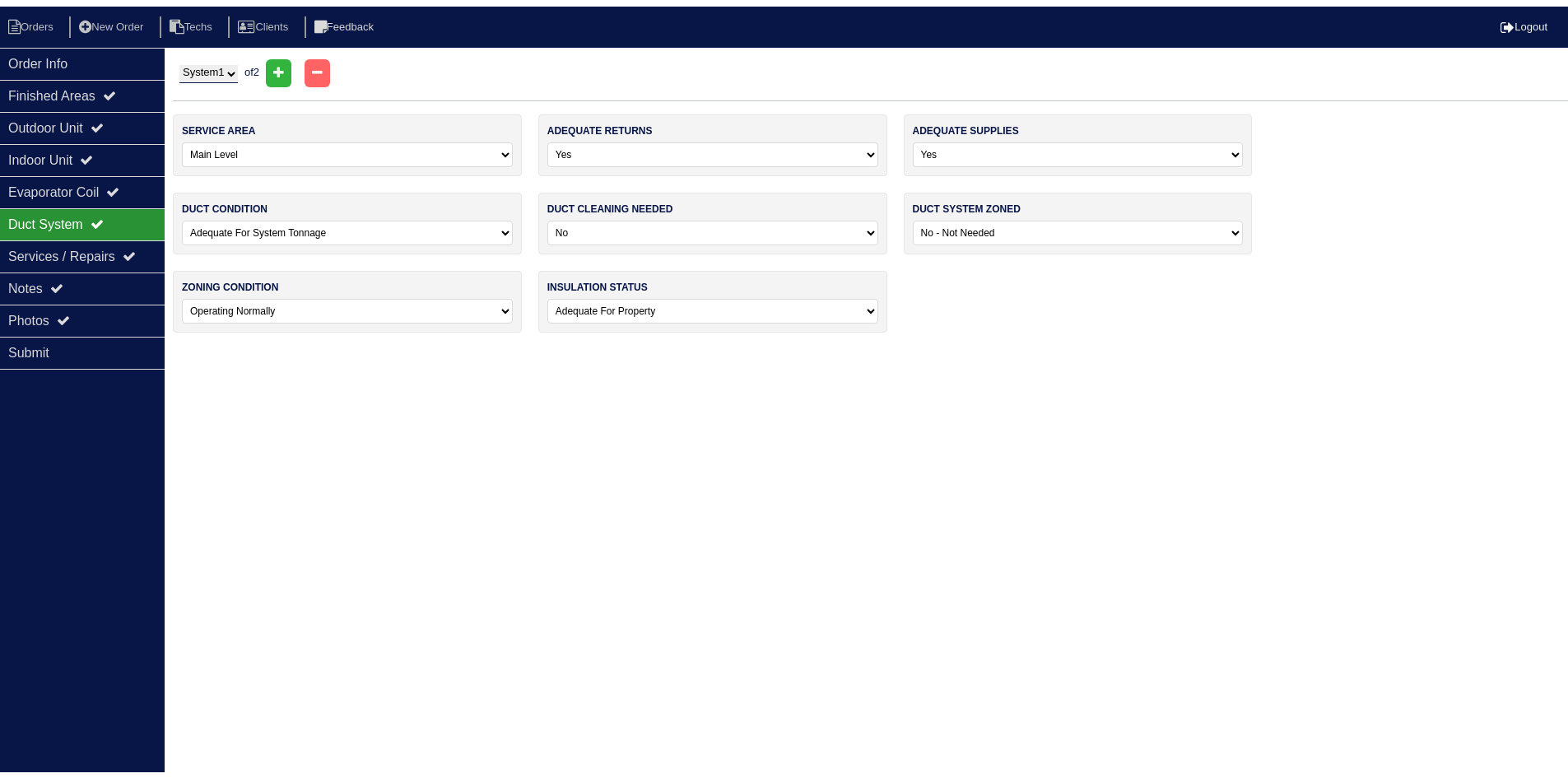
scroll to position [0, 0]
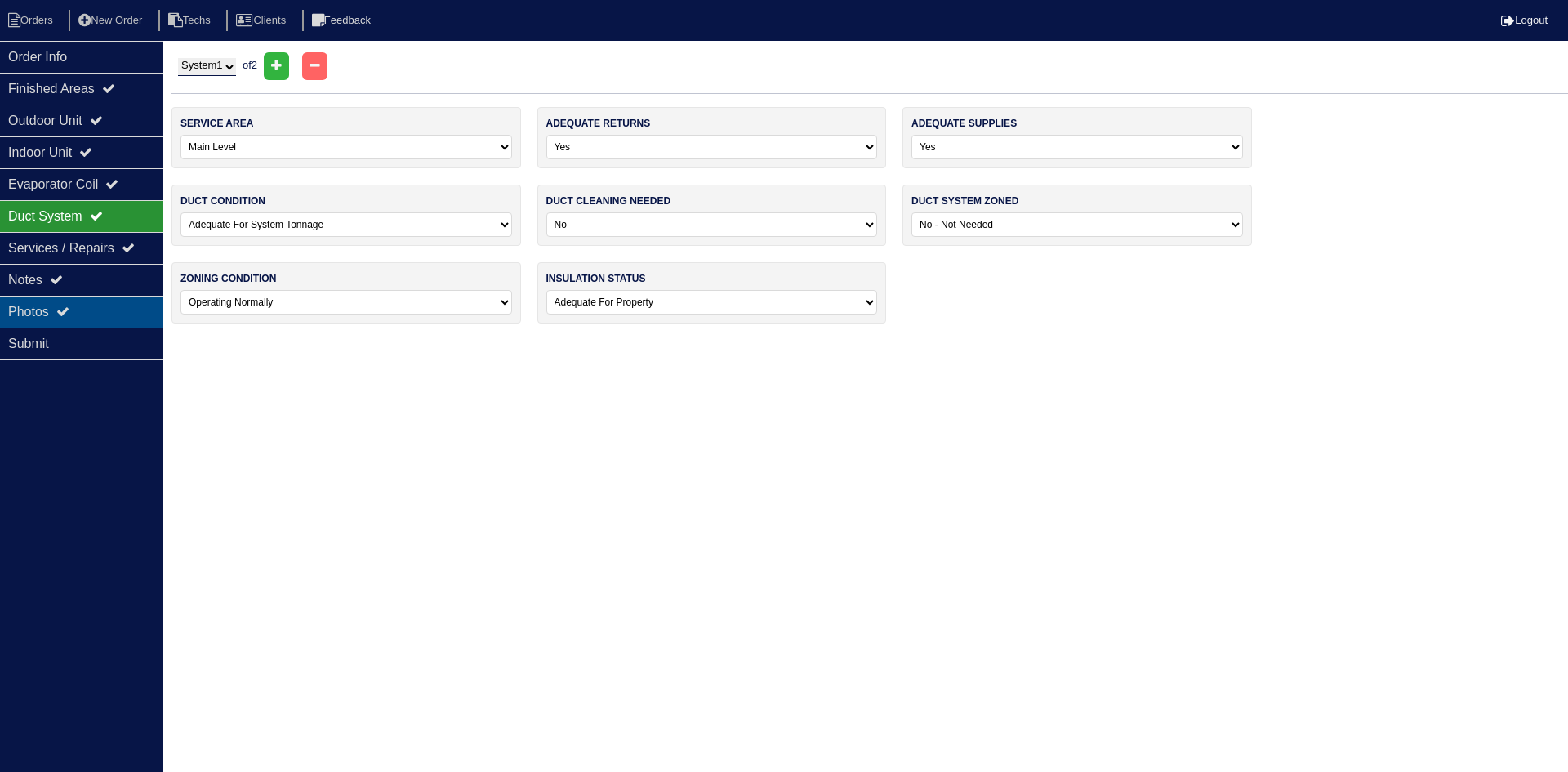
click at [87, 308] on div "Photos" at bounding box center [82, 311] width 163 height 32
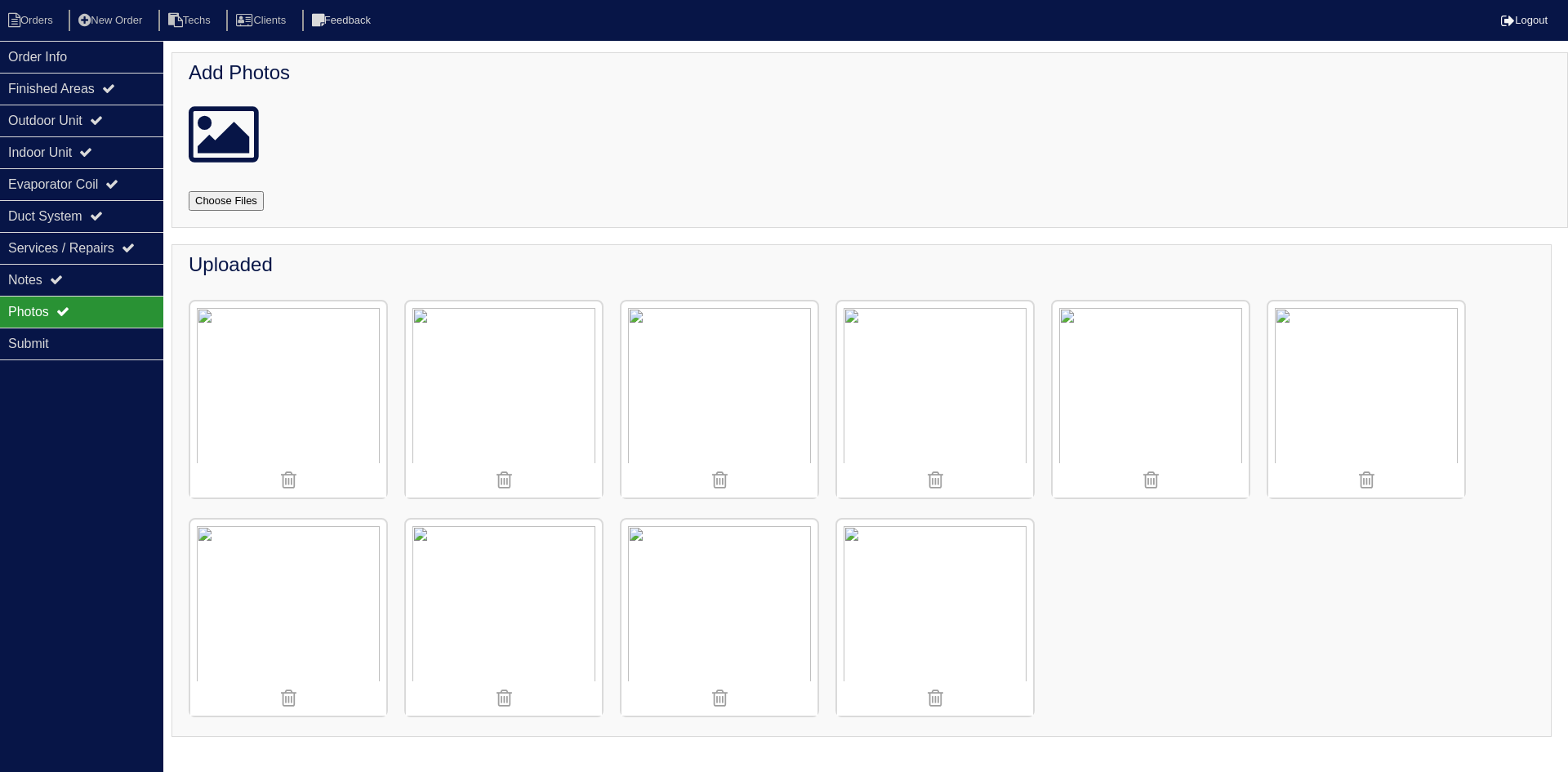
click at [235, 202] on input "file" at bounding box center [246, 200] width 114 height 20
type input "C:\fakepath\IMG_4904.JPG"
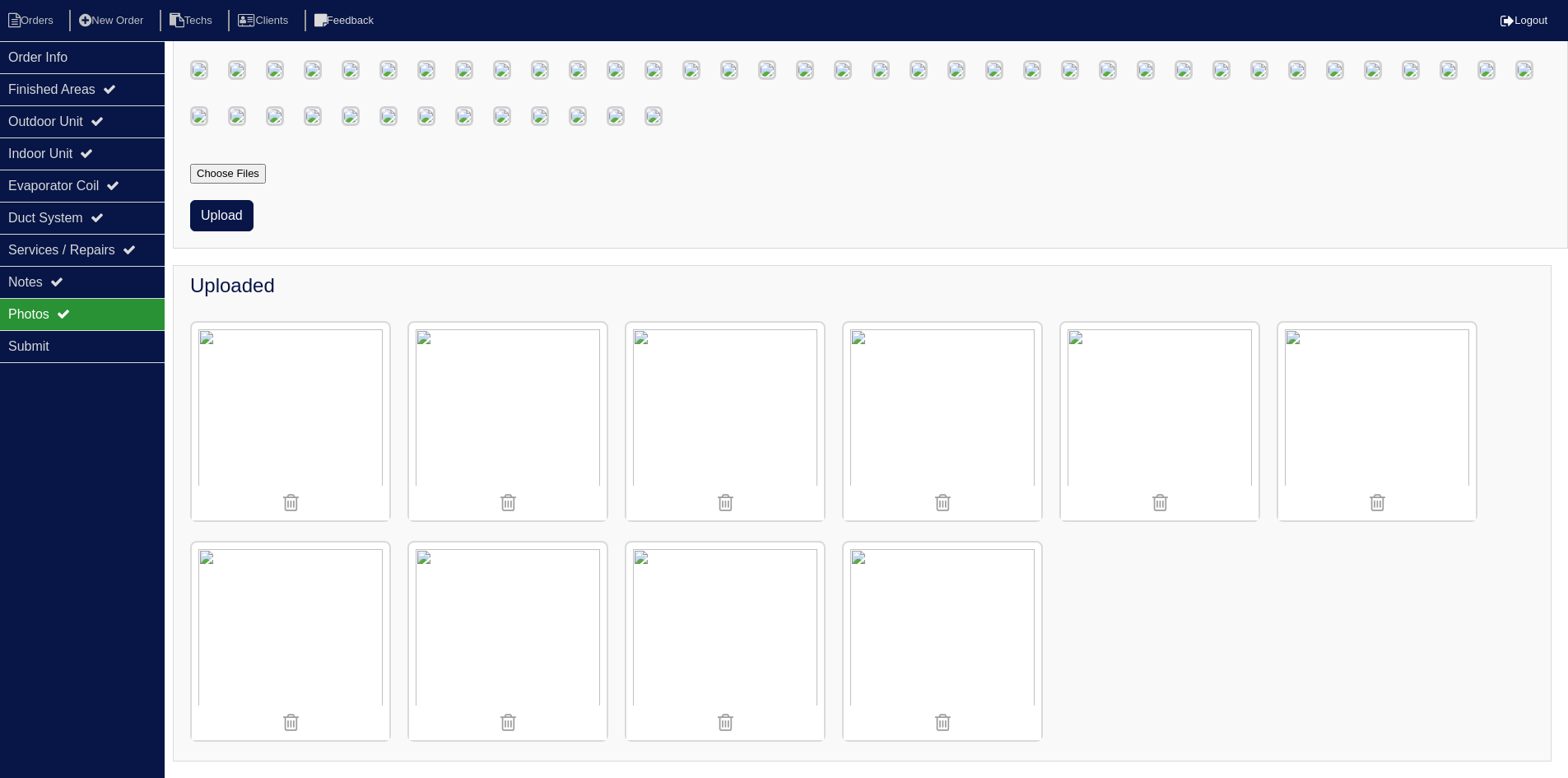
scroll to position [1729, 0]
click at [242, 231] on button "Upload" at bounding box center [222, 216] width 63 height 31
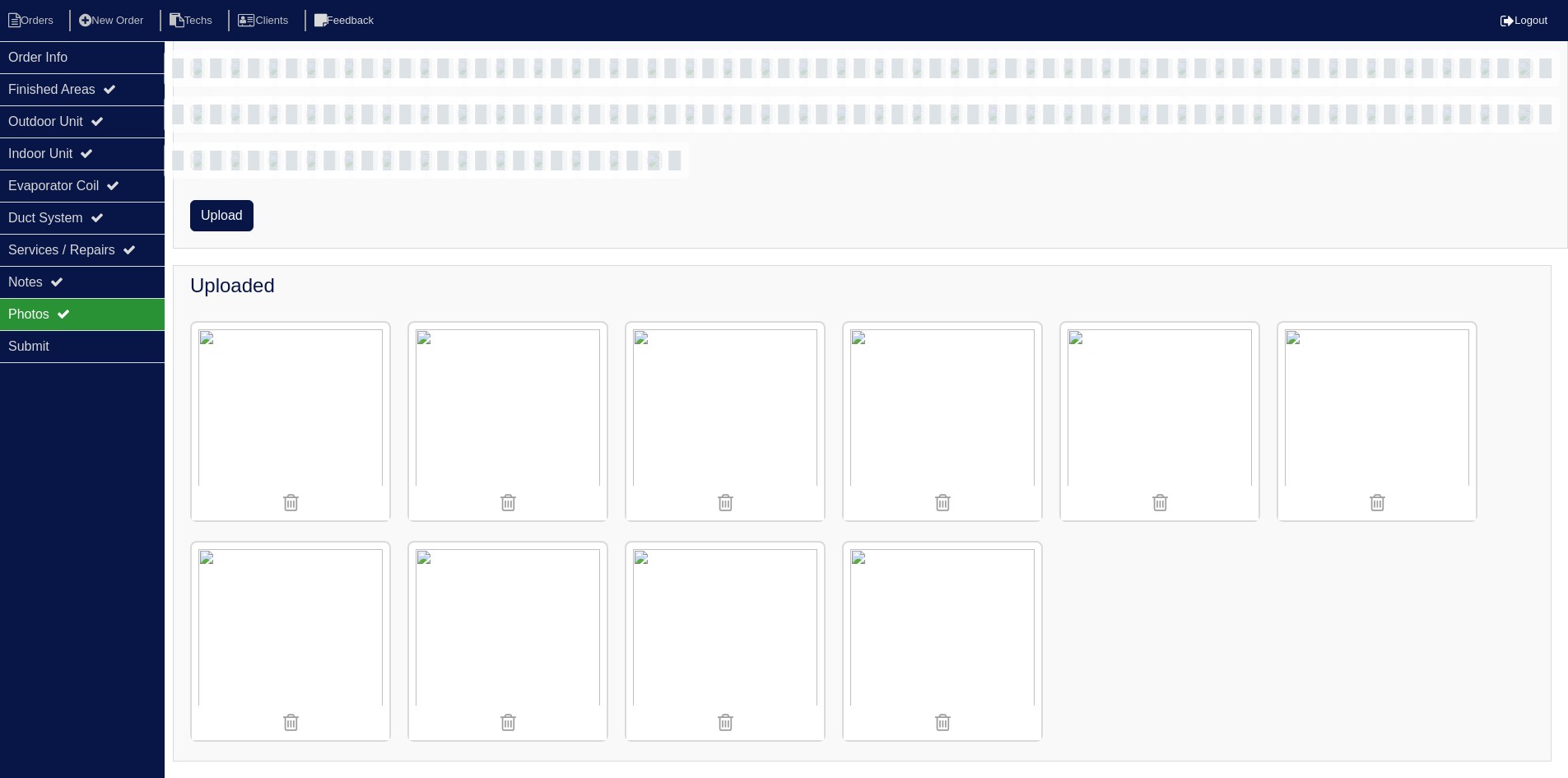
scroll to position [0, 0]
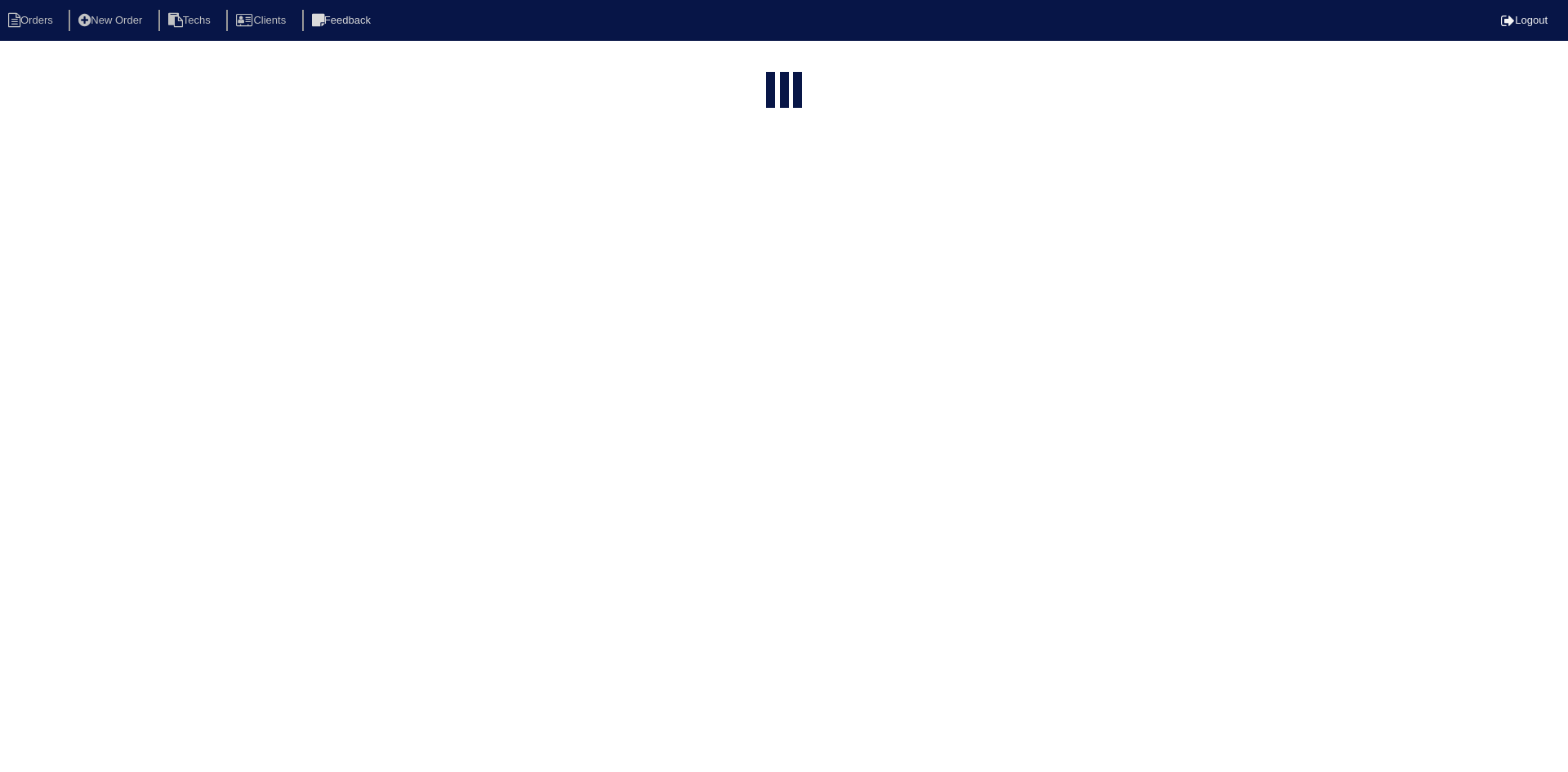
select select "15"
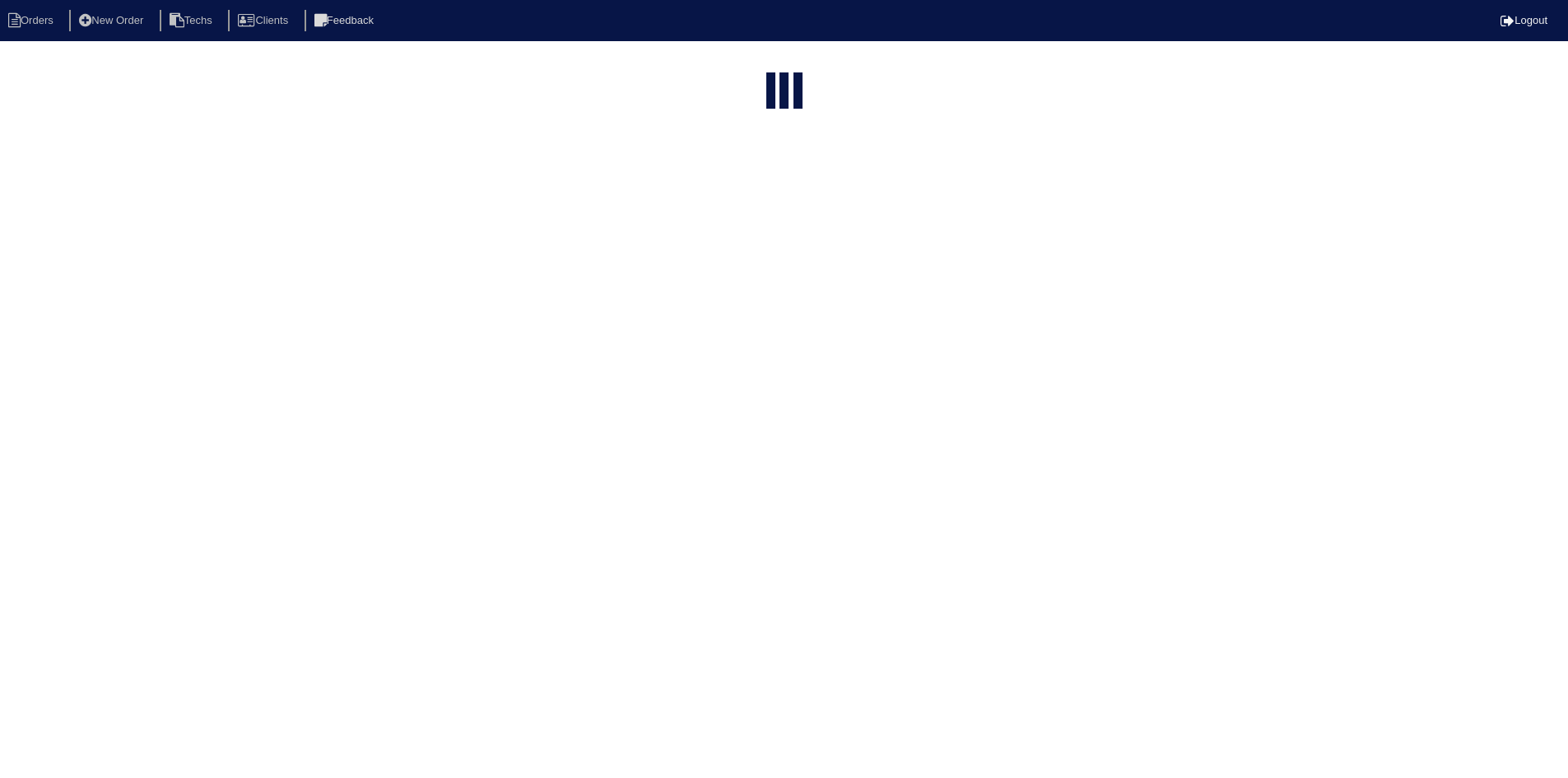
select select "field complete"
select select "need to quote"
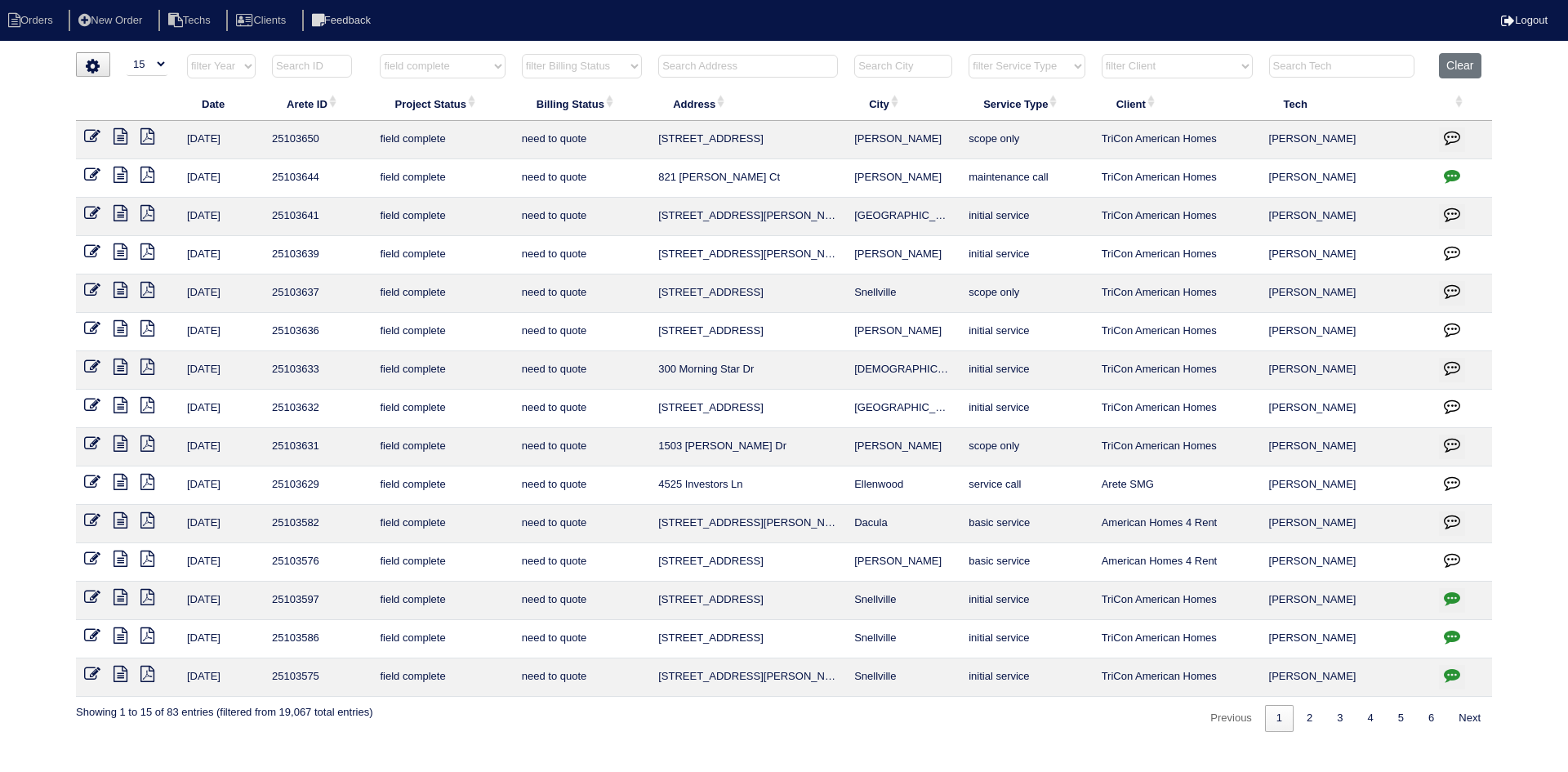
click at [119, 405] on icon at bounding box center [120, 405] width 14 height 16
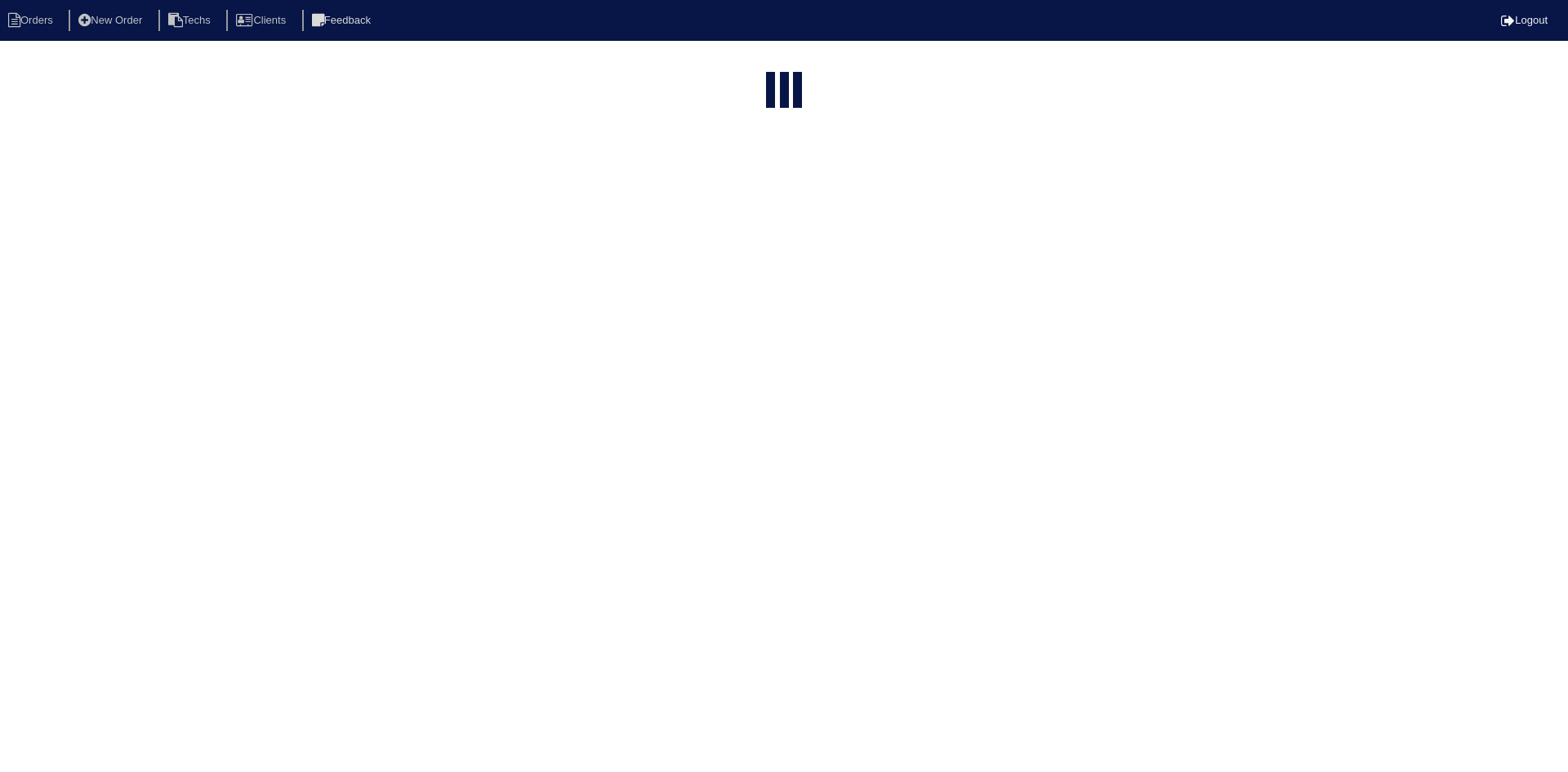
select select "15"
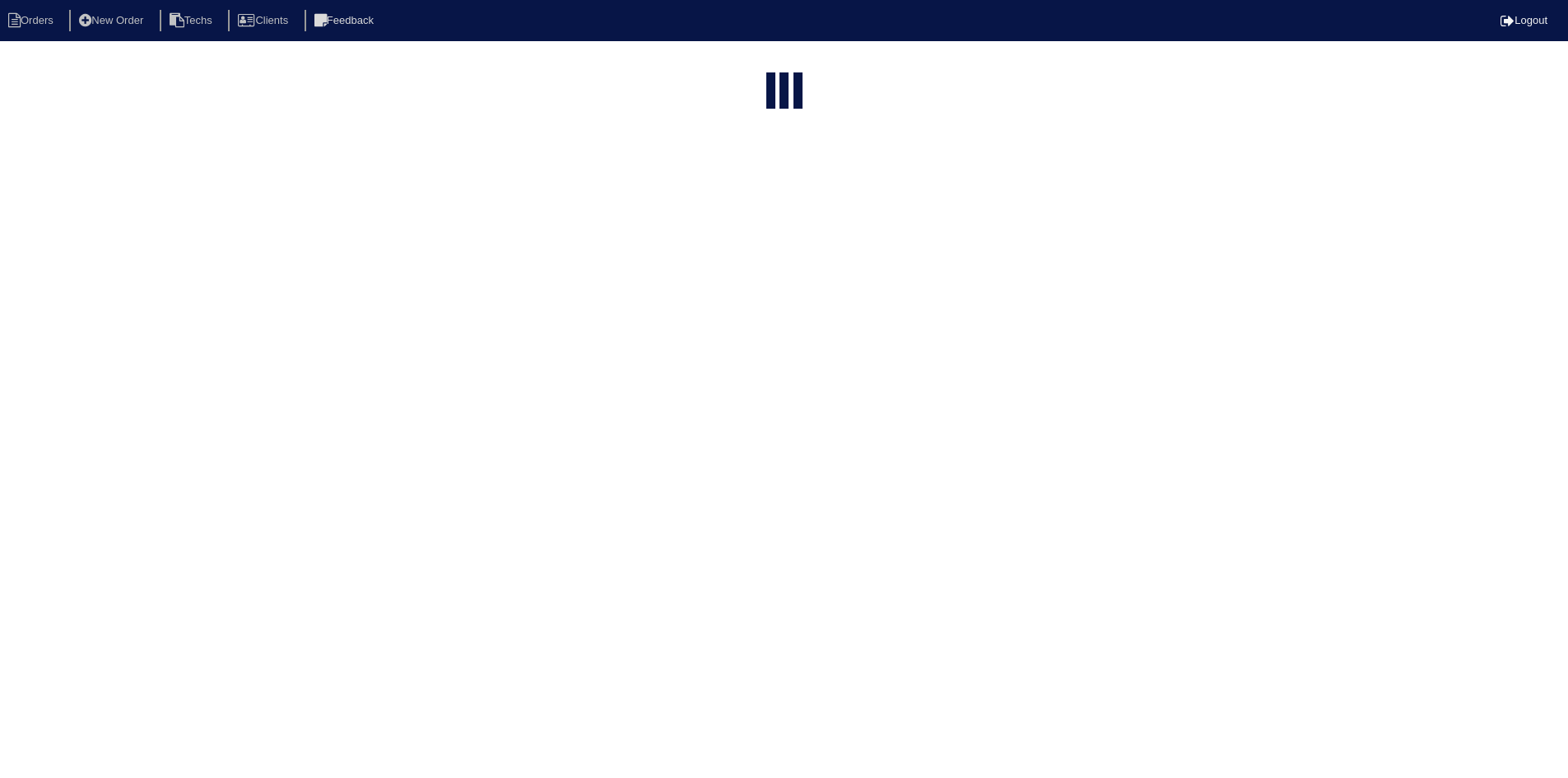
select select "field complete"
select select "need to quote"
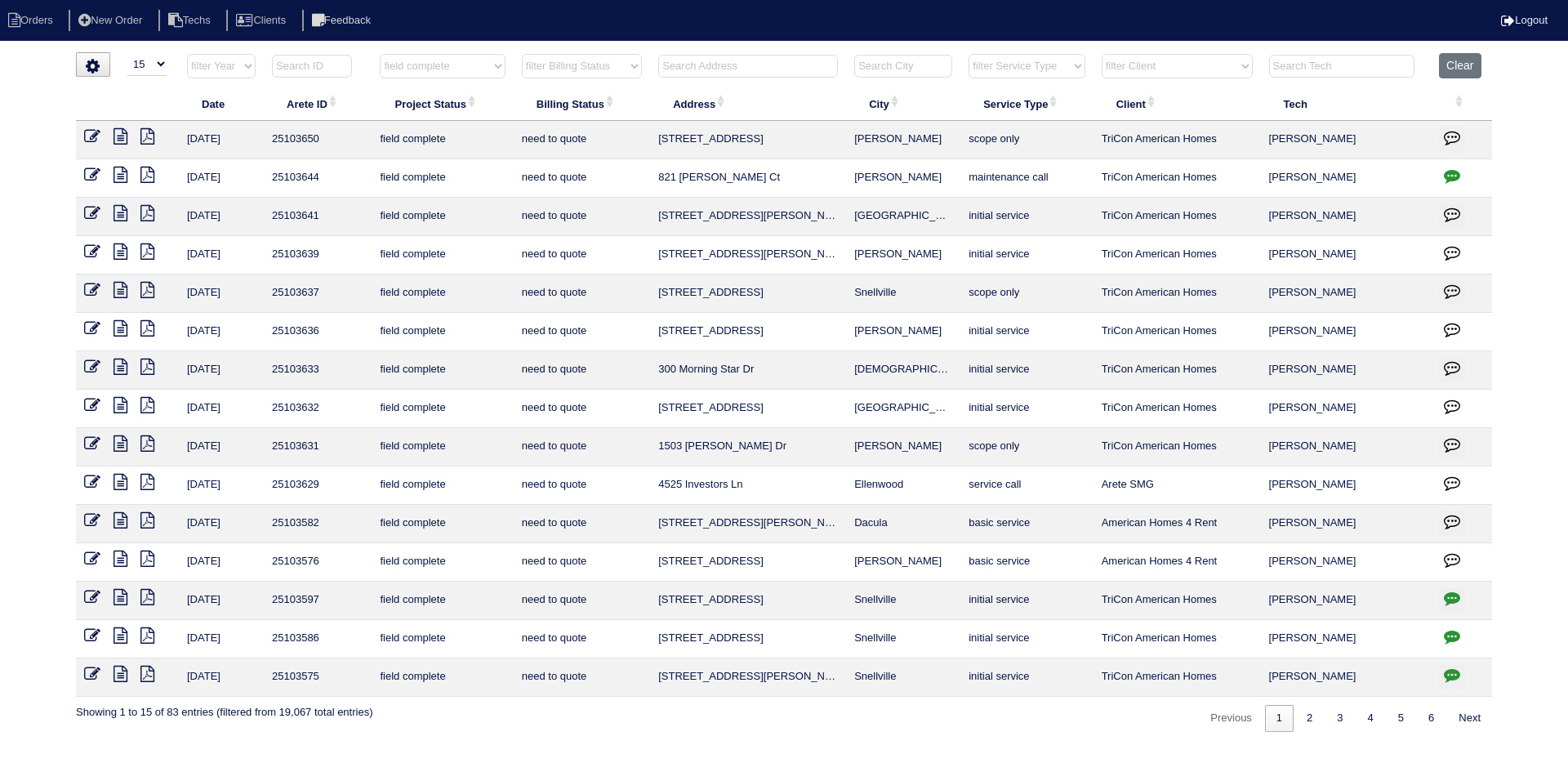
click at [145, 401] on icon at bounding box center [148, 405] width 14 height 16
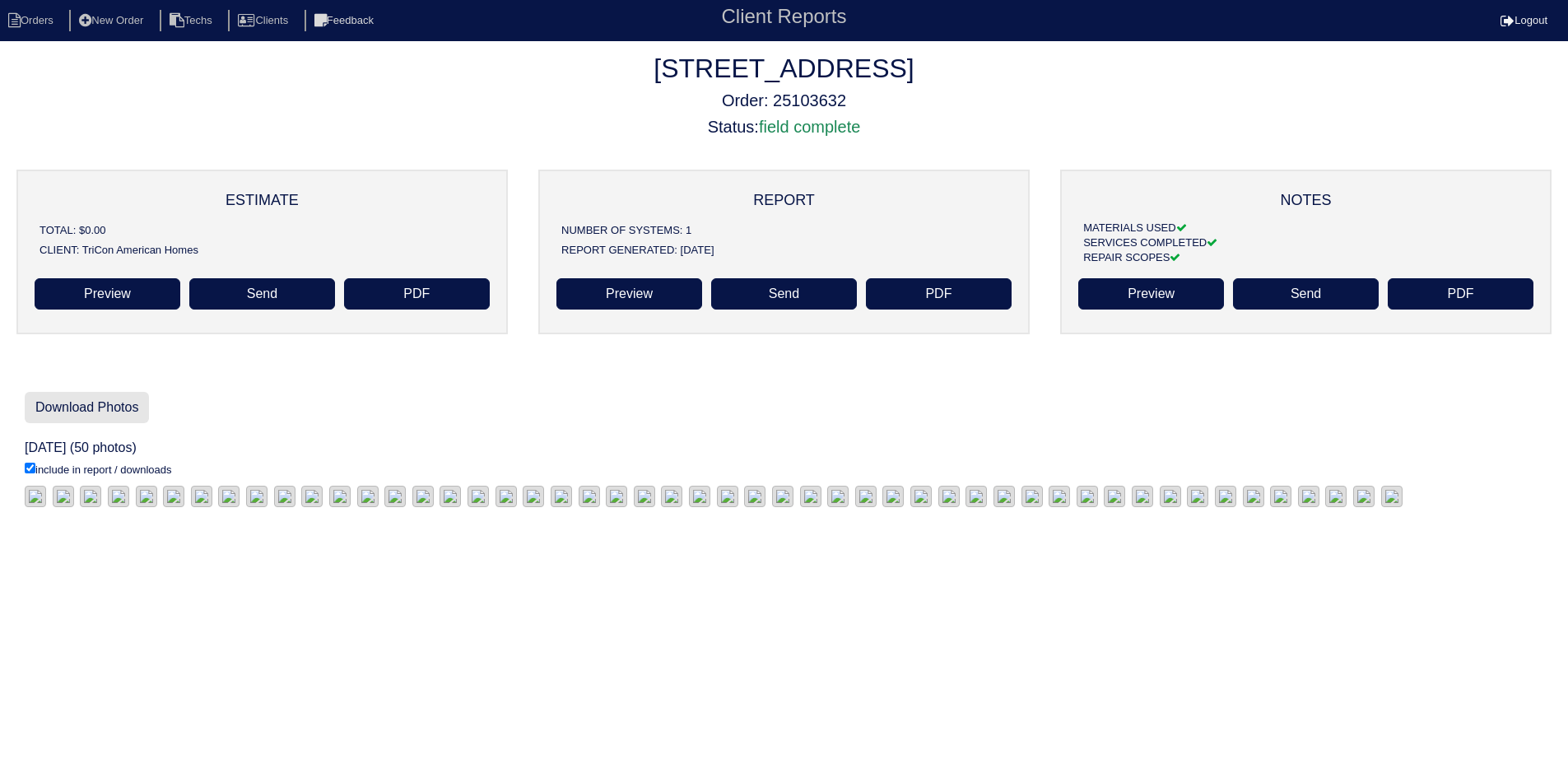
click at [94, 405] on link "Download Photos" at bounding box center [87, 407] width 125 height 31
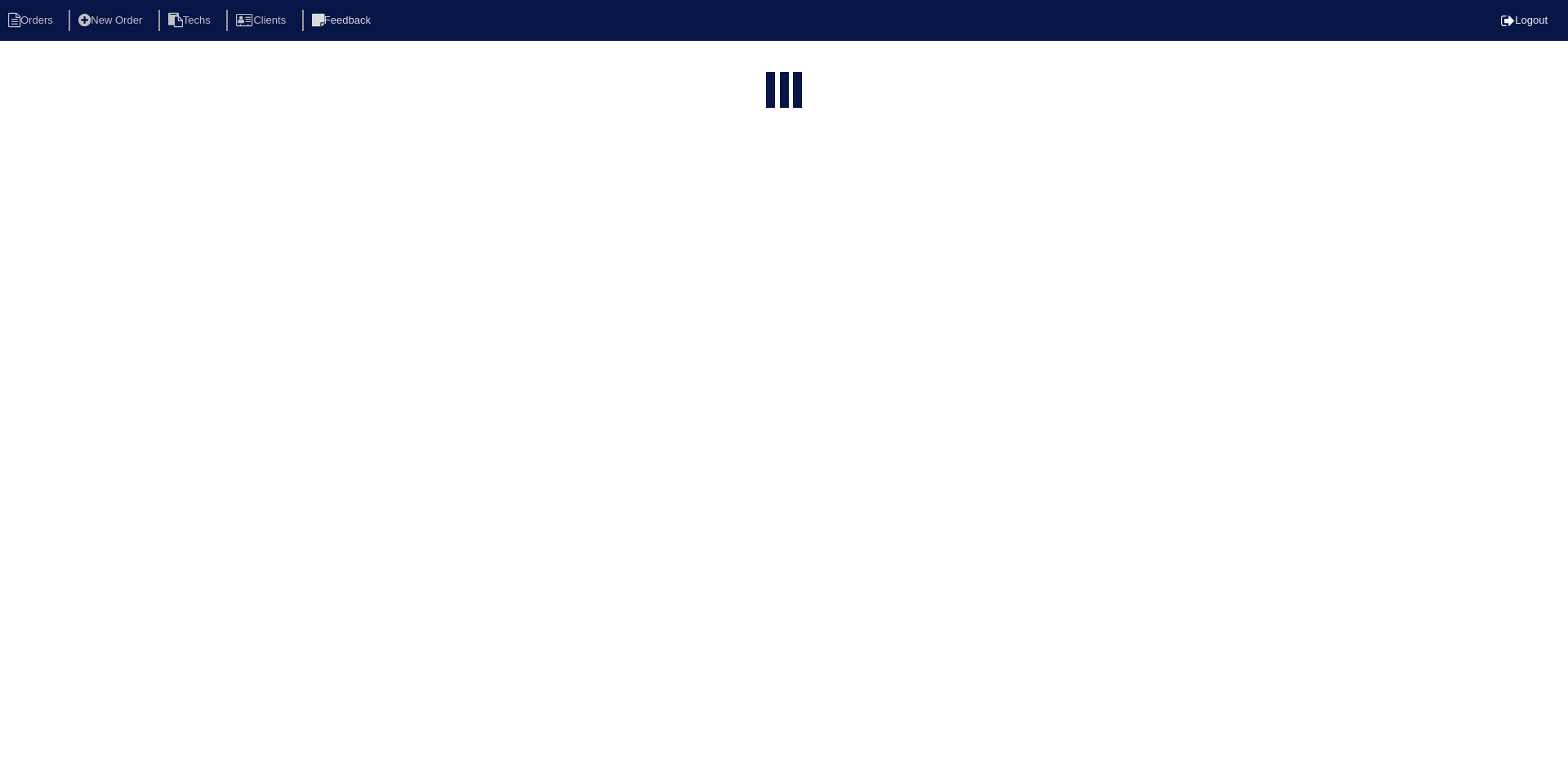
select select "15"
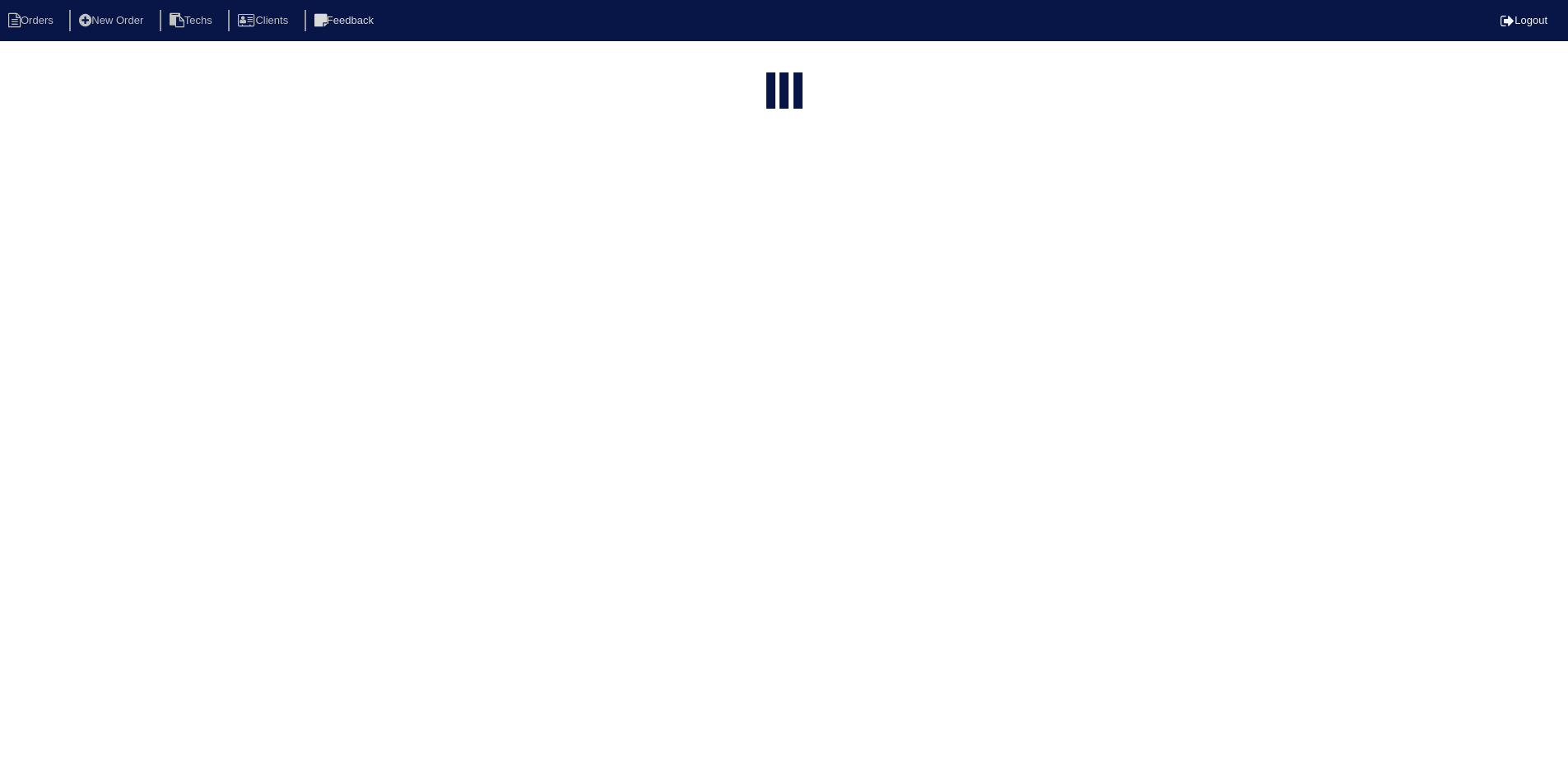
select select "field complete"
select select "need to quote"
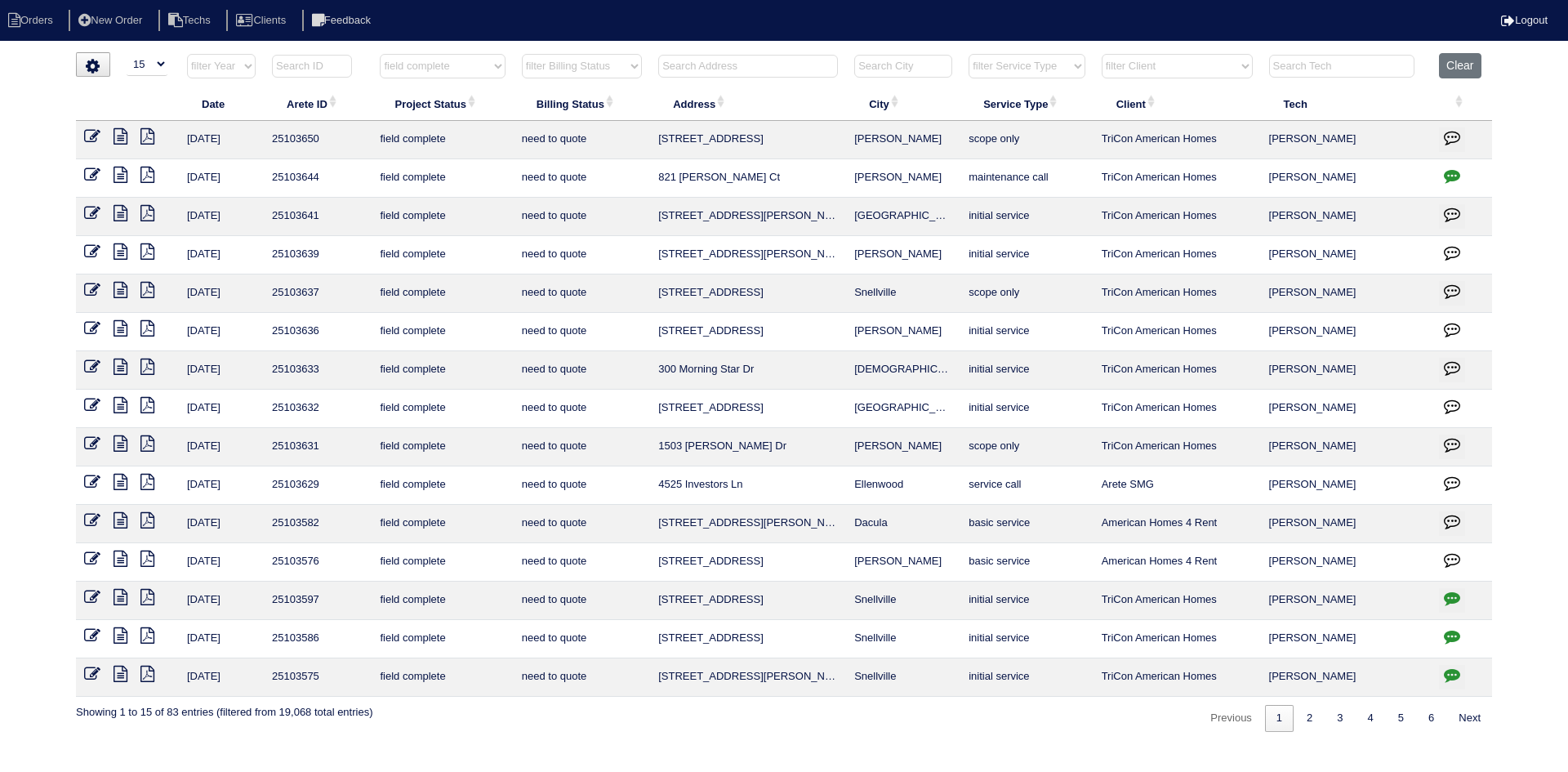
click at [116, 406] on icon at bounding box center [120, 405] width 14 height 16
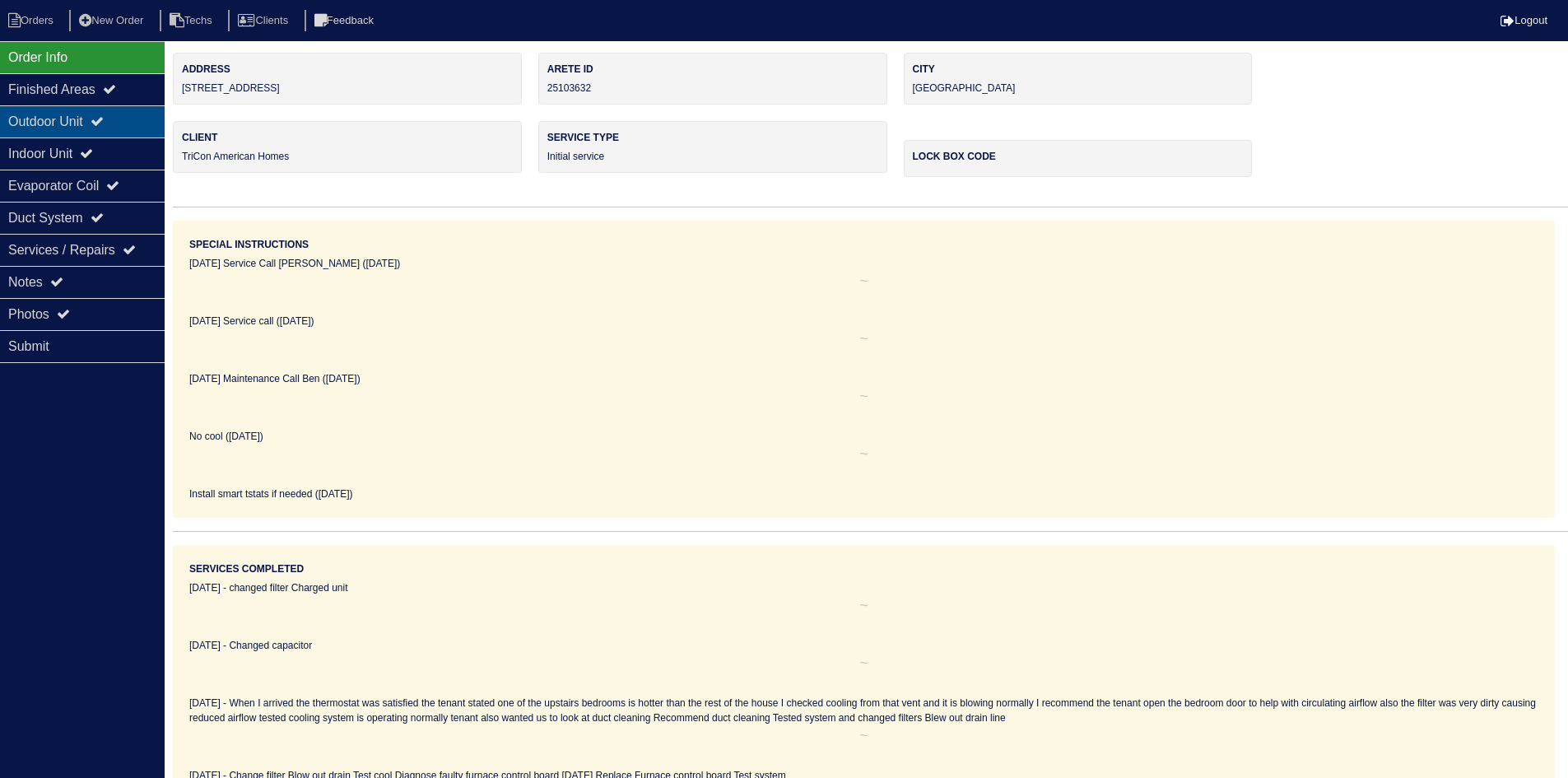
click at [100, 122] on div "Outdoor Unit" at bounding box center [82, 121] width 165 height 32
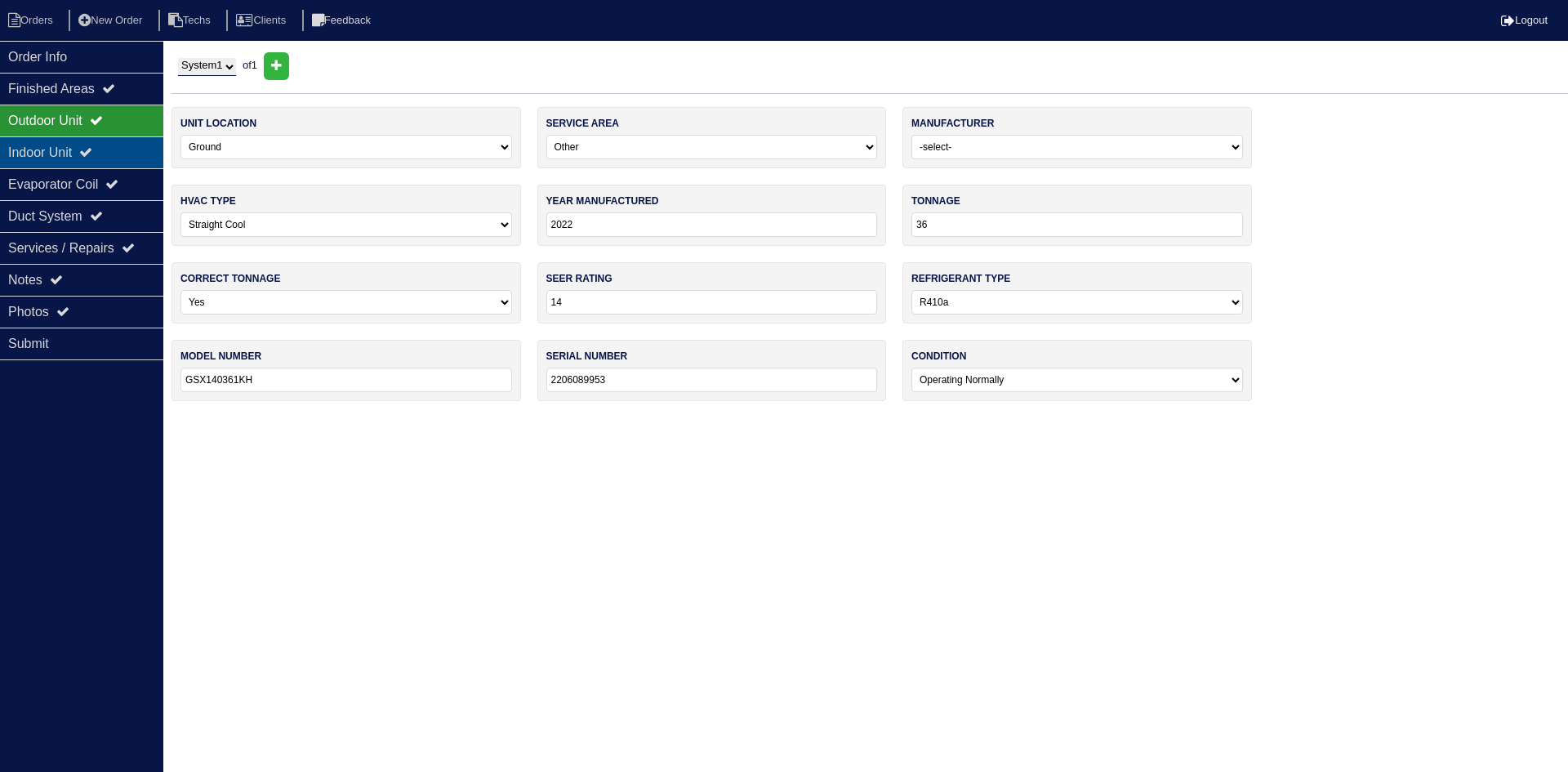
click at [87, 145] on div "Indoor Unit" at bounding box center [82, 152] width 163 height 32
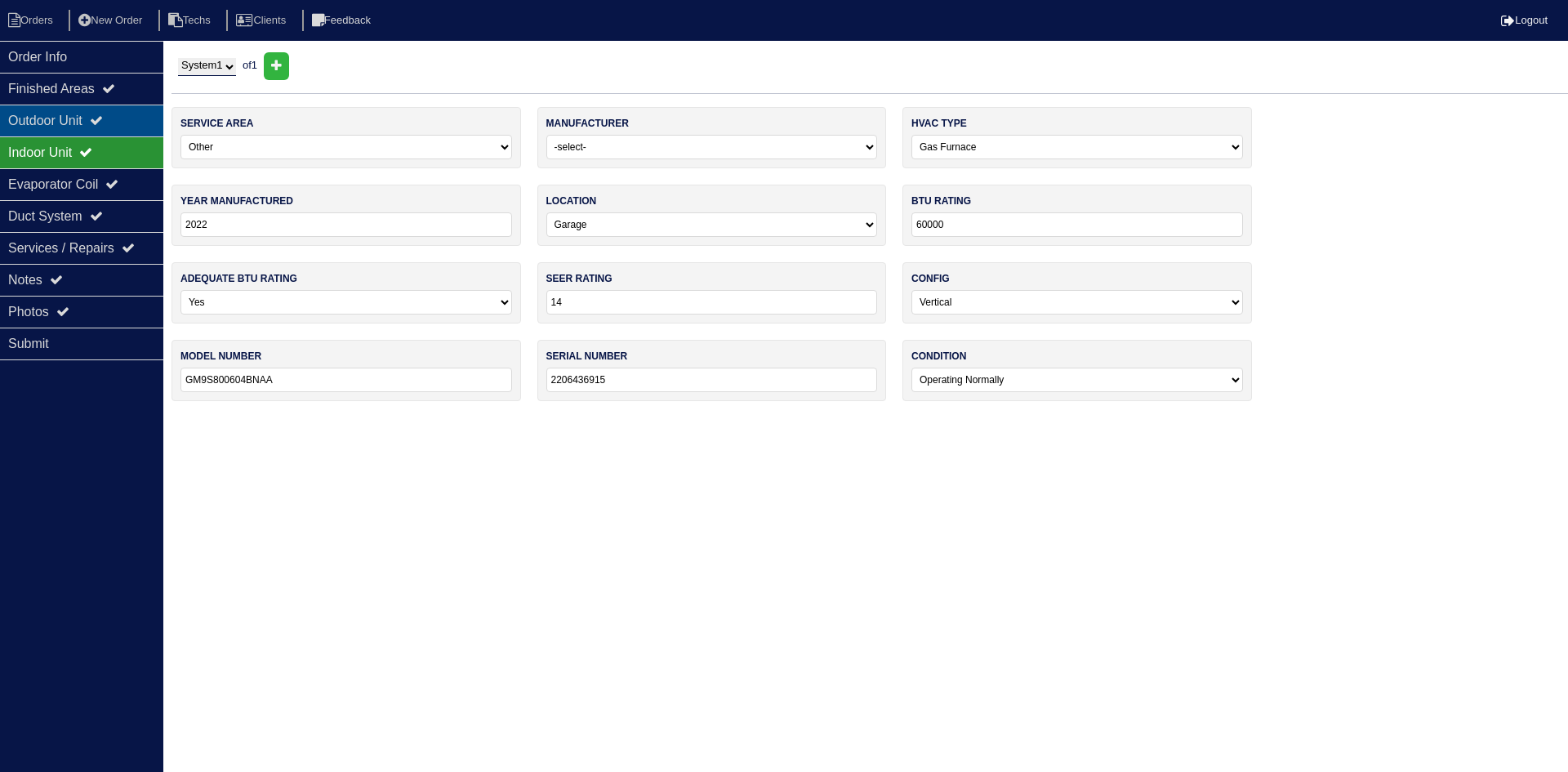
click at [80, 119] on div "Outdoor Unit" at bounding box center [82, 120] width 163 height 32
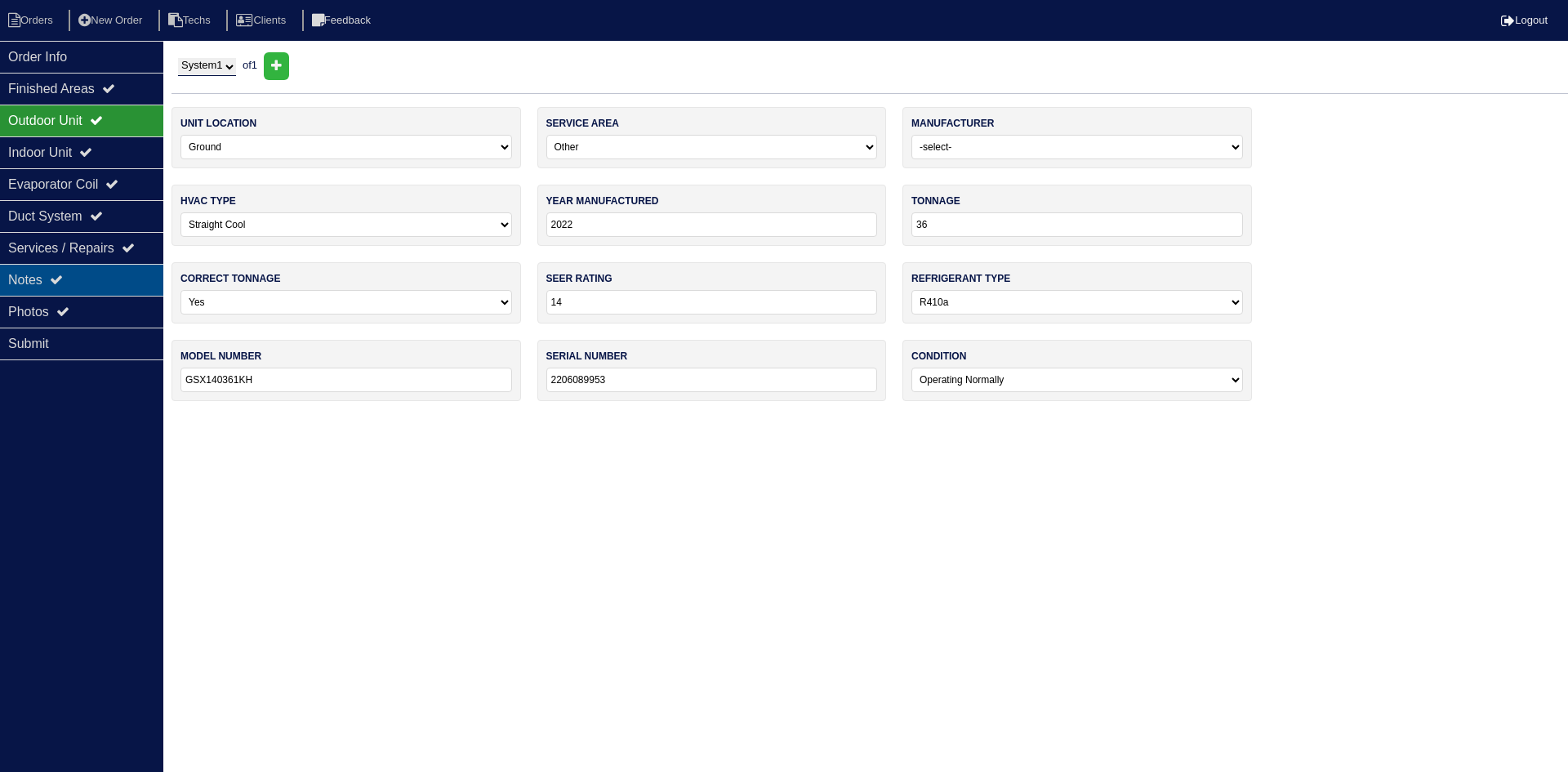
click at [103, 271] on div "Notes" at bounding box center [82, 279] width 163 height 32
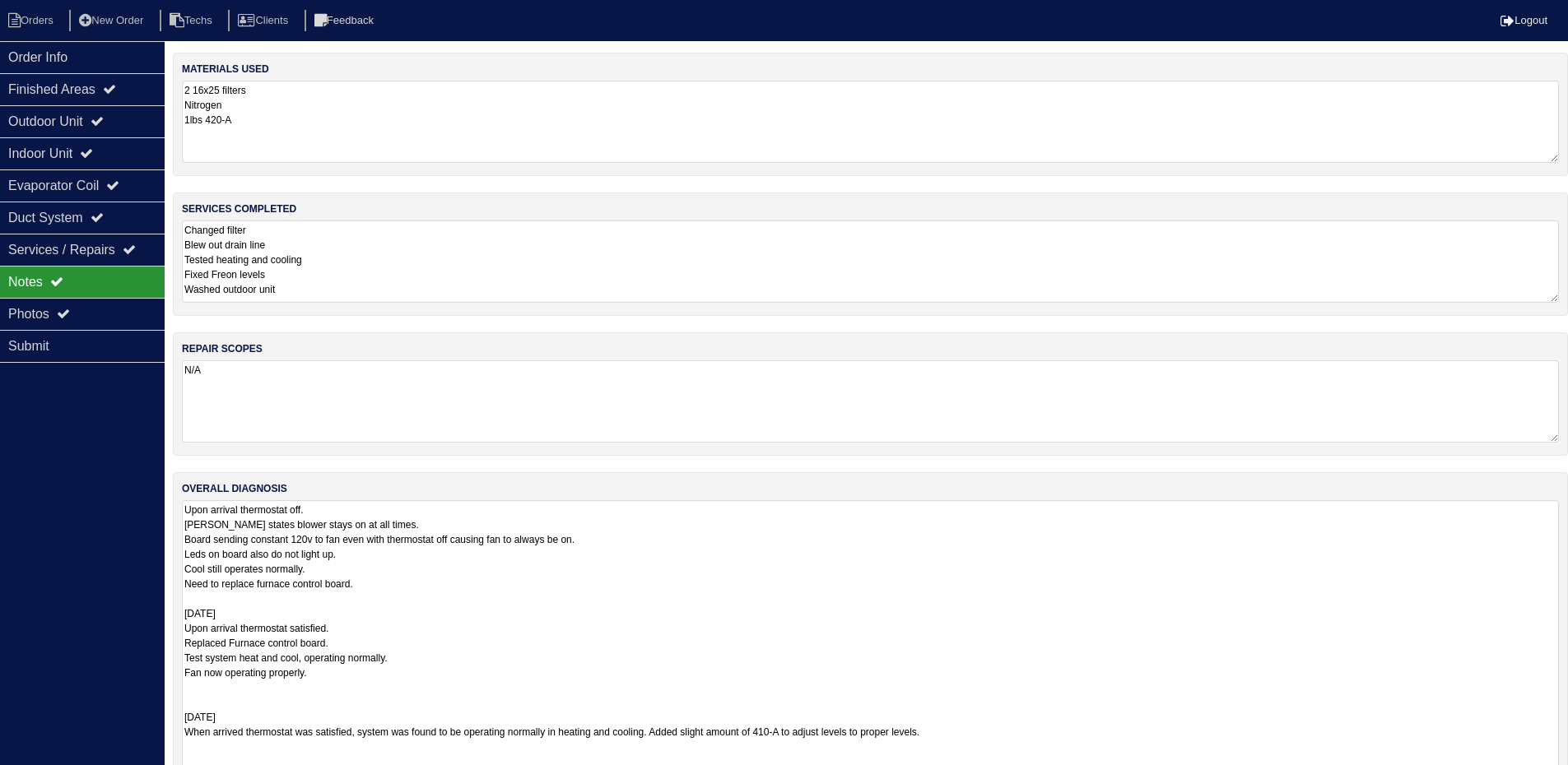
drag, startPoint x: 1564, startPoint y: 575, endPoint x: 1579, endPoint y: 816, distance: 241.5
click at [1567, 776] on html "Orders New Order Techs Clients Feedback Logout Orders New Order Users Clients M…" at bounding box center [784, 417] width 1568 height 834
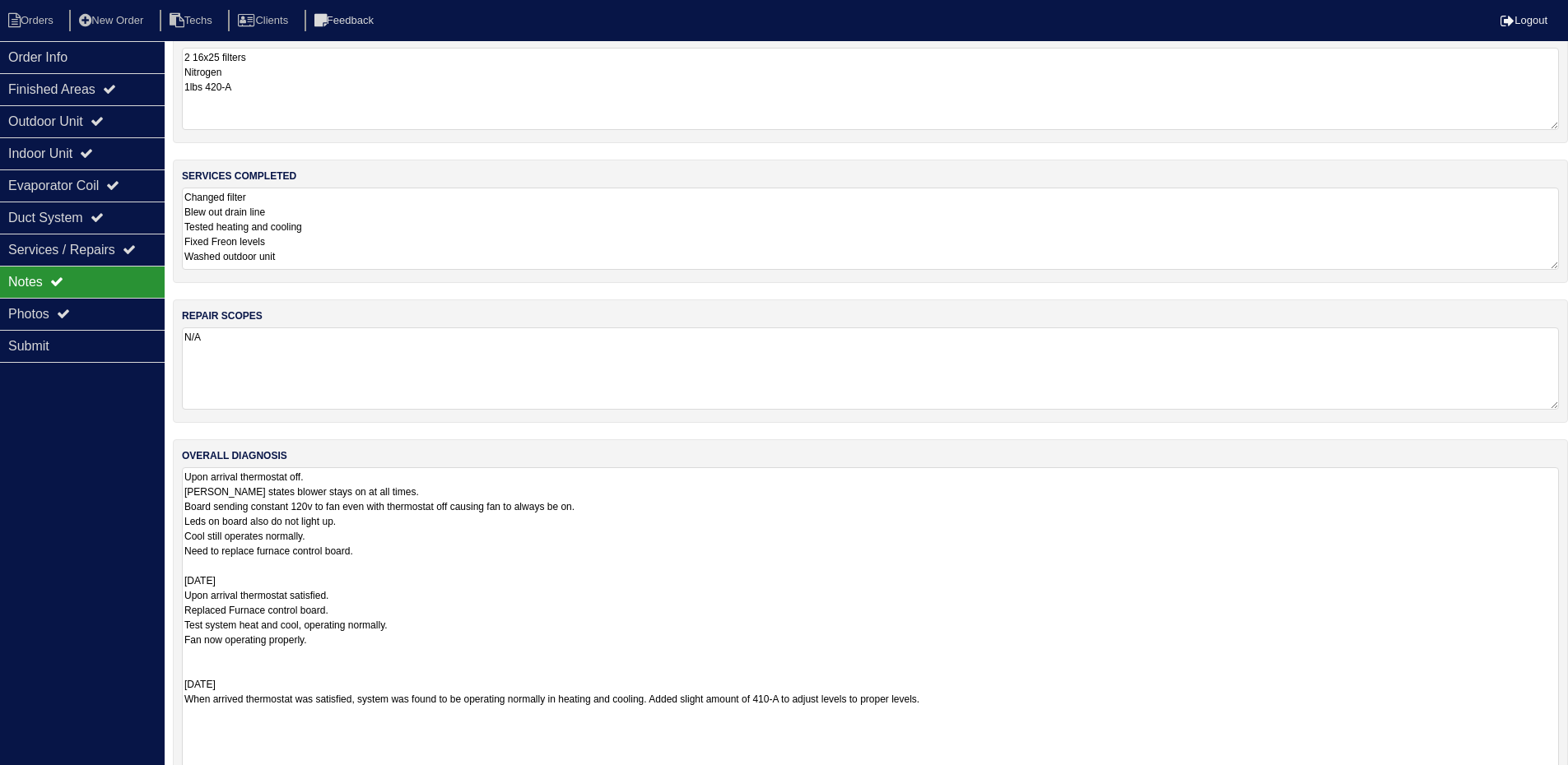
scroll to position [6, 0]
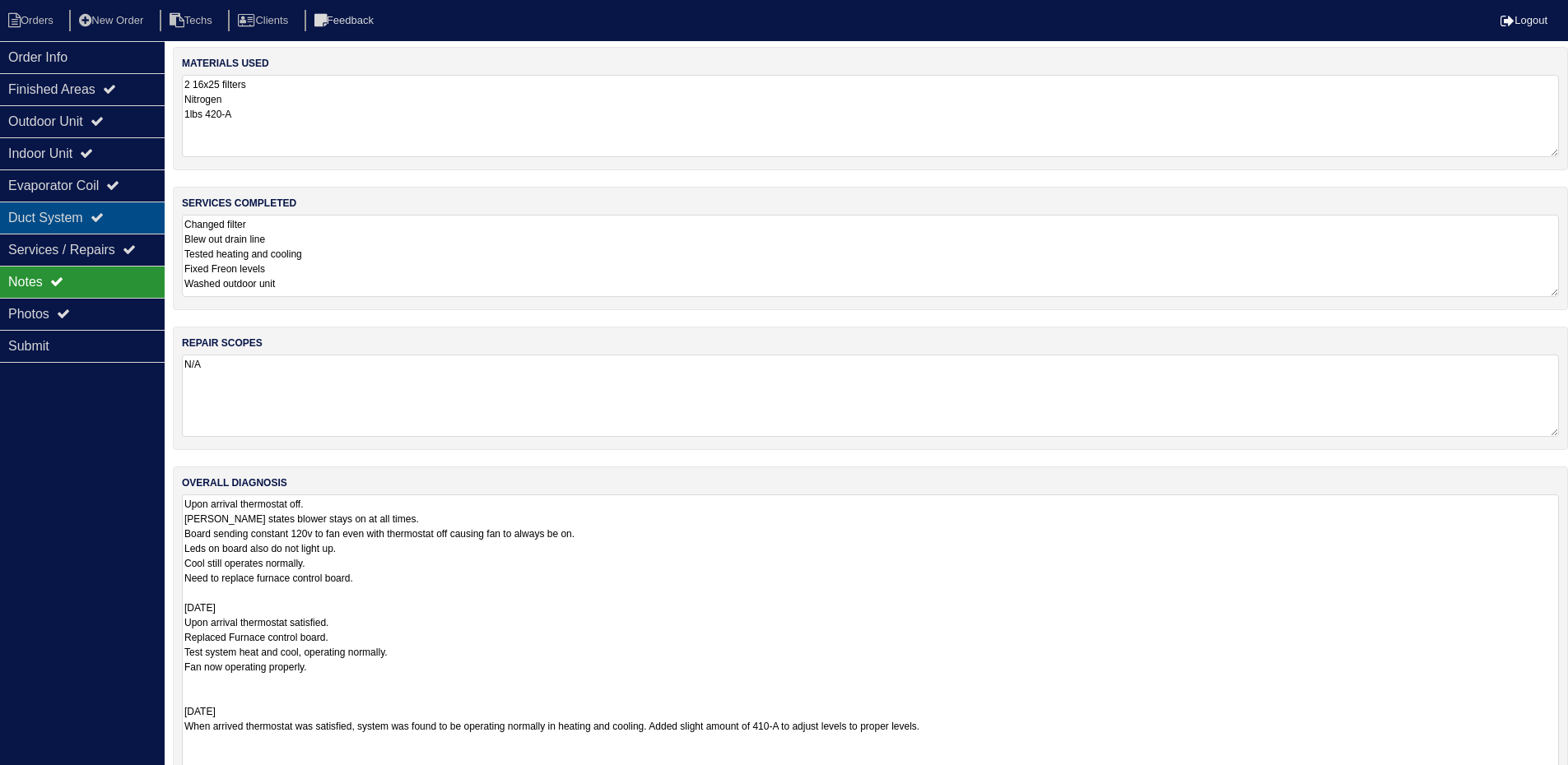
click at [102, 209] on div "Duct System" at bounding box center [82, 217] width 165 height 32
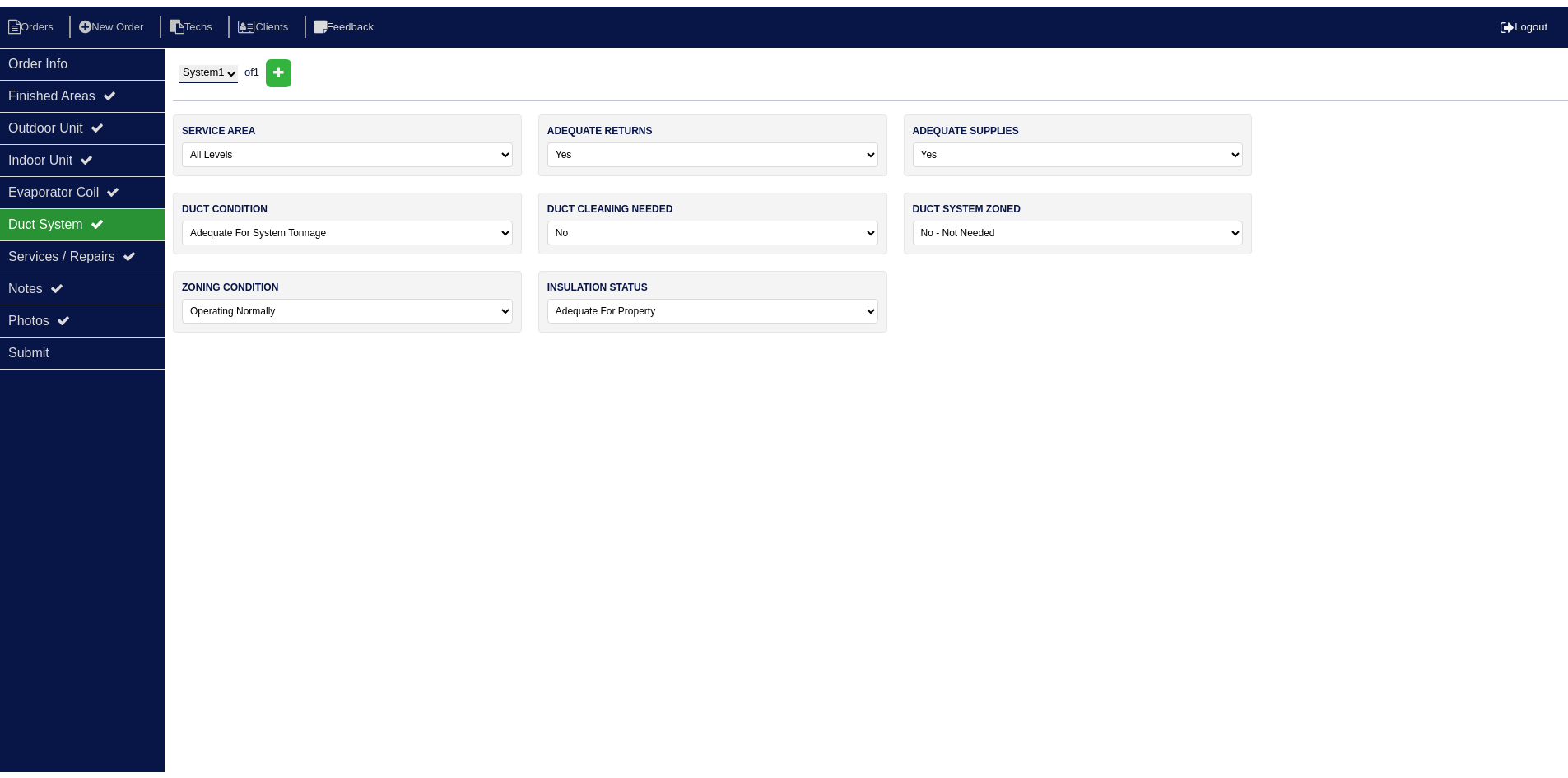
scroll to position [0, 0]
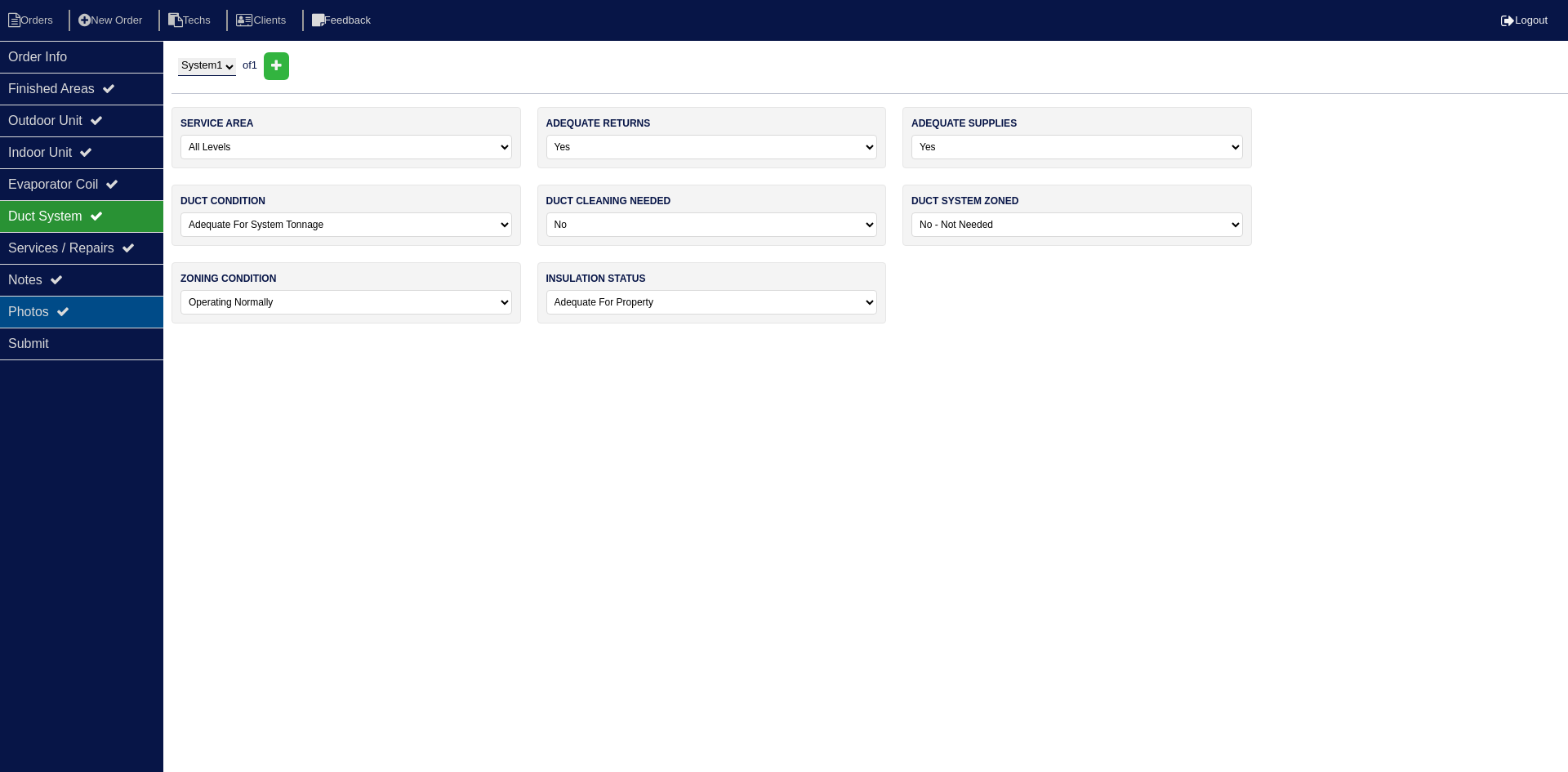
click at [82, 309] on div "Photos" at bounding box center [82, 311] width 163 height 32
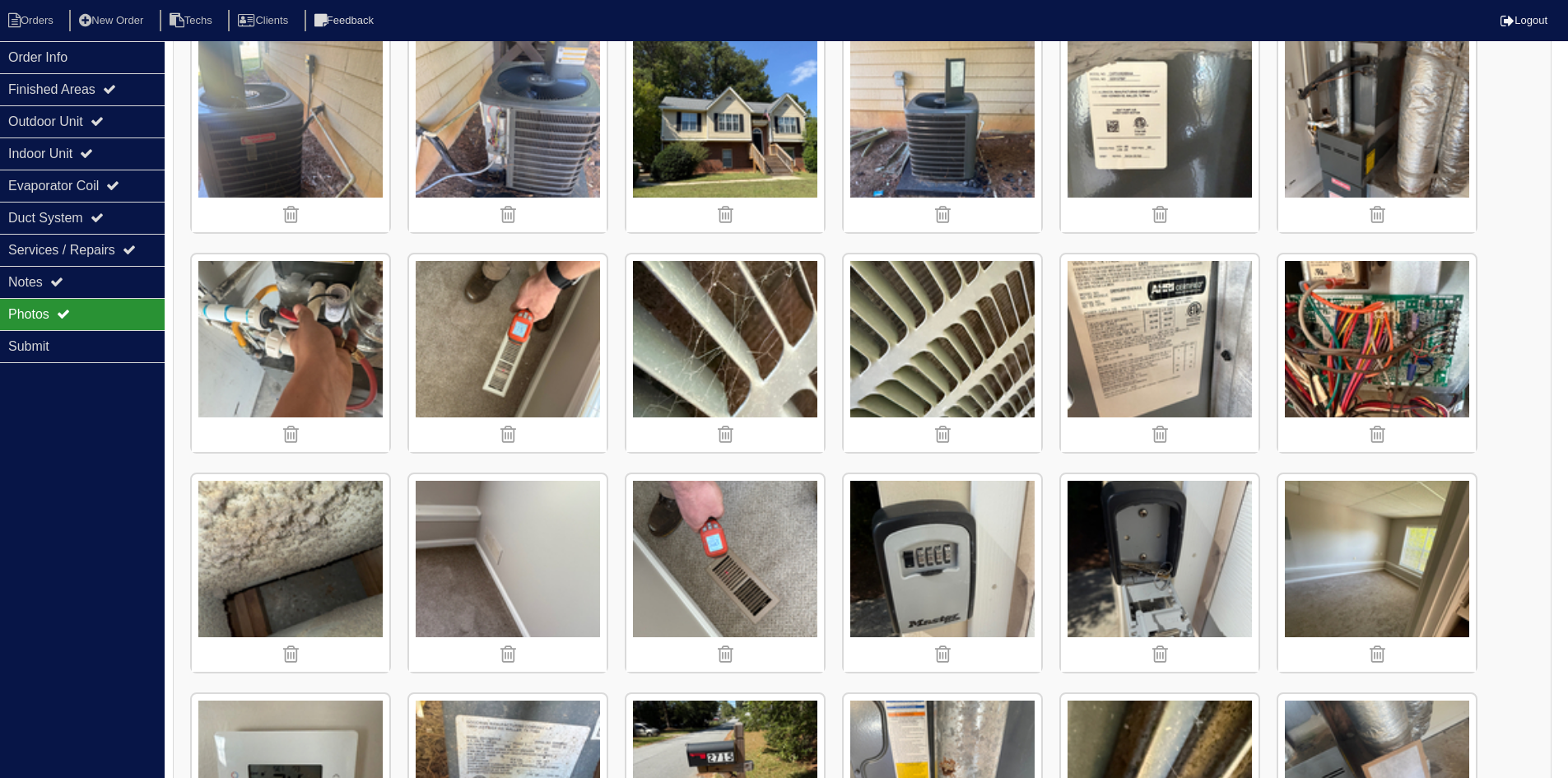
scroll to position [412, 0]
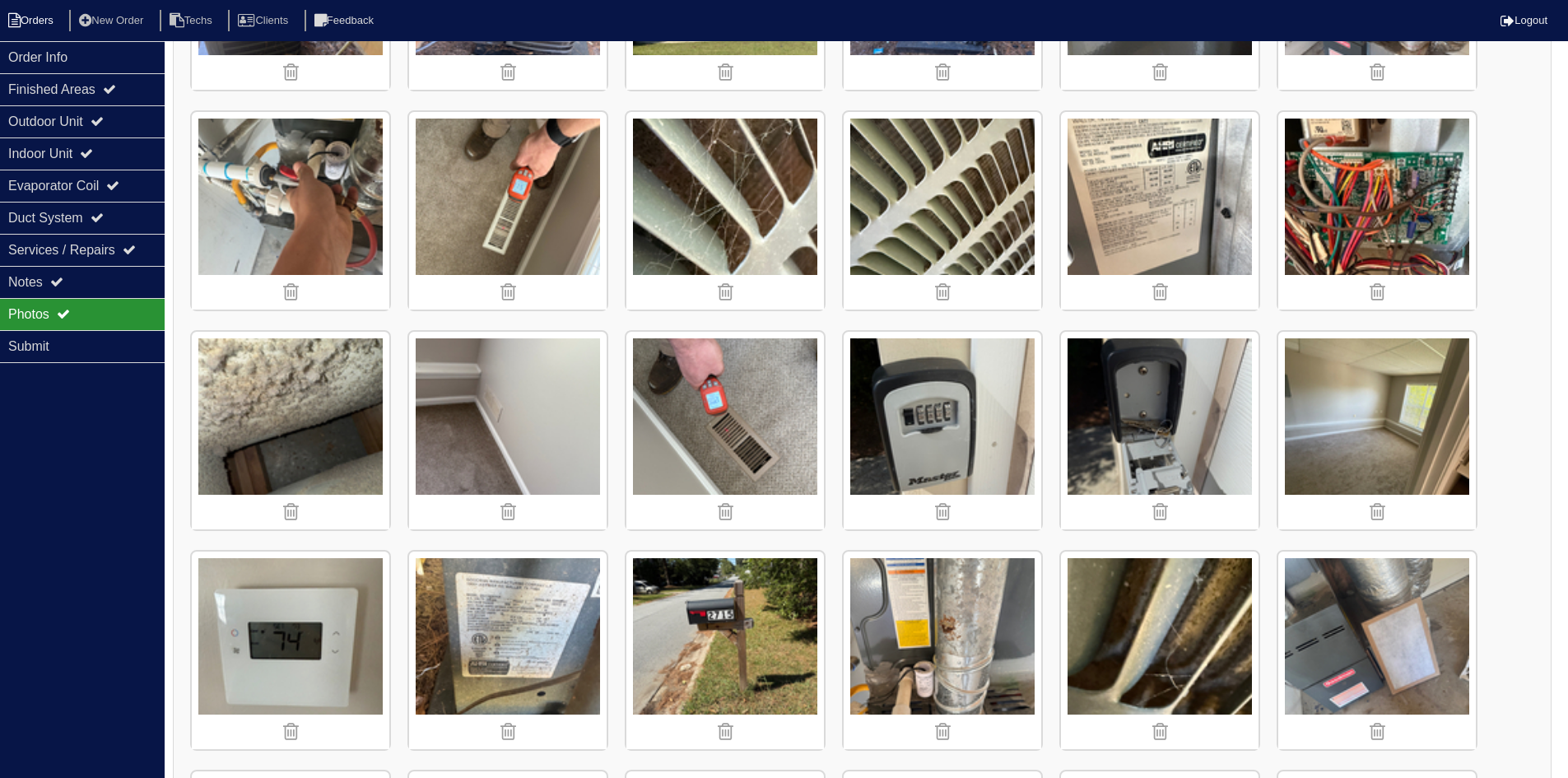
click at [34, 23] on li "Orders" at bounding box center [33, 21] width 67 height 23
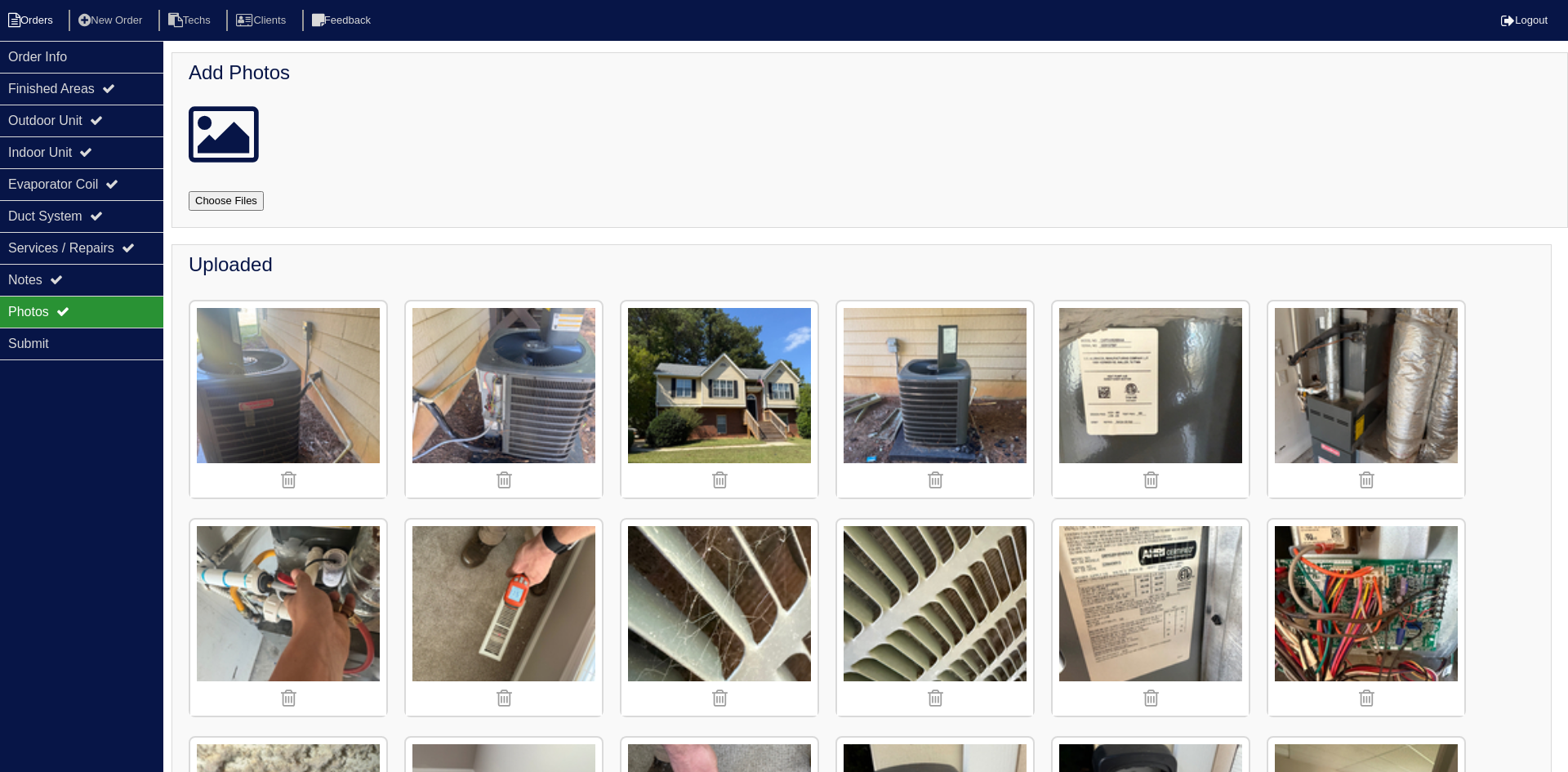
select select "15"
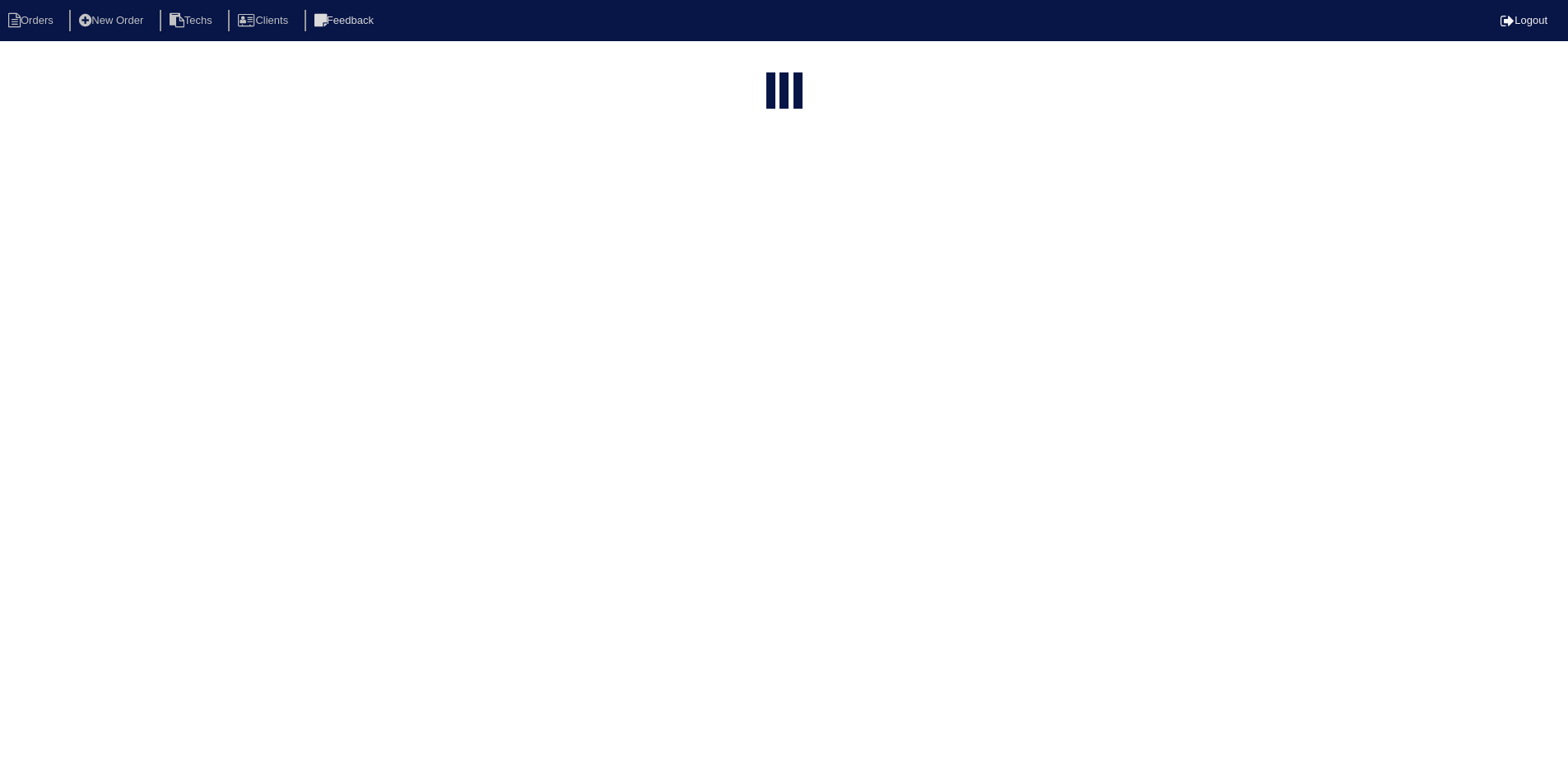
select select "field complete"
select select "need to quote"
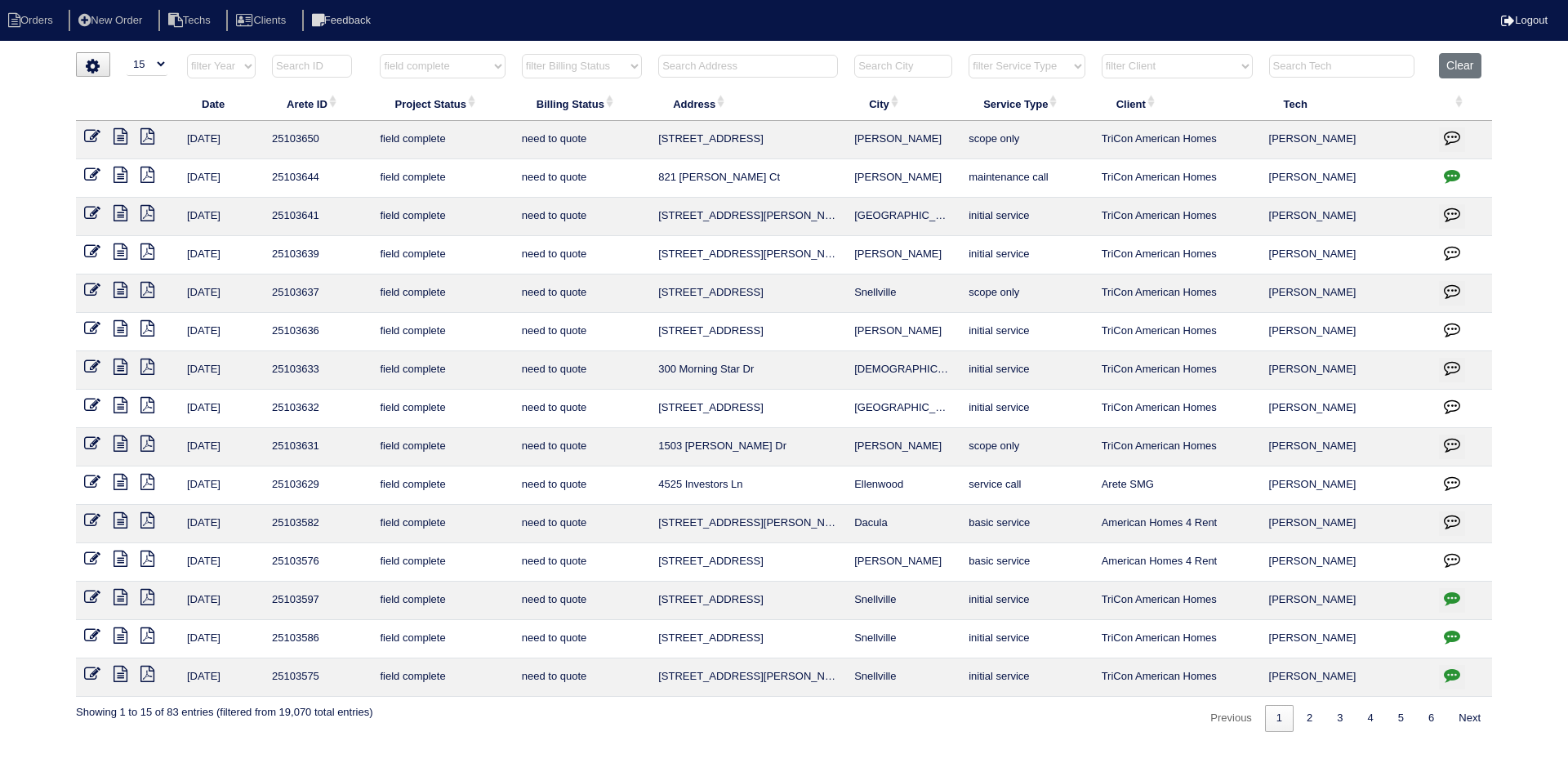
click at [124, 368] on icon at bounding box center [120, 366] width 14 height 16
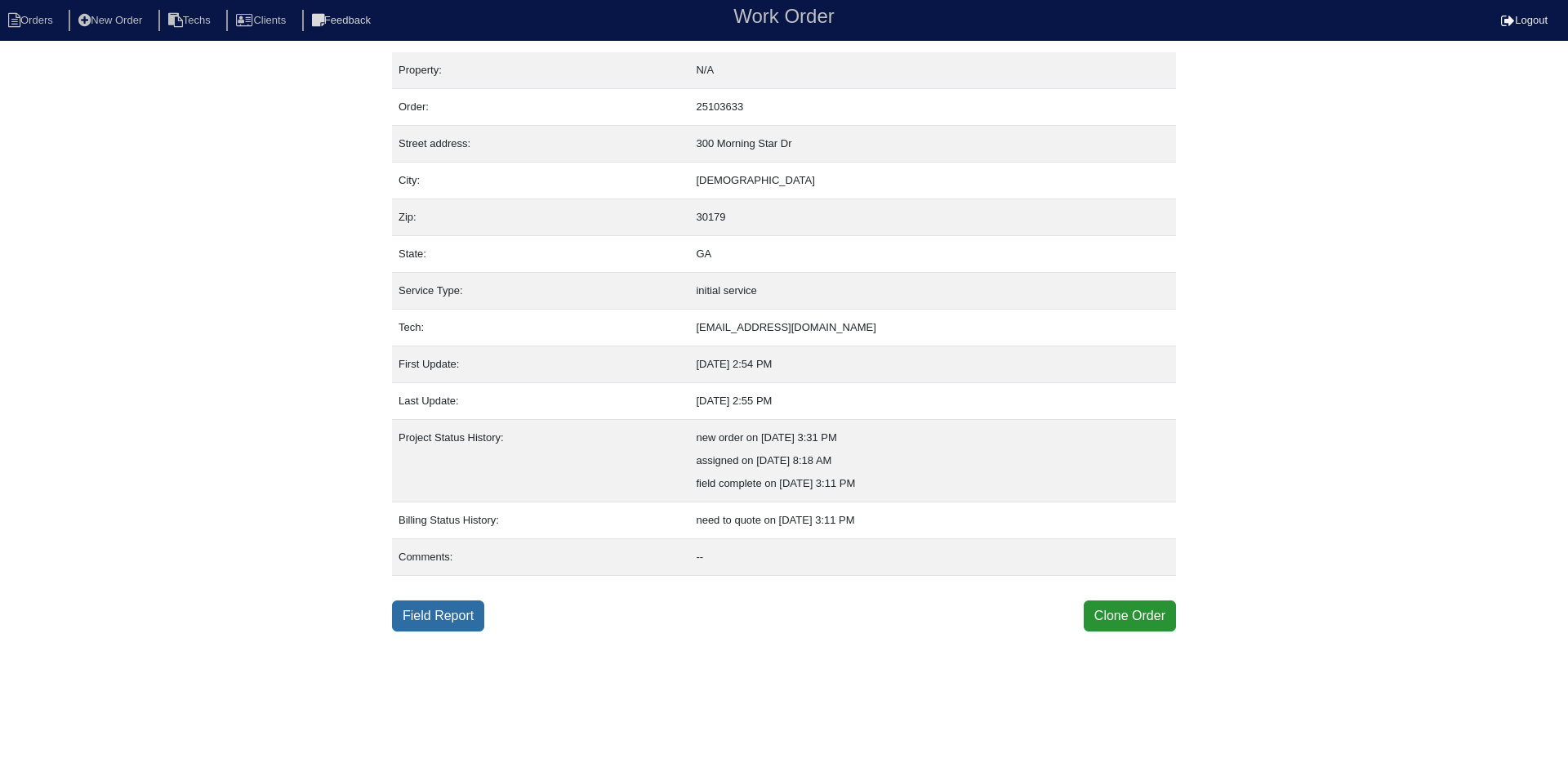
click at [422, 614] on link "Field Report" at bounding box center [437, 616] width 92 height 31
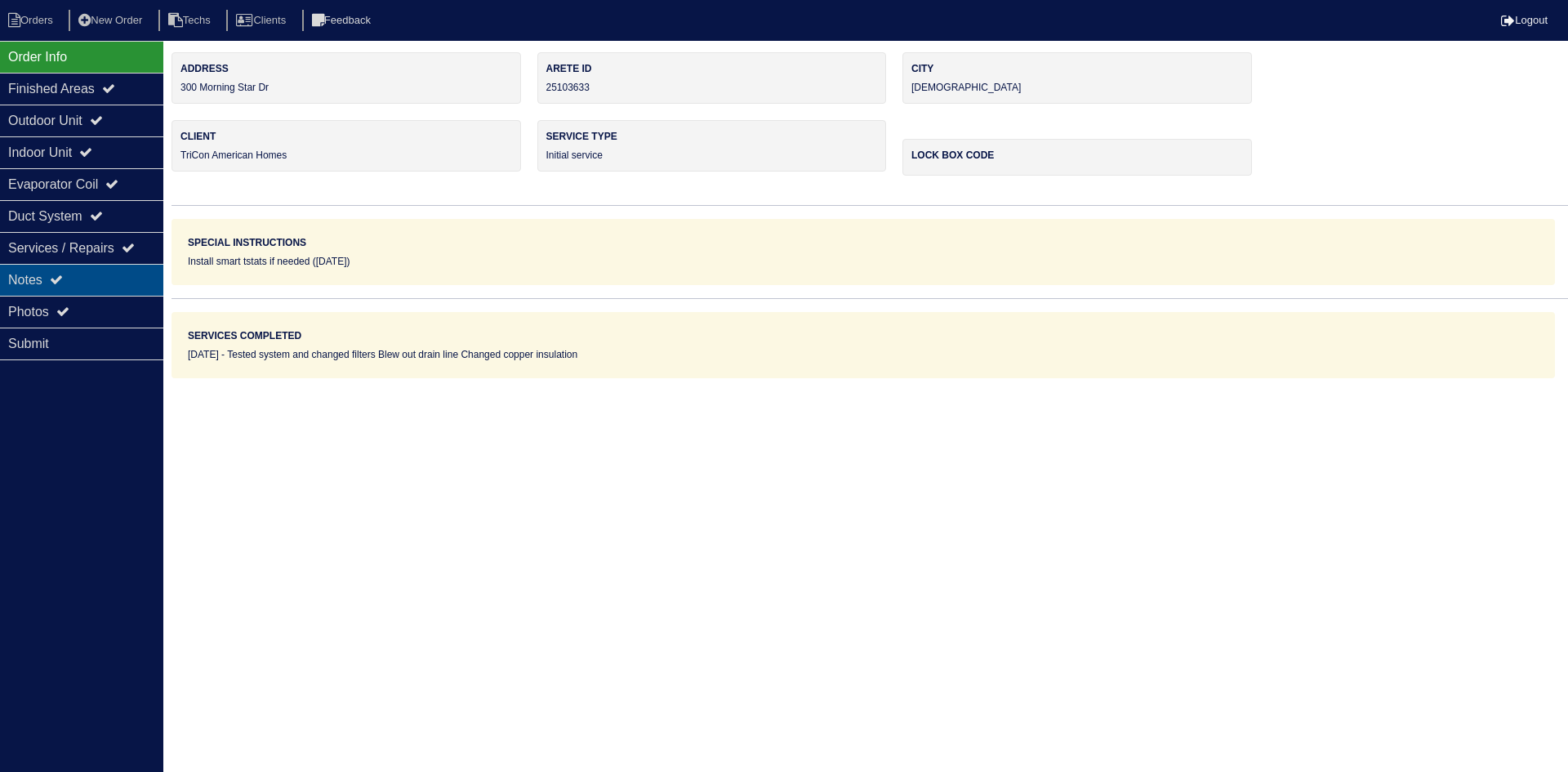
click at [78, 273] on div "Notes" at bounding box center [82, 279] width 163 height 32
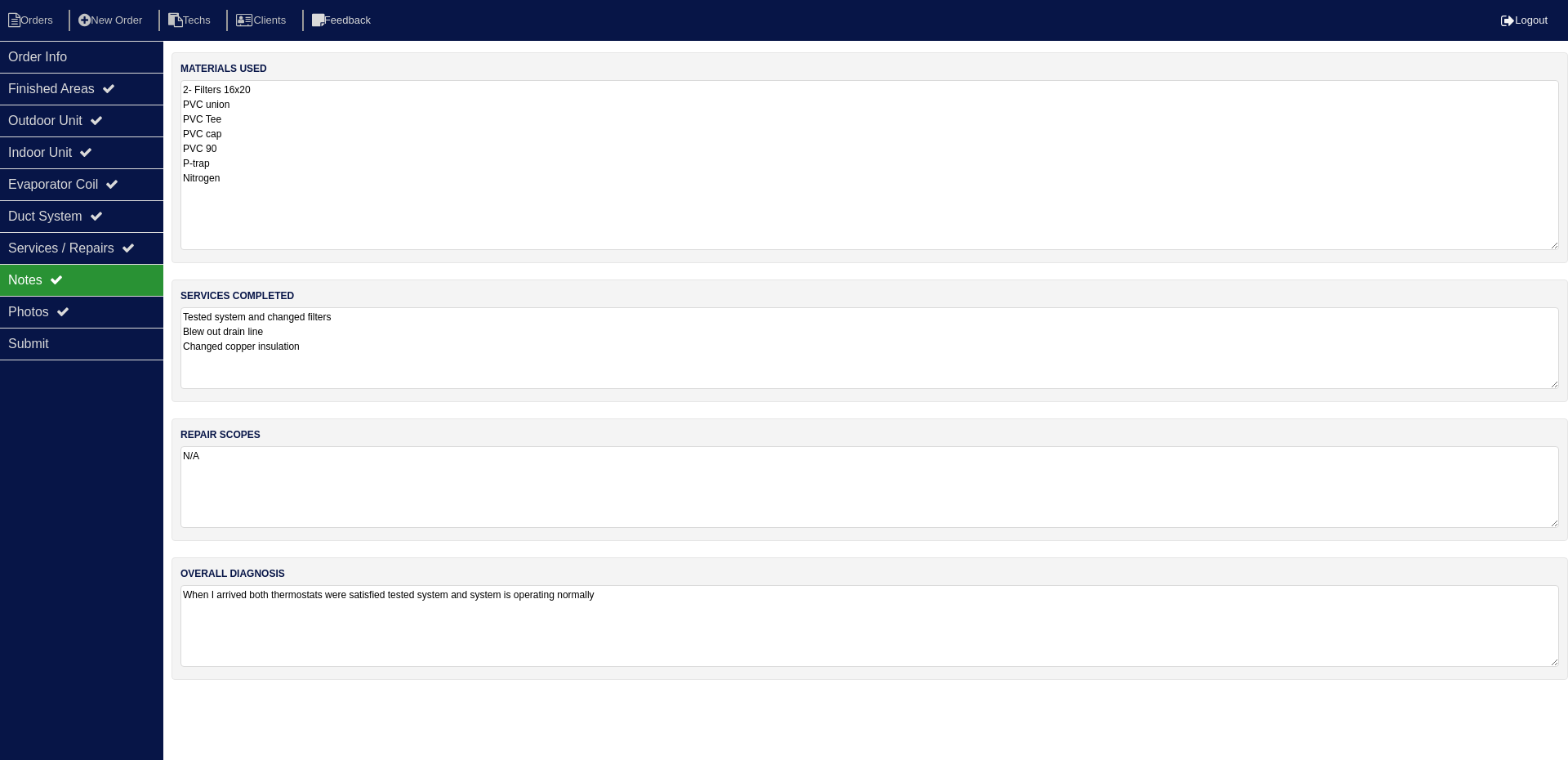
drag, startPoint x: 1553, startPoint y: 156, endPoint x: 1542, endPoint y: 230, distance: 74.8
click at [1554, 240] on textarea "2- Filters 16x20 PVC union PVC Tee PVC cap PVC 90 P-trap Nitrogen" at bounding box center [869, 165] width 1379 height 170
click at [72, 107] on div "Outdoor Unit" at bounding box center [82, 120] width 163 height 32
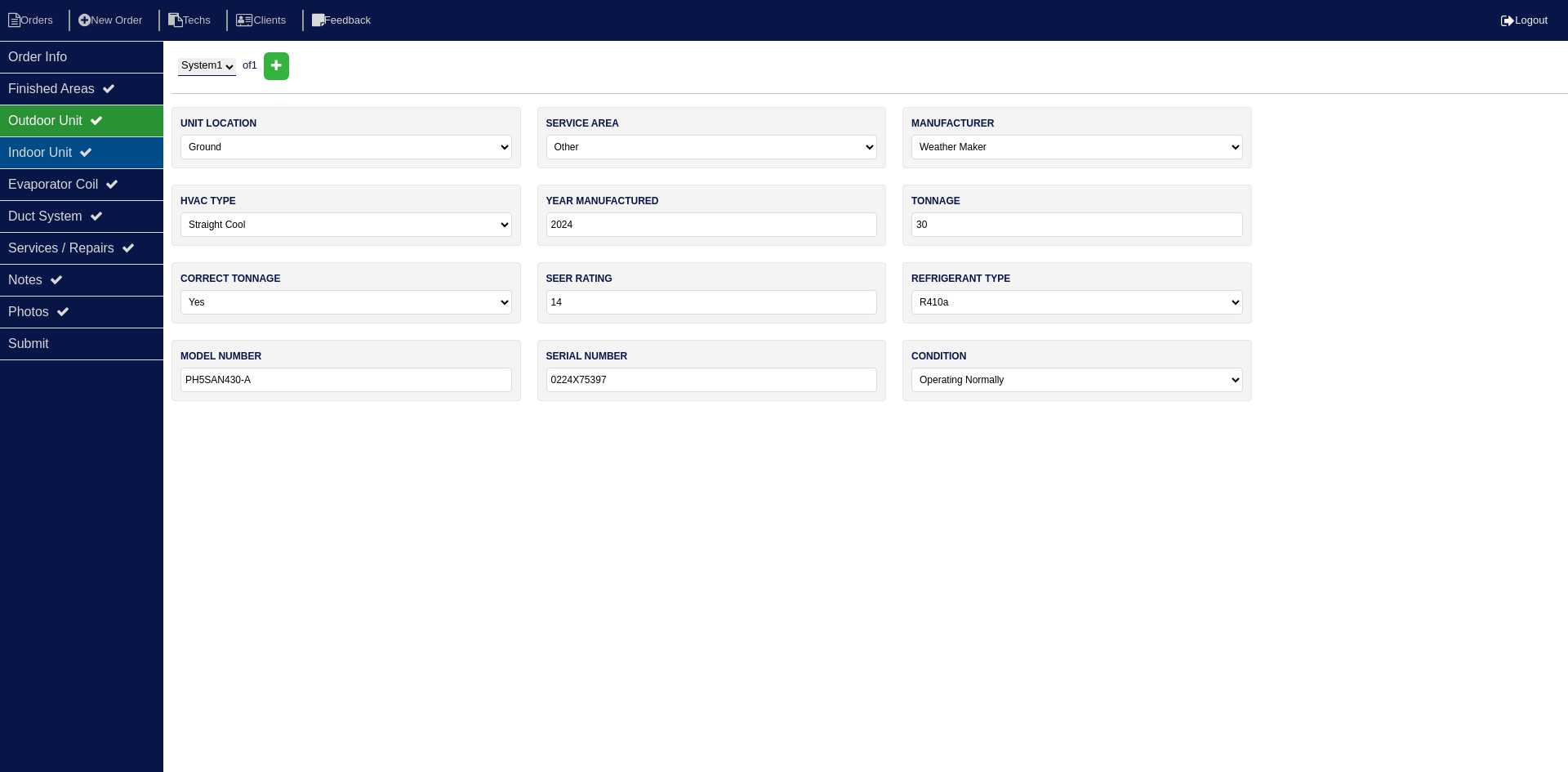
click at [70, 164] on div "Indoor Unit" at bounding box center [82, 152] width 163 height 32
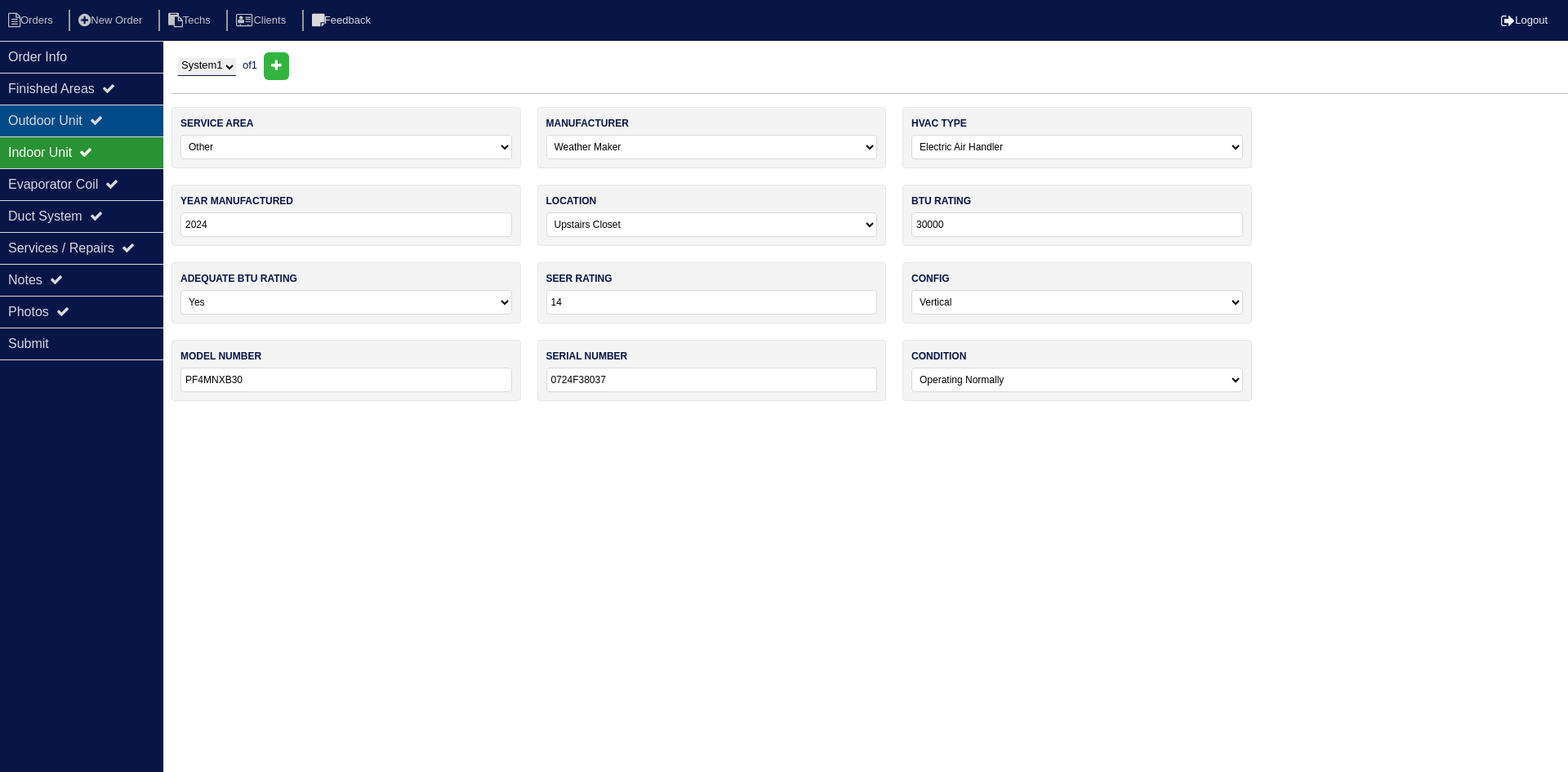
click at [101, 113] on div "Outdoor Unit" at bounding box center [82, 120] width 163 height 32
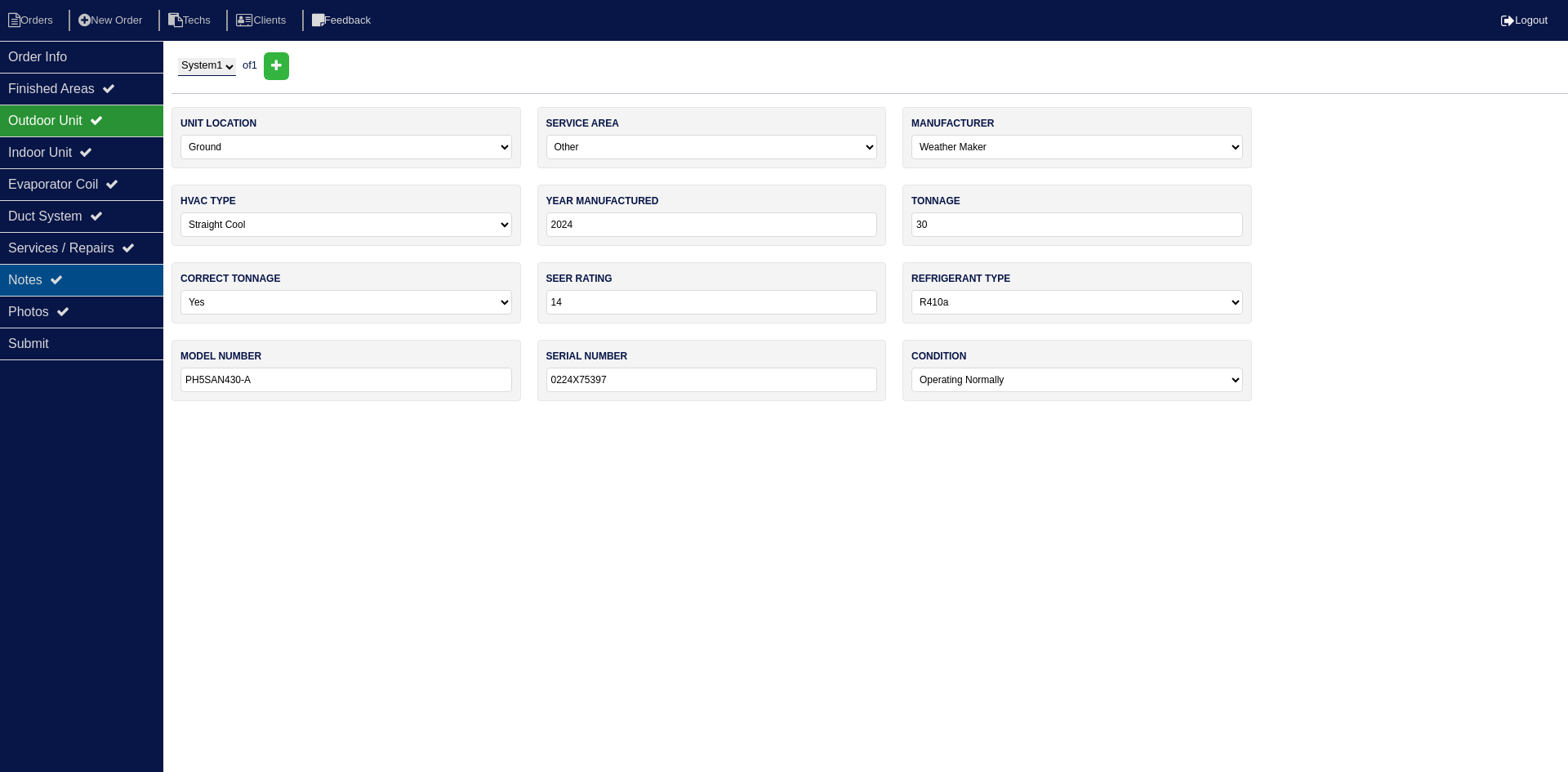
click at [56, 274] on icon at bounding box center [56, 279] width 13 height 13
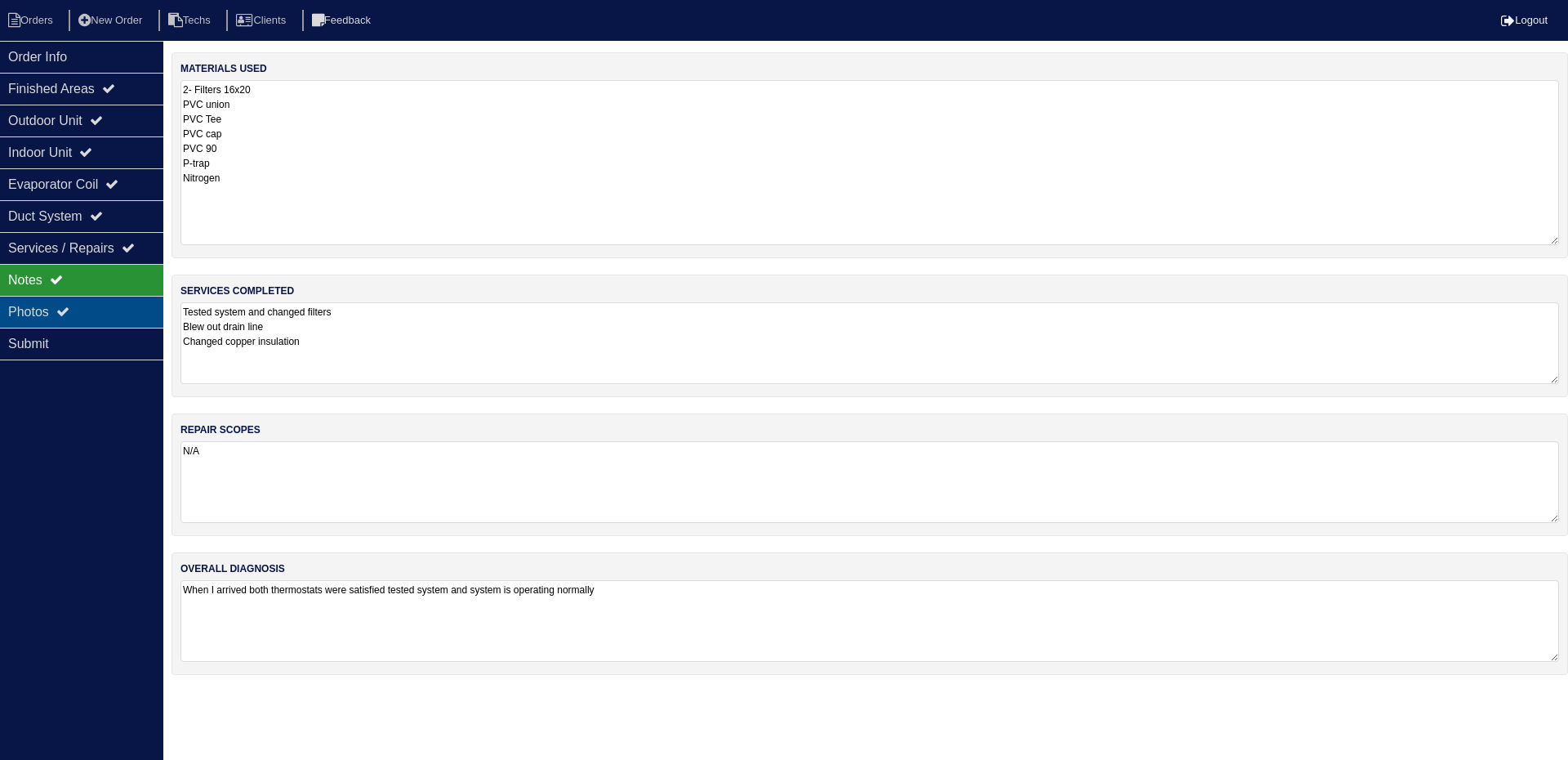
click at [81, 313] on div "Photos" at bounding box center [82, 311] width 163 height 32
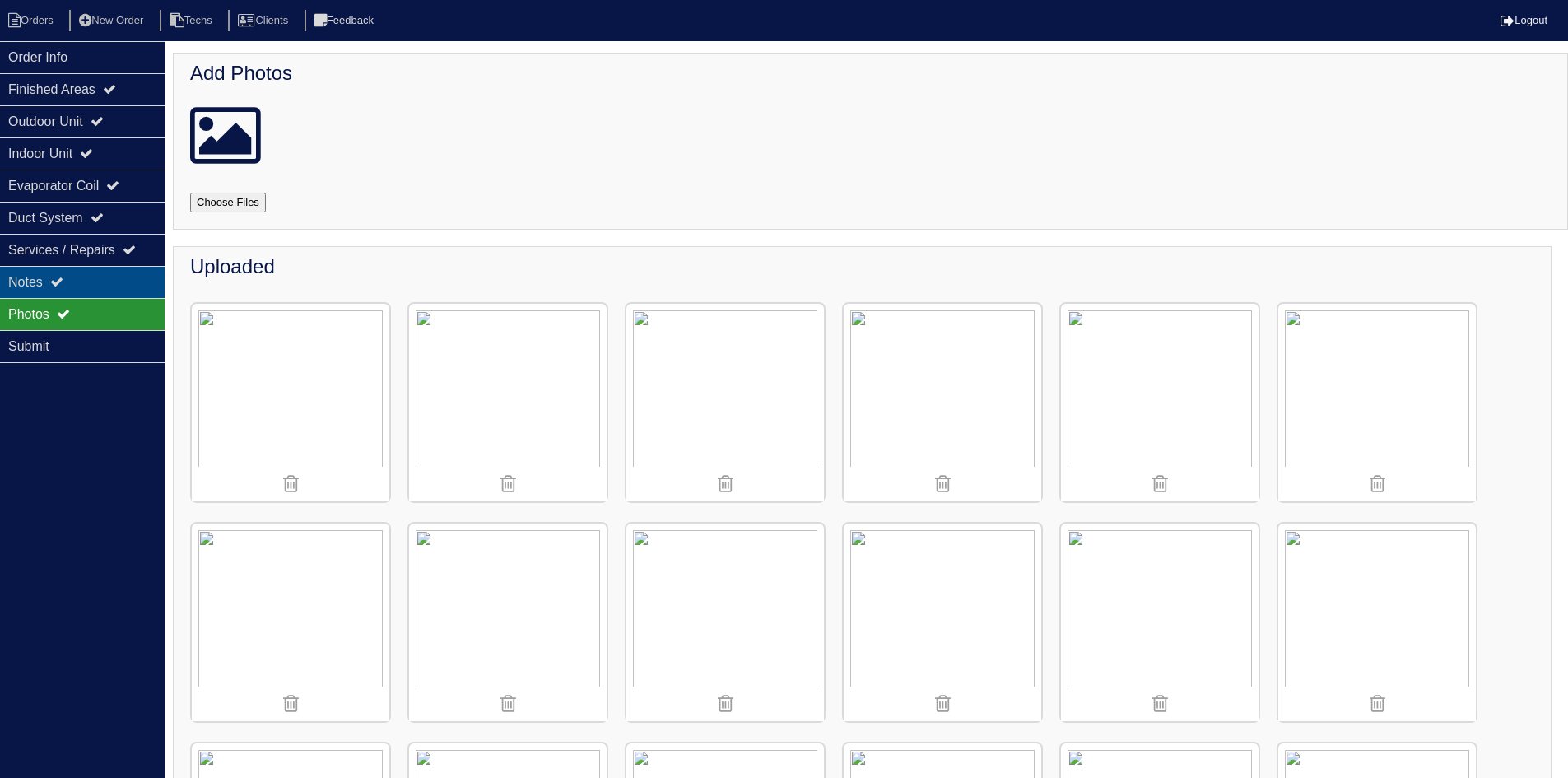
click at [81, 276] on div "Notes" at bounding box center [82, 282] width 165 height 32
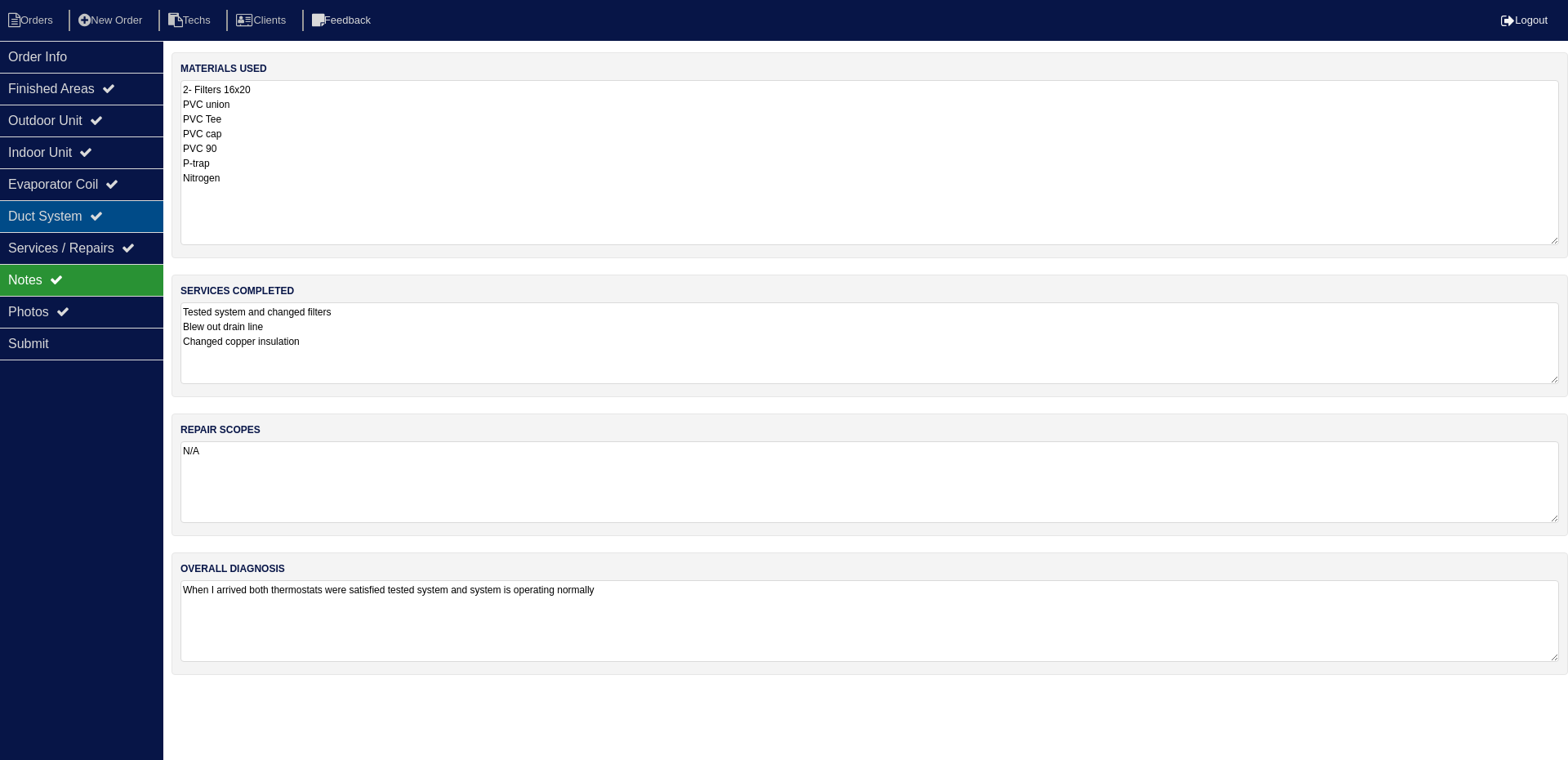
click at [103, 216] on icon at bounding box center [96, 215] width 13 height 13
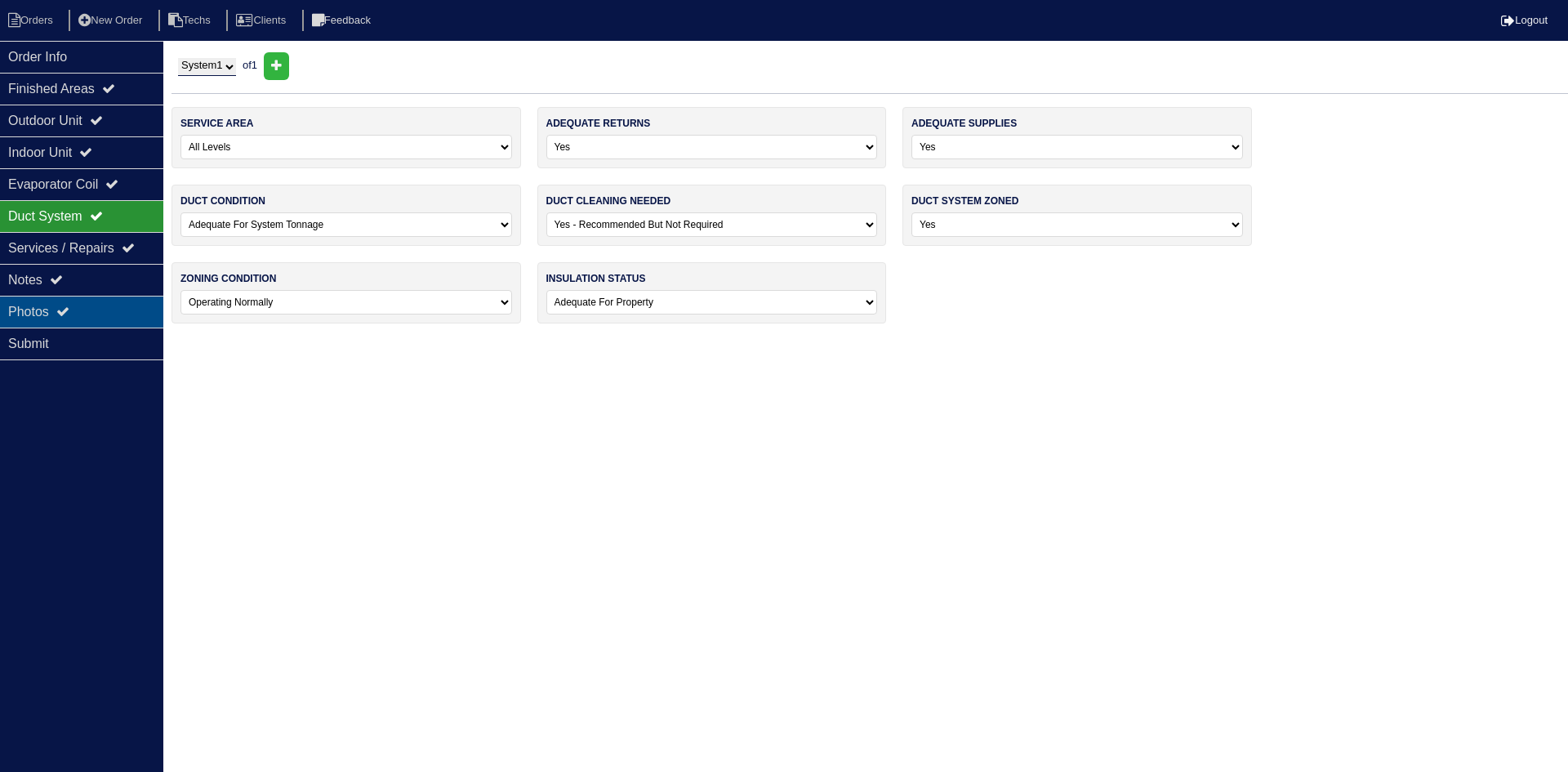
click at [96, 309] on div "Photos" at bounding box center [82, 311] width 163 height 32
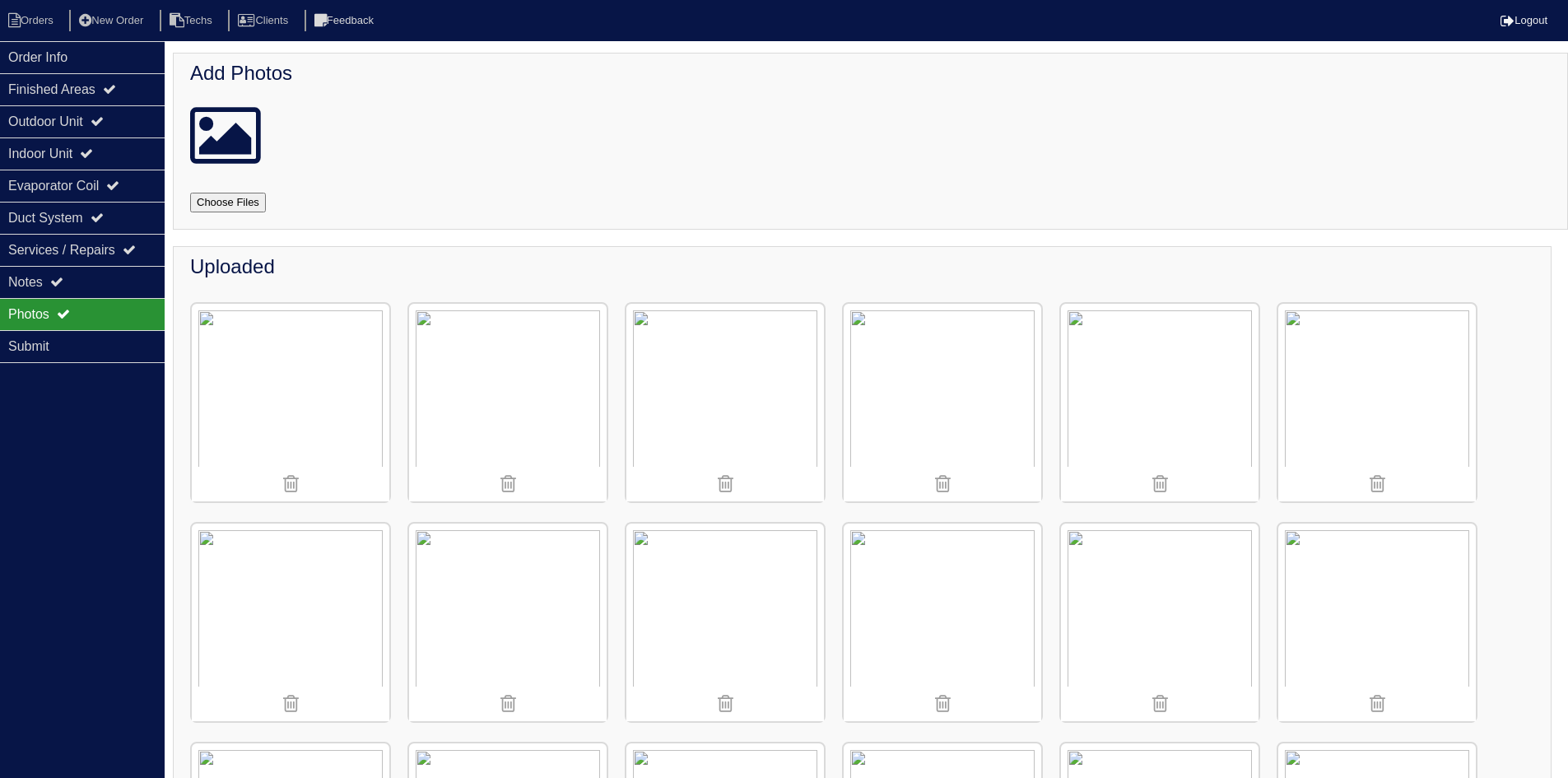
click at [926, 418] on img at bounding box center [942, 403] width 197 height 198
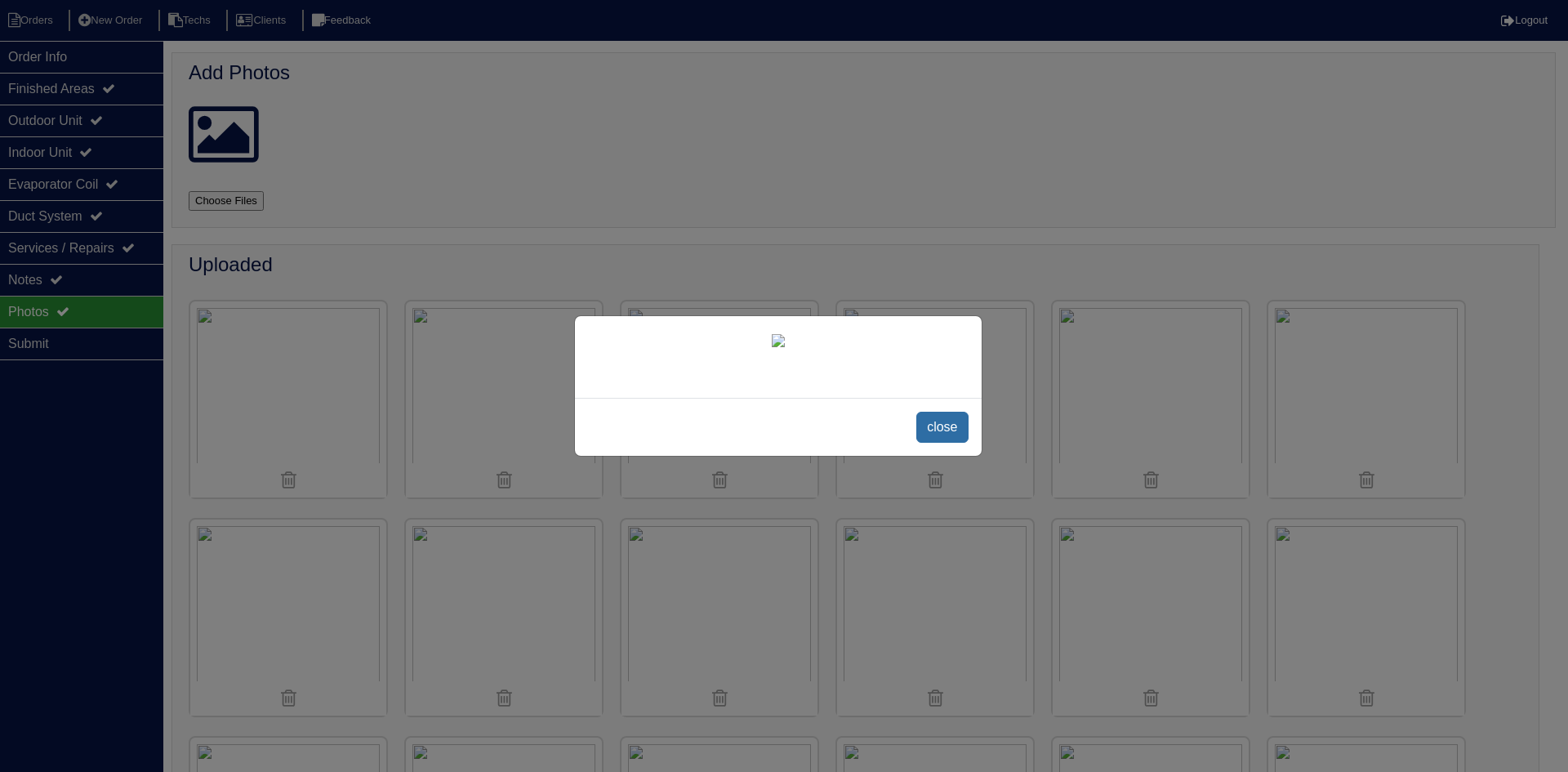
click at [948, 428] on span "close" at bounding box center [943, 427] width 52 height 31
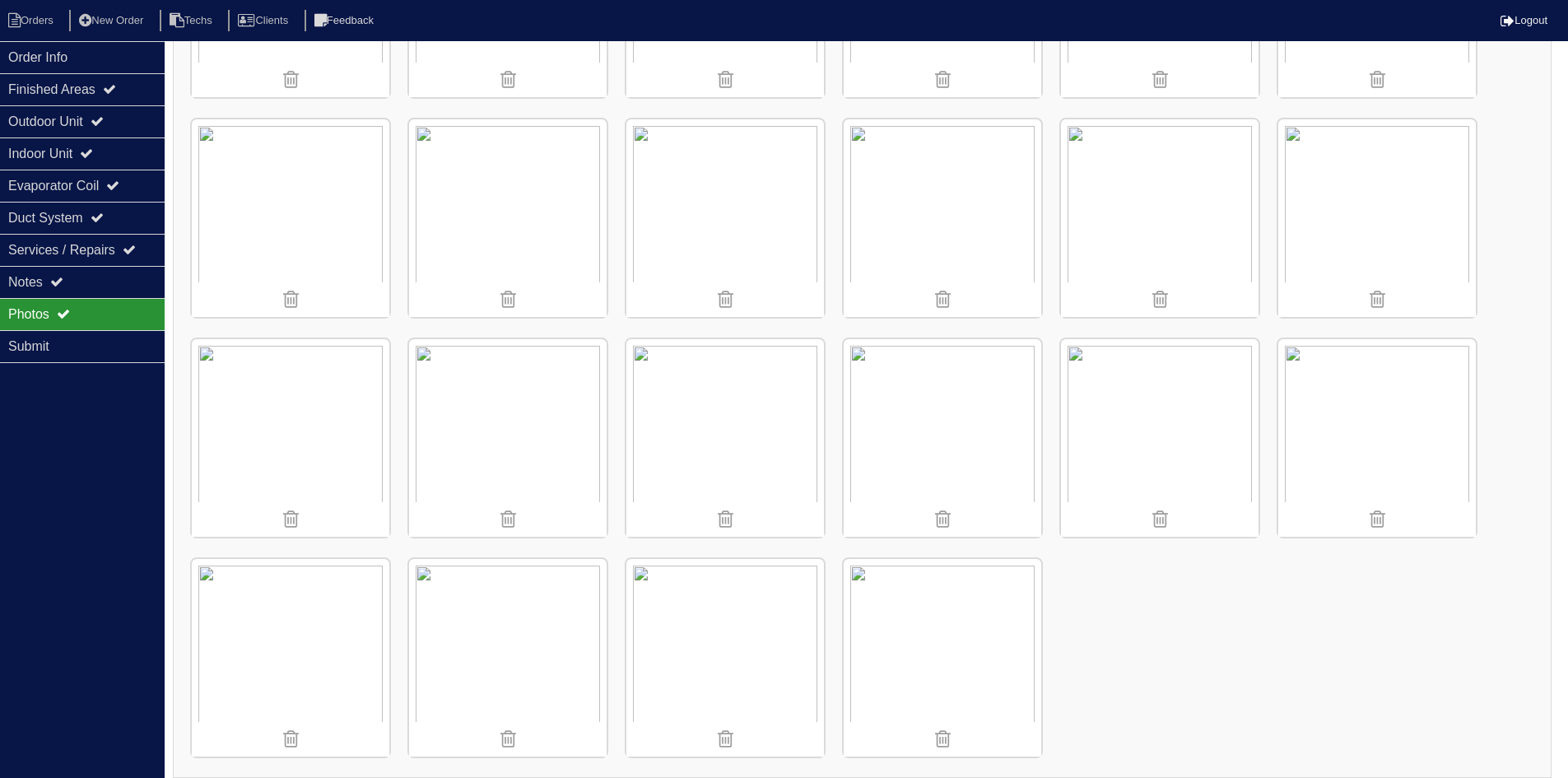
scroll to position [856, 0]
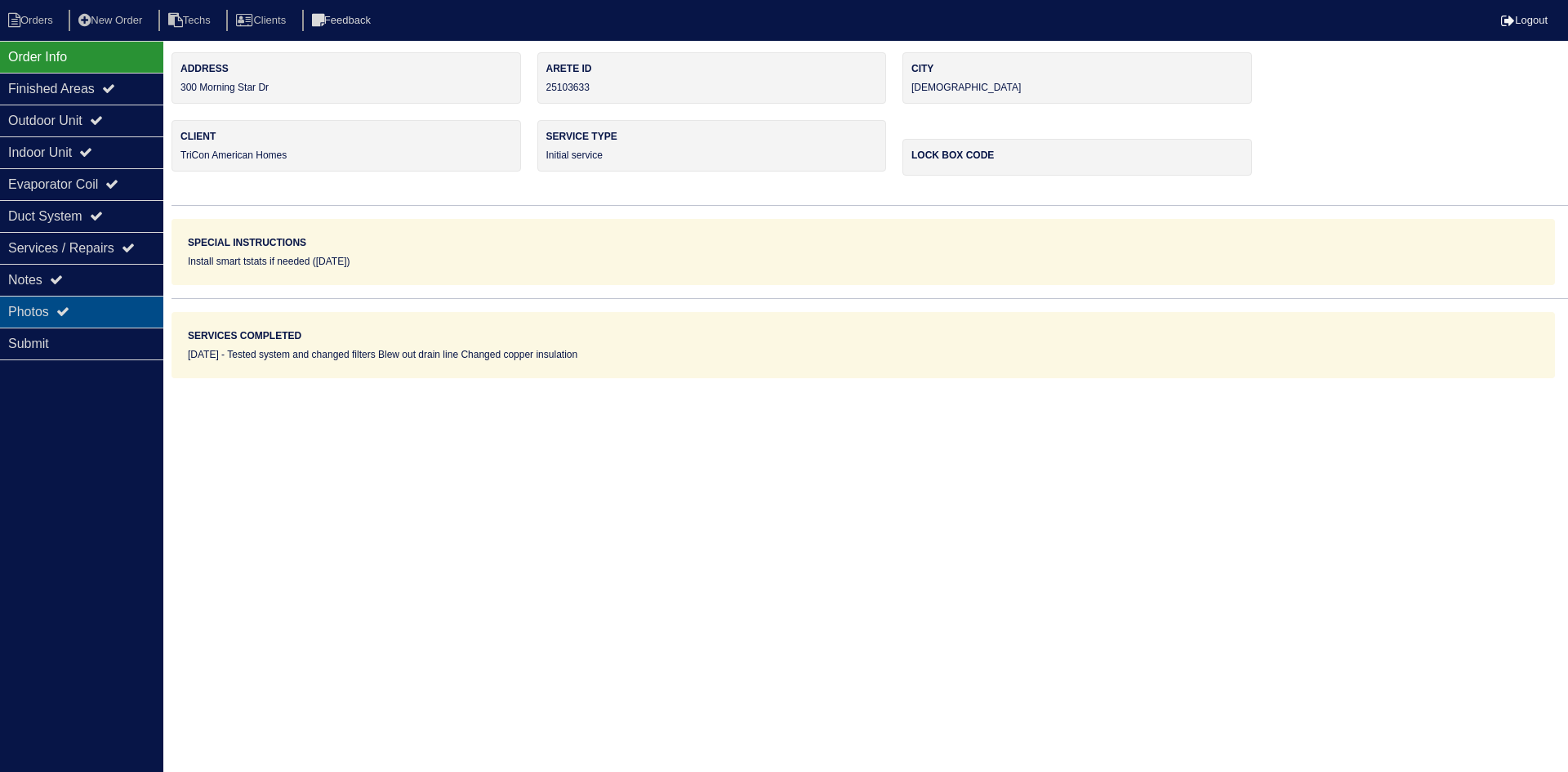
click at [76, 304] on div "Photos" at bounding box center [82, 311] width 163 height 32
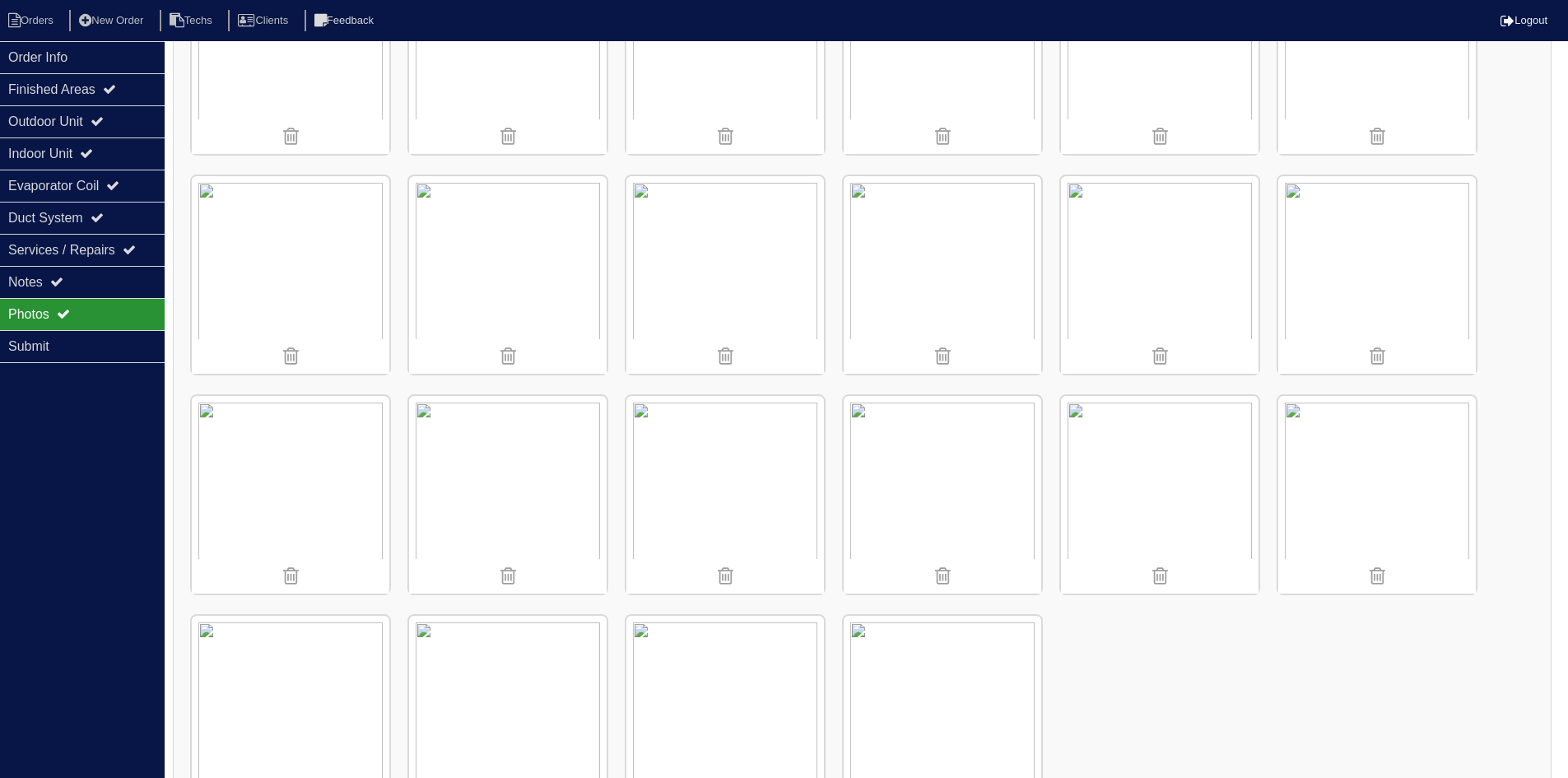
scroll to position [856, 0]
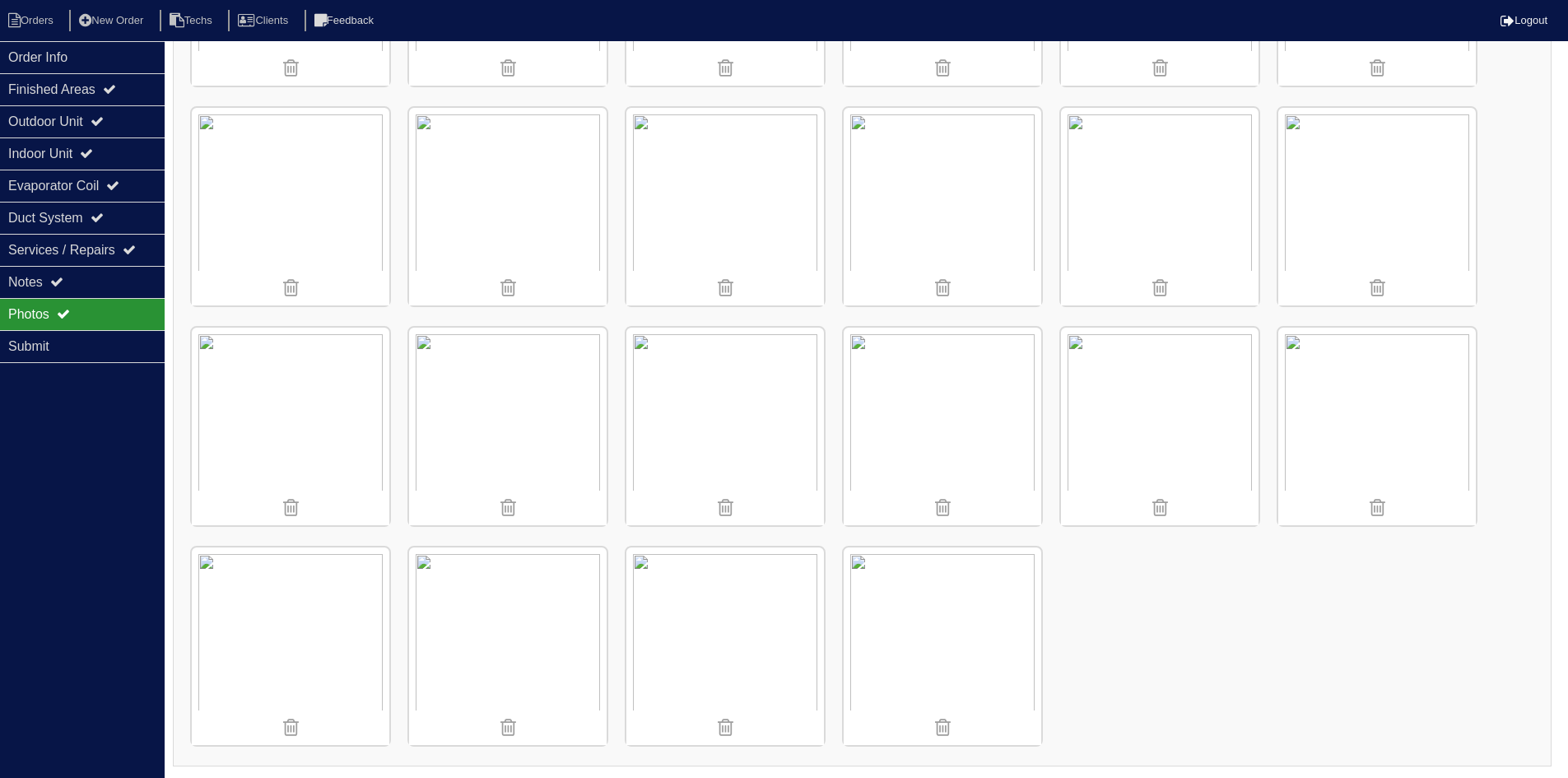
click at [521, 641] on img at bounding box center [507, 646] width 197 height 198
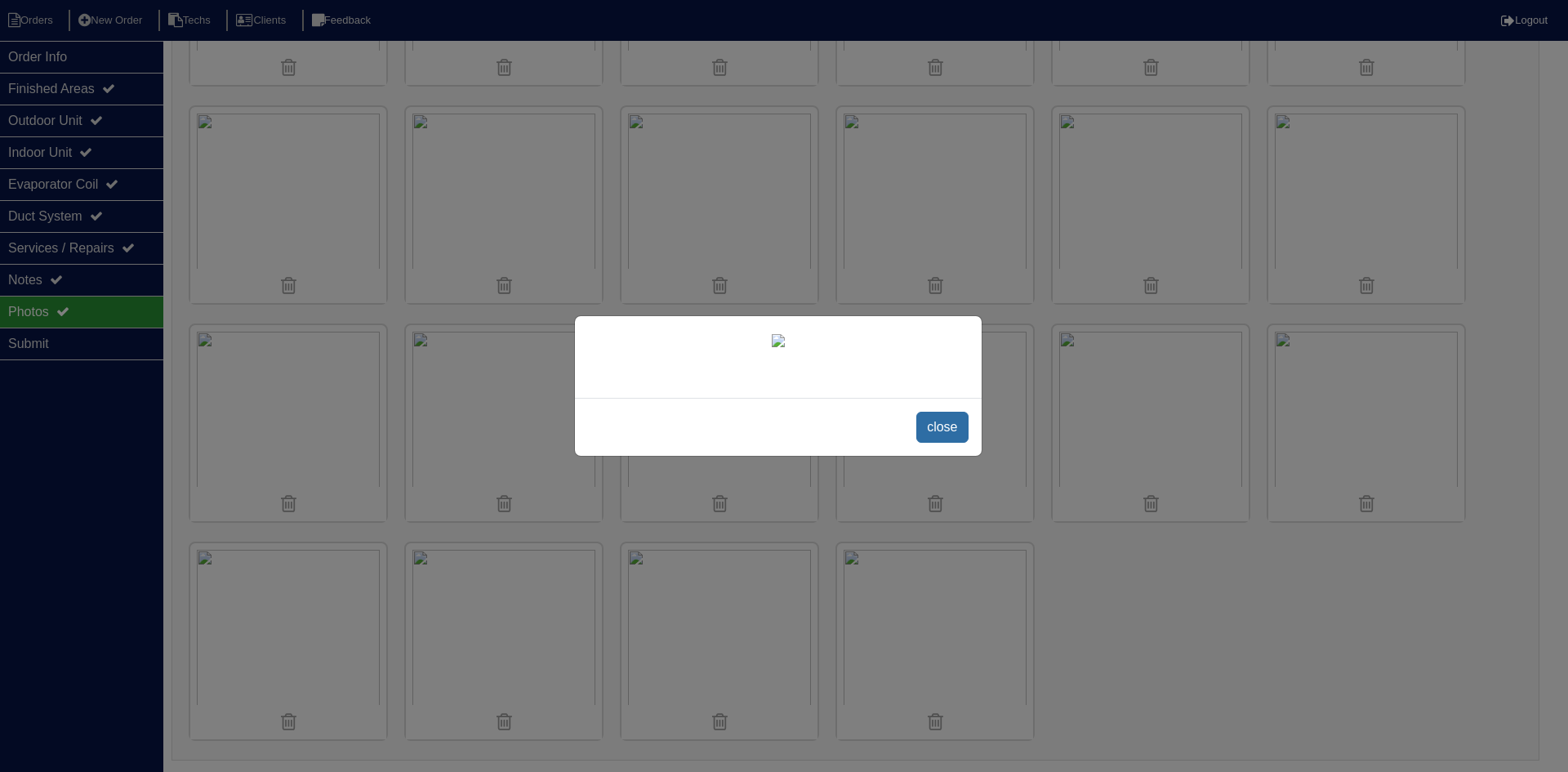
click at [934, 443] on span "close" at bounding box center [943, 427] width 52 height 31
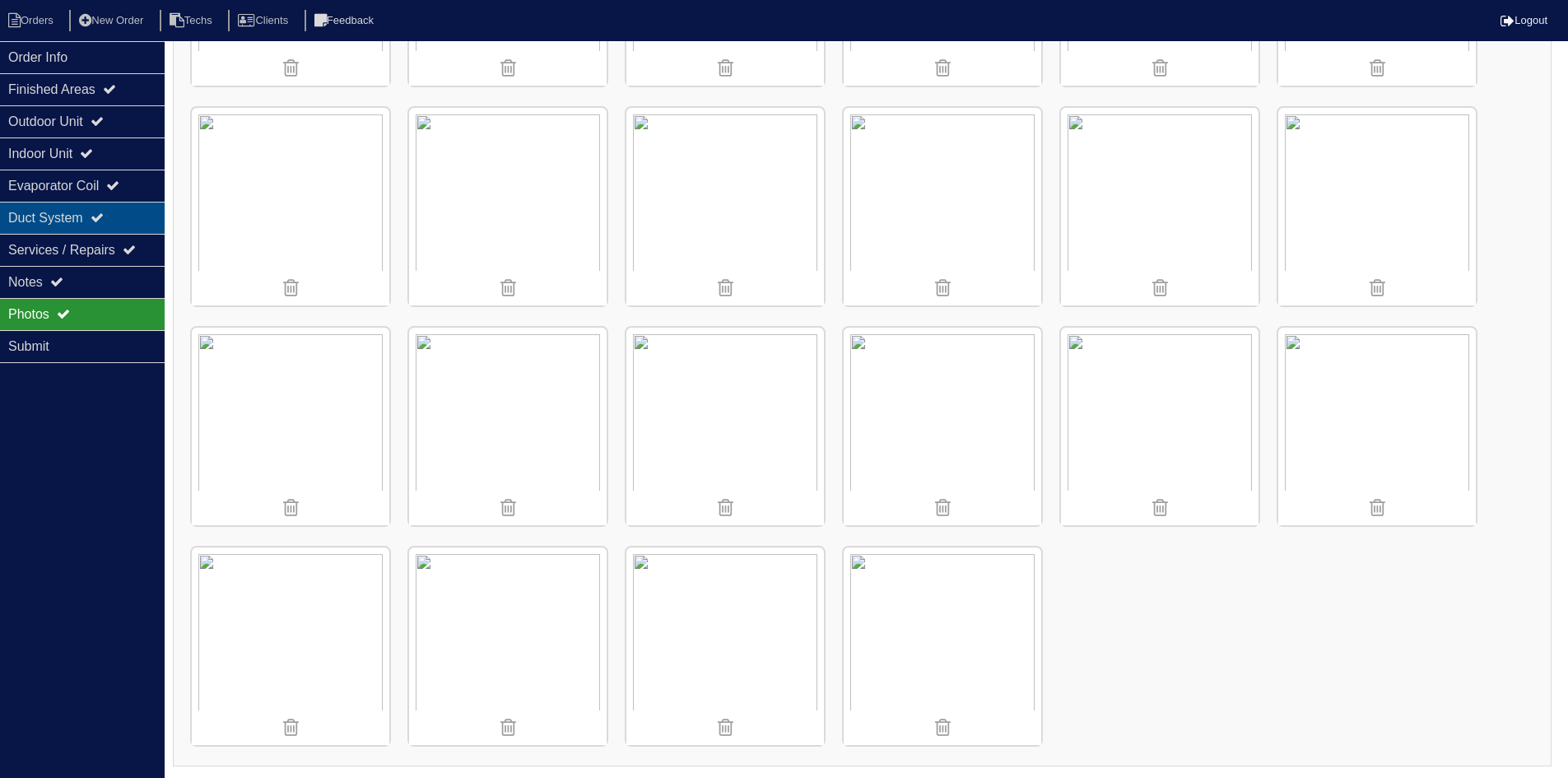
click at [89, 212] on div "Duct System" at bounding box center [82, 217] width 165 height 32
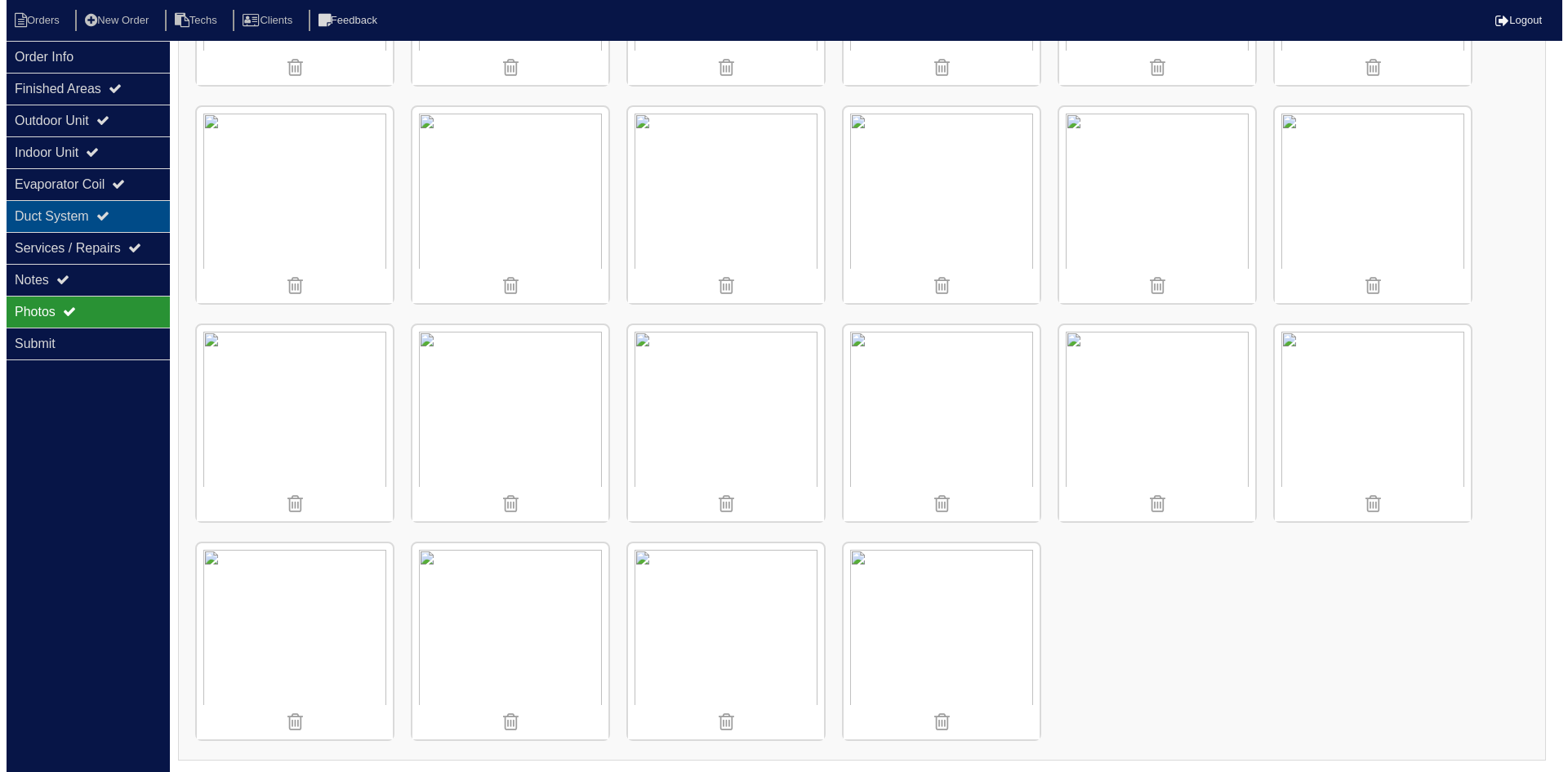
scroll to position [0, 0]
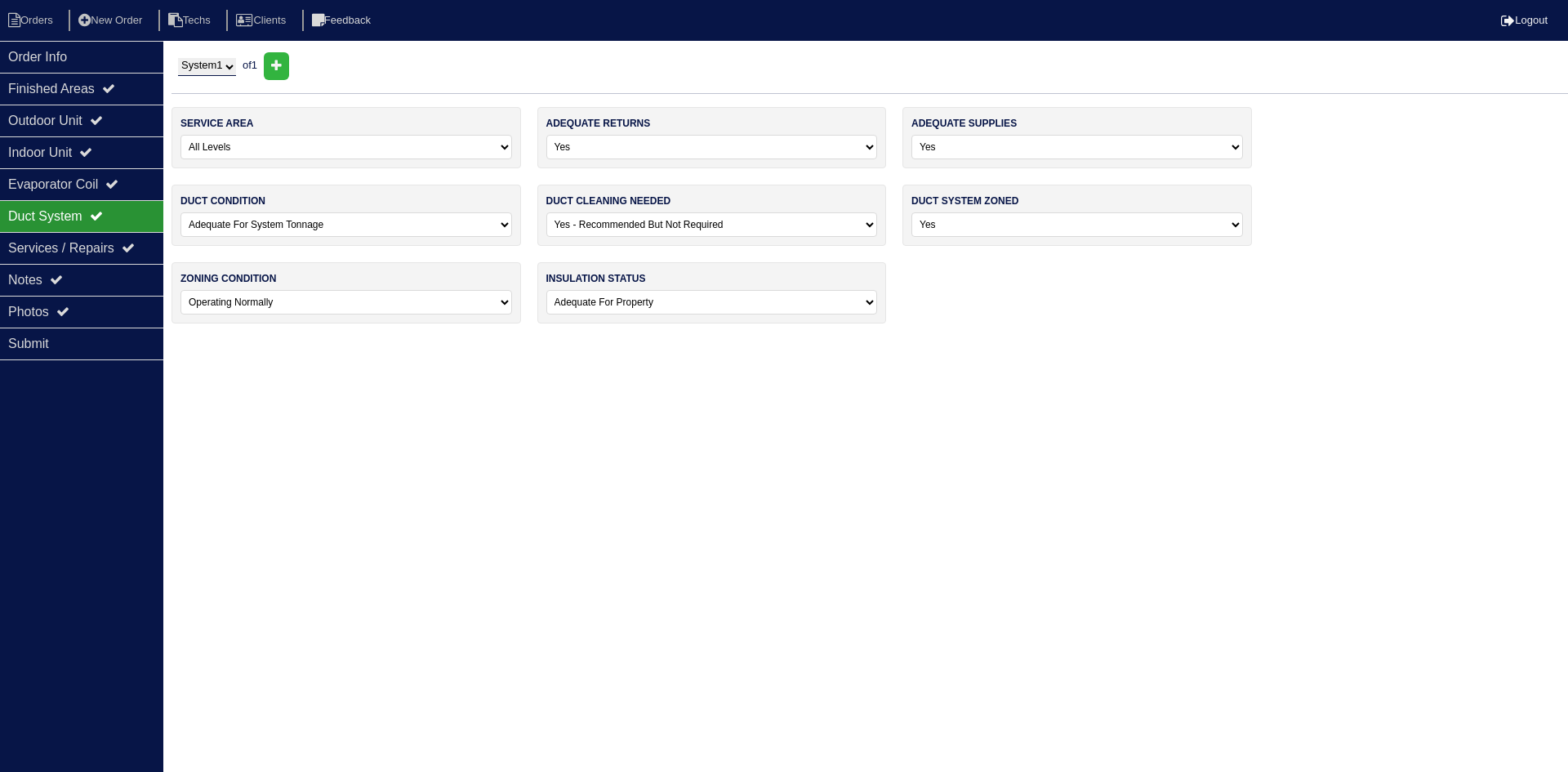
click at [686, 228] on select "-select- No Yes - Recommended But Not Required Yes - Highly Recommended" at bounding box center [712, 224] width 332 height 25
click at [378, 340] on html "Orders New Order Techs Clients Feedback Logout Orders New Order Users Clients M…" at bounding box center [784, 169] width 1568 height 340
drag, startPoint x: 99, startPoint y: 90, endPoint x: 67, endPoint y: 91, distance: 32.0
click at [99, 90] on div "Finished Areas" at bounding box center [82, 89] width 163 height 32
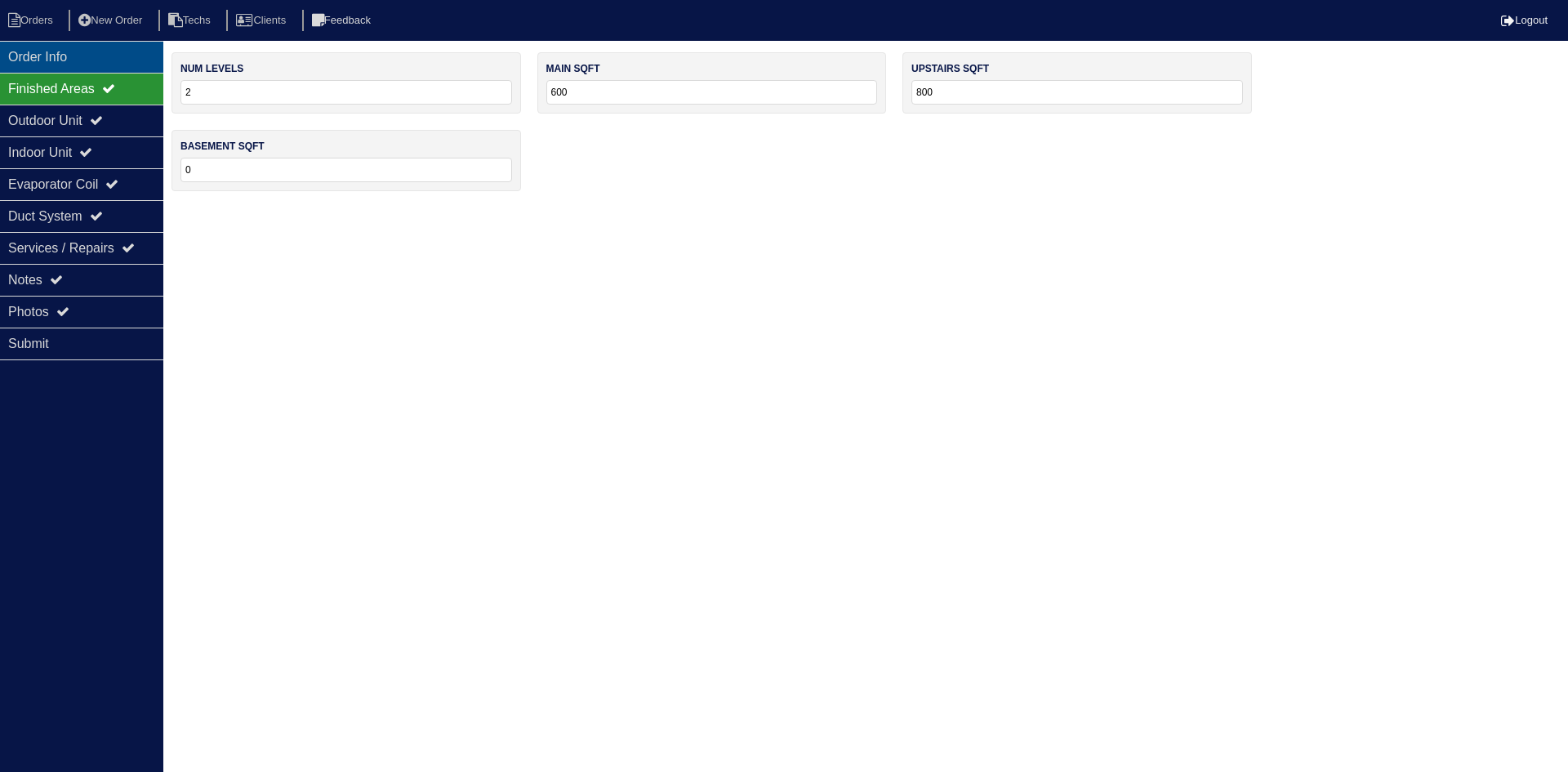
click at [68, 67] on div "Order Info" at bounding box center [82, 57] width 163 height 32
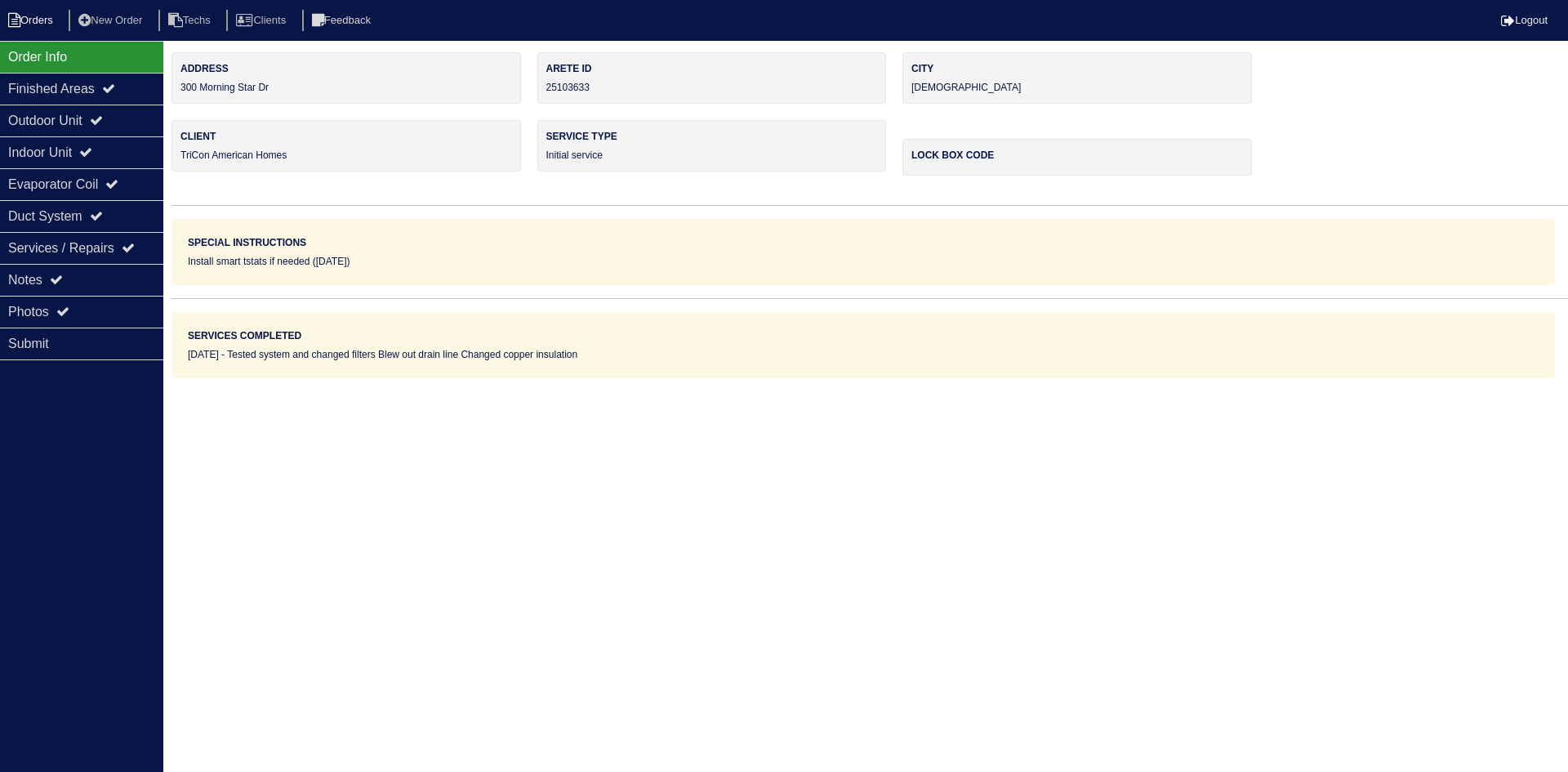
click at [40, 25] on li "Orders" at bounding box center [33, 21] width 66 height 22
select select "15"
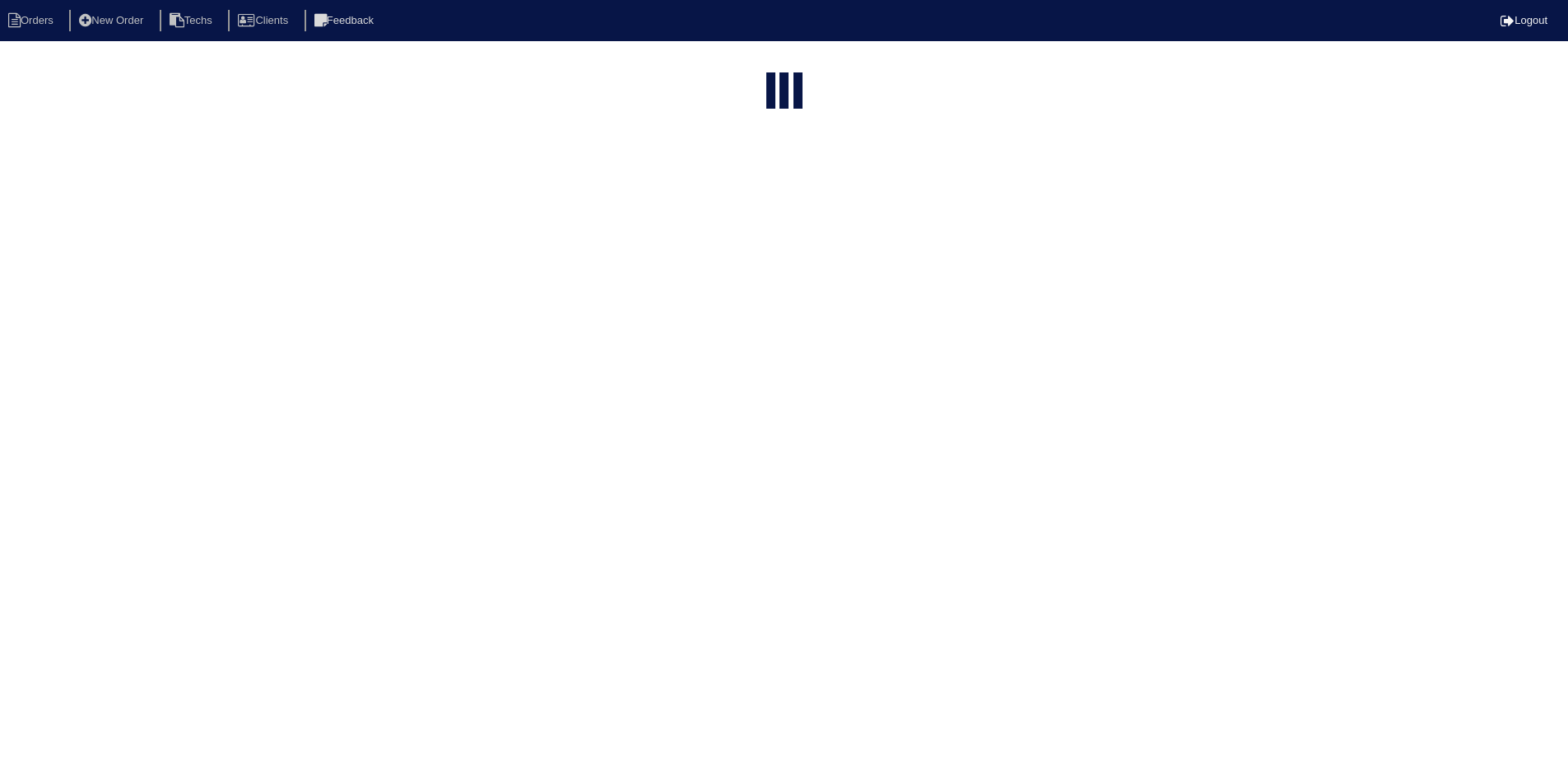
select select "field complete"
select select "need to quote"
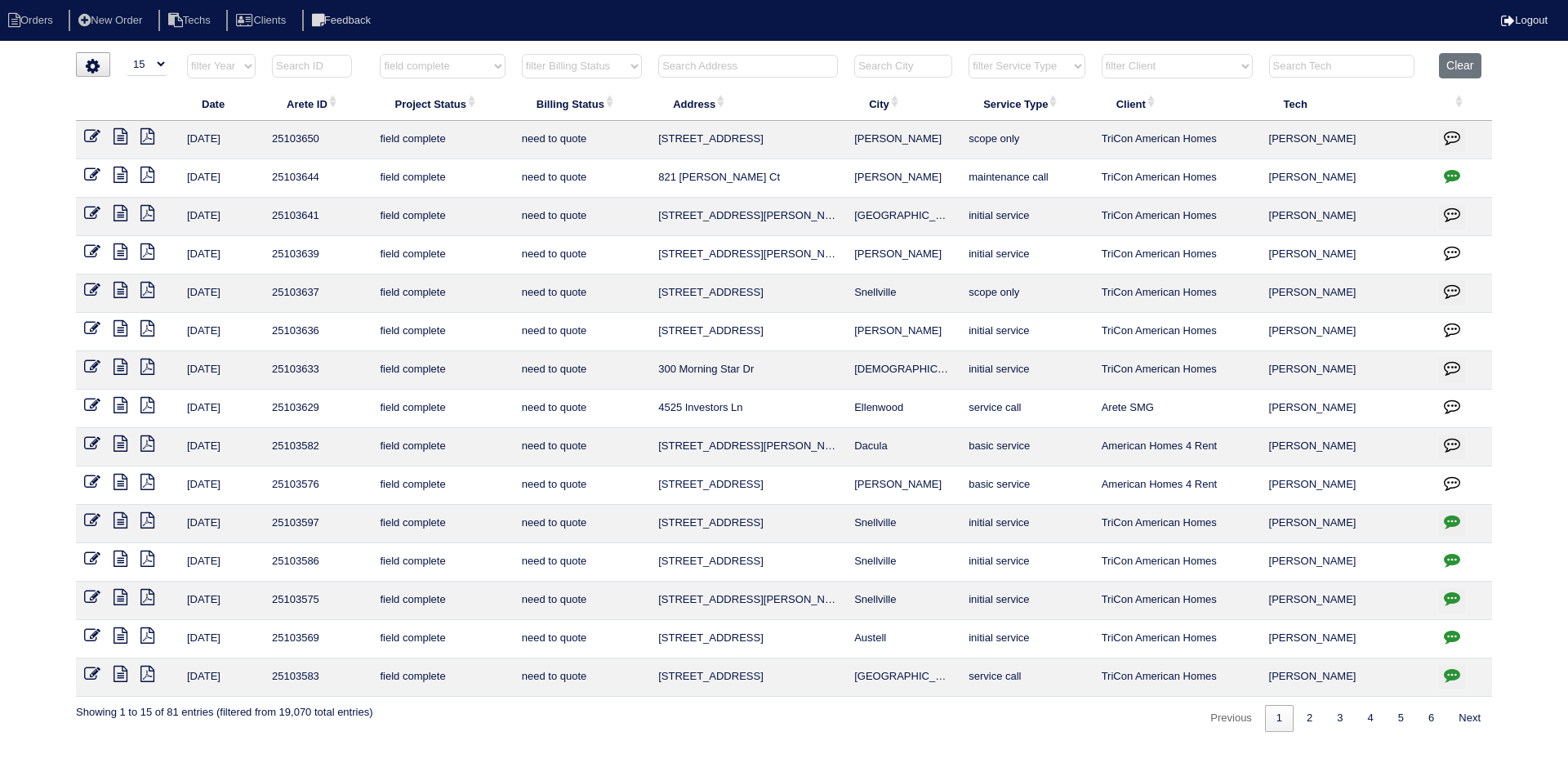
click at [123, 405] on icon at bounding box center [120, 405] width 14 height 16
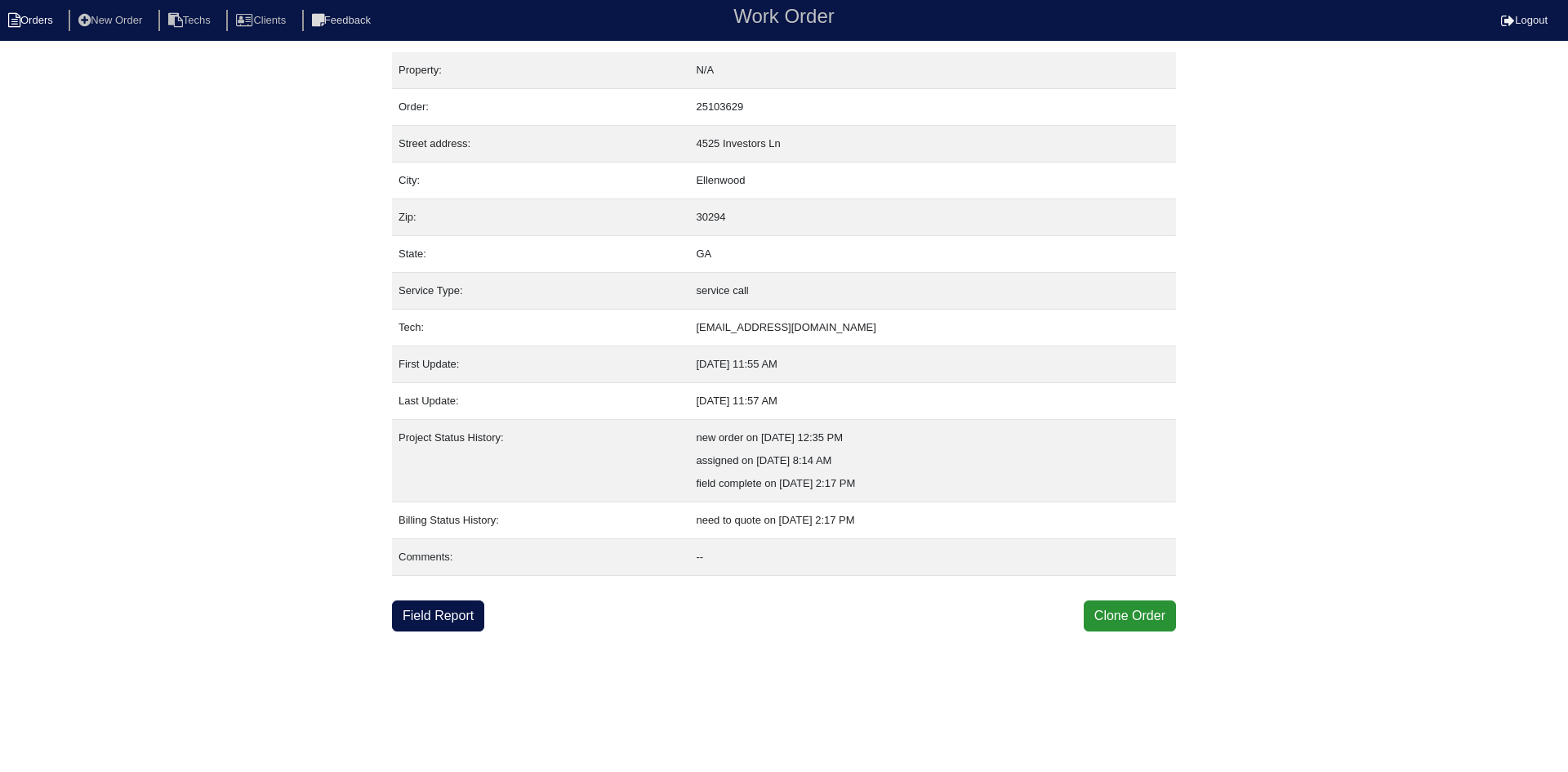
click at [53, 23] on li "Orders" at bounding box center [33, 21] width 66 height 22
select select "15"
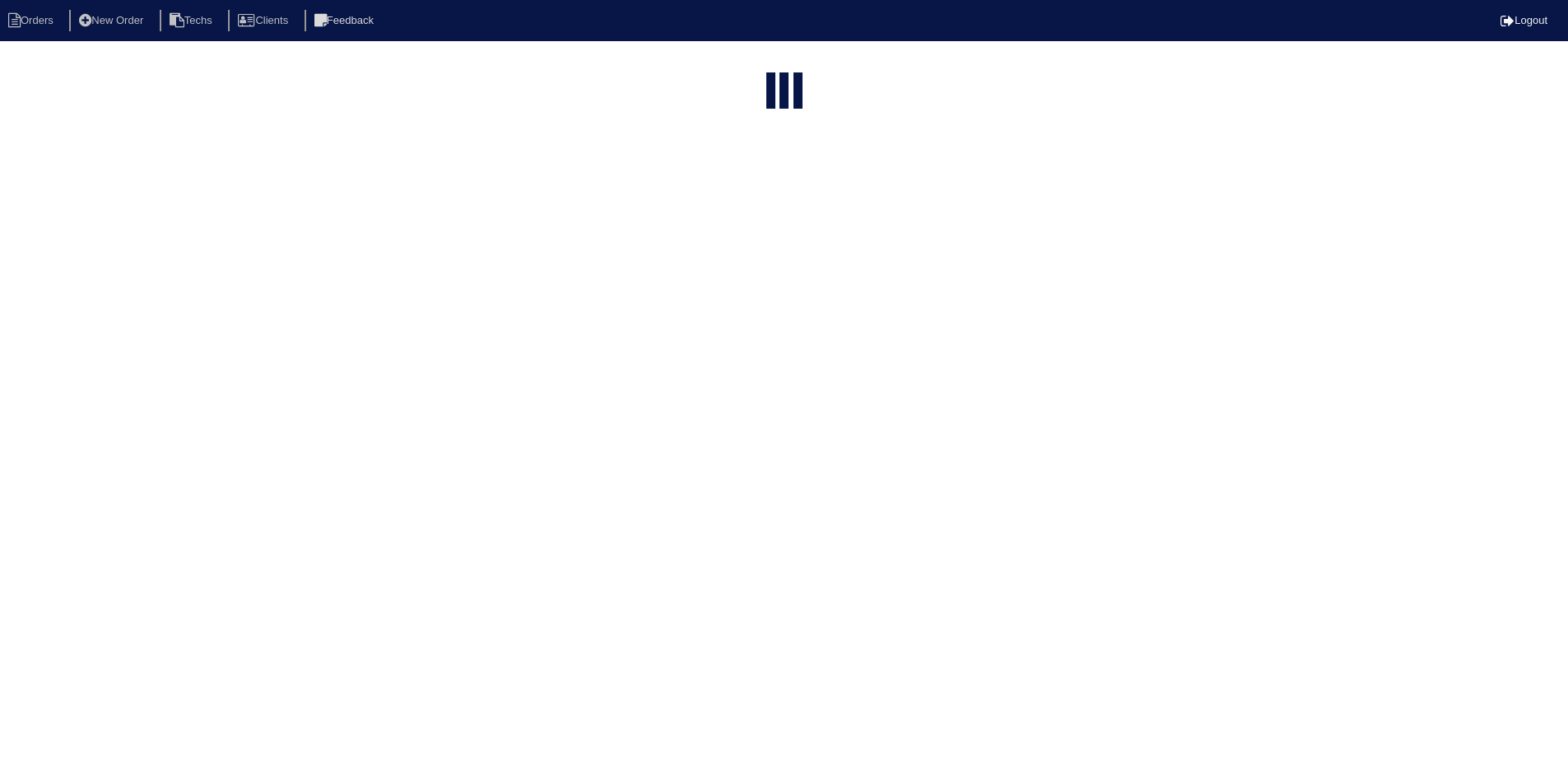
select select "field complete"
select select "need to quote"
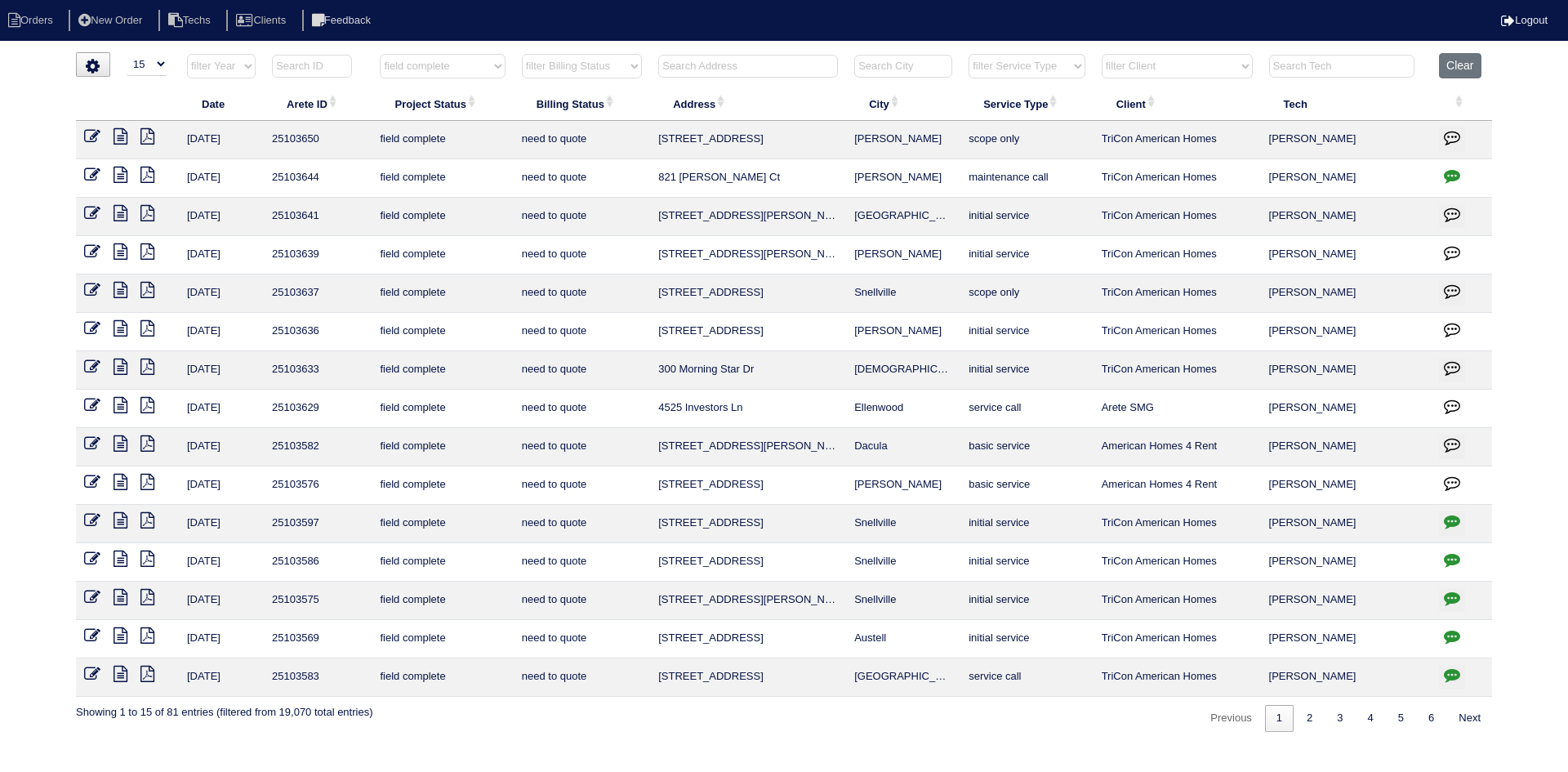
click at [119, 405] on icon at bounding box center [120, 405] width 14 height 16
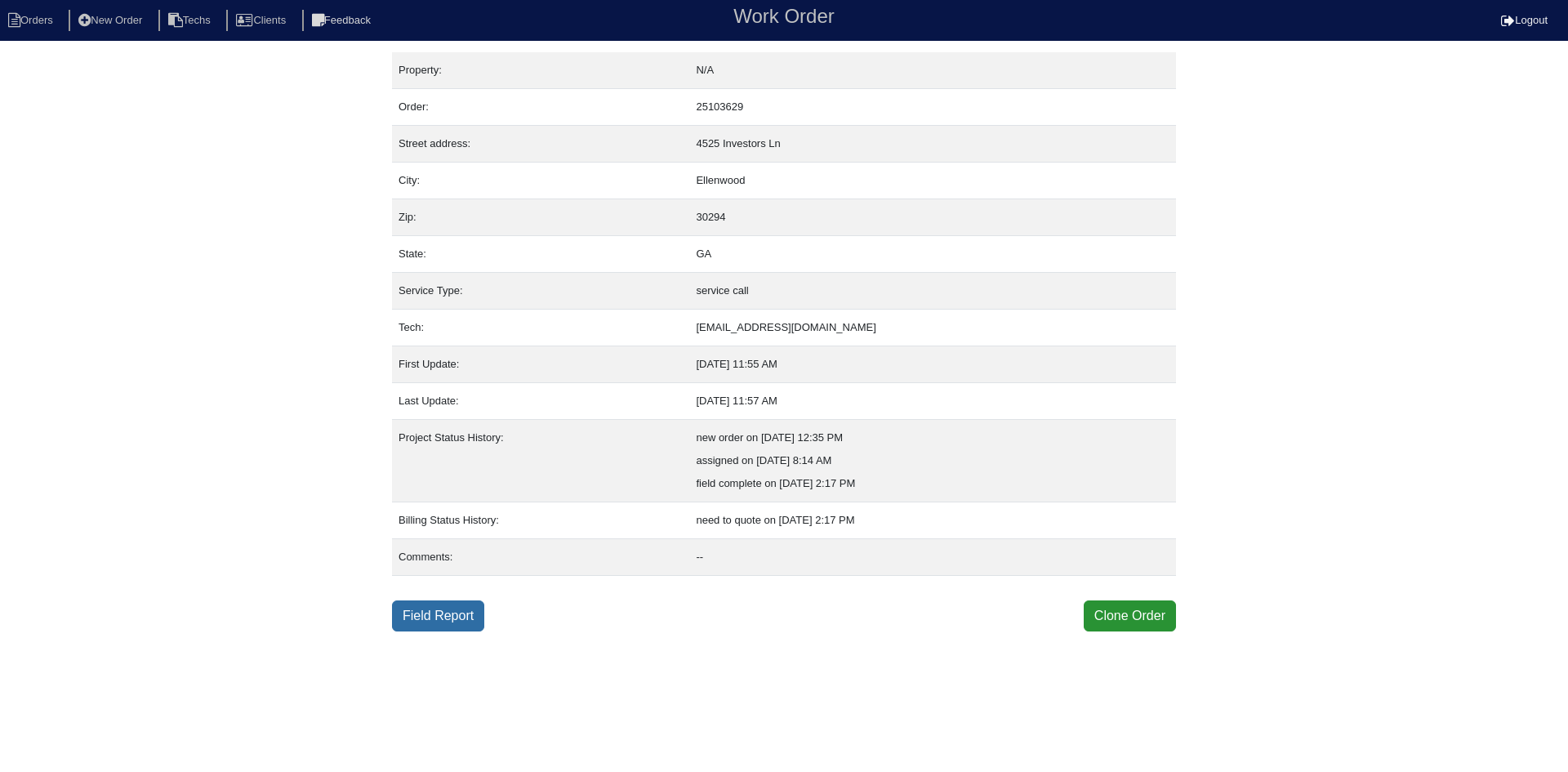
click at [424, 618] on link "Field Report" at bounding box center [437, 616] width 92 height 31
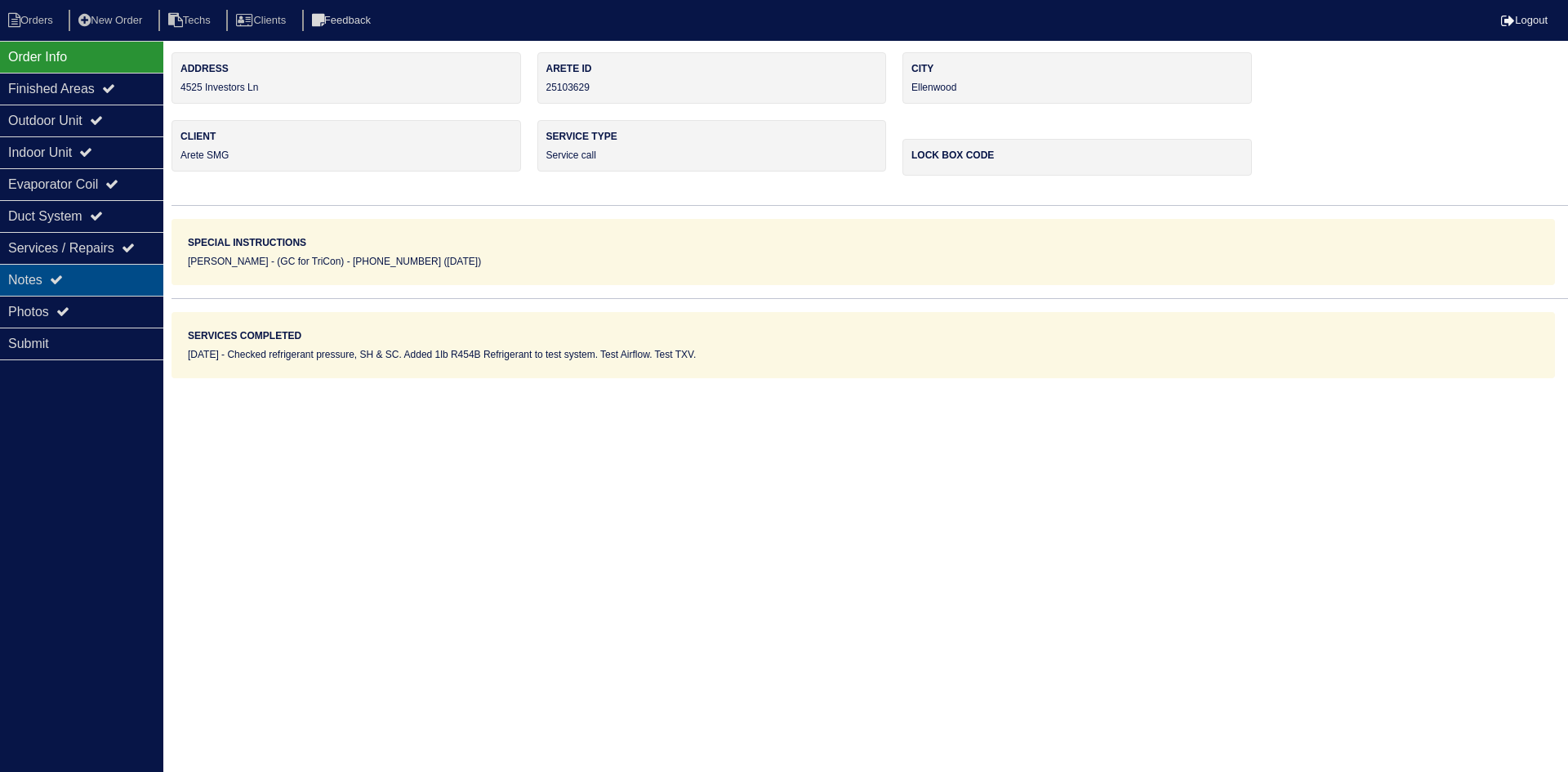
click at [104, 278] on div "Notes" at bounding box center [82, 279] width 163 height 32
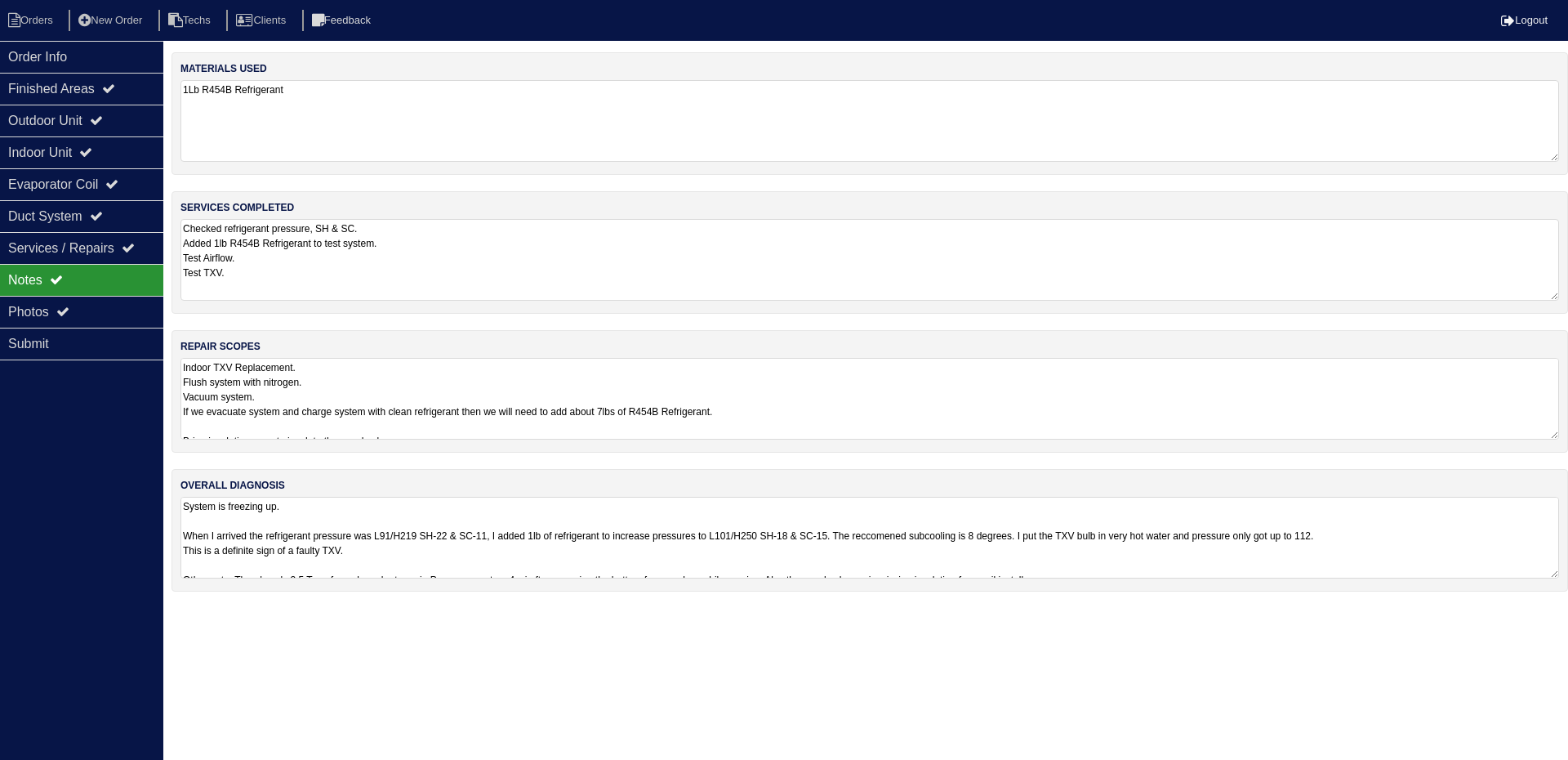
click at [962, 403] on textarea "Indoor TXV Replacement. Flush system with nitrogen. Vacuum system. If we evacua…" at bounding box center [869, 398] width 1379 height 82
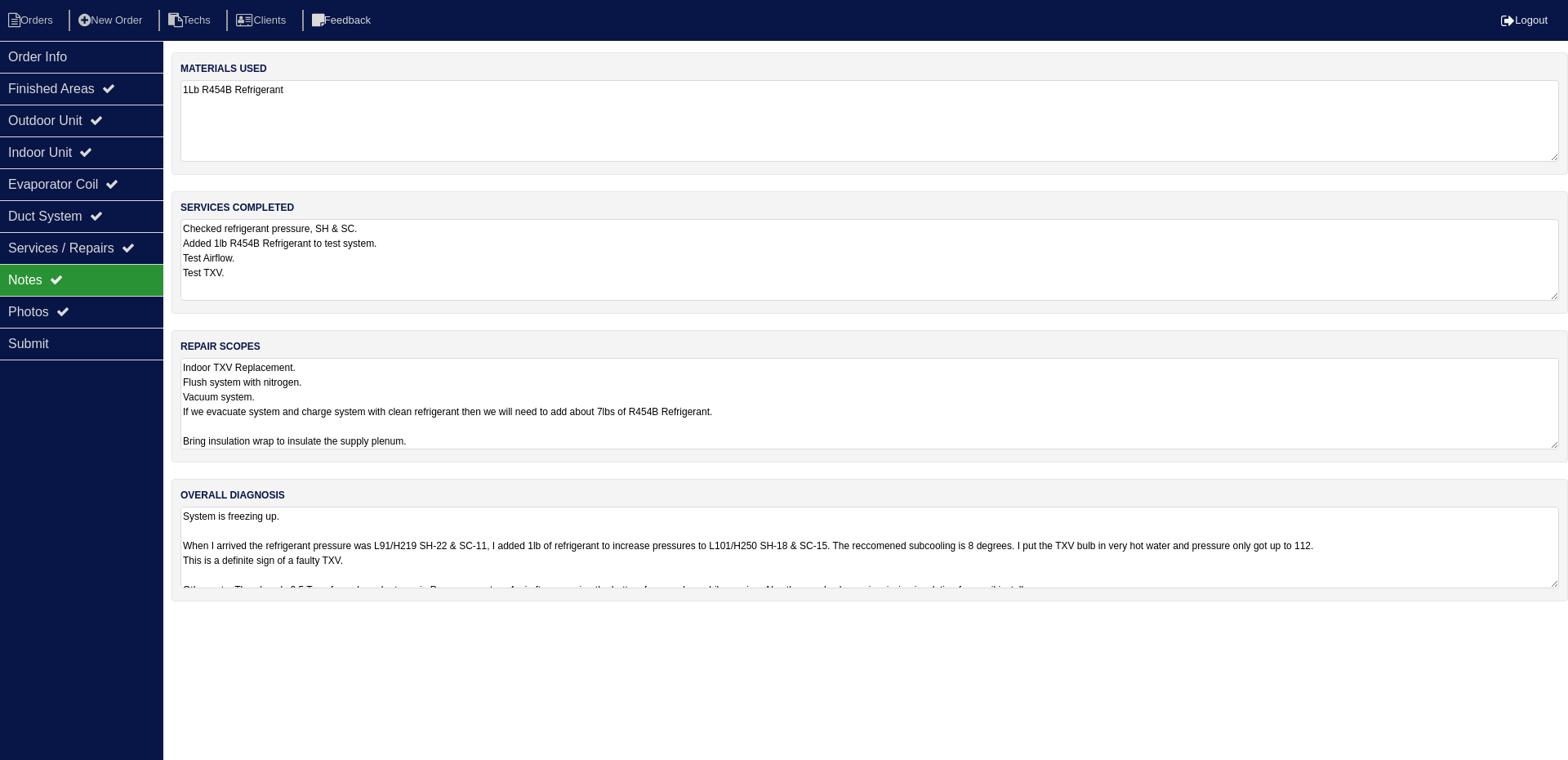
click at [1465, 264] on textarea "Checked refrigerant pressure, SH & SC. Added 1lb R454B Refrigerant to test syst…" at bounding box center [869, 260] width 1379 height 82
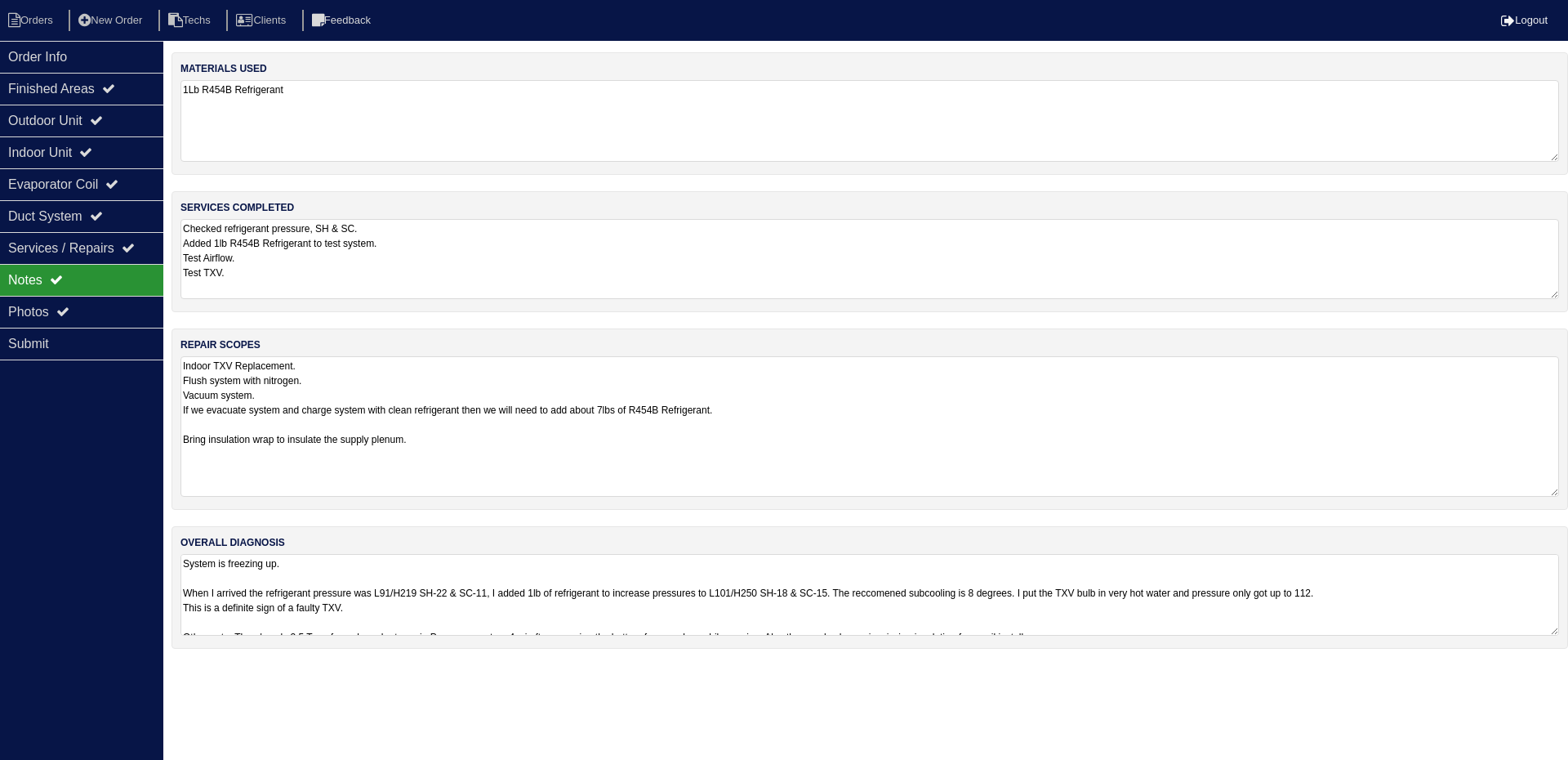
drag, startPoint x: 1552, startPoint y: 432, endPoint x: 1553, endPoint y: 491, distance: 59.0
click at [1553, 491] on textarea "Indoor TXV Replacement. Flush system with nitrogen. Vacuum system. If we evacua…" at bounding box center [869, 426] width 1379 height 141
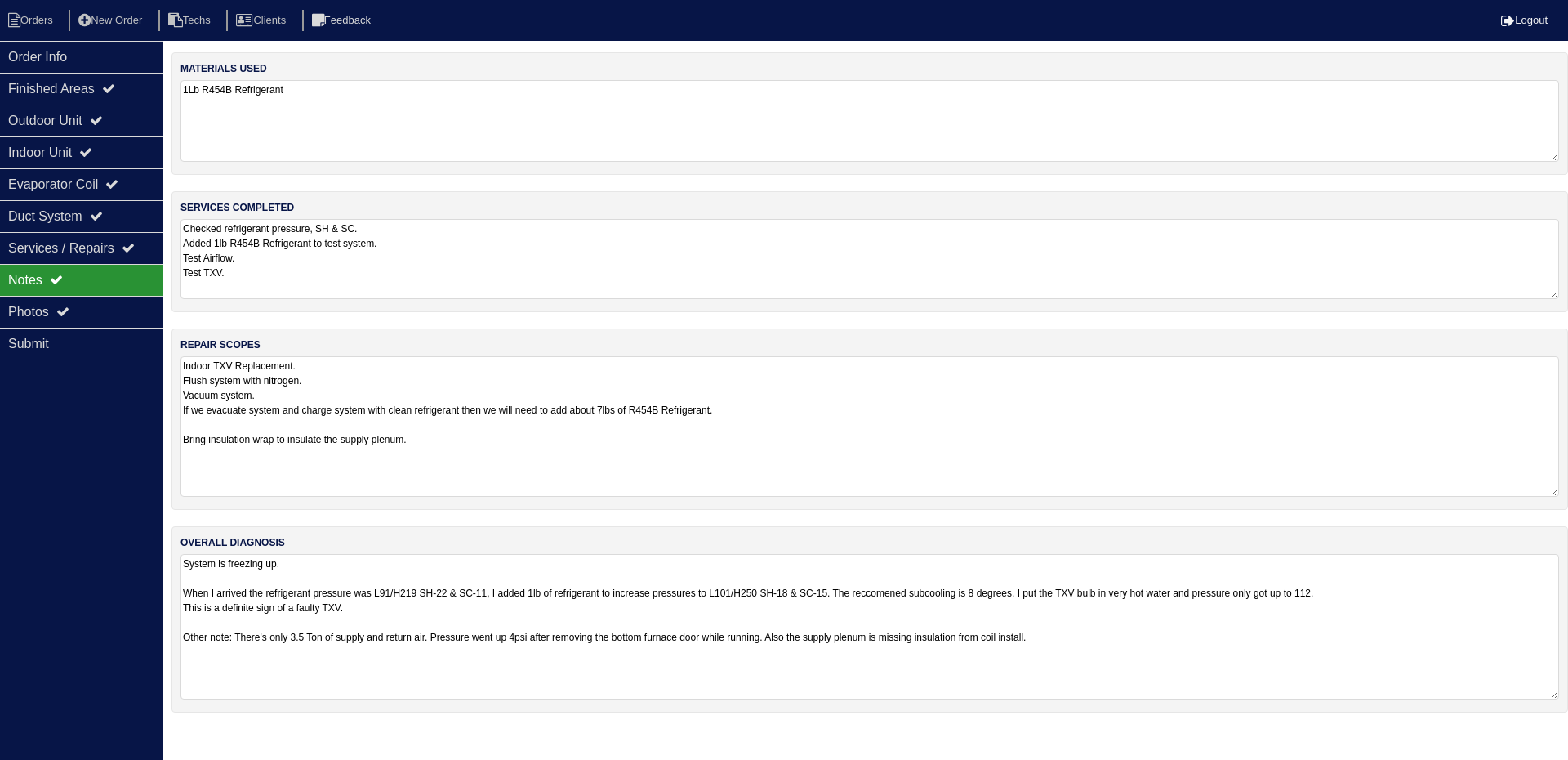
drag, startPoint x: 1552, startPoint y: 633, endPoint x: 1531, endPoint y: 696, distance: 66.4
click at [1531, 696] on textarea "System is freezing up. When I arrived the refrigerant pressure was L91/H219 SH-…" at bounding box center [869, 627] width 1379 height 145
click at [126, 124] on div "Outdoor Unit" at bounding box center [82, 120] width 163 height 32
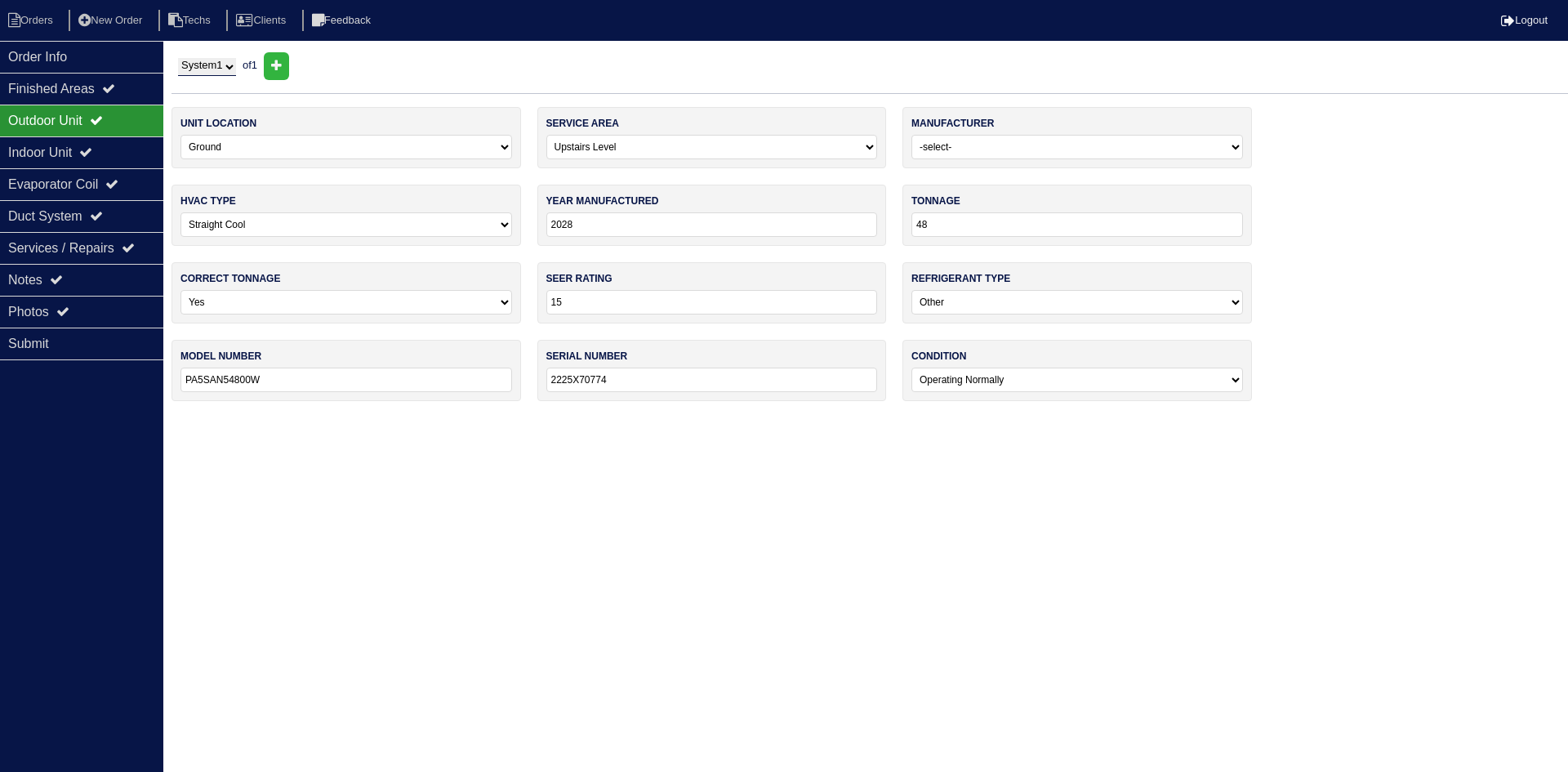
click at [586, 224] on input "2028" at bounding box center [712, 224] width 332 height 25
click at [68, 156] on div "Indoor Unit" at bounding box center [82, 152] width 163 height 32
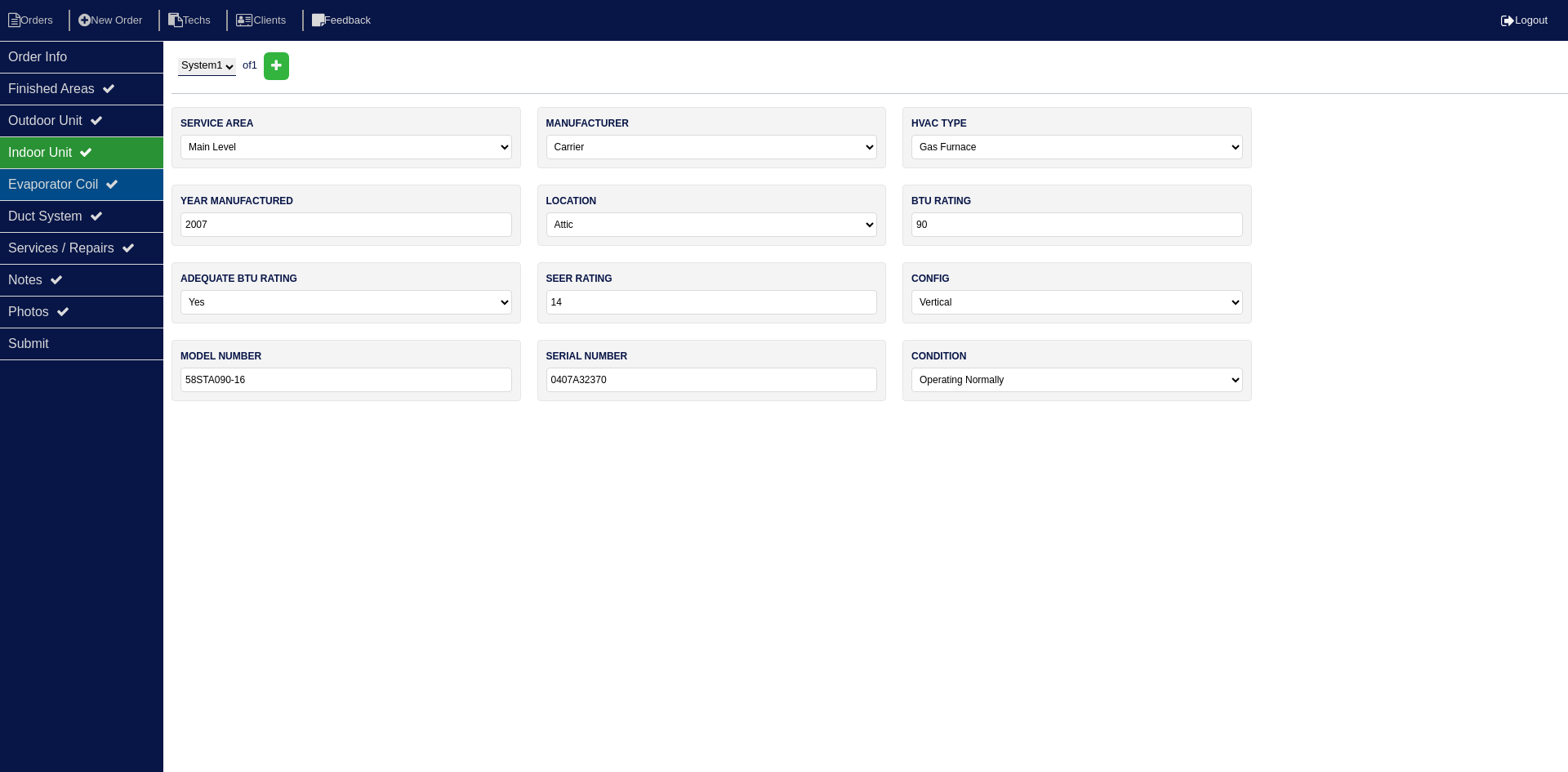
click at [70, 175] on div "Evaporator Coil" at bounding box center [82, 184] width 163 height 32
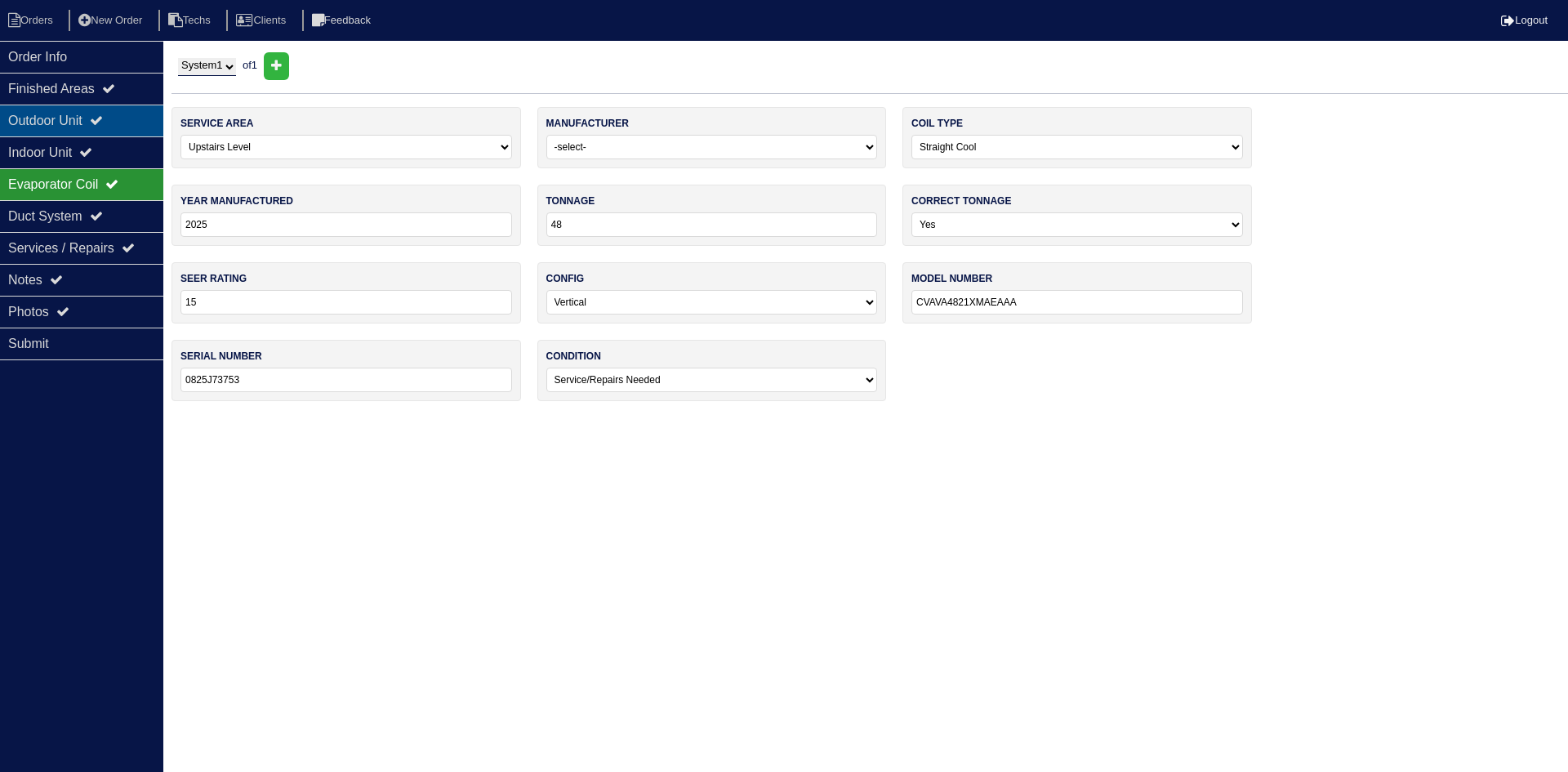
click at [75, 119] on div "Outdoor Unit" at bounding box center [82, 120] width 163 height 32
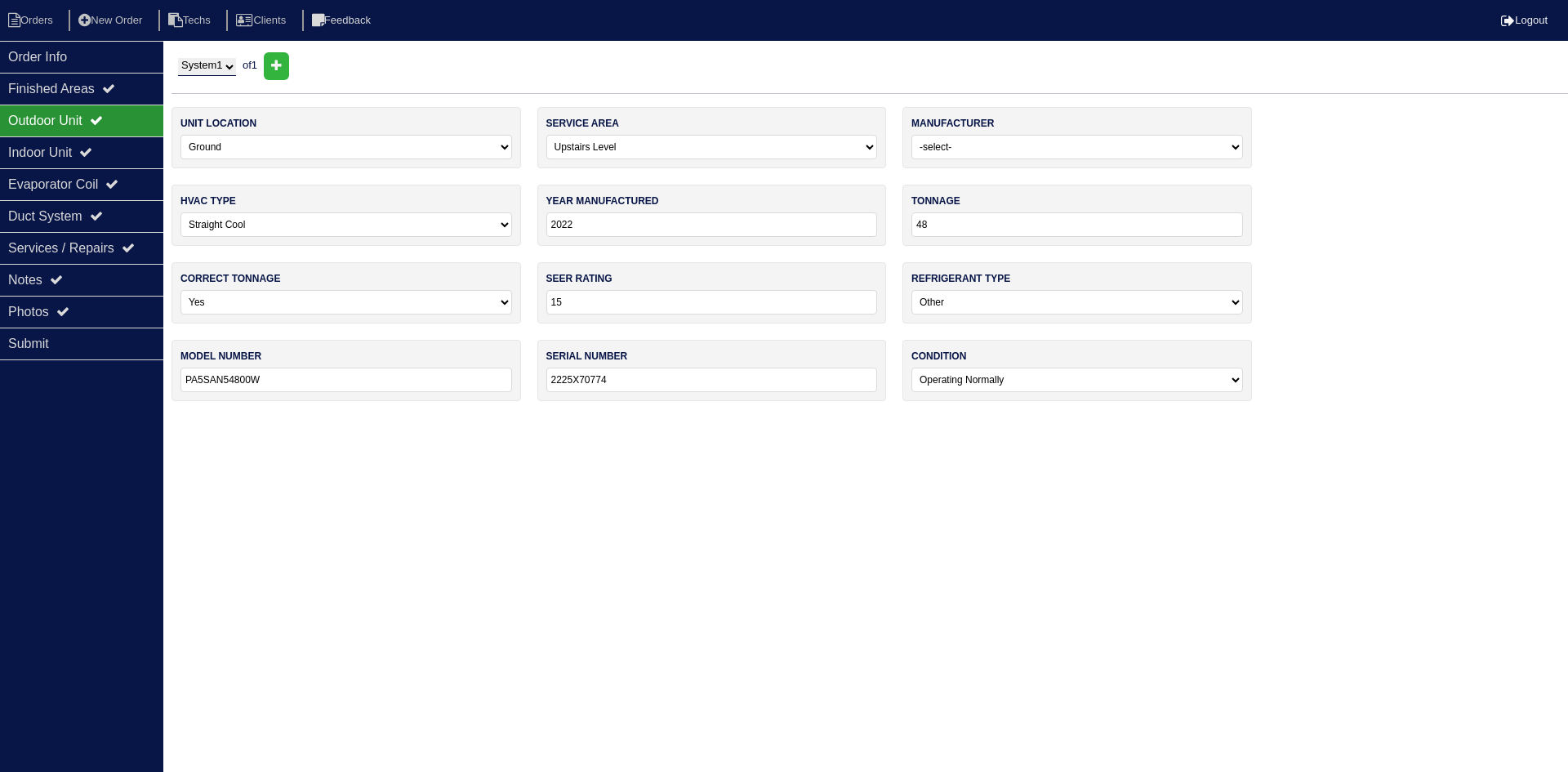
click at [582, 220] on input "2022" at bounding box center [712, 224] width 332 height 25
click at [61, 309] on icon at bounding box center [63, 311] width 13 height 13
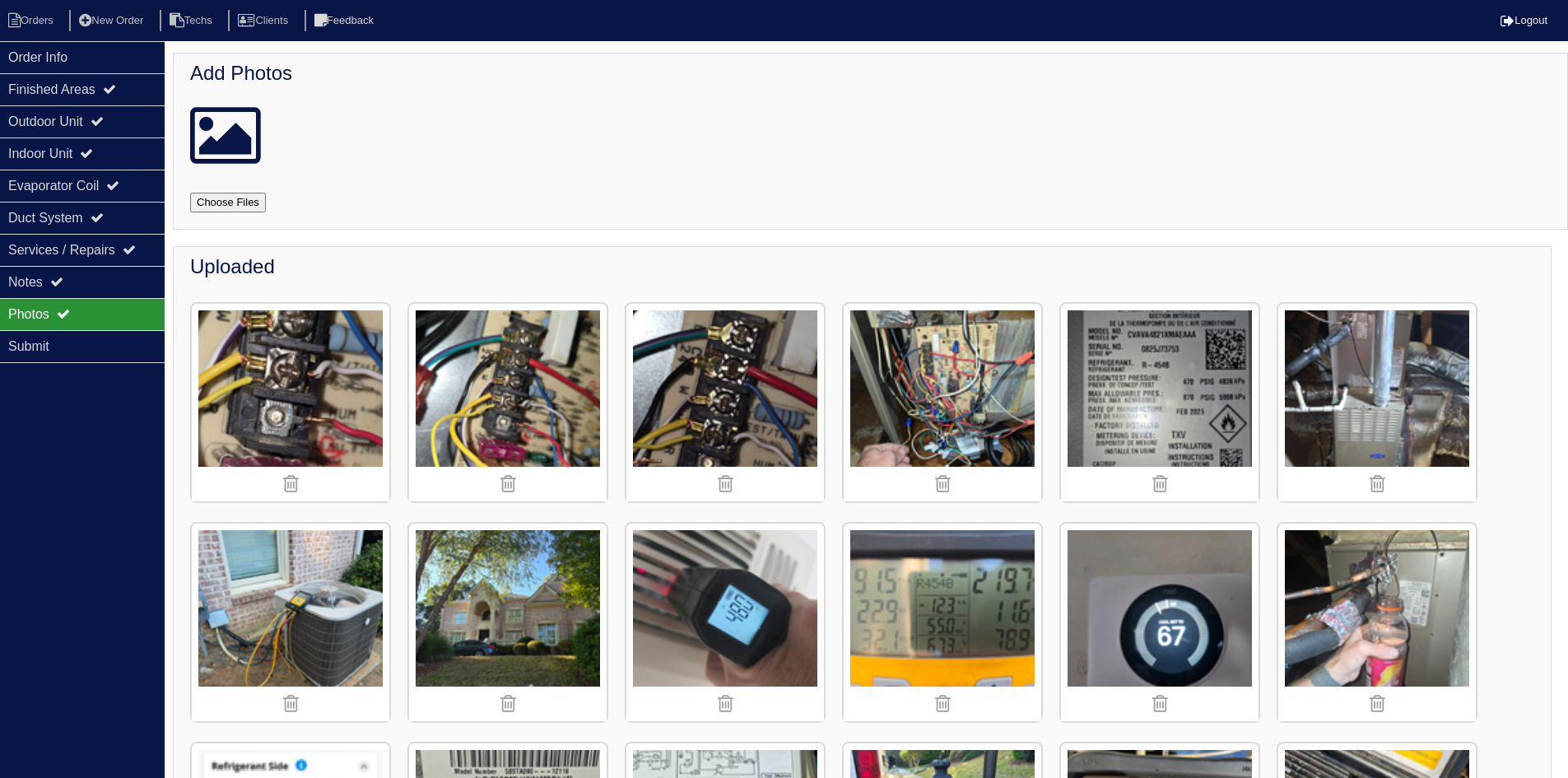
click at [1140, 392] on img at bounding box center [1159, 403] width 197 height 198
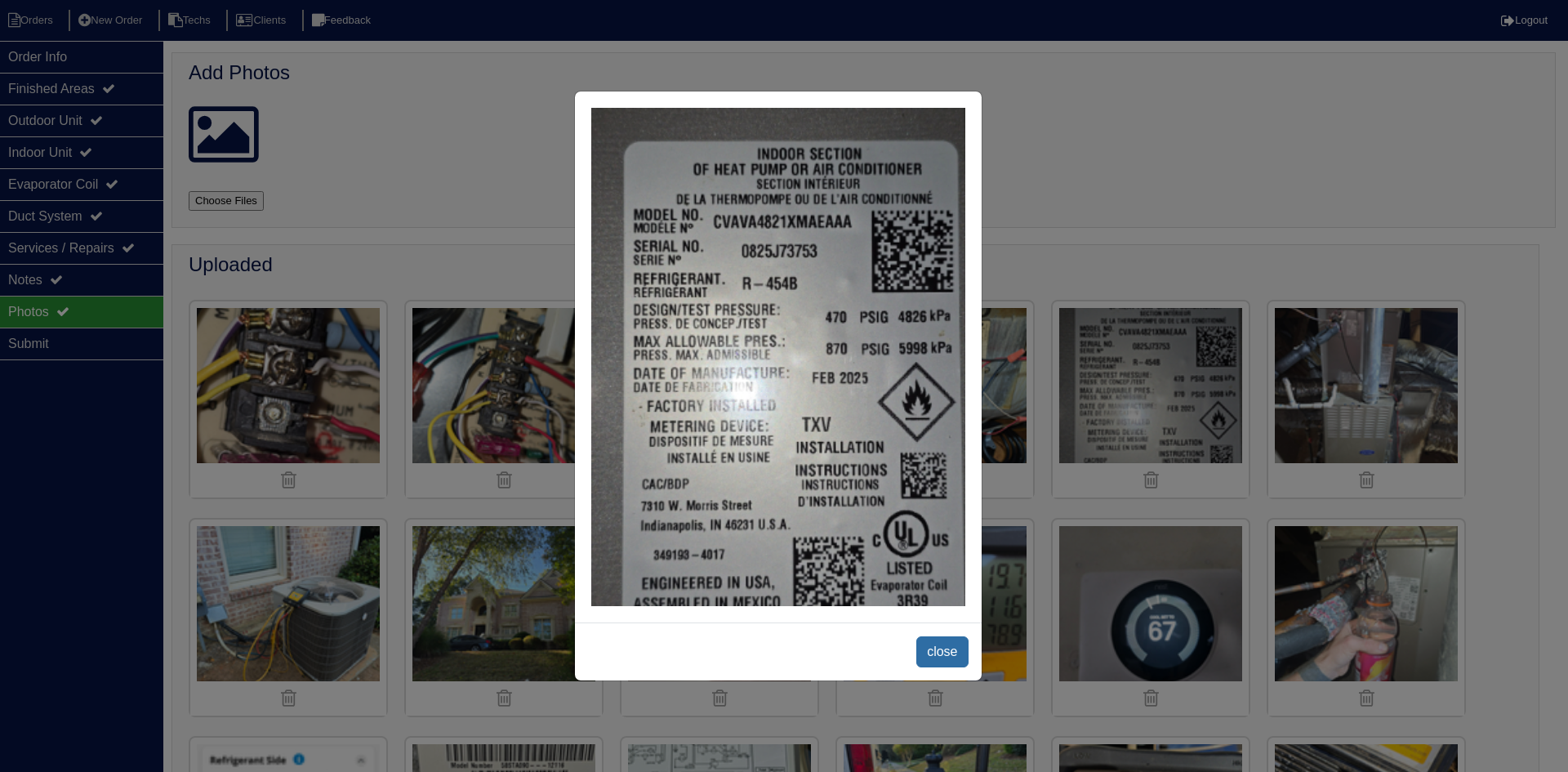
click at [952, 653] on span "close" at bounding box center [943, 653] width 52 height 31
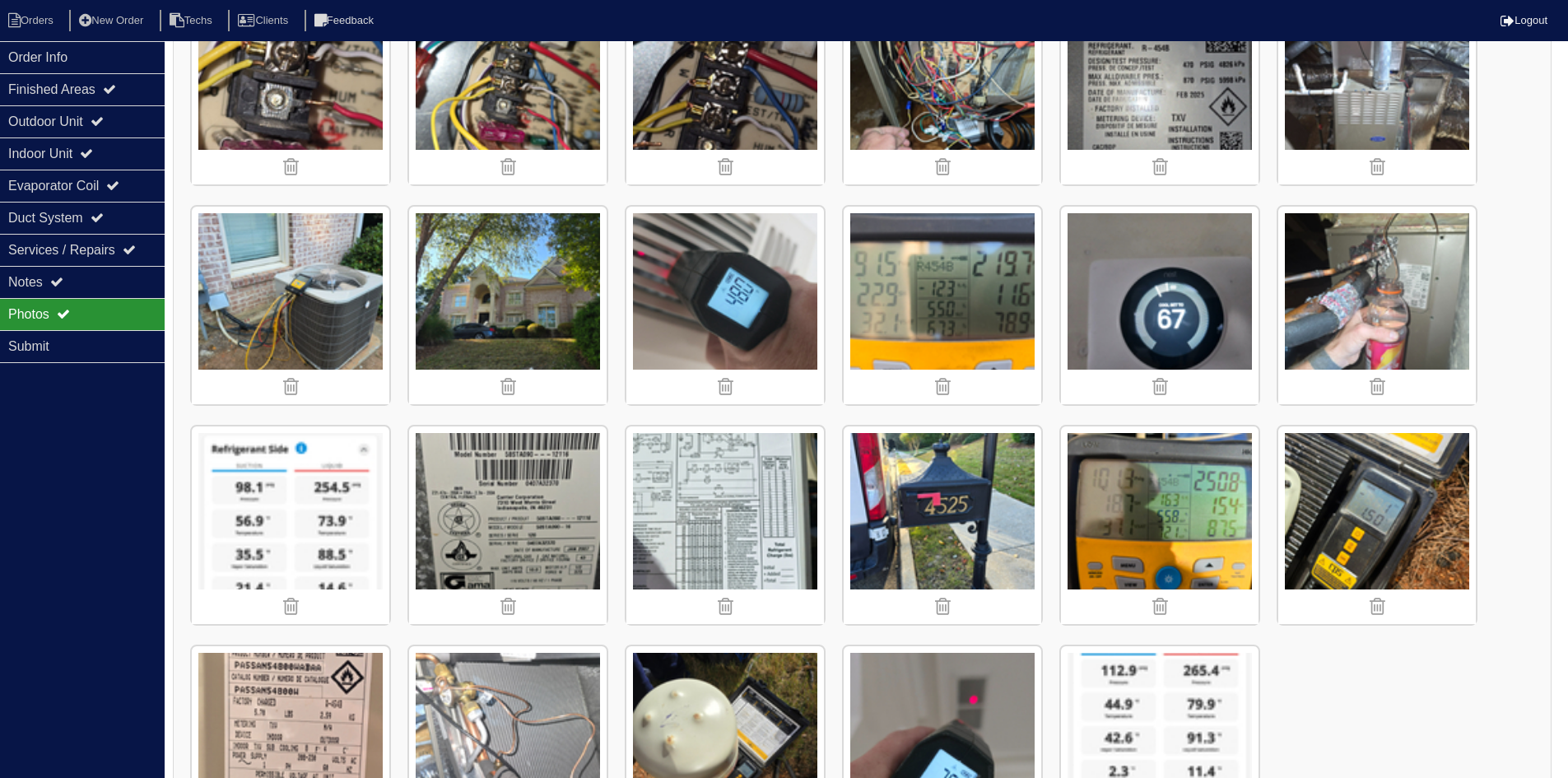
scroll to position [329, 0]
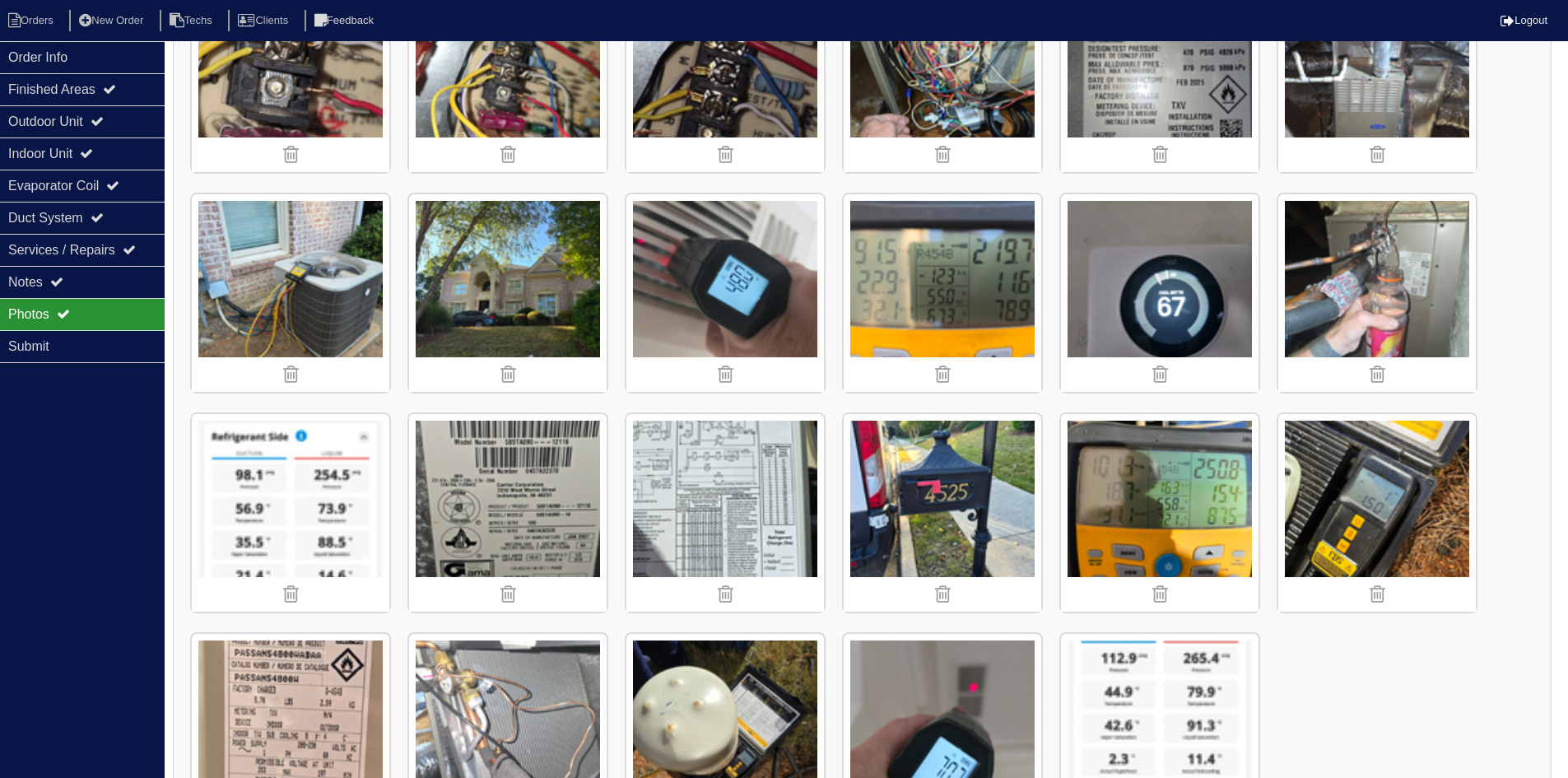
click at [271, 704] on img at bounding box center [290, 733] width 197 height 198
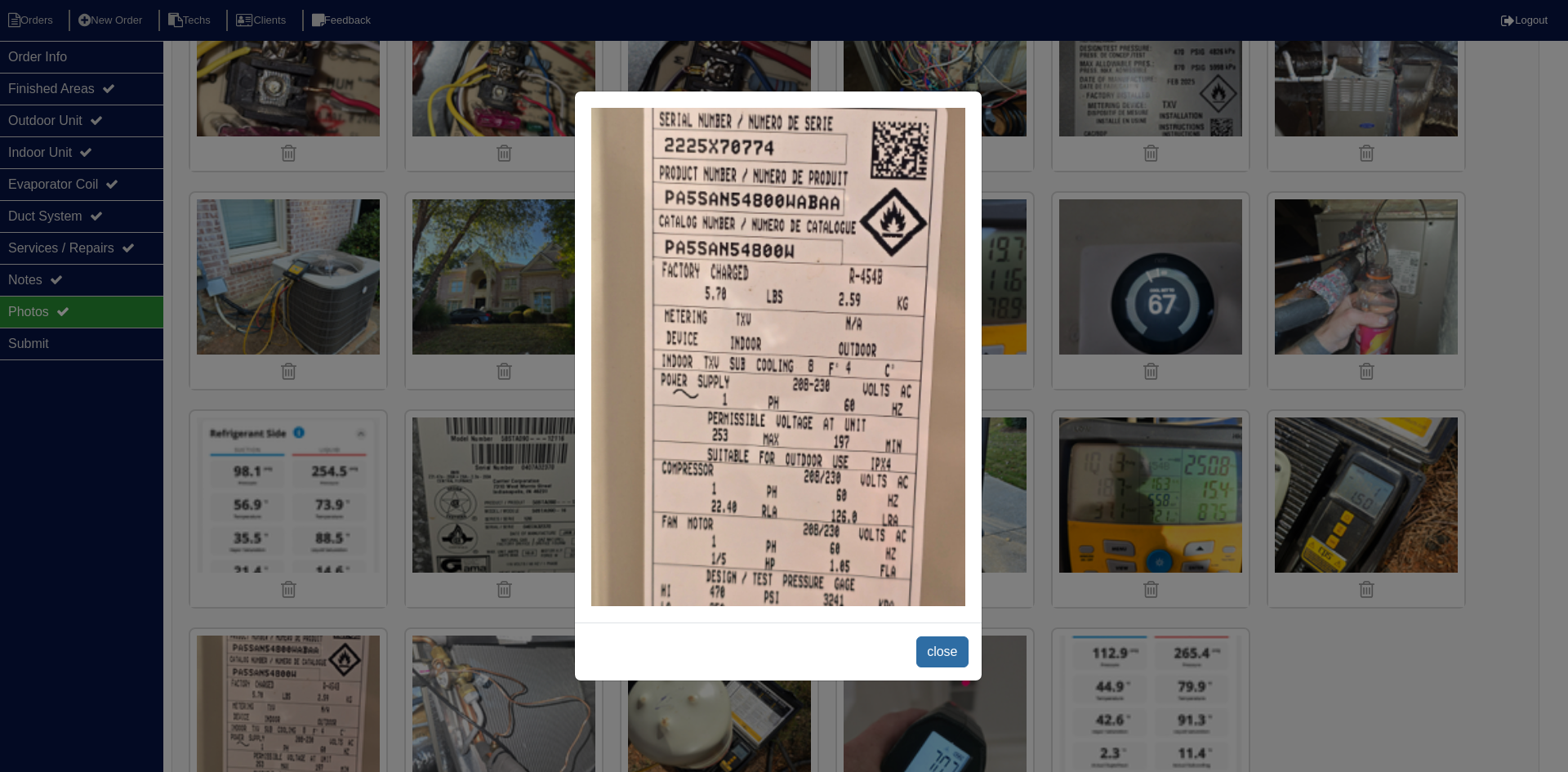
click at [943, 650] on span "close" at bounding box center [943, 653] width 52 height 31
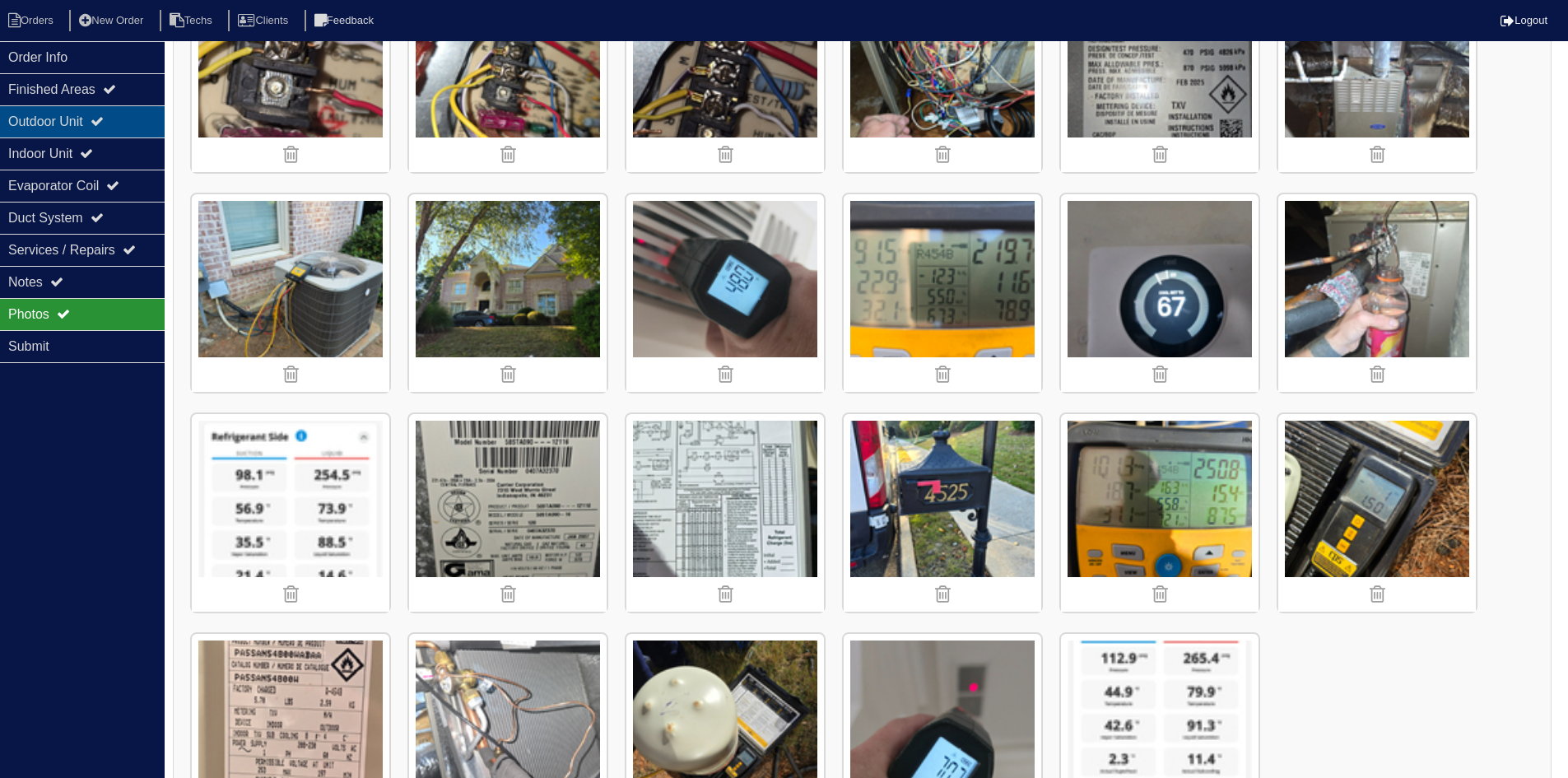
click at [104, 125] on icon at bounding box center [97, 120] width 13 height 13
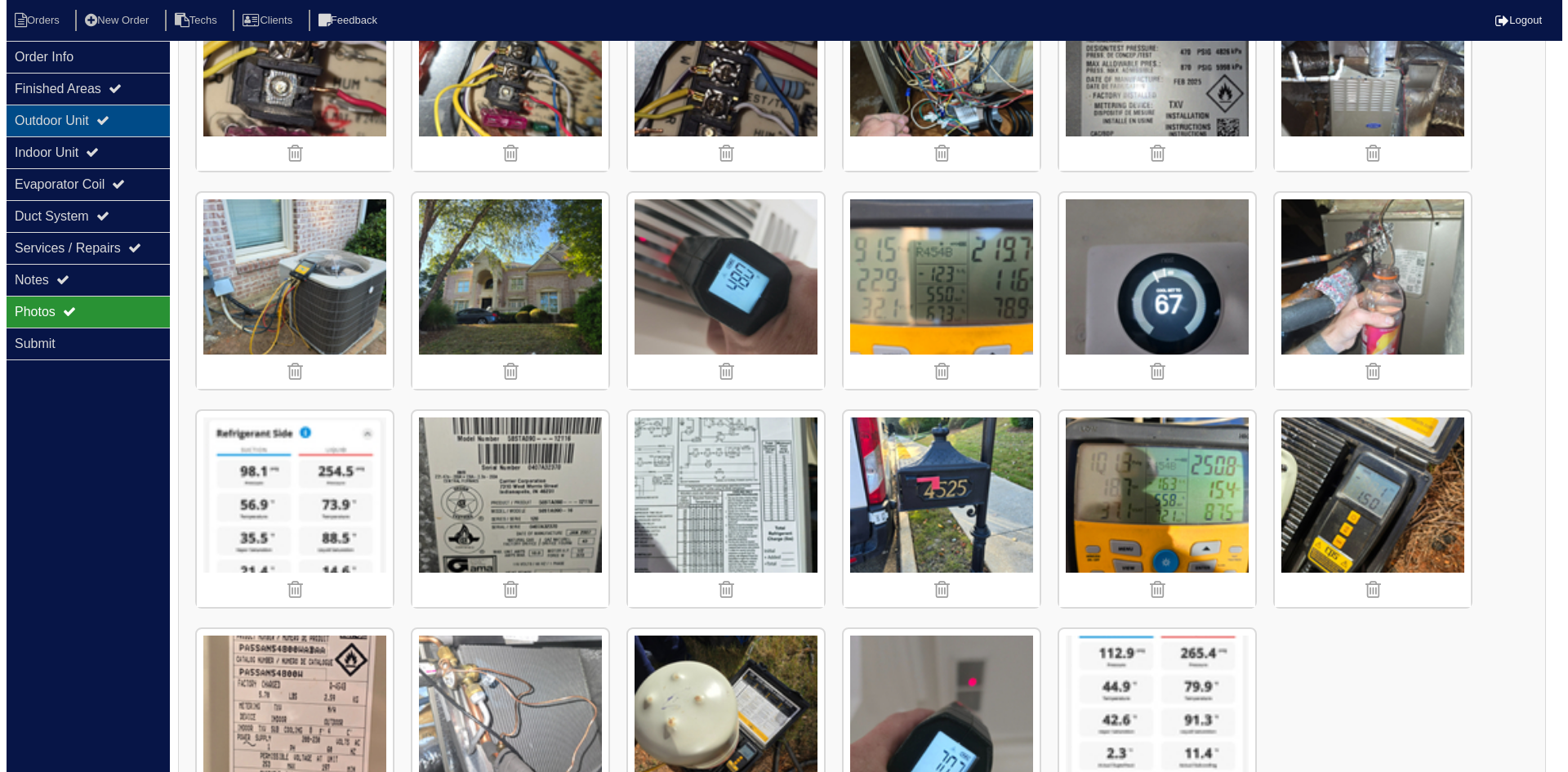
scroll to position [0, 0]
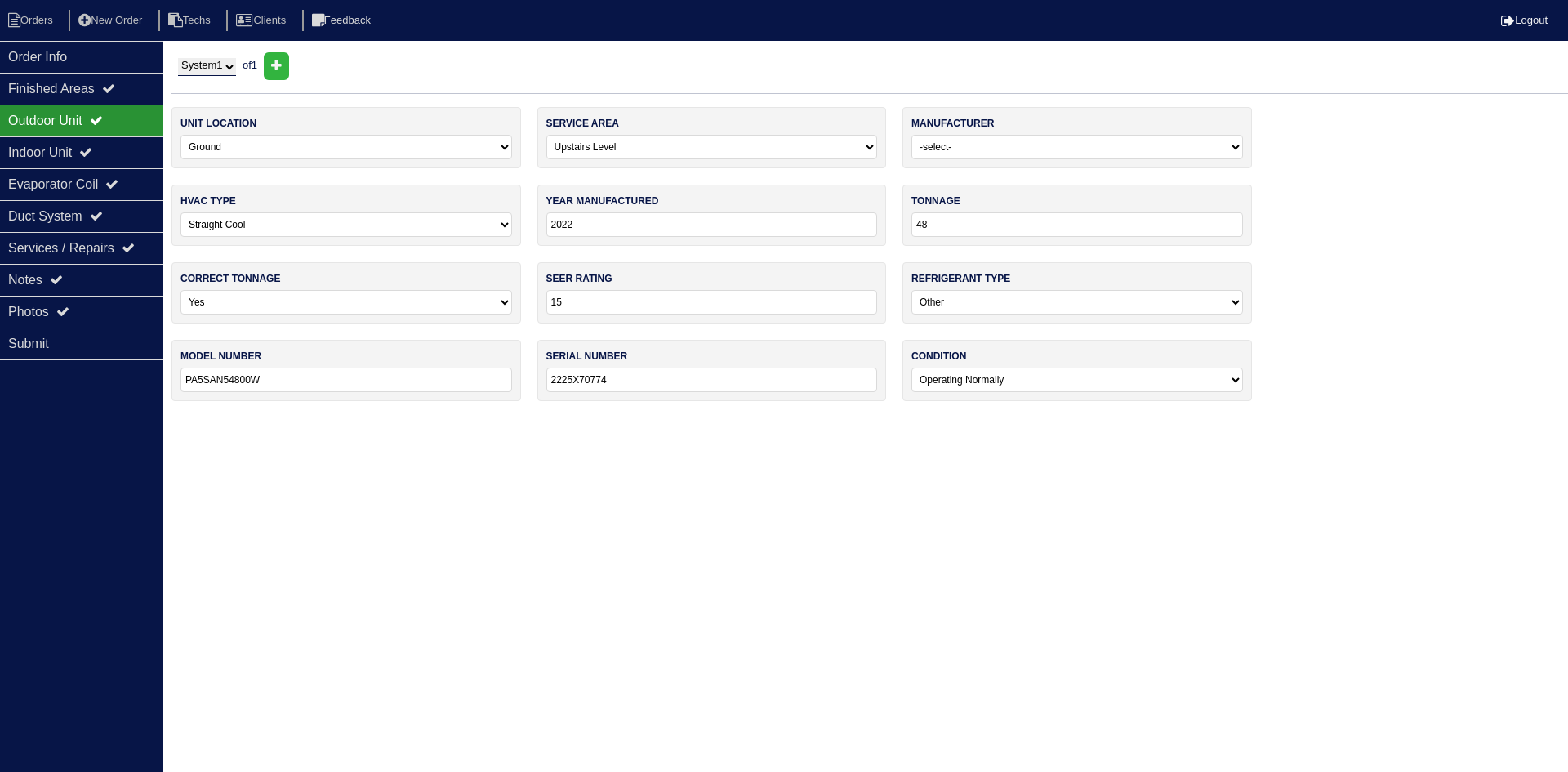
click at [580, 223] on input "2022" at bounding box center [712, 224] width 332 height 25
type input "2025"
click at [507, 418] on html "Orders New Order Techs Clients Feedback Logout Orders New Order Users Clients M…" at bounding box center [784, 209] width 1568 height 418
click at [116, 51] on div "Order Info" at bounding box center [82, 57] width 163 height 32
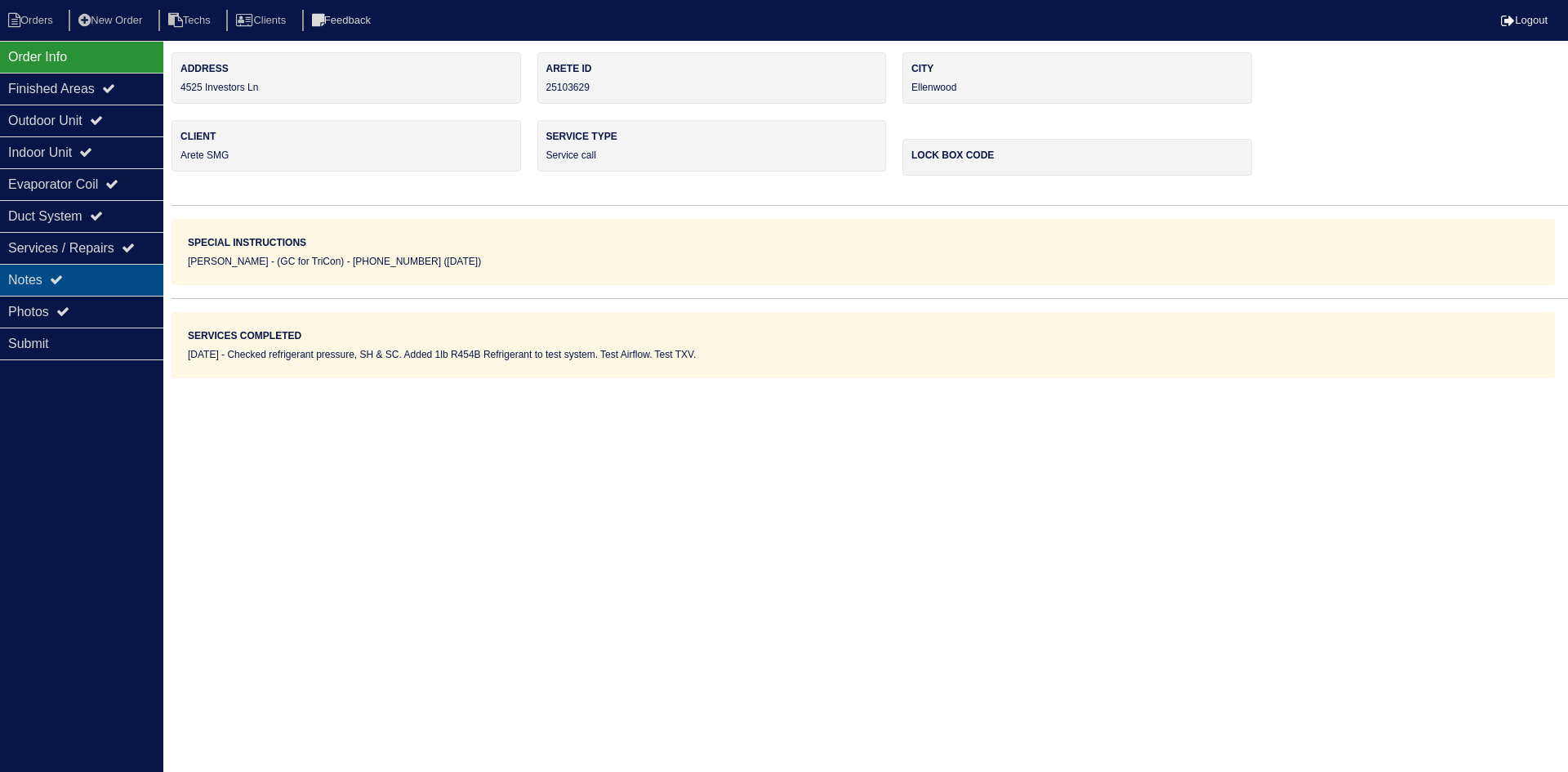
click at [63, 281] on icon at bounding box center [56, 279] width 13 height 13
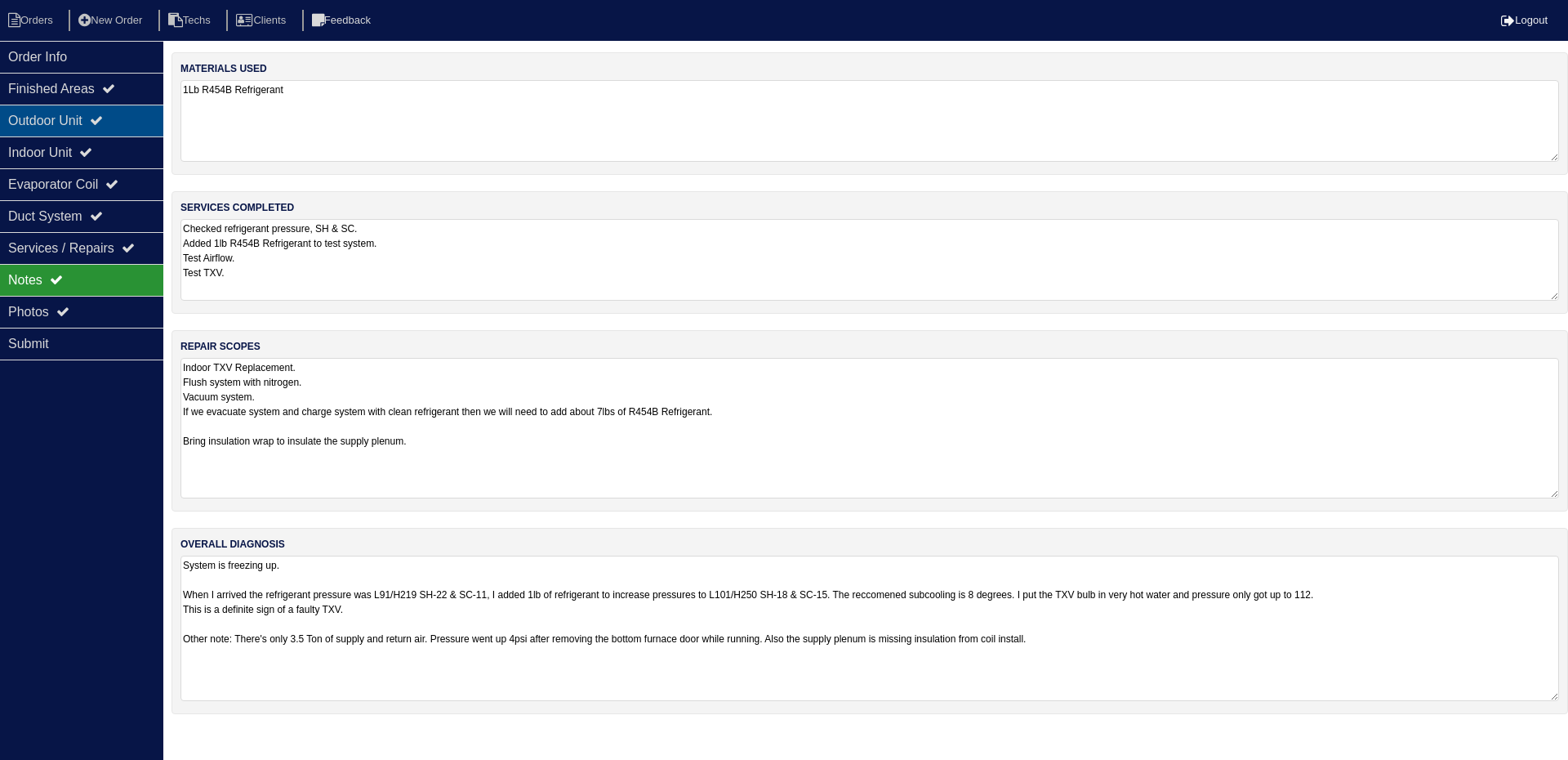
click at [58, 124] on div "Outdoor Unit" at bounding box center [82, 120] width 163 height 32
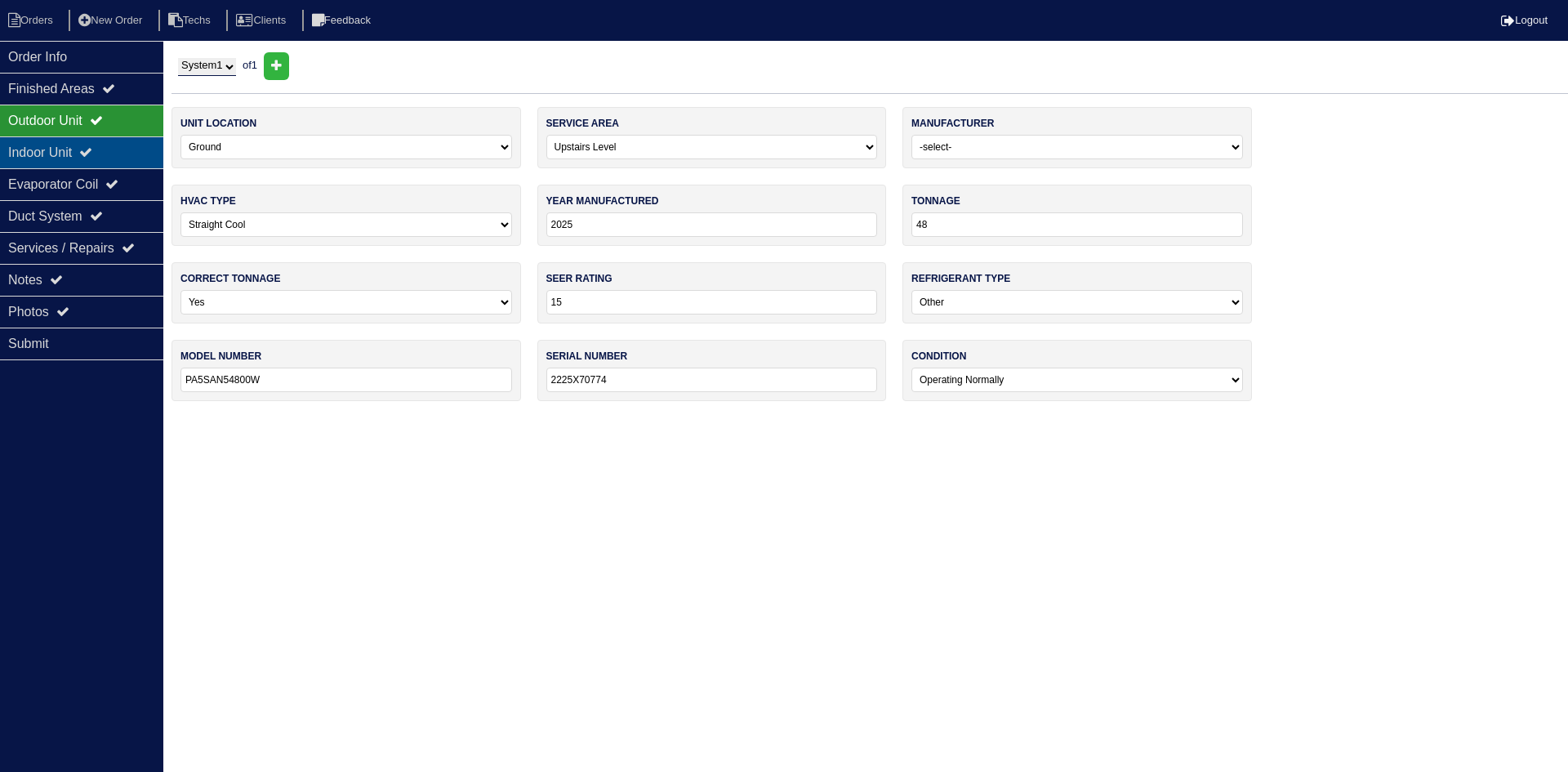
click at [87, 159] on div "Indoor Unit" at bounding box center [82, 152] width 163 height 32
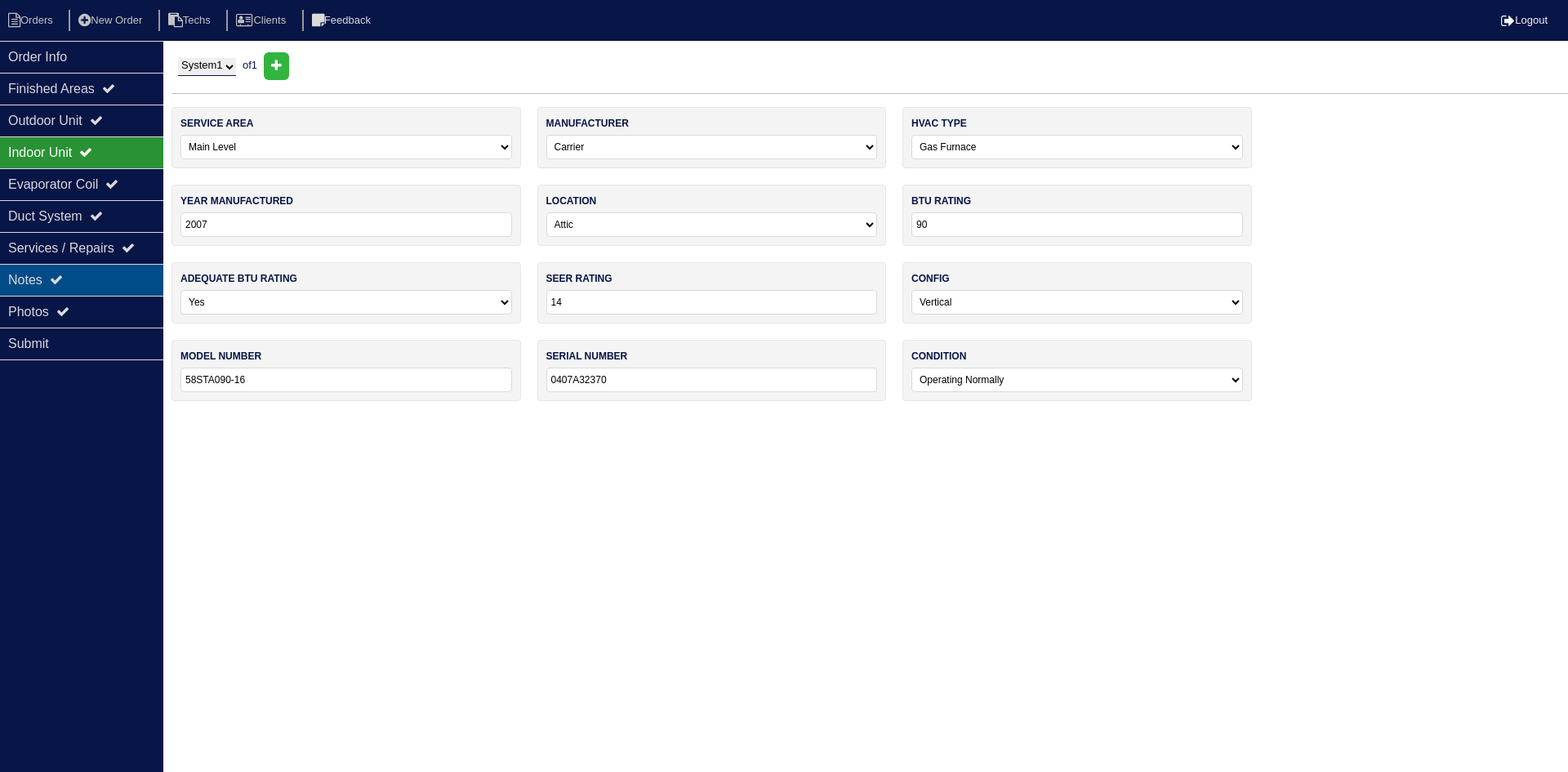
click at [69, 284] on div "Notes" at bounding box center [82, 279] width 163 height 32
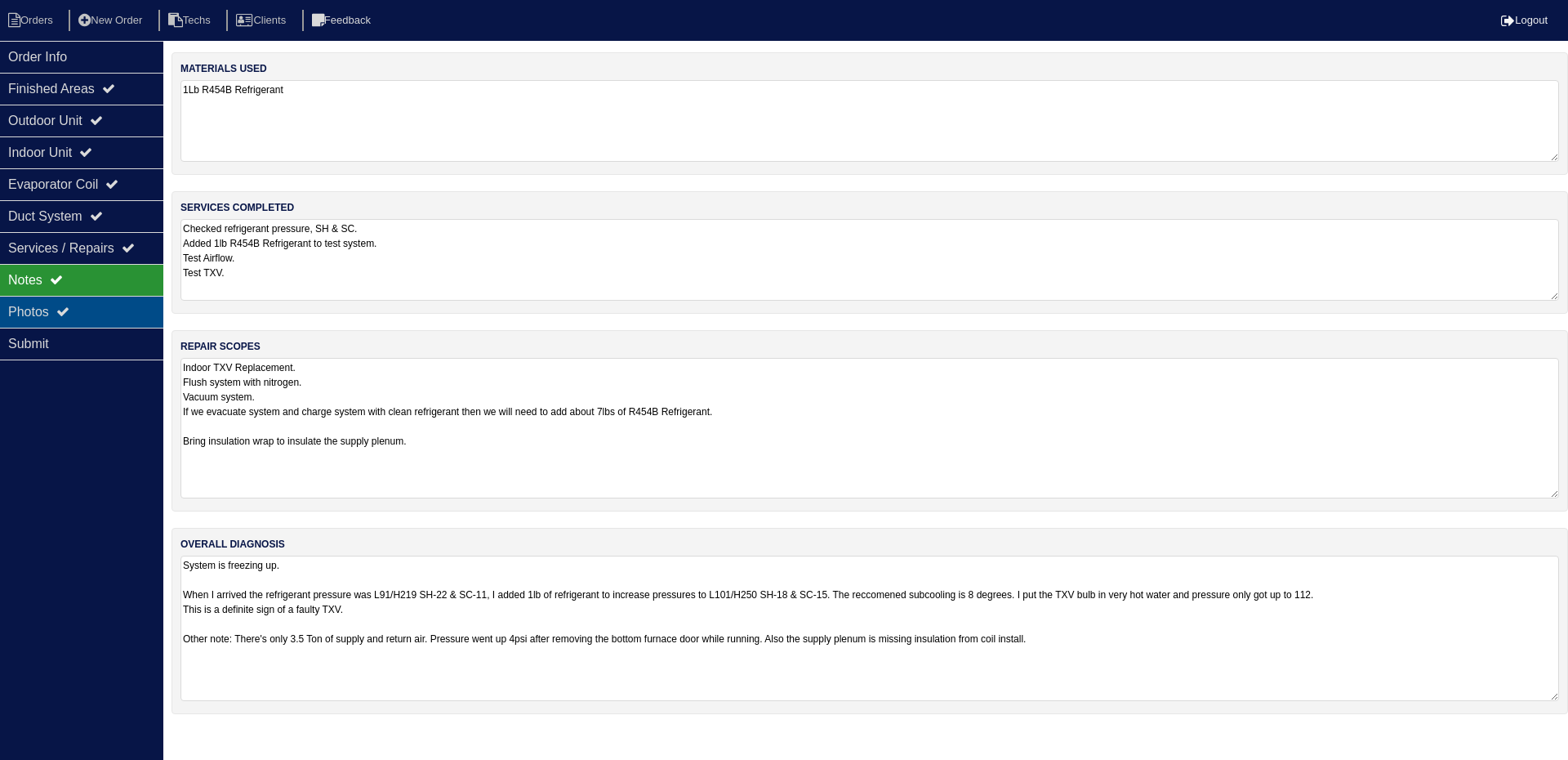
click at [60, 308] on div "Photos" at bounding box center [82, 311] width 163 height 32
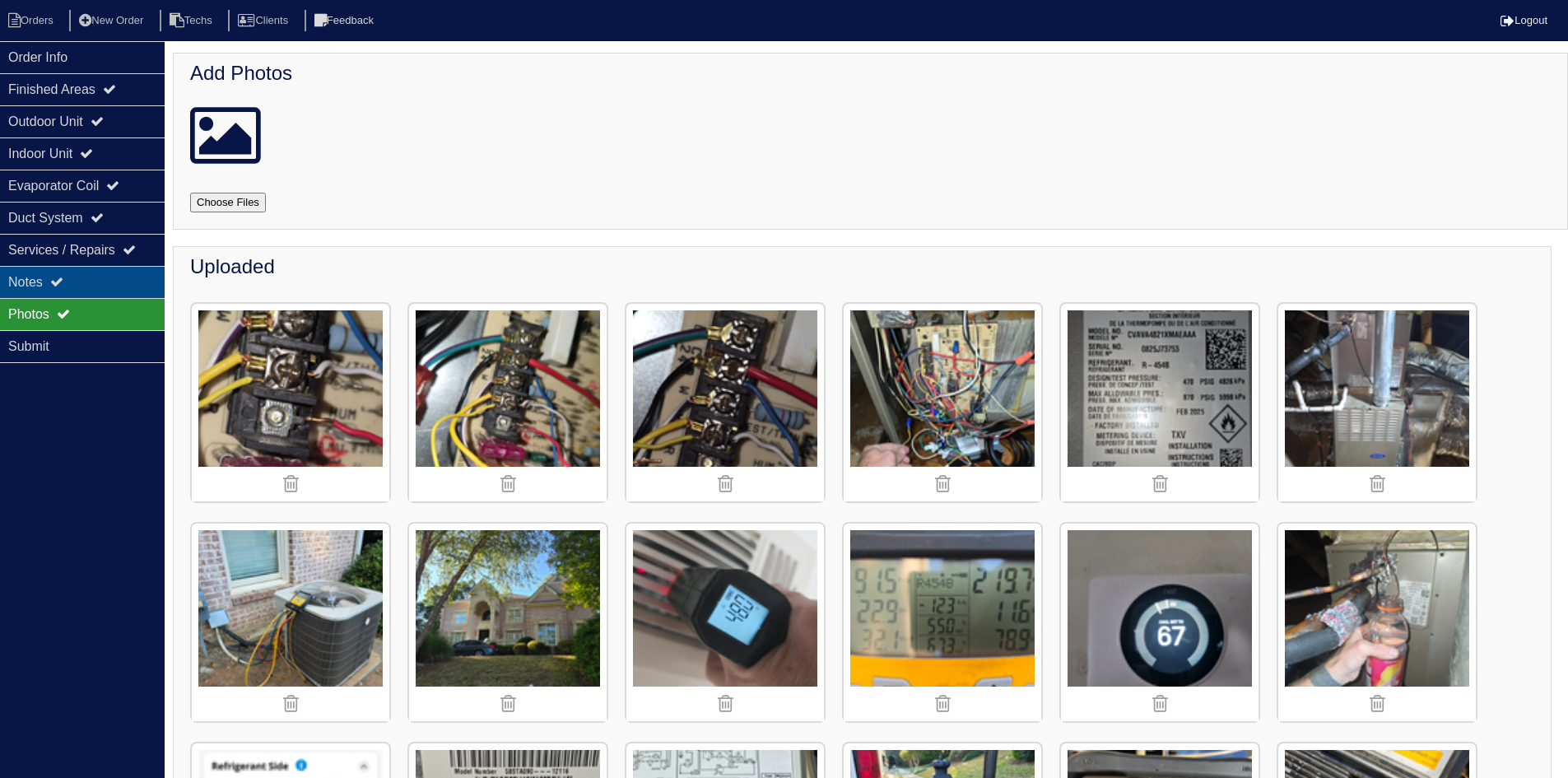
click at [96, 278] on div "Notes" at bounding box center [82, 282] width 165 height 32
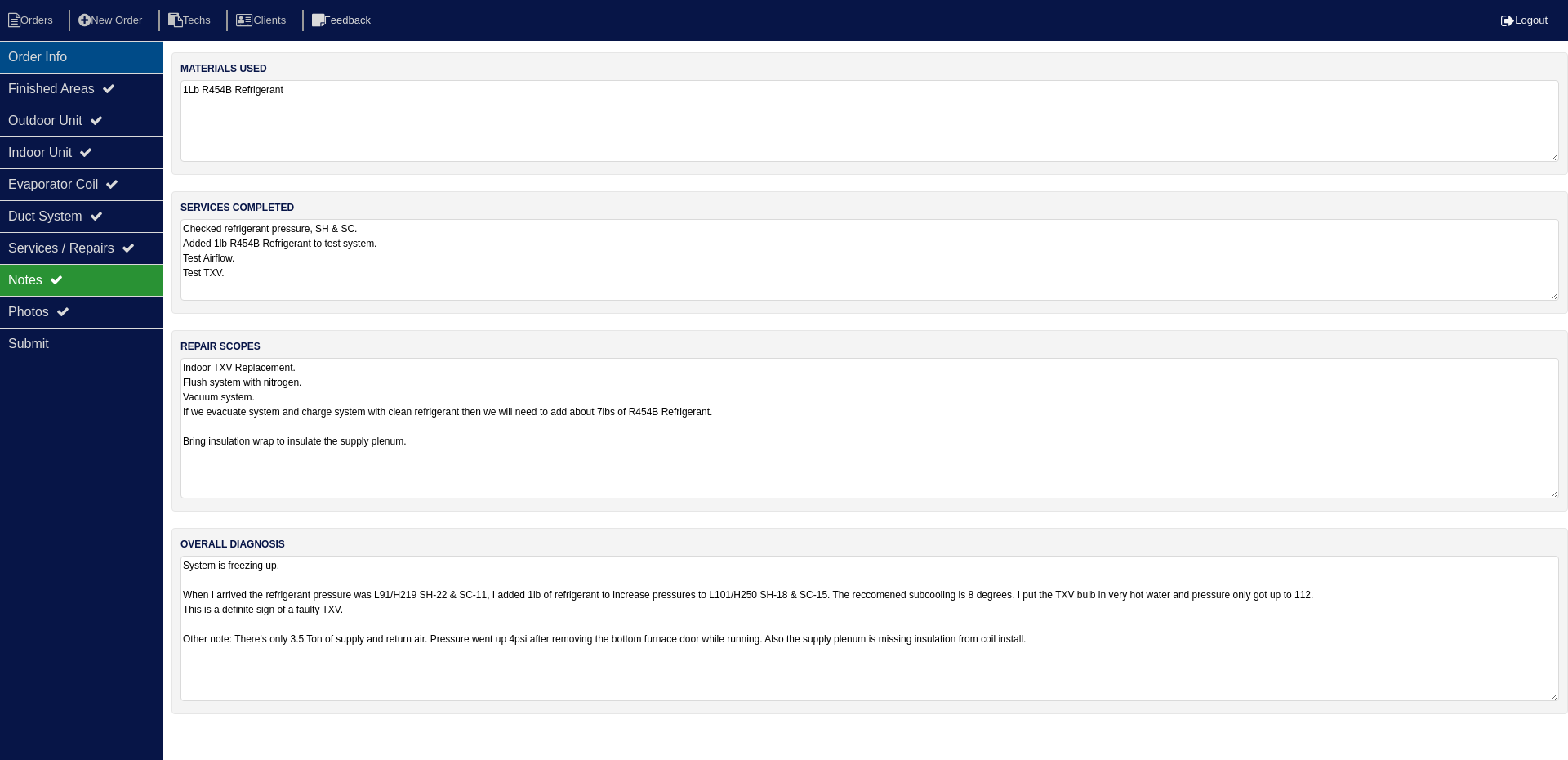
click at [114, 55] on div "Order Info" at bounding box center [82, 57] width 163 height 32
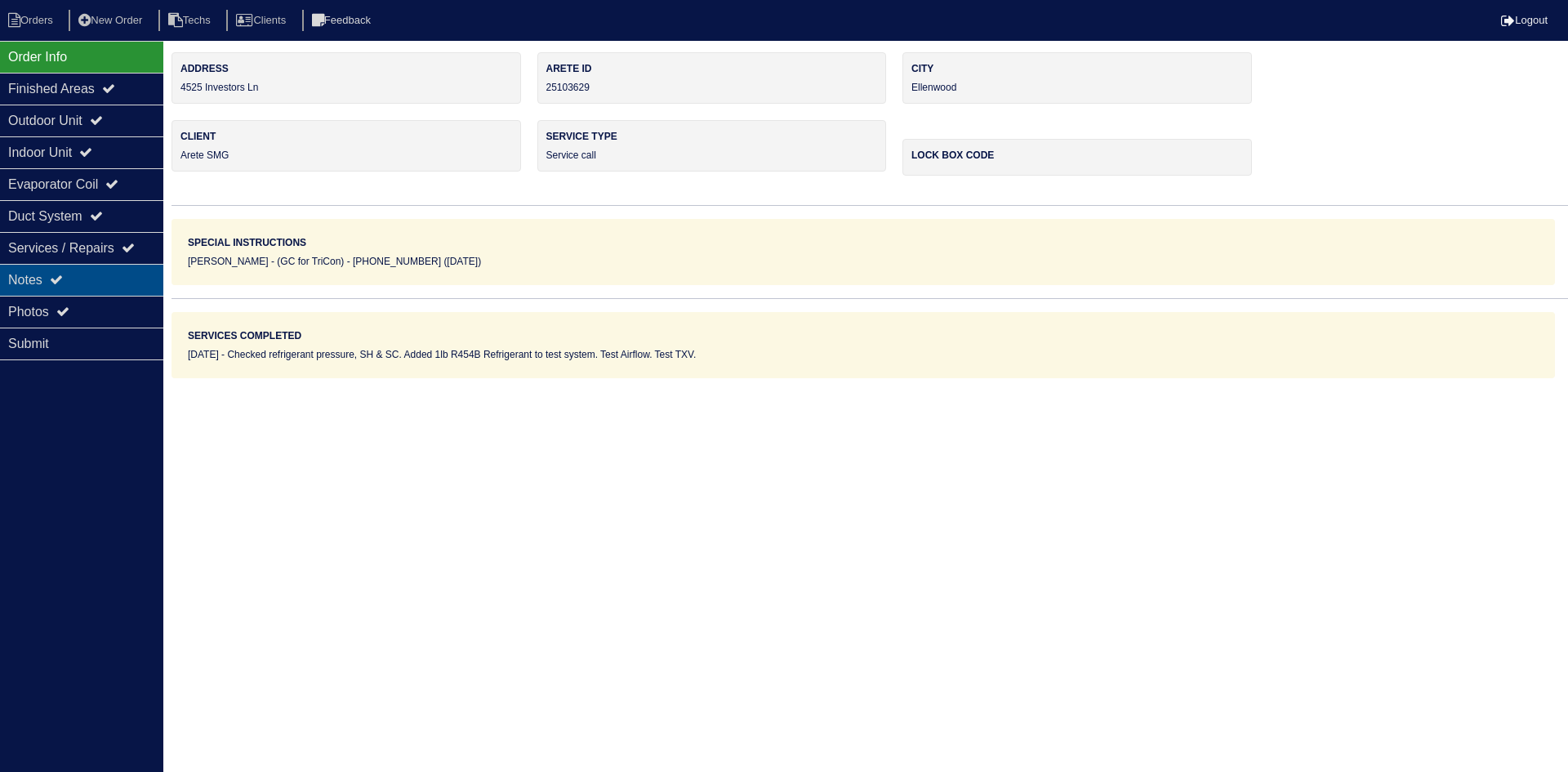
click at [115, 286] on div "Notes" at bounding box center [82, 279] width 163 height 32
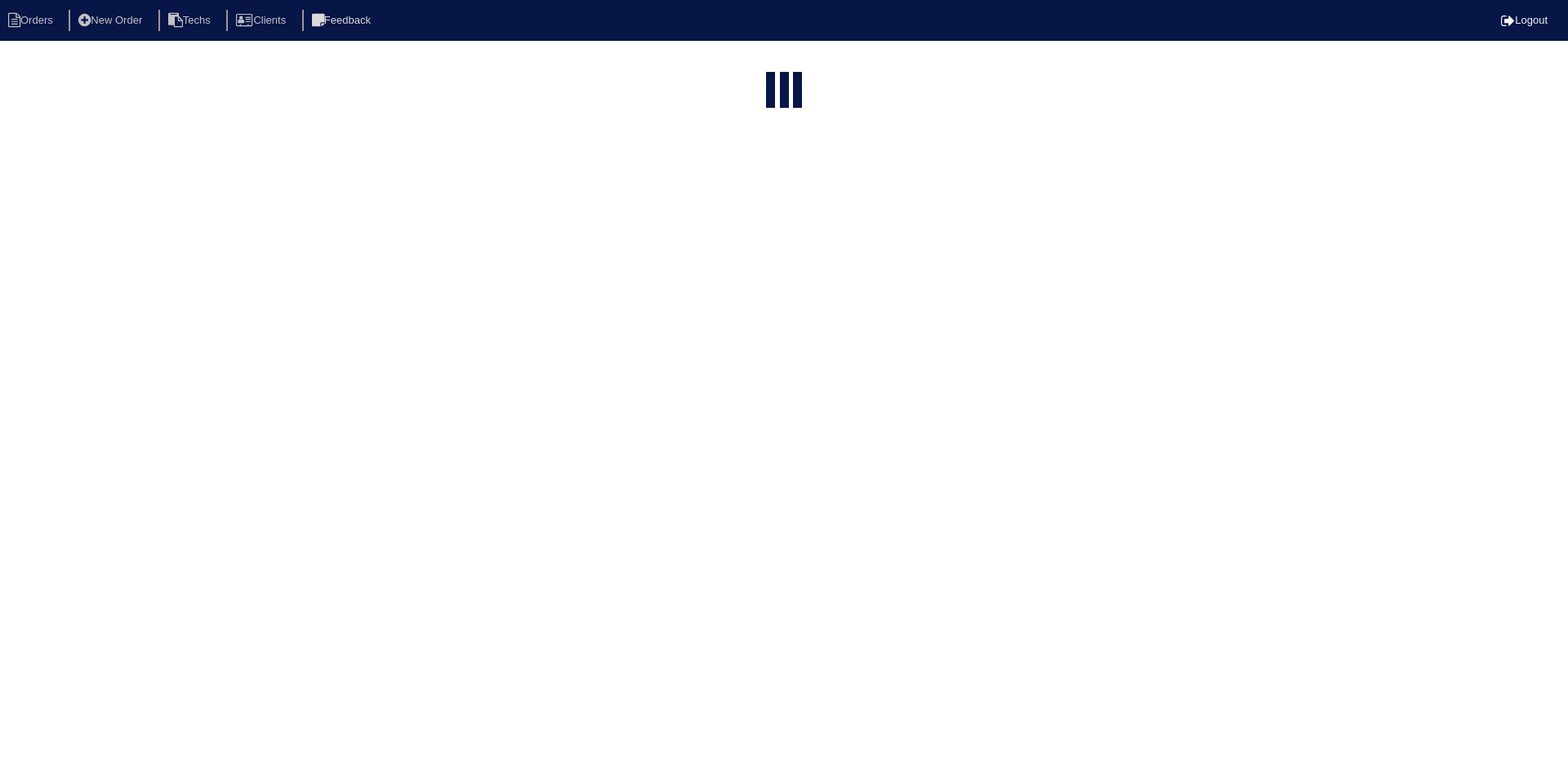
select select "15"
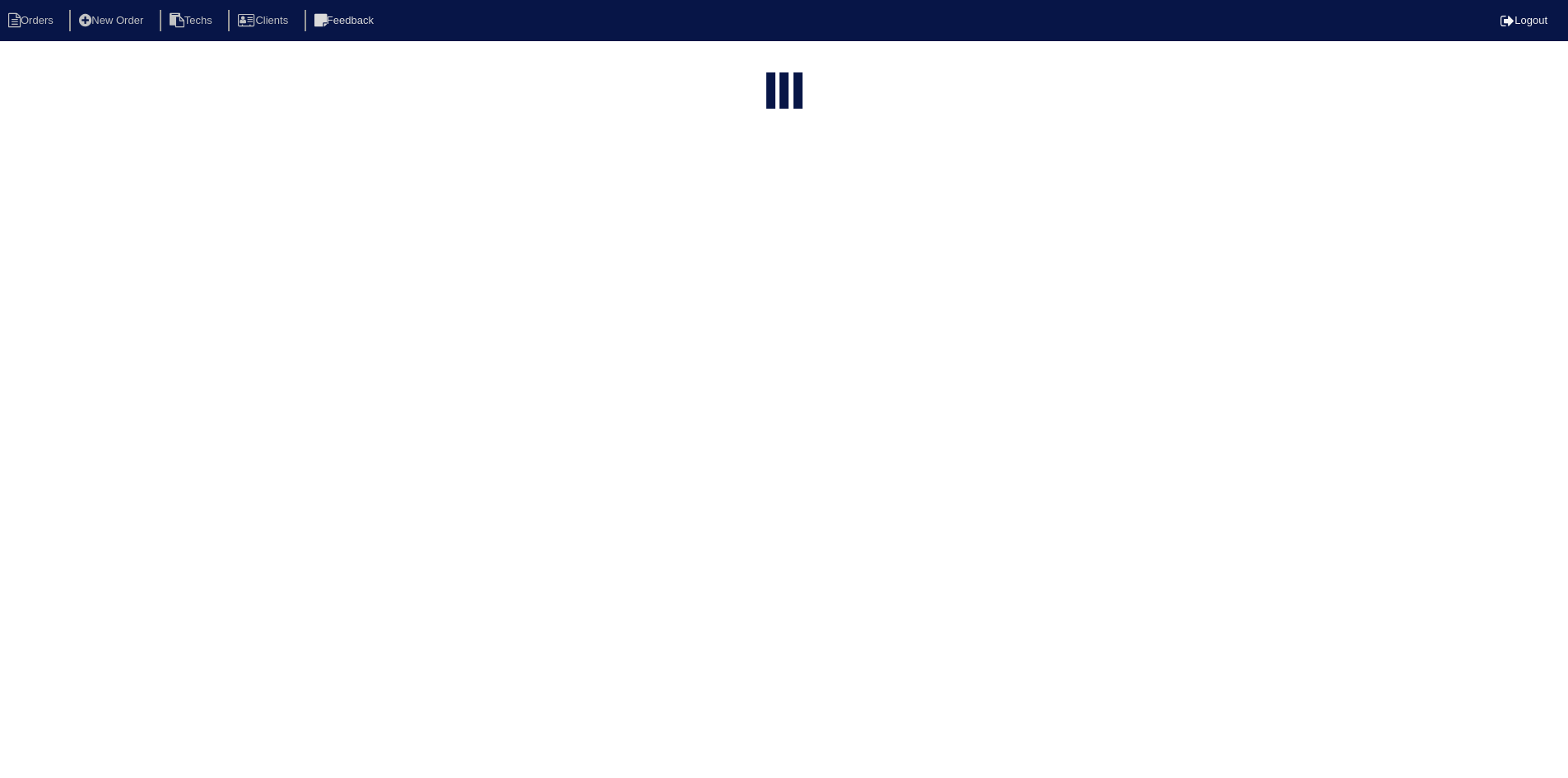
select select "field complete"
select select "need to quote"
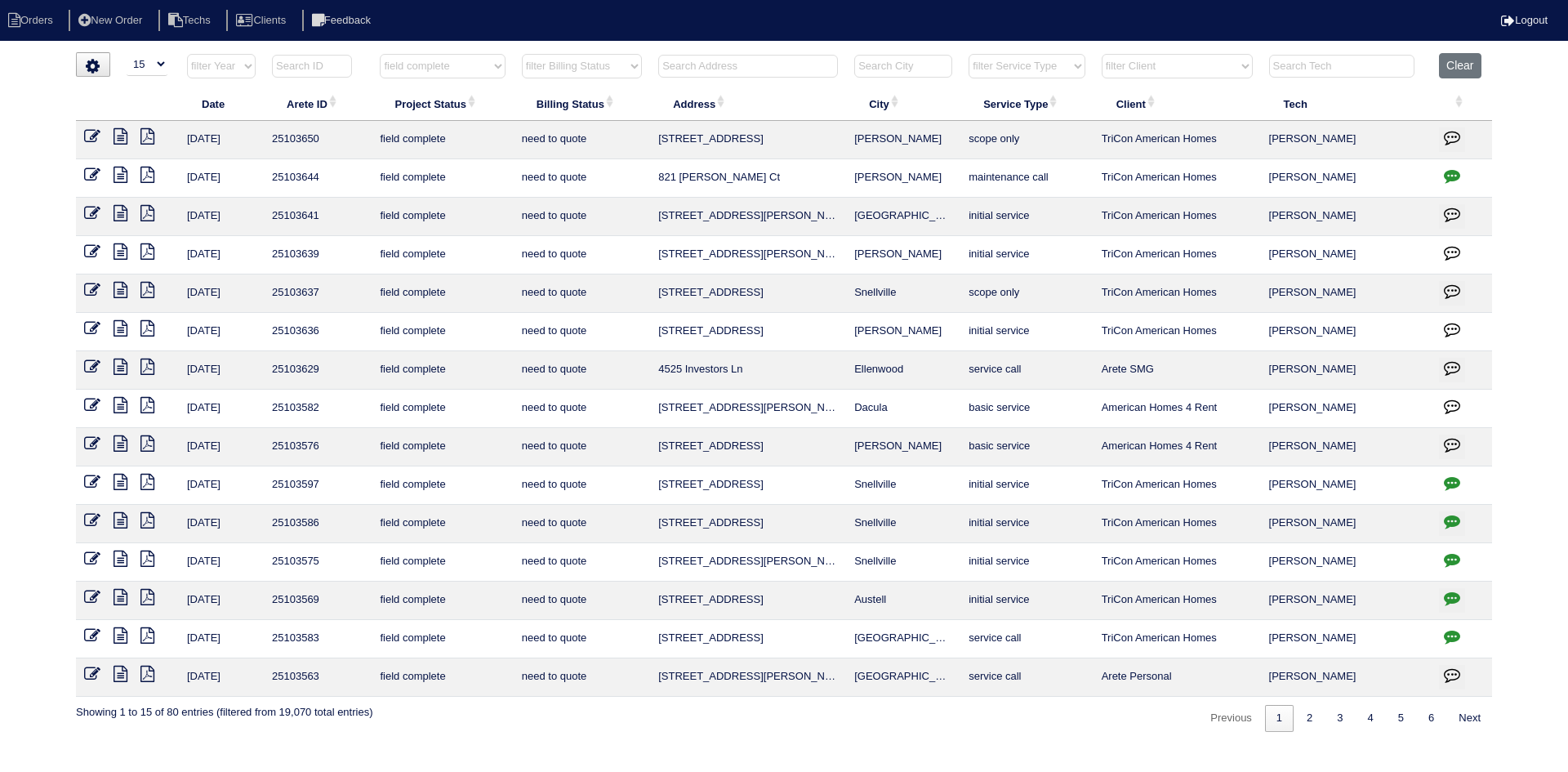
click at [1447, 366] on icon "button" at bounding box center [1452, 367] width 16 height 16
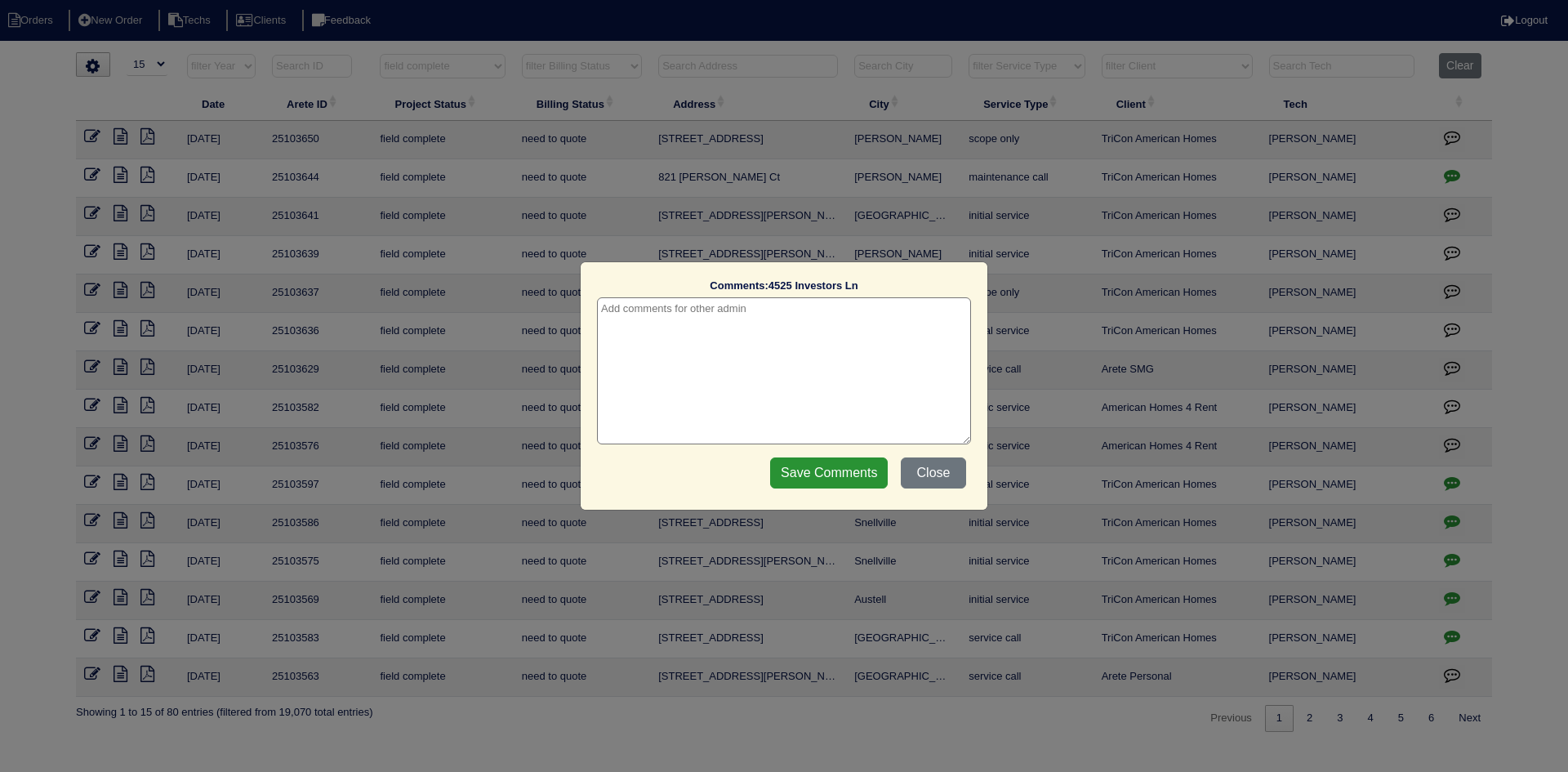
click at [890, 316] on textarea at bounding box center [784, 371] width 374 height 147
type textarea "[DATE] - texted [PERSON_NAME] - order txv and schedule repair or quote first? -…"
click at [826, 471] on input "Save Comments" at bounding box center [828, 473] width 118 height 31
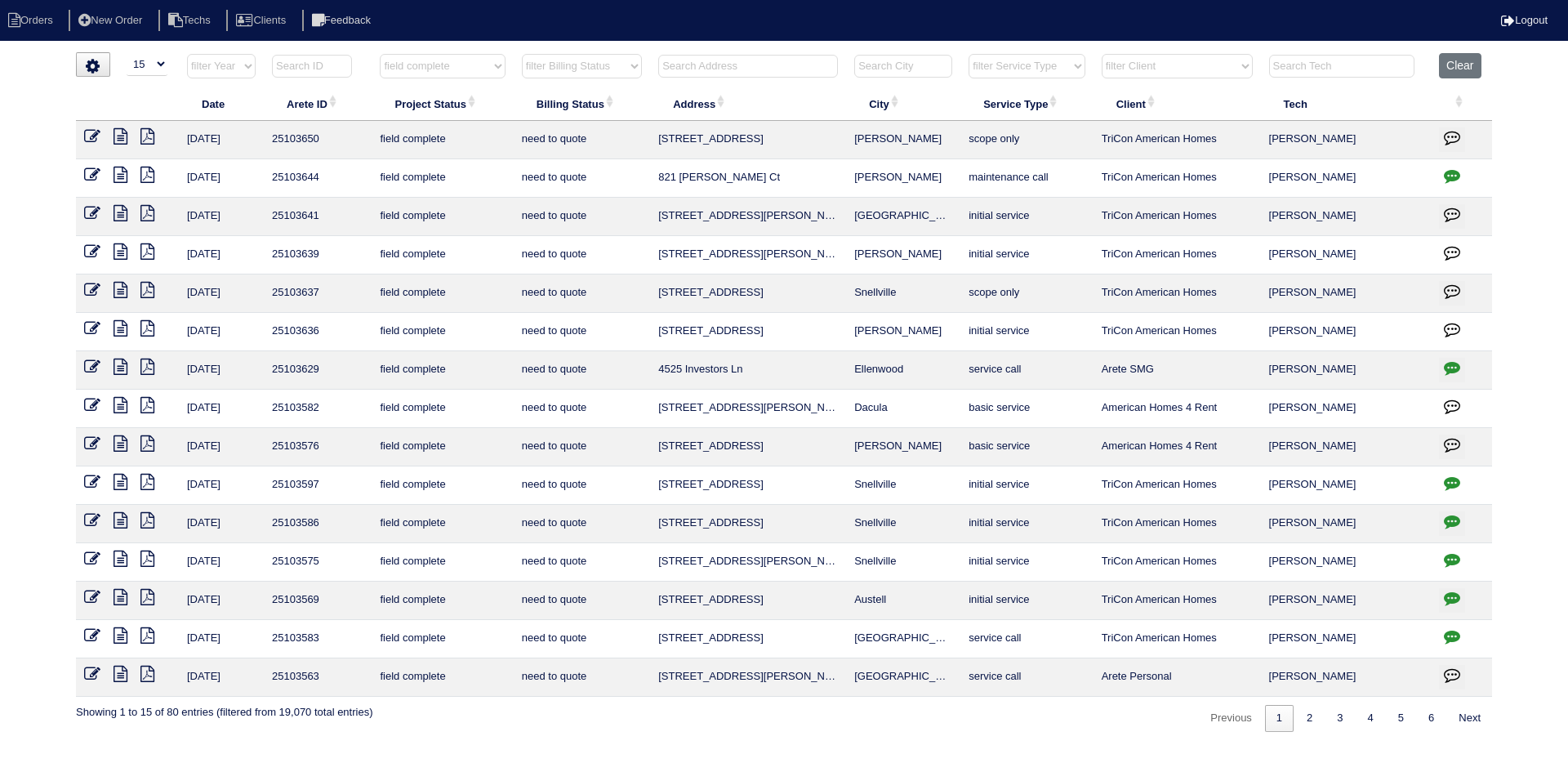
click at [1449, 483] on icon "button" at bounding box center [1452, 482] width 16 height 16
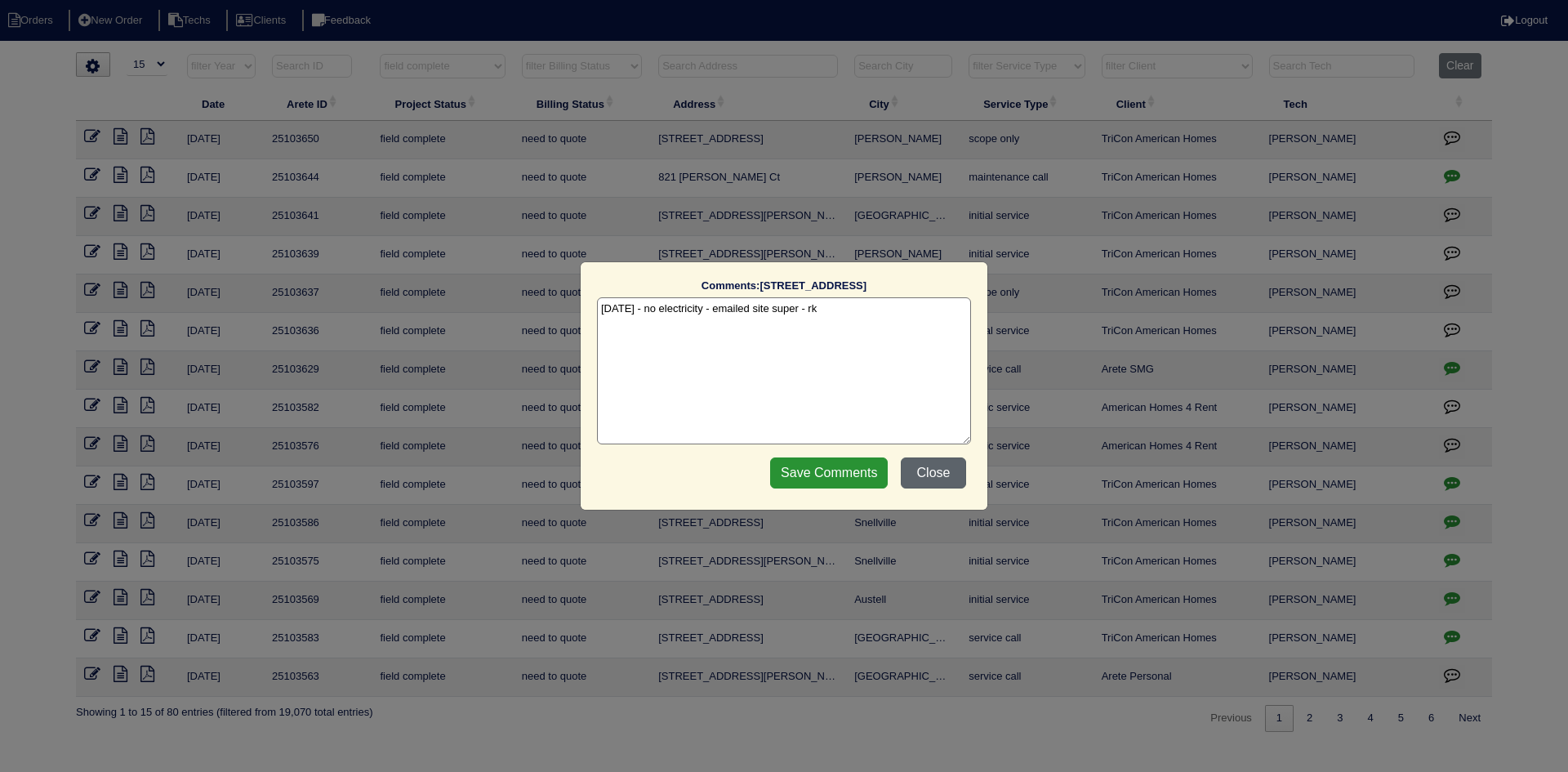
click at [924, 470] on button "Close" at bounding box center [934, 473] width 65 height 31
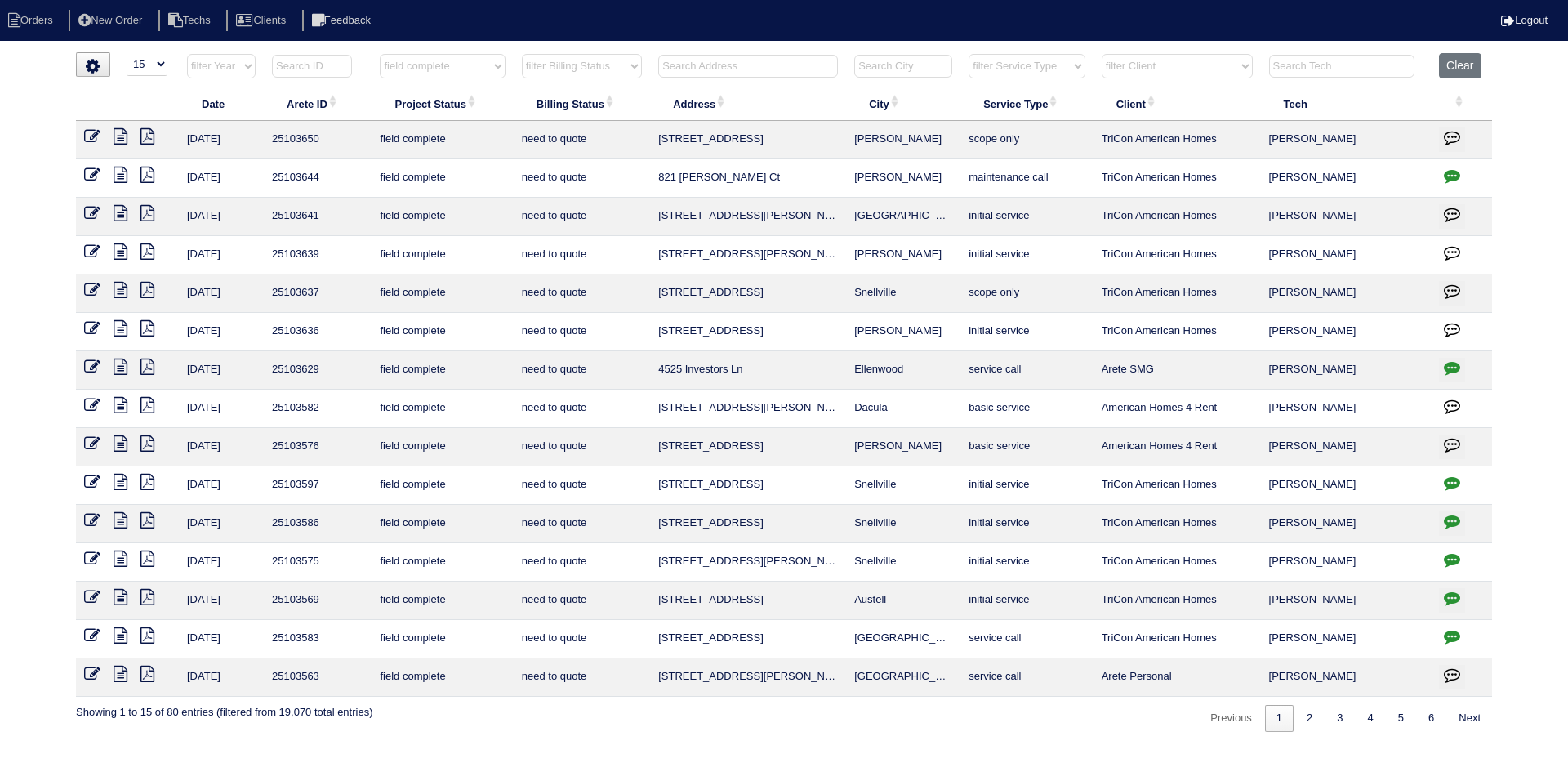
click at [1205, 65] on select "filter Client -- Any Client -- [PERSON_NAME] American Homes 4 Rent Arete Person…" at bounding box center [1177, 66] width 151 height 25
select select "American Homes 4 Rent"
click at [1102, 54] on select "filter Client -- Any Client -- [PERSON_NAME] American Homes 4 Rent Arete Person…" at bounding box center [1177, 66] width 151 height 25
select select "field complete"
select select "need to quote"
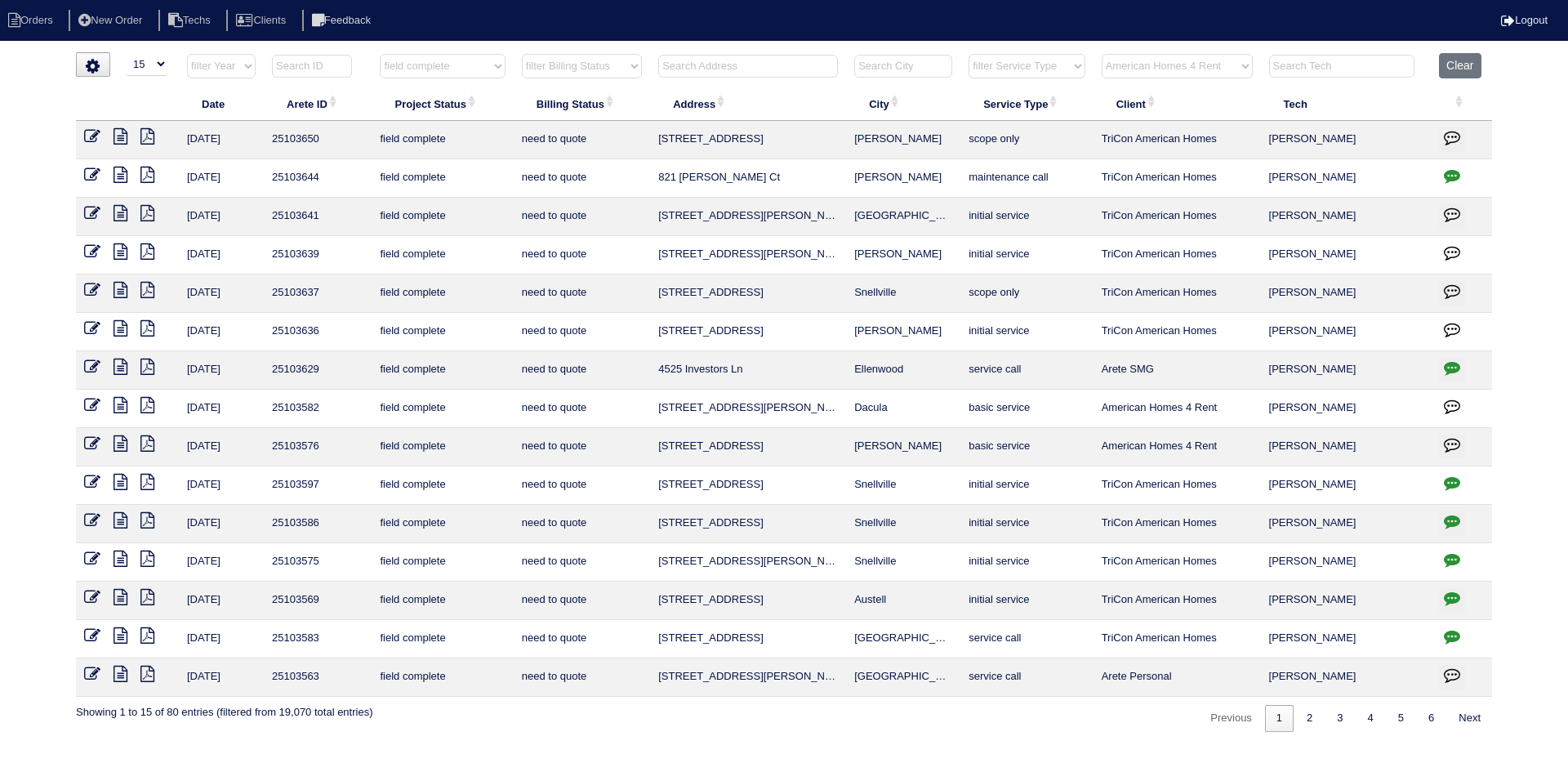
select select "American Homes 4 Rent"
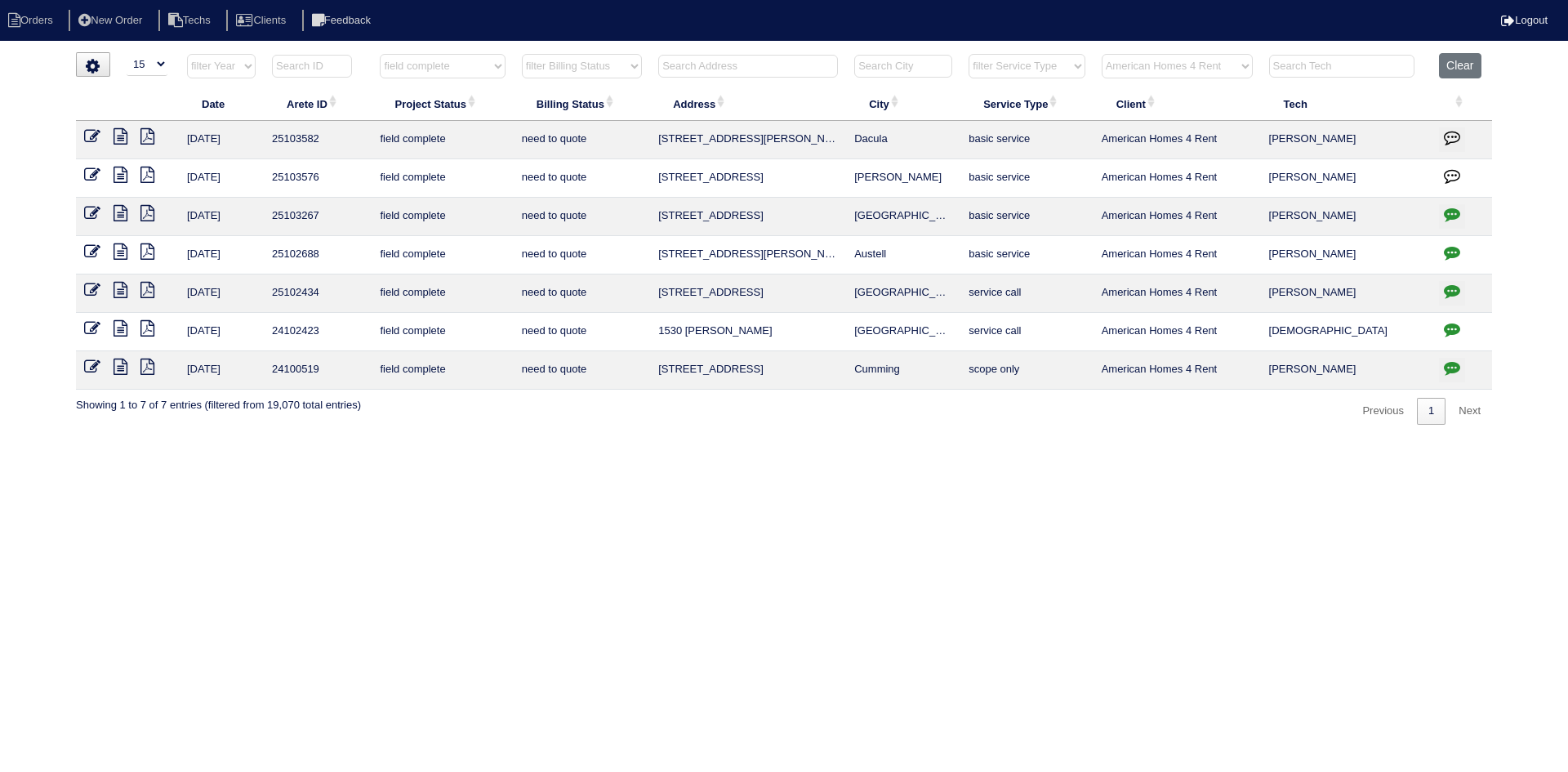
click at [1454, 212] on icon "button" at bounding box center [1452, 214] width 16 height 16
type textarea "9/30/25 - Scott Smith is wanting HVAC report - Dan to call him since we haven't…"
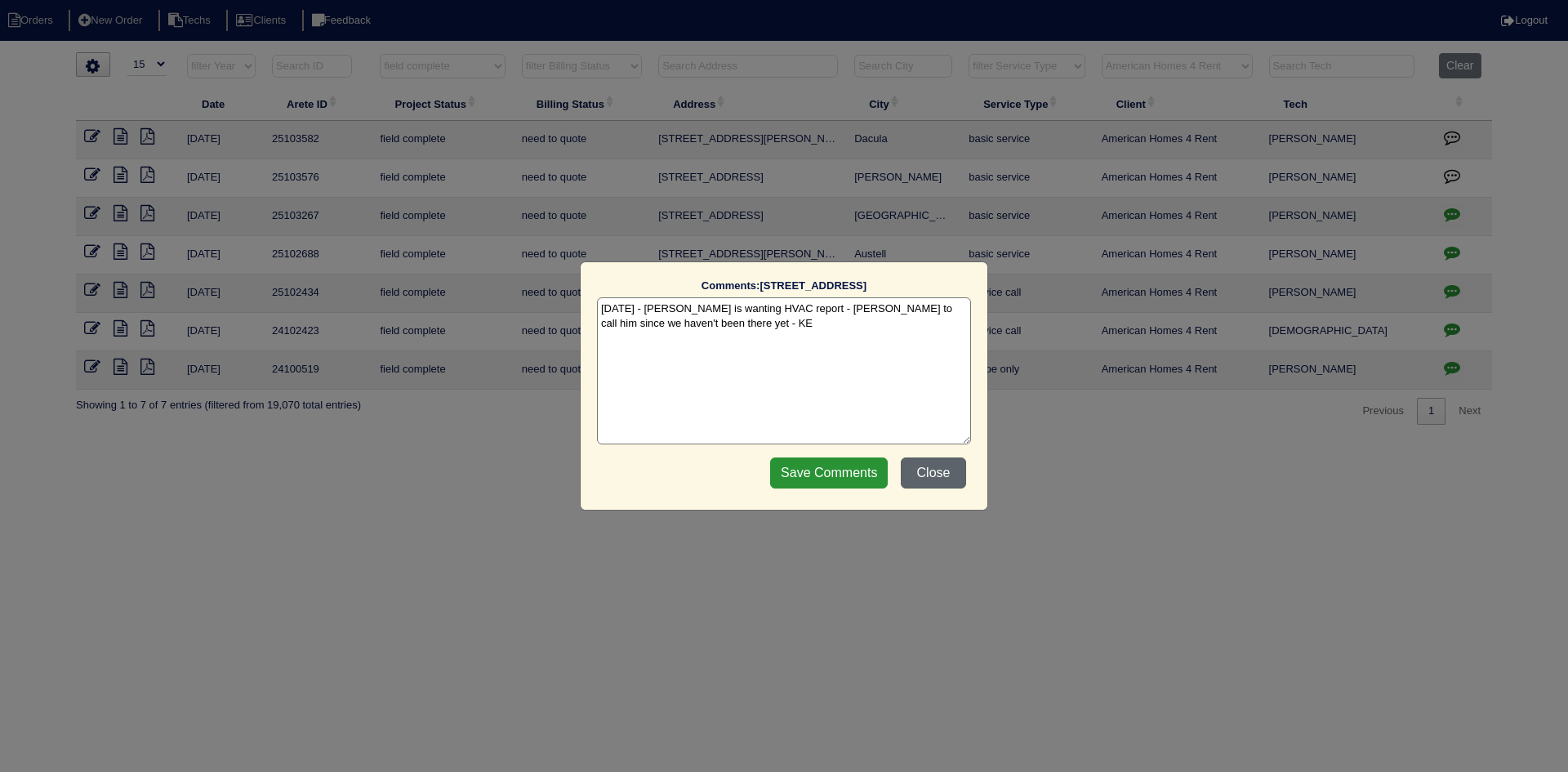
click at [935, 474] on button "Close" at bounding box center [934, 473] width 65 height 31
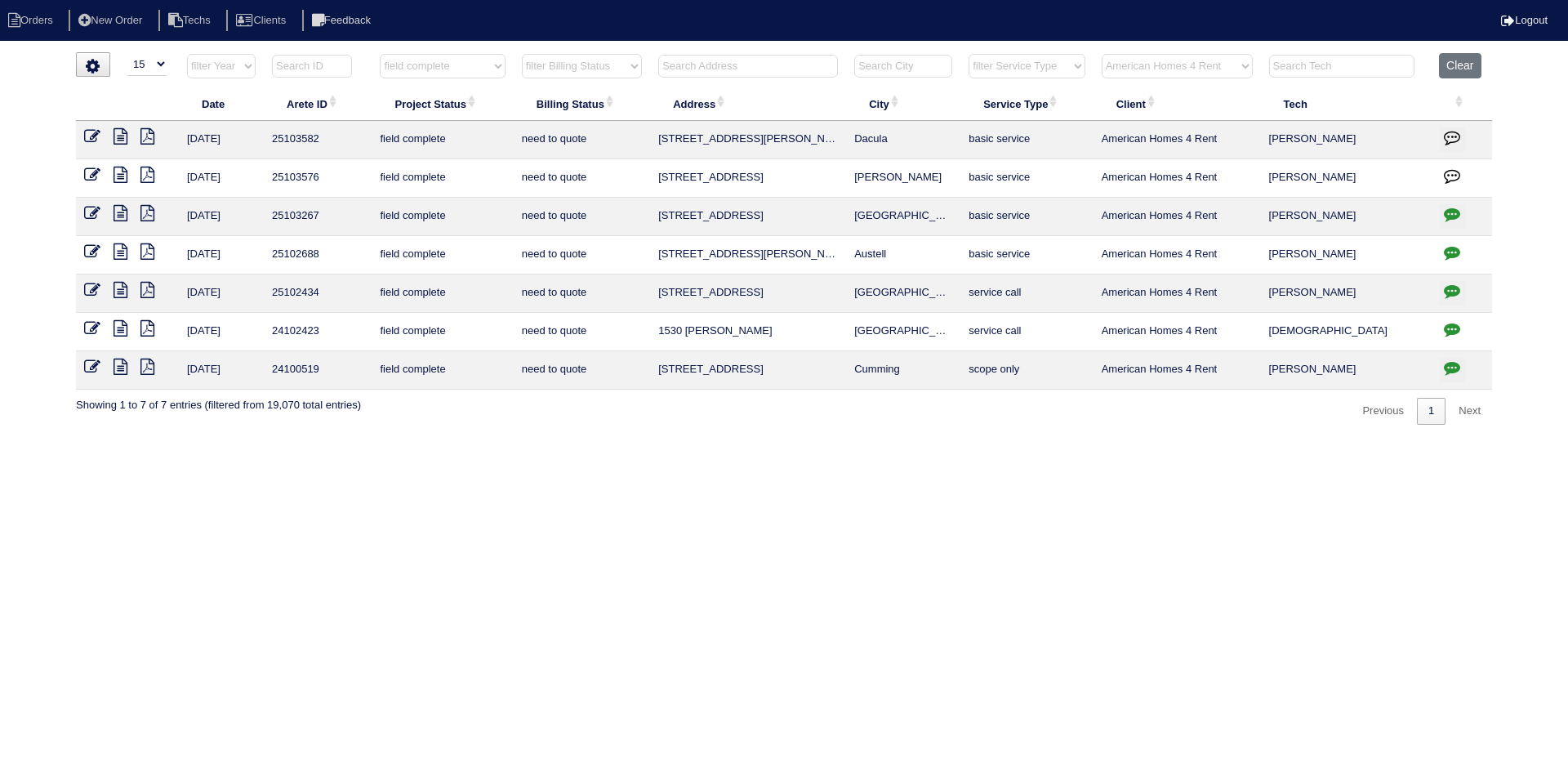
click at [119, 213] on icon at bounding box center [120, 213] width 14 height 16
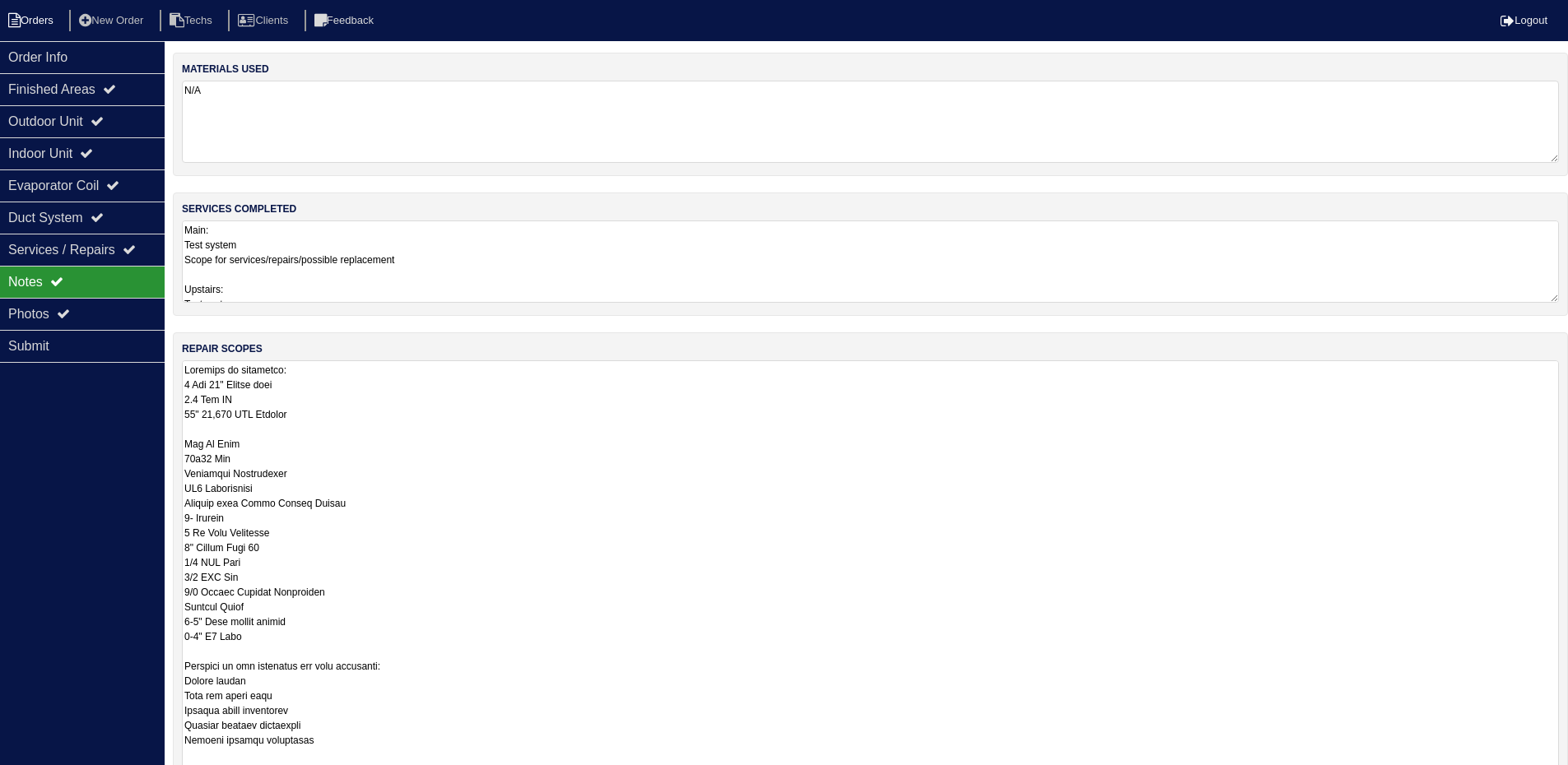
drag, startPoint x: 0, startPoint y: 0, endPoint x: 30, endPoint y: 17, distance: 34.5
click at [30, 17] on li "Orders" at bounding box center [33, 21] width 67 height 22
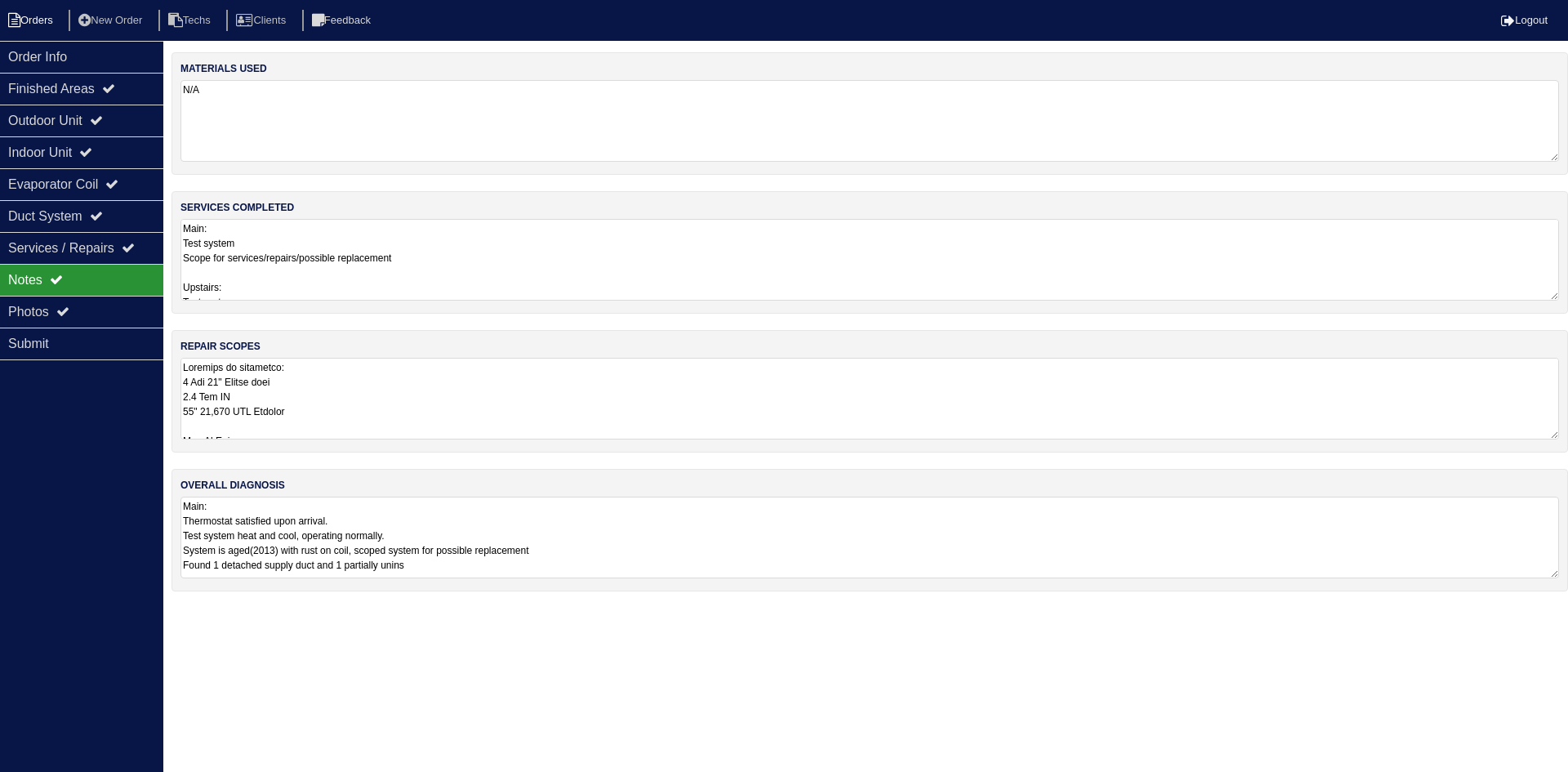
select select "15"
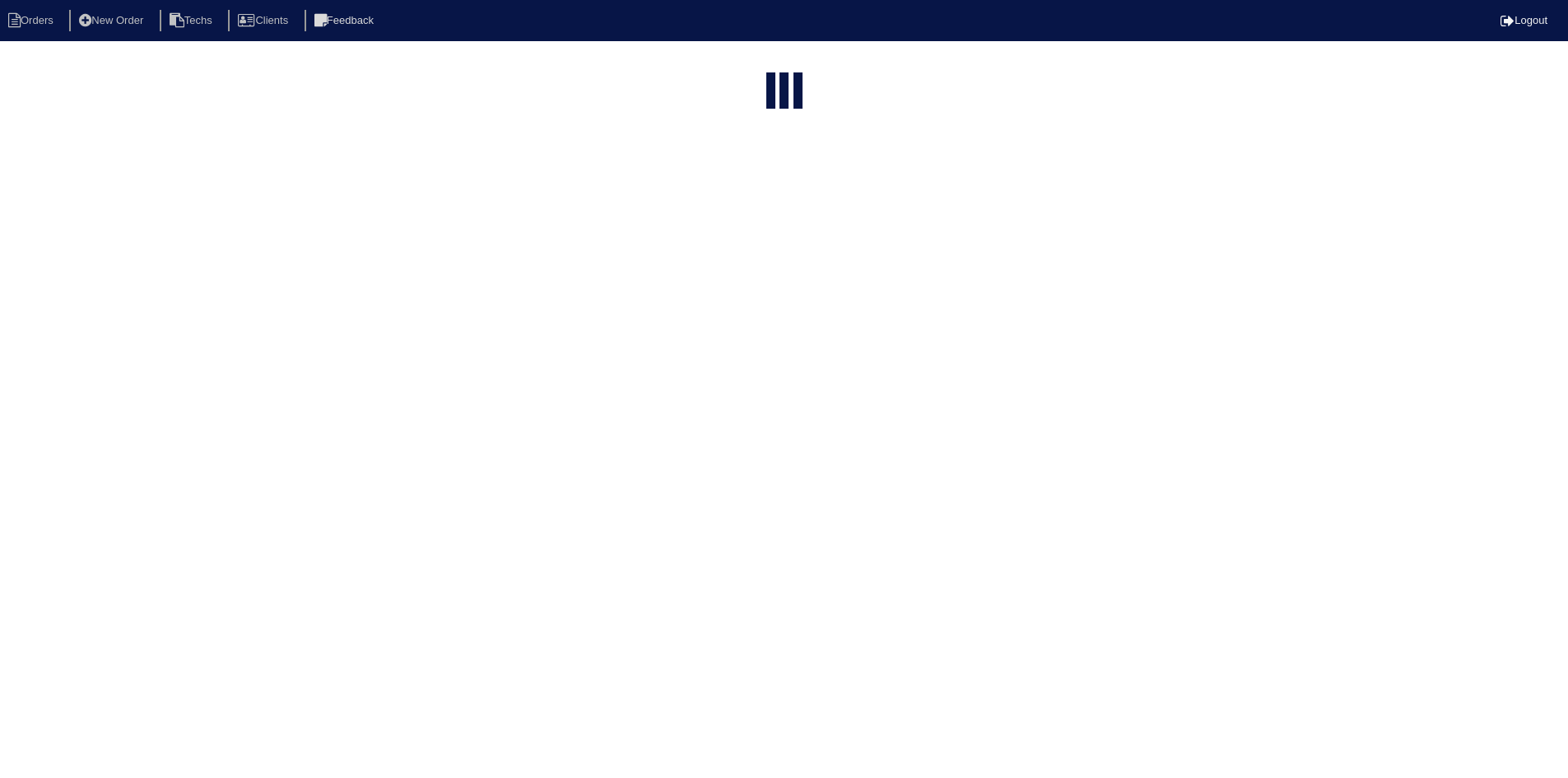
select select "field complete"
select select "need to quote"
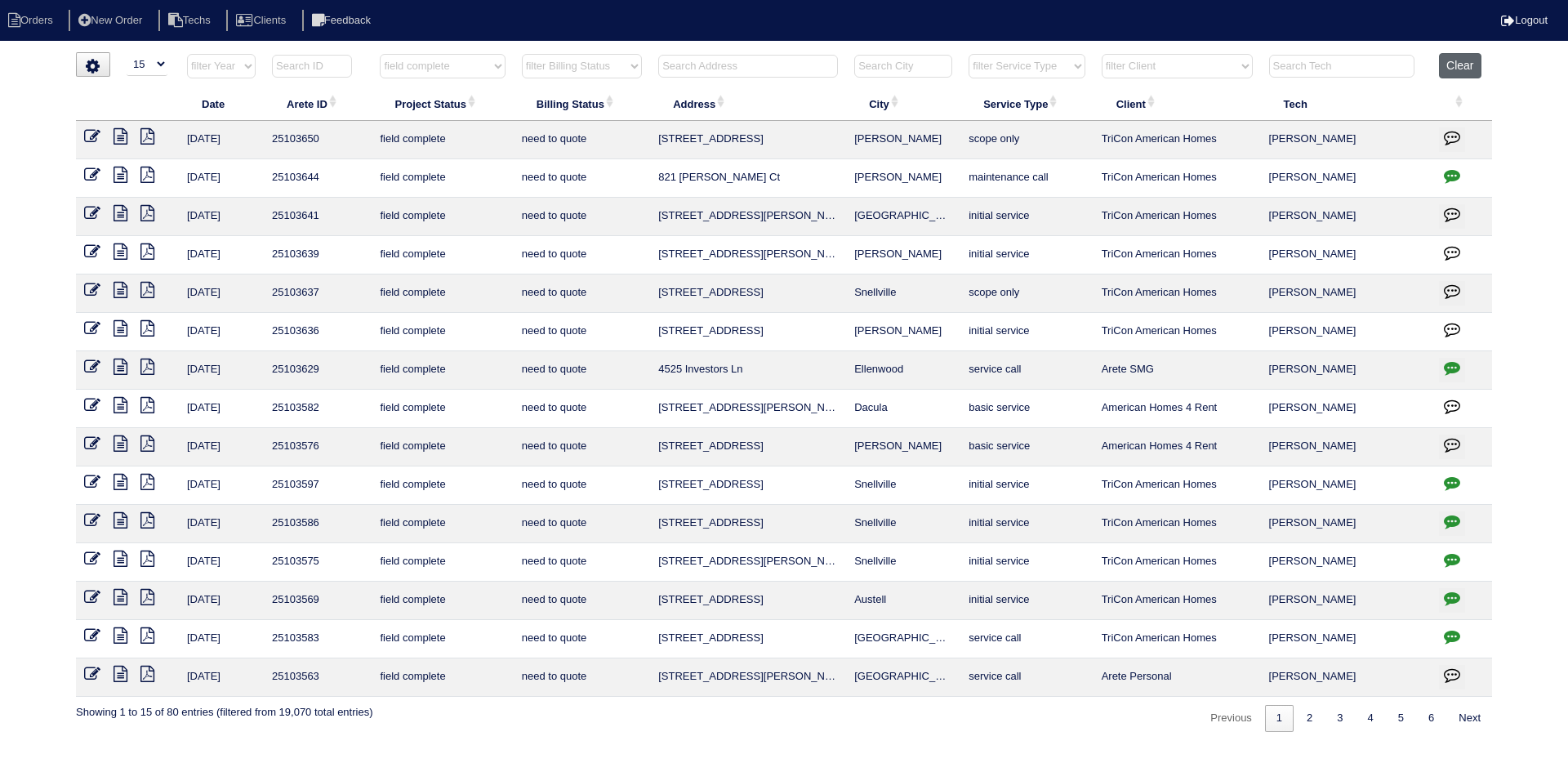
click at [1463, 70] on button "Clear" at bounding box center [1460, 65] width 41 height 25
select select
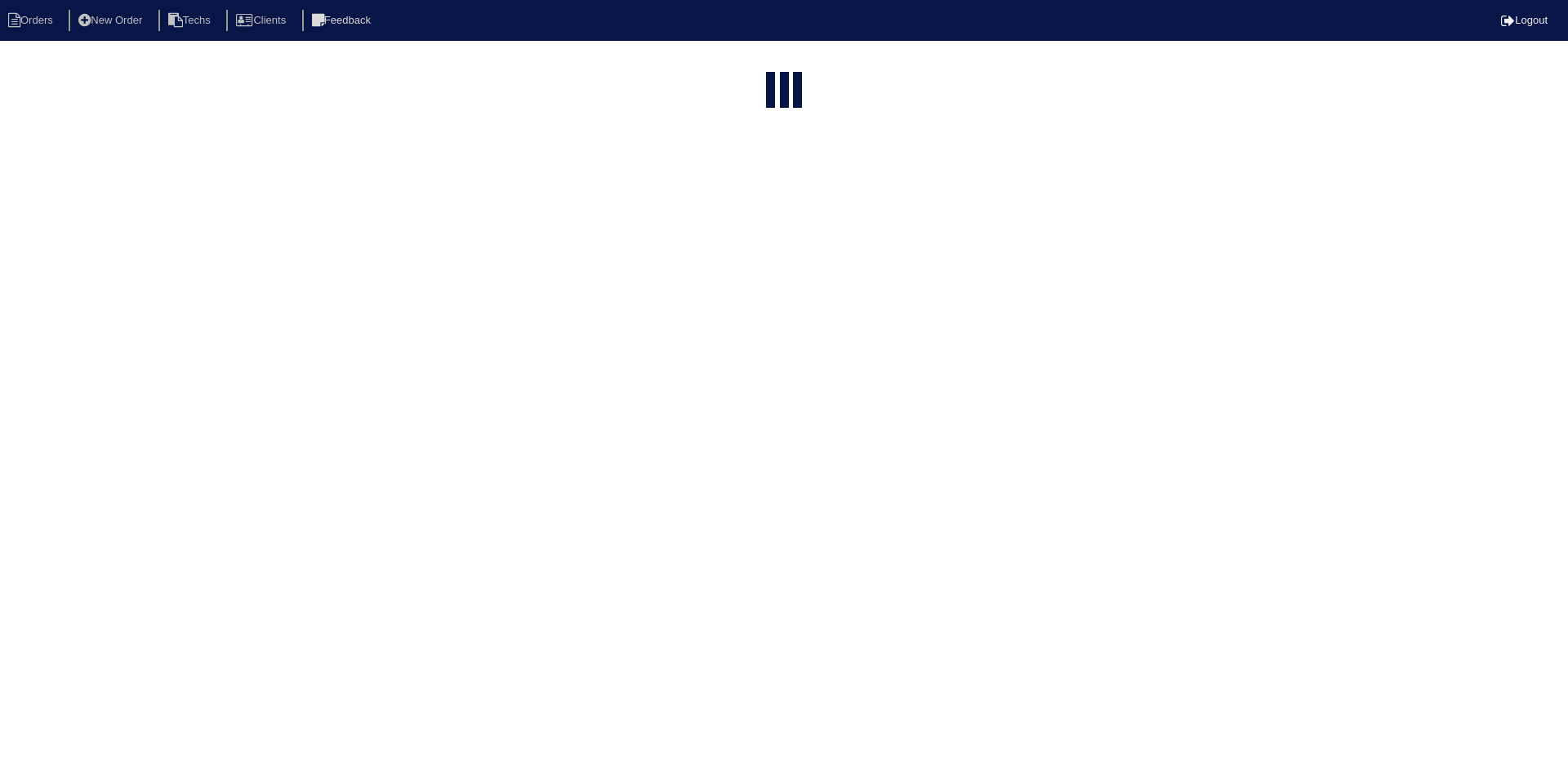
select select "15"
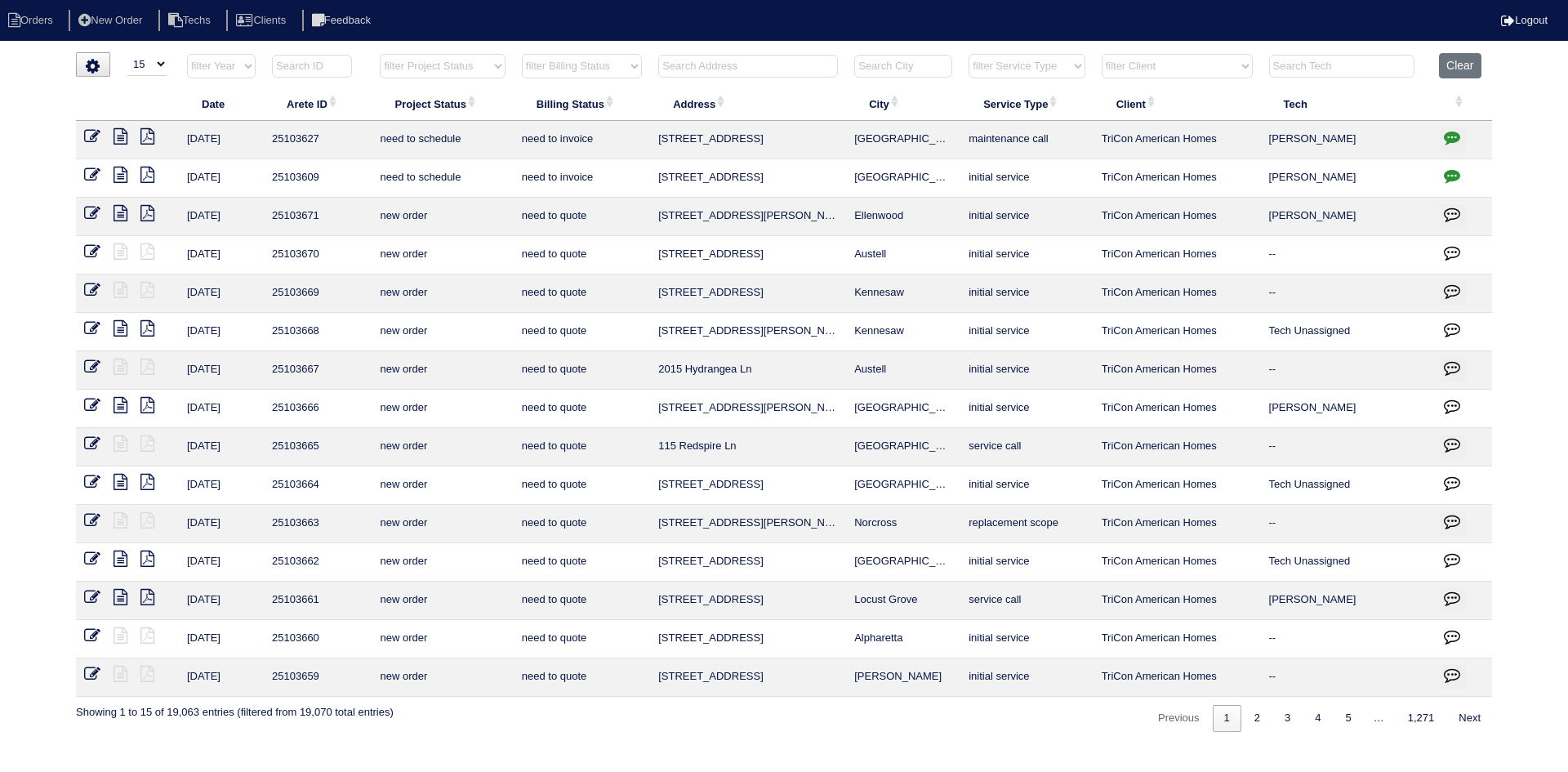
click at [499, 65] on select "filter Project Status -- Any Project Status -- new order assigned in progress f…" at bounding box center [442, 66] width 125 height 25
click at [380, 54] on select "filter Project Status -- Any Project Status -- new order assigned in progress f…" at bounding box center [442, 66] width 125 height 25
select select "assigned"
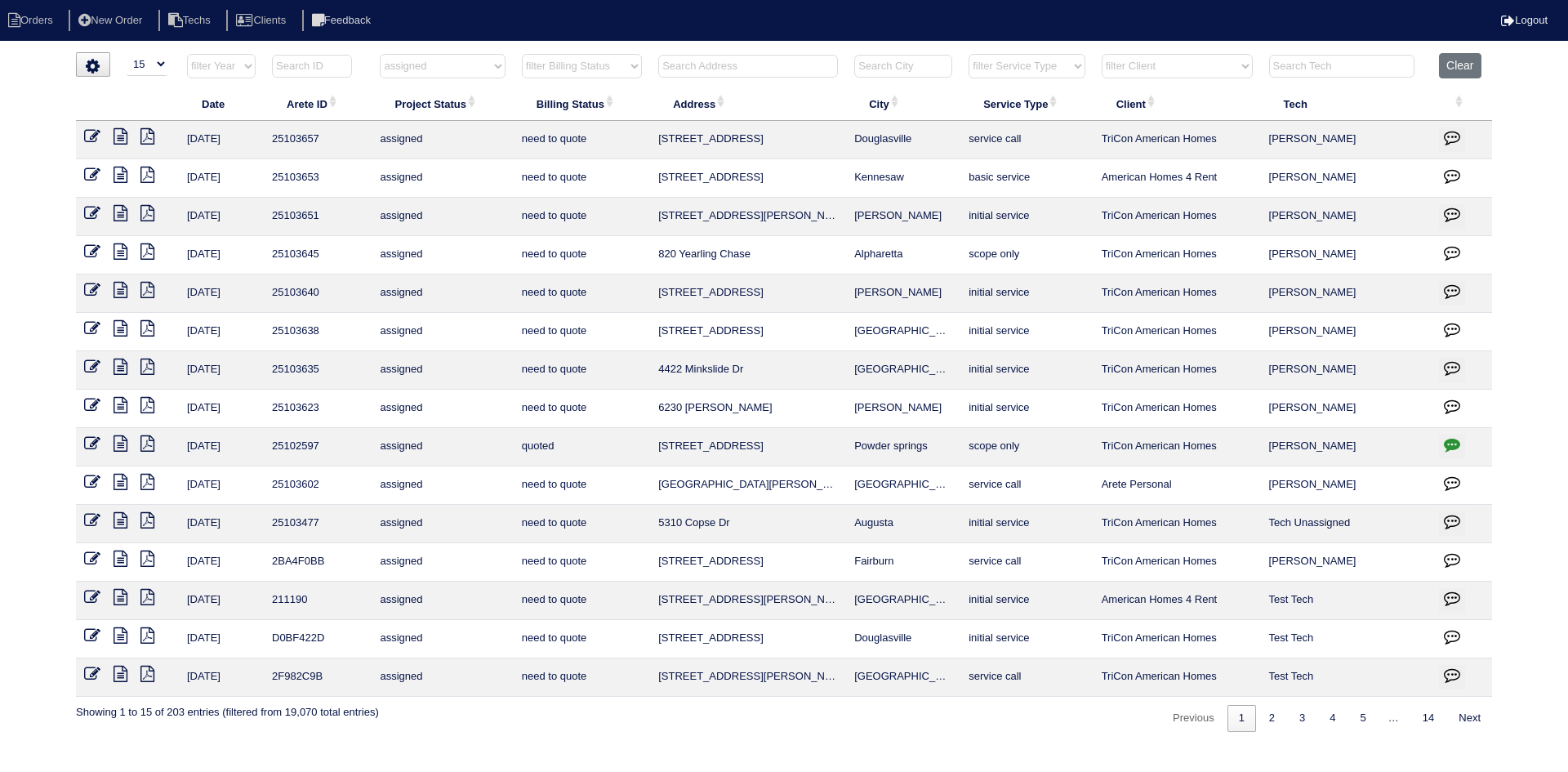
click at [120, 405] on icon at bounding box center [120, 405] width 14 height 16
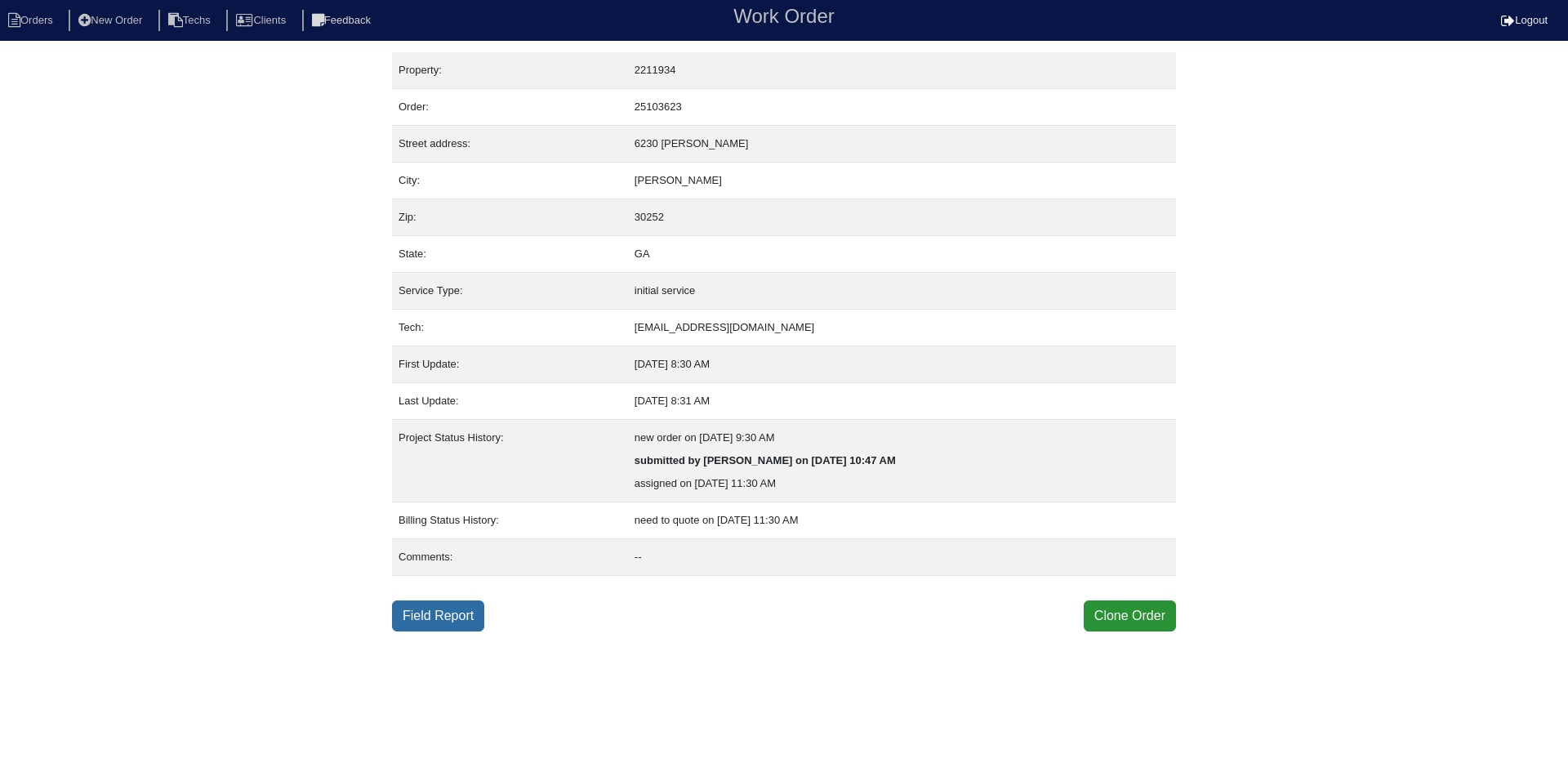
click at [442, 609] on link "Field Report" at bounding box center [437, 616] width 92 height 31
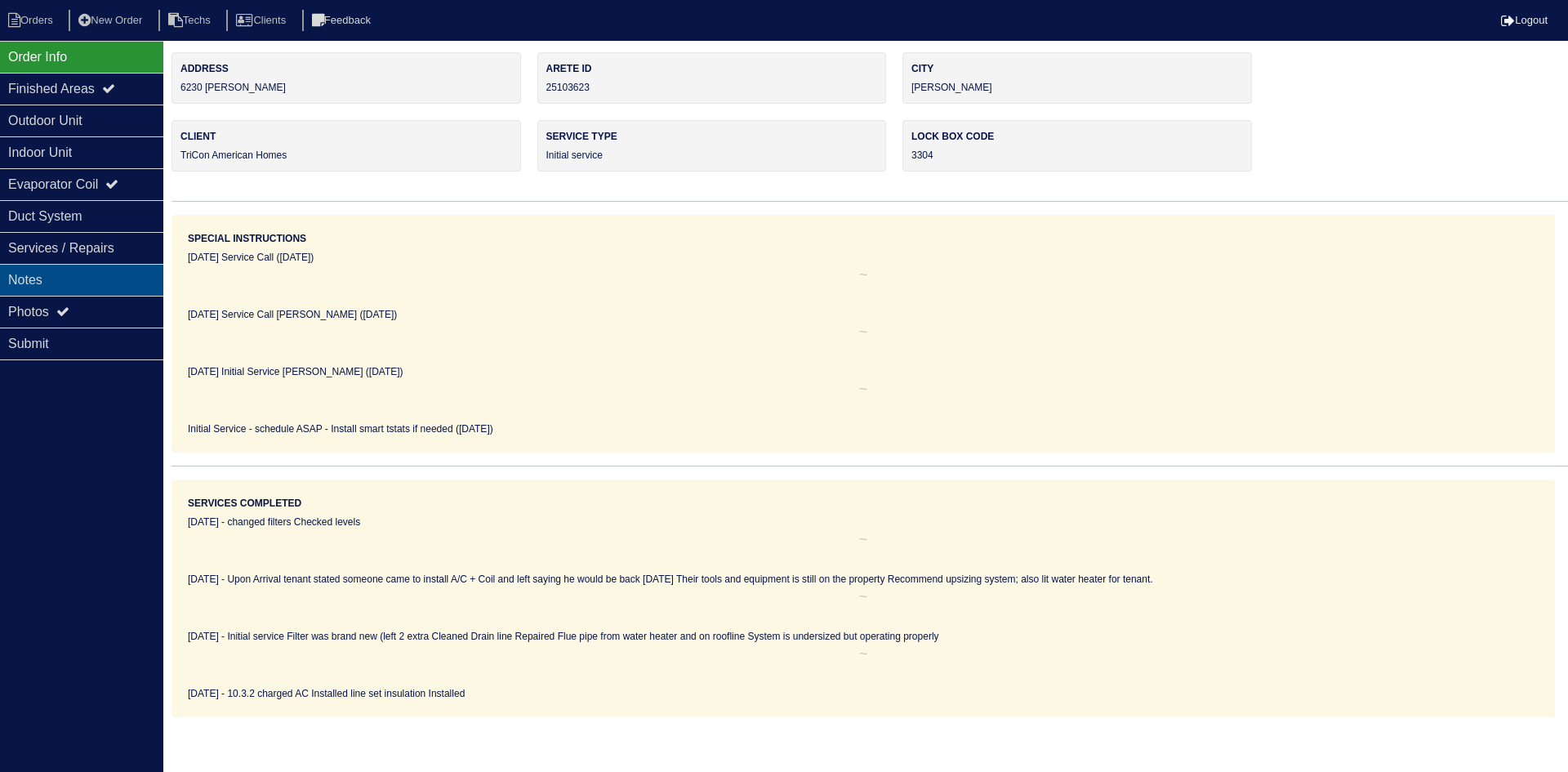
click at [98, 270] on div "Notes" at bounding box center [82, 279] width 163 height 32
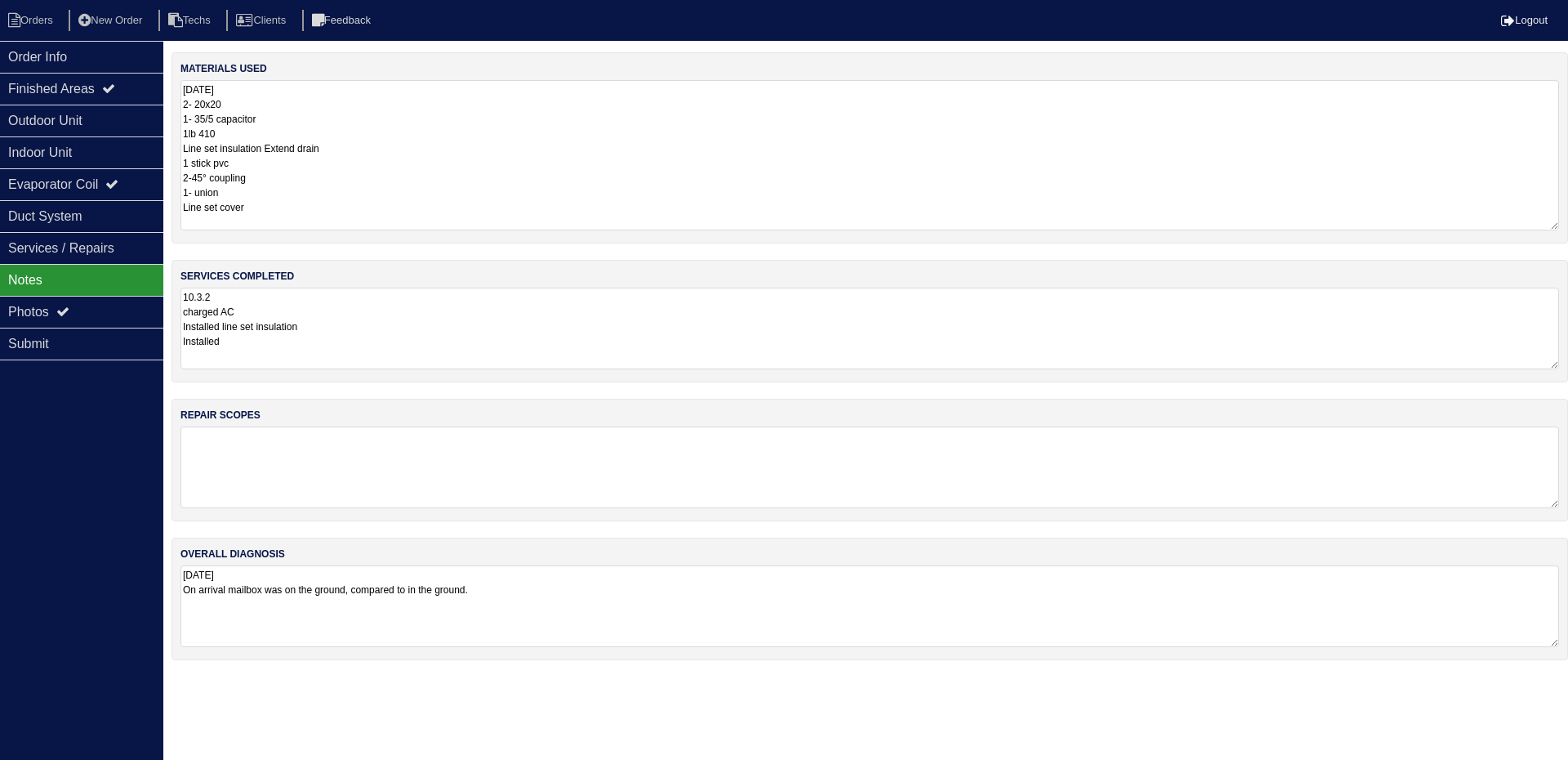
click at [384, 117] on textarea "10.2.25 2- 20x20 1- 35/5 capacitor 1lb 410 Line set insulation Extend drain 1 s…" at bounding box center [869, 155] width 1379 height 150
click at [70, 112] on div "Outdoor Unit" at bounding box center [82, 120] width 163 height 32
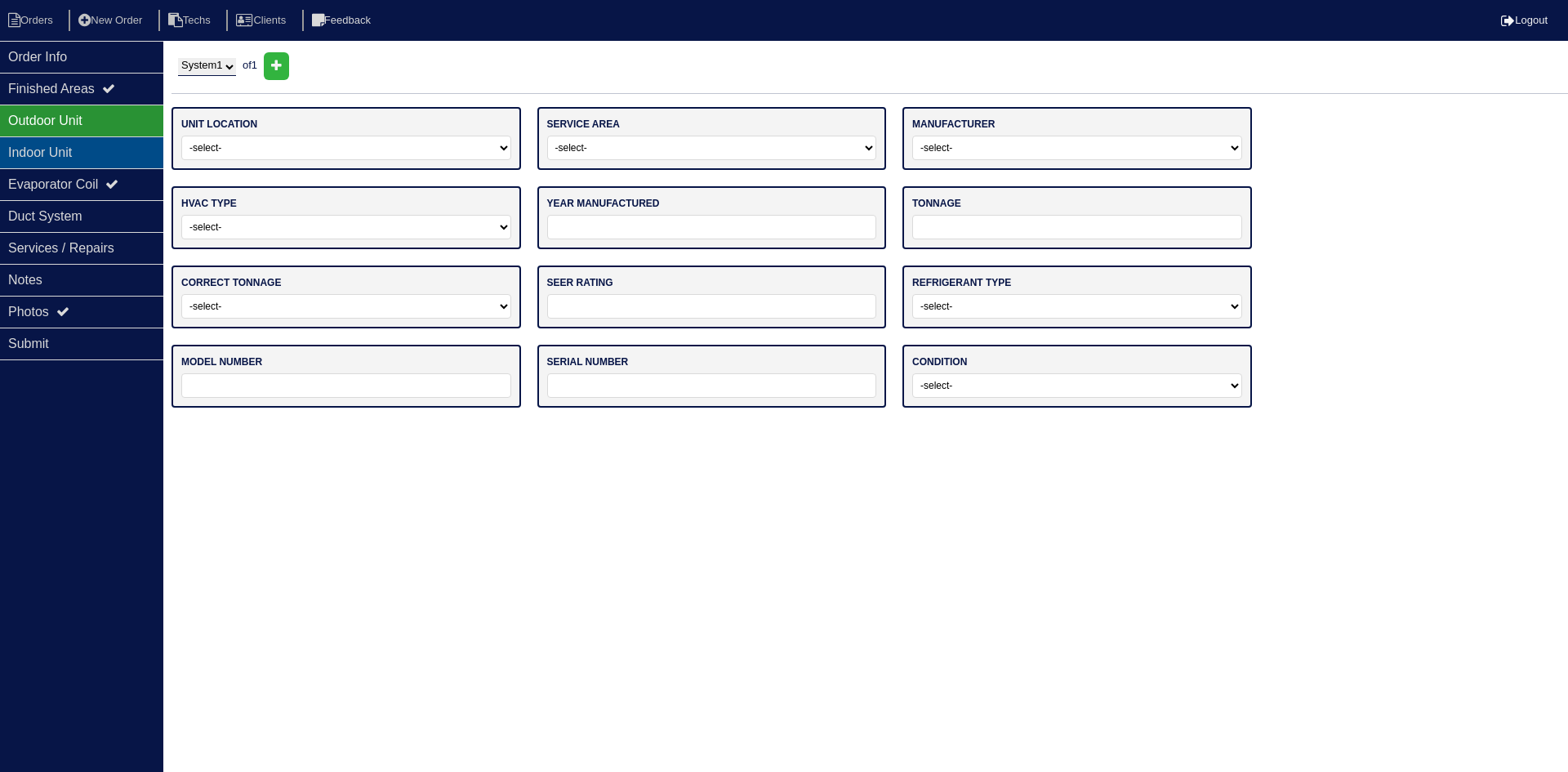
click at [76, 151] on div "Indoor Unit" at bounding box center [82, 152] width 163 height 32
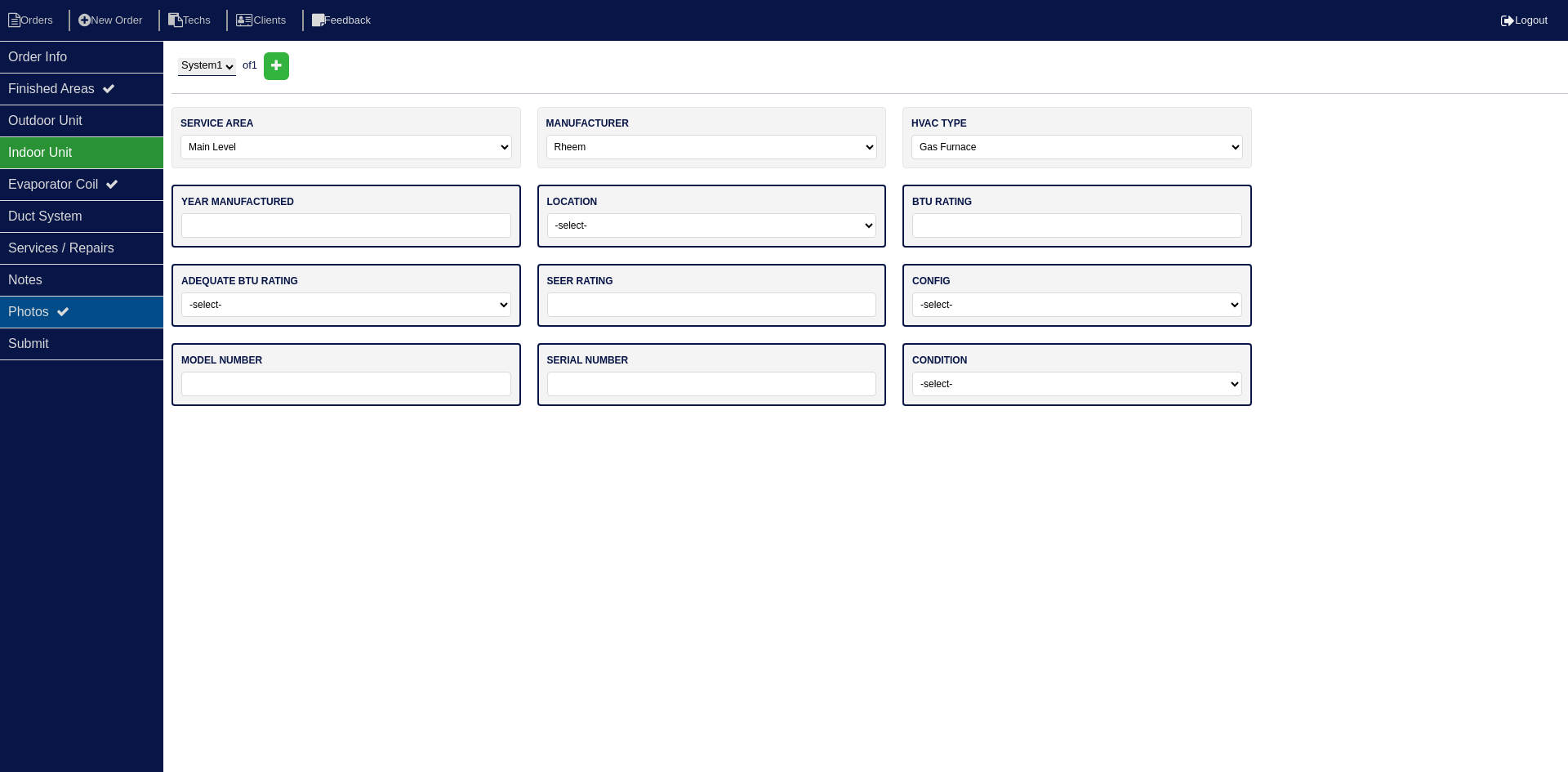
click at [67, 304] on div "Photos" at bounding box center [82, 311] width 163 height 32
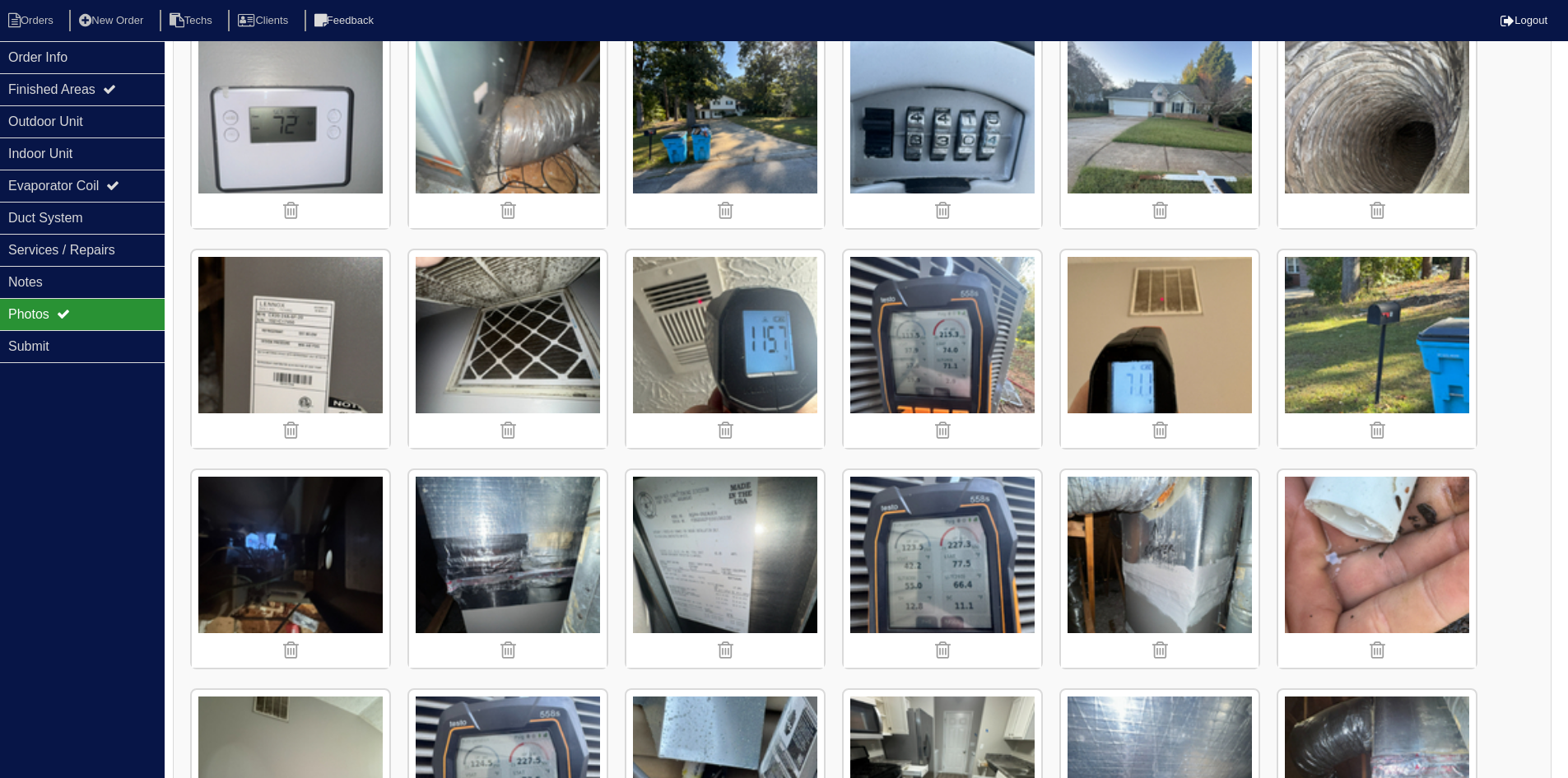
scroll to position [1811, 0]
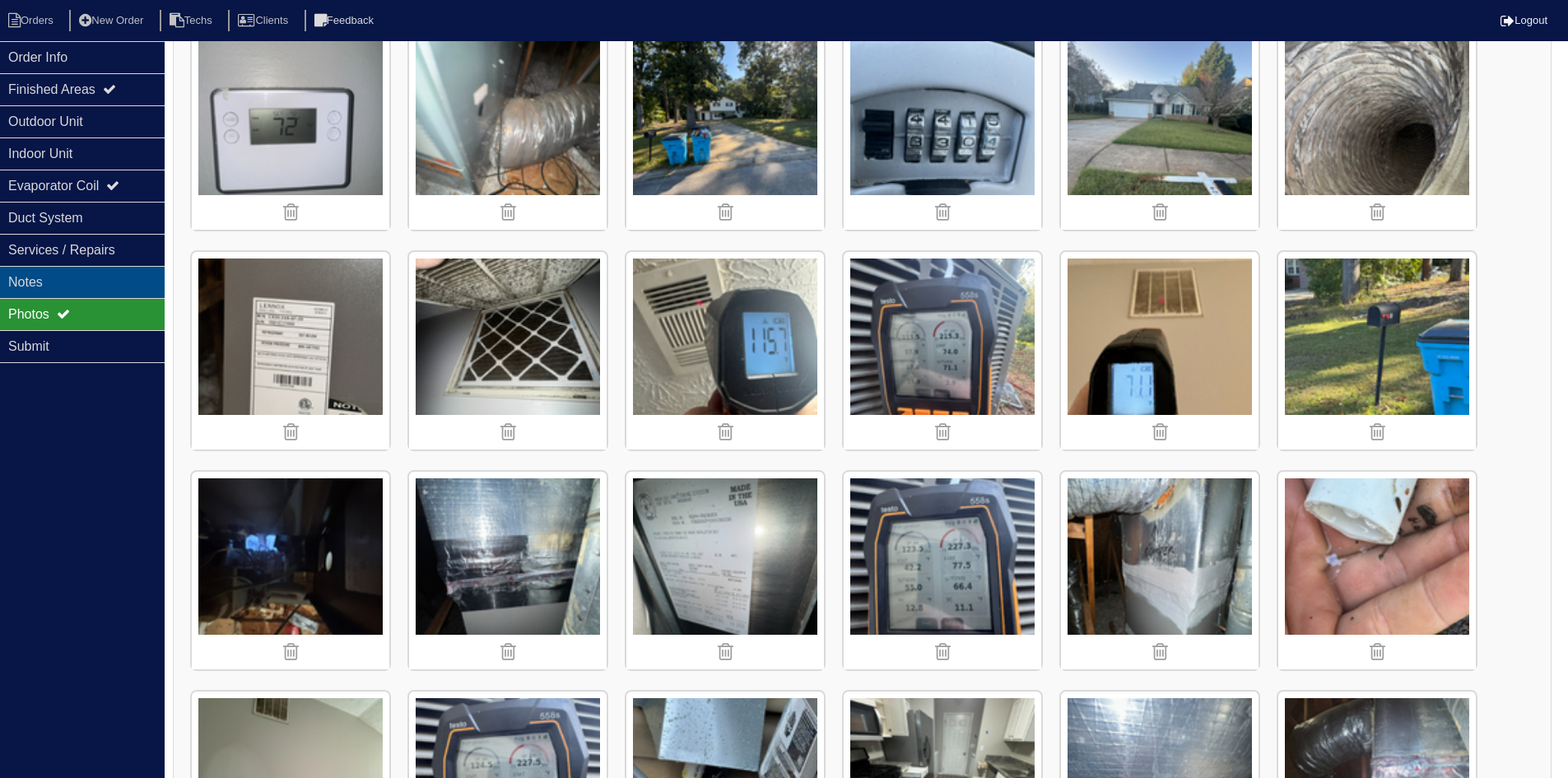
click at [81, 281] on div "Notes" at bounding box center [82, 282] width 165 height 32
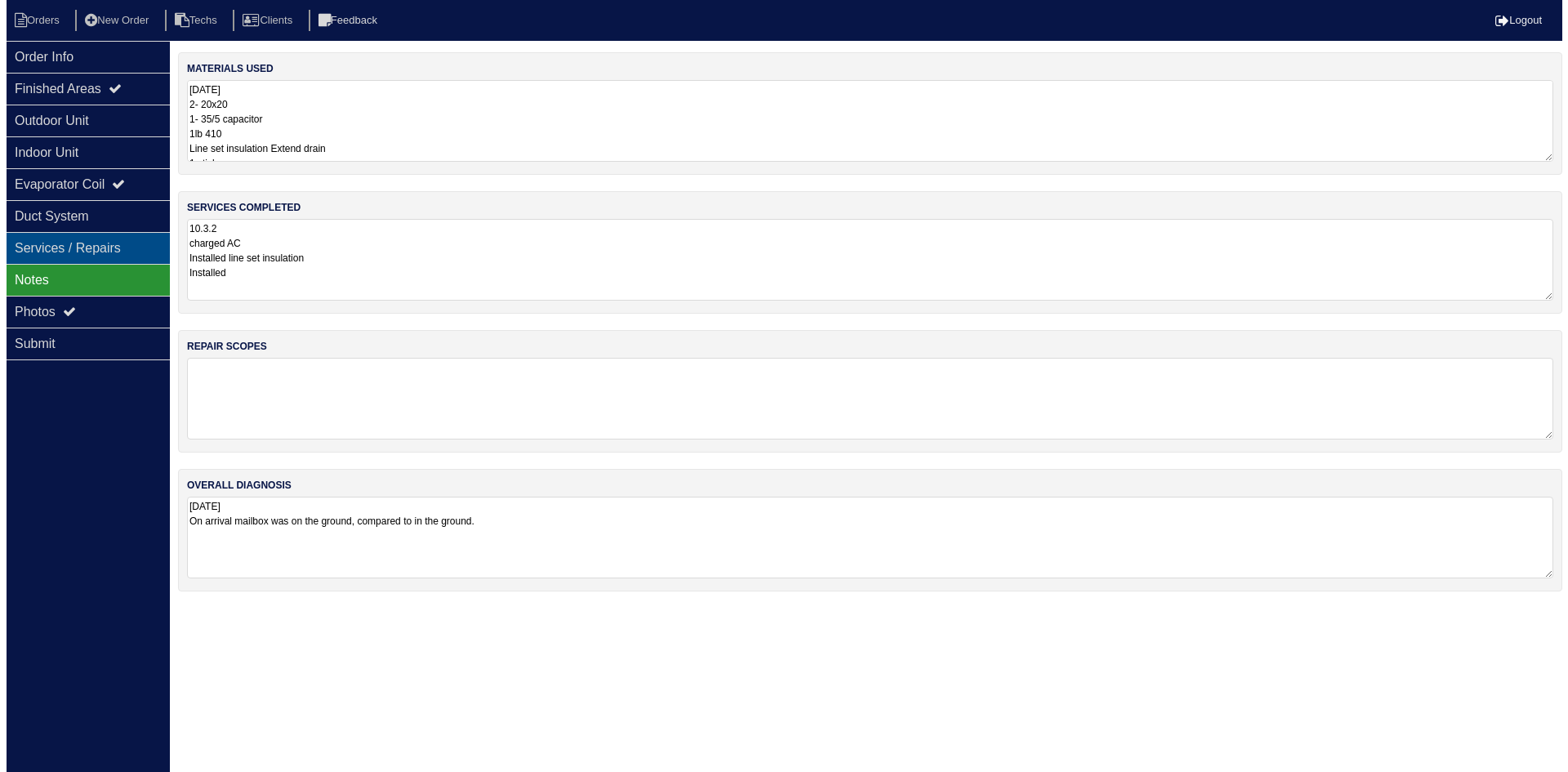
scroll to position [0, 0]
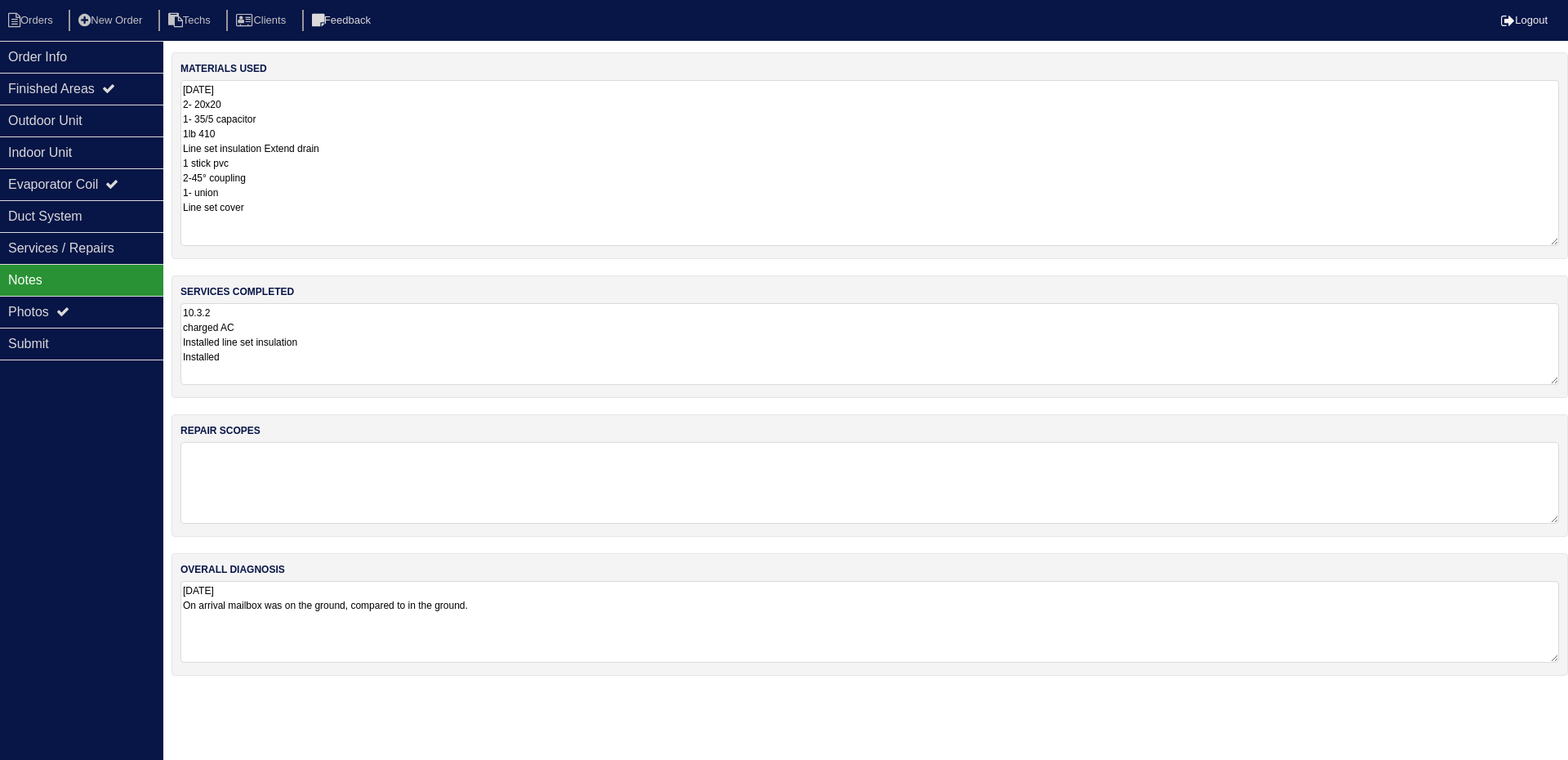
drag, startPoint x: 1551, startPoint y: 158, endPoint x: 1556, endPoint y: 242, distance: 84.1
click at [1556, 242] on textarea "10.2.25 2- 20x20 1- 35/5 capacitor 1lb 410 Line set insulation Extend drain 1 s…" at bounding box center [869, 162] width 1379 height 166
click at [41, 21] on li "Orders" at bounding box center [33, 21] width 66 height 22
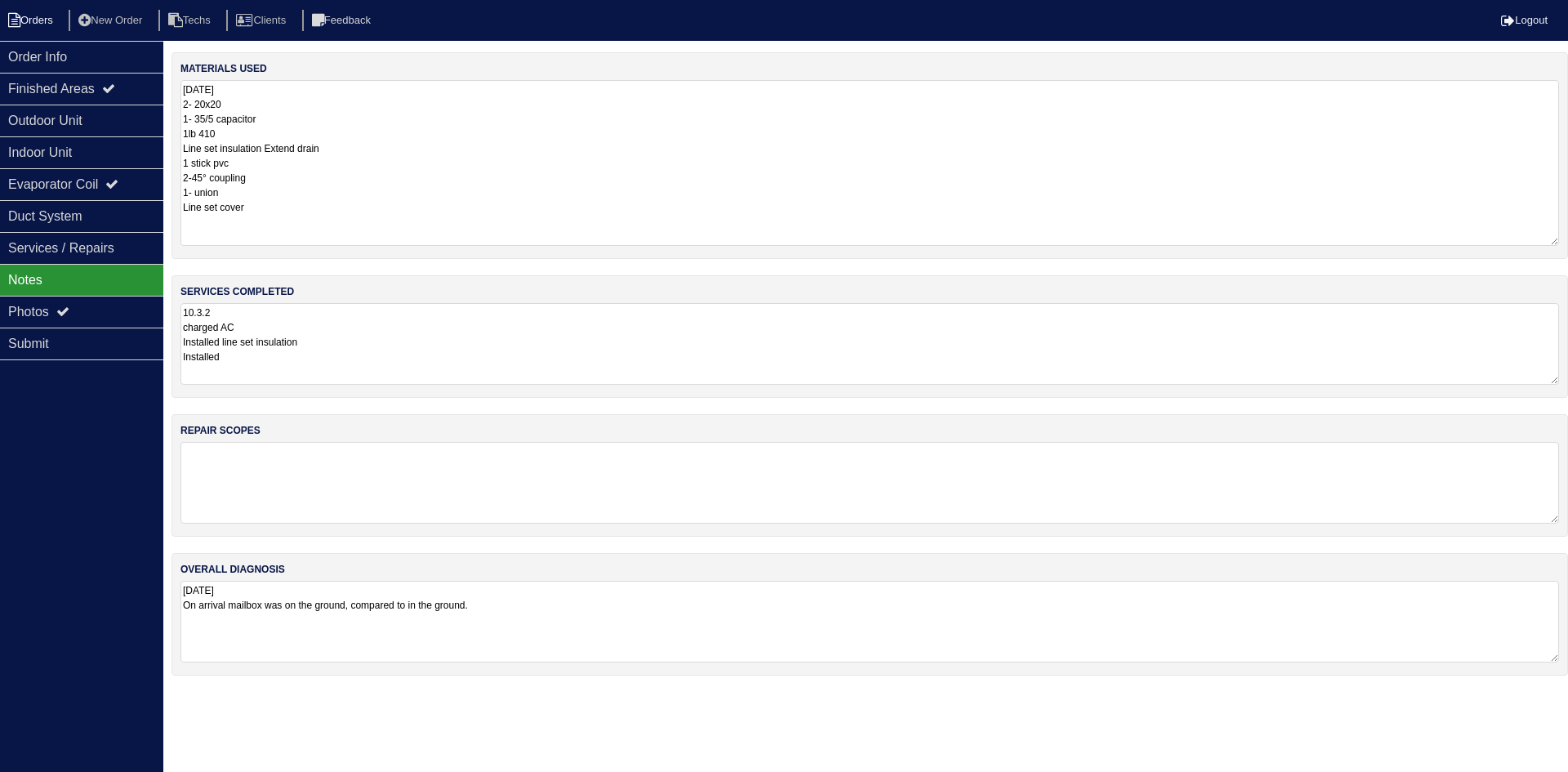
select select "15"
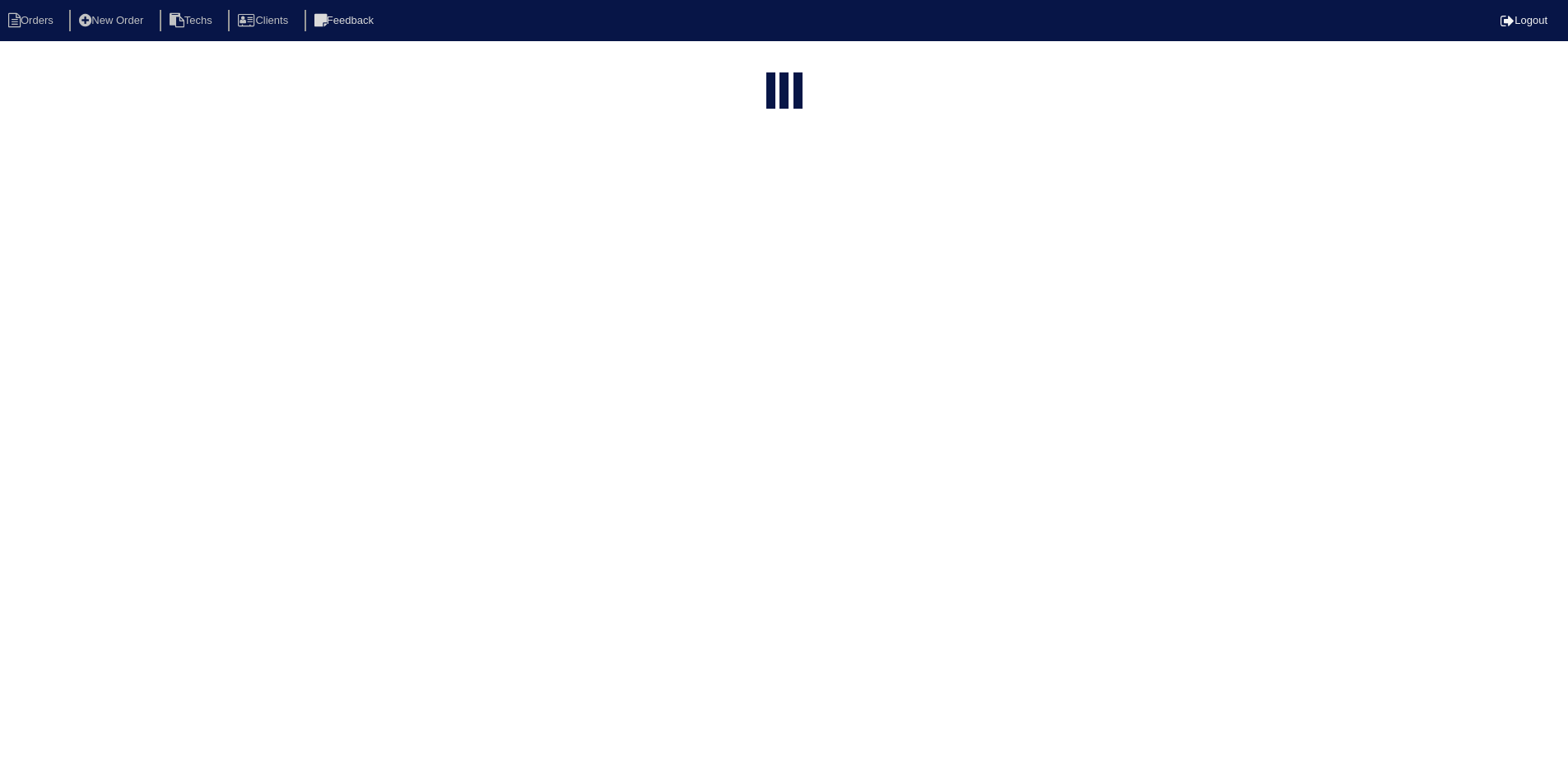
select select "assigned"
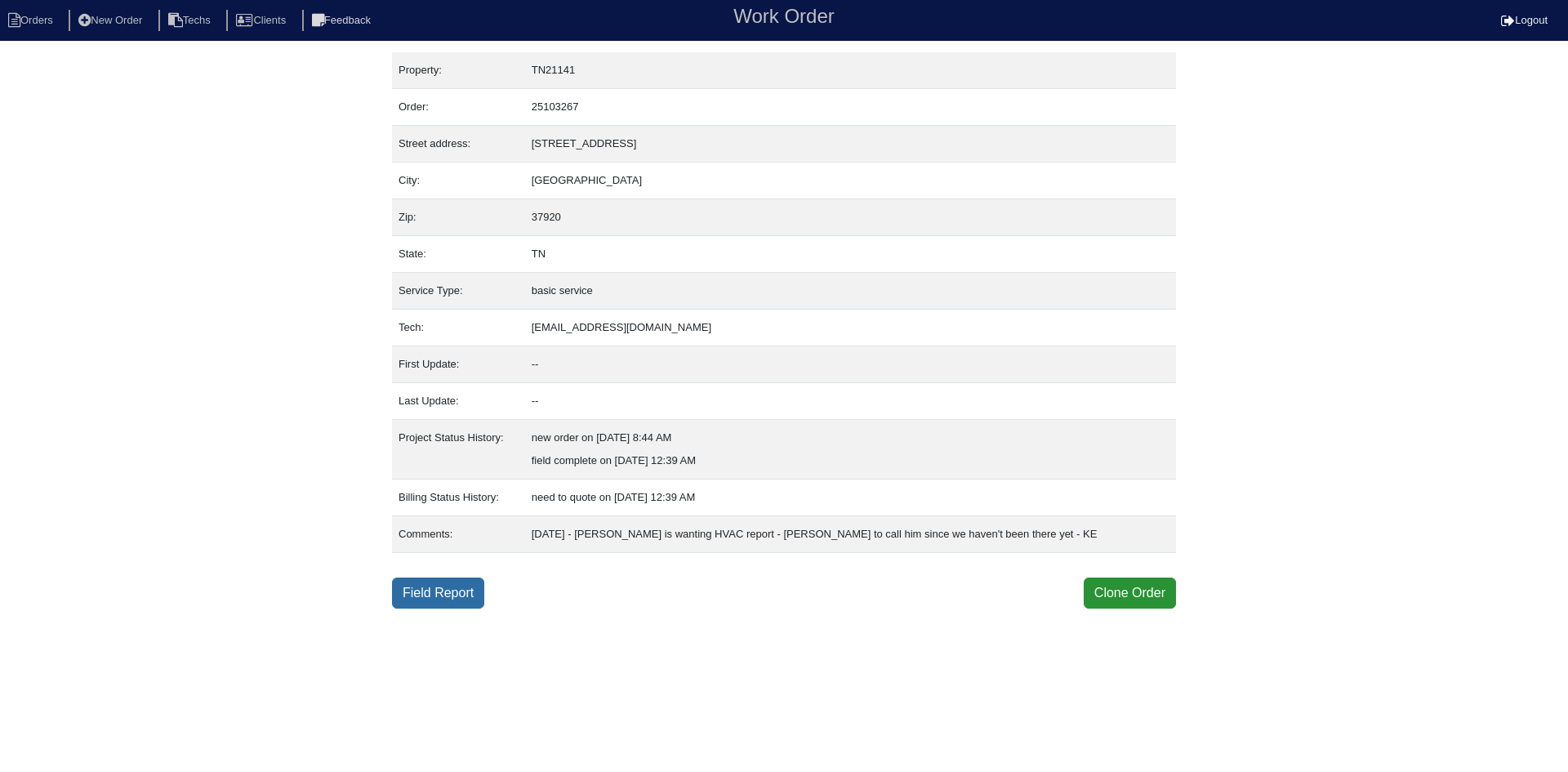
click at [412, 597] on link "Field Report" at bounding box center [437, 593] width 92 height 31
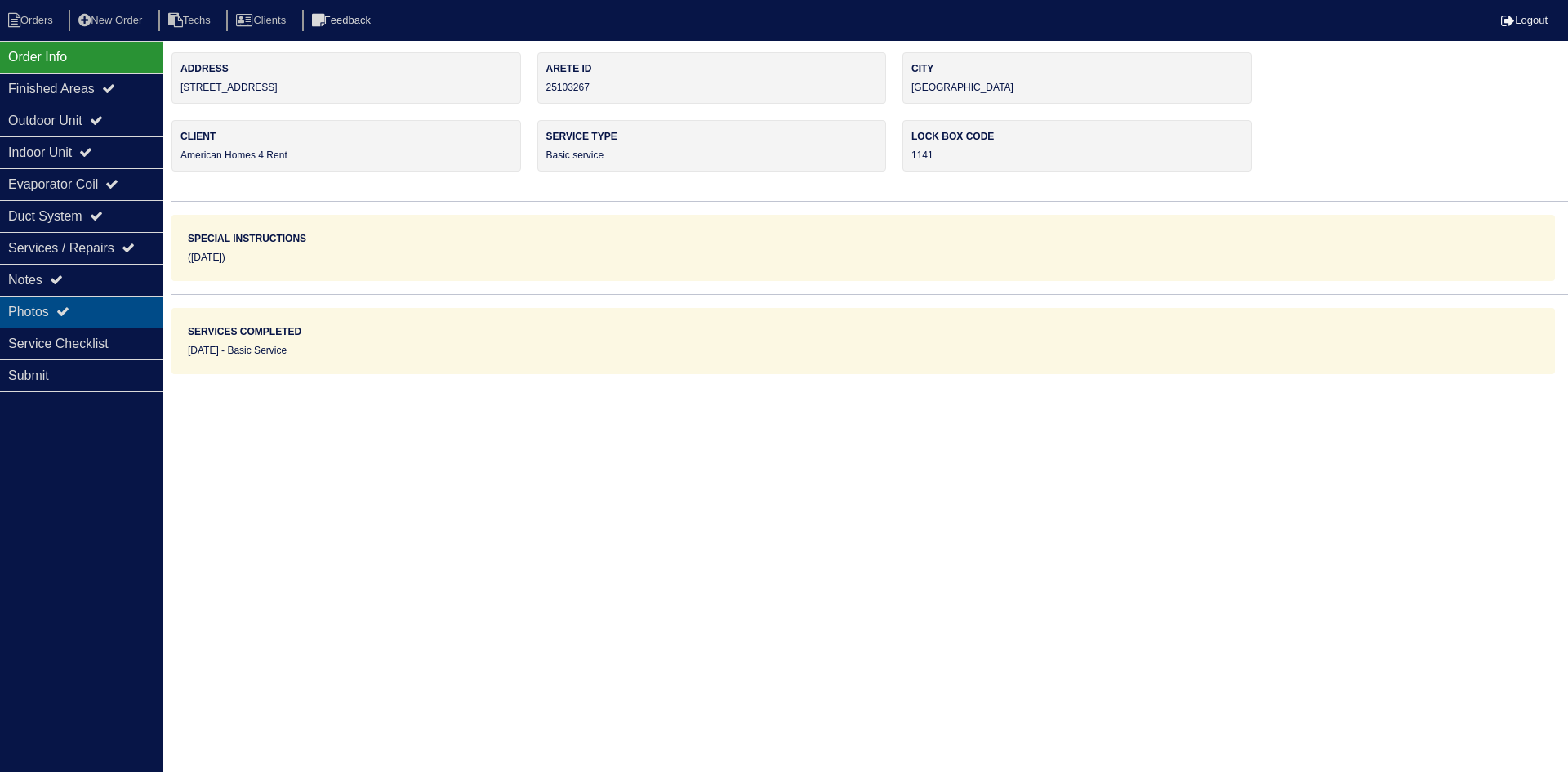
click at [111, 304] on div "Photos" at bounding box center [82, 311] width 163 height 32
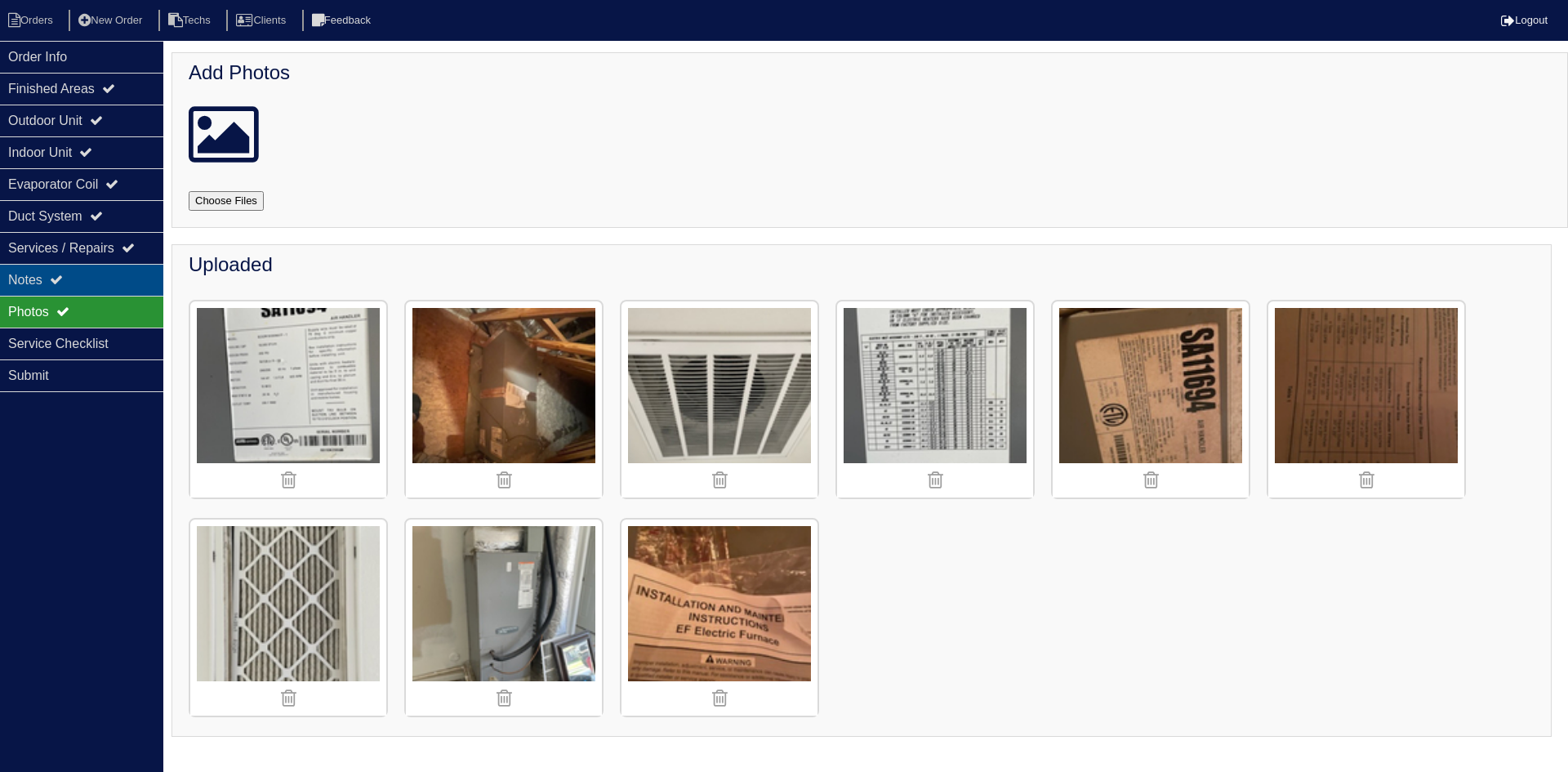
click at [107, 273] on div "Notes" at bounding box center [82, 279] width 163 height 32
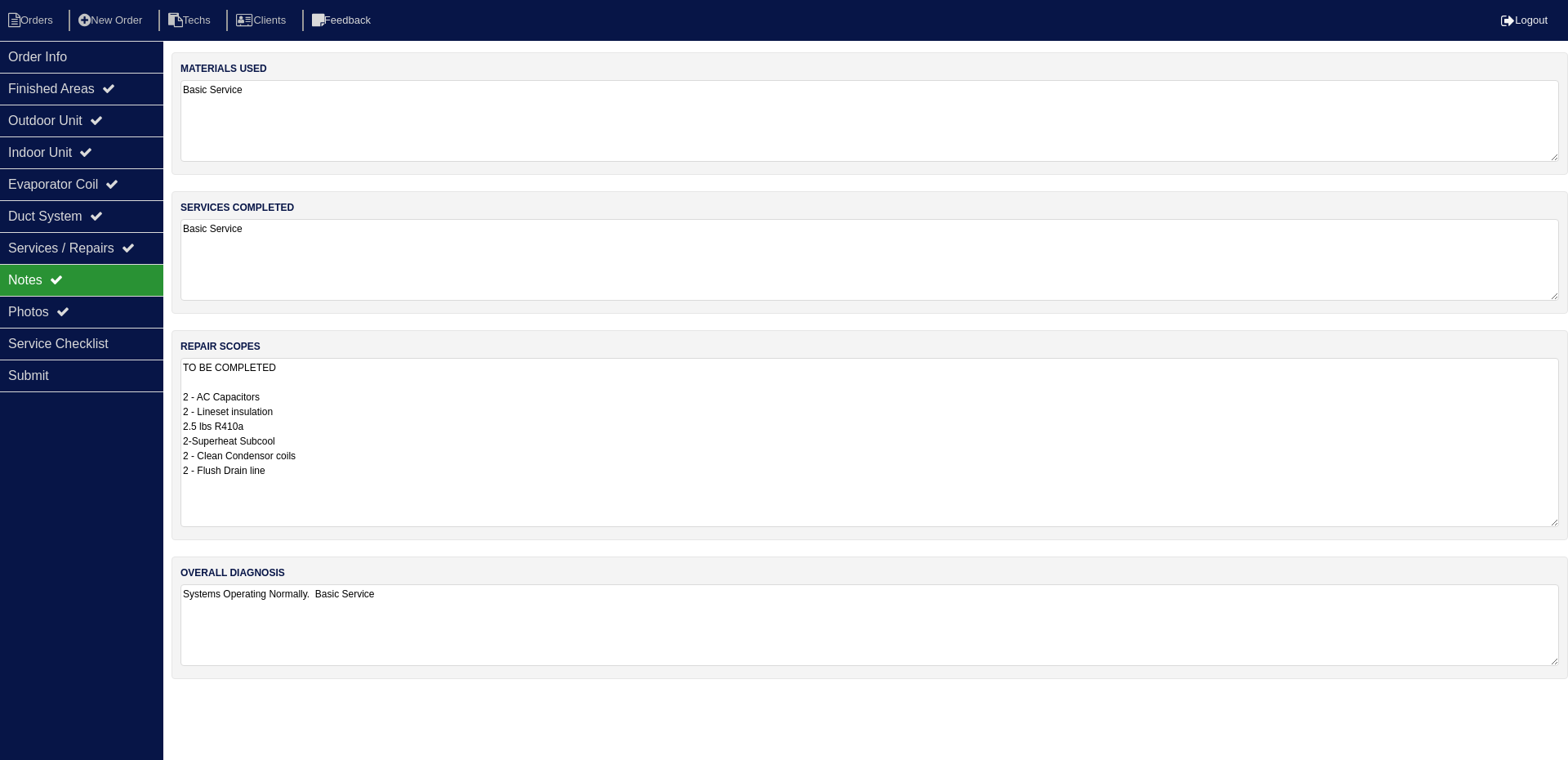
drag, startPoint x: 1552, startPoint y: 437, endPoint x: 1553, endPoint y: 524, distance: 87.0
click at [1553, 524] on textarea "TO BE COMPLETED 2 - AC Capacitors 2 - Lineset insulation 2.5 lbs R410a 2-Superh…" at bounding box center [869, 442] width 1379 height 169
click at [108, 346] on div "Service Checklist" at bounding box center [82, 343] width 163 height 32
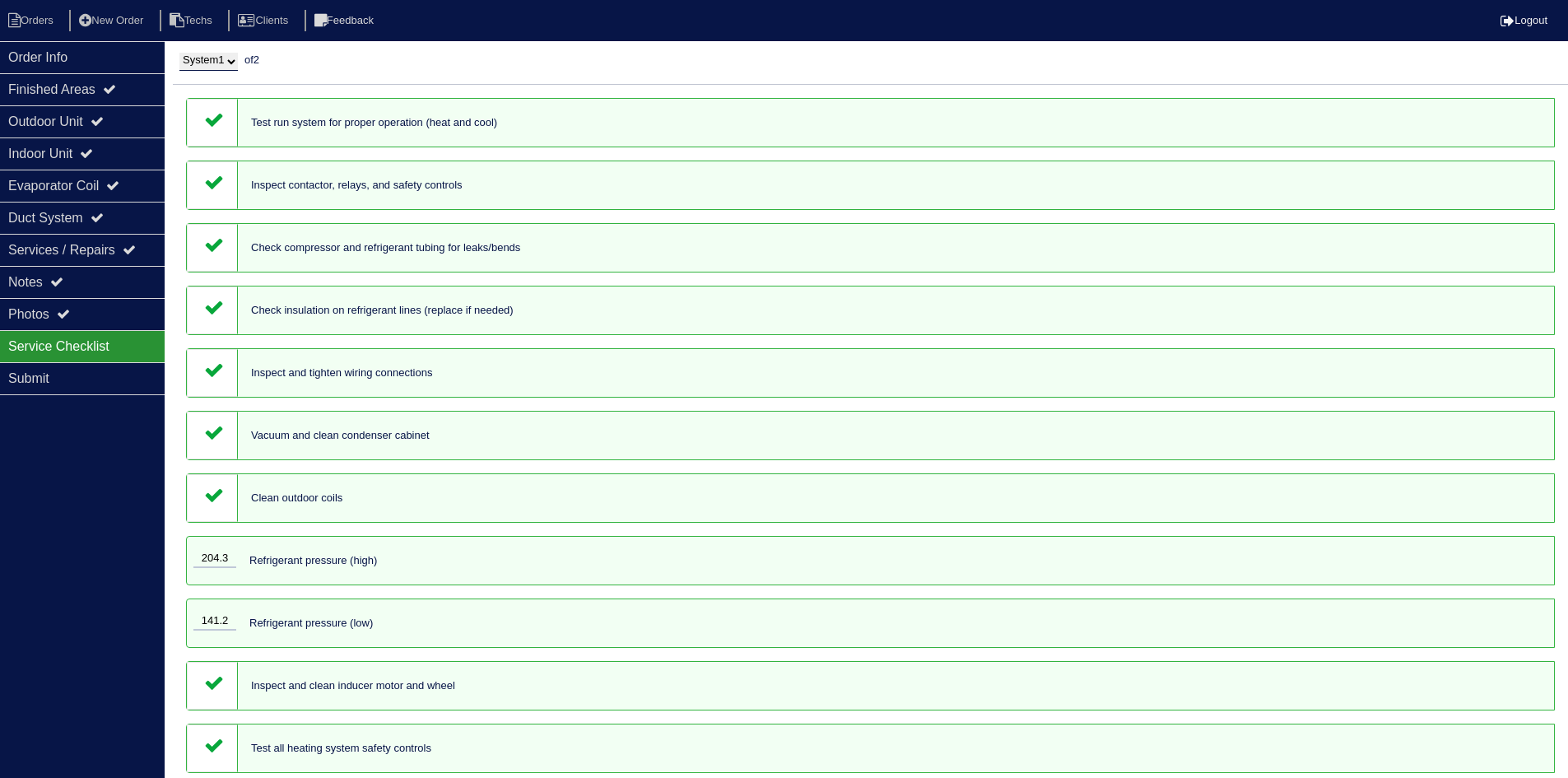
click at [231, 62] on select "System 1 System 2" at bounding box center [208, 62] width 58 height 18
select select "2"
click at [179, 53] on select "System 1 System 2" at bounding box center [208, 62] width 58 height 18
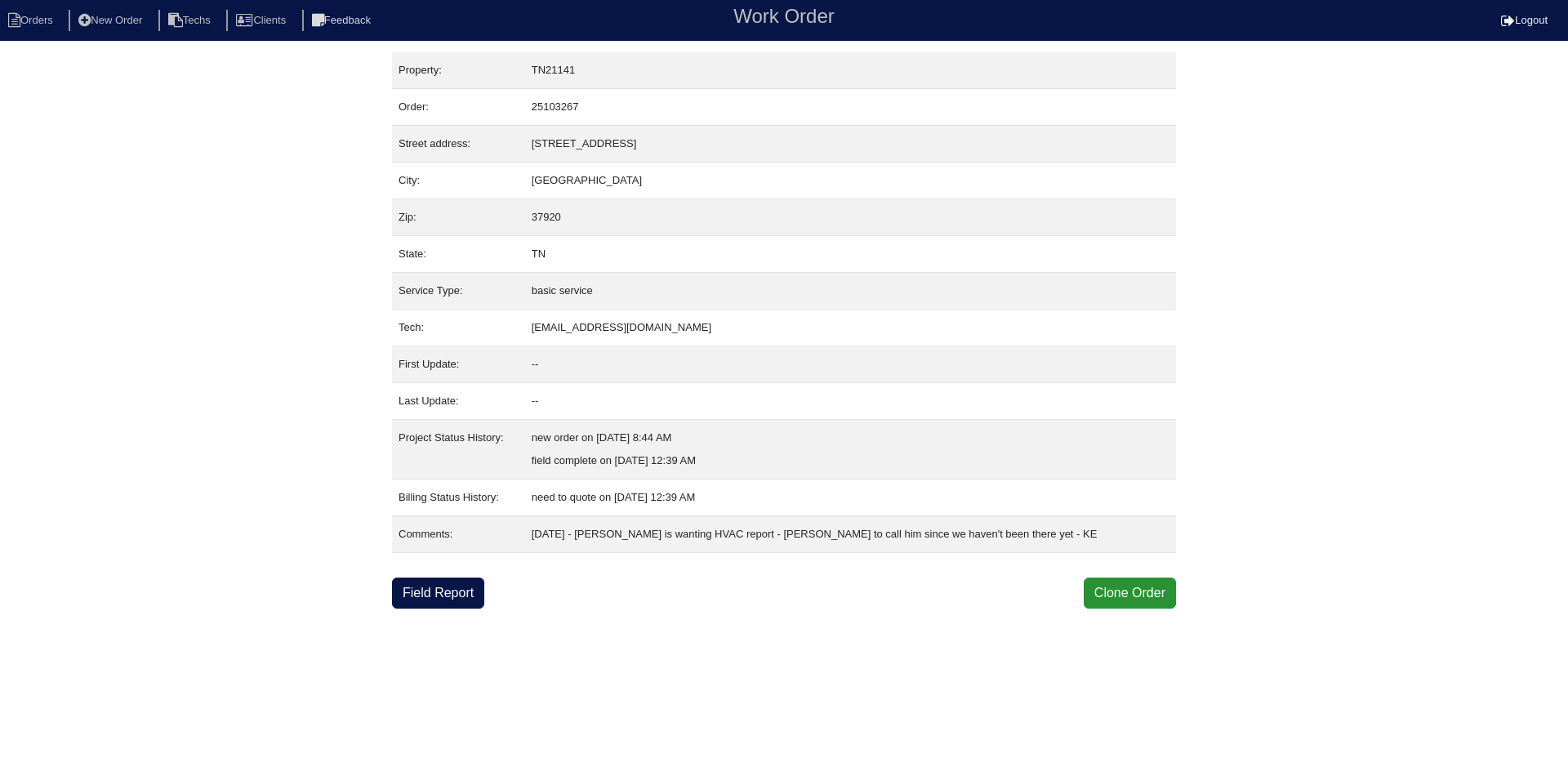
click at [422, 589] on link "Field Report" at bounding box center [437, 593] width 92 height 31
click at [463, 583] on link "Field Report" at bounding box center [437, 593] width 92 height 31
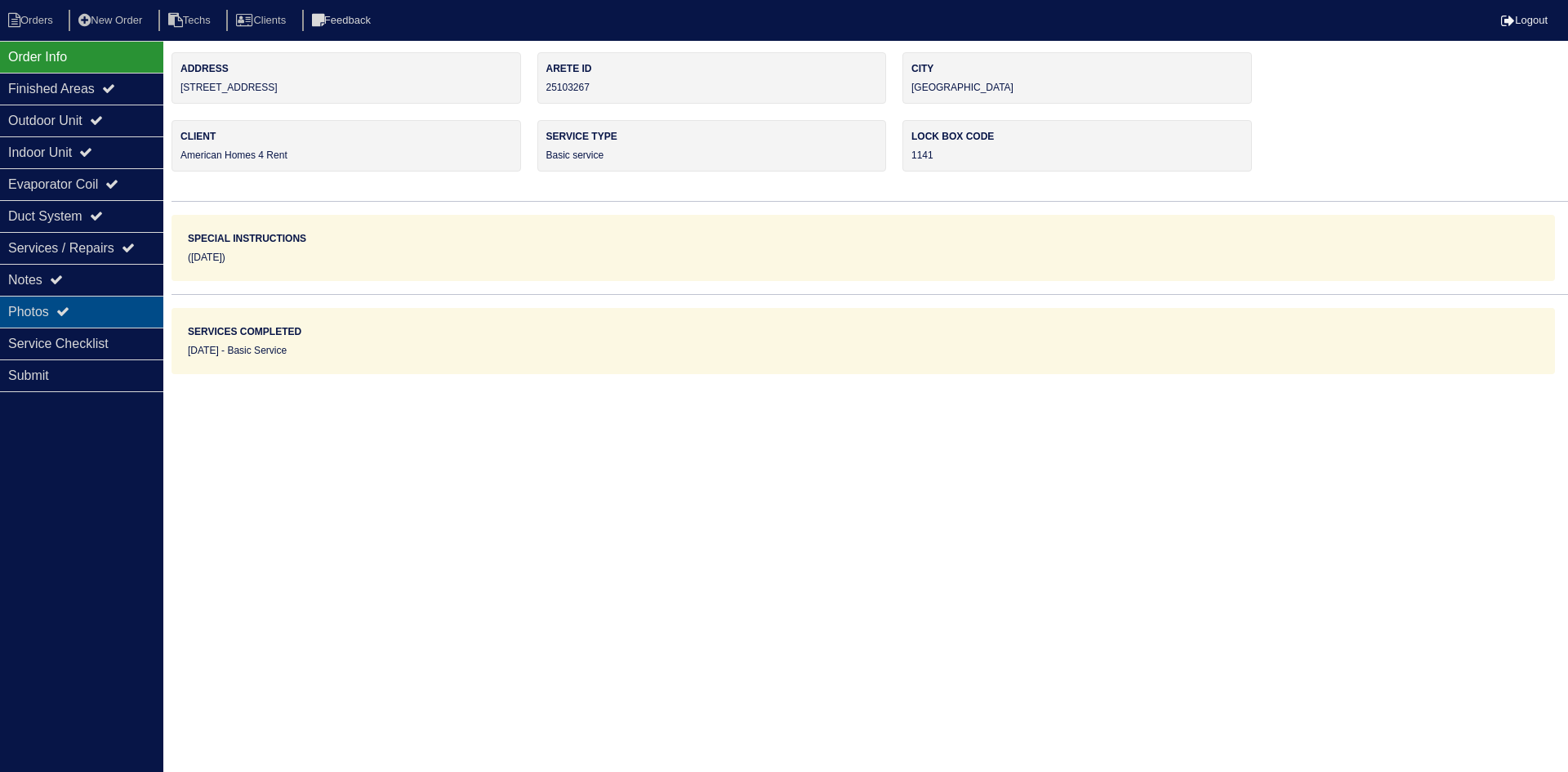
click at [97, 309] on div "Photos" at bounding box center [82, 311] width 163 height 32
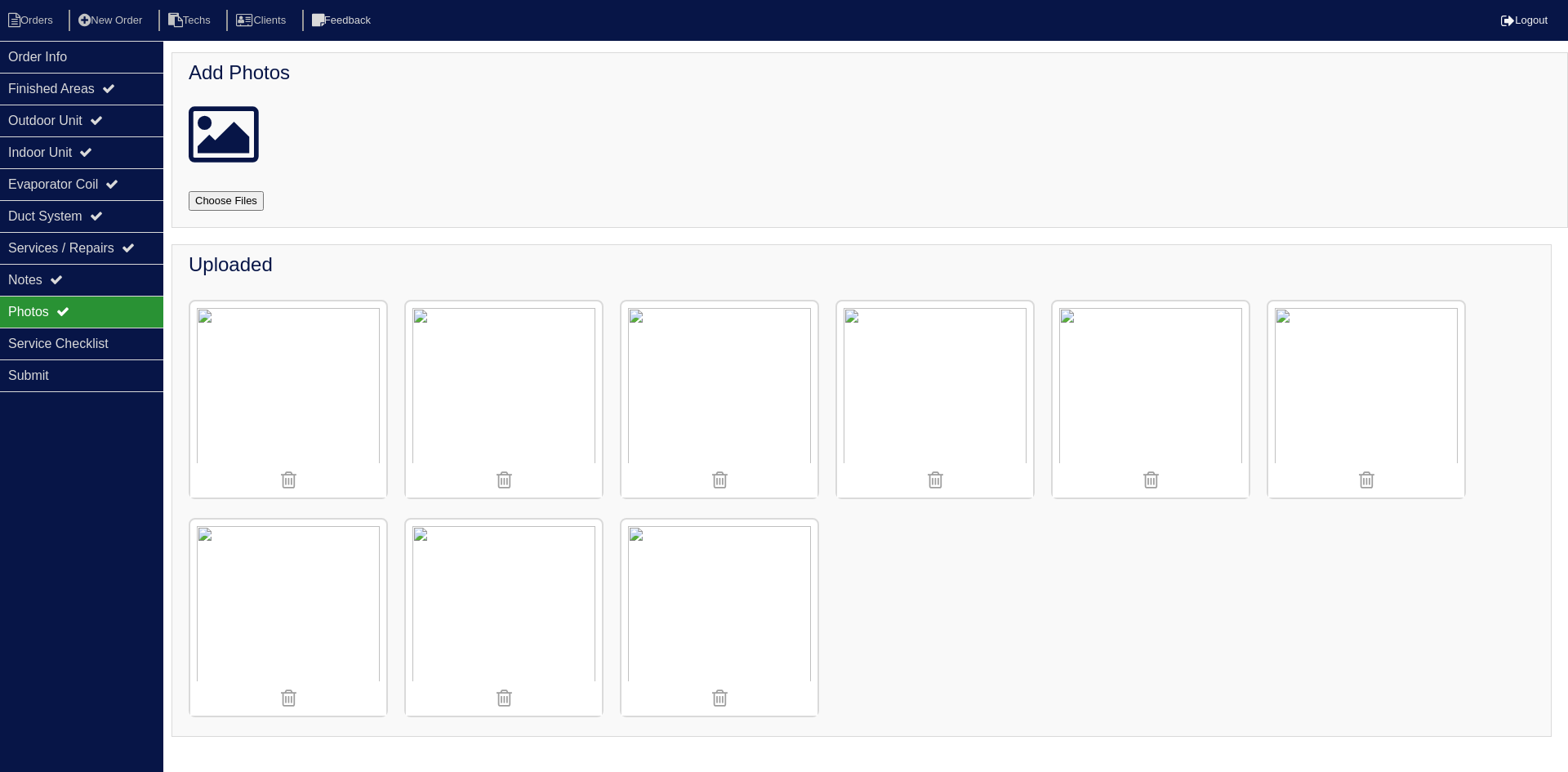
click at [330, 374] on img at bounding box center [288, 400] width 196 height 196
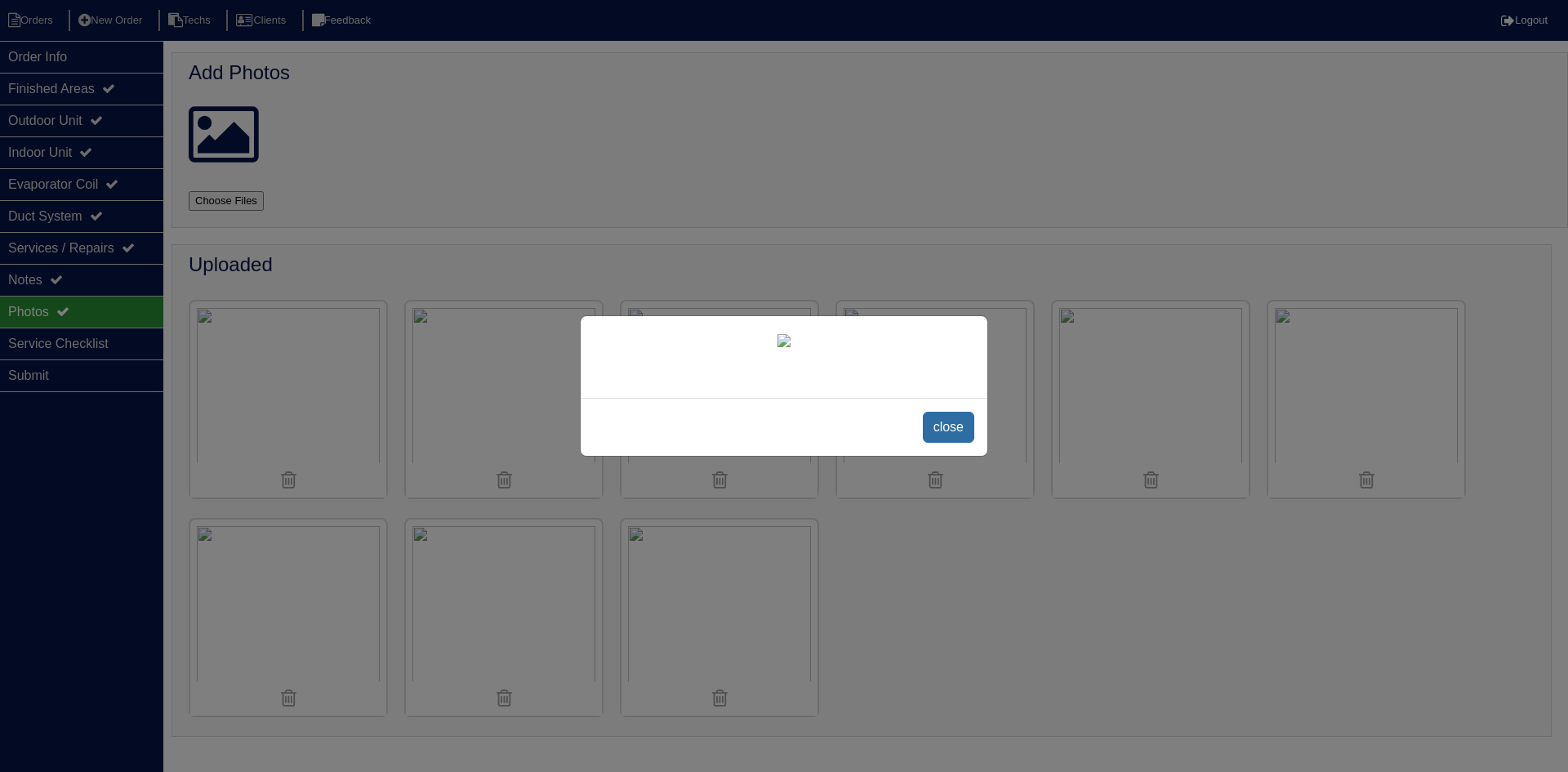
click at [961, 443] on span "close" at bounding box center [949, 427] width 52 height 31
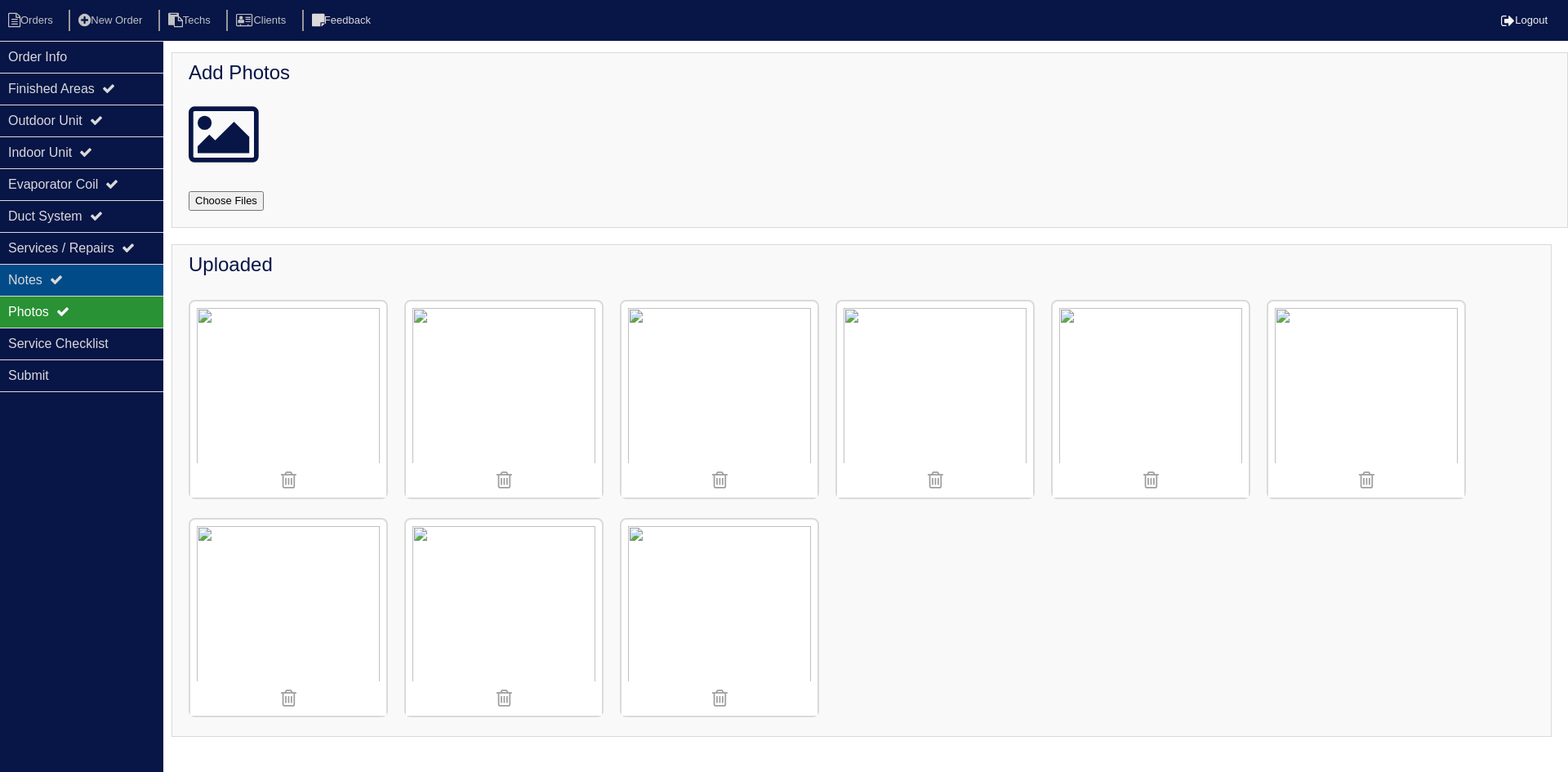
click at [88, 274] on div "Notes" at bounding box center [82, 279] width 163 height 32
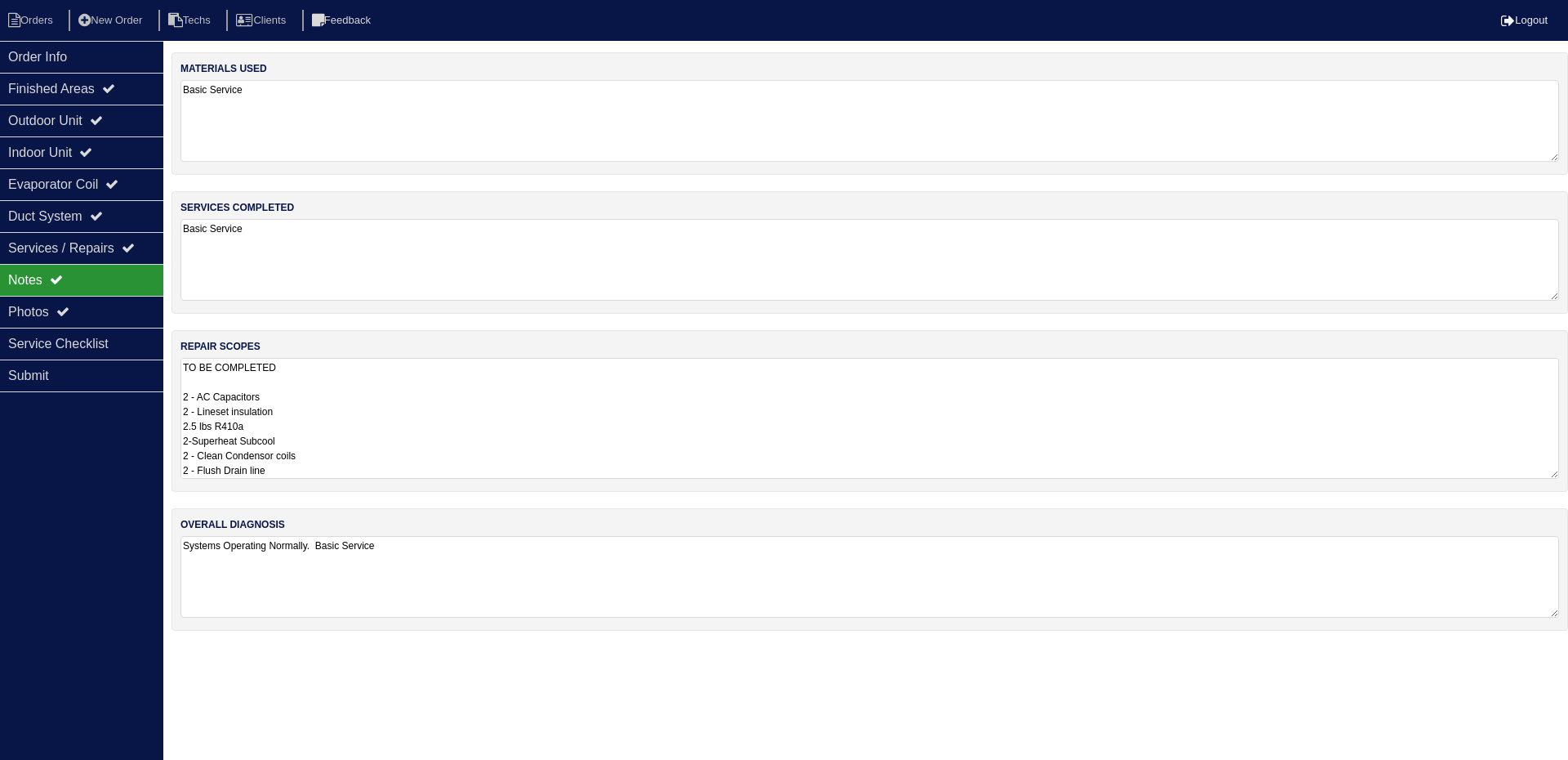
click at [513, 402] on textarea "TO BE COMPLETED 2 - AC Capacitors 2 - Lineset insulation 2.5 lbs R410a 2-Superh…" at bounding box center [869, 418] width 1379 height 121
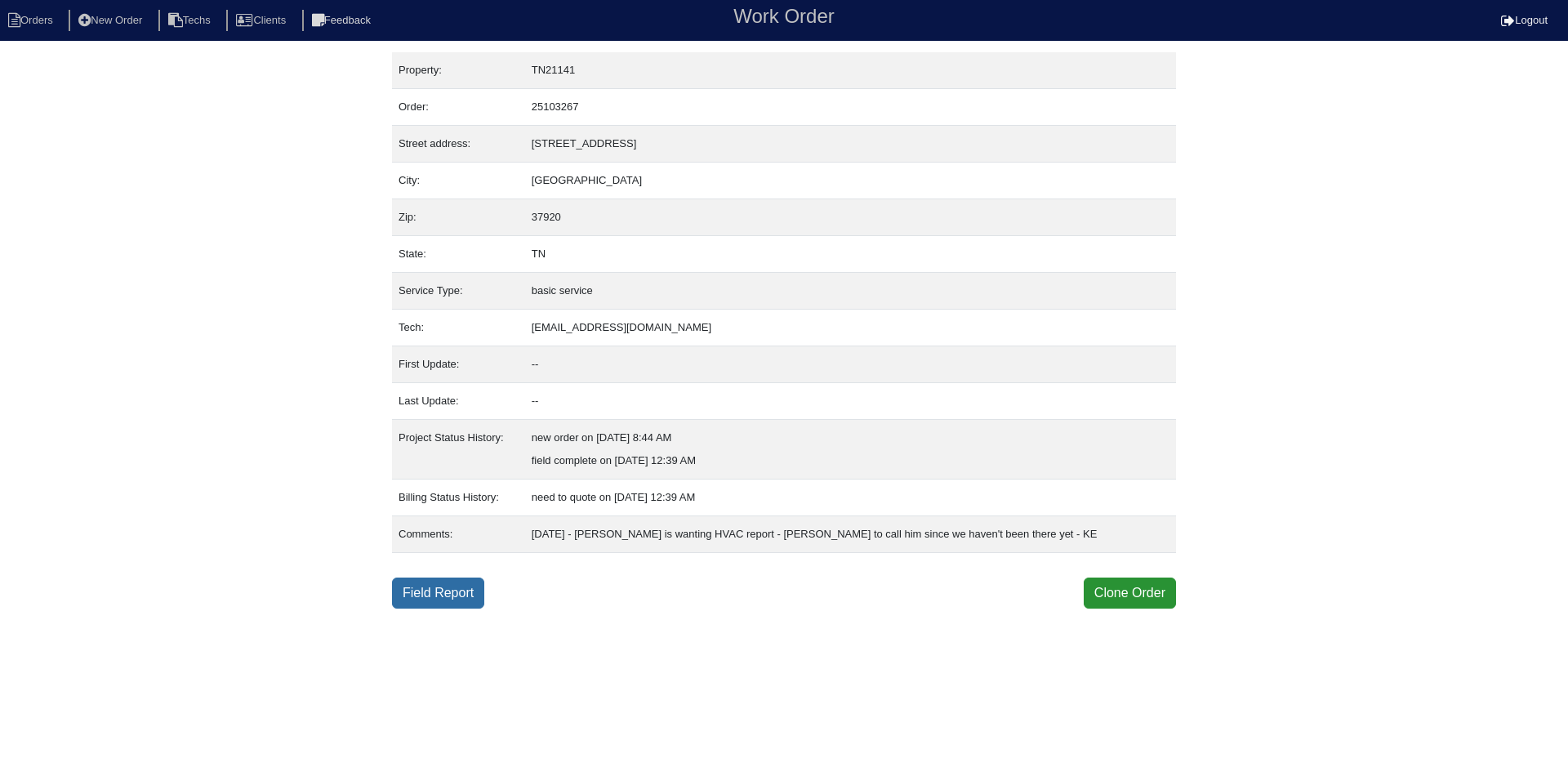
click at [442, 590] on link "Field Report" at bounding box center [437, 593] width 92 height 31
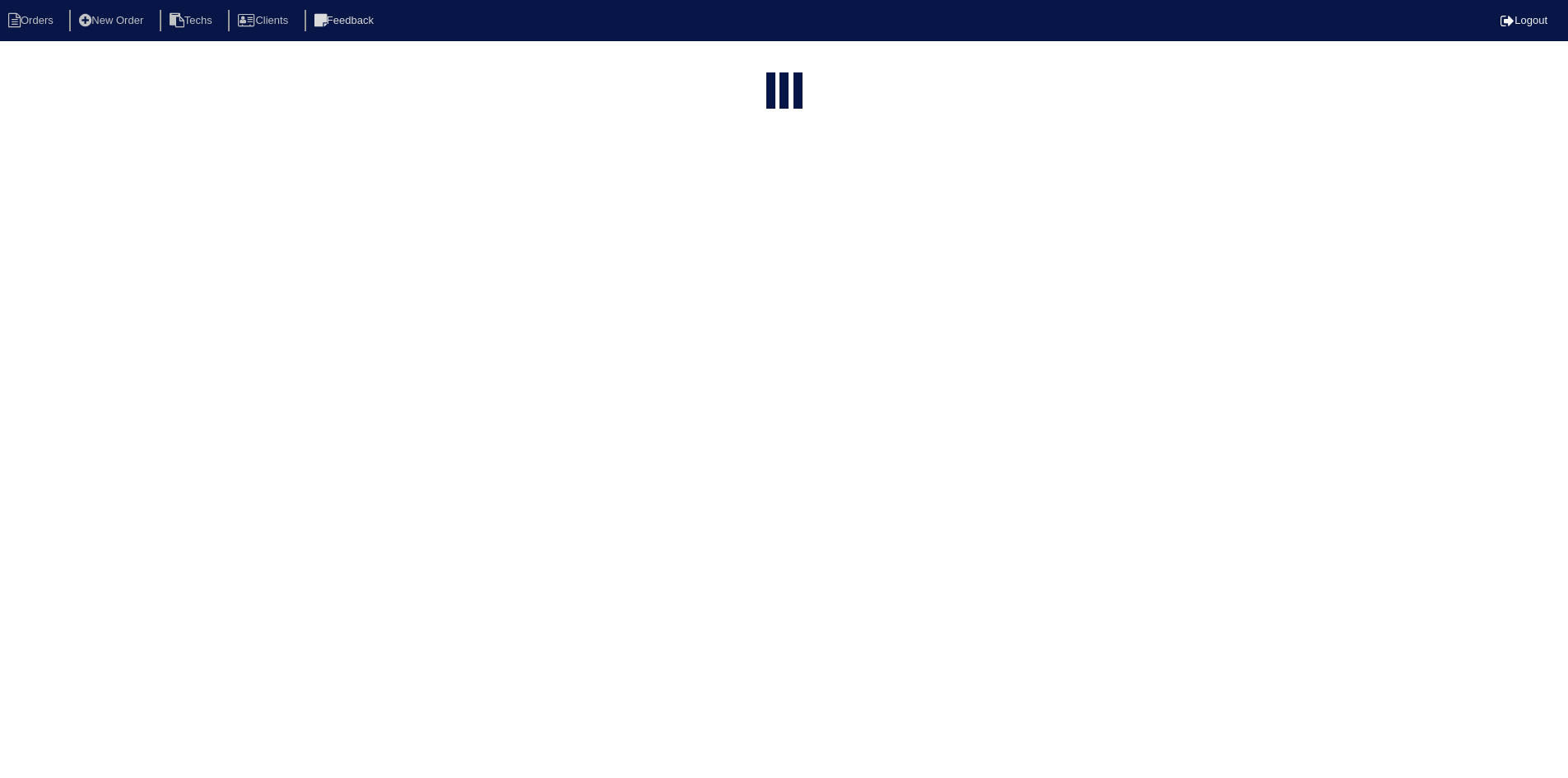
select select "15"
select select "assigned"
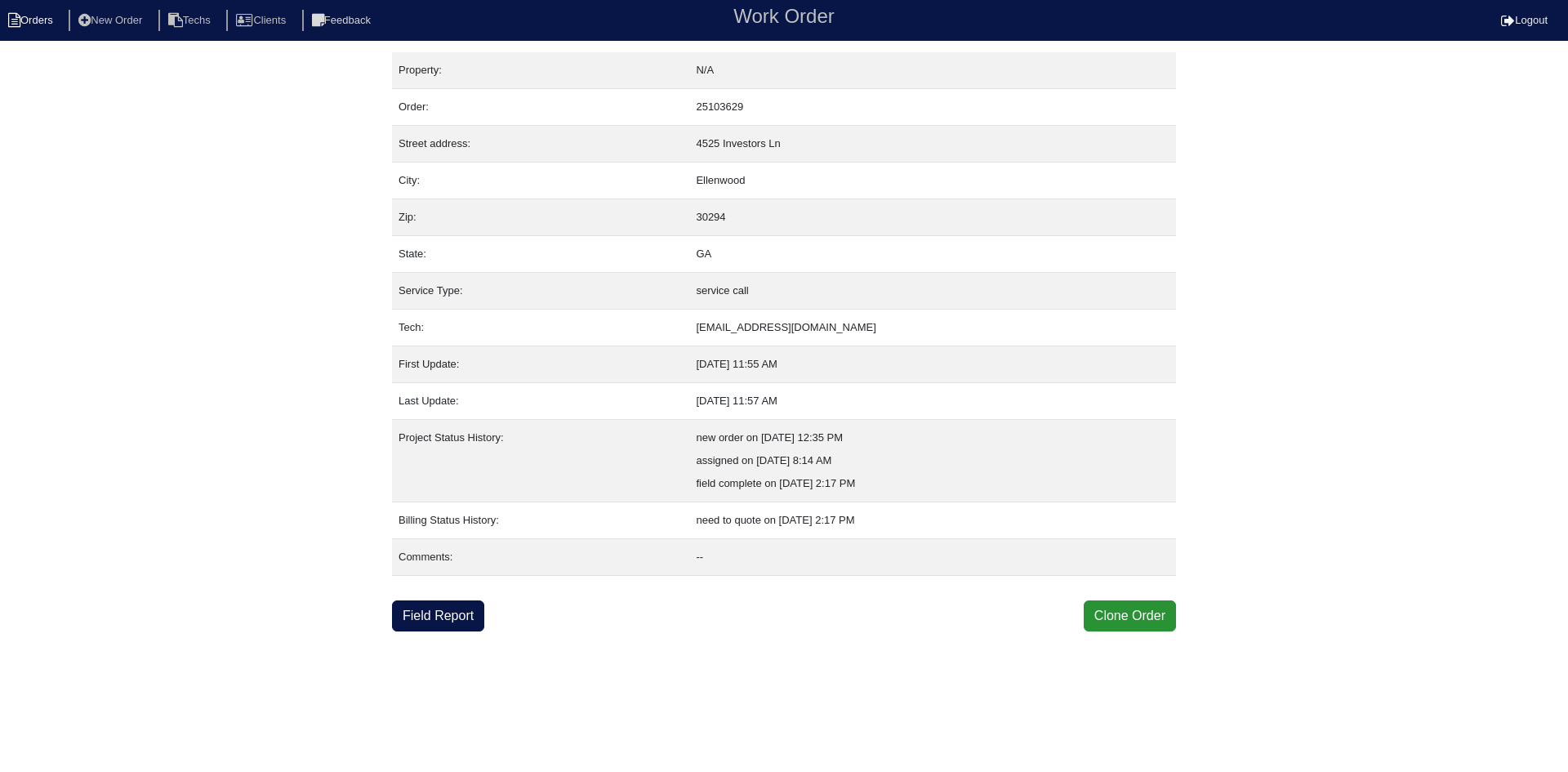
click at [39, 19] on li "Orders" at bounding box center [33, 21] width 66 height 22
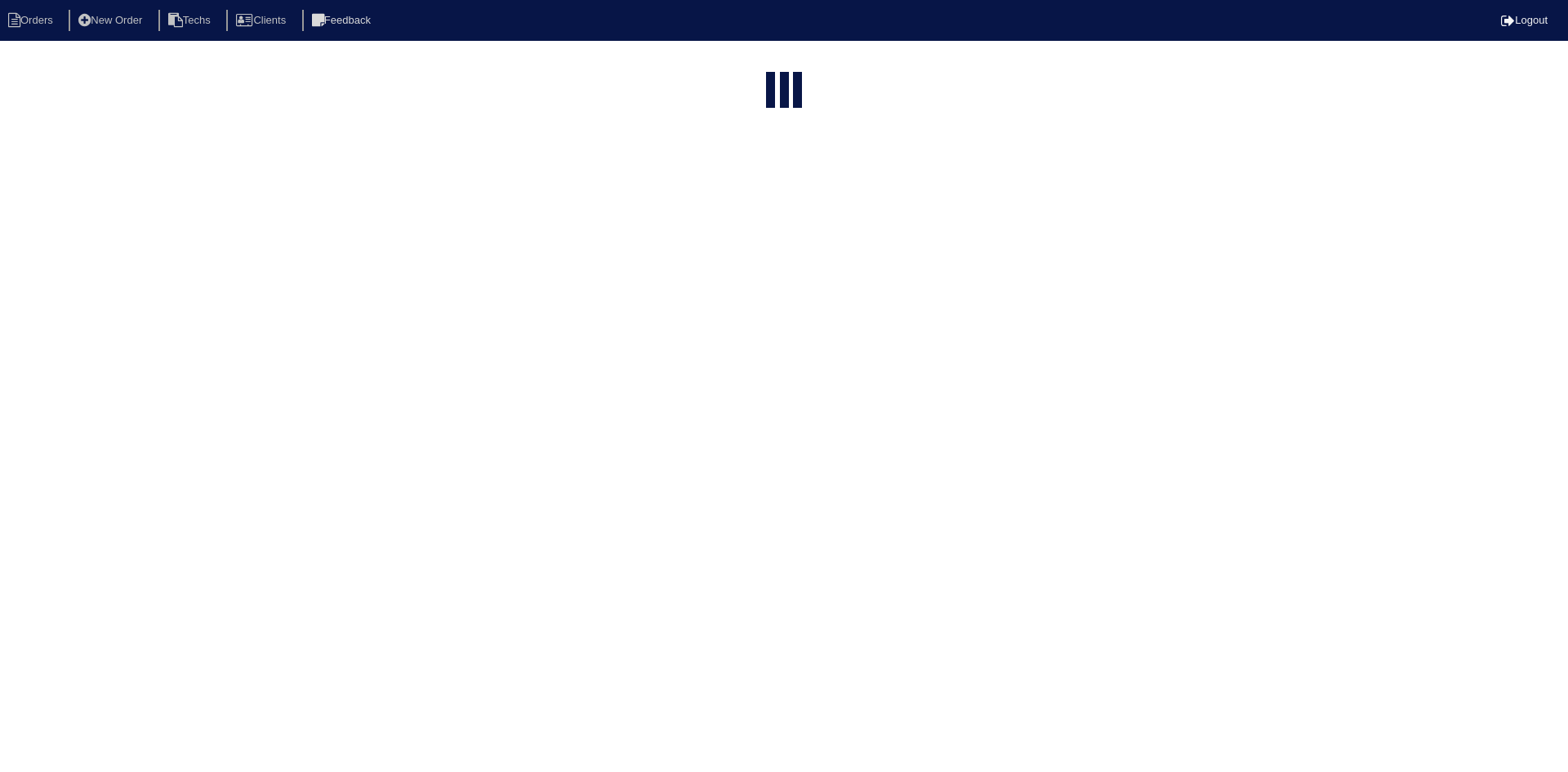
select select "15"
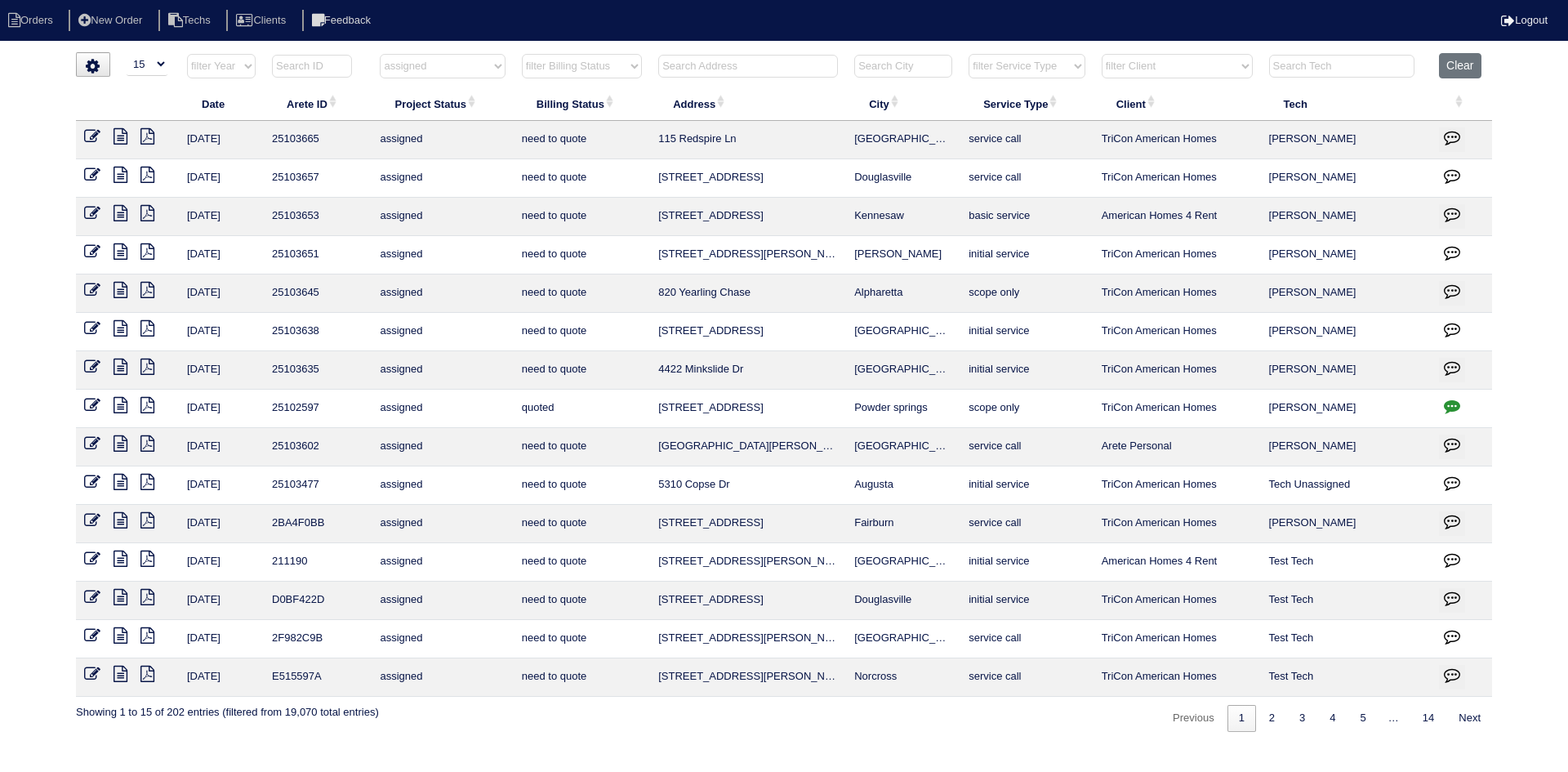
click at [489, 58] on select "filter Project Status -- Any Project Status -- new order assigned in progress f…" at bounding box center [442, 66] width 125 height 25
click at [380, 54] on select "filter Project Status -- Any Project Status -- new order assigned in progress f…" at bounding box center [442, 66] width 125 height 25
select select "field complete"
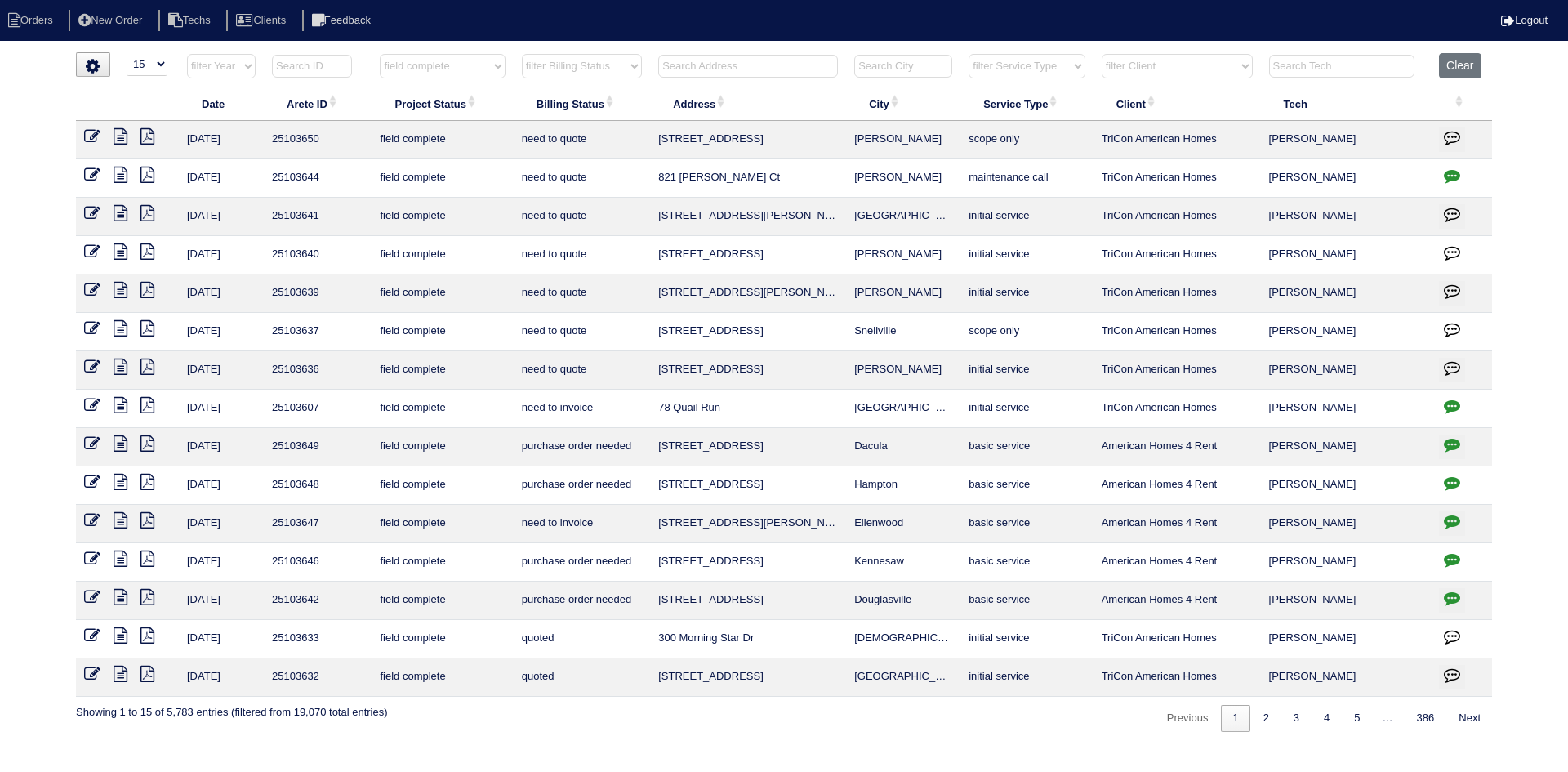
click at [579, 60] on select "filter Billing Status -- Any Billing Status -- need to quote quoted need to inv…" at bounding box center [582, 66] width 120 height 25
select select "need to quote"
click at [522, 54] on select "filter Billing Status -- Any Billing Status -- need to quote quoted need to inv…" at bounding box center [582, 66] width 120 height 25
select select "field complete"
select select "need to quote"
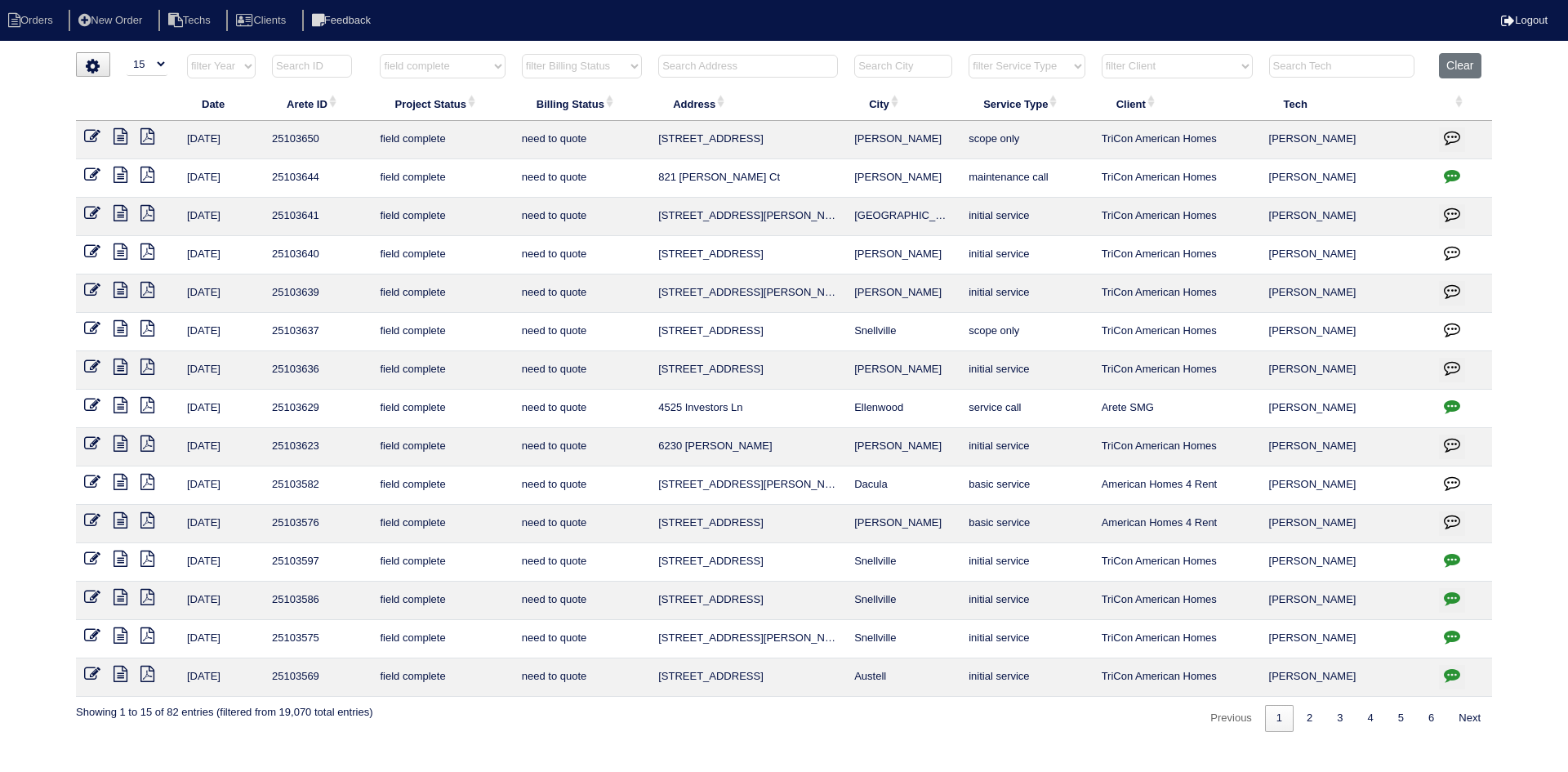
click at [119, 440] on icon at bounding box center [120, 444] width 14 height 16
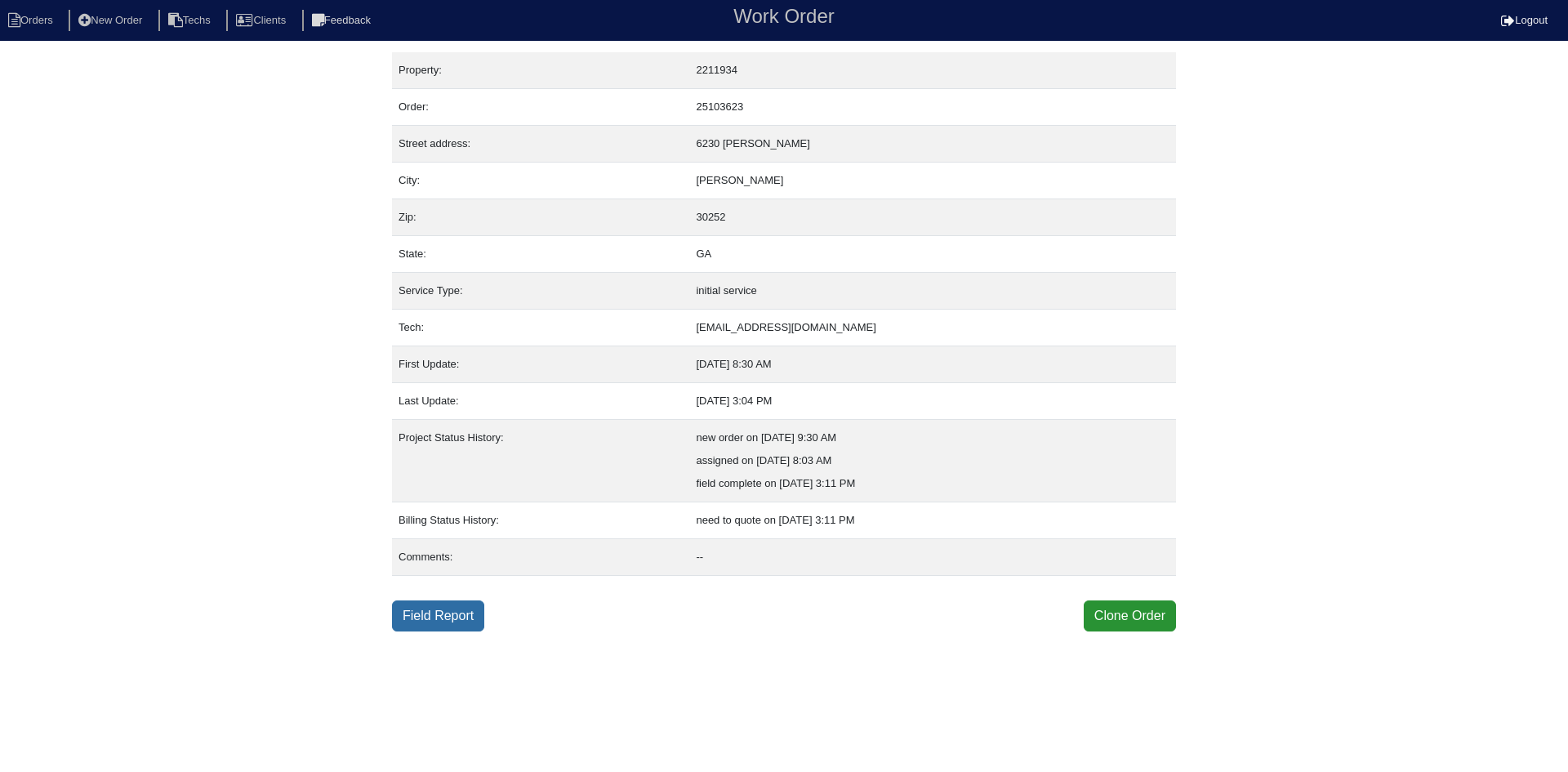
click at [444, 625] on link "Field Report" at bounding box center [437, 616] width 92 height 31
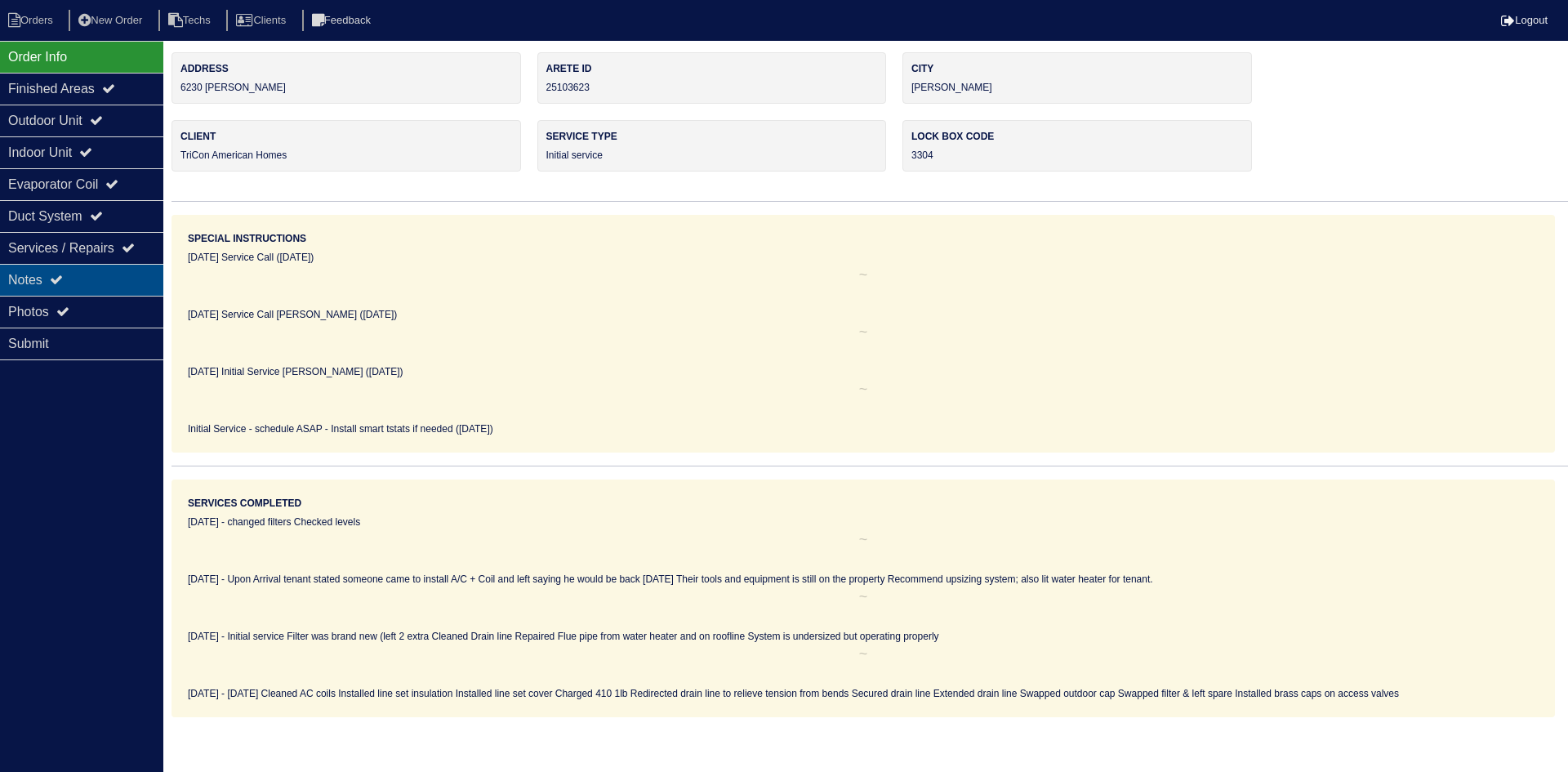
click at [113, 270] on div "Notes" at bounding box center [82, 279] width 163 height 32
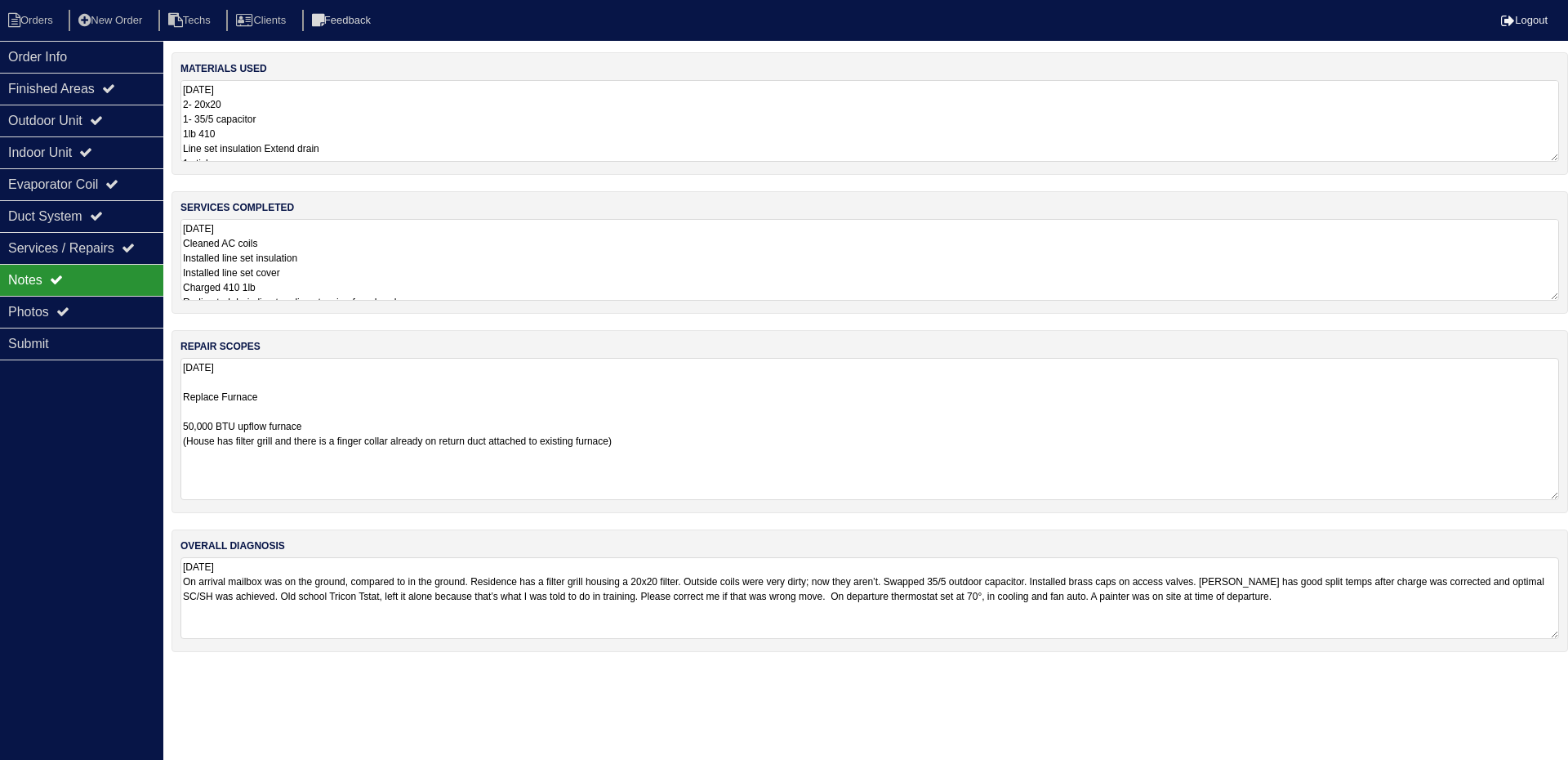
drag, startPoint x: 1556, startPoint y: 435, endPoint x: 1542, endPoint y: 414, distance: 25.2
click at [1547, 492] on textarea "10.3.25 Replace Furnace 50,000 BTU upflow furnace (House has filter grill and t…" at bounding box center [869, 428] width 1379 height 142
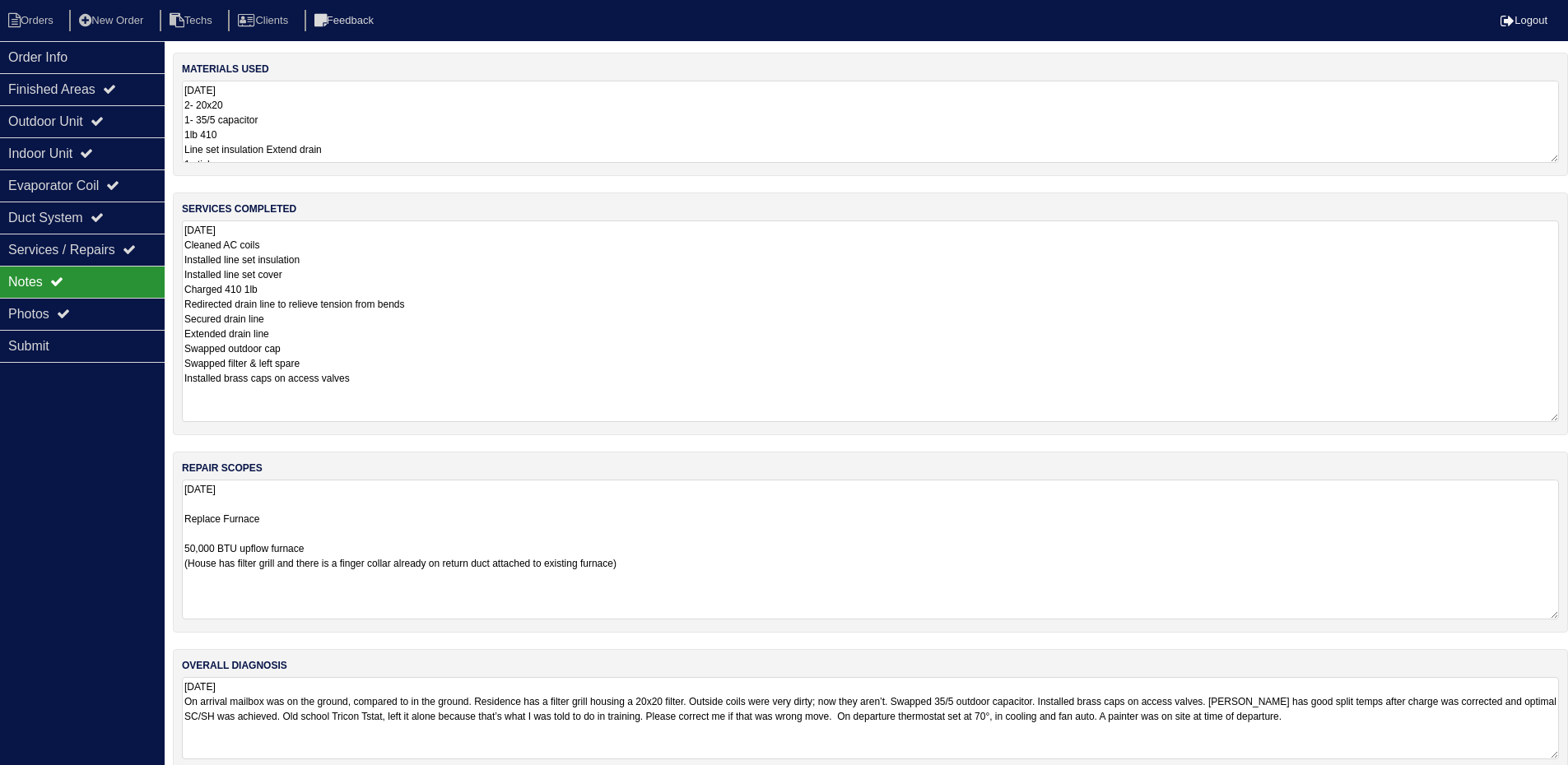
drag, startPoint x: 1565, startPoint y: 295, endPoint x: 1574, endPoint y: 395, distance: 100.4
click at [1568, 395] on html "Orders New Order Techs Clients Feedback Logout Orders New Order Users Clients M…" at bounding box center [784, 395] width 1568 height 789
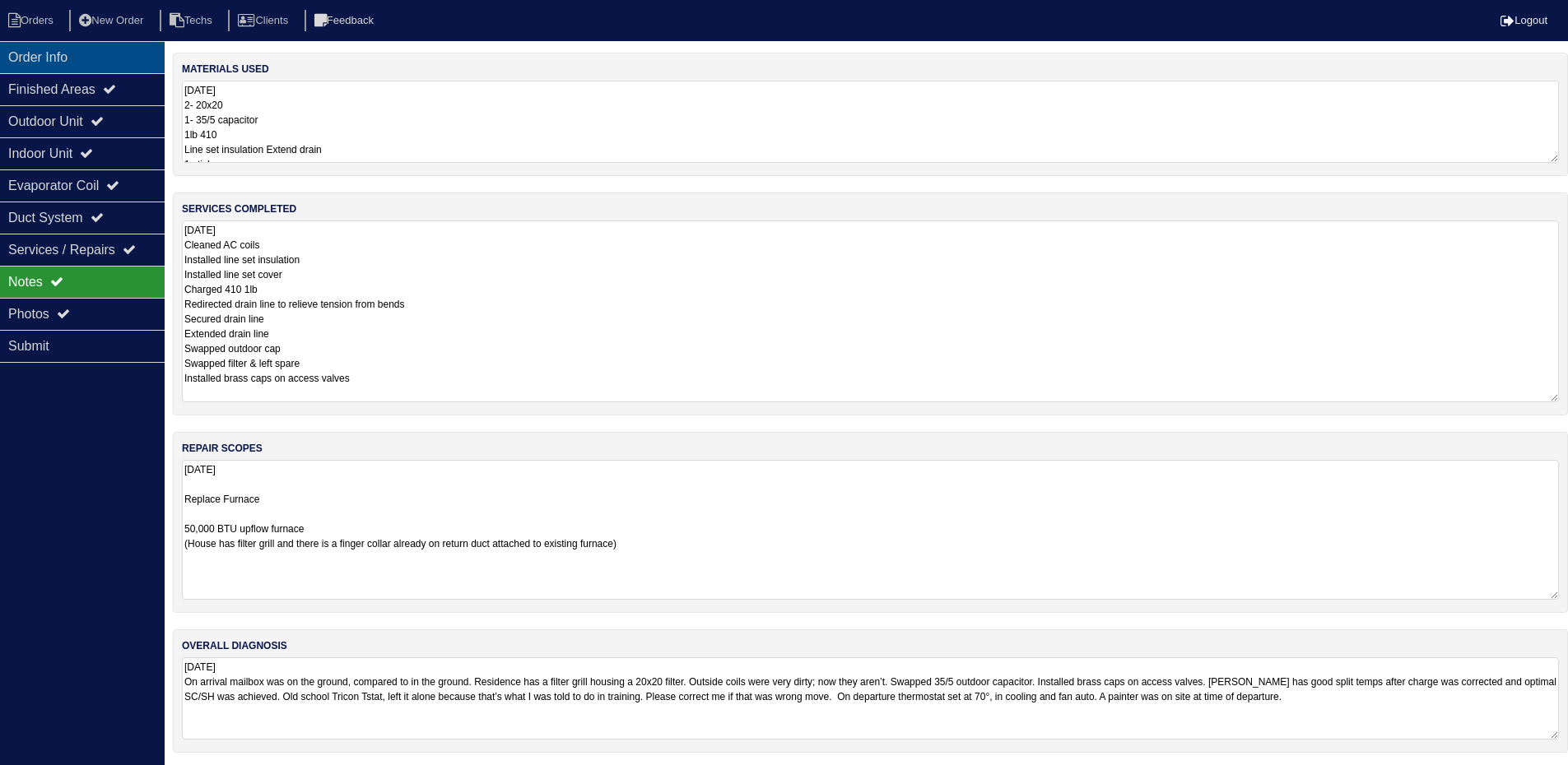
click at [86, 60] on div "Order Info" at bounding box center [82, 57] width 165 height 32
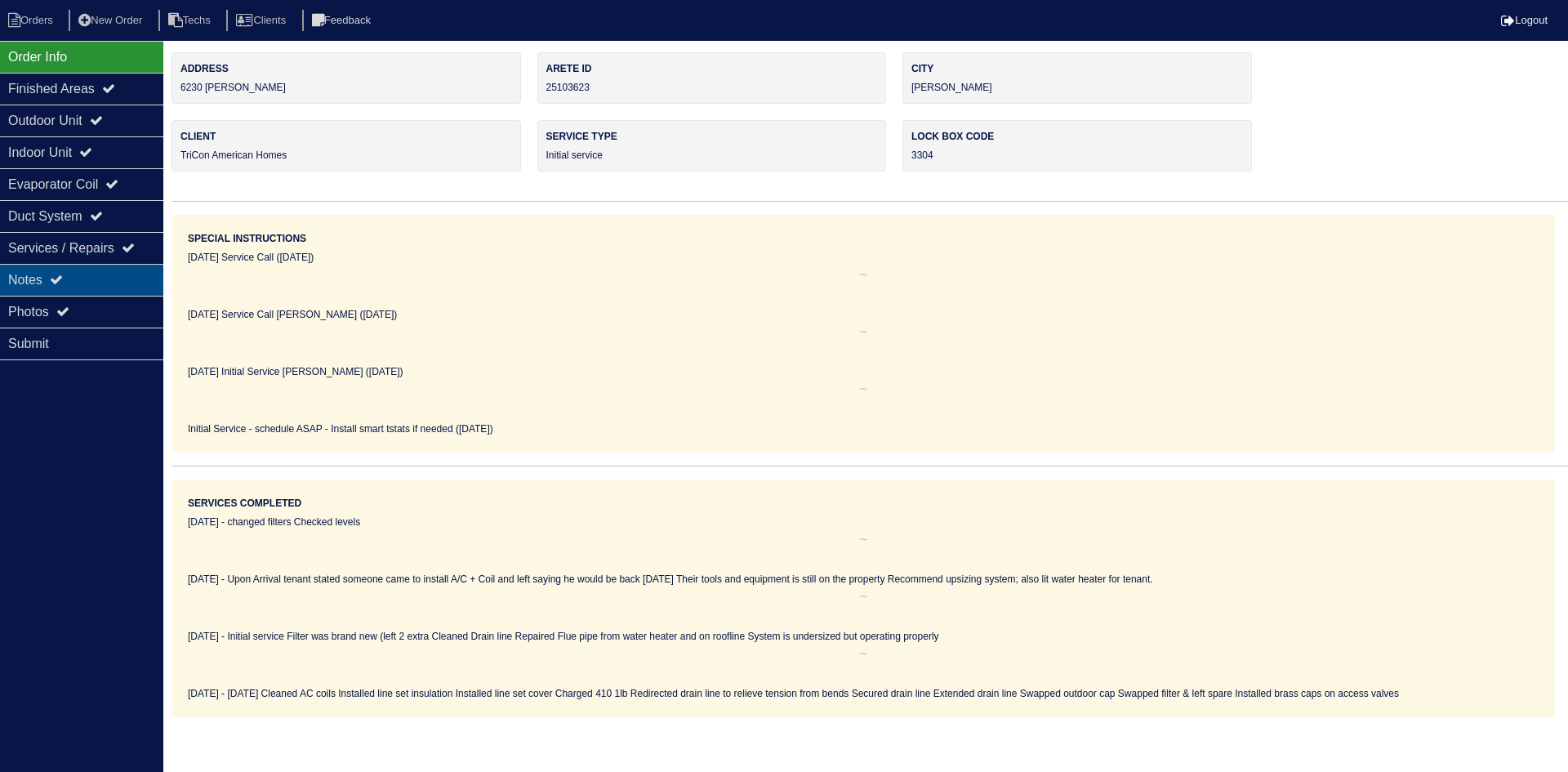
click at [81, 277] on div "Notes" at bounding box center [82, 279] width 163 height 32
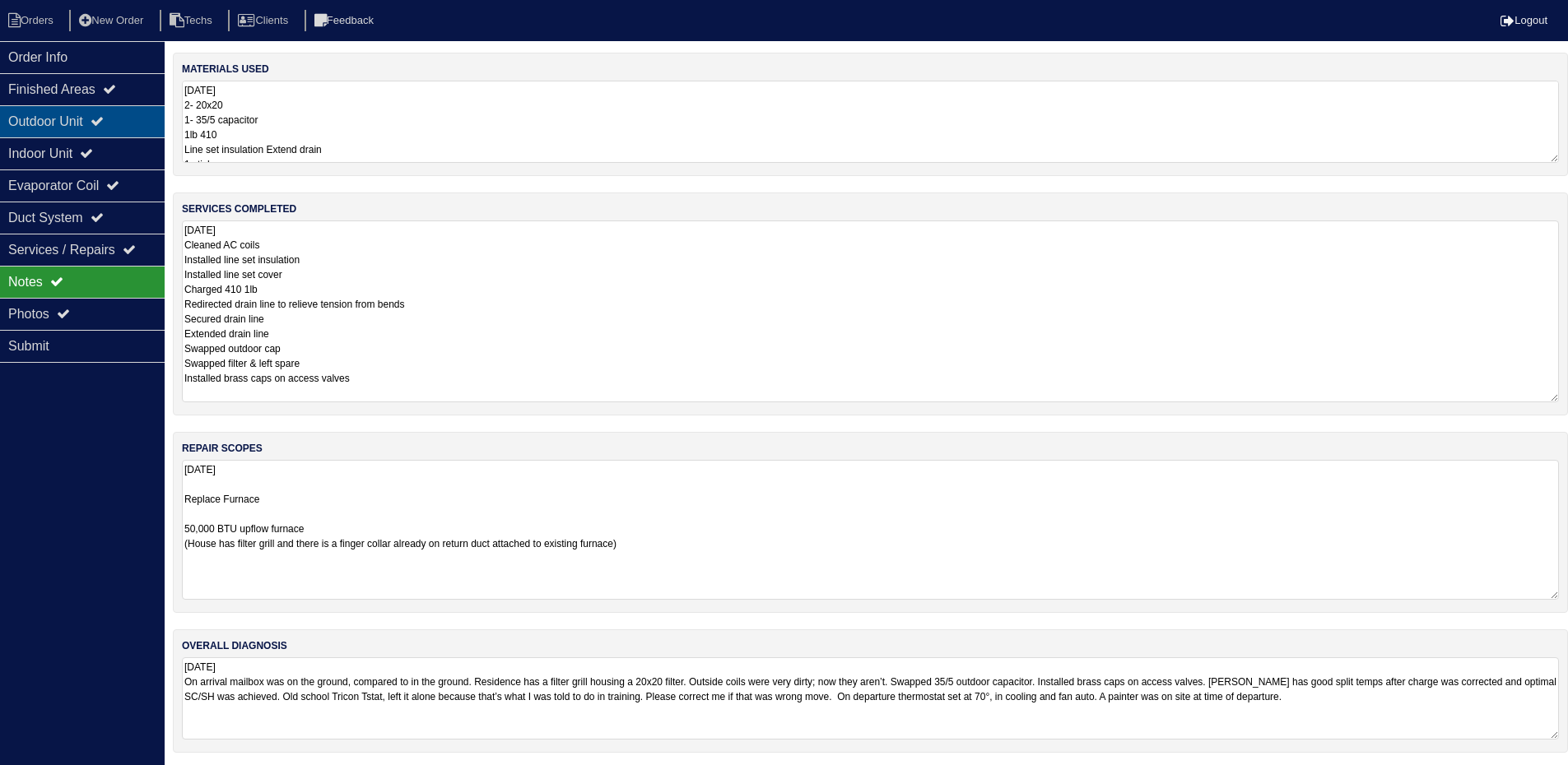
click at [94, 125] on div "Outdoor Unit" at bounding box center [82, 121] width 165 height 32
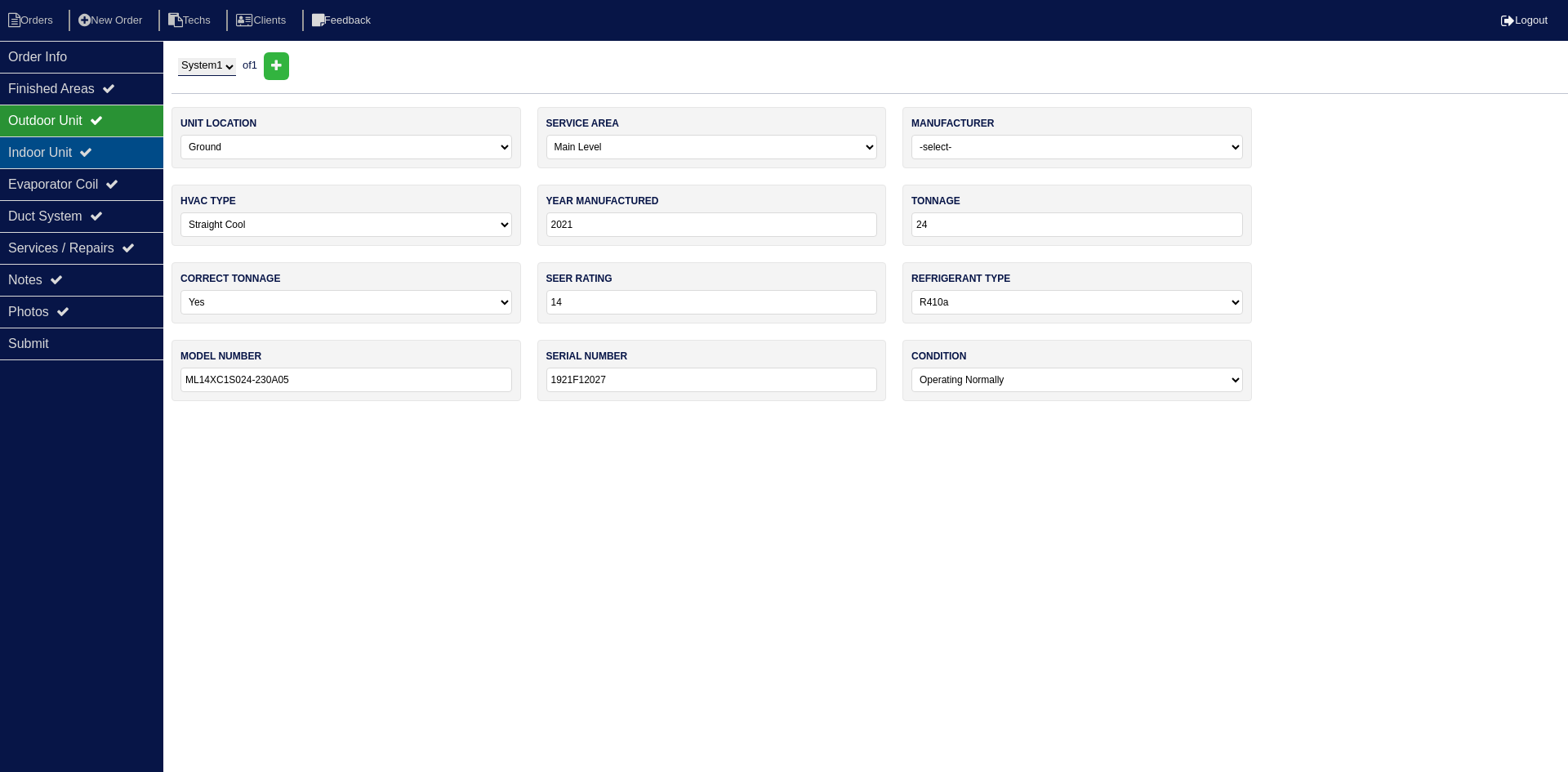
click at [92, 148] on icon at bounding box center [85, 151] width 13 height 13
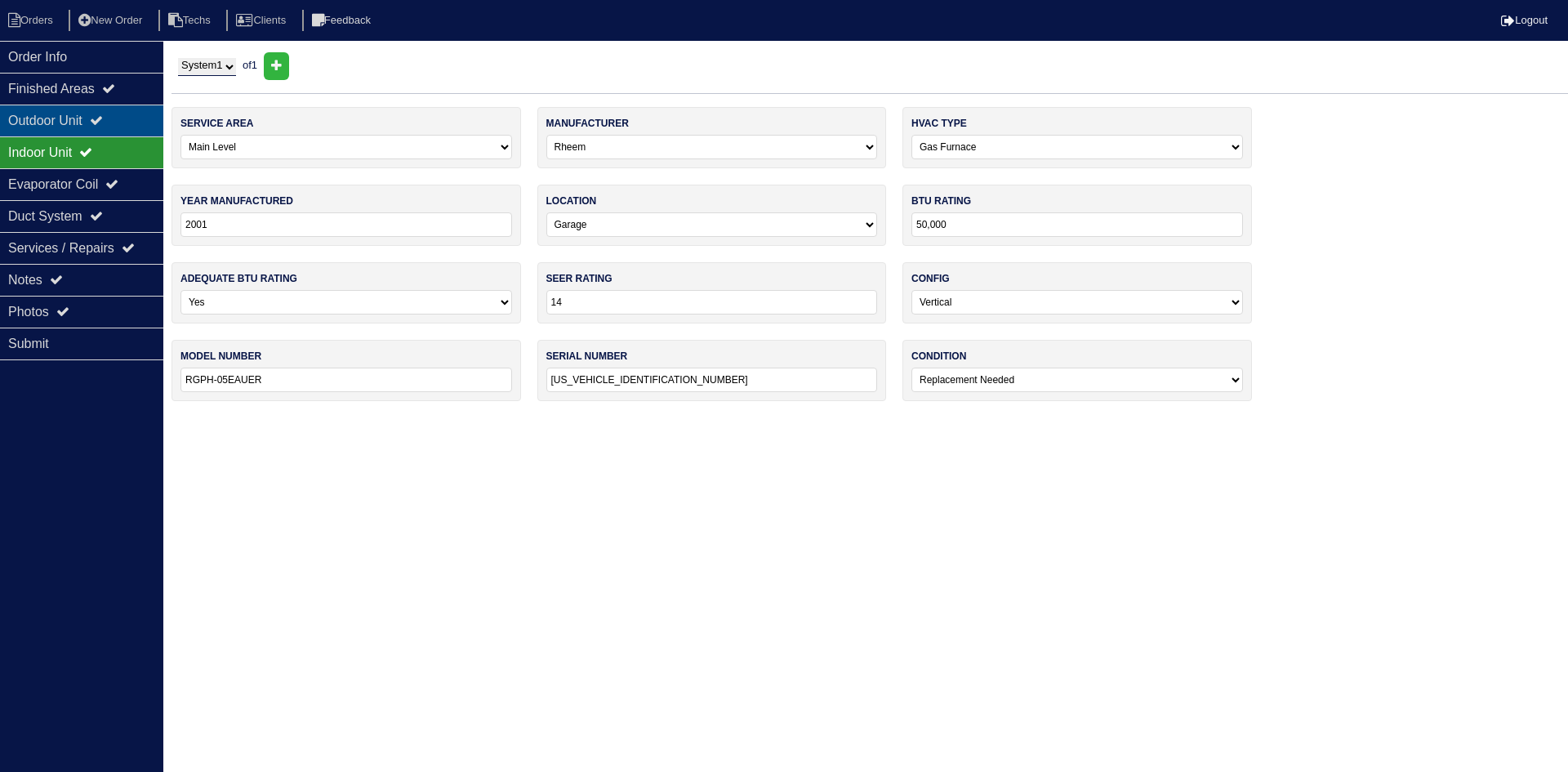
click at [58, 114] on div "Outdoor Unit" at bounding box center [82, 120] width 163 height 32
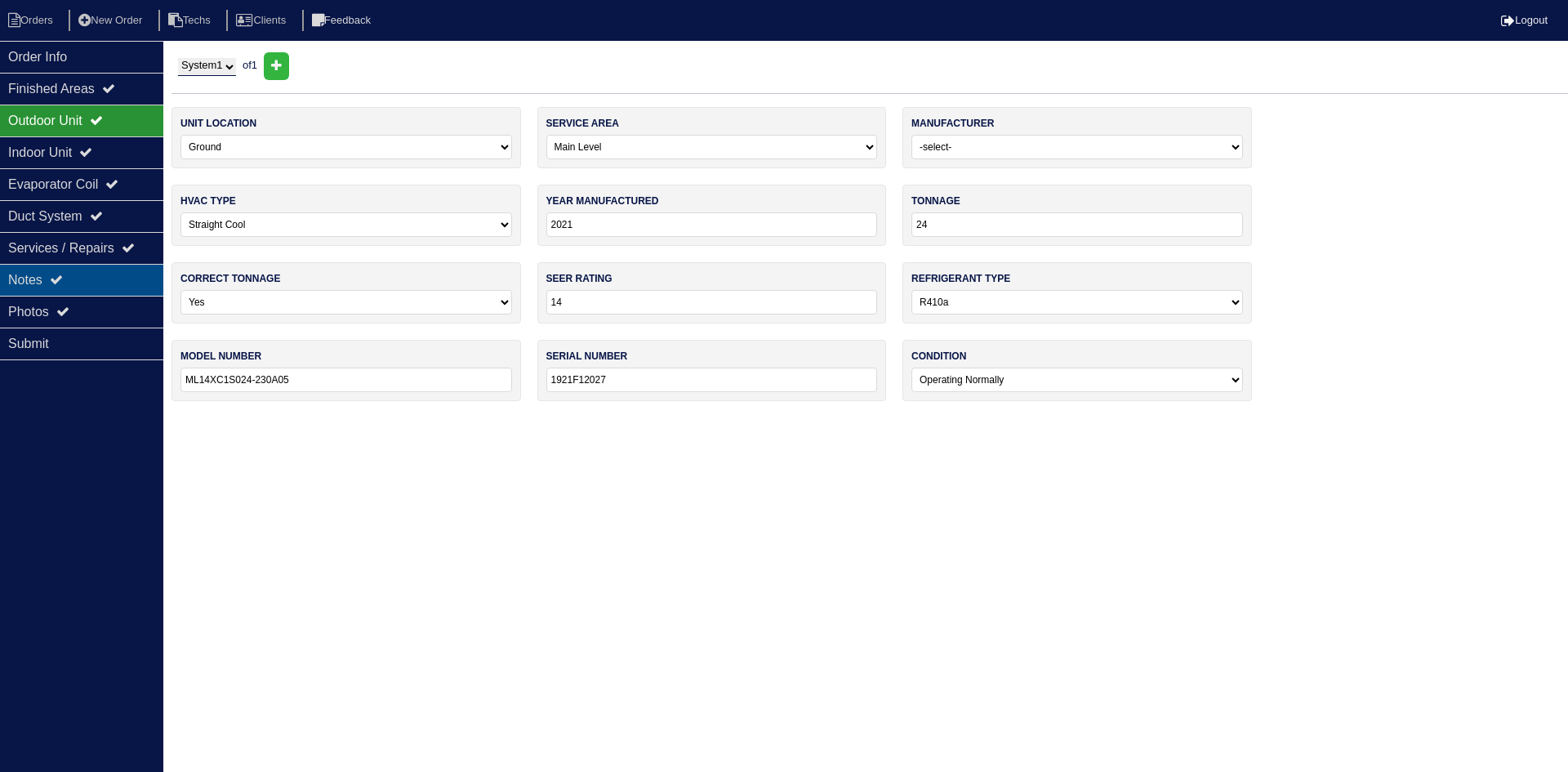
click at [59, 278] on icon at bounding box center [56, 279] width 13 height 13
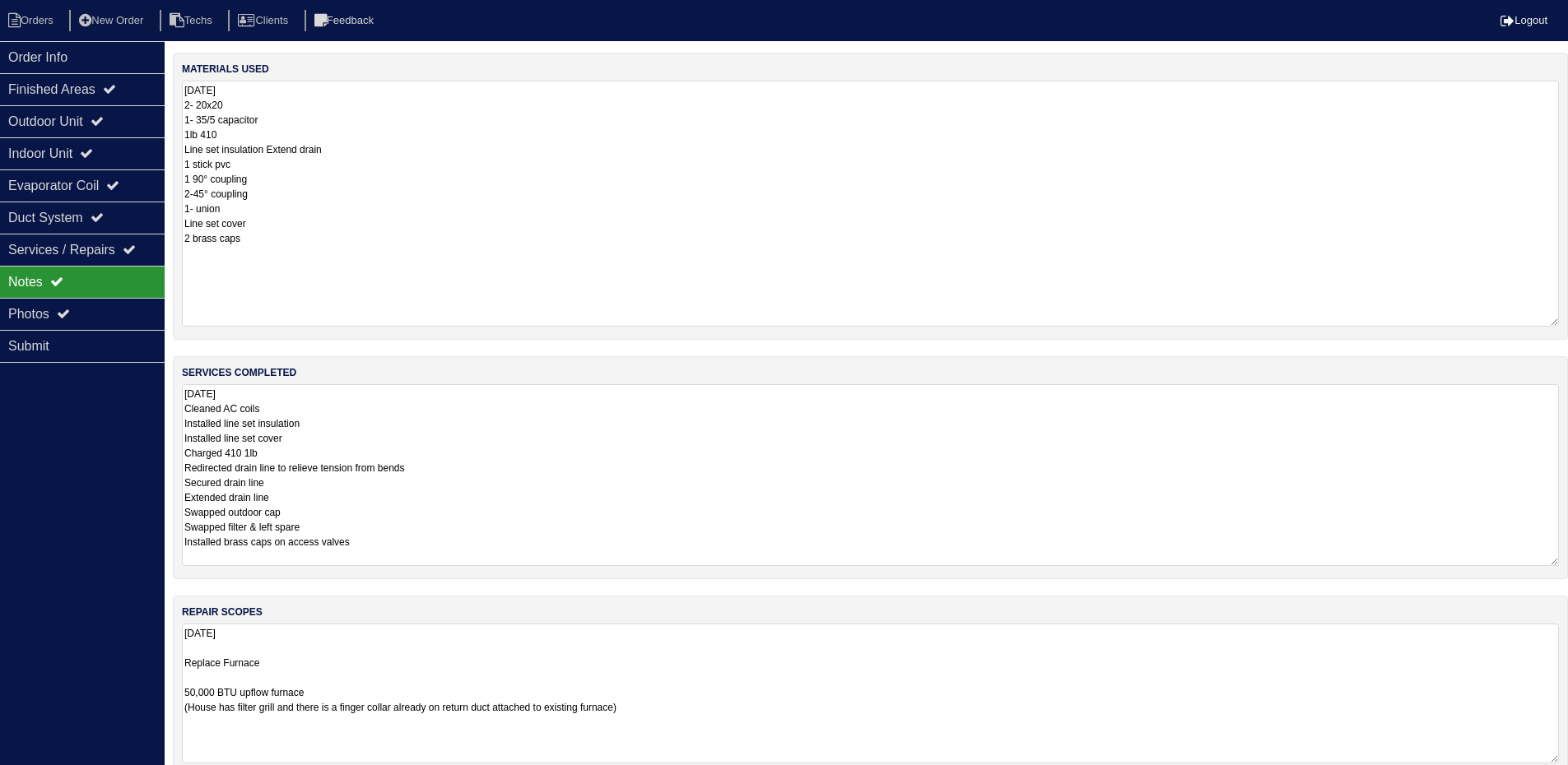
drag, startPoint x: 1554, startPoint y: 158, endPoint x: 1552, endPoint y: 321, distance: 163.0
click at [1552, 321] on textarea "10.2.25 2- 20x20 1- 35/5 capacitor 1lb 410 Line set insulation Extend drain 1 s…" at bounding box center [870, 203] width 1377 height 246
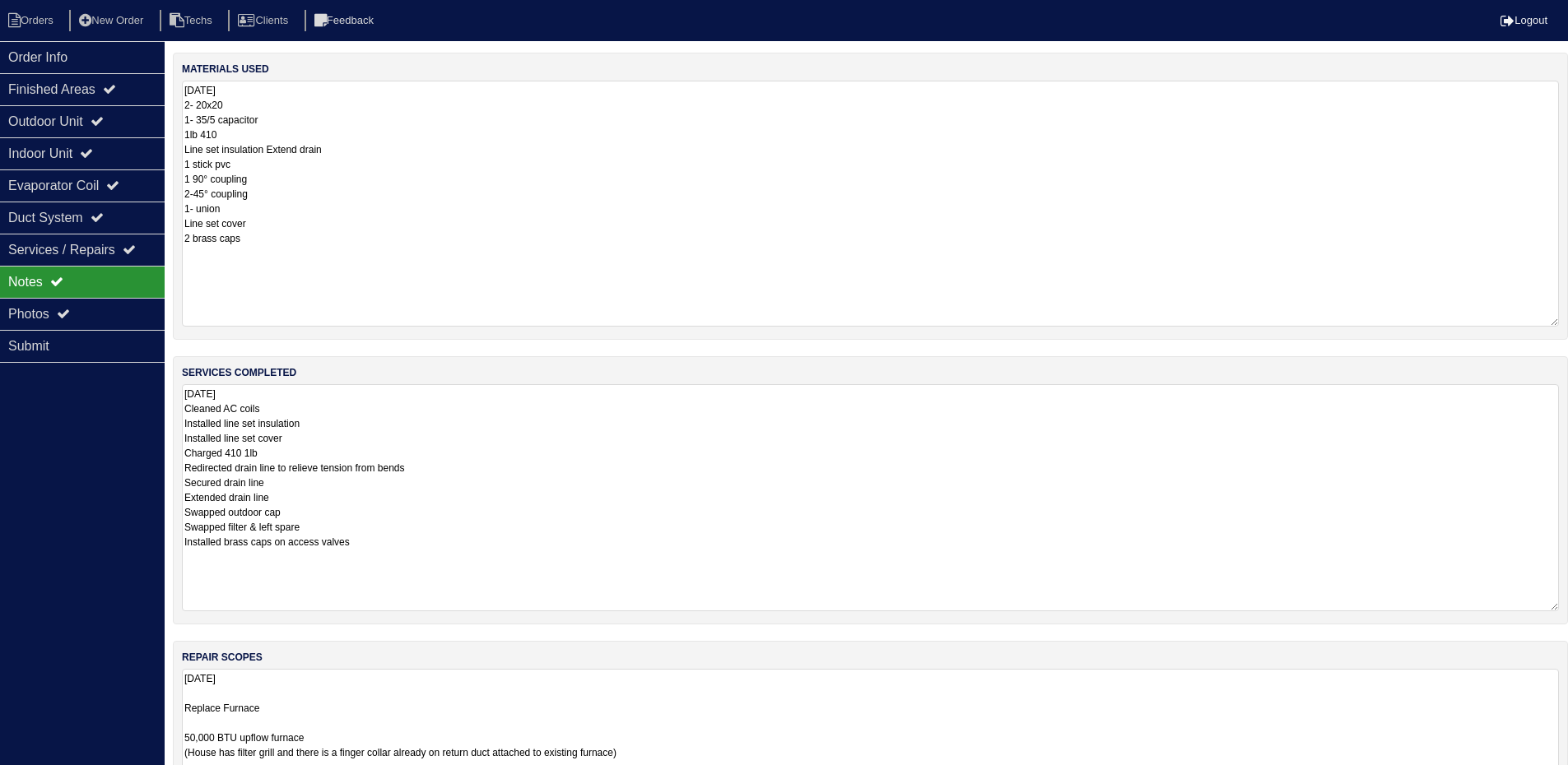
drag, startPoint x: 1552, startPoint y: 562, endPoint x: 1565, endPoint y: 608, distance: 47.8
click at [1565, 608] on div "services completed 10.3.25 Cleaned AC coils Installed line set insulation Insta…" at bounding box center [870, 491] width 1395 height 268
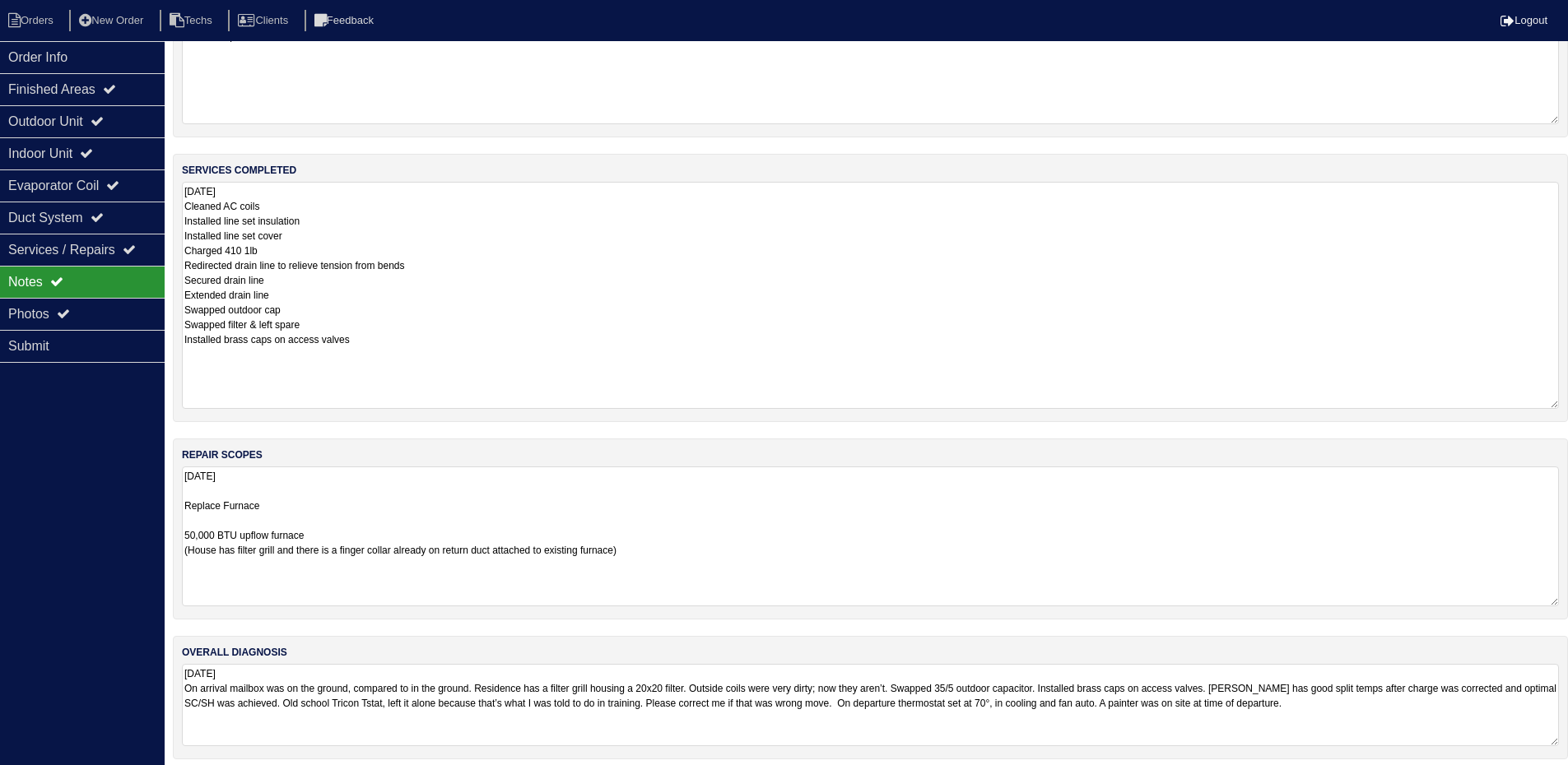
scroll to position [213, 0]
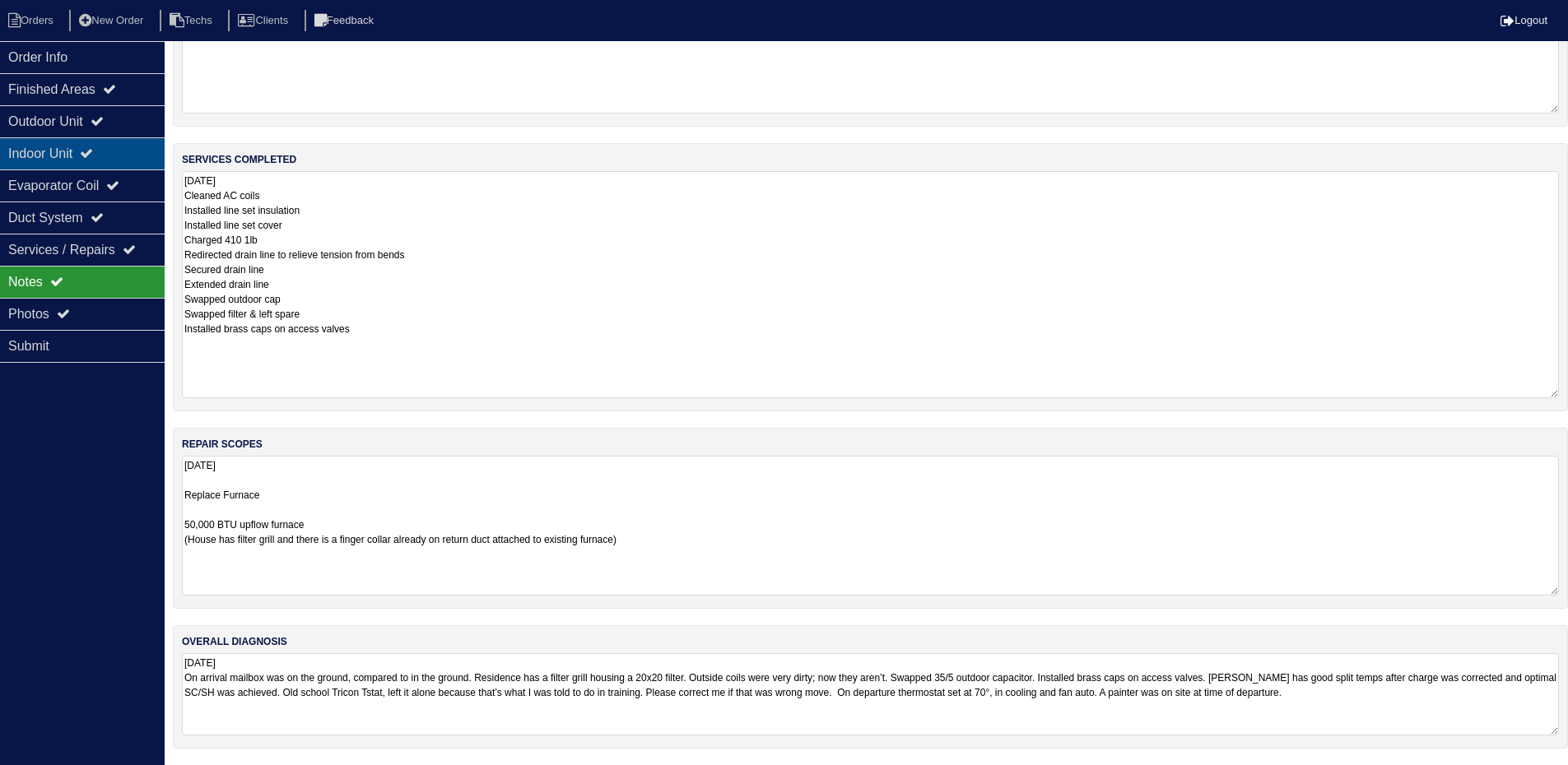
click at [79, 152] on div "Indoor Unit" at bounding box center [82, 153] width 165 height 32
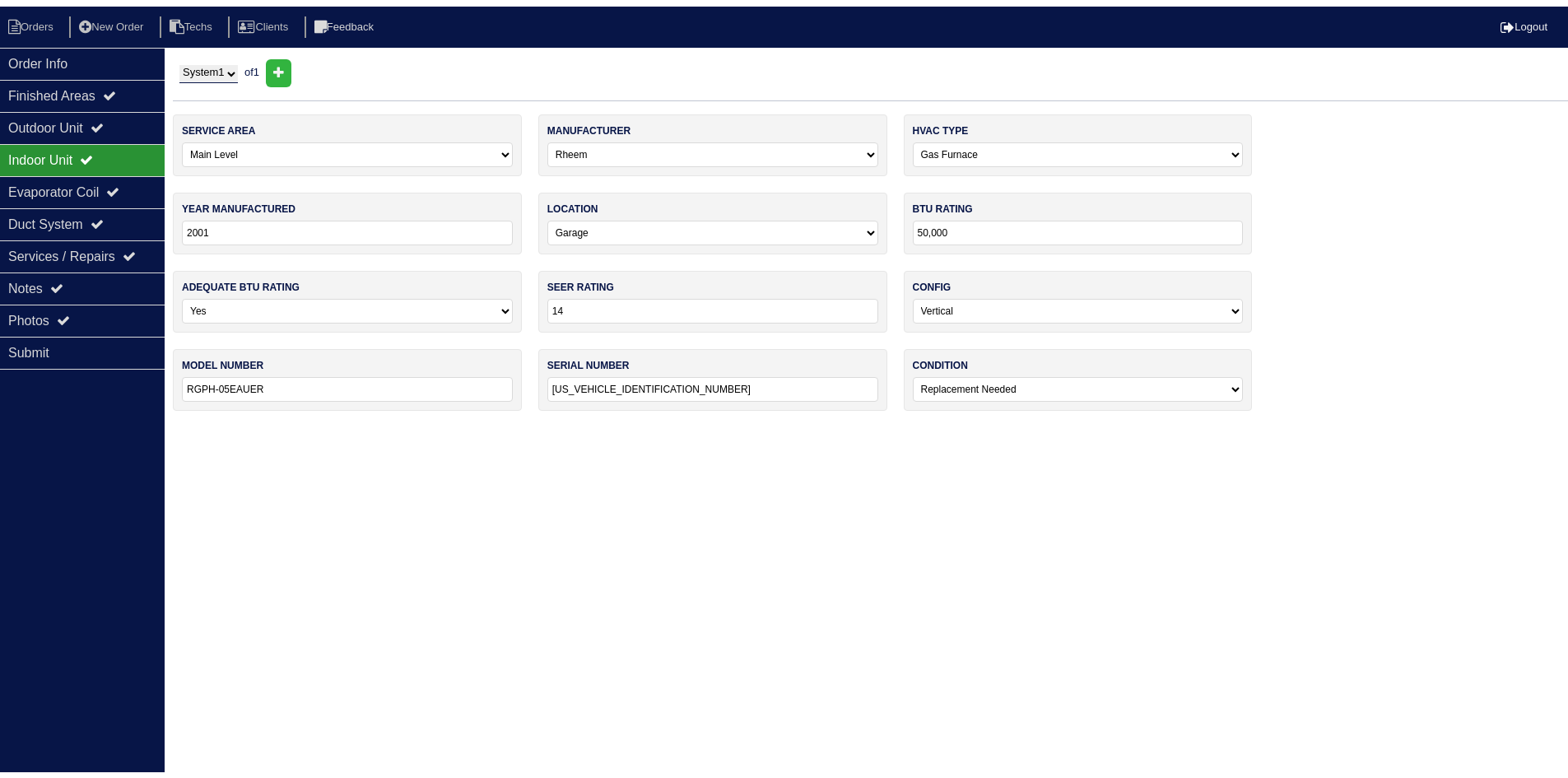
scroll to position [0, 0]
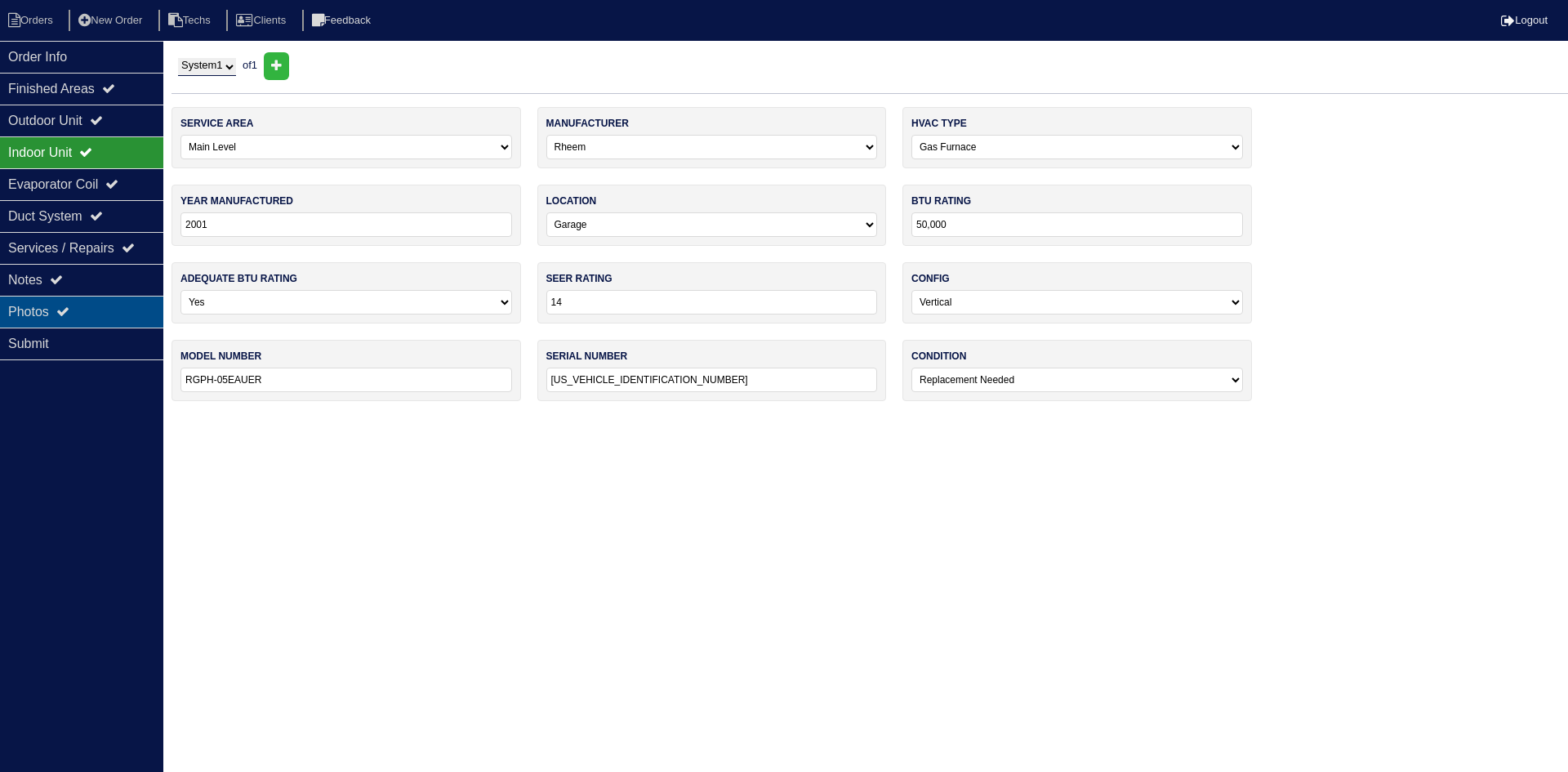
click at [114, 299] on div "Photos" at bounding box center [82, 311] width 163 height 32
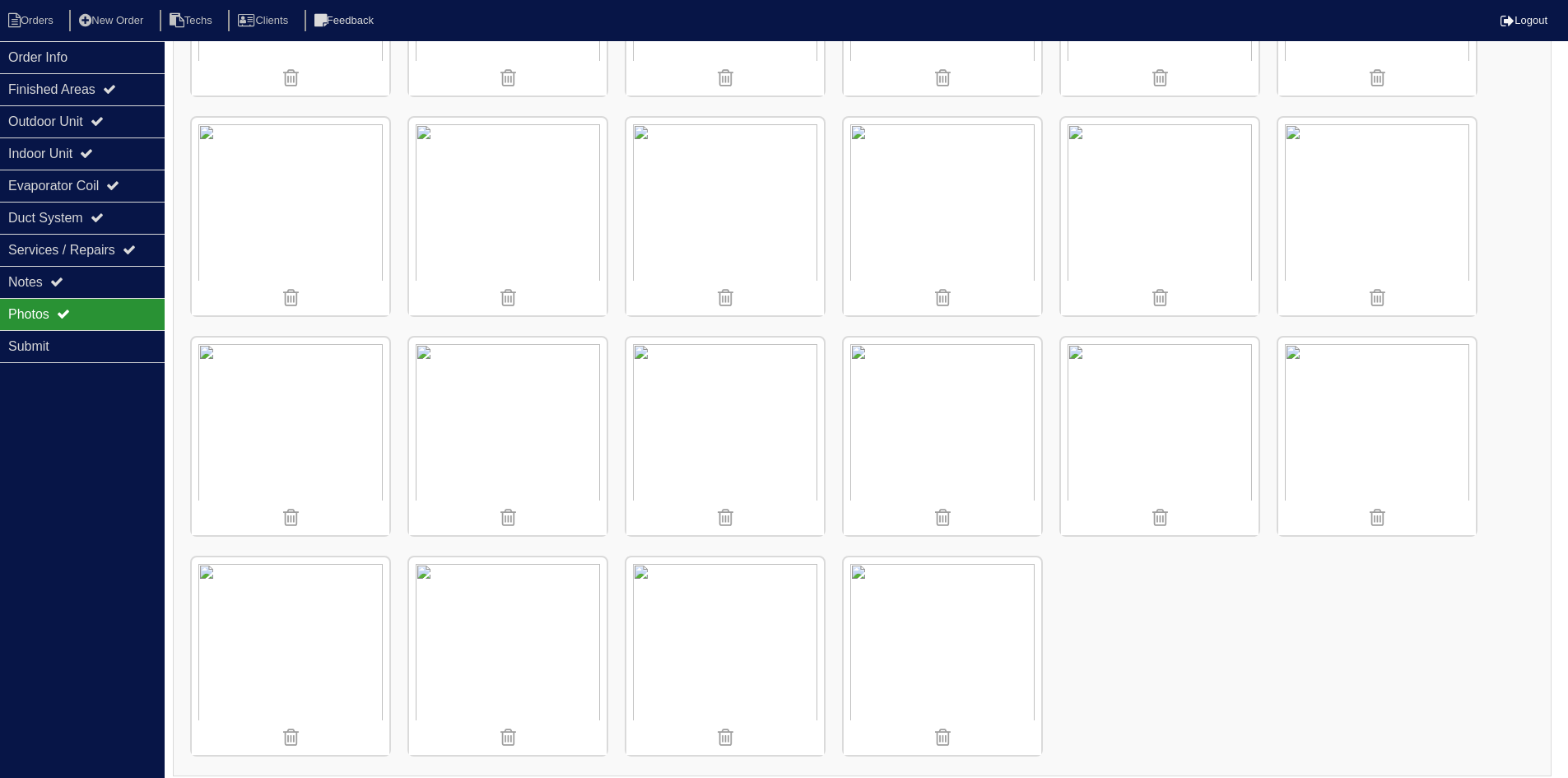
scroll to position [3046, 0]
click at [94, 284] on div "Notes" at bounding box center [82, 282] width 165 height 32
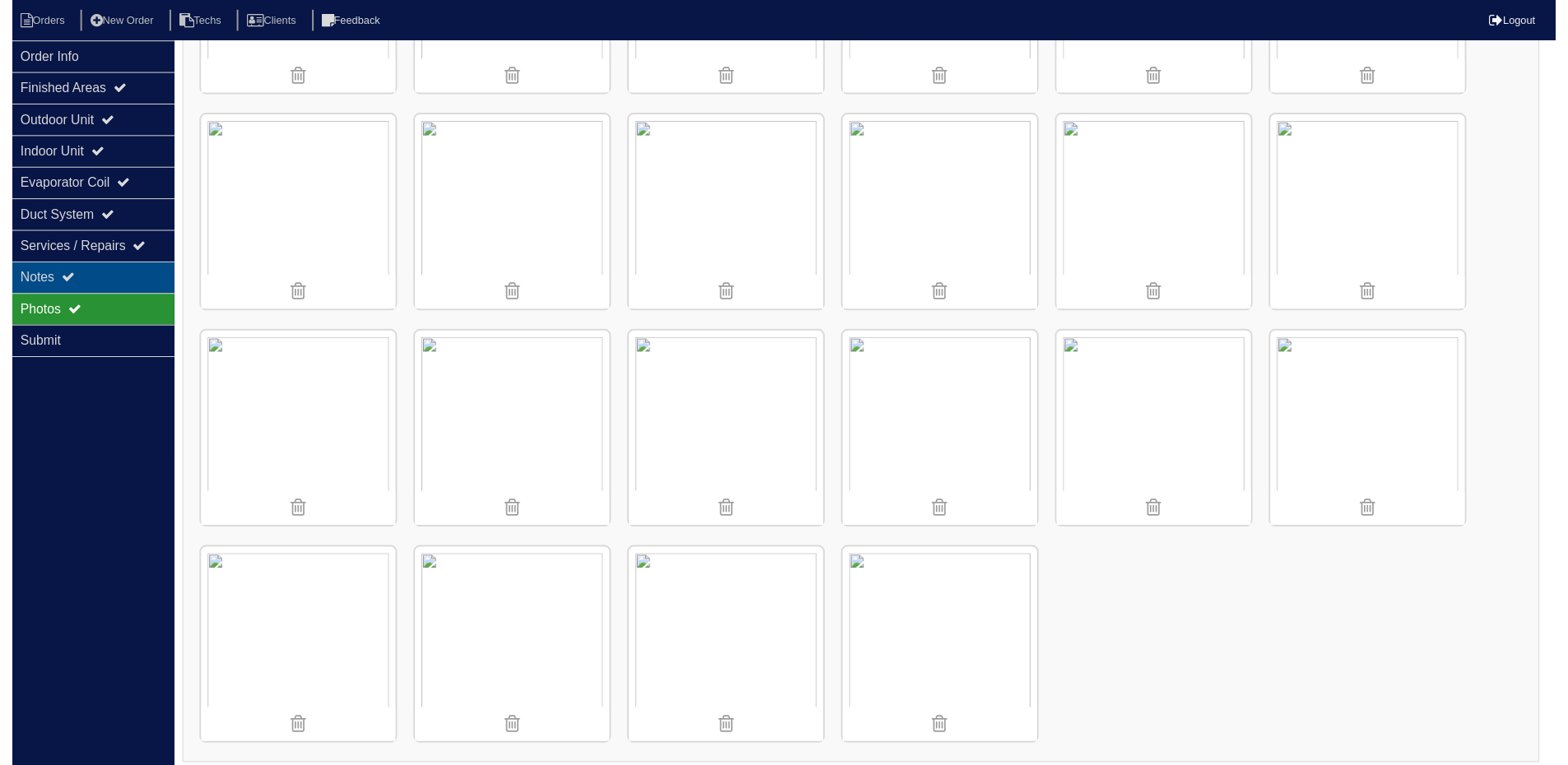
scroll to position [213, 0]
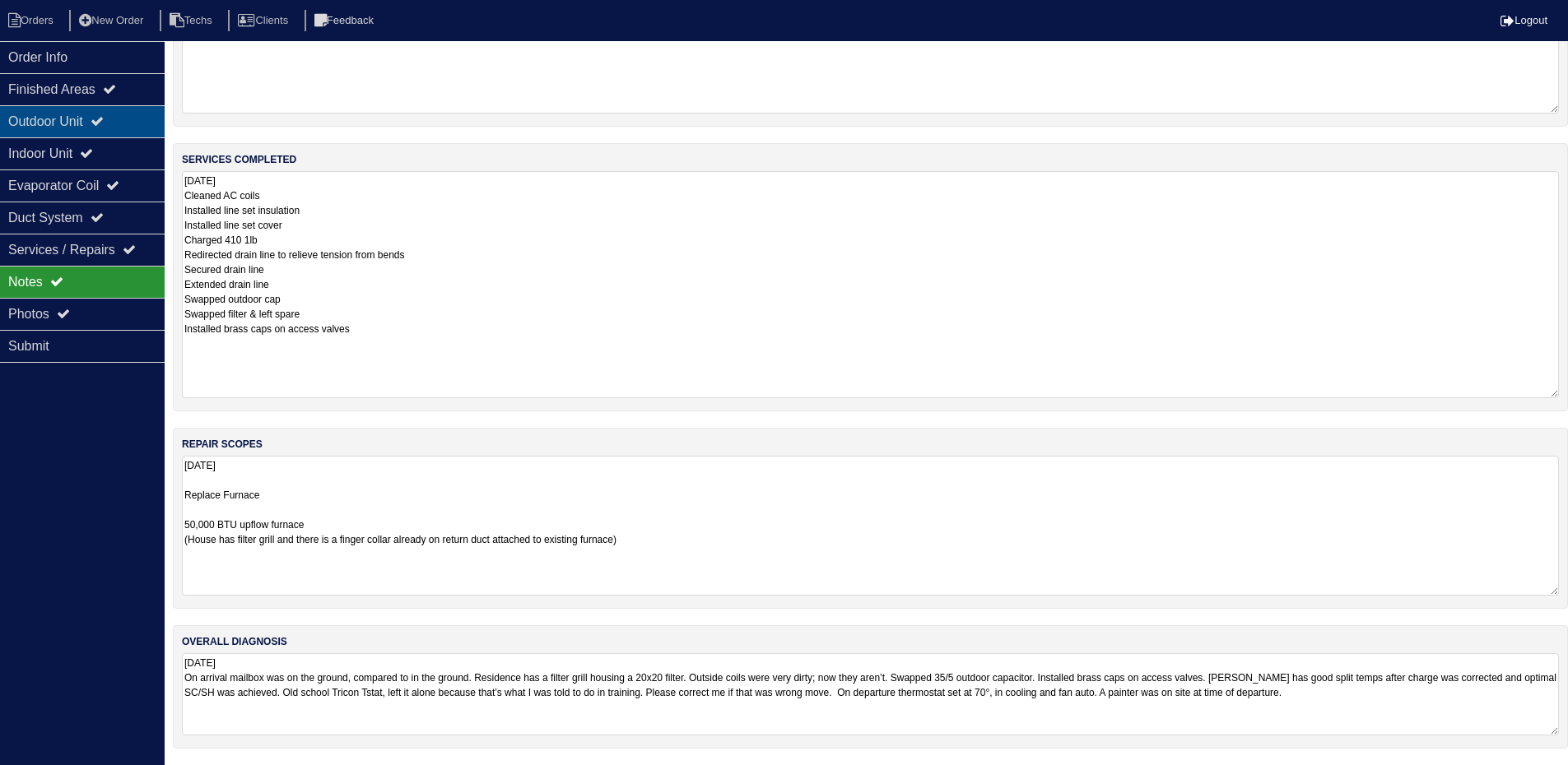
click at [90, 115] on div "Outdoor Unit" at bounding box center [82, 121] width 165 height 32
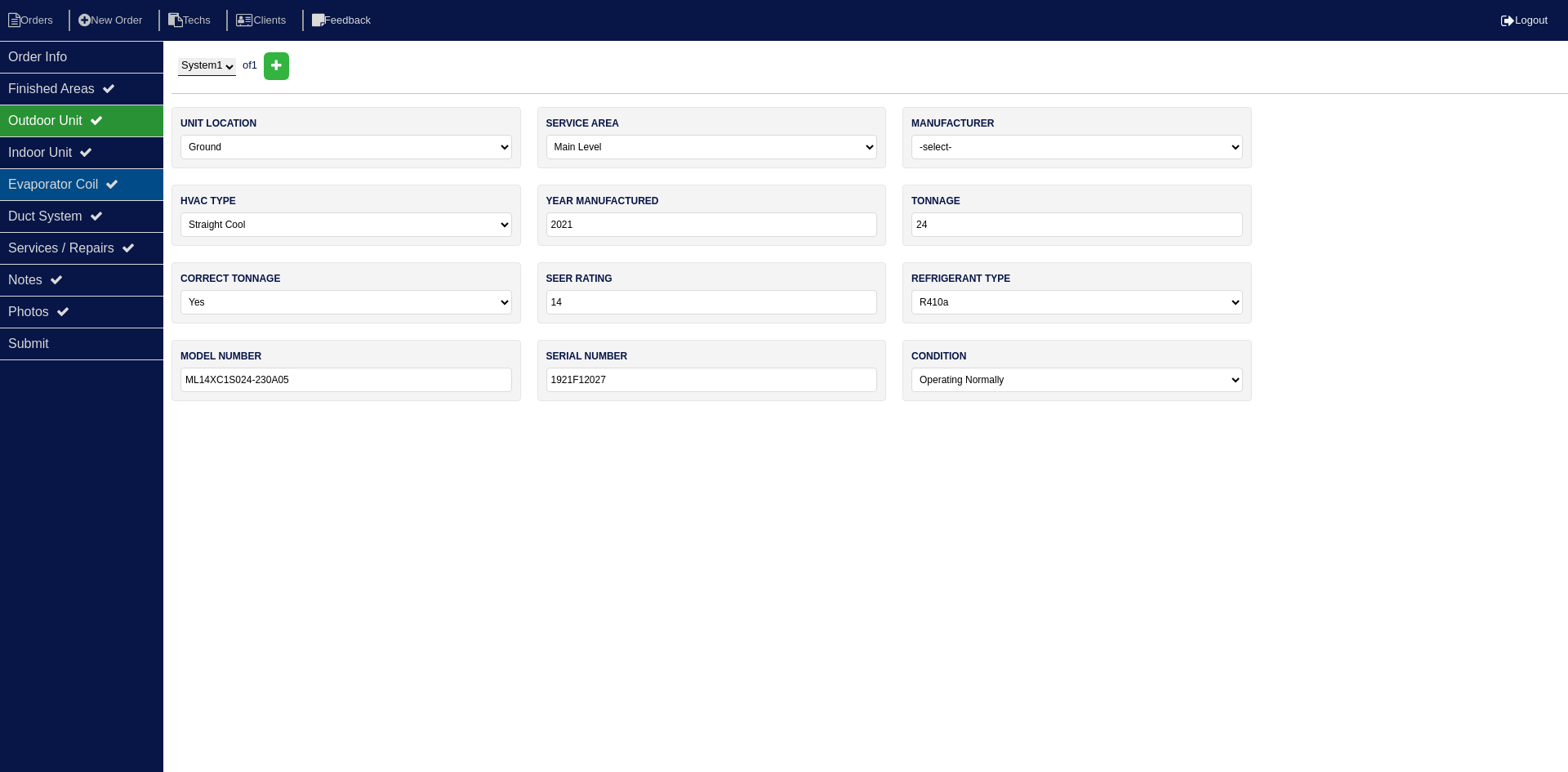
click at [93, 184] on div "Evaporator Coil" at bounding box center [82, 184] width 163 height 32
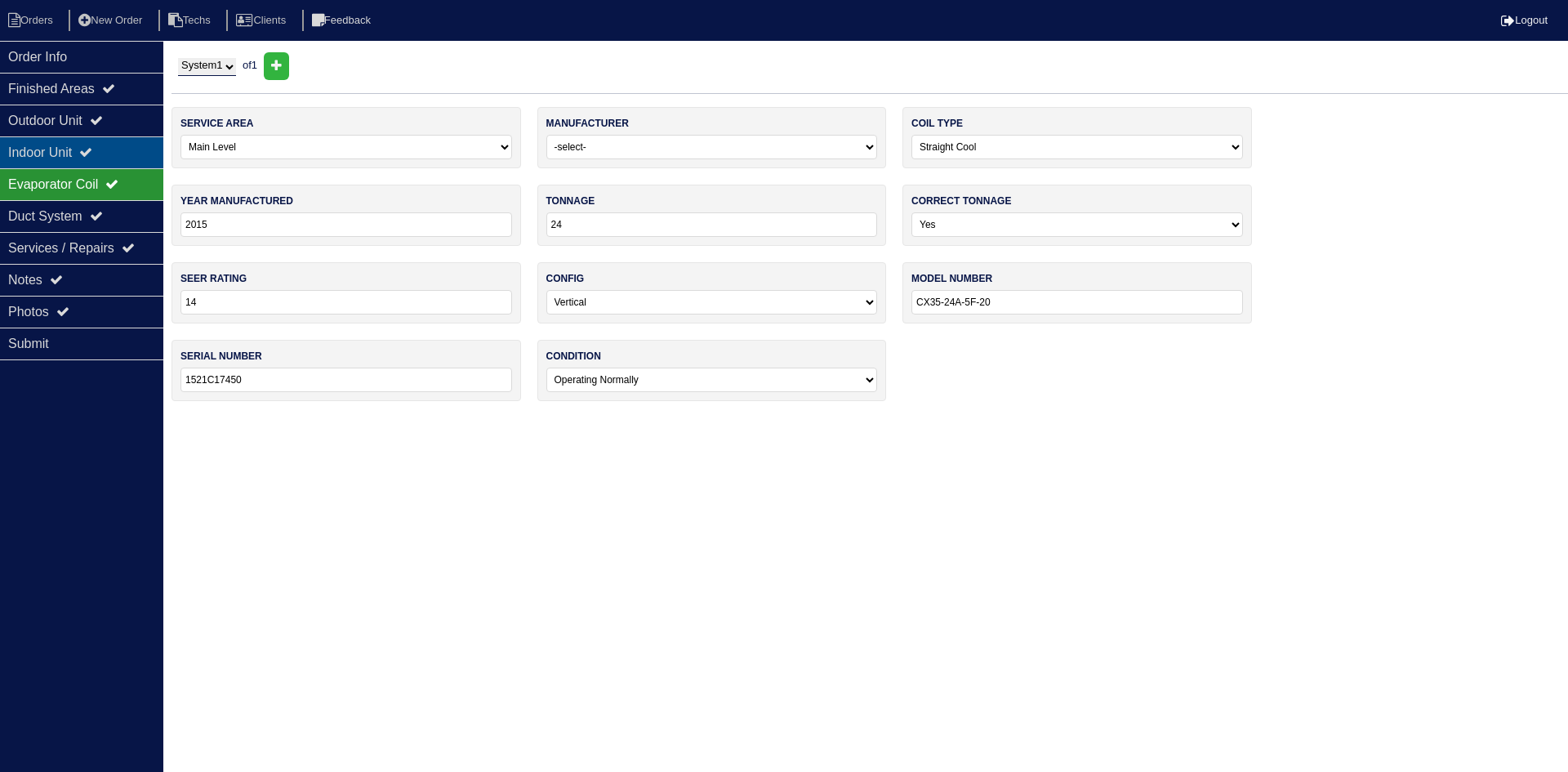
click at [92, 151] on icon at bounding box center [85, 151] width 13 height 13
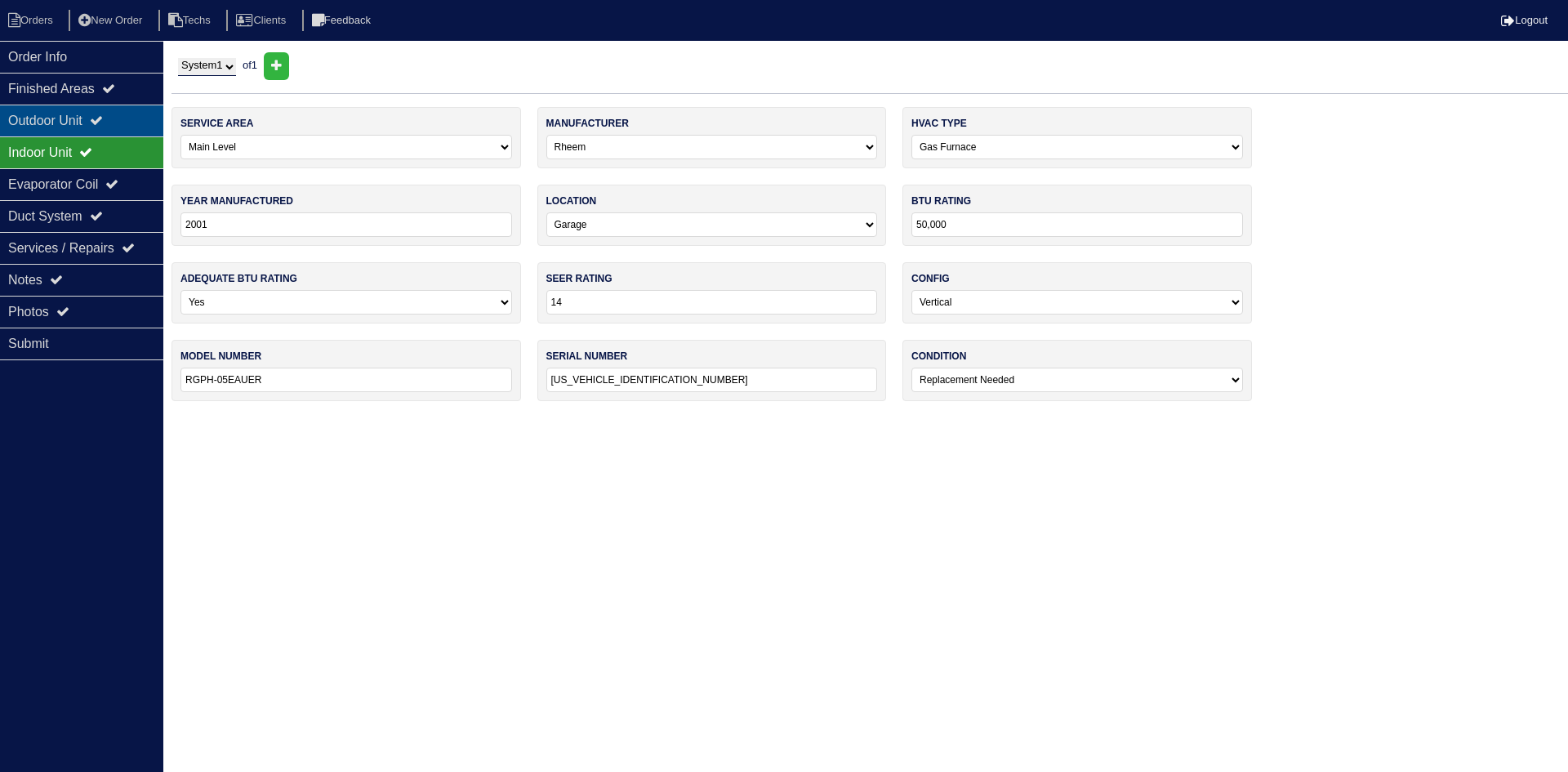
click at [108, 112] on div "Outdoor Unit" at bounding box center [82, 120] width 163 height 32
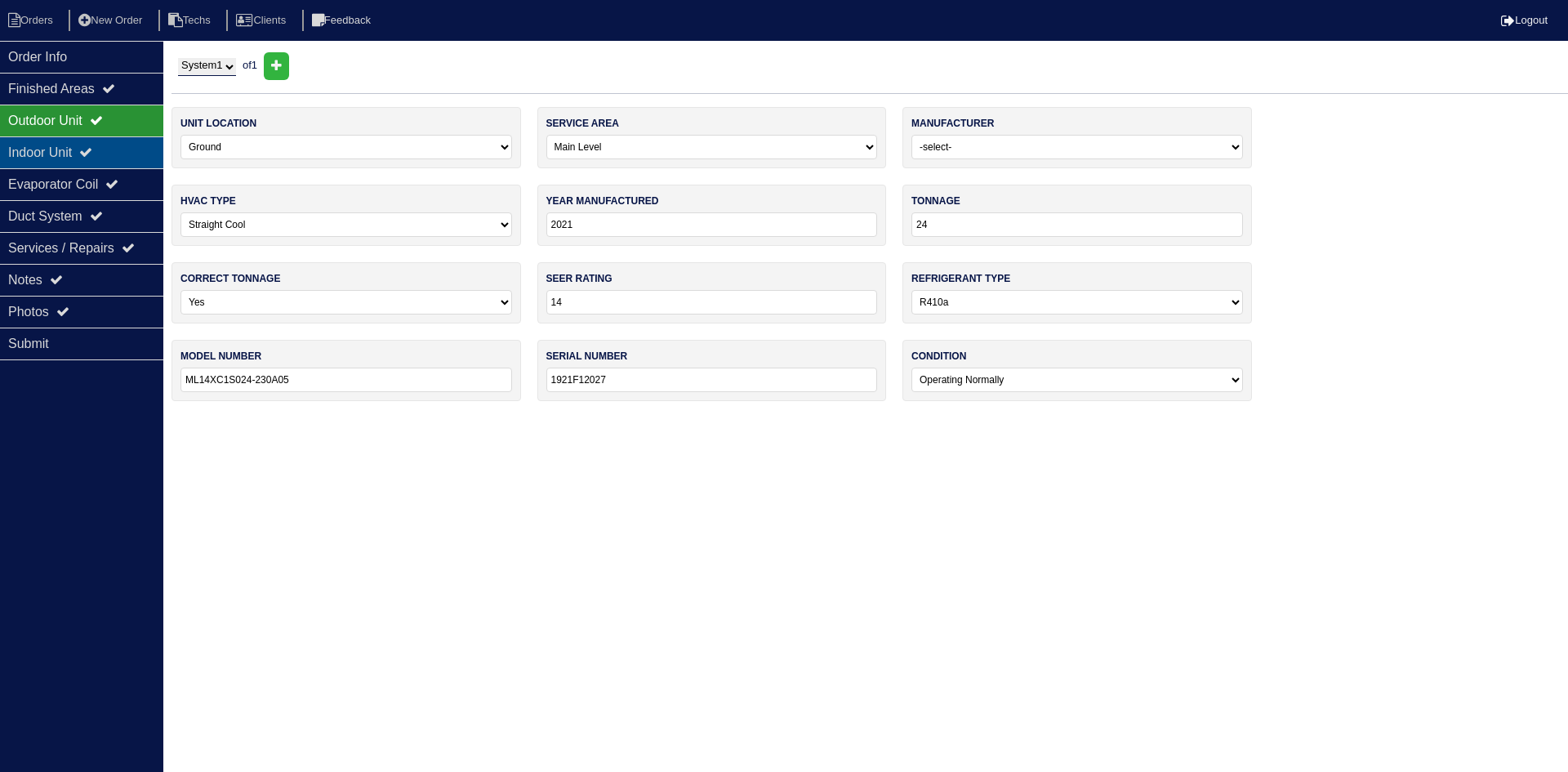
click at [112, 154] on div "Indoor Unit" at bounding box center [82, 152] width 163 height 32
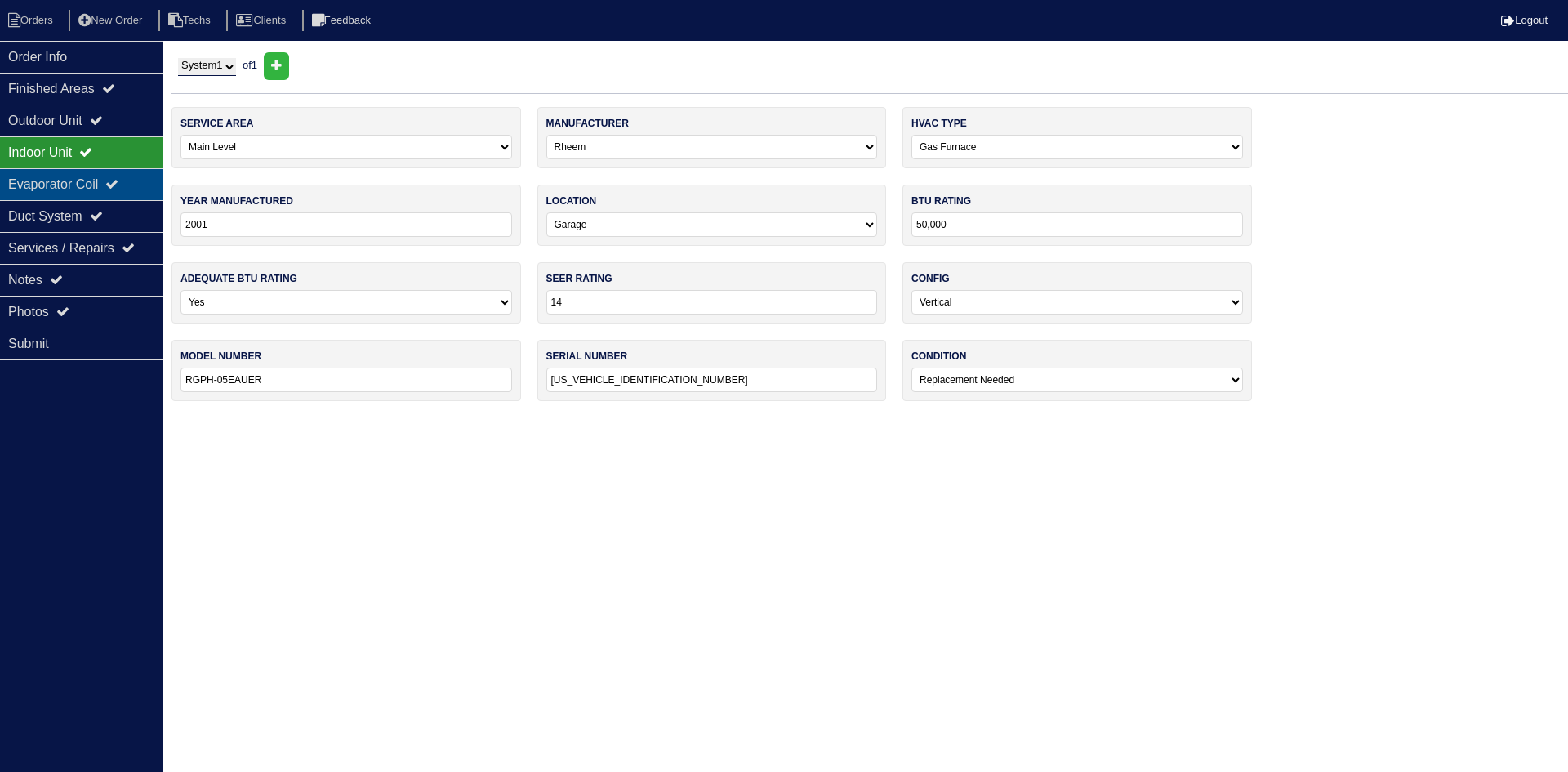
click at [108, 173] on div "Evaporator Coil" at bounding box center [82, 184] width 163 height 32
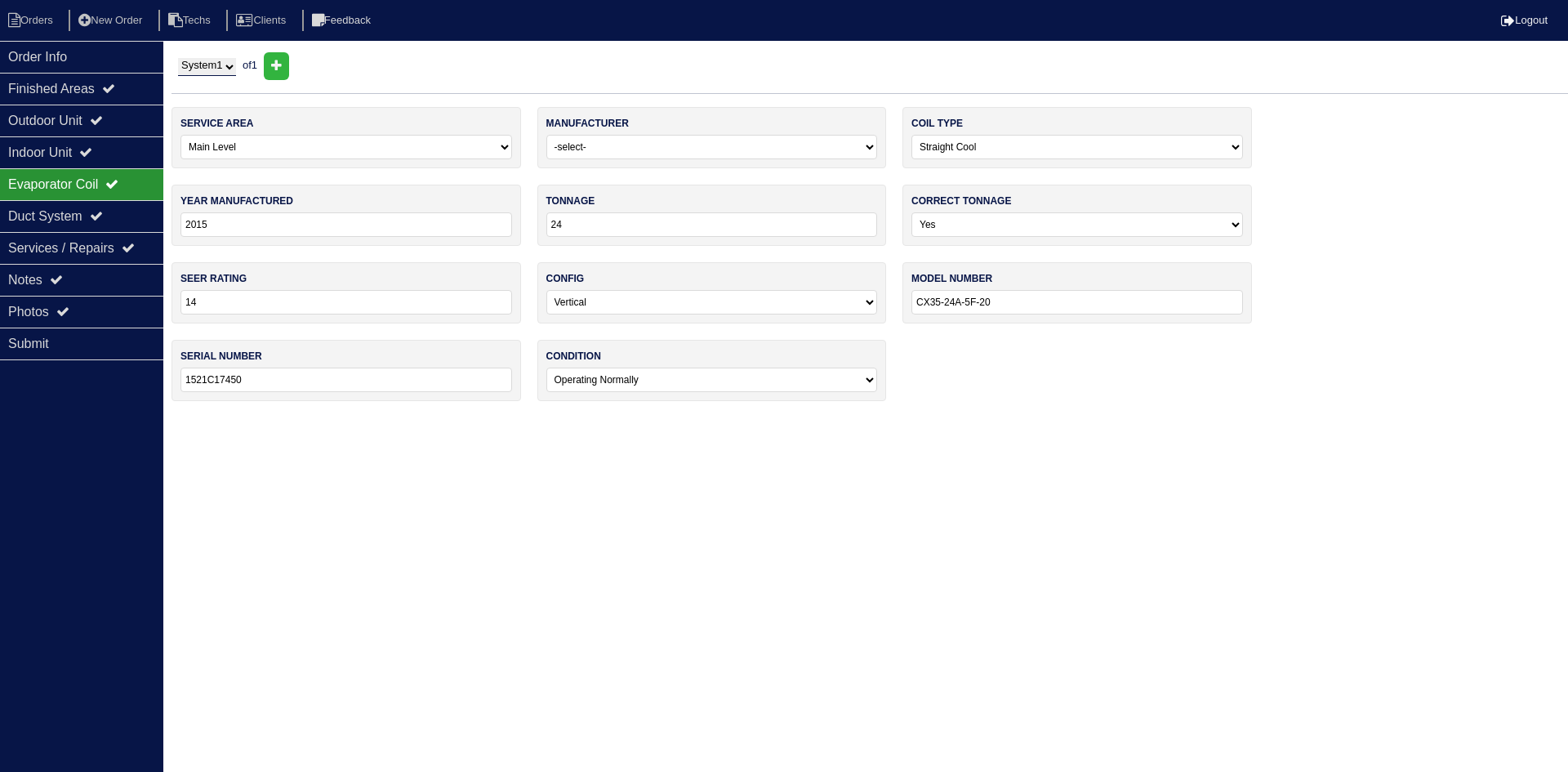
click at [226, 221] on input "2015" at bounding box center [346, 224] width 332 height 25
type input "2021"
click at [390, 418] on html "Orders New Order Techs Clients Feedback Logout Orders New Order Users Clients M…" at bounding box center [784, 209] width 1568 height 418
click at [101, 124] on div "Outdoor Unit" at bounding box center [82, 120] width 163 height 32
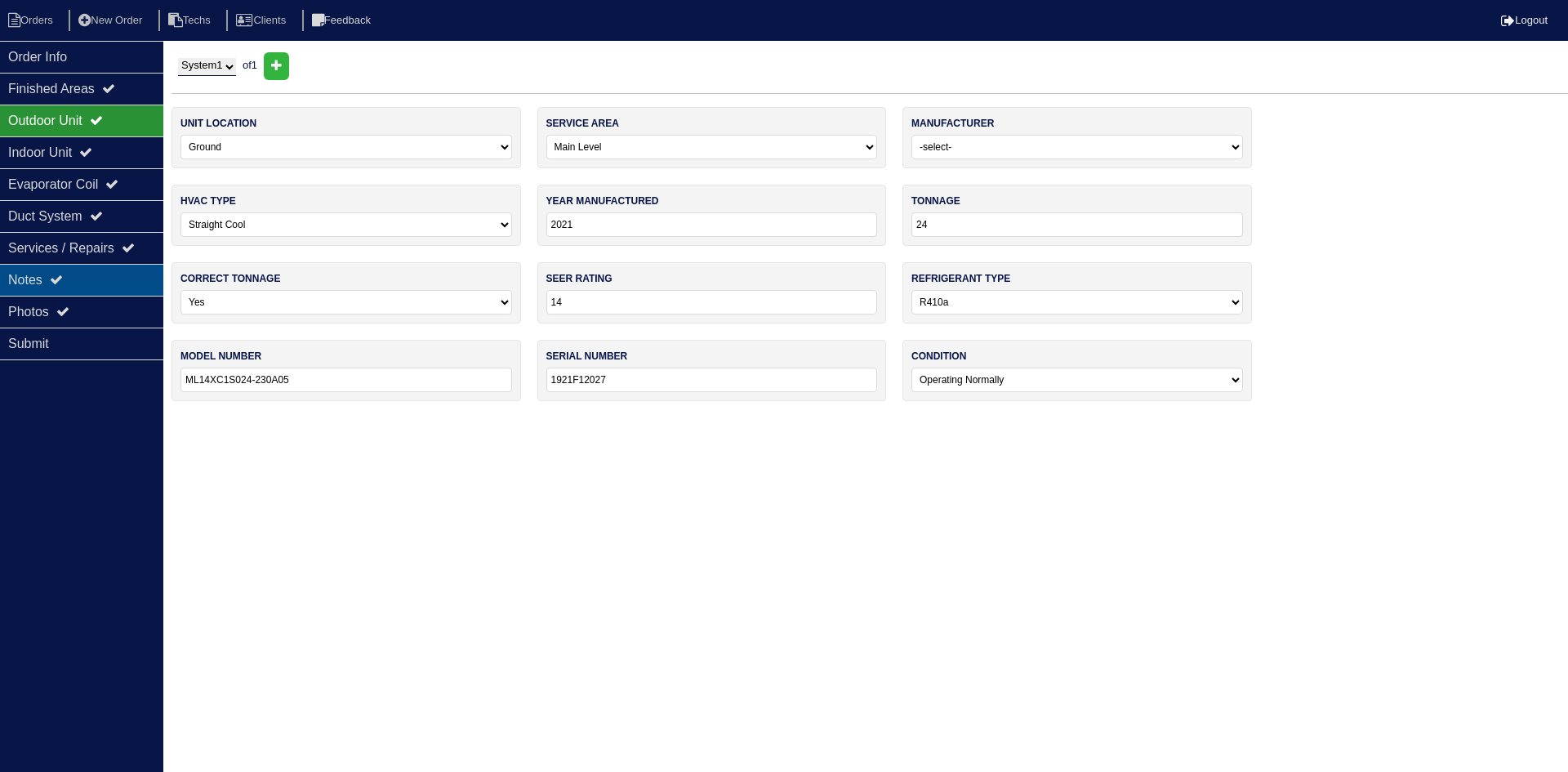
click at [60, 272] on div "Notes" at bounding box center [82, 279] width 163 height 32
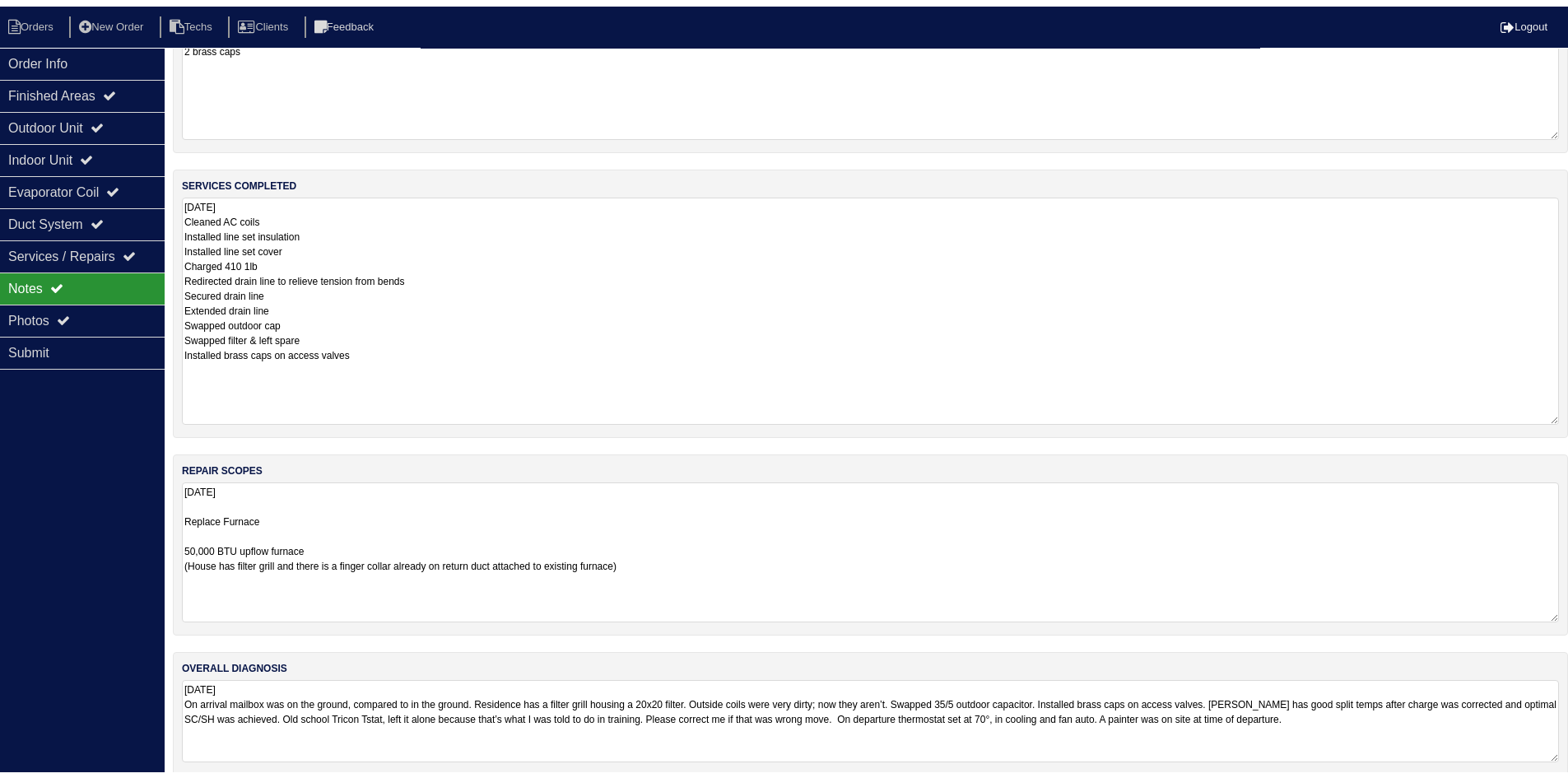
scroll to position [213, 0]
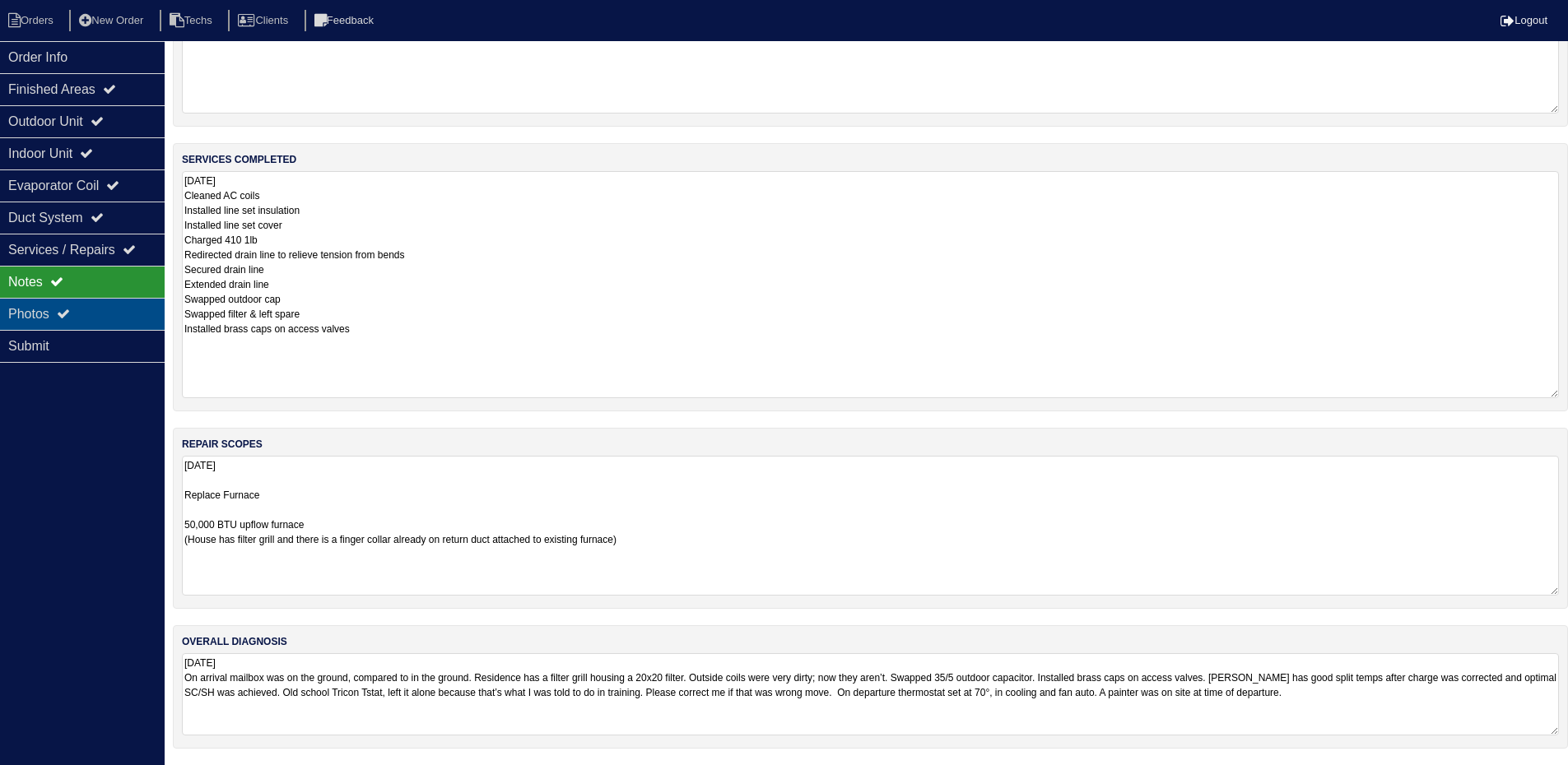
click at [111, 312] on div "Photos" at bounding box center [82, 313] width 165 height 32
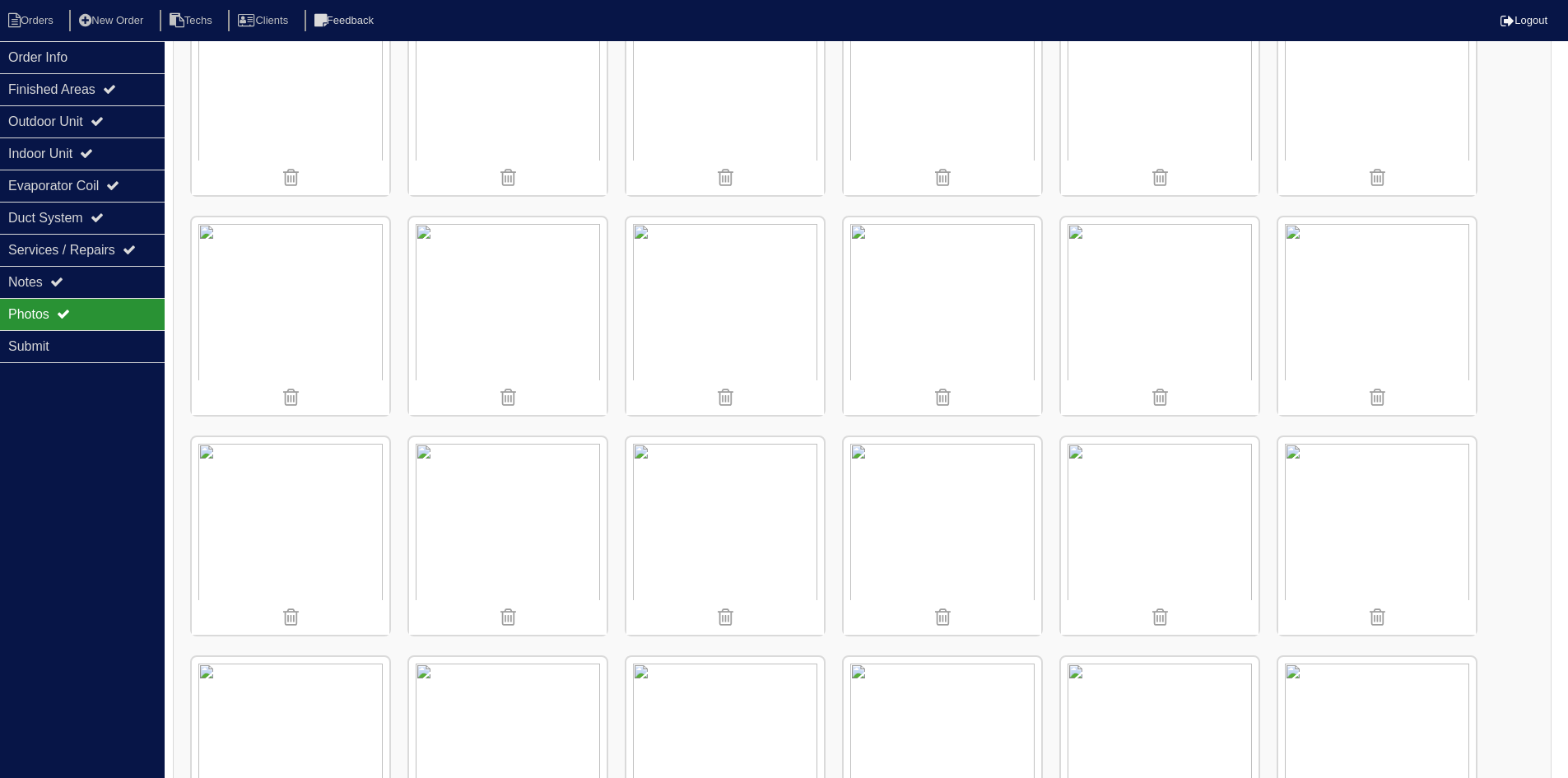
scroll to position [1695, 0]
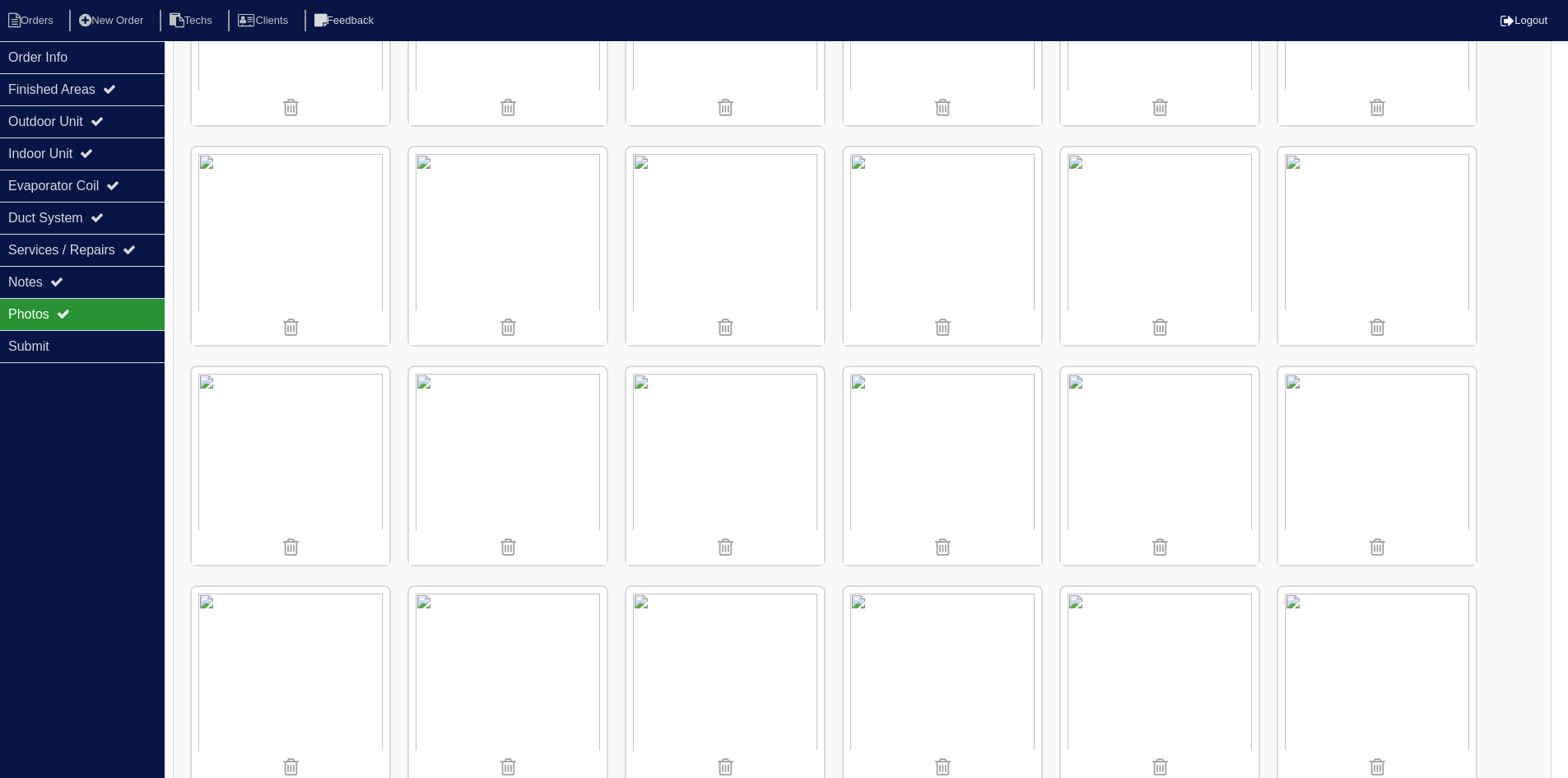
click at [305, 258] on img at bounding box center [290, 246] width 197 height 198
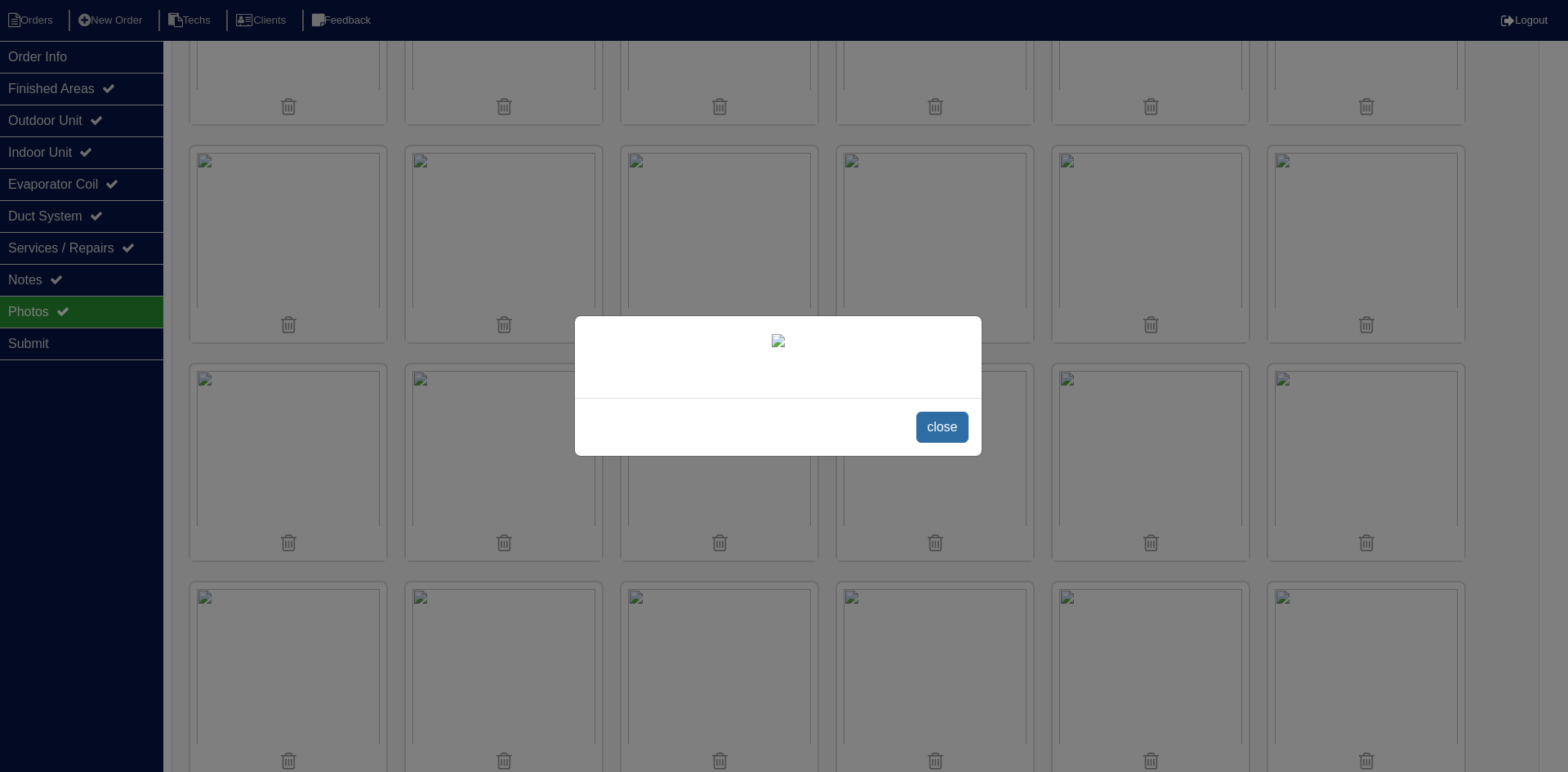
click at [947, 431] on span "close" at bounding box center [943, 427] width 52 height 31
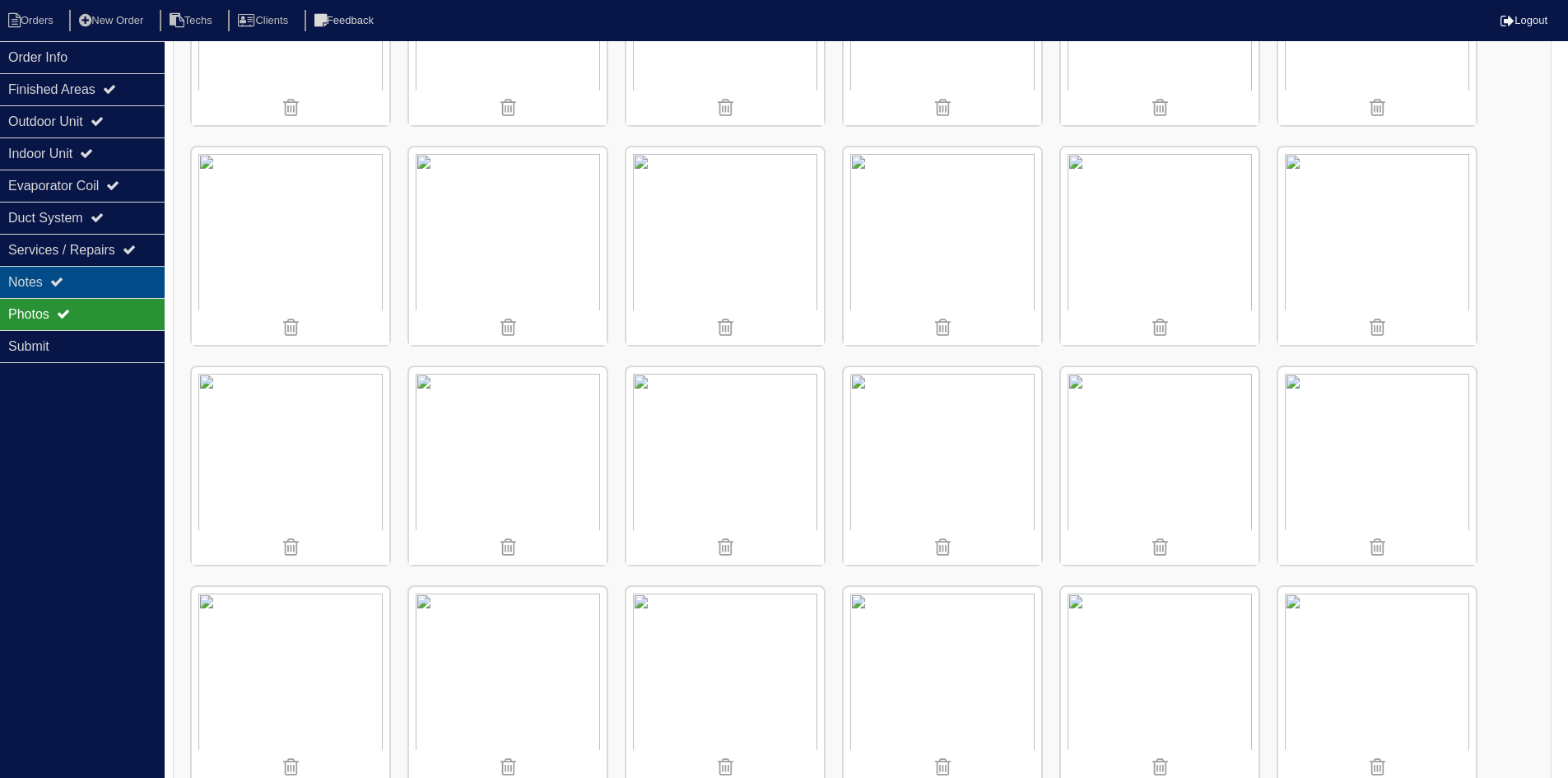
click at [123, 282] on div "Notes" at bounding box center [82, 282] width 165 height 32
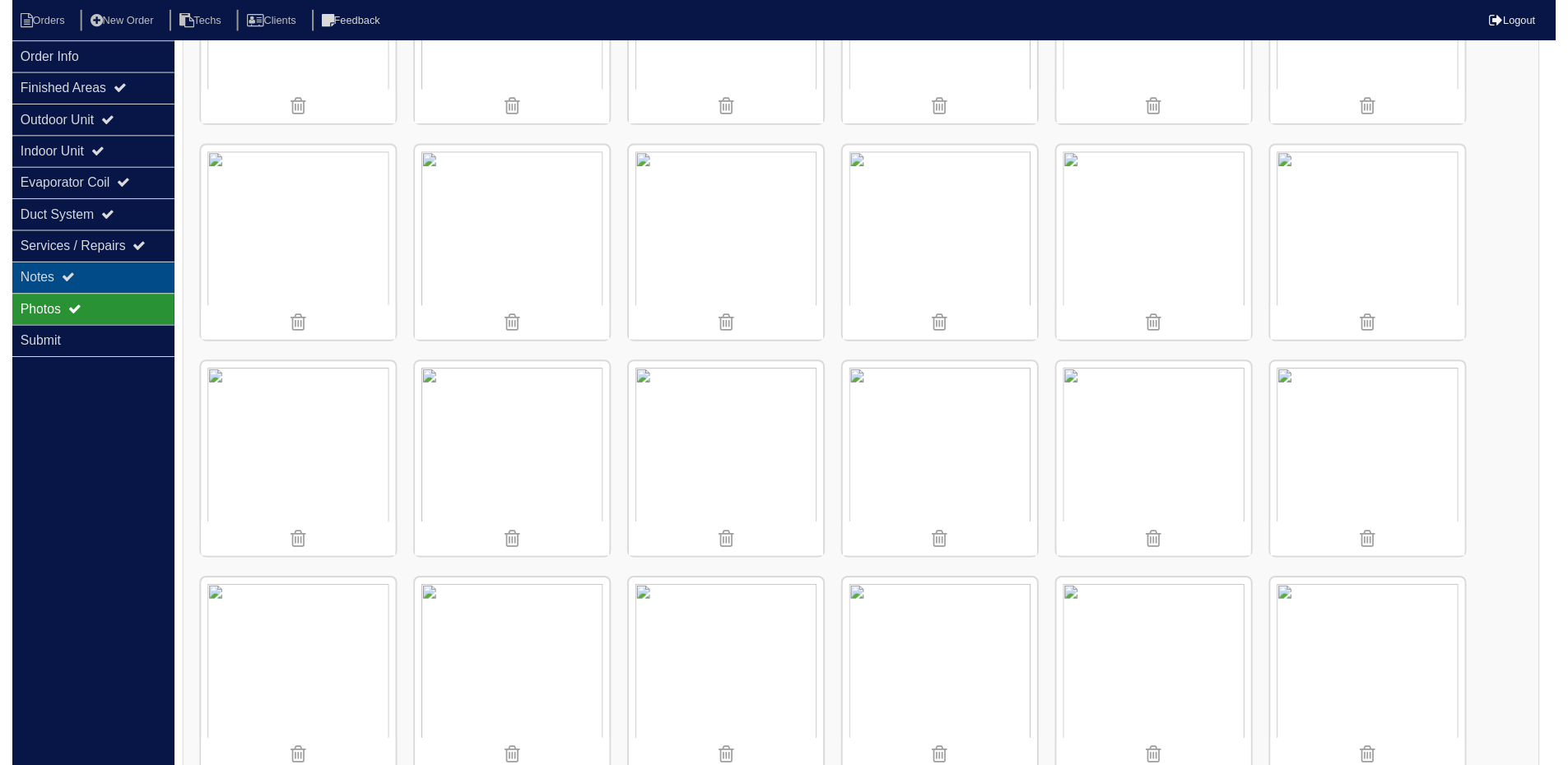
scroll to position [213, 0]
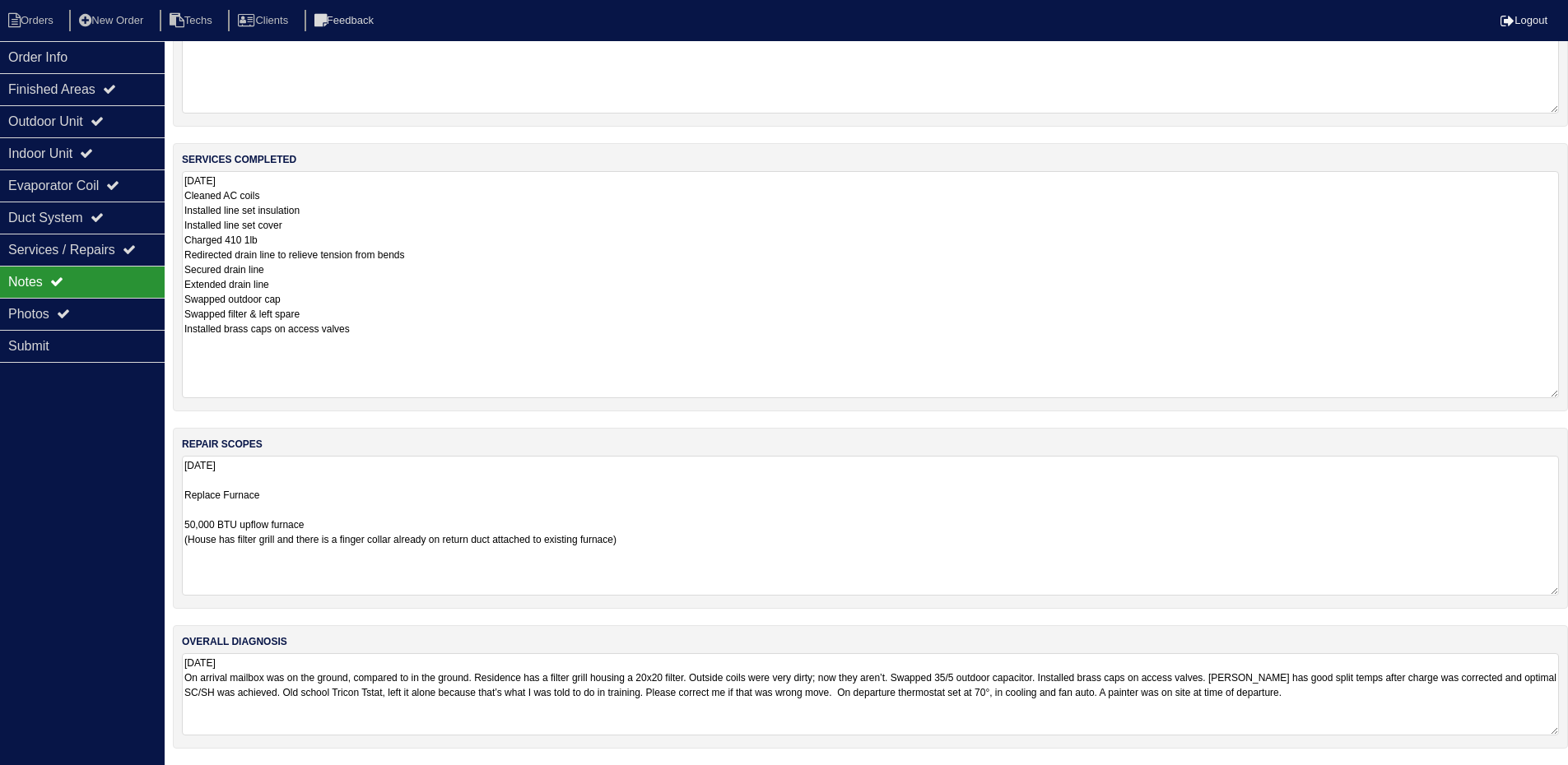
click at [315, 494] on textarea "10.3.25 Replace Furnace 50,000 BTU upflow furnace (House has filter grill and t…" at bounding box center [870, 526] width 1377 height 140
type textarea "10.3.25 Replace Furnace 50,000 BTU upflow furnace (House has filter grill and t…"
click at [80, 212] on div "Duct System" at bounding box center [82, 217] width 165 height 32
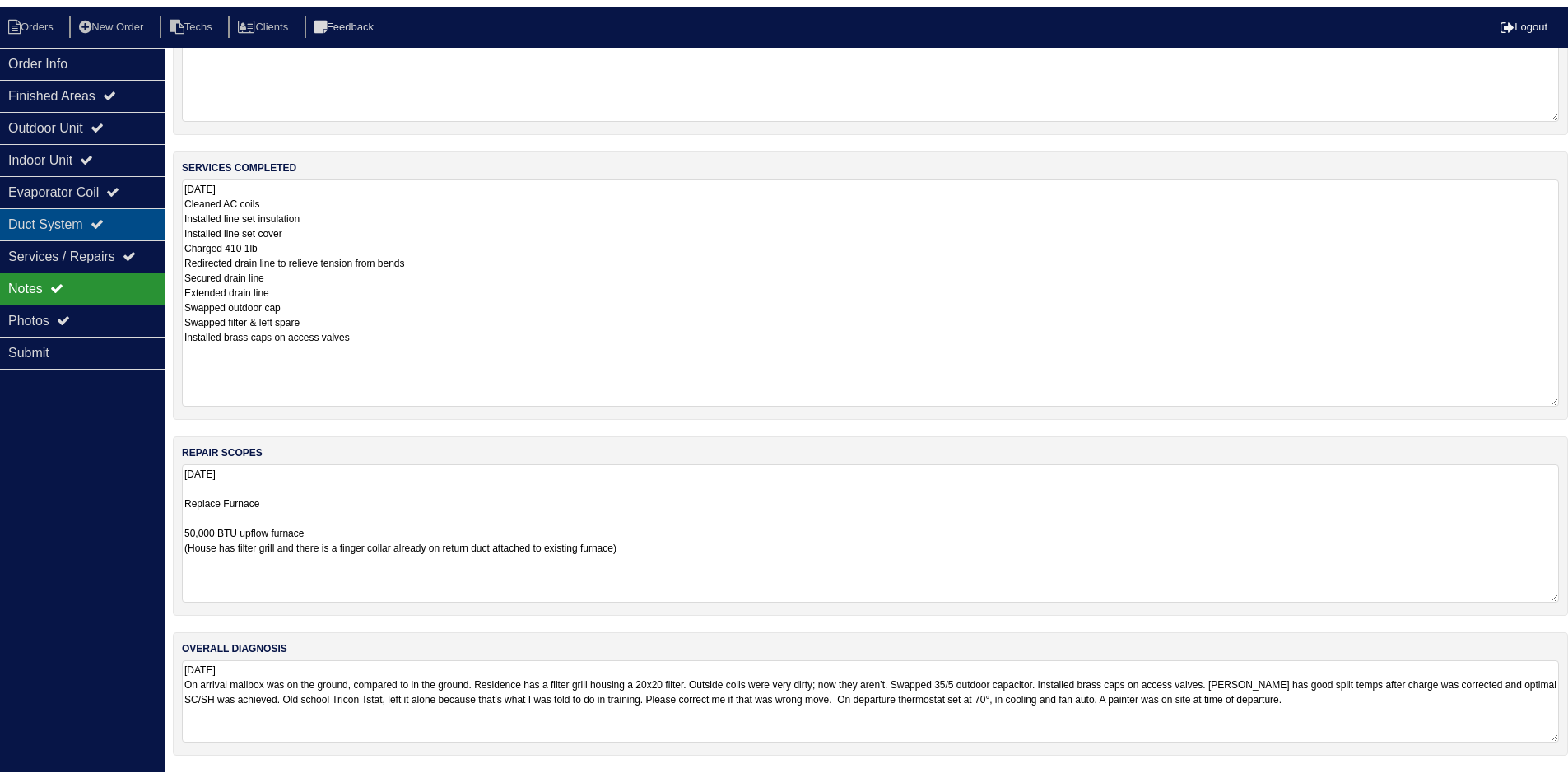
scroll to position [0, 0]
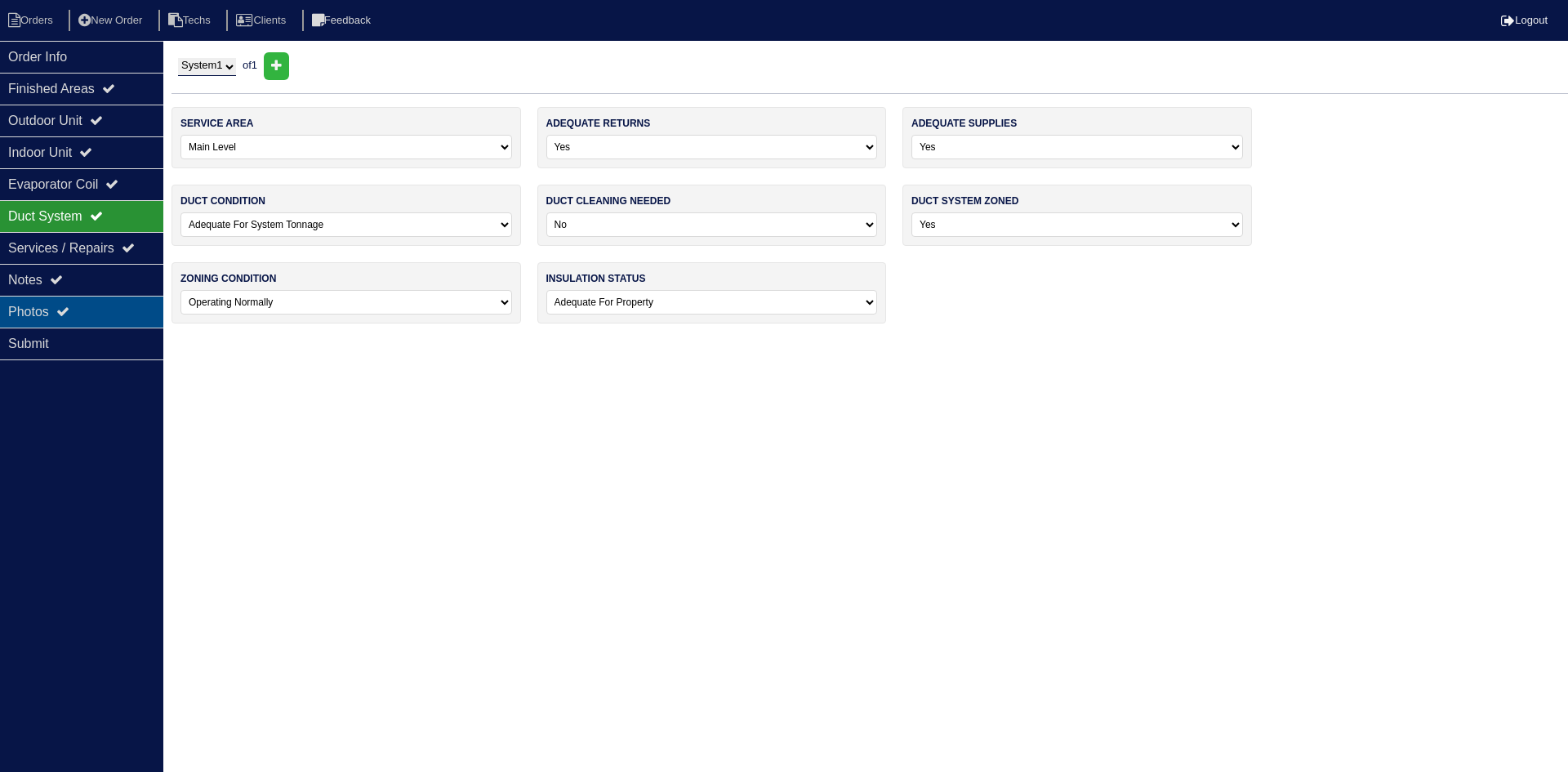
click at [90, 306] on div "Photos" at bounding box center [82, 311] width 163 height 32
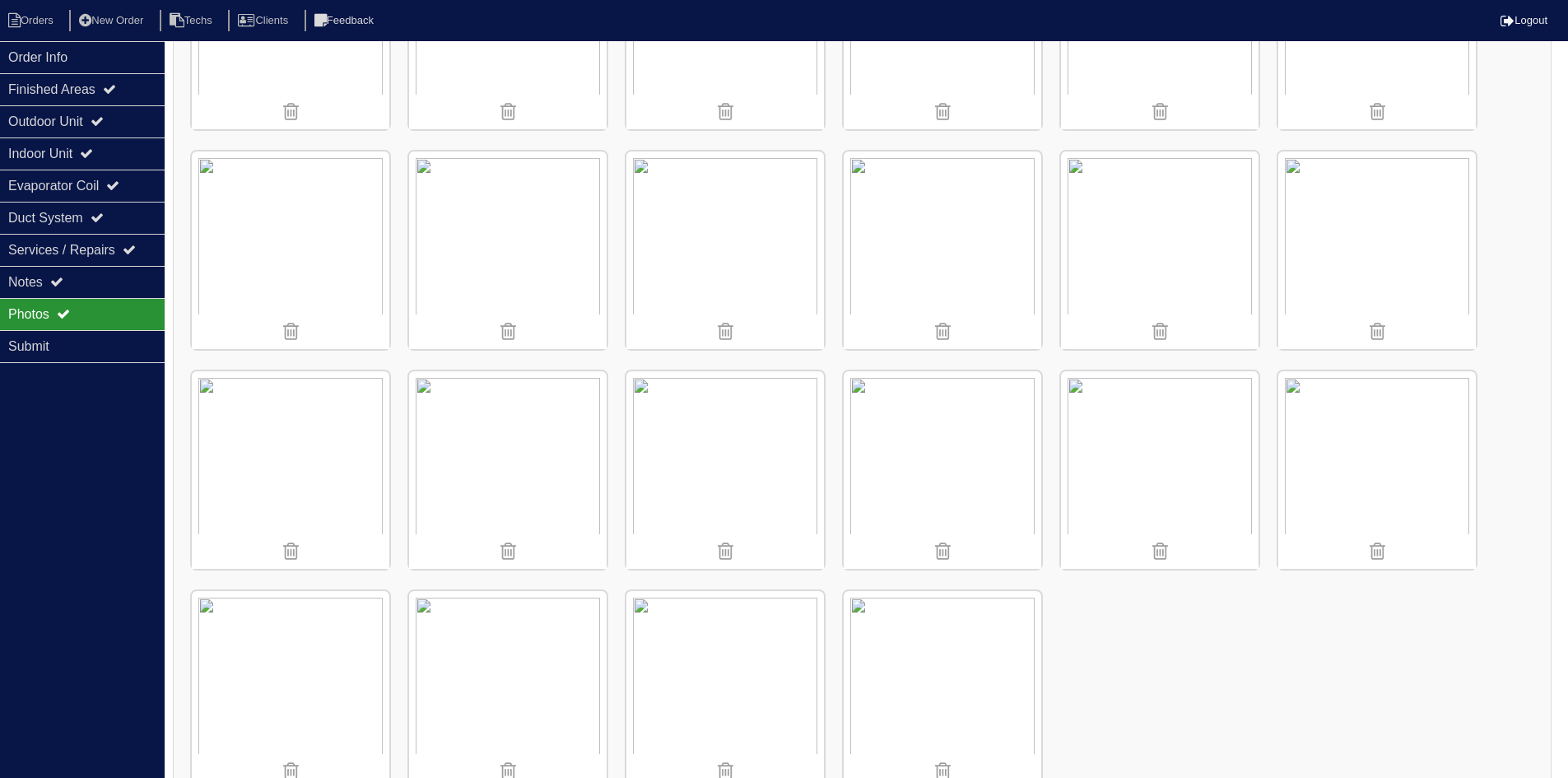
scroll to position [3046, 0]
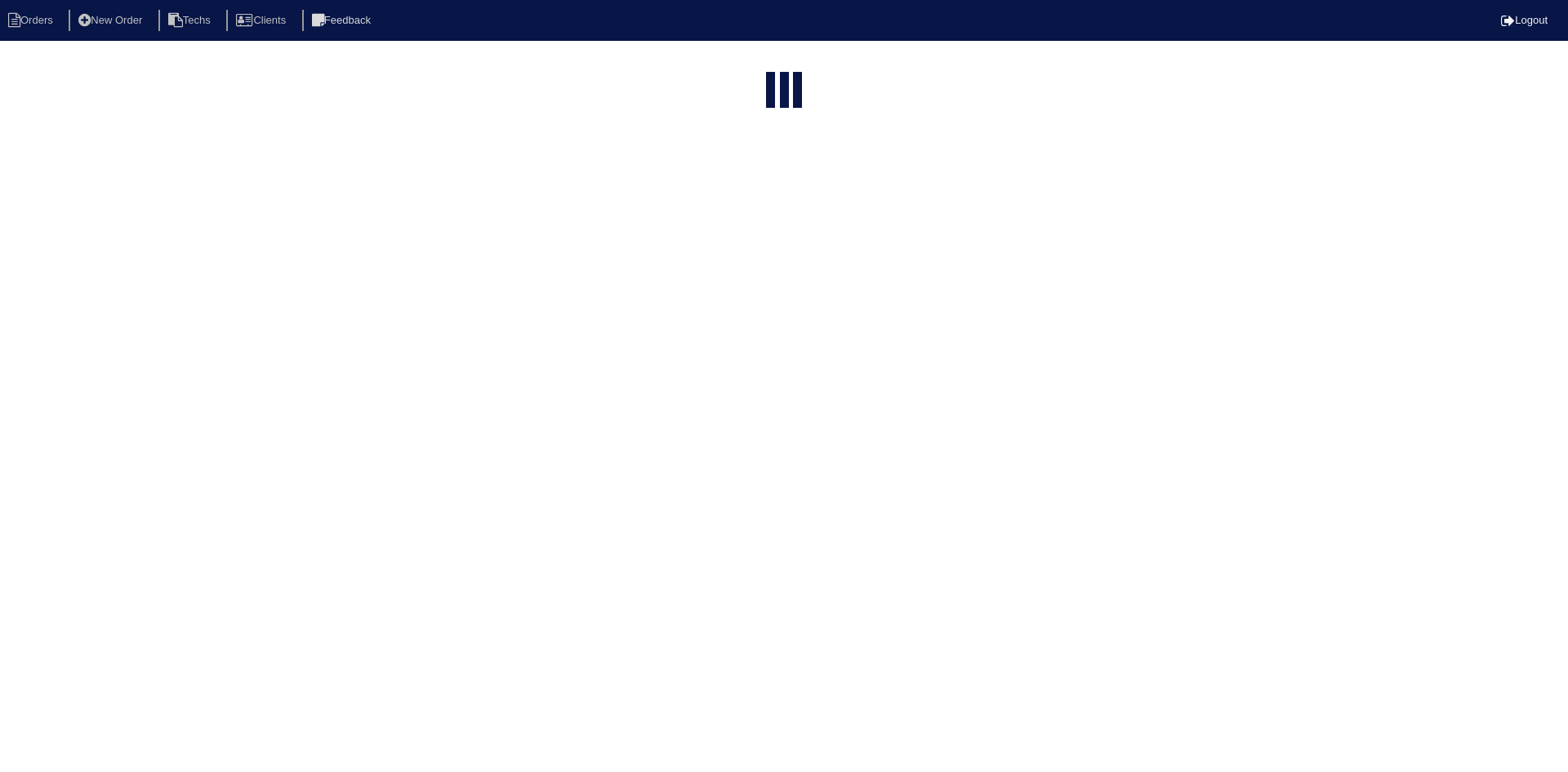
select select "15"
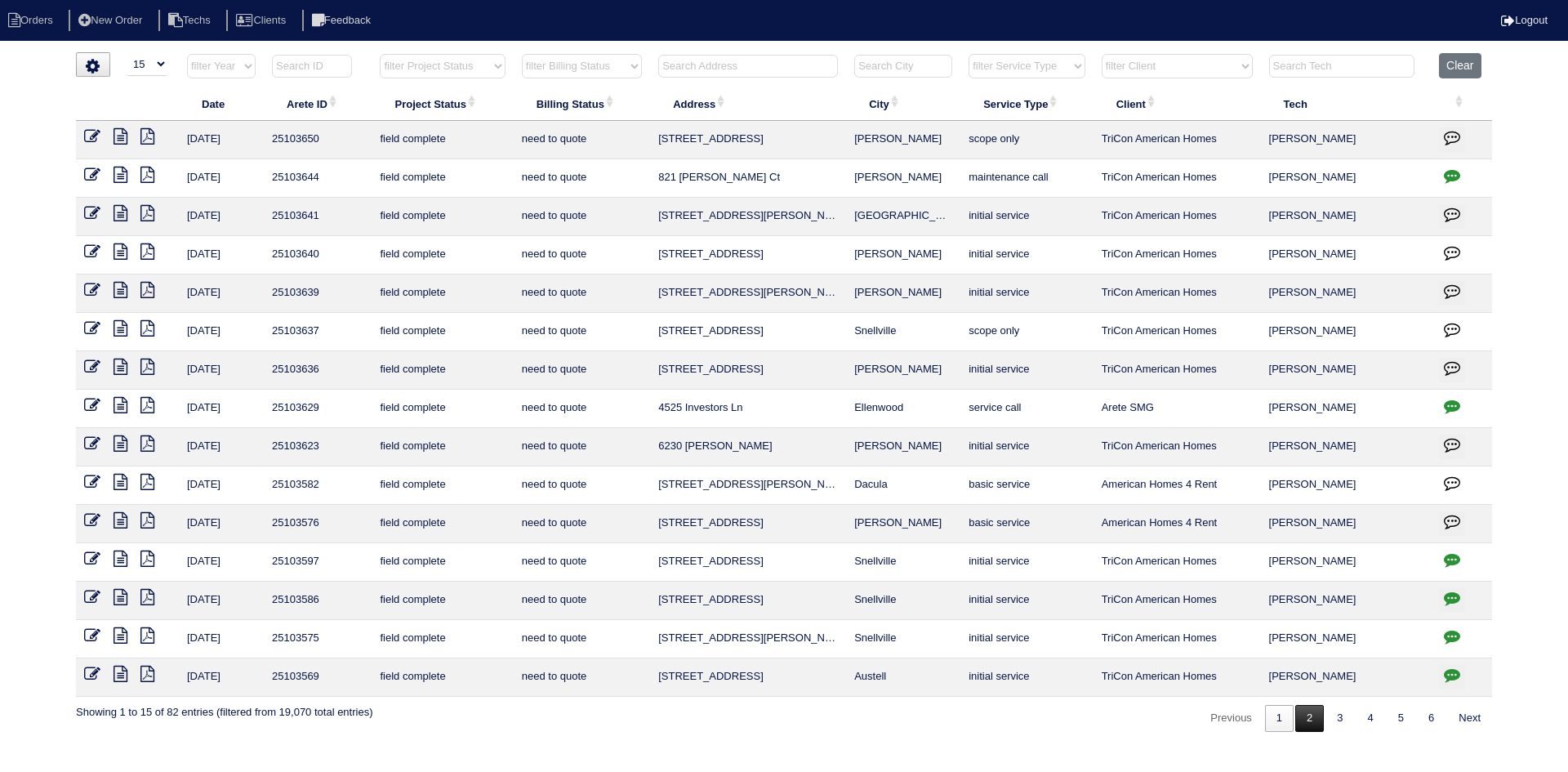
click at [1305, 725] on link "2" at bounding box center [1309, 718] width 28 height 27
select select "field complete"
select select "need to quote"
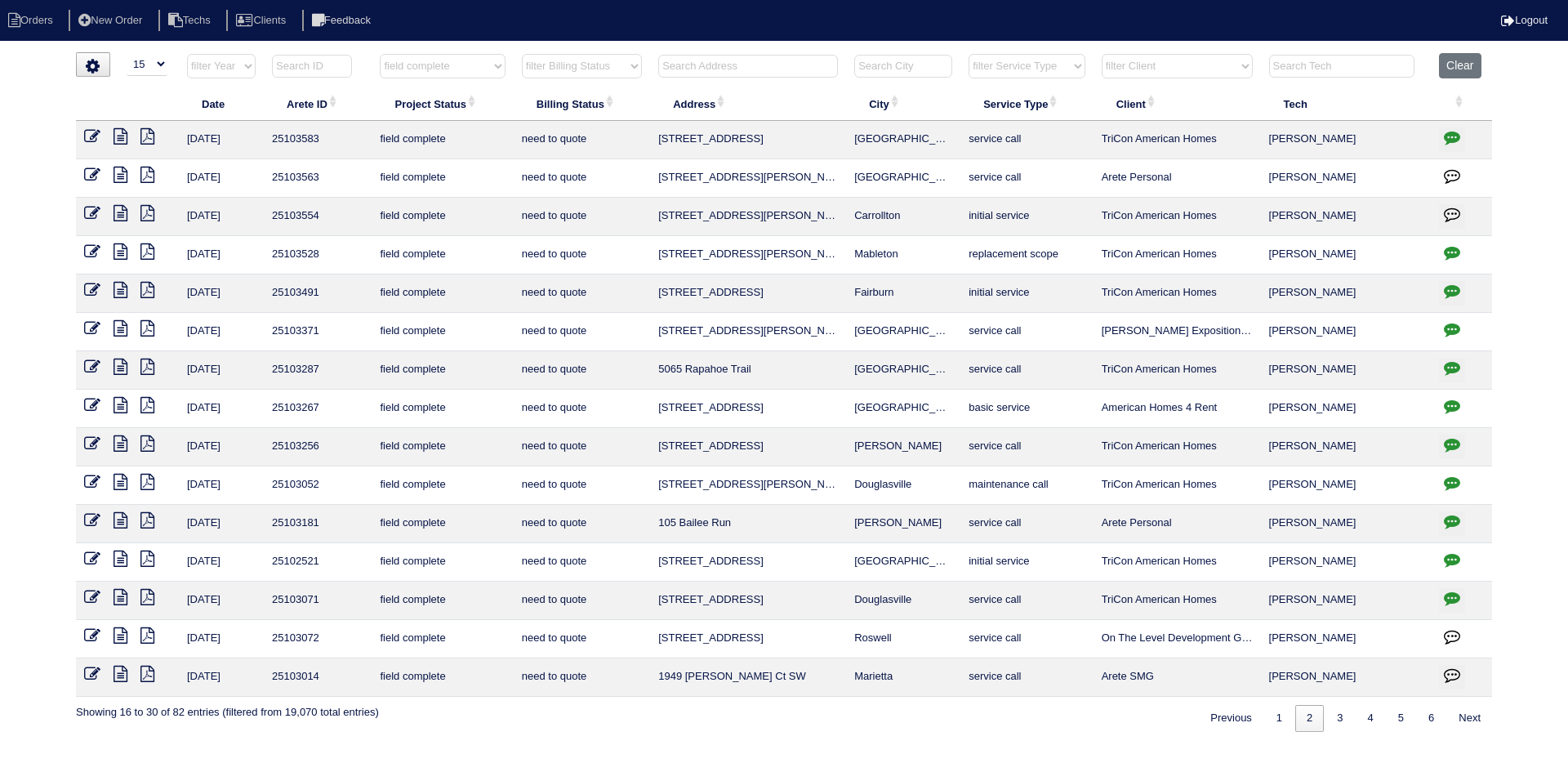
click at [1455, 401] on icon "button" at bounding box center [1452, 406] width 16 height 16
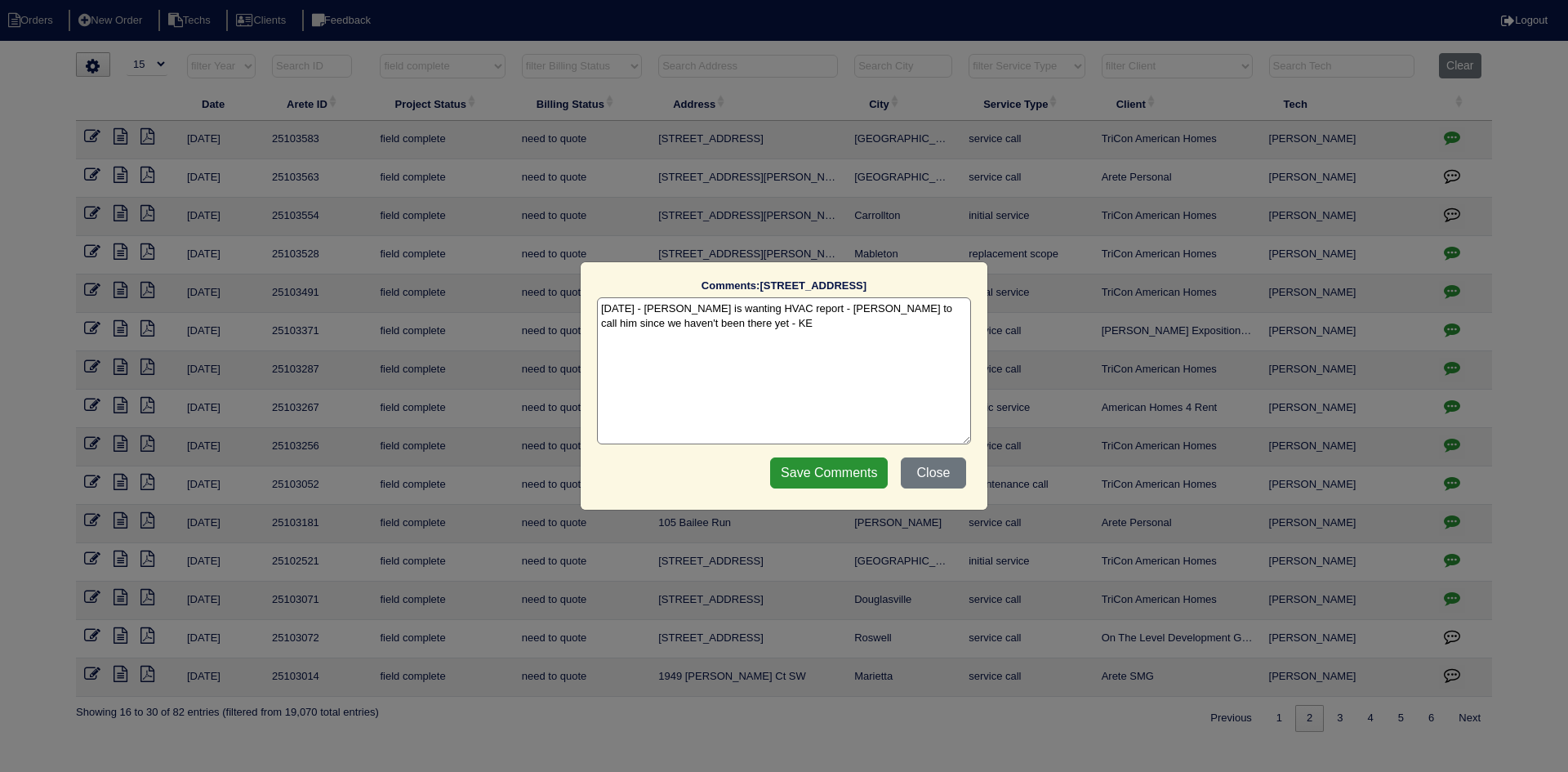
click at [761, 331] on textarea "9/30/25 - Scott Smith is wanting HVAC report - Dan to call him since we haven't…" at bounding box center [784, 371] width 374 height 147
type textarea "9/30/25 - Scott Smith is wanting HVAC report - Dan to call him since we haven't…"
click at [819, 474] on input "Save Comments" at bounding box center [828, 473] width 118 height 31
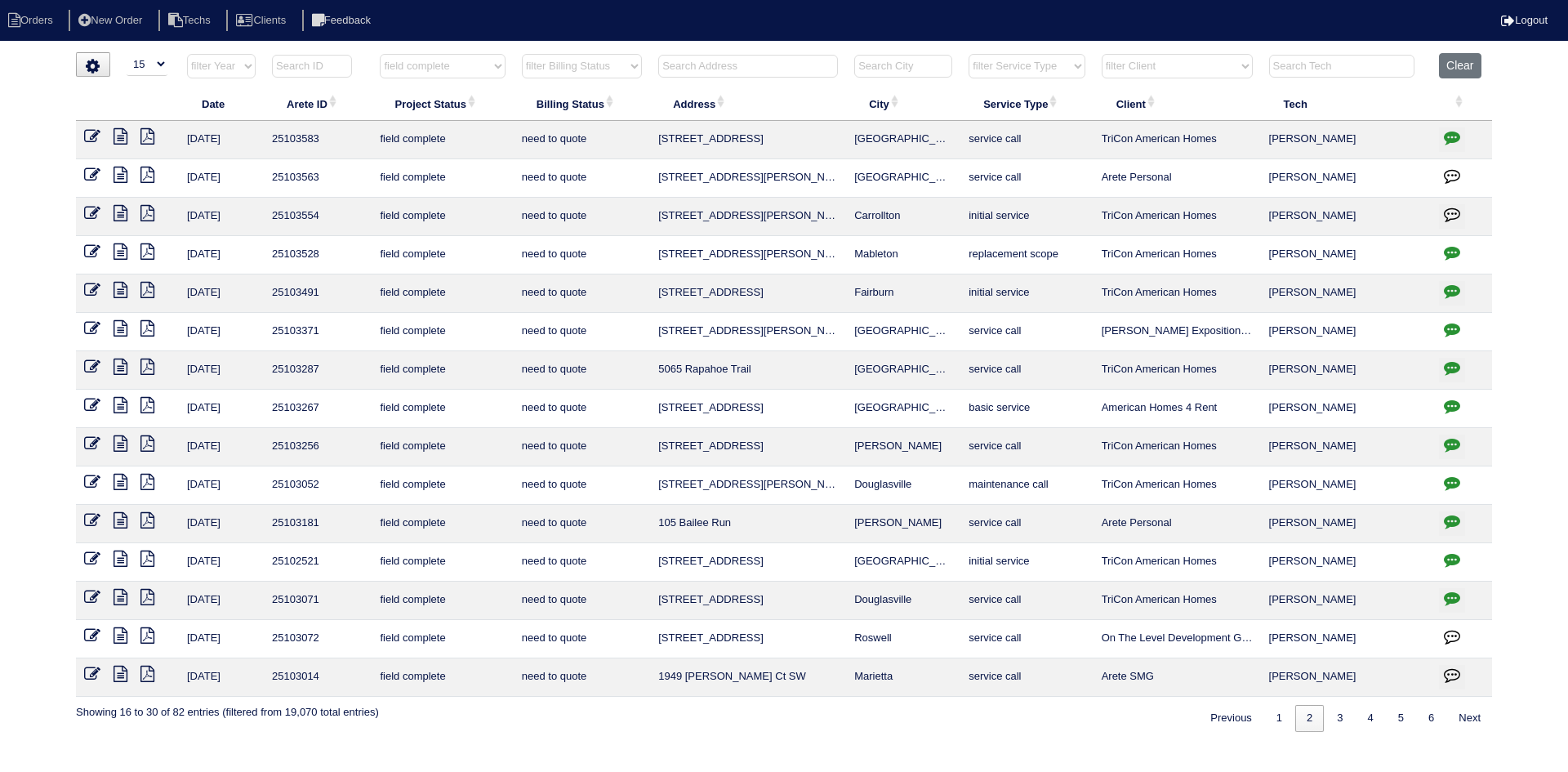
click at [1451, 131] on icon "button" at bounding box center [1452, 137] width 16 height 16
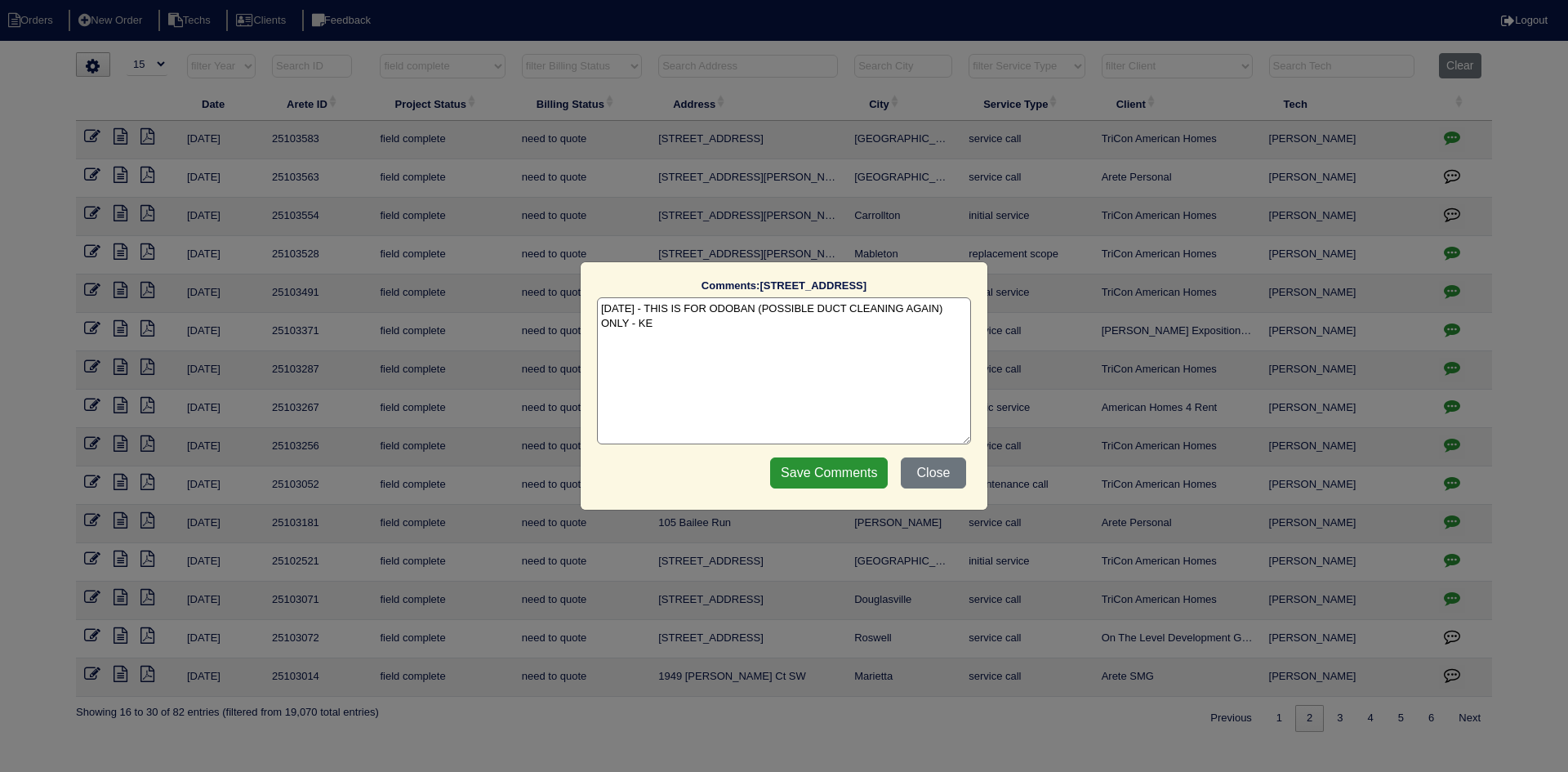
drag, startPoint x: 942, startPoint y: 473, endPoint x: 958, endPoint y: 401, distance: 73.8
click at [942, 472] on button "Close" at bounding box center [934, 473] width 65 height 31
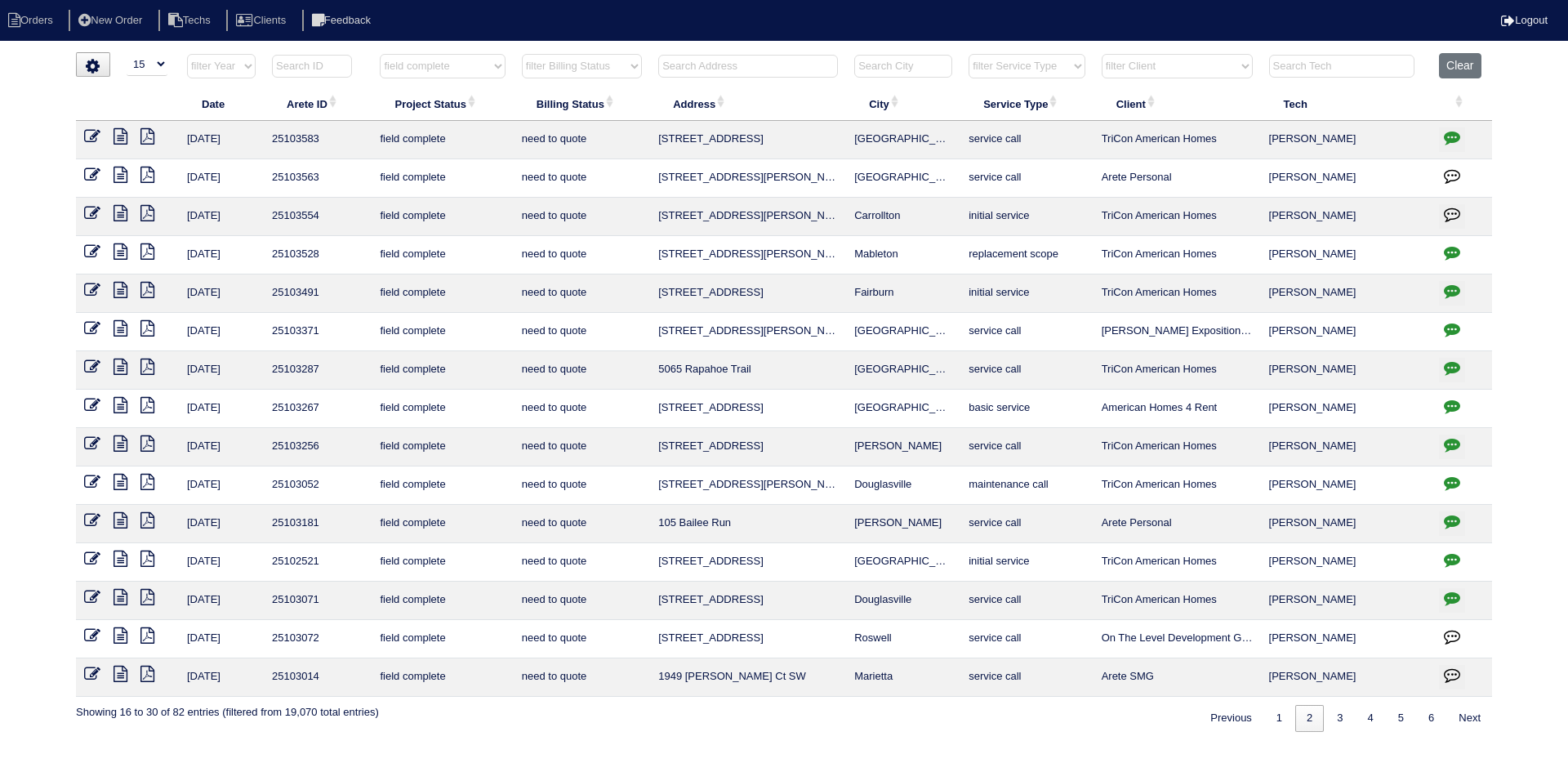
click at [1452, 249] on icon "button" at bounding box center [1452, 252] width 16 height 16
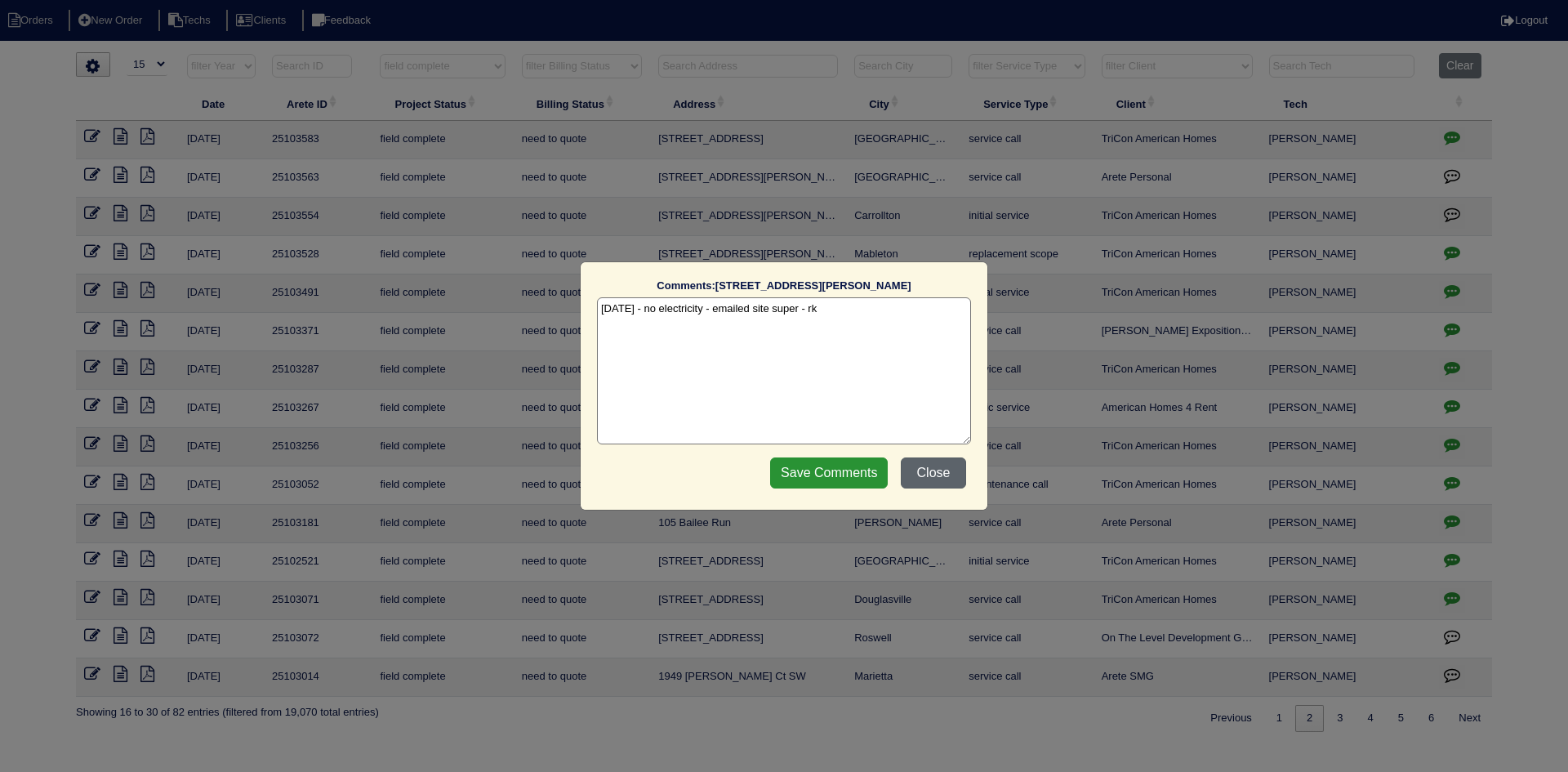
click at [914, 469] on button "Close" at bounding box center [934, 473] width 65 height 31
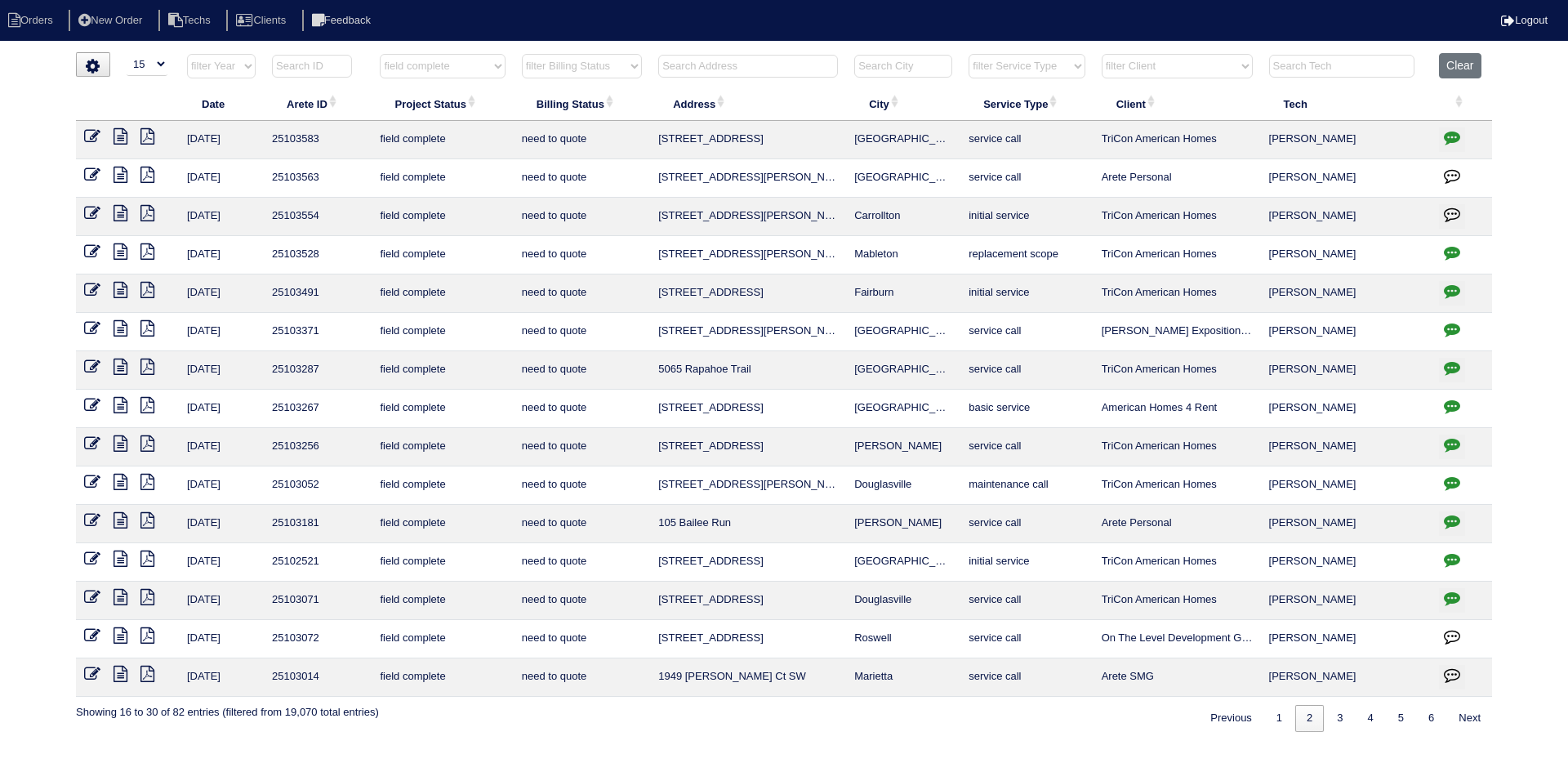
click at [1450, 285] on icon "button" at bounding box center [1452, 291] width 16 height 16
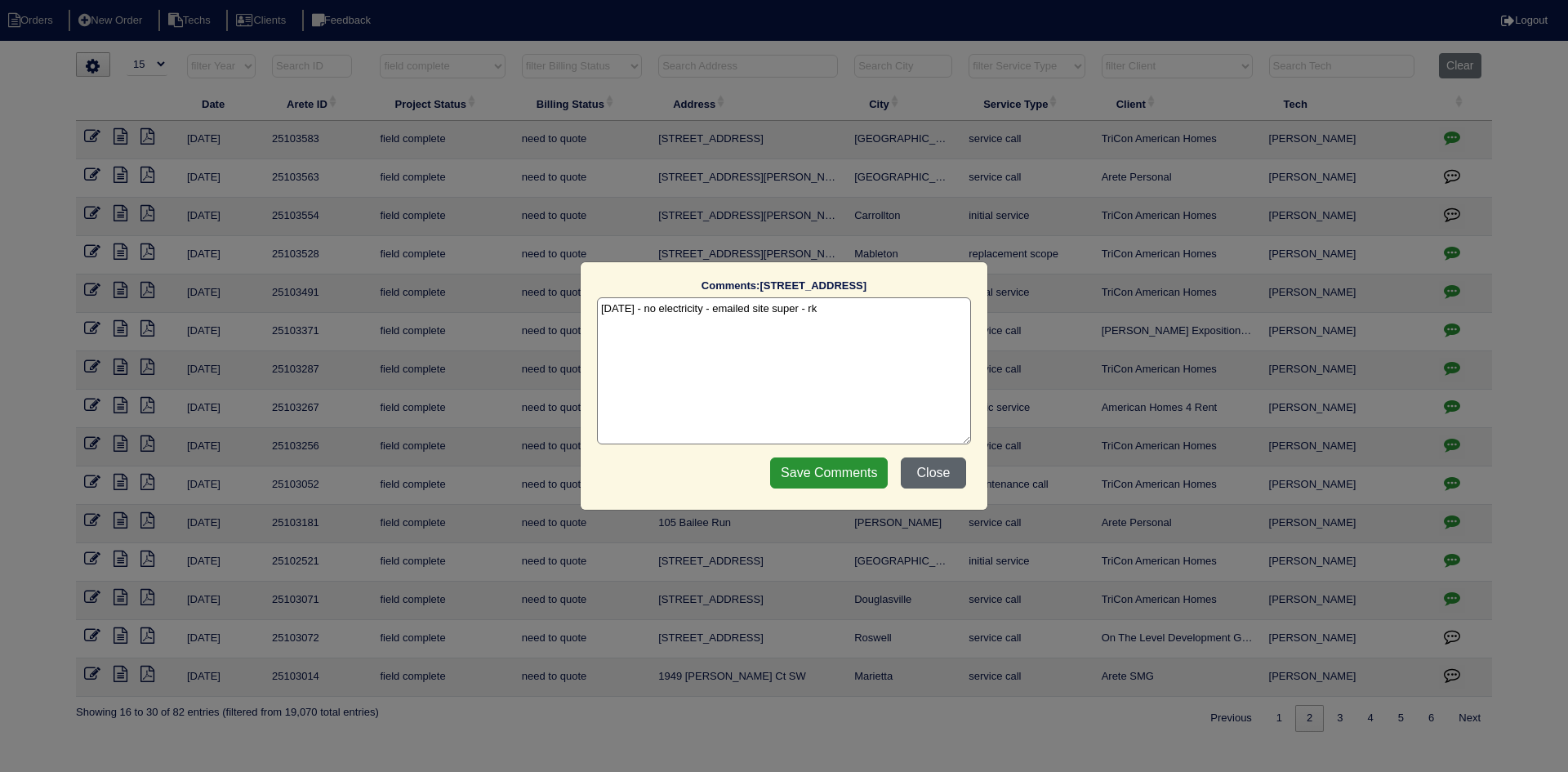
click at [919, 470] on button "Close" at bounding box center [934, 473] width 65 height 31
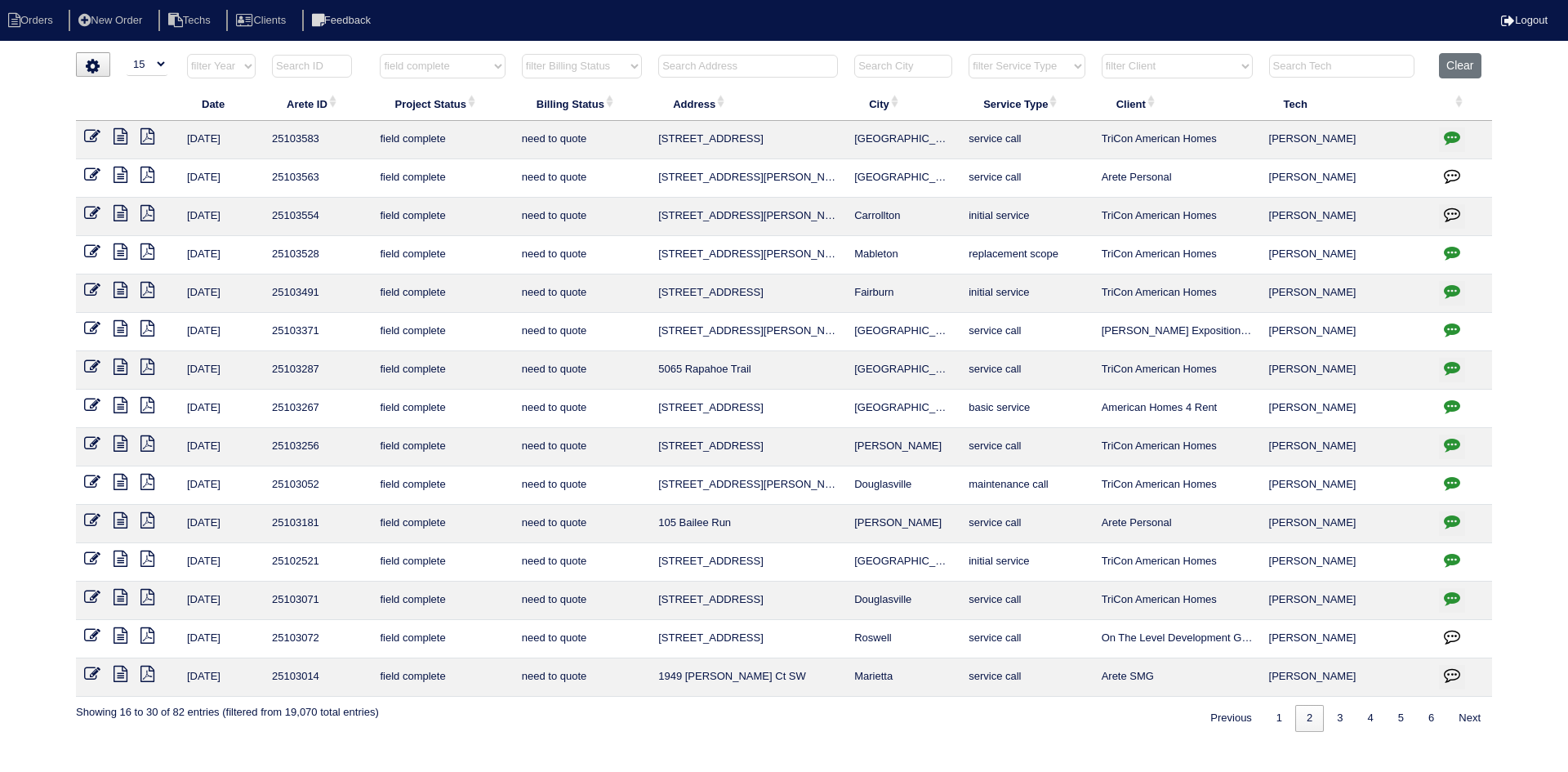
click at [1447, 128] on button "button" at bounding box center [1452, 139] width 26 height 25
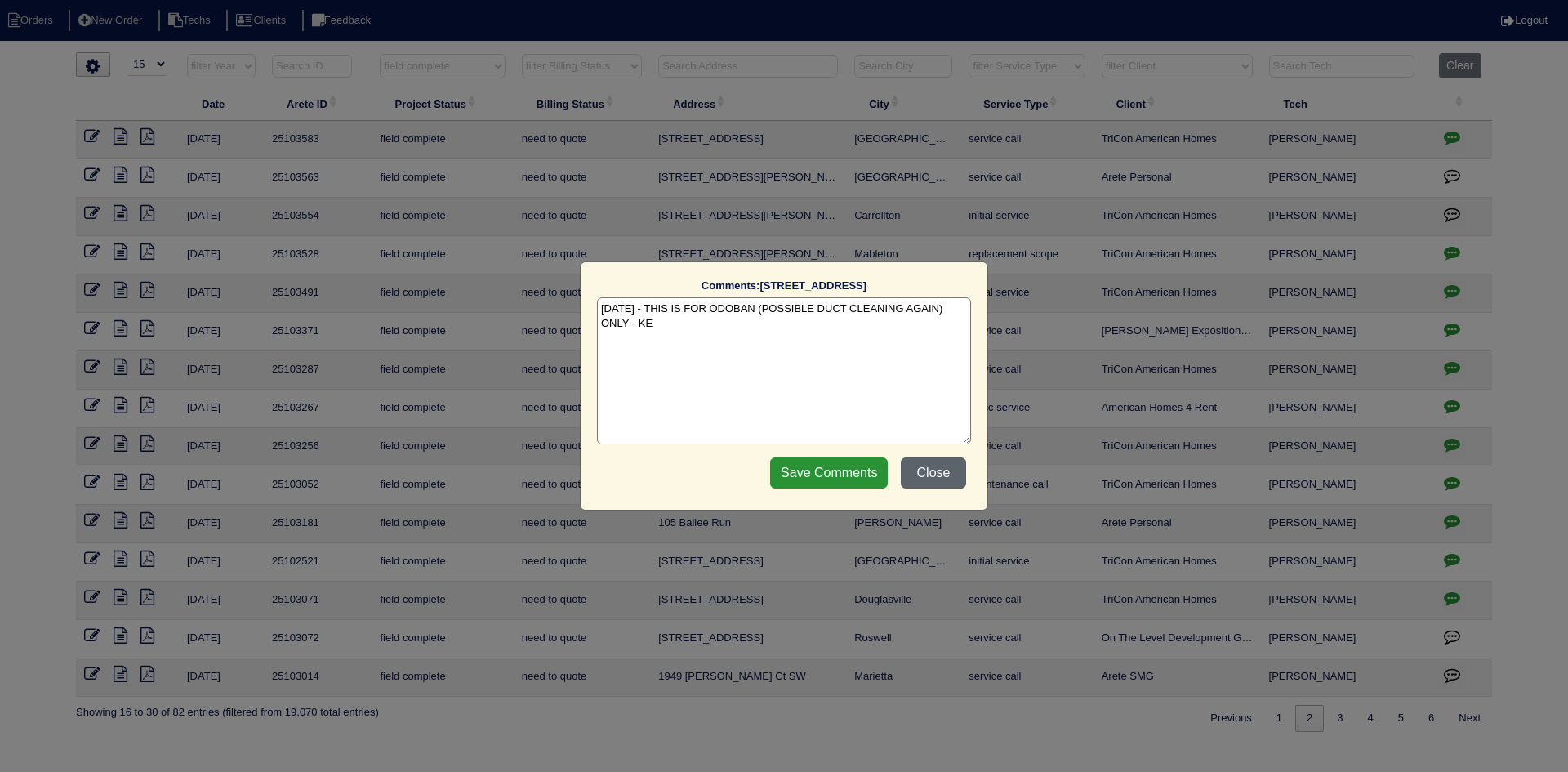
click at [952, 481] on button "Close" at bounding box center [934, 473] width 65 height 31
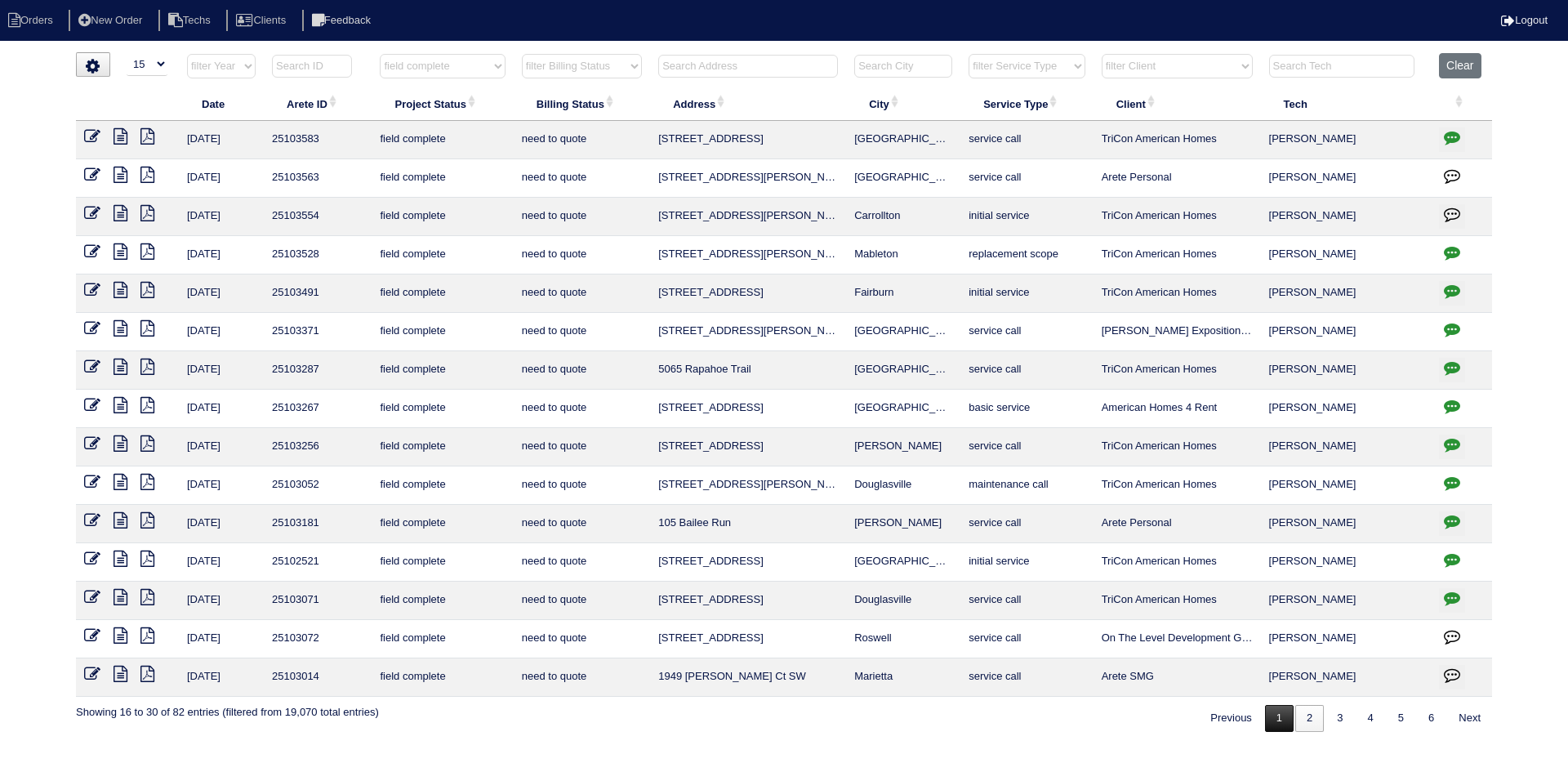
click at [1271, 727] on link "1" at bounding box center [1278, 718] width 28 height 27
select select "field complete"
select select "need to quote"
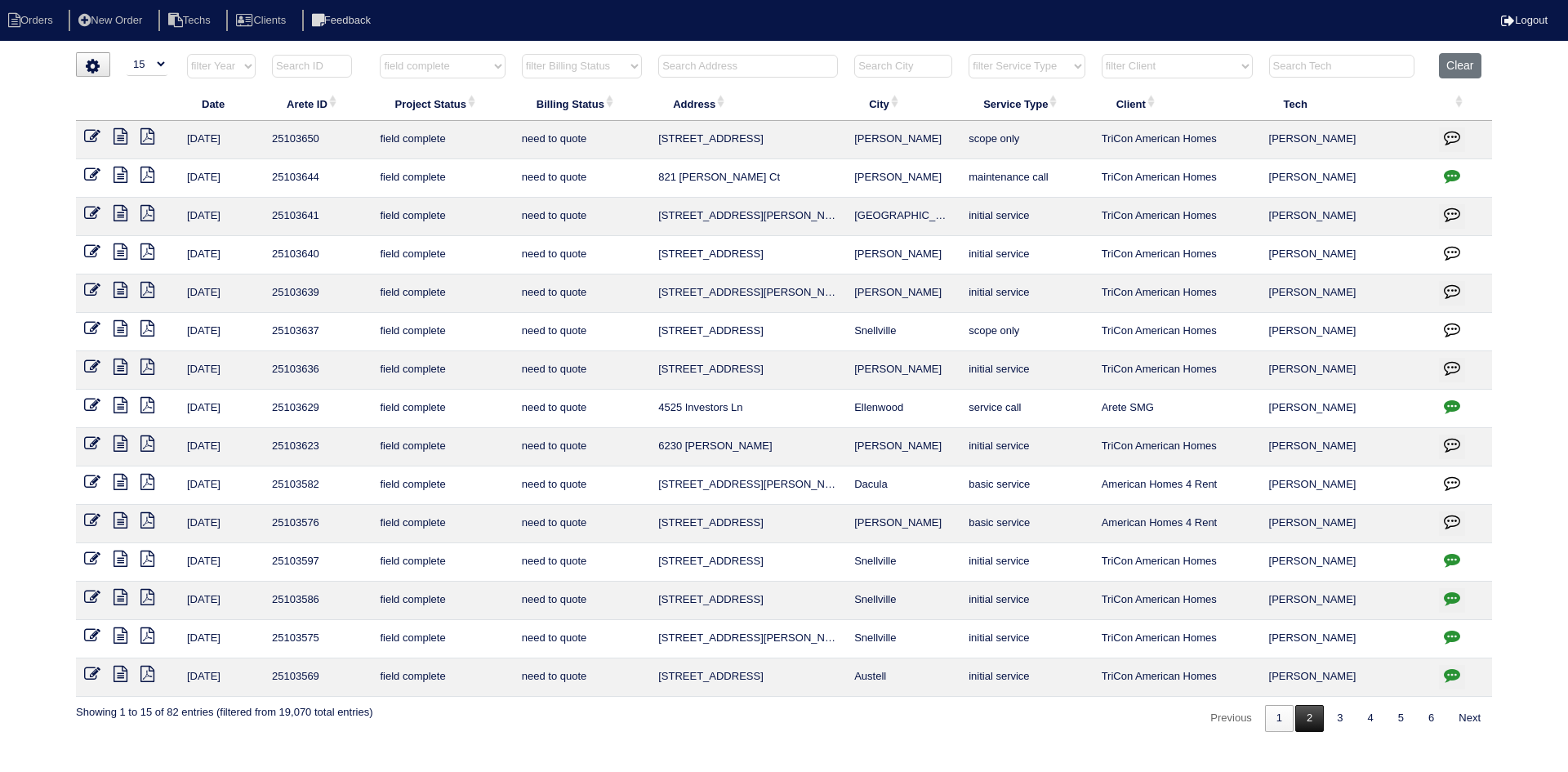
click at [1304, 713] on link "2" at bounding box center [1309, 718] width 28 height 27
select select "field complete"
select select "need to quote"
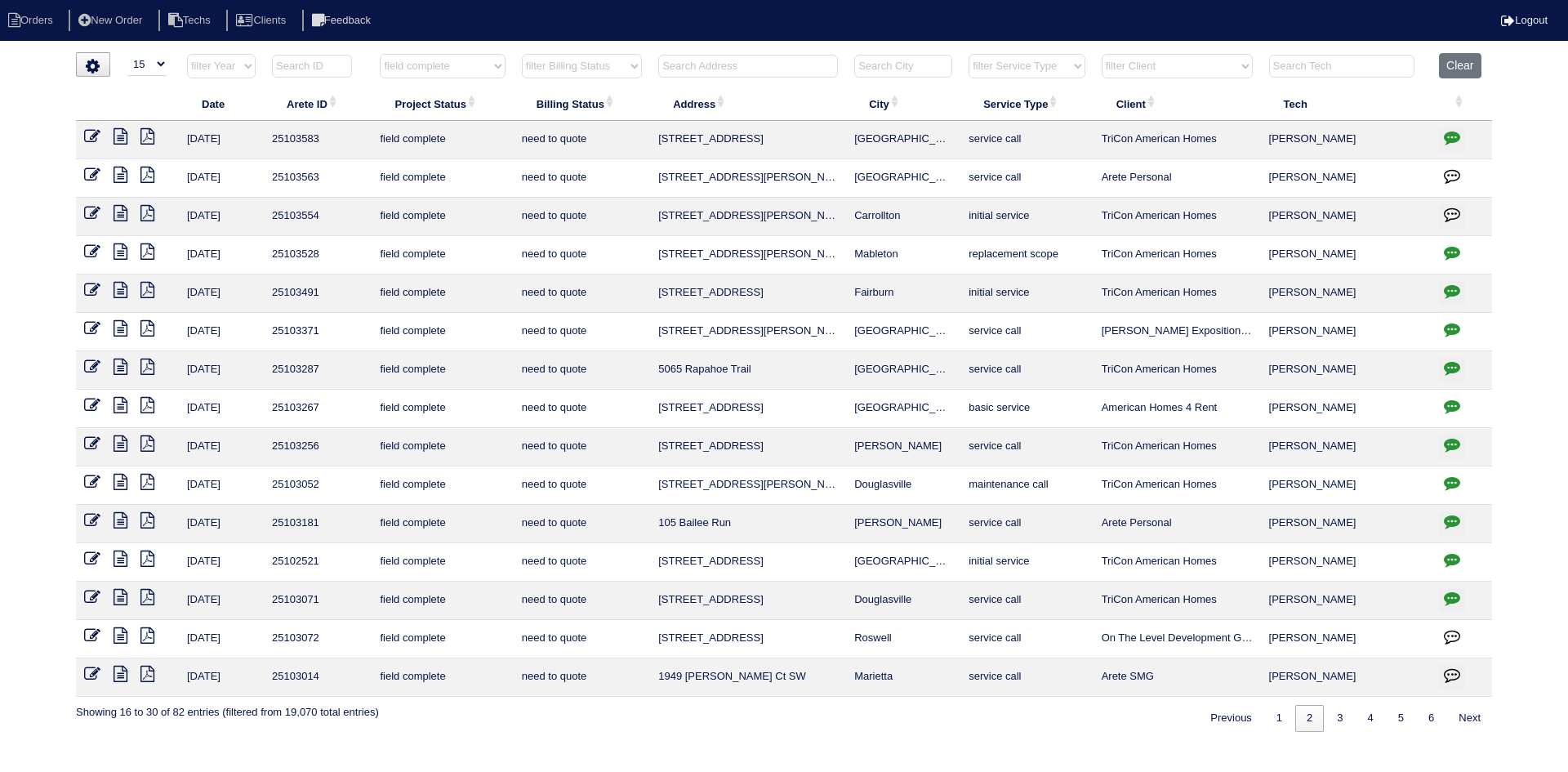
click at [119, 406] on icon at bounding box center [120, 405] width 14 height 16
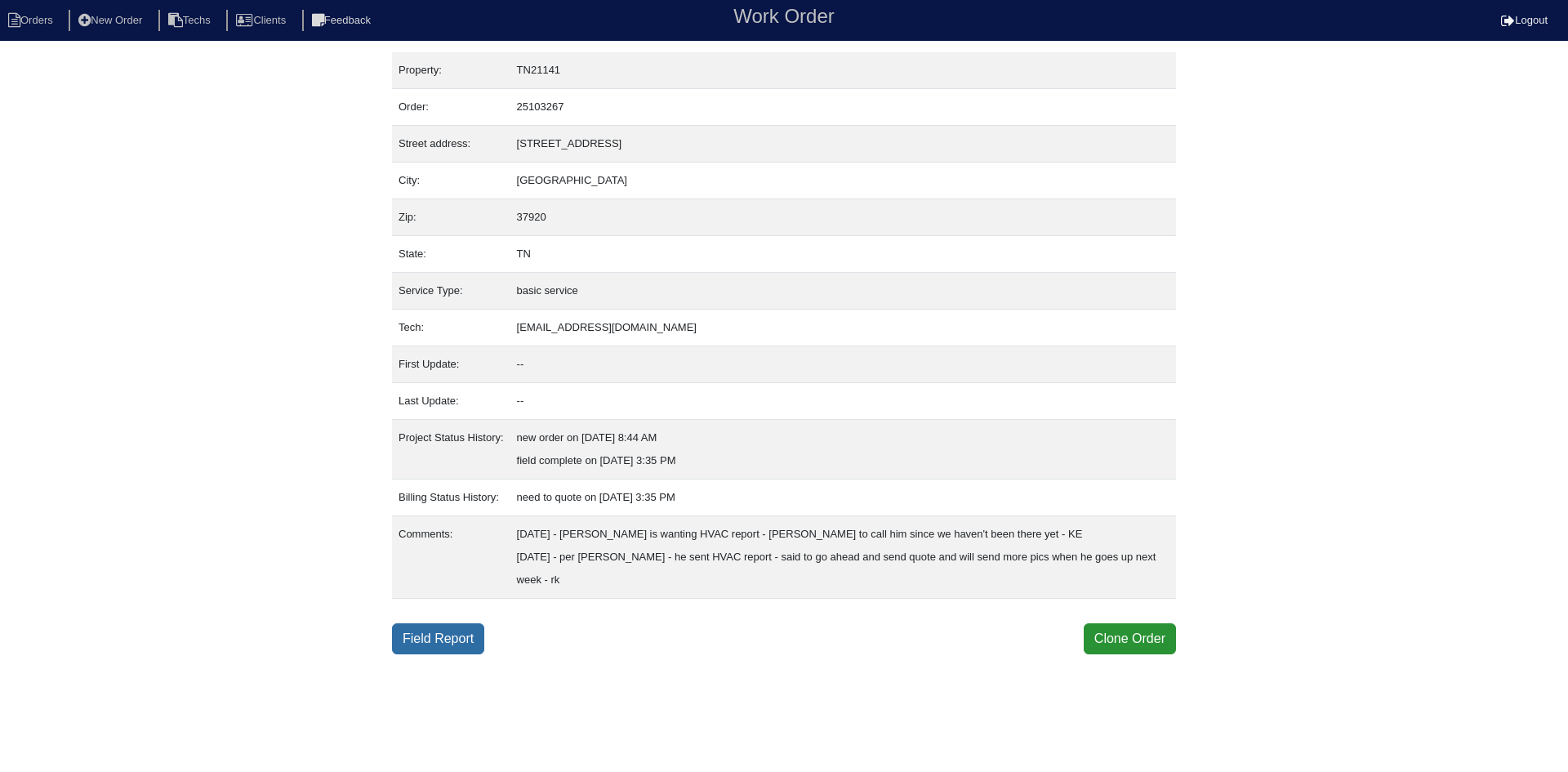
click at [425, 640] on link "Field Report" at bounding box center [437, 639] width 92 height 31
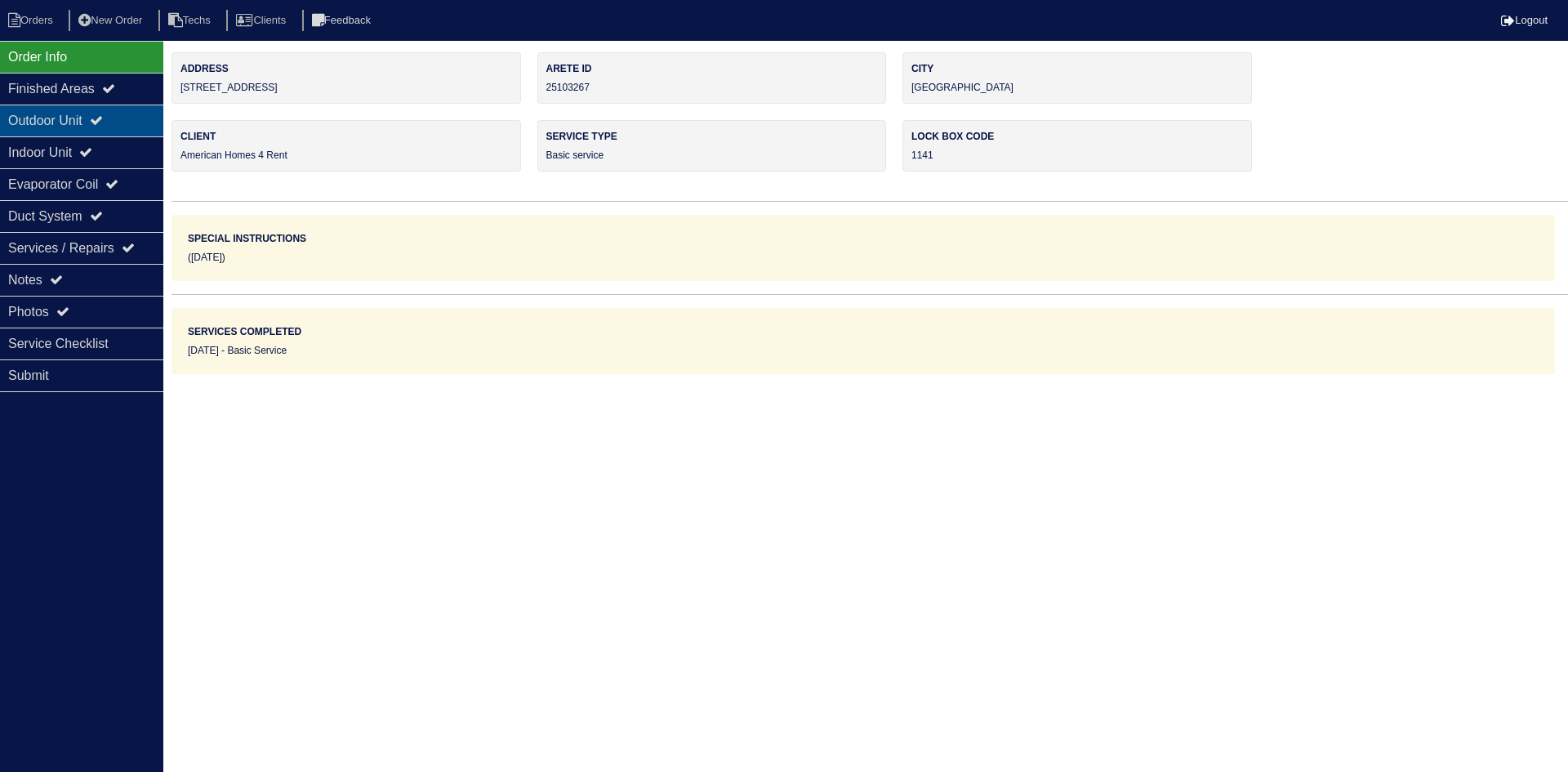
click at [101, 118] on icon at bounding box center [96, 119] width 13 height 13
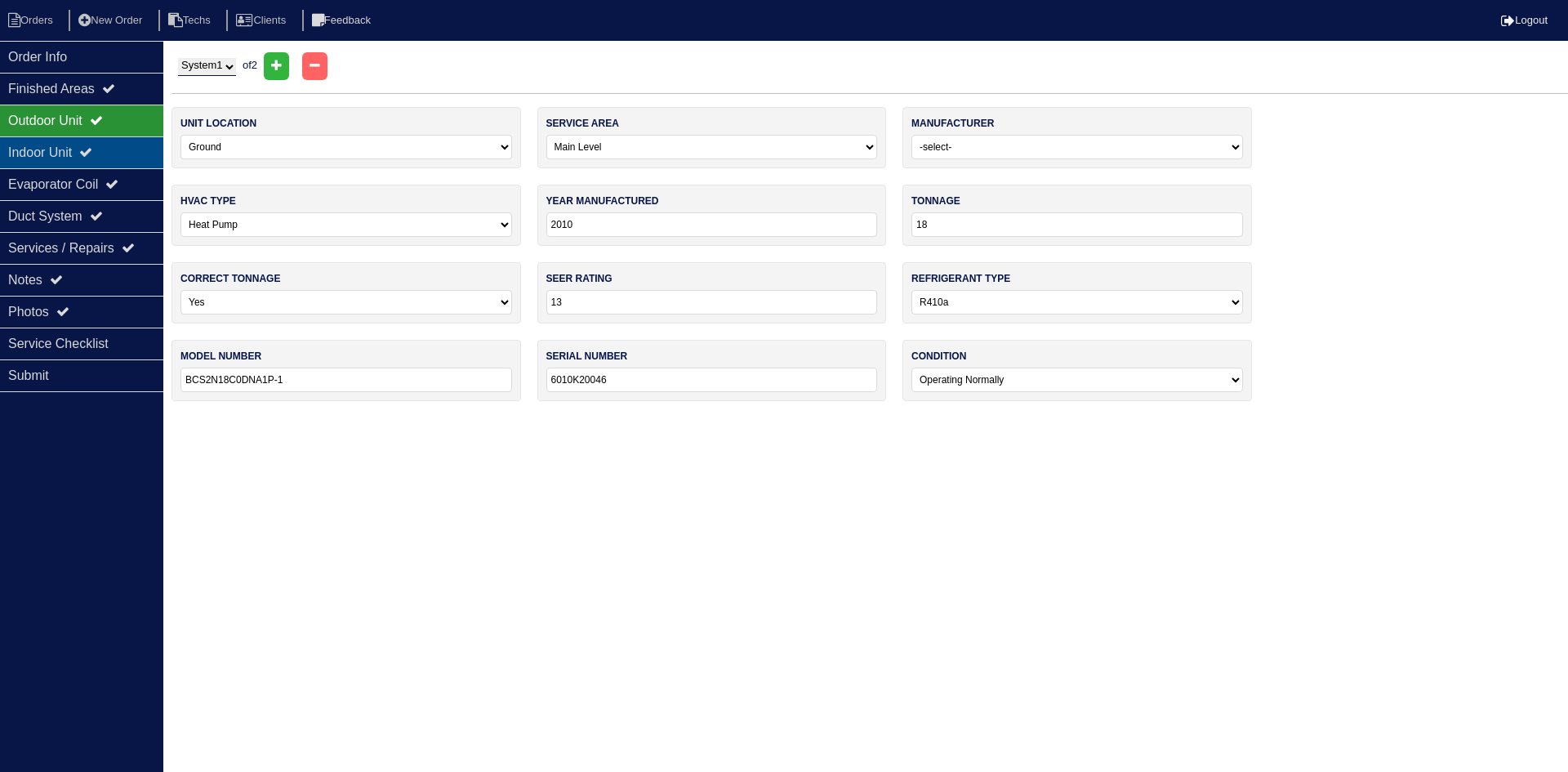
click at [92, 149] on icon at bounding box center [85, 151] width 13 height 13
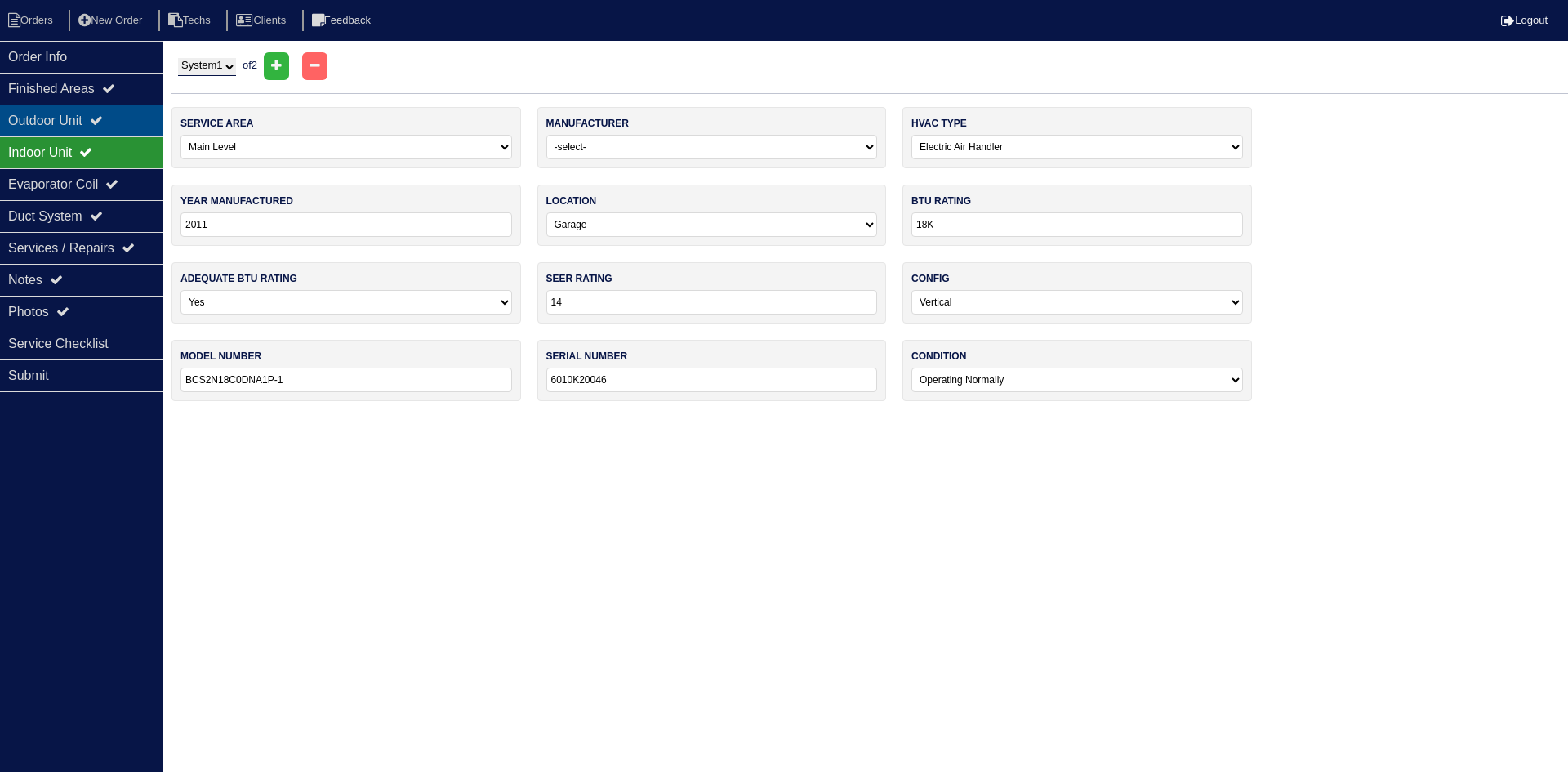
click at [99, 119] on div "Outdoor Unit" at bounding box center [82, 120] width 163 height 32
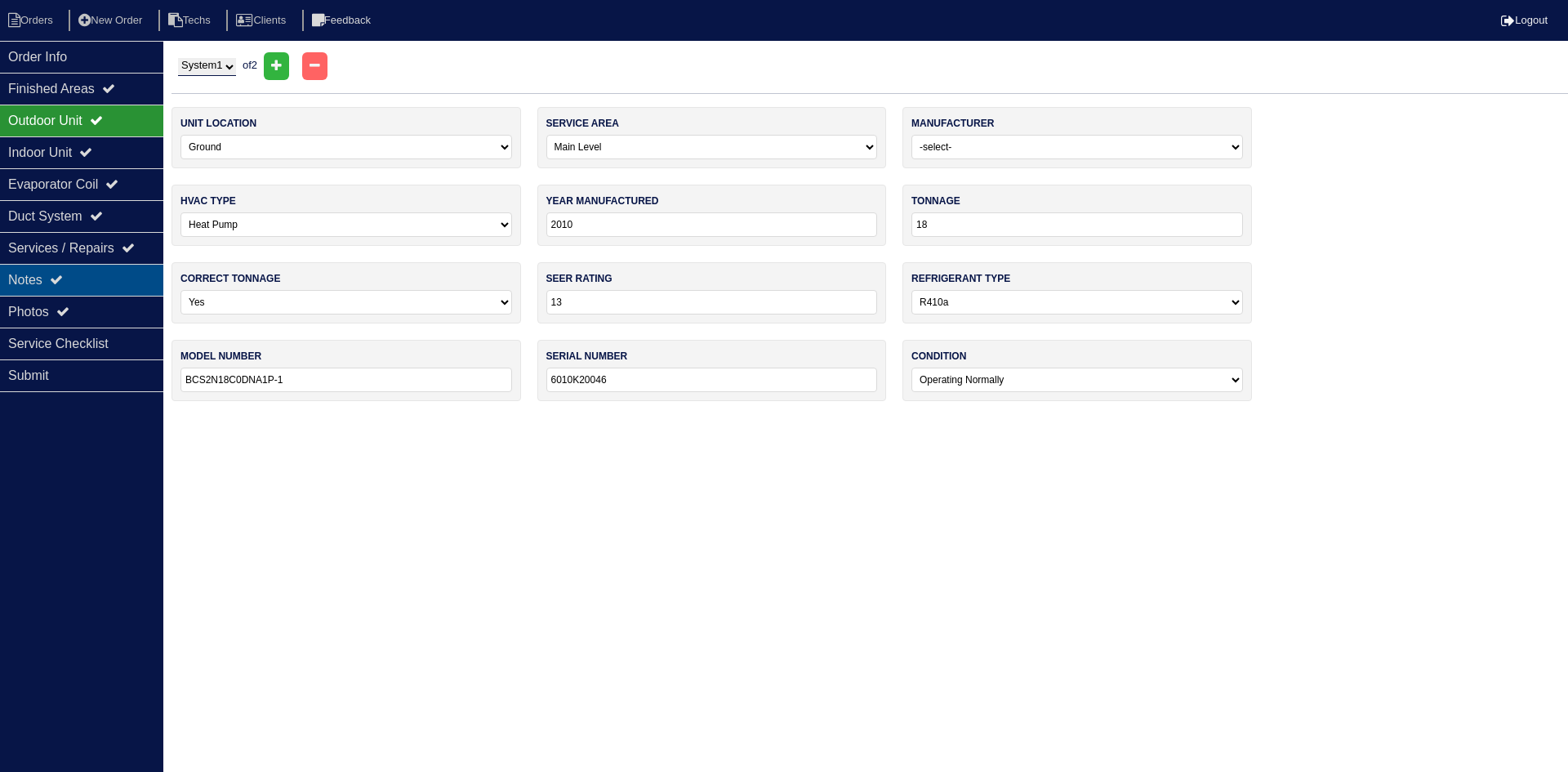
click at [99, 273] on div "Notes" at bounding box center [82, 279] width 163 height 32
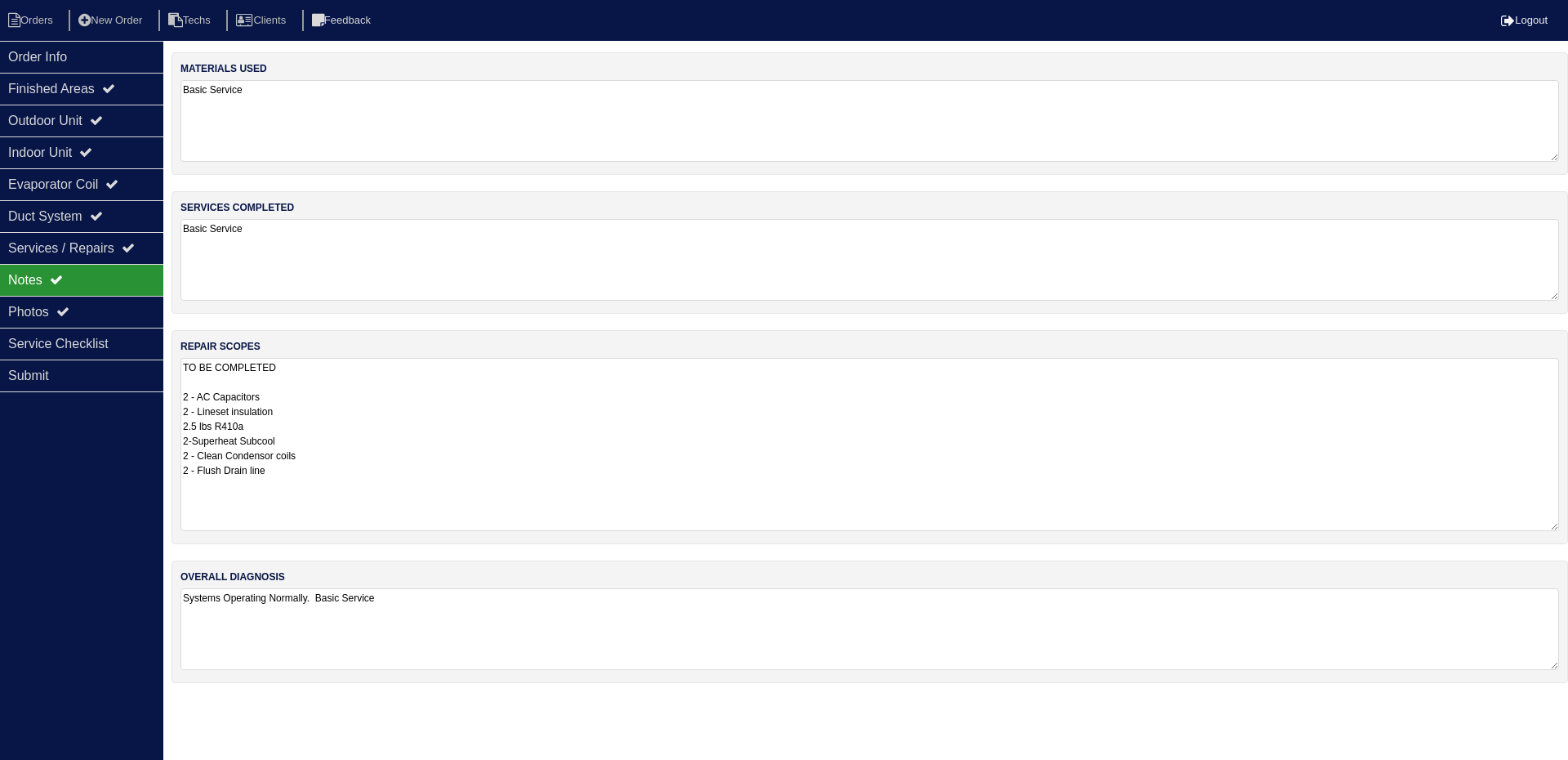
drag, startPoint x: 1553, startPoint y: 438, endPoint x: 1559, endPoint y: 530, distance: 92.2
click at [1559, 530] on div "repair scopes TO BE COMPLETED 2 - AC Capacitors 2 - Lineset insulation 2.5 lbs …" at bounding box center [870, 437] width 1397 height 214
drag, startPoint x: 129, startPoint y: 56, endPoint x: 113, endPoint y: 56, distance: 16.0
click at [128, 55] on div "Order Info" at bounding box center [82, 57] width 163 height 32
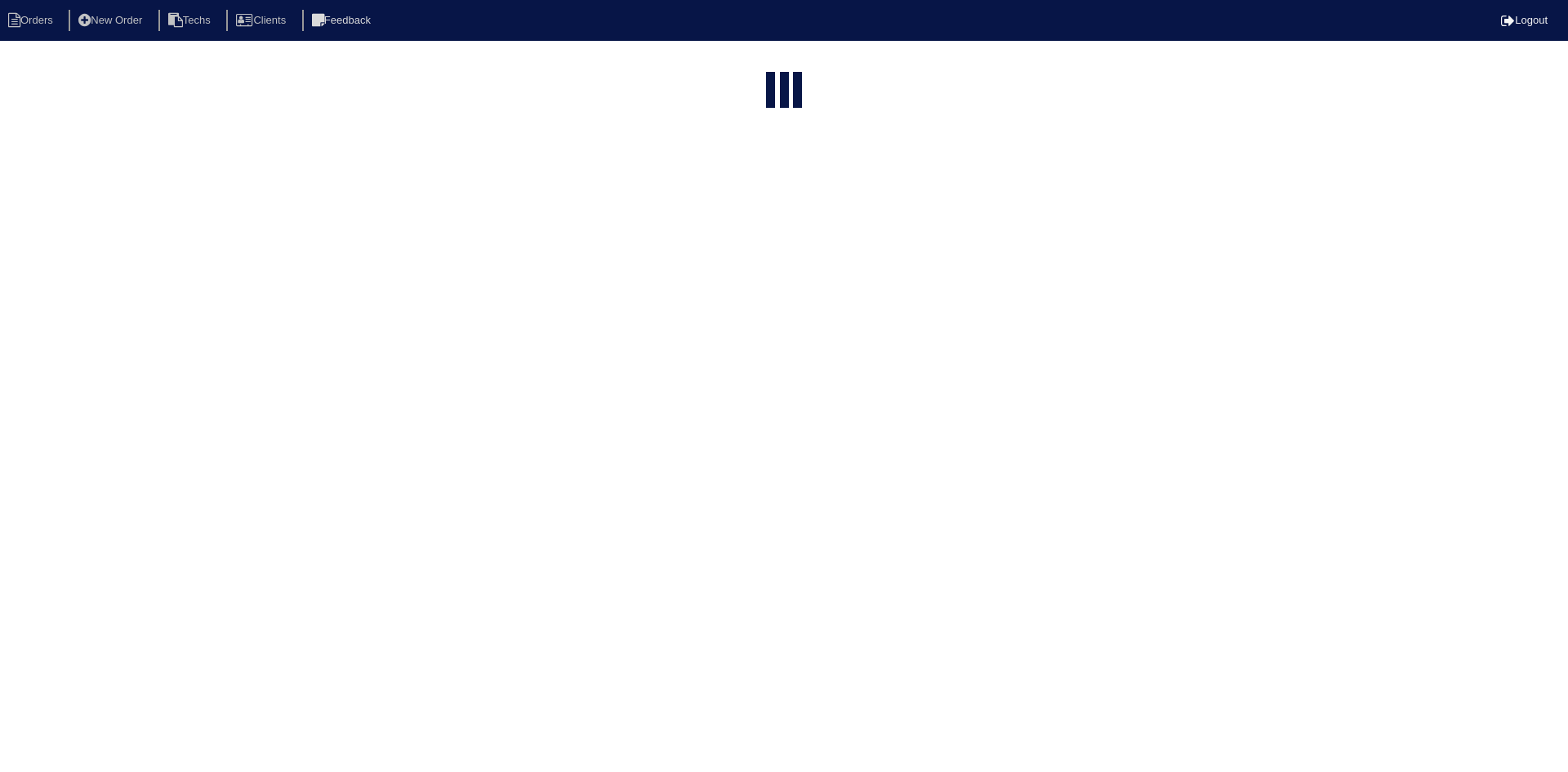
select select "15"
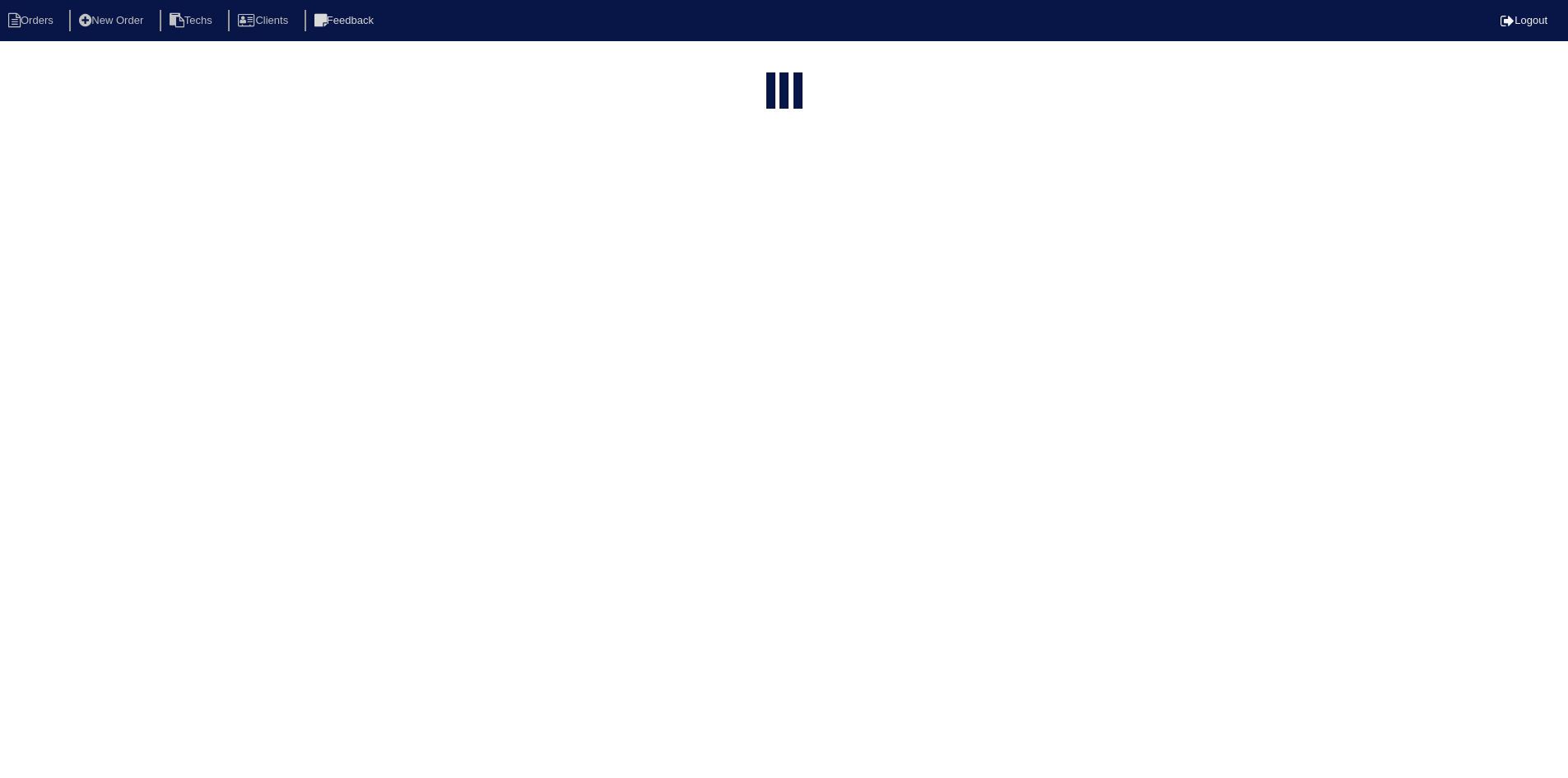
select select "field complete"
select select "need to quote"
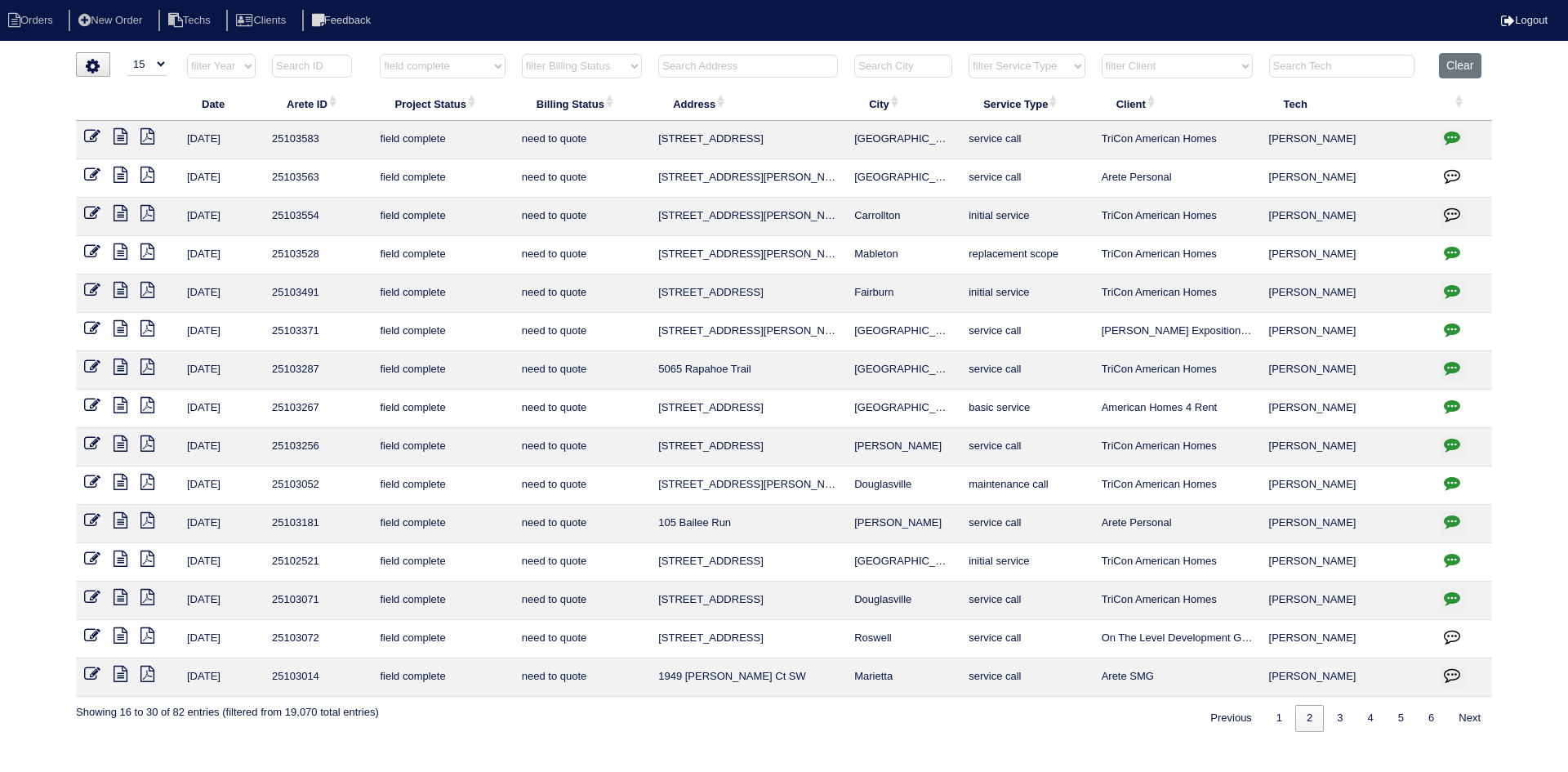
click at [145, 404] on icon at bounding box center [148, 405] width 14 height 16
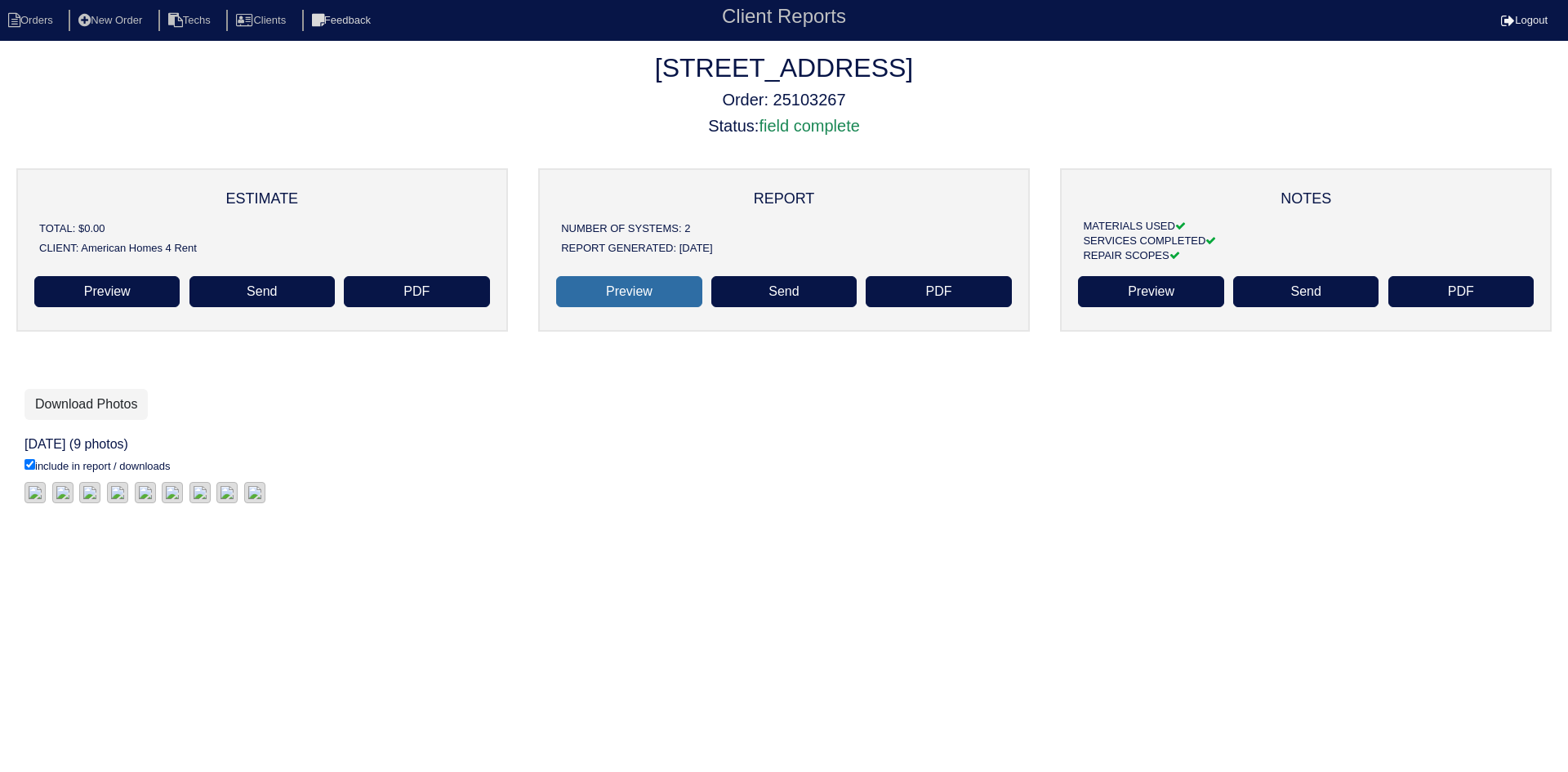
click at [639, 297] on link "Preview" at bounding box center [628, 291] width 145 height 31
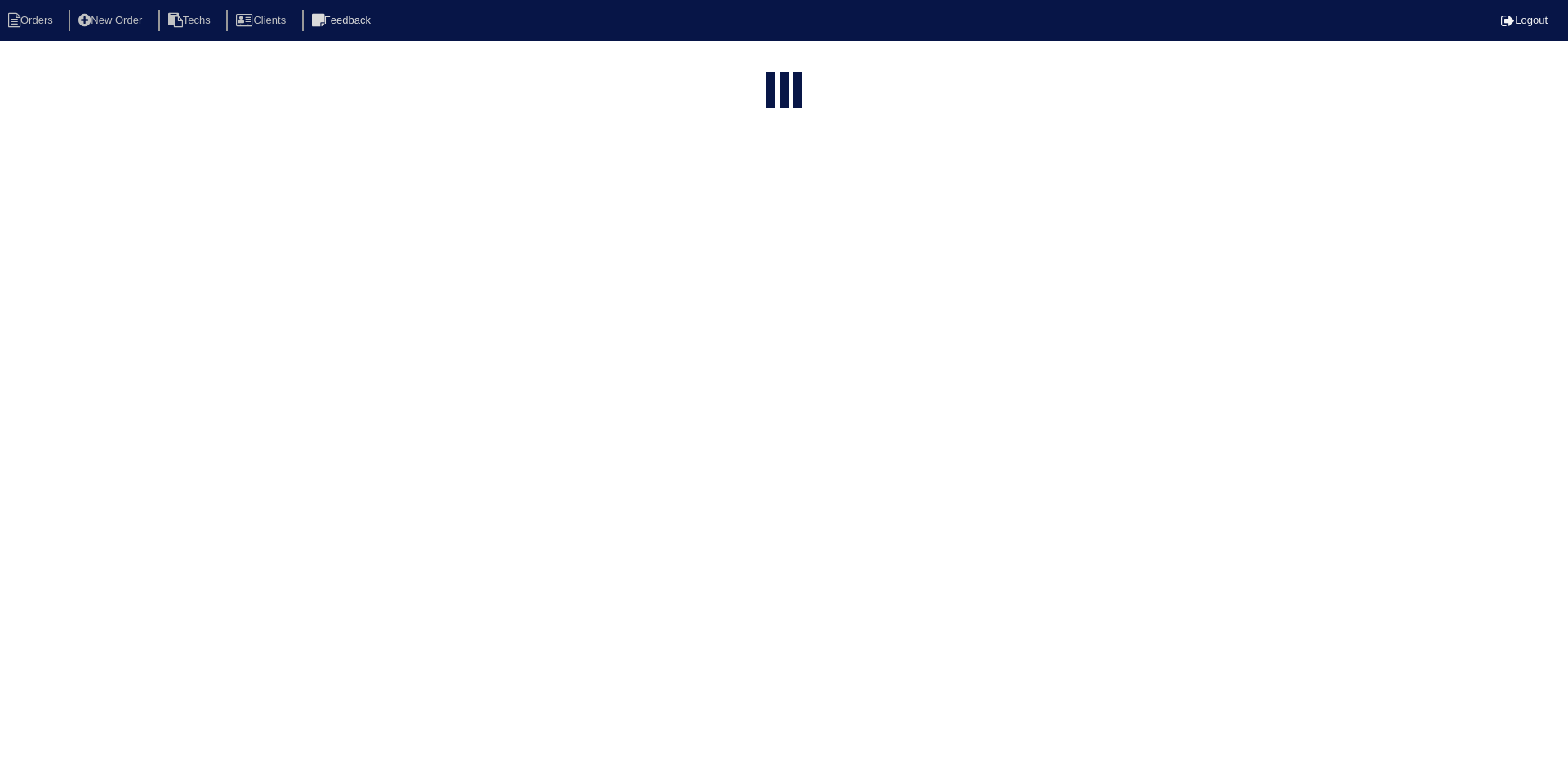
select select "15"
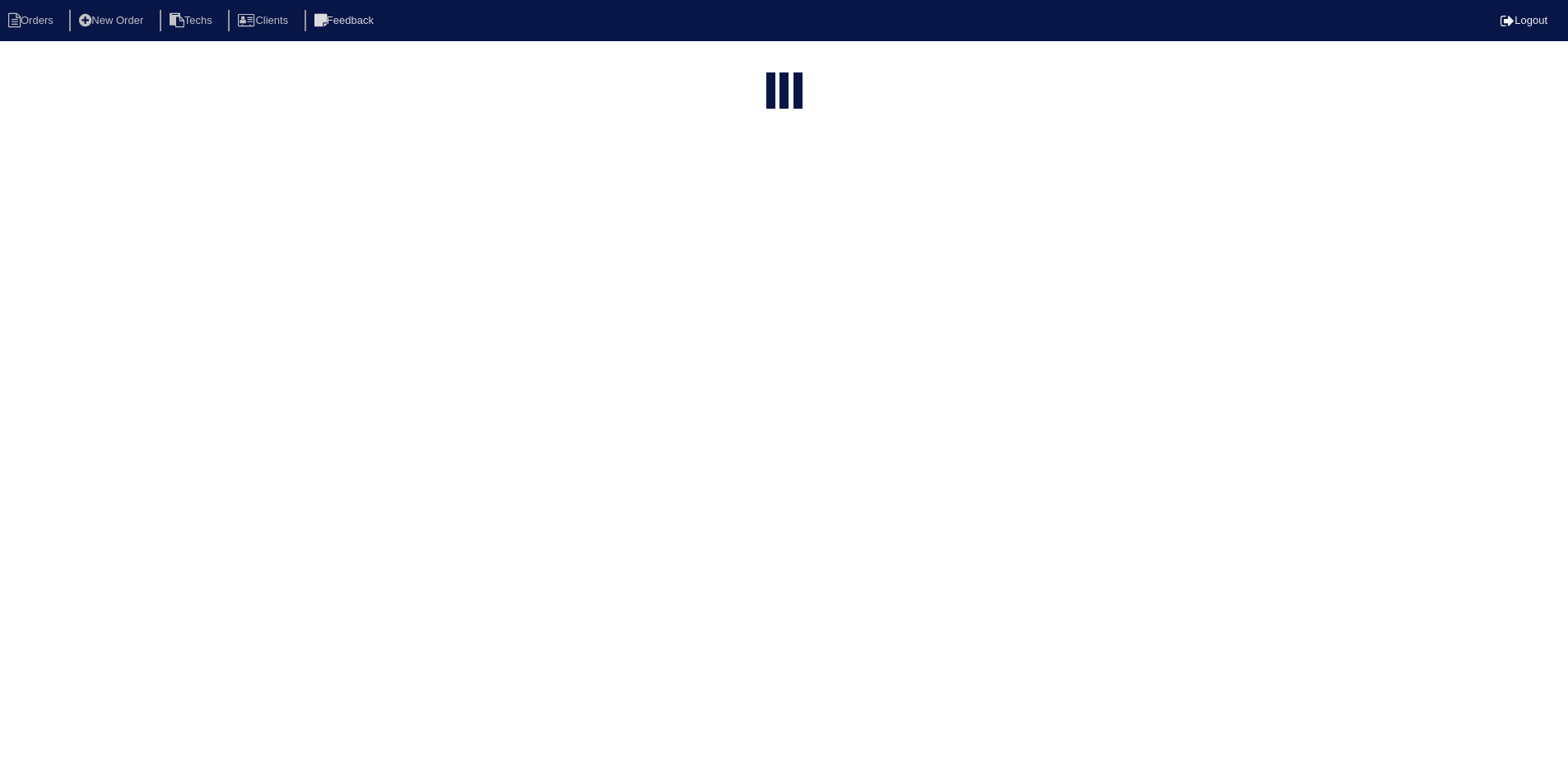
select select "field complete"
select select "need to quote"
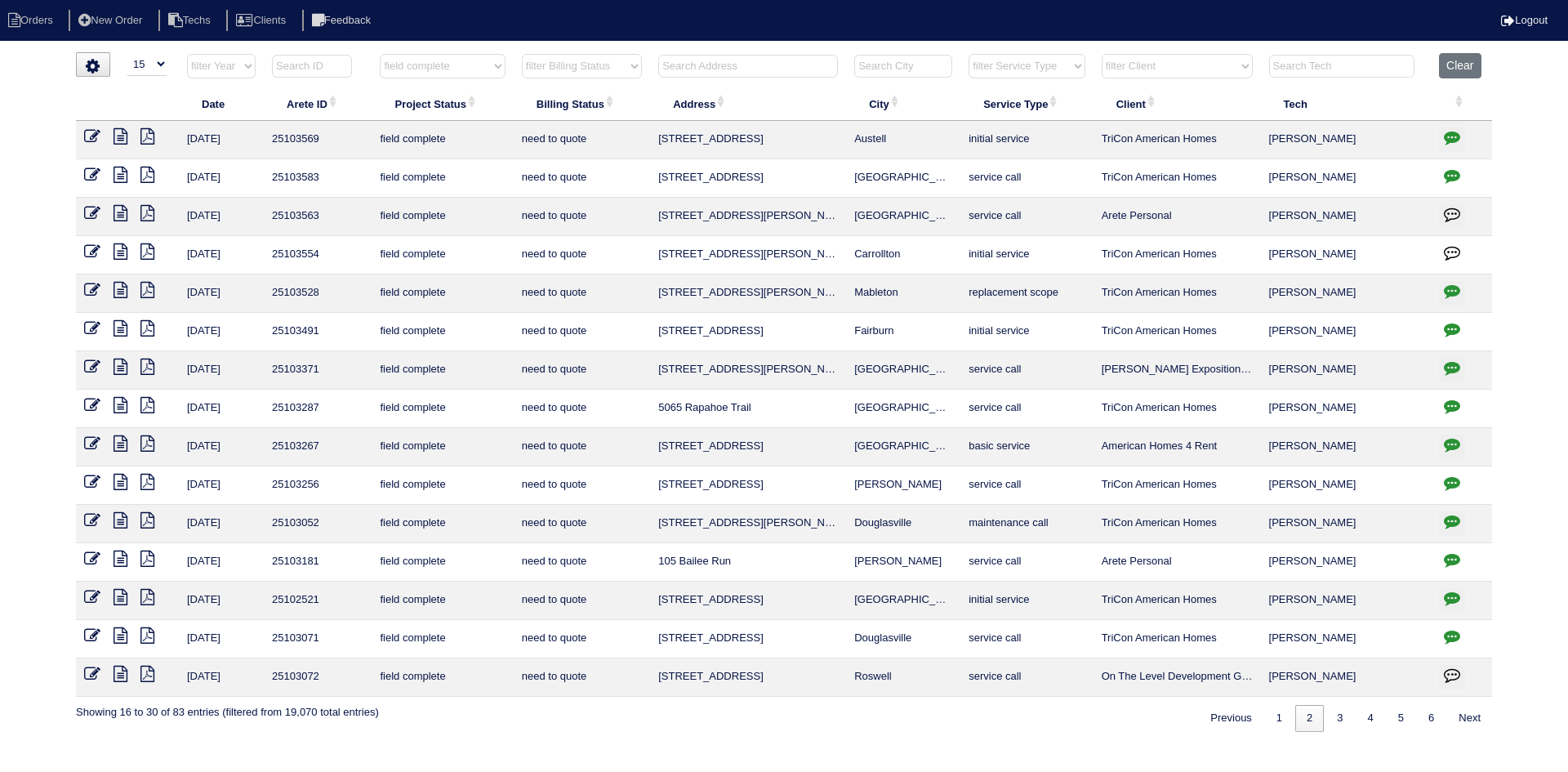
click at [118, 439] on icon at bounding box center [120, 444] width 14 height 16
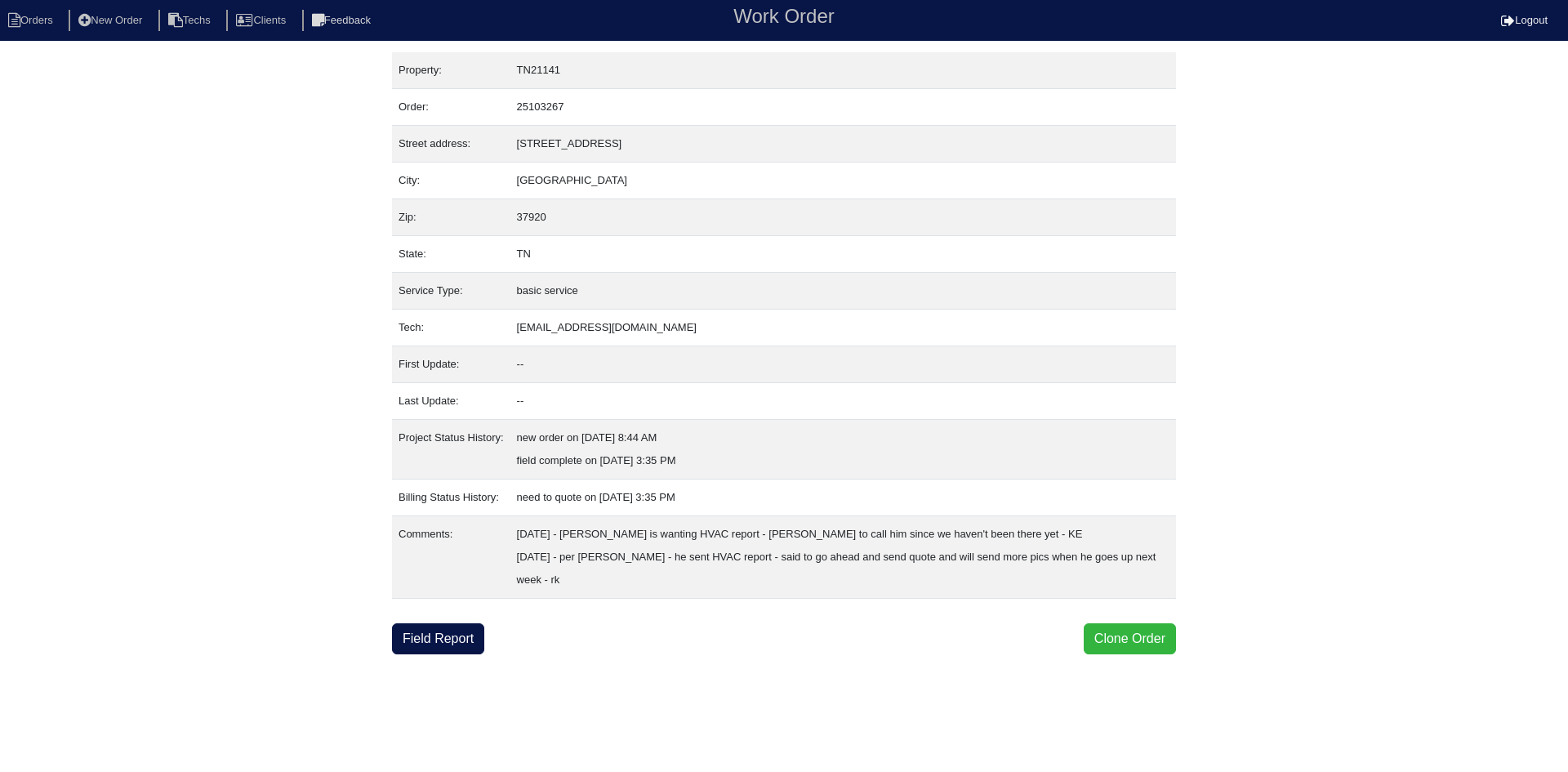
click at [1119, 636] on button "Clone Order" at bounding box center [1129, 639] width 92 height 31
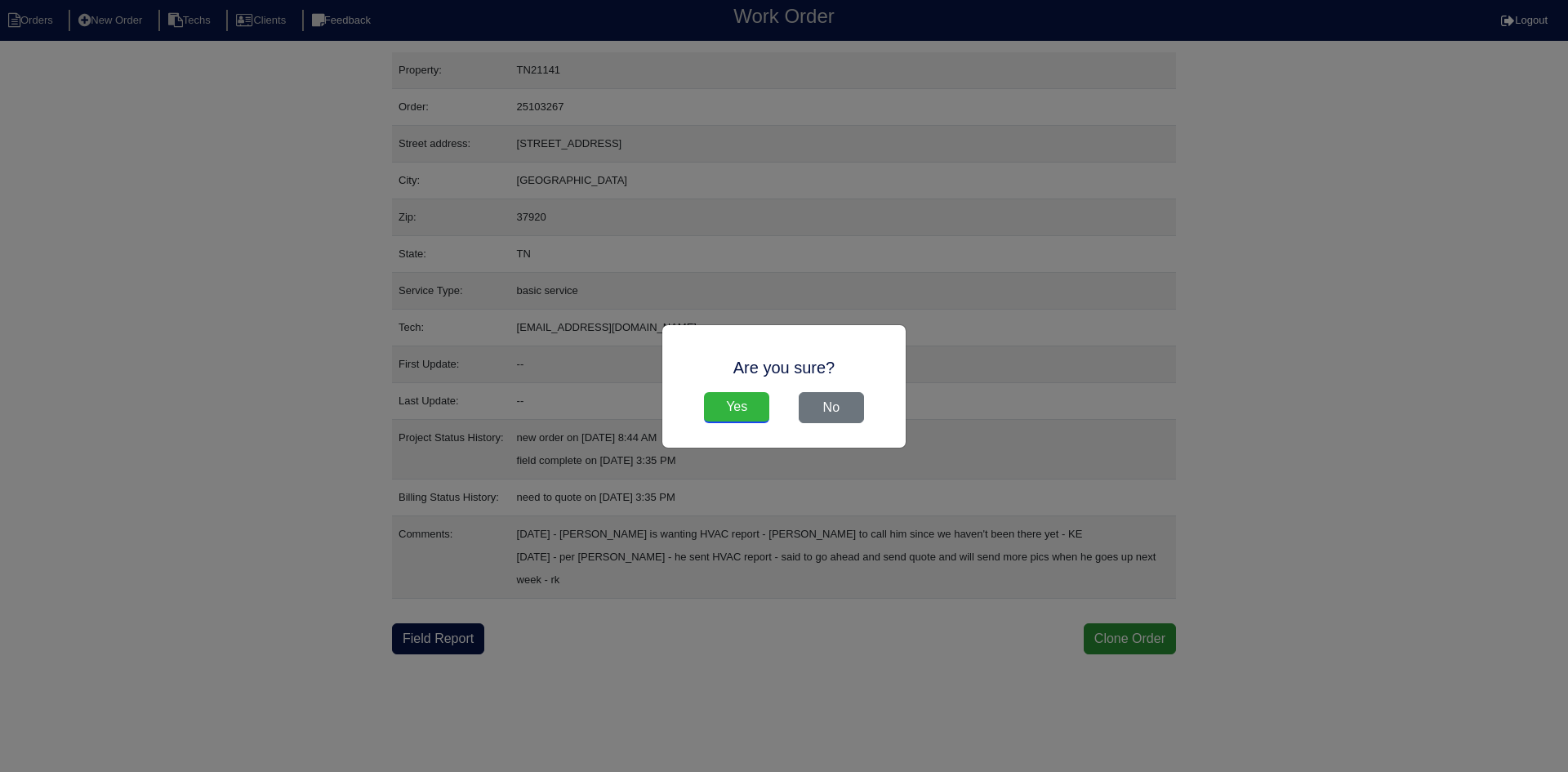
click at [729, 399] on input "Yes" at bounding box center [736, 407] width 65 height 31
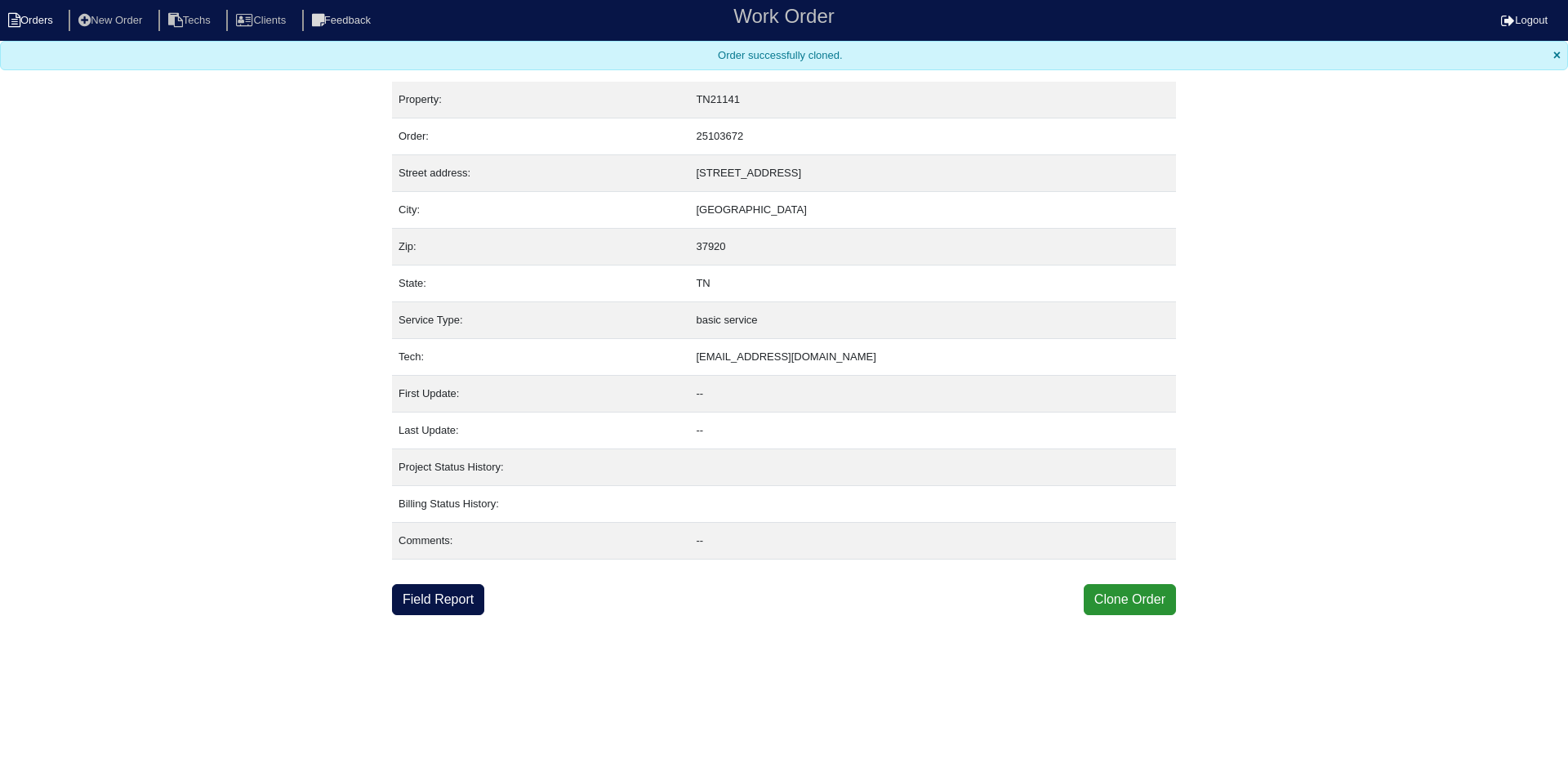
click at [39, 12] on li "Orders" at bounding box center [33, 21] width 66 height 22
select select "15"
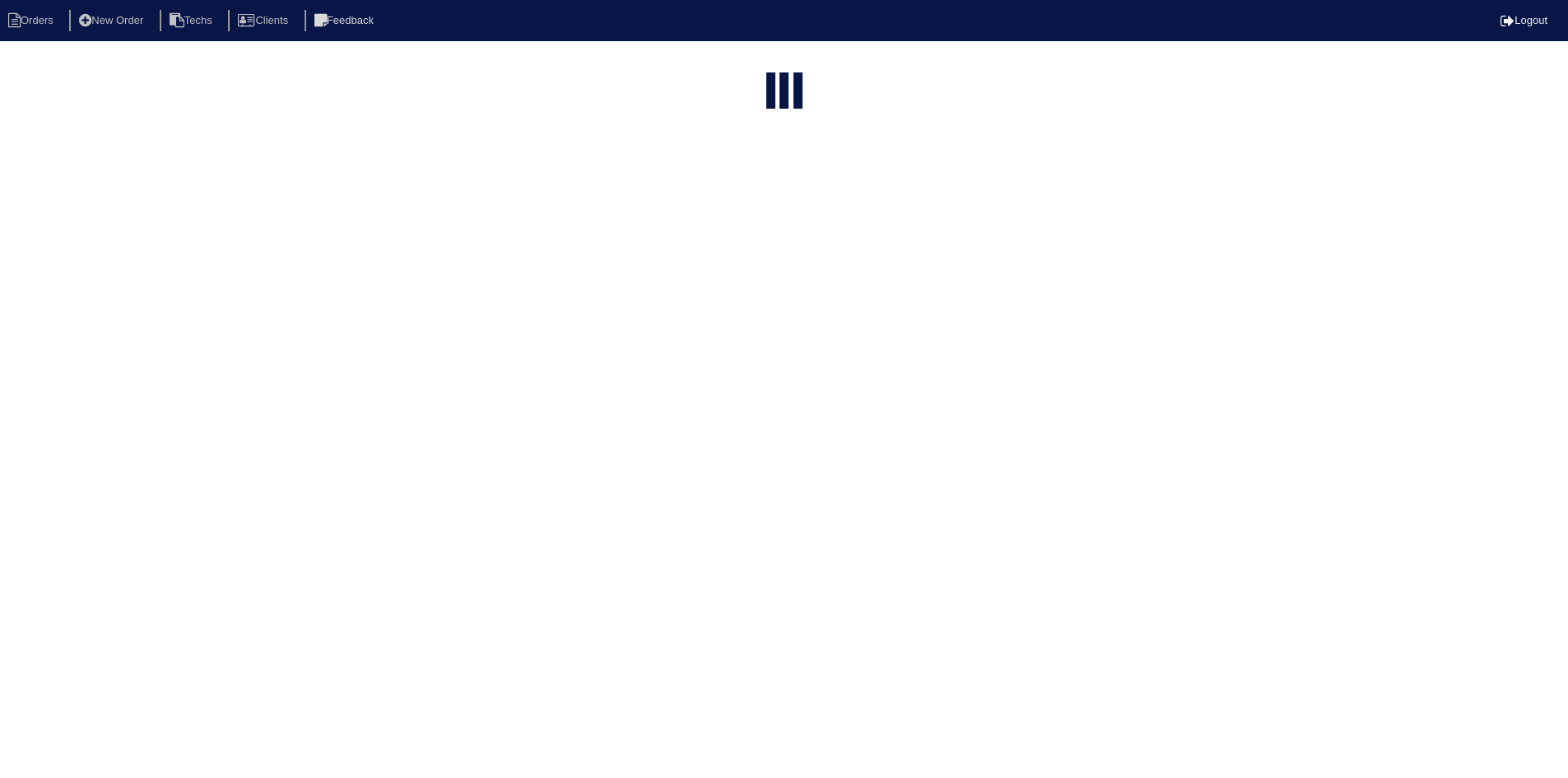
select select "field complete"
select select "need to quote"
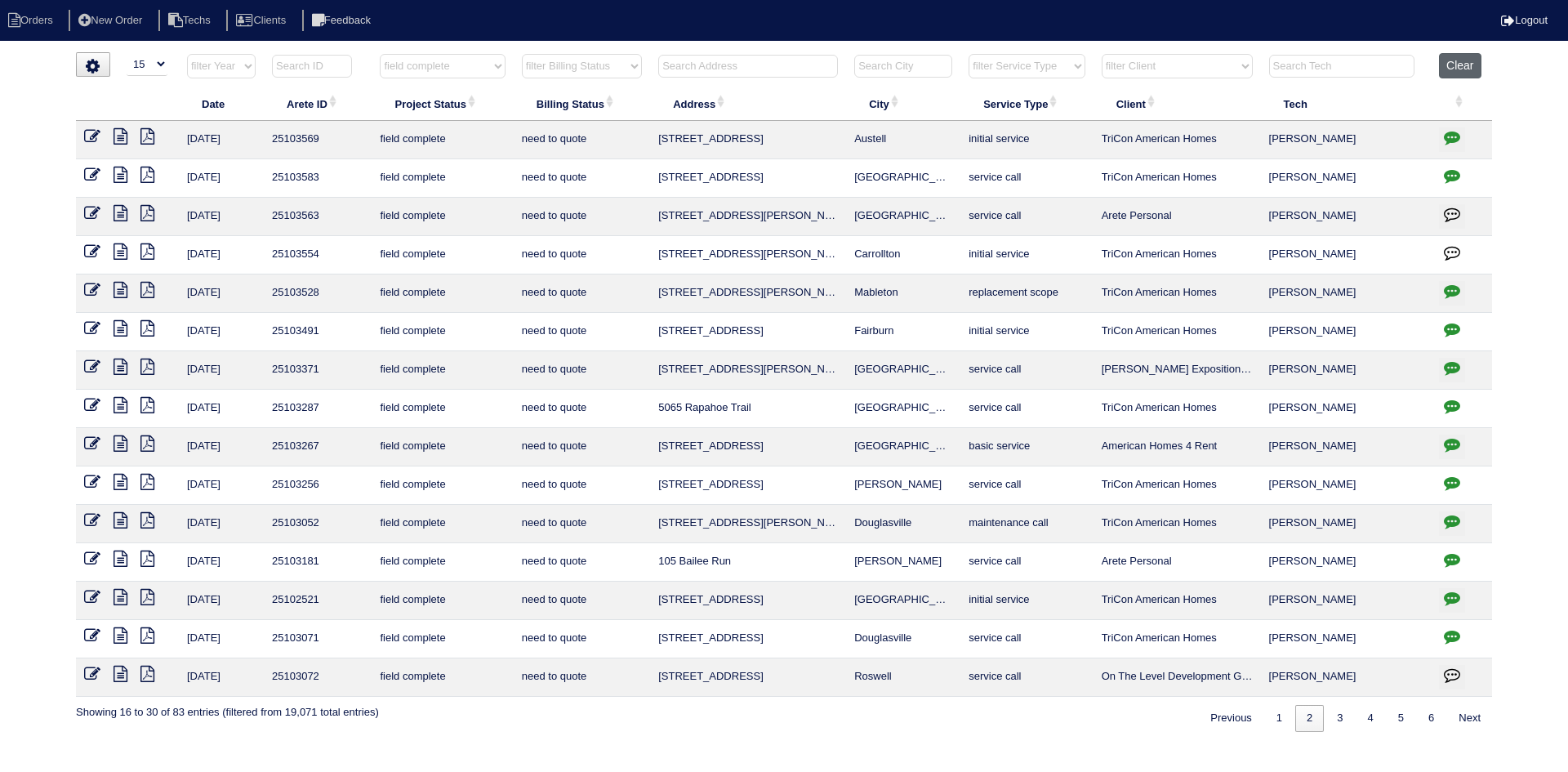
click at [1444, 64] on button "Clear" at bounding box center [1460, 65] width 41 height 25
select select
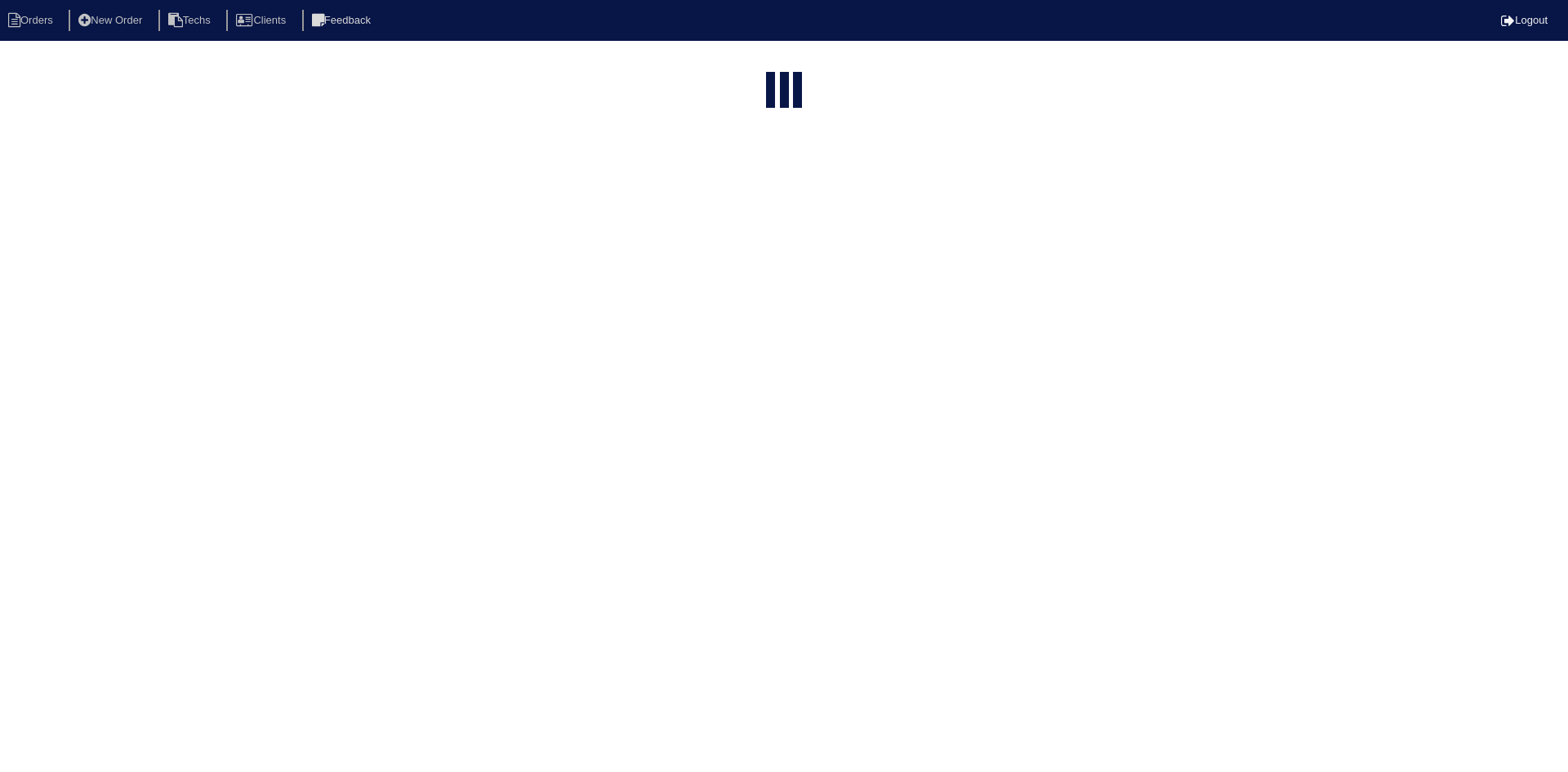
select select "15"
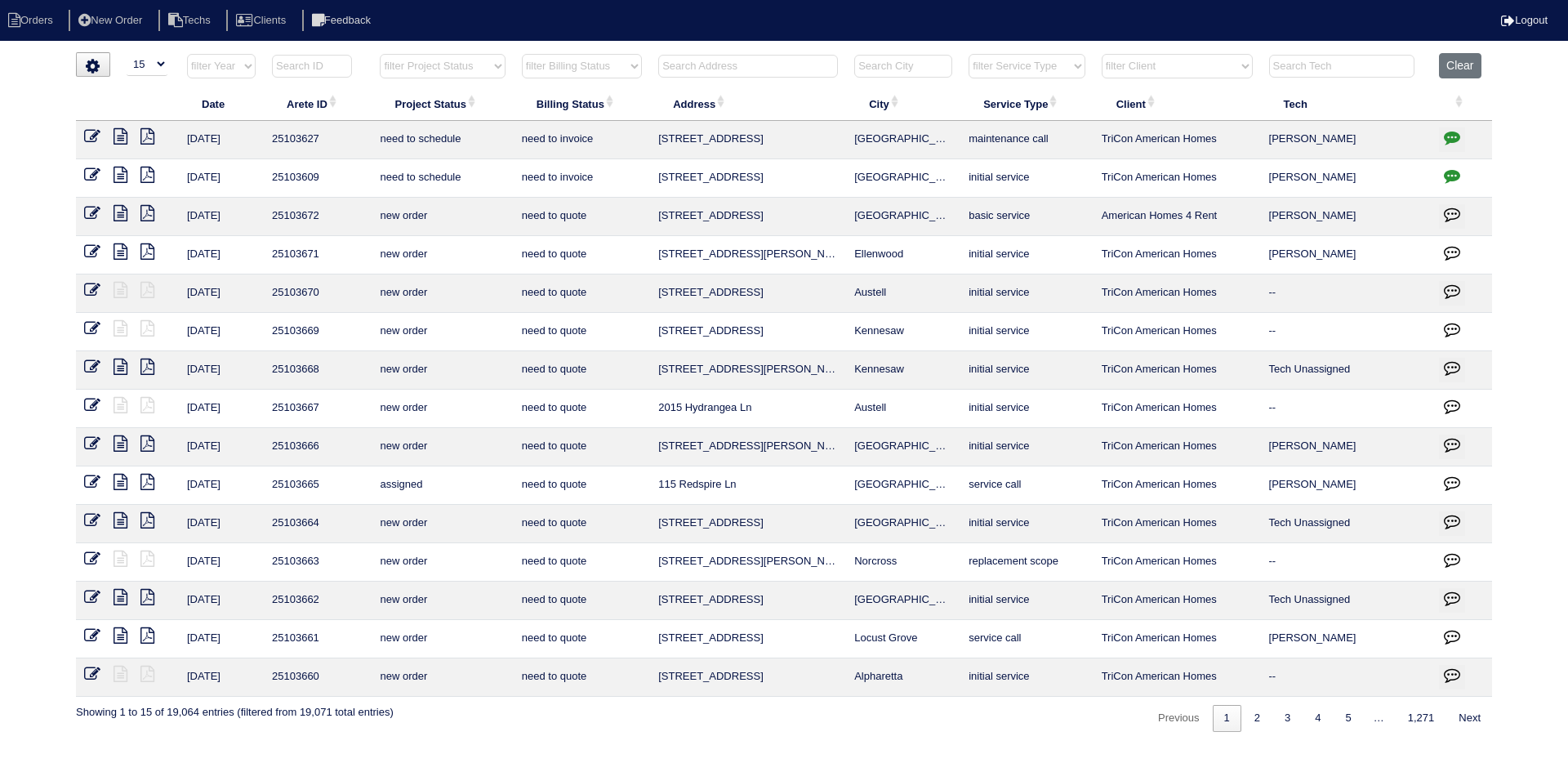
click at [776, 58] on input "text" at bounding box center [747, 66] width 180 height 23
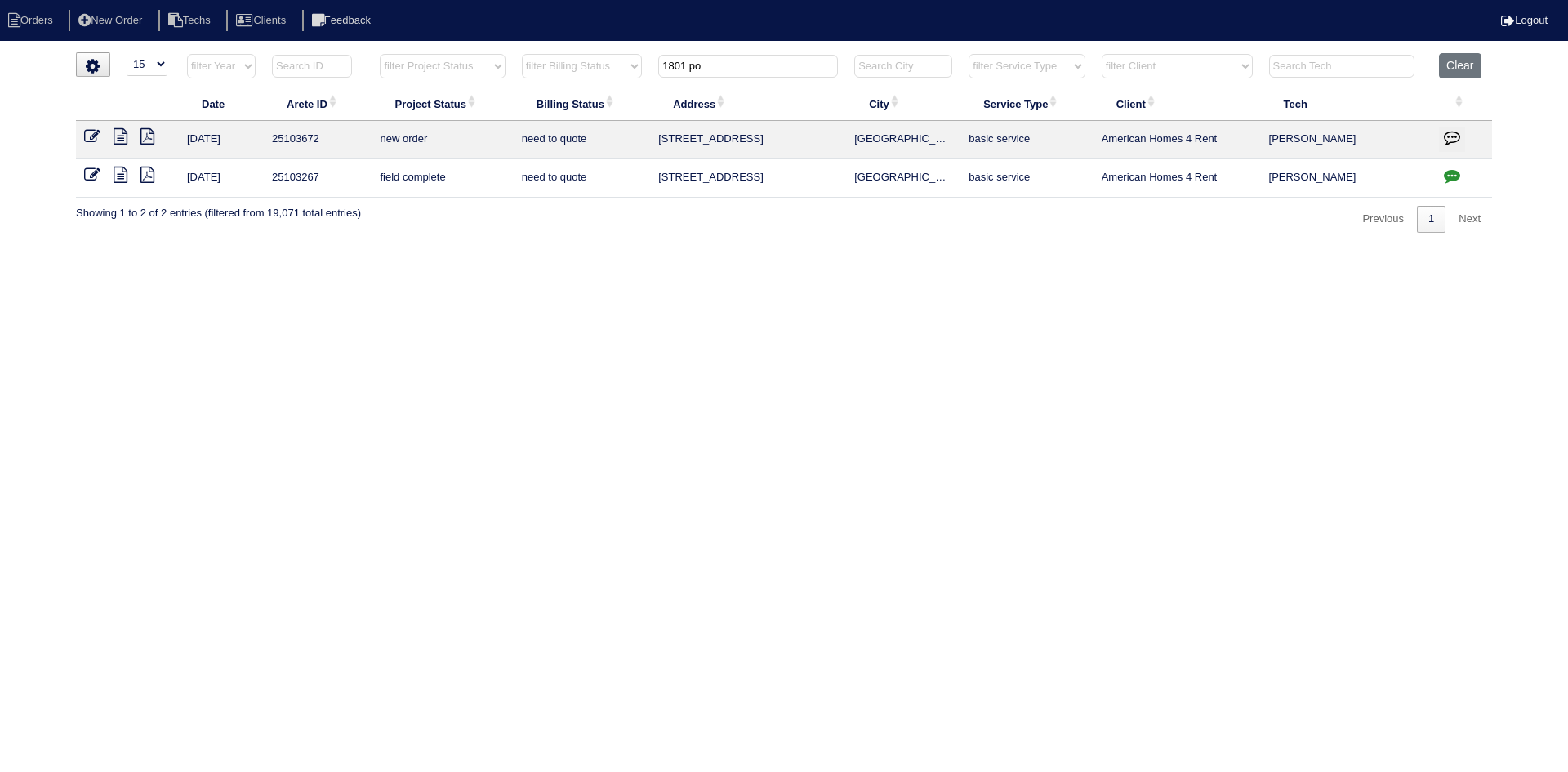
type input "1801 po"
click at [1448, 138] on icon "button" at bounding box center [1452, 137] width 16 height 16
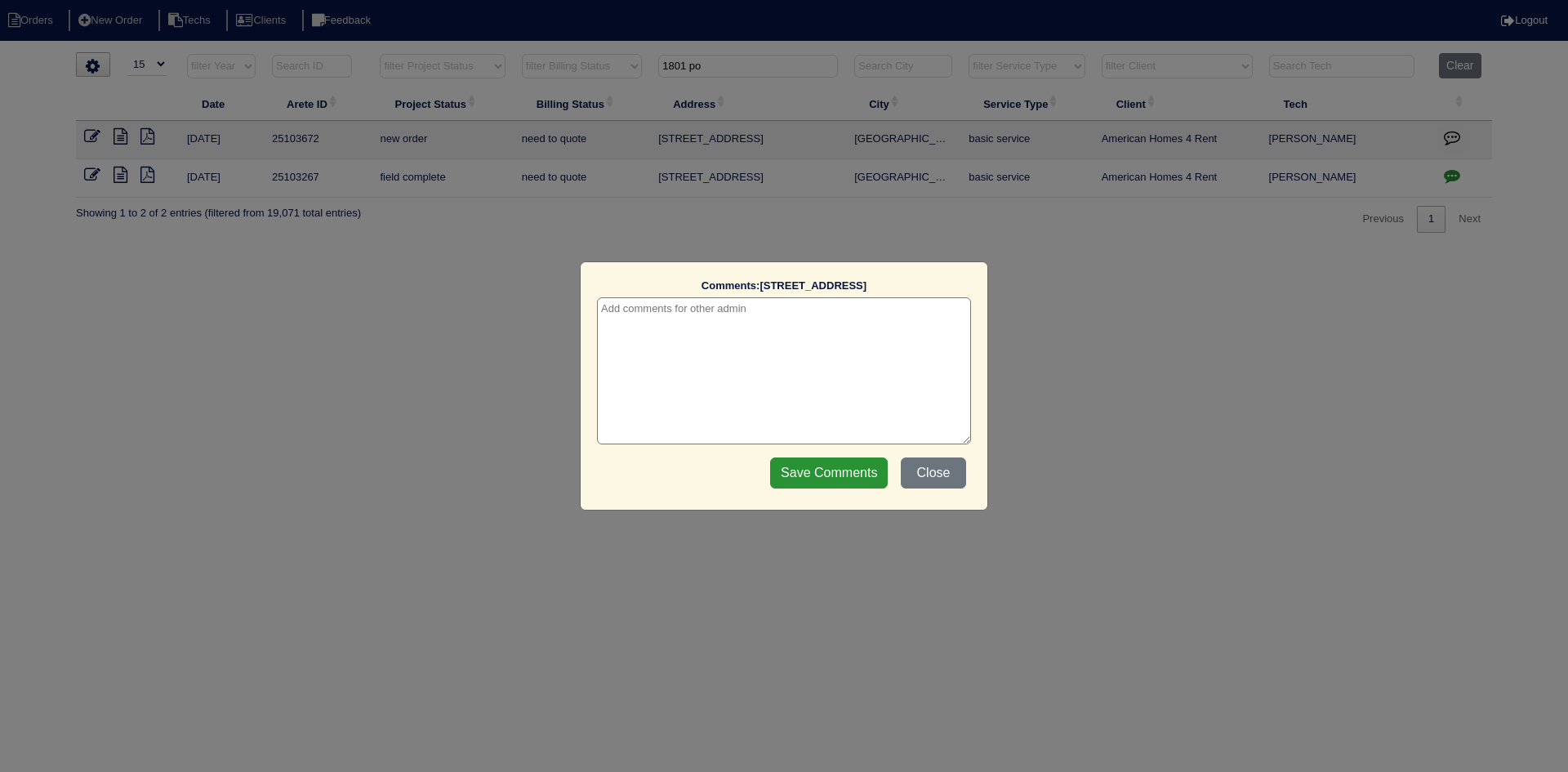
drag, startPoint x: 747, startPoint y: 316, endPoint x: 742, endPoint y: 308, distance: 9.4
click at [747, 315] on textarea at bounding box center [784, 371] width 374 height 147
type textarea "10/3/25 - This is for a change order only - rk"
click at [830, 473] on input "Save Comments" at bounding box center [828, 473] width 118 height 31
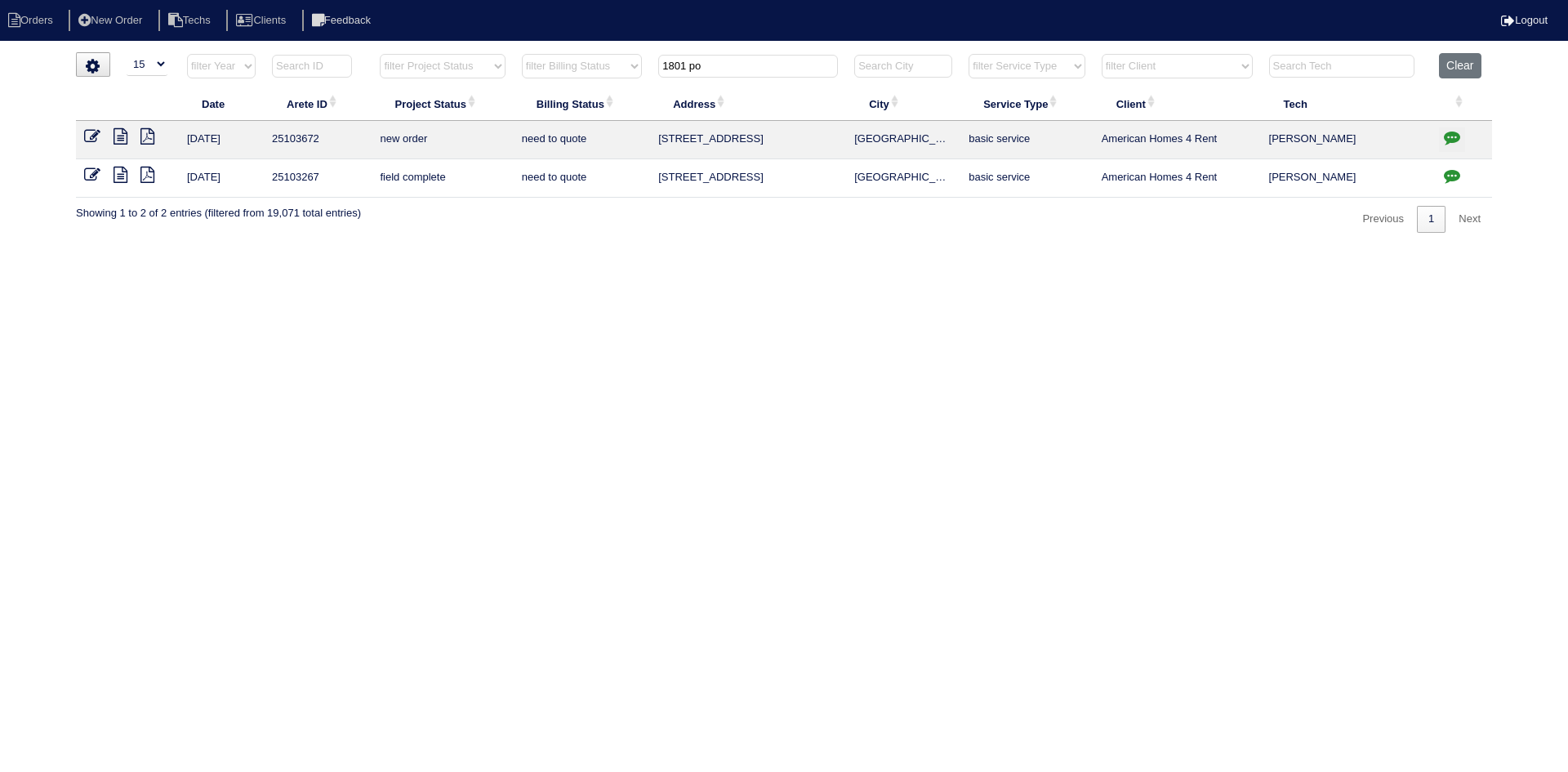
click at [88, 174] on icon at bounding box center [92, 175] width 16 height 16
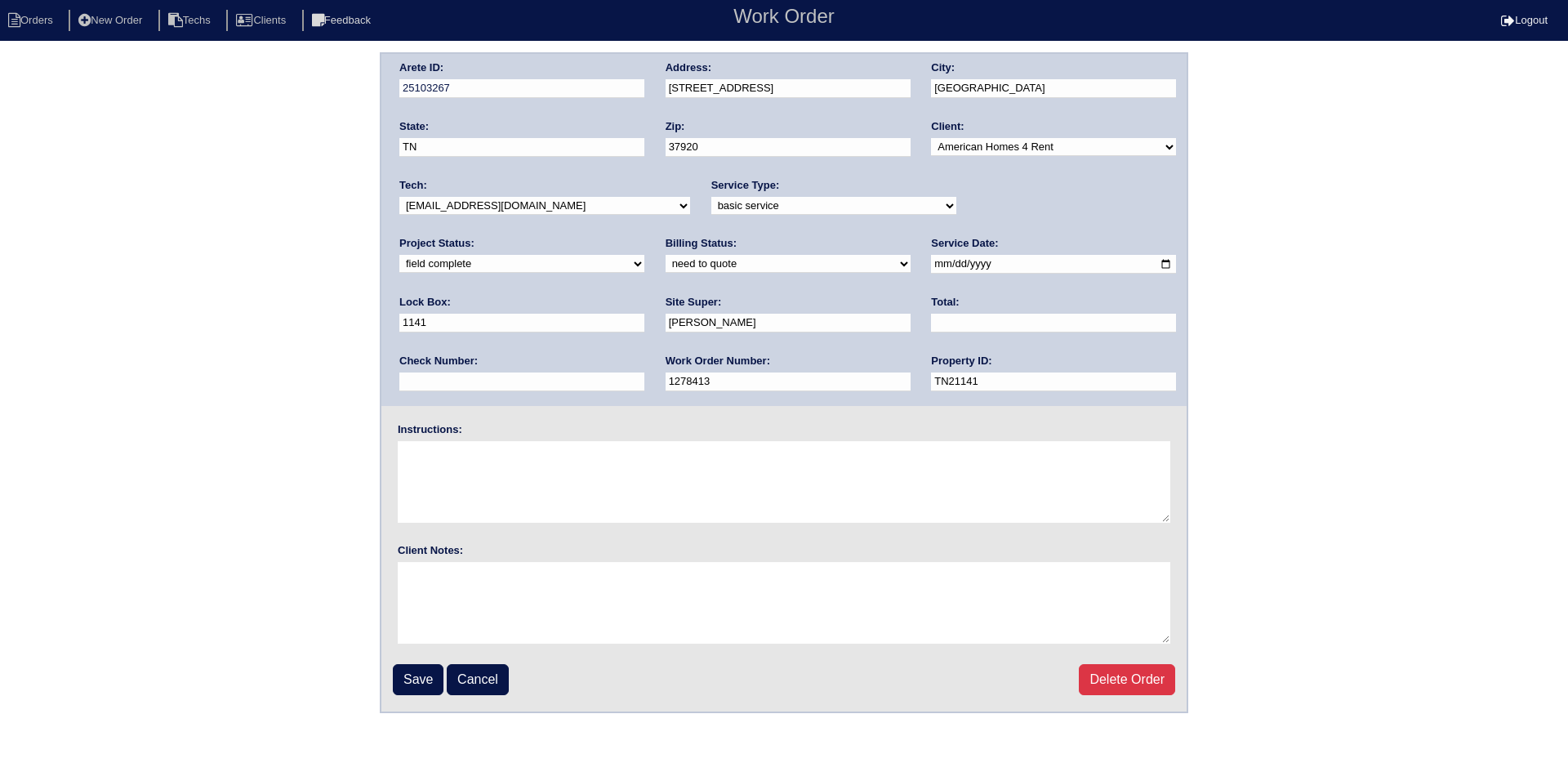
click at [666, 261] on select "need to quote quoted need to invoice invoiced paid warranty purchase order need…" at bounding box center [788, 264] width 245 height 18
select select "quoted"
click at [666, 256] on select "need to quote quoted need to invoice invoiced paid warranty purchase order need…" at bounding box center [788, 264] width 245 height 18
click at [931, 325] on input "text" at bounding box center [1053, 323] width 245 height 19
type input "185.00"
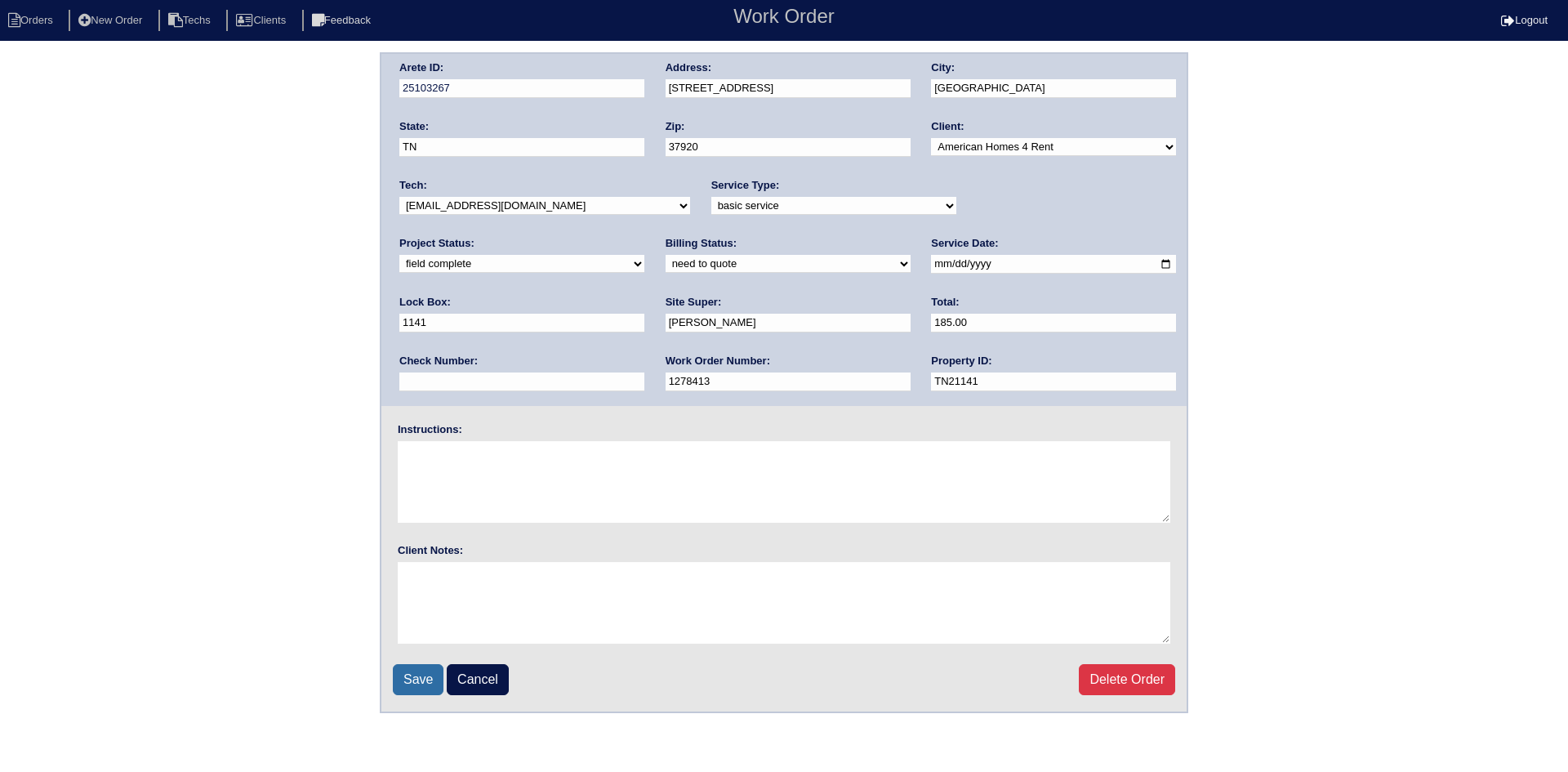
click at [420, 676] on input "Save" at bounding box center [418, 680] width 51 height 31
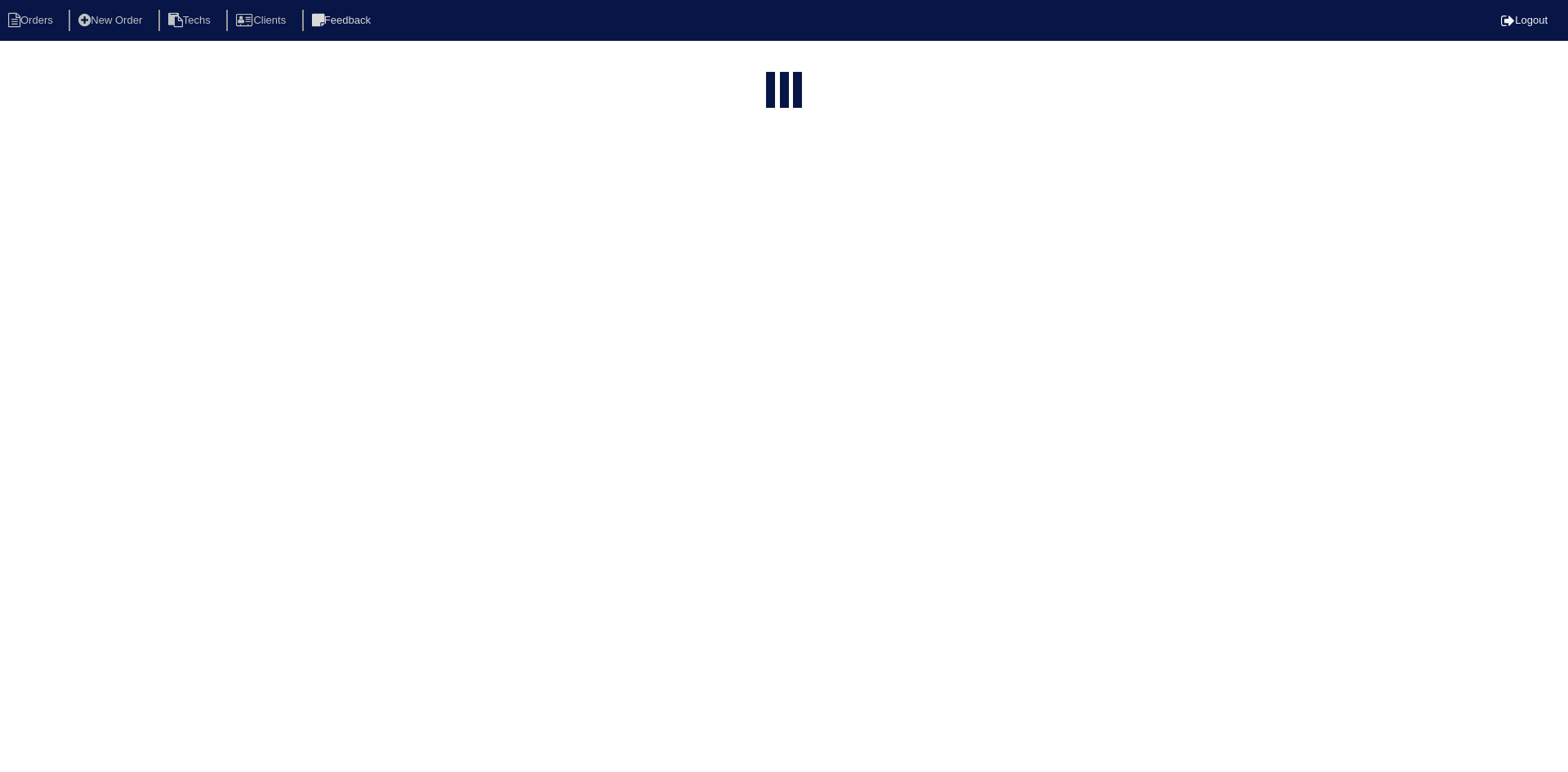
select select "15"
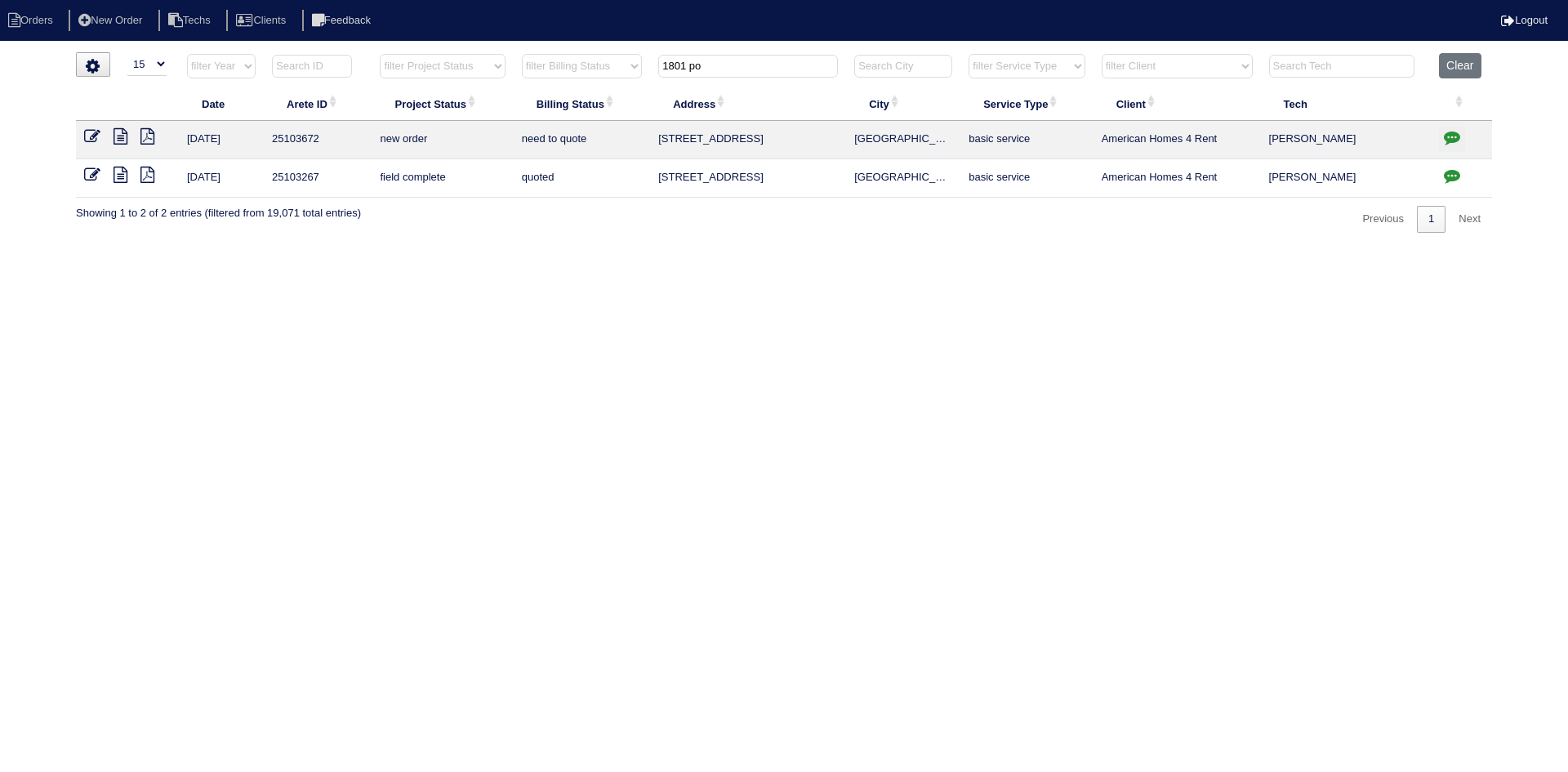
click at [92, 134] on icon at bounding box center [92, 136] width 16 height 16
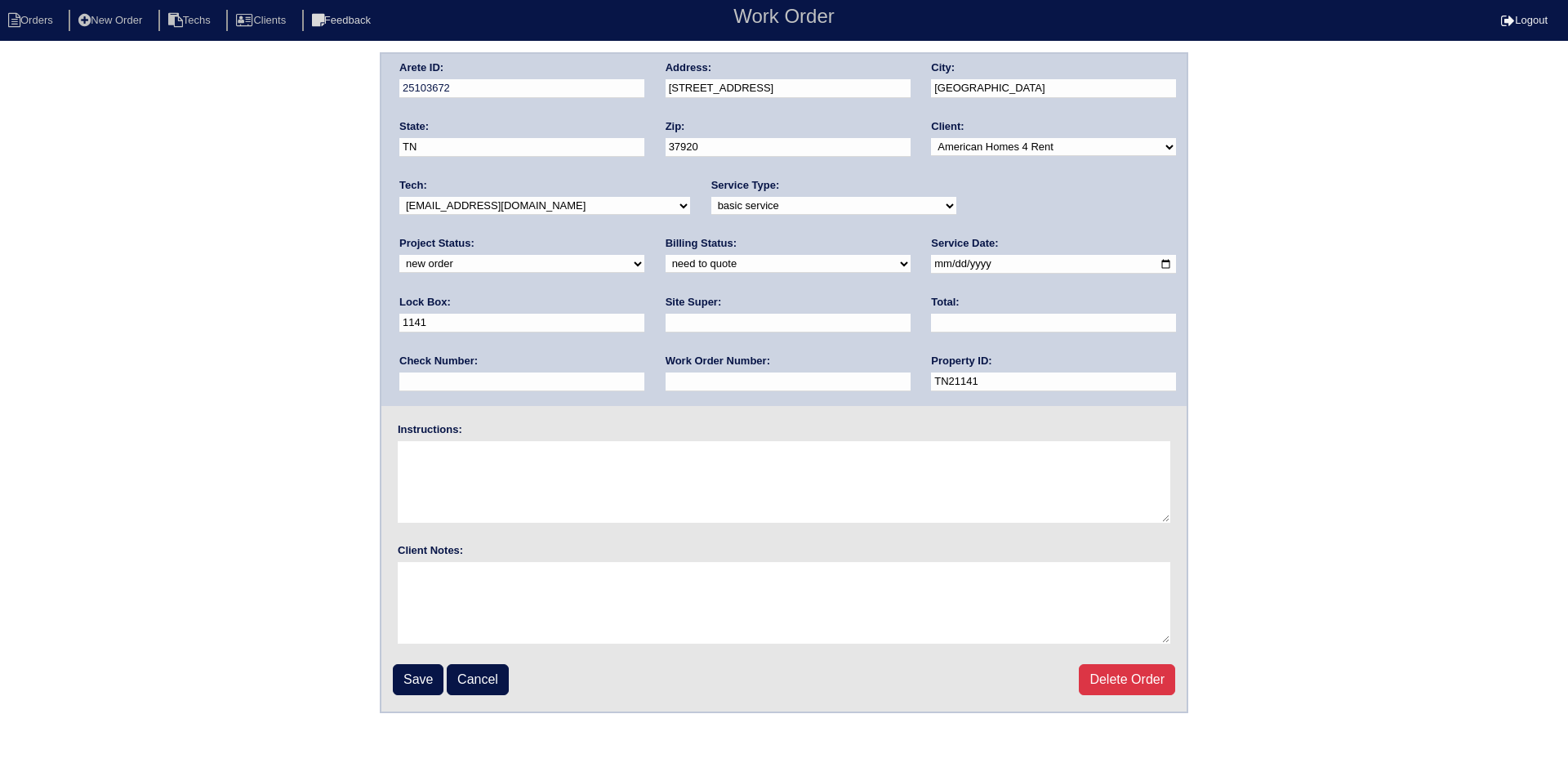
click at [644, 255] on select "new order assigned in progress field complete need to schedule admin review arc…" at bounding box center [522, 264] width 245 height 18
select select "field complete"
click at [644, 255] on select "new order assigned in progress field complete need to schedule admin review arc…" at bounding box center [522, 264] width 245 height 18
click at [666, 260] on select "need to quote quoted need to invoice invoiced paid warranty purchase order need…" at bounding box center [788, 264] width 245 height 18
select select "purchase order needed"
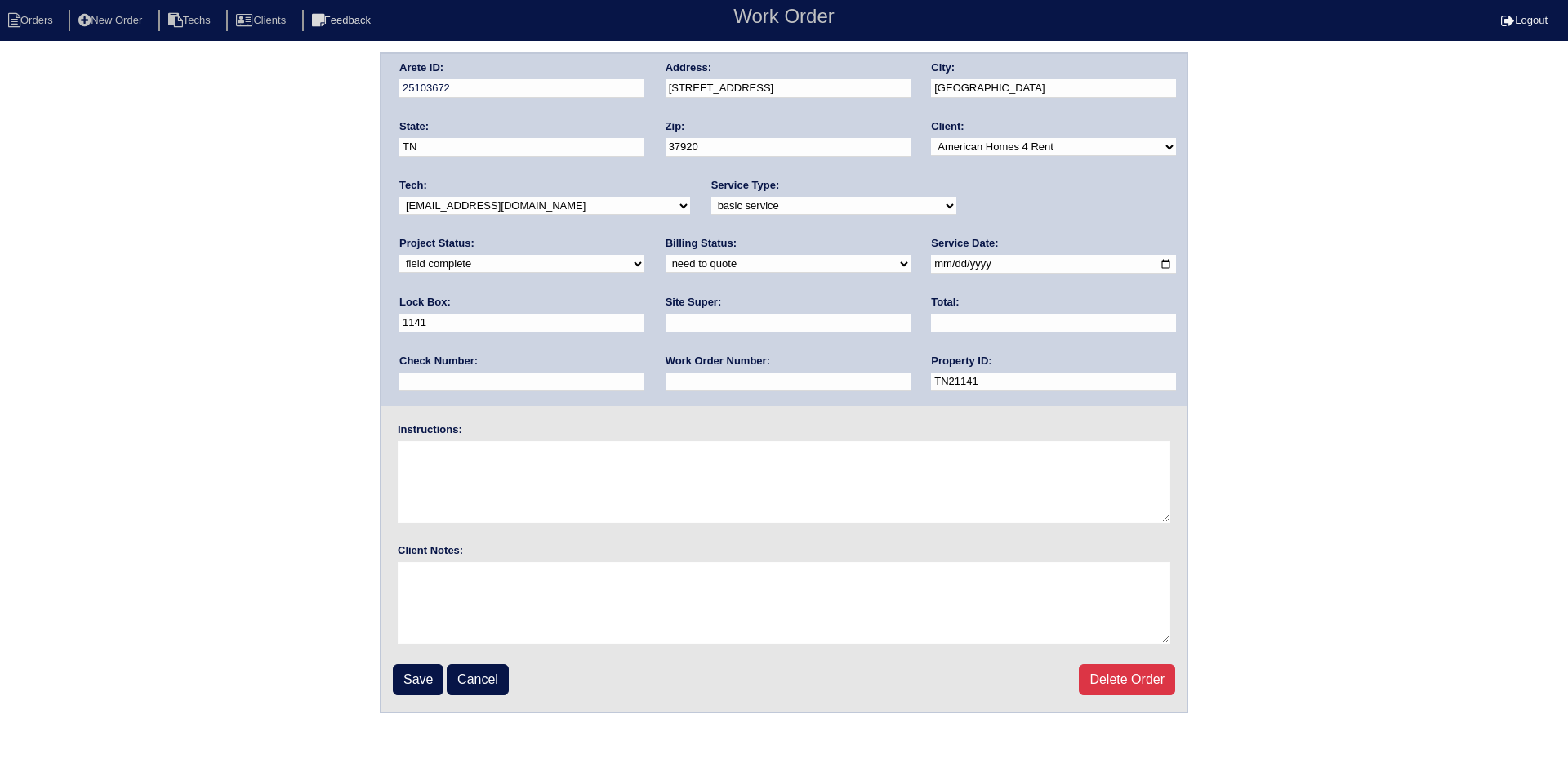
click at [666, 256] on select "need to quote quoted need to invoice invoiced paid warranty purchase order need…" at bounding box center [788, 264] width 245 height 18
click at [666, 322] on input "text" at bounding box center [788, 323] width 245 height 19
type input "Scott Smith"
click at [931, 323] on input "text" at bounding box center [1053, 323] width 245 height 19
type input "1322.50"
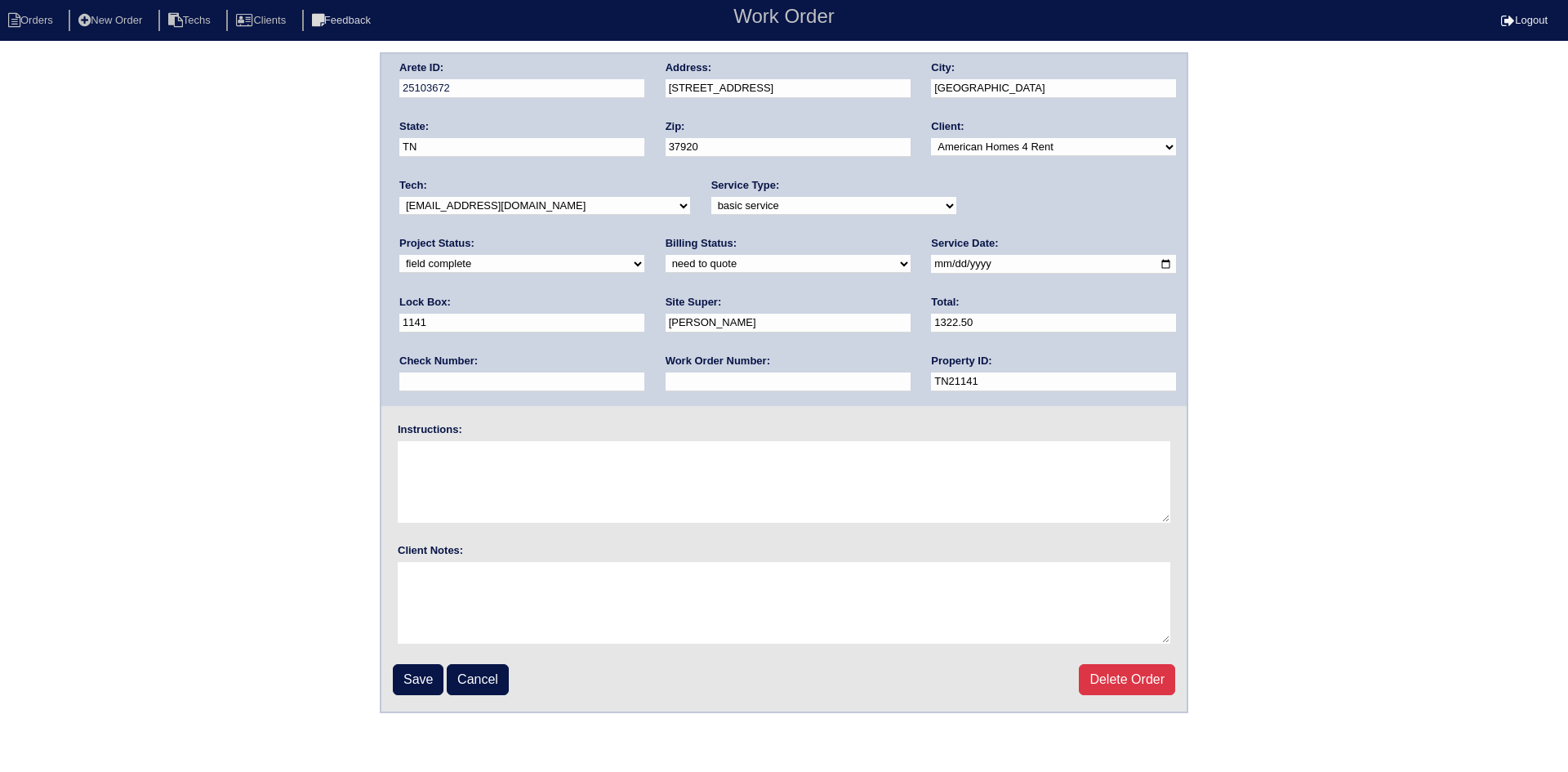
click at [666, 389] on input "text" at bounding box center [788, 382] width 245 height 19
type input "Requested"
click at [488, 468] on textarea at bounding box center [784, 481] width 772 height 82
type textarea "This is for a change order only"
click at [417, 679] on input "Save" at bounding box center [418, 680] width 51 height 31
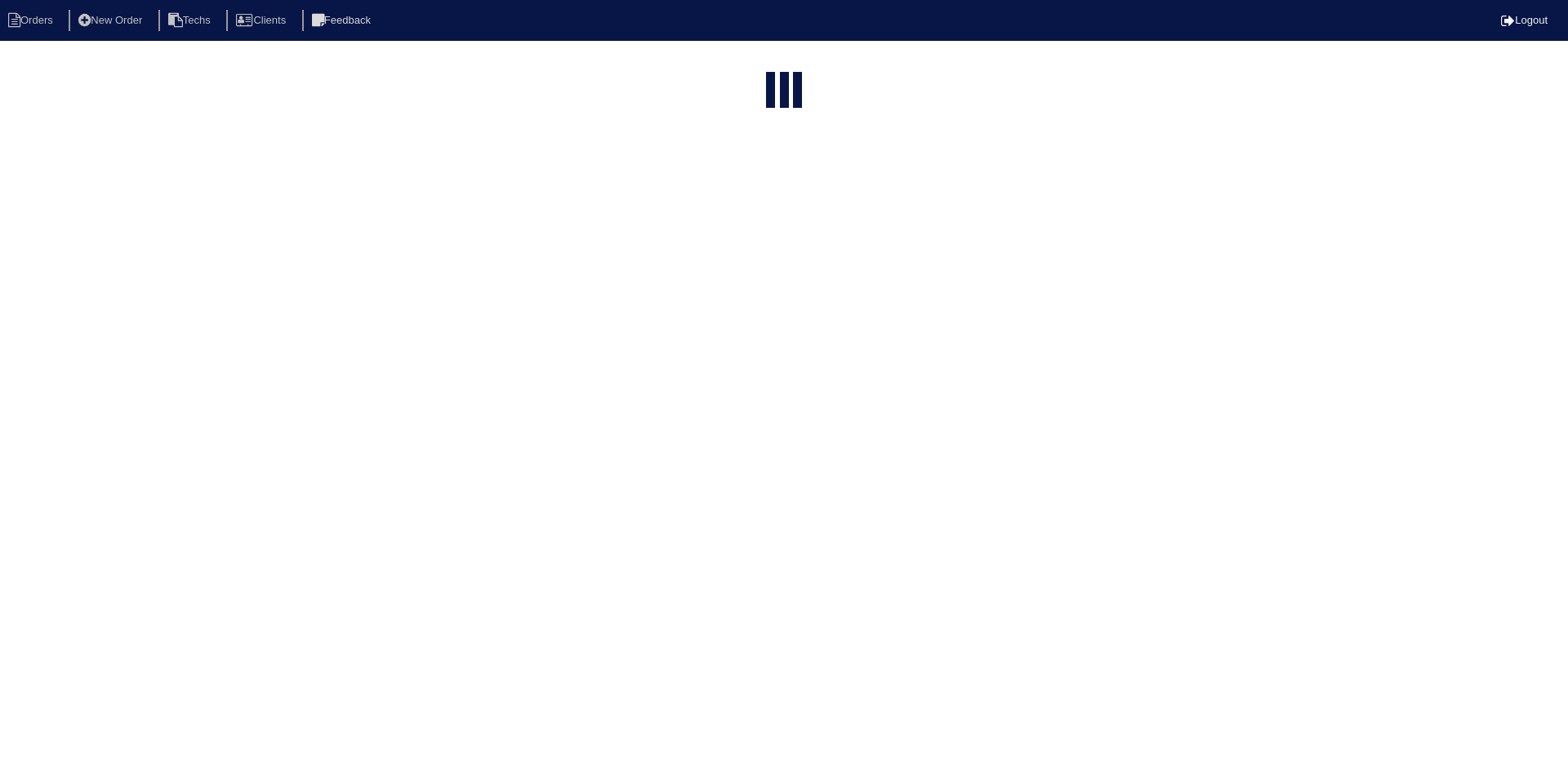
select select "15"
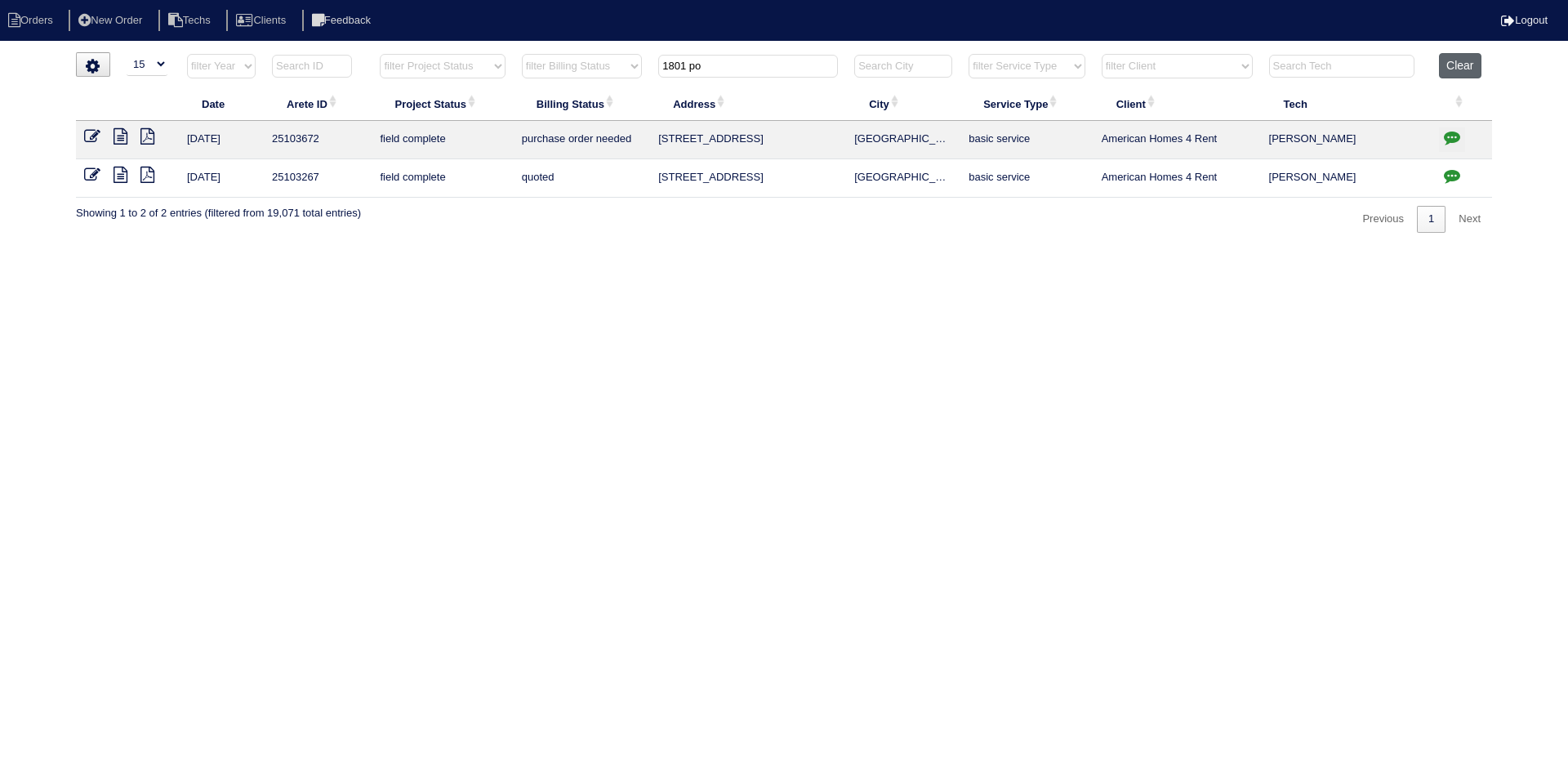
click at [1453, 65] on button "Clear" at bounding box center [1460, 65] width 41 height 25
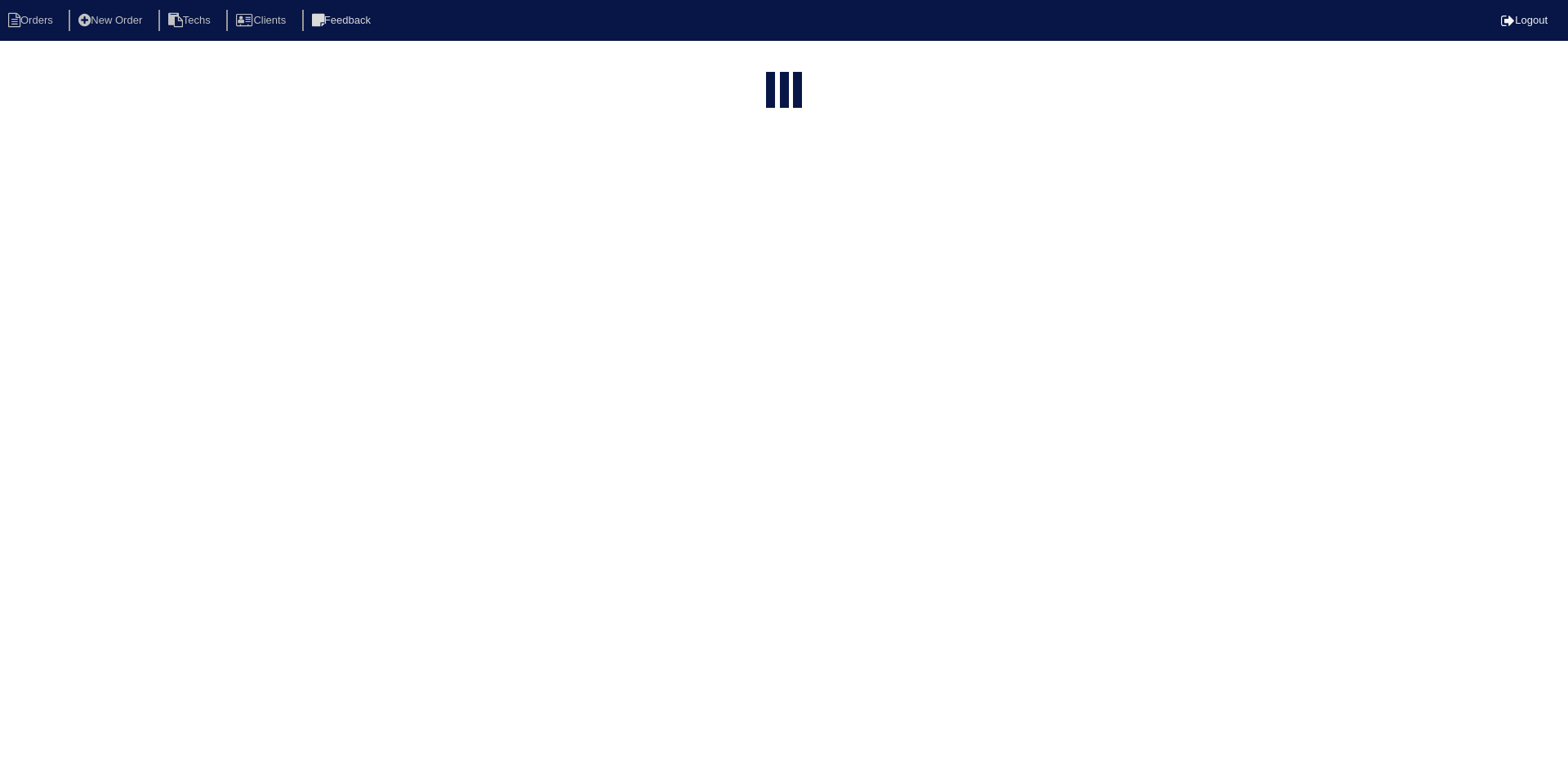
select select "15"
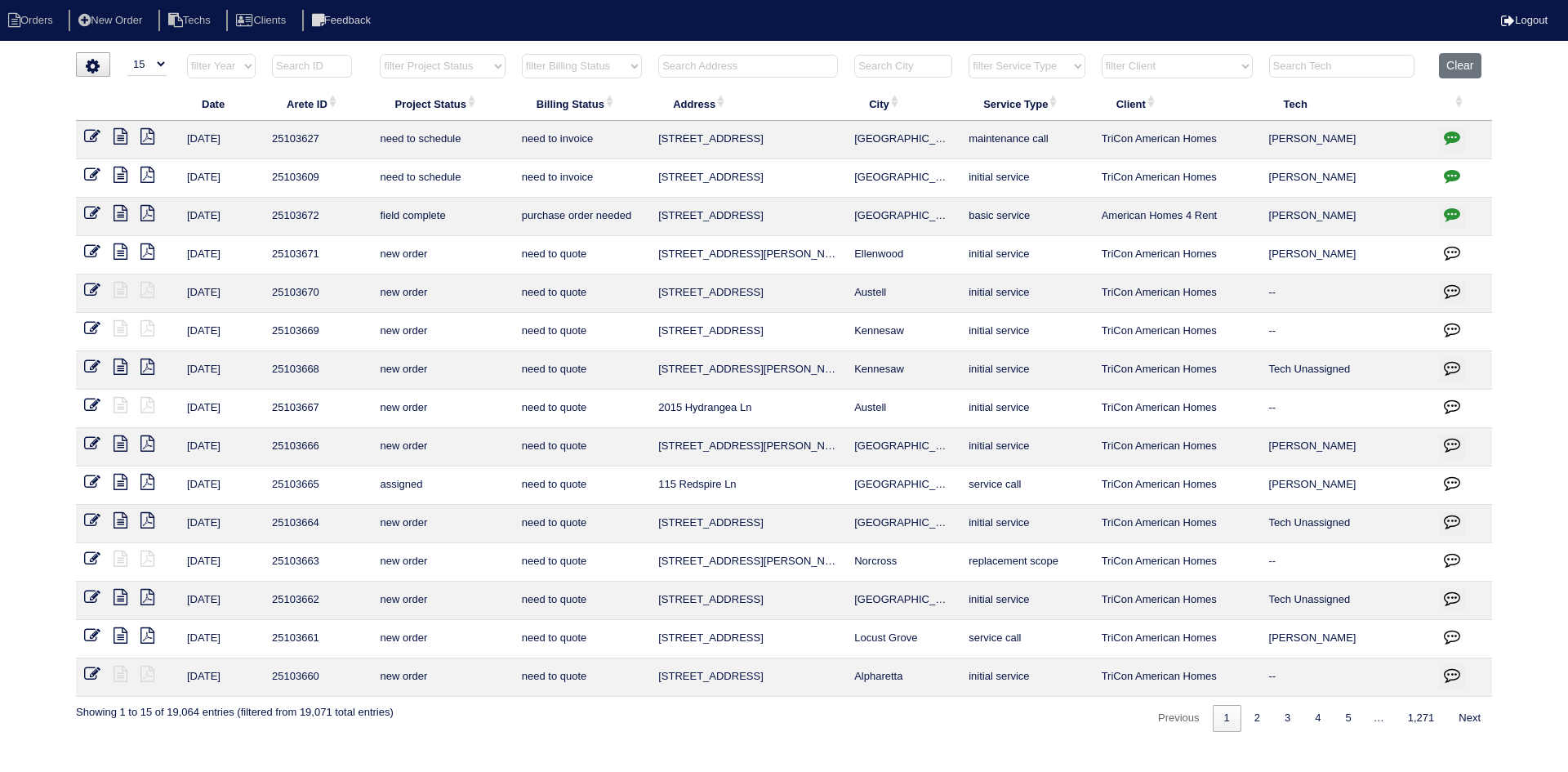
click at [692, 64] on input "text" at bounding box center [747, 66] width 180 height 23
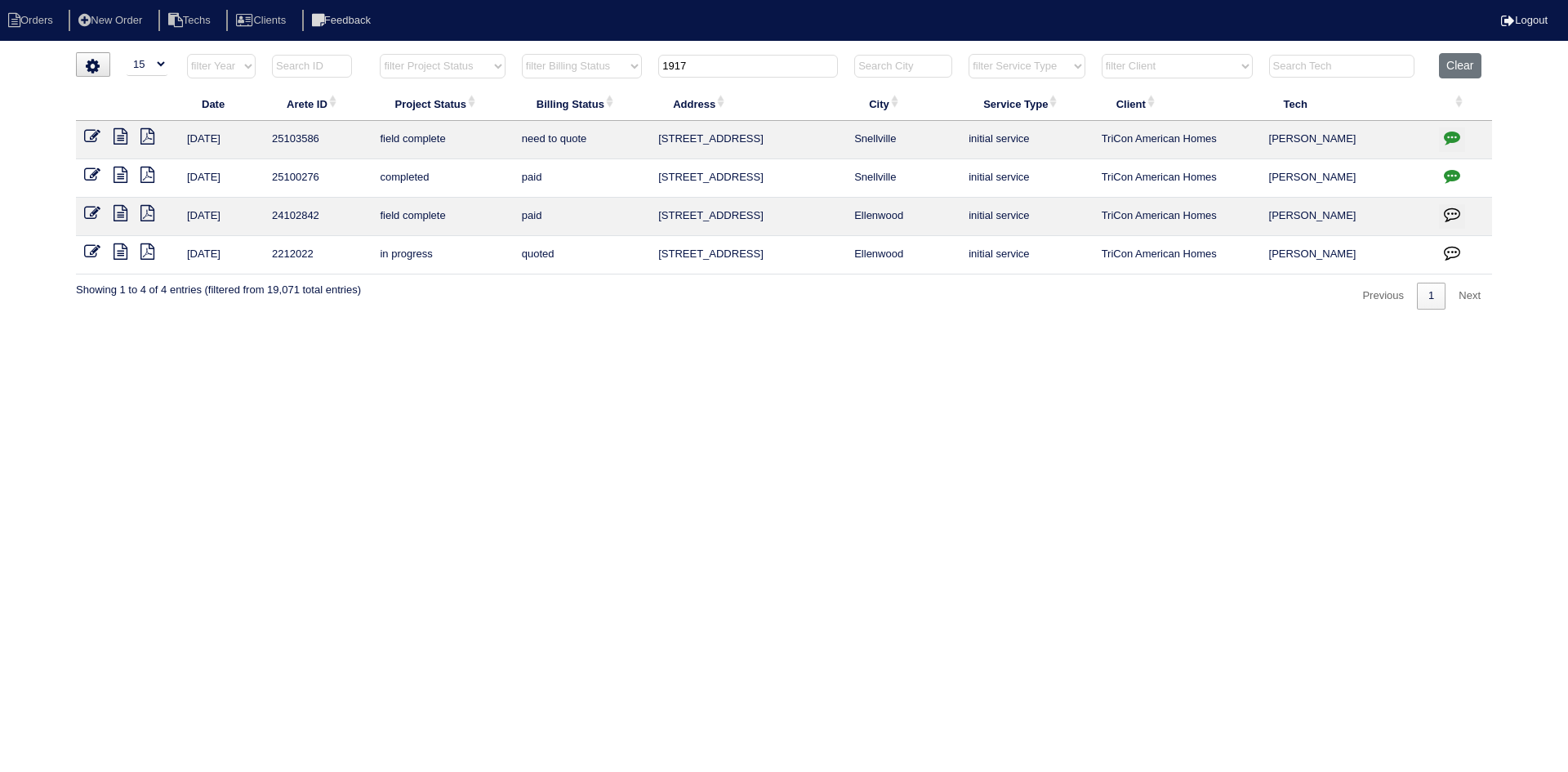
type input "1917"
click at [94, 134] on icon at bounding box center [92, 136] width 16 height 16
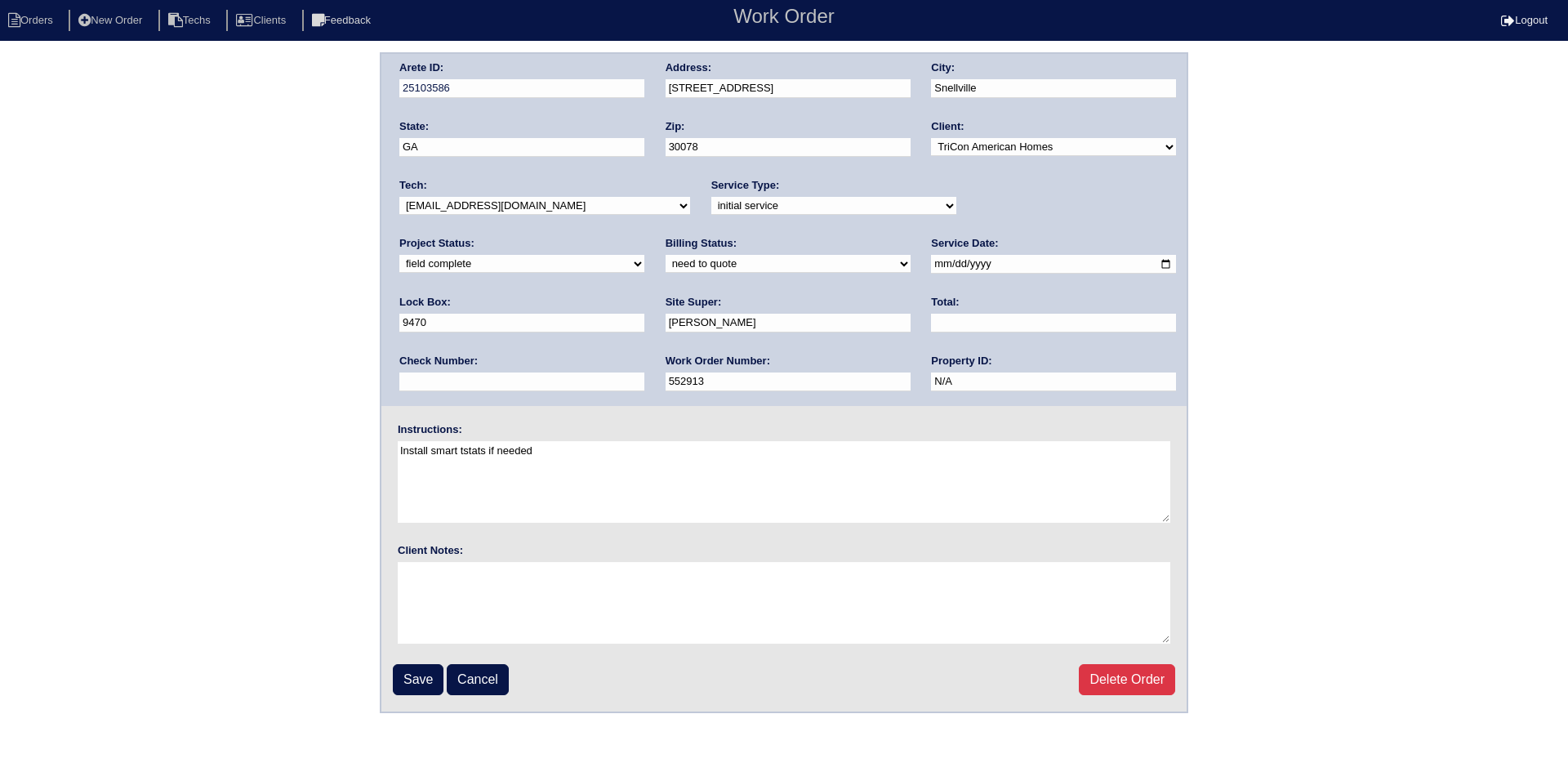
click at [644, 255] on select "new order assigned in progress field complete need to schedule admin review arc…" at bounding box center [522, 264] width 245 height 18
select select "need to schedule"
click at [644, 255] on select "new order assigned in progress field complete need to schedule admin review arc…" at bounding box center [522, 264] width 245 height 18
click at [931, 263] on input "[DATE]" at bounding box center [1053, 265] width 245 height 19
type input "[DATE]"
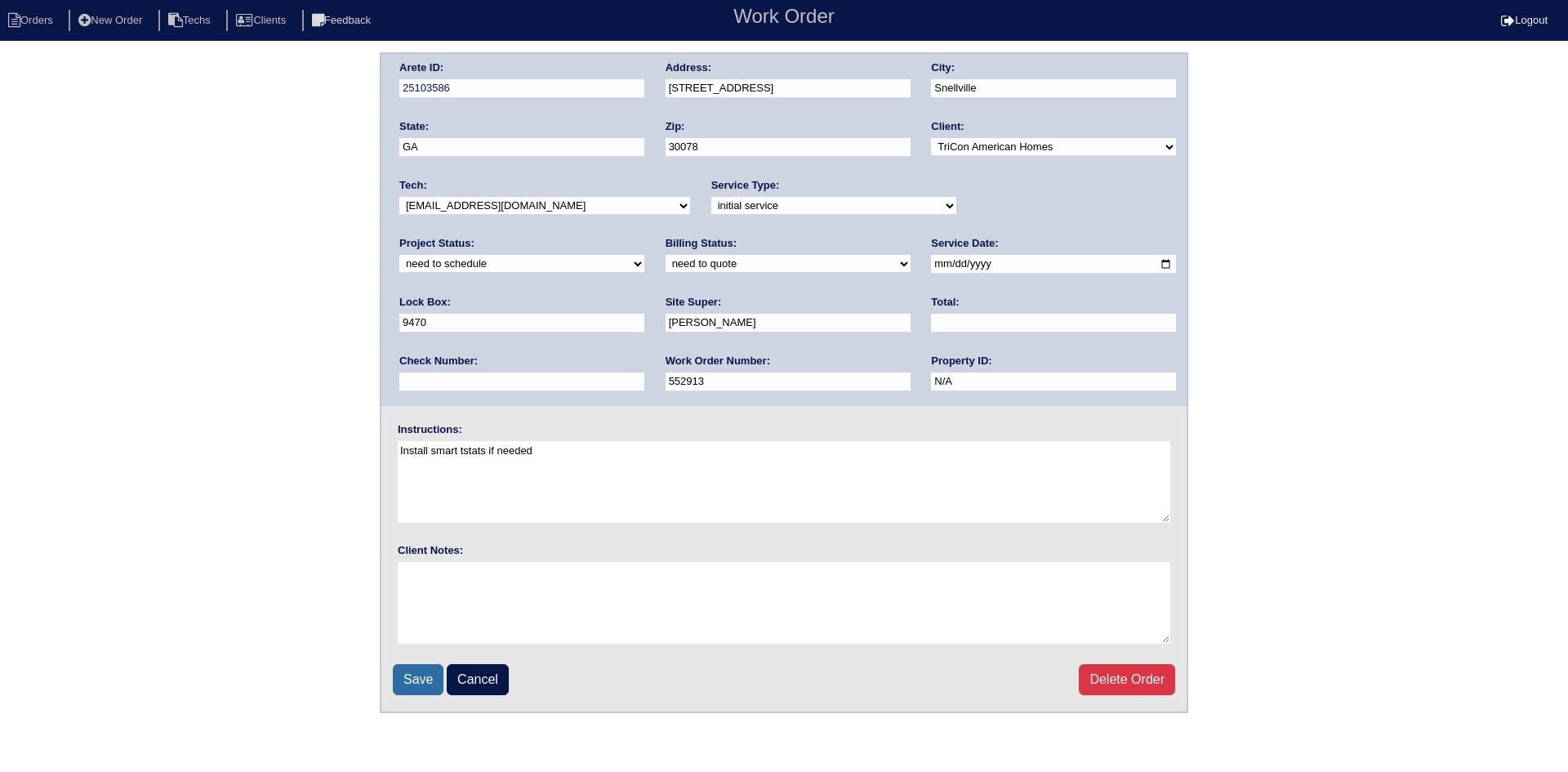
click at [424, 678] on input "Save" at bounding box center [418, 680] width 51 height 31
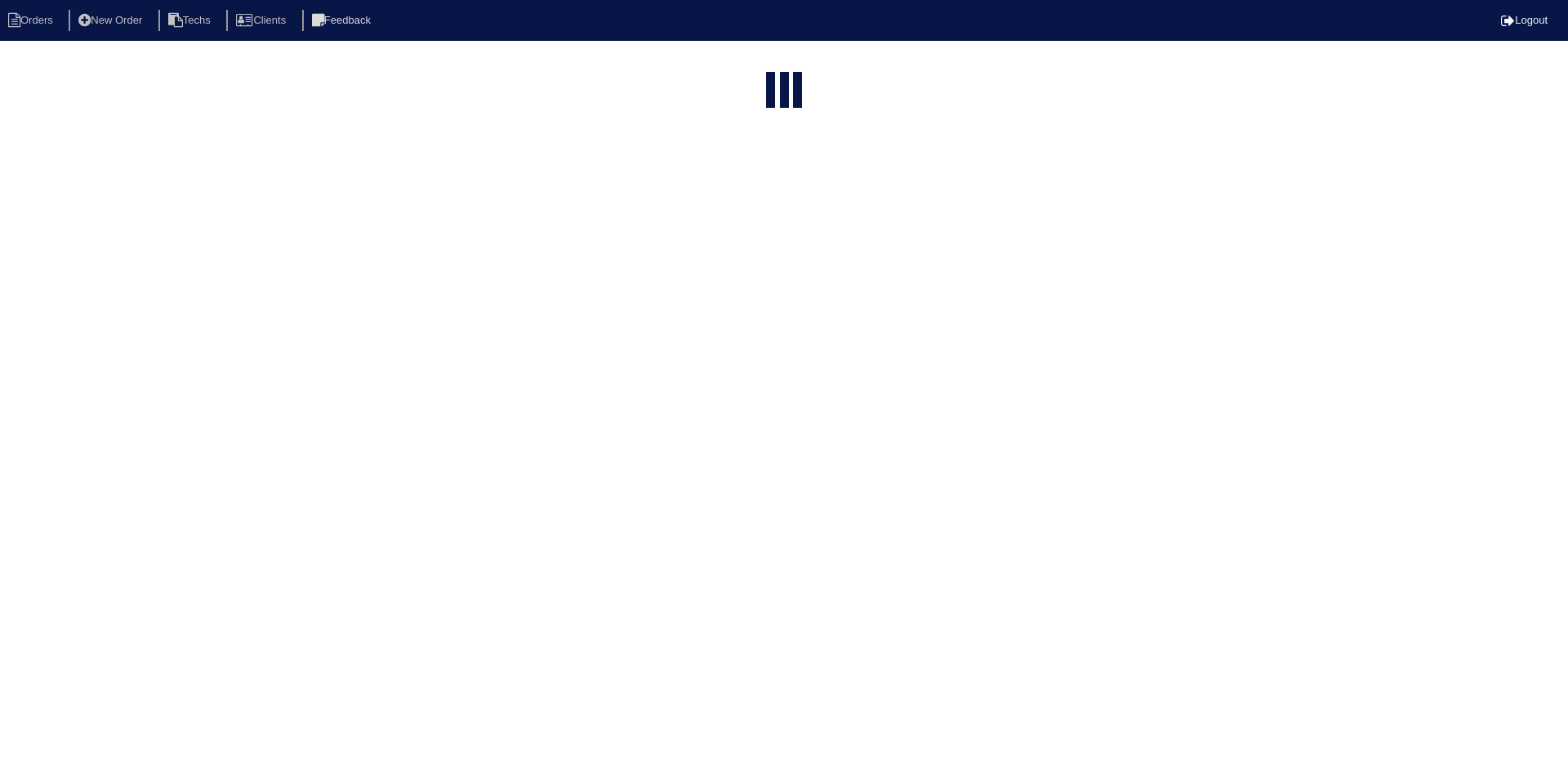
select select "15"
type input "1917"
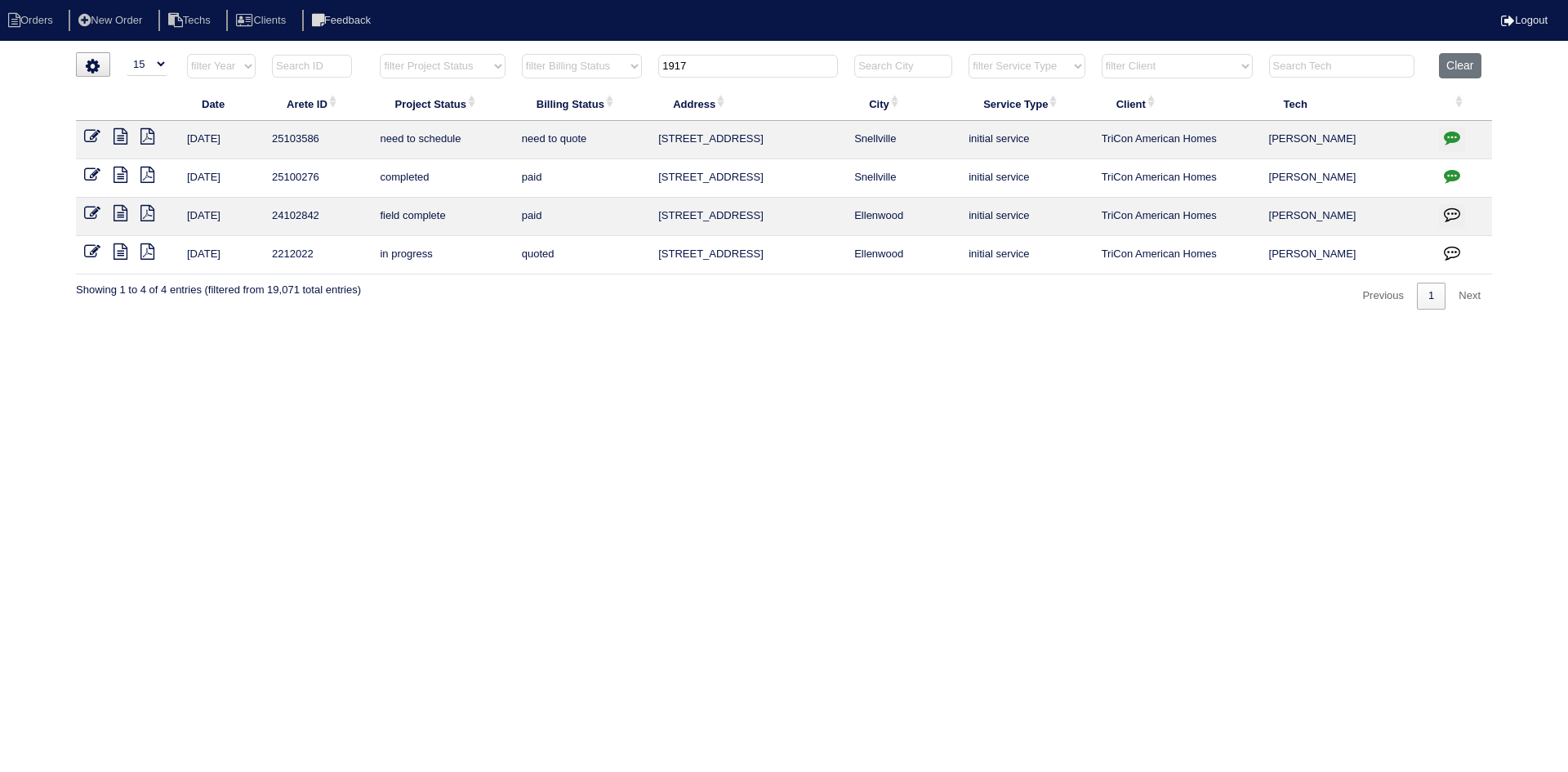
click at [1447, 132] on icon "button" at bounding box center [1452, 137] width 16 height 16
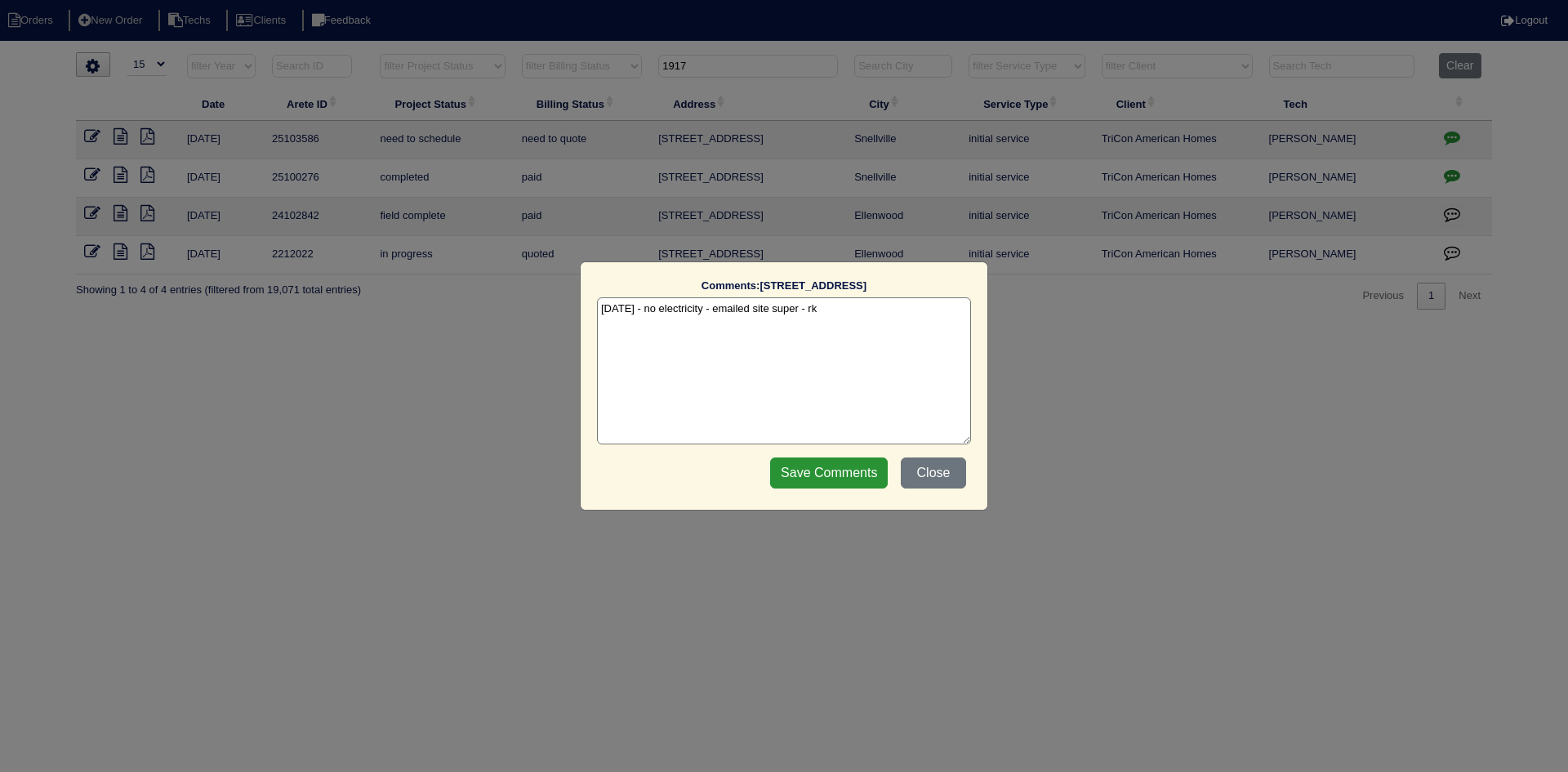
click at [880, 322] on textarea "10/2/25 - no electricity - emailed site super - rk" at bounding box center [784, 371] width 374 height 147
type textarea "10/2/25 - no electricity - emailed site super - rk 10/3/25 - Power restored - s…"
click at [839, 474] on input "Save Comments" at bounding box center [828, 473] width 118 height 31
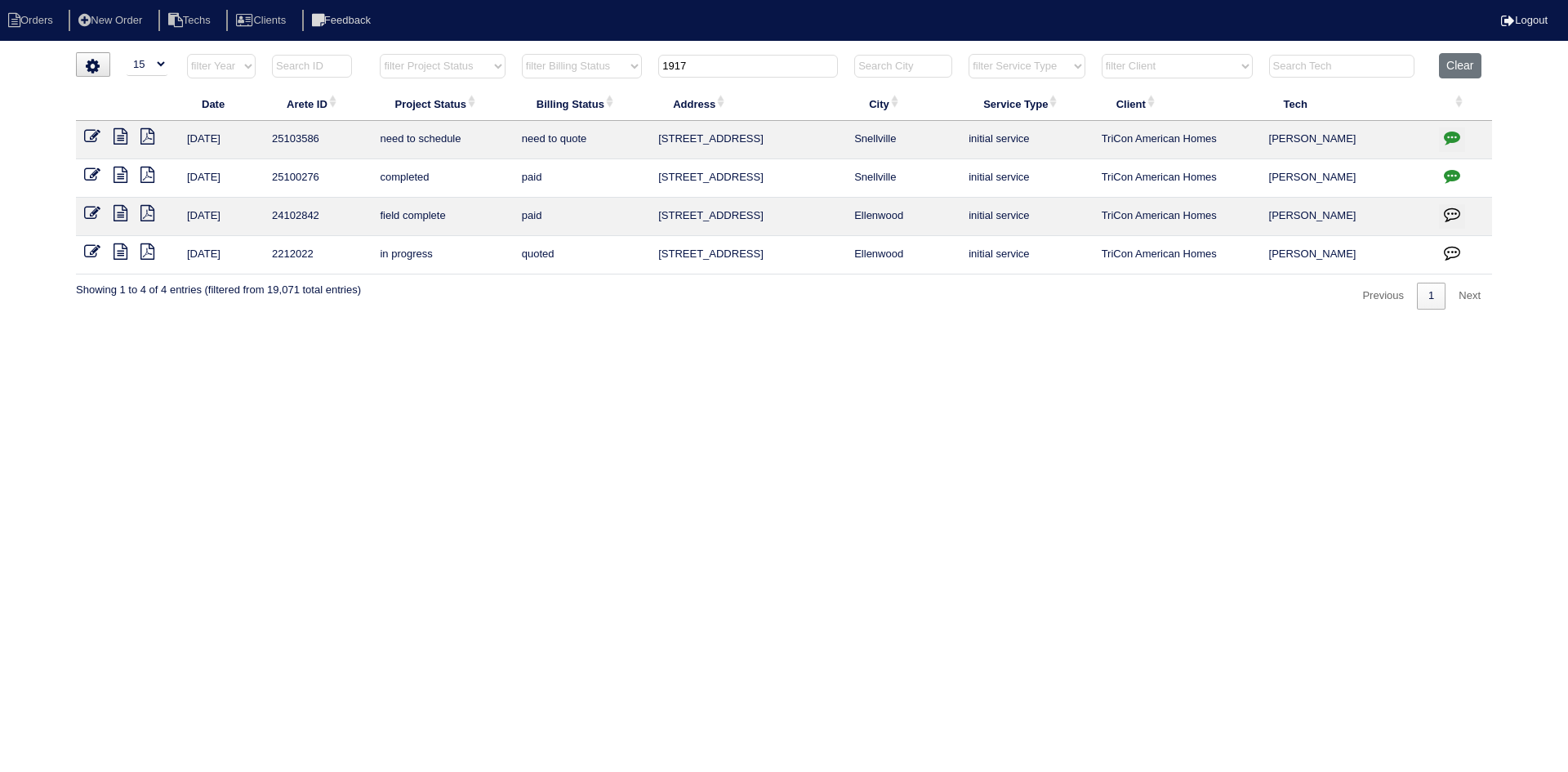
drag, startPoint x: 668, startPoint y: 66, endPoint x: 653, endPoint y: 64, distance: 15.1
click at [653, 64] on th "1917" at bounding box center [748, 70] width 196 height 34
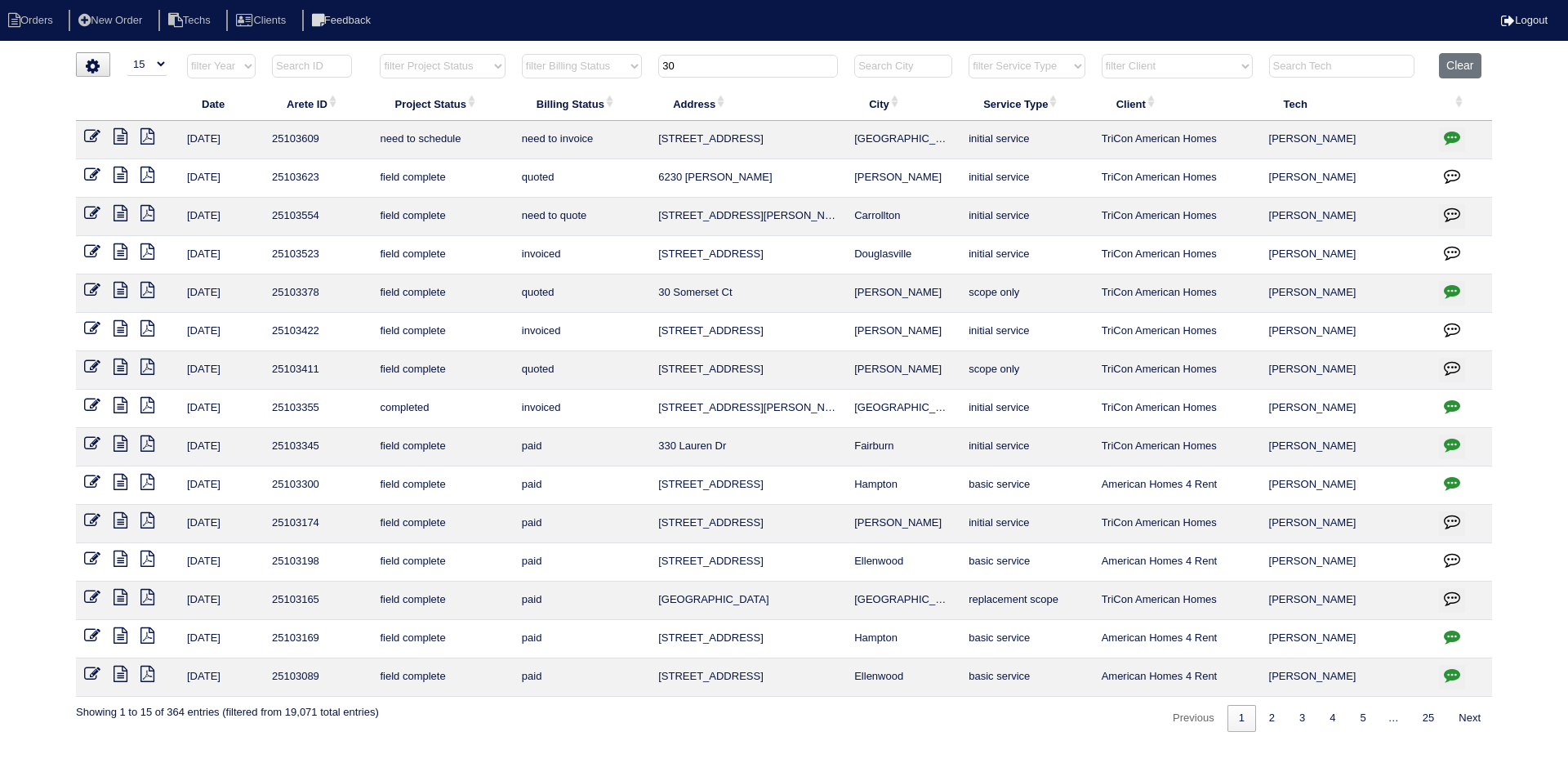
type input "30"
click at [120, 135] on icon at bounding box center [120, 136] width 14 height 16
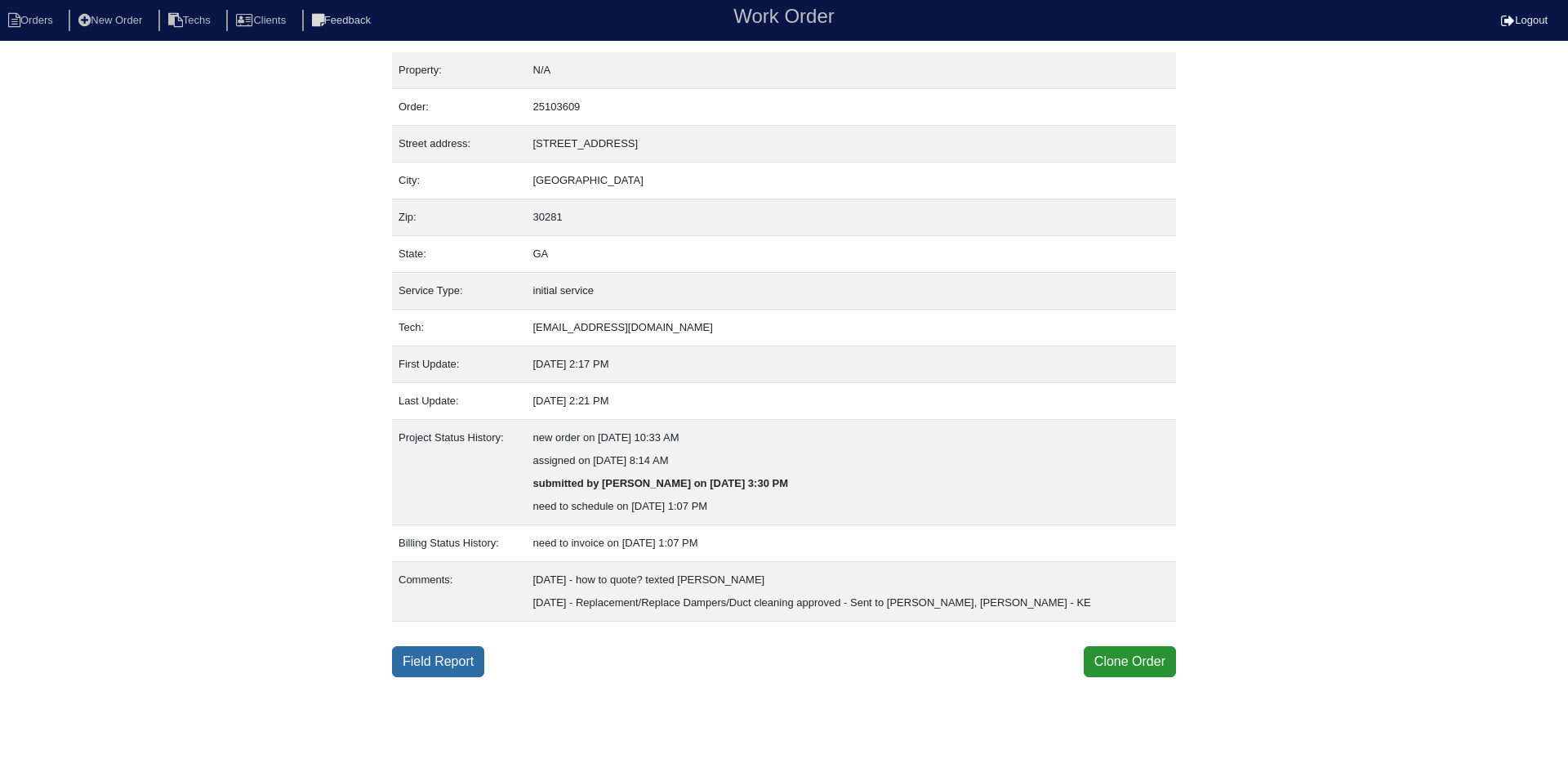
click at [435, 665] on link "Field Report" at bounding box center [437, 662] width 92 height 31
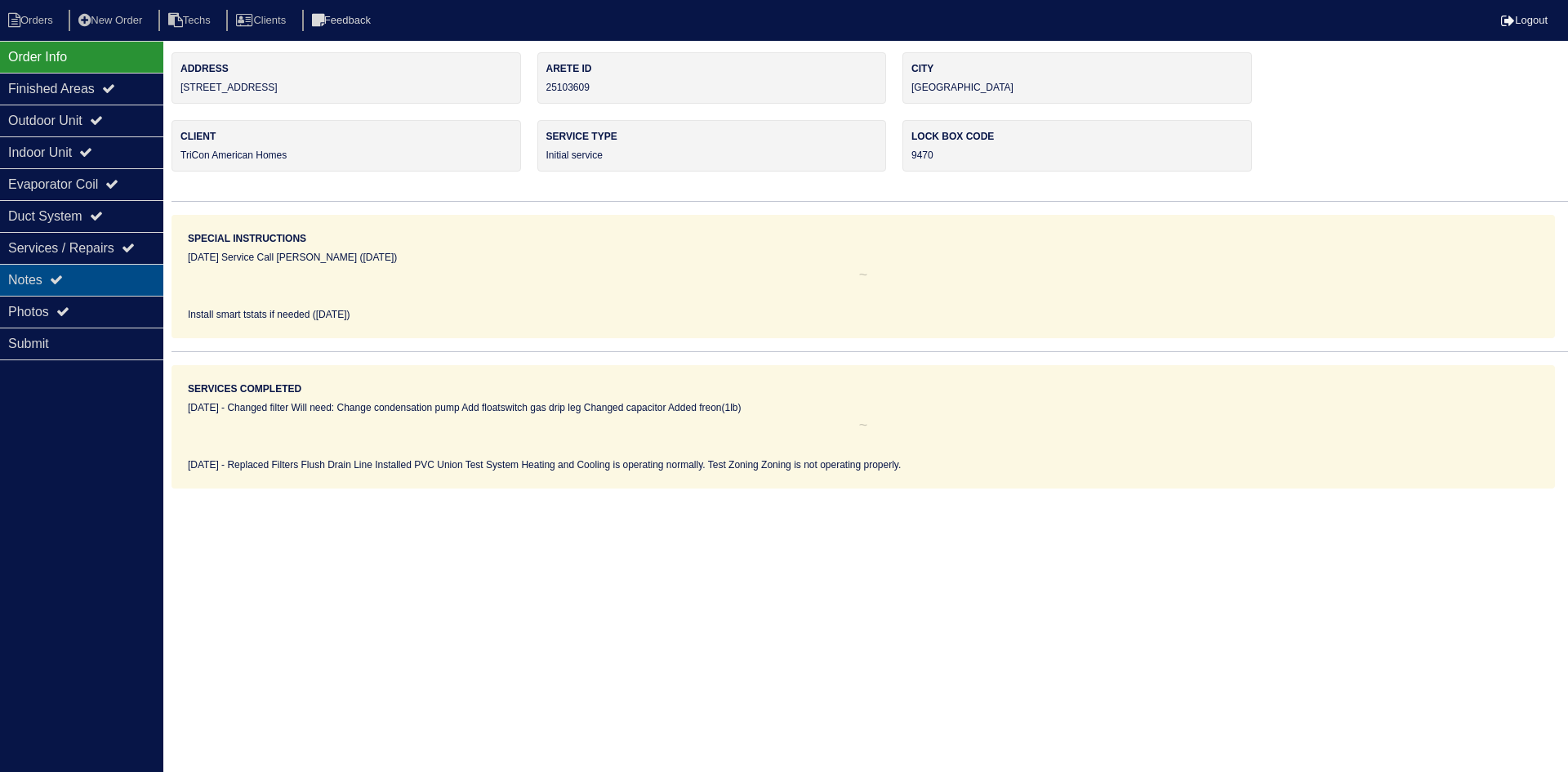
click at [59, 272] on div "Notes" at bounding box center [82, 279] width 163 height 32
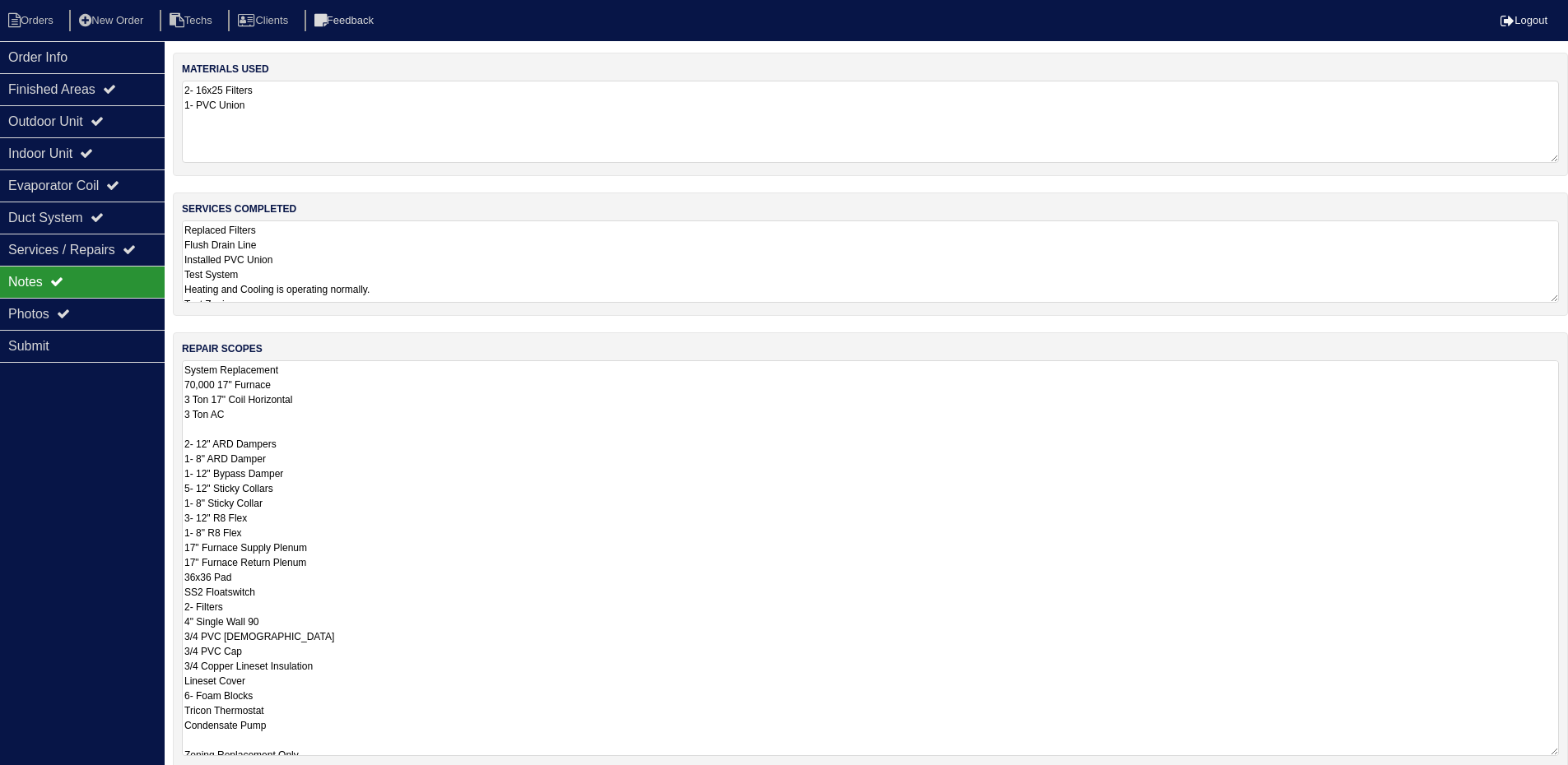
drag, startPoint x: 1564, startPoint y: 438, endPoint x: 1579, endPoint y: 751, distance: 313.4
click at [1568, 751] on html "Orders New Order Techs Clients Feedback Logout Orders New Order Users Clients M…" at bounding box center [784, 462] width 1568 height 925
click at [94, 58] on div "Order Info" at bounding box center [82, 57] width 165 height 32
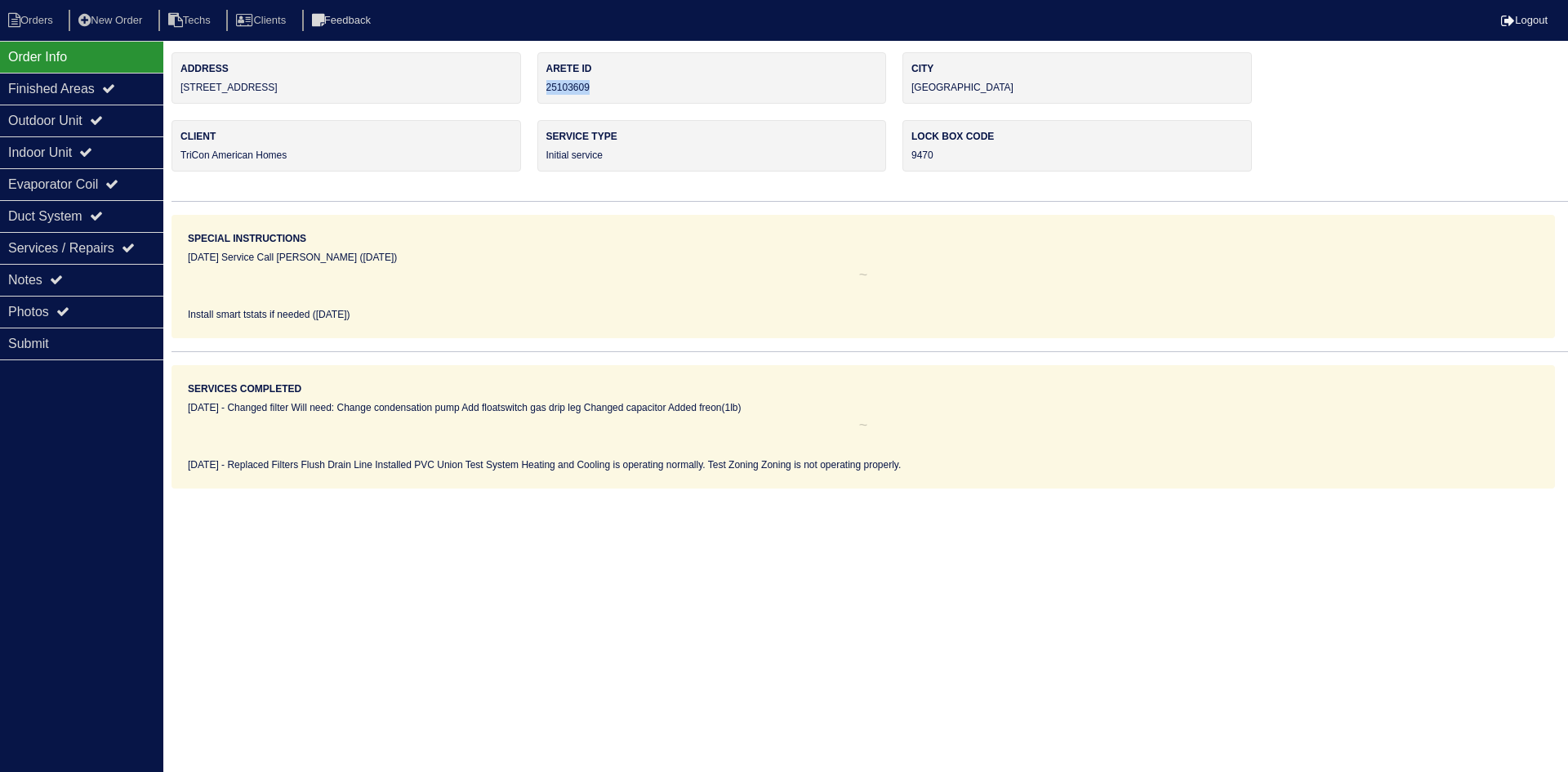
drag, startPoint x: 567, startPoint y: 89, endPoint x: 543, endPoint y: 89, distance: 24.0
click at [543, 89] on div "Arete ID 25103609" at bounding box center [712, 78] width 350 height 52
copy div "25103609"
click at [75, 273] on div "Notes" at bounding box center [82, 279] width 163 height 32
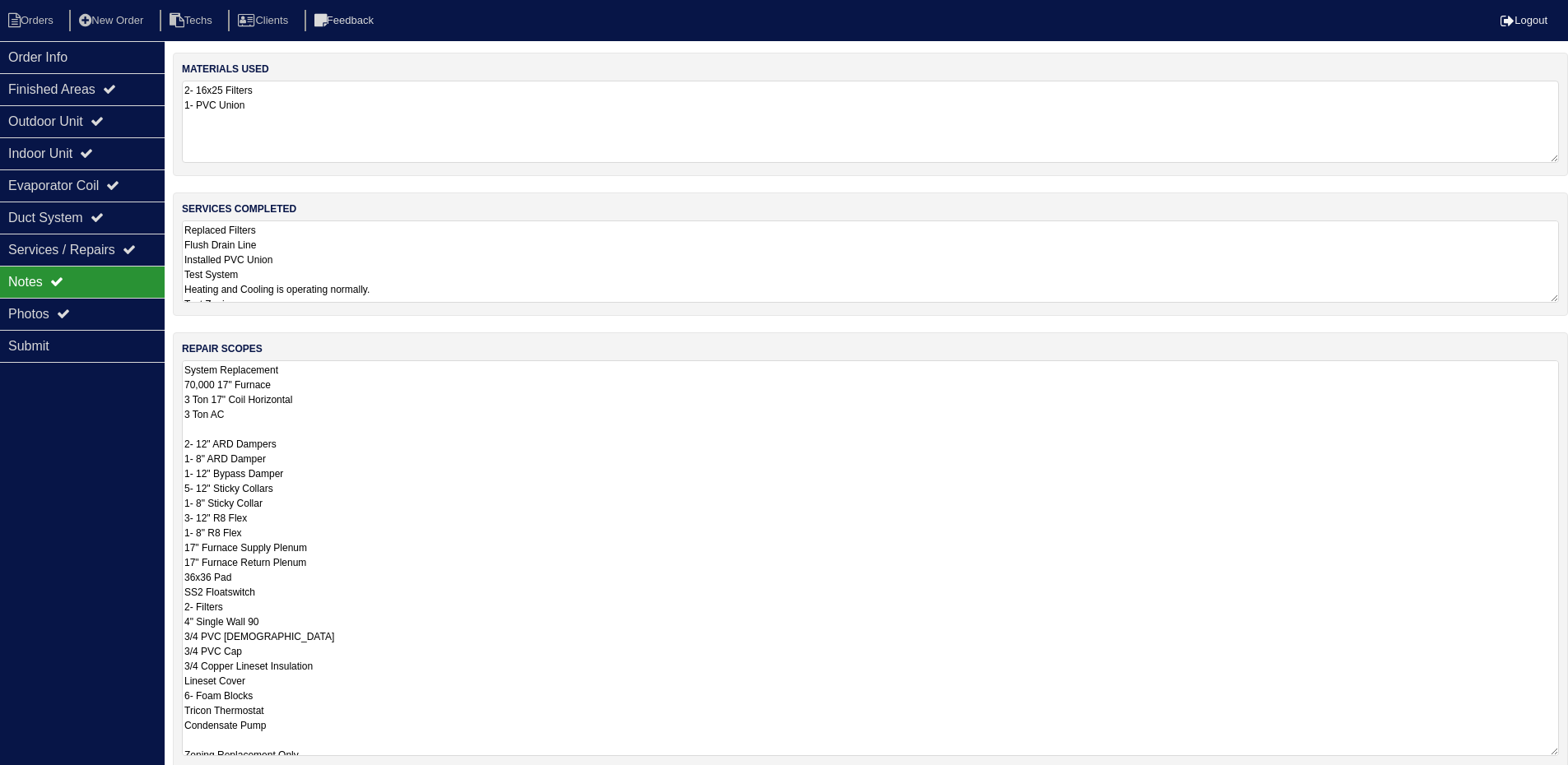
click at [486, 436] on textarea "System Replacement 70,000 17" Furnace 3 Ton 17" Coil Horizontal 3 Ton AC 2- 12"…" at bounding box center [870, 557] width 1377 height 395
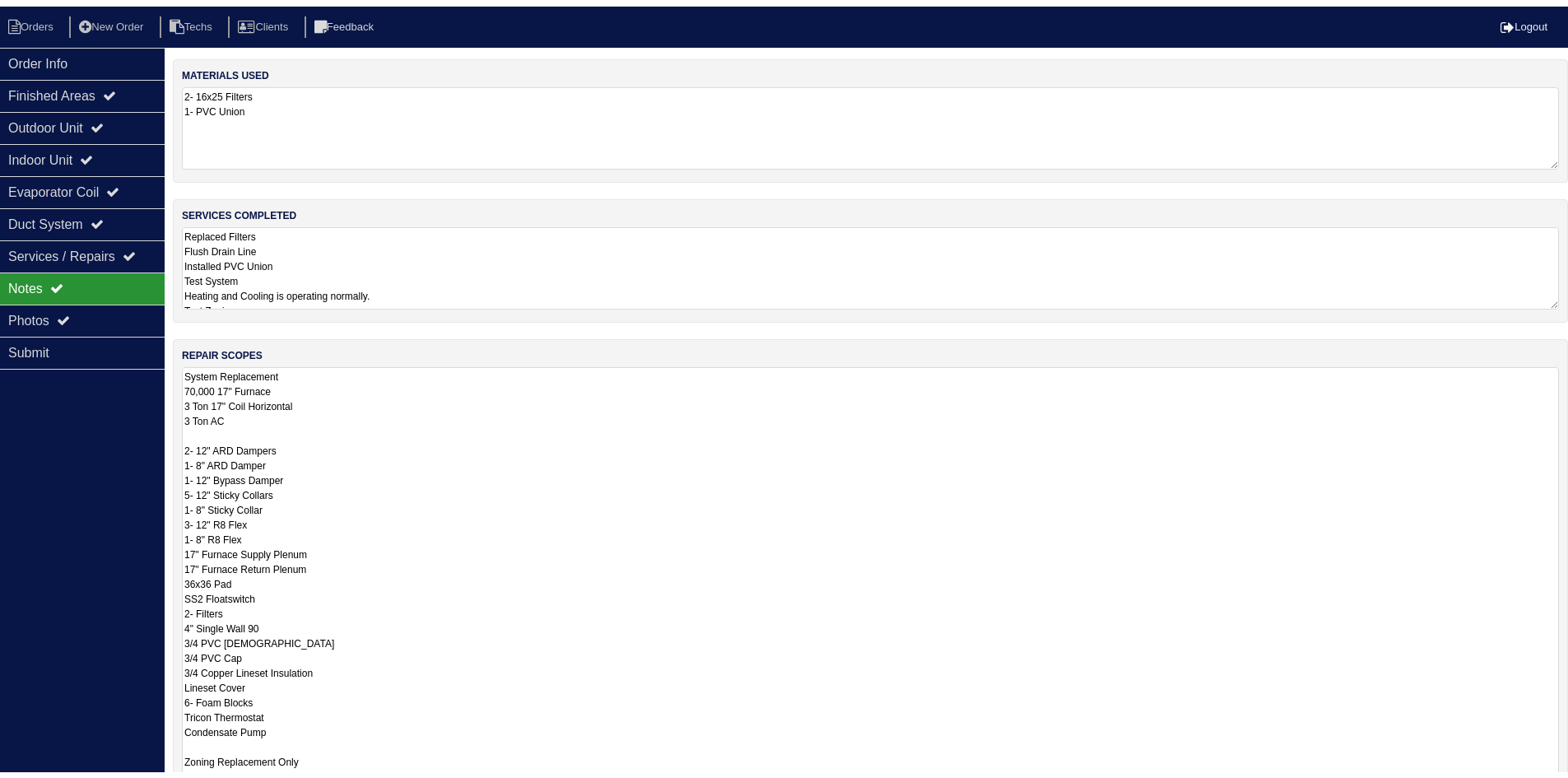
scroll to position [2, 0]
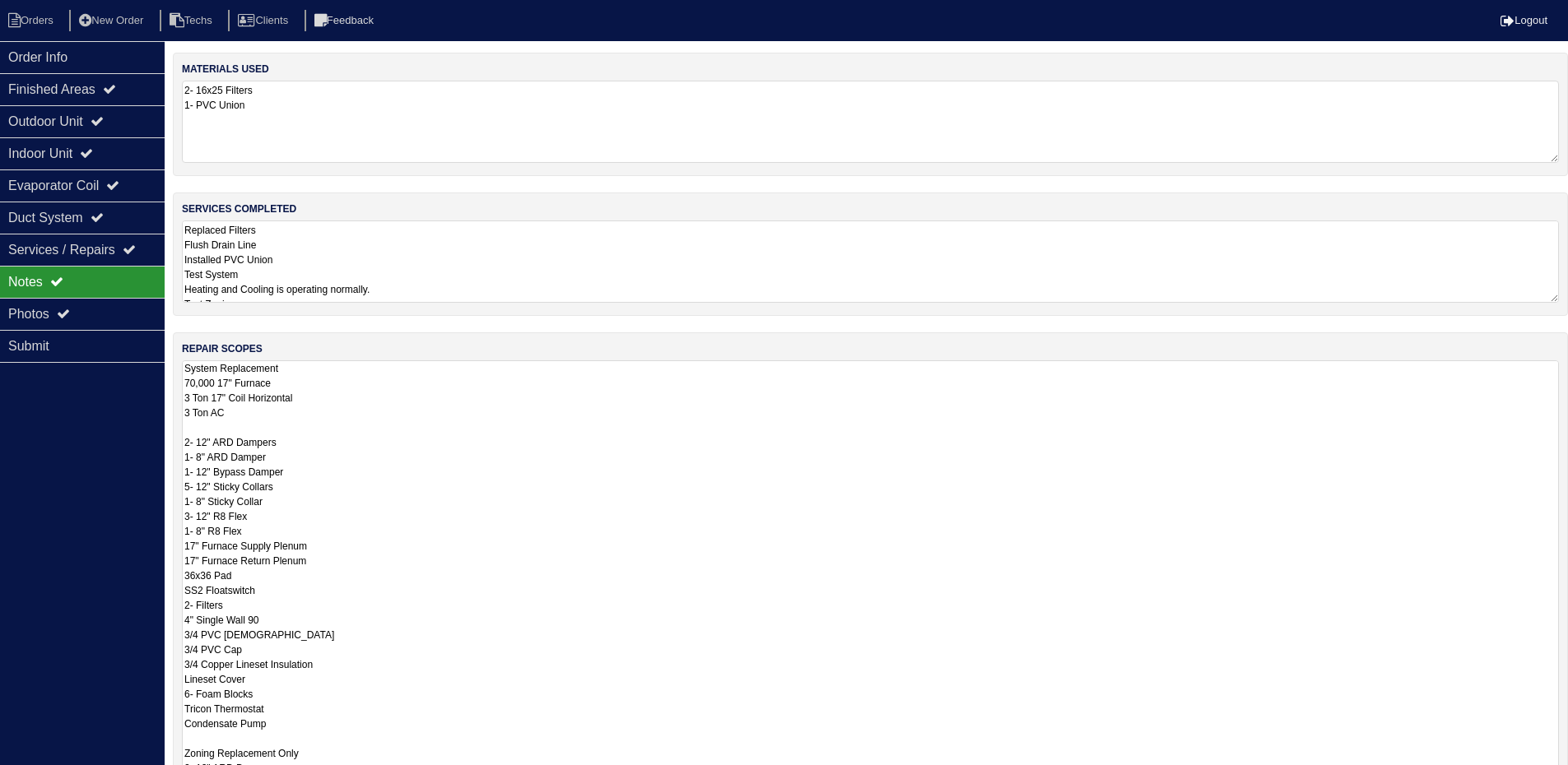
click at [532, 491] on textarea "System Replacement 70,000 17" Furnace 3 Ton 17" Coil Horizontal 3 Ton AC 2- 12"…" at bounding box center [870, 614] width 1377 height 507
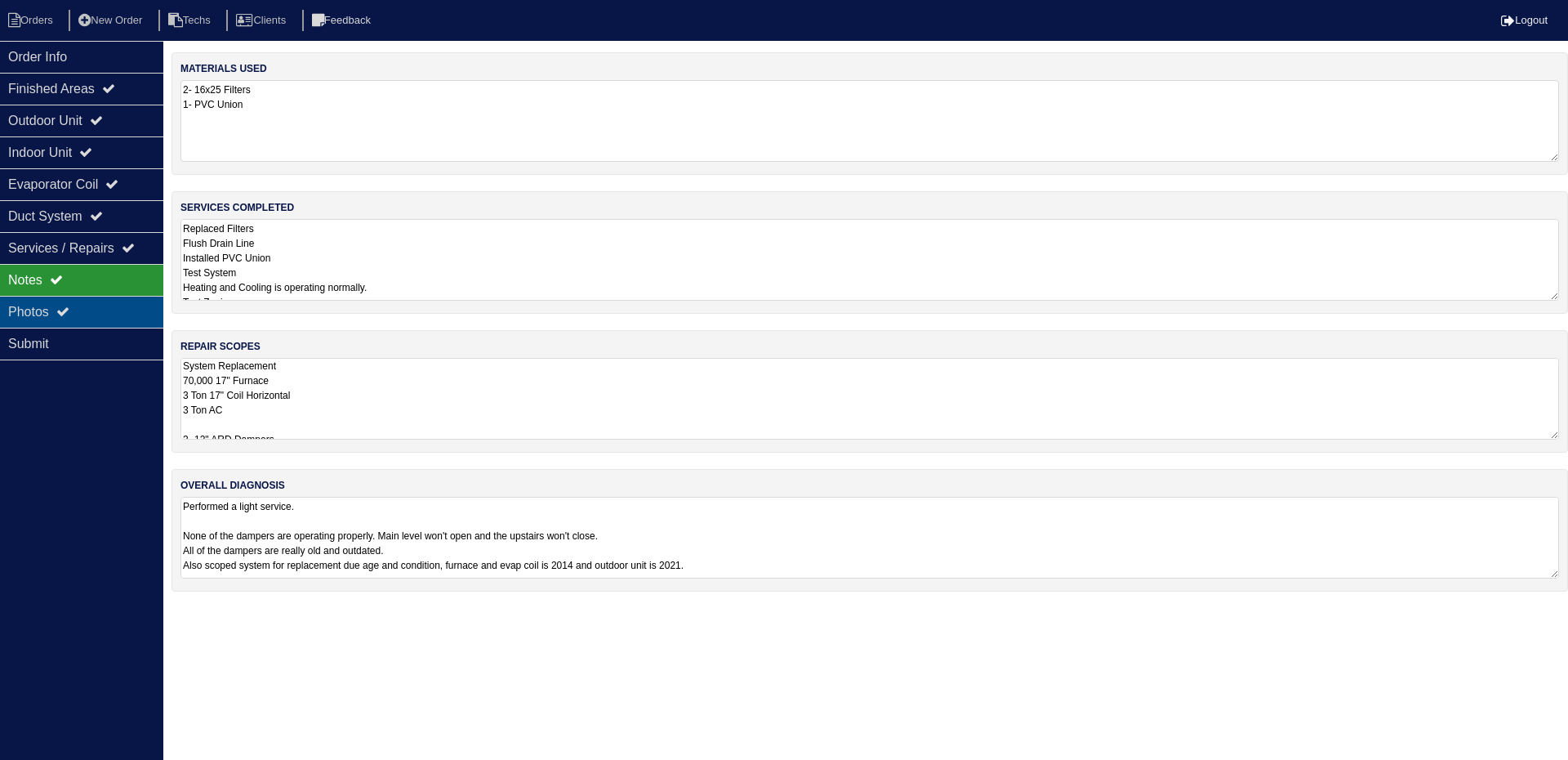
click at [42, 309] on div "Photos" at bounding box center [82, 311] width 163 height 32
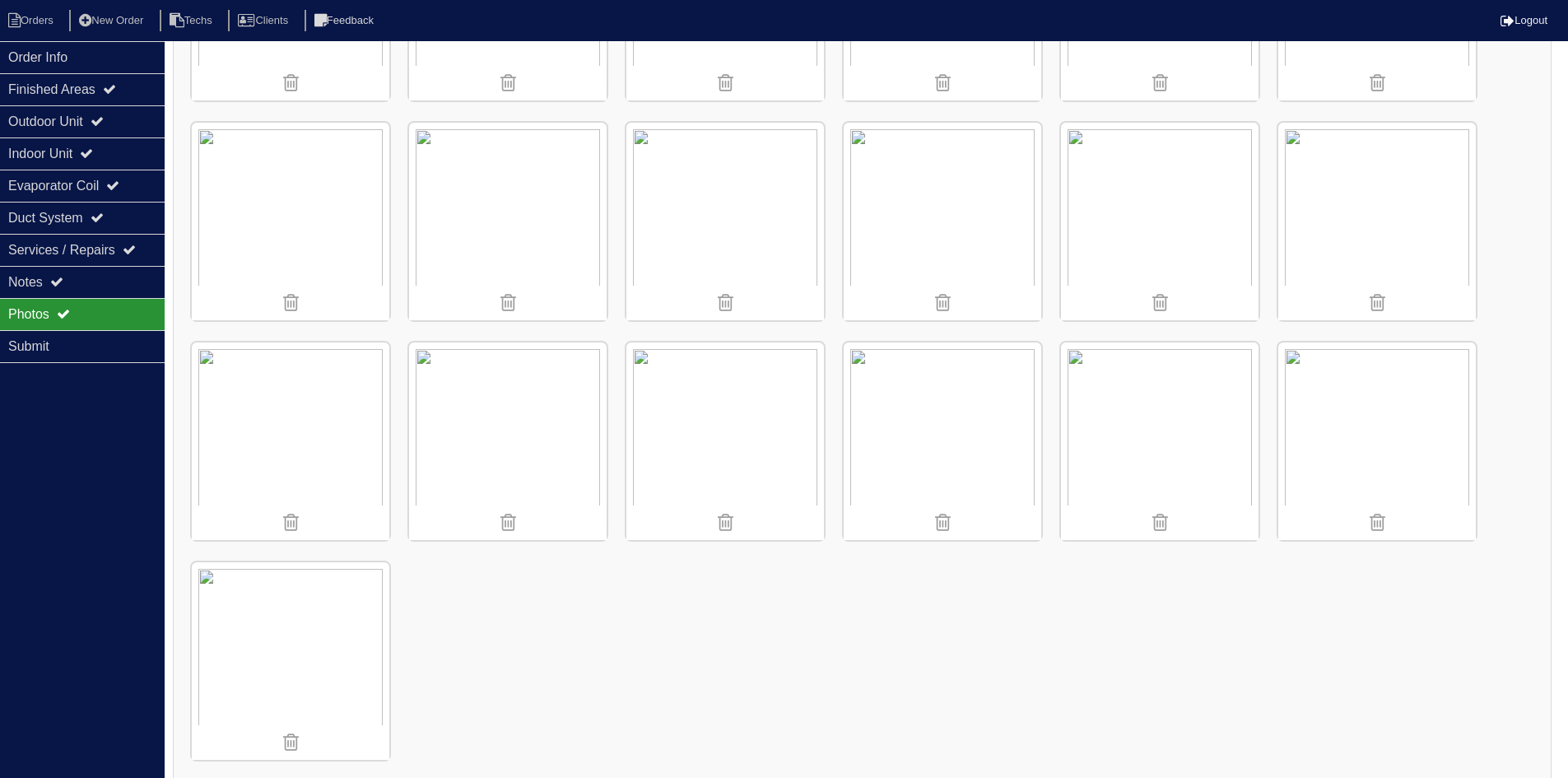
scroll to position [1729, 0]
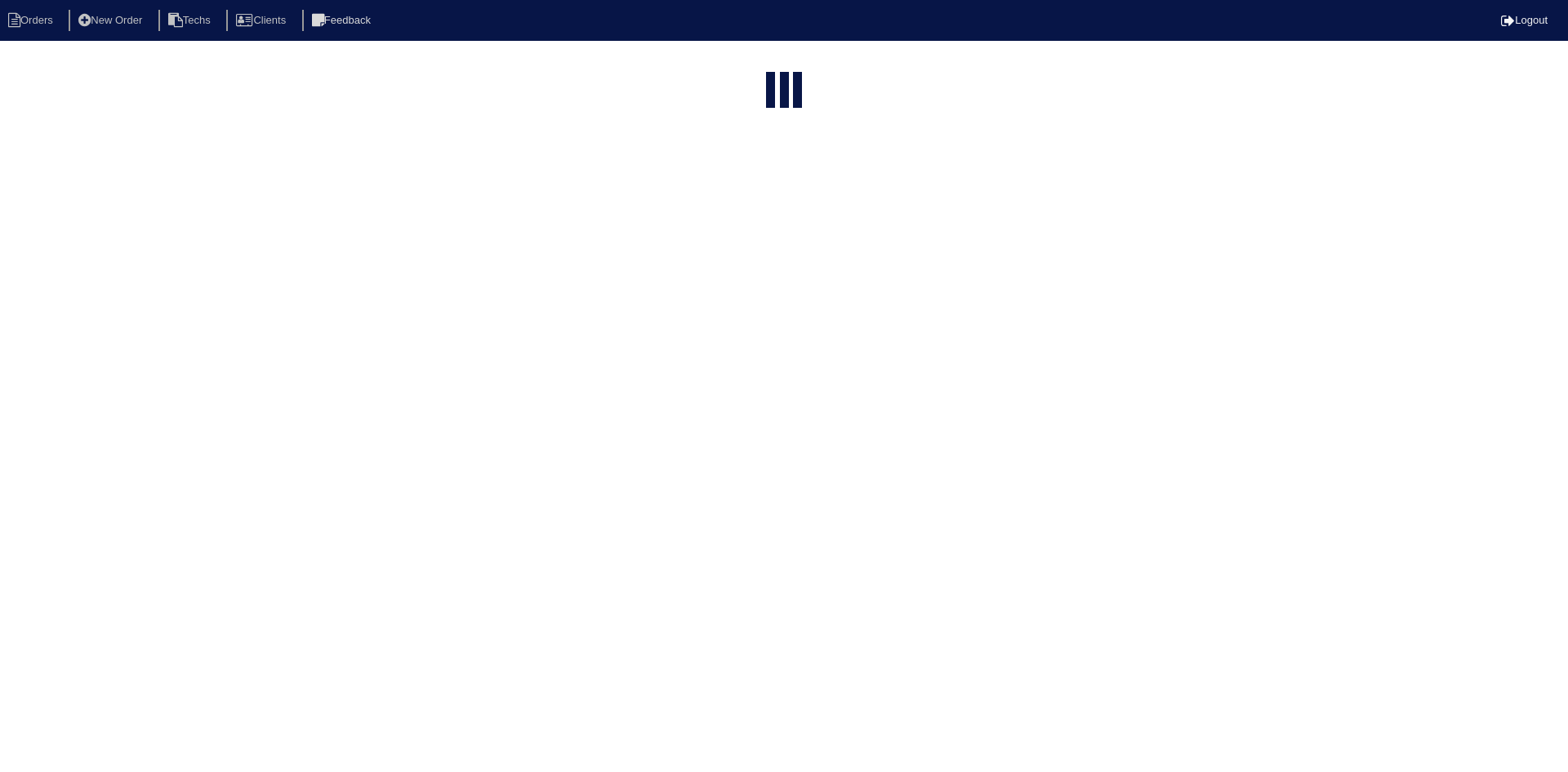
select select "15"
type input "30"
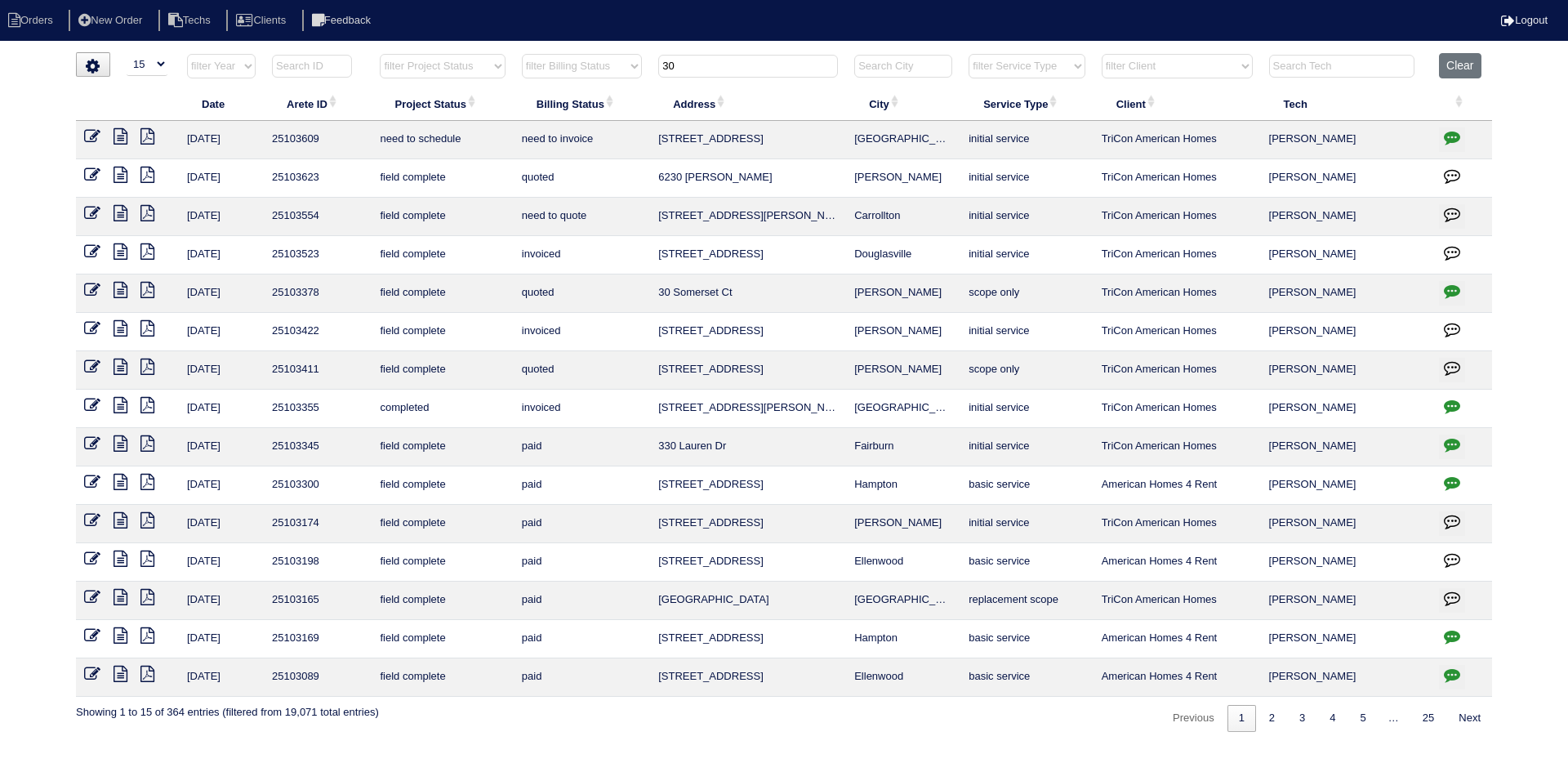
click at [1452, 131] on icon "button" at bounding box center [1452, 137] width 16 height 16
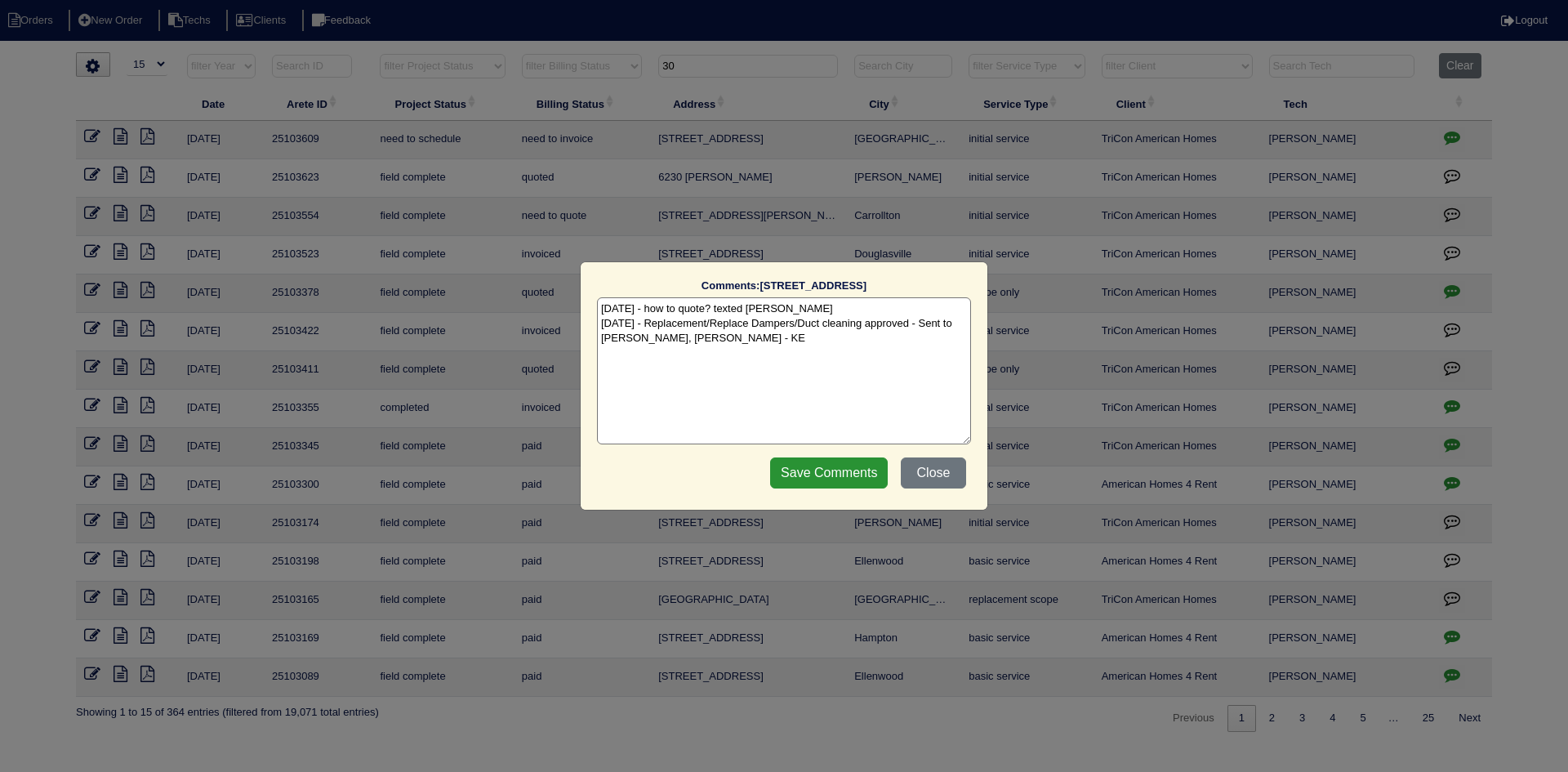
click at [747, 337] on textarea "[DATE] - how to quote? texted [PERSON_NAME] [DATE] - Replacement/Replace Damper…" at bounding box center [784, 371] width 374 height 147
paste textarea "Equipment ordered - pricing verified Sibi order number: TAH-D5KV05LB Order plac…"
click at [825, 352] on textarea "[DATE] - how to quote? texted [PERSON_NAME] [DATE] - Replacement/Replace Damper…" at bounding box center [784, 371] width 374 height 147
type textarea "[DATE] - how to quote? texted [PERSON_NAME] [DATE] - Replacement/Replace Damper…"
click at [791, 469] on input "Save Comments" at bounding box center [828, 473] width 118 height 31
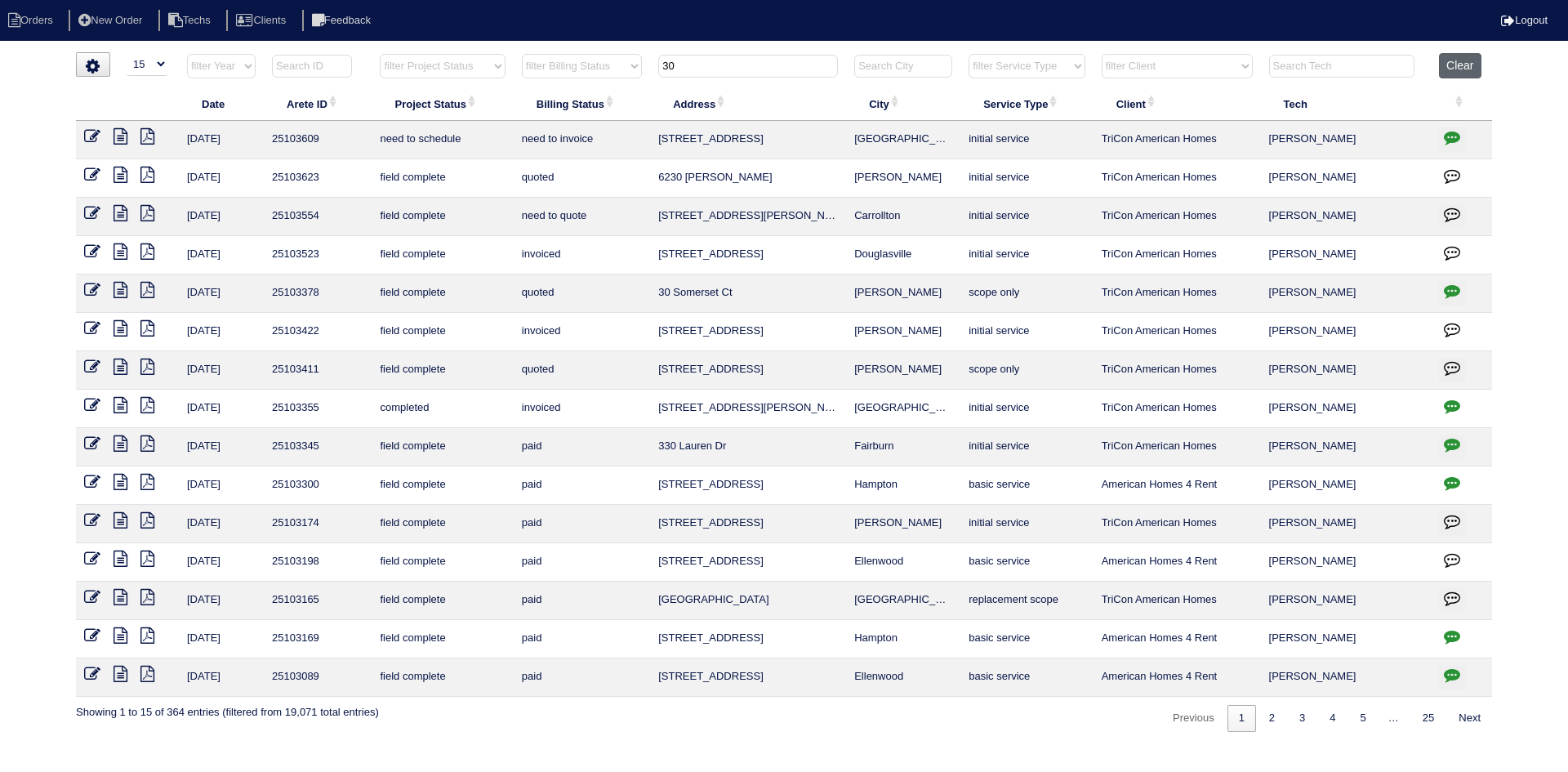
click at [1461, 69] on button "Clear" at bounding box center [1460, 65] width 41 height 25
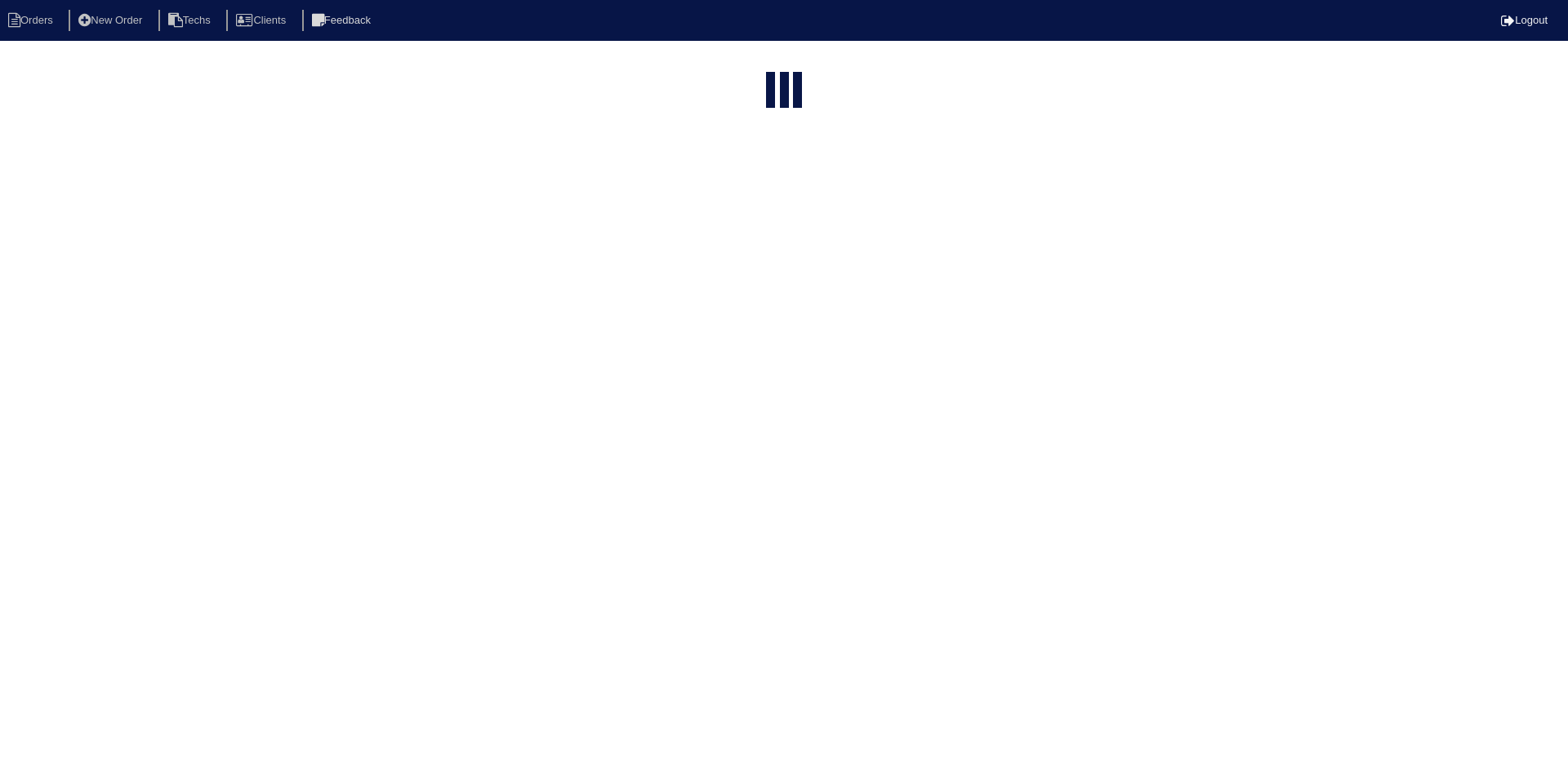
select select "15"
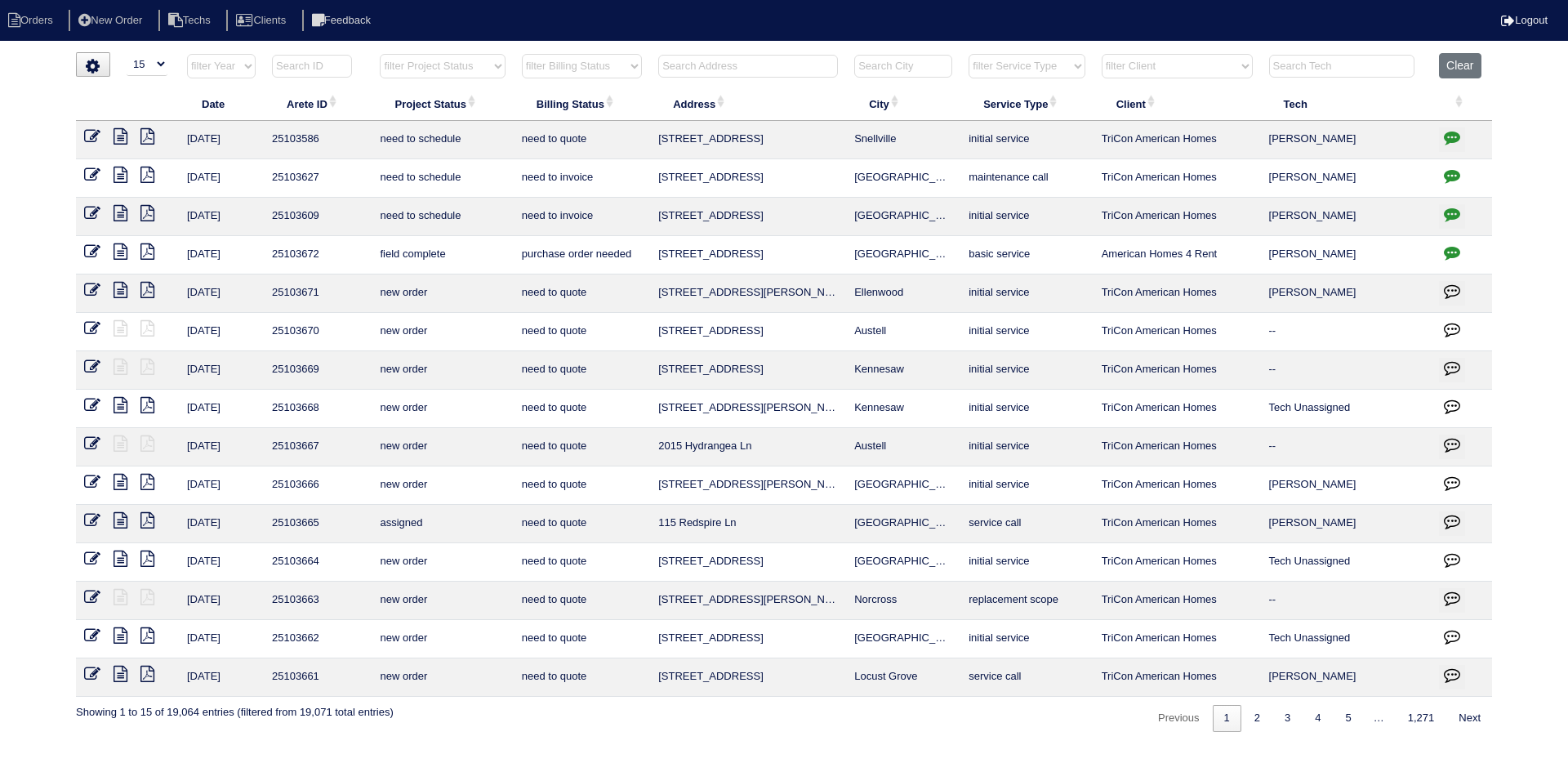
click at [496, 66] on select "filter Project Status -- Any Project Status -- new order assigned in progress f…" at bounding box center [442, 66] width 125 height 25
click at [380, 54] on select "filter Project Status -- Any Project Status -- new order assigned in progress f…" at bounding box center [442, 66] width 125 height 25
select select "field complete"
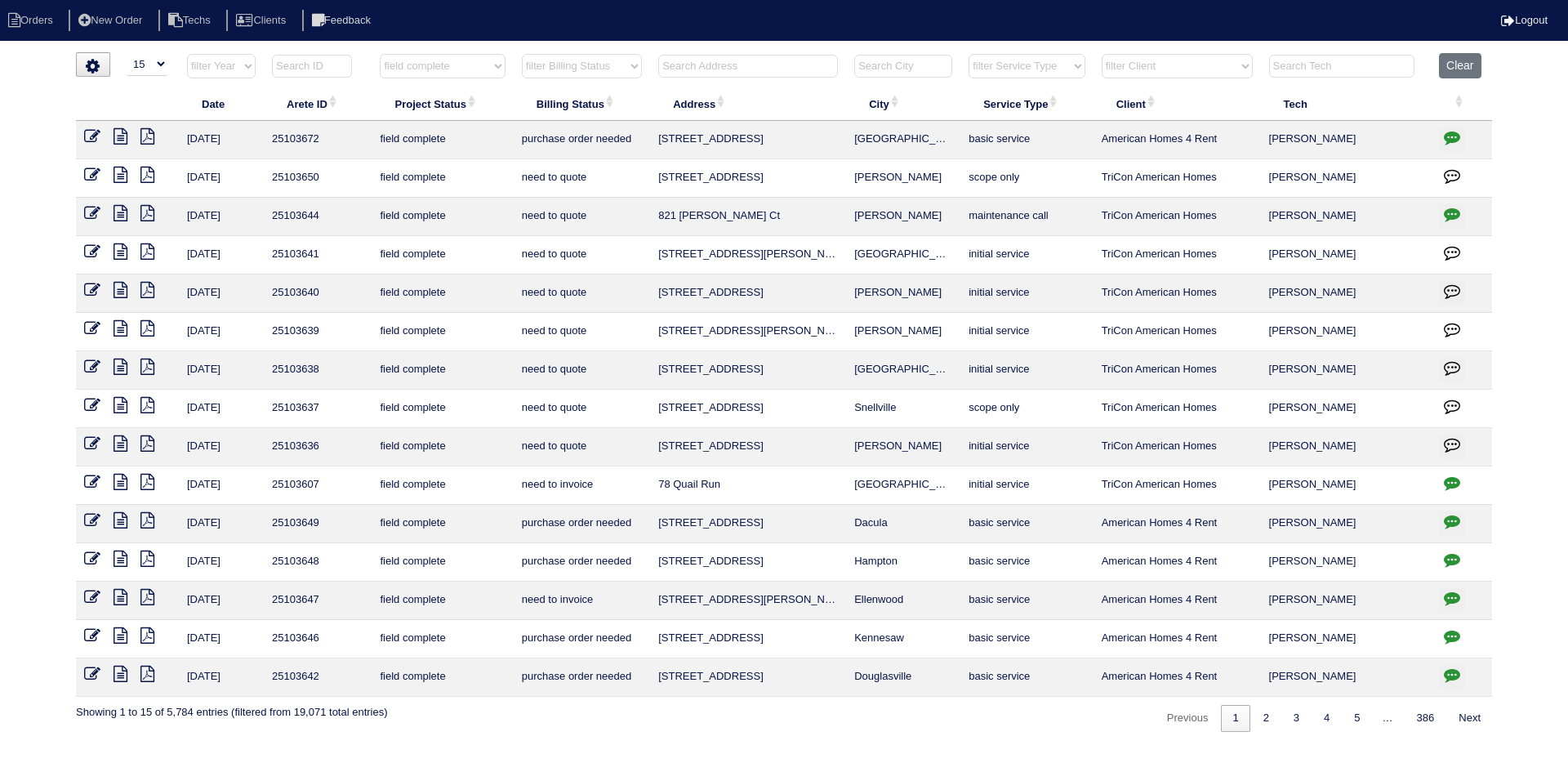
click at [604, 70] on select "filter Billing Status -- Any Billing Status -- need to quote quoted need to inv…" at bounding box center [582, 66] width 120 height 25
select select "need to quote"
click at [522, 54] on select "filter Billing Status -- Any Billing Status -- need to quote quoted need to inv…" at bounding box center [582, 66] width 120 height 25
select select "field complete"
select select "need to quote"
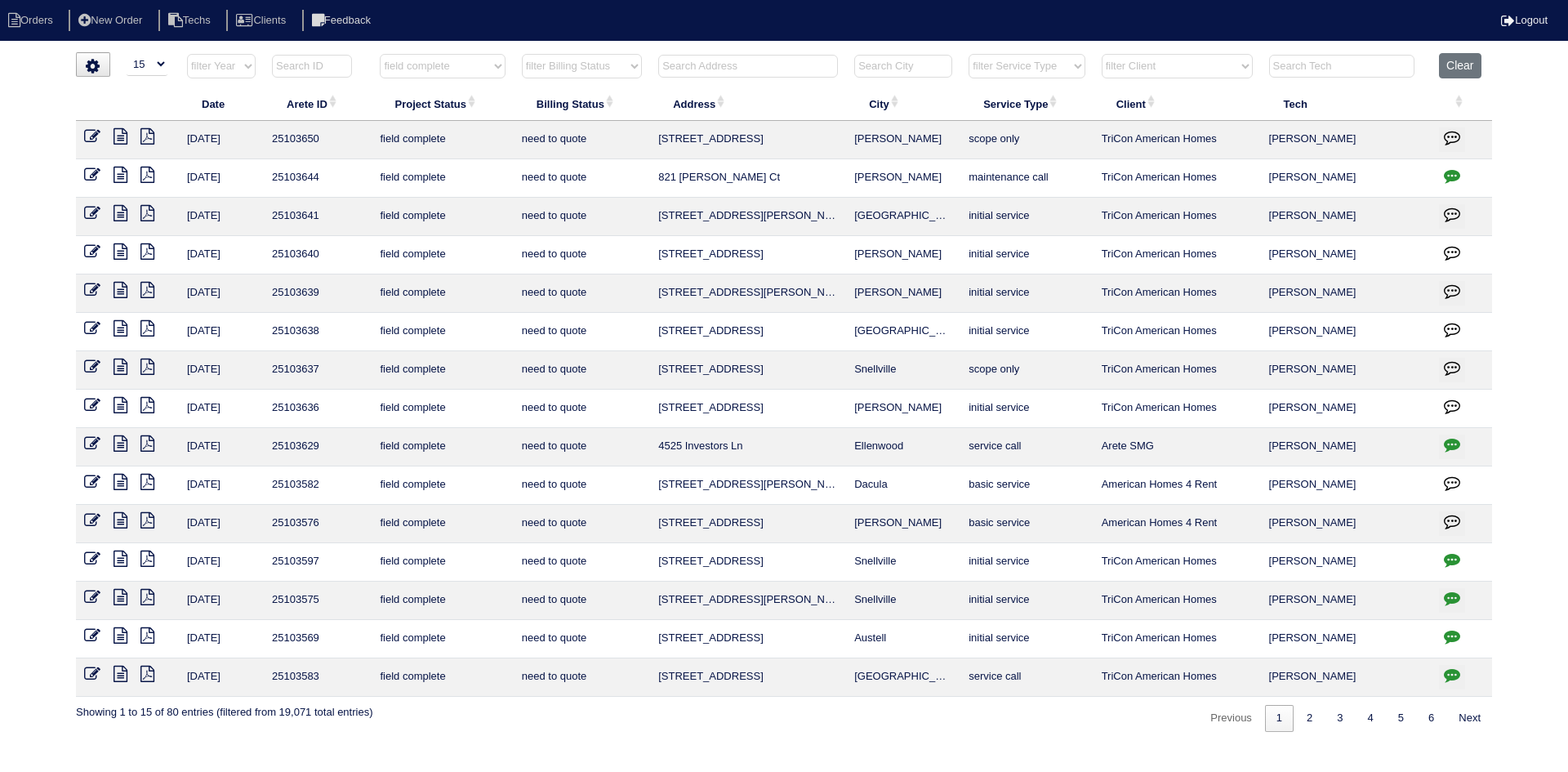
click at [1136, 65] on select "filter Client -- Any Client -- [PERSON_NAME] American Homes 4 Rent Arete Person…" at bounding box center [1177, 66] width 151 height 25
select select "American Homes 4 Rent"
click at [1102, 54] on select "filter Client -- Any Client -- [PERSON_NAME] American Homes 4 Rent Arete Person…" at bounding box center [1177, 66] width 151 height 25
select select "field complete"
select select "need to quote"
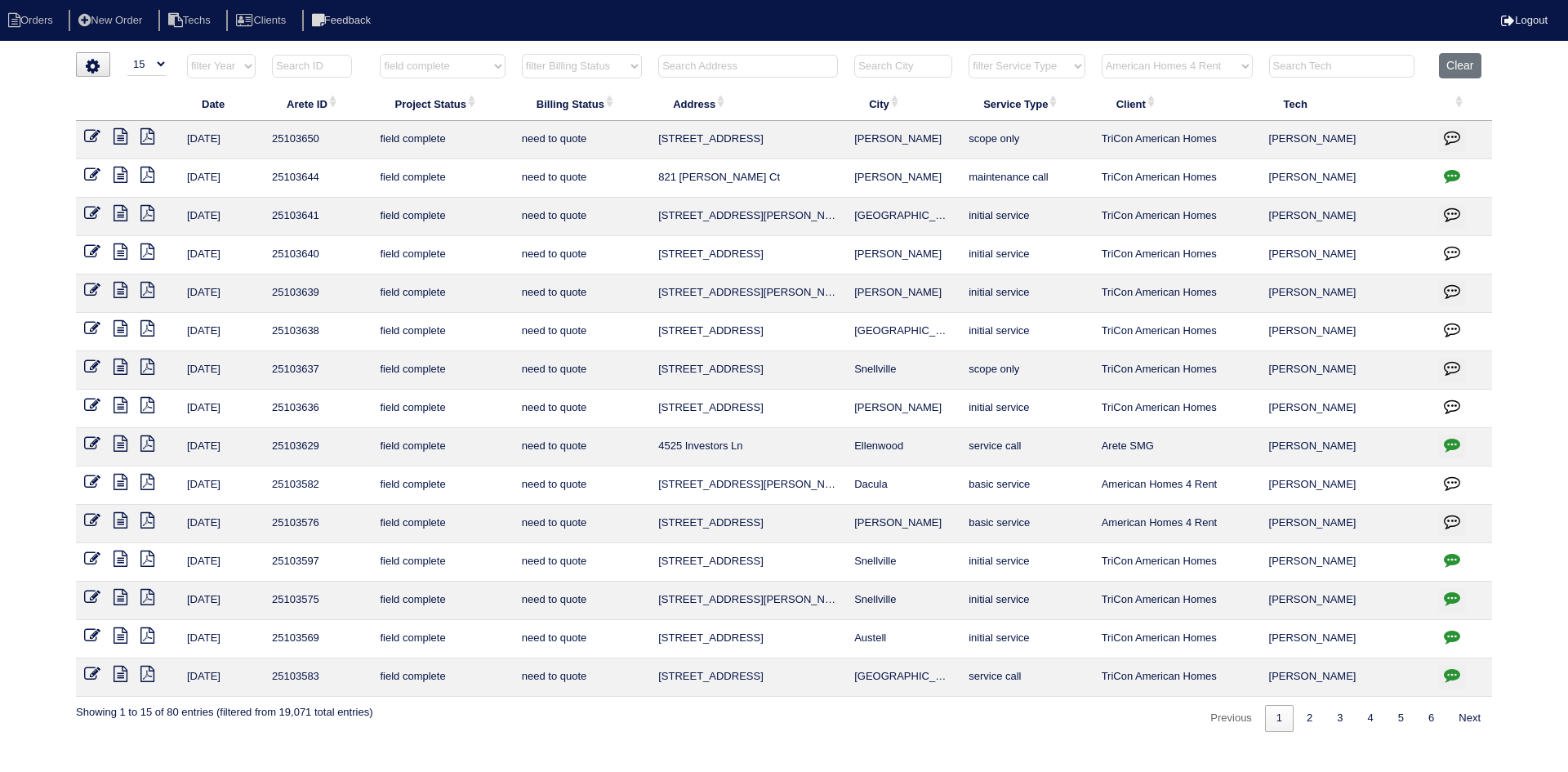
select select "American Homes 4 Rent"
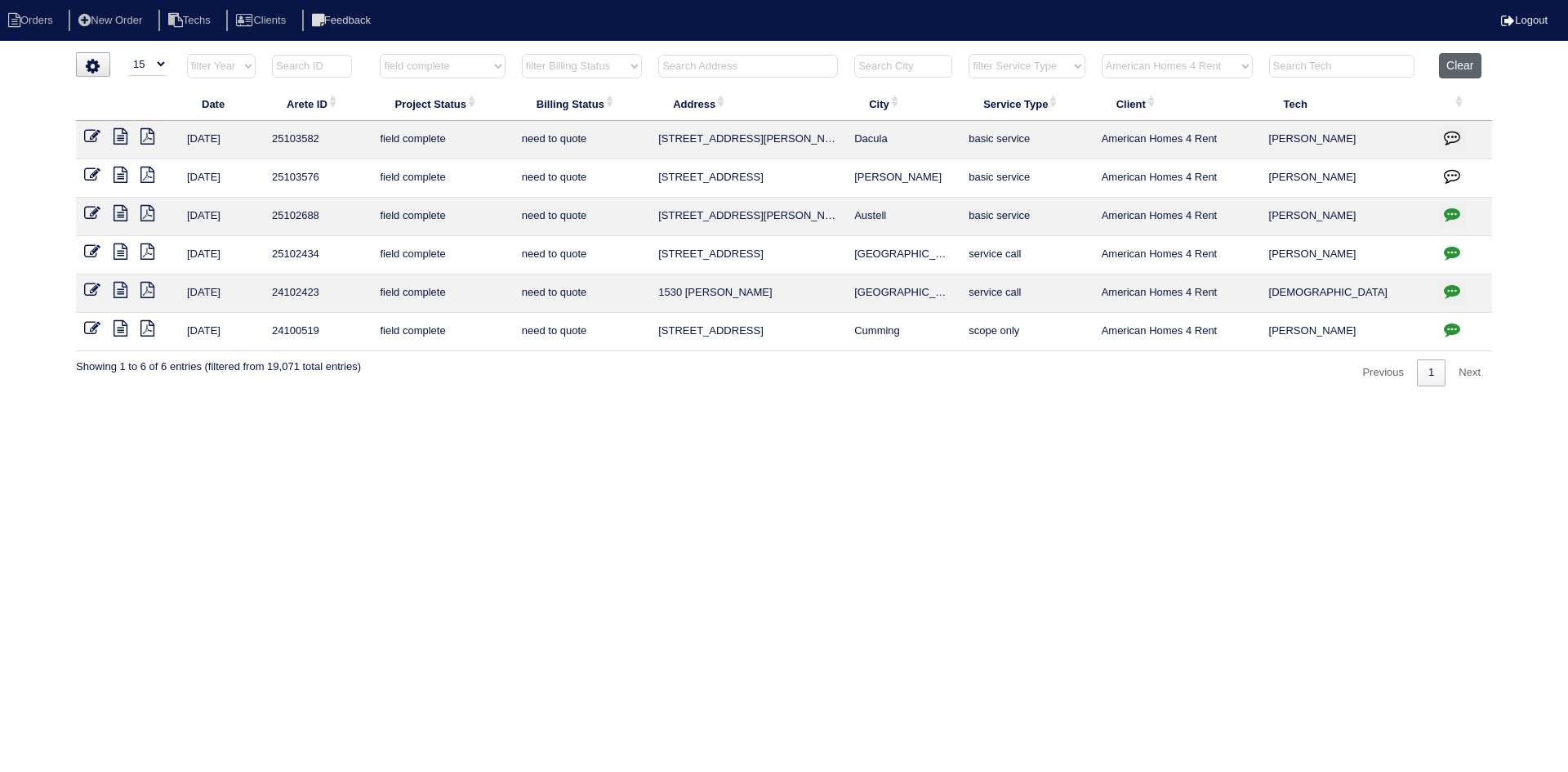
click at [1453, 64] on button "Clear" at bounding box center [1460, 65] width 41 height 25
select select
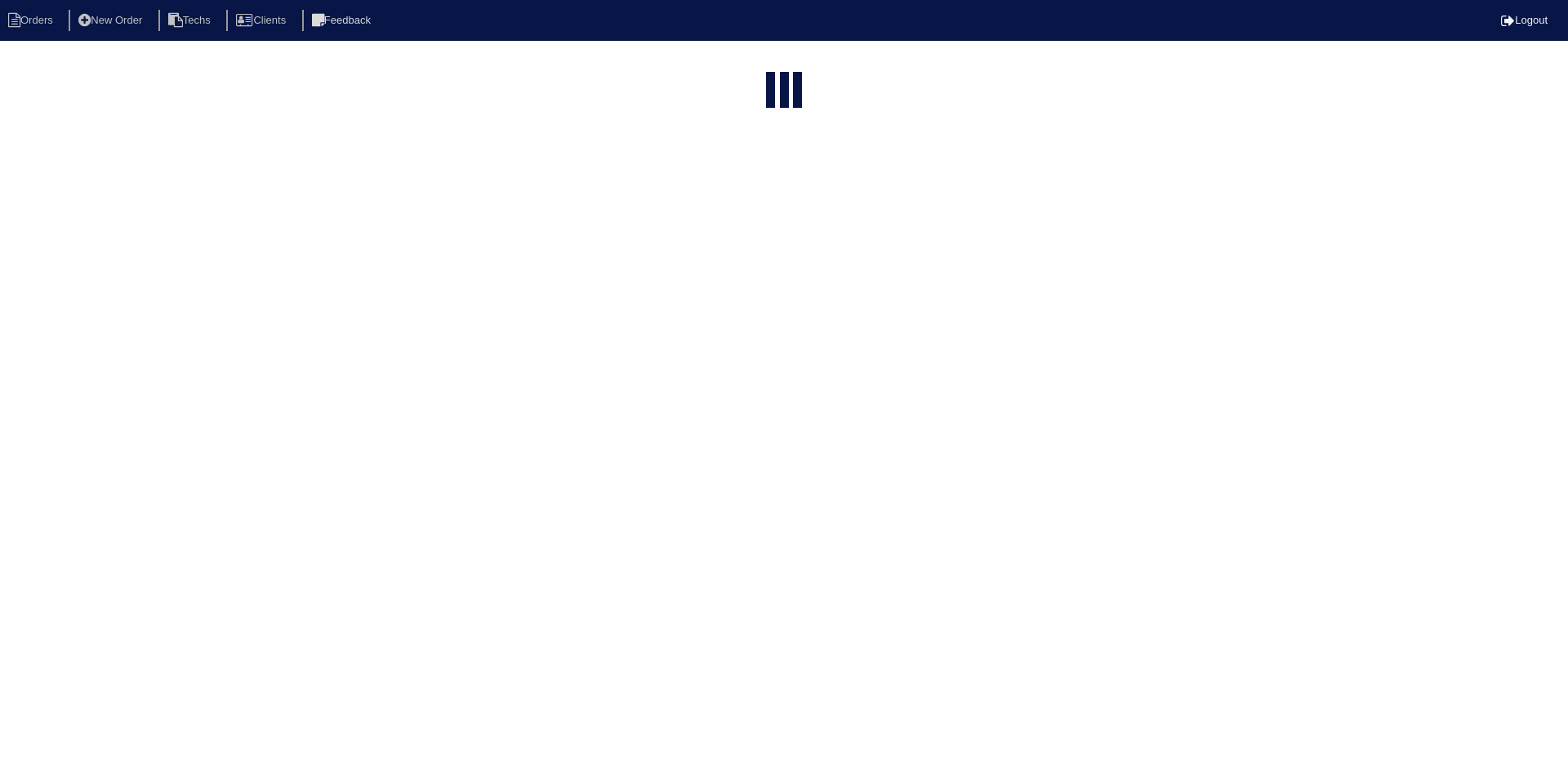
select select "15"
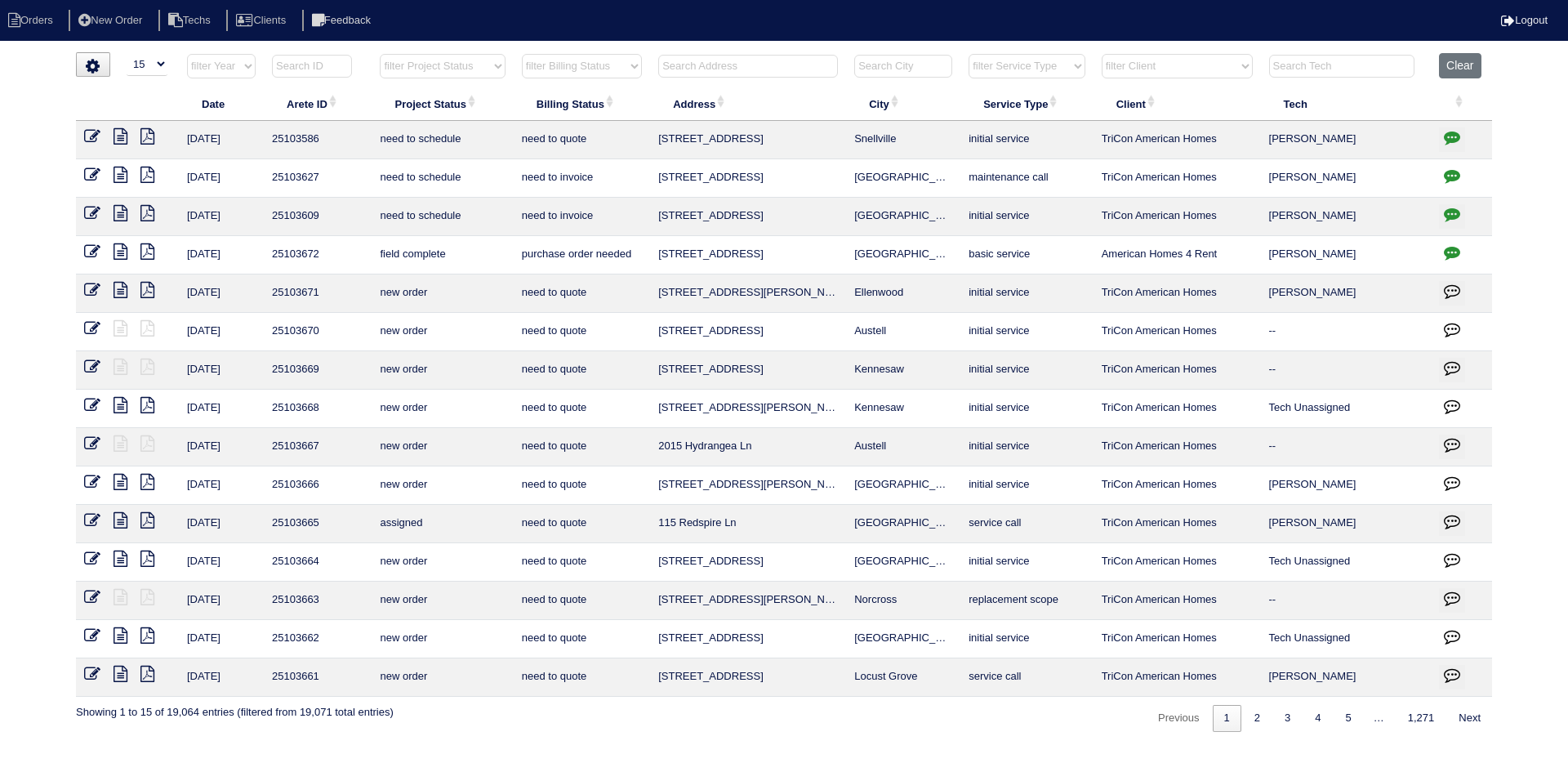
click at [486, 68] on select "filter Project Status -- Any Project Status -- new order assigned in progress f…" at bounding box center [442, 66] width 125 height 25
click at [380, 54] on select "filter Project Status -- Any Project Status -- new order assigned in progress f…" at bounding box center [442, 66] width 125 height 25
select select "assigned"
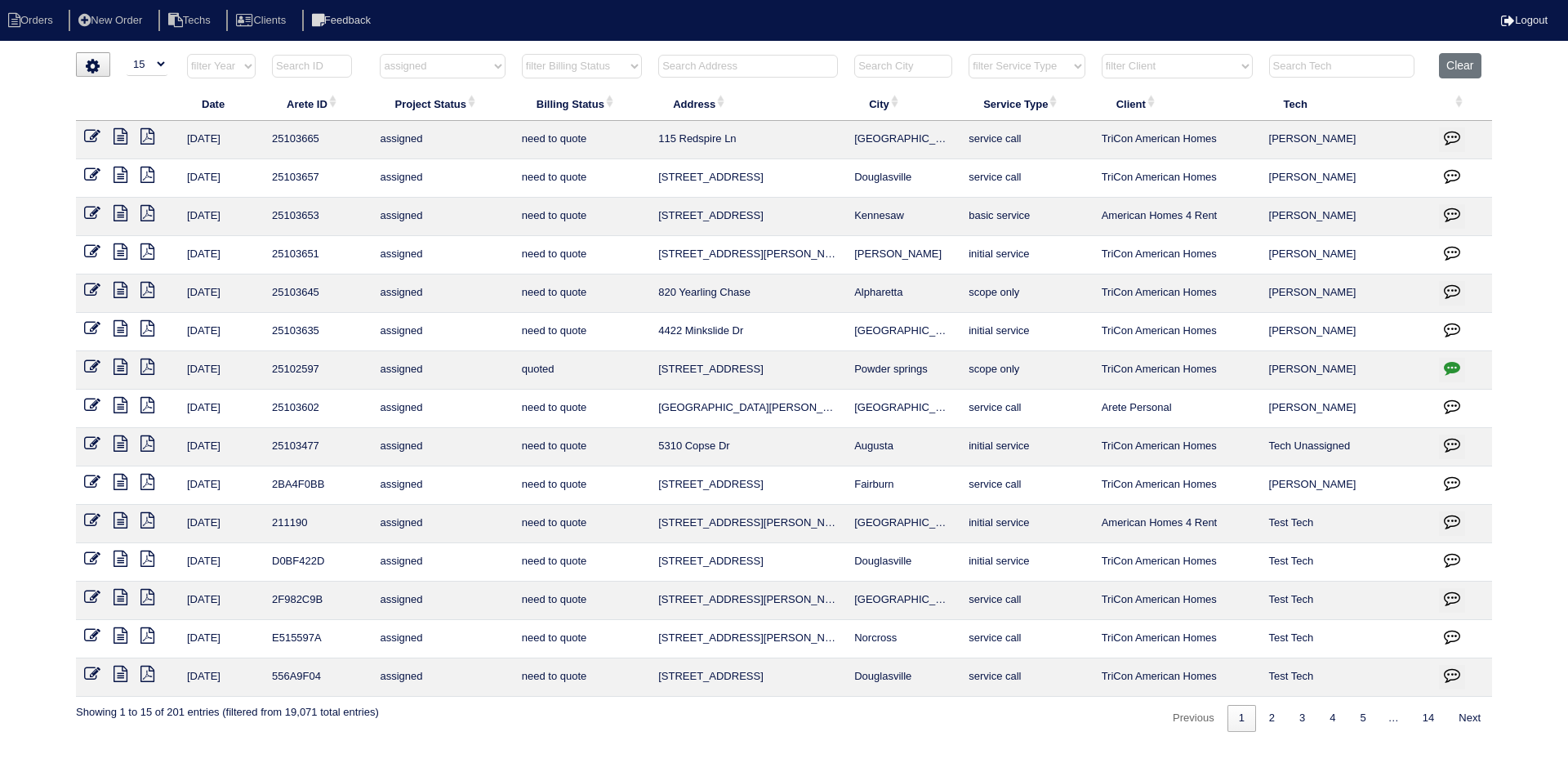
click at [125, 289] on icon at bounding box center [120, 290] width 14 height 16
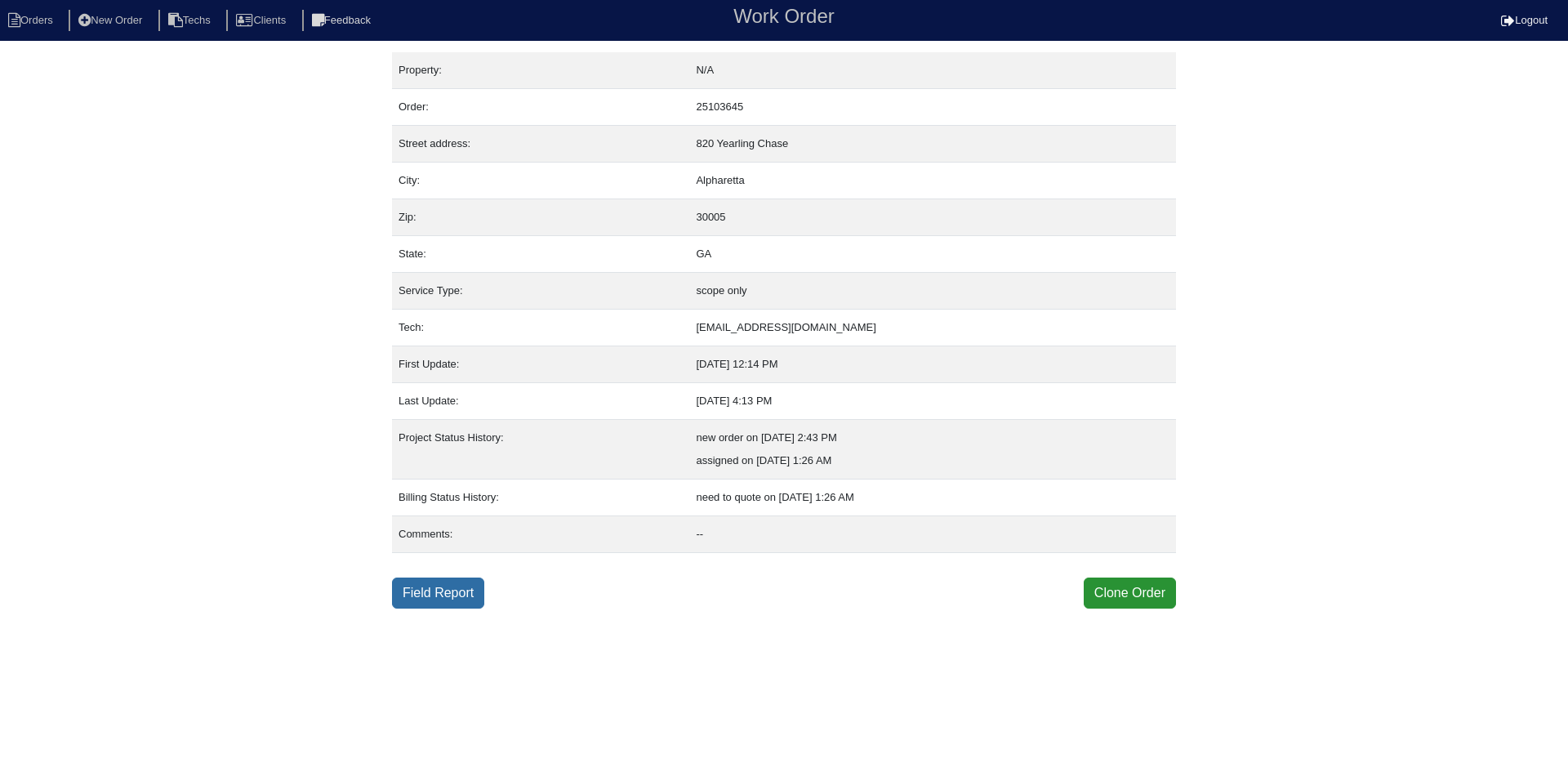
click at [435, 594] on link "Field Report" at bounding box center [437, 593] width 92 height 31
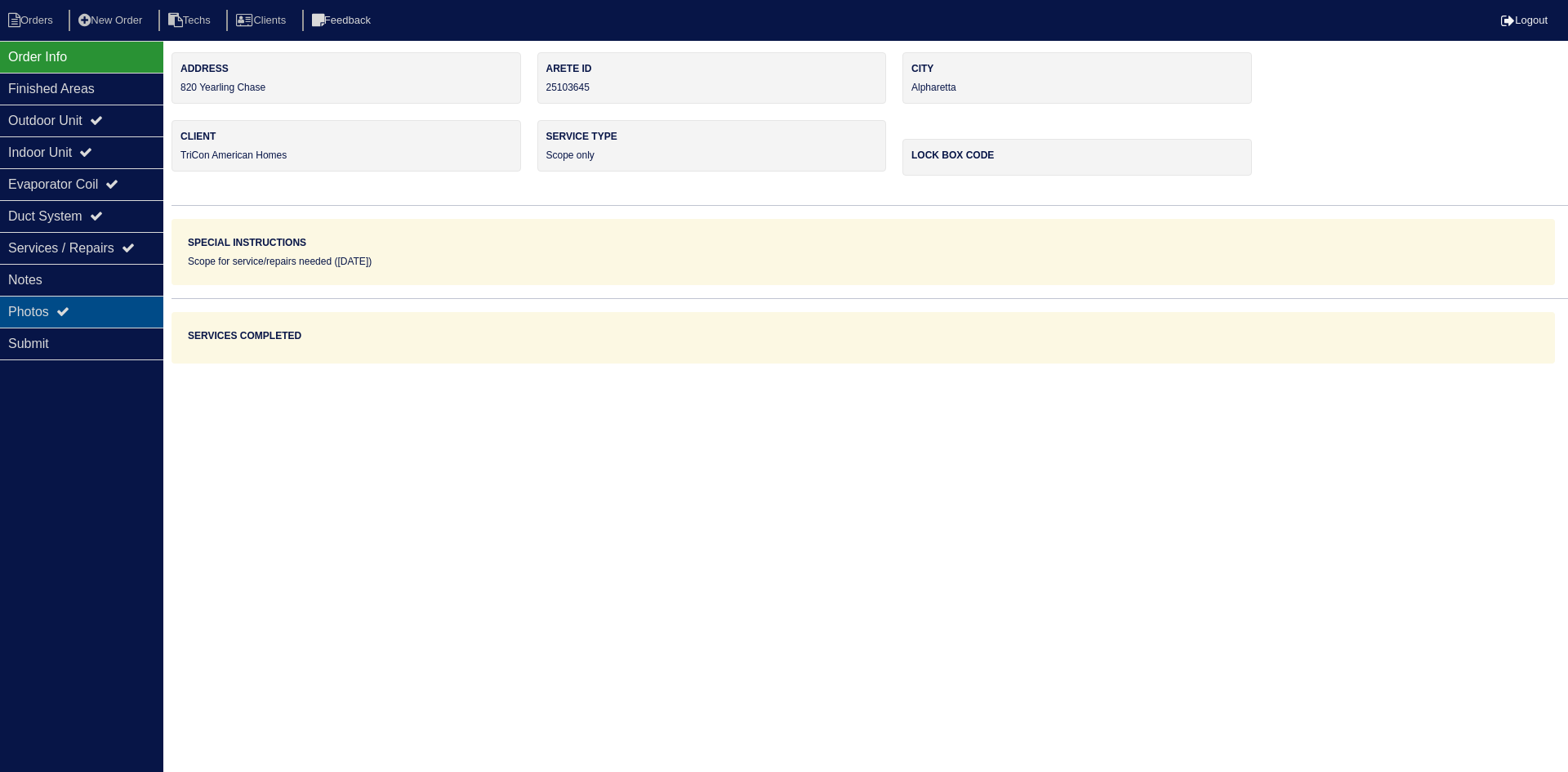
click at [101, 317] on div "Photos" at bounding box center [82, 311] width 163 height 32
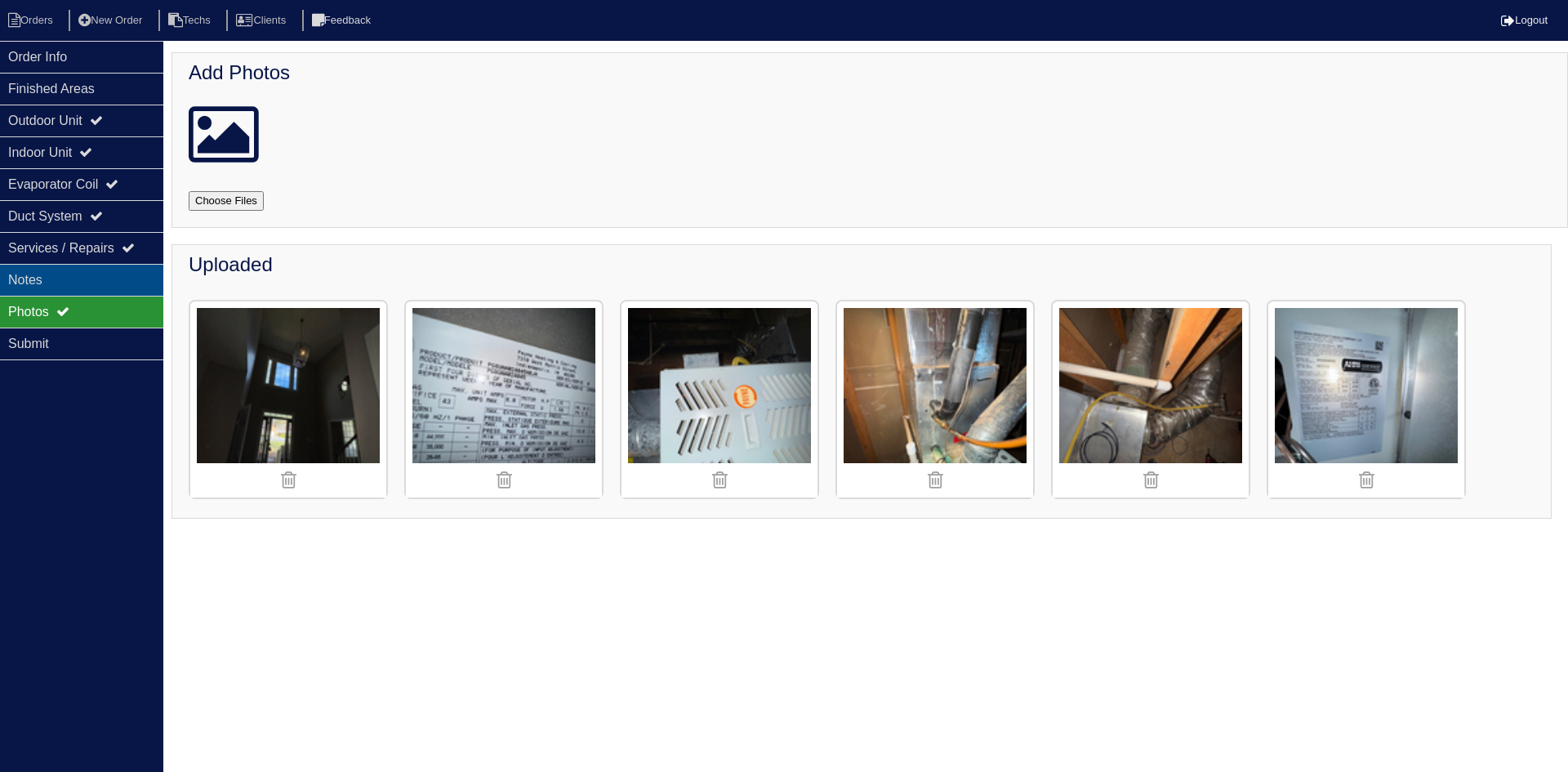
click at [103, 283] on div "Notes" at bounding box center [82, 279] width 163 height 32
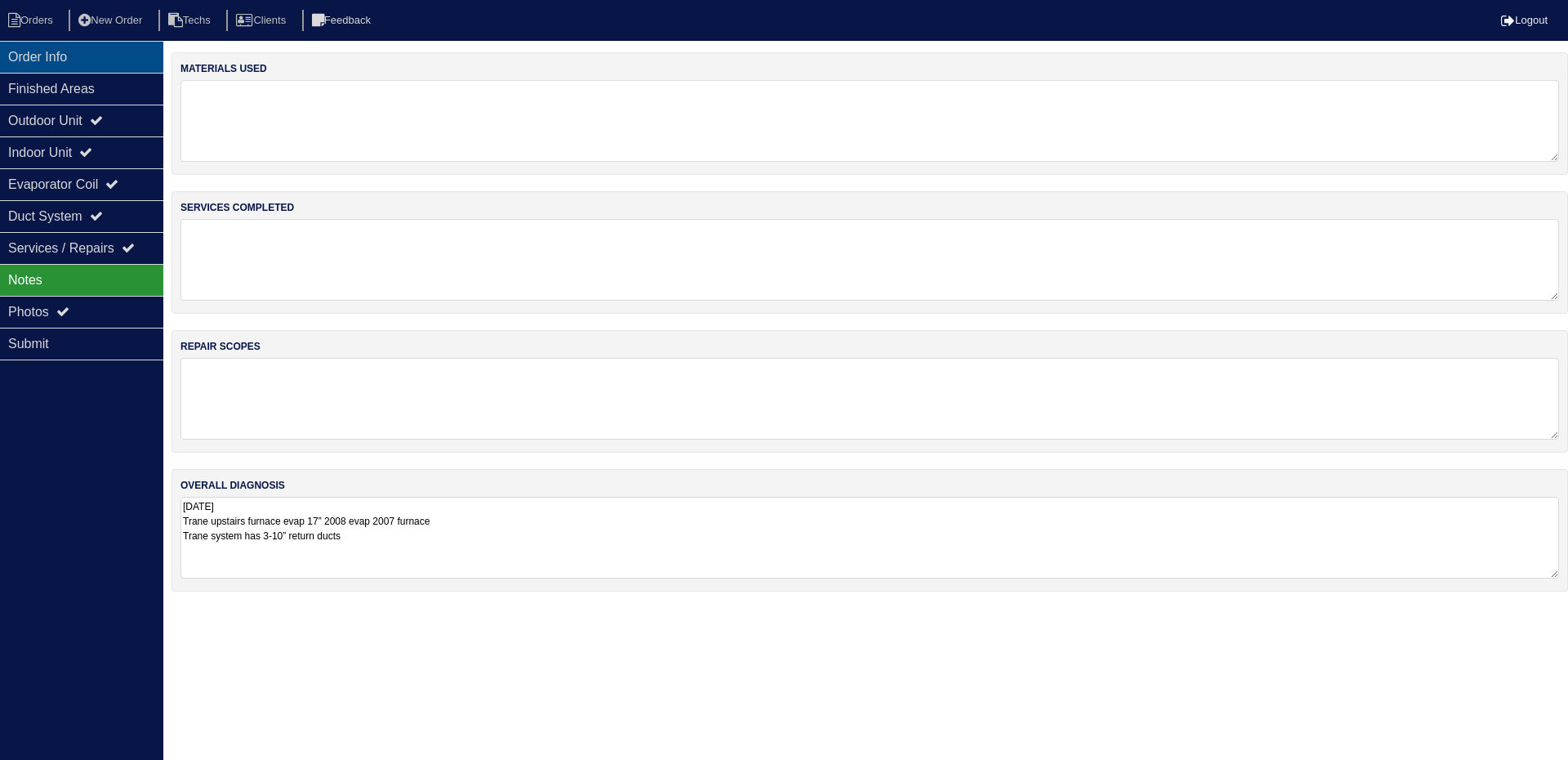
click at [27, 56] on div "Order Info" at bounding box center [82, 57] width 163 height 32
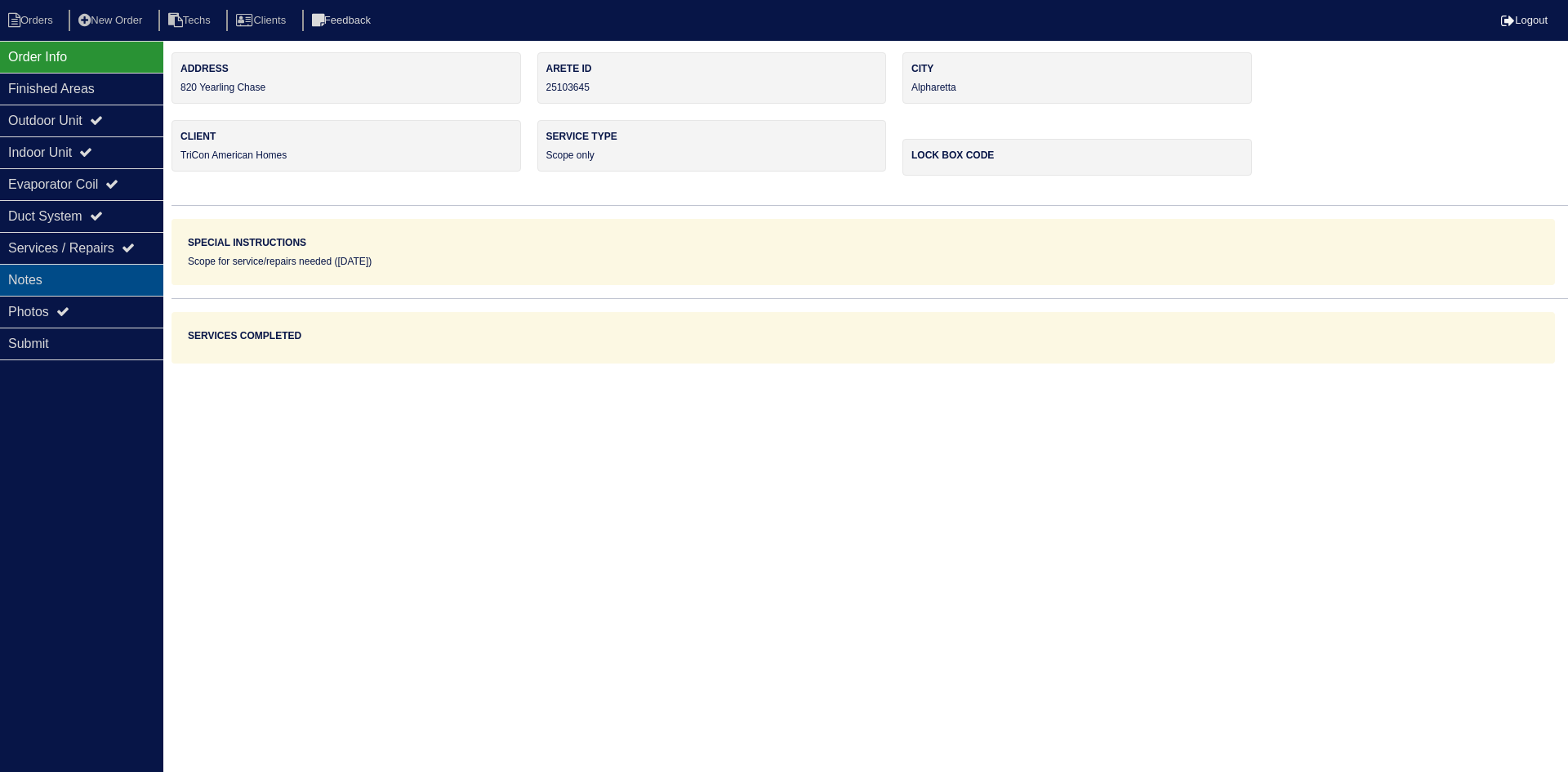
click at [124, 284] on div "Notes" at bounding box center [82, 279] width 163 height 32
